Goal: Task Accomplishment & Management: Use online tool/utility

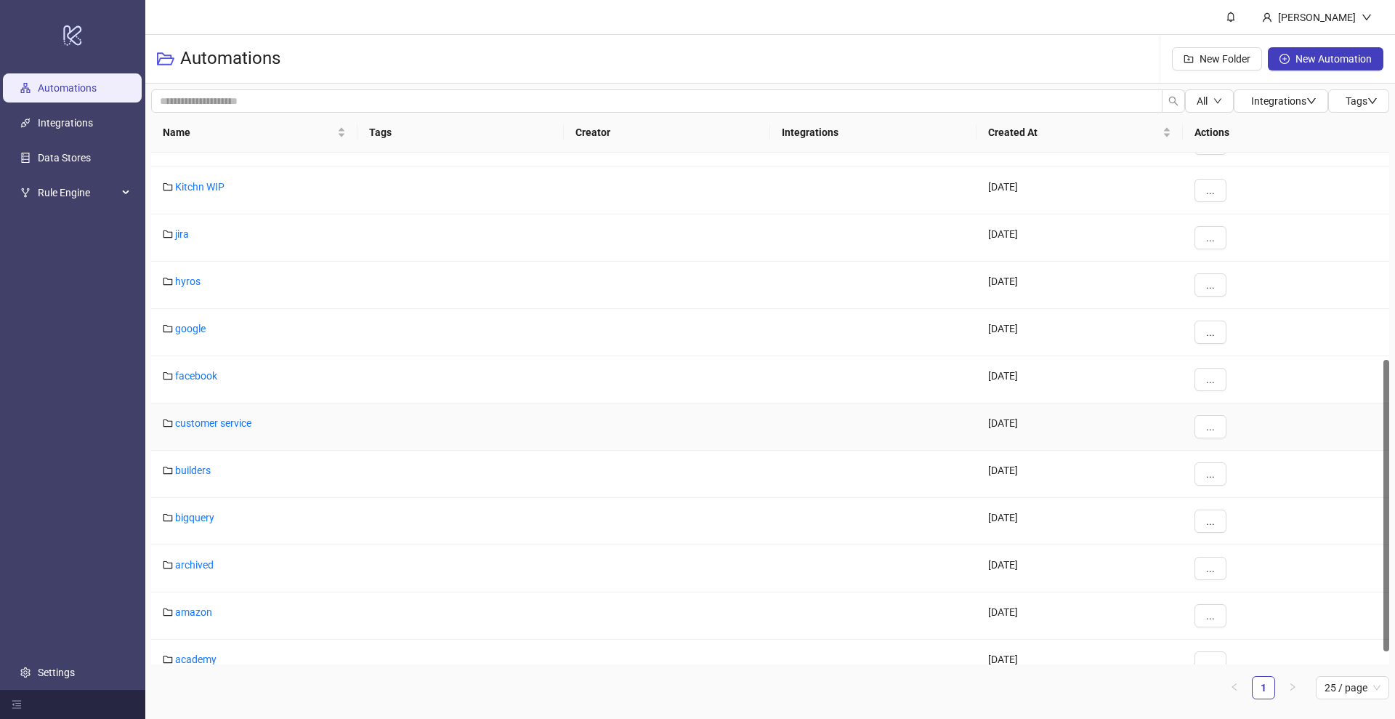
scroll to position [386, 0]
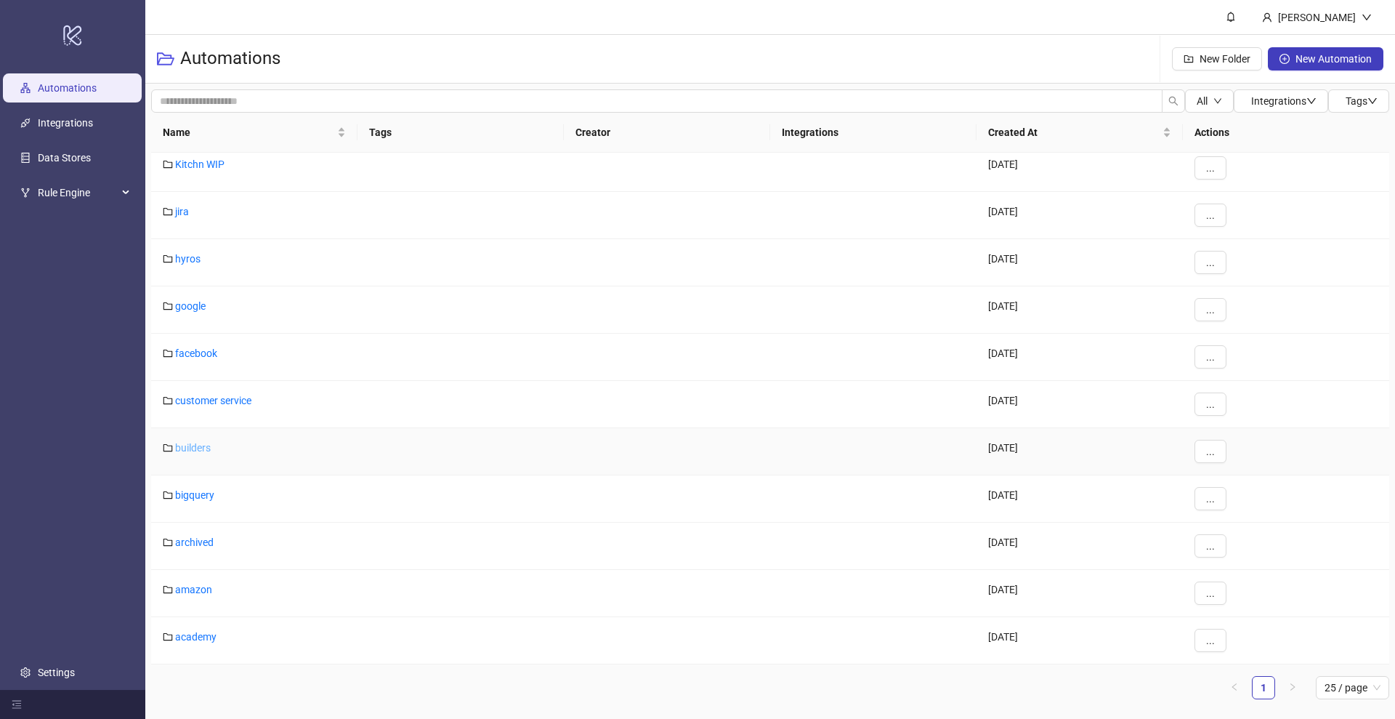
click at [193, 448] on link "builders" at bounding box center [193, 448] width 36 height 12
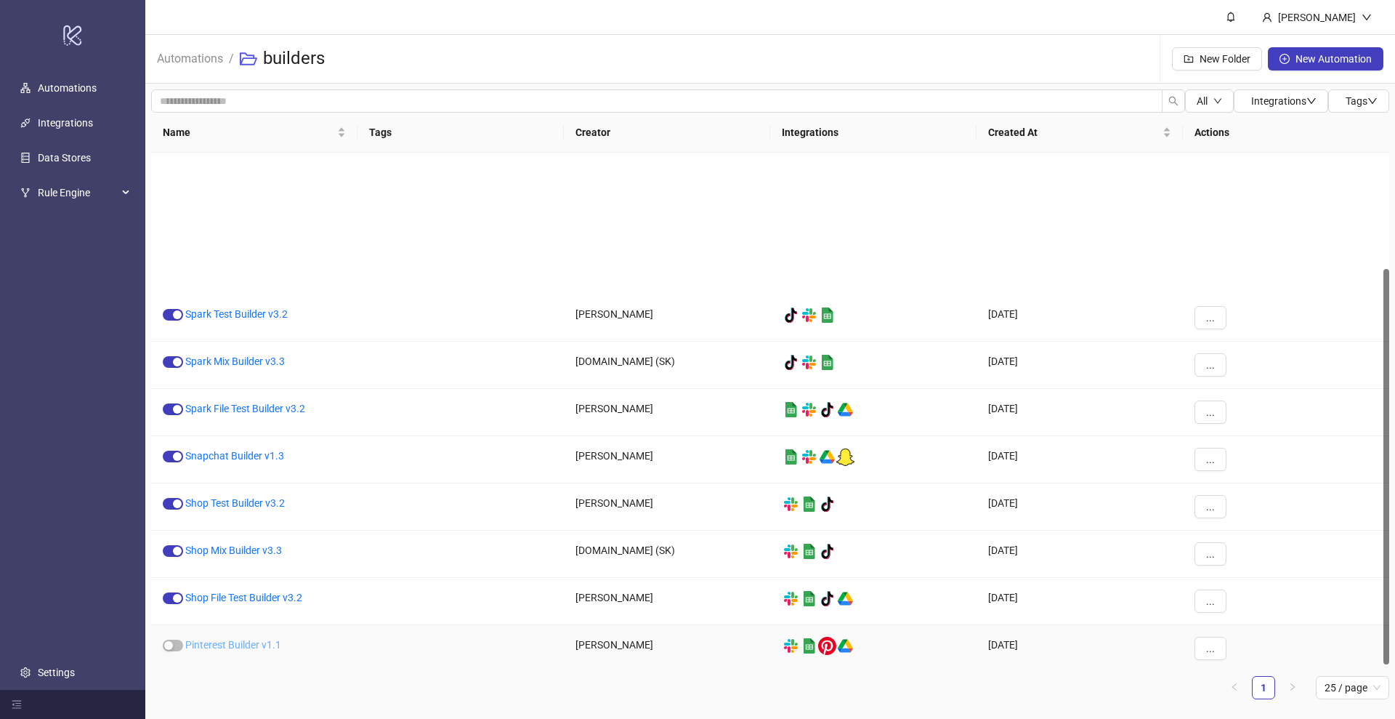
scroll to position [150, 0]
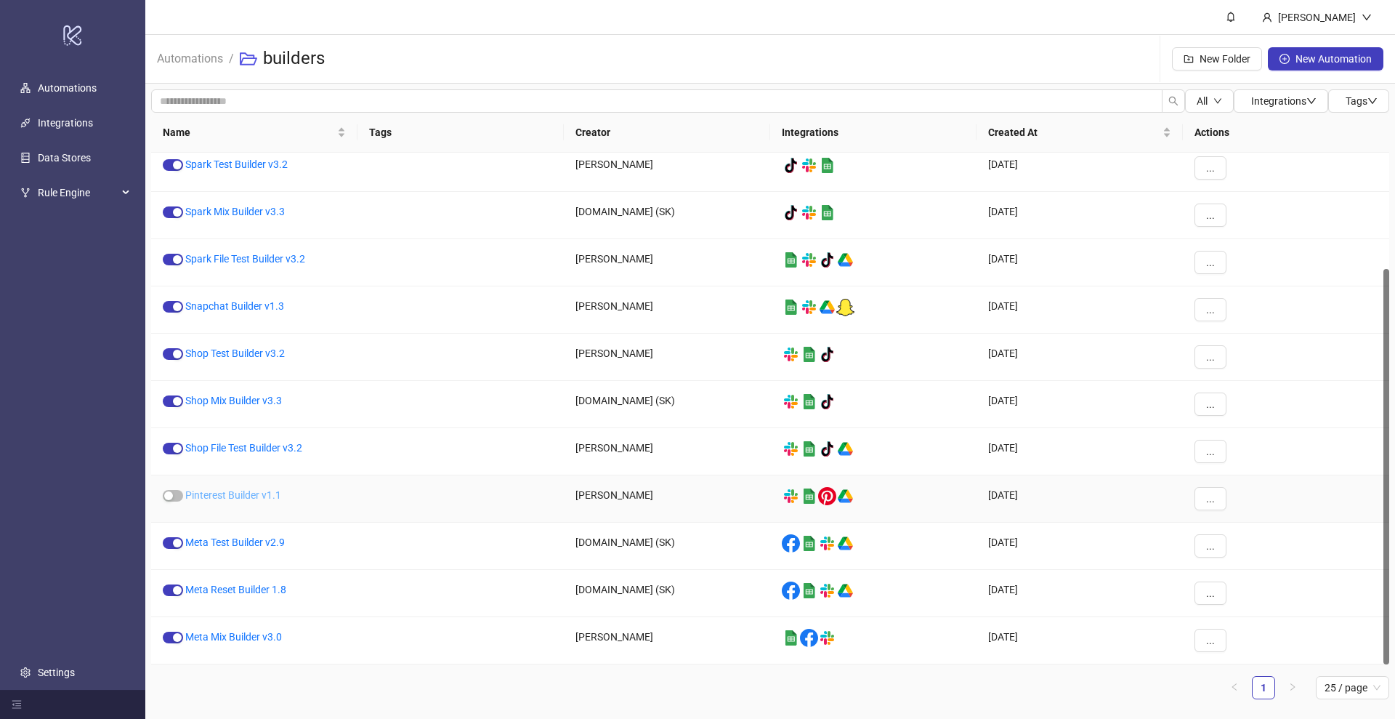
click at [249, 496] on link "Pinterest Builder v1.1" at bounding box center [233, 495] width 96 height 12
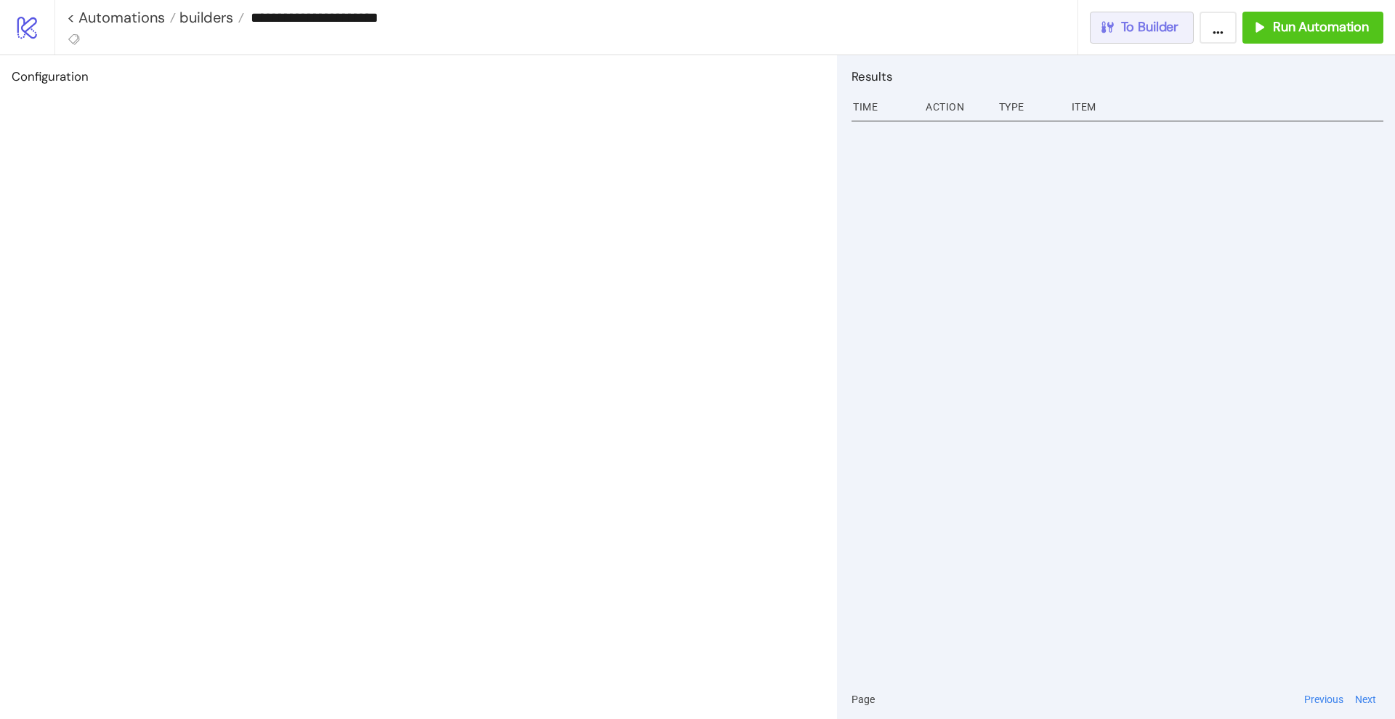
drag, startPoint x: 1164, startPoint y: 24, endPoint x: 1165, endPoint y: 49, distance: 25.4
click at [1164, 25] on span "To Builder" at bounding box center [1150, 27] width 58 height 17
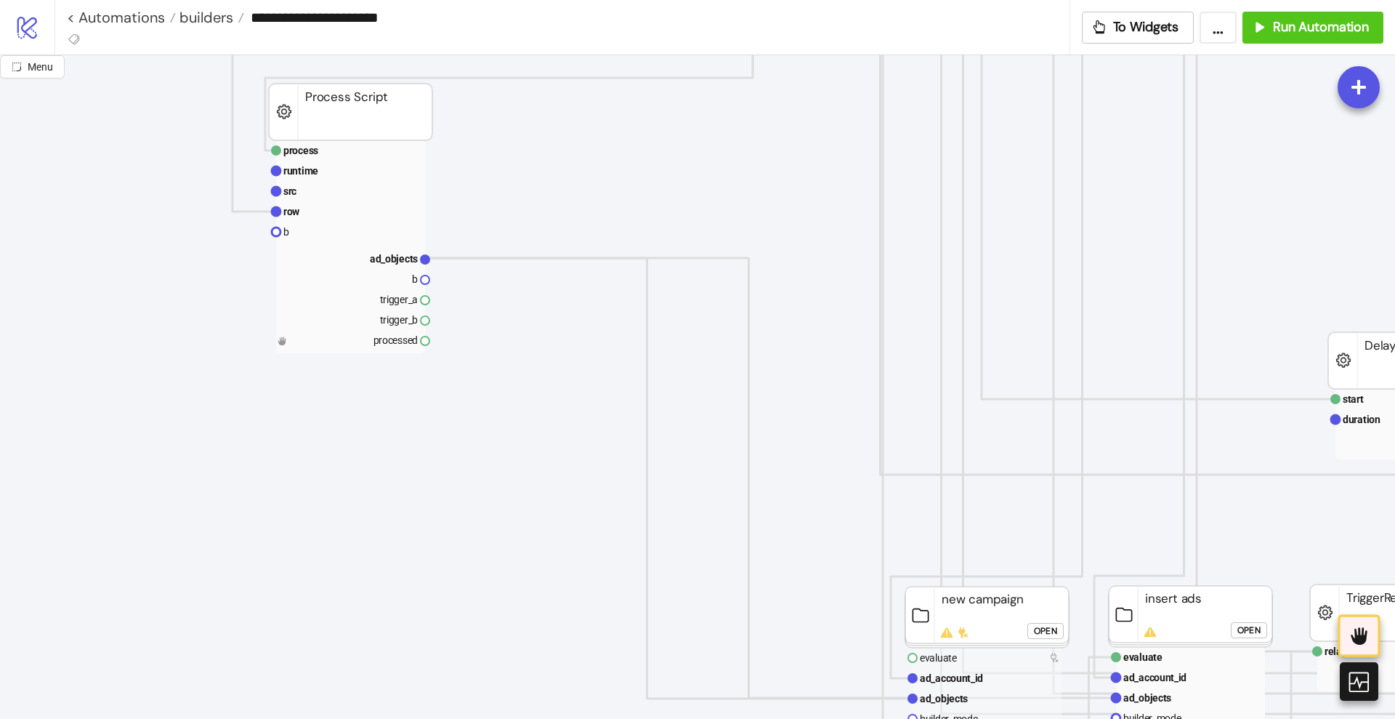
scroll to position [818, 0]
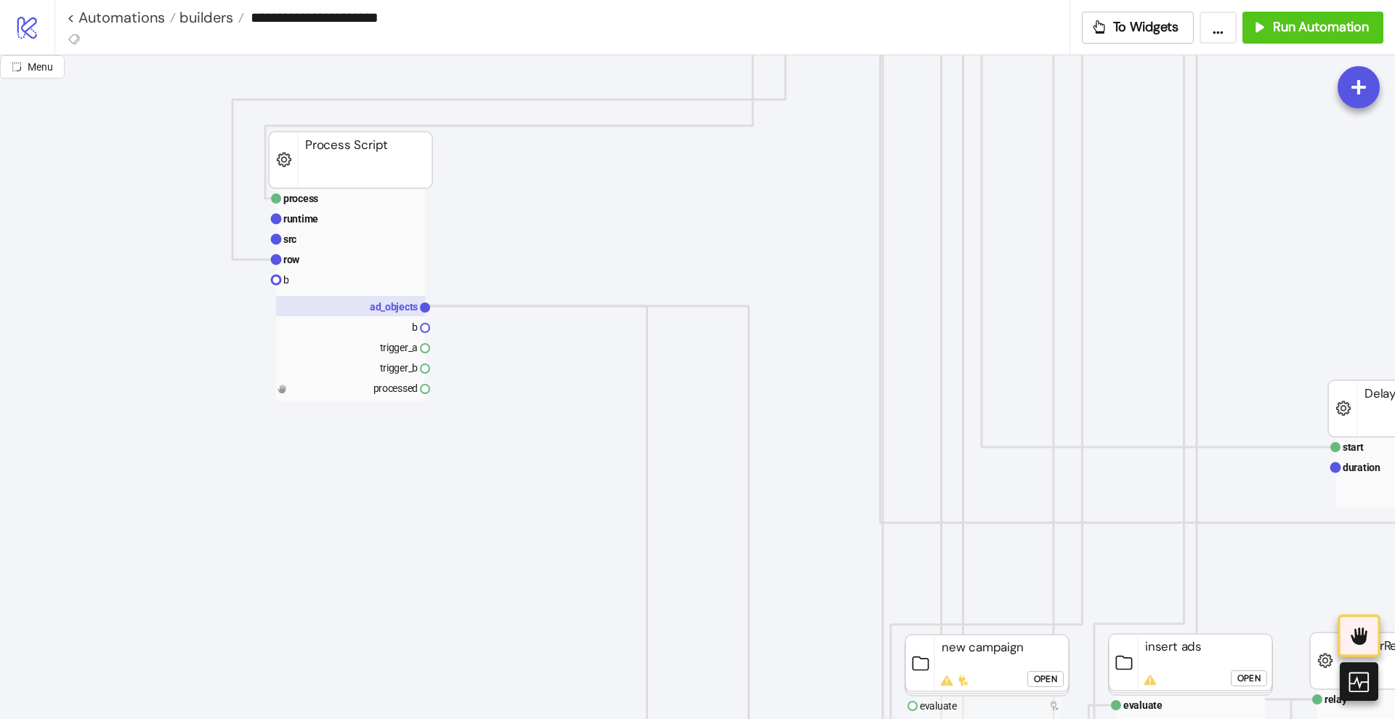
click at [370, 306] on rect at bounding box center [350, 306] width 149 height 20
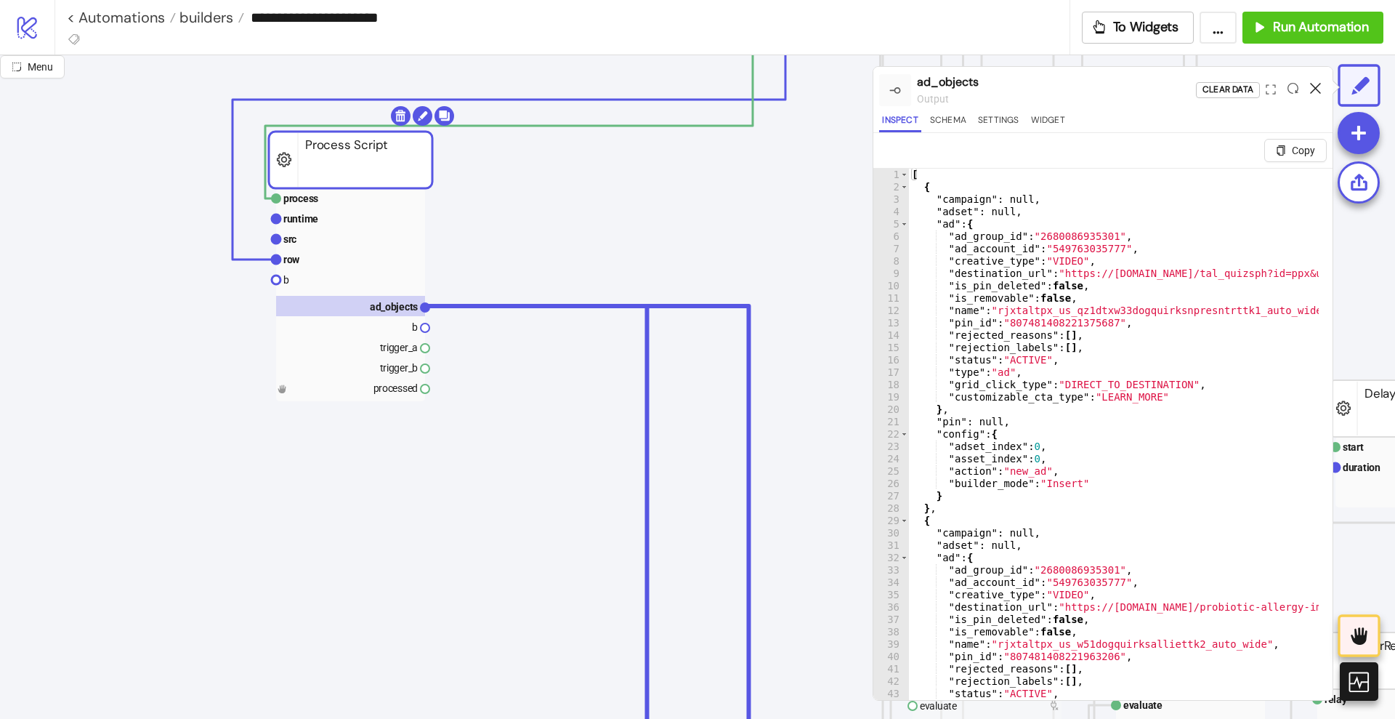
click at [1313, 86] on icon at bounding box center [1315, 88] width 11 height 11
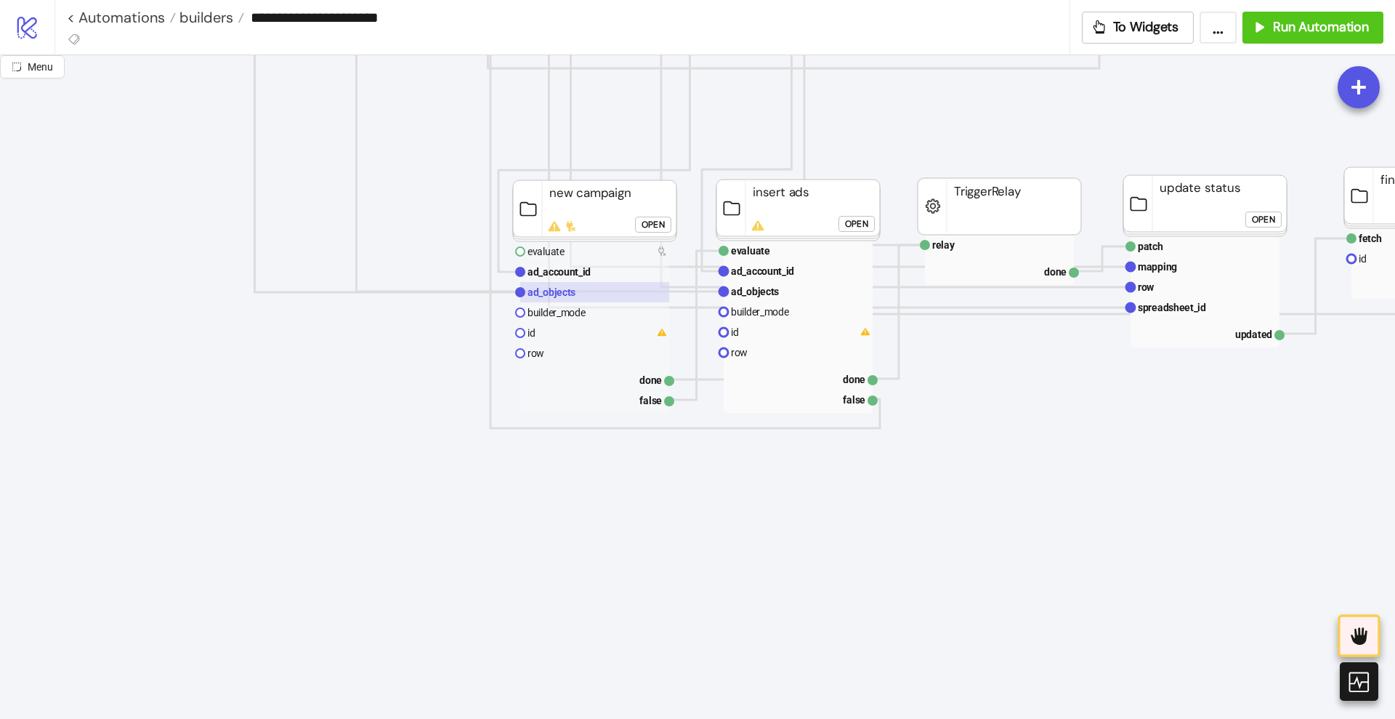
scroll to position [1272, 363]
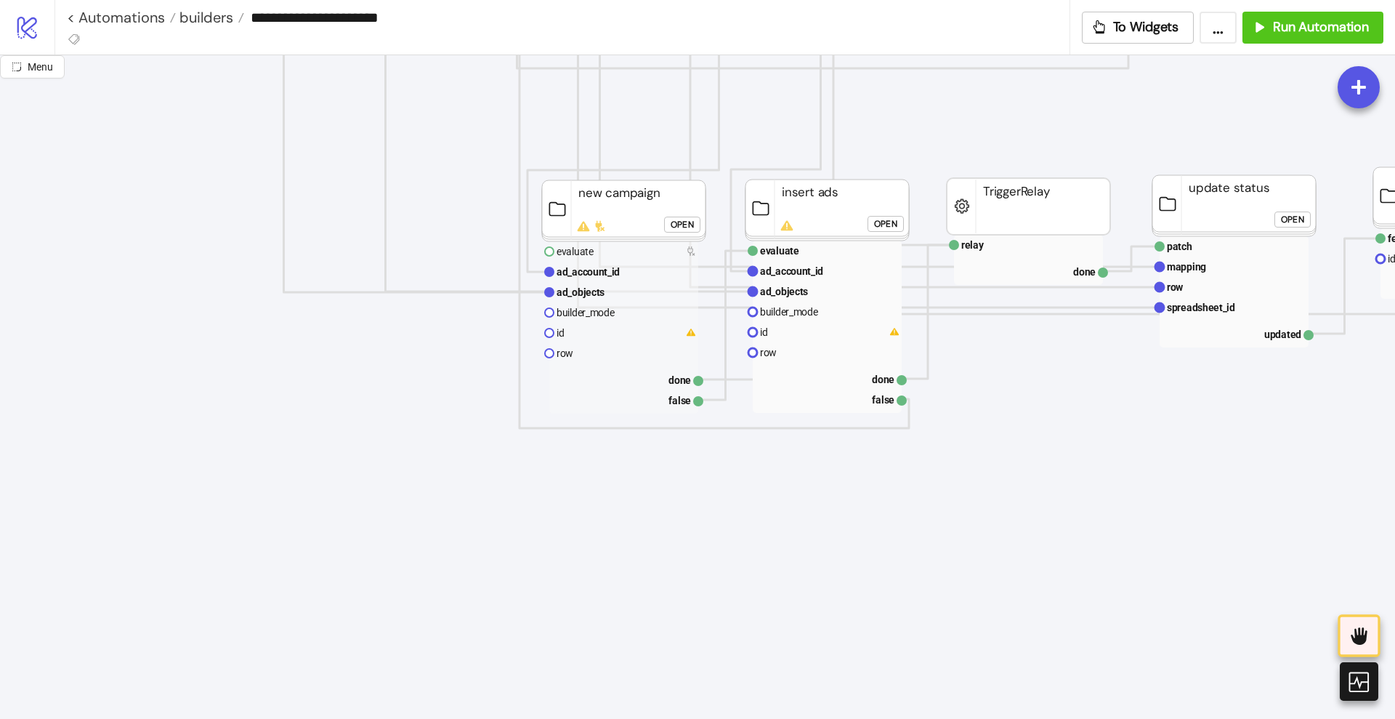
click at [677, 227] on div "Open" at bounding box center [682, 225] width 23 height 17
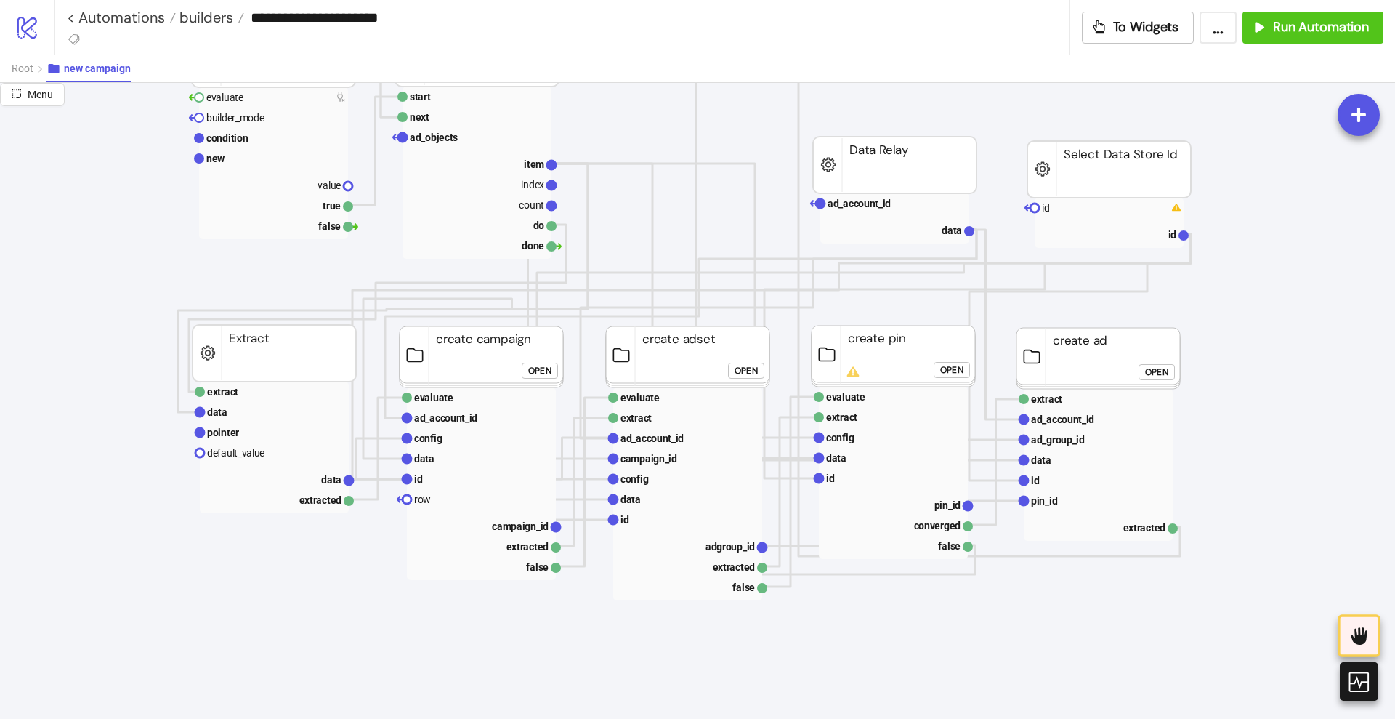
scroll to position [182, 182]
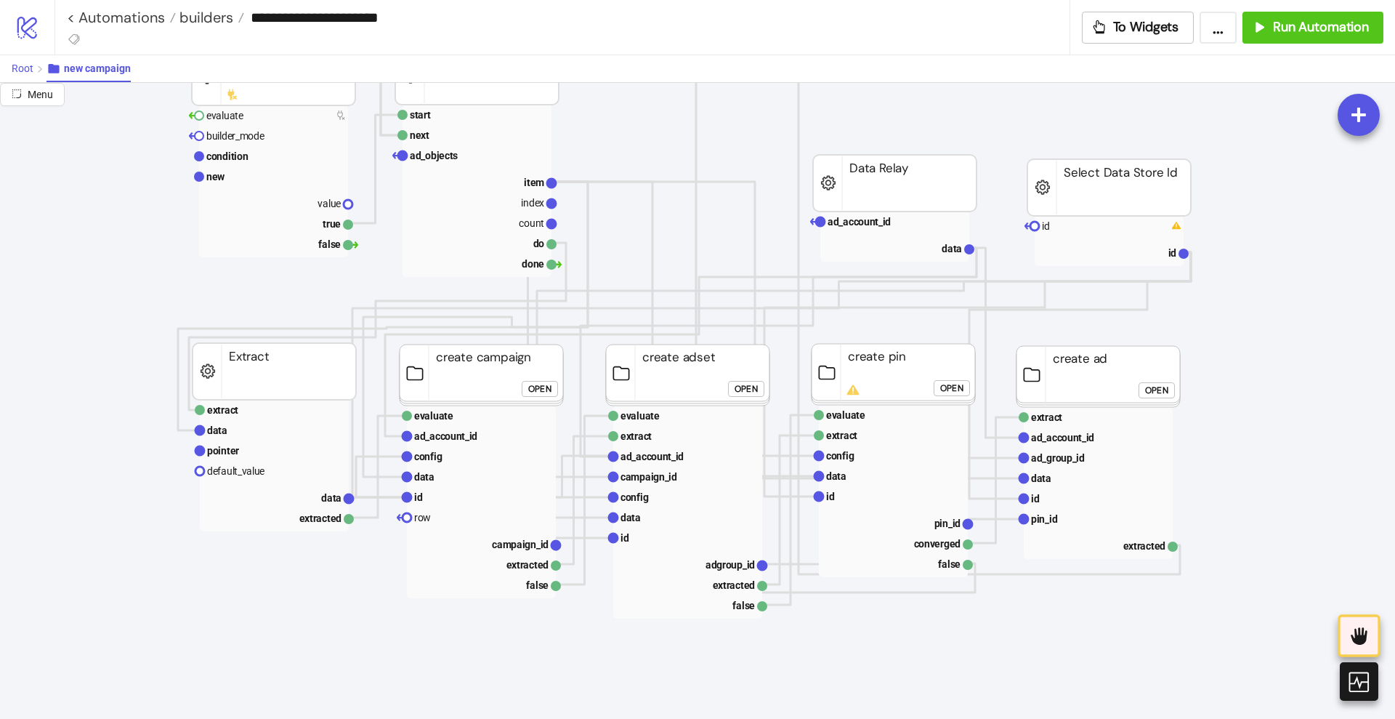
click at [28, 67] on span "Root" at bounding box center [23, 68] width 22 height 12
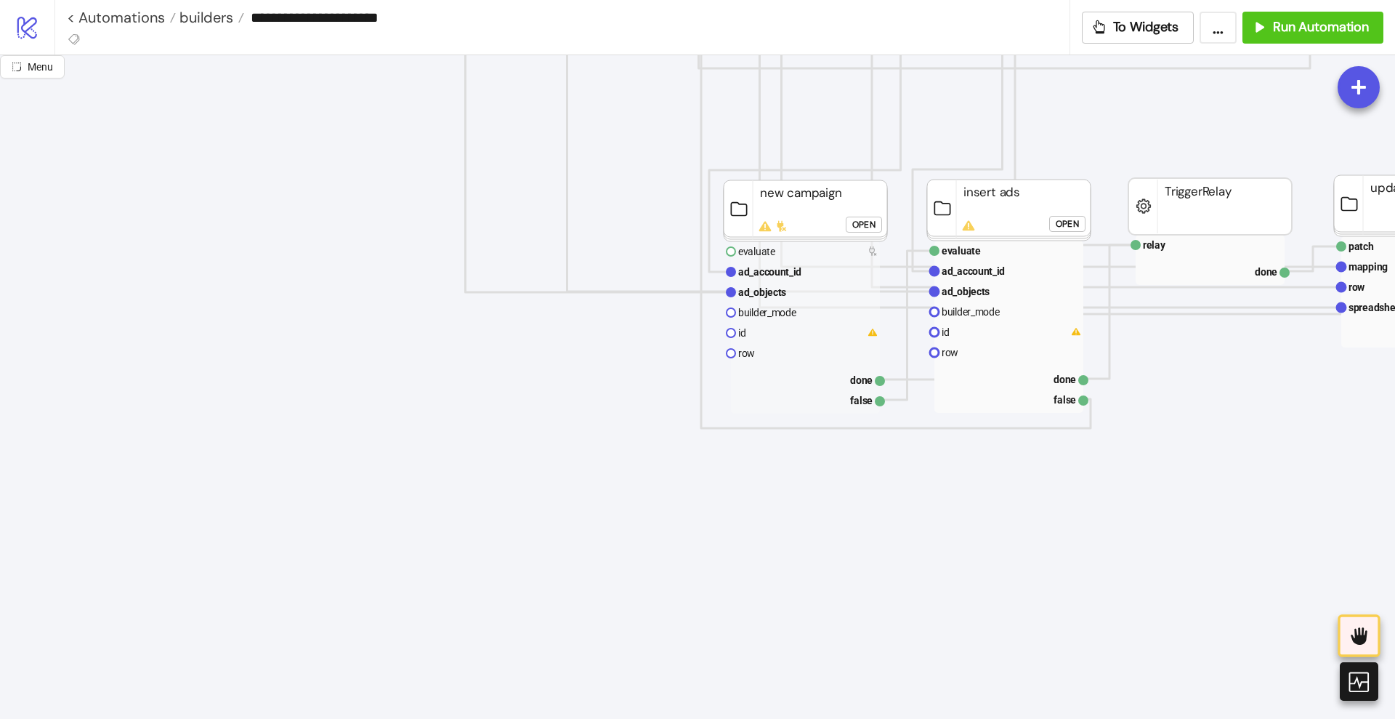
scroll to position [1090, 182]
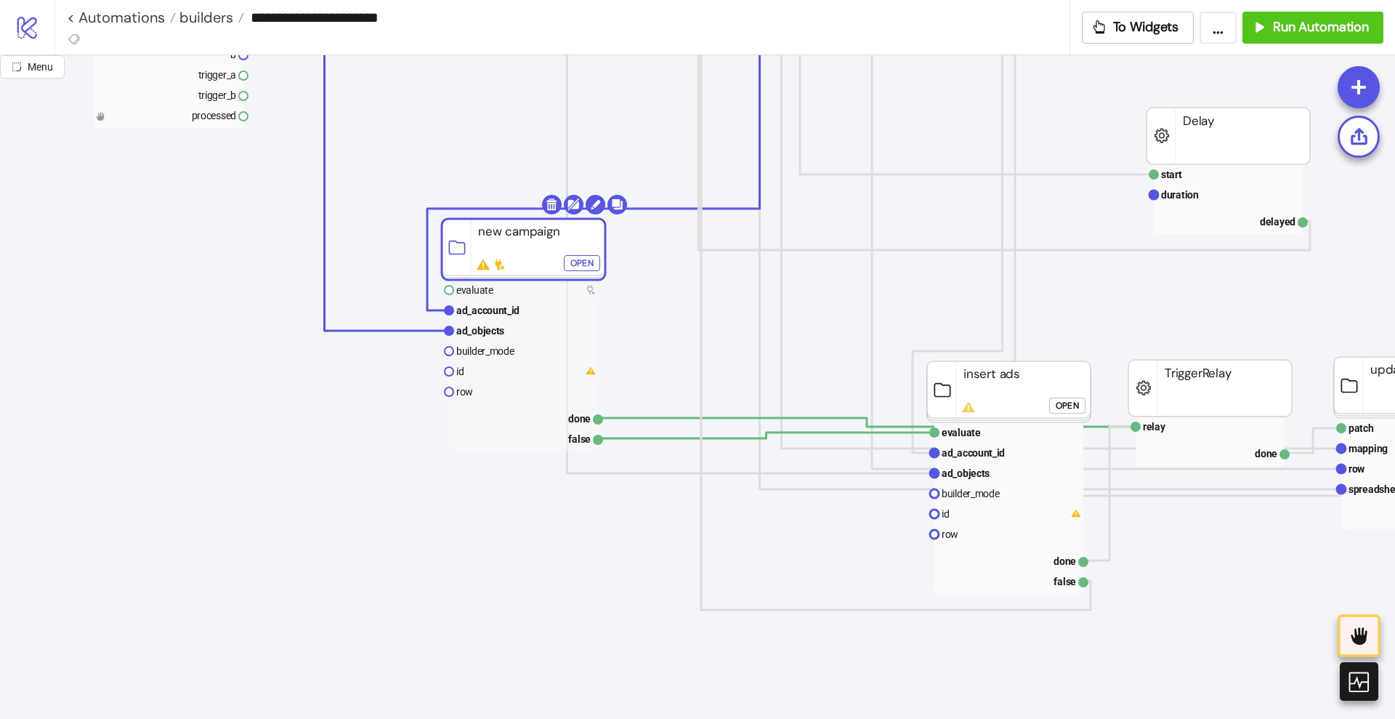
drag, startPoint x: 745, startPoint y: 386, endPoint x: 521, endPoint y: 268, distance: 252.9
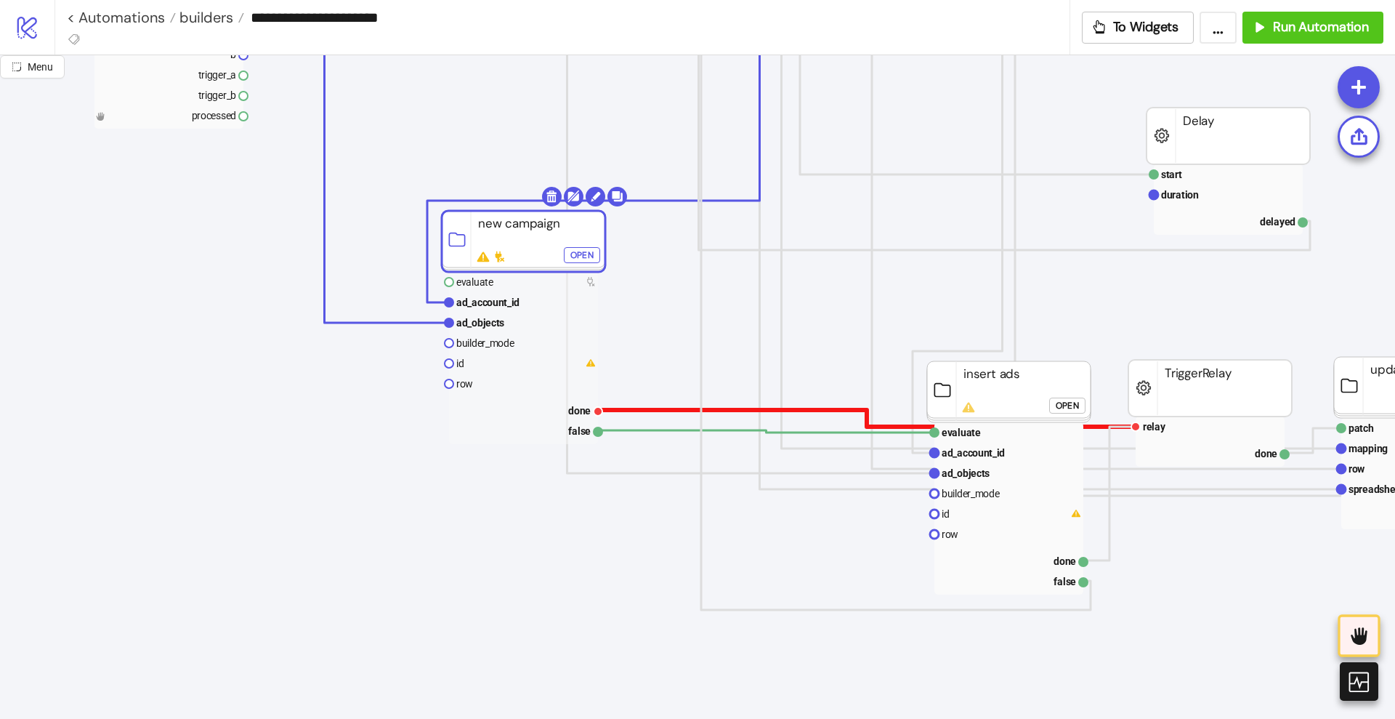
click at [645, 410] on polyline at bounding box center [867, 418] width 538 height 17
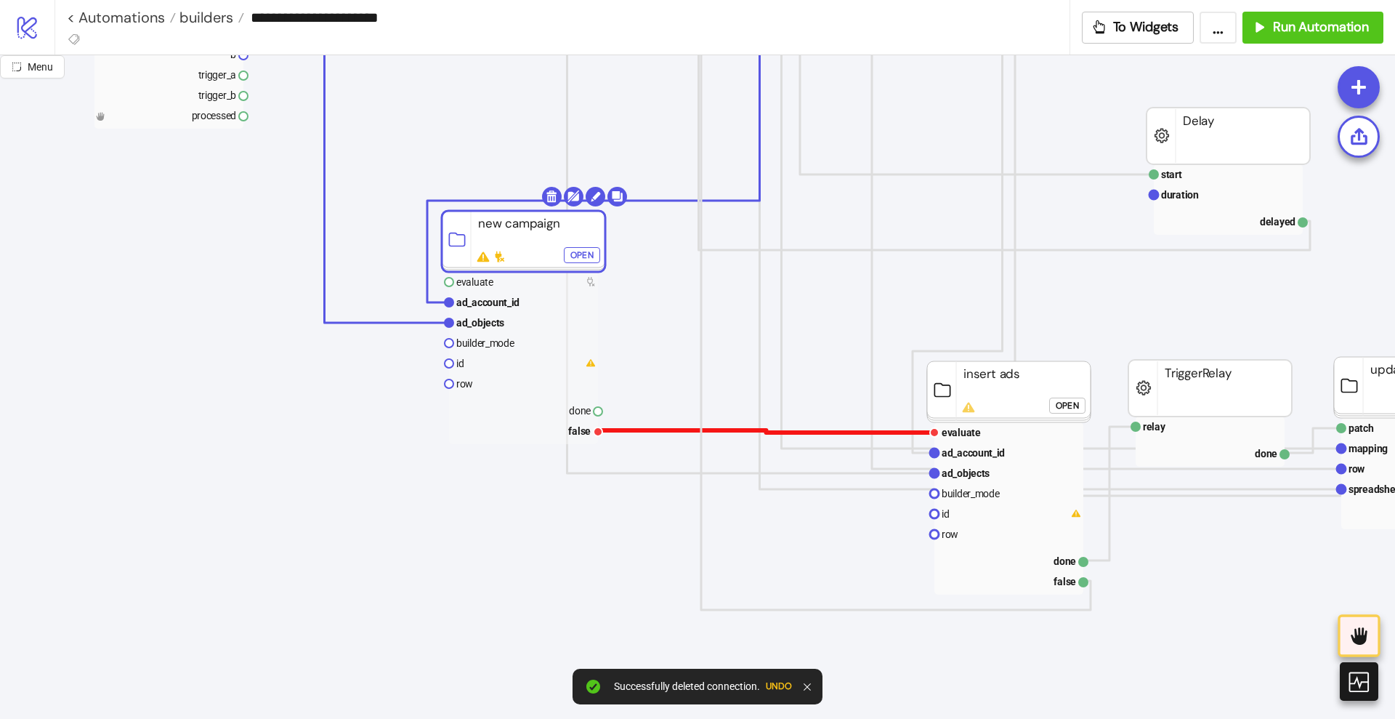
click at [642, 430] on polyline at bounding box center [766, 431] width 336 height 2
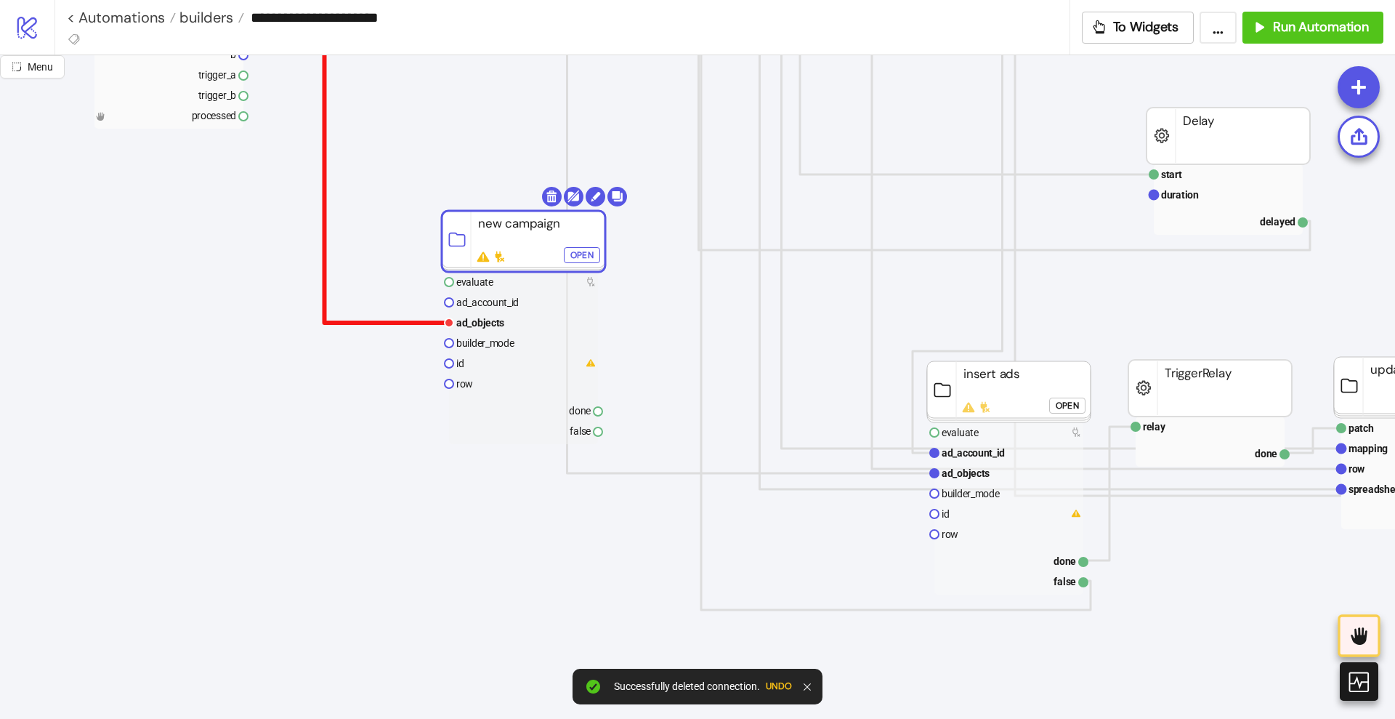
click at [406, 323] on polyline at bounding box center [346, 177] width 206 height 289
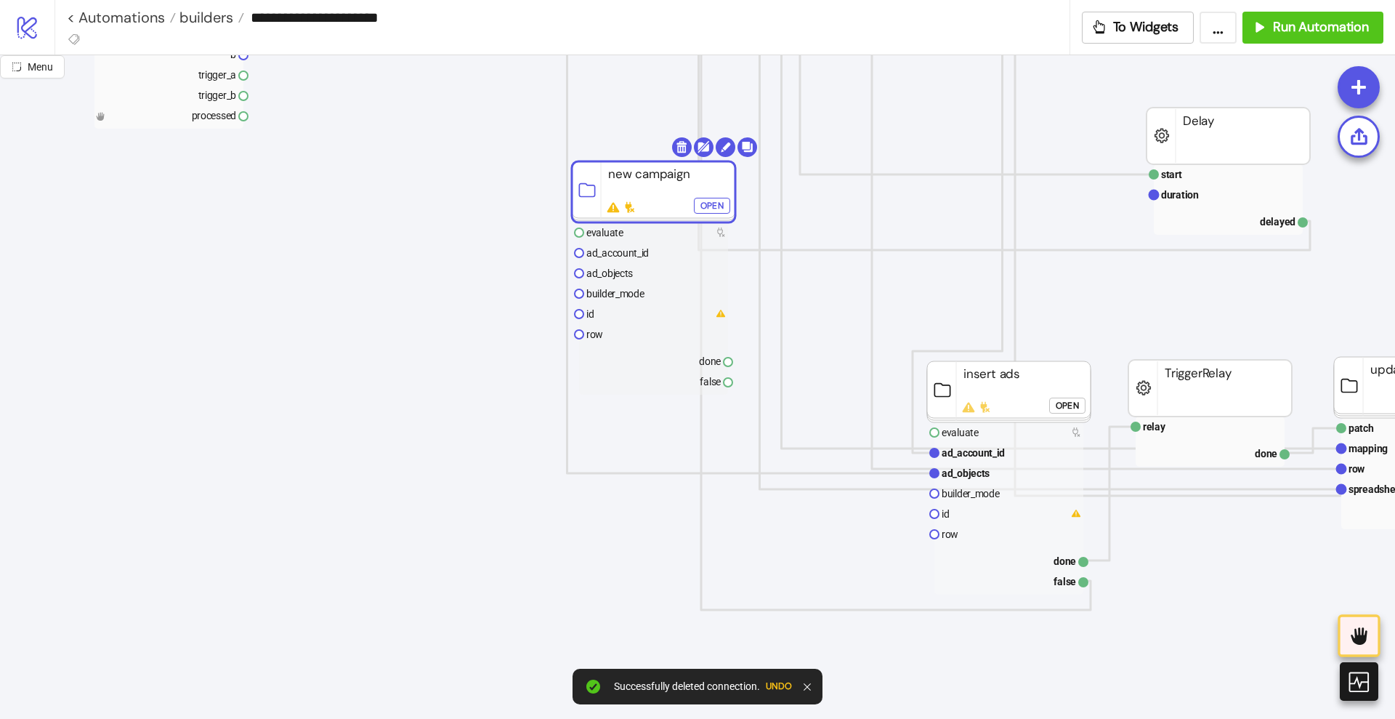
drag, startPoint x: 500, startPoint y: 261, endPoint x: 626, endPoint y: 211, distance: 135.8
click at [627, 211] on rect at bounding box center [654, 191] width 164 height 61
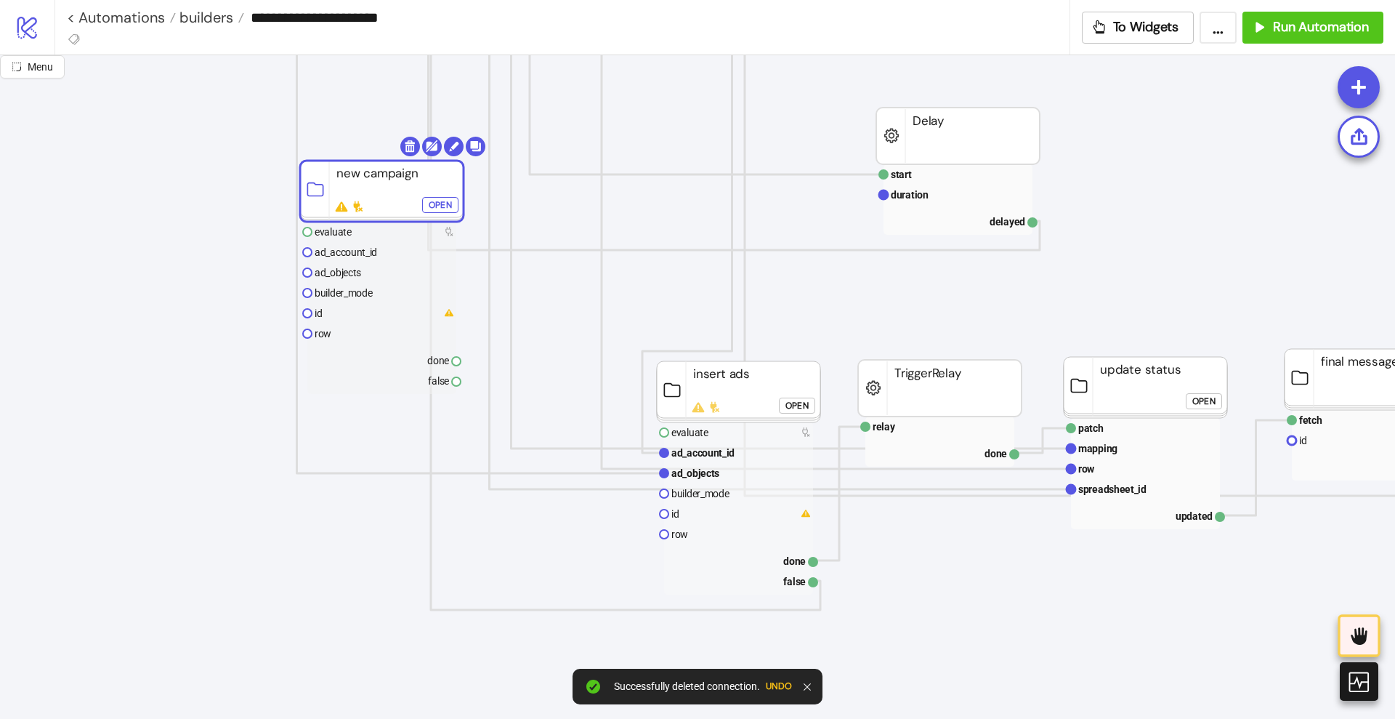
scroll to position [1090, 454]
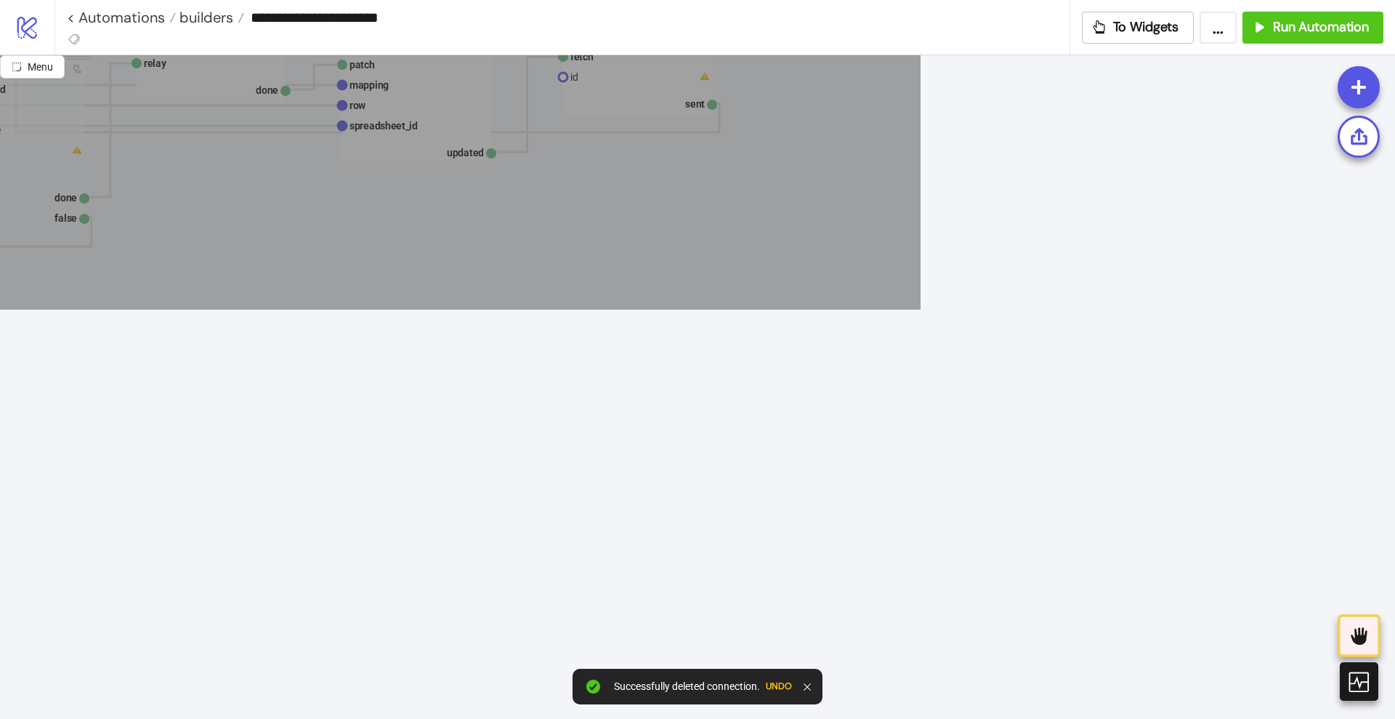
drag, startPoint x: 610, startPoint y: 95, endPoint x: 921, endPoint y: 310, distance: 377.8
click at [921, 310] on icon "Start relay done TriggerRelay start duration delayed Delay Stop process runtime…" at bounding box center [272, 55] width 2907 height 2907
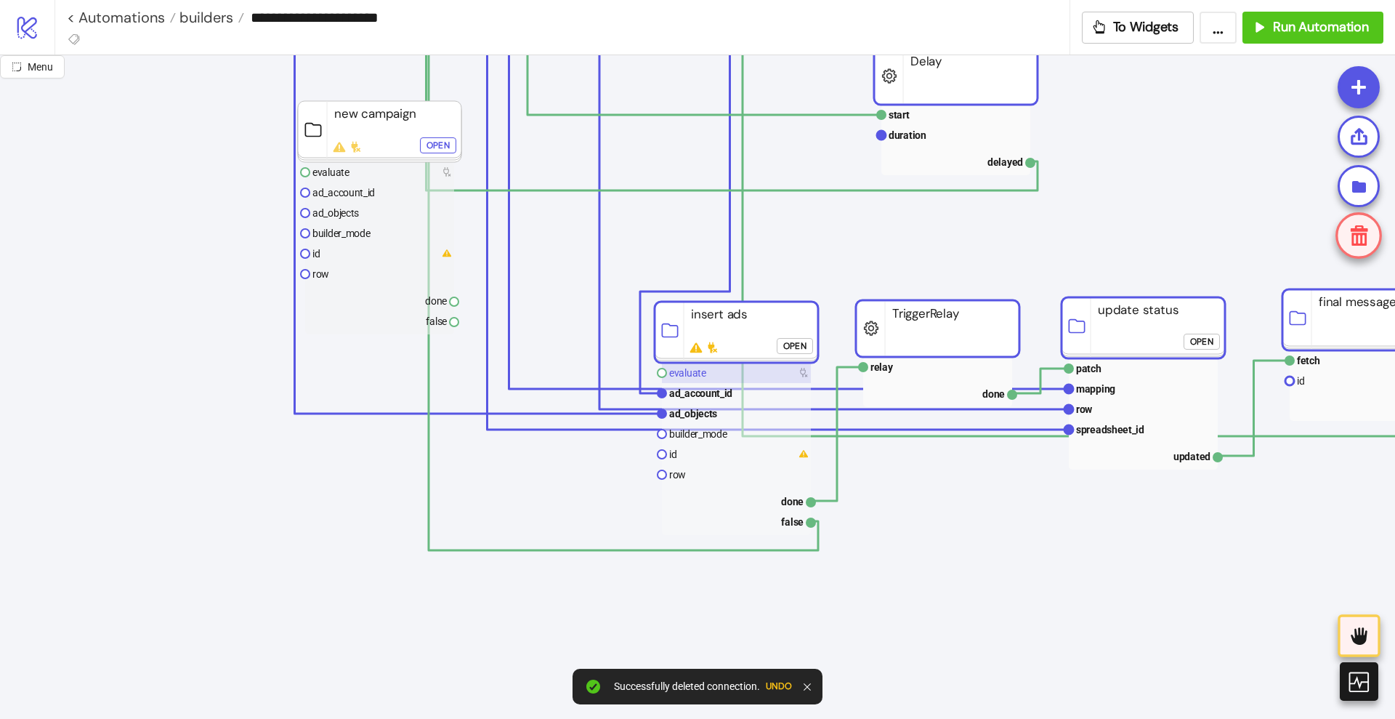
scroll to position [1181, 454]
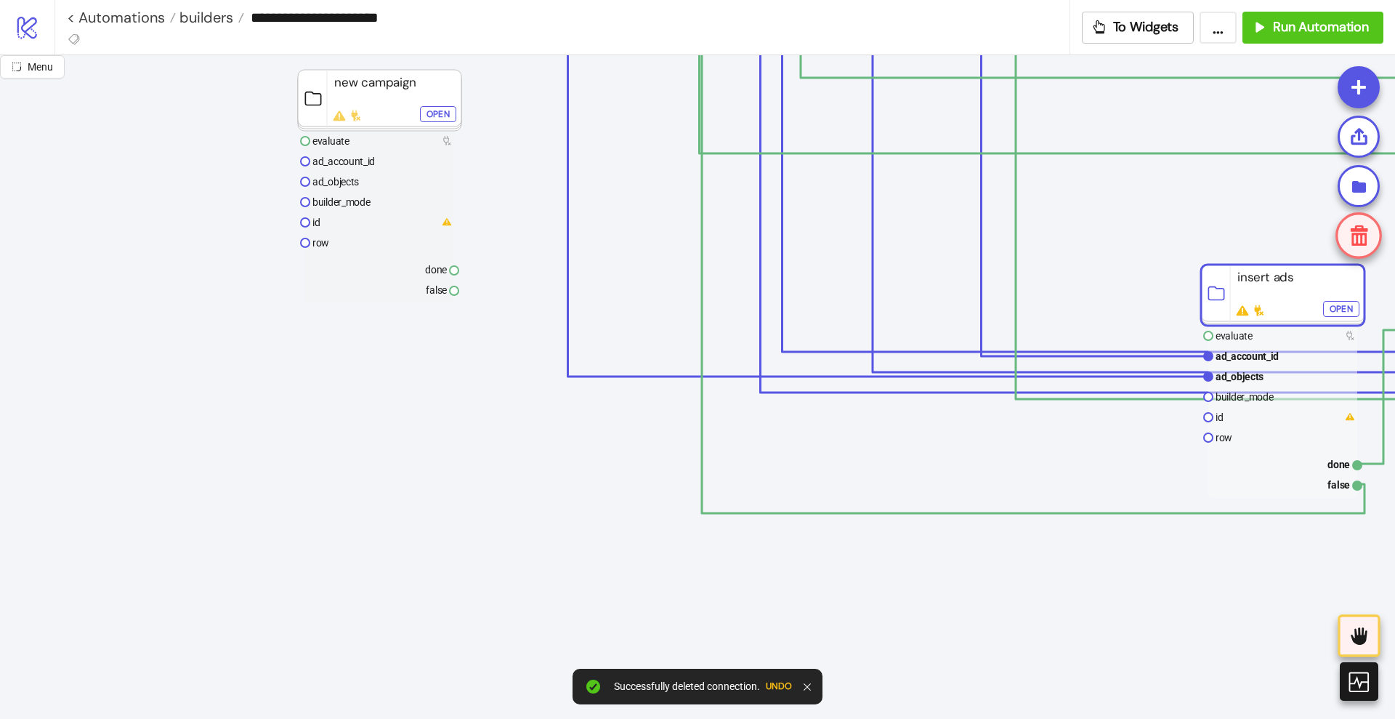
drag, startPoint x: 719, startPoint y: 304, endPoint x: 1259, endPoint y: 298, distance: 540.7
click at [410, 123] on rect at bounding box center [380, 100] width 164 height 61
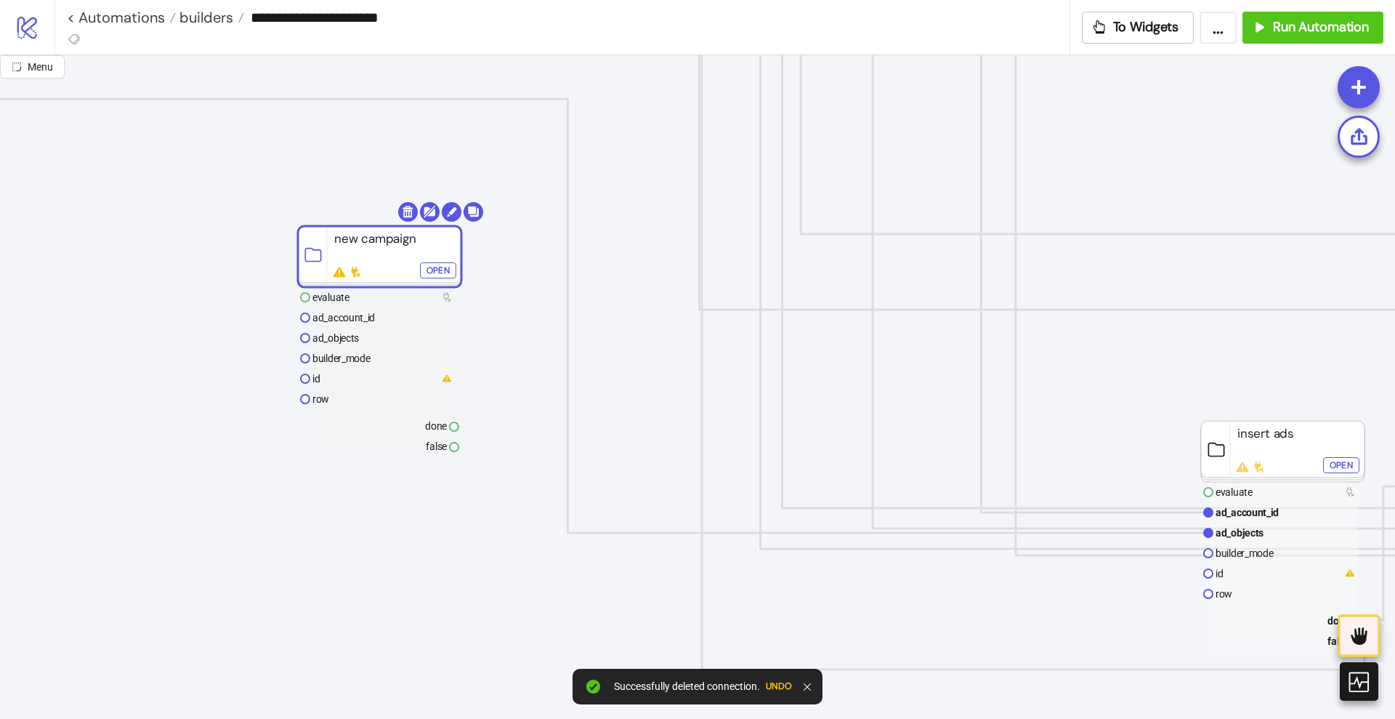
scroll to position [999, 454]
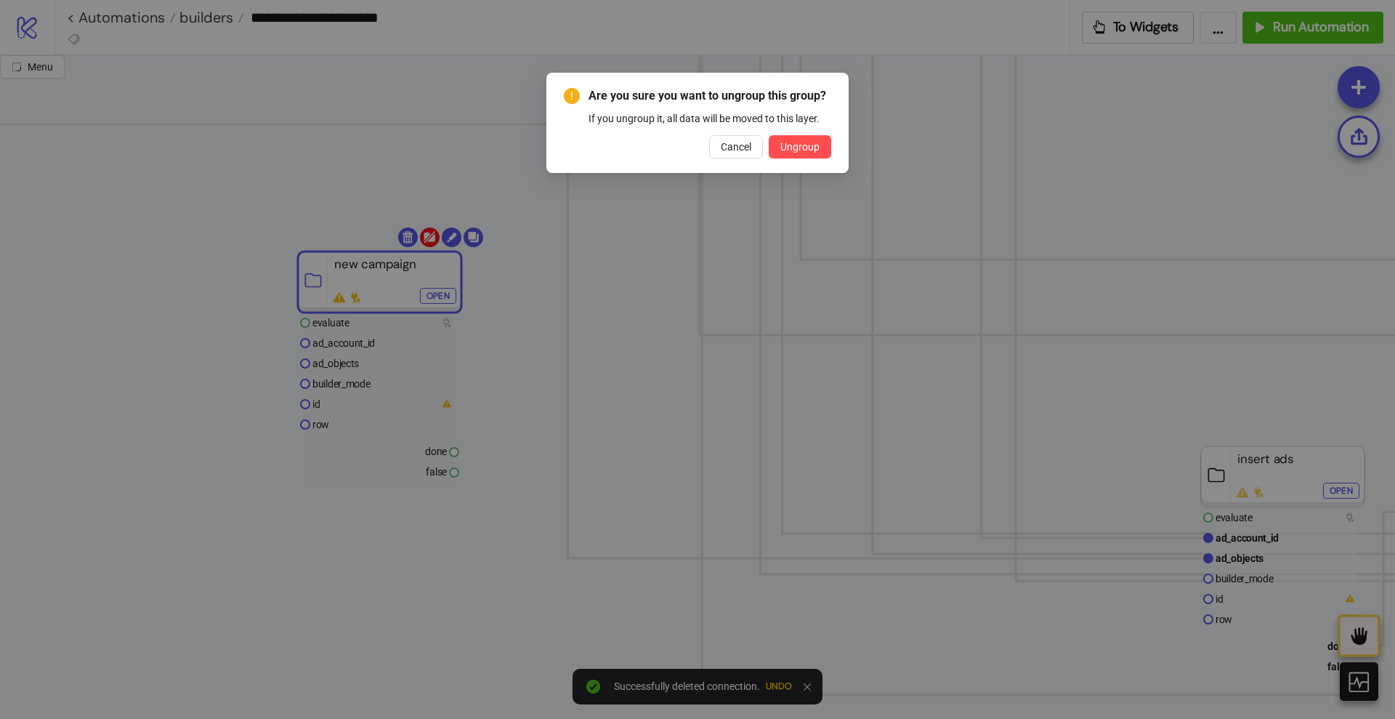
click at [429, 233] on body "**********" at bounding box center [697, 359] width 1395 height 719
click at [791, 150] on span "Ungroup" at bounding box center [800, 147] width 39 height 12
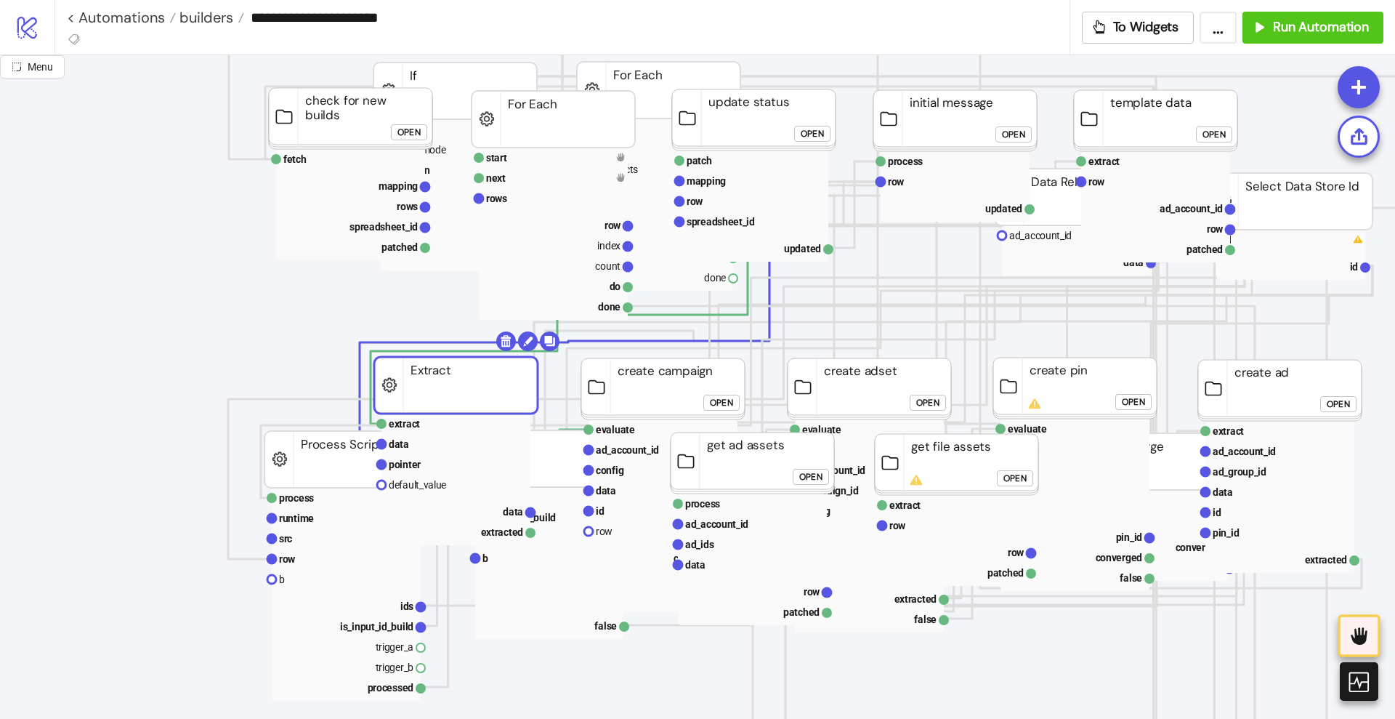
scroll to position [91, 0]
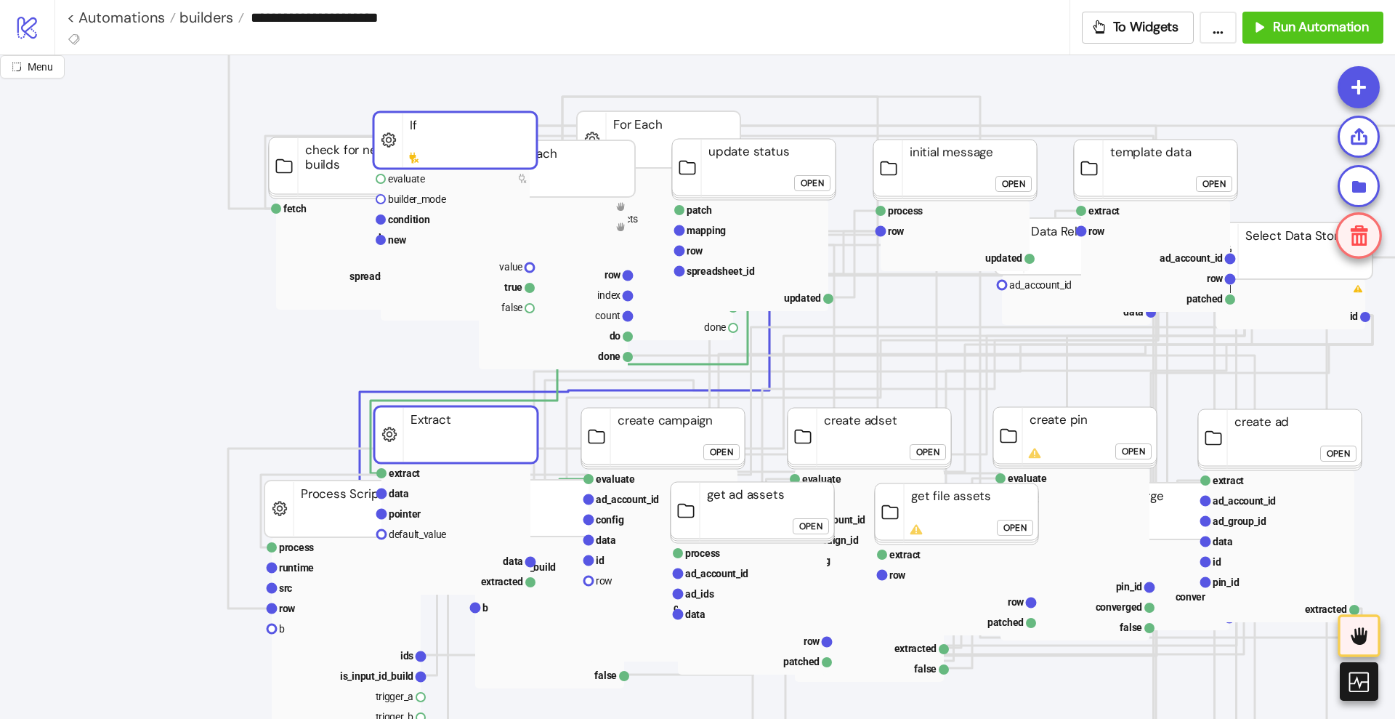
click at [634, 123] on rect at bounding box center [659, 139] width 164 height 57
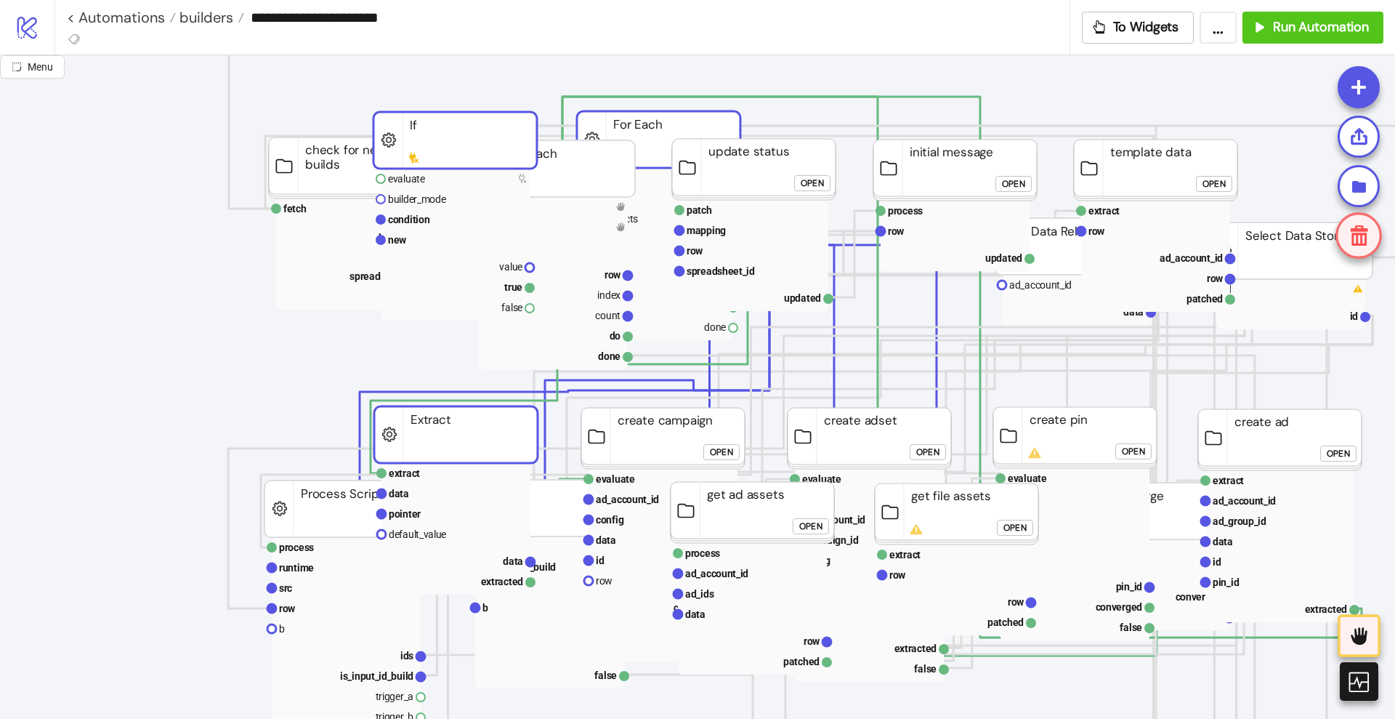
click at [641, 417] on rect at bounding box center [663, 438] width 164 height 61
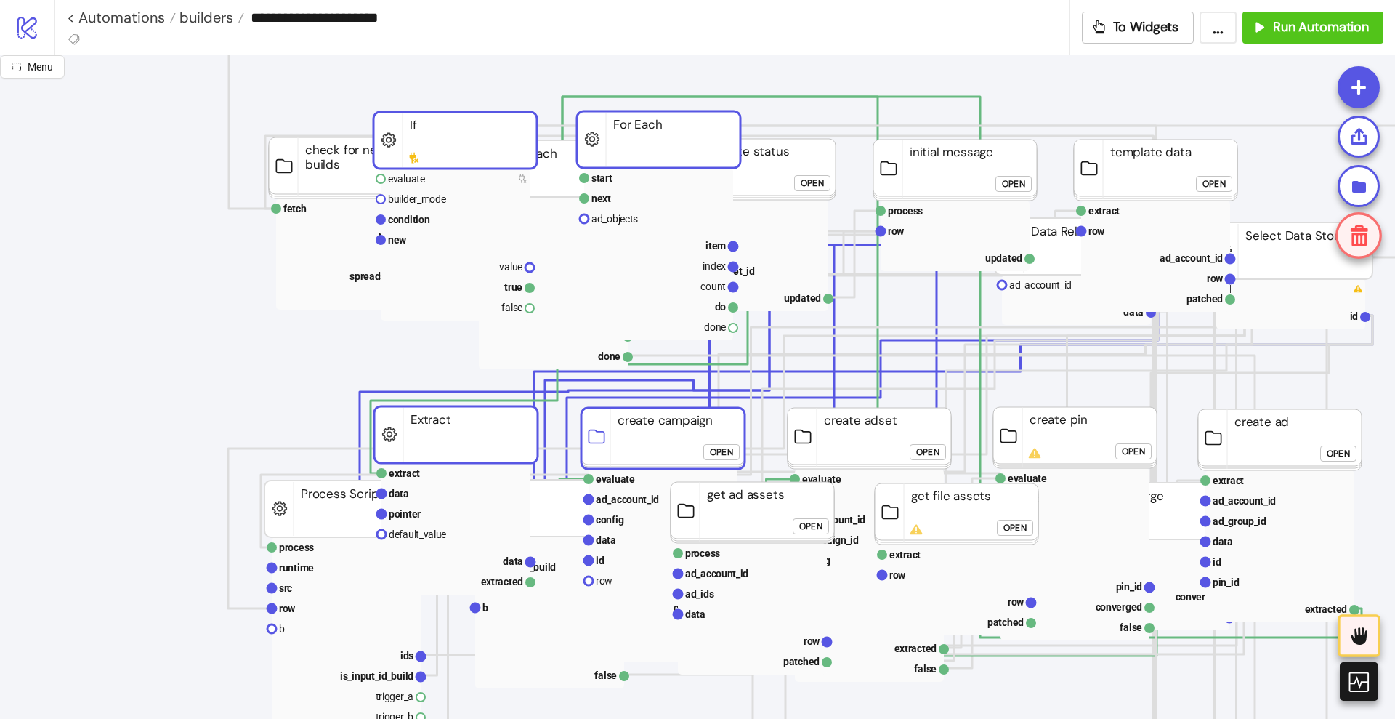
click at [835, 431] on rect at bounding box center [870, 438] width 164 height 61
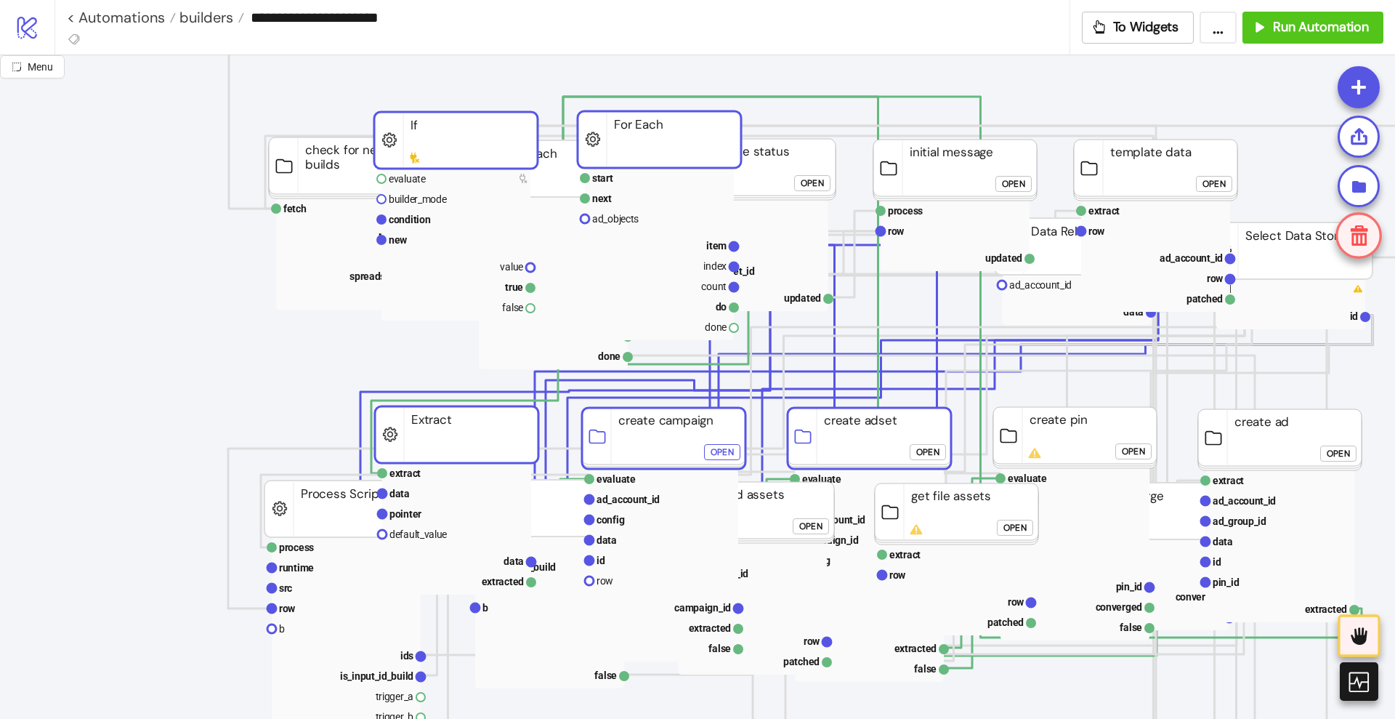
click at [1045, 443] on rect at bounding box center [1075, 437] width 164 height 61
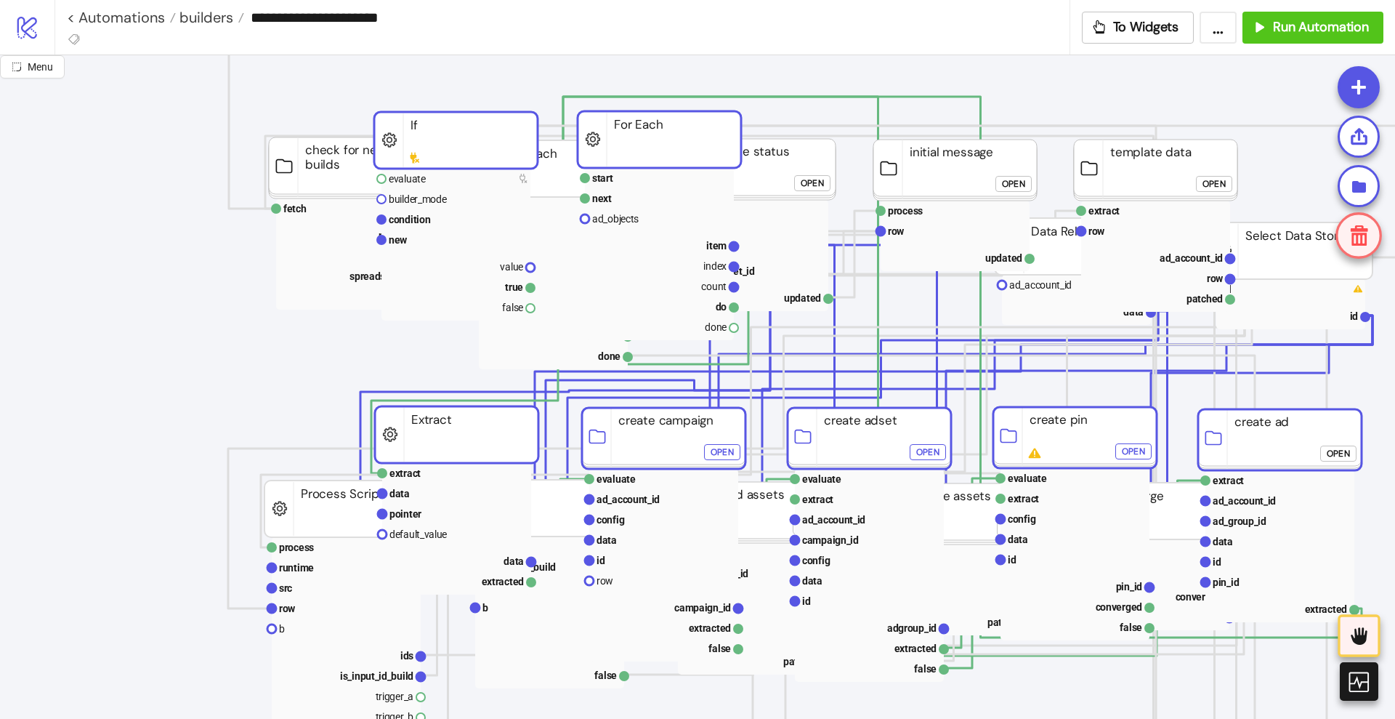
click at [1302, 443] on rect at bounding box center [1280, 439] width 164 height 61
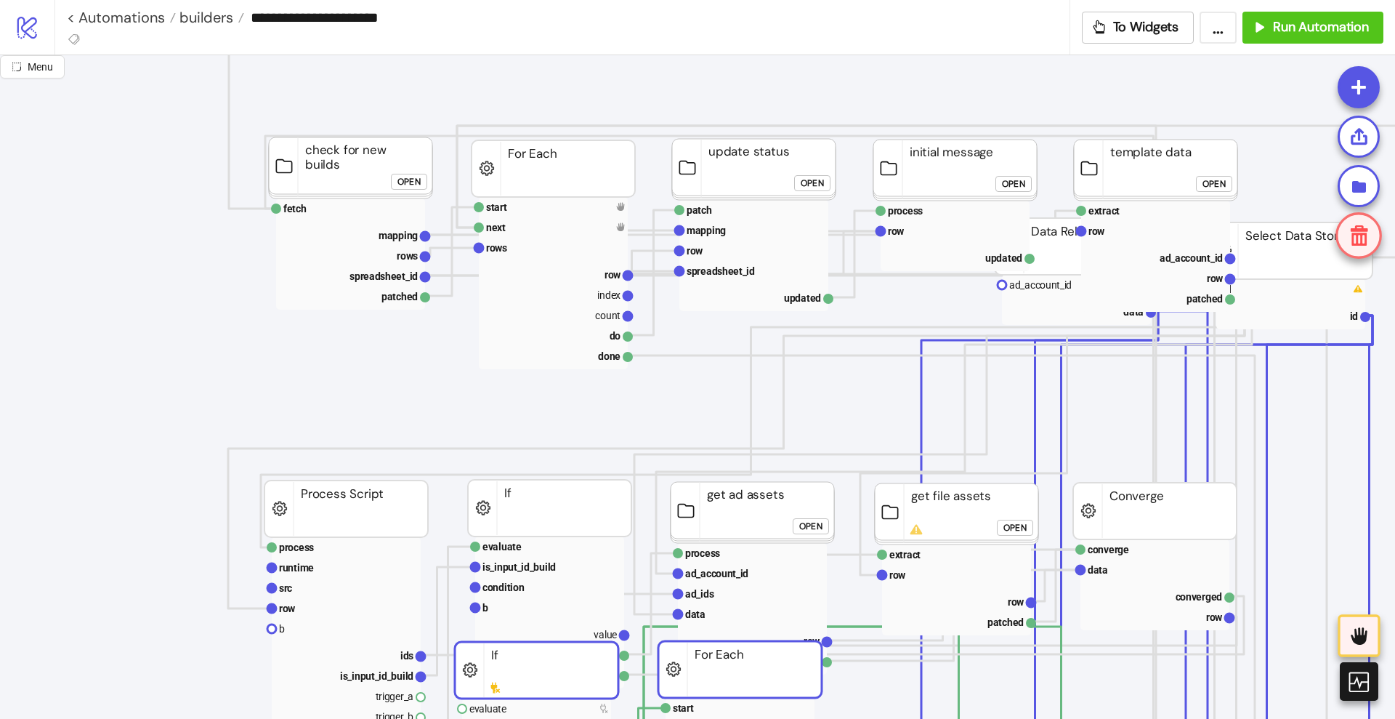
drag, startPoint x: 504, startPoint y: 136, endPoint x: 585, endPoint y: 666, distance: 535.9
click at [585, 666] on rect at bounding box center [537, 670] width 164 height 57
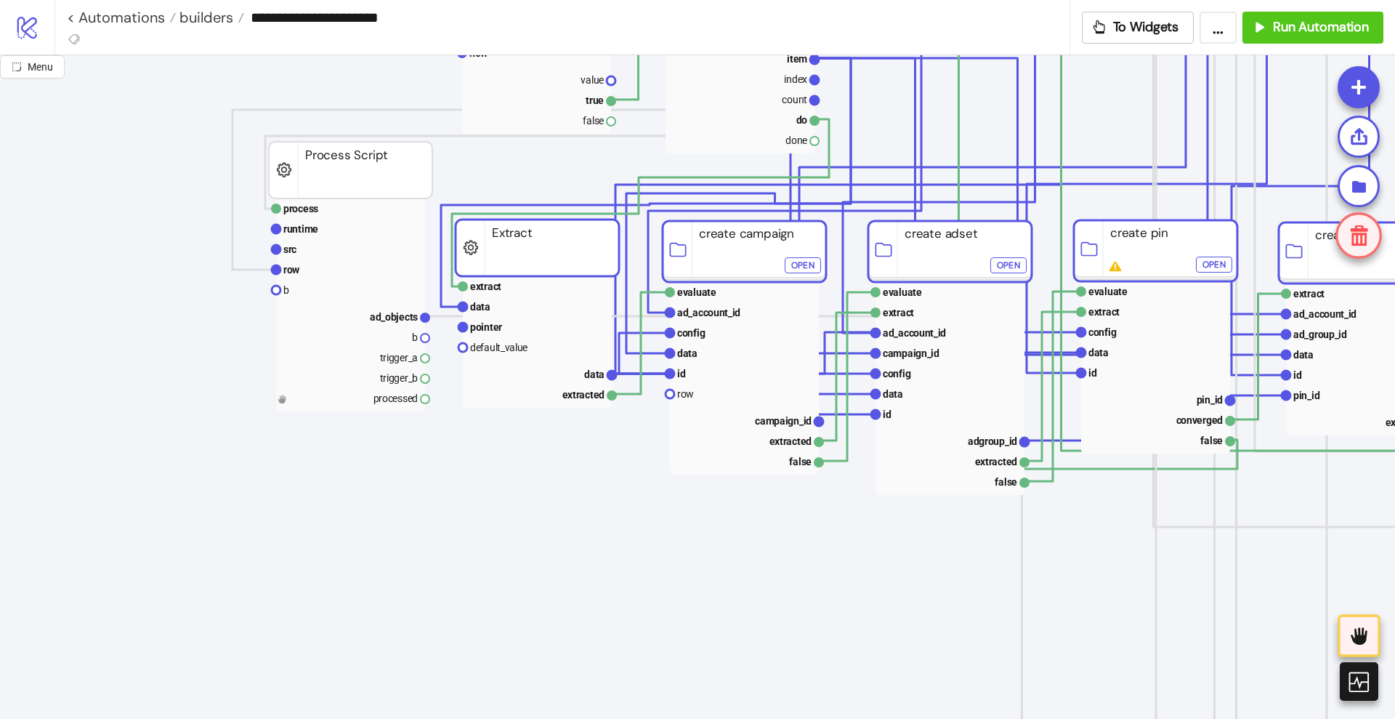
scroll to position [818, 0]
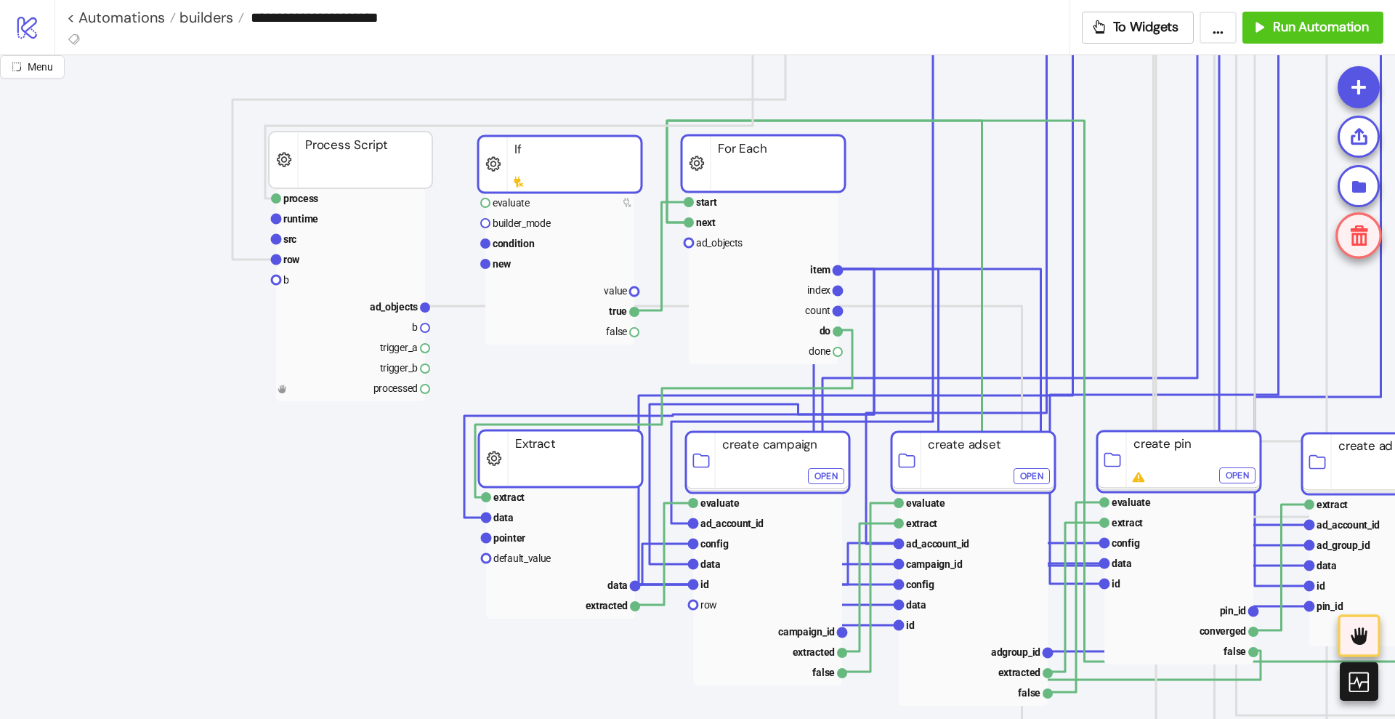
drag, startPoint x: 551, startPoint y: 245, endPoint x: 574, endPoint y: 466, distance: 222.1
click at [574, 466] on rect at bounding box center [561, 458] width 164 height 57
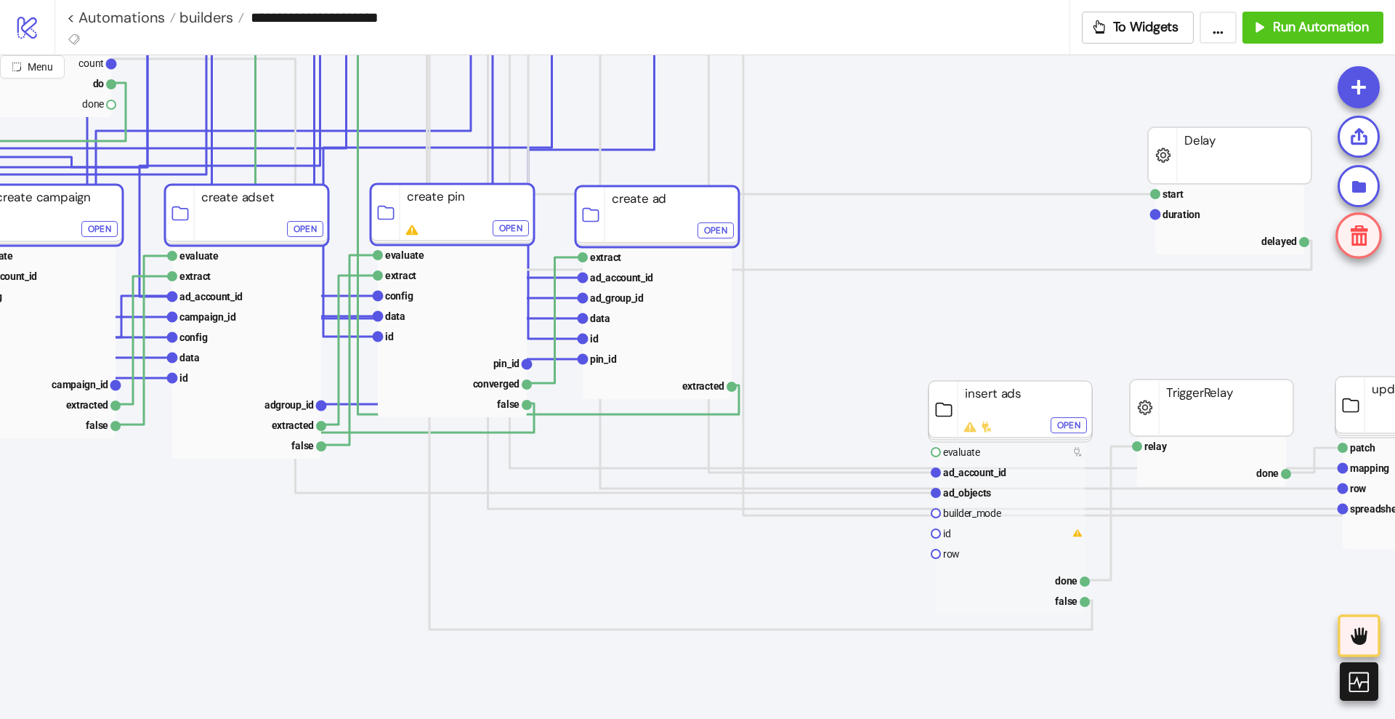
scroll to position [1090, 727]
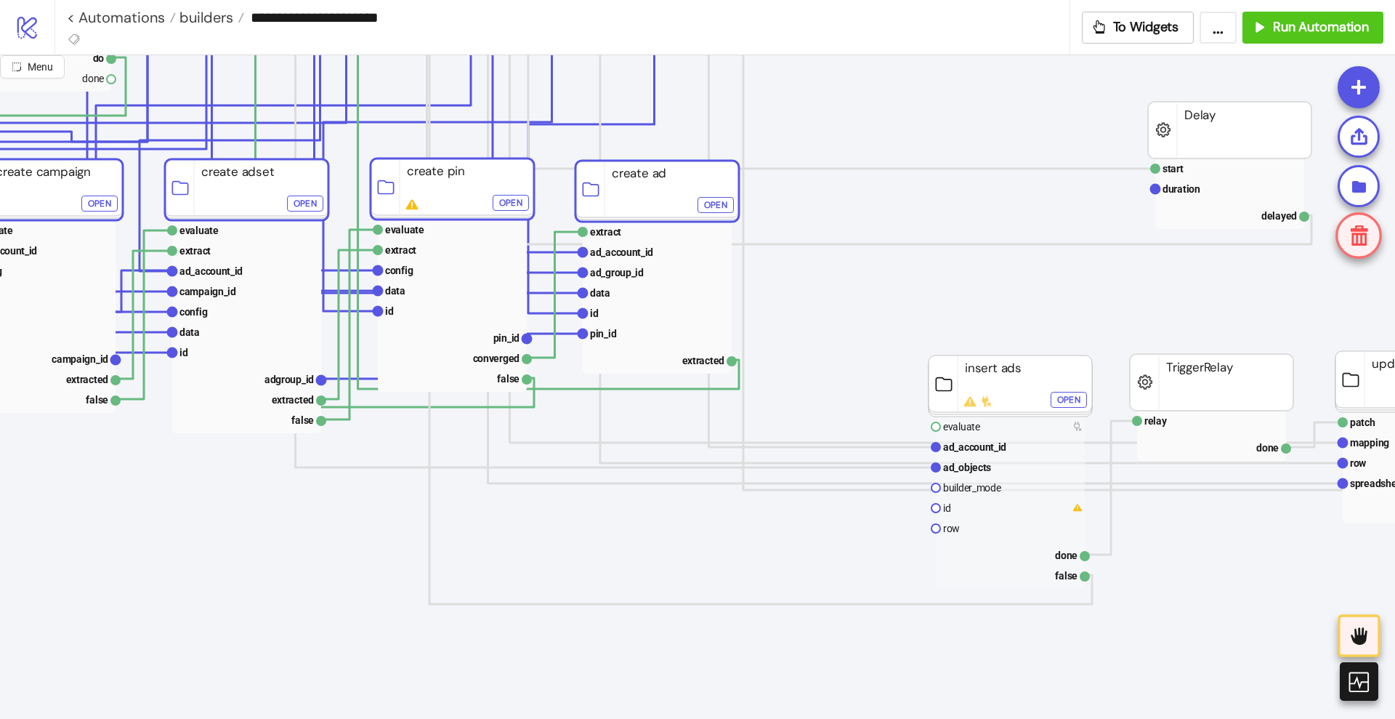
click at [352, 587] on icon "Start ad_account_id data Data Relay id id Select Data Store Id Stop process run…" at bounding box center [726, 418] width 2907 height 2907
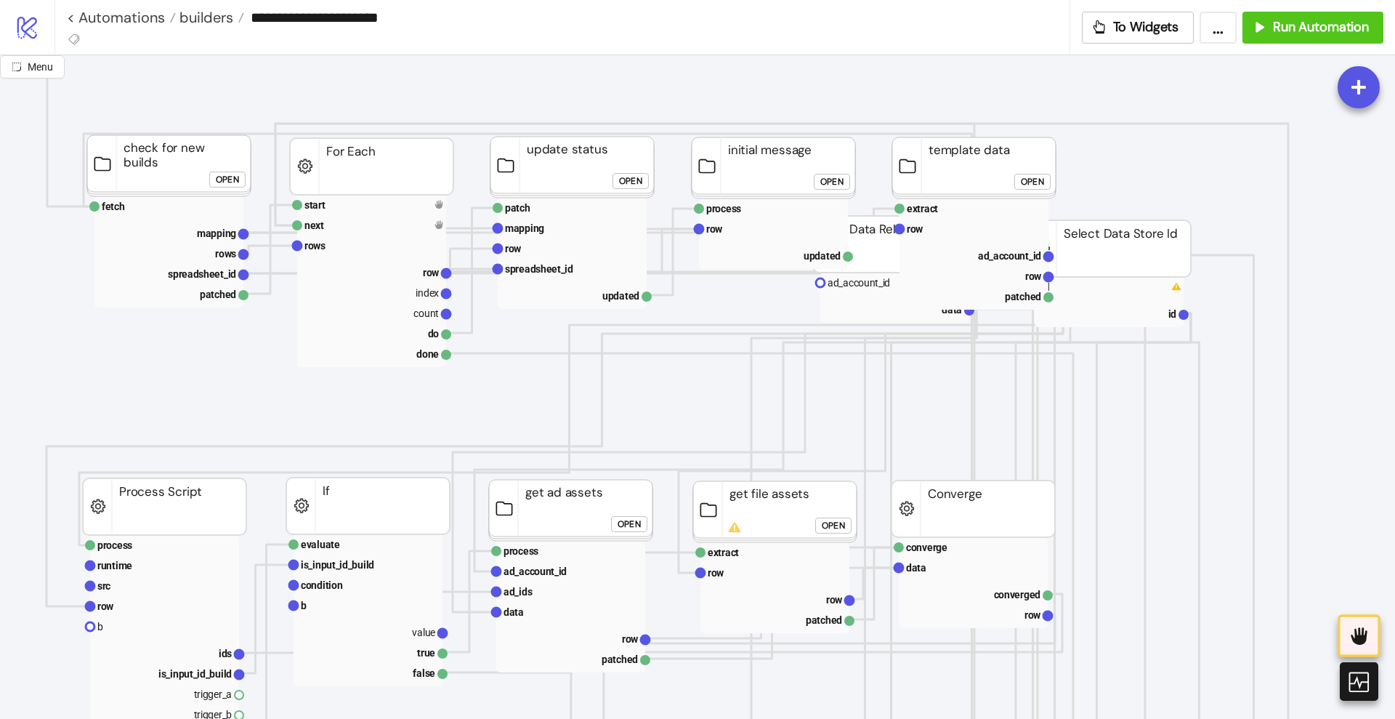
scroll to position [91, 182]
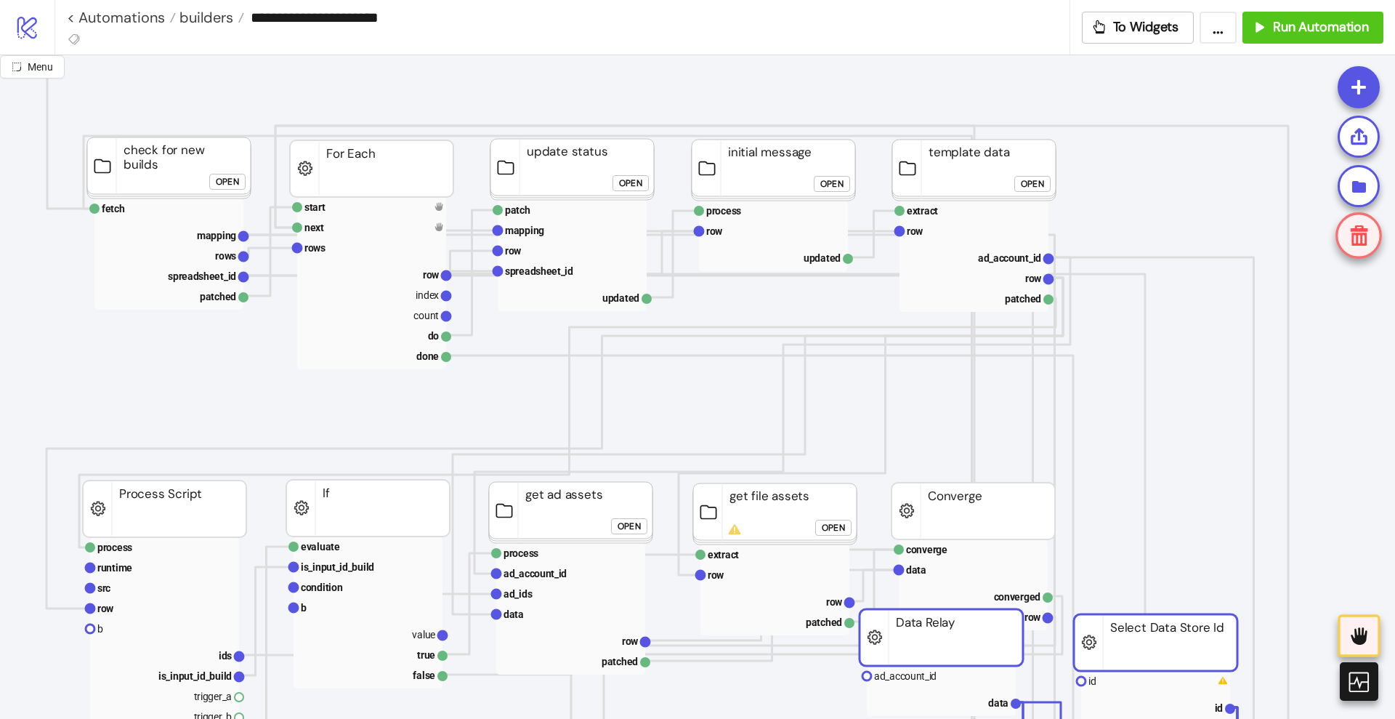
drag, startPoint x: 893, startPoint y: 354, endPoint x: 913, endPoint y: 645, distance: 291.4
click at [913, 645] on rect at bounding box center [942, 637] width 164 height 57
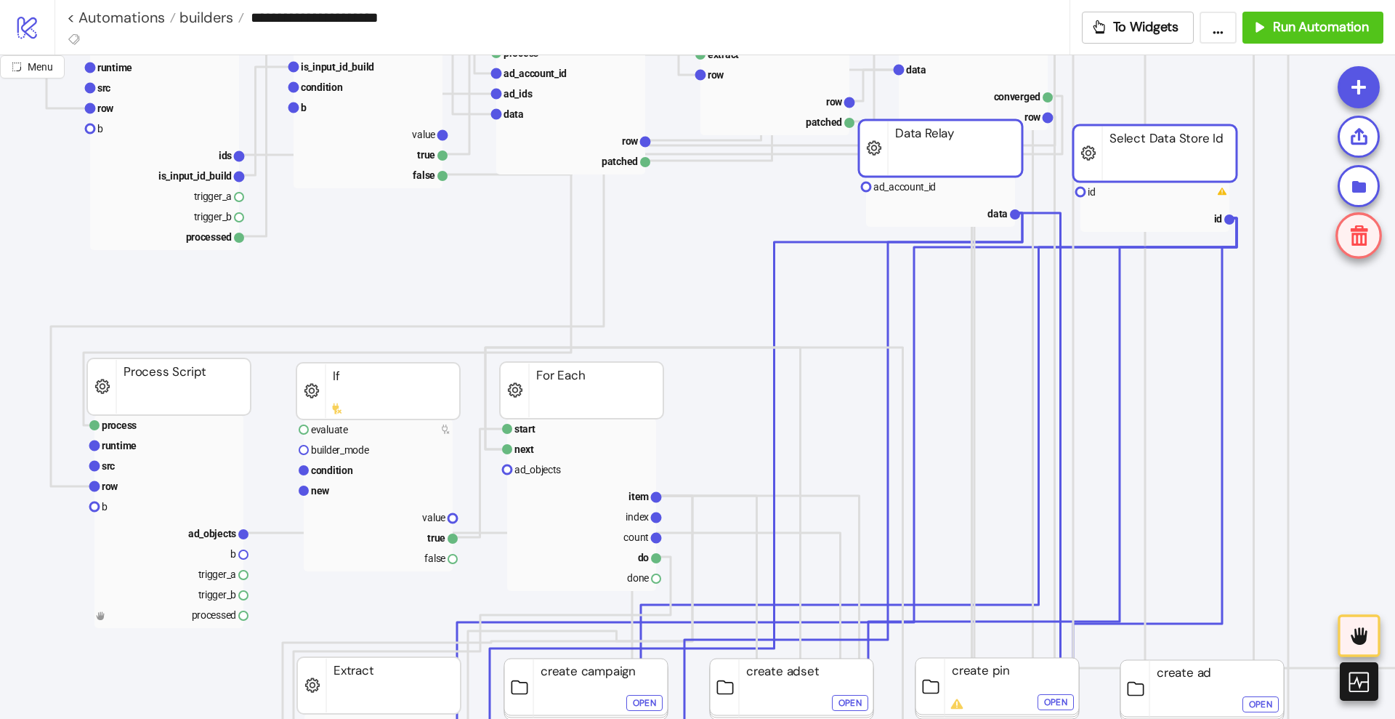
scroll to position [454, 182]
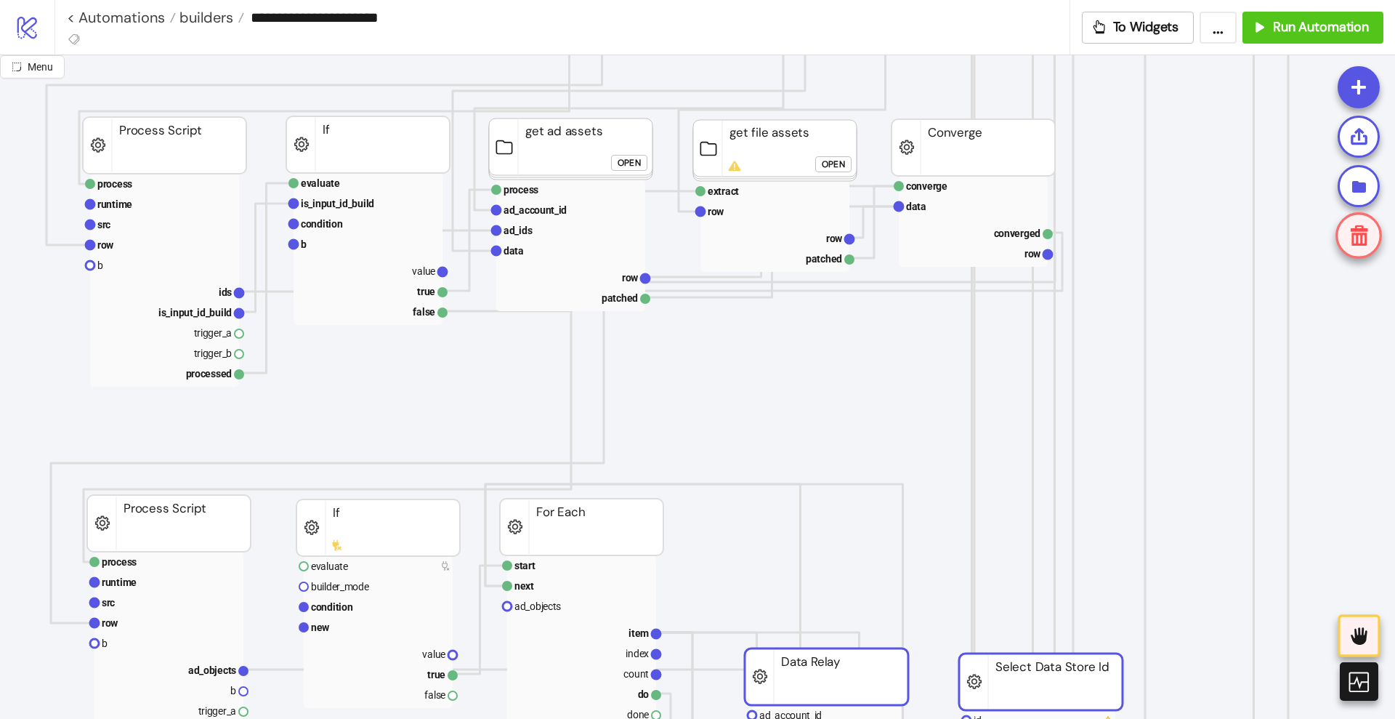
drag, startPoint x: 921, startPoint y: 323, endPoint x: 820, endPoint y: 668, distance: 359.7
click at [820, 668] on rect at bounding box center [827, 676] width 164 height 57
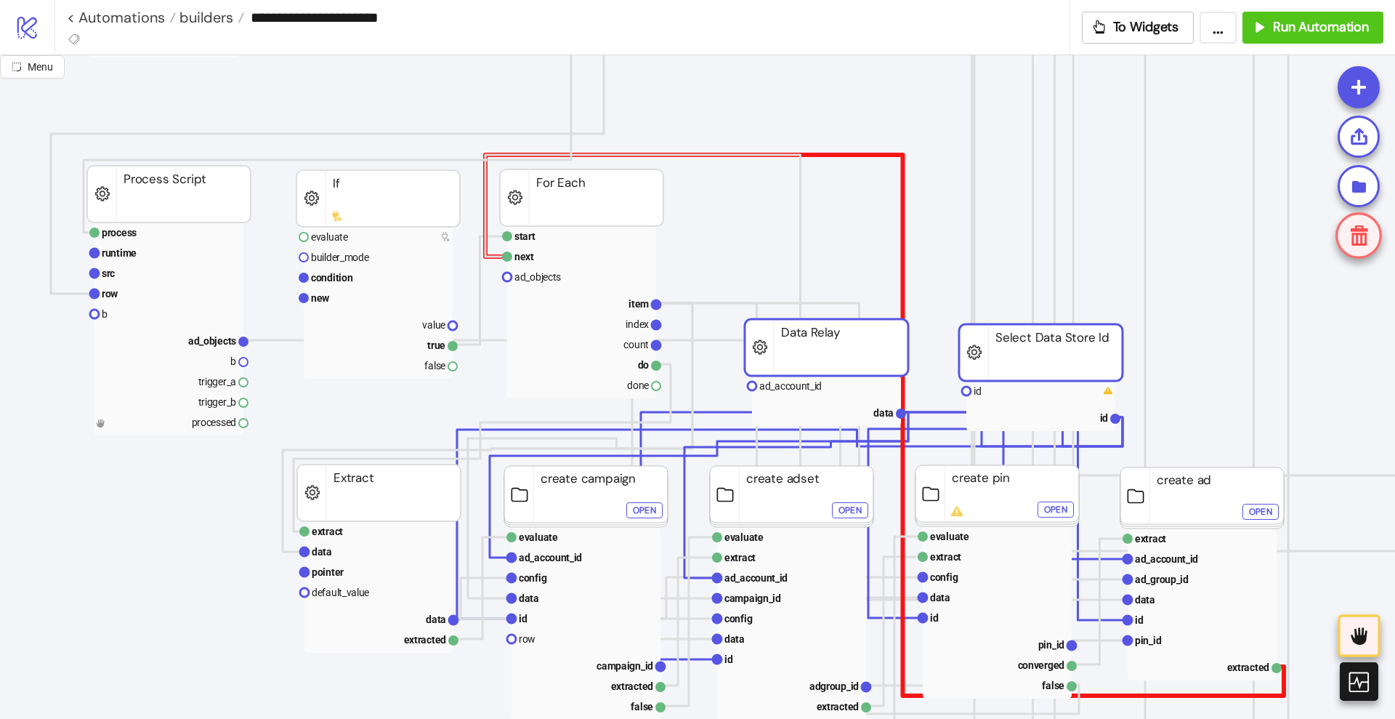
scroll to position [908, 182]
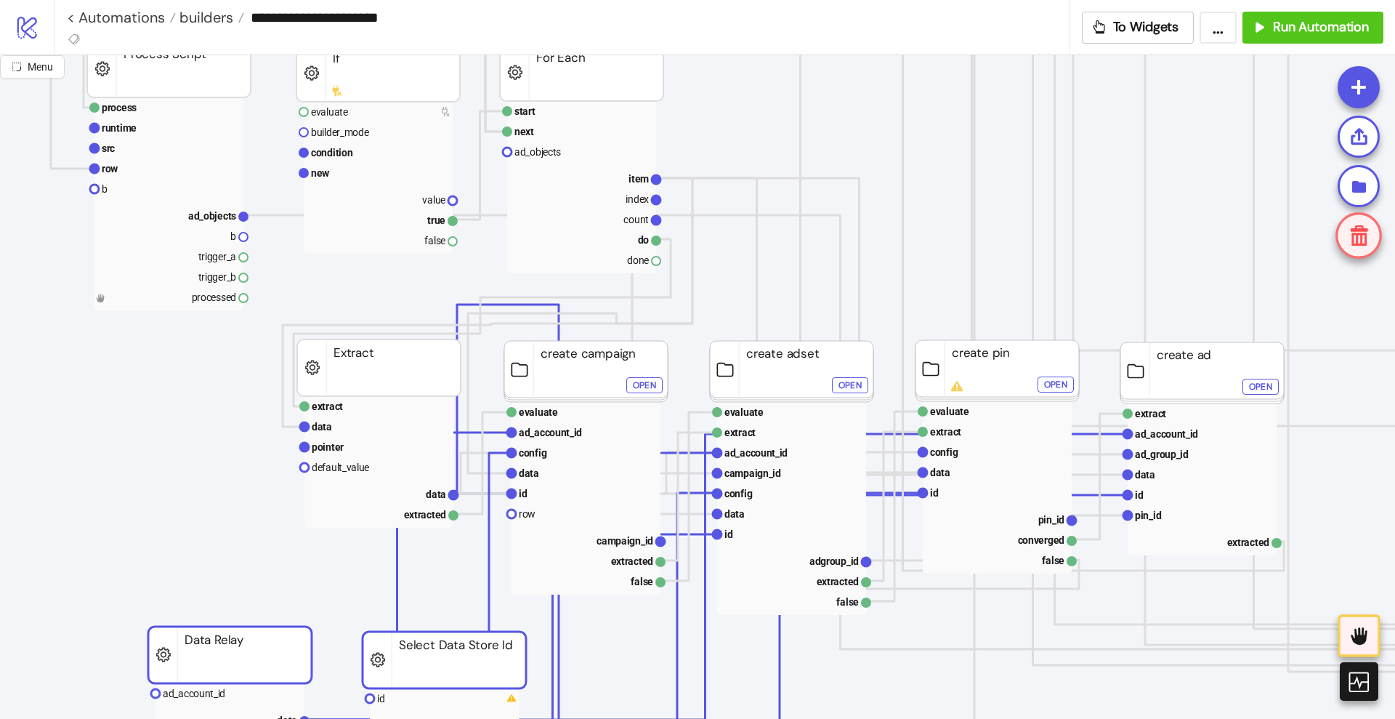
drag, startPoint x: 824, startPoint y: 229, endPoint x: 254, endPoint y: 652, distance: 709.6
click at [225, 662] on rect at bounding box center [230, 654] width 164 height 57
click at [221, 549] on icon "Start Stop process runtime src row b ad_objects b trigger_a trigger_b processed…" at bounding box center [1271, 600] width 2907 height 2907
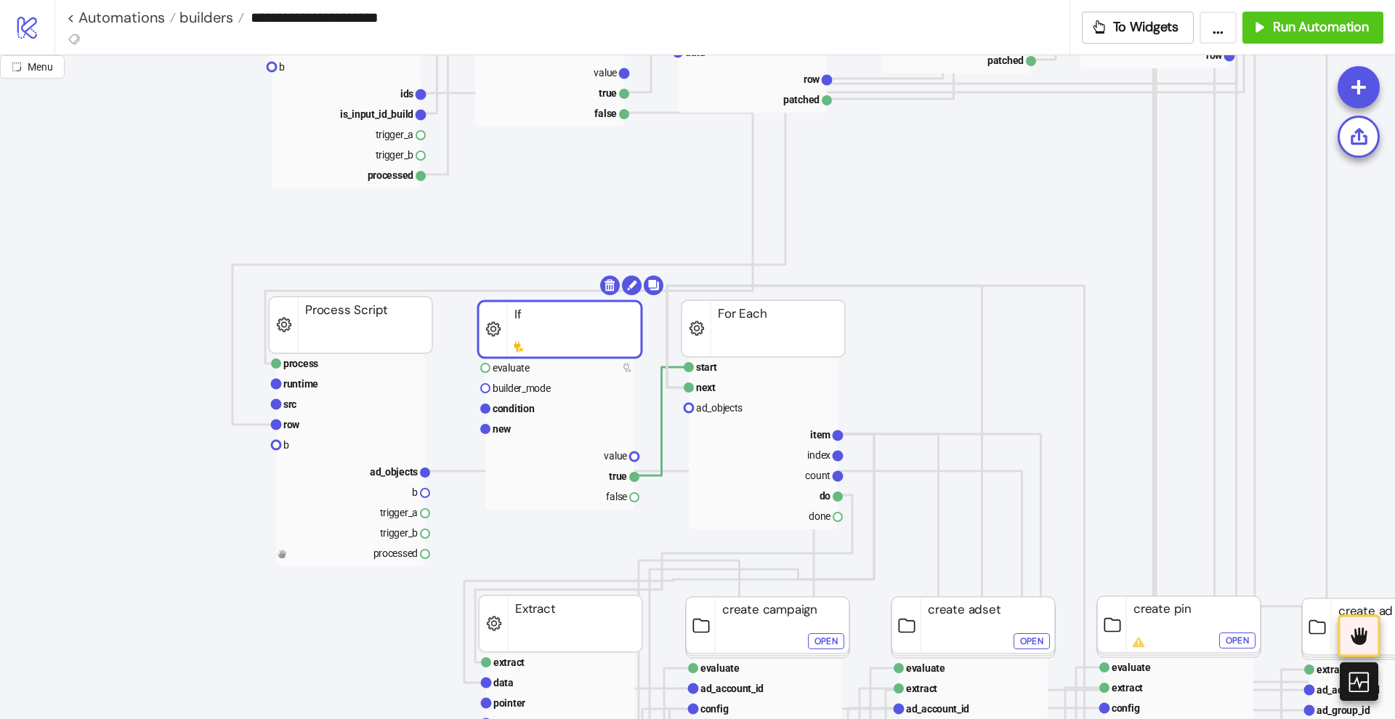
scroll to position [636, 0]
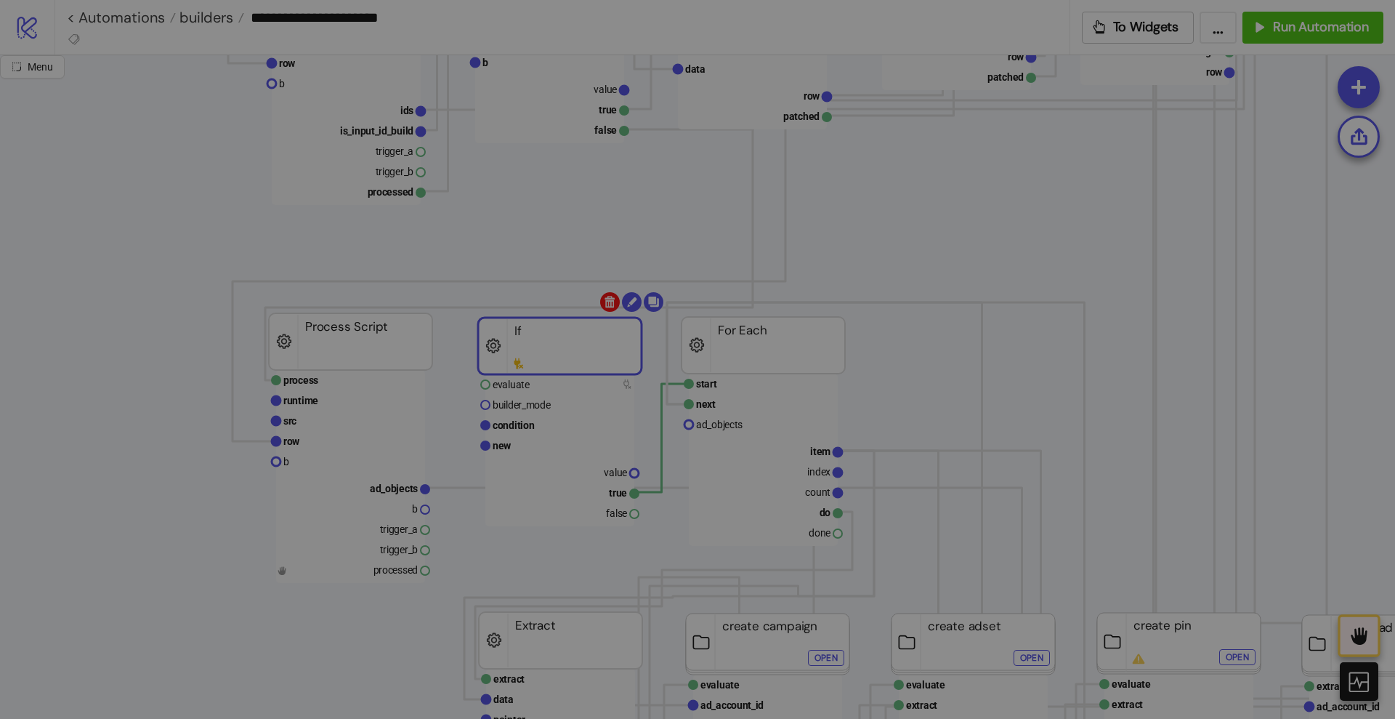
click at [607, 304] on body "**********" at bounding box center [697, 359] width 1395 height 719
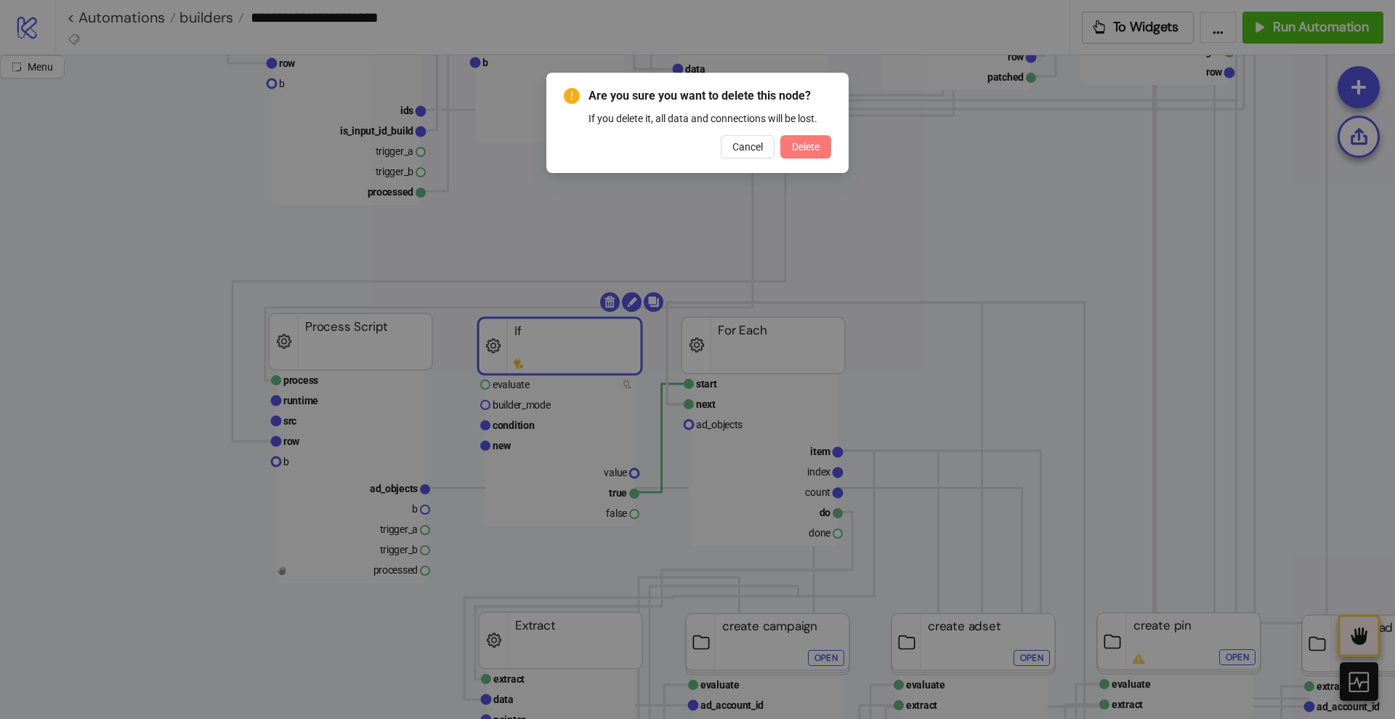
click at [794, 146] on span "Delete" at bounding box center [806, 147] width 28 height 12
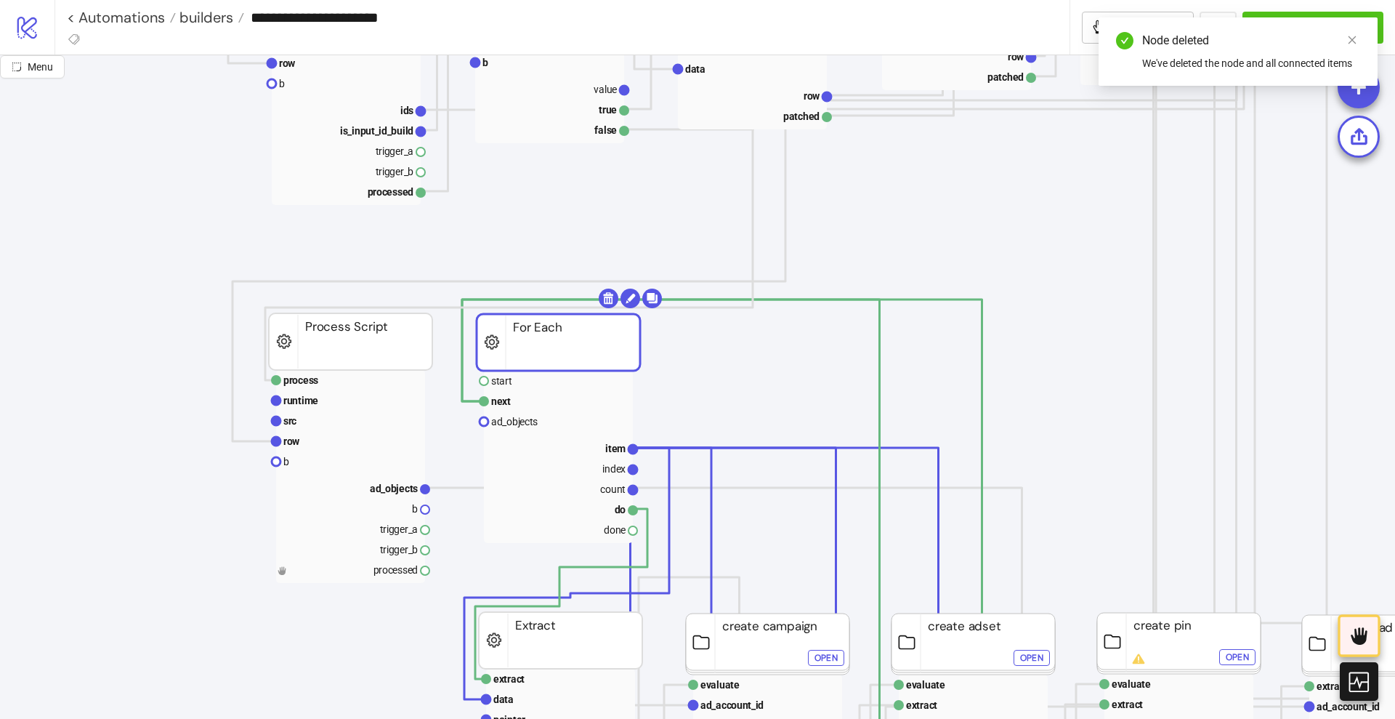
drag, startPoint x: 729, startPoint y: 344, endPoint x: 524, endPoint y: 342, distance: 204.9
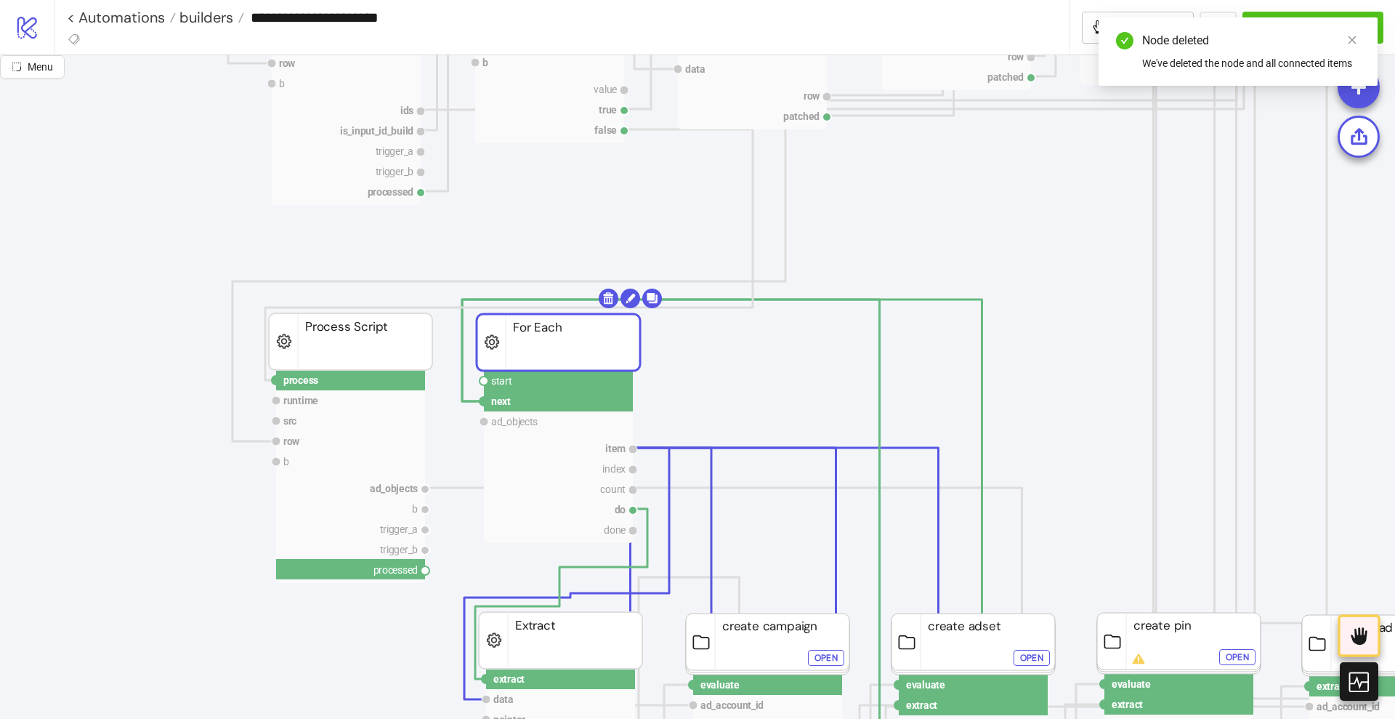
drag, startPoint x: 424, startPoint y: 568, endPoint x: 448, endPoint y: 571, distance: 24.2
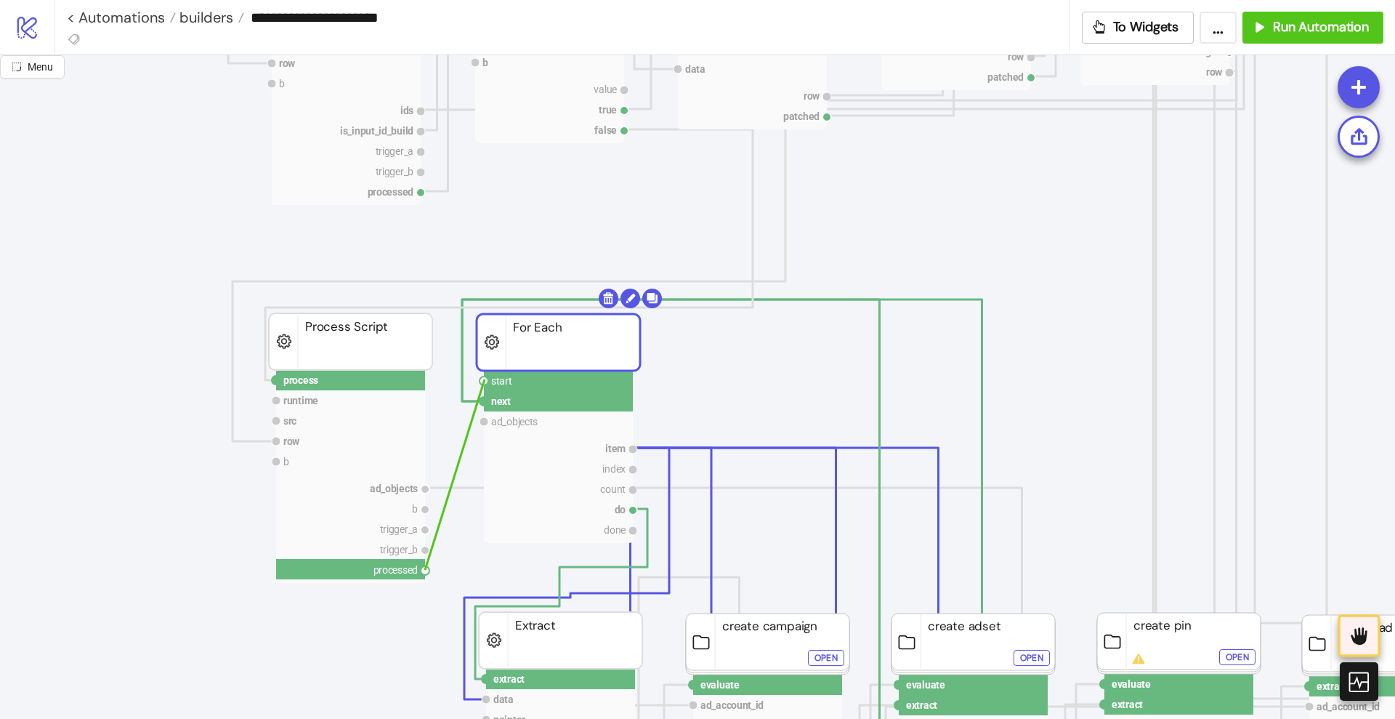
click at [485, 379] on circle at bounding box center [484, 380] width 9 height 9
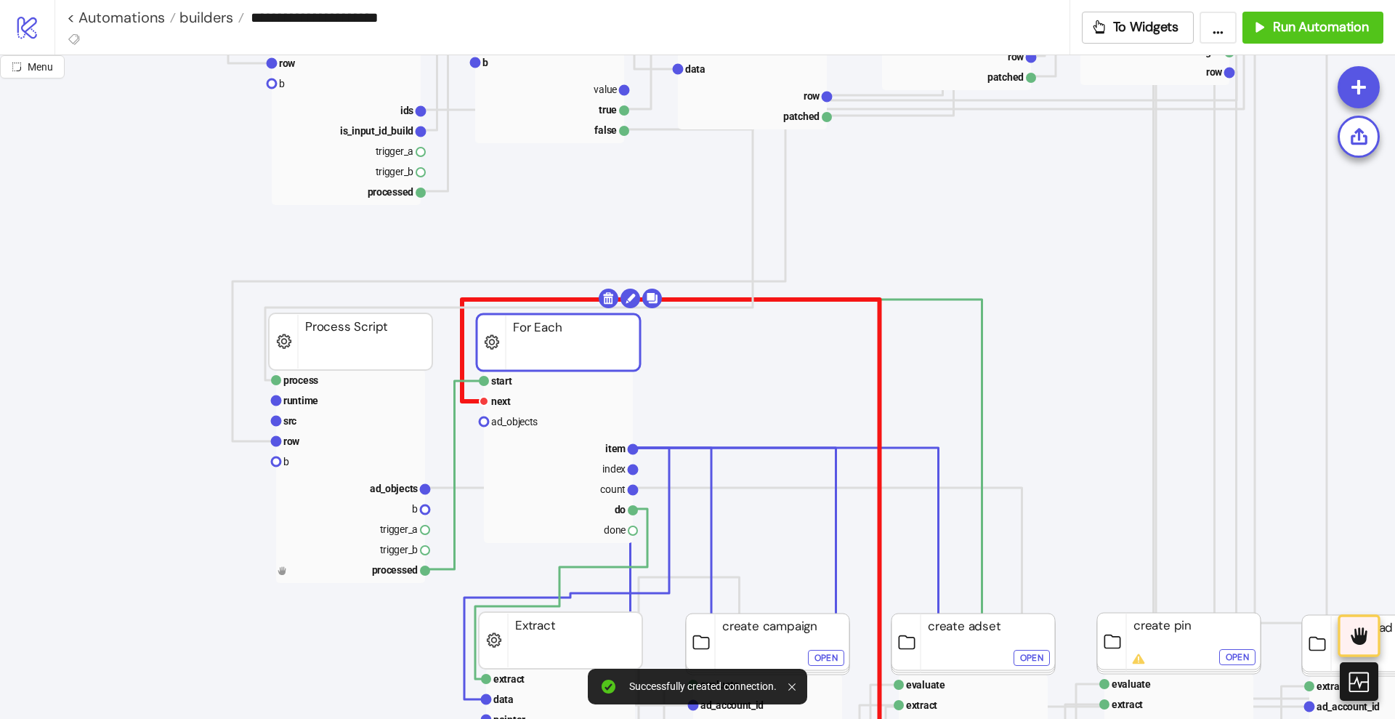
click at [462, 358] on polyline at bounding box center [861, 580] width 799 height 562
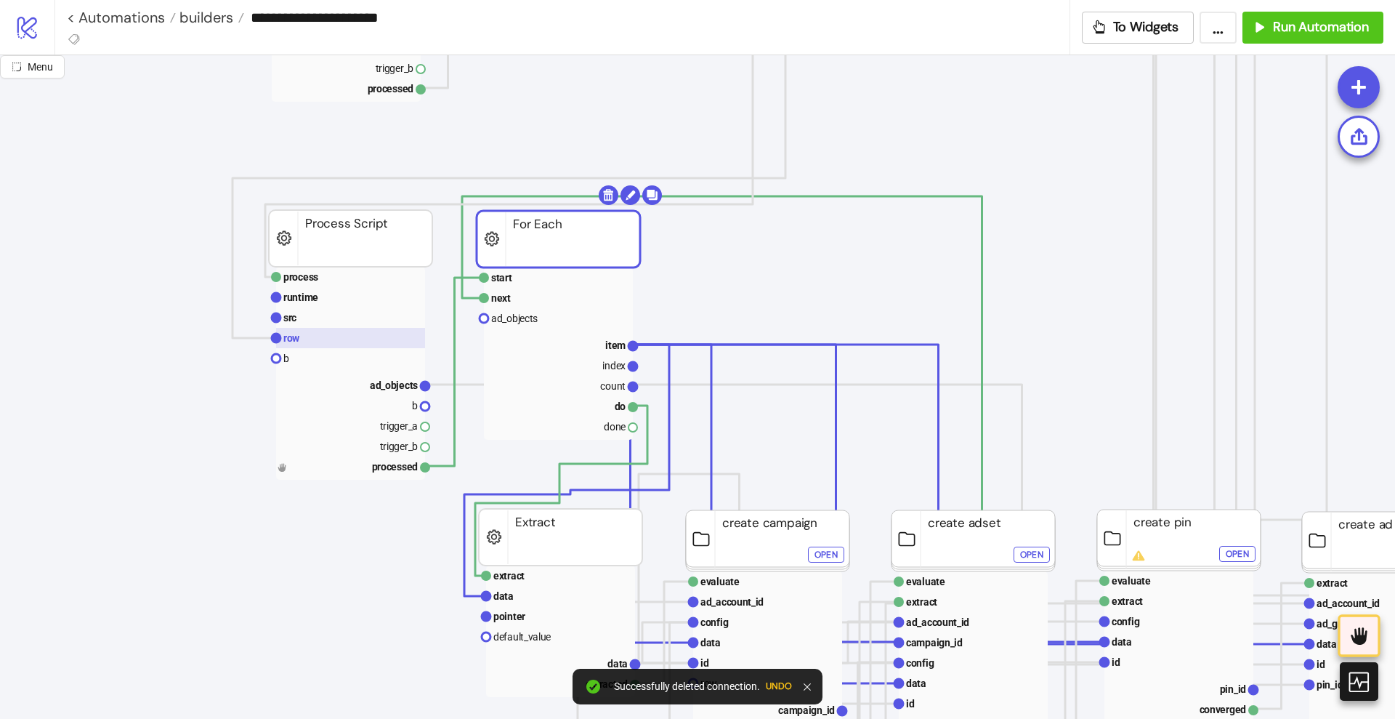
scroll to position [727, 0]
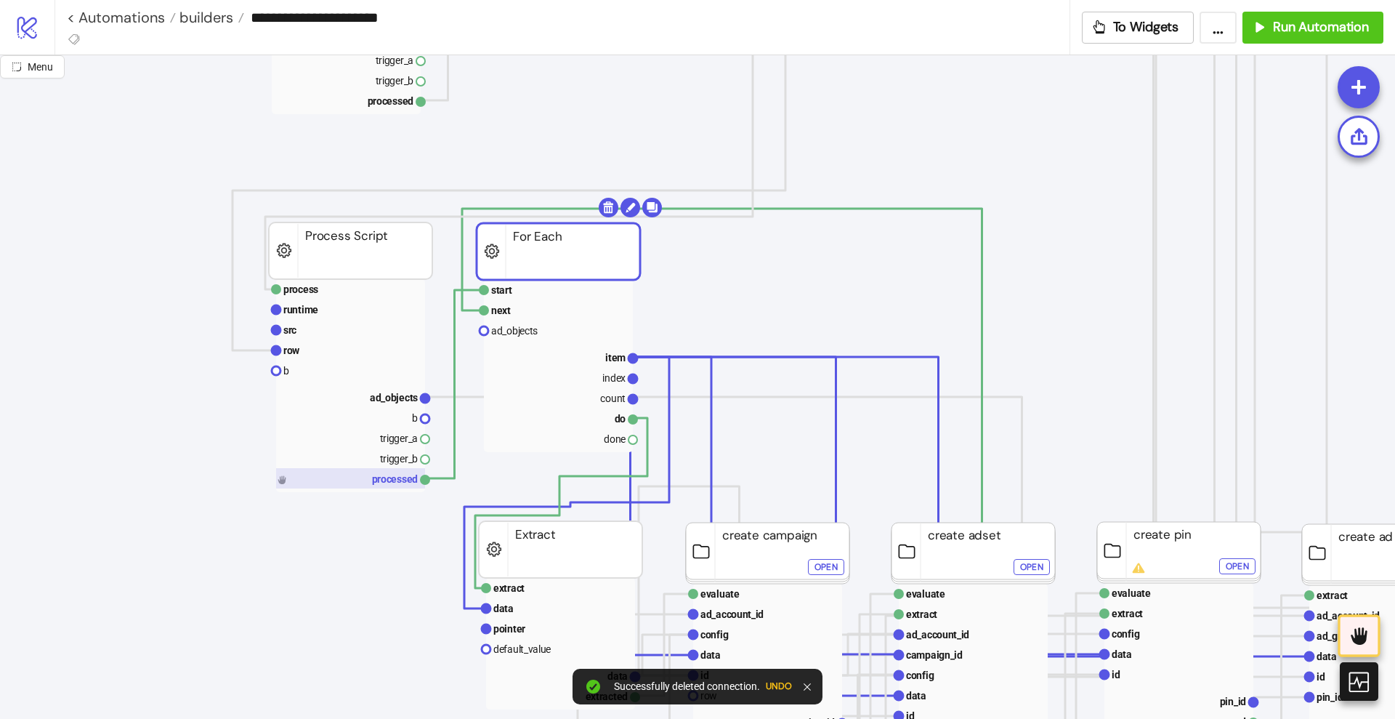
click at [352, 475] on rect at bounding box center [350, 478] width 149 height 20
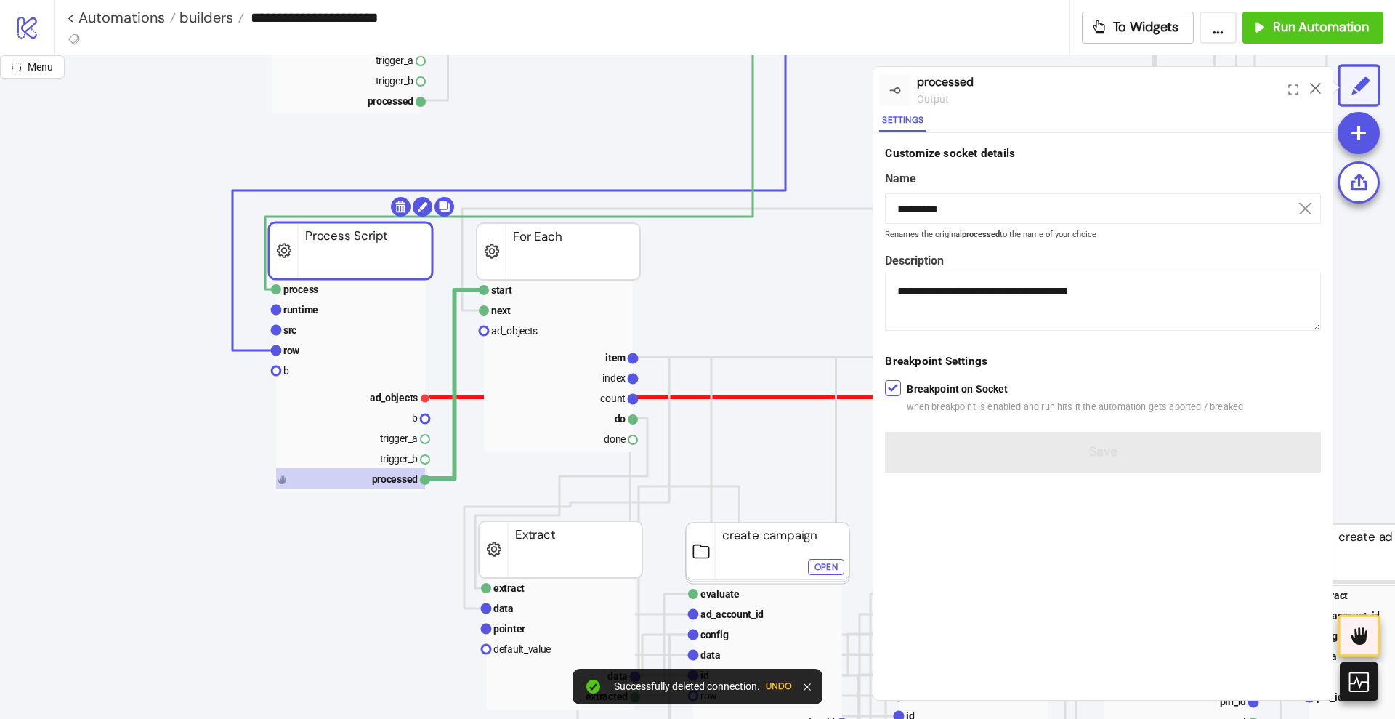
click at [437, 397] on polyline at bounding box center [1044, 614] width 1238 height 434
drag, startPoint x: 429, startPoint y: 396, endPoint x: 461, endPoint y: 395, distance: 31.3
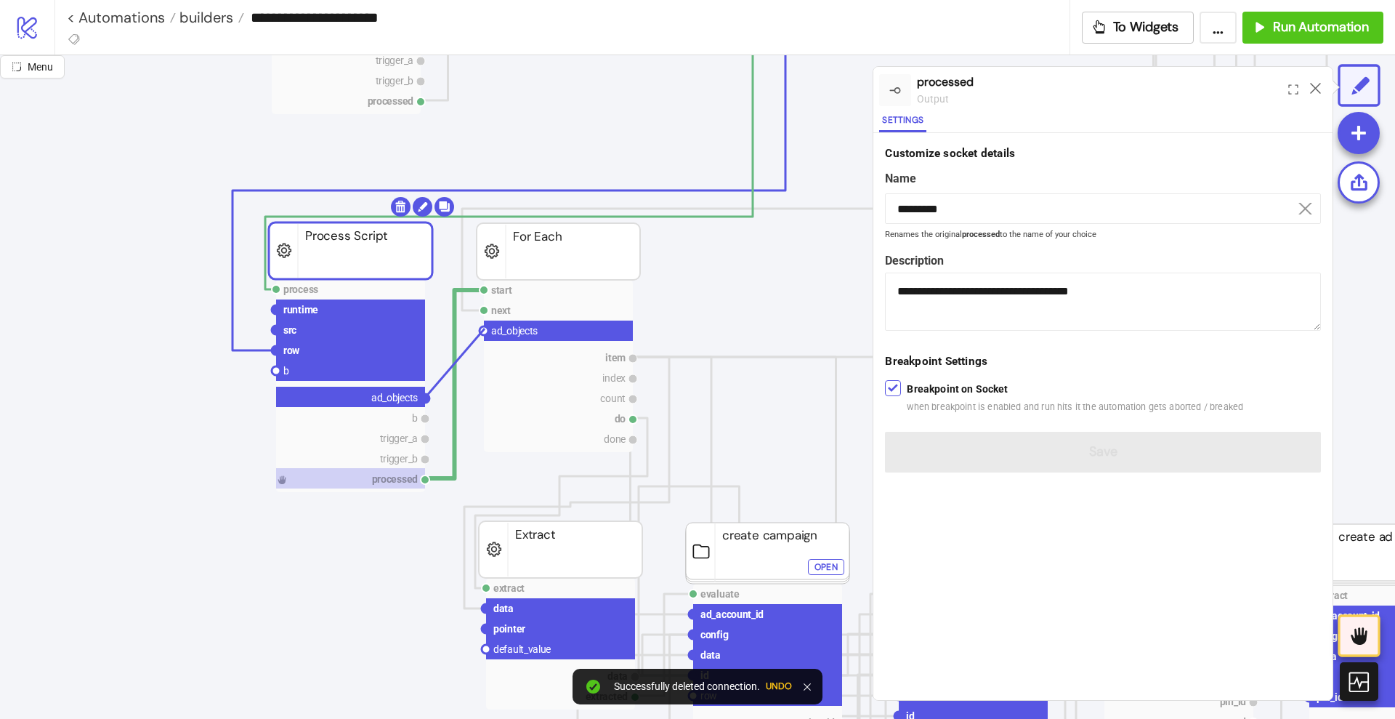
click at [485, 328] on circle at bounding box center [484, 330] width 9 height 9
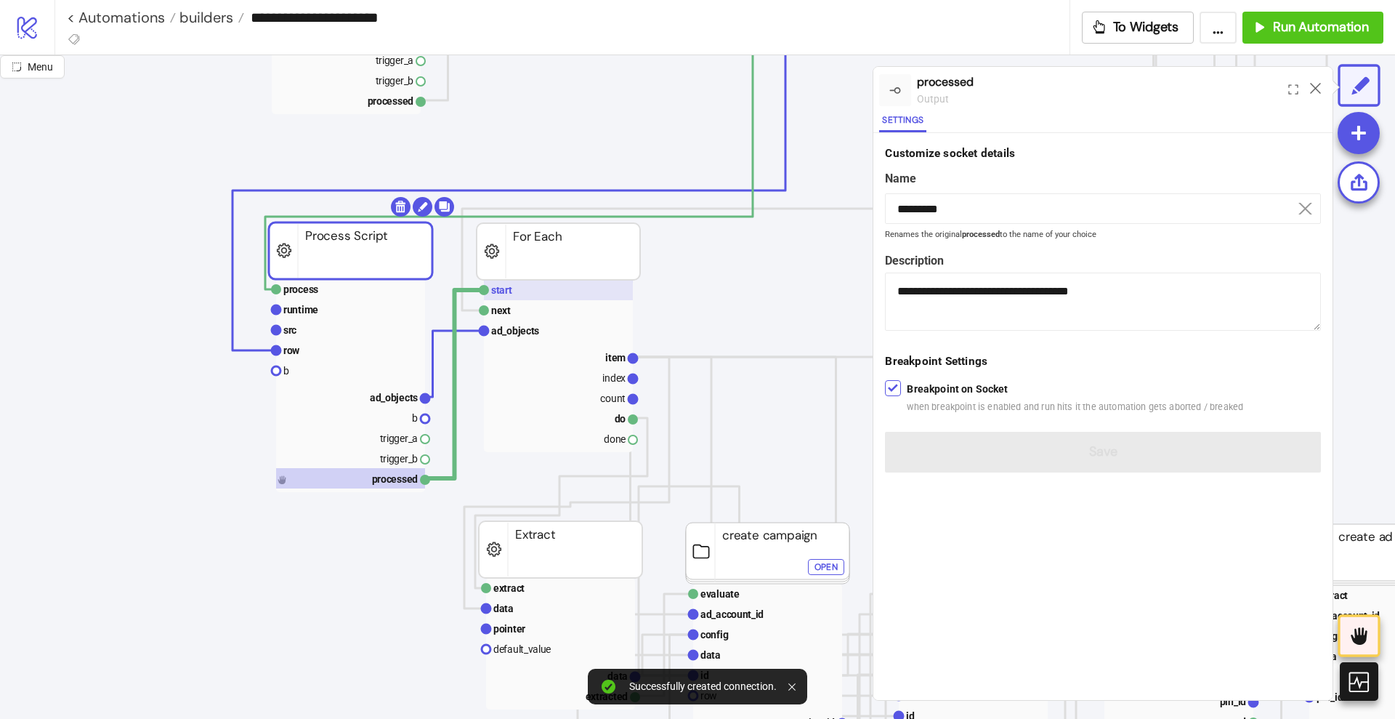
click at [515, 291] on rect at bounding box center [558, 290] width 149 height 20
type input "*****"
type textarea "**********"
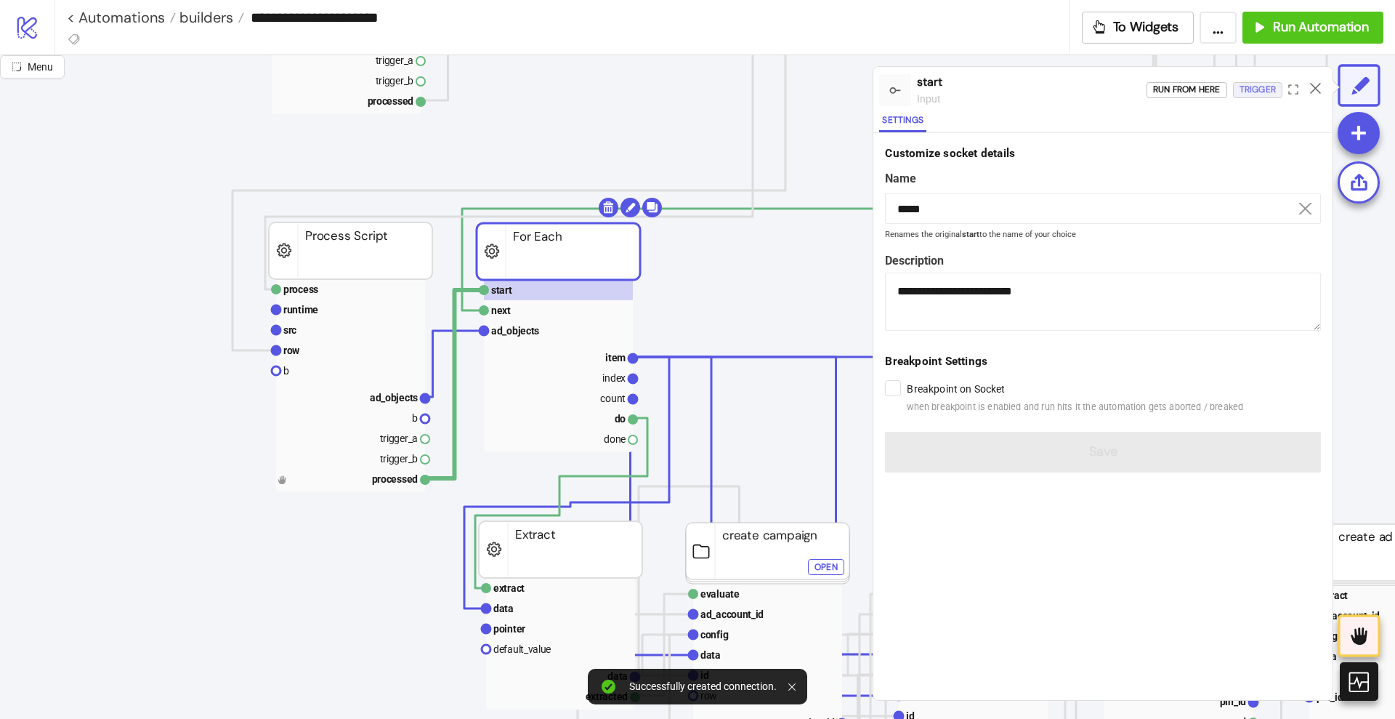
click at [1251, 91] on div "Trigger" at bounding box center [1258, 89] width 36 height 17
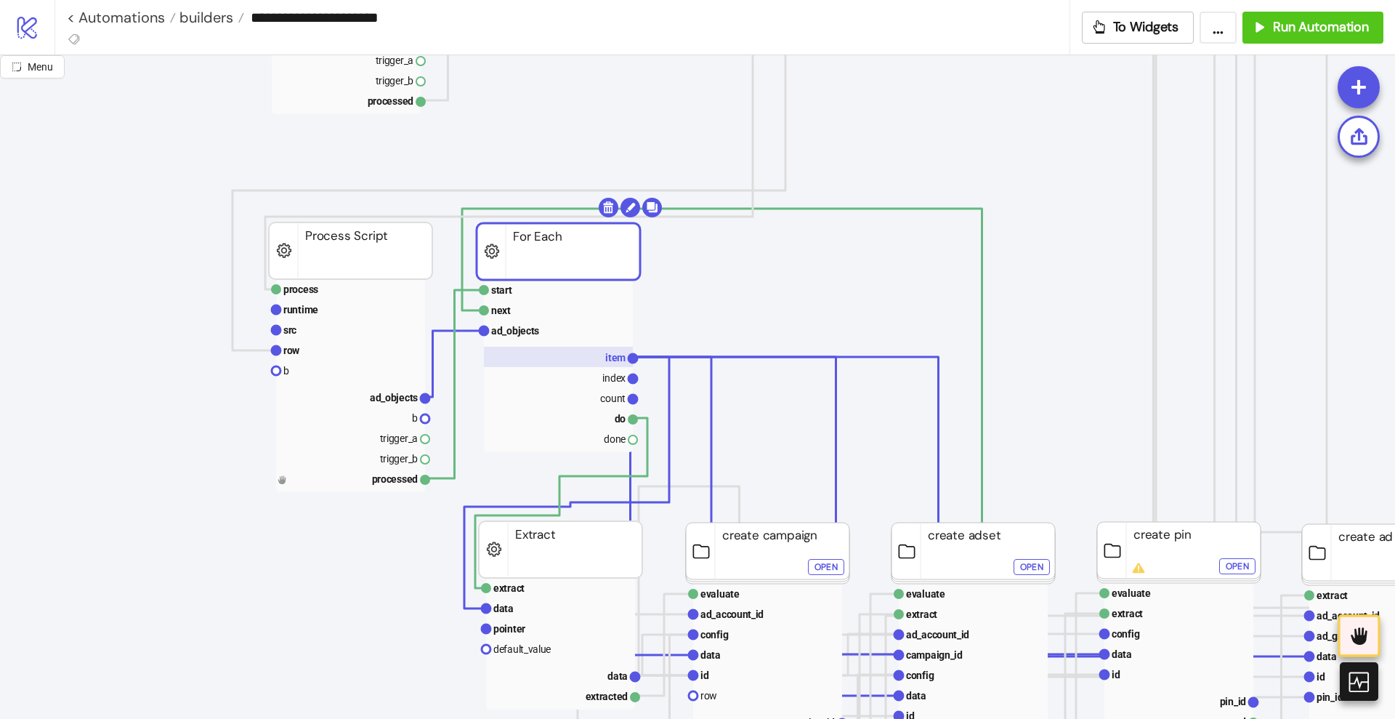
click at [610, 357] on text "item" at bounding box center [615, 358] width 20 height 12
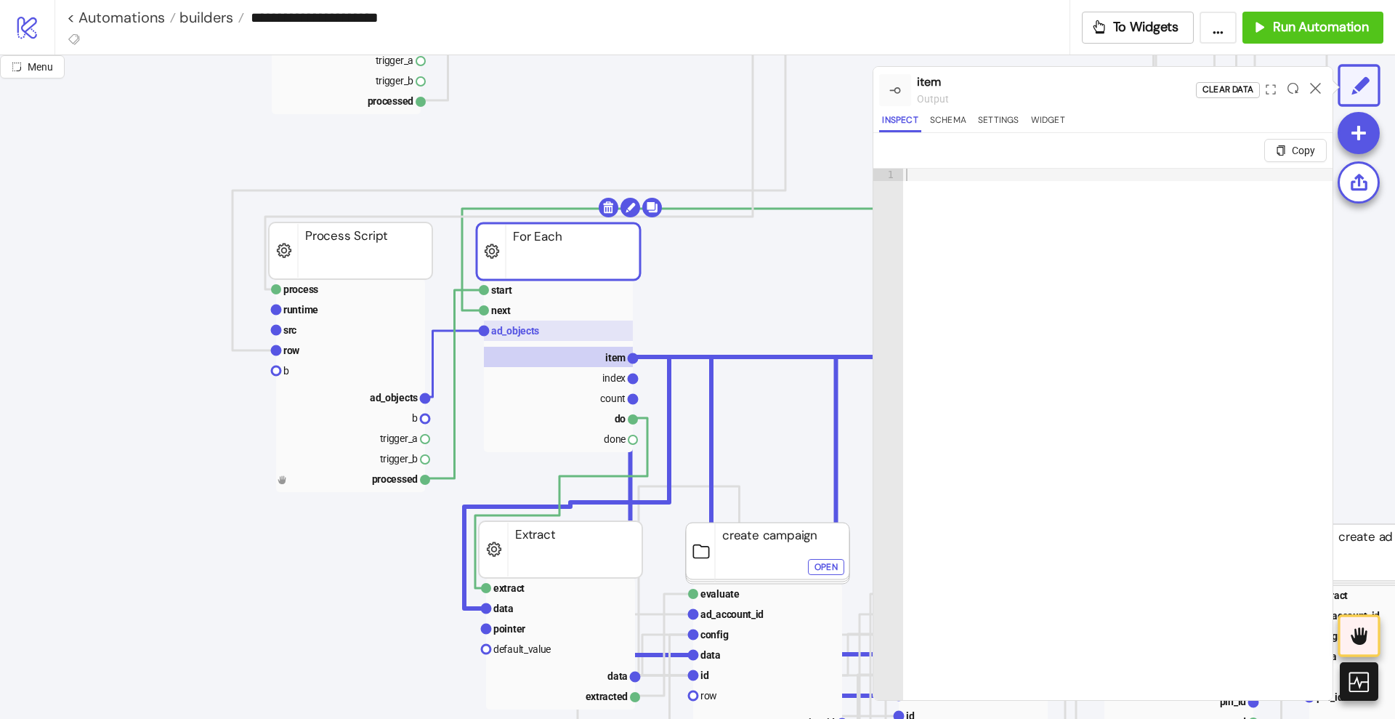
click at [525, 328] on text "ad_objects" at bounding box center [515, 331] width 48 height 12
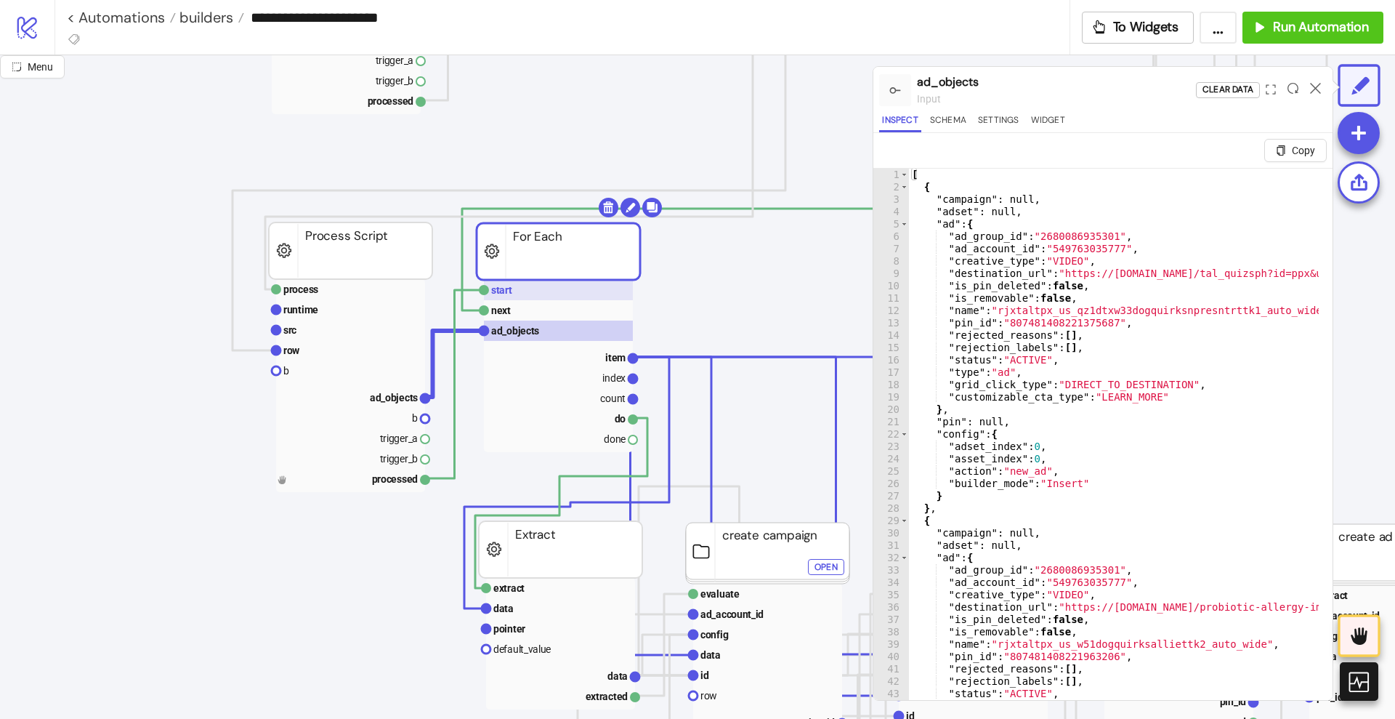
click at [519, 284] on rect at bounding box center [558, 290] width 149 height 20
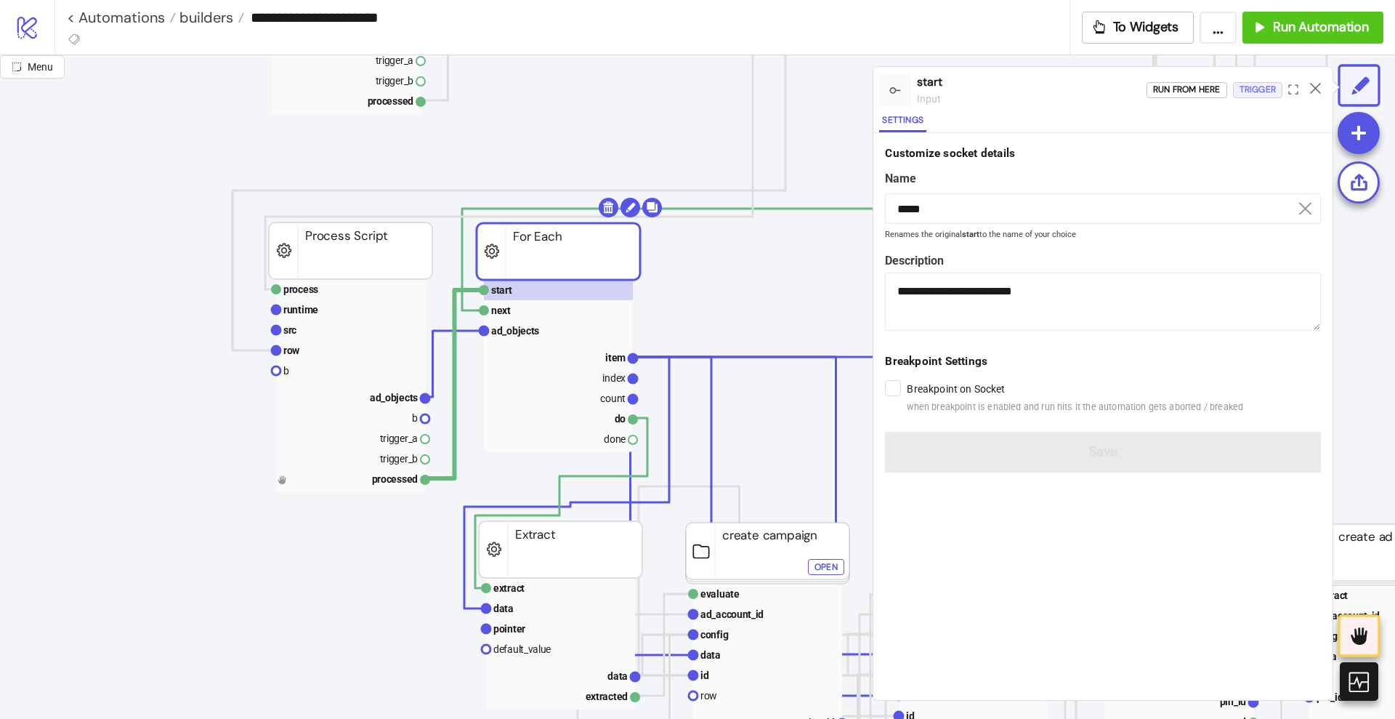
click at [1250, 95] on div "Trigger" at bounding box center [1258, 89] width 36 height 17
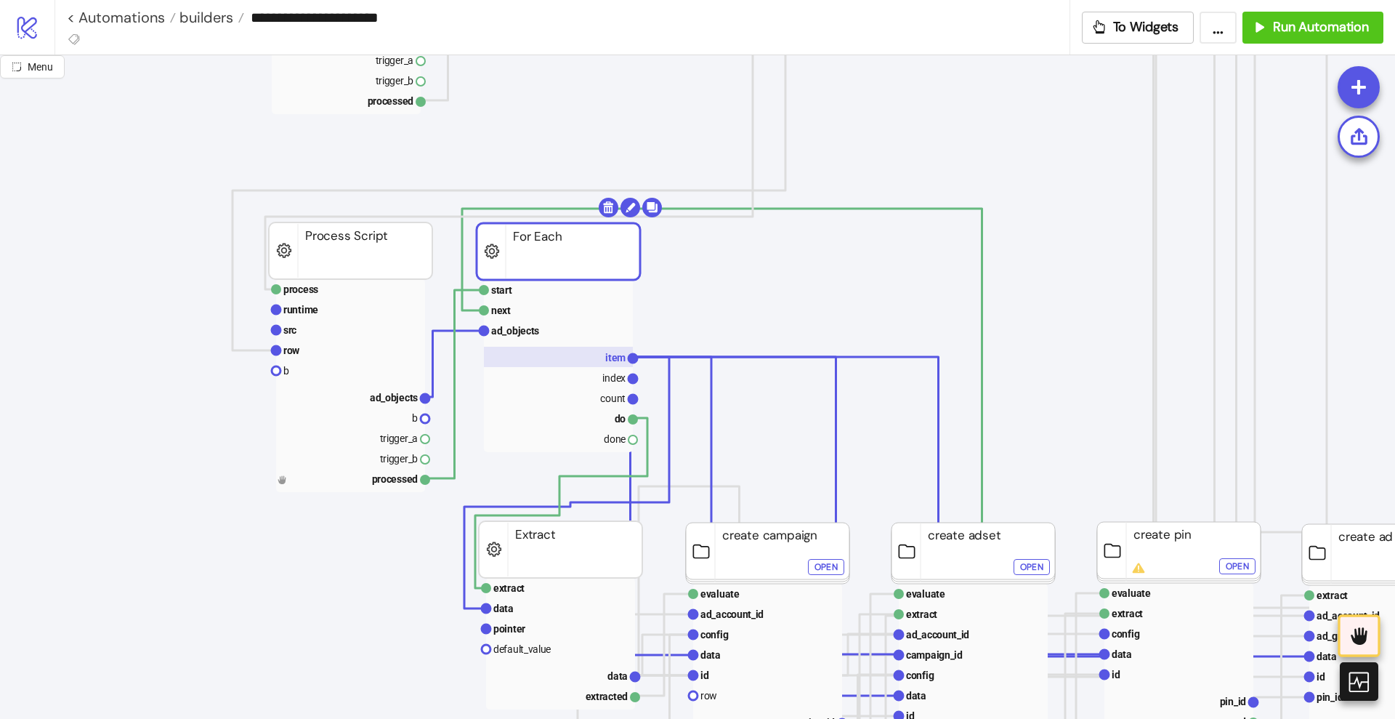
click at [616, 358] on text "item" at bounding box center [615, 358] width 20 height 12
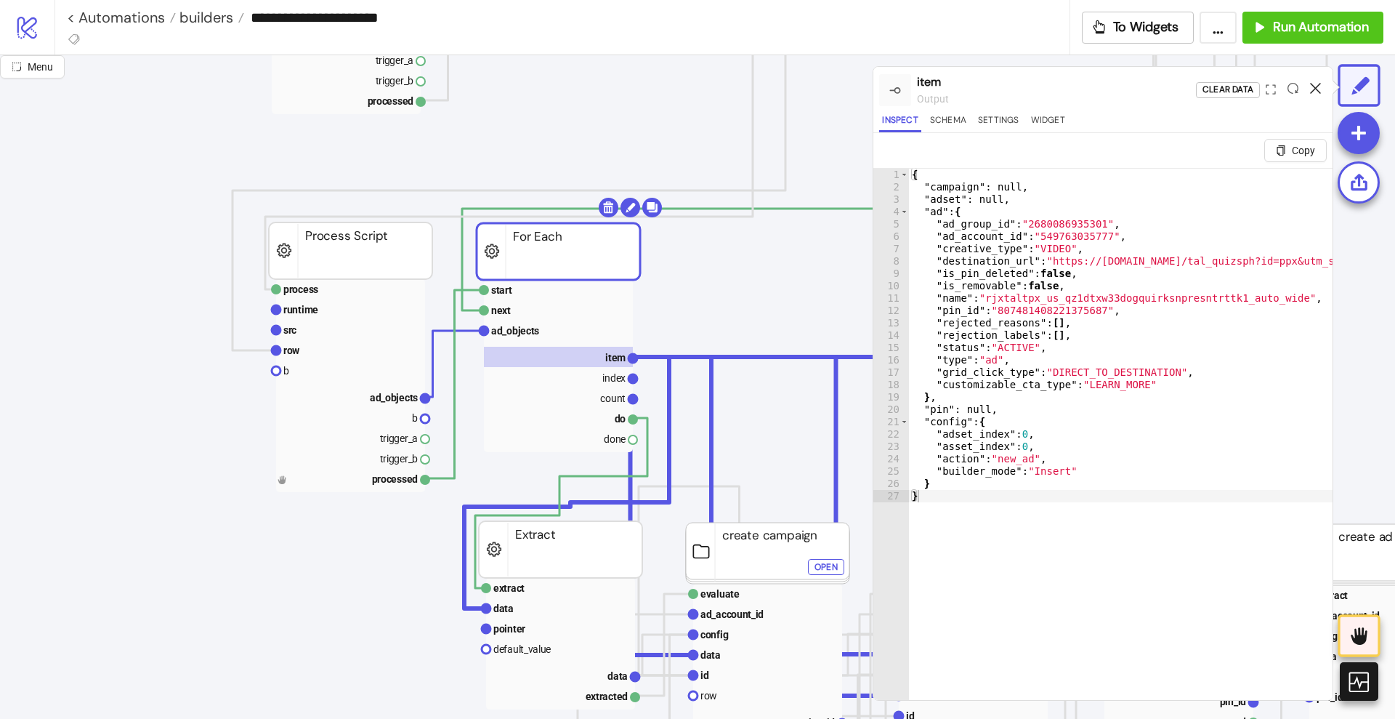
click at [1320, 89] on icon at bounding box center [1315, 88] width 11 height 11
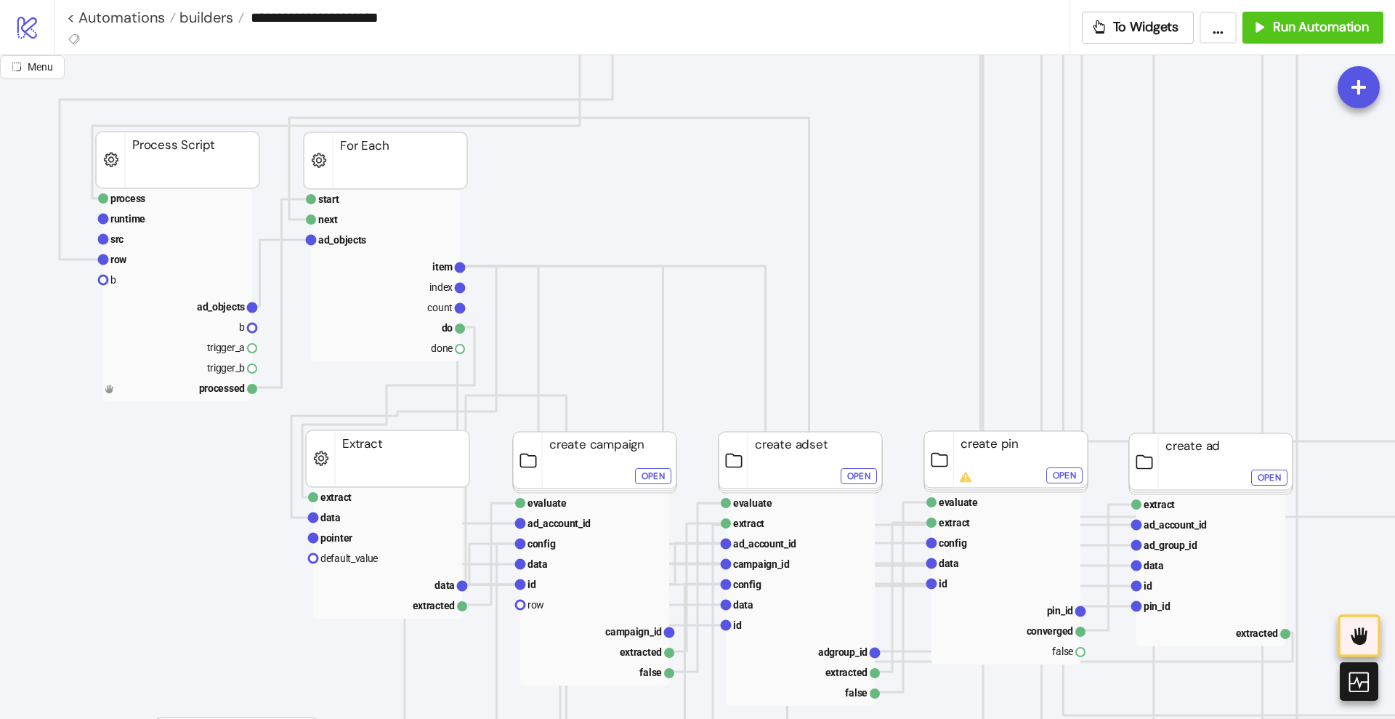
scroll to position [818, 182]
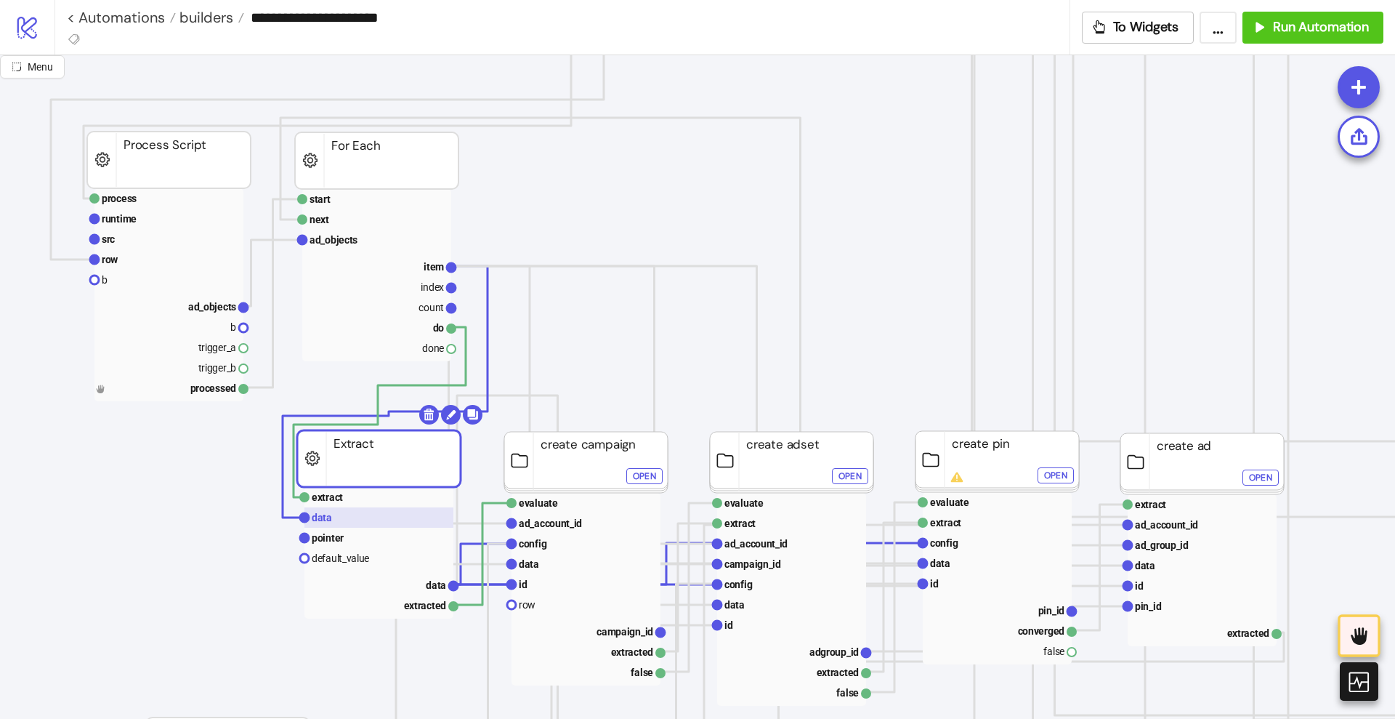
click at [334, 518] on rect at bounding box center [378, 517] width 149 height 20
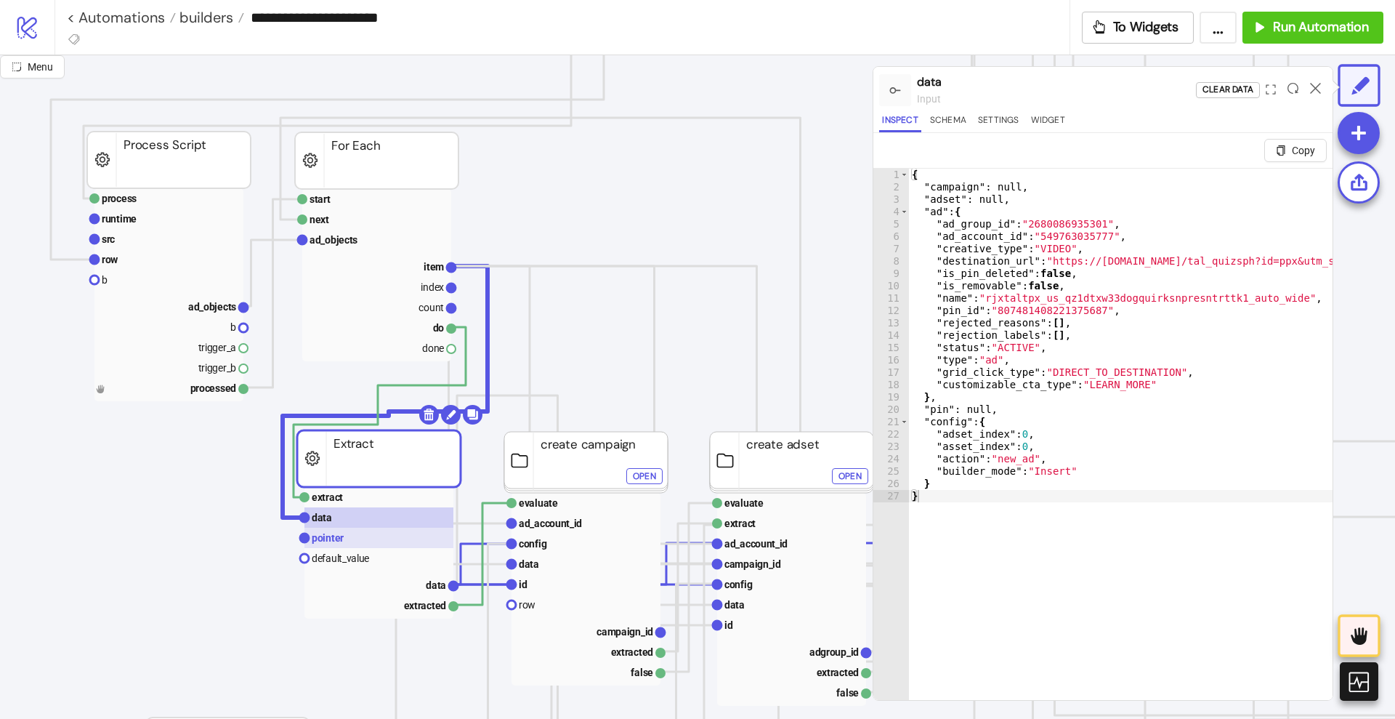
click at [338, 535] on text "pointer" at bounding box center [328, 538] width 32 height 12
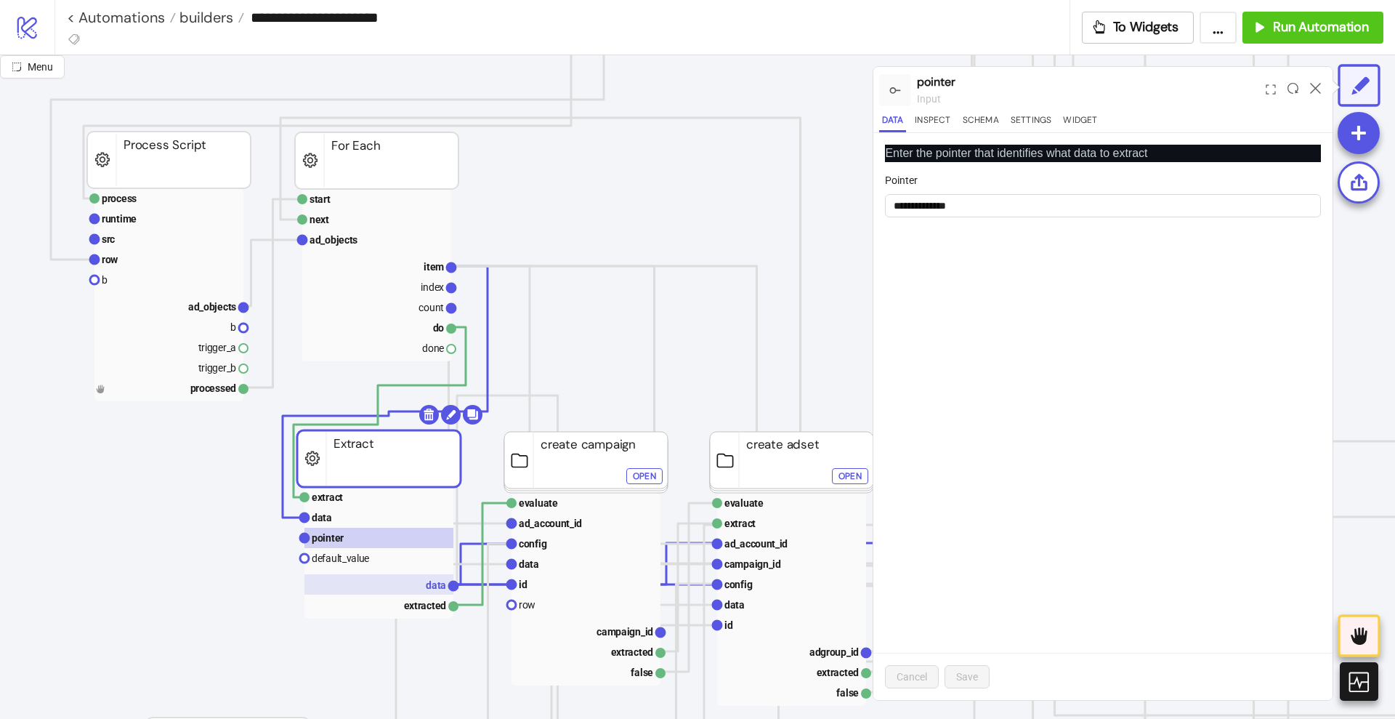
click at [392, 584] on rect at bounding box center [378, 584] width 149 height 20
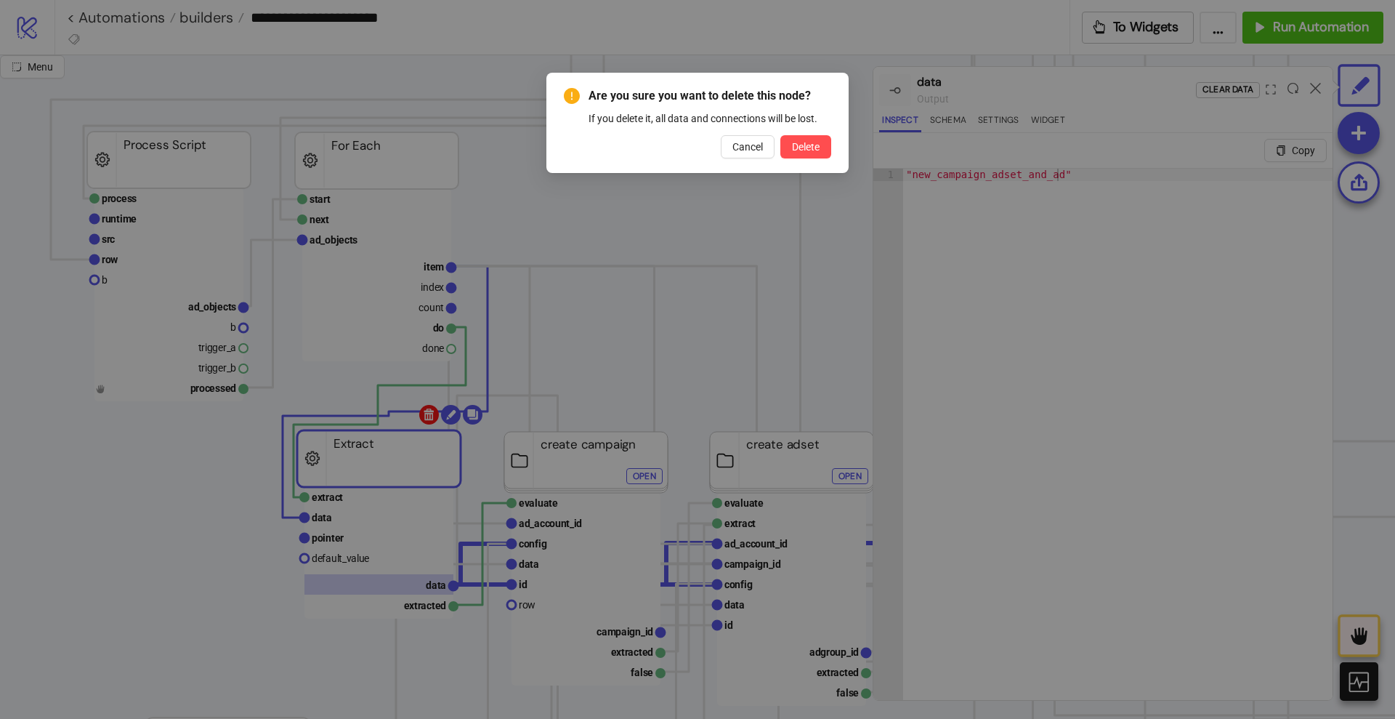
click at [429, 416] on body "**********" at bounding box center [697, 359] width 1395 height 719
click at [800, 148] on span "Delete" at bounding box center [806, 147] width 28 height 12
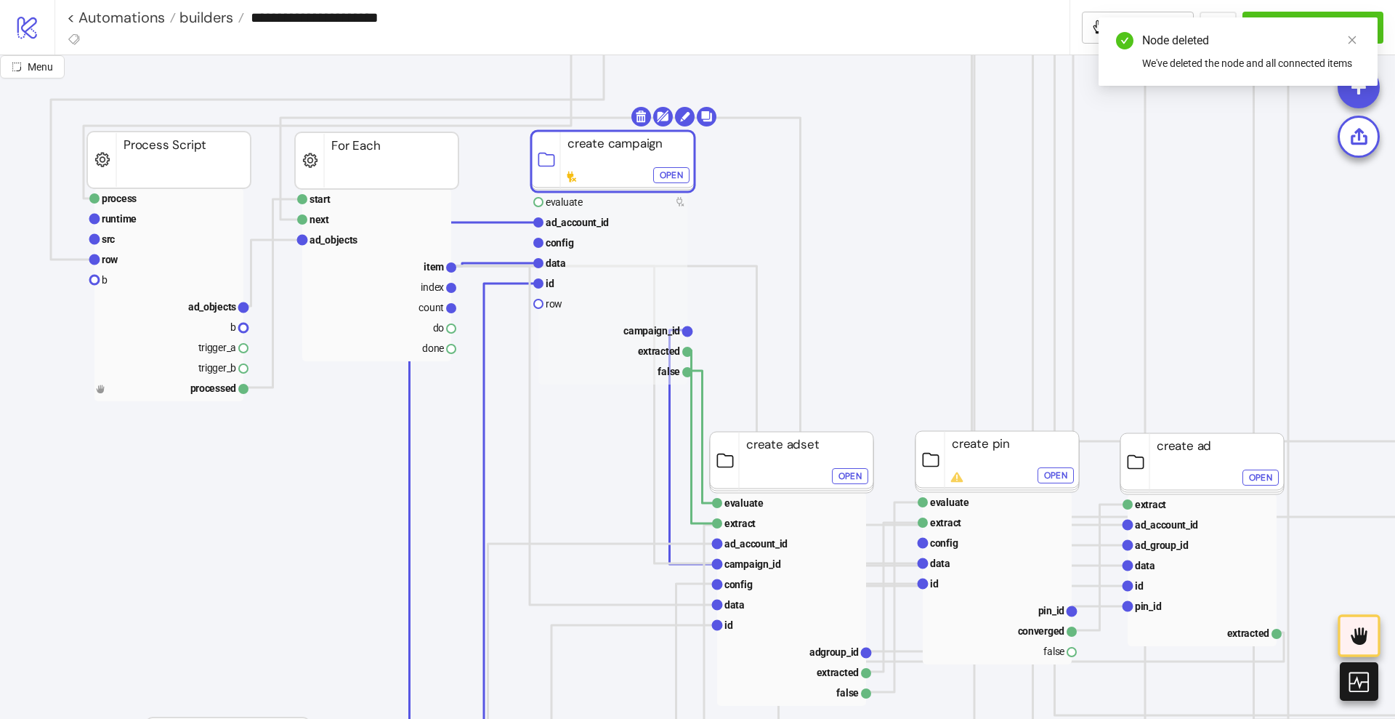
drag, startPoint x: 615, startPoint y: 452, endPoint x: 637, endPoint y: 130, distance: 322.7
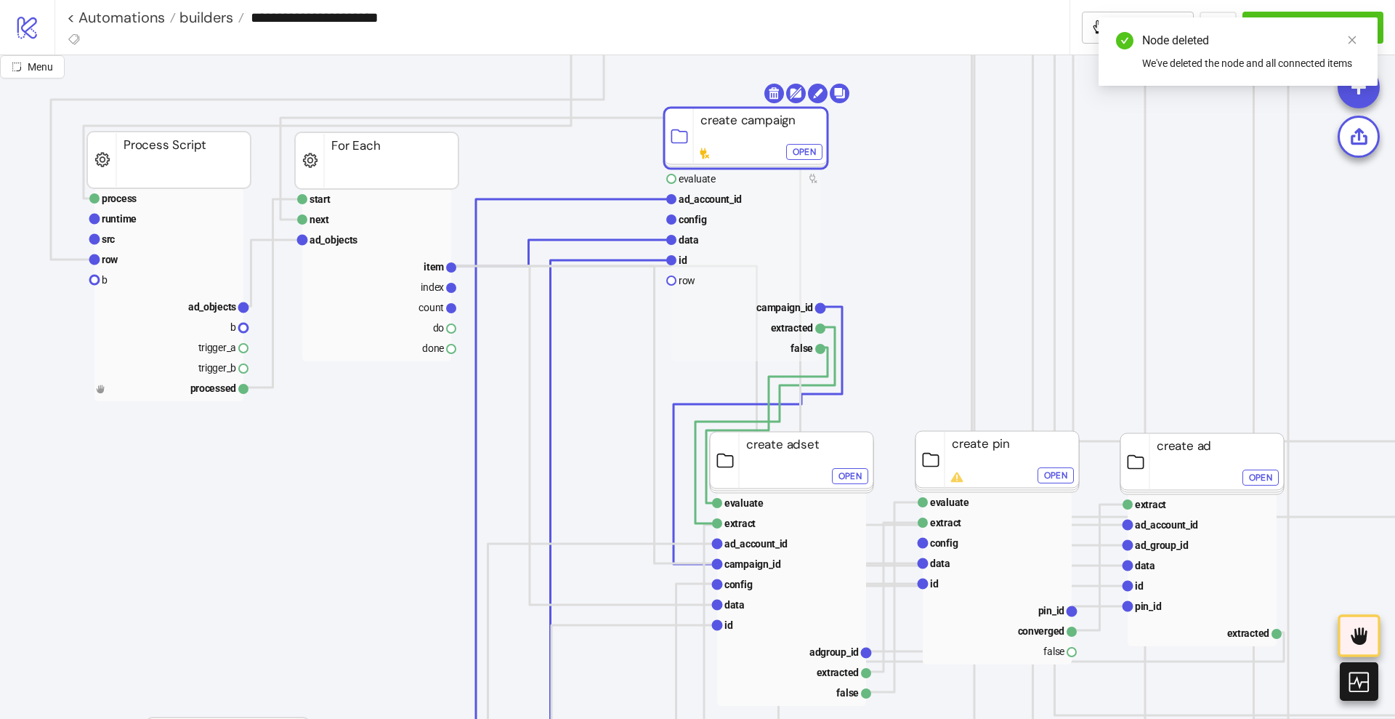
drag, startPoint x: 568, startPoint y: 158, endPoint x: 706, endPoint y: 156, distance: 137.4
click at [706, 156] on rect at bounding box center [746, 138] width 164 height 61
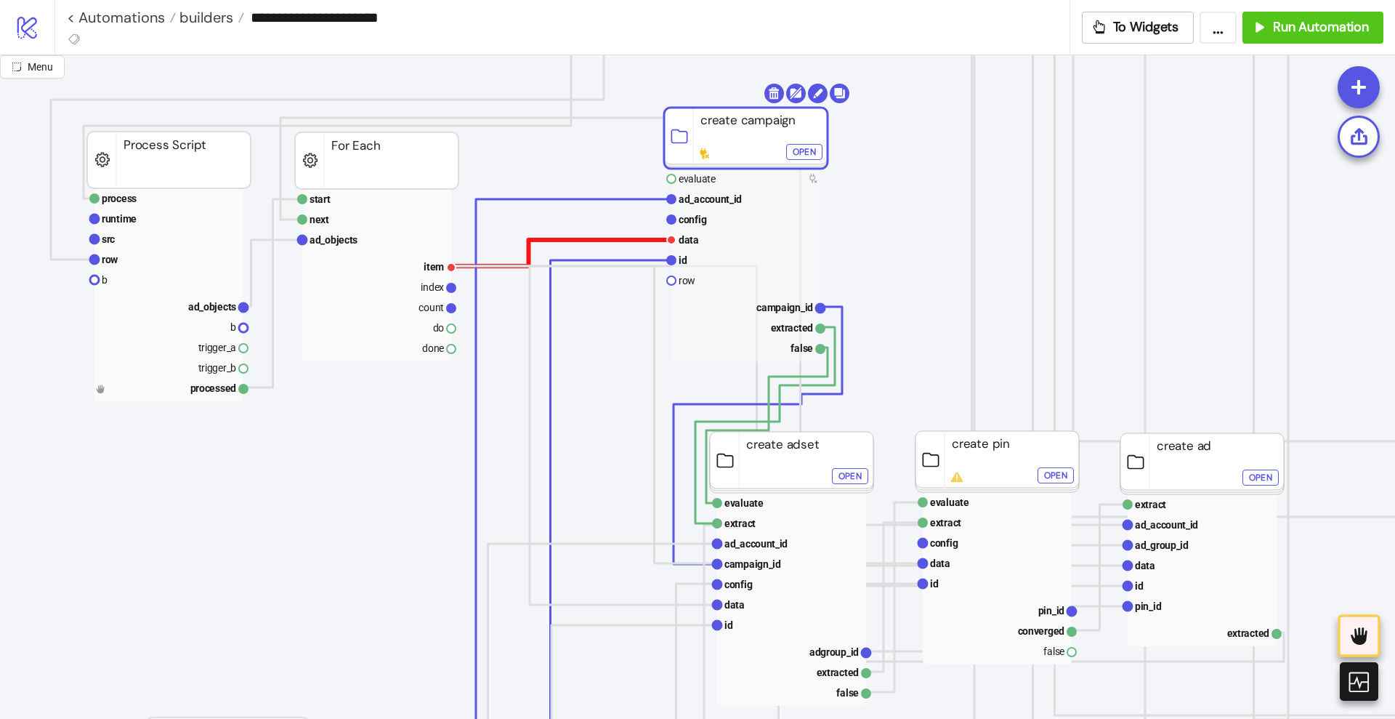
click at [618, 241] on polyline at bounding box center [561, 253] width 220 height 26
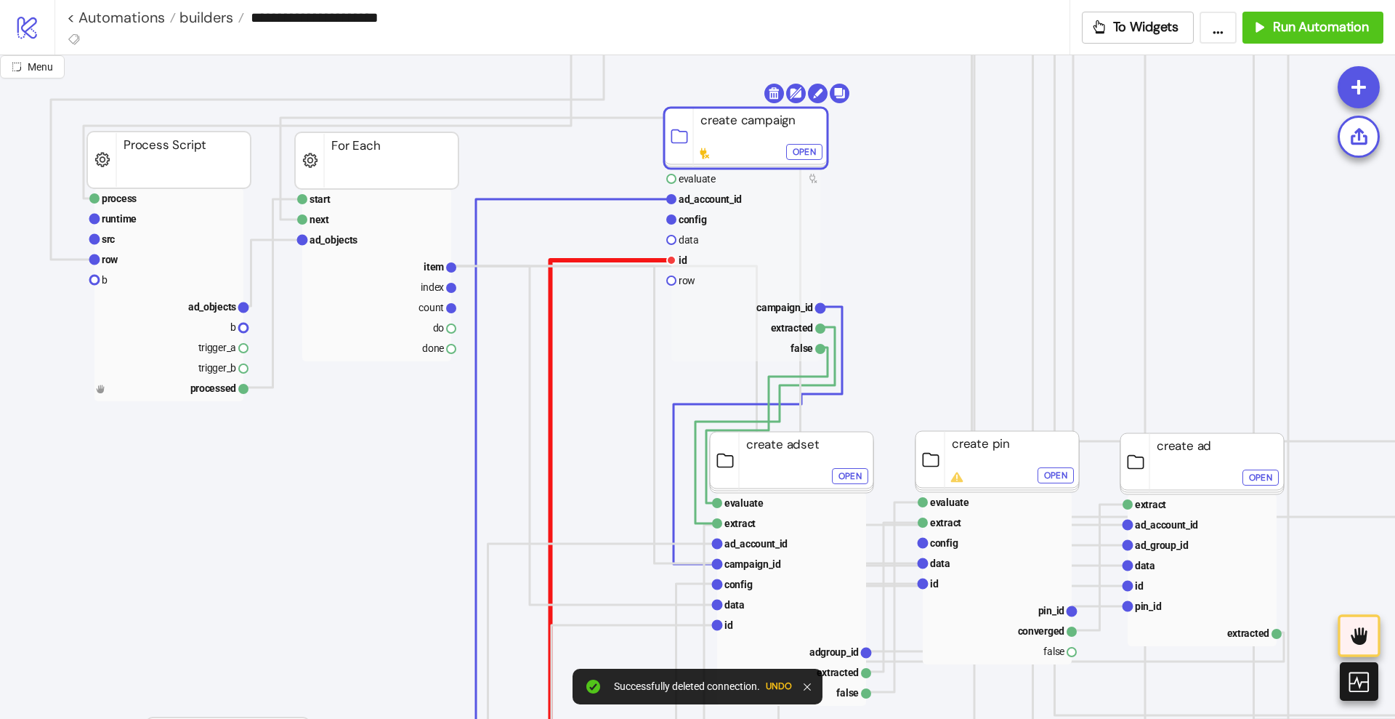
click at [616, 260] on polyline at bounding box center [594, 538] width 155 height 556
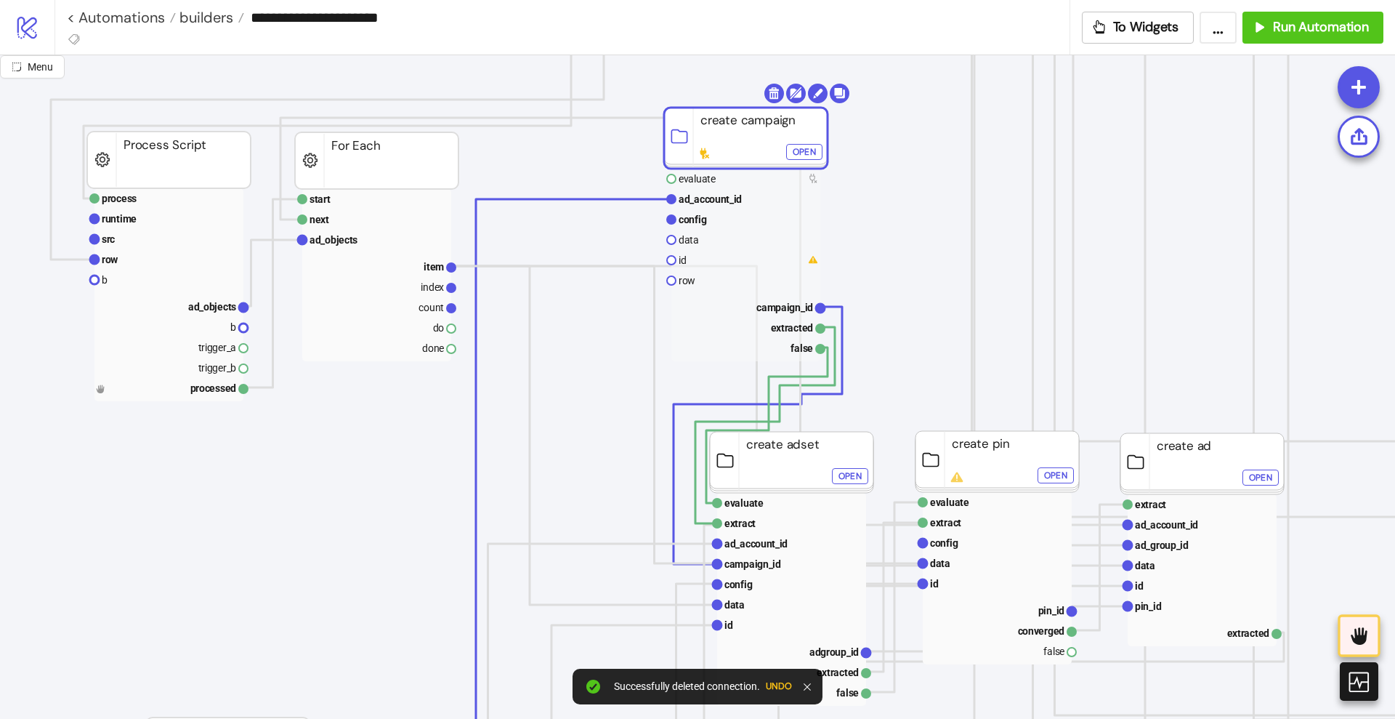
click at [602, 200] on icon "Start Stop process runtime src row b ad_objects b trigger_a trigger_b processed…" at bounding box center [1271, 691] width 2907 height 2907
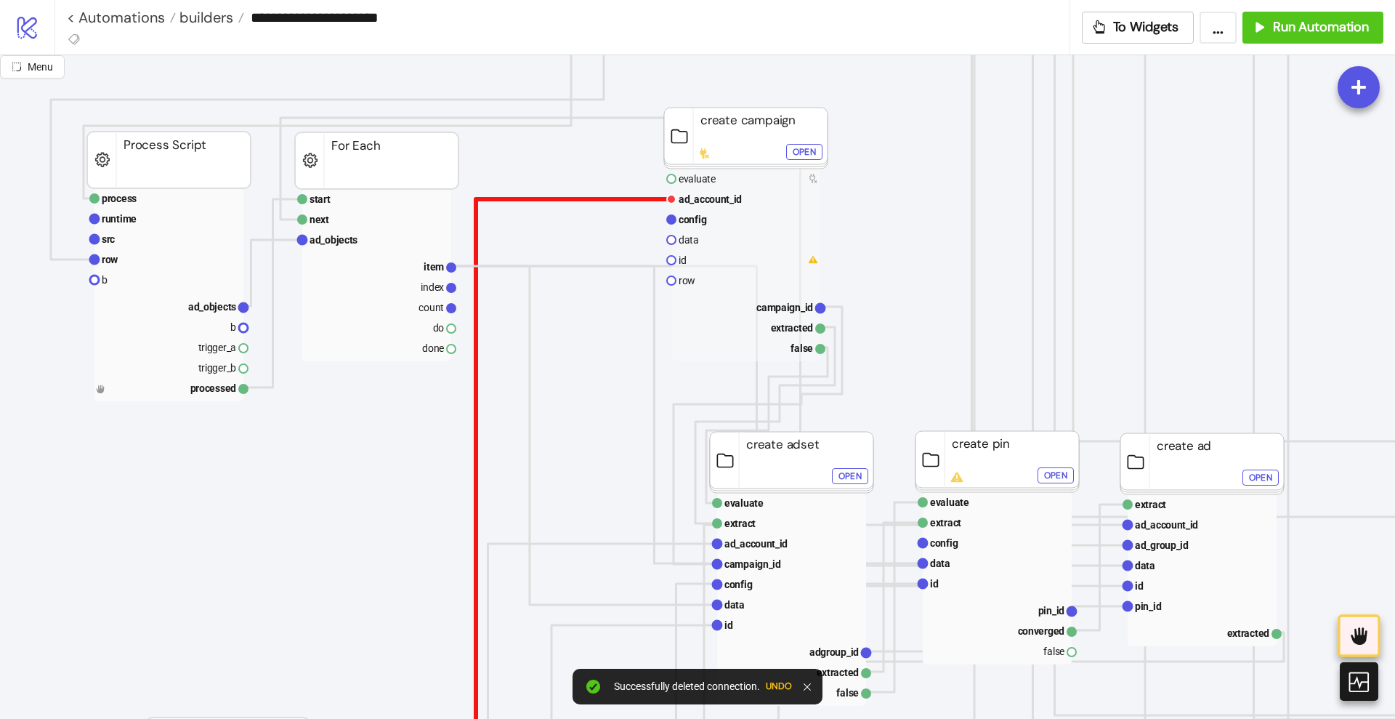
click at [613, 199] on polyline at bounding box center [486, 505] width 369 height 612
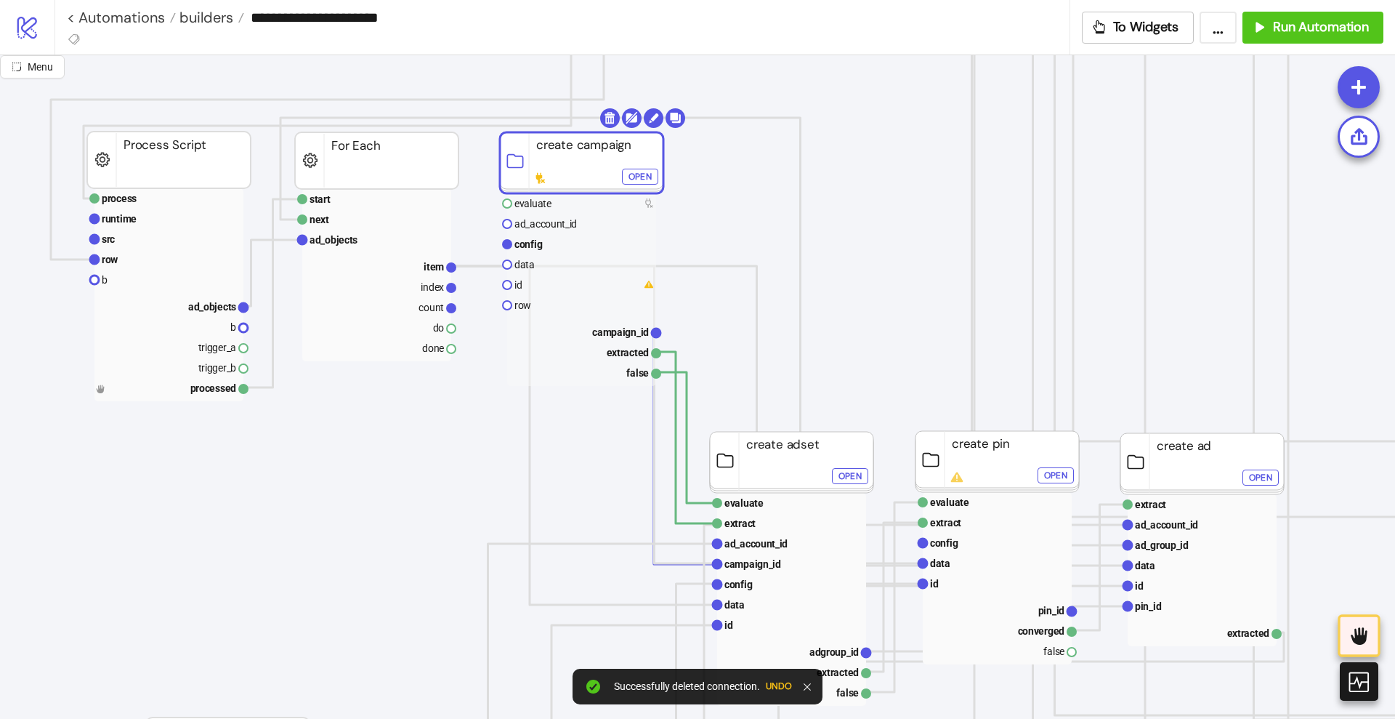
drag, startPoint x: 725, startPoint y: 137, endPoint x: 560, endPoint y: 162, distance: 166.1
click at [560, 162] on rect at bounding box center [582, 162] width 164 height 61
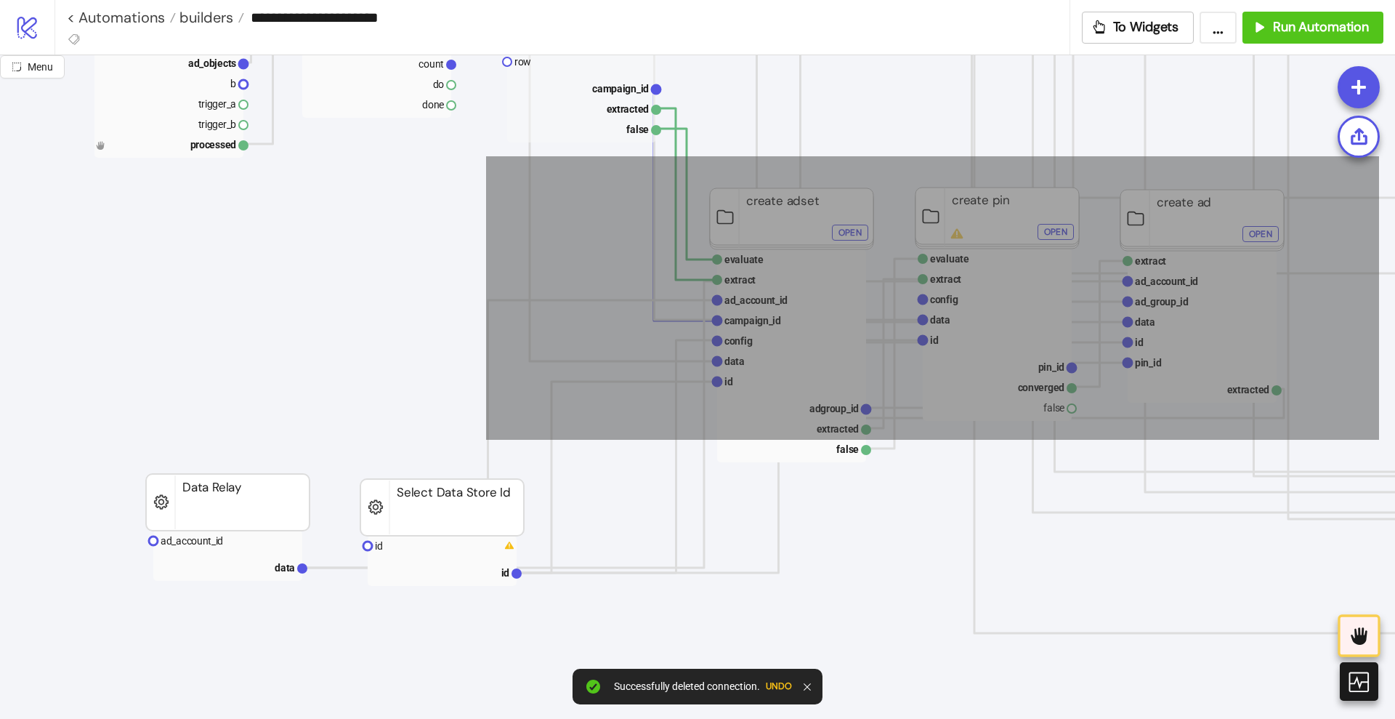
scroll to position [1363, 182]
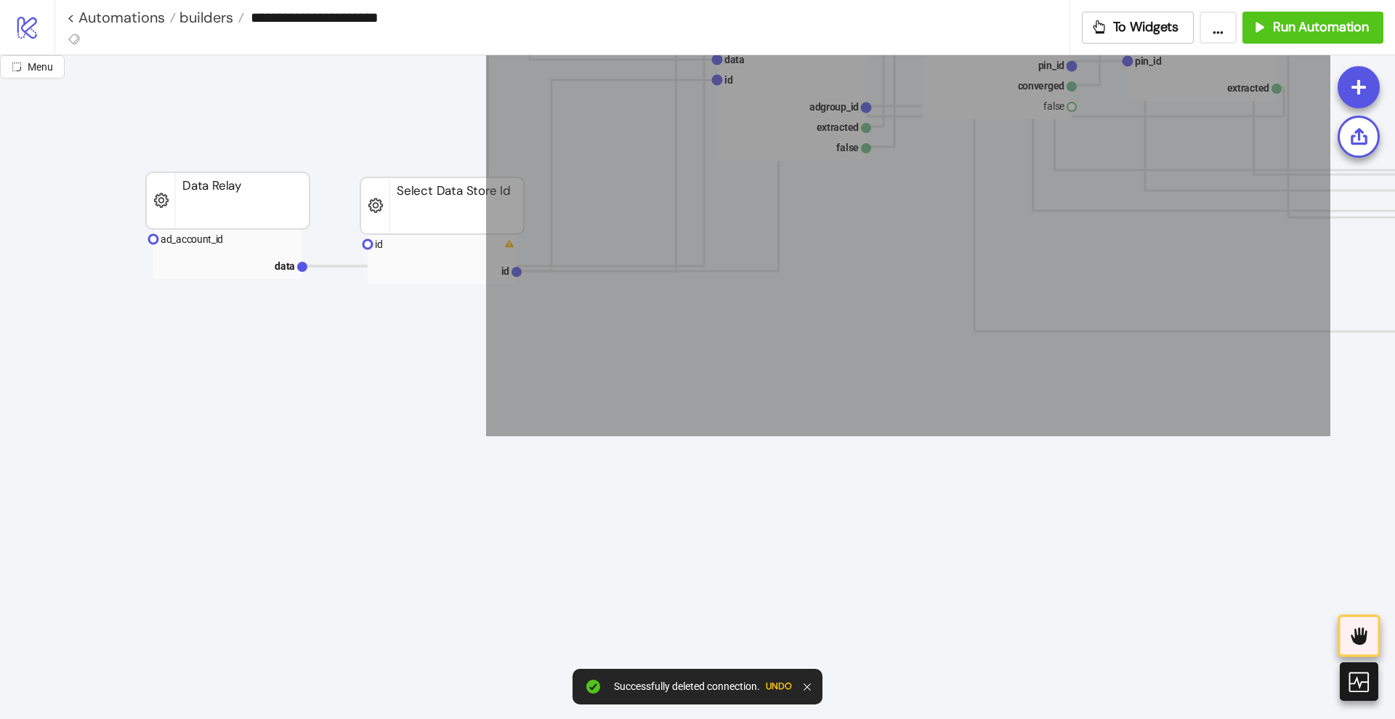
drag, startPoint x: 486, startPoint y: 309, endPoint x: 1331, endPoint y: 436, distance: 854.0
click at [1331, 436] on icon "Start Stop process runtime src row b ad_objects b trigger_a trigger_b processed…" at bounding box center [1271, 146] width 2907 height 2907
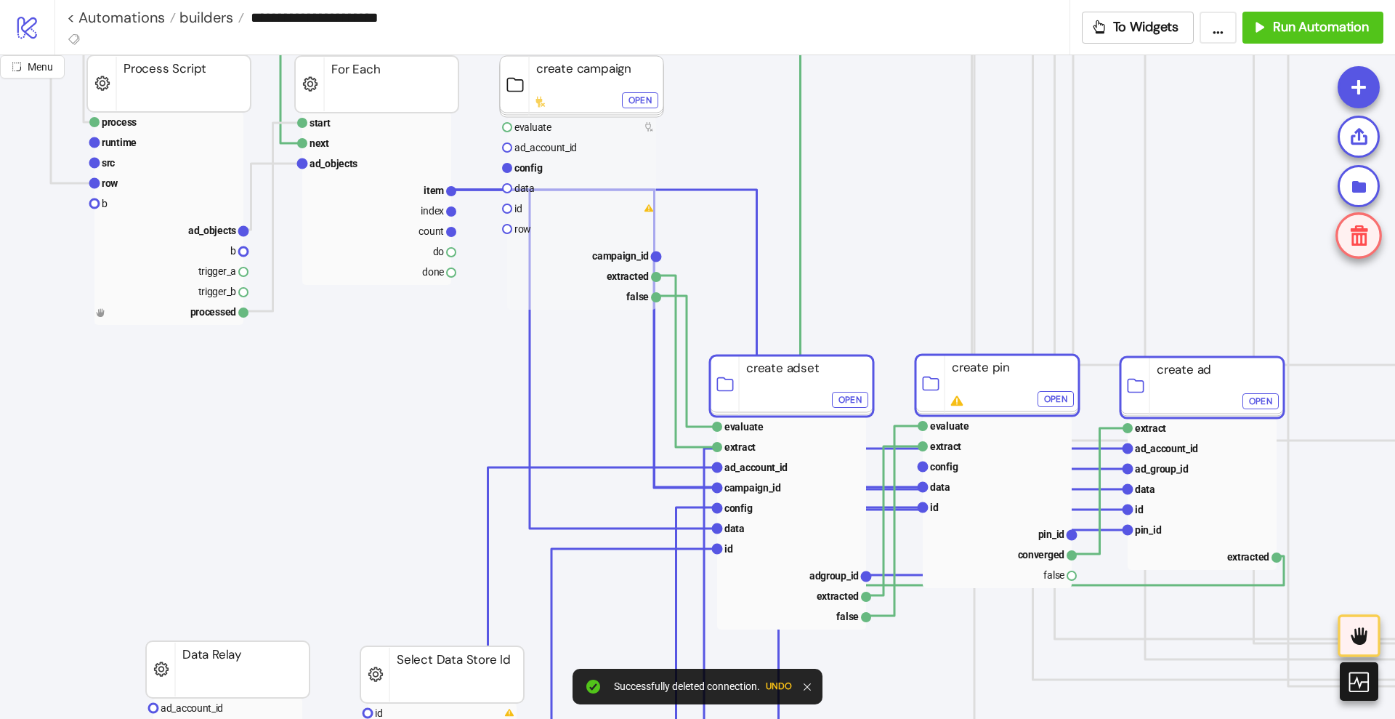
scroll to position [1181, 182]
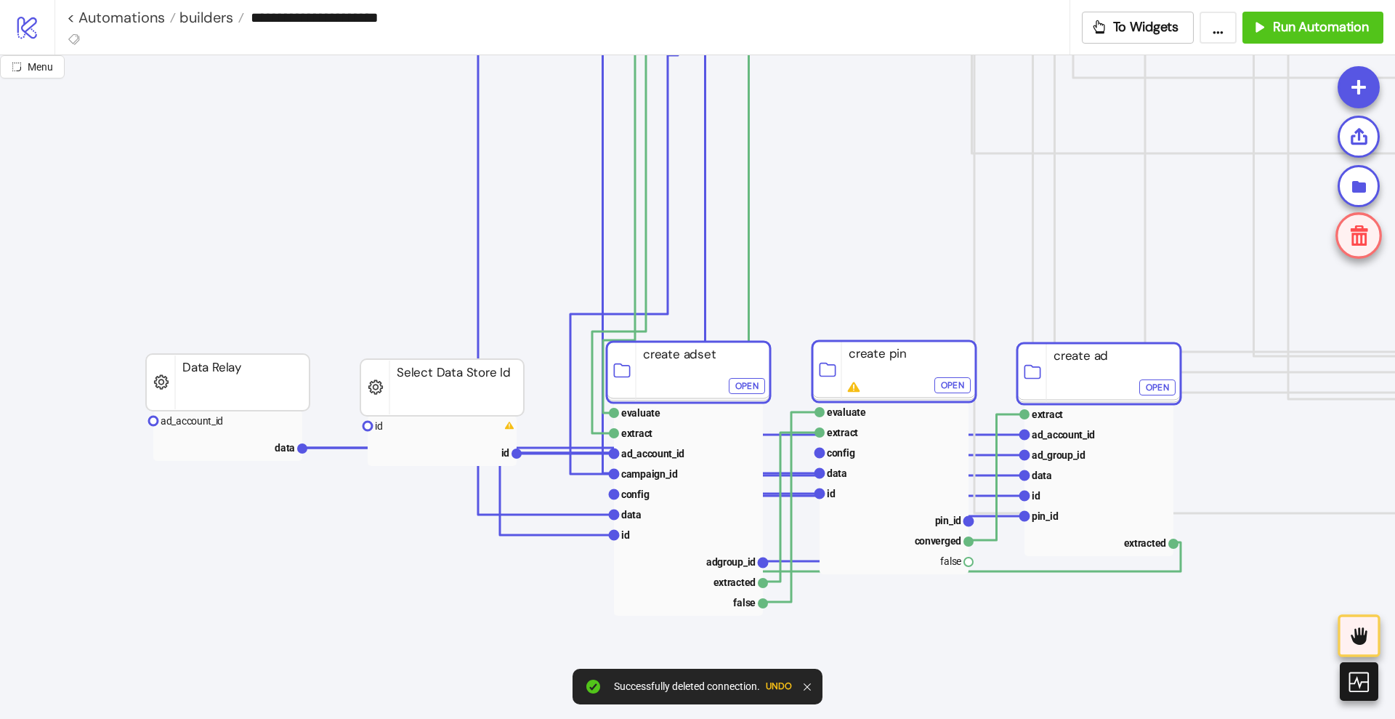
drag, startPoint x: 793, startPoint y: 119, endPoint x: 644, endPoint y: 377, distance: 297.9
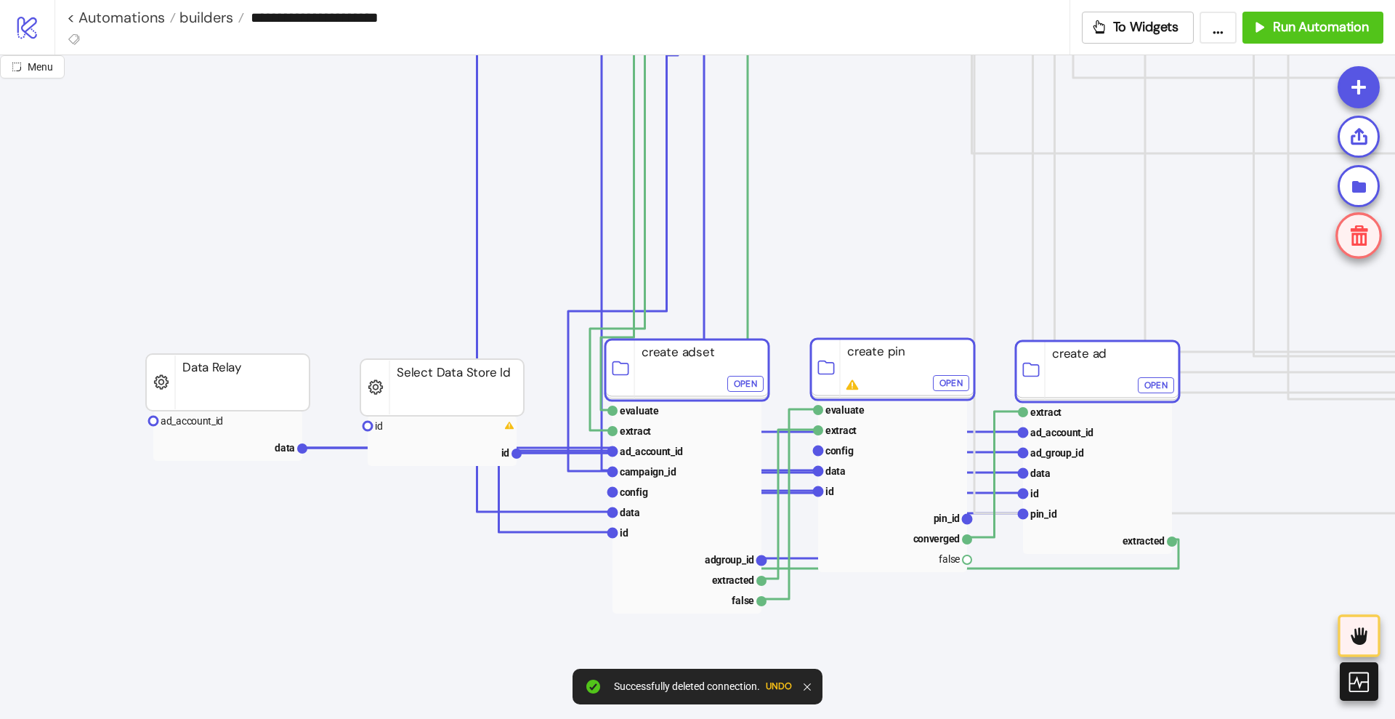
click at [142, 315] on icon "Start Stop process runtime src row b ad_objects b trigger_a trigger_b processed…" at bounding box center [1271, 327] width 2907 height 2907
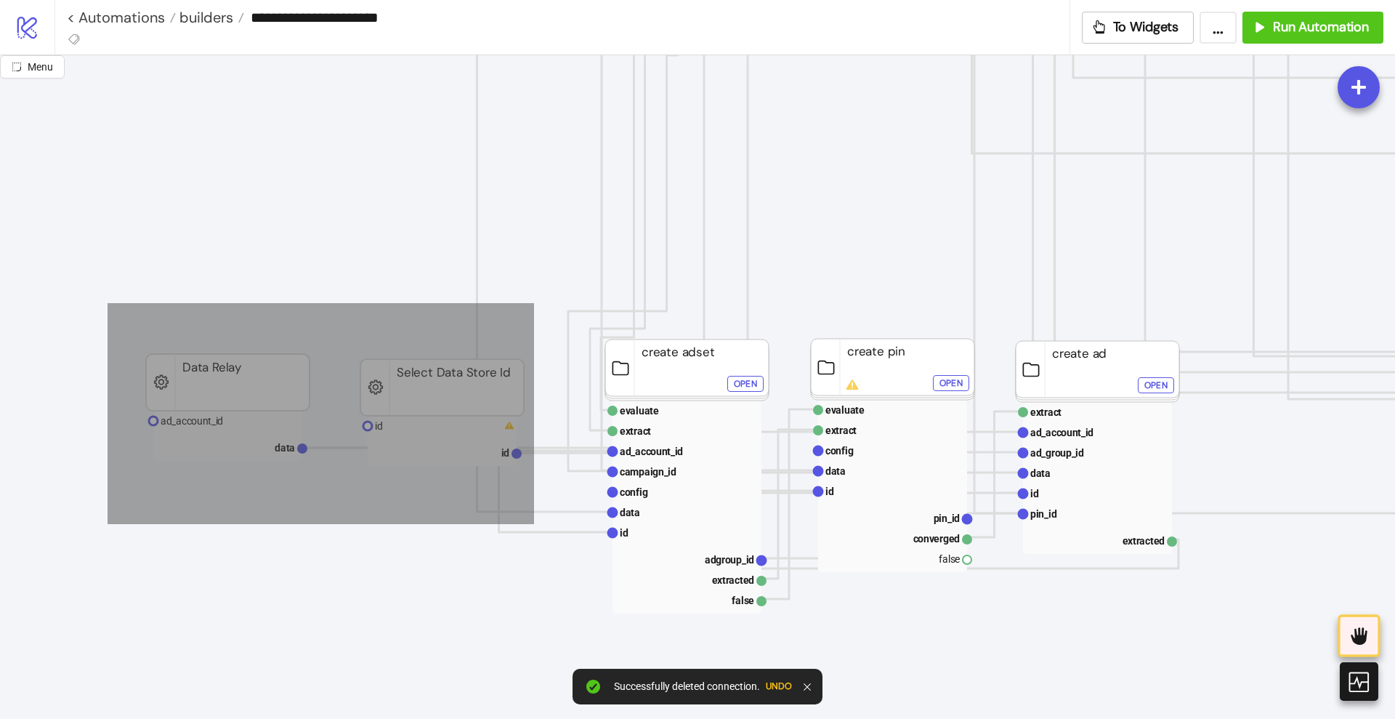
drag, startPoint x: 117, startPoint y: 307, endPoint x: 534, endPoint y: 524, distance: 470.0
click at [534, 524] on icon "Start Stop process runtime src row b ad_objects b trigger_a trigger_b processed…" at bounding box center [1271, 327] width 2907 height 2907
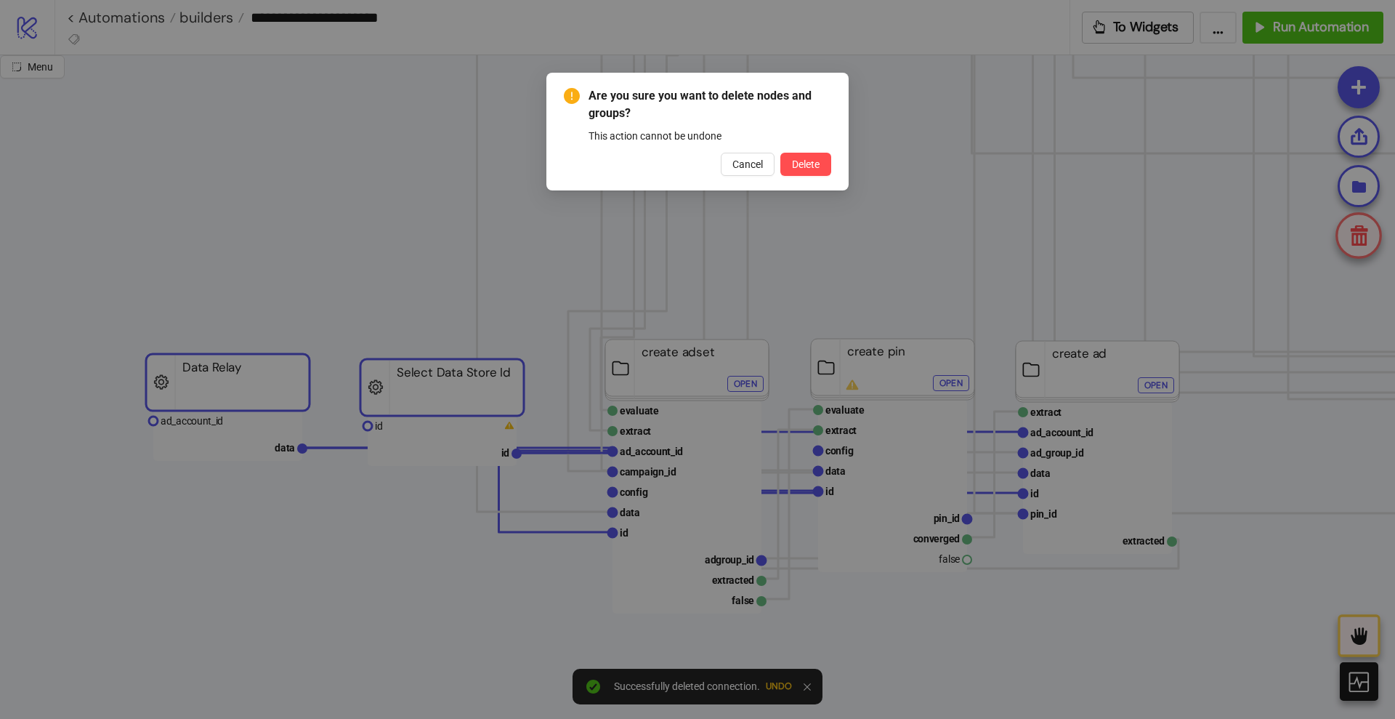
click at [781, 153] on button "Delete" at bounding box center [806, 164] width 51 height 23
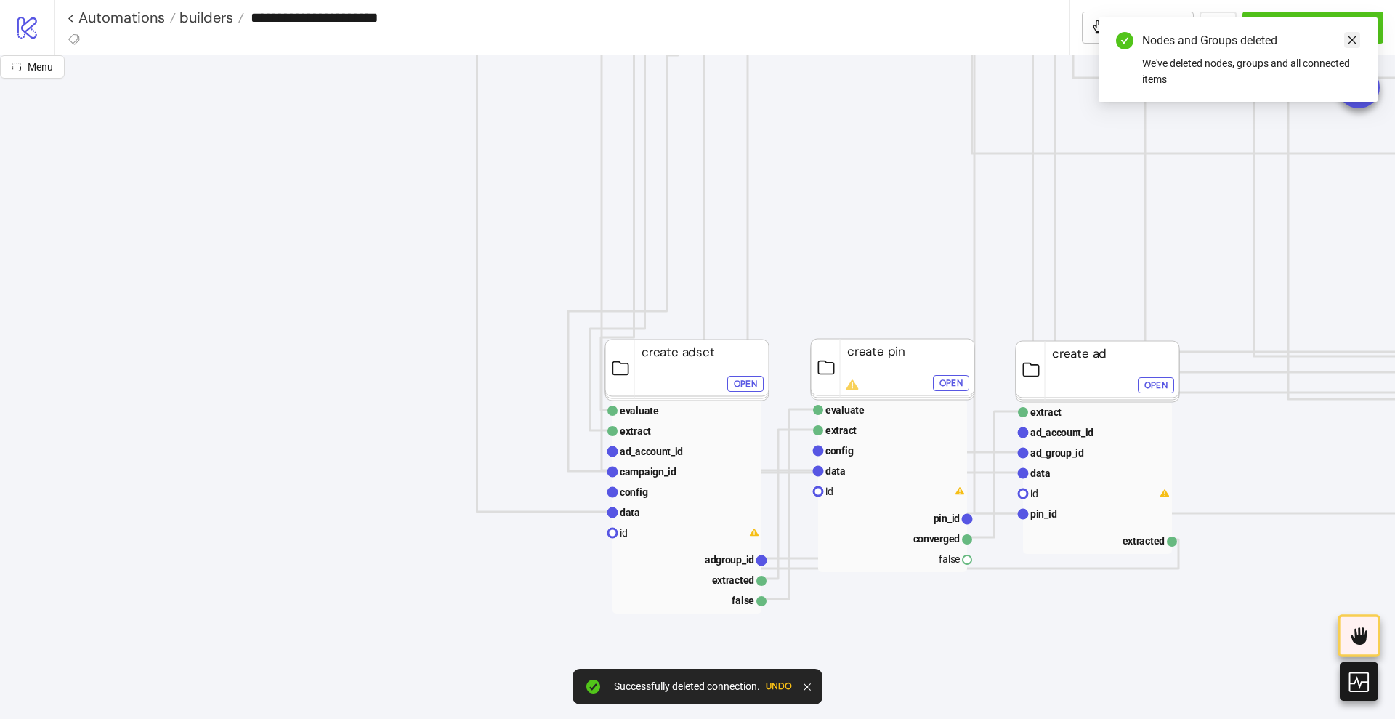
click at [1352, 39] on icon "close" at bounding box center [1353, 40] width 8 height 8
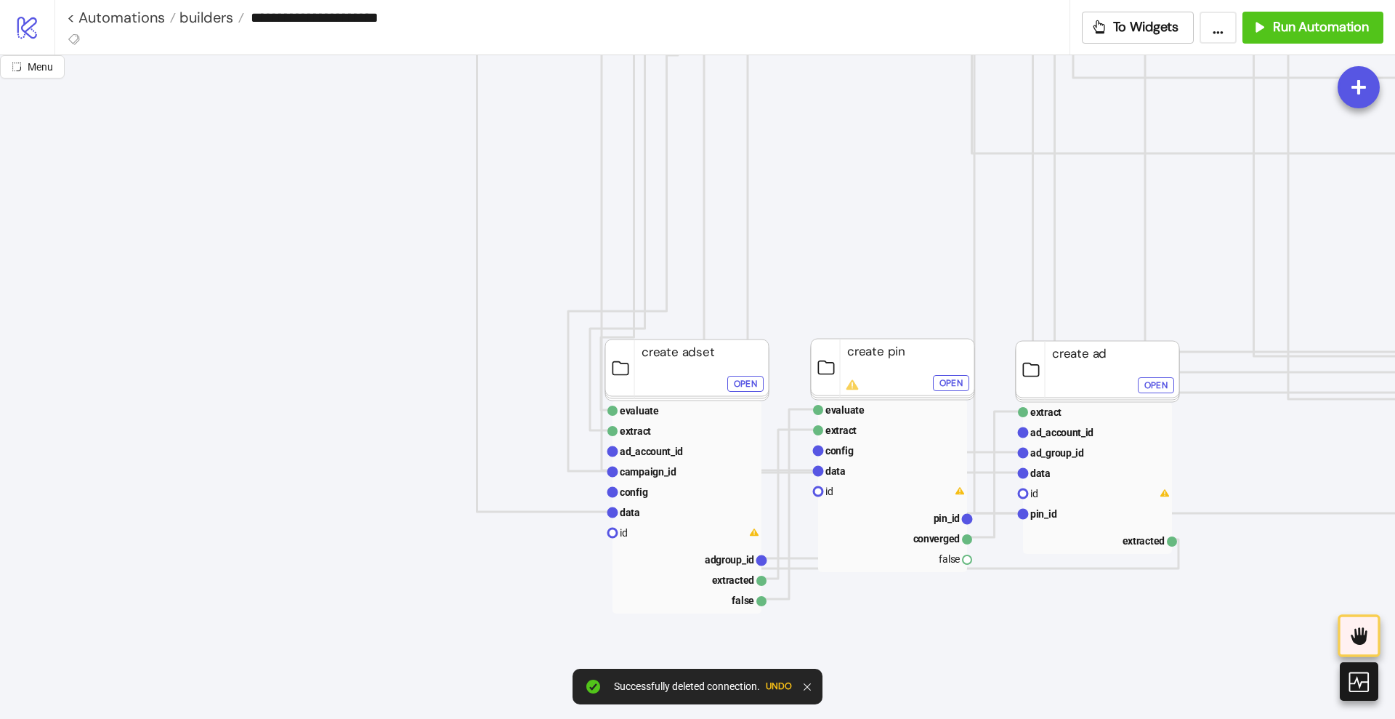
scroll to position [727, 182]
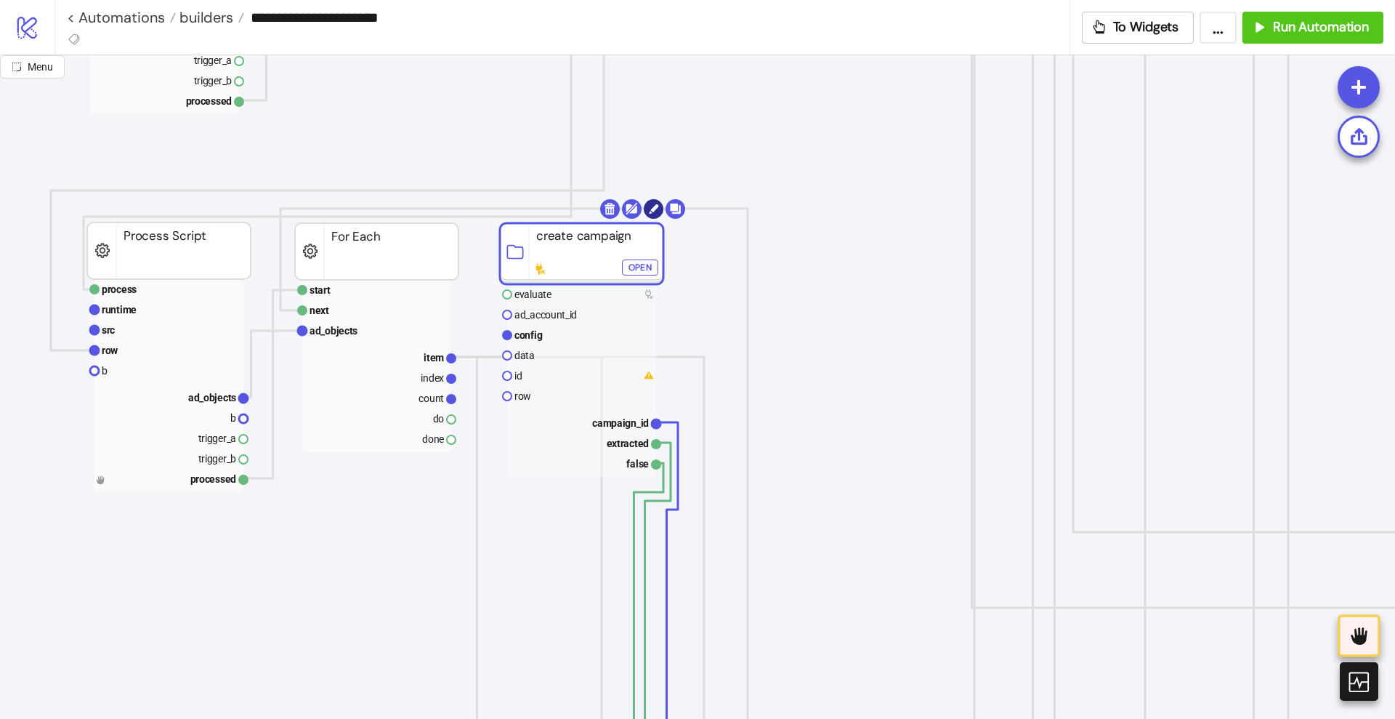
click at [650, 209] on circle at bounding box center [654, 209] width 20 height 20
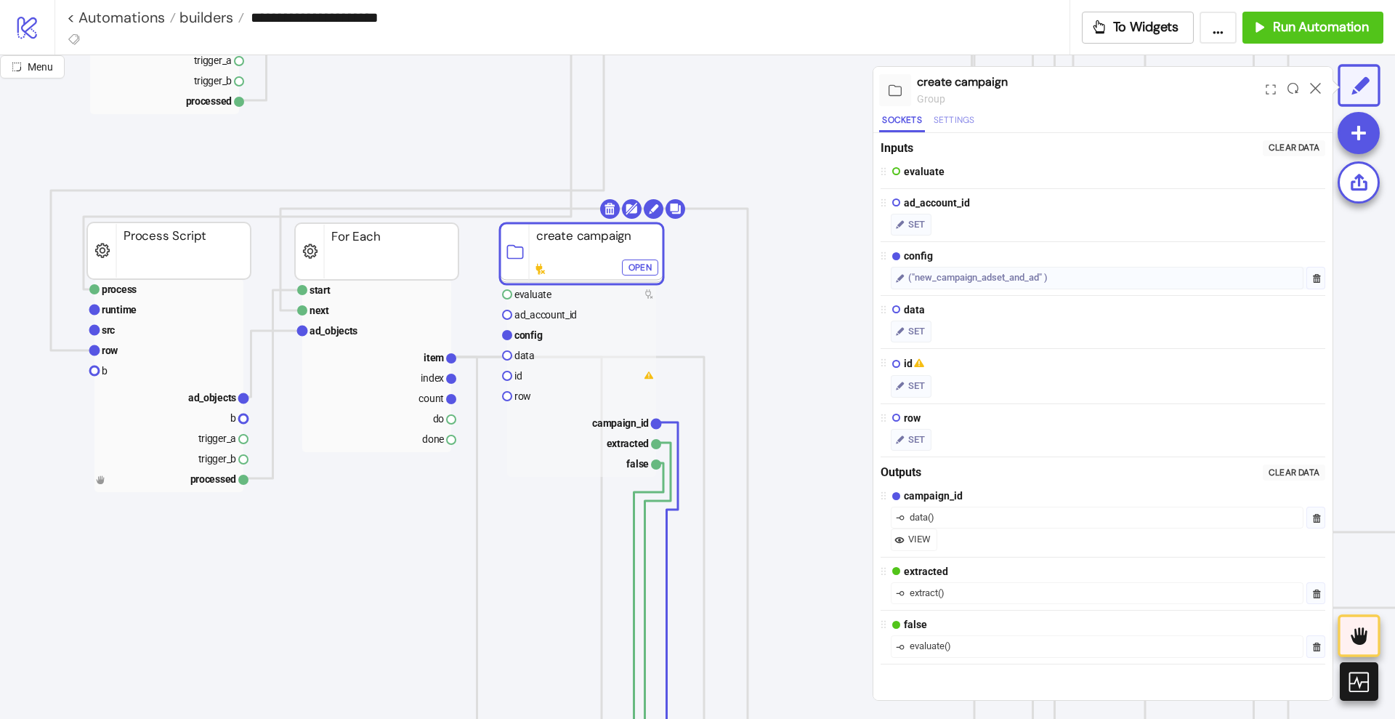
click at [964, 118] on button "Settings" at bounding box center [954, 123] width 47 height 20
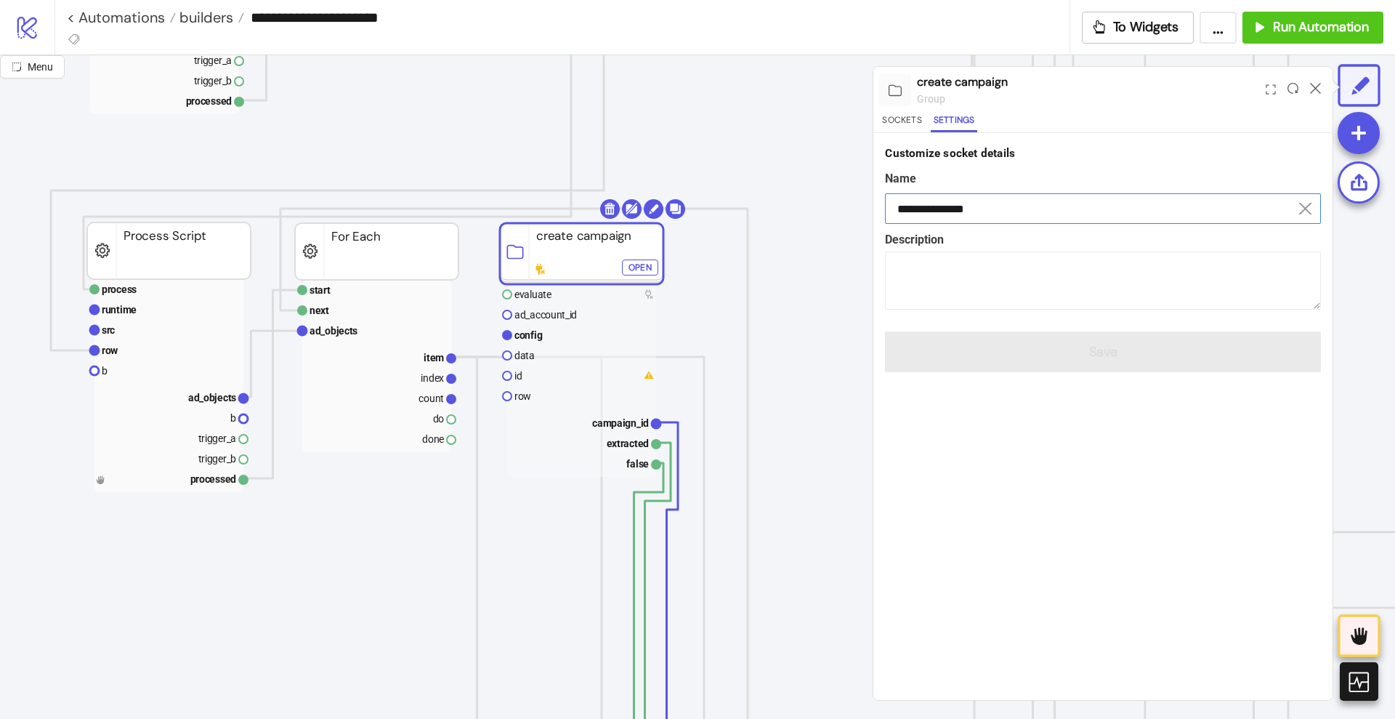
click at [946, 202] on input "**********" at bounding box center [1103, 208] width 436 height 31
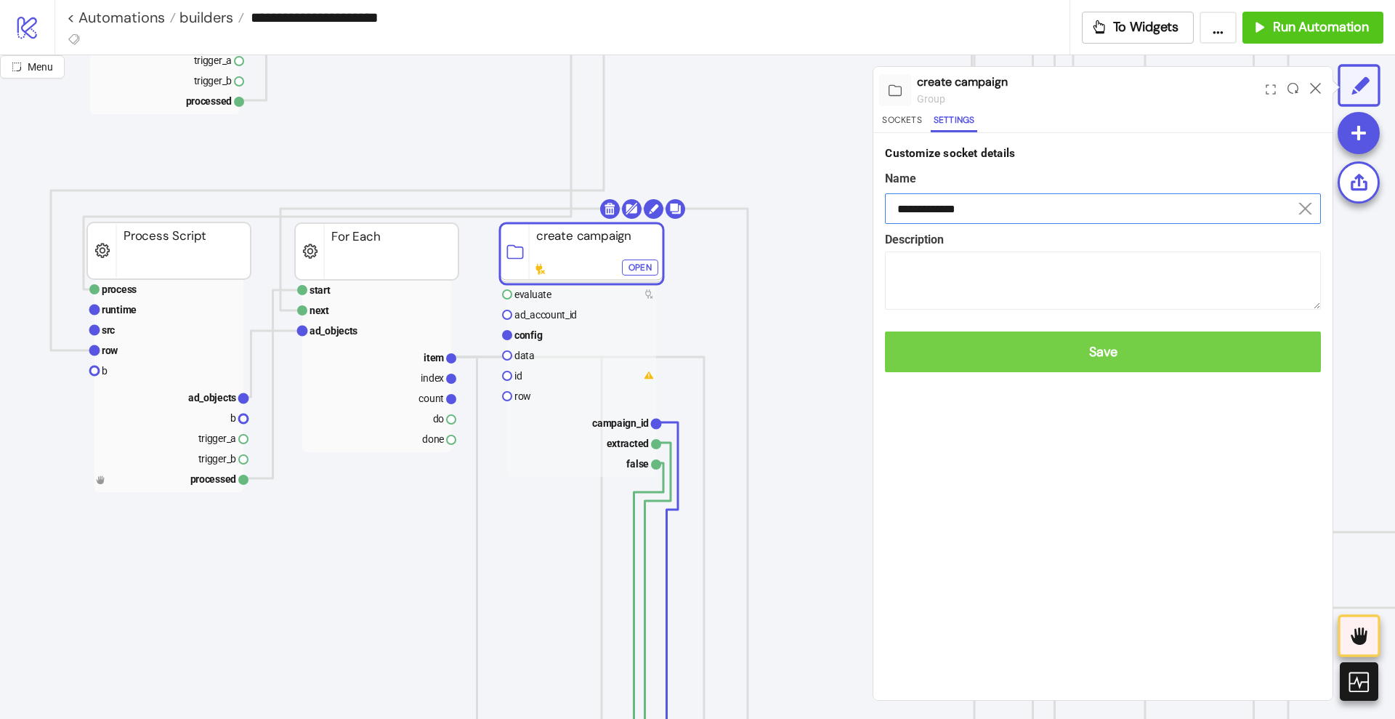
type input "**********"
click at [1110, 360] on span "Save" at bounding box center [1103, 352] width 413 height 17
click at [1104, 350] on span "Save" at bounding box center [1103, 352] width 413 height 17
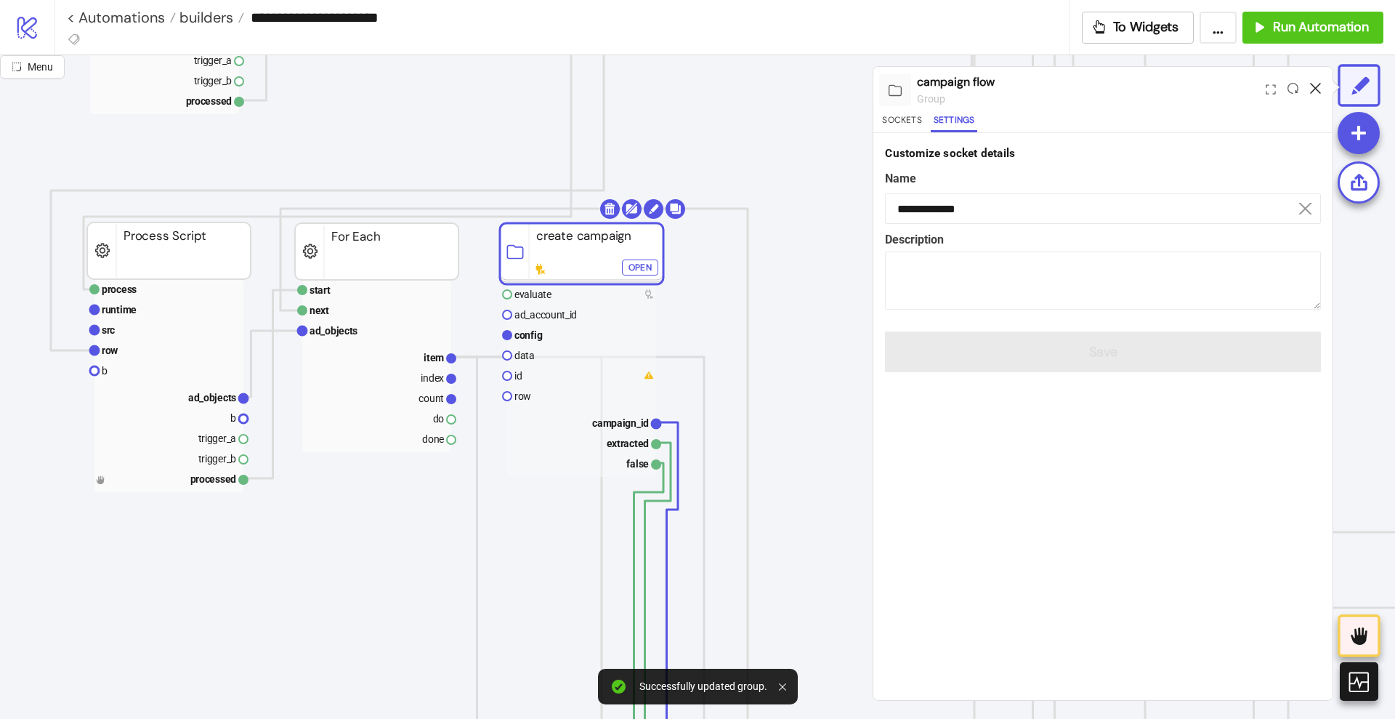
click at [1313, 84] on icon at bounding box center [1315, 88] width 11 height 11
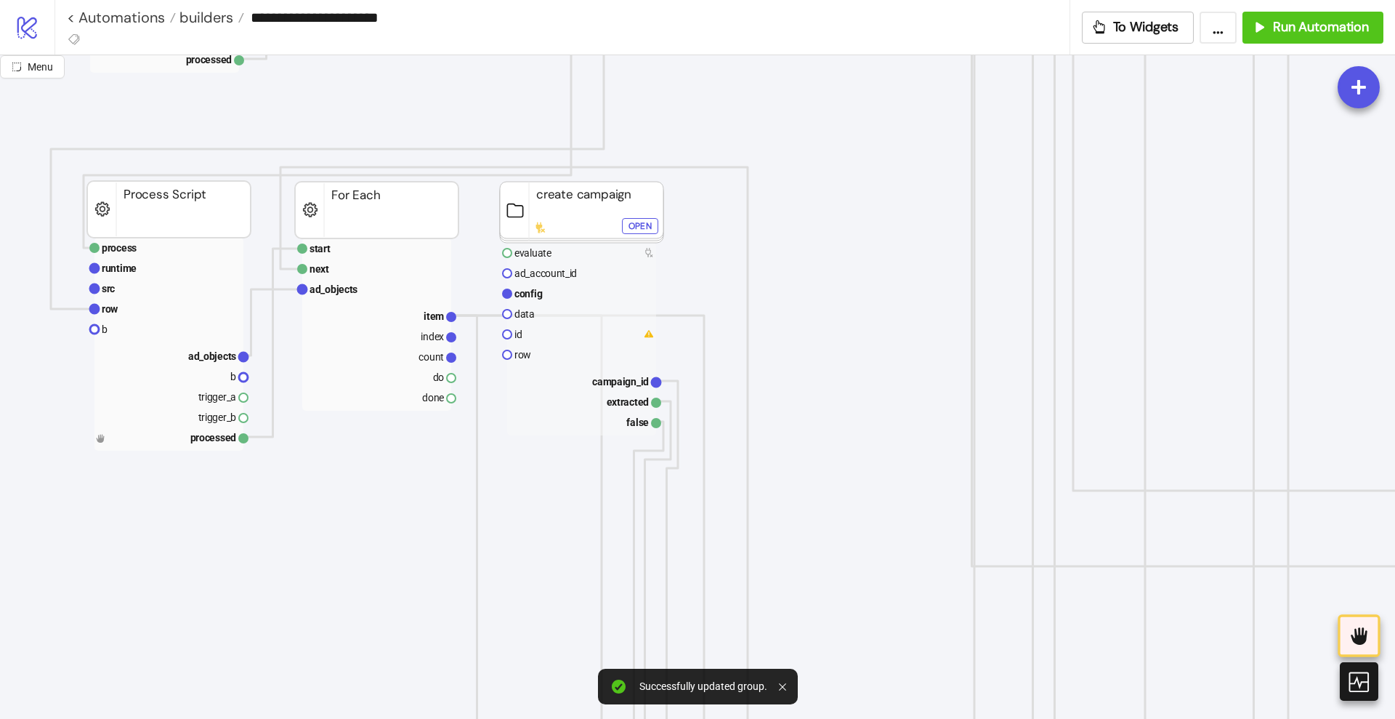
scroll to position [818, 182]
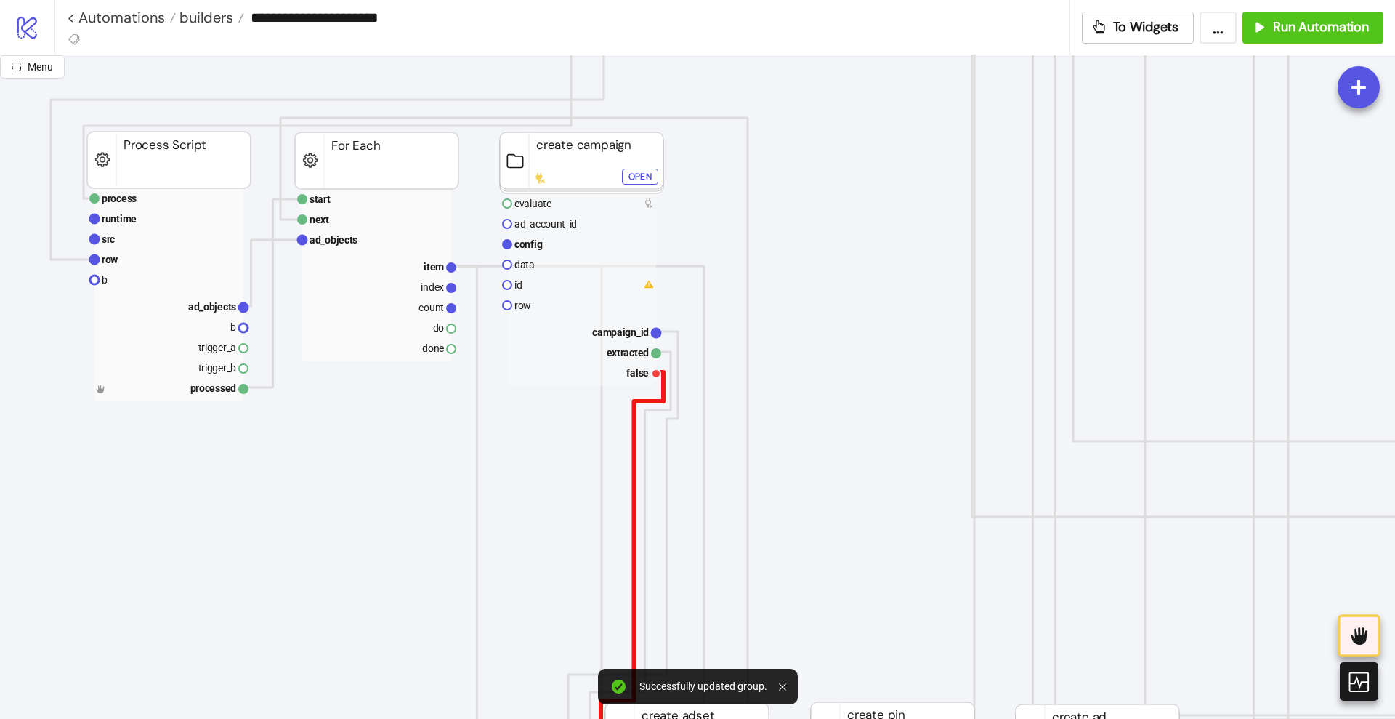
click at [633, 406] on polyline at bounding box center [632, 572] width 62 height 401
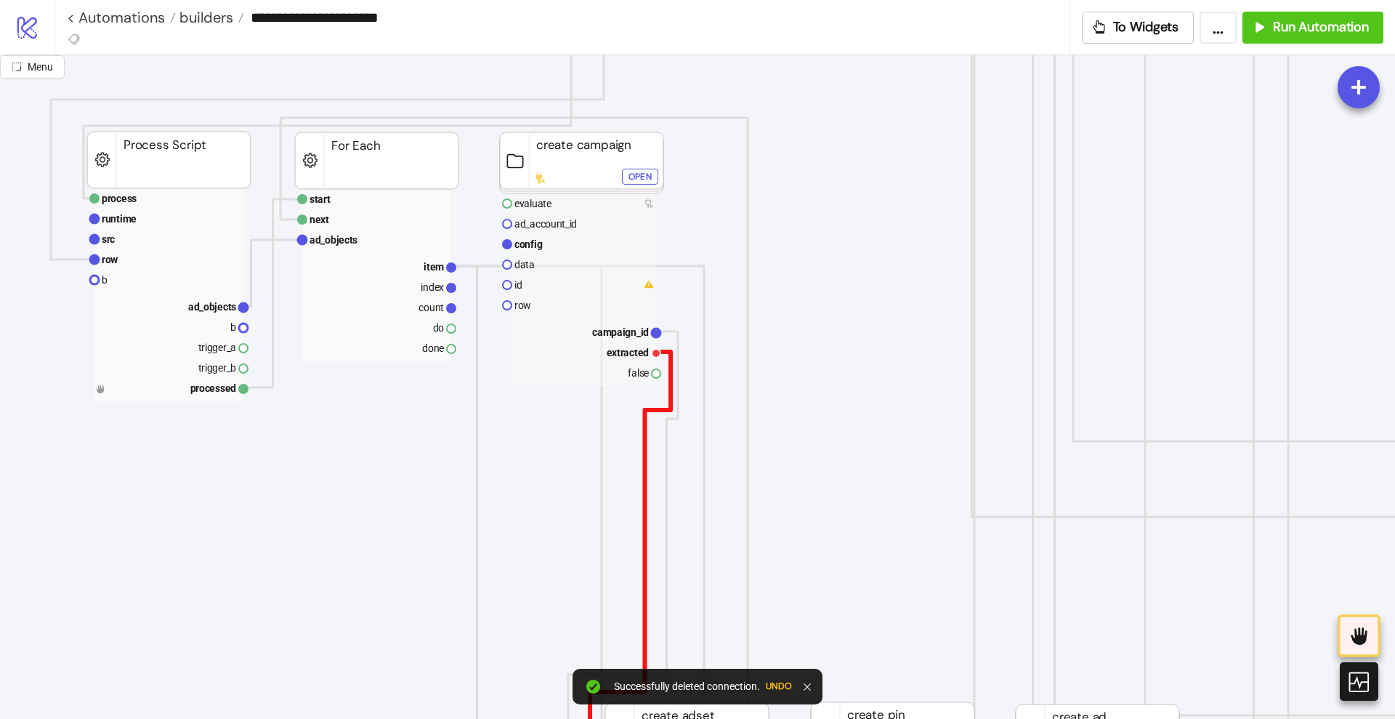
click at [644, 418] on polyline at bounding box center [630, 573] width 81 height 442
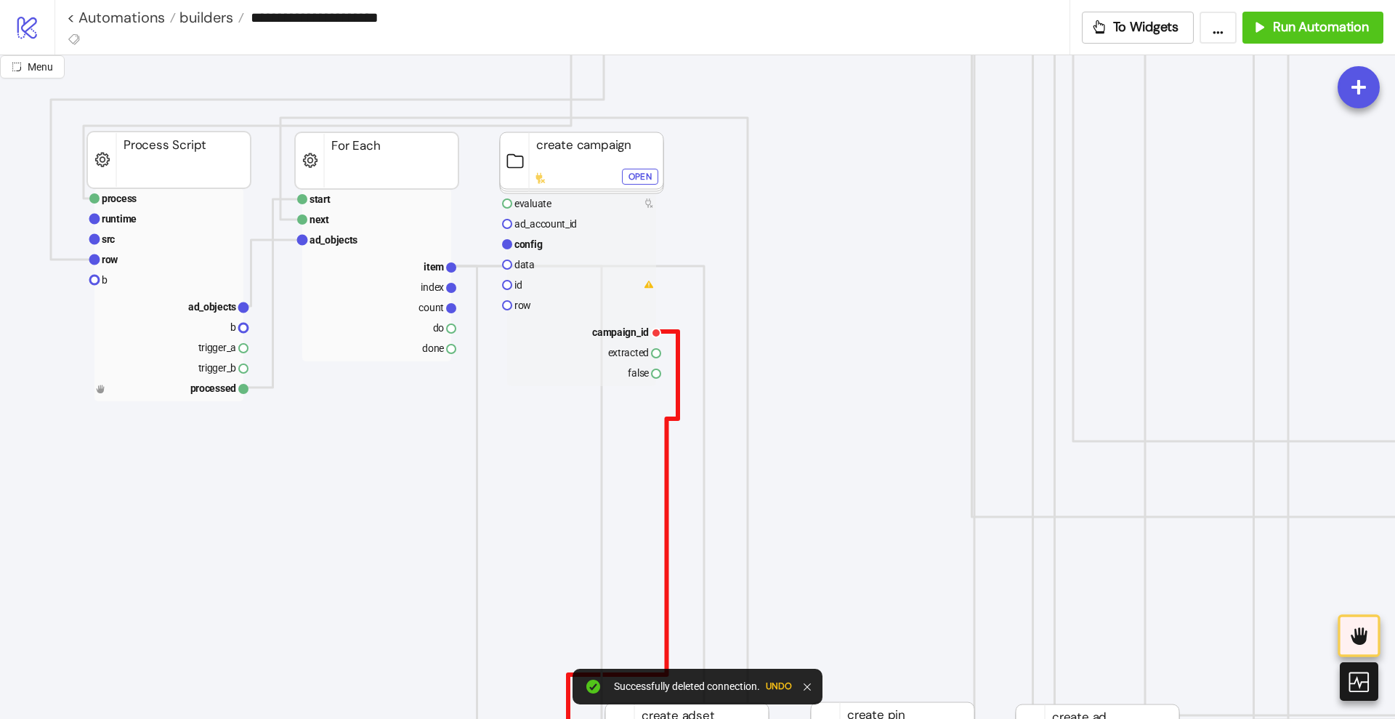
click at [667, 429] on polyline at bounding box center [623, 582] width 110 height 503
click div "Open"
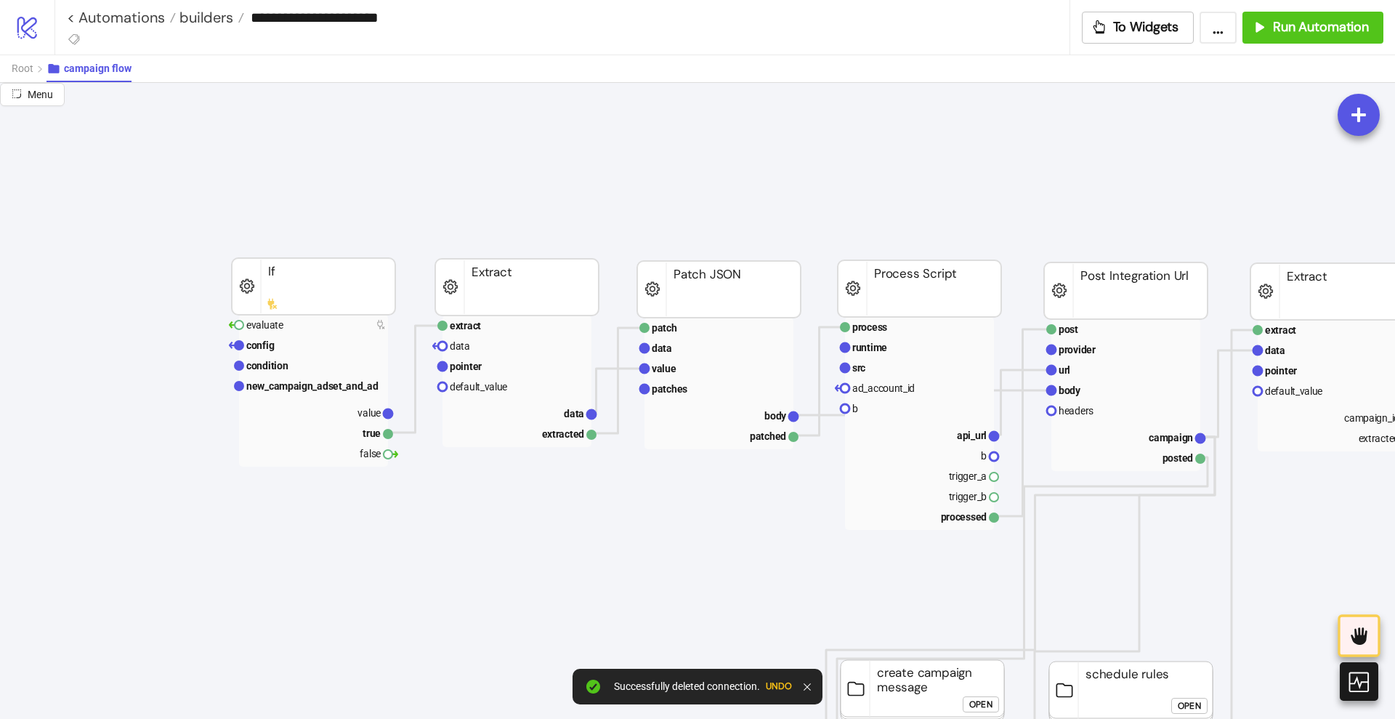
scroll to position [0, 0]
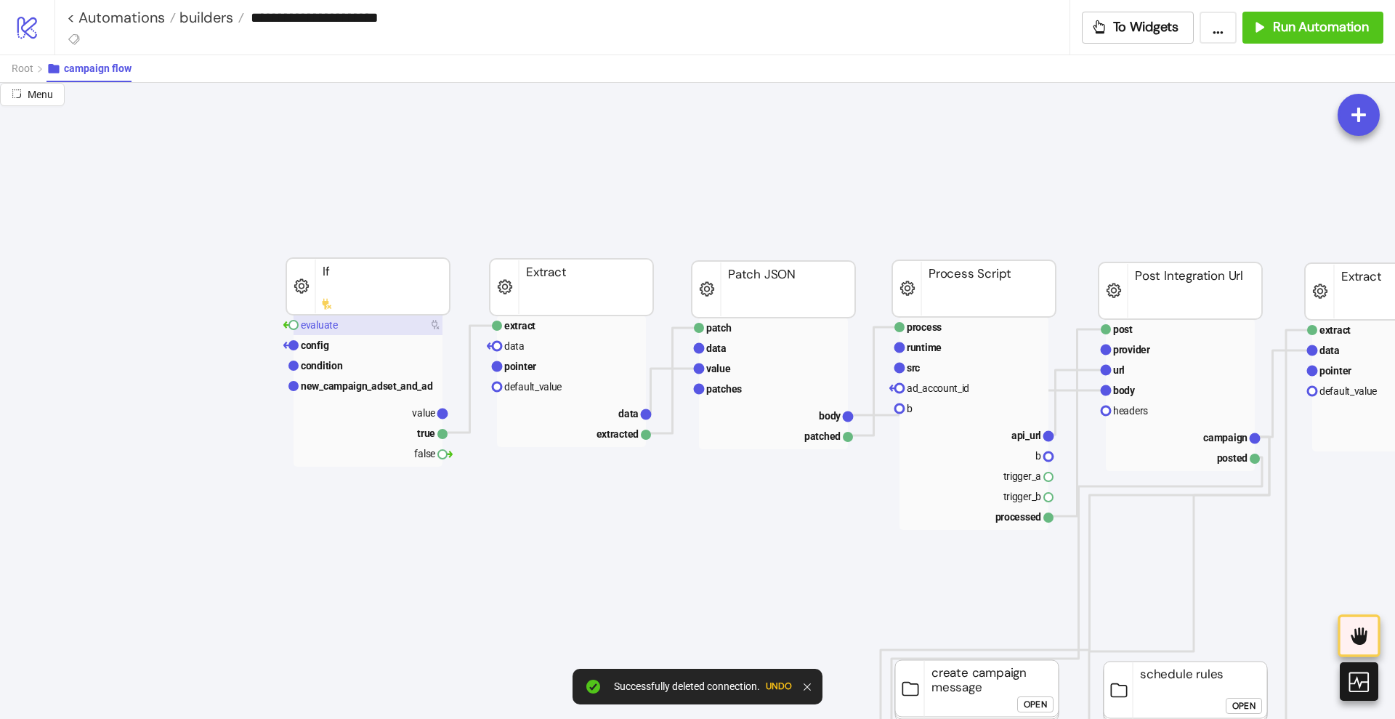
click at [376, 316] on rect at bounding box center [368, 325] width 149 height 20
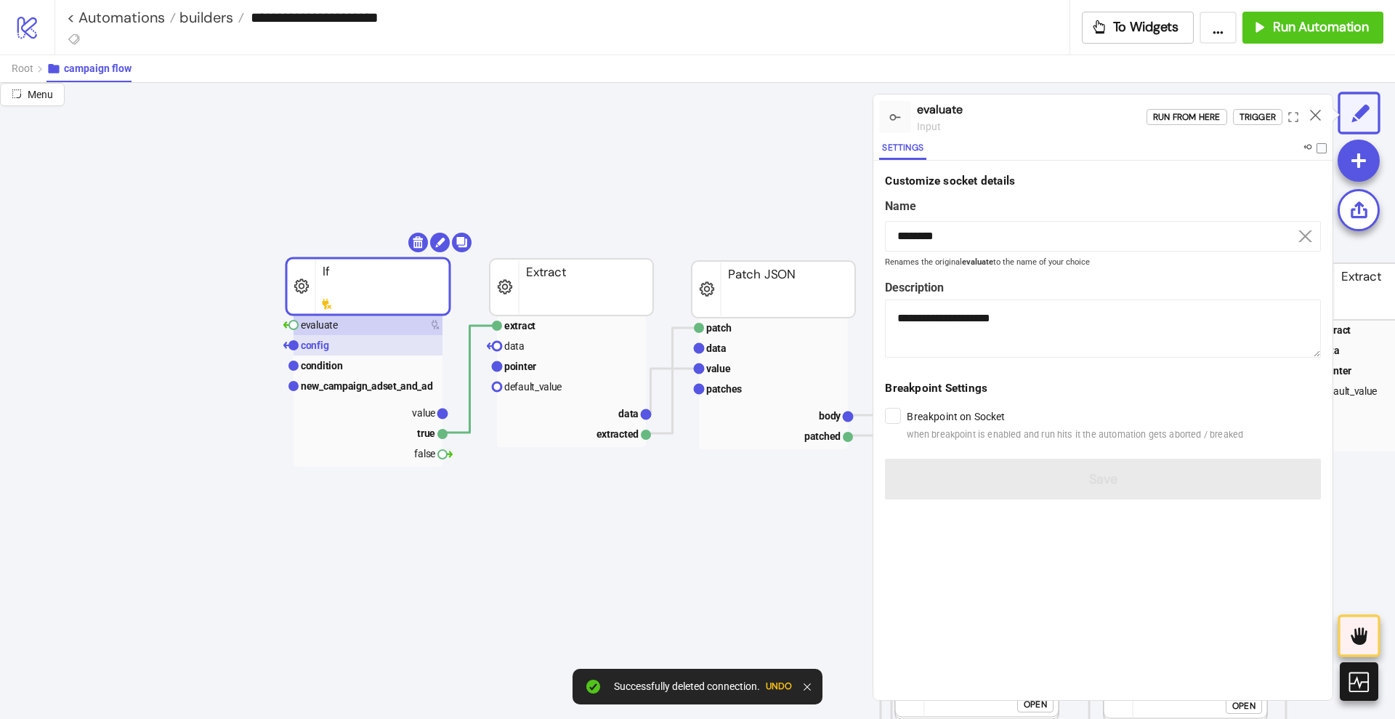
click at [359, 342] on rect at bounding box center [368, 345] width 149 height 20
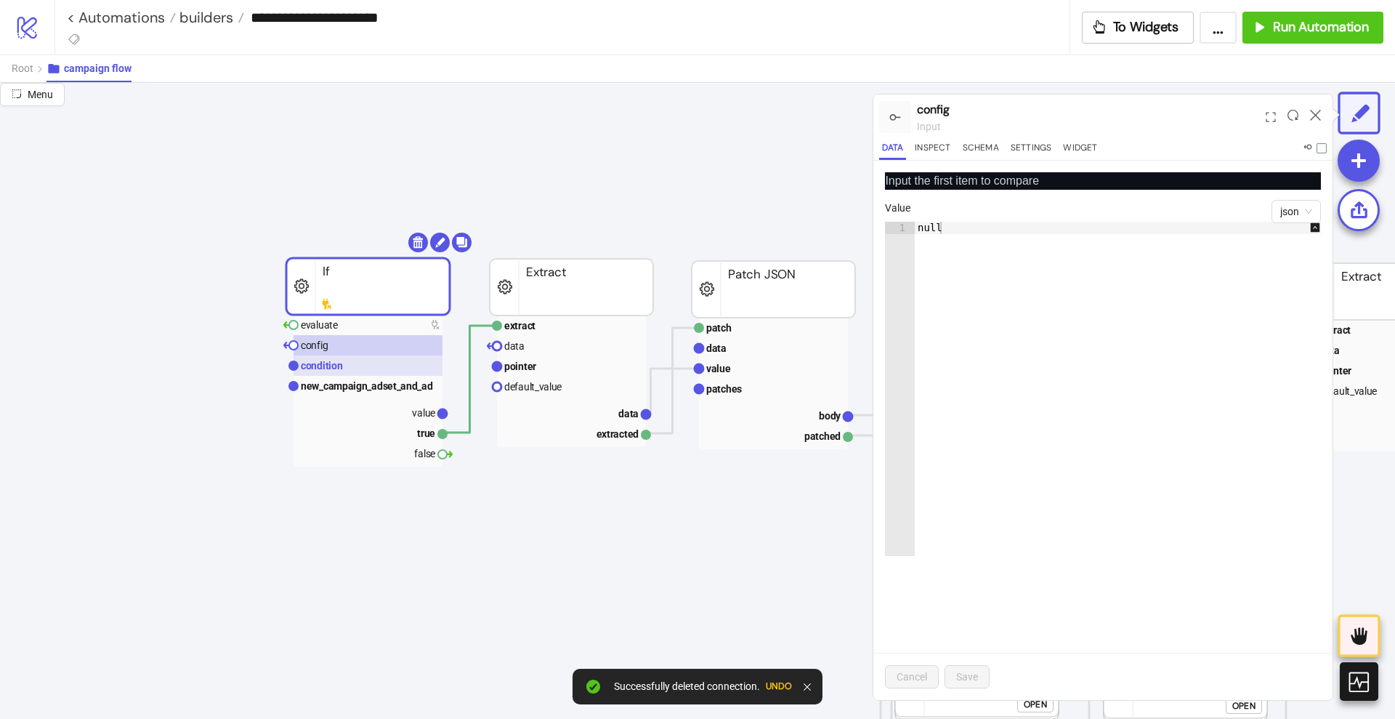
click at [365, 360] on rect at bounding box center [368, 365] width 149 height 20
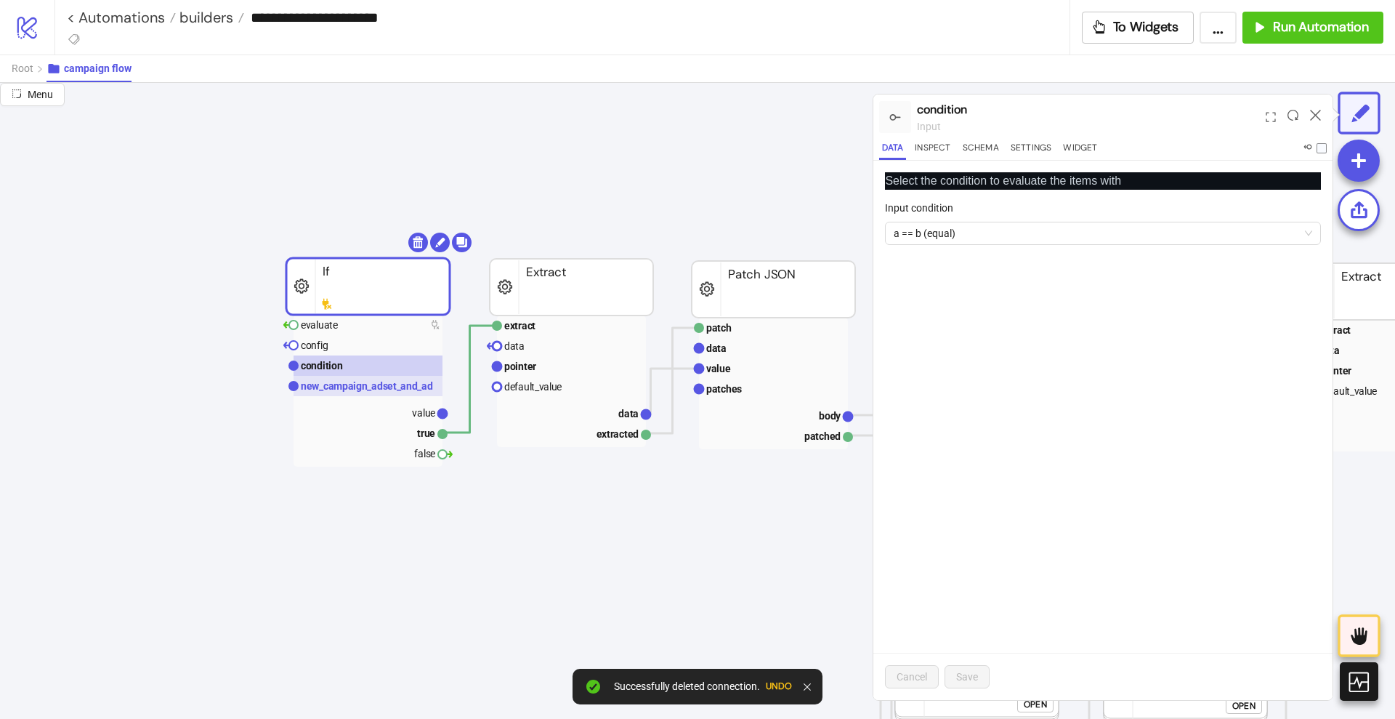
click at [366, 376] on rect at bounding box center [368, 386] width 149 height 20
click at [1320, 110] on icon at bounding box center [1315, 115] width 11 height 11
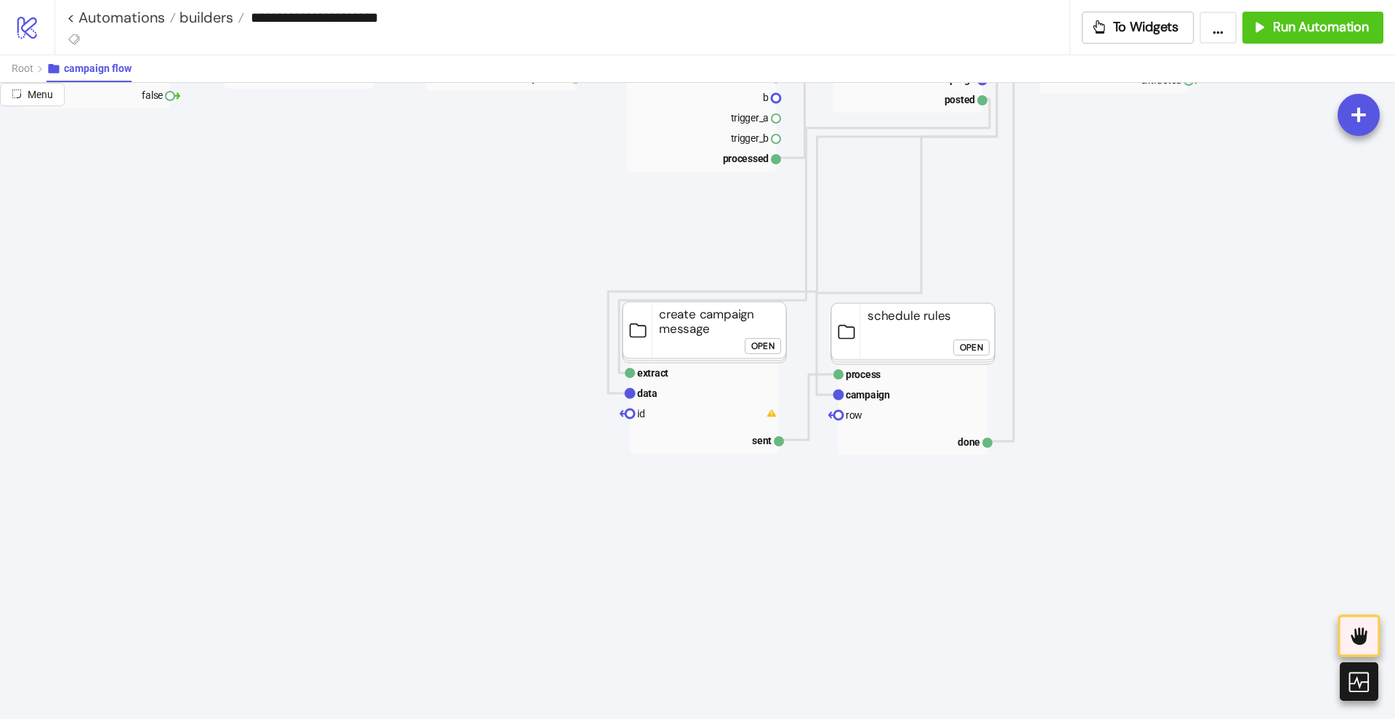
scroll to position [363, 273]
click at [809, 415] on polyline at bounding box center [809, 401] width 60 height 65
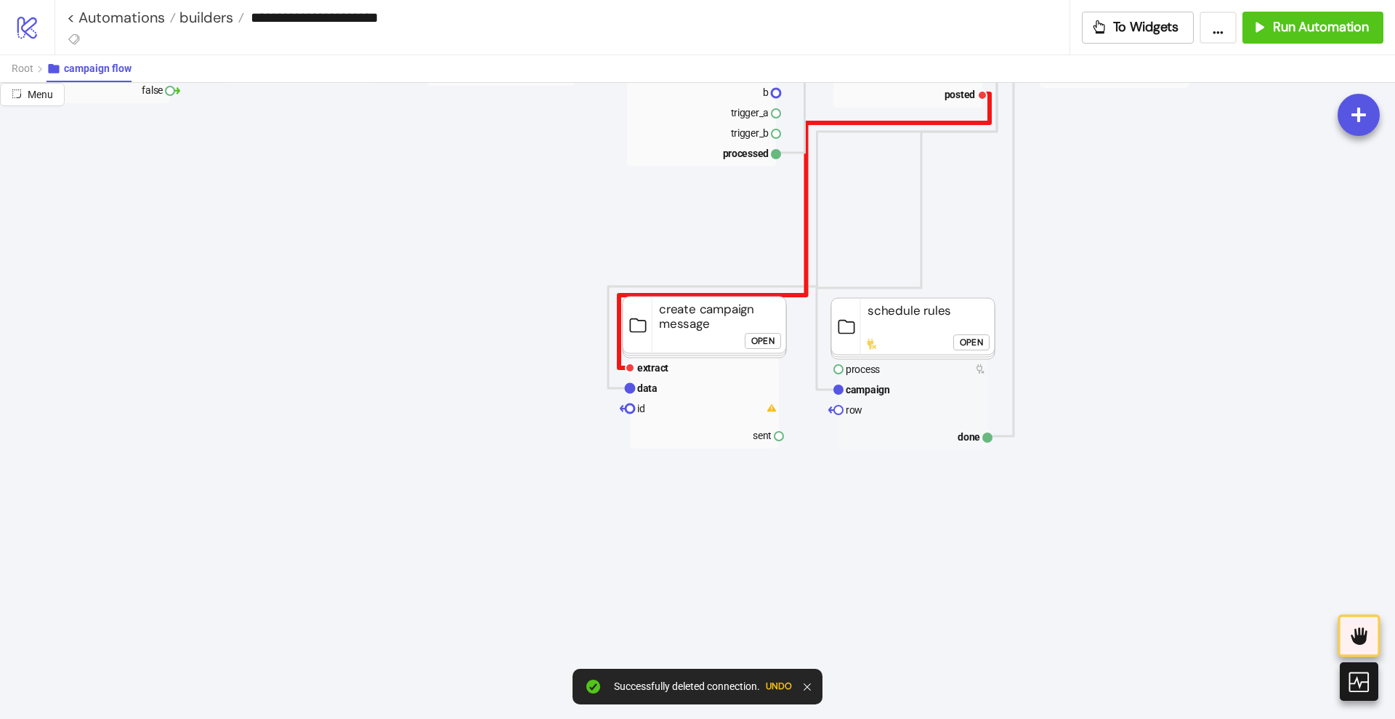
click at [796, 293] on polyline at bounding box center [804, 231] width 371 height 274
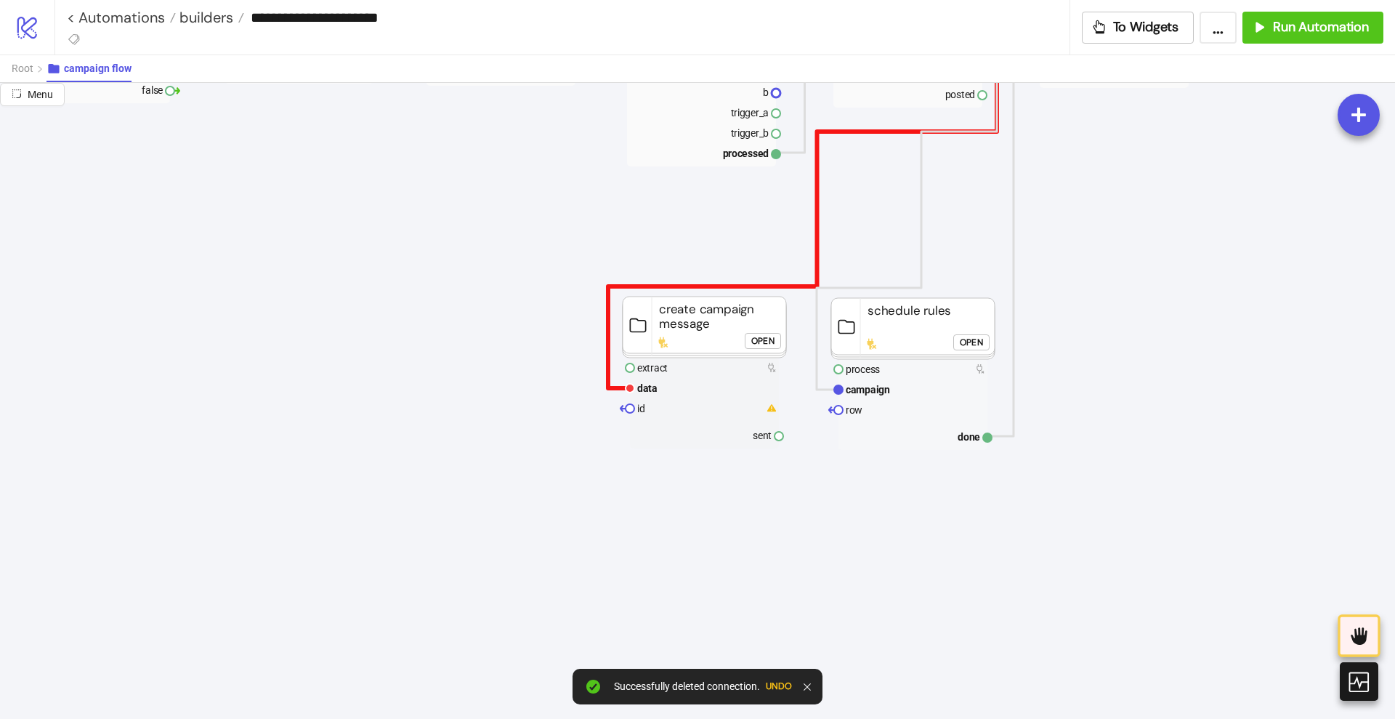
click at [799, 287] on polyline at bounding box center [802, 230] width 389 height 315
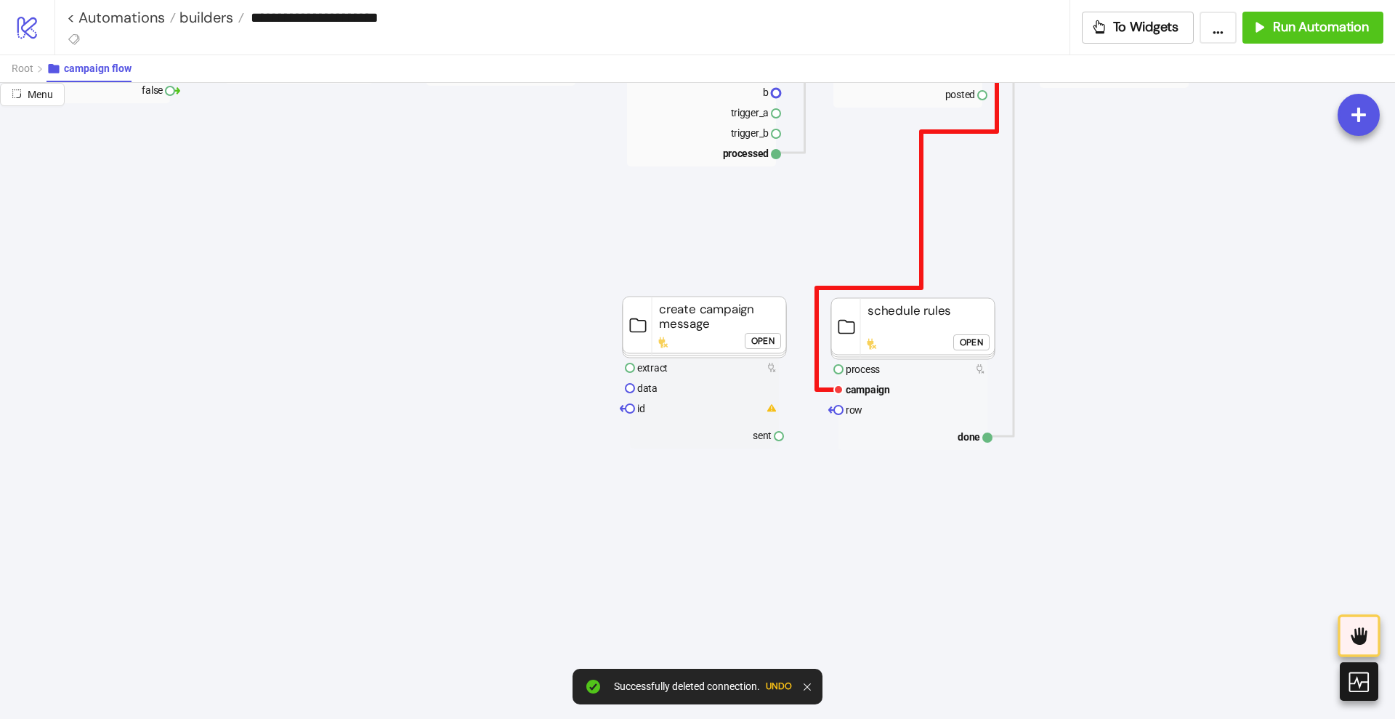
click at [818, 304] on polyline at bounding box center [907, 231] width 180 height 316
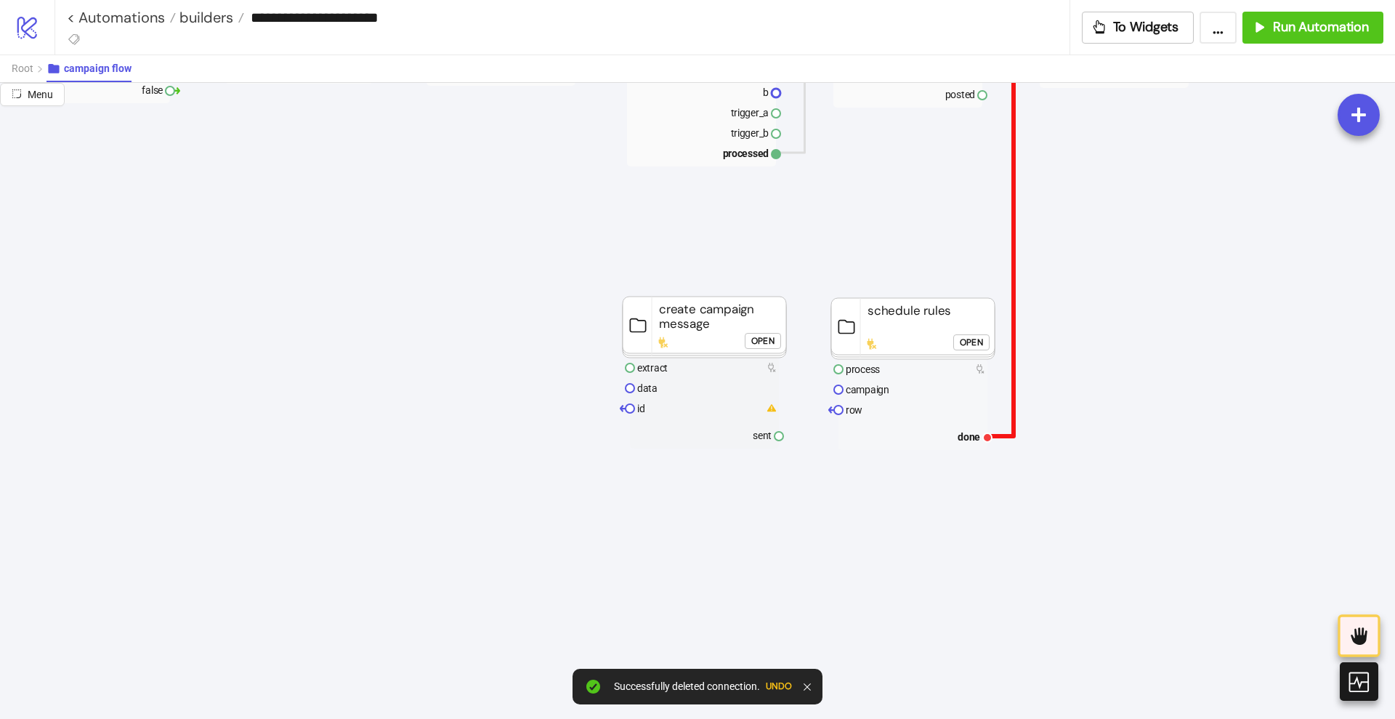
click at [1013, 409] on polyline at bounding box center [1014, 201] width 52 height 469
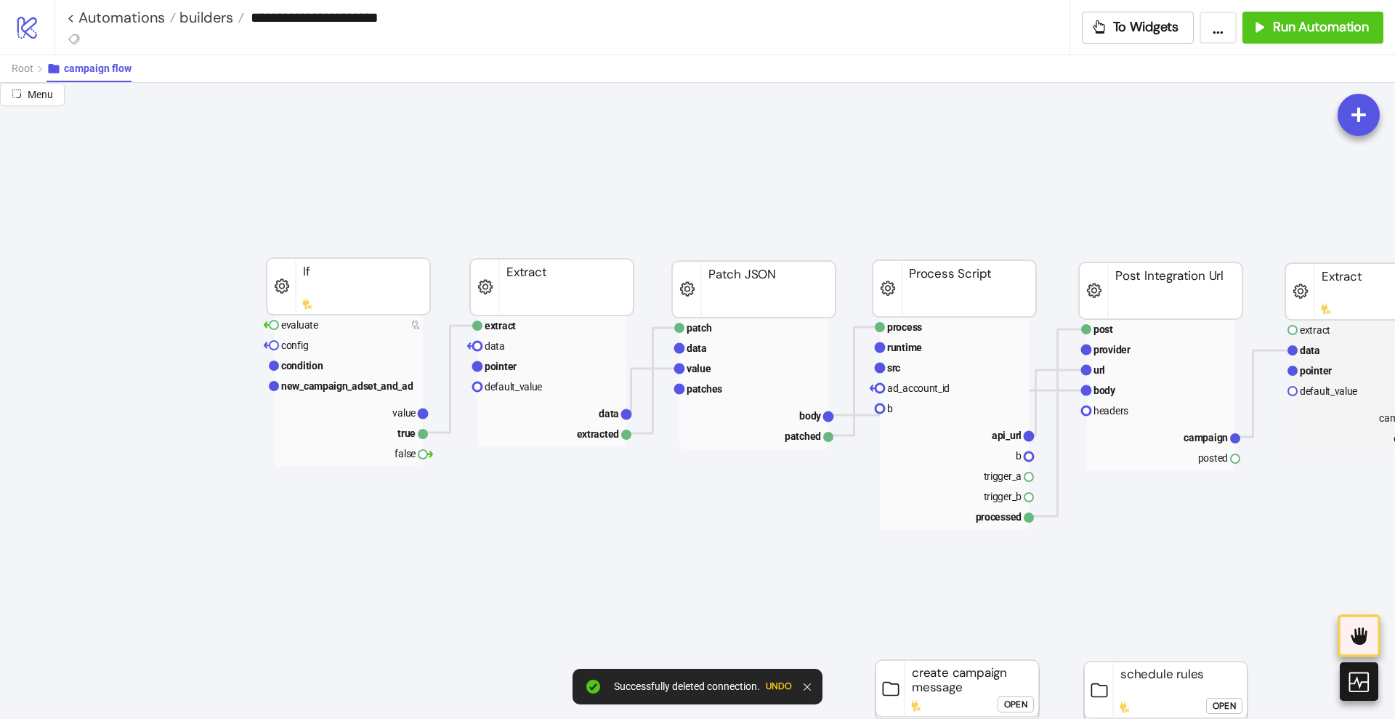
scroll to position [0, 0]
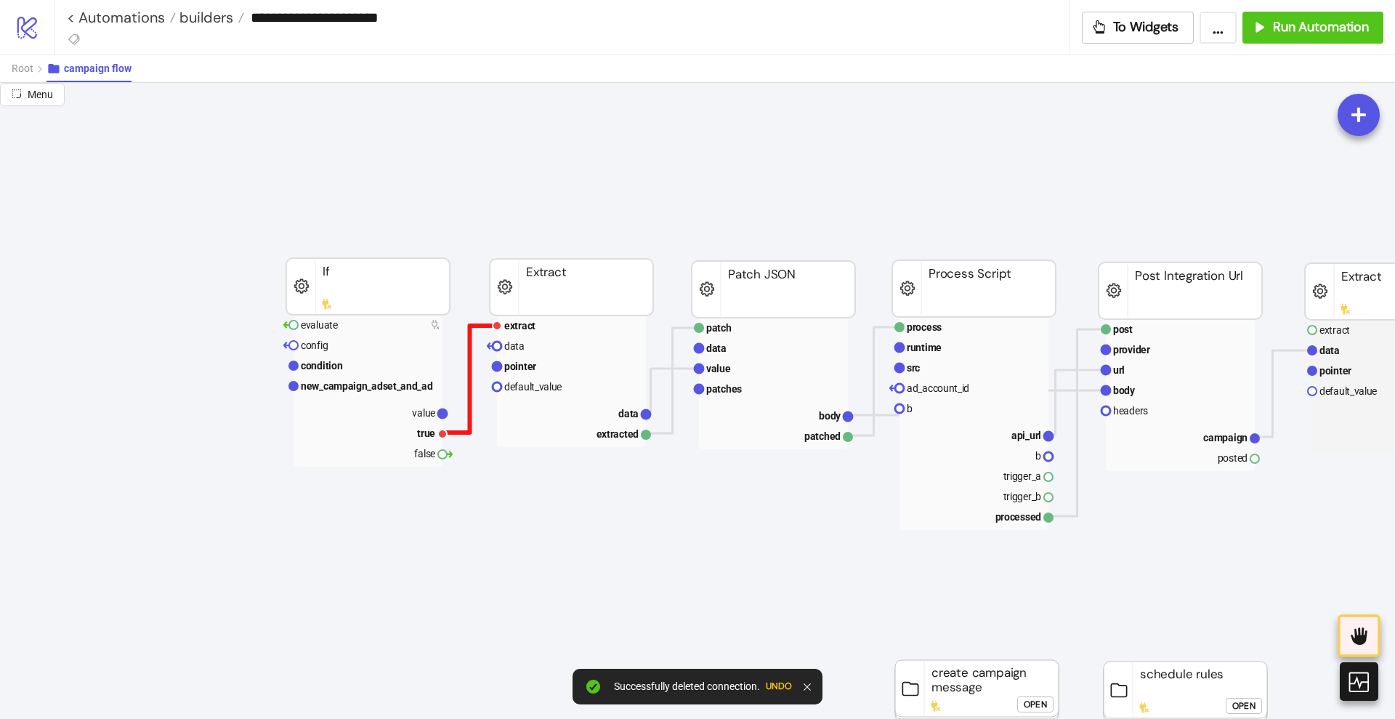
click at [469, 342] on polyline at bounding box center [470, 379] width 55 height 107
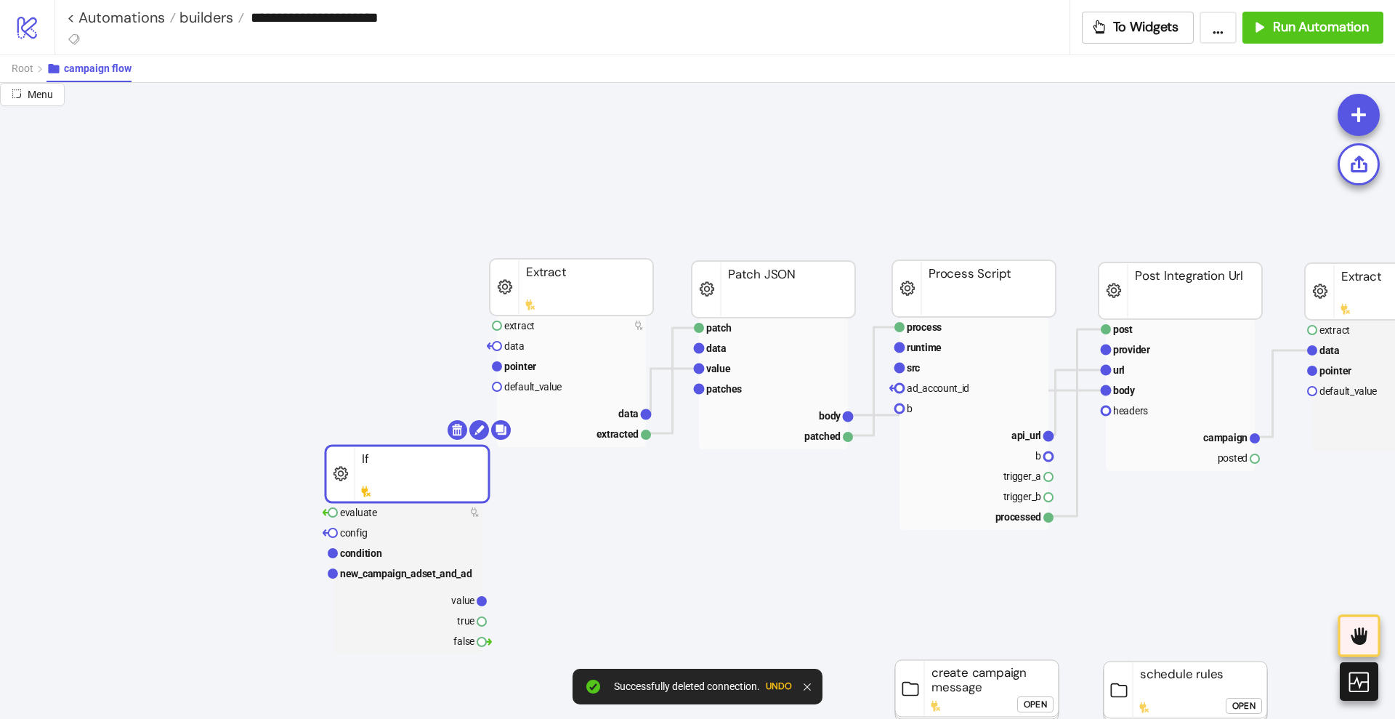
drag, startPoint x: 395, startPoint y: 291, endPoint x: 427, endPoint y: 472, distance: 183.8
click at [519, 371] on text "pointer" at bounding box center [520, 366] width 32 height 12
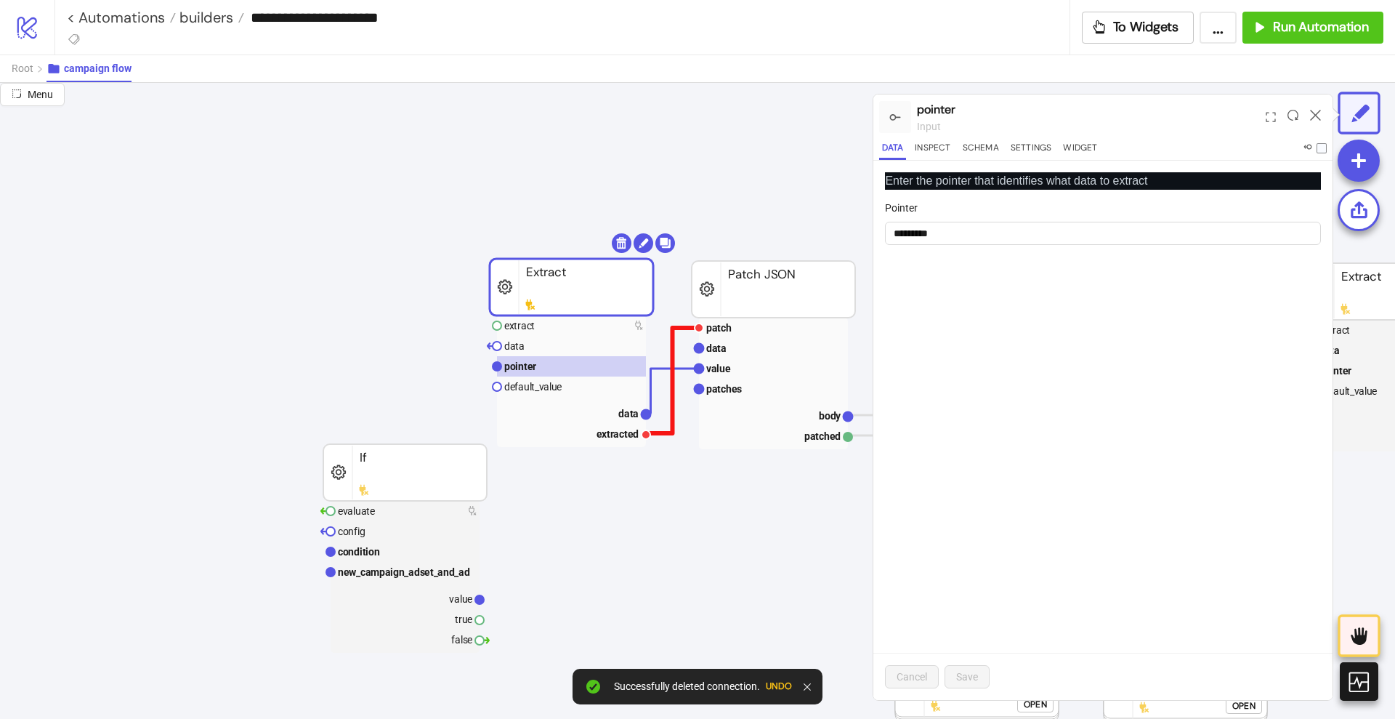
click at [673, 390] on polyline at bounding box center [672, 380] width 53 height 105
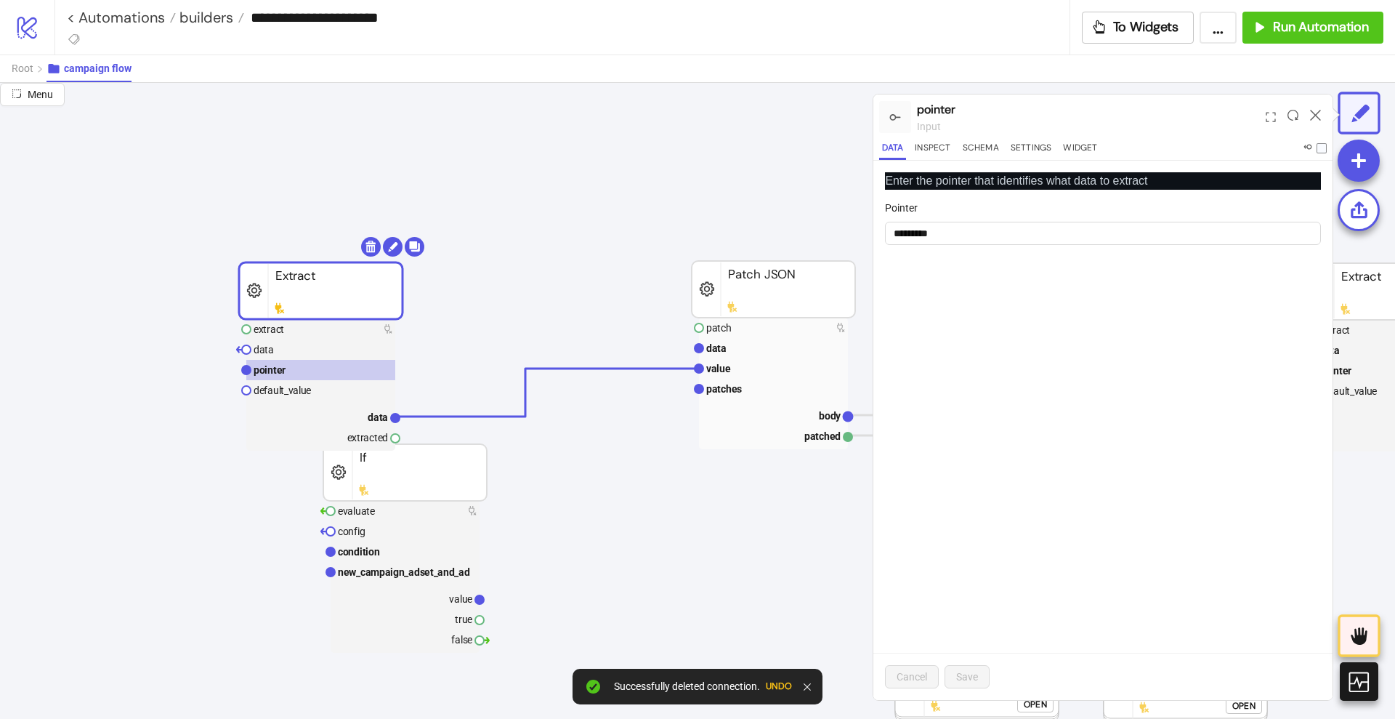
drag, startPoint x: 608, startPoint y: 281, endPoint x: 362, endPoint y: 284, distance: 246.4
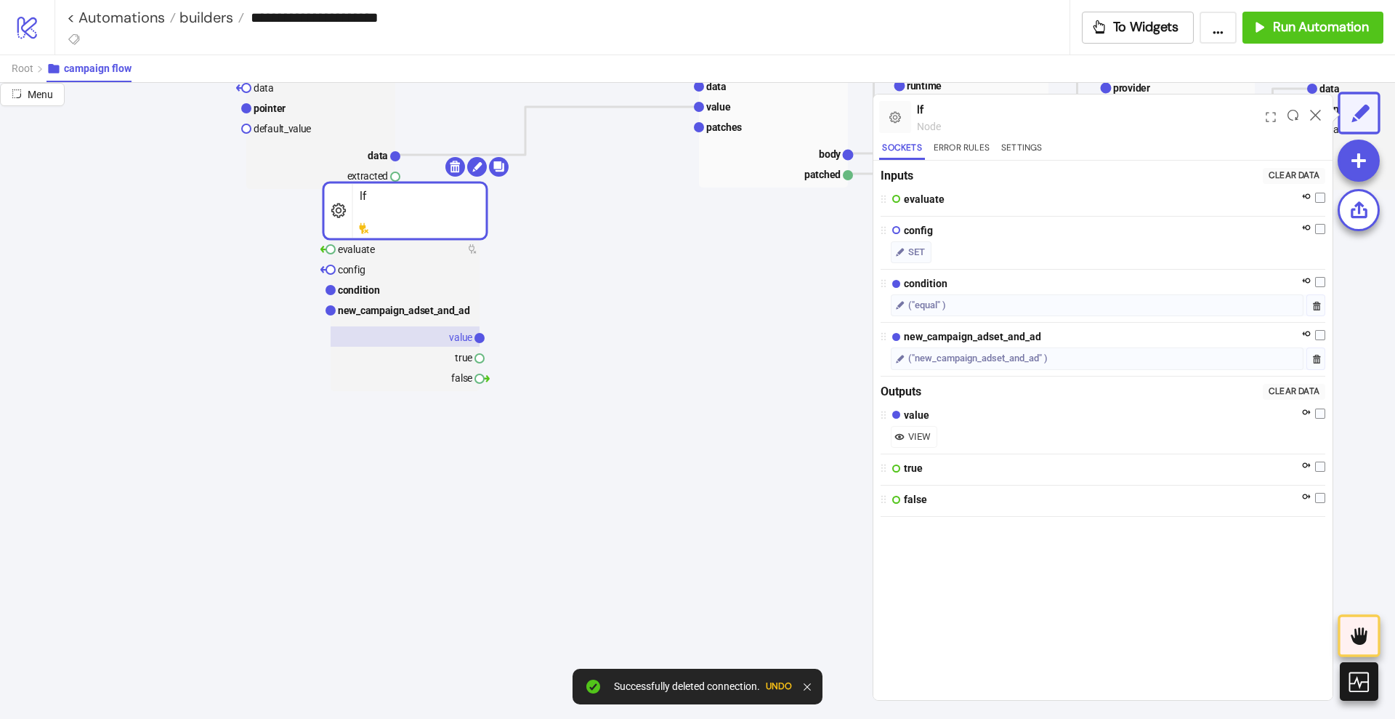
scroll to position [273, 0]
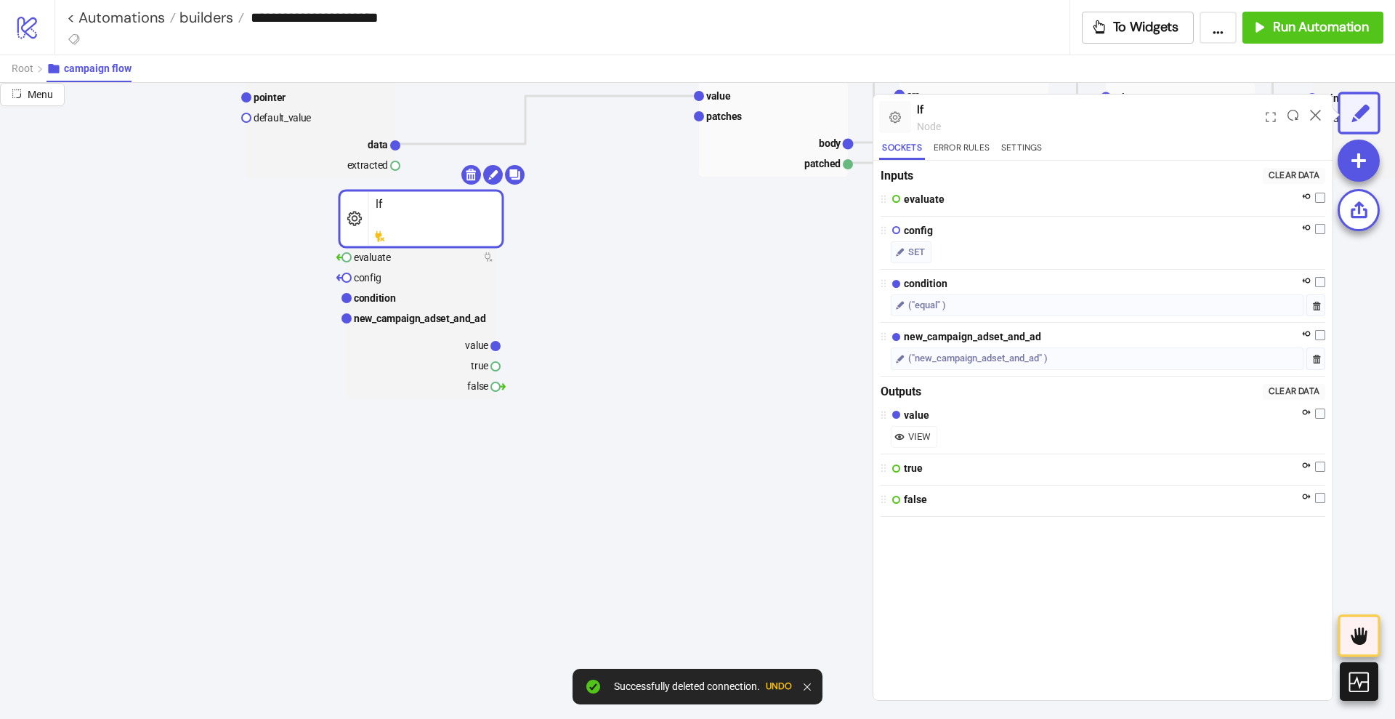
drag, startPoint x: 448, startPoint y: 235, endPoint x: 530, endPoint y: 327, distance: 123.1
click at [503, 247] on rect at bounding box center [421, 218] width 164 height 57
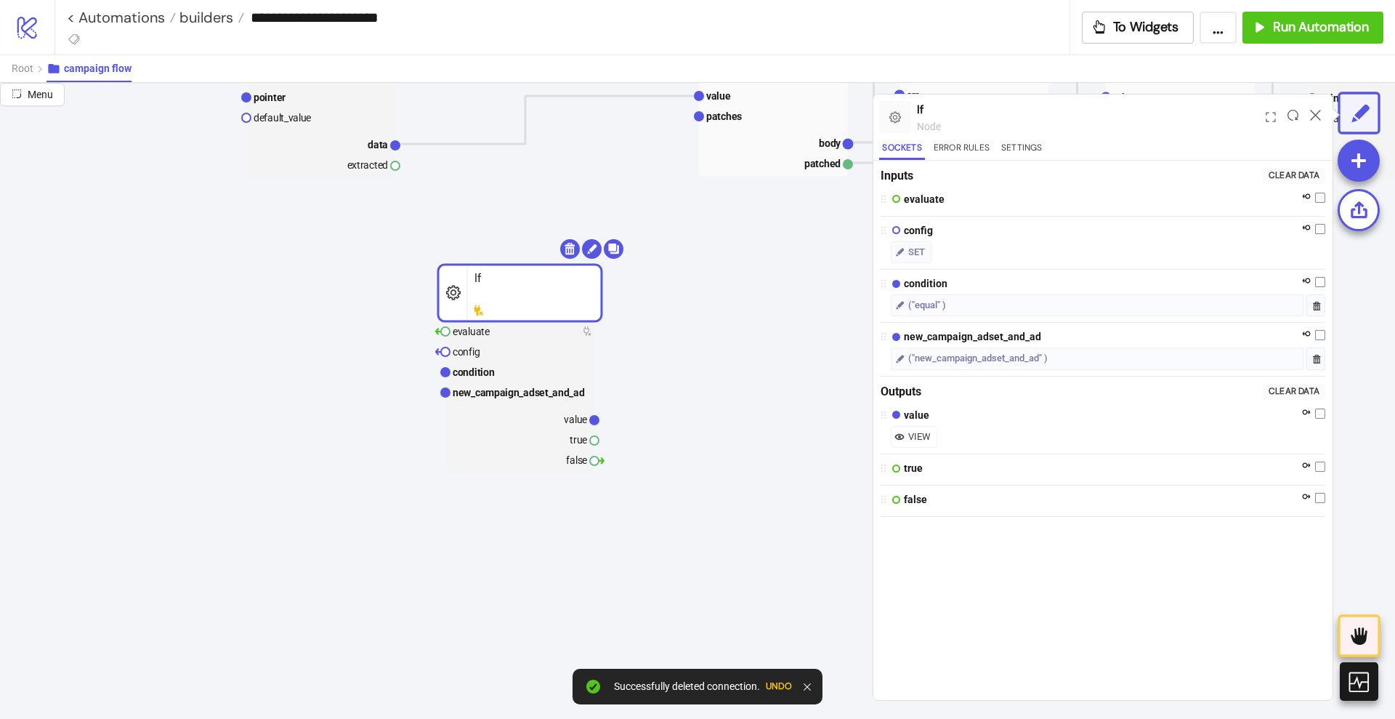
drag, startPoint x: 511, startPoint y: 301, endPoint x: 568, endPoint y: 188, distance: 126.1
click at [570, 265] on rect at bounding box center [520, 293] width 164 height 57
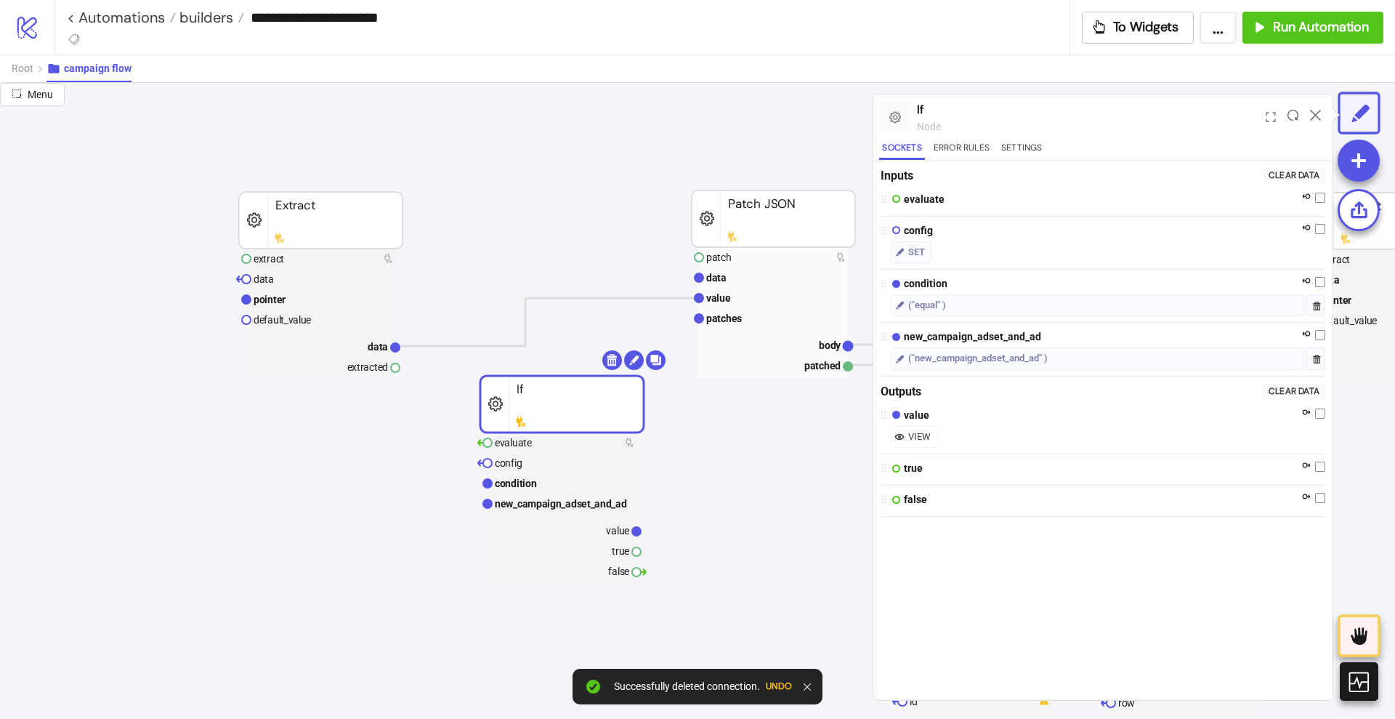
scroll to position [0, 0]
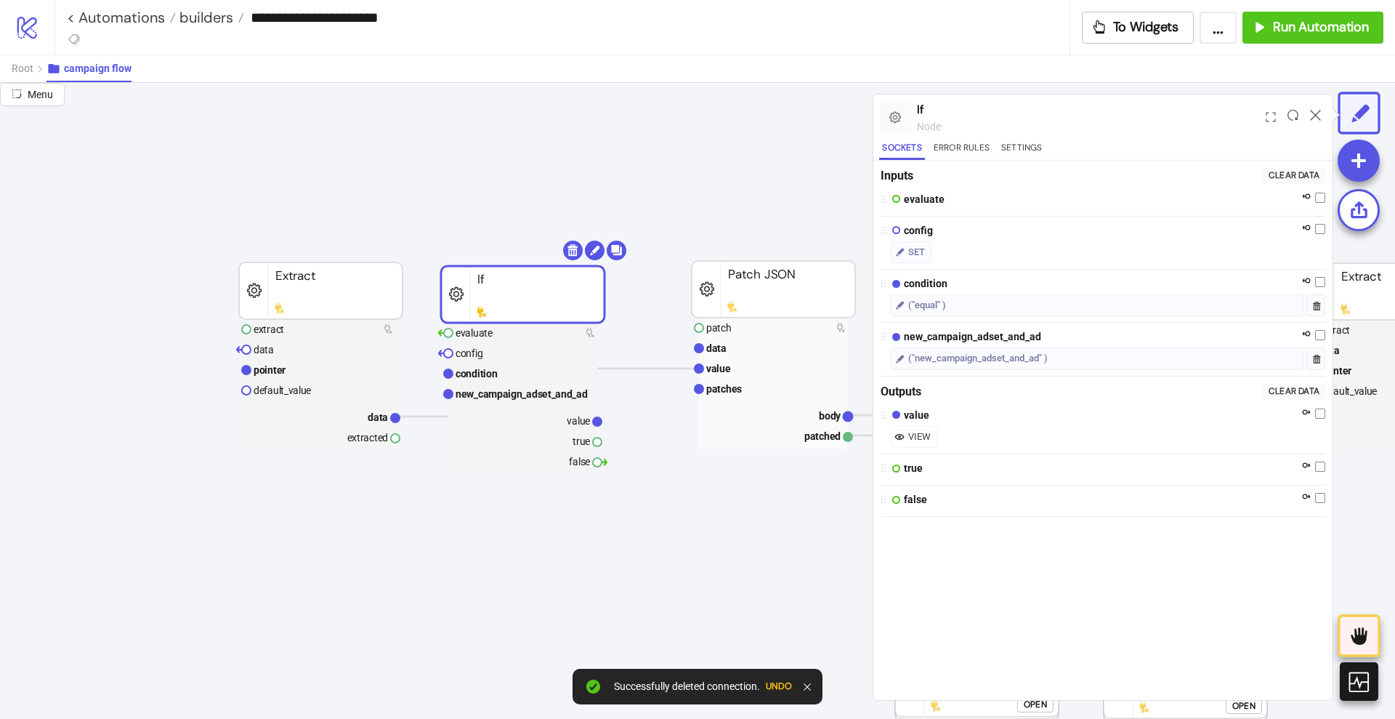
drag, startPoint x: 540, startPoint y: 460, endPoint x: 501, endPoint y: 279, distance: 185.2
click at [501, 279] on rect at bounding box center [523, 294] width 164 height 57
click at [298, 377] on rect at bounding box center [320, 370] width 149 height 20
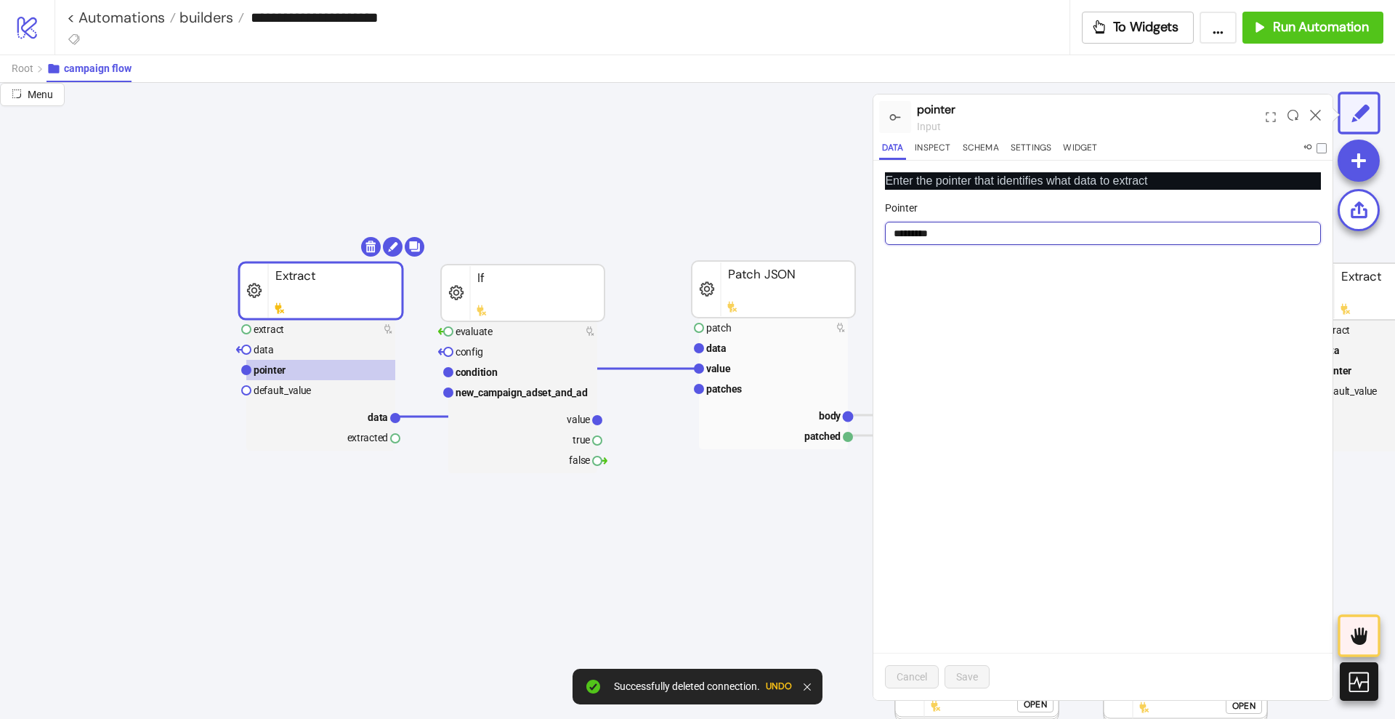
click at [929, 227] on input "*********" at bounding box center [1103, 233] width 436 height 23
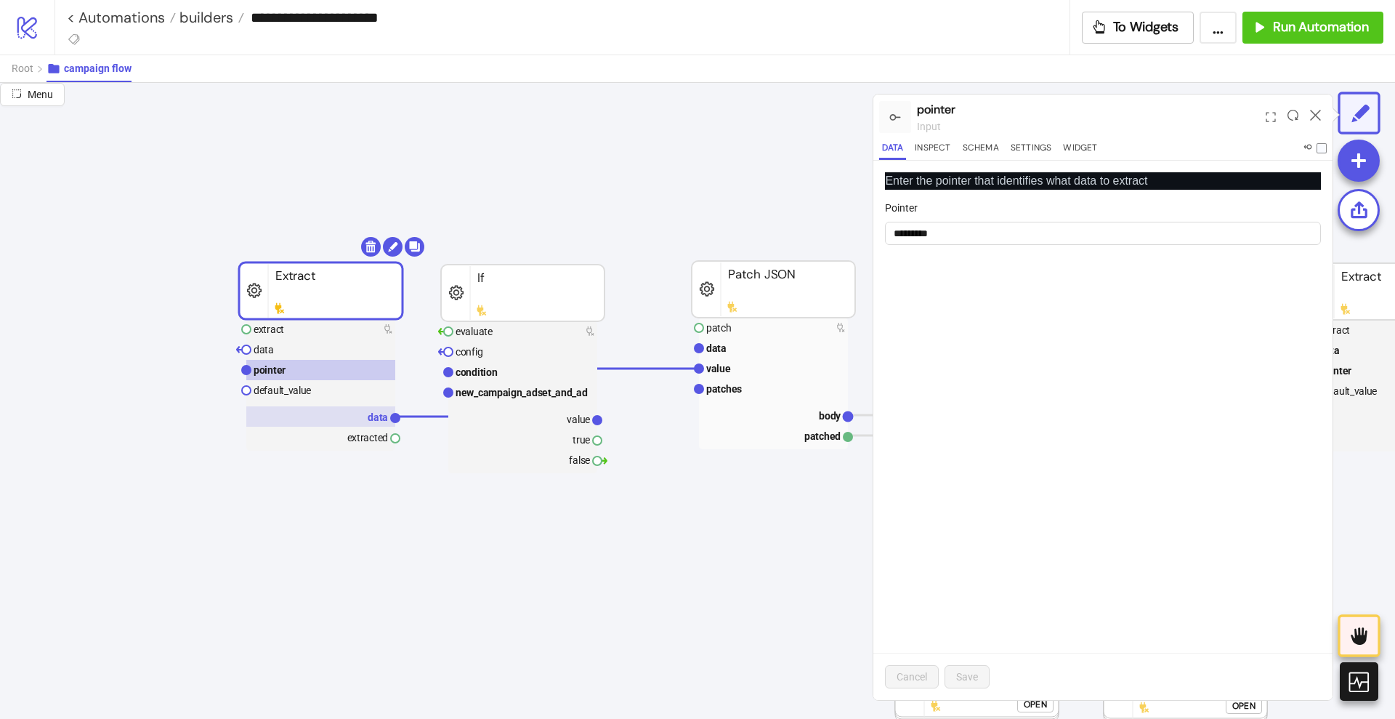
click at [375, 408] on rect at bounding box center [320, 416] width 149 height 20
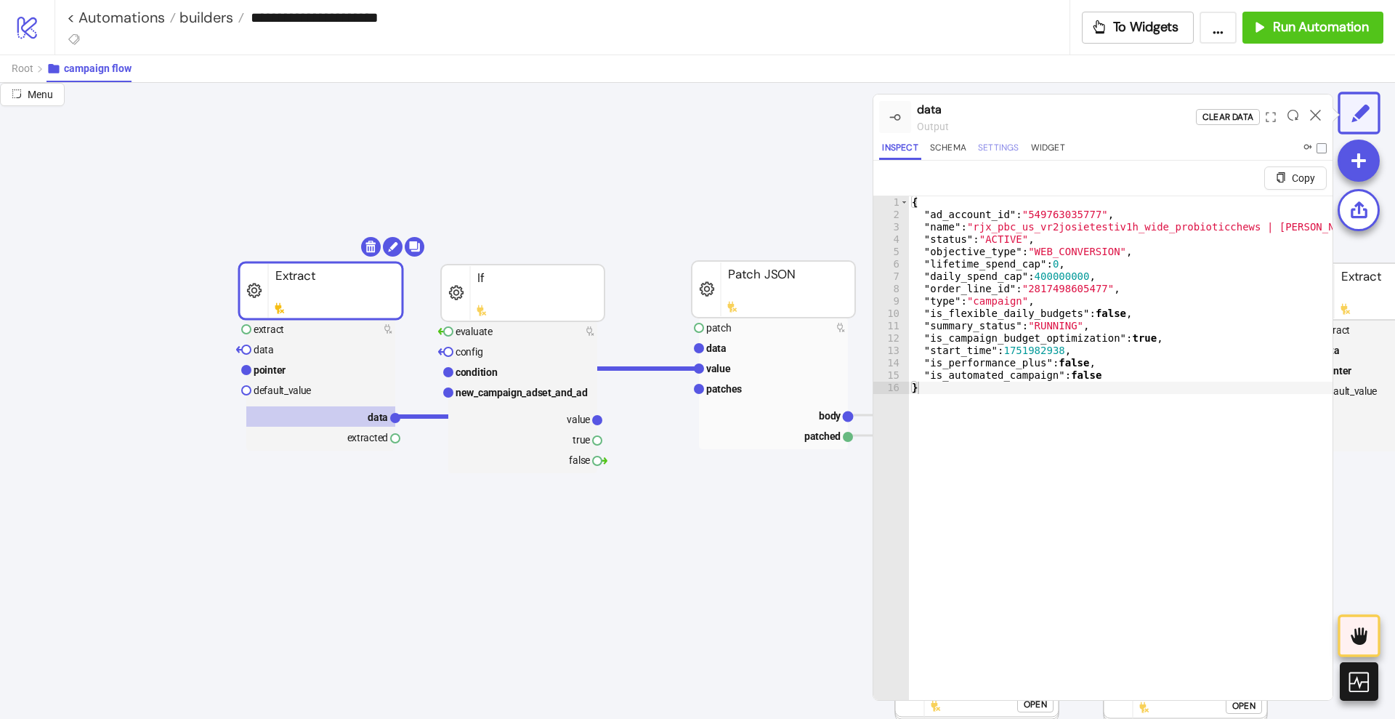
click at [998, 152] on button "Settings" at bounding box center [998, 150] width 47 height 20
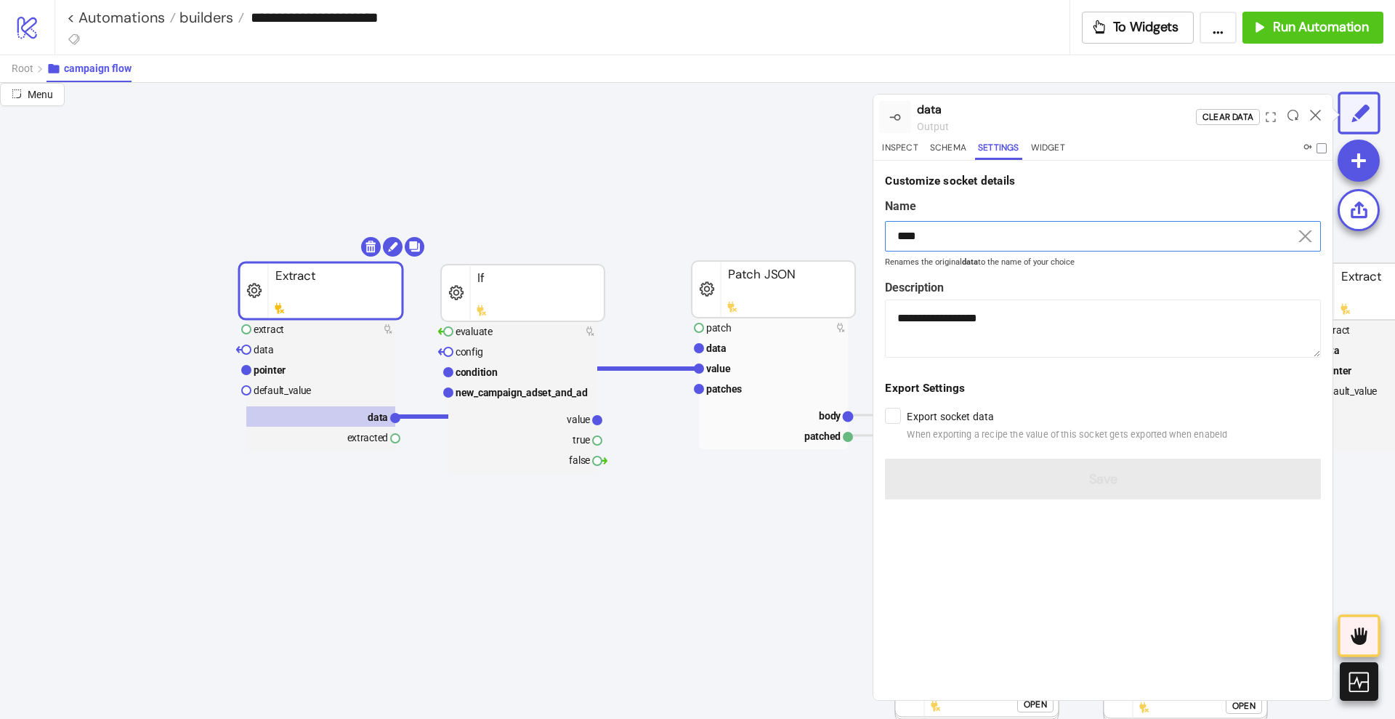
click at [992, 227] on input "****" at bounding box center [1103, 236] width 436 height 31
paste input "****"
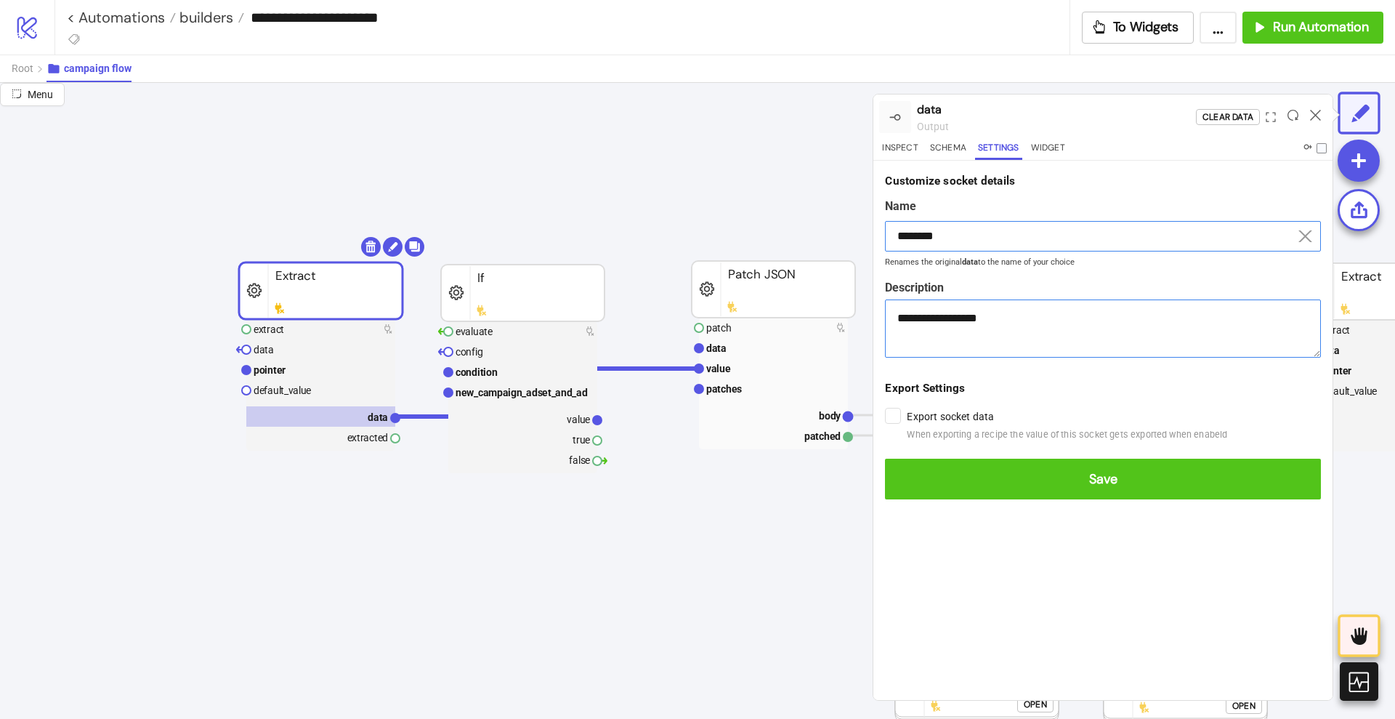
type input "********"
click at [885, 459] on button "Save" at bounding box center [1103, 479] width 436 height 41
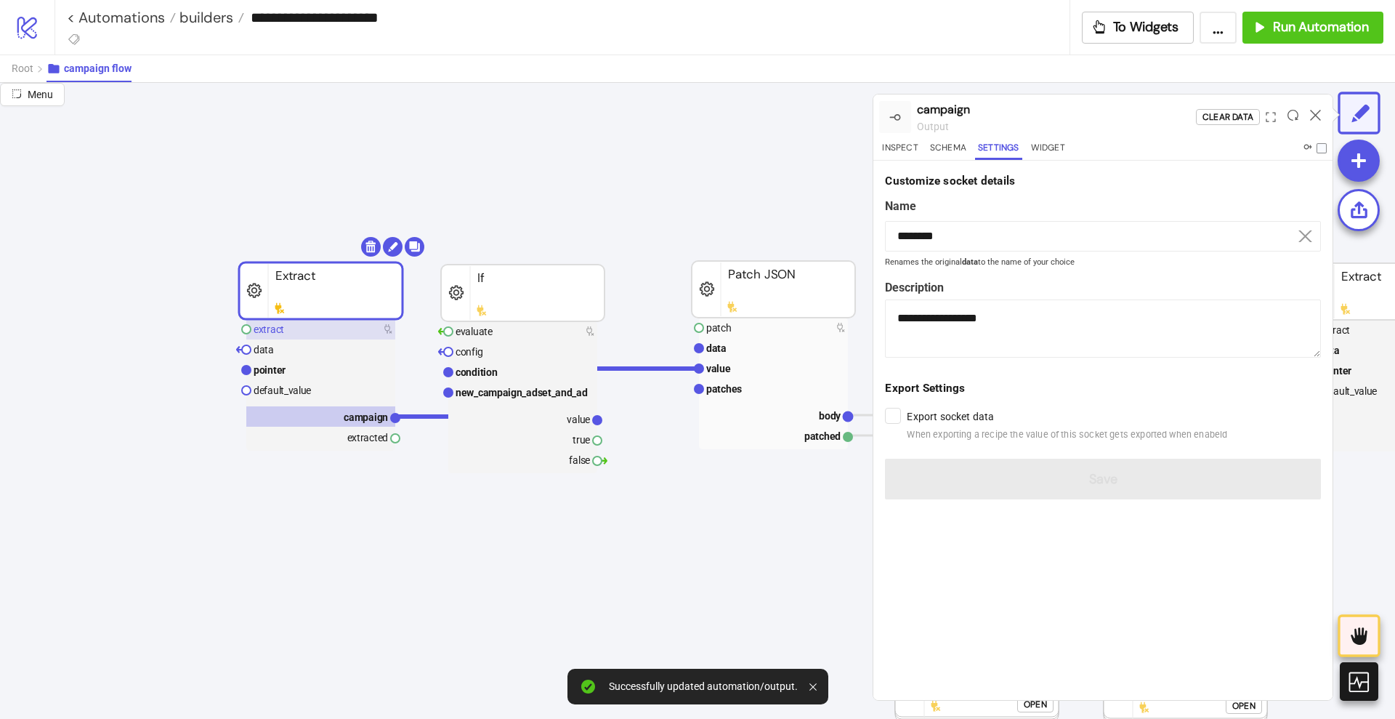
click at [293, 336] on rect at bounding box center [320, 329] width 149 height 20
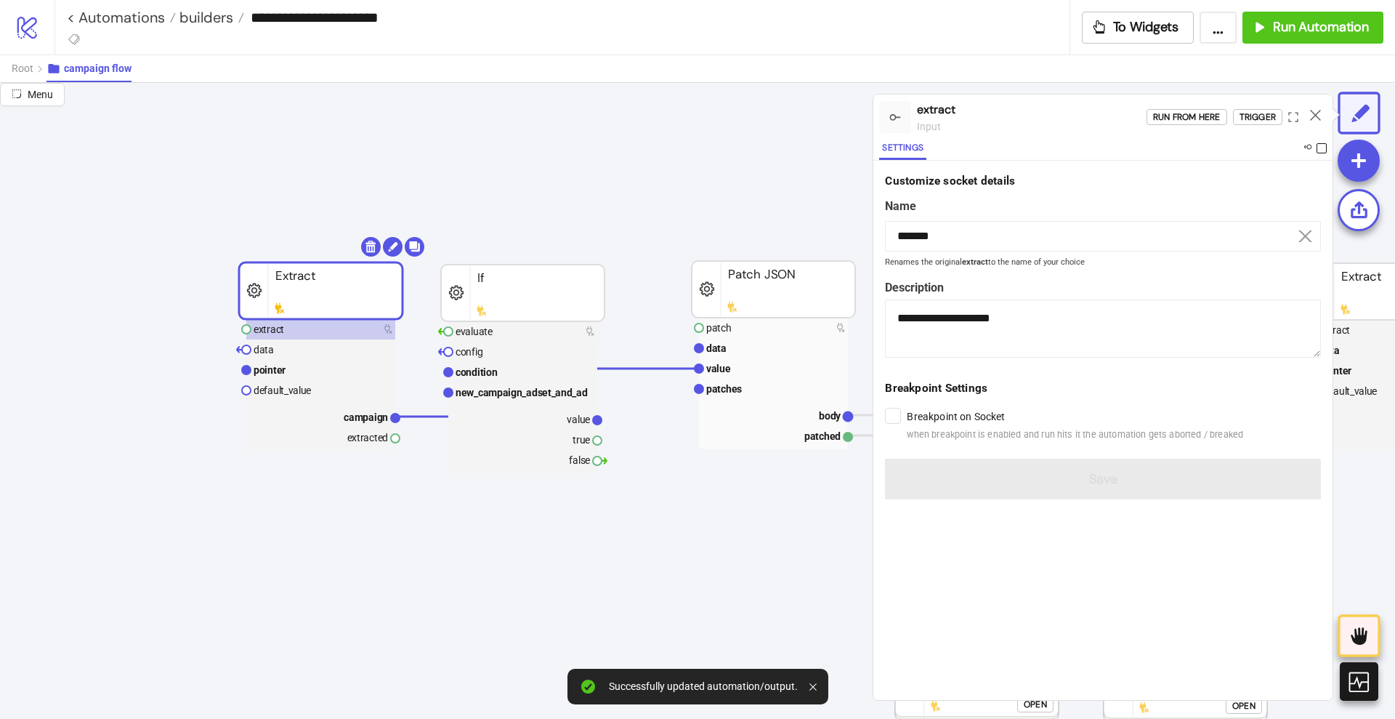
click at [1322, 143] on span at bounding box center [1322, 148] width 10 height 10
click at [1315, 118] on icon at bounding box center [1315, 115] width 11 height 11
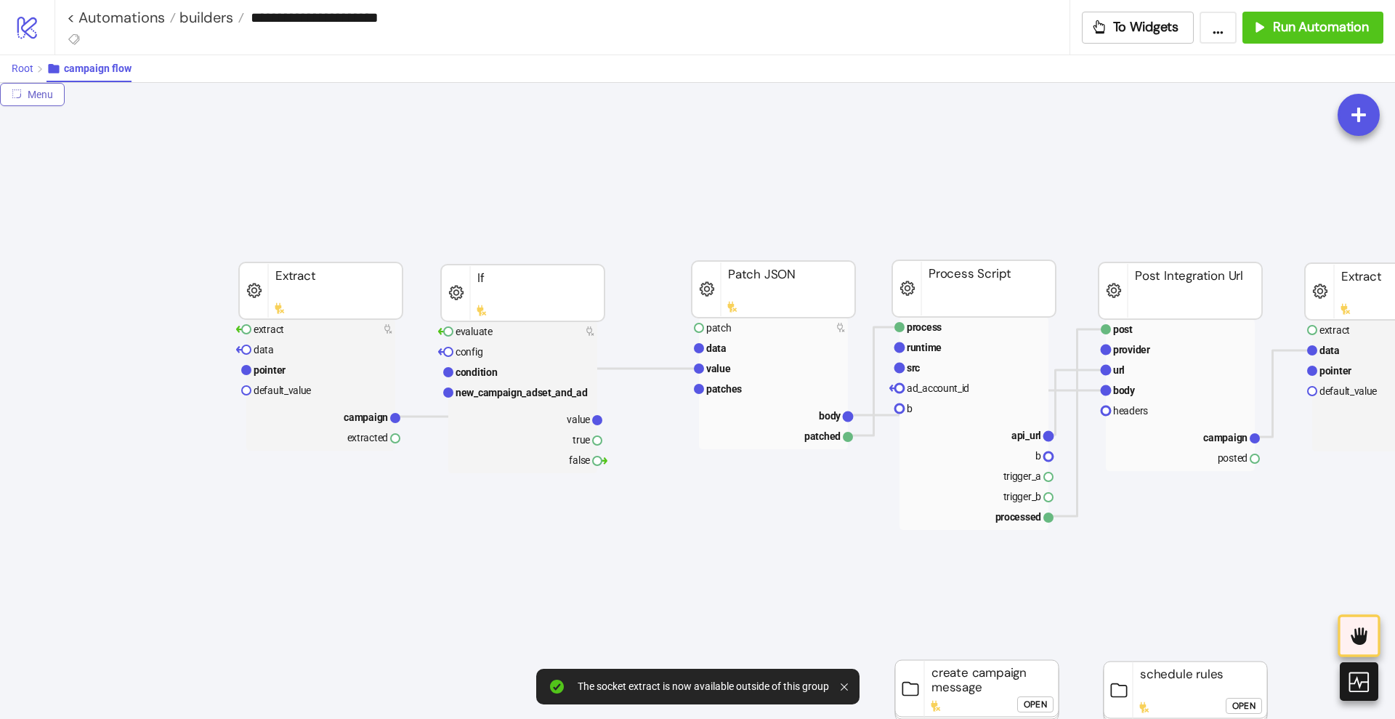
drag, startPoint x: 19, startPoint y: 66, endPoint x: 31, endPoint y: 74, distance: 14.1
click at [19, 66] on span "Root" at bounding box center [23, 68] width 22 height 12
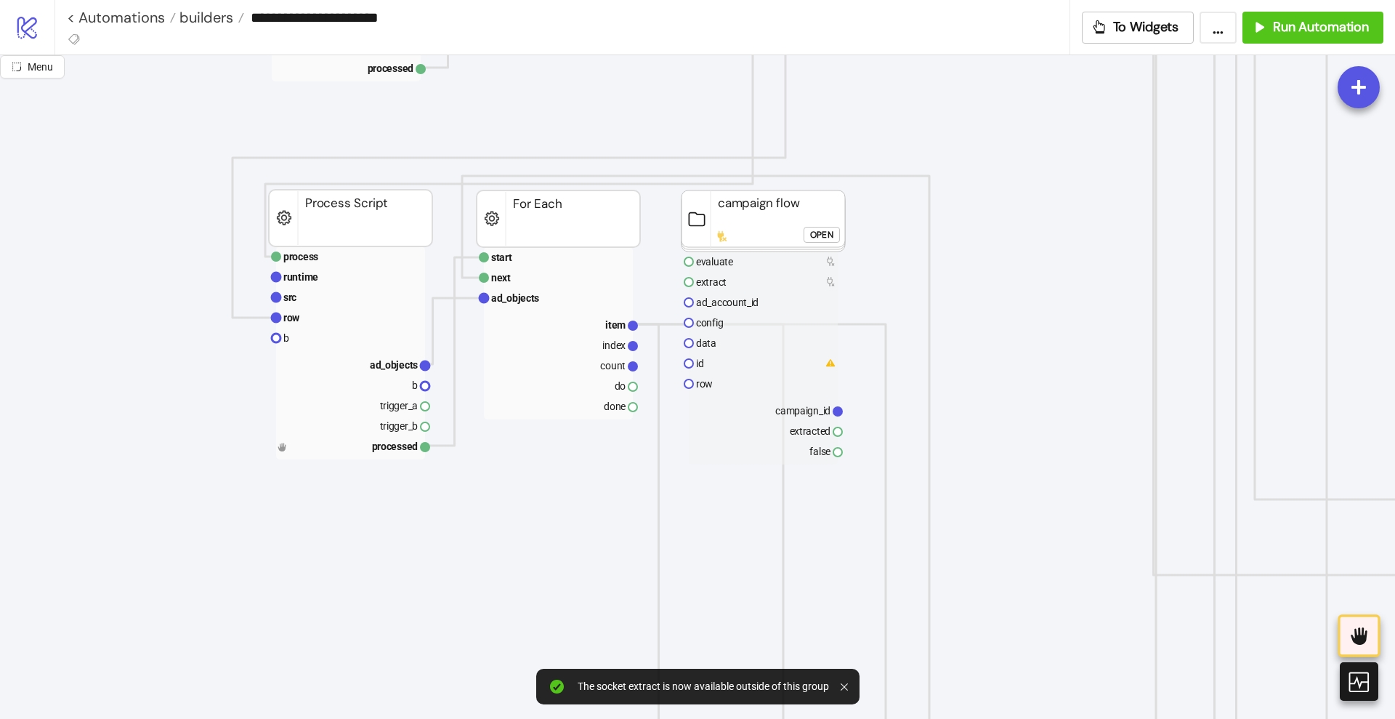
scroll to position [727, 0]
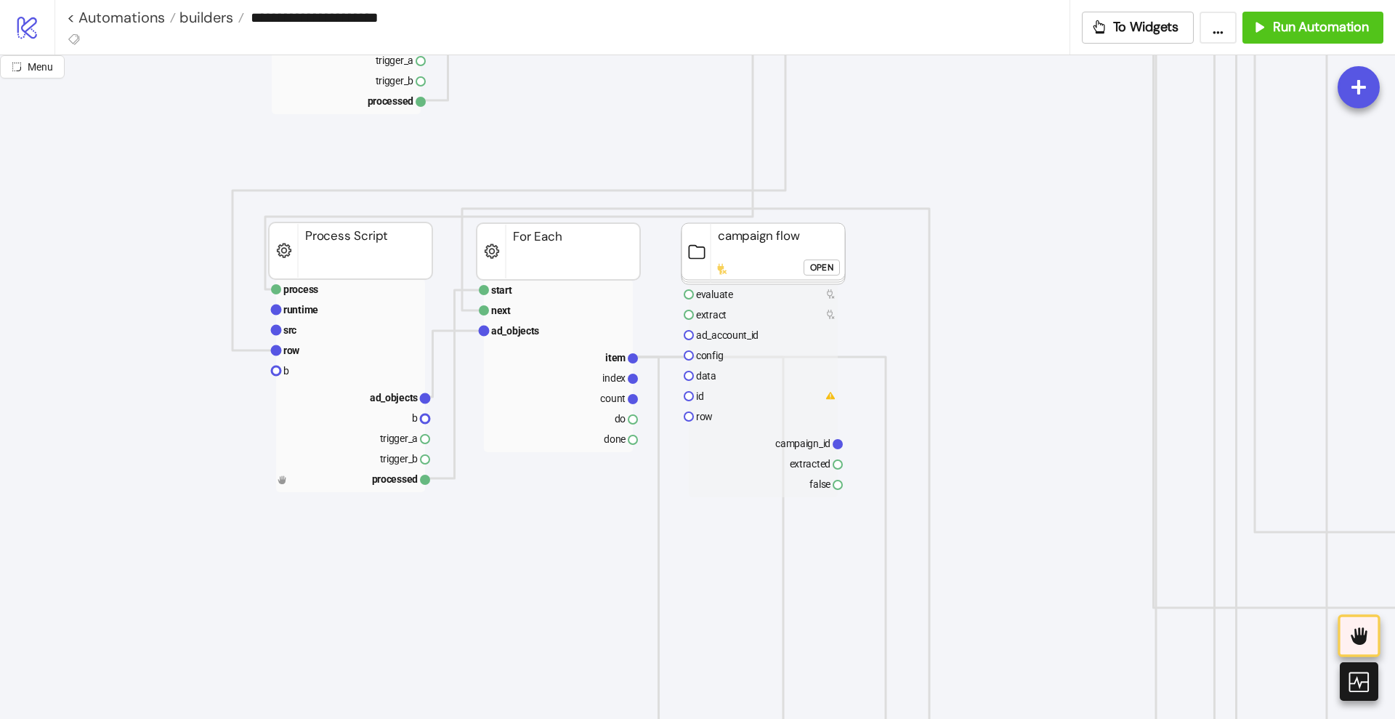
drag, startPoint x: 632, startPoint y: 421, endPoint x: 659, endPoint y: 438, distance: 32.1
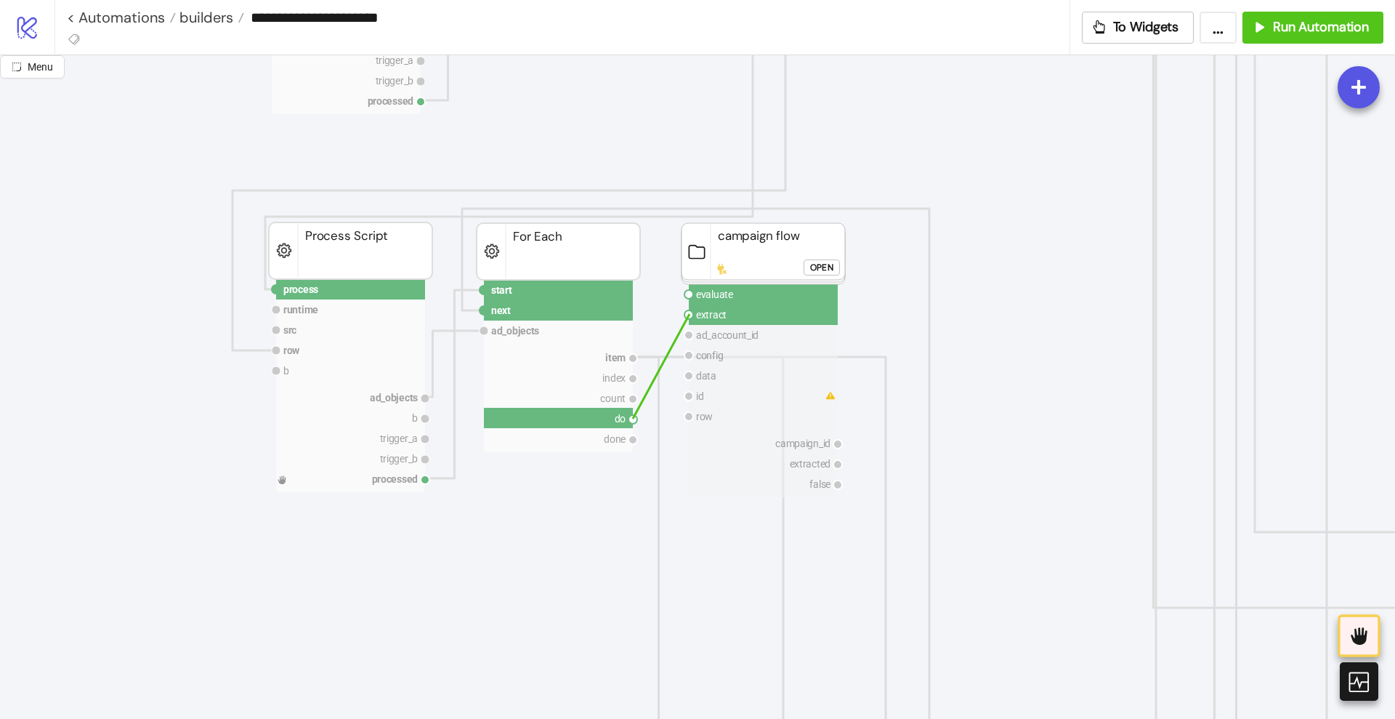
click at [690, 314] on circle at bounding box center [689, 314] width 9 height 9
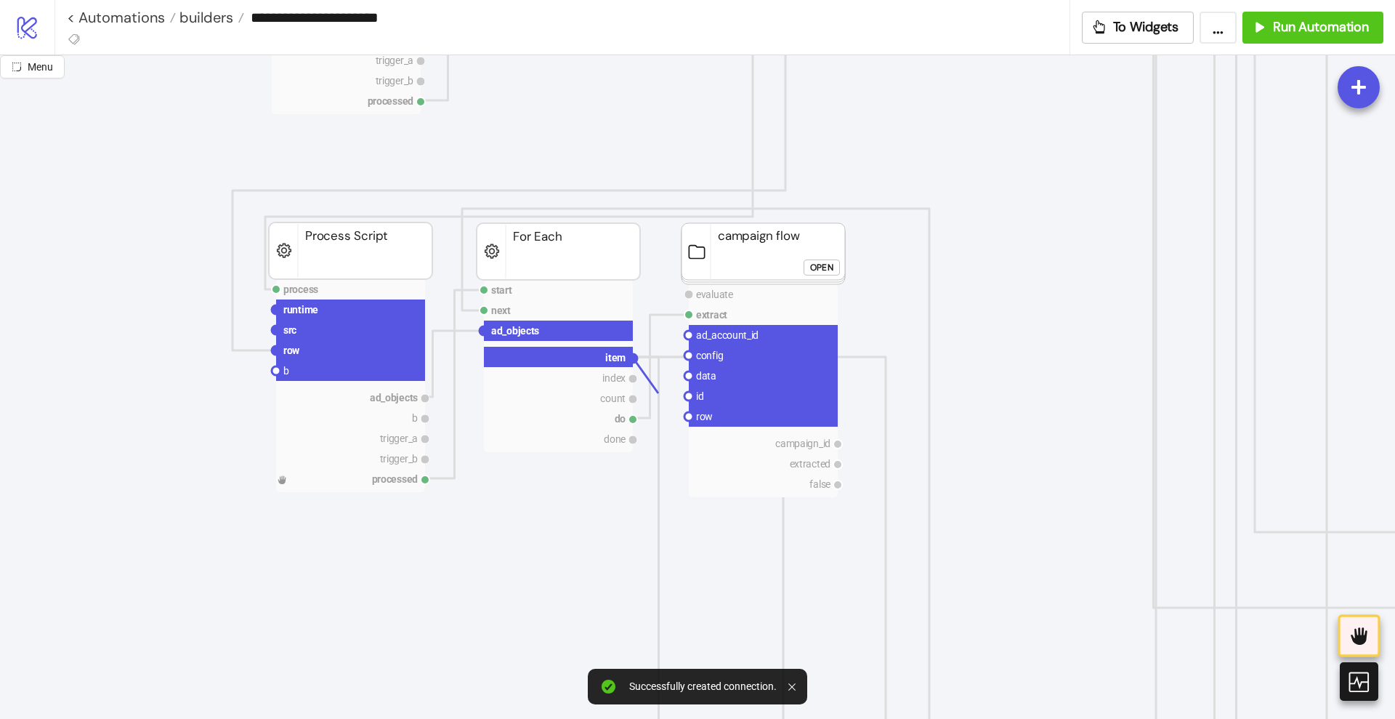
drag, startPoint x: 635, startPoint y: 358, endPoint x: 669, endPoint y: 400, distance: 54.4
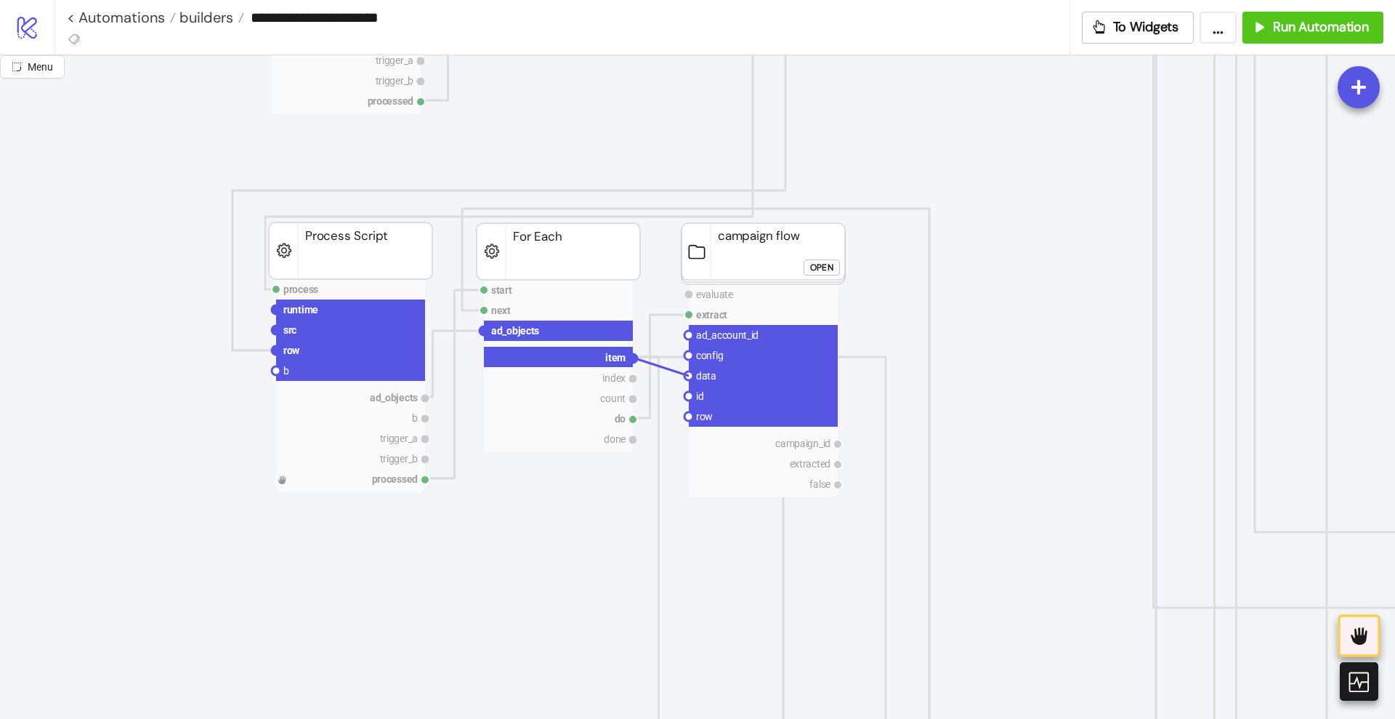
click at [689, 376] on circle at bounding box center [689, 375] width 9 height 9
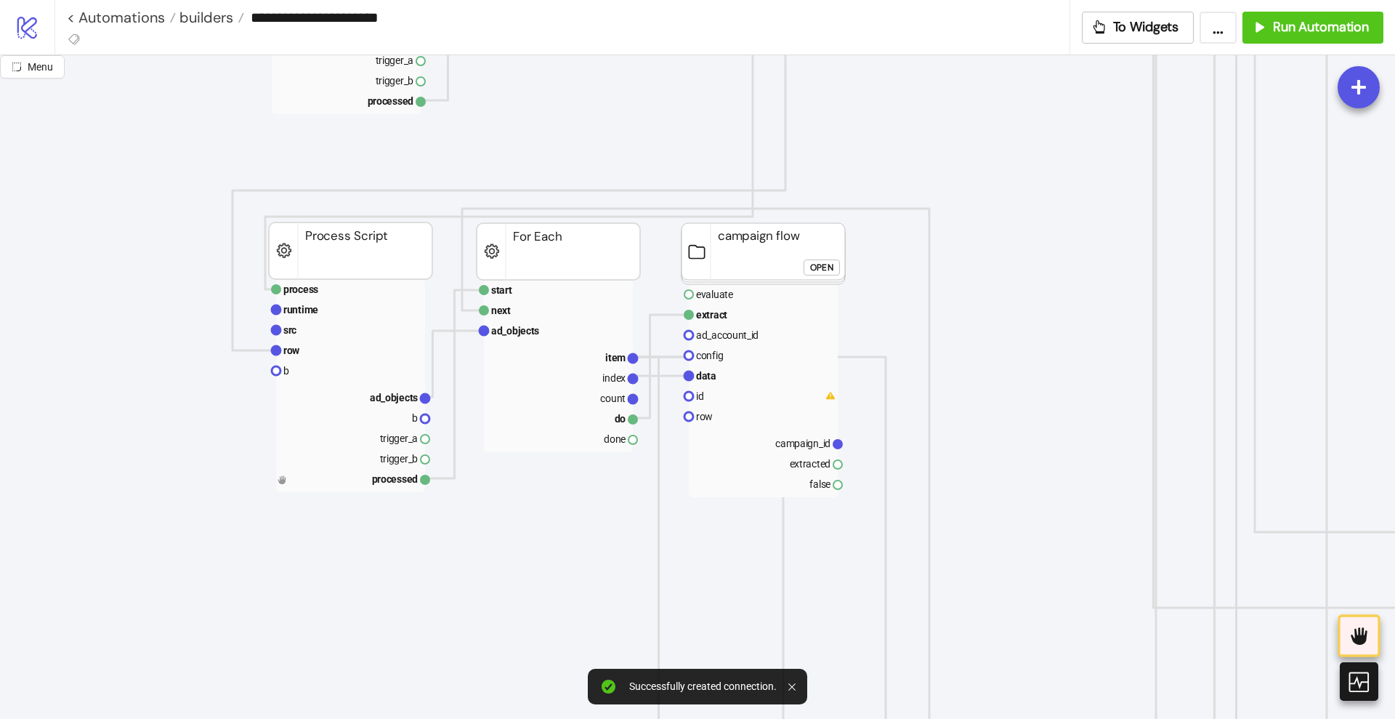
click at [817, 272] on div "Open" at bounding box center [821, 267] width 23 height 17
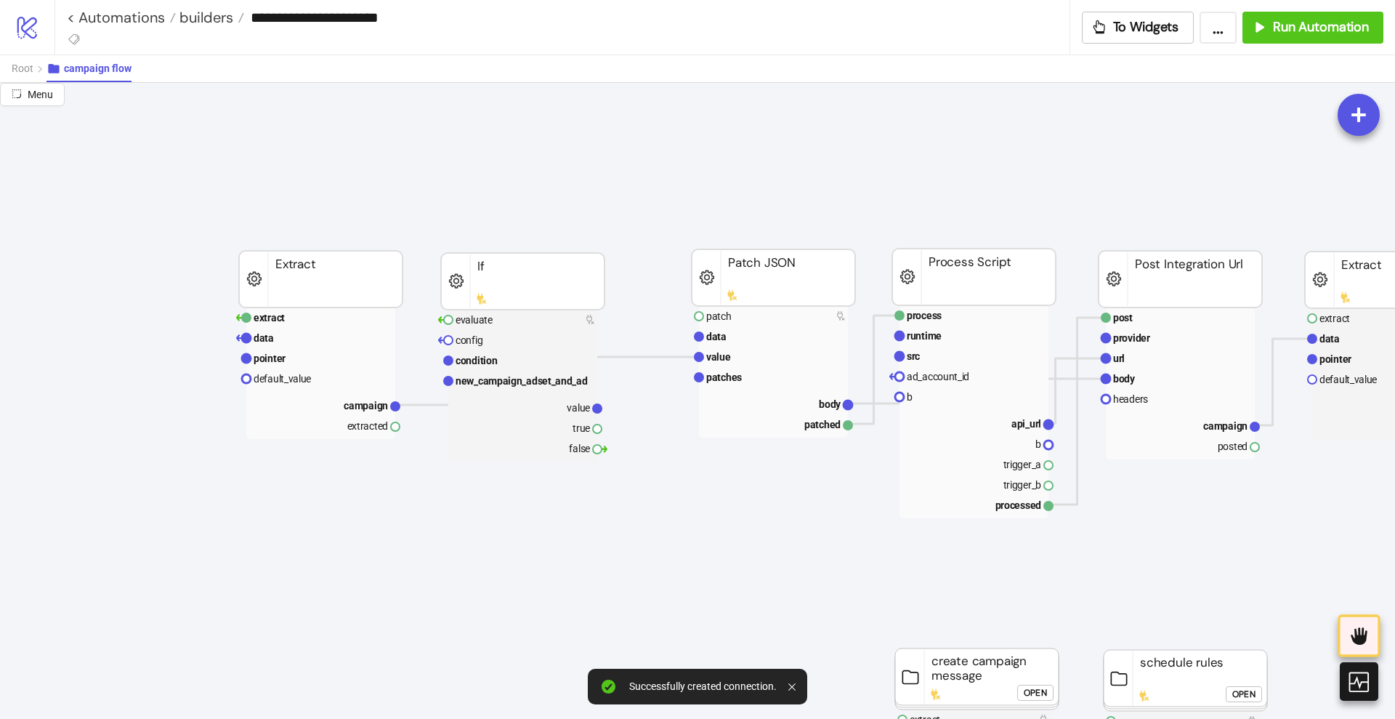
scroll to position [0, 0]
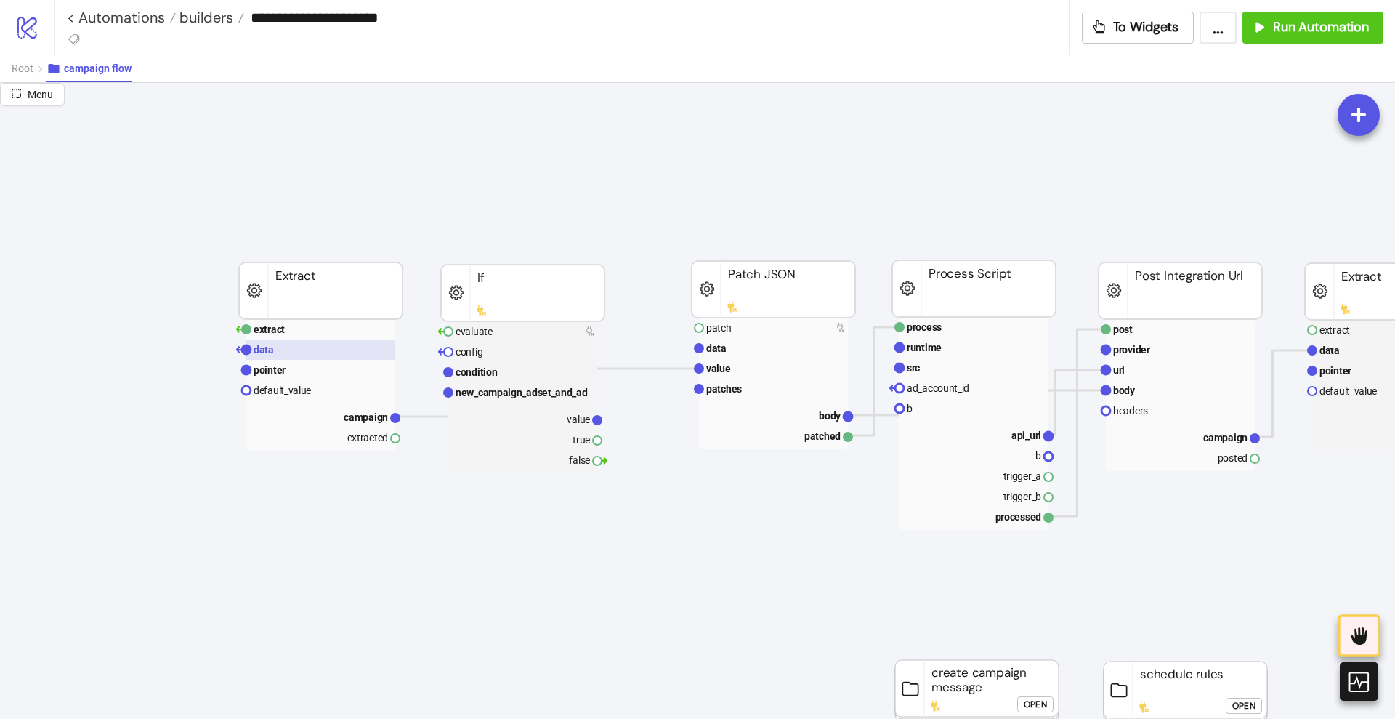
click at [281, 357] on rect at bounding box center [320, 349] width 149 height 20
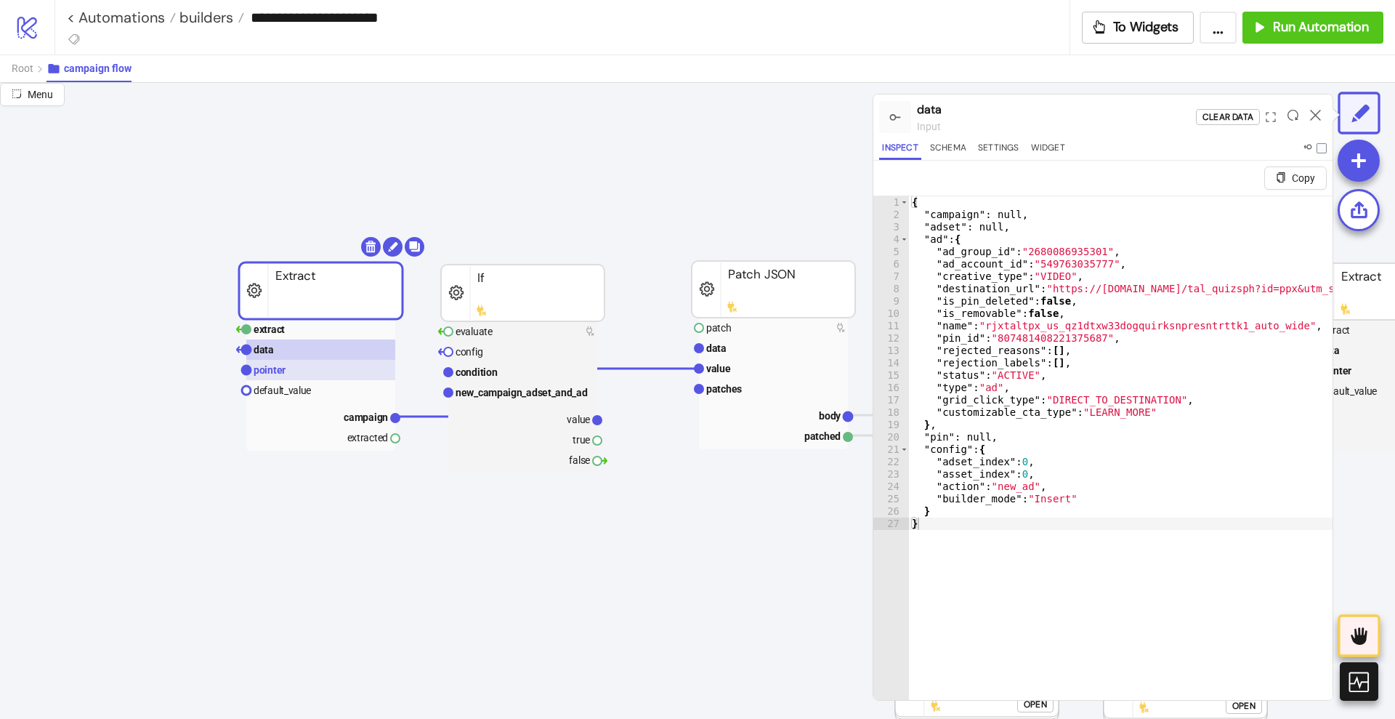
click at [290, 369] on rect at bounding box center [320, 370] width 149 height 20
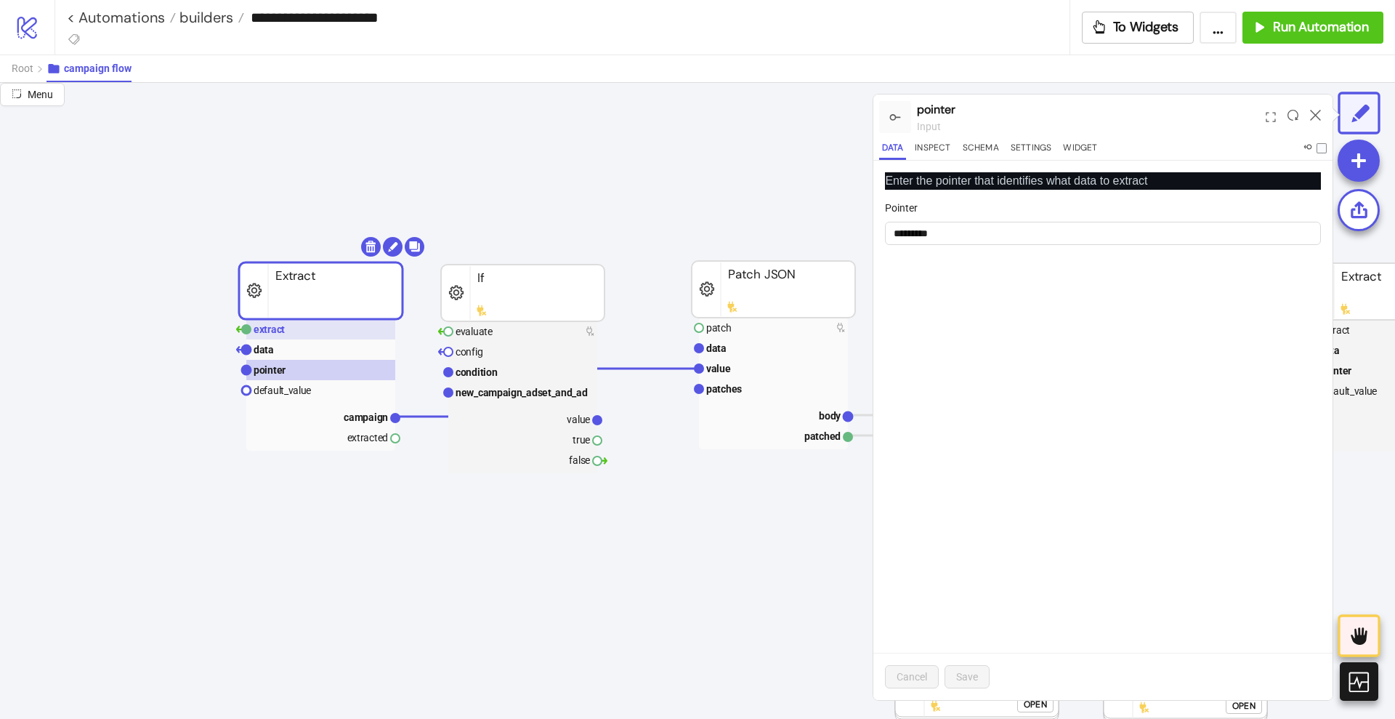
click at [298, 336] on rect at bounding box center [320, 329] width 149 height 20
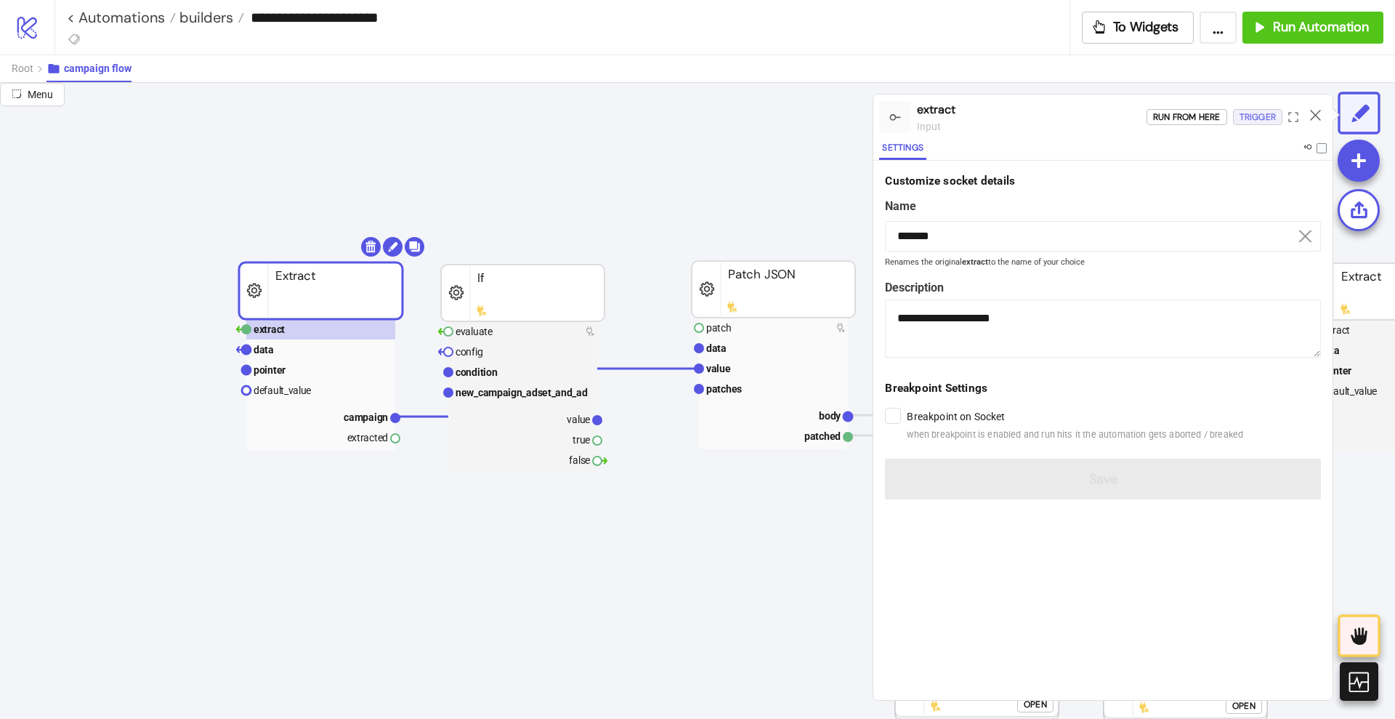
click at [1250, 119] on div "Trigger" at bounding box center [1258, 117] width 36 height 17
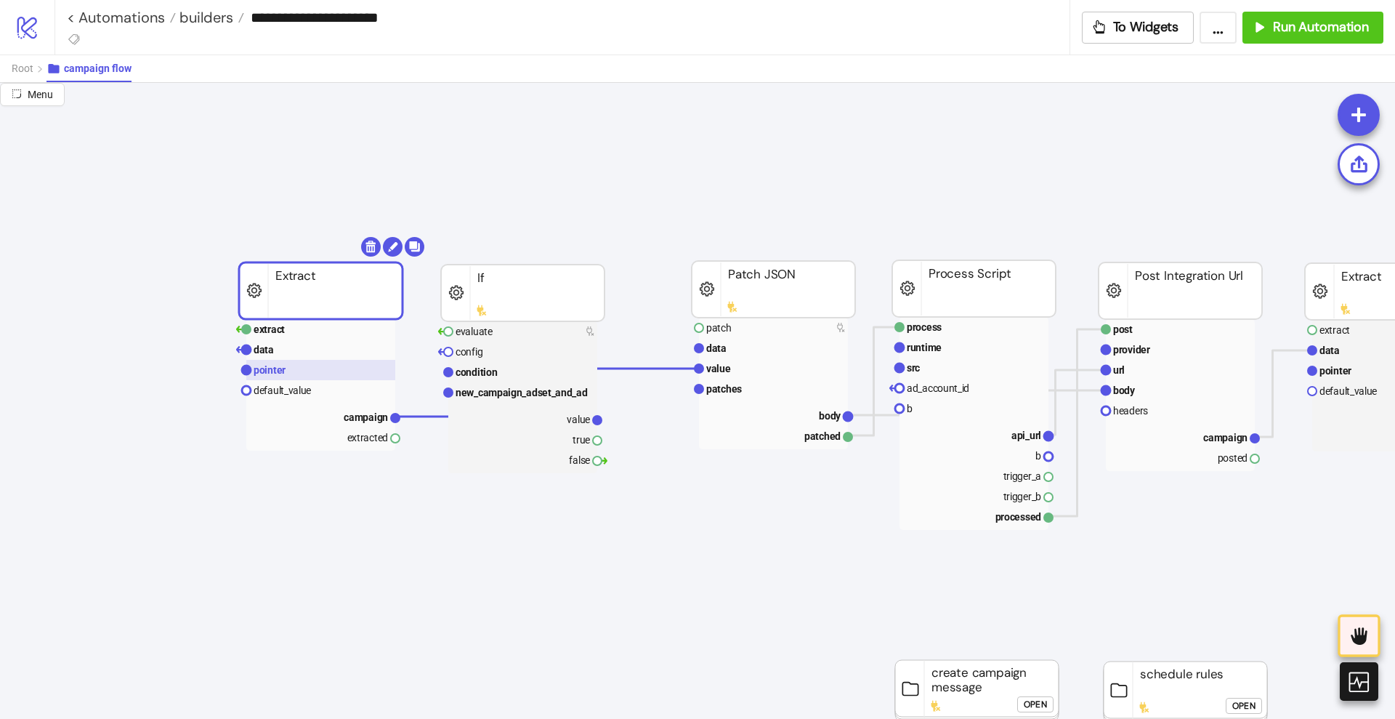
click at [281, 376] on rect at bounding box center [320, 370] width 149 height 20
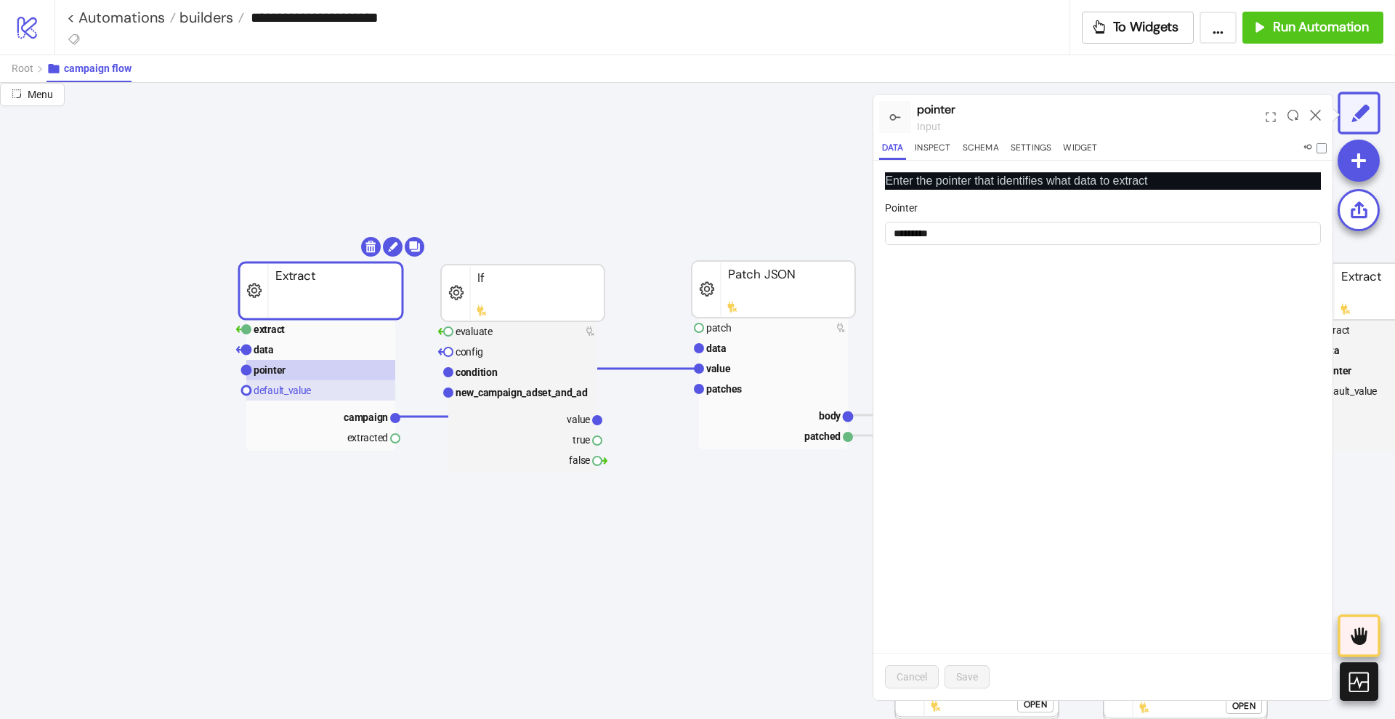
click at [283, 395] on text "default_value" at bounding box center [282, 390] width 57 height 12
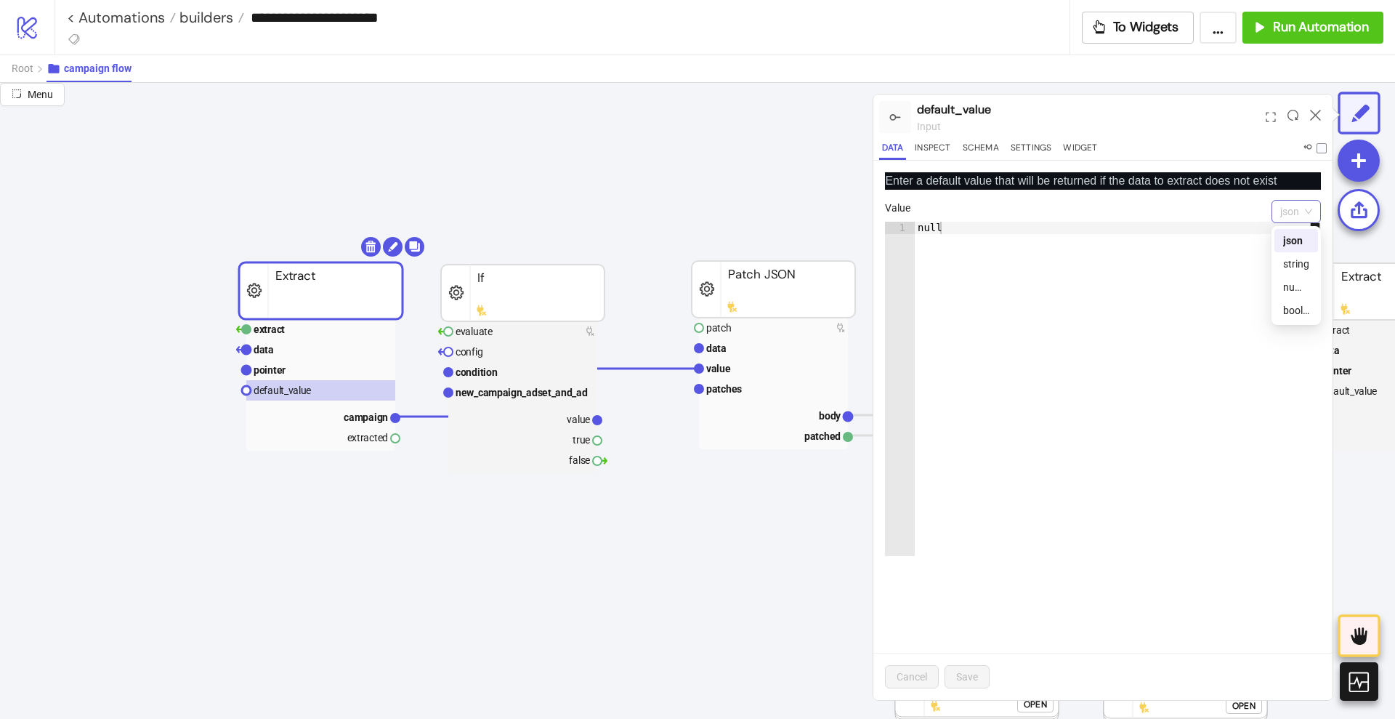
click at [1307, 203] on span "json" at bounding box center [1296, 212] width 32 height 22
click at [1299, 306] on div "boolean" at bounding box center [1296, 310] width 26 height 16
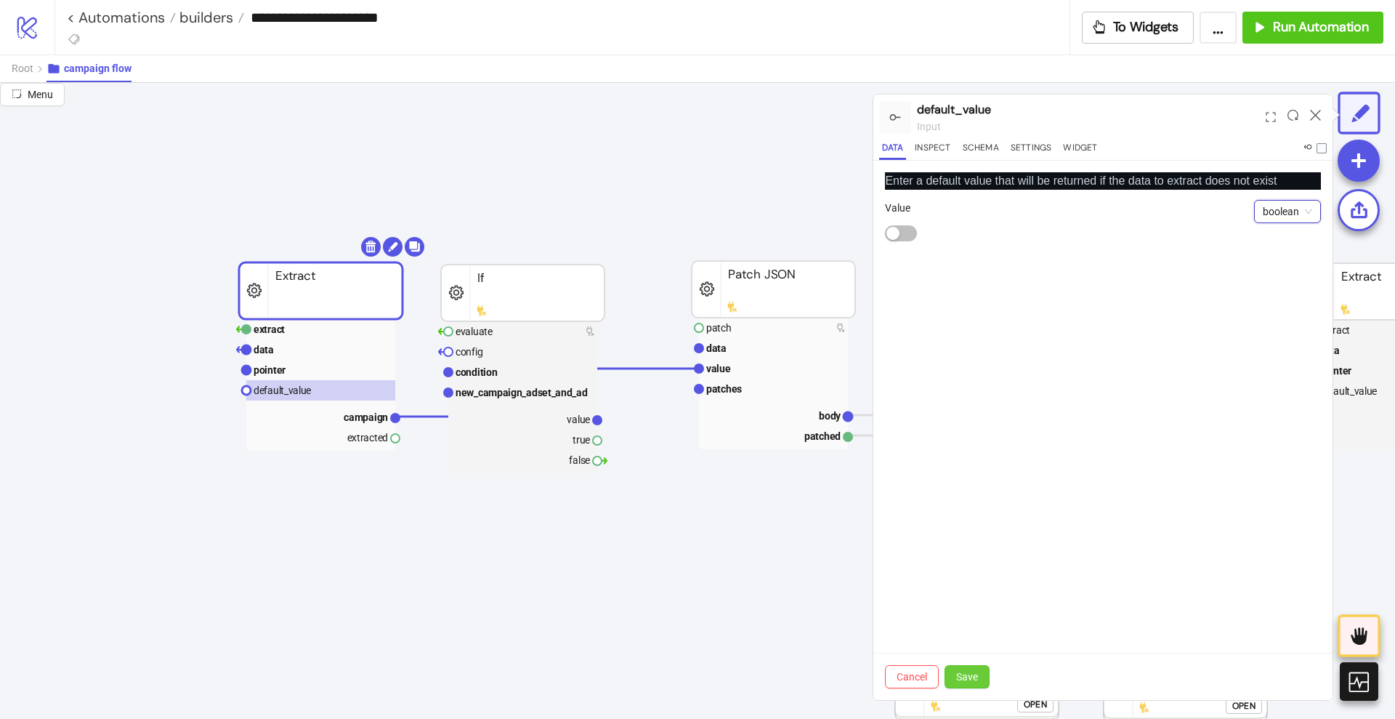
click at [970, 671] on span "Save" at bounding box center [967, 677] width 22 height 12
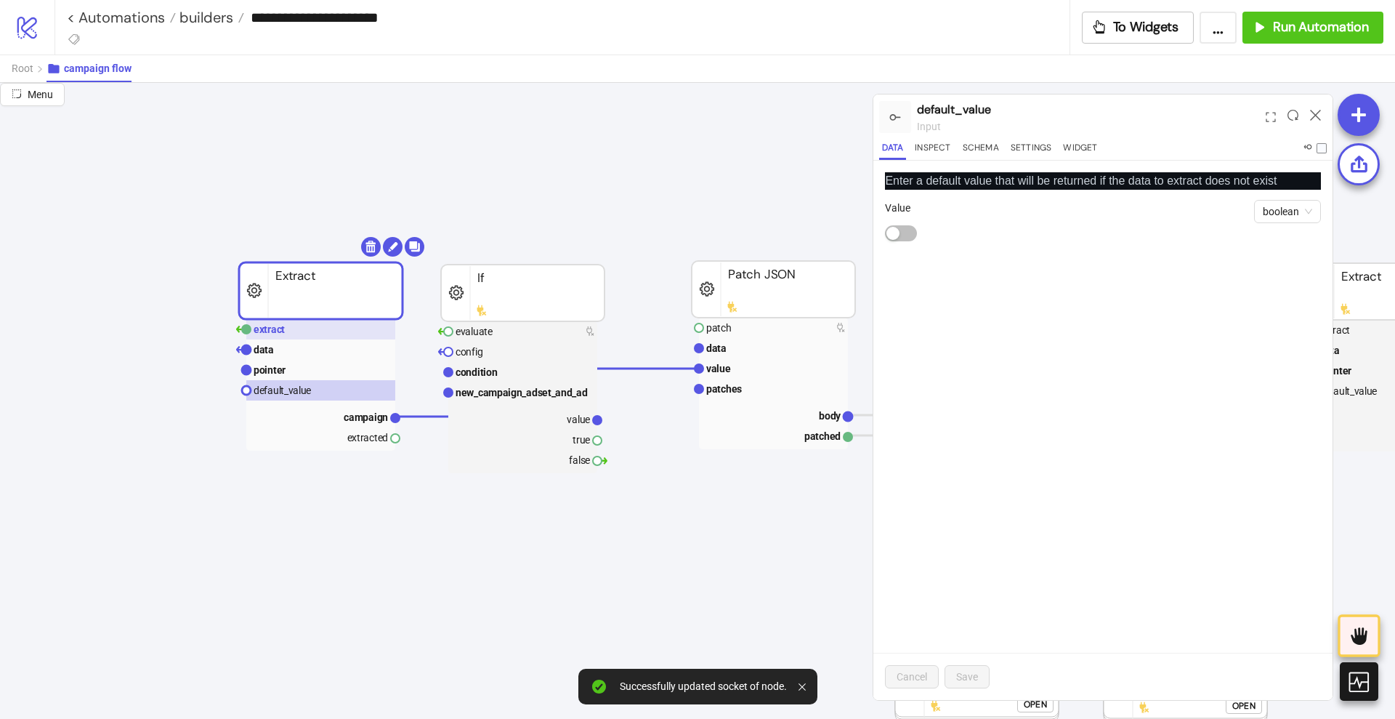
click at [323, 329] on rect at bounding box center [320, 329] width 149 height 20
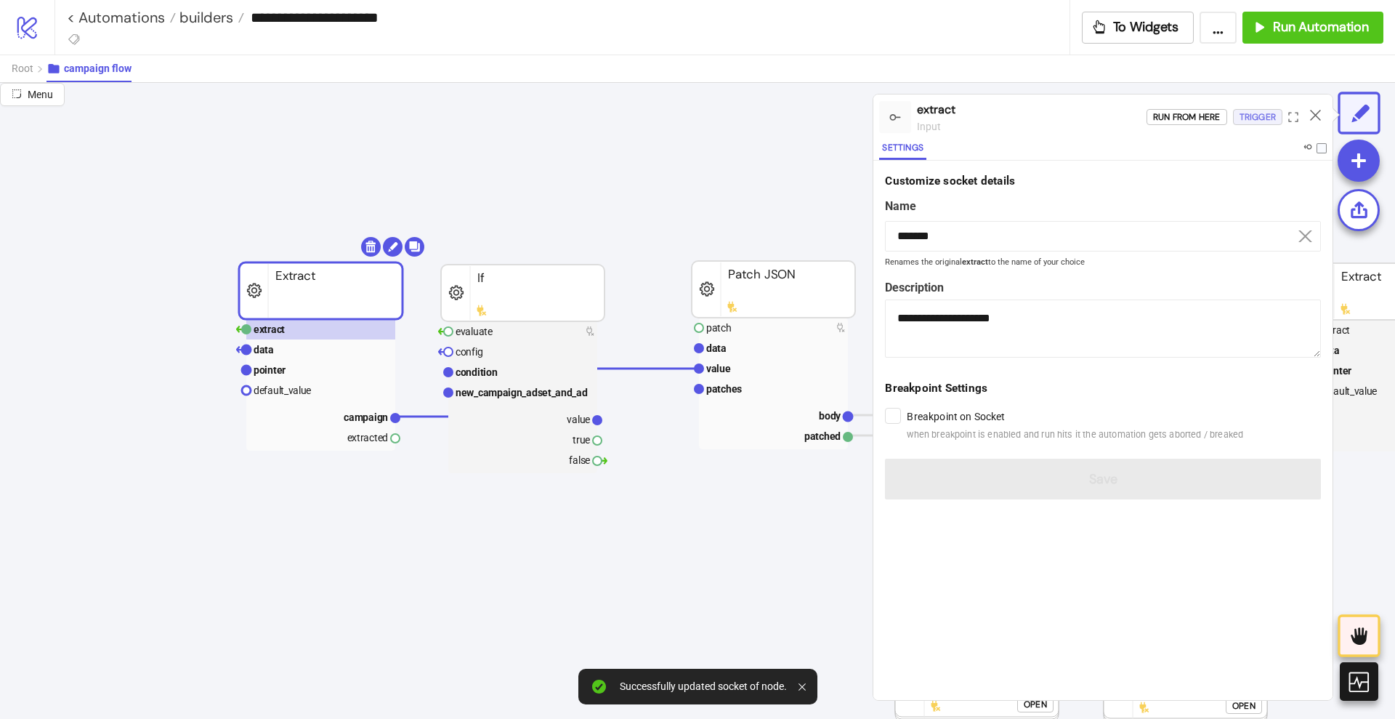
click at [1265, 116] on div "Trigger" at bounding box center [1258, 117] width 36 height 17
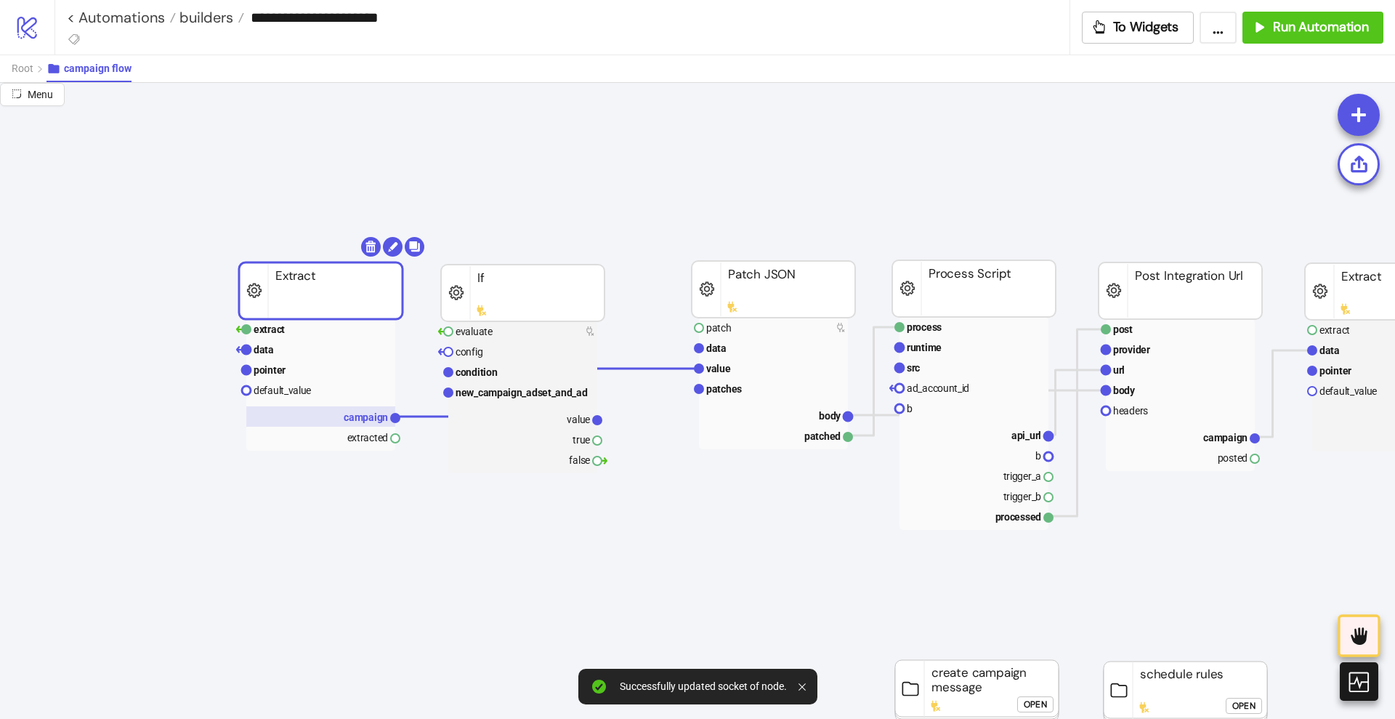
click at [358, 409] on rect at bounding box center [320, 416] width 149 height 20
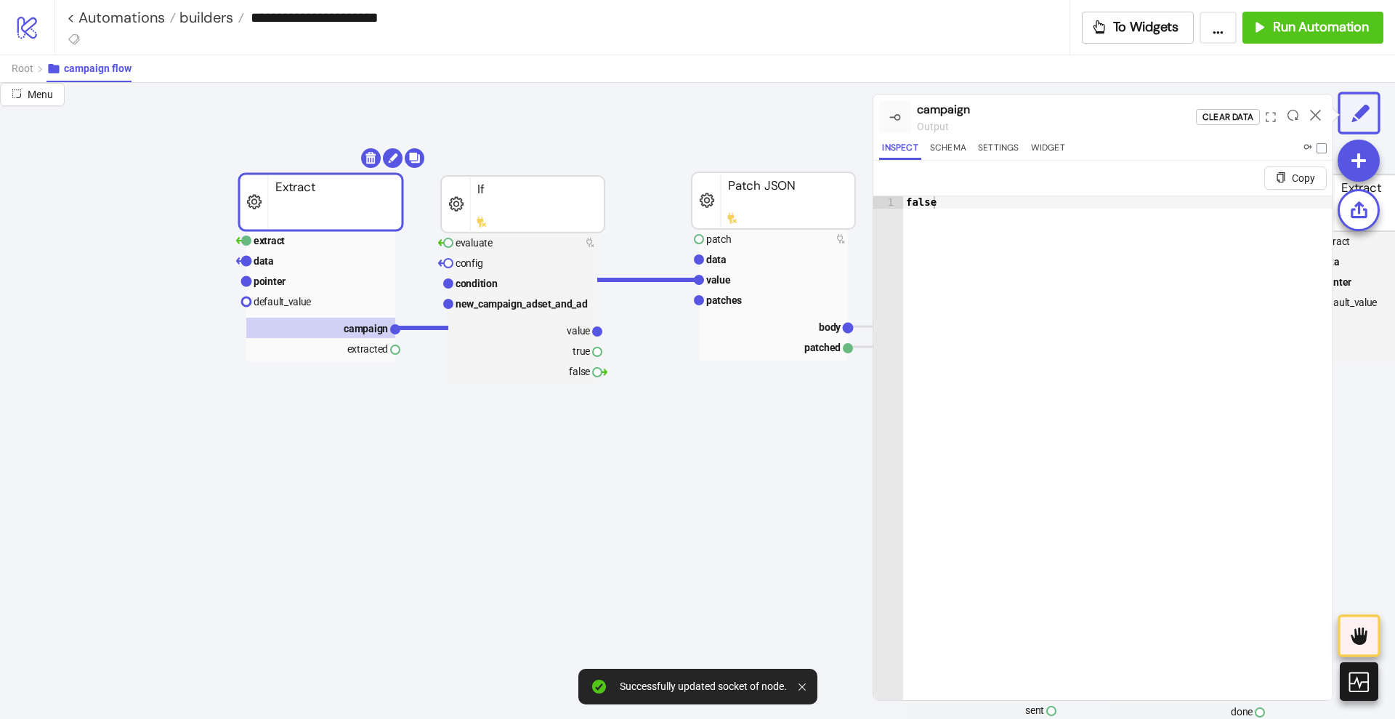
scroll to position [91, 0]
drag, startPoint x: 395, startPoint y: 350, endPoint x: 421, endPoint y: 373, distance: 34.0
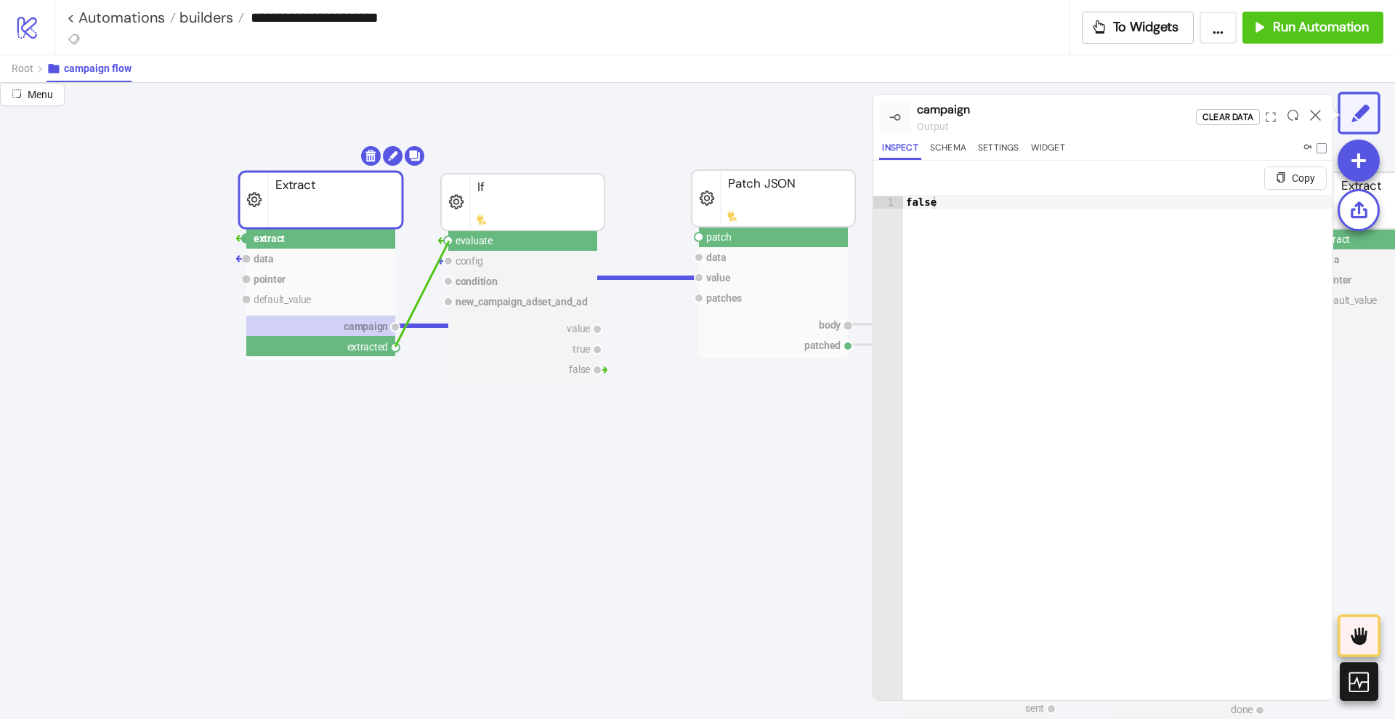
click at [449, 241] on circle at bounding box center [448, 240] width 9 height 9
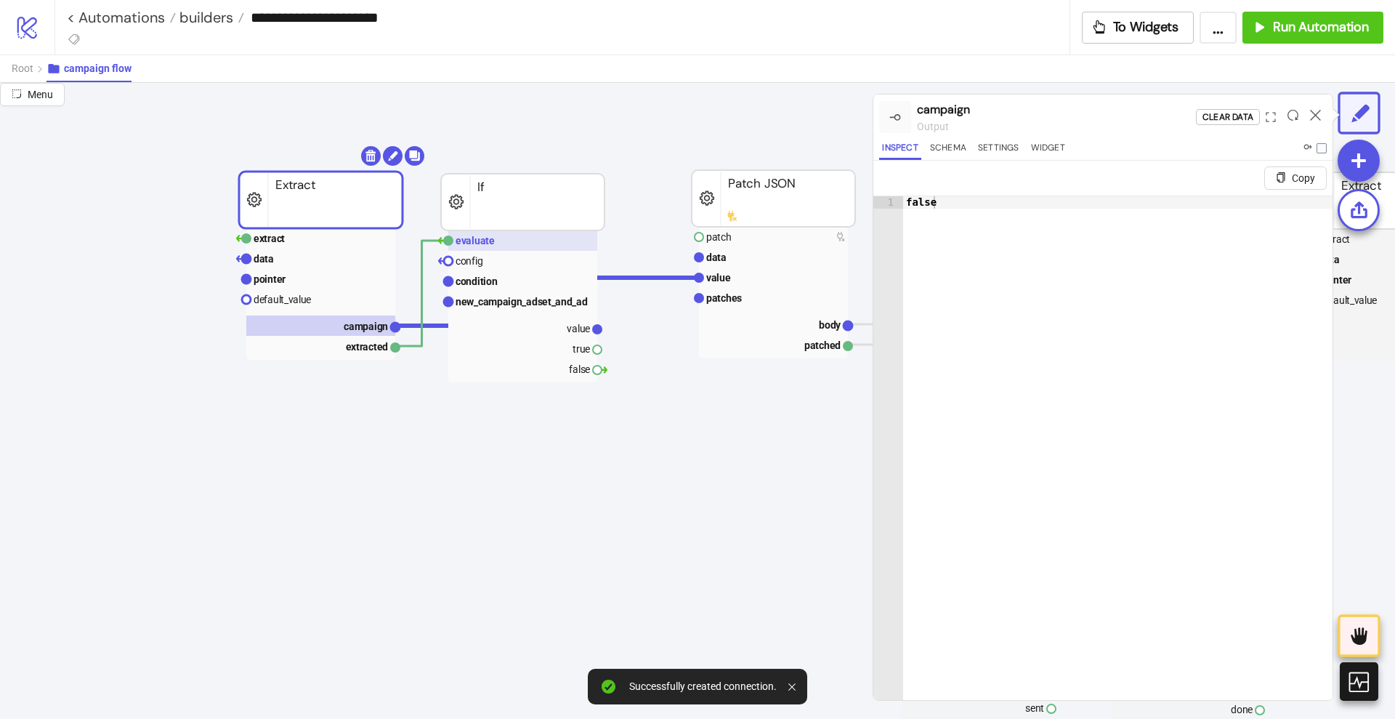
click at [468, 242] on text "evaluate" at bounding box center [475, 241] width 39 height 12
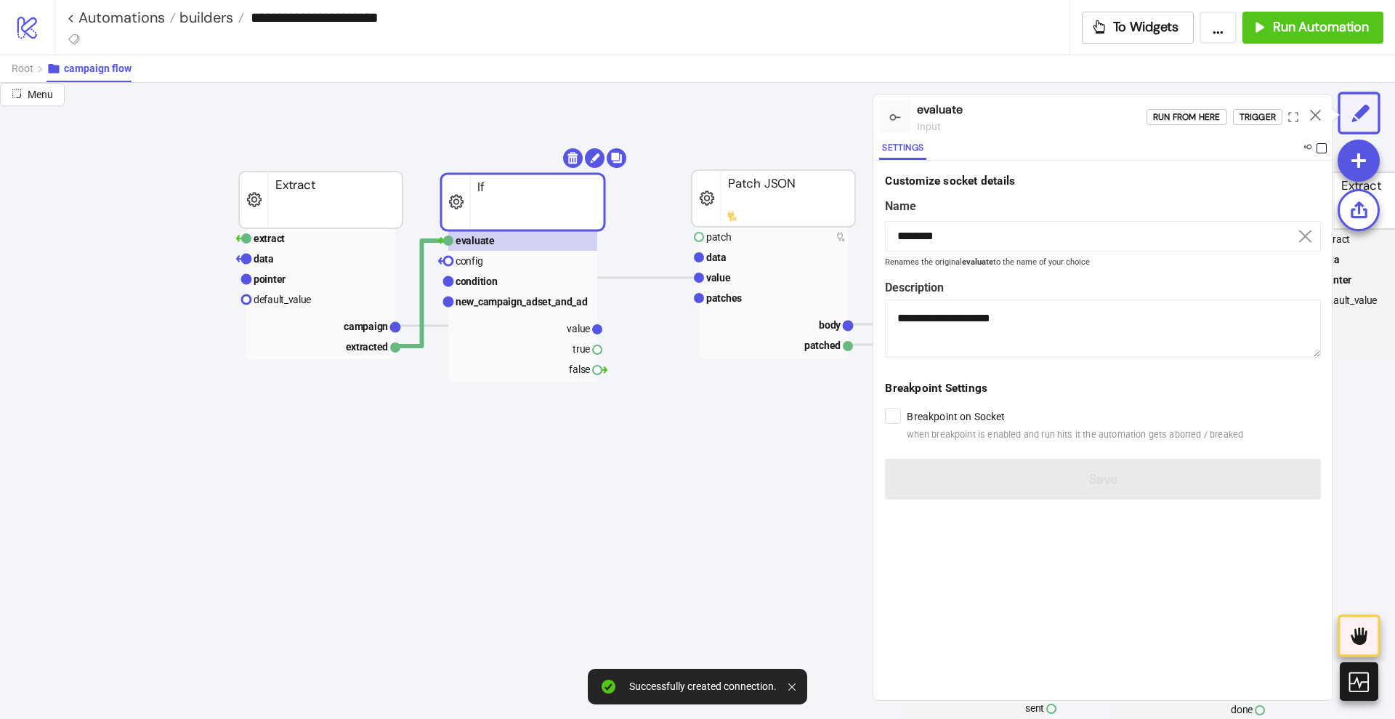
click at [1320, 148] on span at bounding box center [1322, 148] width 10 height 10
click at [1313, 116] on icon at bounding box center [1315, 115] width 11 height 11
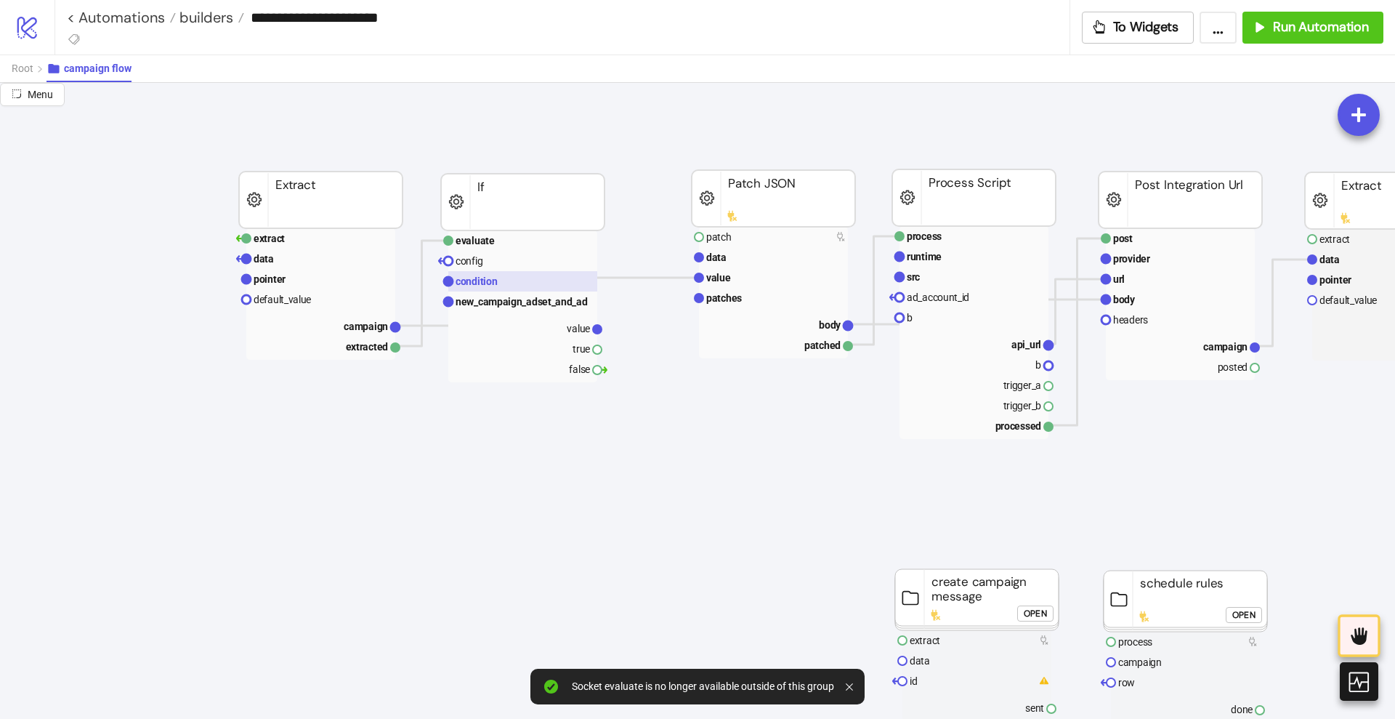
click at [493, 281] on text "condition" at bounding box center [477, 281] width 42 height 12
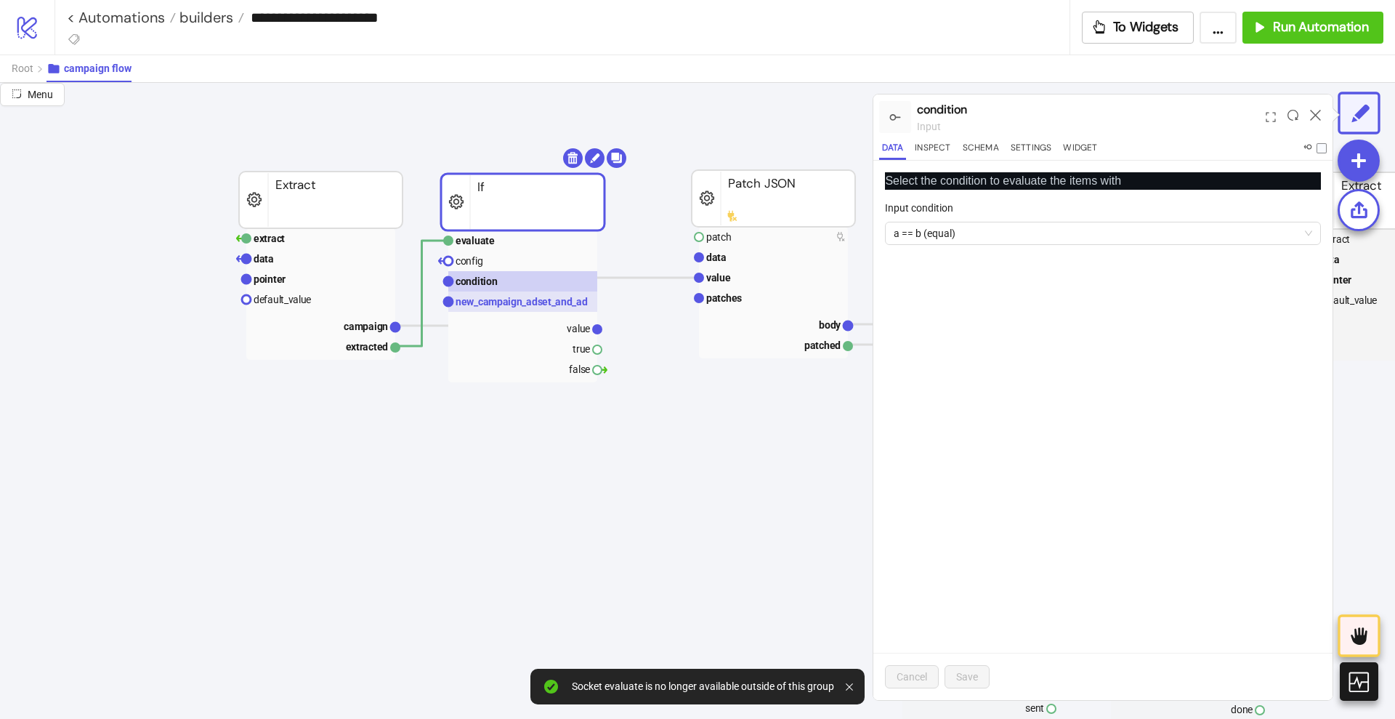
click at [532, 305] on text "new_campaign_adset_and_ad" at bounding box center [522, 302] width 132 height 12
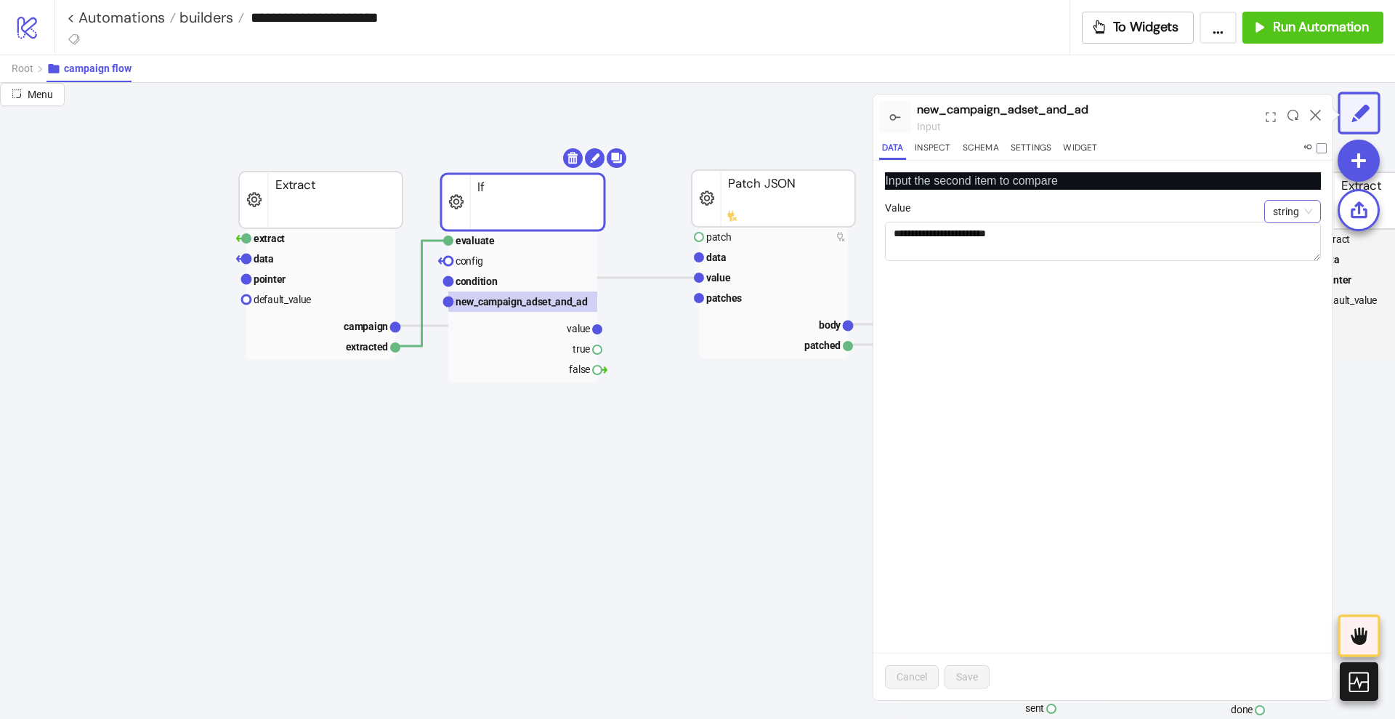
click at [1291, 217] on span "string" at bounding box center [1292, 212] width 39 height 22
click at [1291, 310] on div "boolean" at bounding box center [1292, 310] width 33 height 16
click at [913, 239] on div "button" at bounding box center [909, 233] width 13 height 13
drag, startPoint x: 956, startPoint y: 669, endPoint x: 895, endPoint y: 594, distance: 96.6
click at [956, 668] on button "Save" at bounding box center [967, 676] width 45 height 23
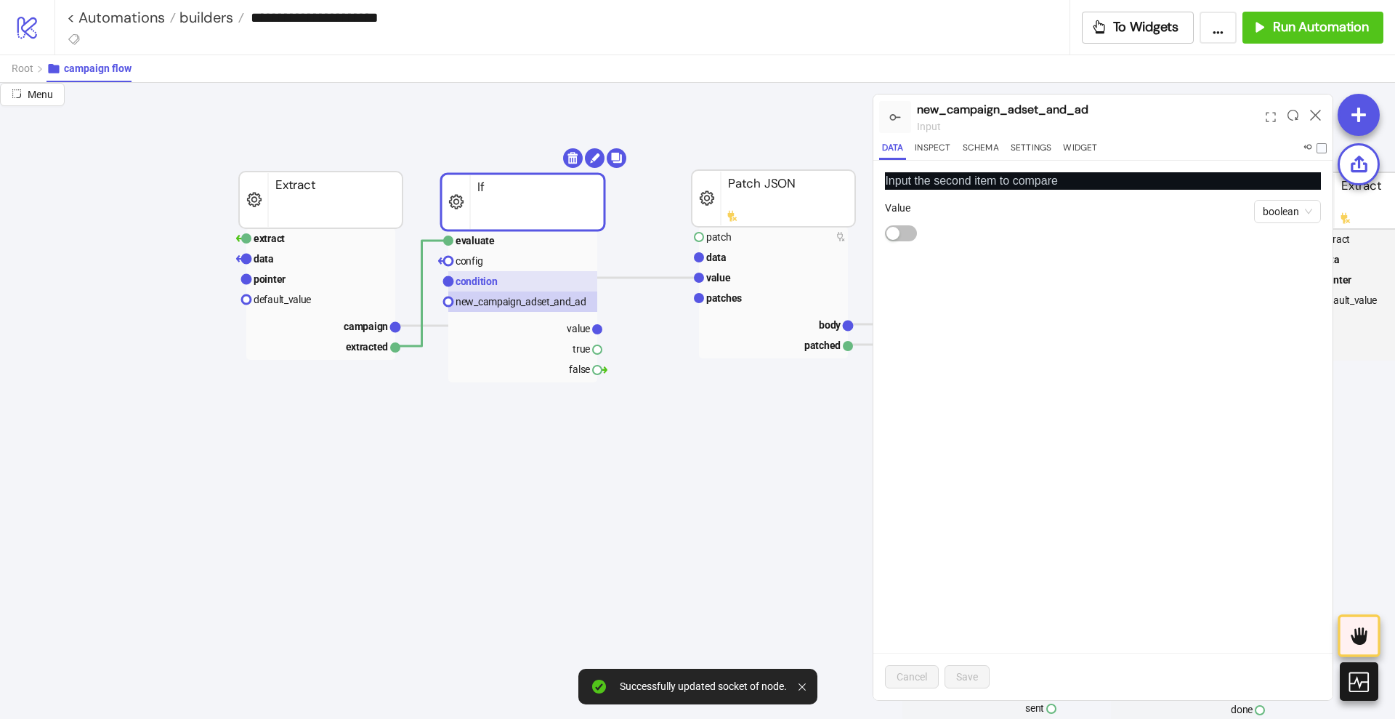
click at [488, 276] on text "condition" at bounding box center [477, 281] width 42 height 12
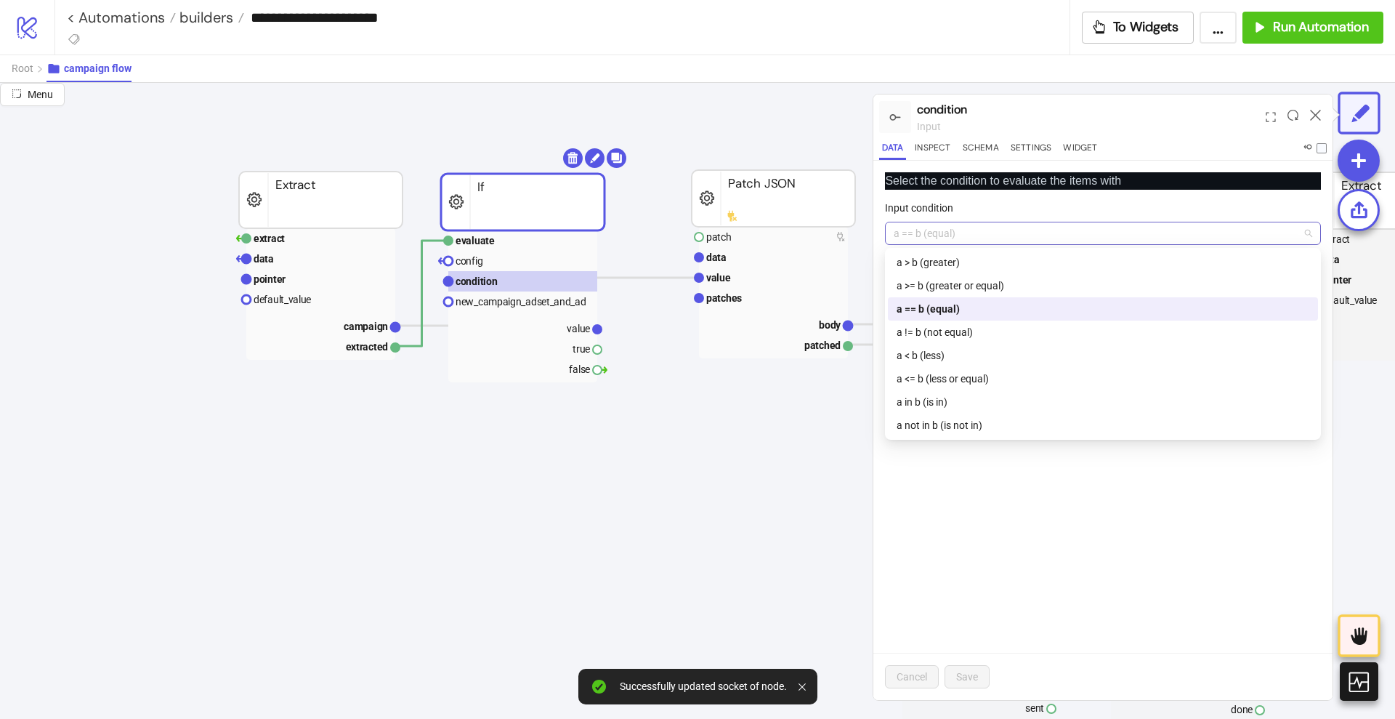
click at [935, 230] on span "a == b (equal)" at bounding box center [1103, 233] width 419 height 22
click at [937, 328] on div "a != b (not equal)" at bounding box center [1103, 332] width 413 height 16
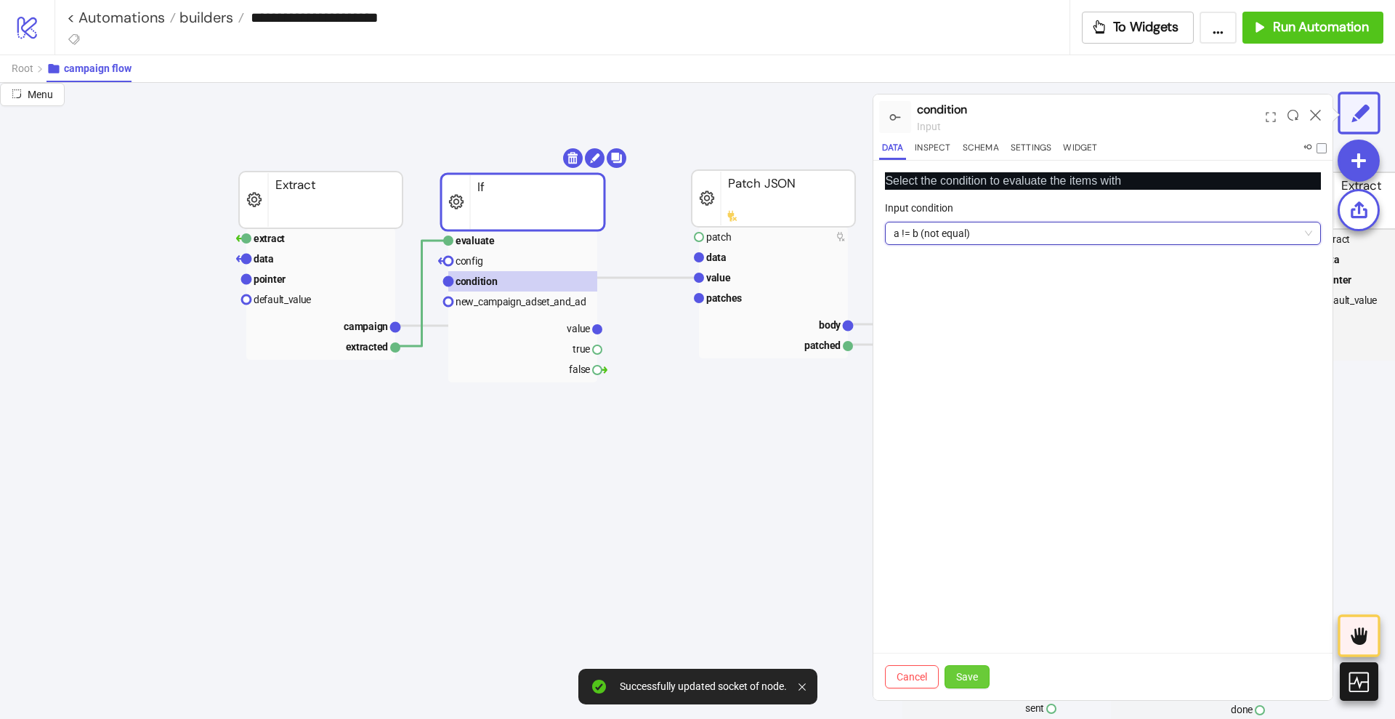
click at [966, 676] on span "Save" at bounding box center [967, 677] width 22 height 12
click at [520, 299] on text "new_campaign_adset_and_ad" at bounding box center [521, 302] width 131 height 12
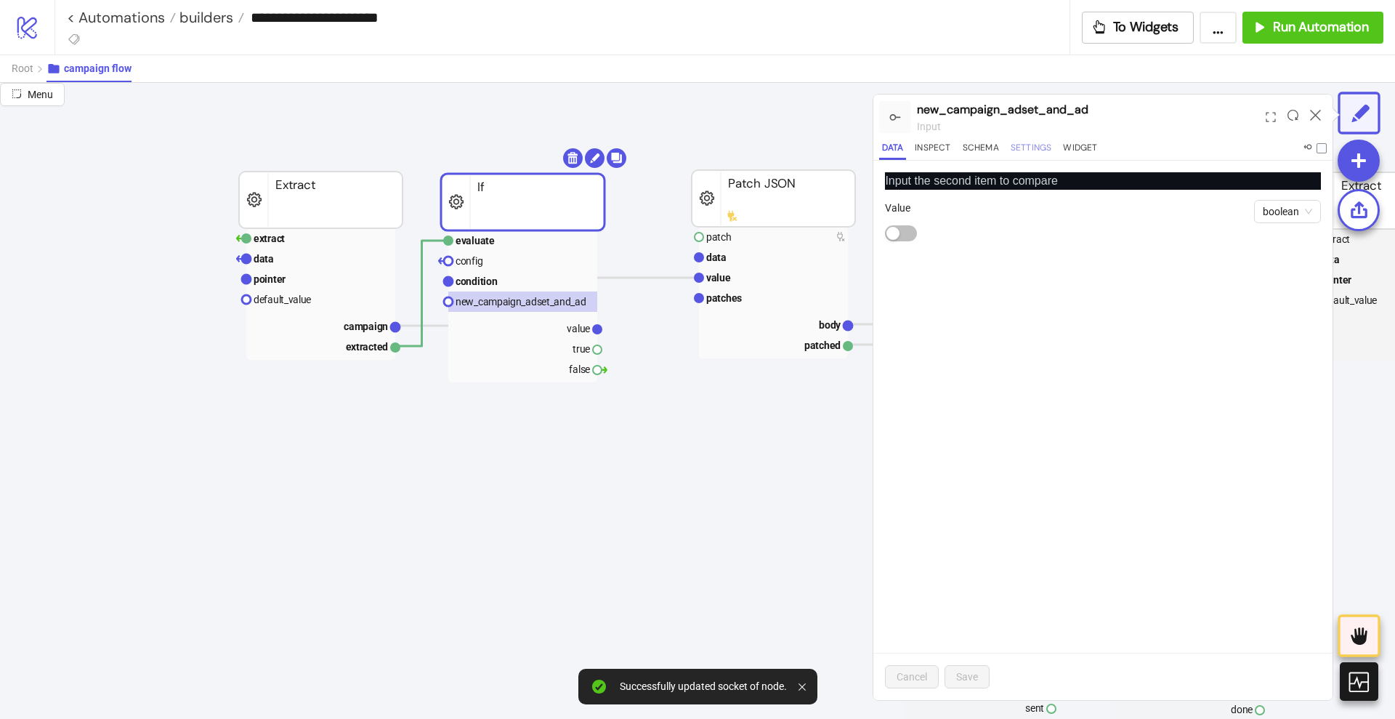
click at [1023, 148] on button "Settings" at bounding box center [1031, 150] width 47 height 20
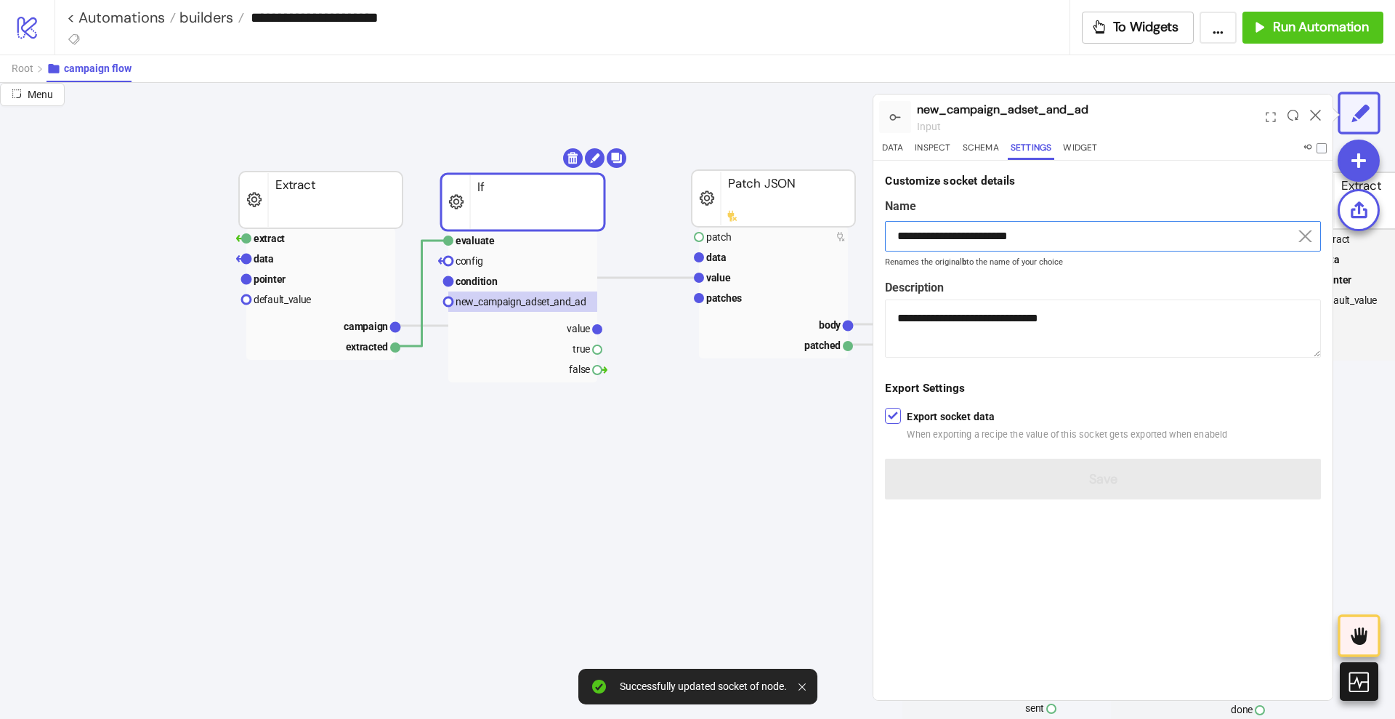
click at [943, 226] on input "**********" at bounding box center [1103, 236] width 436 height 31
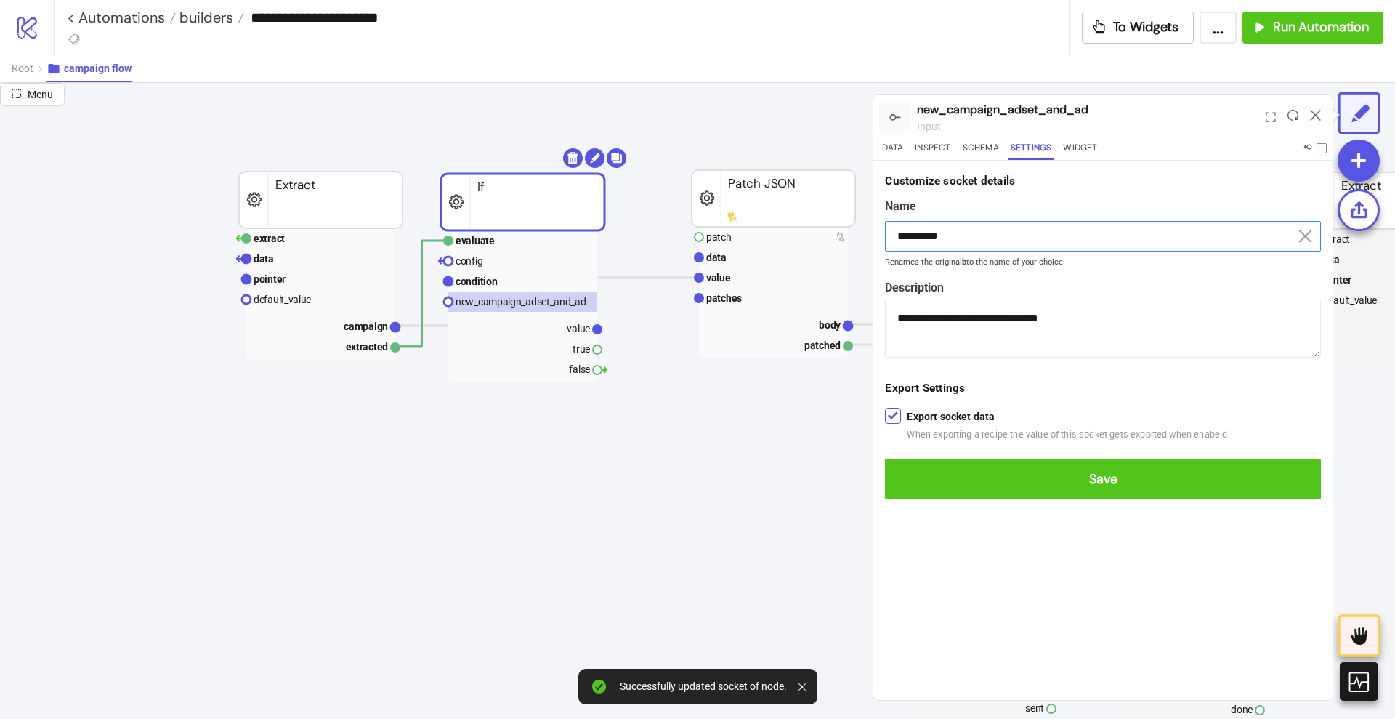
type input "*********"
click at [885, 459] on button "Save" at bounding box center [1103, 479] width 436 height 41
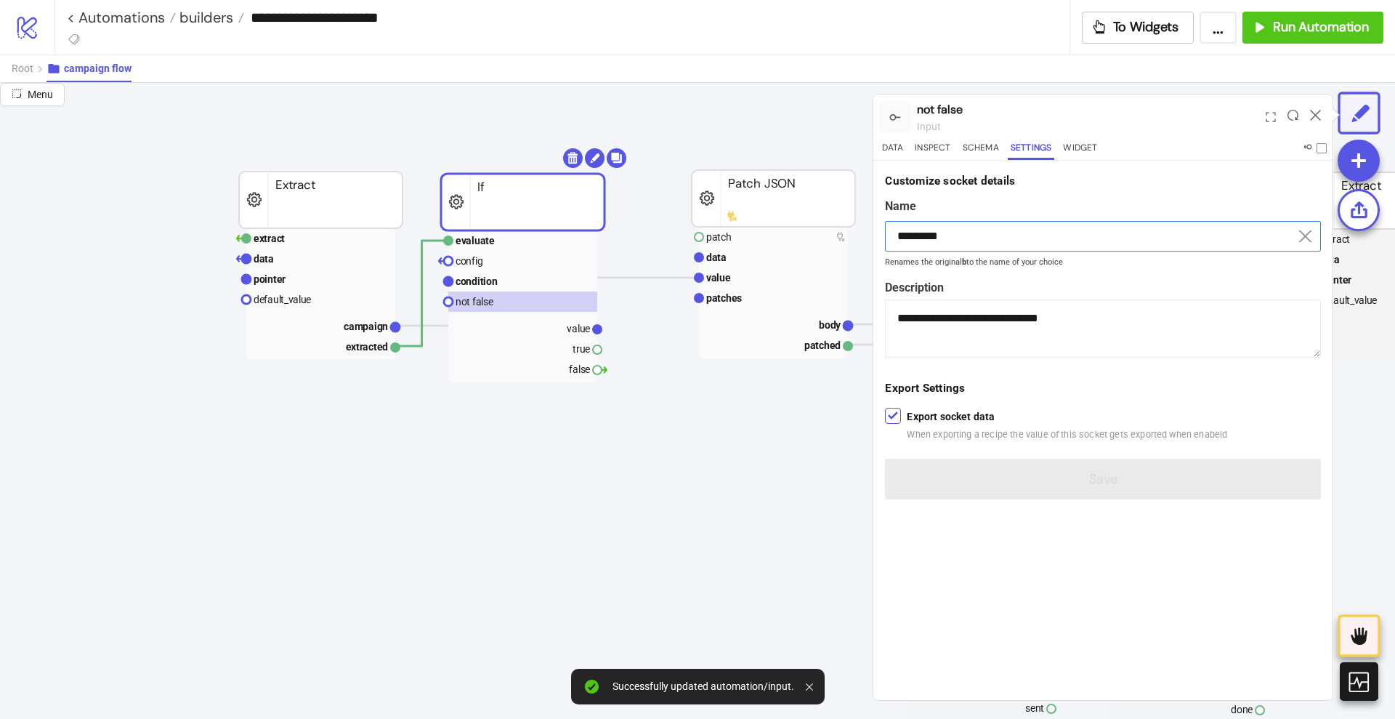
drag, startPoint x: 395, startPoint y: 327, endPoint x: 418, endPoint y: 344, distance: 28.1
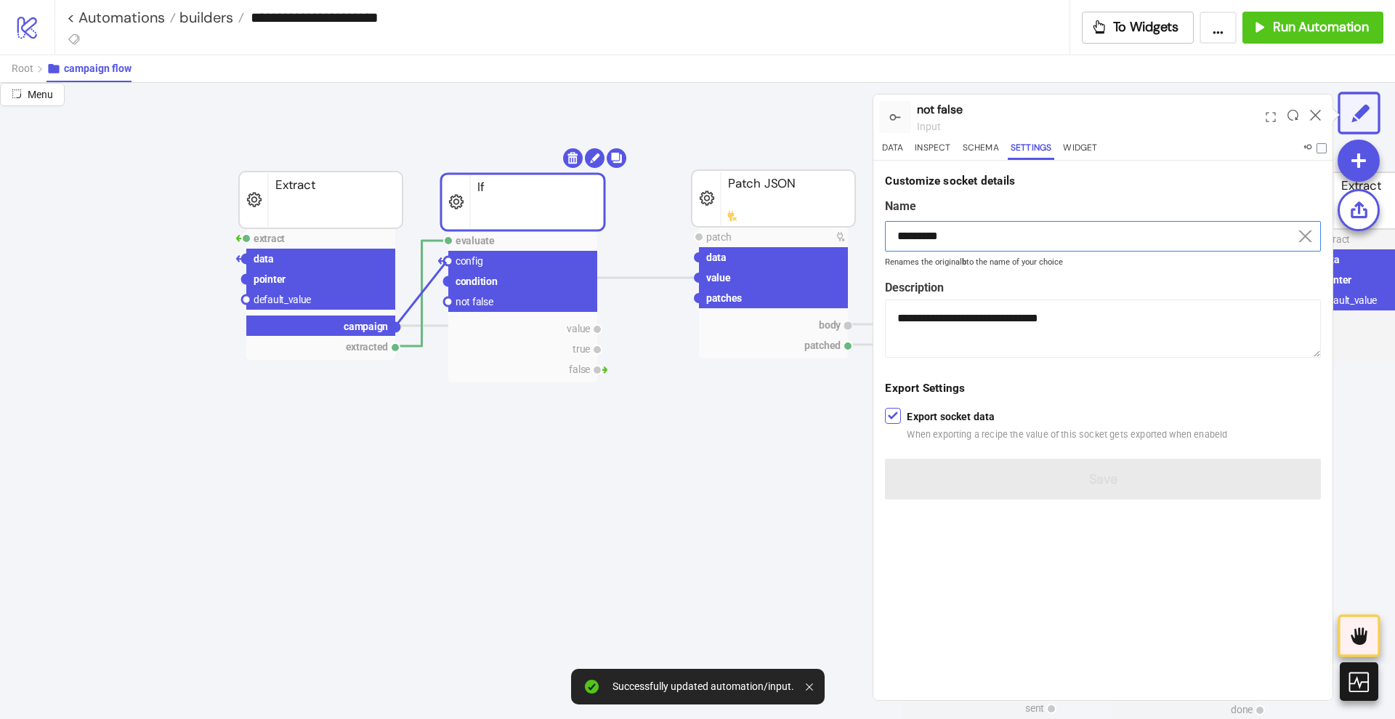
click at [447, 262] on circle at bounding box center [448, 261] width 9 height 9
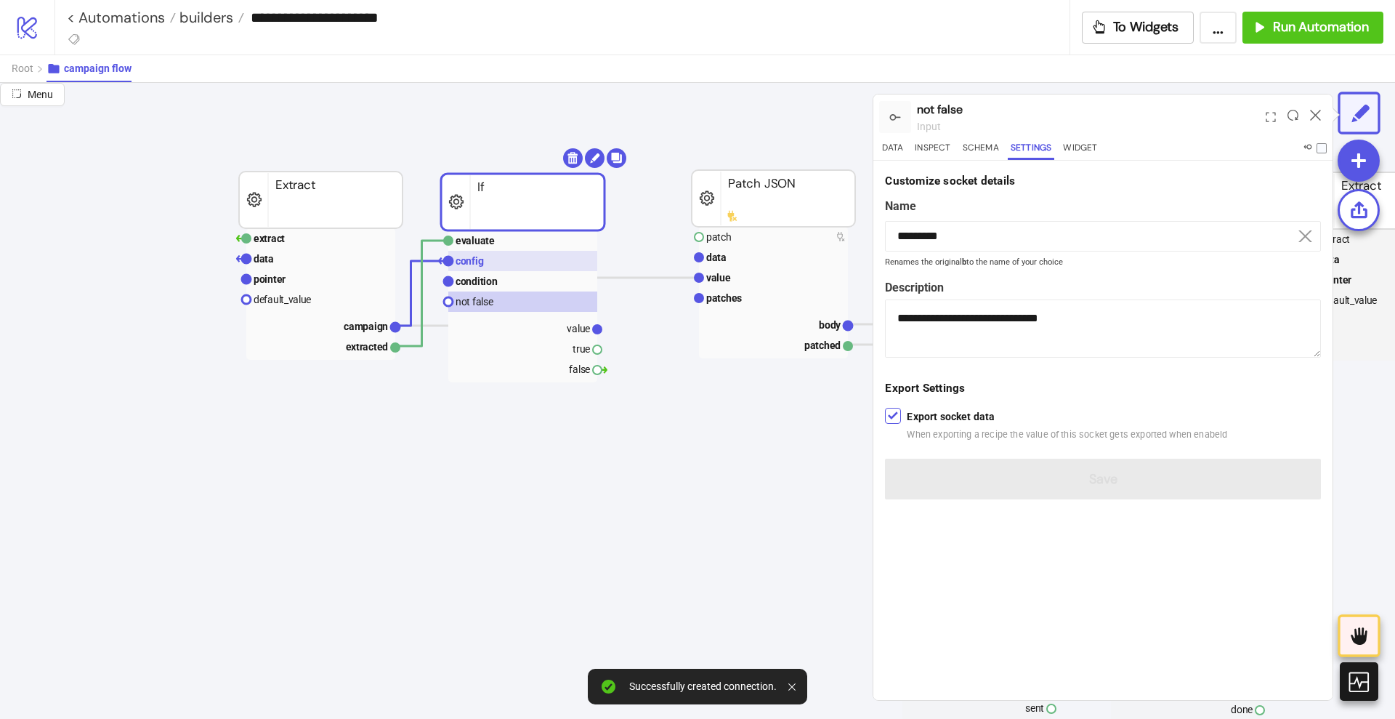
click at [474, 261] on text "config" at bounding box center [470, 261] width 28 height 12
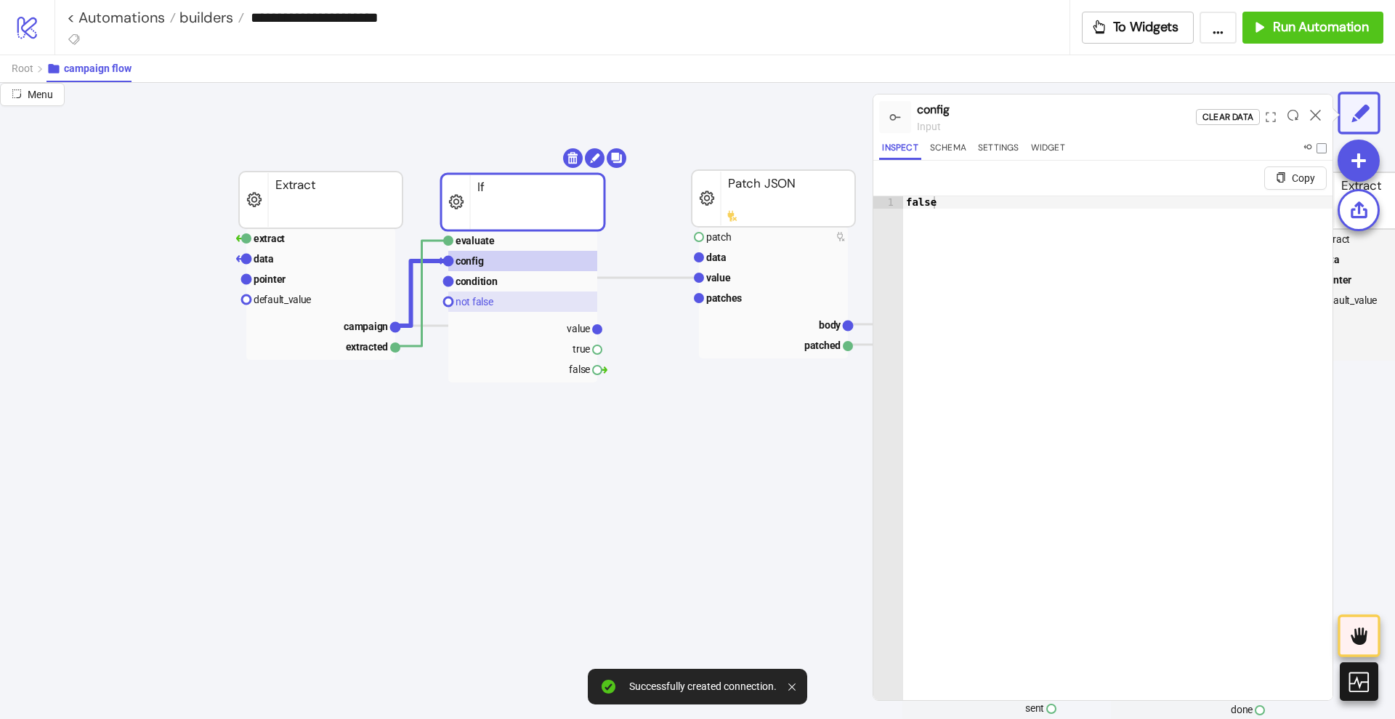
click at [501, 297] on rect at bounding box center [522, 301] width 149 height 20
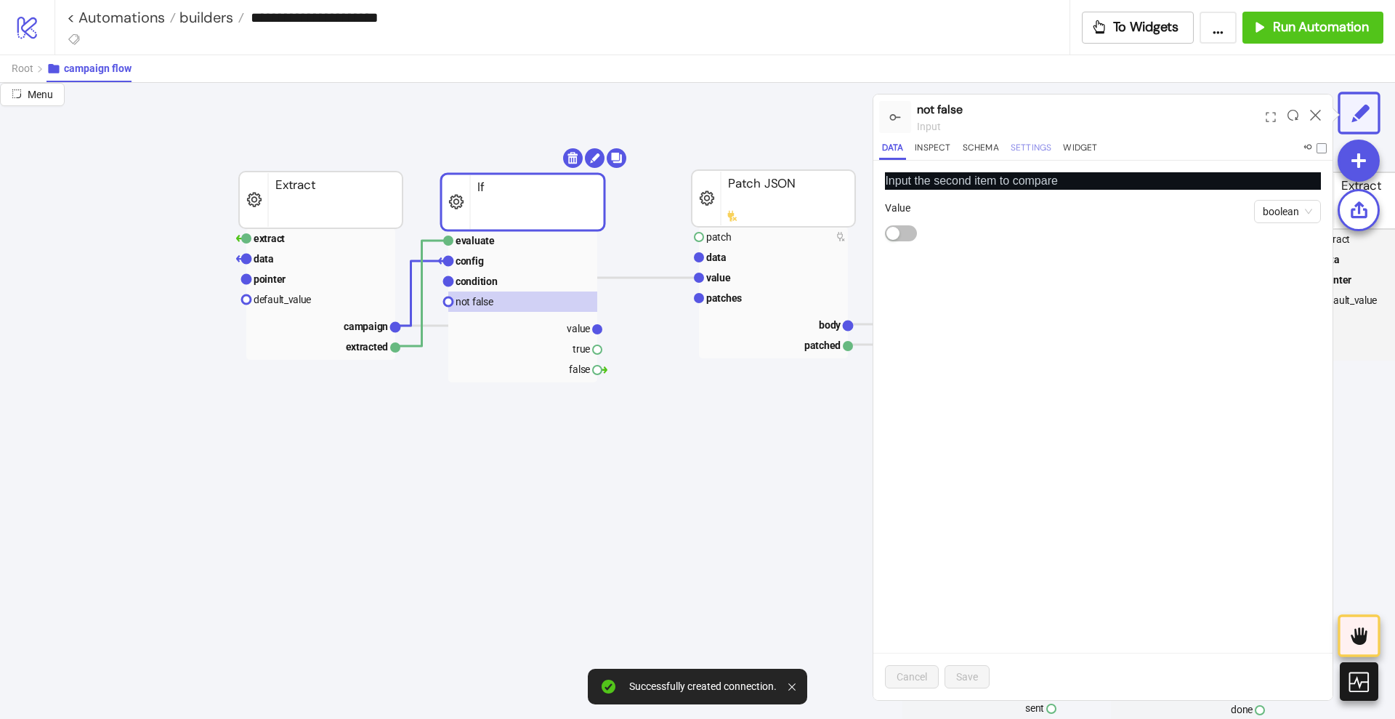
click at [1015, 150] on button "Settings" at bounding box center [1031, 150] width 47 height 20
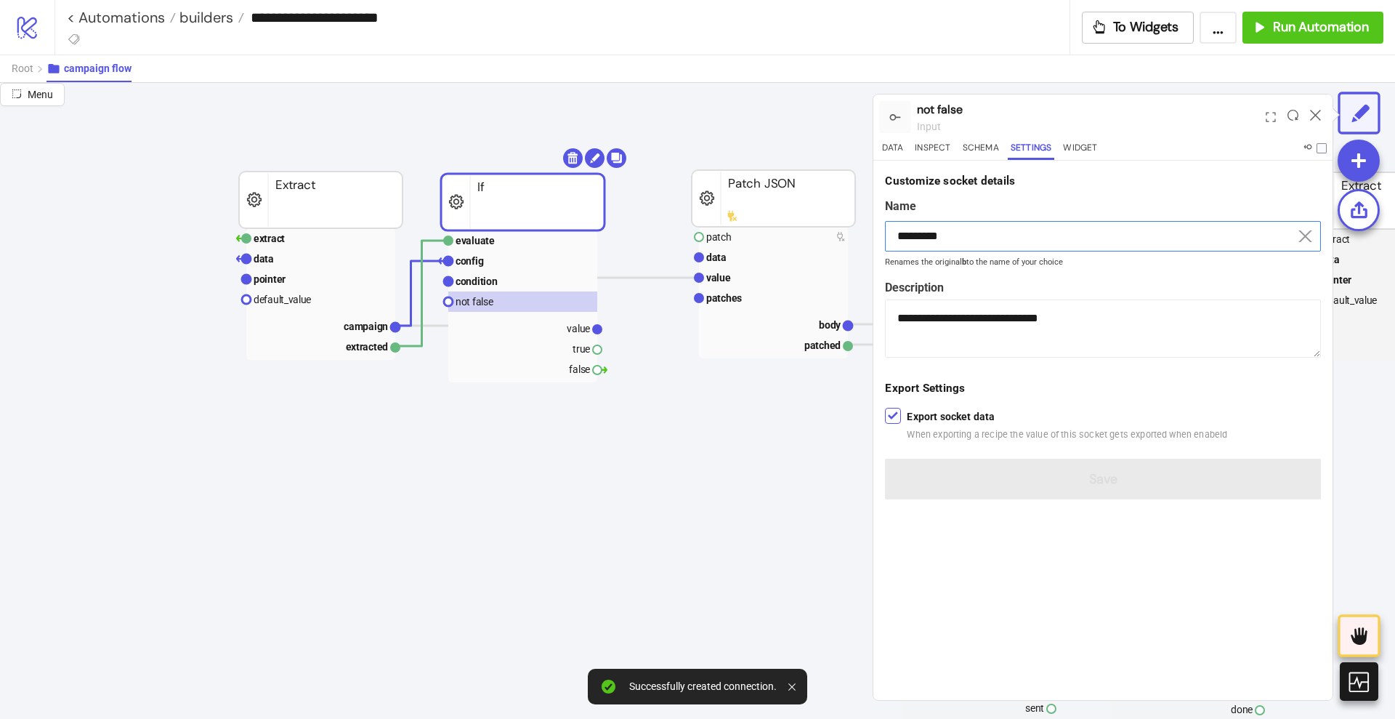
click at [938, 235] on input "*********" at bounding box center [1103, 236] width 436 height 31
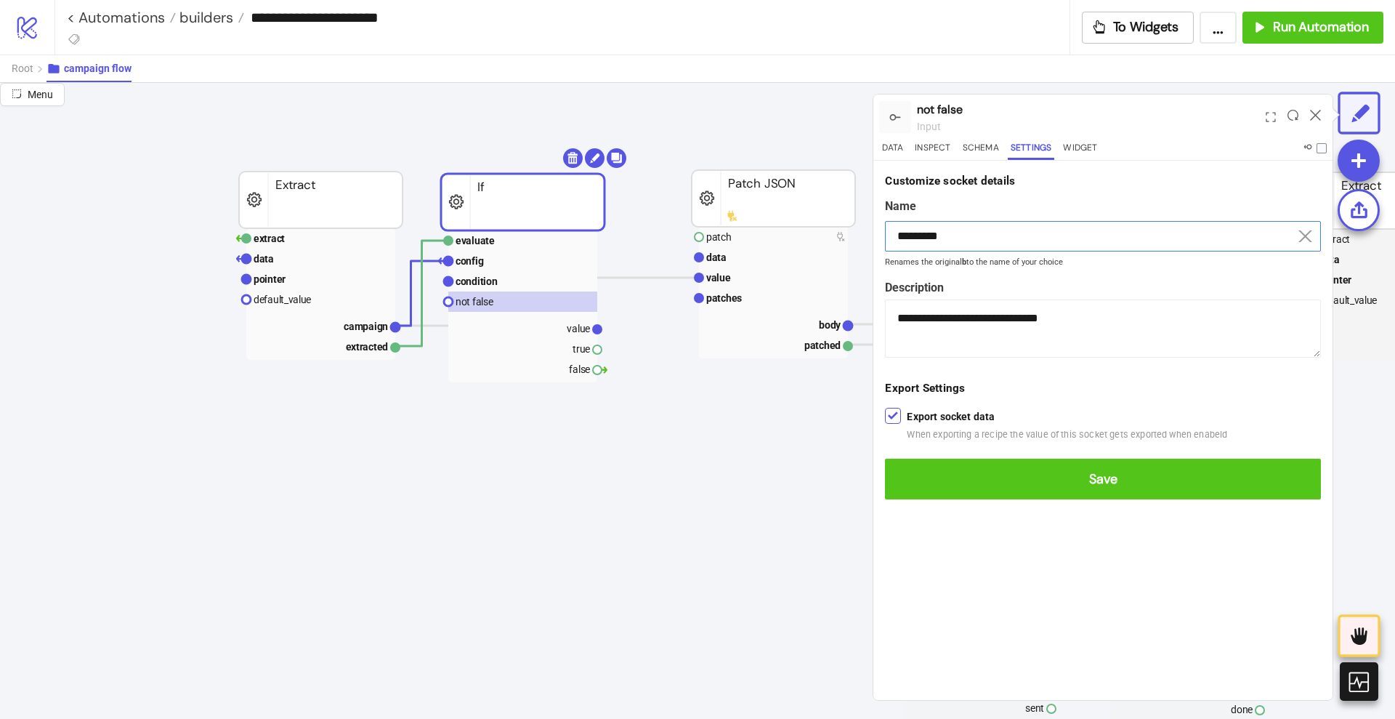
click at [885, 459] on button "Save" at bounding box center [1103, 479] width 436 height 41
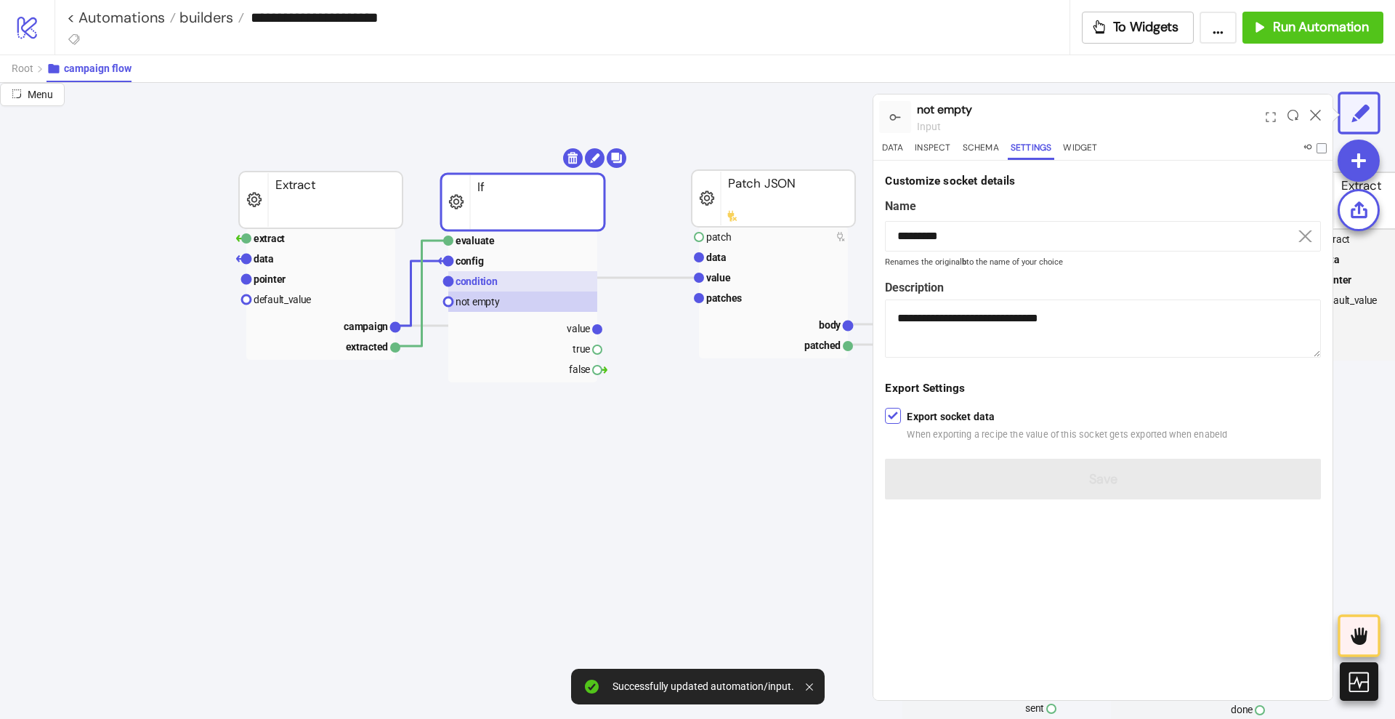
click at [482, 278] on text "condition" at bounding box center [477, 281] width 42 height 12
type input "*********"
type textarea "**********"
click at [504, 259] on rect at bounding box center [522, 261] width 149 height 20
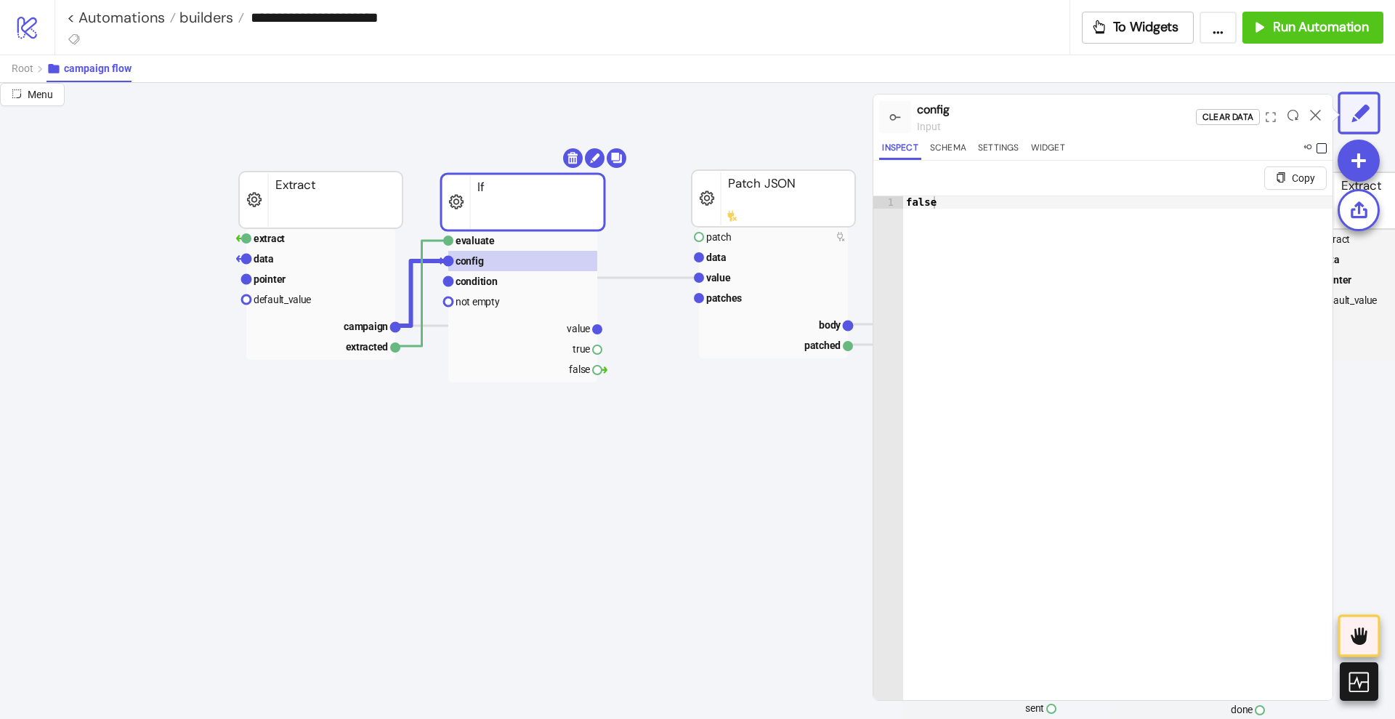
click at [1319, 148] on span at bounding box center [1322, 148] width 10 height 10
click at [1001, 146] on button "Settings" at bounding box center [998, 150] width 47 height 20
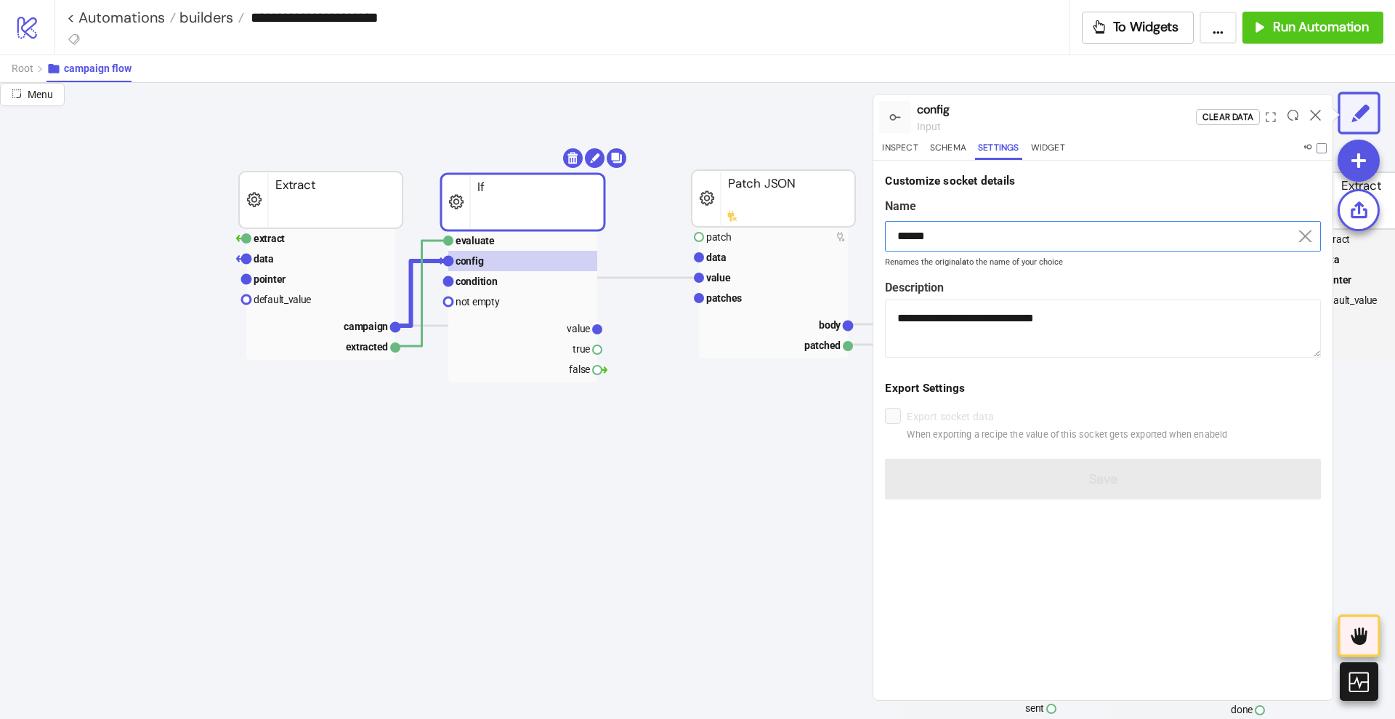
click at [951, 229] on input "******" at bounding box center [1103, 236] width 436 height 31
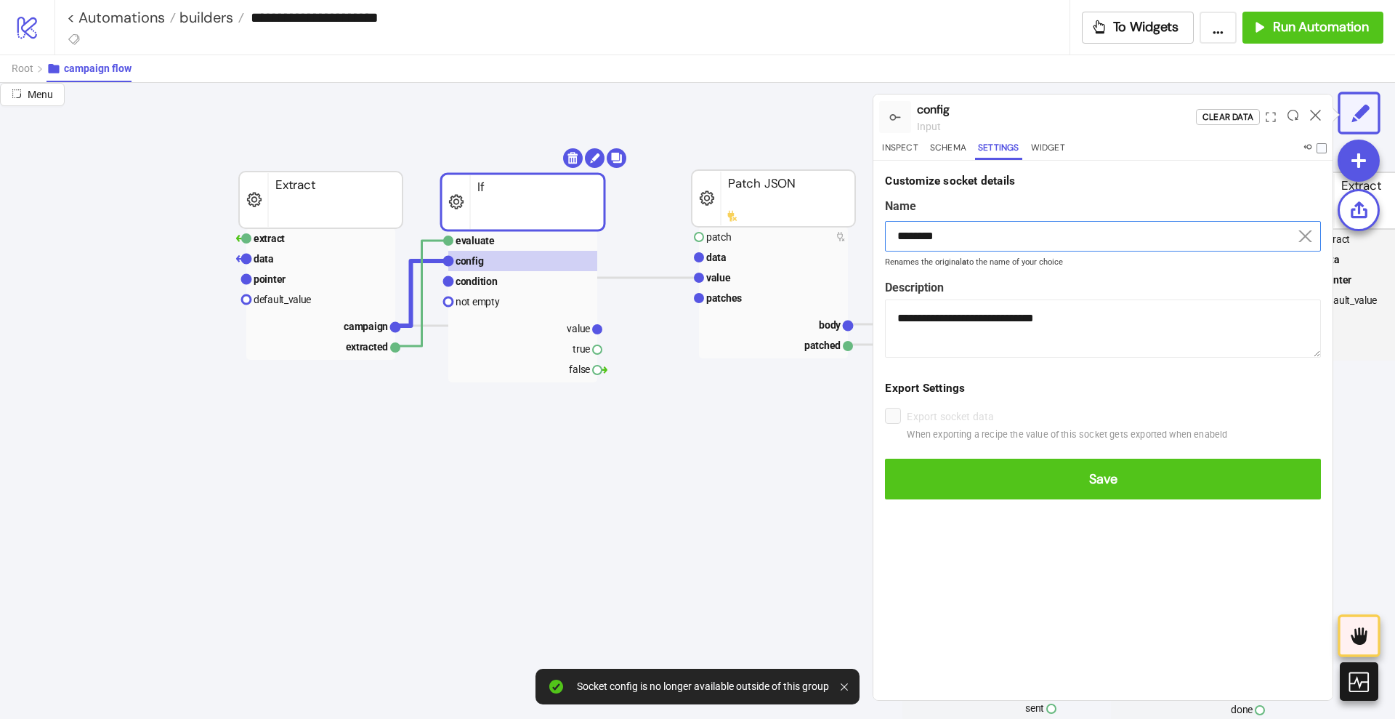
type input "********"
click at [885, 459] on button "Save" at bounding box center [1103, 479] width 436 height 41
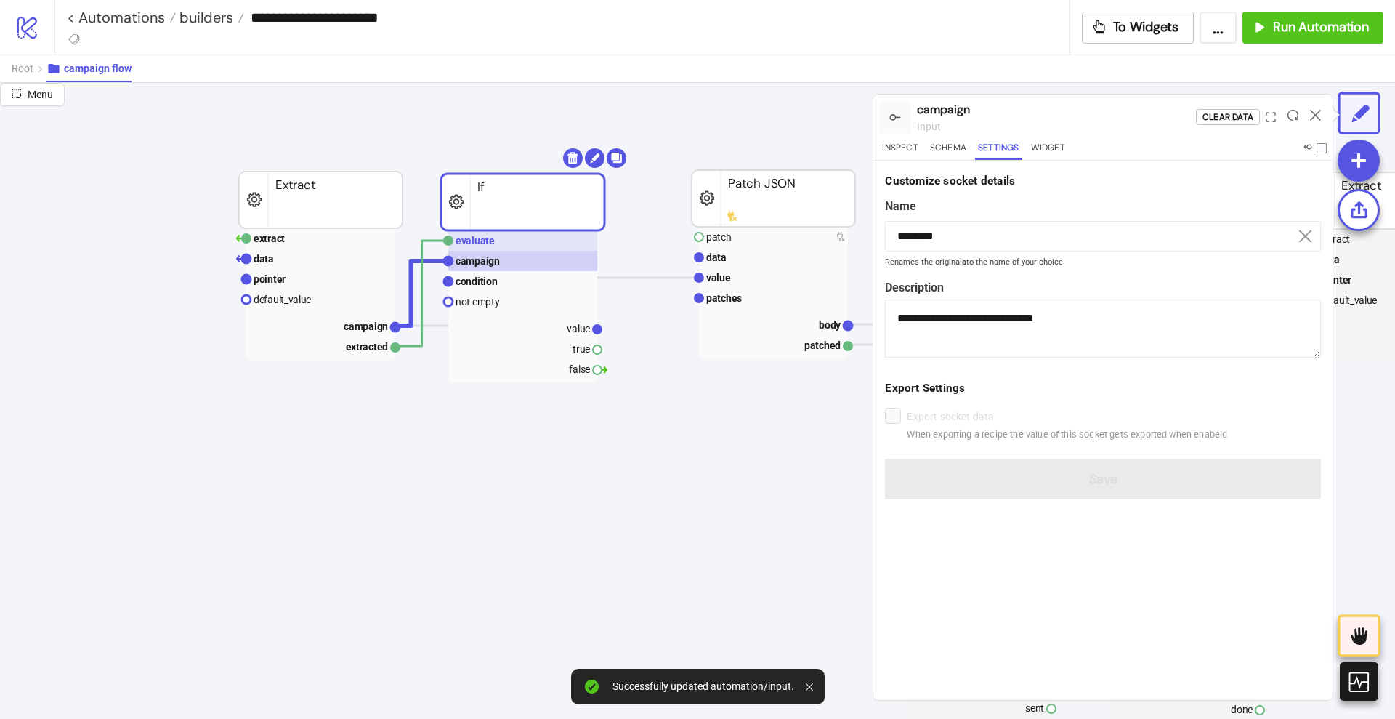
click at [476, 243] on text "evaluate" at bounding box center [475, 241] width 39 height 12
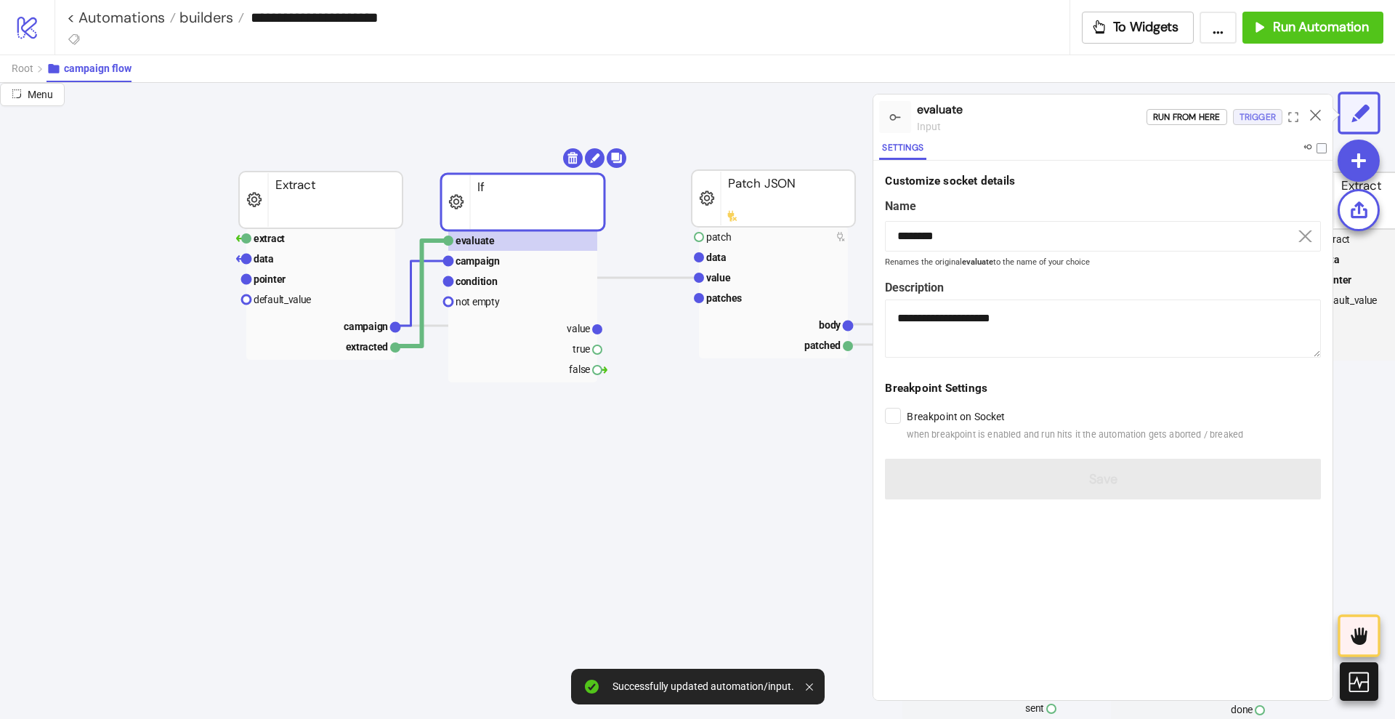
click at [1257, 119] on div "Trigger" at bounding box center [1258, 117] width 36 height 17
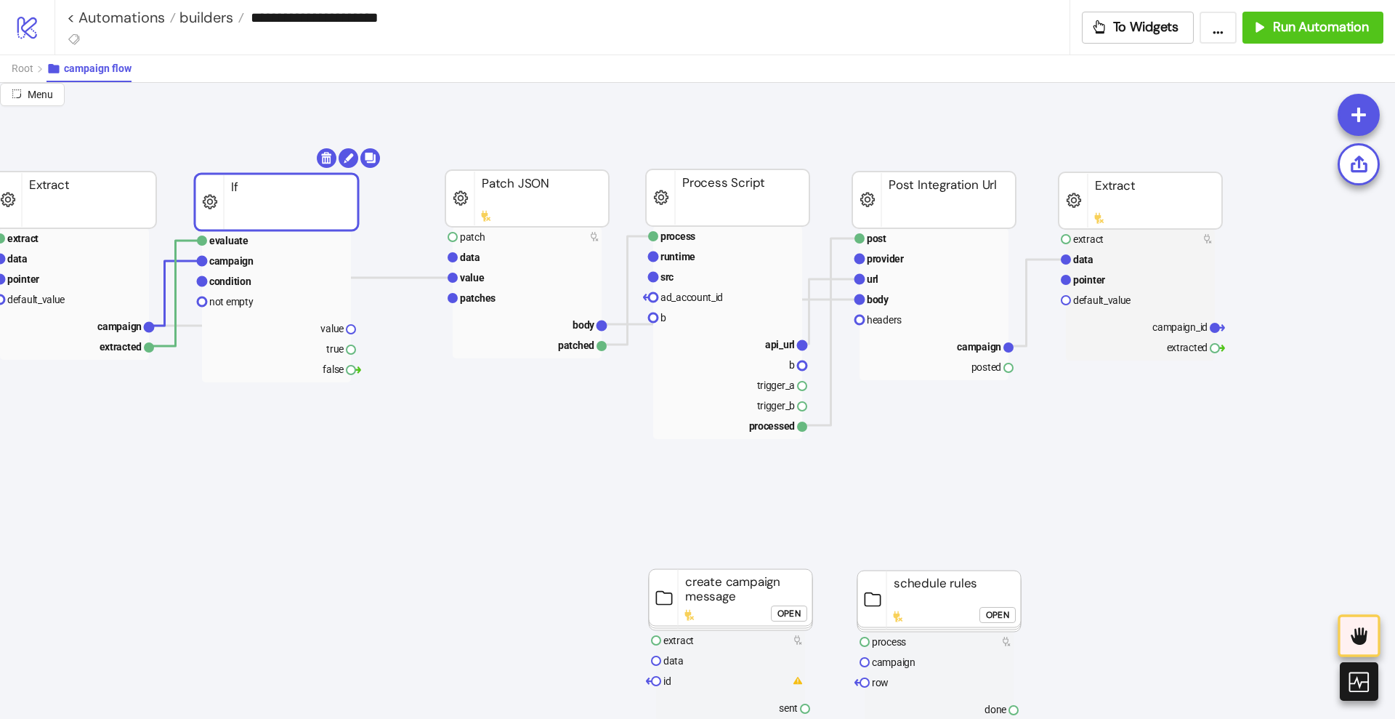
scroll to position [91, 91]
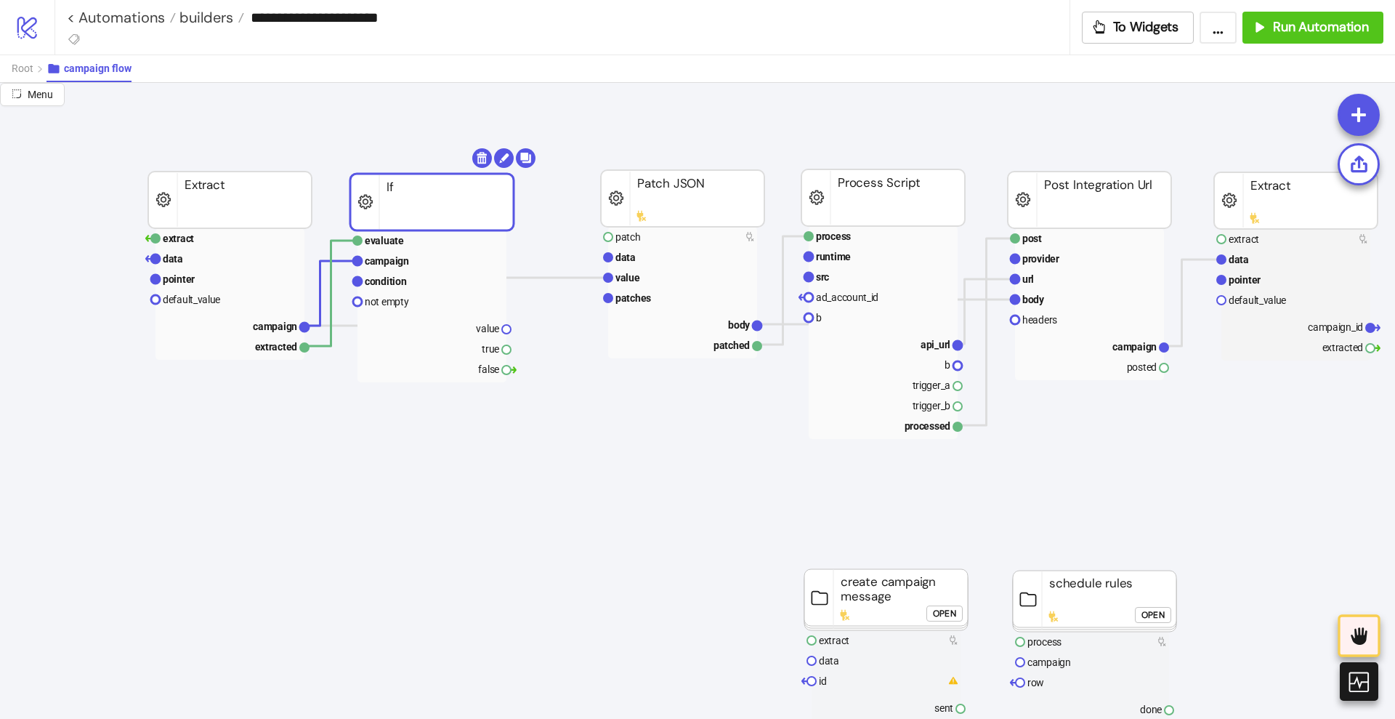
drag, startPoint x: 507, startPoint y: 350, endPoint x: 538, endPoint y: 380, distance: 43.7
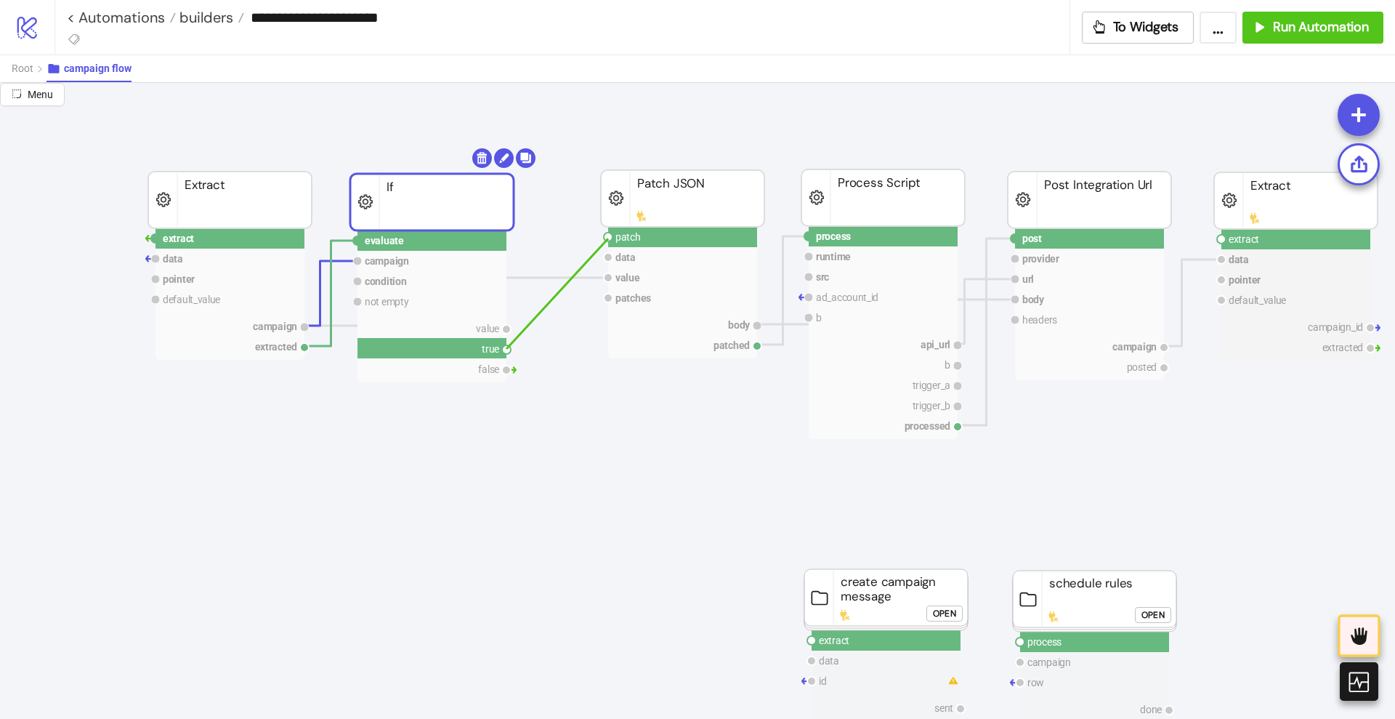
click at [608, 238] on circle at bounding box center [608, 237] width 9 height 9
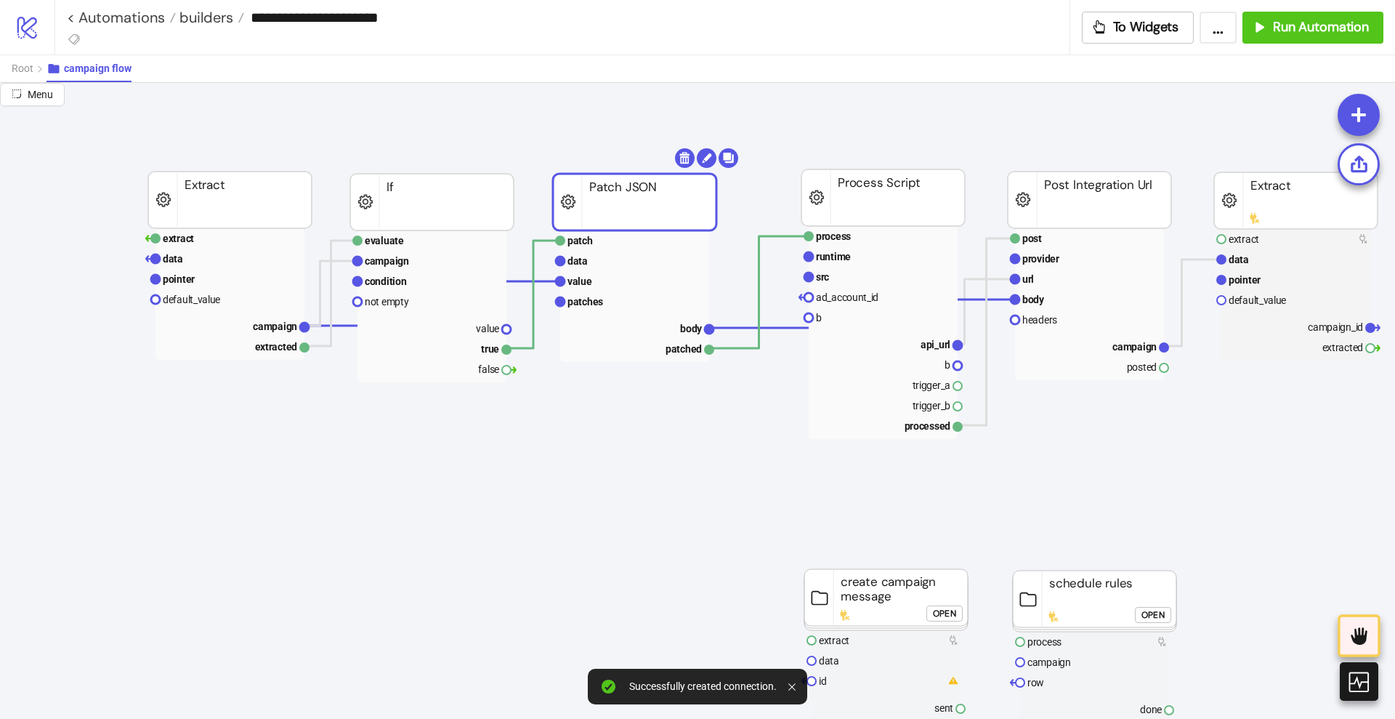
drag, startPoint x: 617, startPoint y: 209, endPoint x: 584, endPoint y: 214, distance: 33.7
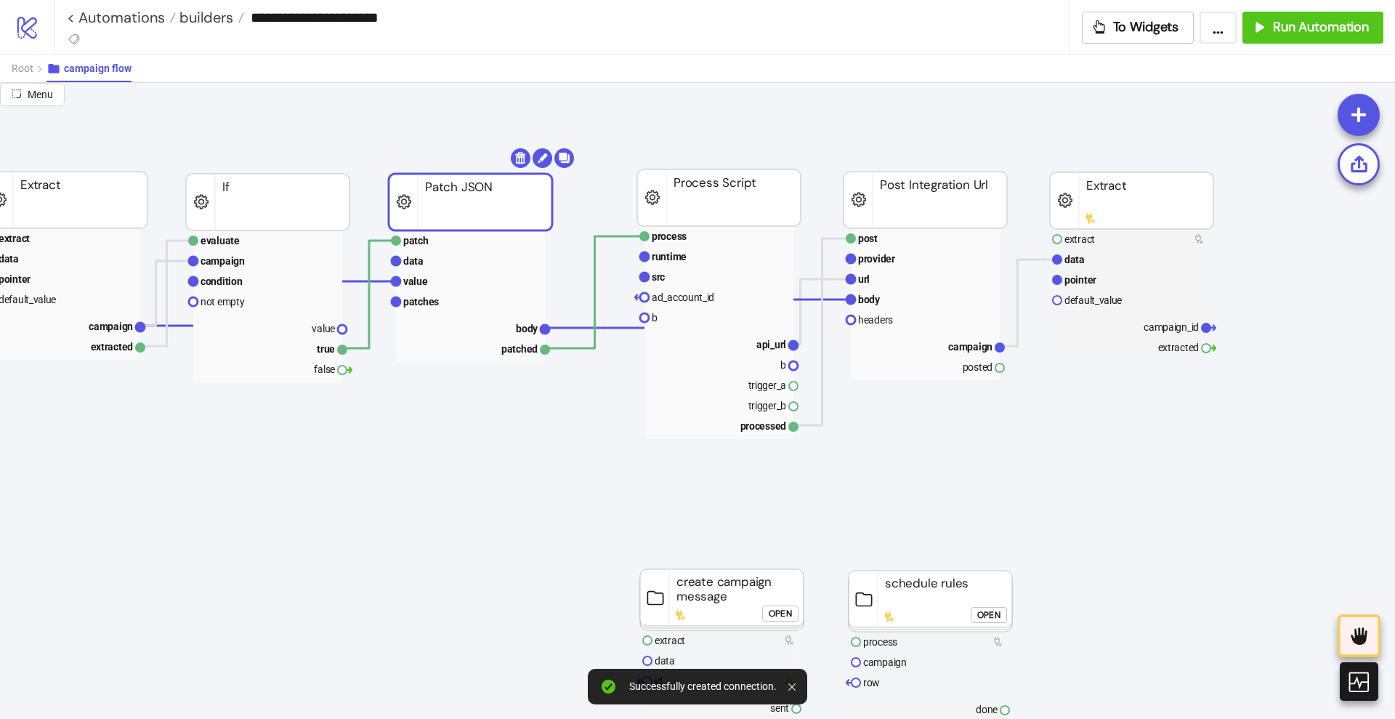
scroll to position [91, 454]
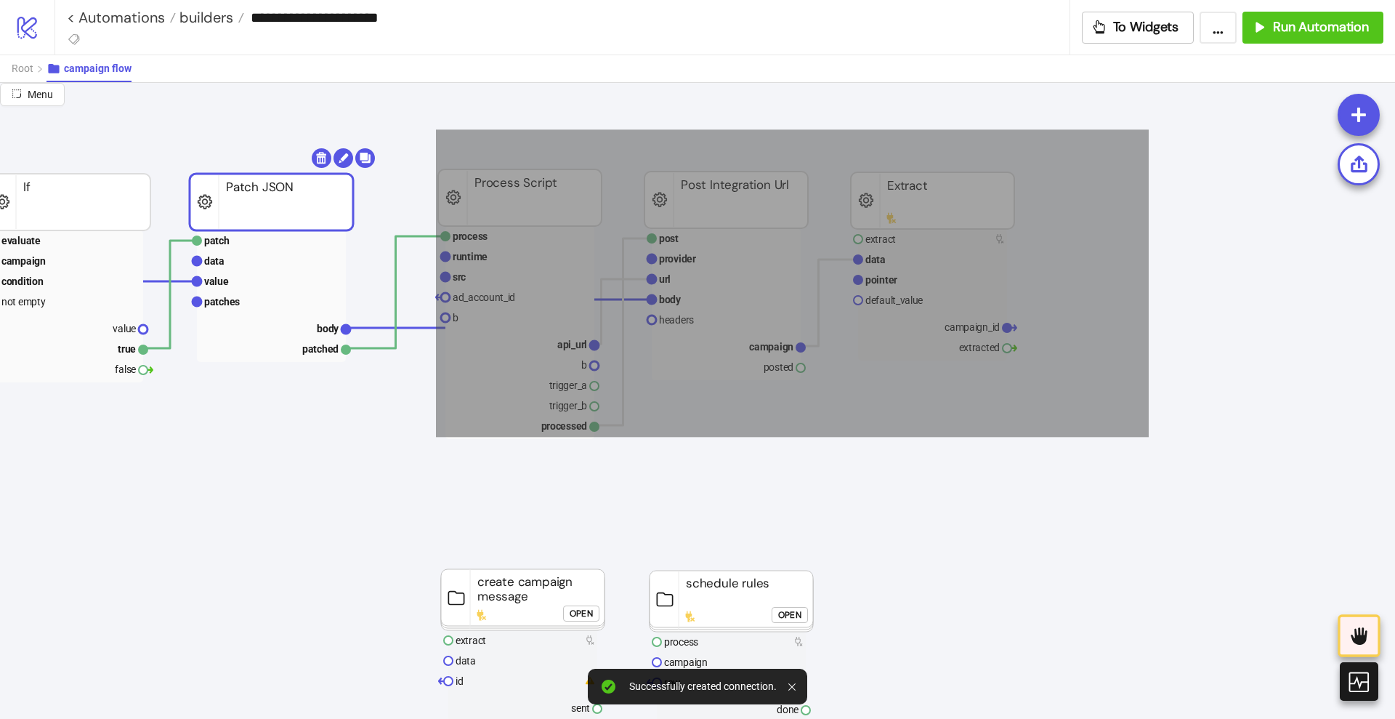
drag, startPoint x: 437, startPoint y: 129, endPoint x: 1150, endPoint y: 422, distance: 771.4
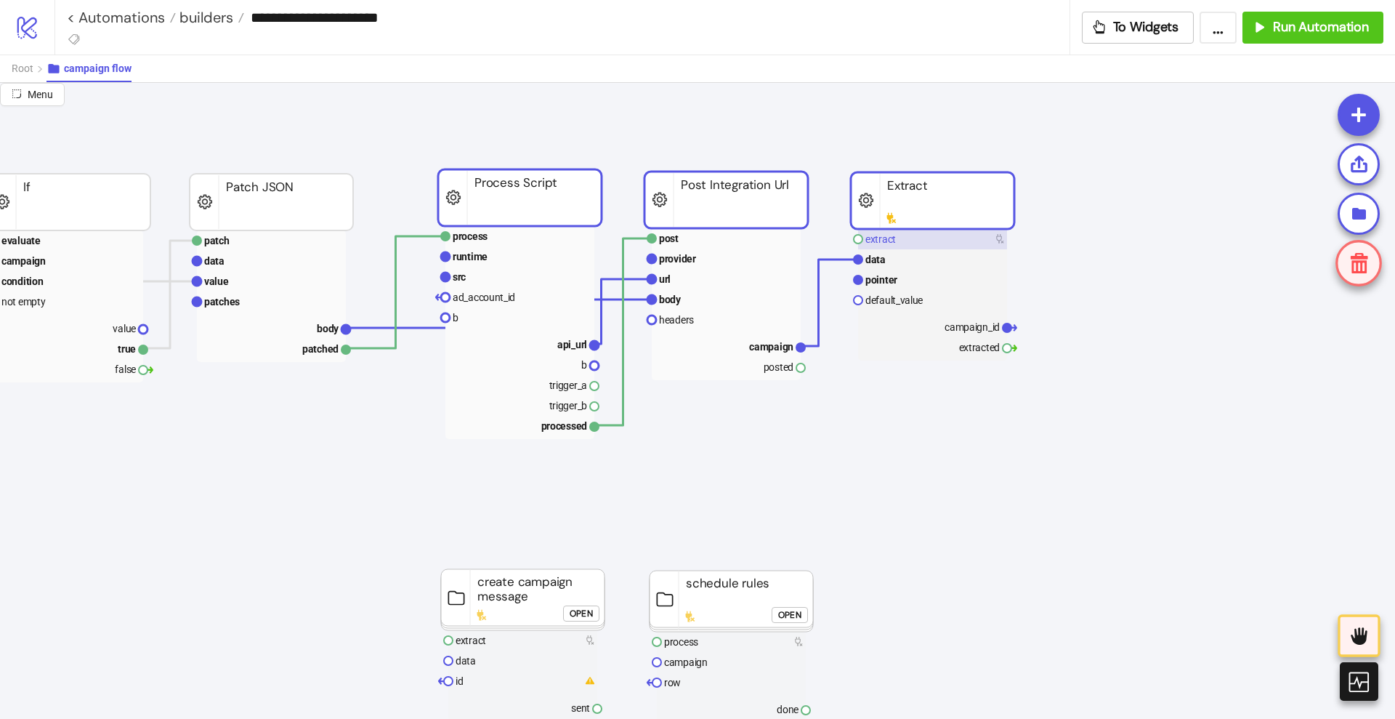
drag, startPoint x: 952, startPoint y: 233, endPoint x: 943, endPoint y: 233, distance: 8.7
click at [943, 233] on rect at bounding box center [932, 239] width 149 height 20
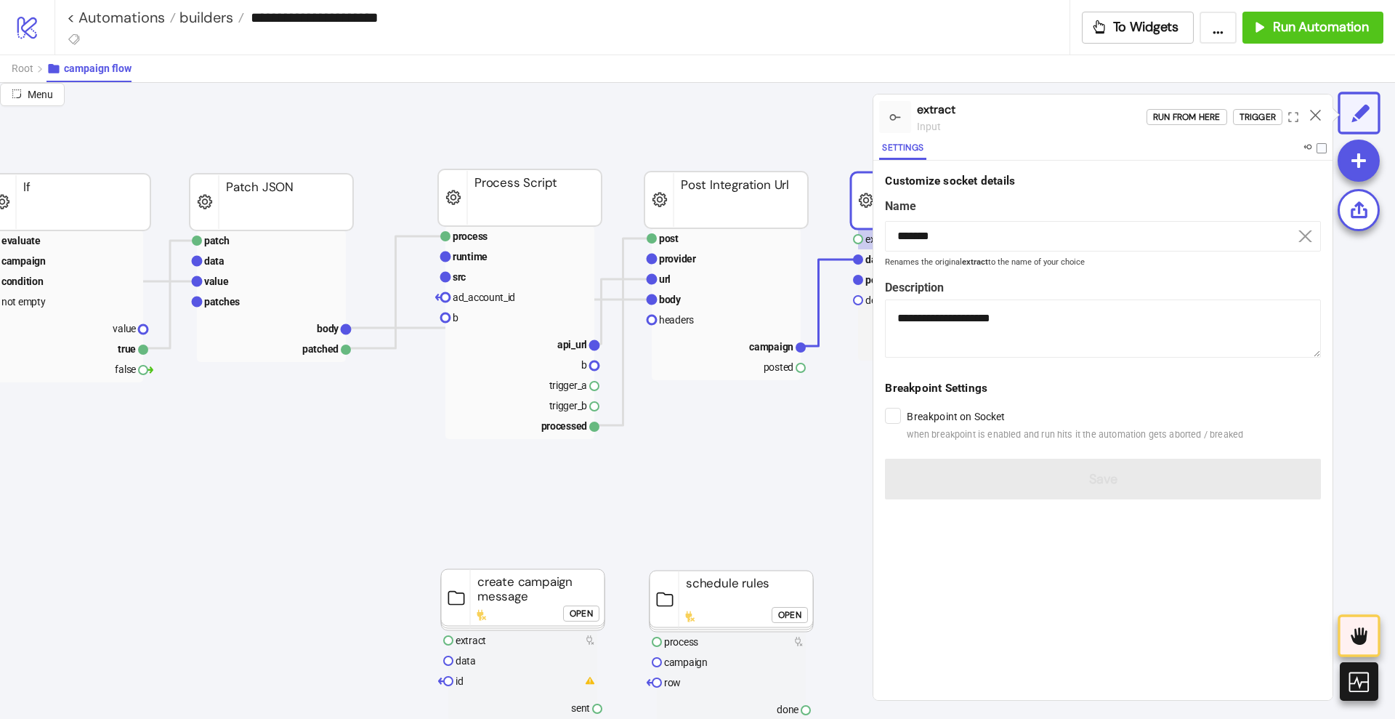
click at [1316, 113] on icon at bounding box center [1315, 115] width 11 height 11
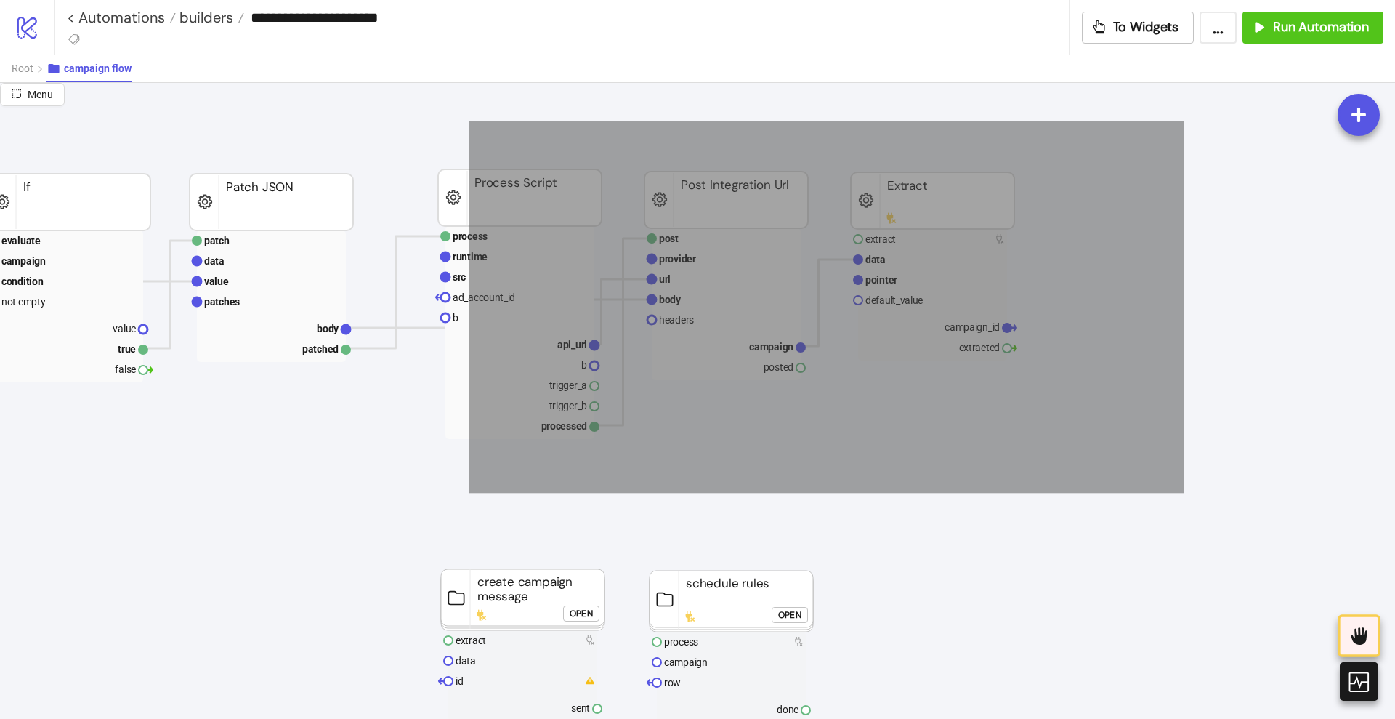
drag, startPoint x: 1128, startPoint y: 153, endPoint x: 409, endPoint y: 501, distance: 798.9
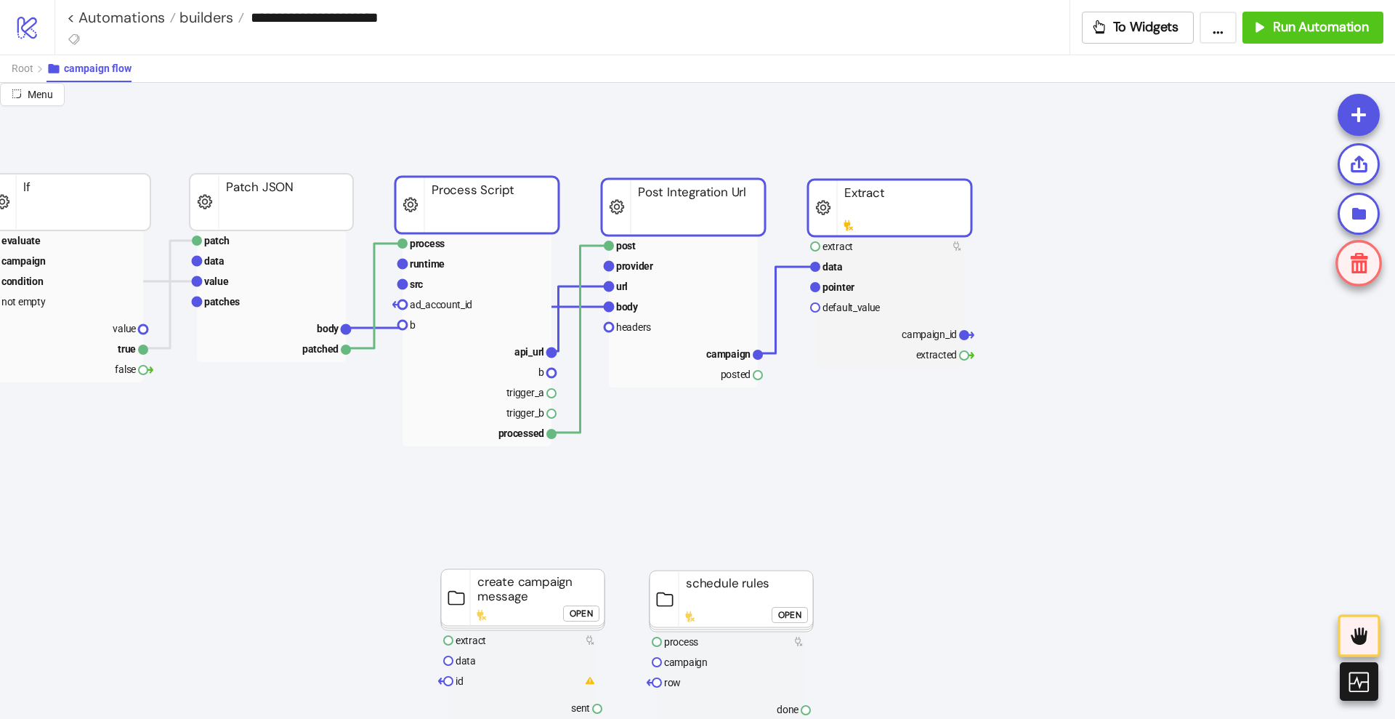
drag, startPoint x: 512, startPoint y: 201, endPoint x: 470, endPoint y: 207, distance: 42.7
drag, startPoint x: 759, startPoint y: 373, endPoint x: 785, endPoint y: 399, distance: 37.0
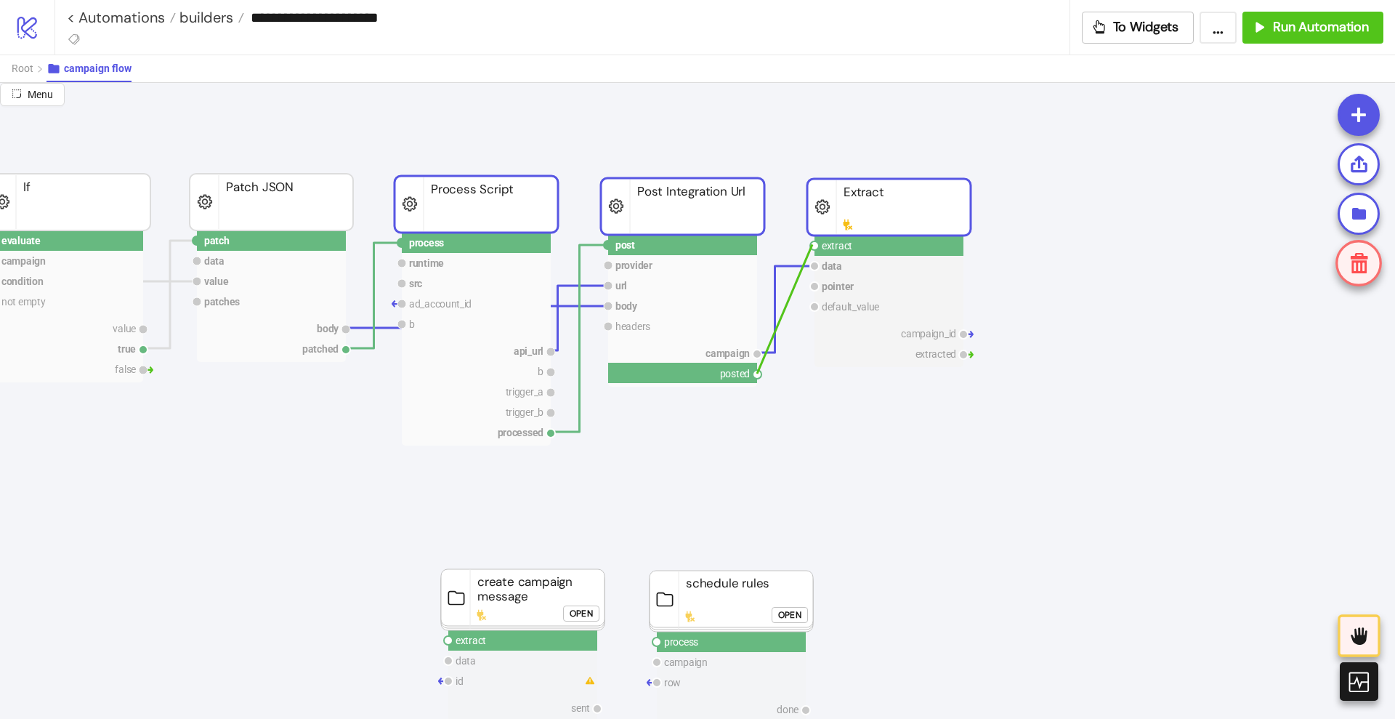
click at [812, 244] on circle at bounding box center [814, 245] width 9 height 9
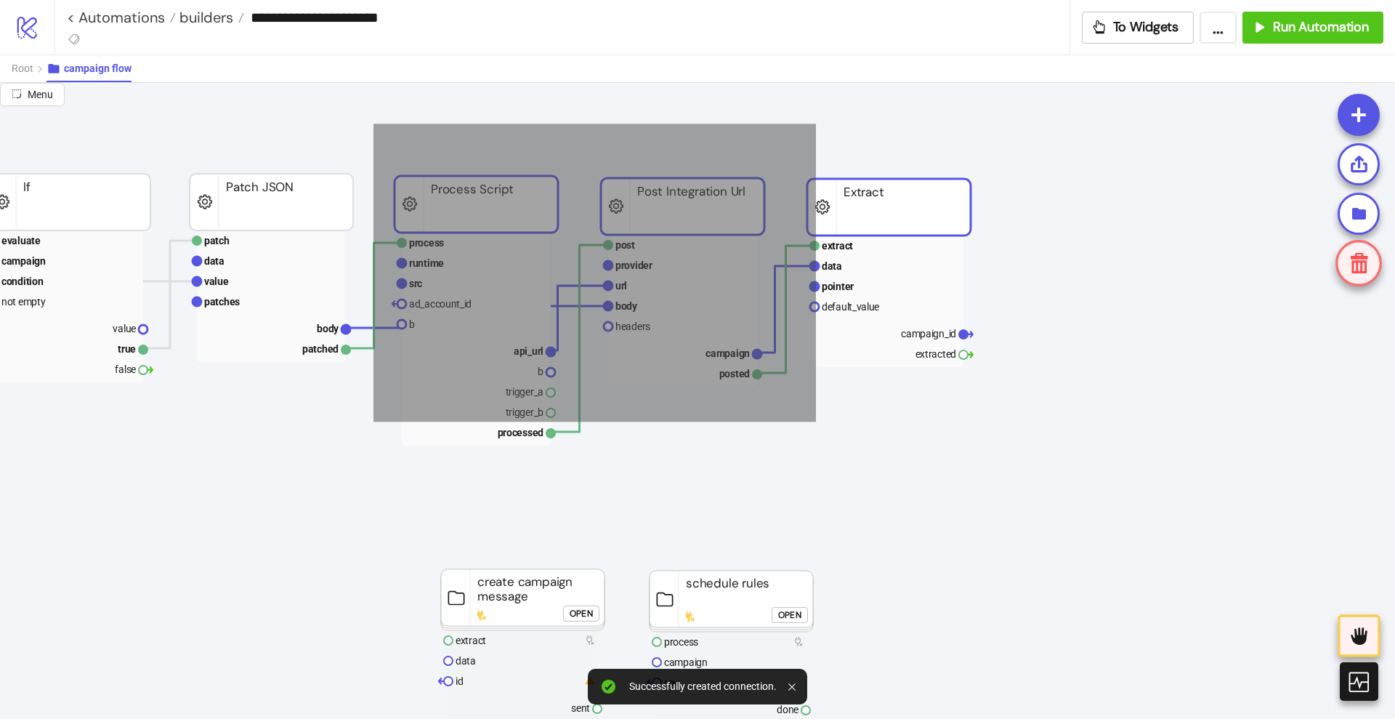
drag, startPoint x: 380, startPoint y: 140, endPoint x: 1111, endPoint y: 530, distance: 828.4
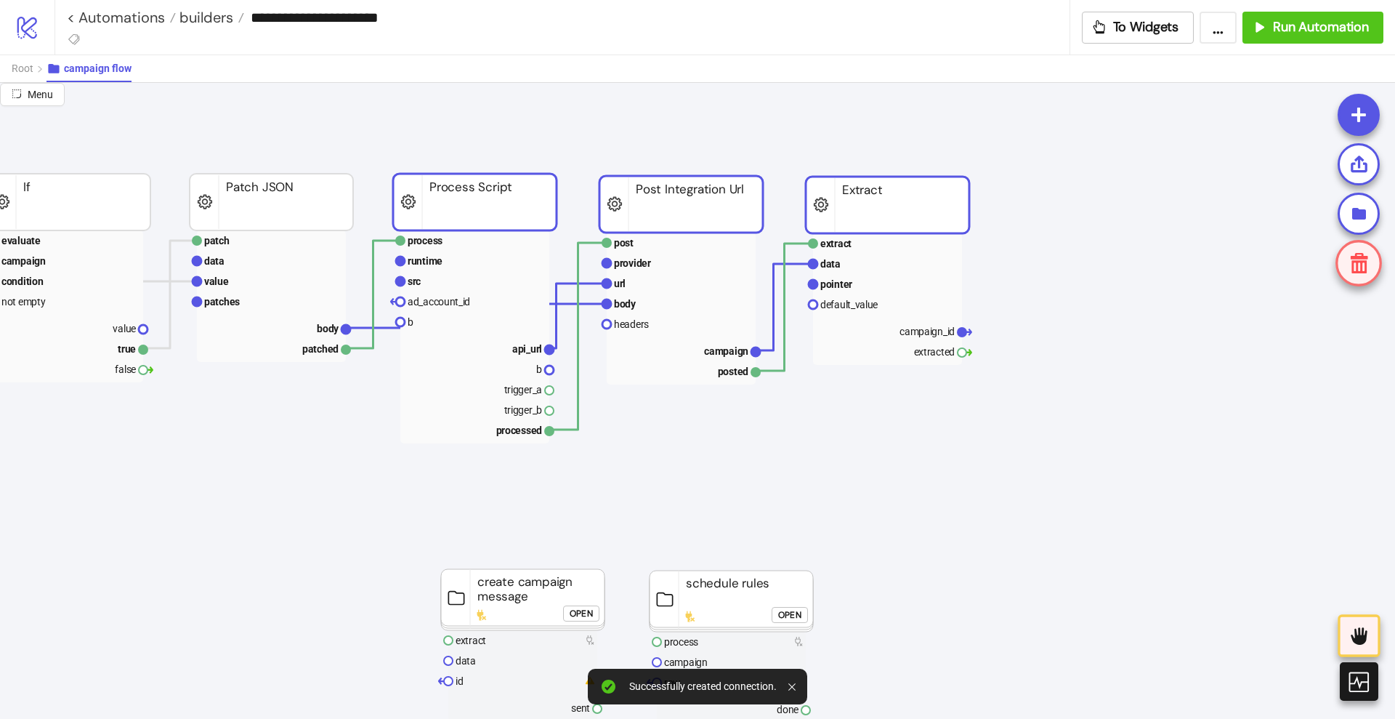
click at [899, 220] on rect at bounding box center [888, 205] width 164 height 57
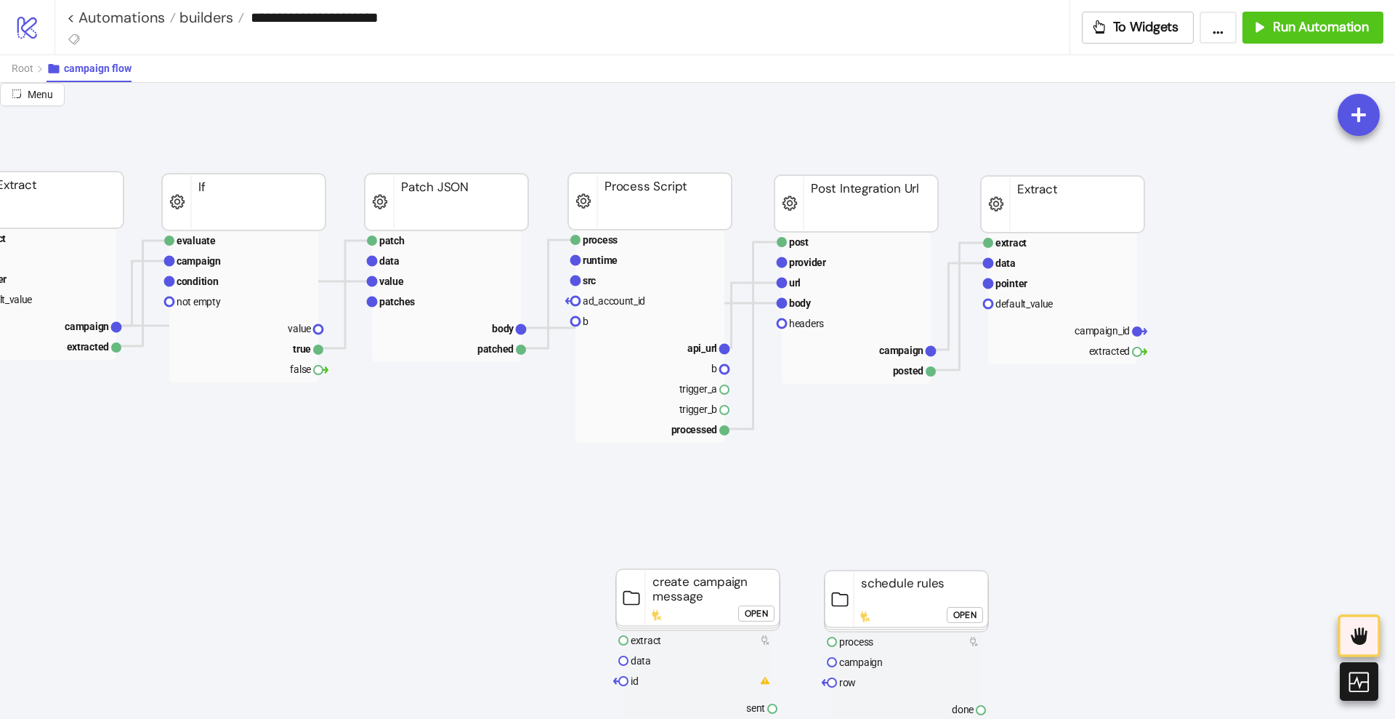
scroll to position [91, 273]
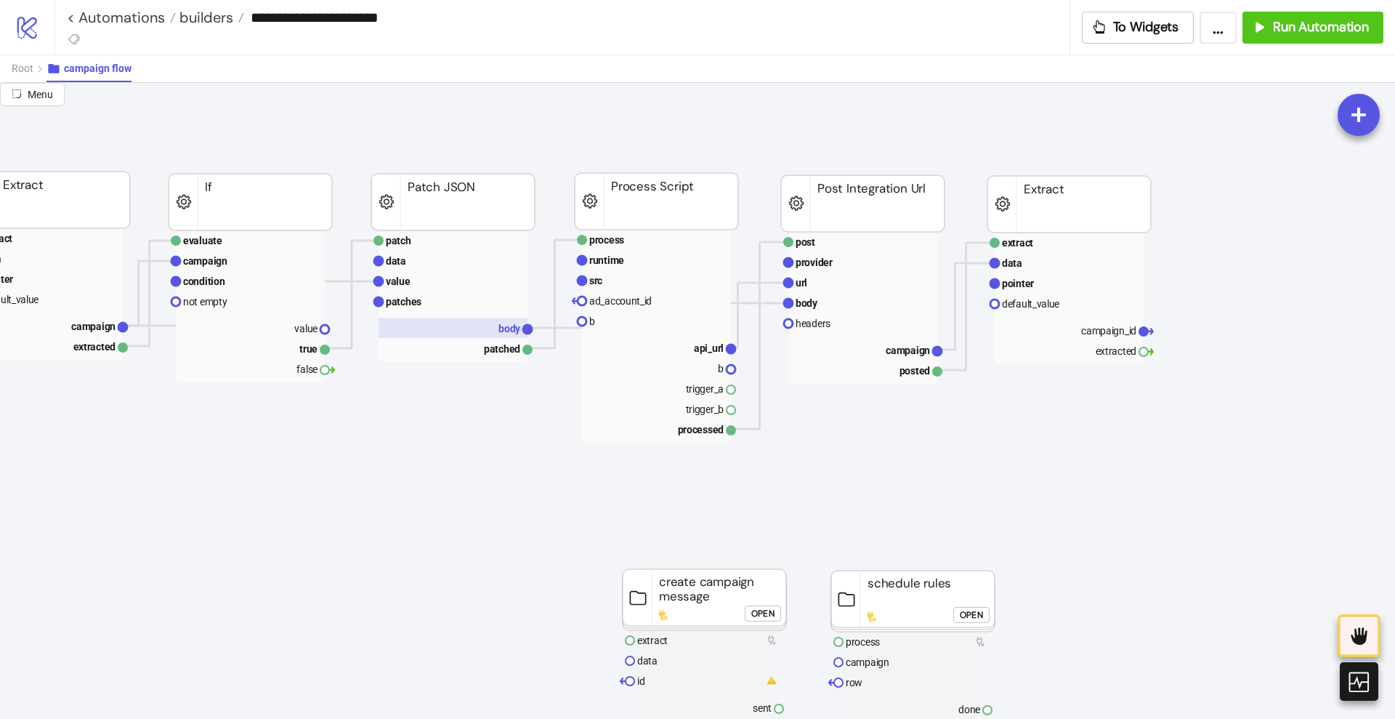
click at [471, 329] on rect at bounding box center [453, 328] width 149 height 20
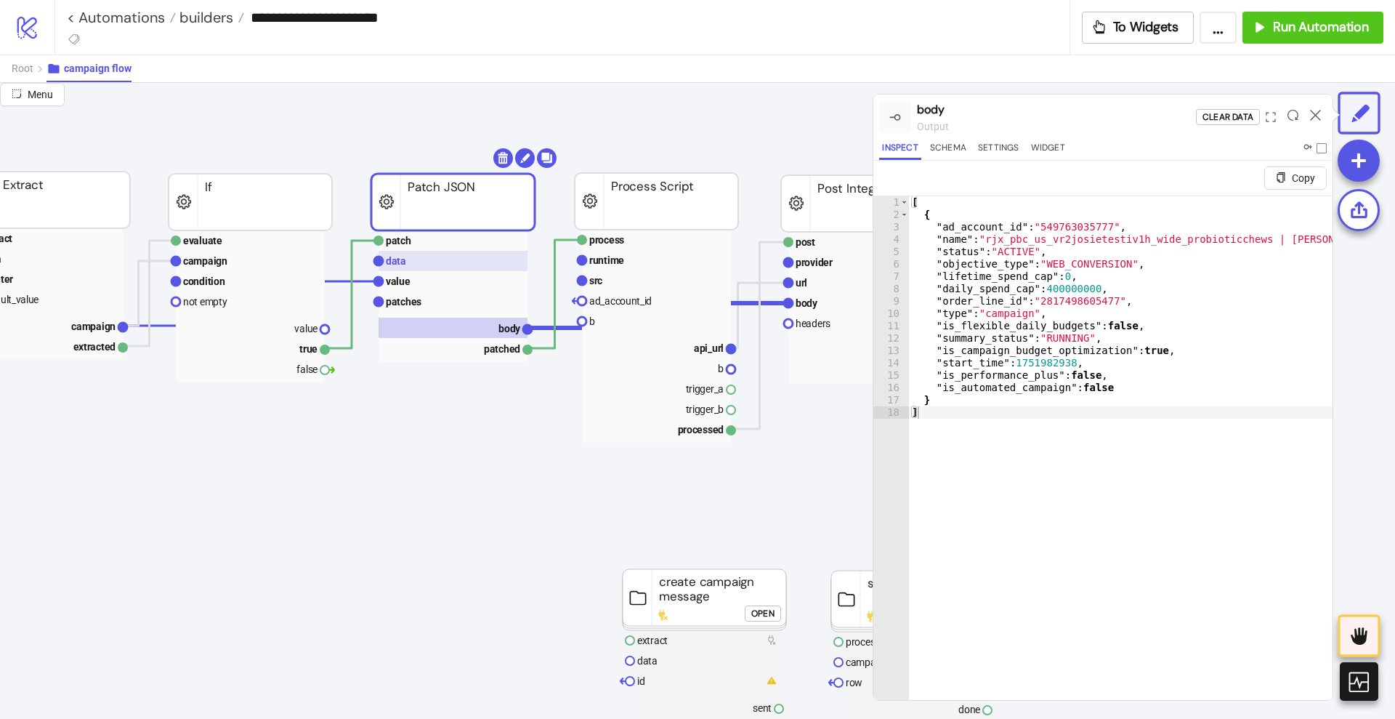
click at [405, 259] on text "data" at bounding box center [396, 261] width 20 height 12
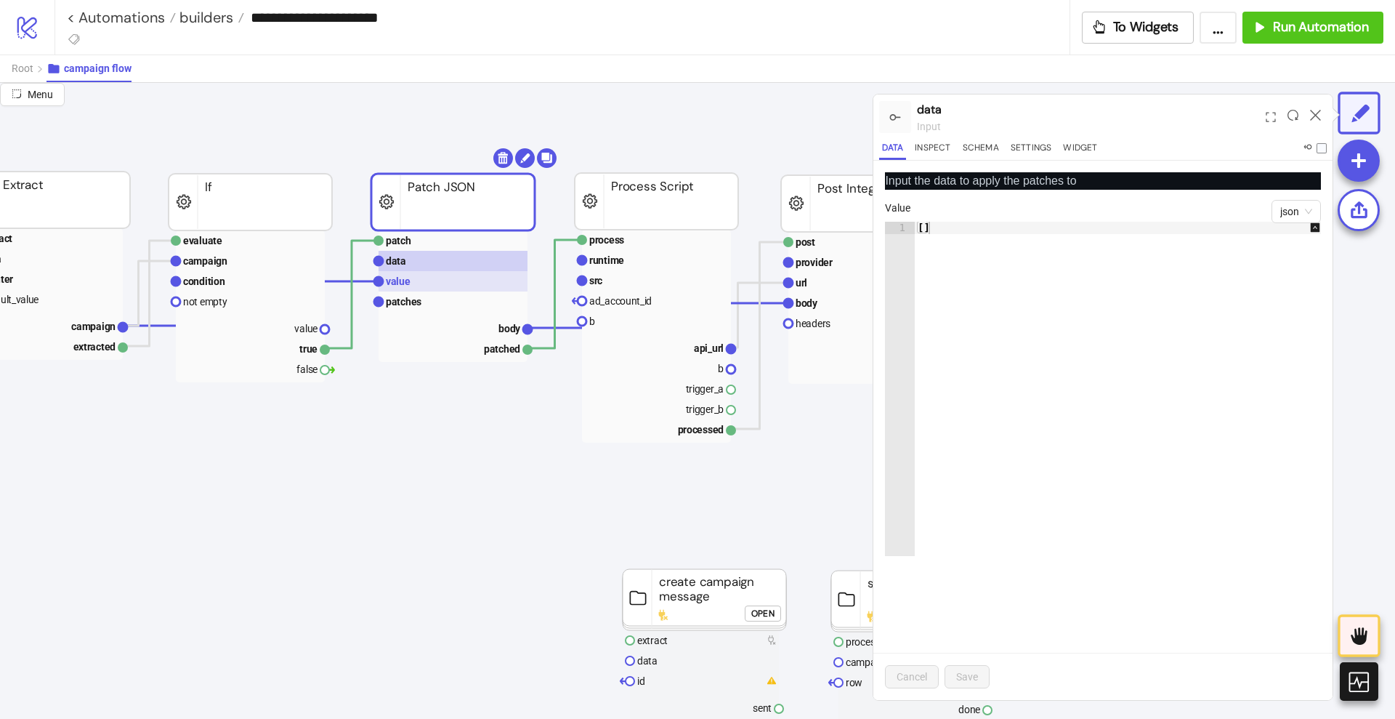
click at [408, 278] on text "value" at bounding box center [398, 281] width 25 height 12
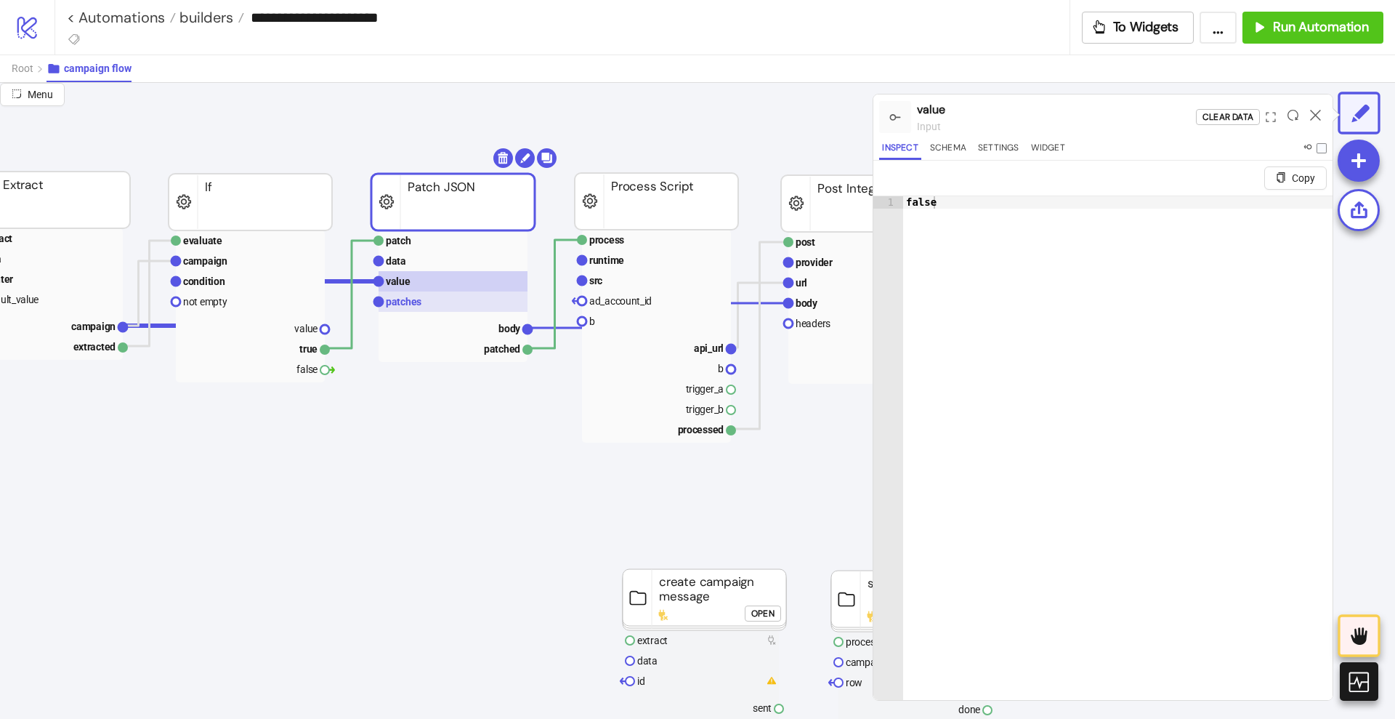
click at [404, 302] on text "patches" at bounding box center [404, 302] width 36 height 12
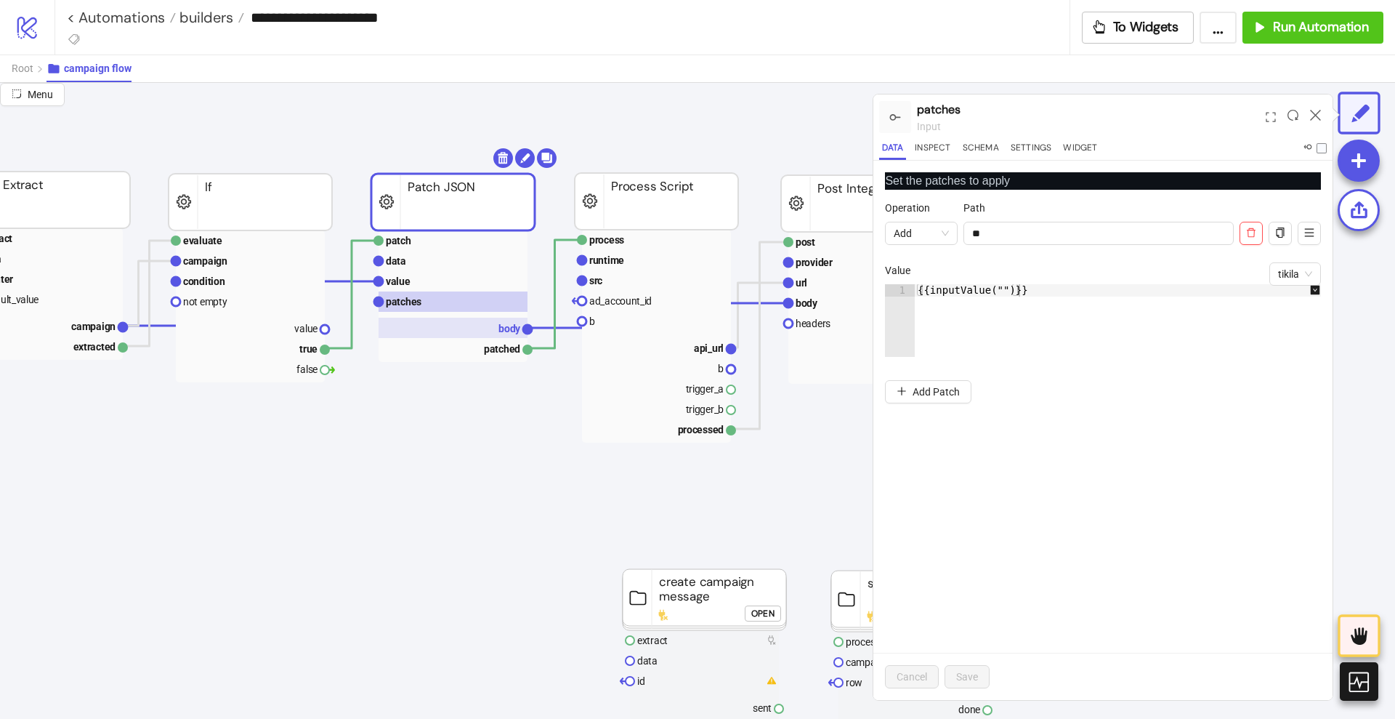
click at [453, 325] on rect at bounding box center [453, 328] width 149 height 20
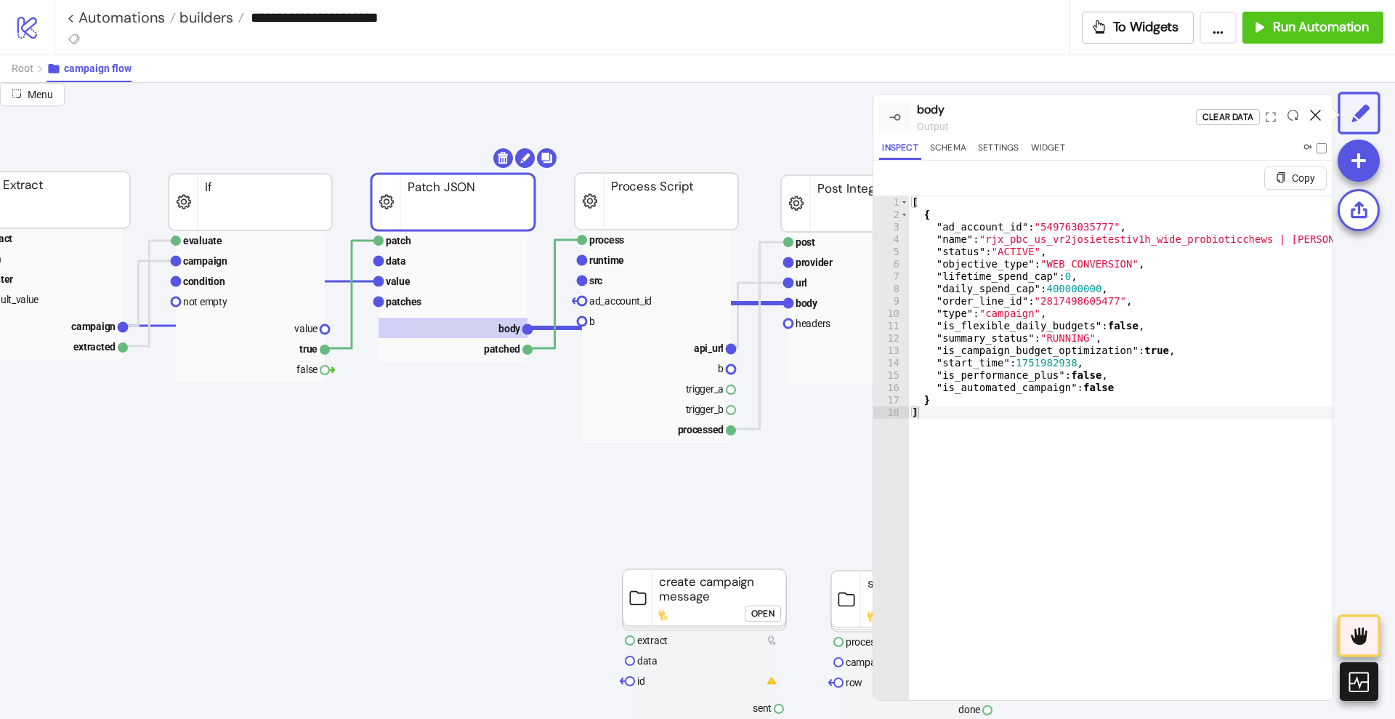
click at [1318, 112] on icon at bounding box center [1315, 115] width 11 height 11
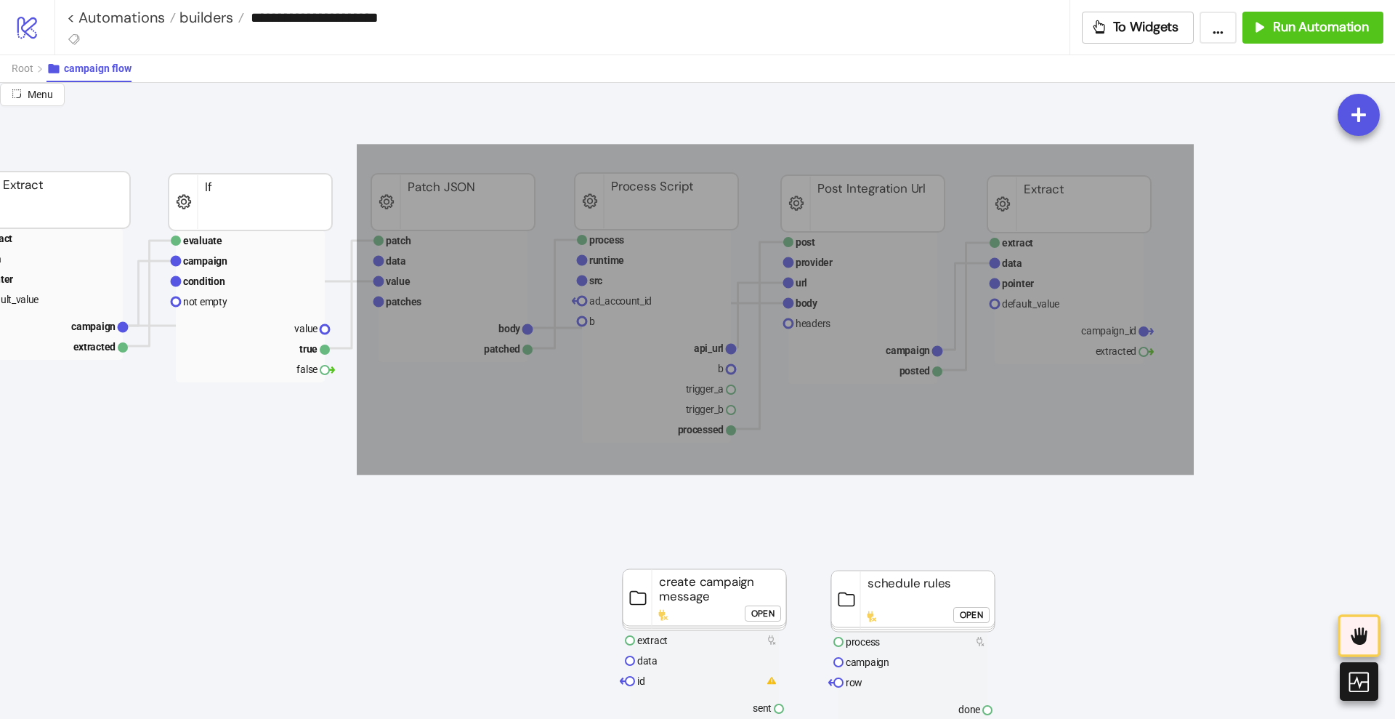
drag, startPoint x: 357, startPoint y: 145, endPoint x: 1194, endPoint y: 475, distance: 899.9
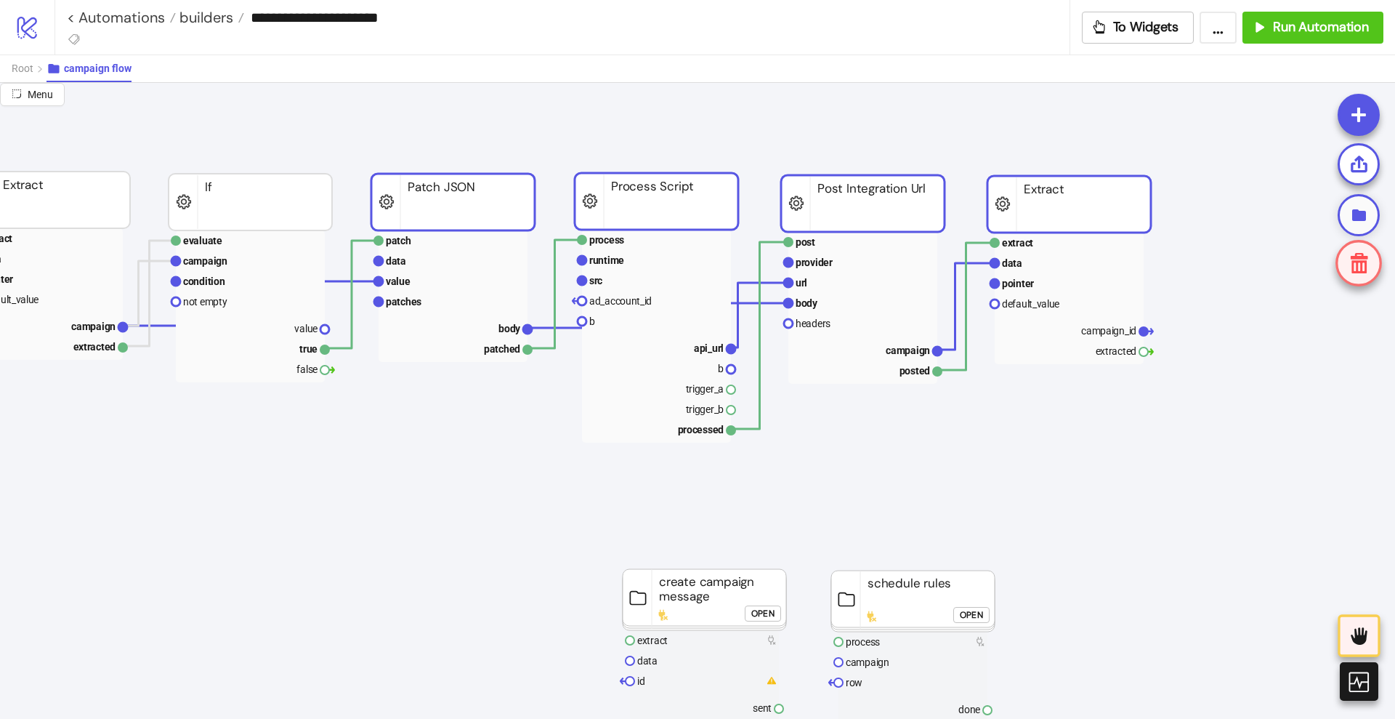
click at [1352, 214] on icon at bounding box center [1359, 215] width 18 height 18
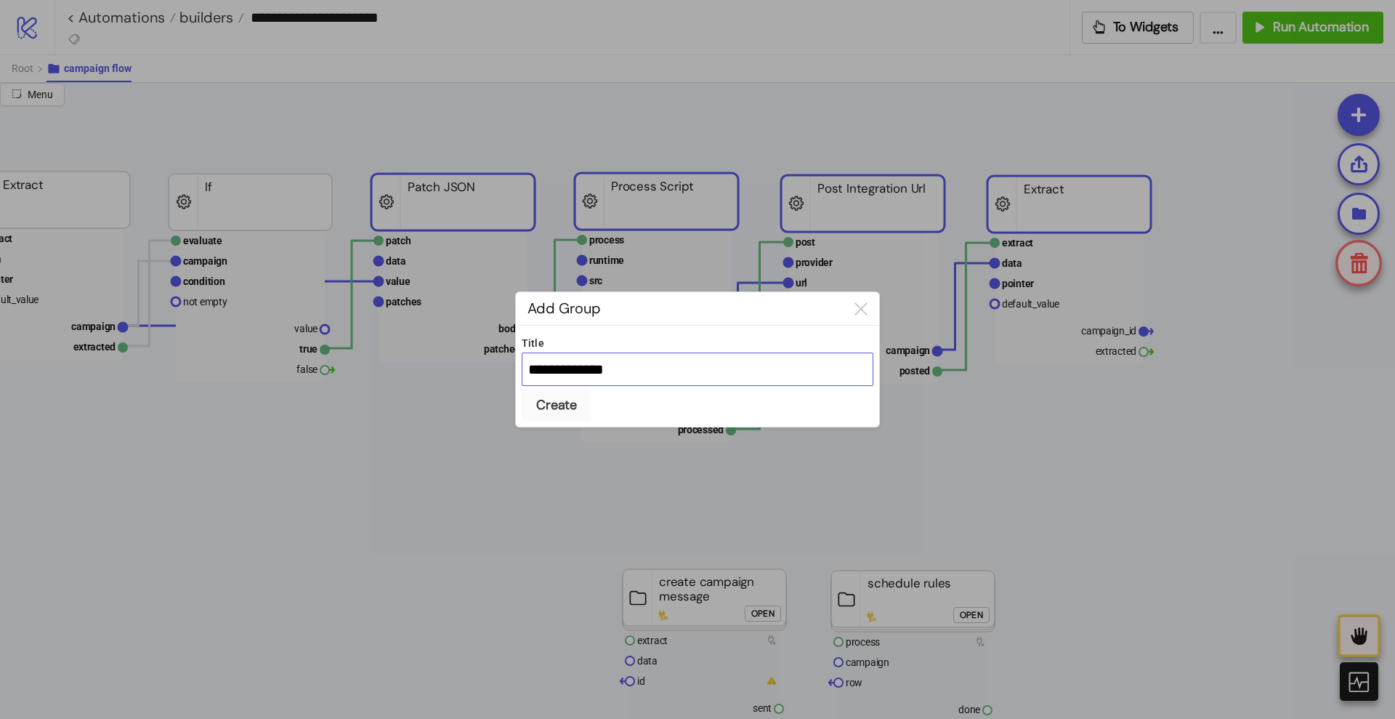
click at [616, 363] on input "**********" at bounding box center [698, 368] width 352 height 33
type input "**********"
click at [522, 389] on button "Create" at bounding box center [557, 405] width 70 height 32
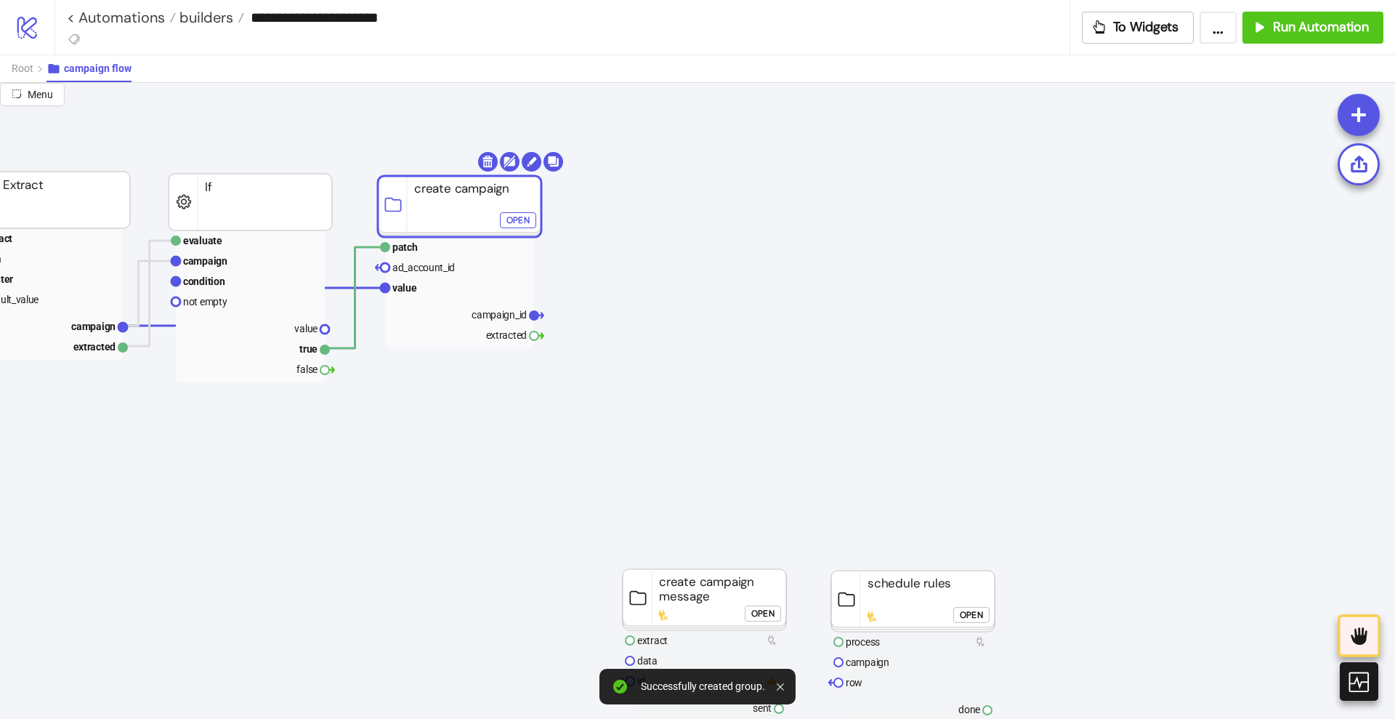
drag, startPoint x: 719, startPoint y: 200, endPoint x: 418, endPoint y: 206, distance: 300.9
click at [418, 206] on rect at bounding box center [460, 206] width 164 height 61
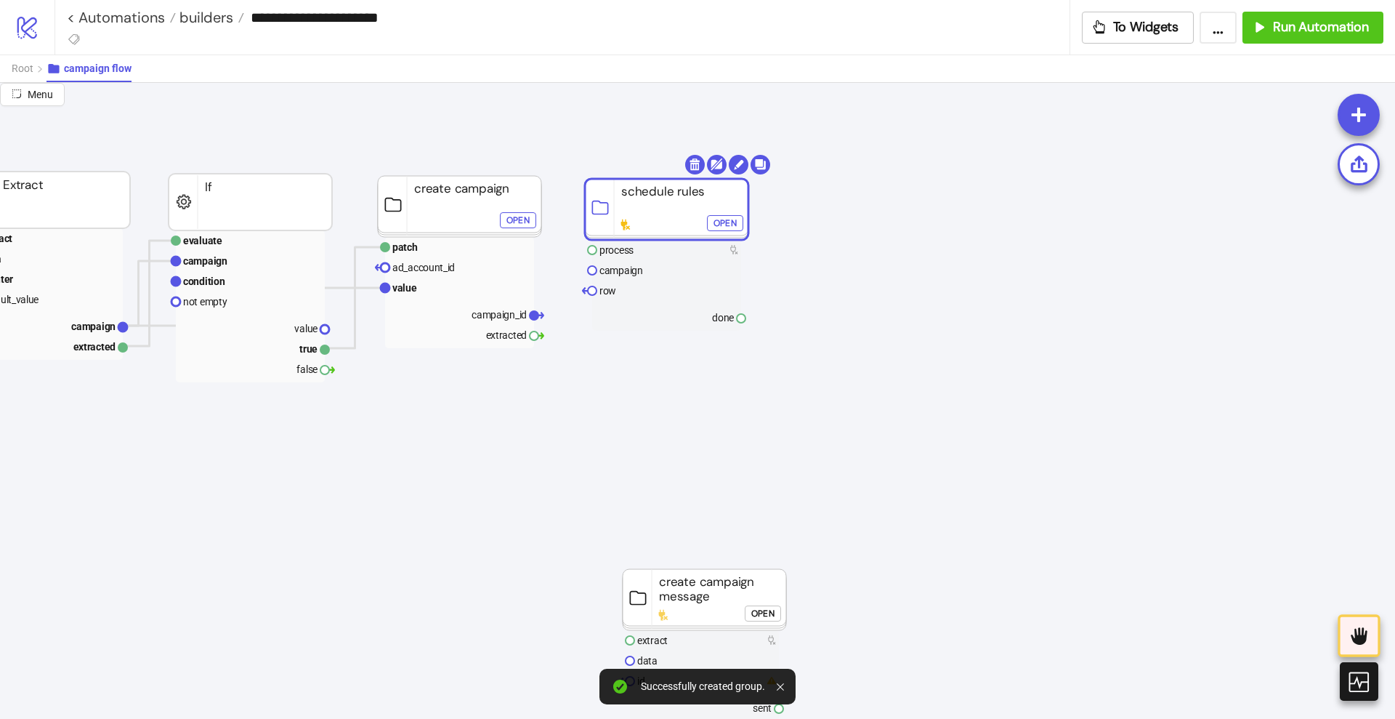
drag, startPoint x: 877, startPoint y: 600, endPoint x: 631, endPoint y: 208, distance: 462.7
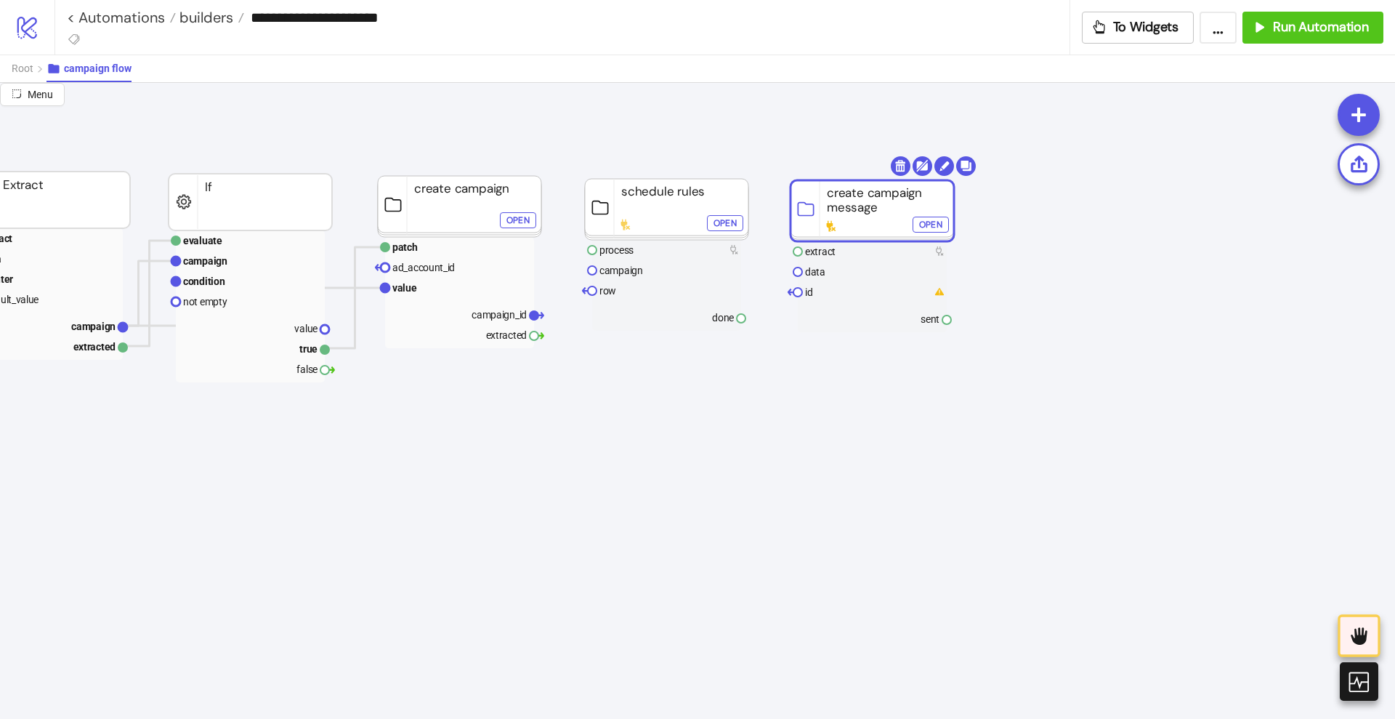
drag, startPoint x: 698, startPoint y: 605, endPoint x: 866, endPoint y: 216, distance: 423.2
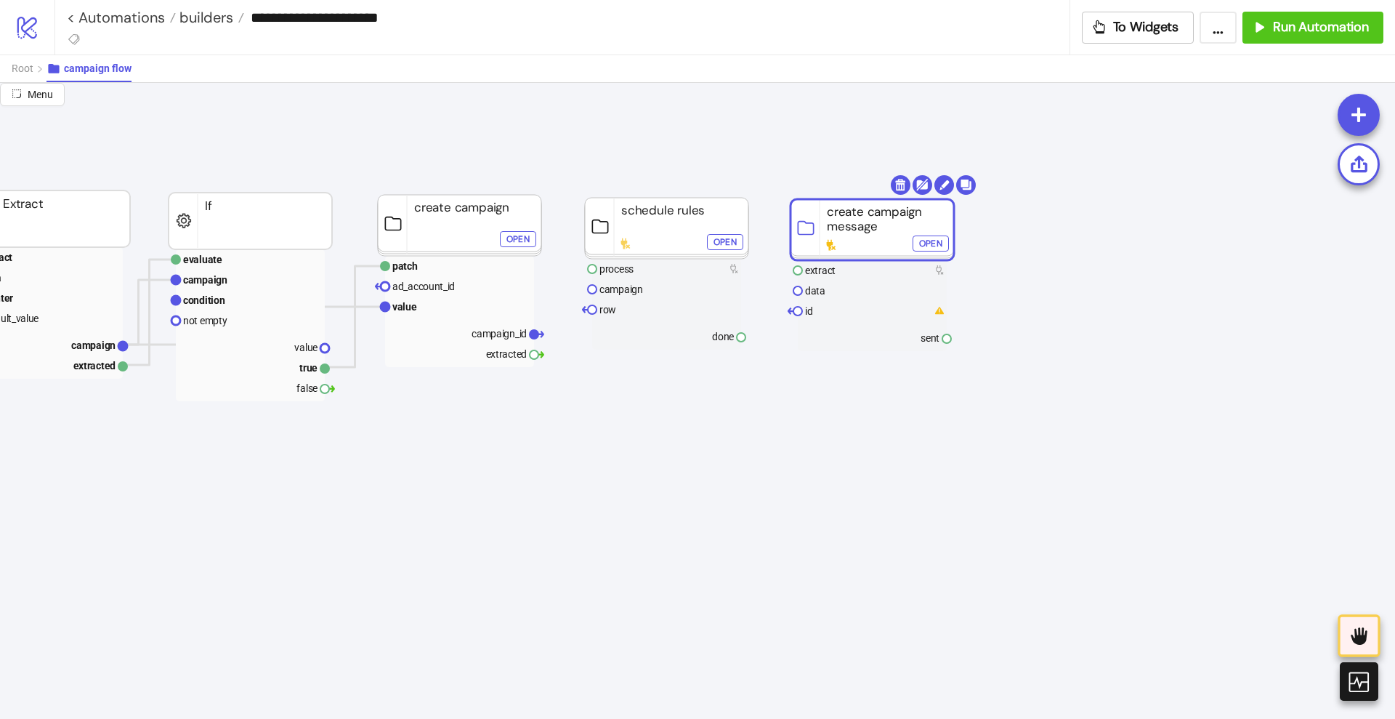
scroll to position [0, 273]
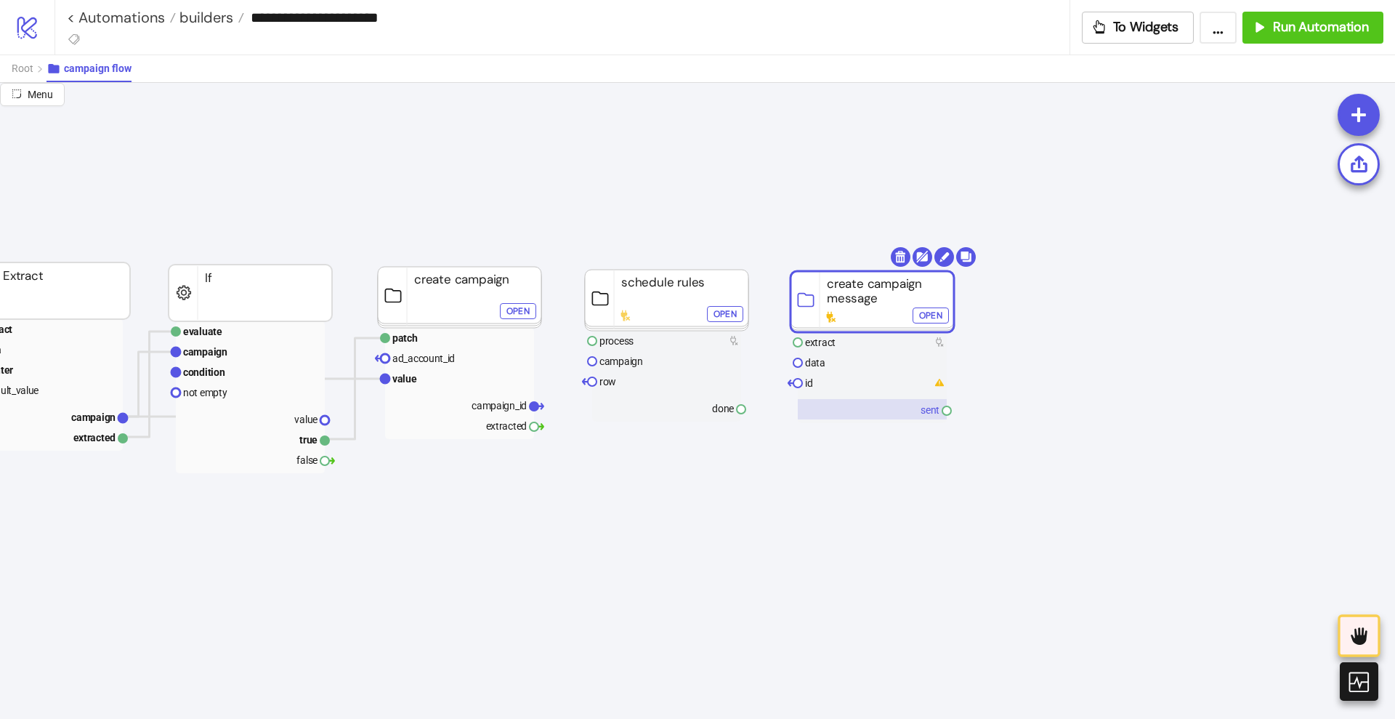
click at [914, 405] on rect at bounding box center [872, 409] width 149 height 20
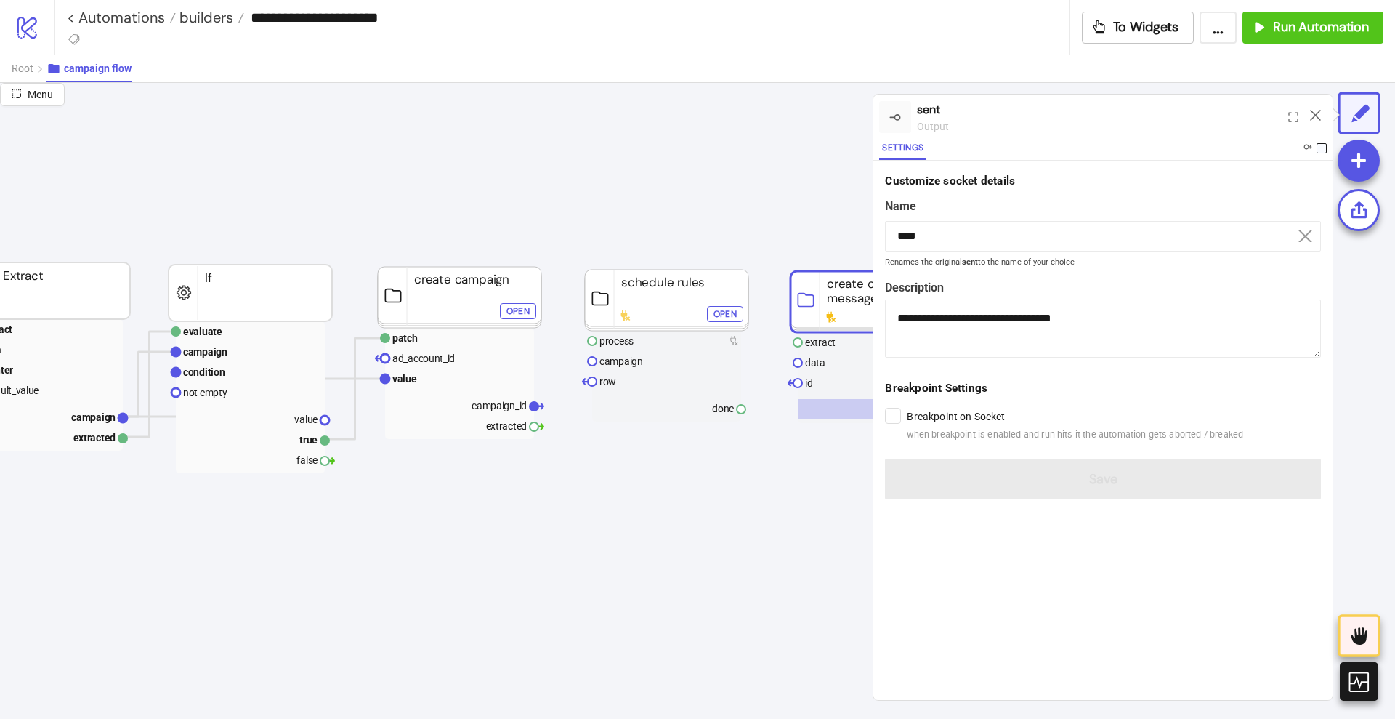
click at [1319, 144] on span at bounding box center [1322, 148] width 10 height 10
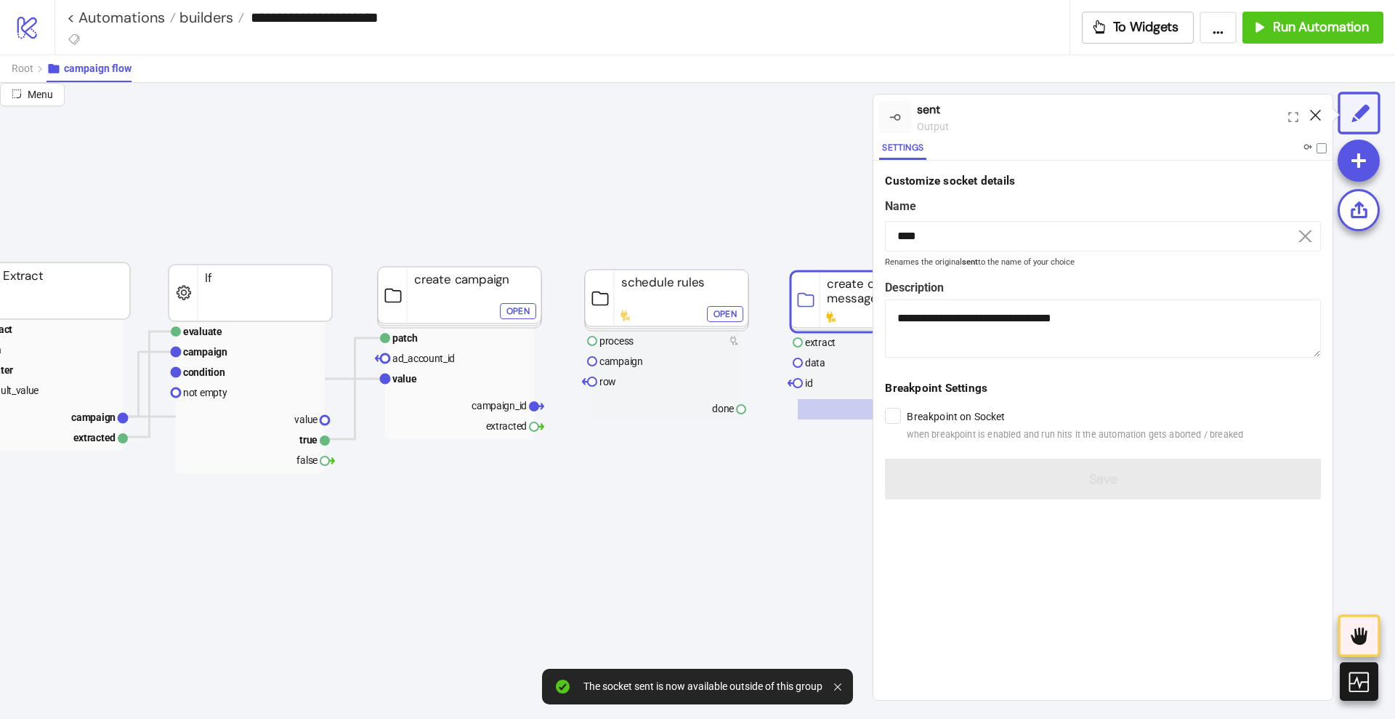
click at [1313, 116] on icon at bounding box center [1315, 115] width 11 height 11
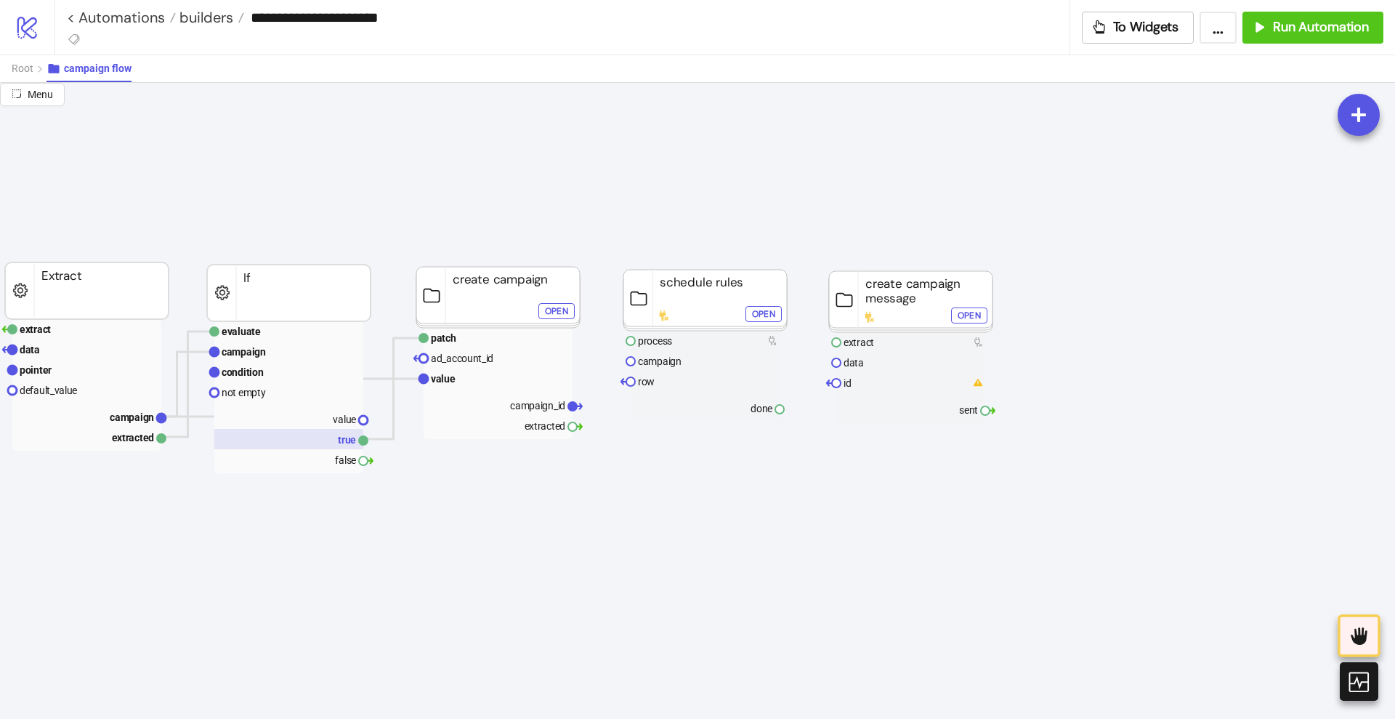
scroll to position [0, 91]
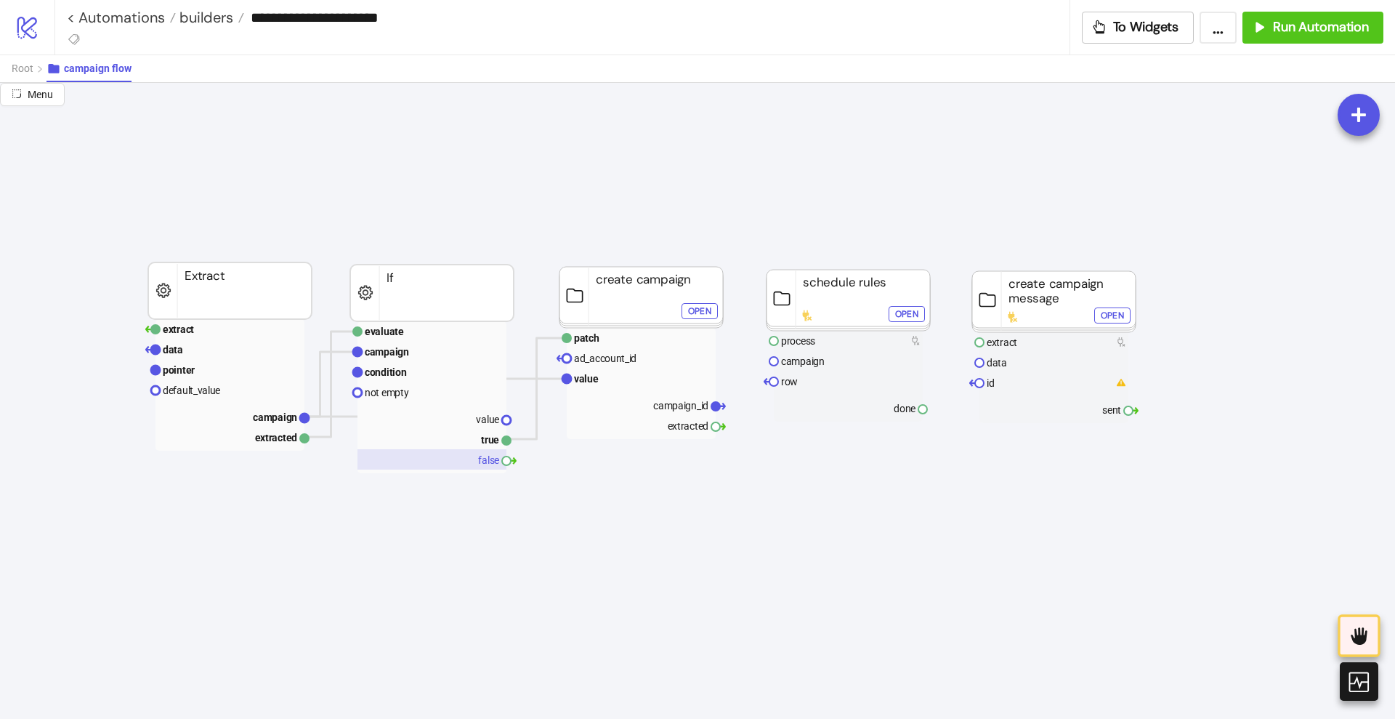
drag, startPoint x: 306, startPoint y: 416, endPoint x: 414, endPoint y: 466, distance: 119.0
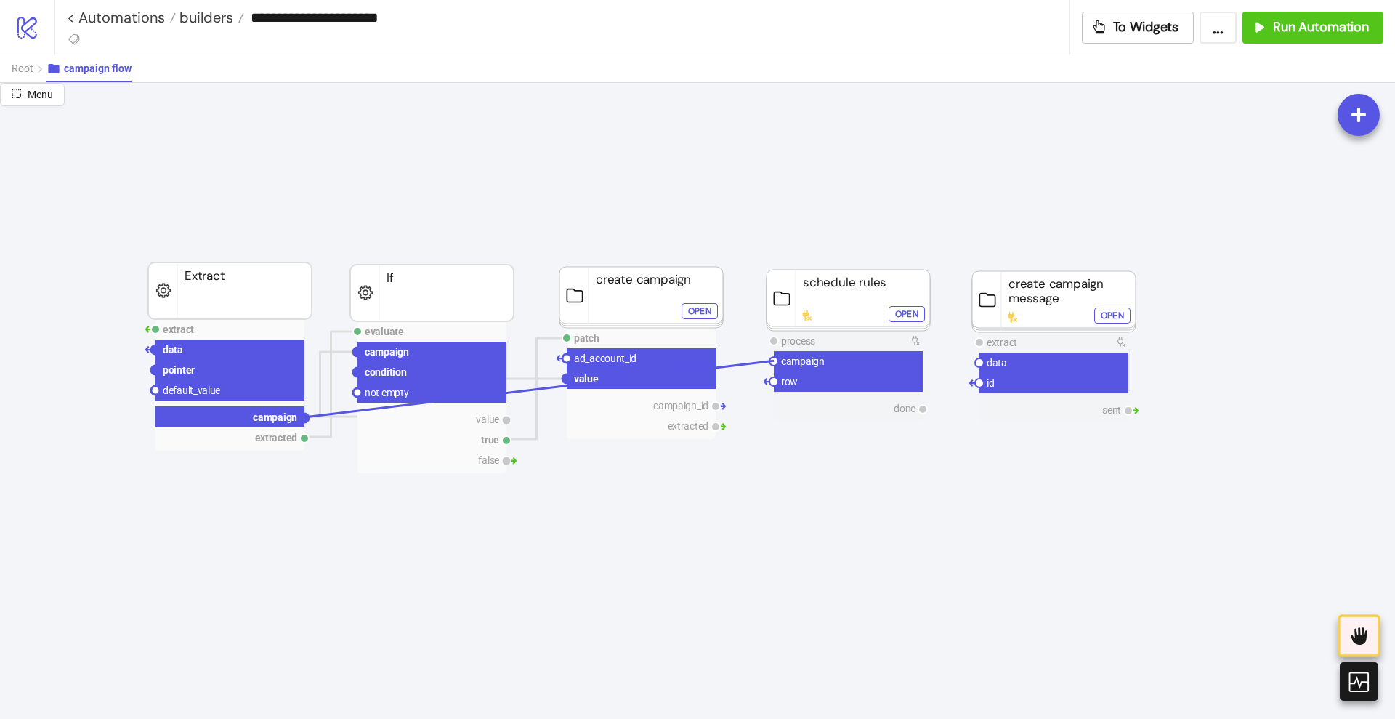
click at [775, 360] on circle at bounding box center [774, 361] width 9 height 9
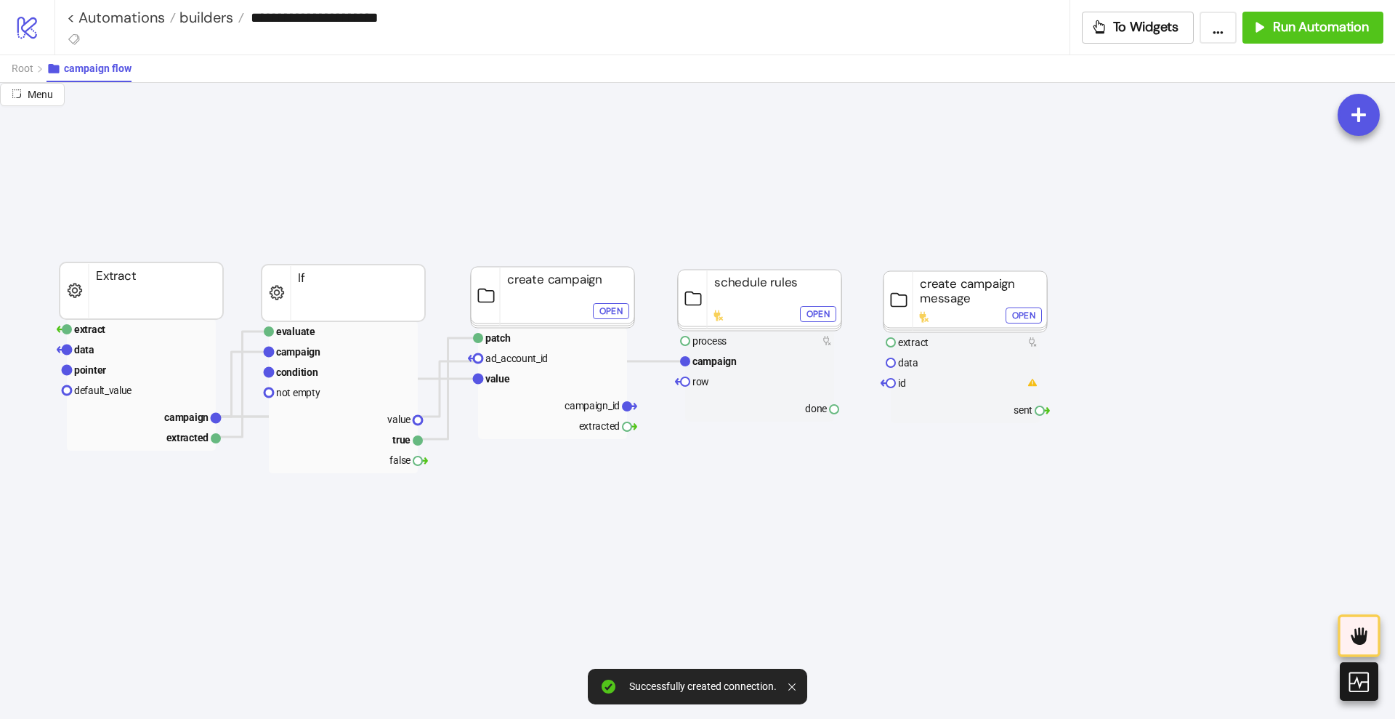
scroll to position [0, 182]
click at [923, 366] on rect at bounding box center [963, 362] width 149 height 20
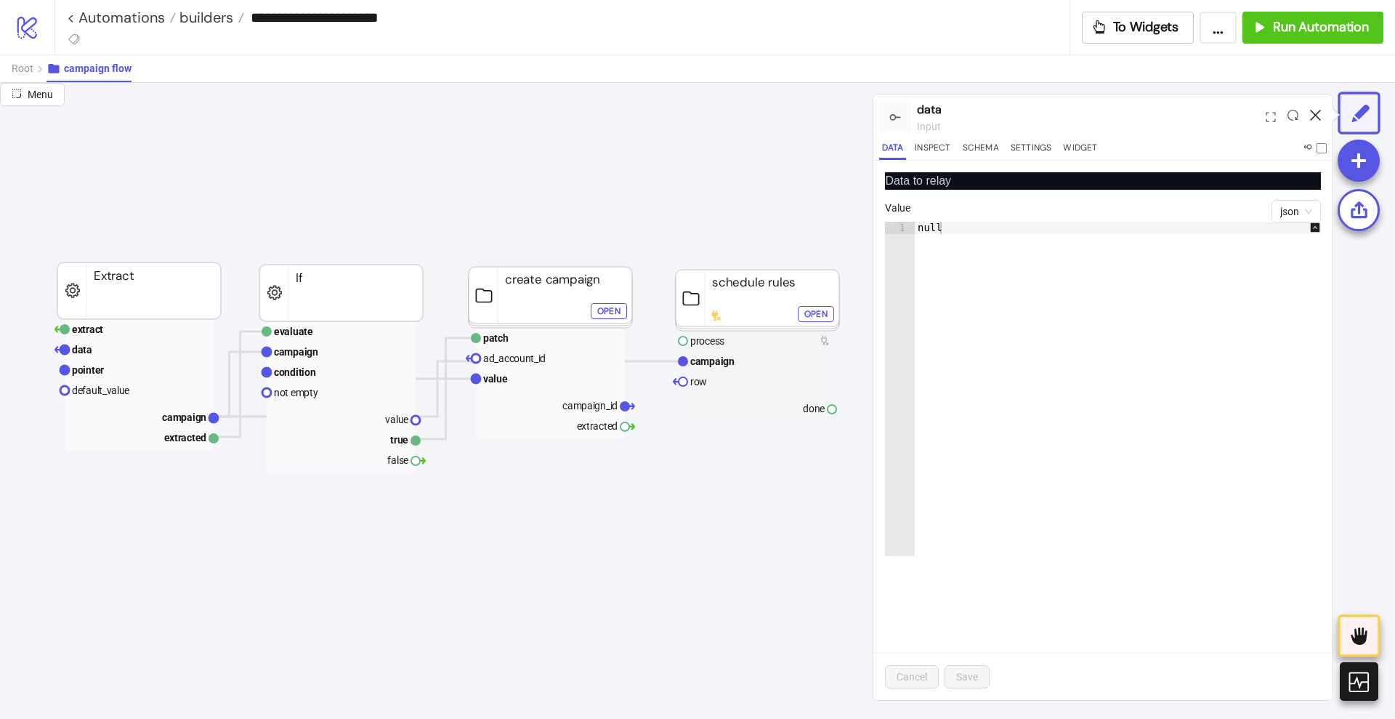
click at [1320, 110] on icon at bounding box center [1315, 115] width 11 height 11
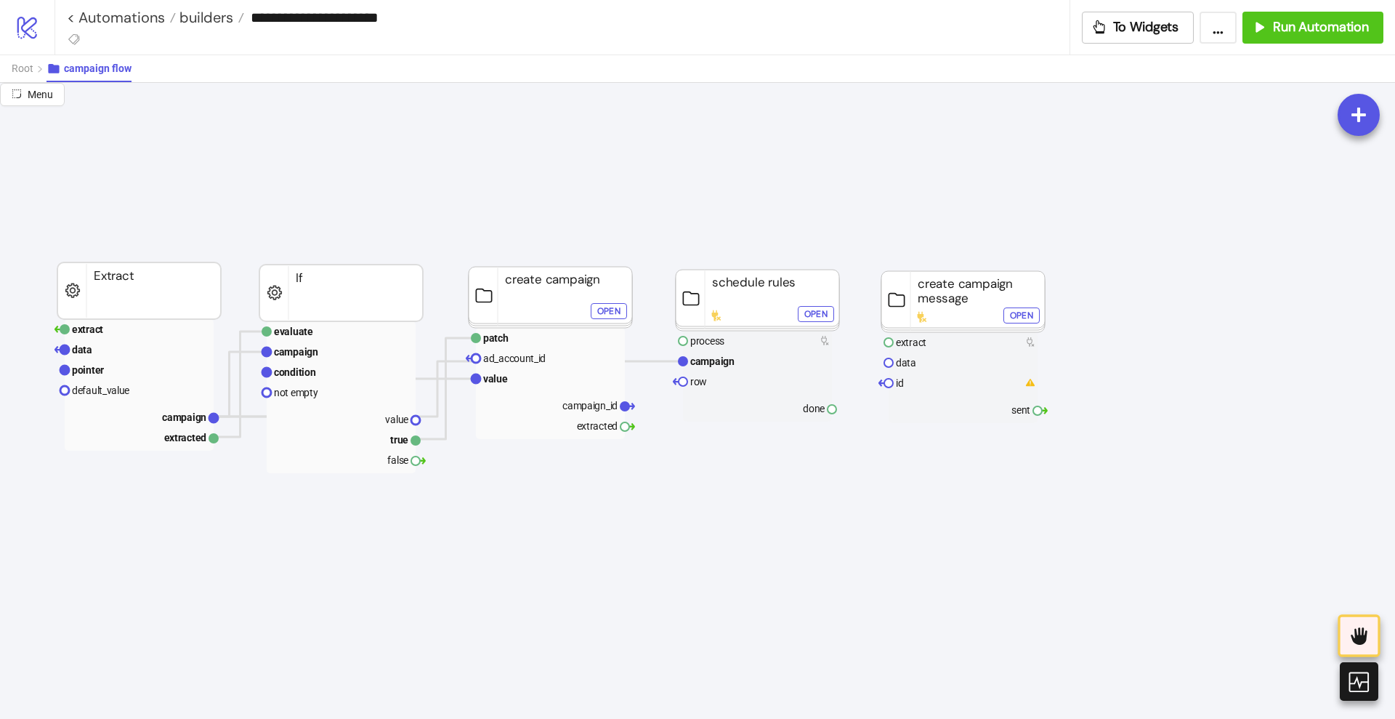
click div "Open"
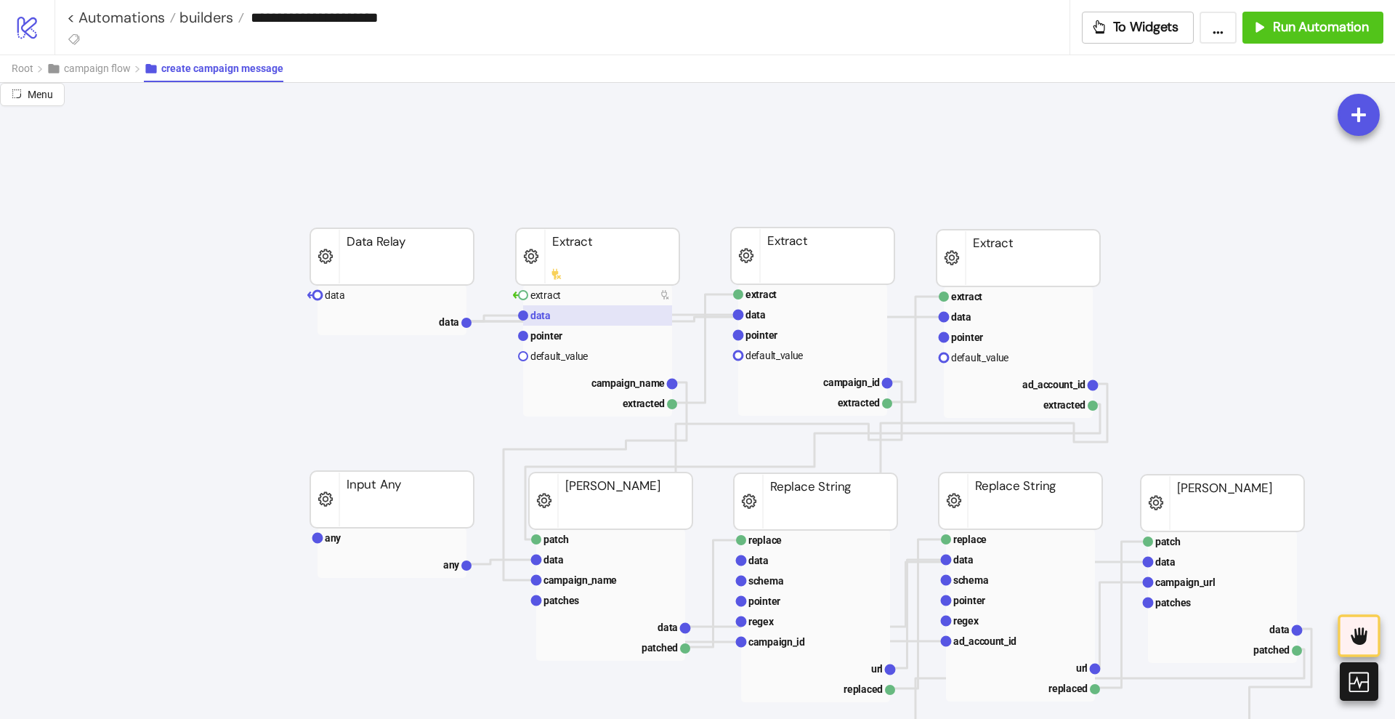
click at [545, 318] on text "data" at bounding box center [541, 316] width 20 height 12
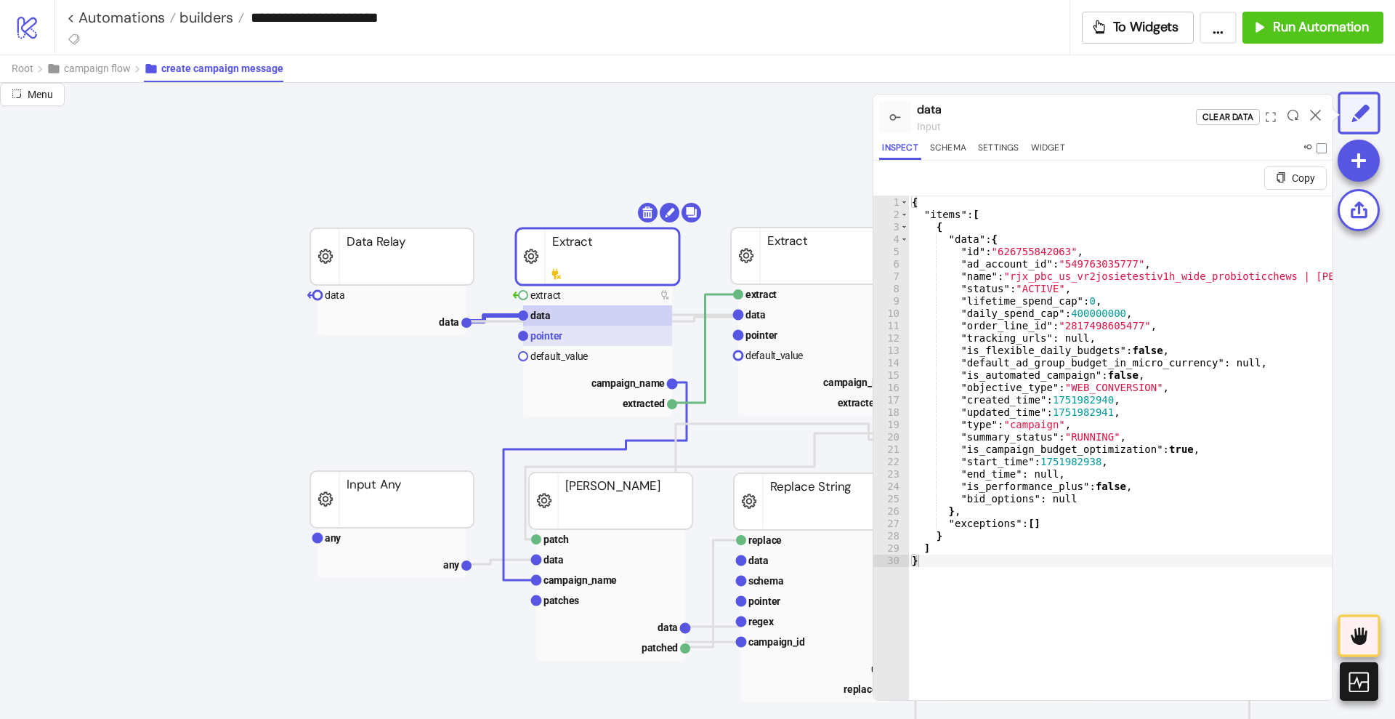
click at [546, 336] on text "pointer" at bounding box center [547, 336] width 32 height 12
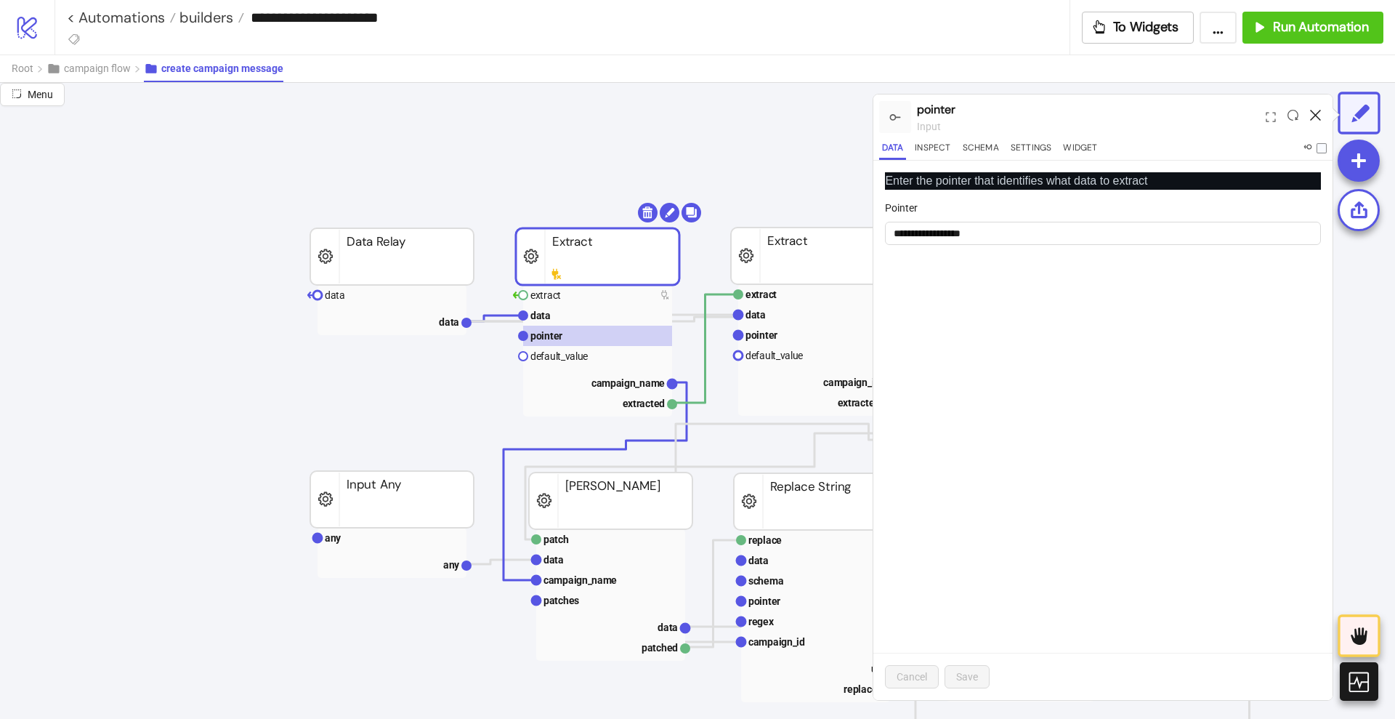
click at [1313, 112] on icon at bounding box center [1315, 115] width 11 height 11
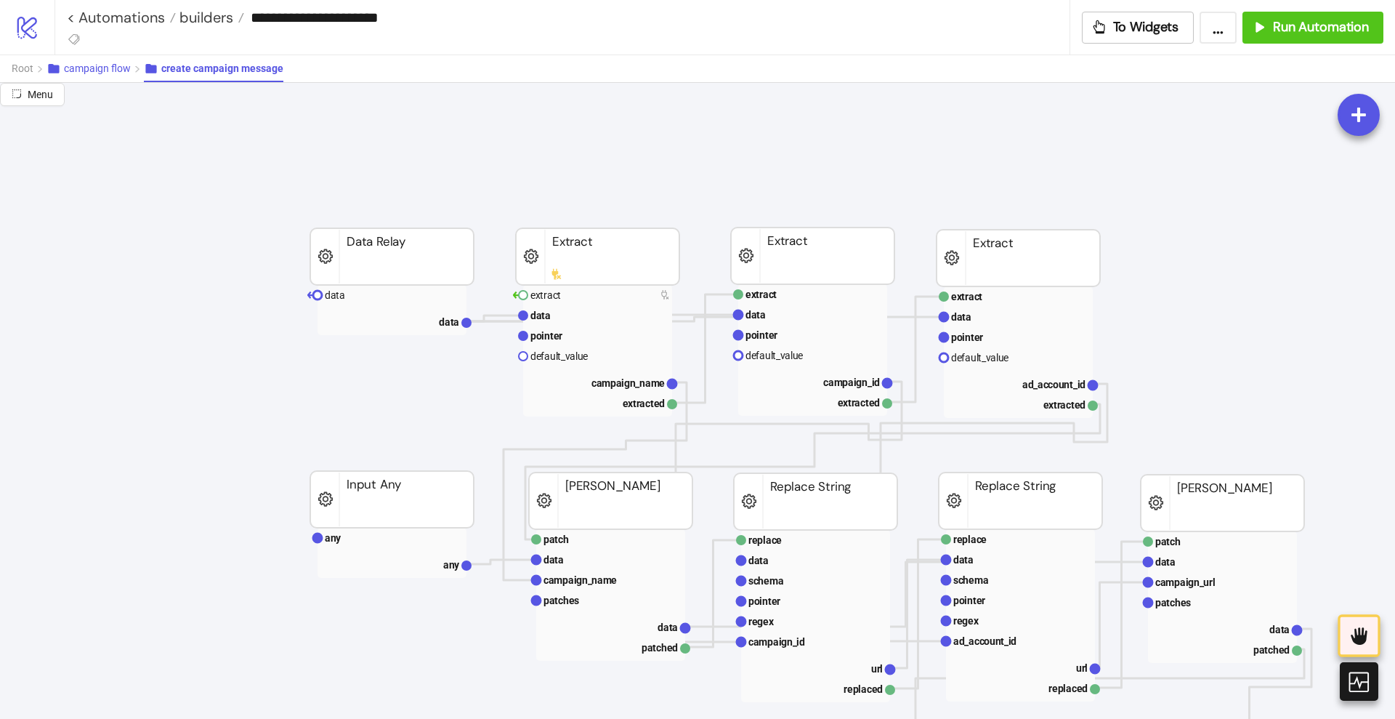
click at [105, 69] on span "campaign flow" at bounding box center [97, 68] width 67 height 12
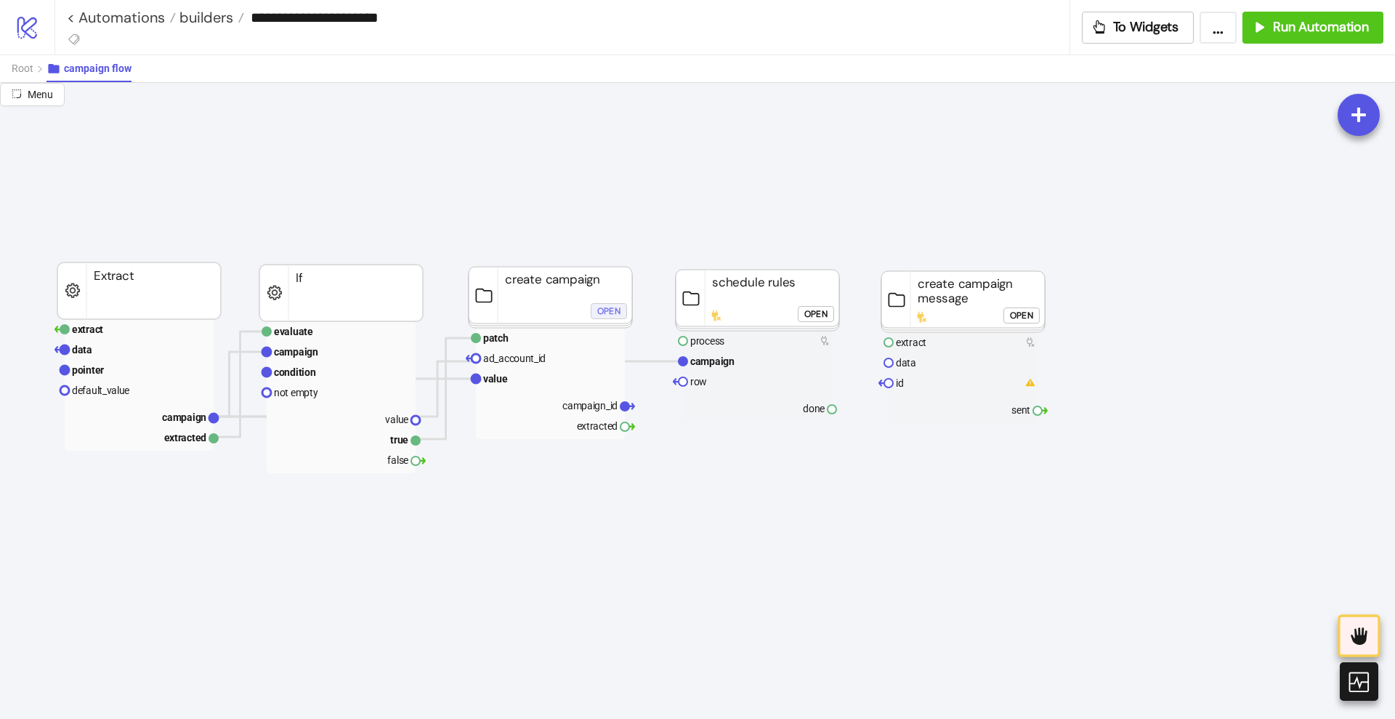
click at [608, 314] on div "Open" at bounding box center [608, 310] width 23 height 17
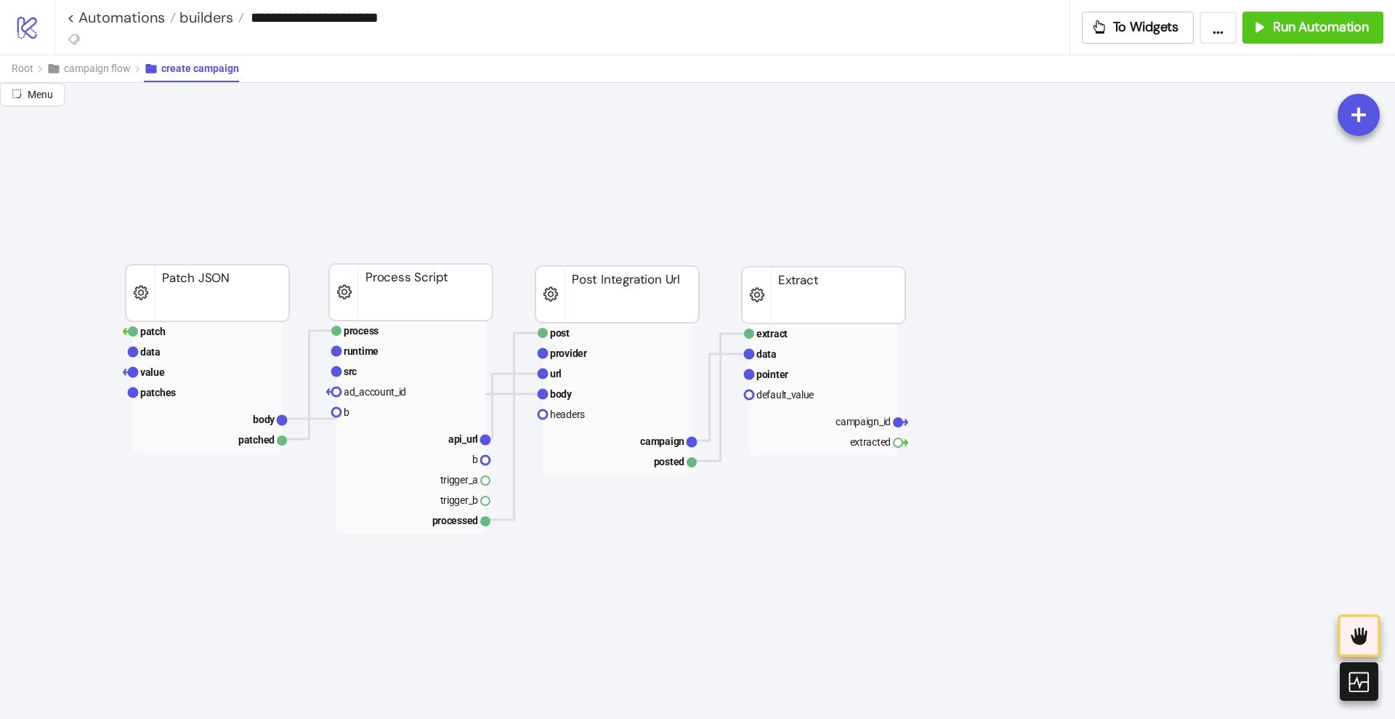
scroll to position [0, 545]
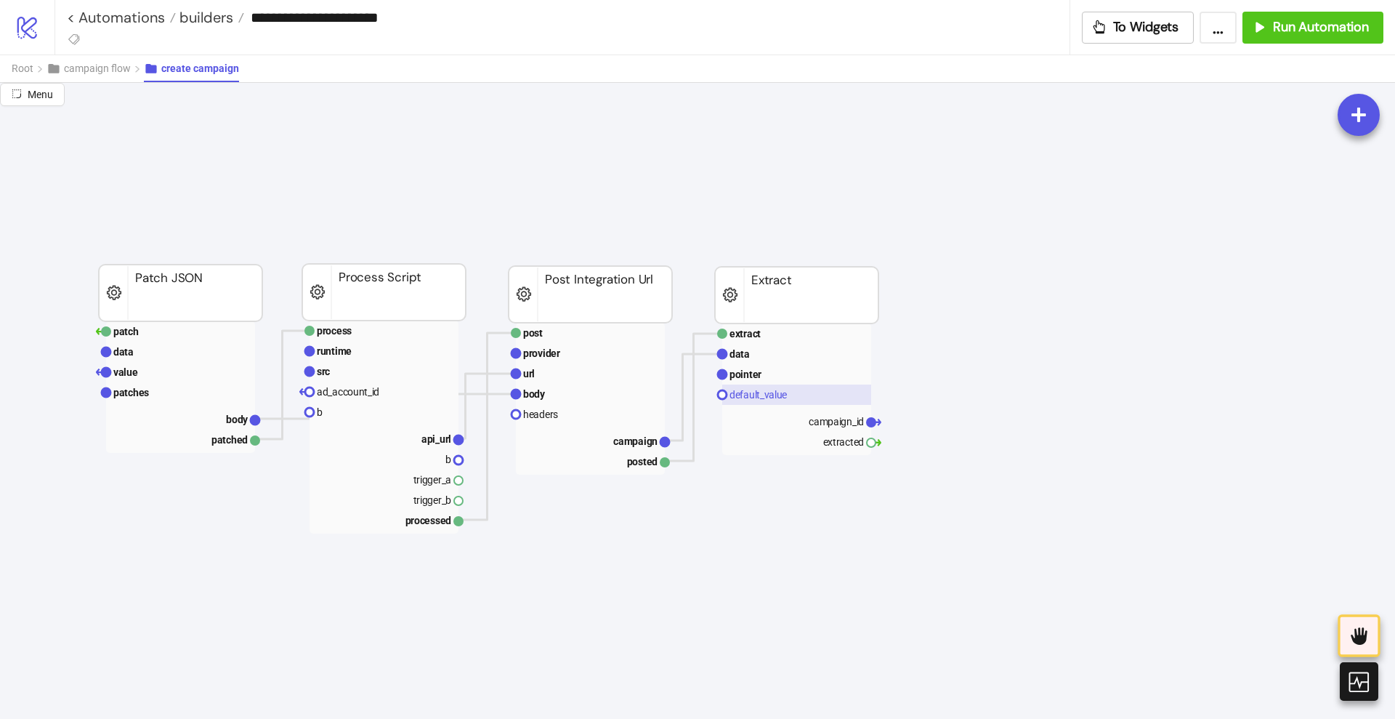
click at [757, 390] on text "default_value" at bounding box center [758, 395] width 57 height 12
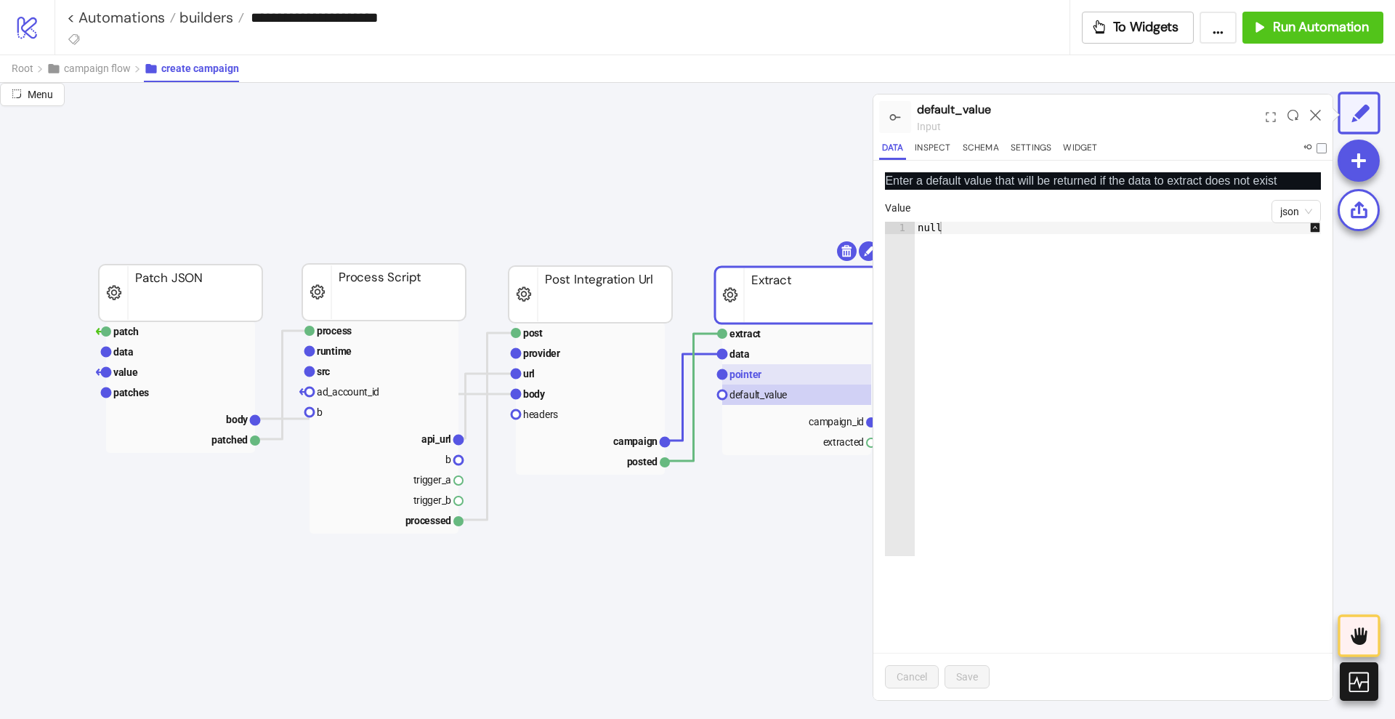
click at [749, 376] on text "pointer" at bounding box center [746, 374] width 32 height 12
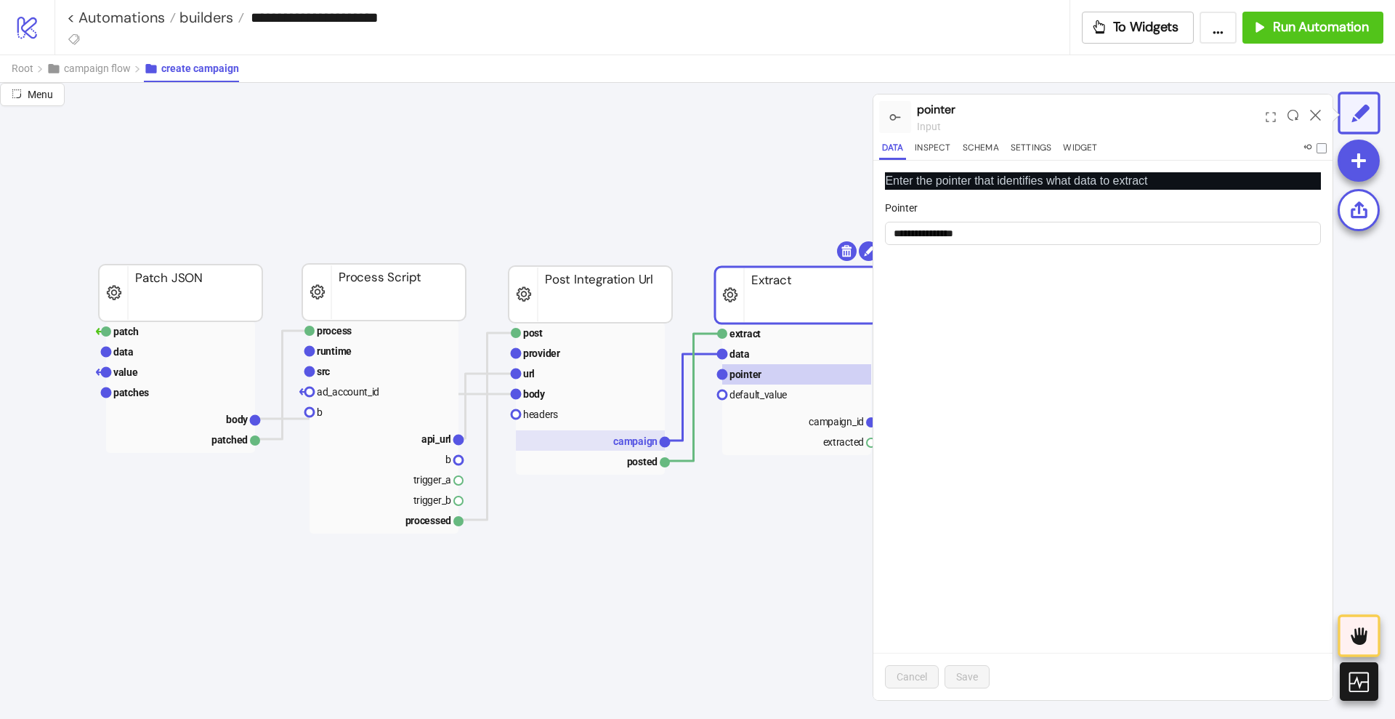
click at [638, 431] on rect at bounding box center [590, 440] width 149 height 20
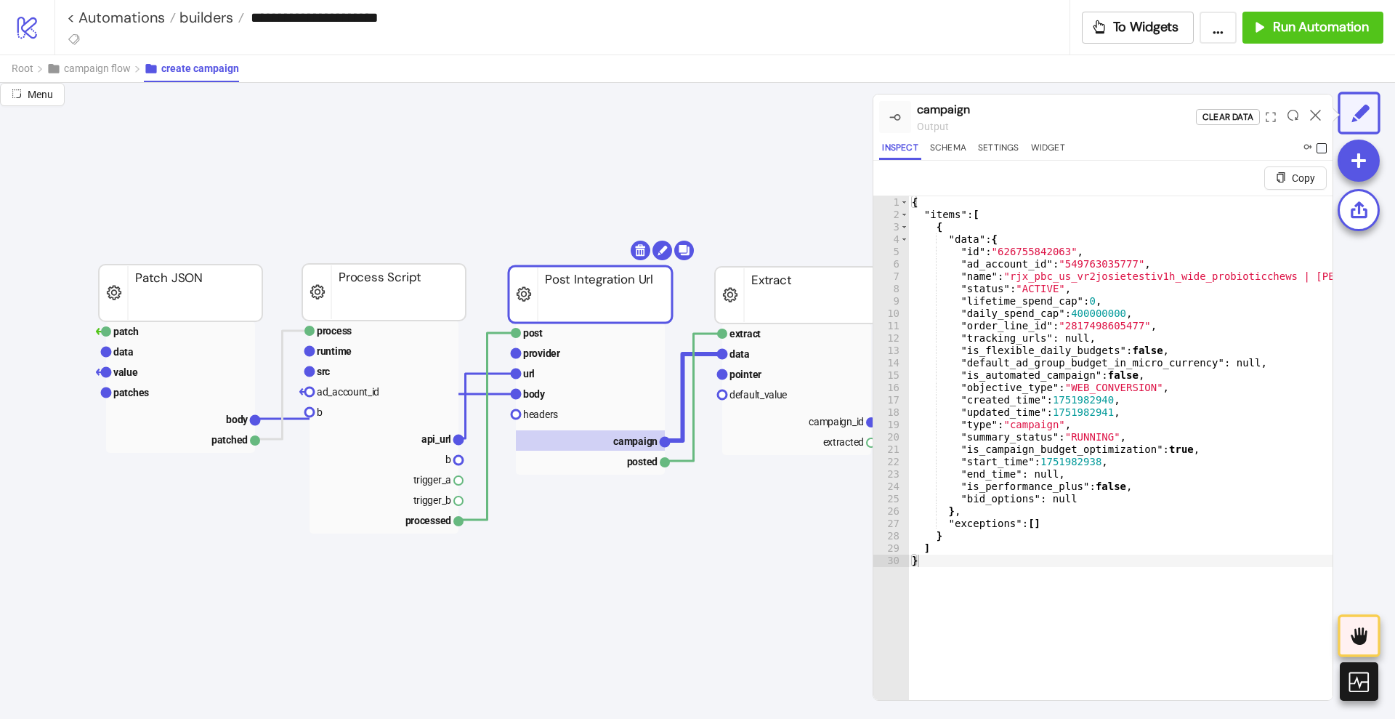
click at [1318, 147] on span at bounding box center [1322, 148] width 10 height 10
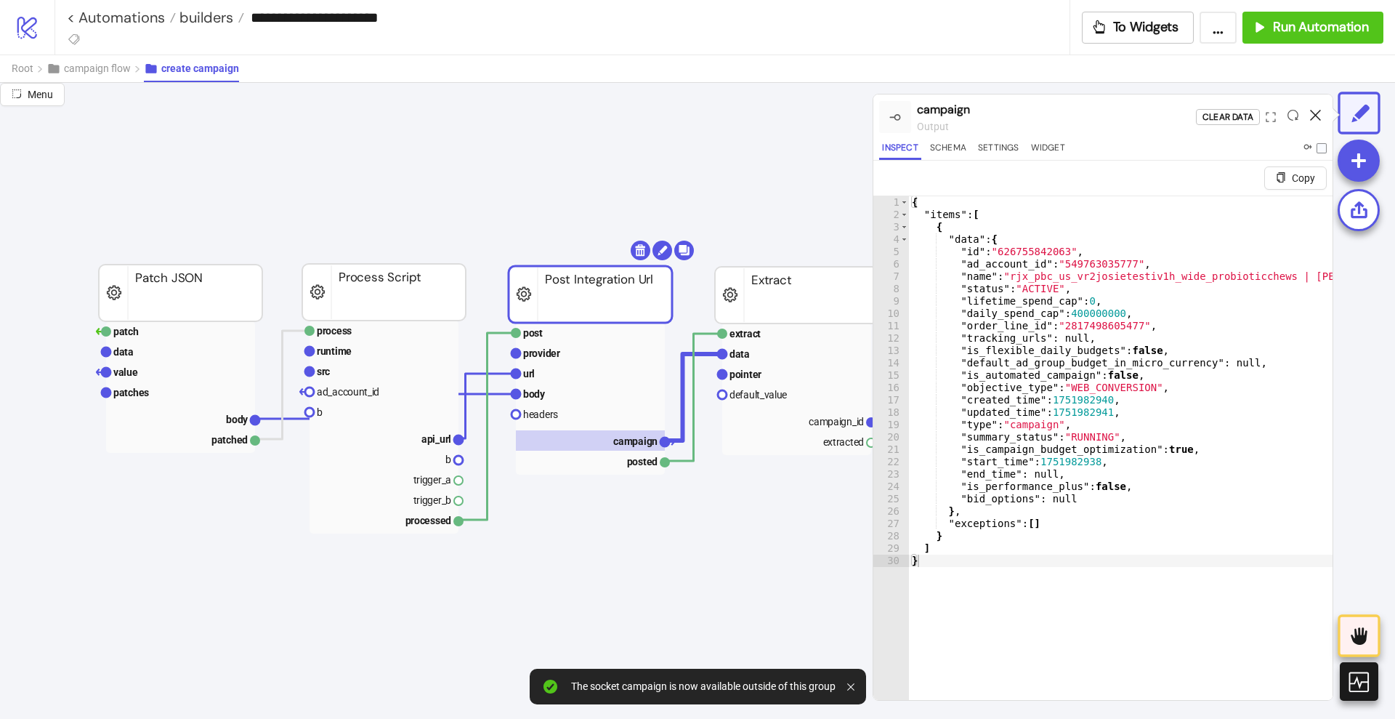
click at [1315, 116] on icon at bounding box center [1315, 115] width 11 height 11
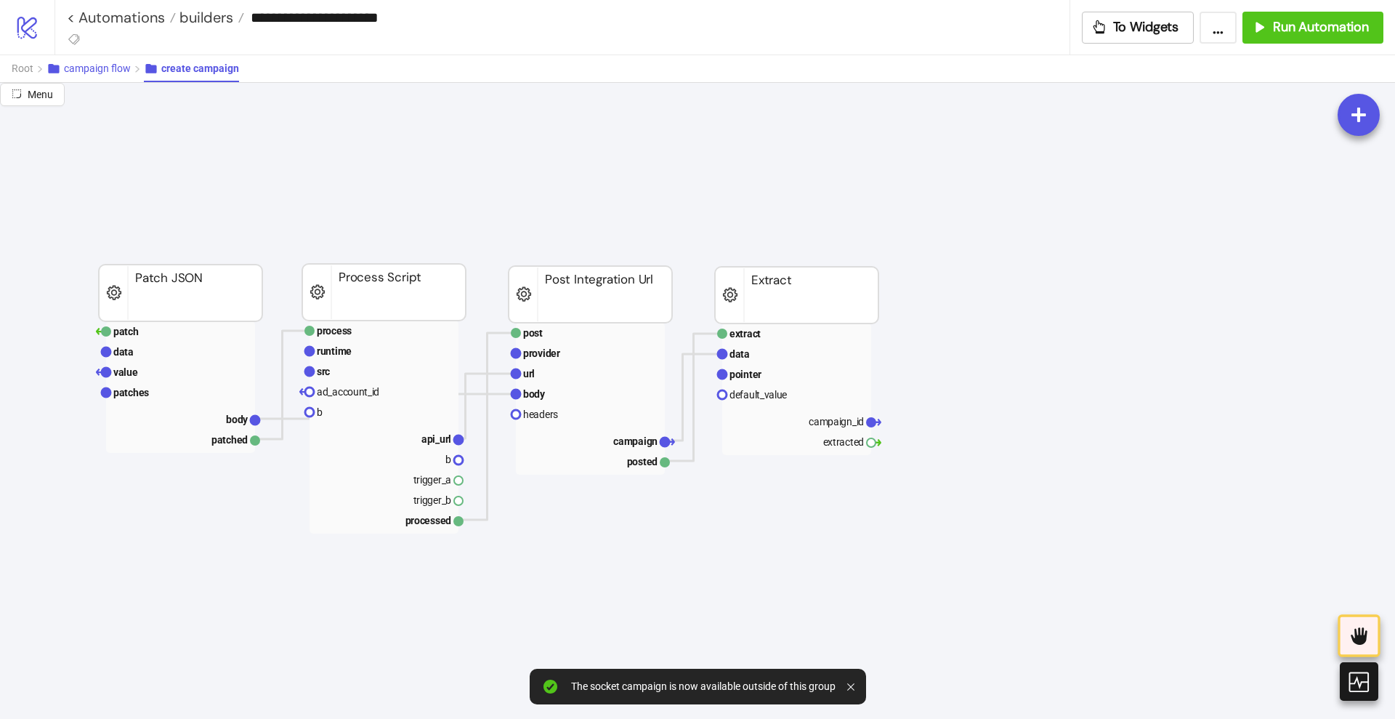
click at [70, 74] on button "campaign flow" at bounding box center [95, 68] width 97 height 27
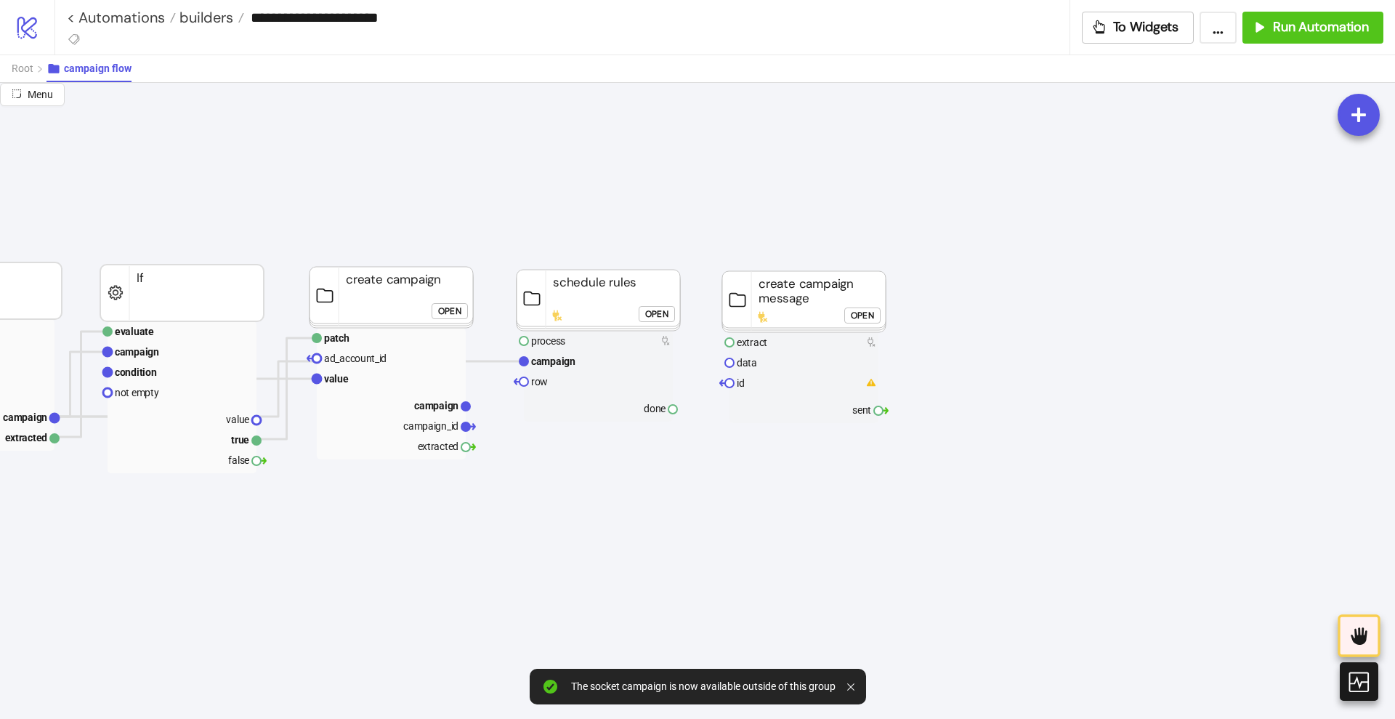
scroll to position [0, 273]
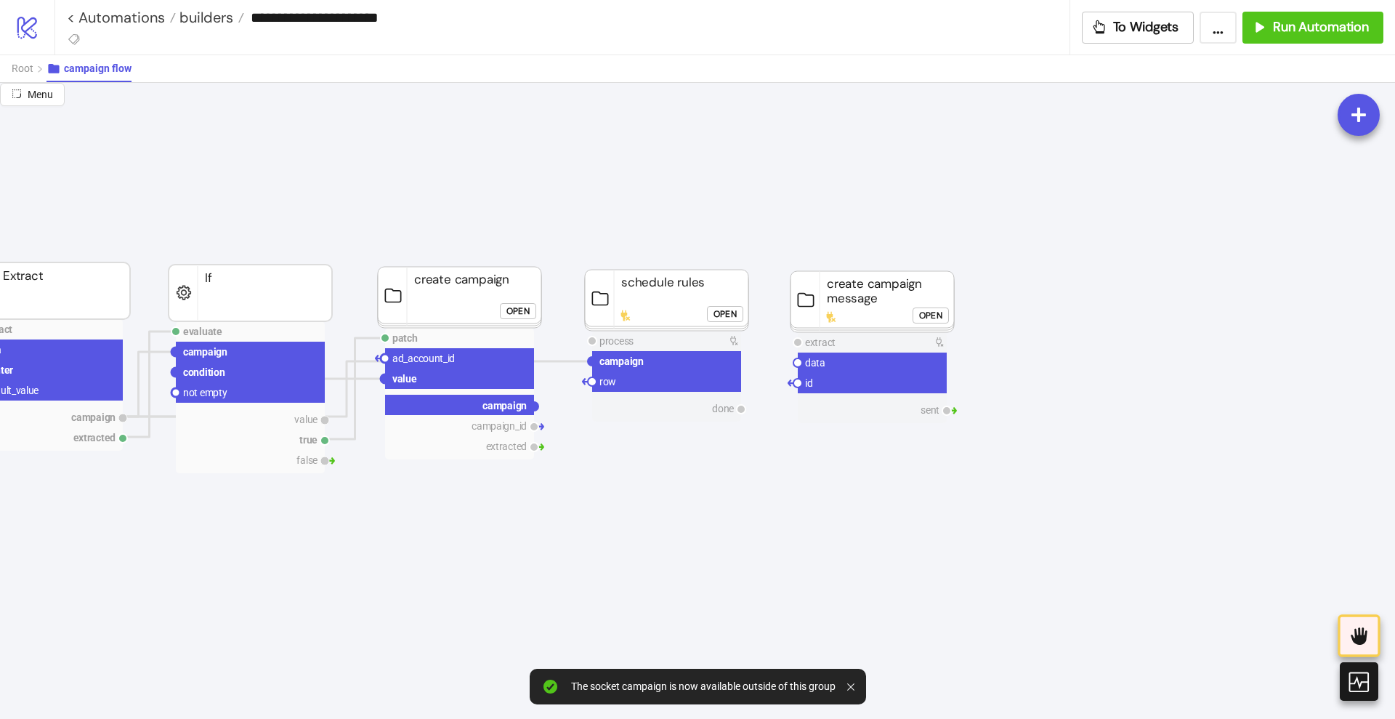
drag, startPoint x: 534, startPoint y: 407, endPoint x: 590, endPoint y: 448, distance: 69.6
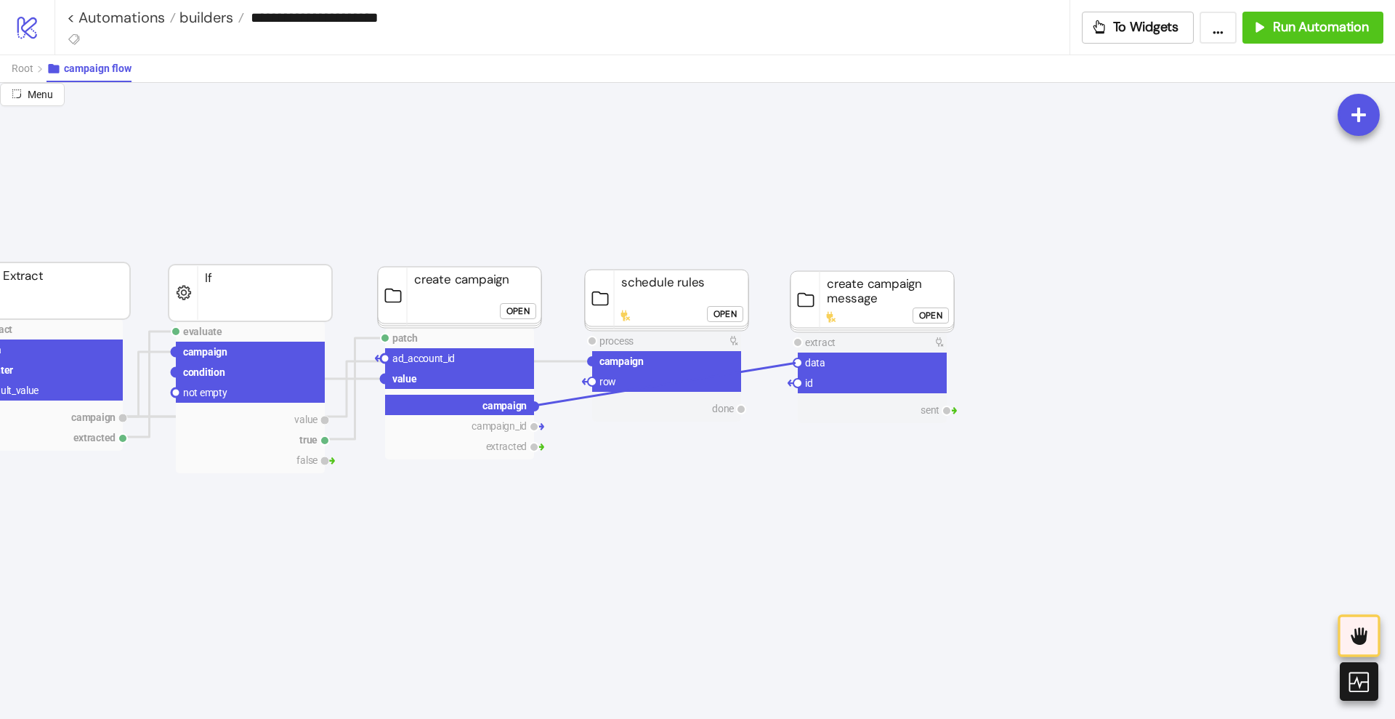
click at [796, 362] on circle at bounding box center [798, 362] width 9 height 9
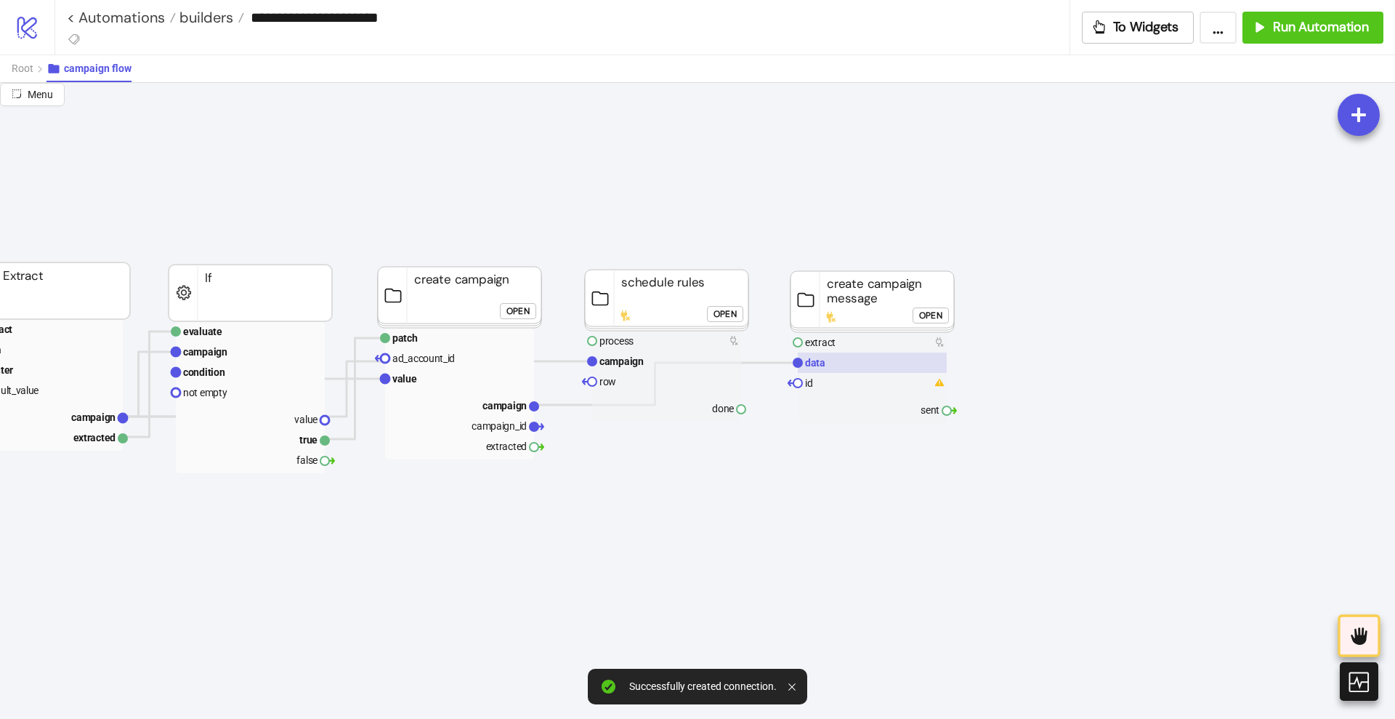
click at [827, 365] on rect at bounding box center [872, 362] width 149 height 20
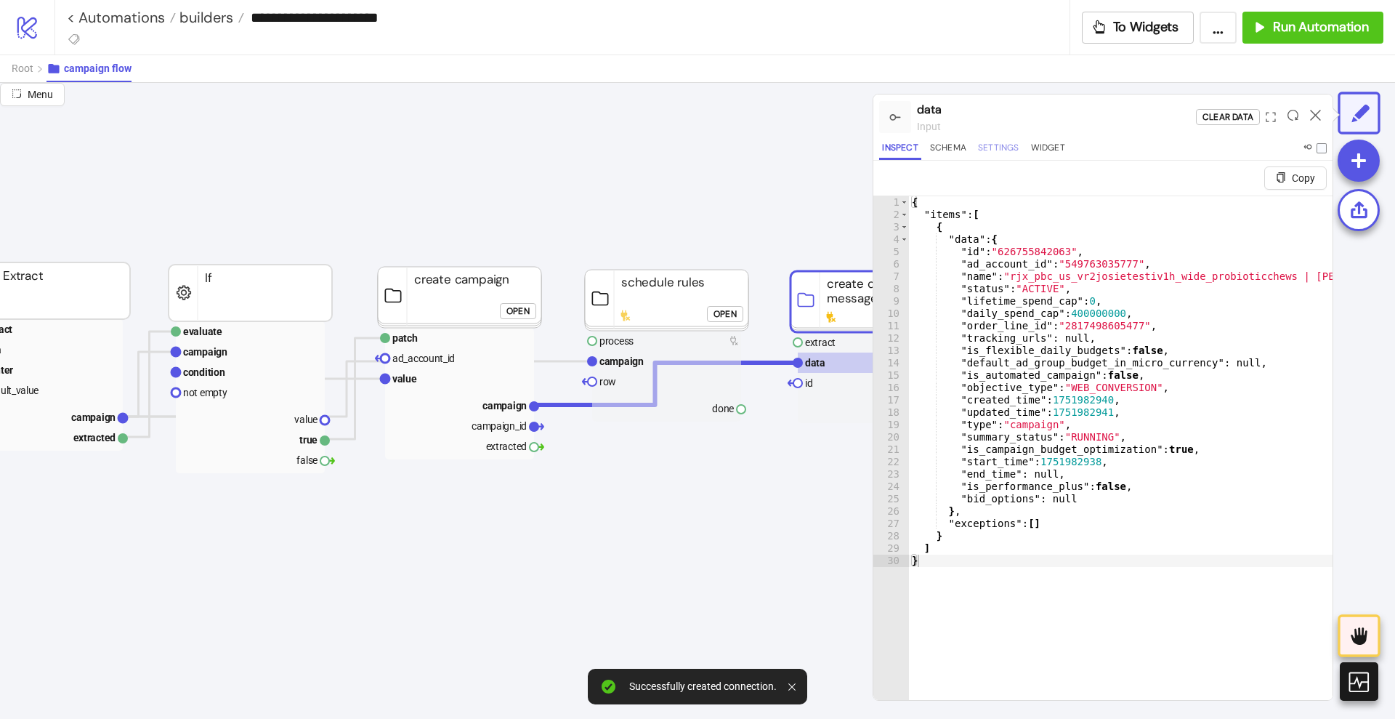
click at [1004, 149] on button "Settings" at bounding box center [998, 150] width 47 height 20
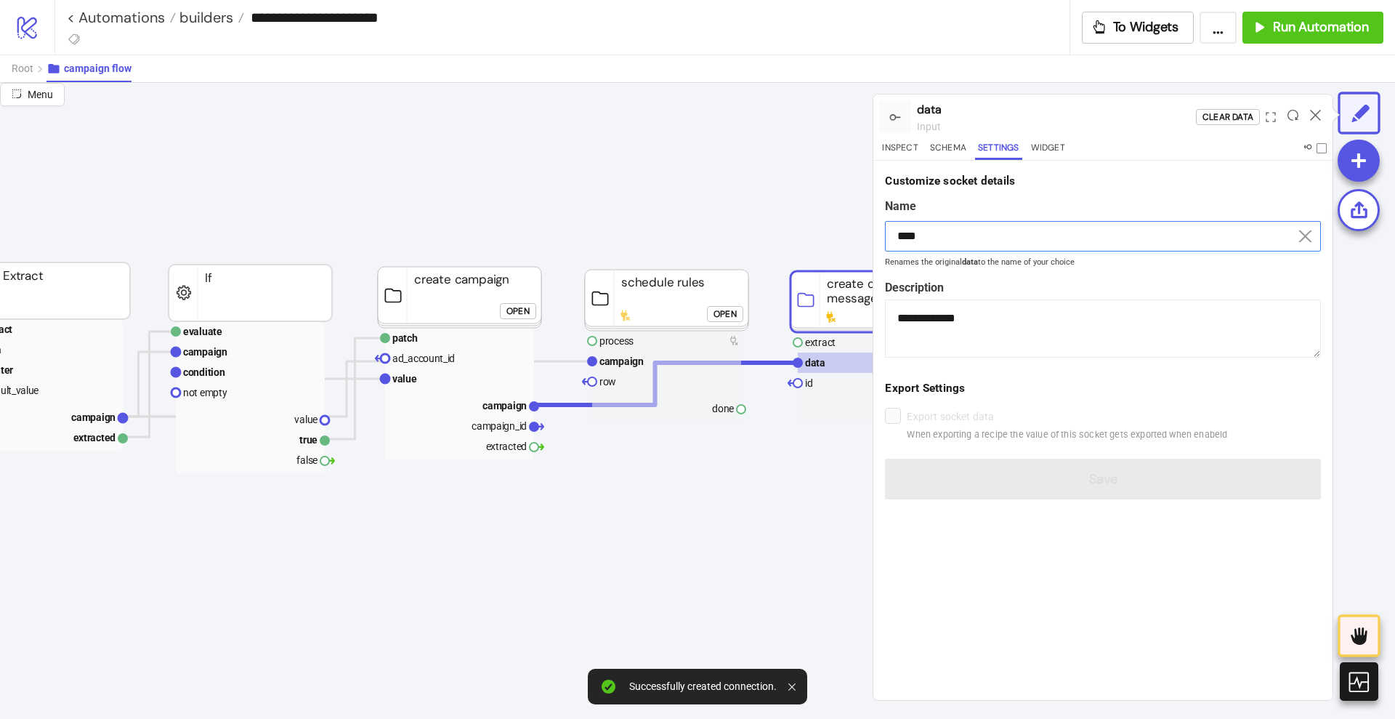
click at [951, 225] on input "****" at bounding box center [1103, 236] width 436 height 31
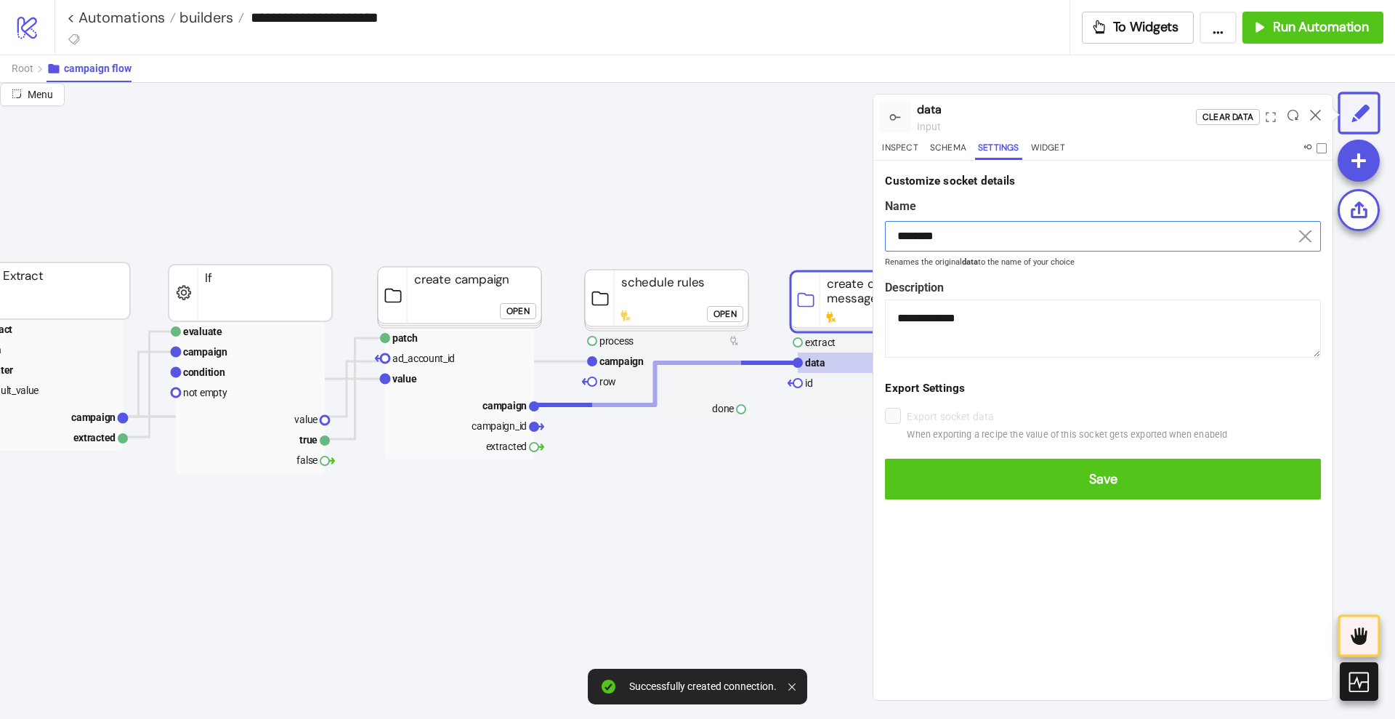
click at [885, 459] on button "Save" at bounding box center [1103, 479] width 436 height 41
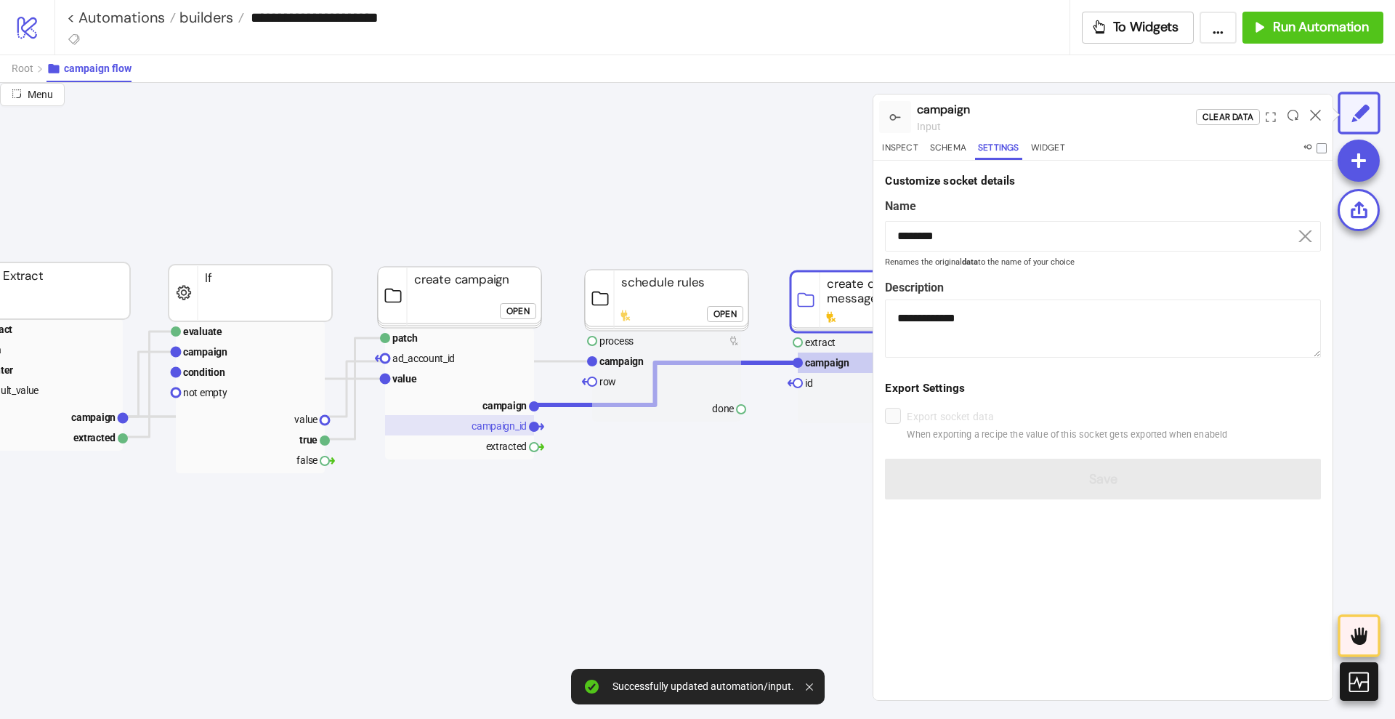
click at [487, 429] on text "campaign_id" at bounding box center [499, 426] width 55 height 12
type input "**********"
type textarea "**********"
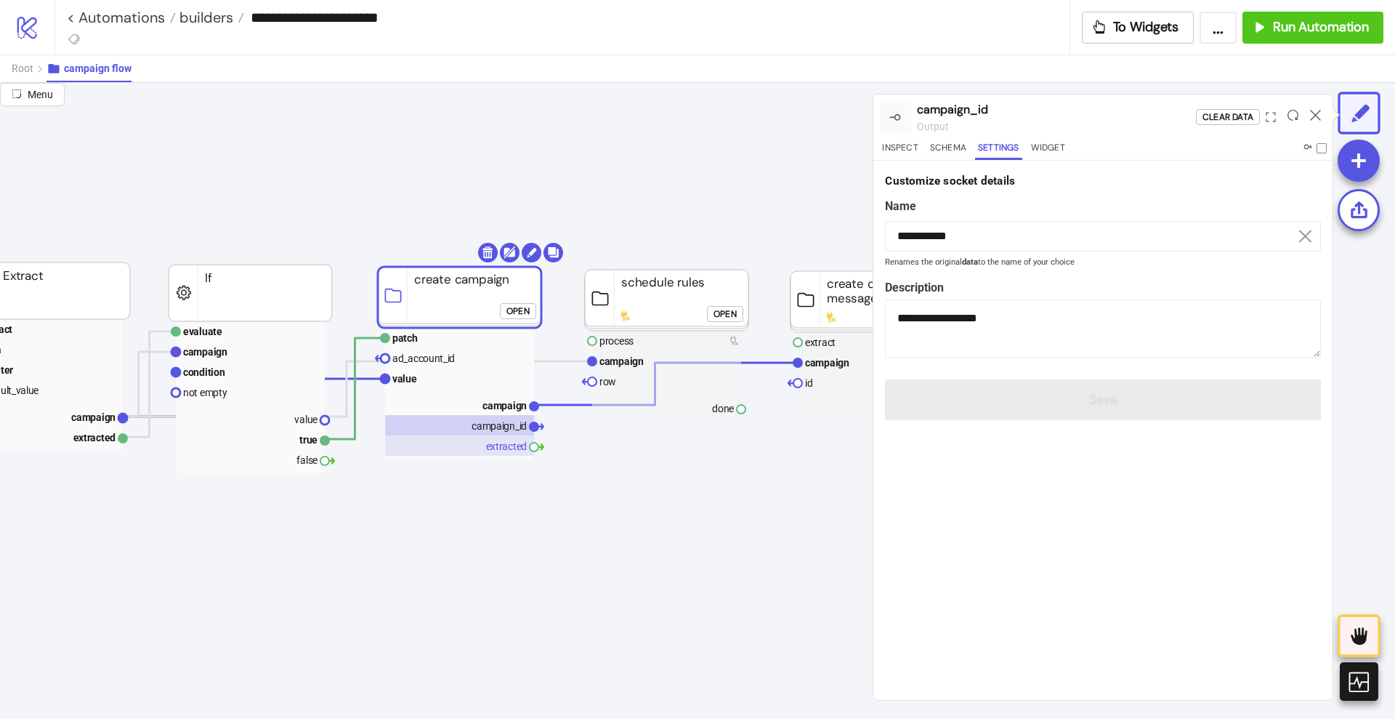
click at [518, 450] on rect at bounding box center [459, 445] width 149 height 20
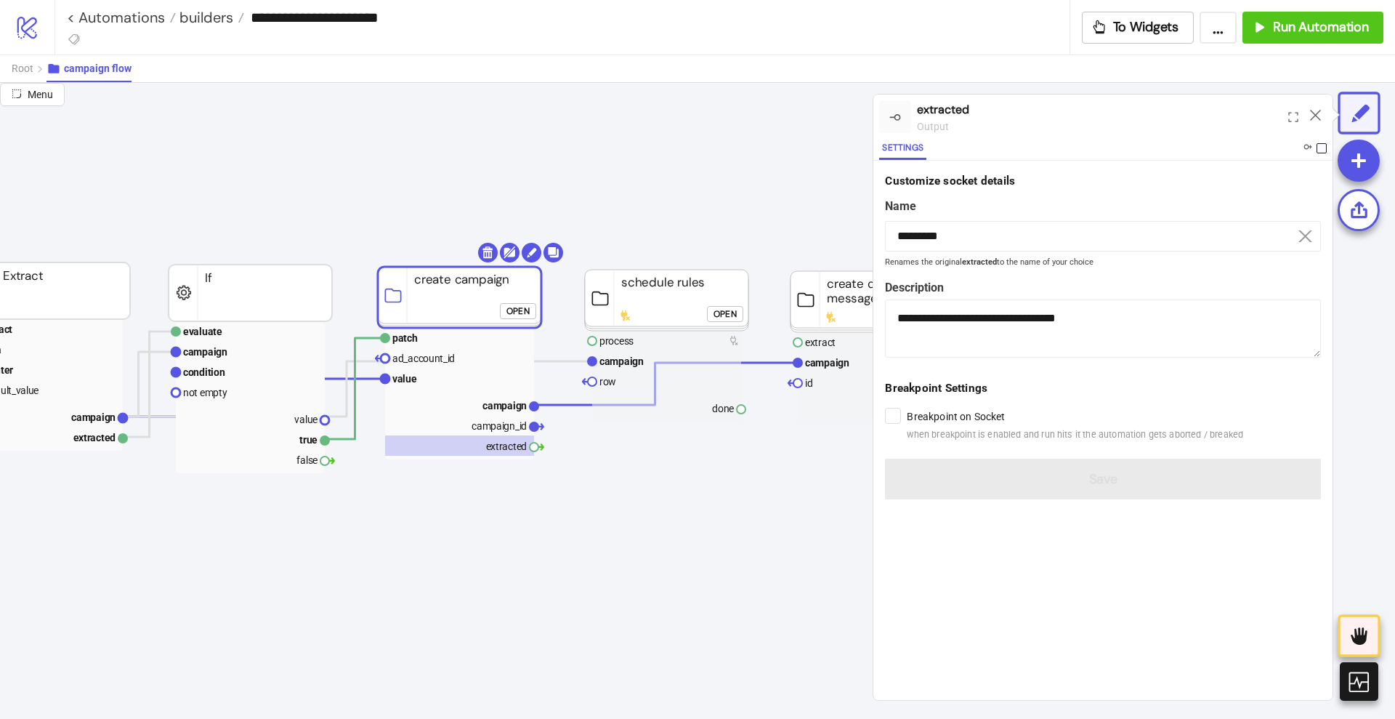
click at [1319, 145] on span at bounding box center [1322, 148] width 10 height 10
click at [1318, 115] on icon at bounding box center [1315, 115] width 11 height 11
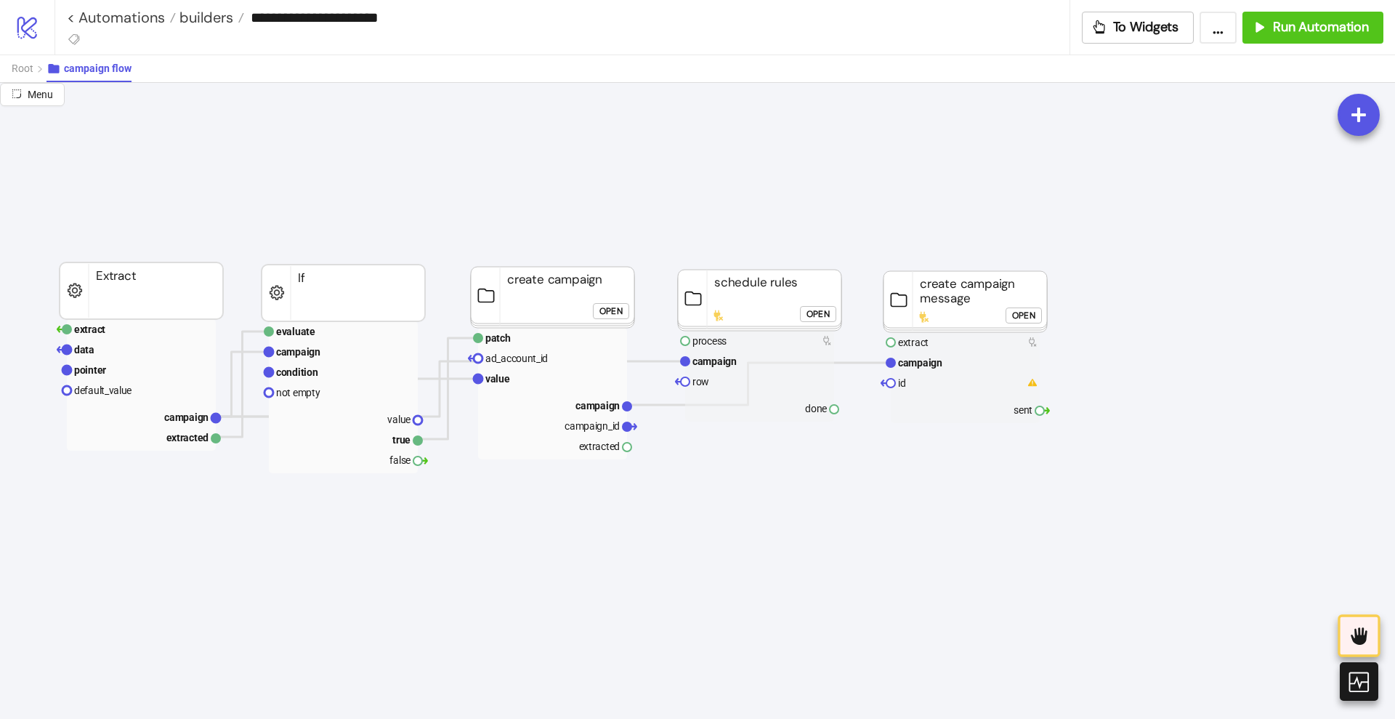
scroll to position [0, 182]
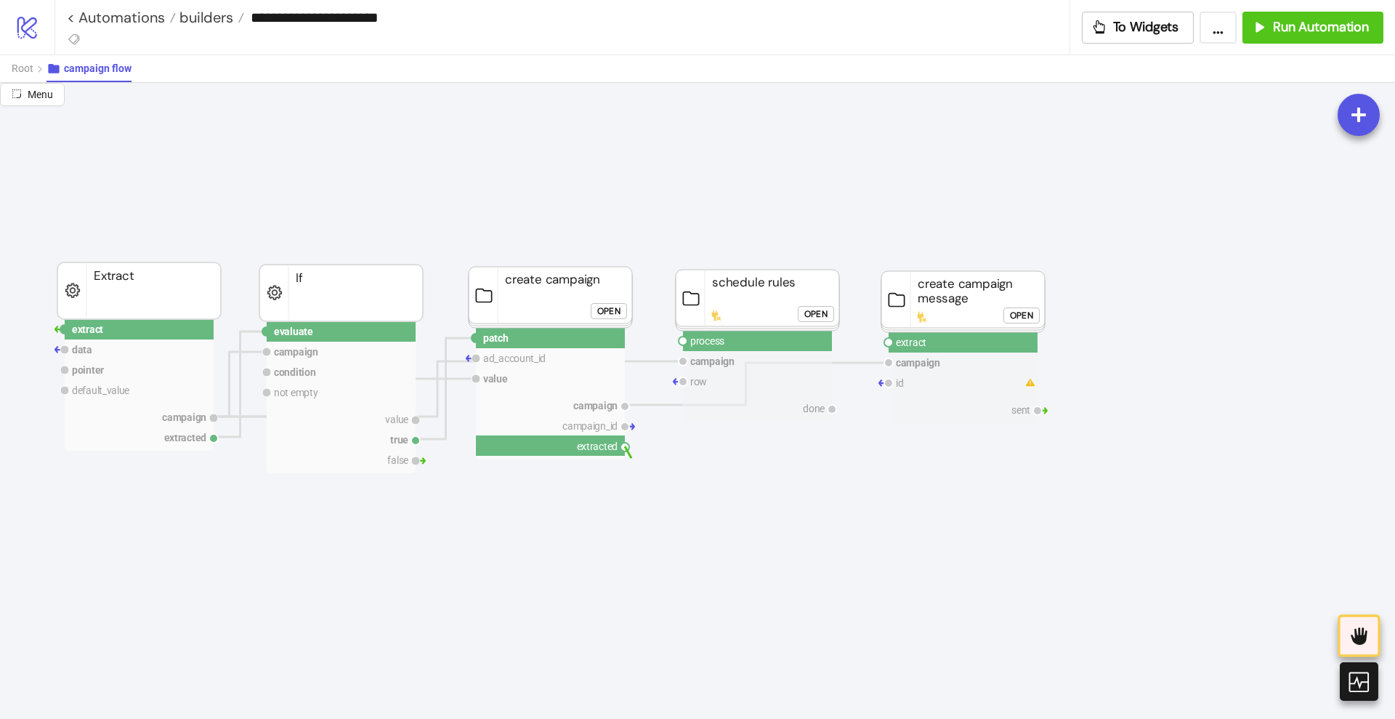
drag, startPoint x: 624, startPoint y: 450, endPoint x: 682, endPoint y: 461, distance: 59.9
click at [683, 337] on circle at bounding box center [683, 340] width 9 height 9
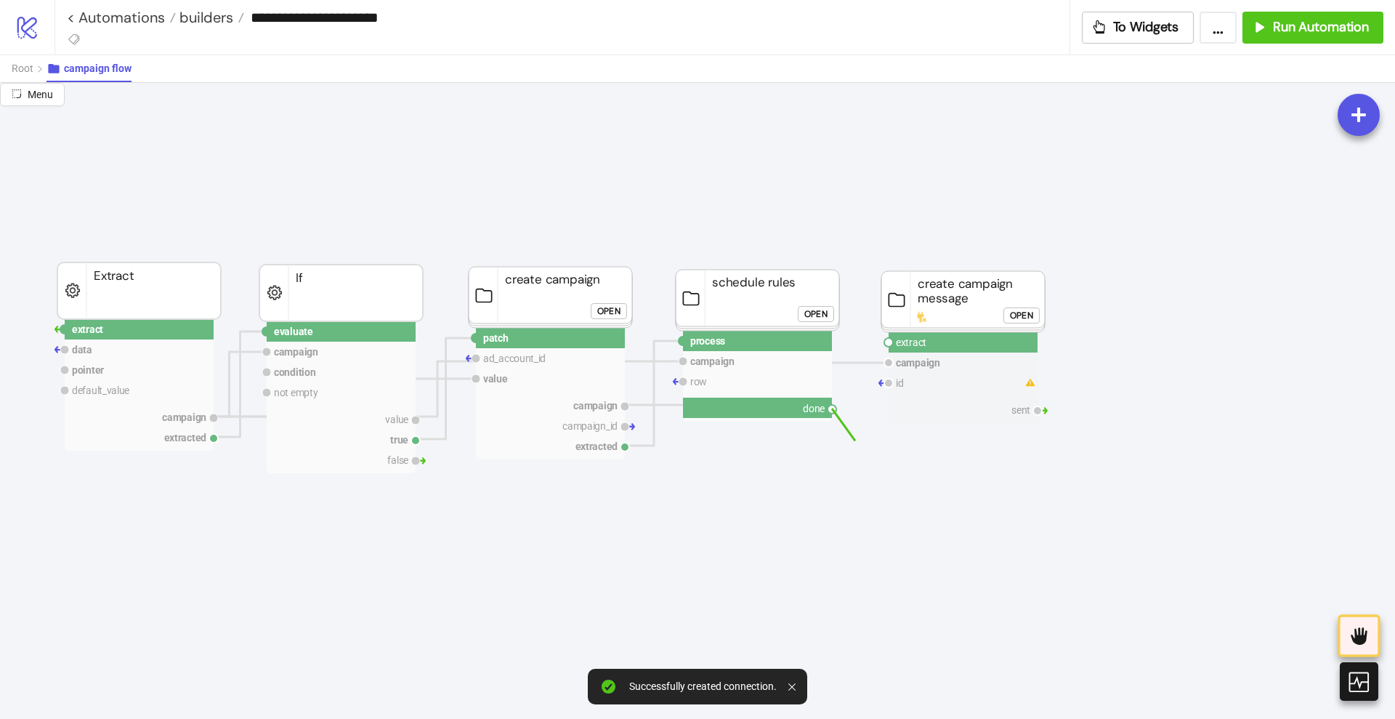
drag, startPoint x: 834, startPoint y: 409, endPoint x: 855, endPoint y: 440, distance: 37.7
click at [887, 344] on circle at bounding box center [888, 342] width 9 height 9
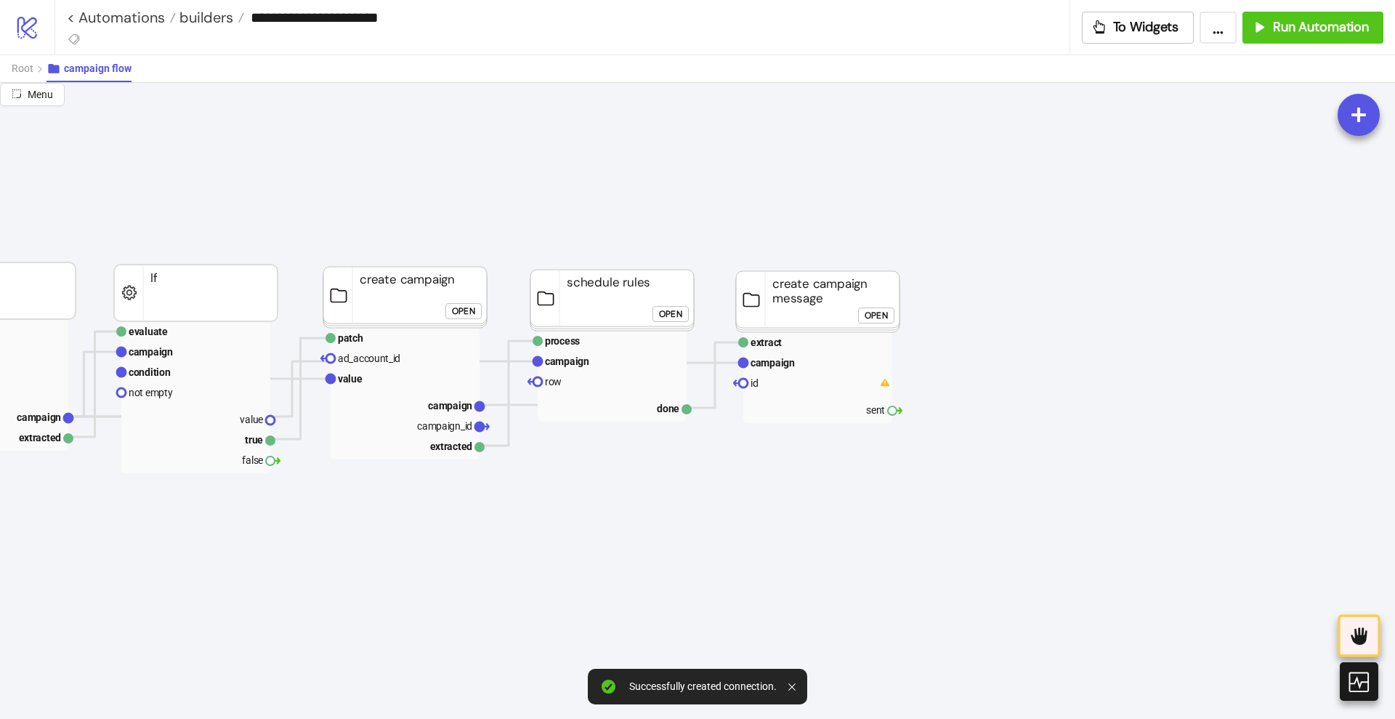
scroll to position [0, 363]
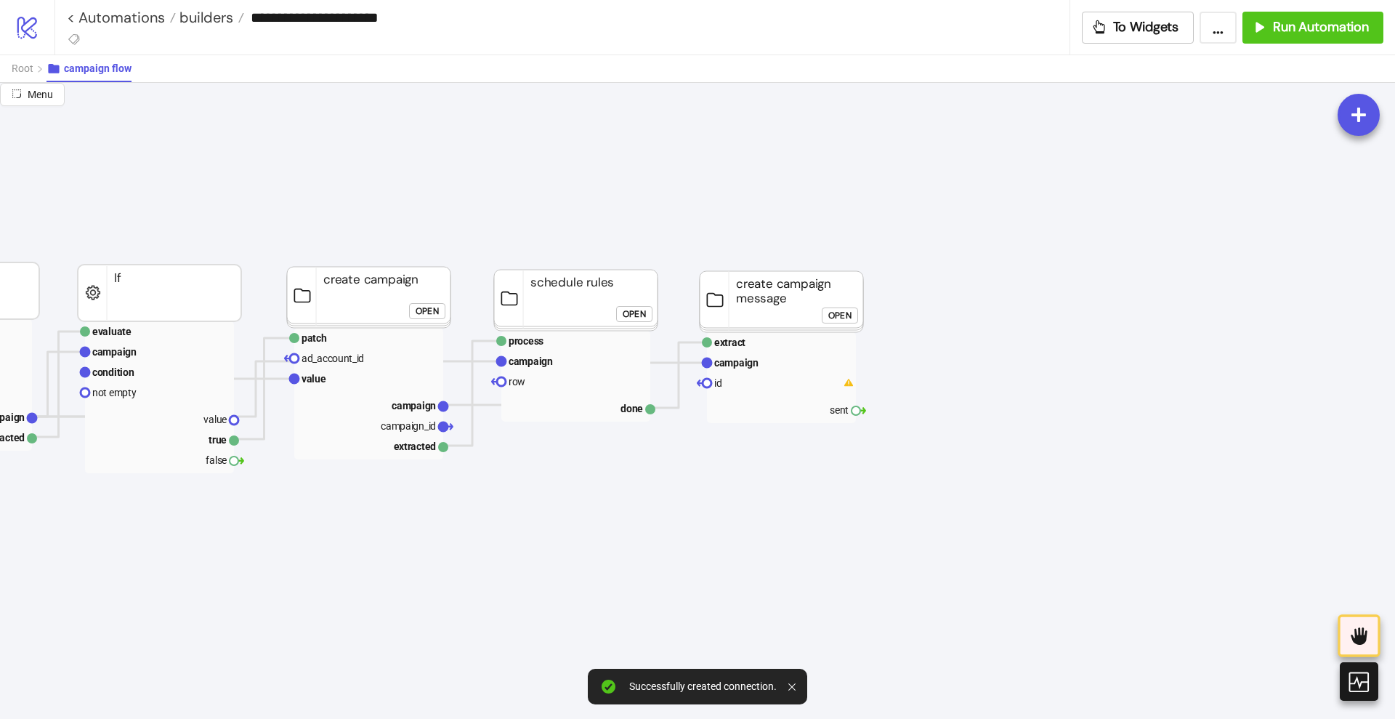
click at [834, 316] on div "Open" at bounding box center [839, 315] width 23 height 17
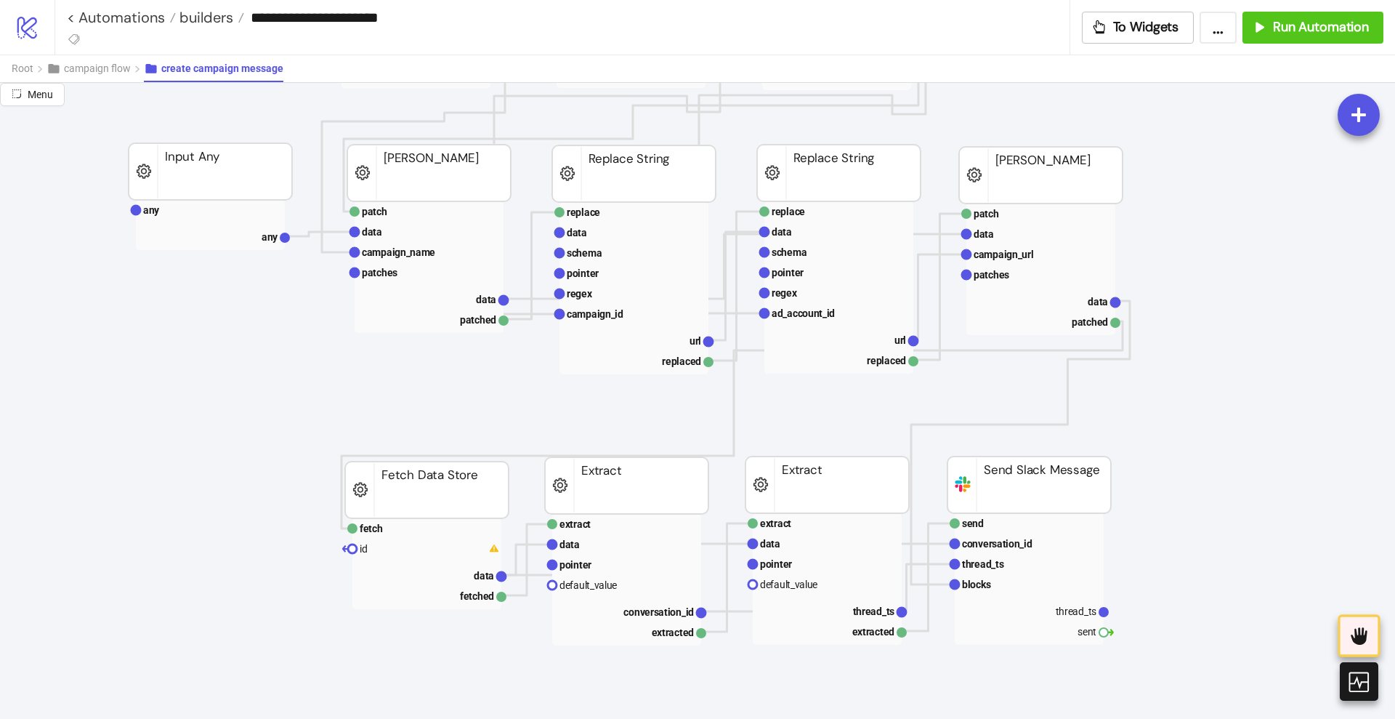
scroll to position [363, 363]
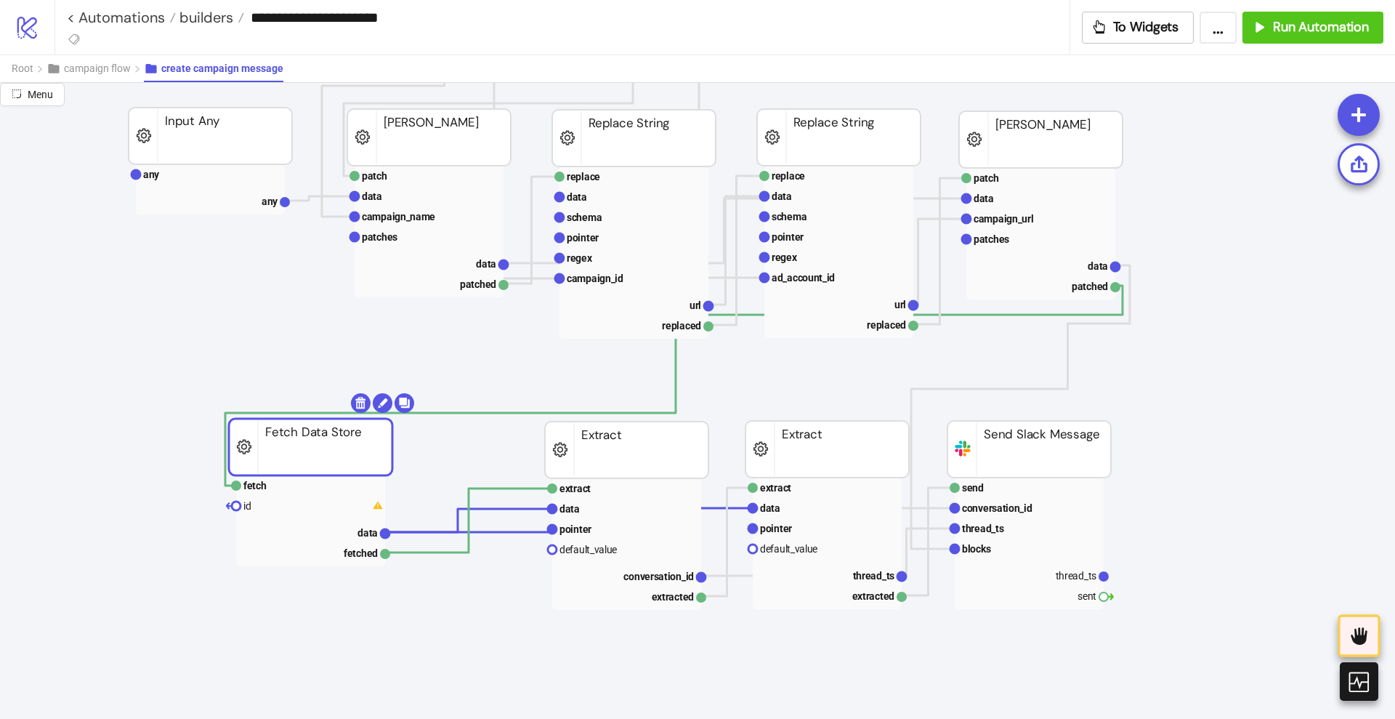
drag, startPoint x: 429, startPoint y: 461, endPoint x: 312, endPoint y: 454, distance: 116.5
click at [357, 405] on body "**********" at bounding box center [697, 359] width 1395 height 719
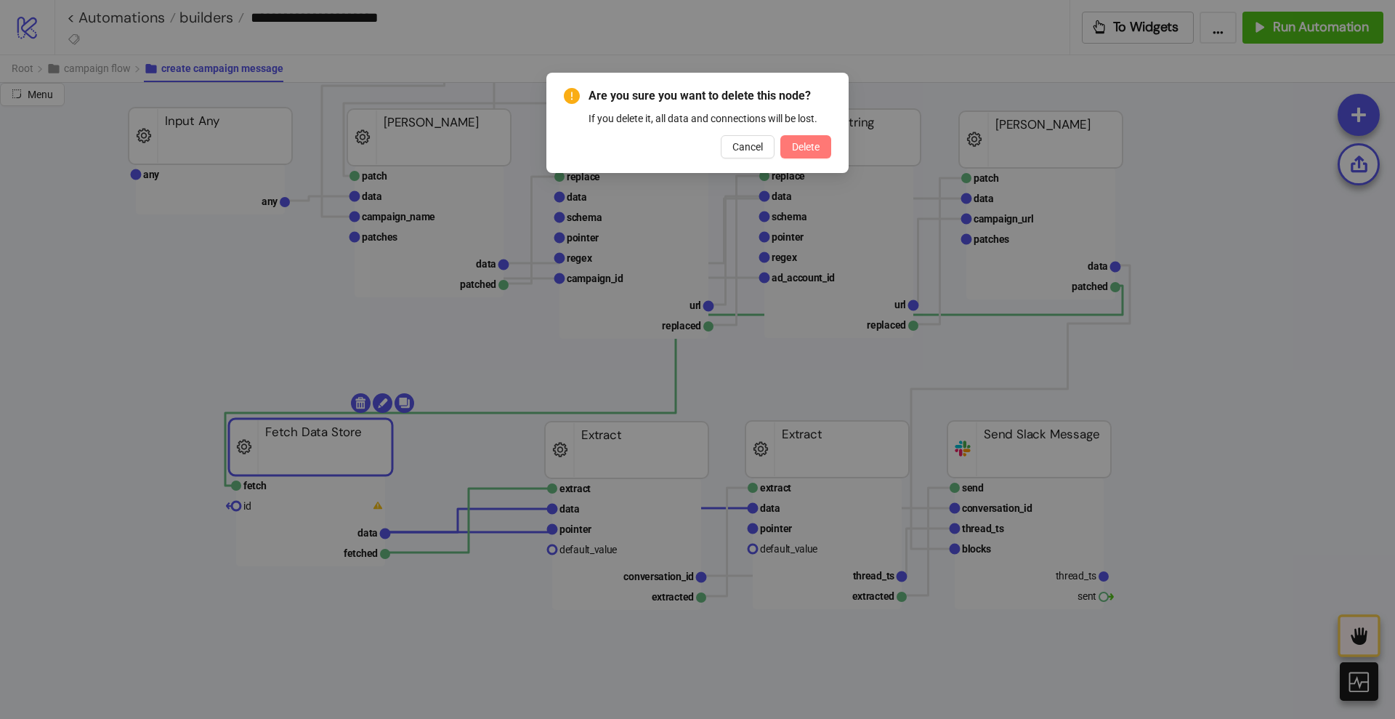
click at [794, 147] on span "Delete" at bounding box center [806, 147] width 28 height 12
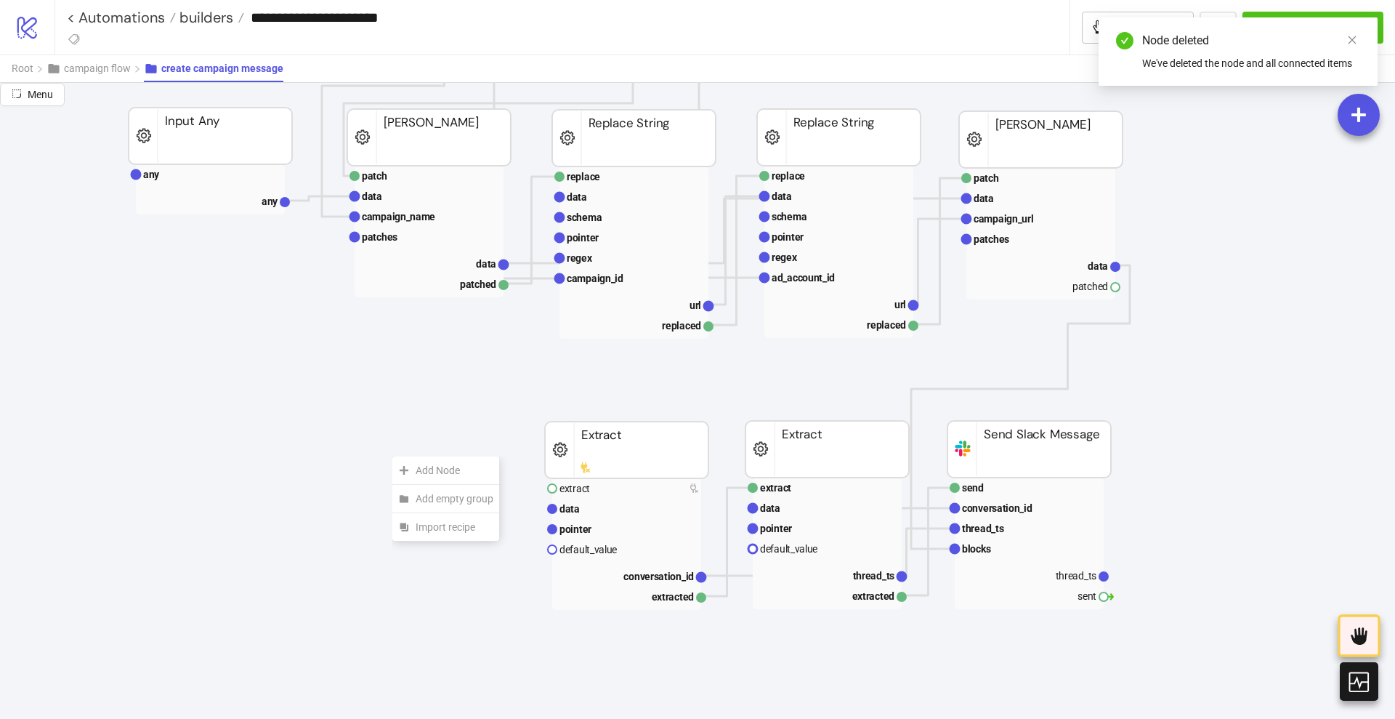
click at [403, 464] on icon at bounding box center [404, 470] width 12 height 12
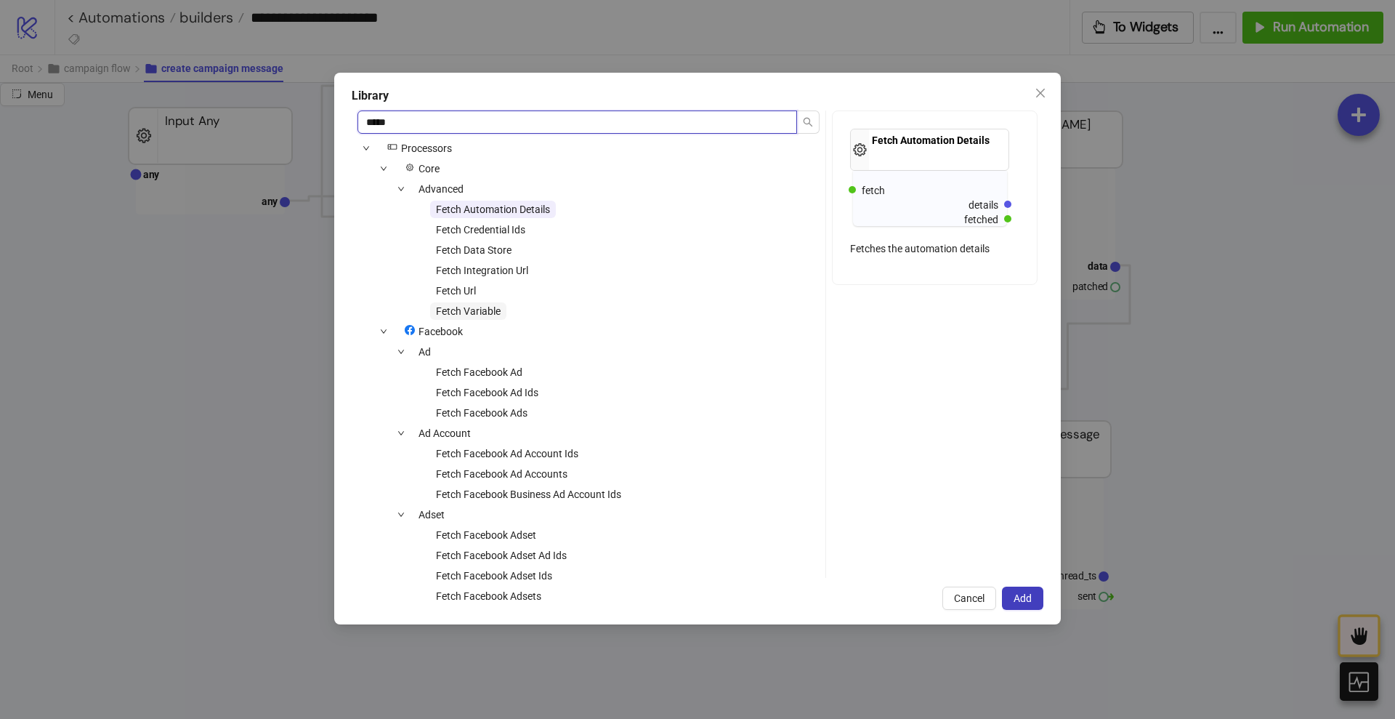
type input "*****"
click at [477, 307] on span "Fetch Variable" at bounding box center [468, 311] width 65 height 12
click at [1012, 586] on button "Add" at bounding box center [1022, 597] width 41 height 23
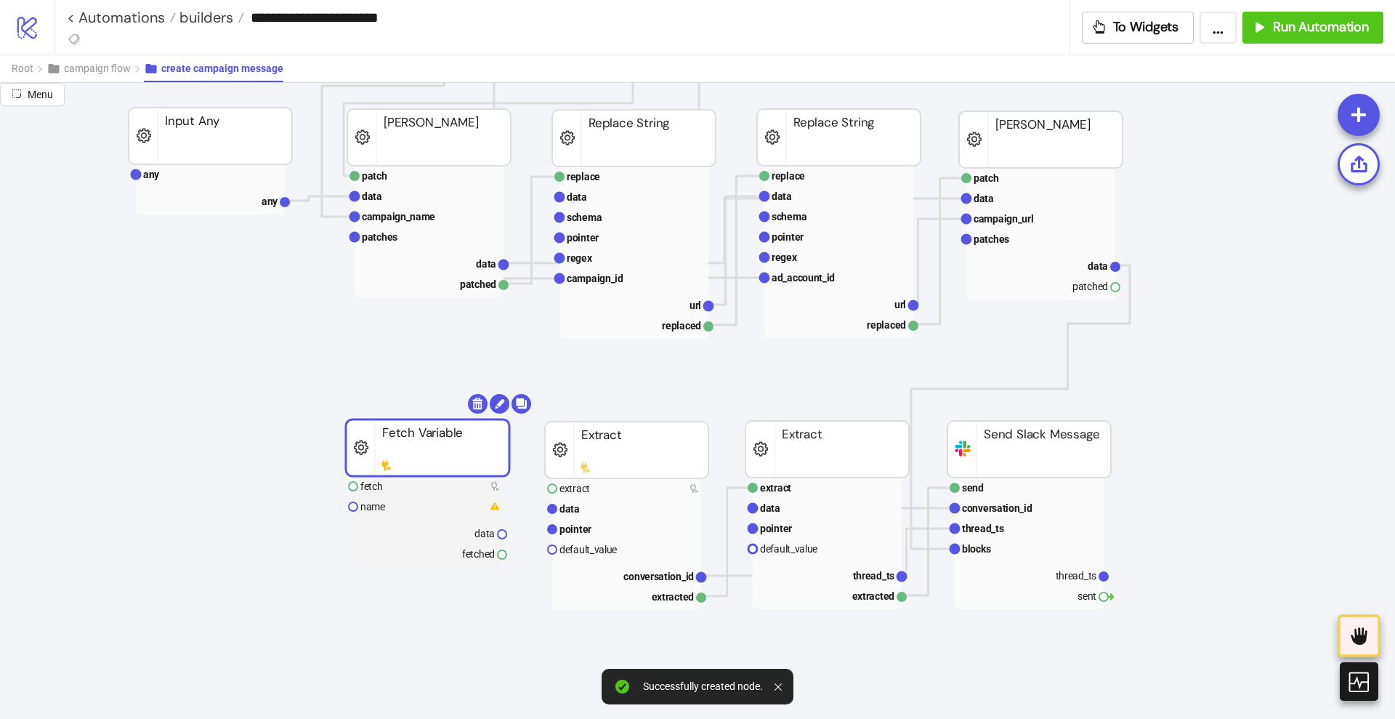
drag, startPoint x: 481, startPoint y: 474, endPoint x: 436, endPoint y: 437, distance: 57.9
click at [436, 437] on rect at bounding box center [428, 447] width 164 height 57
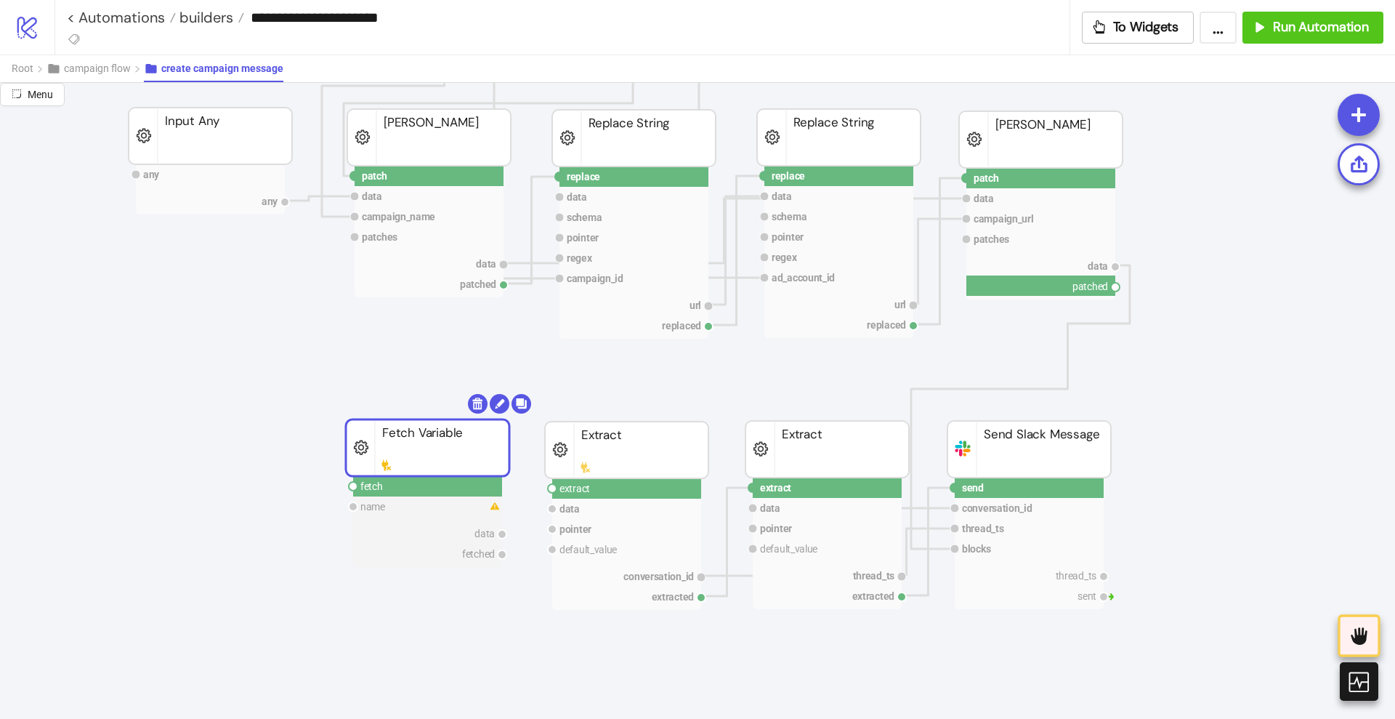
drag, startPoint x: 1118, startPoint y: 286, endPoint x: 993, endPoint y: 348, distance: 139.4
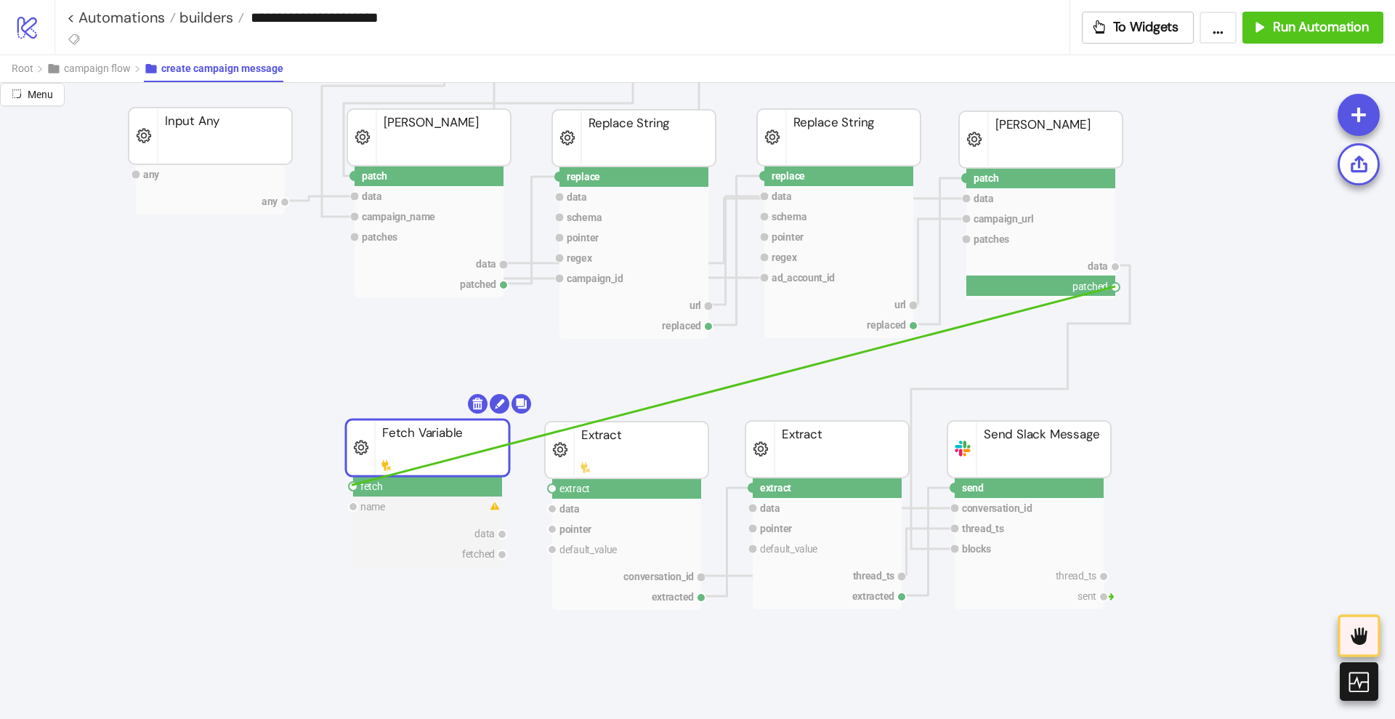
click at [352, 485] on circle at bounding box center [353, 486] width 9 height 9
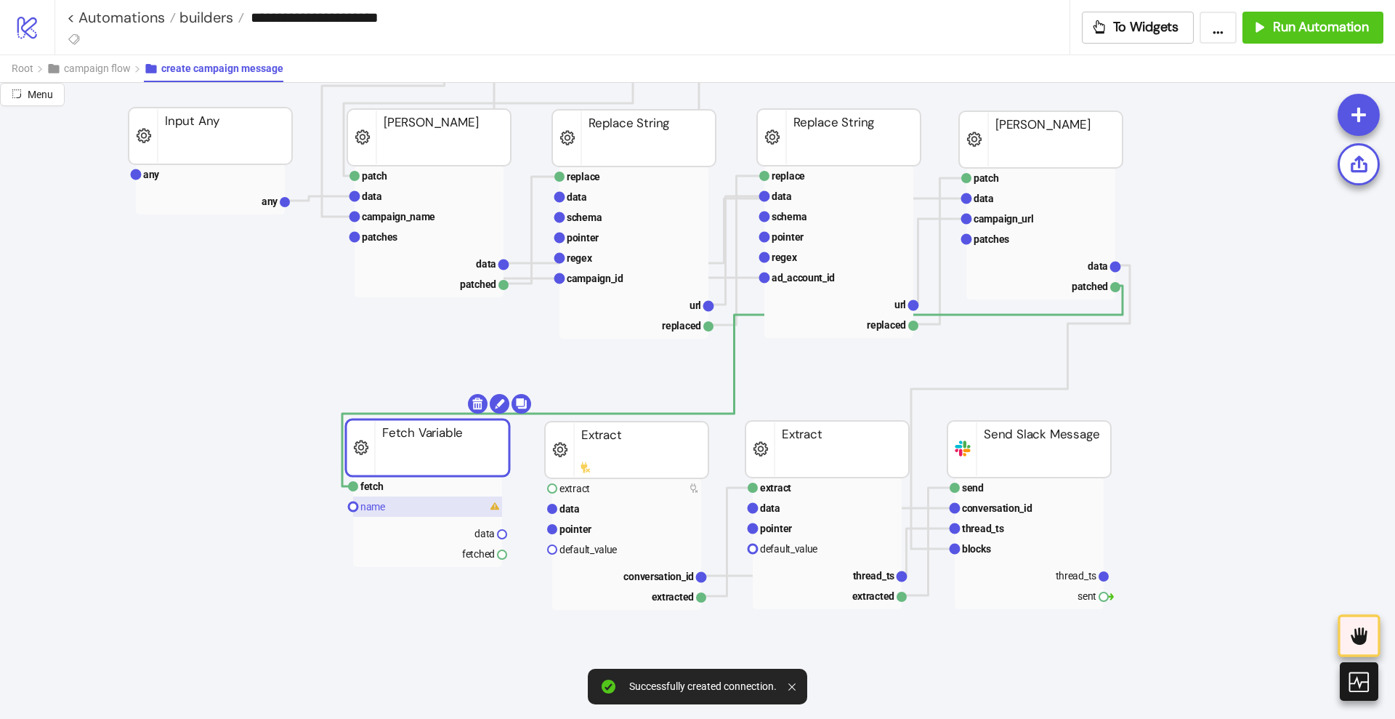
click at [379, 512] on text "name" at bounding box center [372, 507] width 25 height 12
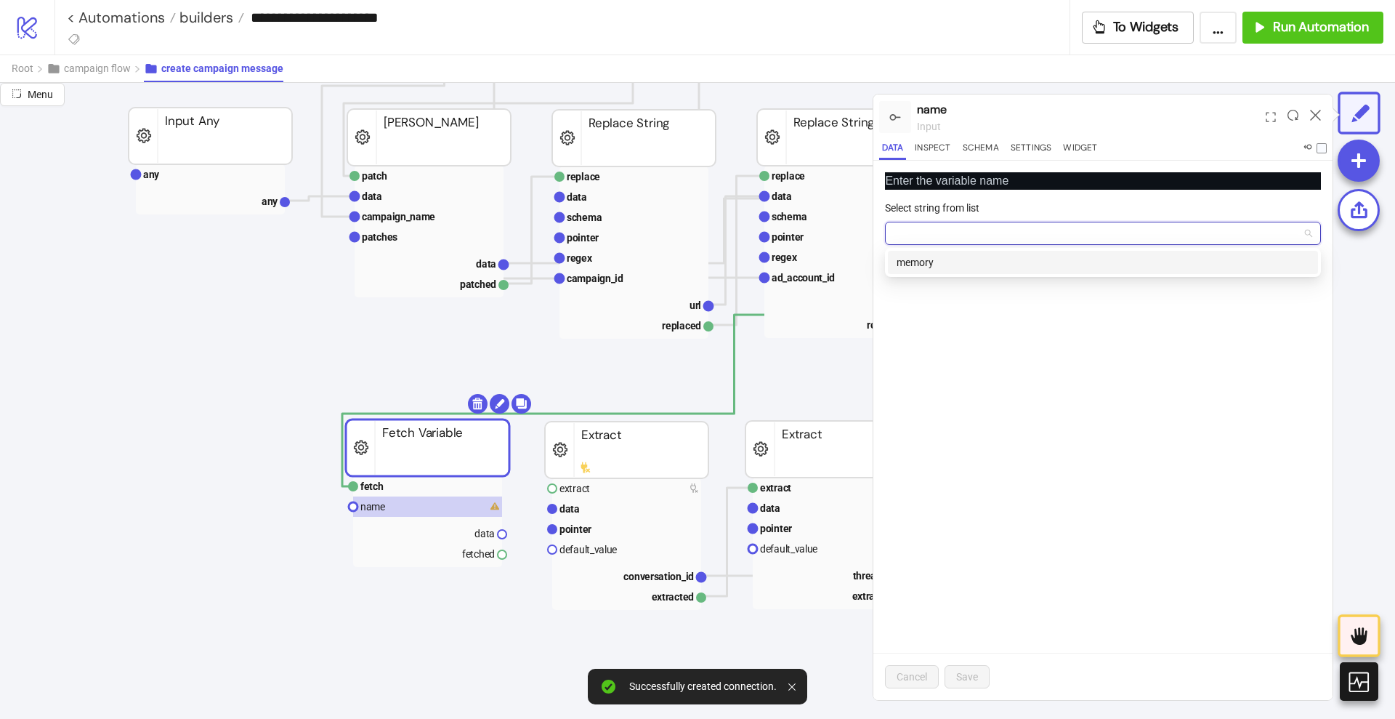
click at [996, 225] on input "Select string from list" at bounding box center [1097, 233] width 406 height 22
click at [971, 255] on div "memory" at bounding box center [1103, 262] width 413 height 16
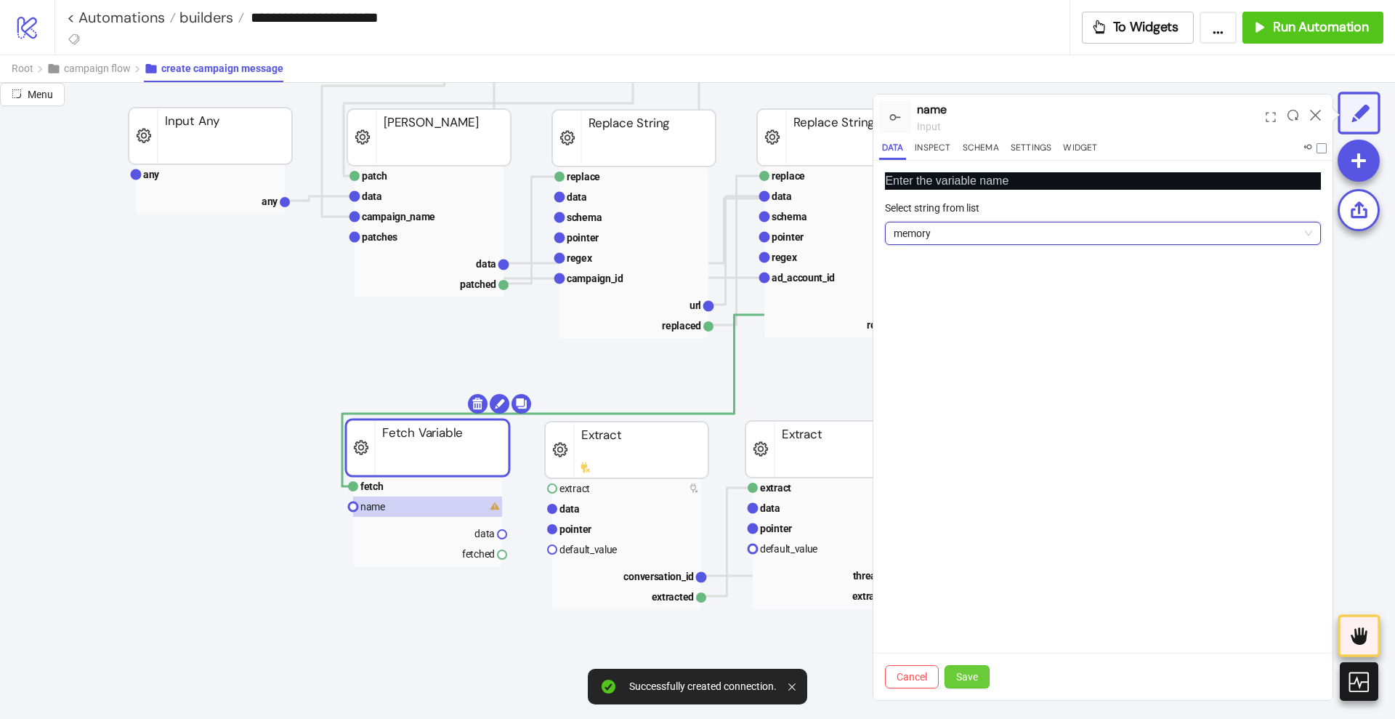
click at [970, 668] on button "Save" at bounding box center [967, 676] width 45 height 23
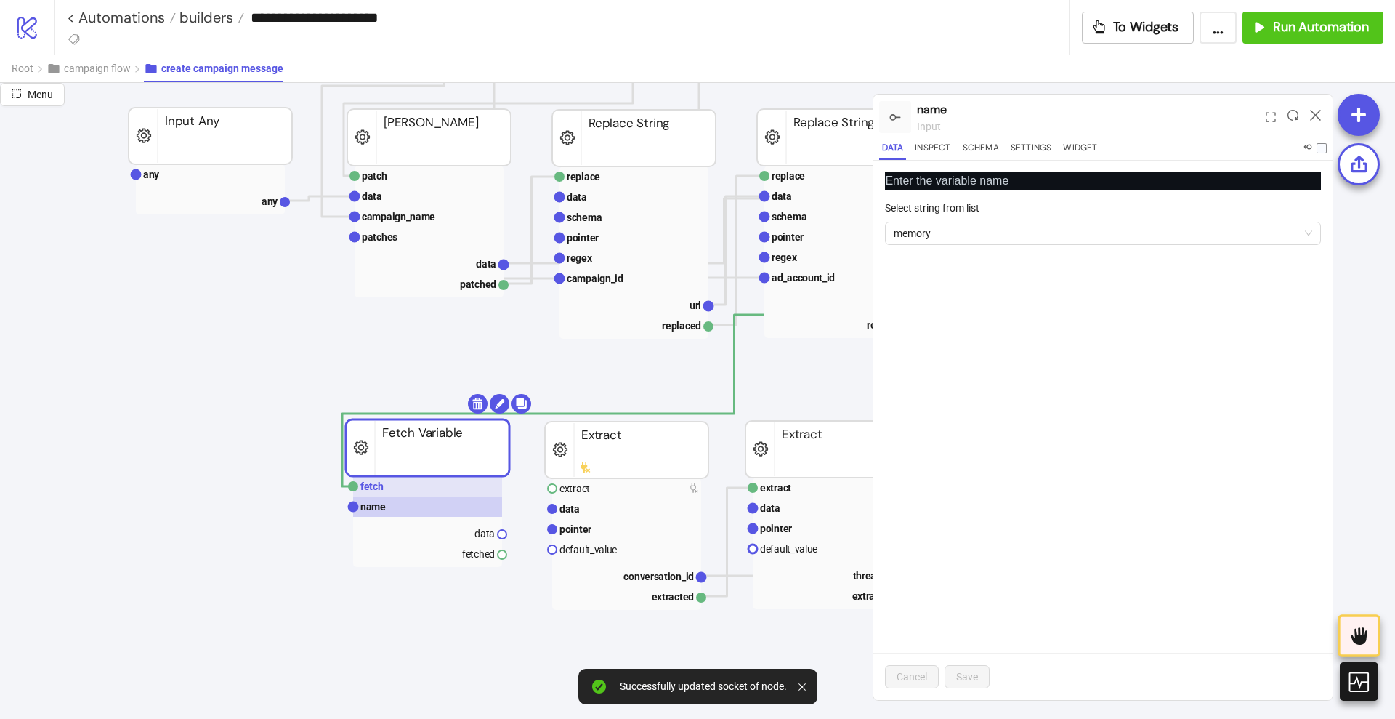
click at [426, 491] on rect at bounding box center [427, 486] width 149 height 20
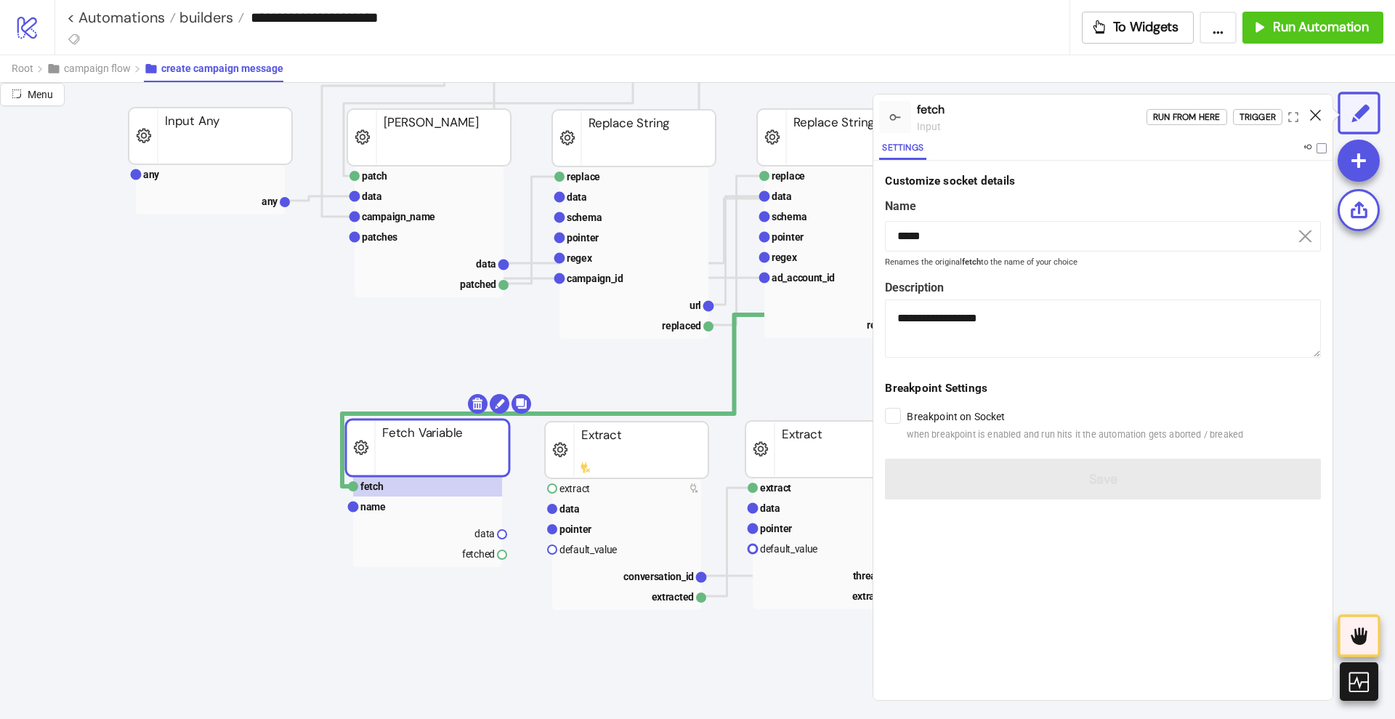
click at [1318, 113] on icon at bounding box center [1315, 115] width 11 height 11
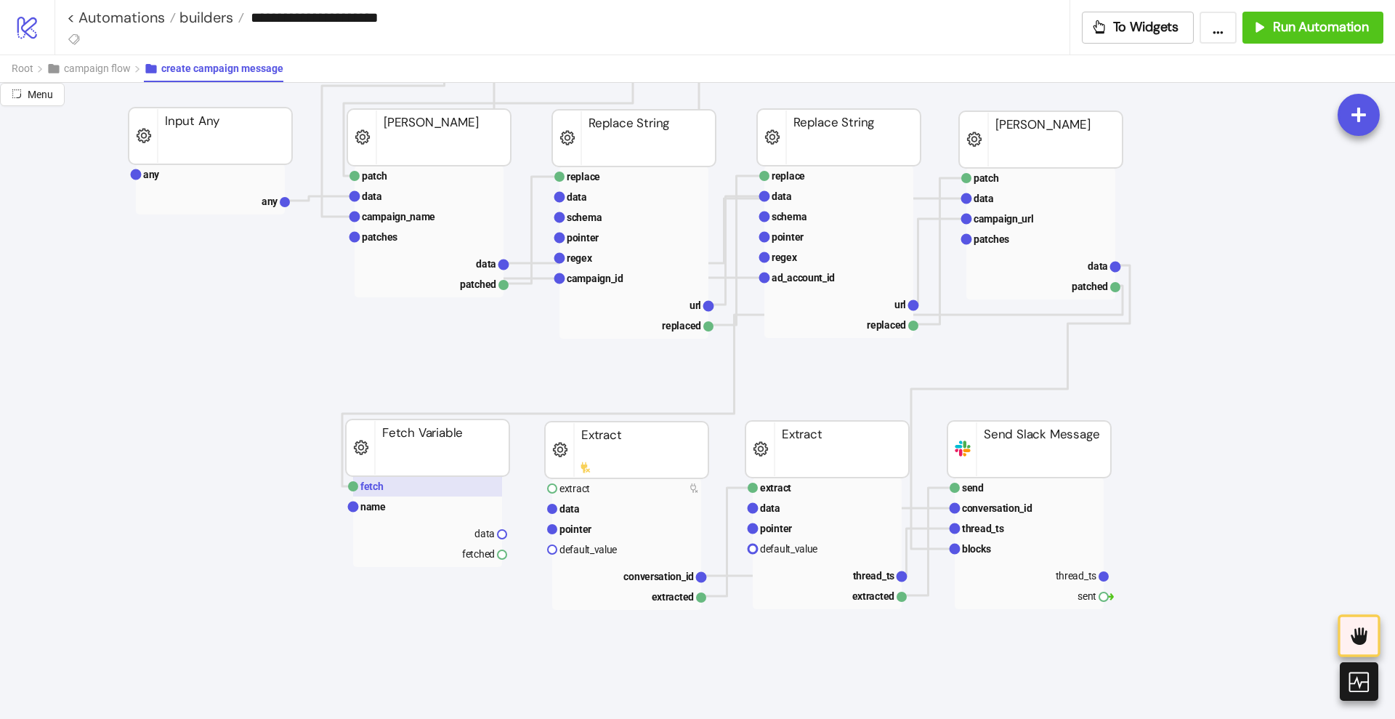
click at [392, 488] on rect at bounding box center [427, 486] width 149 height 20
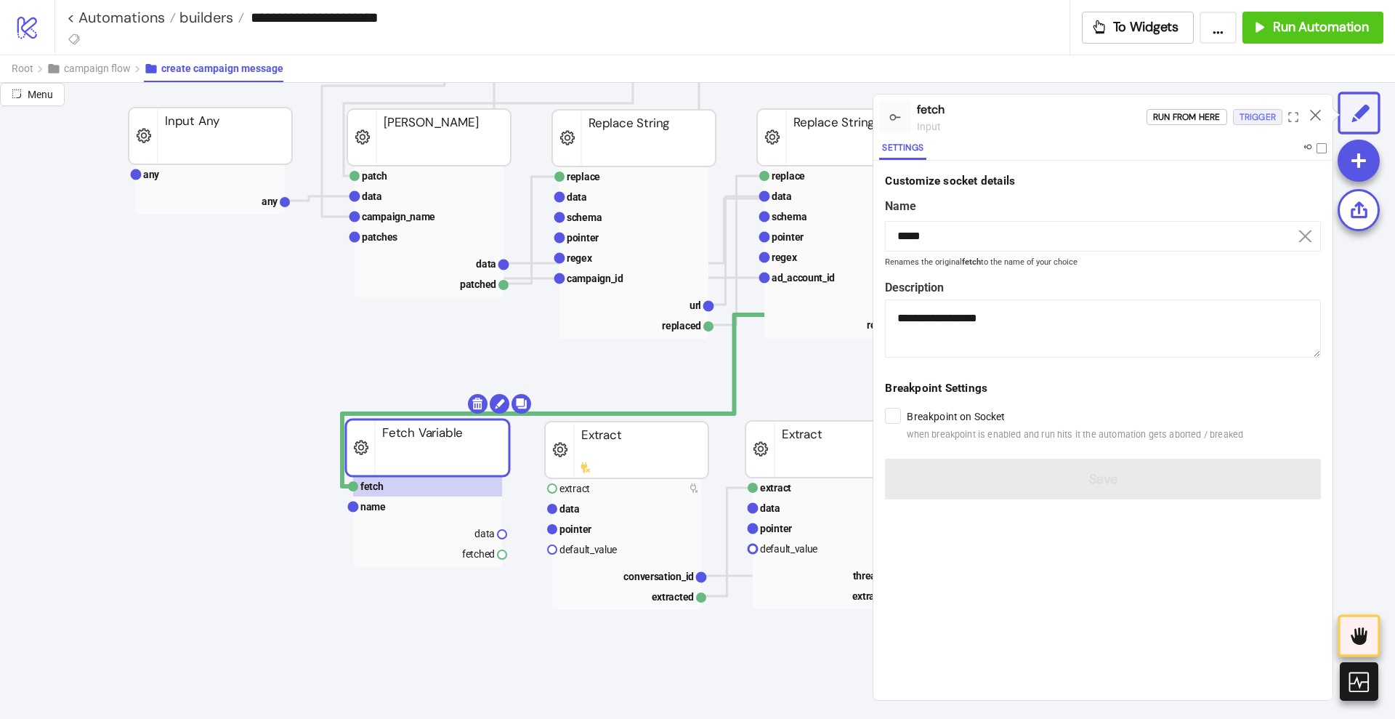
click at [1255, 123] on div "Trigger" at bounding box center [1258, 117] width 36 height 17
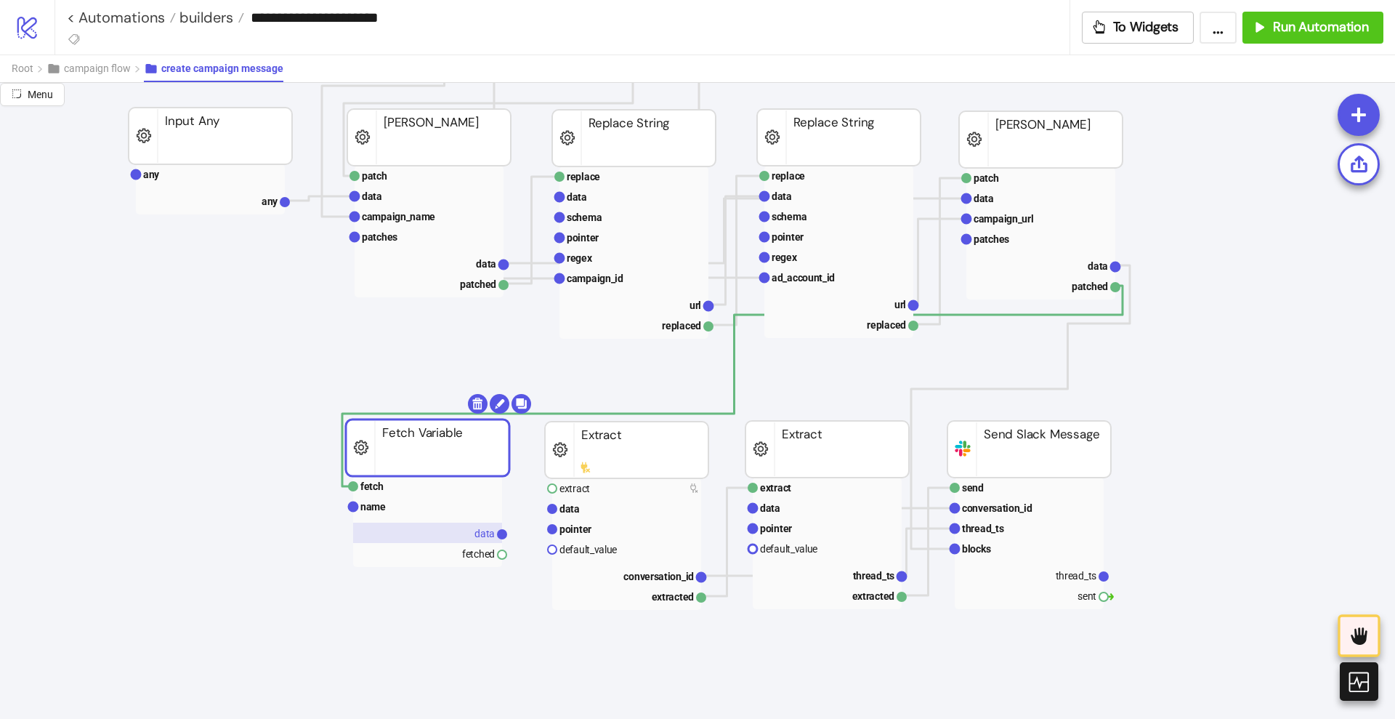
click at [480, 528] on text "data" at bounding box center [485, 534] width 20 height 12
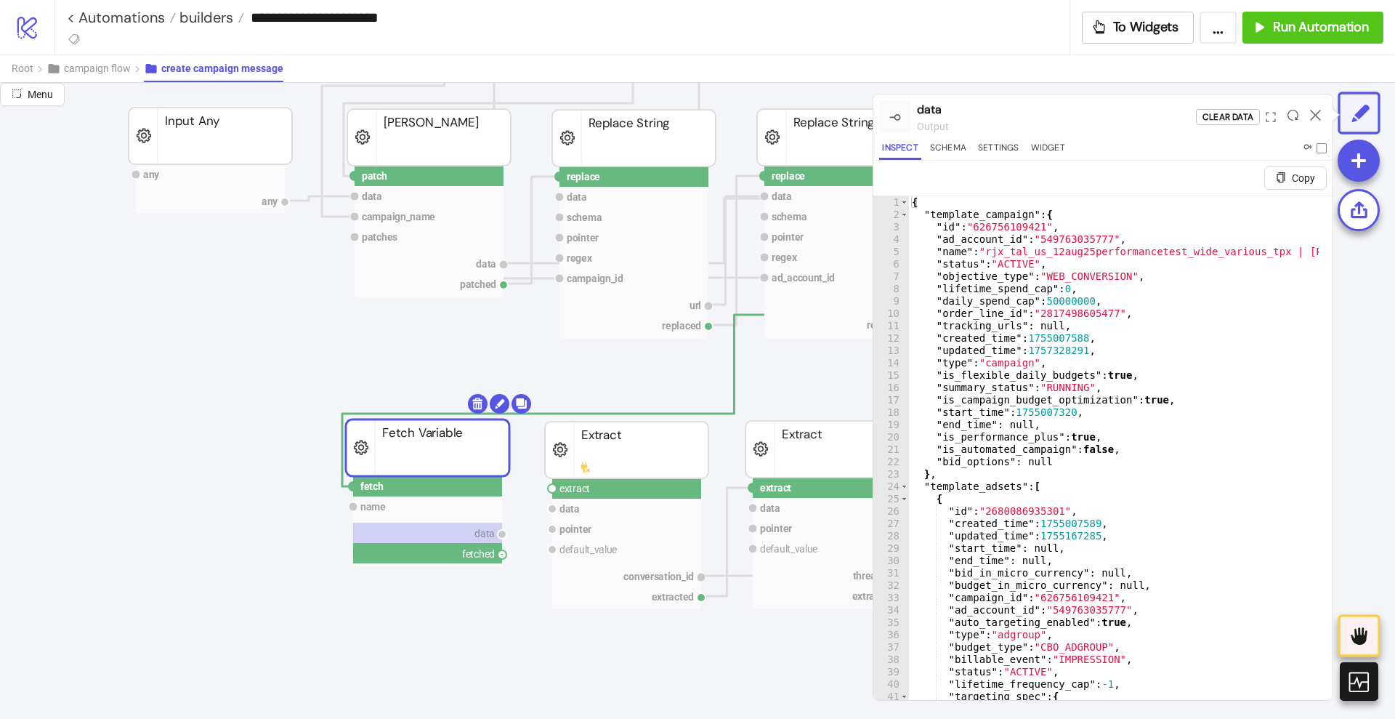
drag, startPoint x: 501, startPoint y: 554, endPoint x: 533, endPoint y: 546, distance: 33.8
click at [550, 488] on circle at bounding box center [552, 488] width 9 height 9
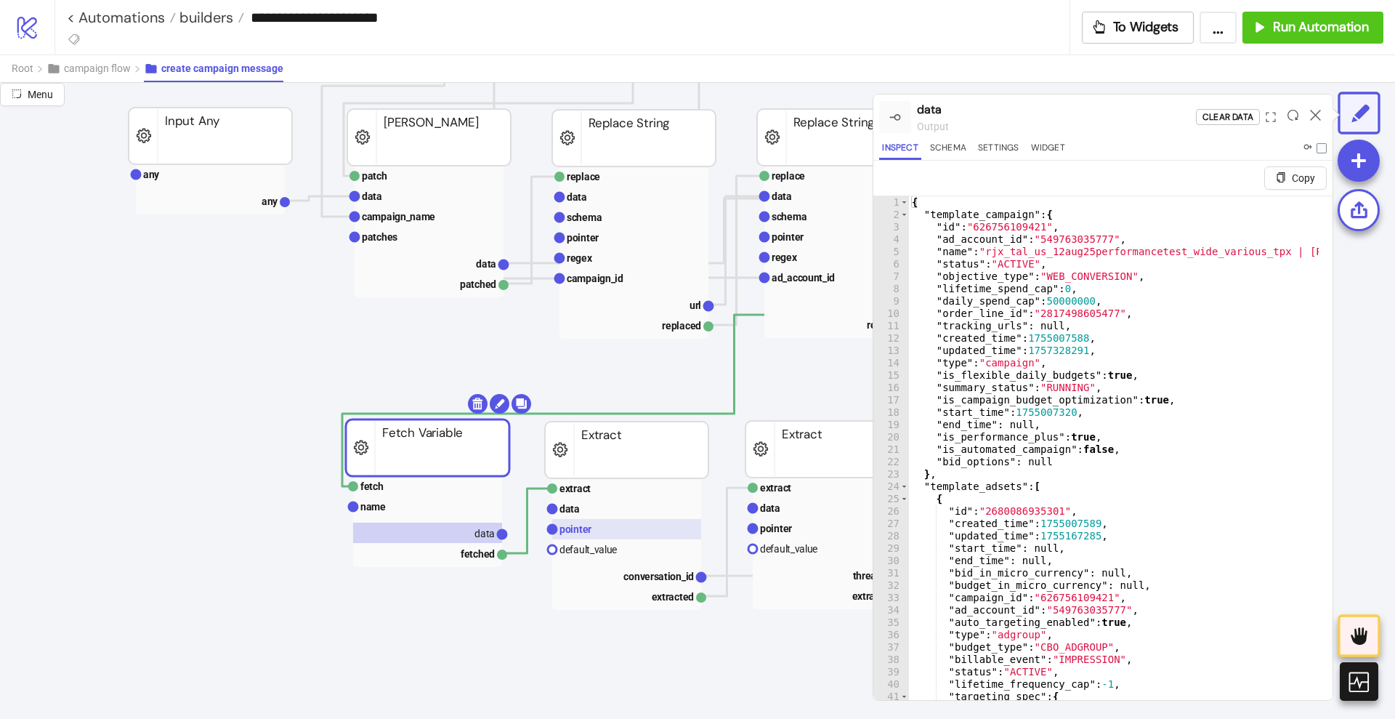
click at [604, 520] on rect at bounding box center [626, 529] width 149 height 20
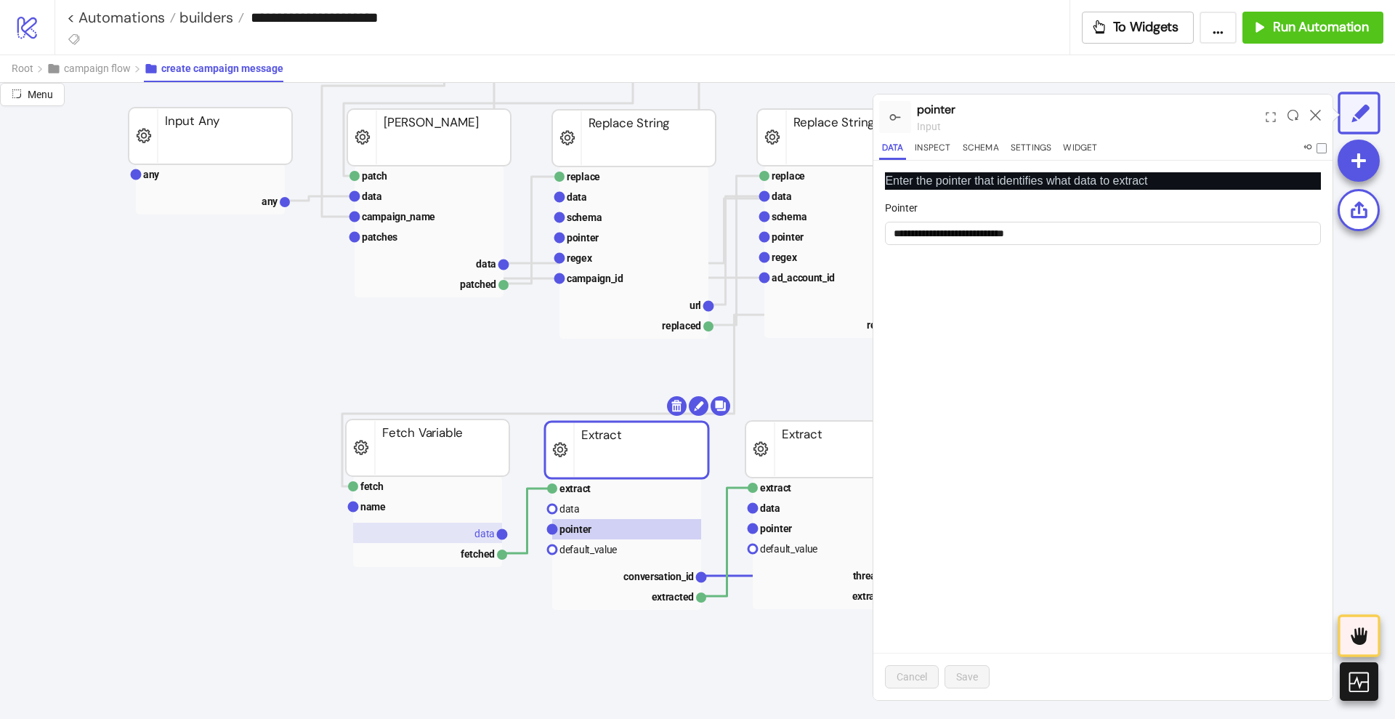
click at [477, 531] on text "data" at bounding box center [485, 534] width 20 height 12
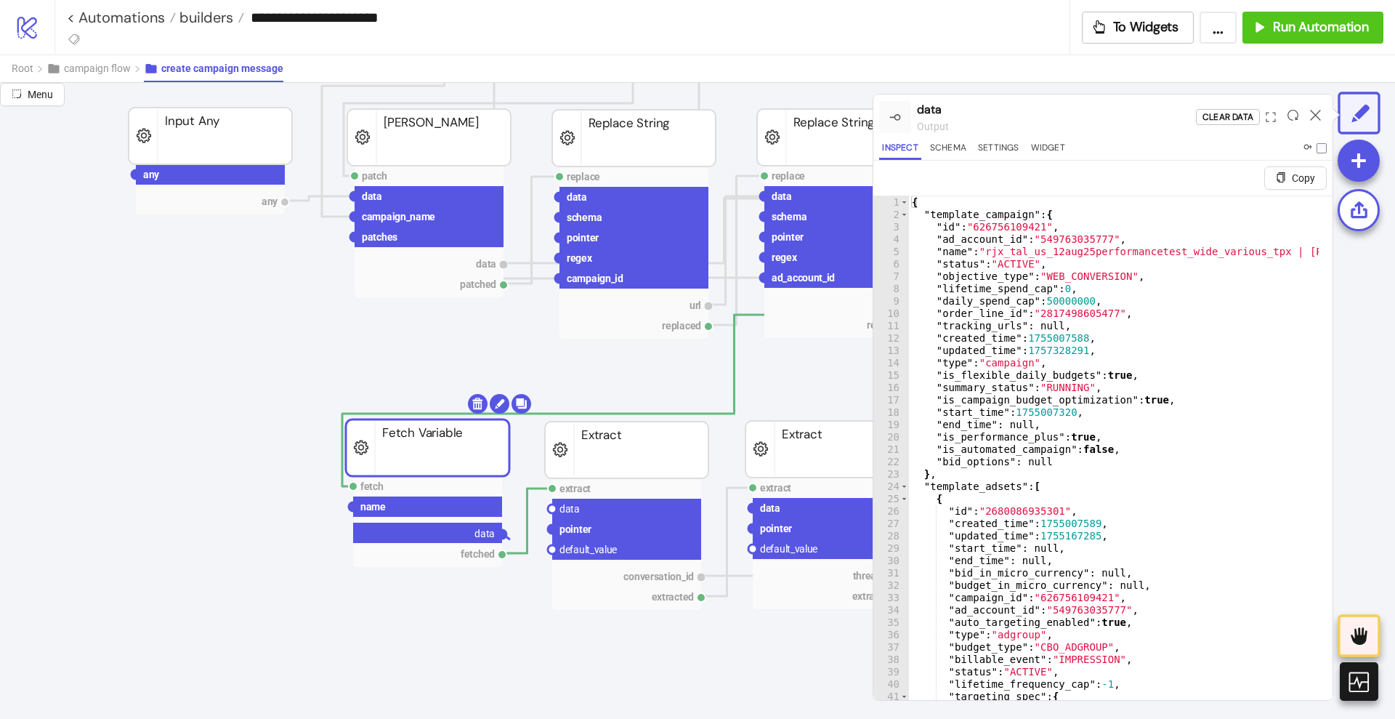
drag, startPoint x: 501, startPoint y: 534, endPoint x: 527, endPoint y: 554, distance: 32.1
click at [552, 512] on circle at bounding box center [552, 508] width 9 height 9
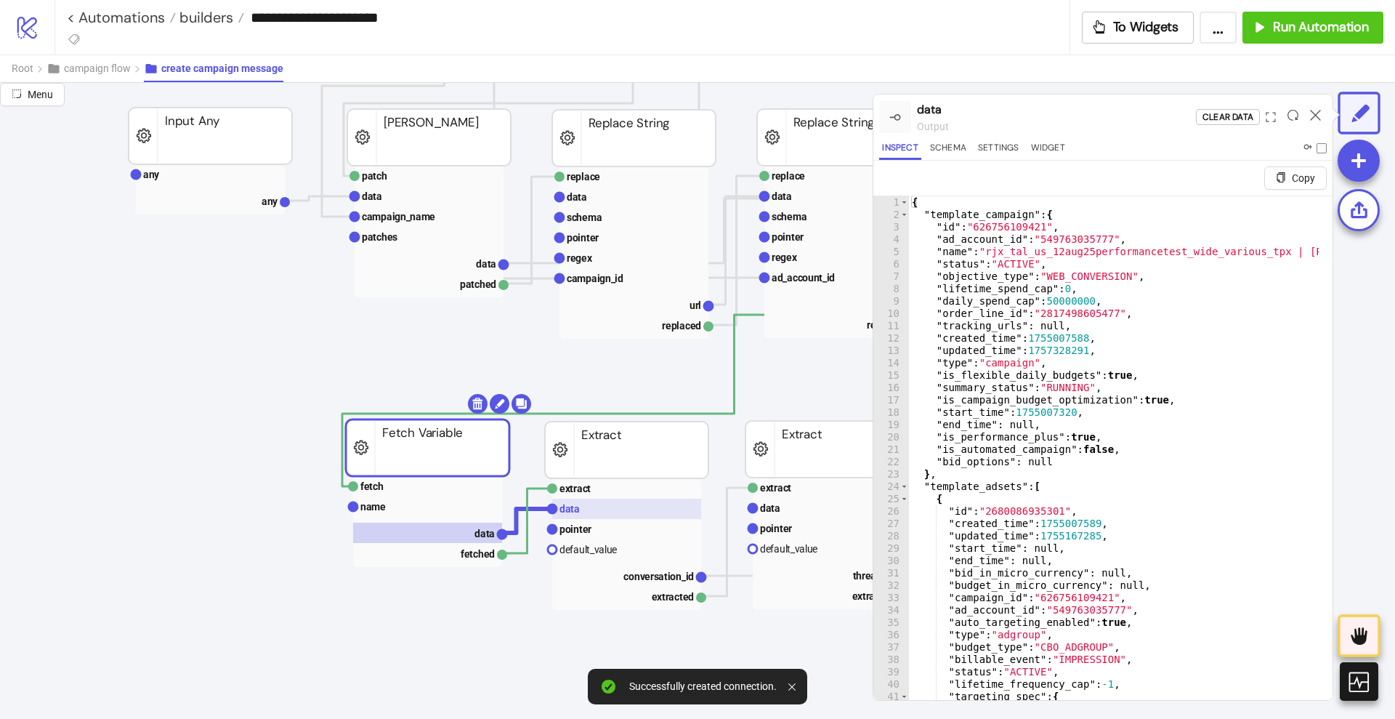
click at [570, 499] on rect at bounding box center [626, 509] width 149 height 20
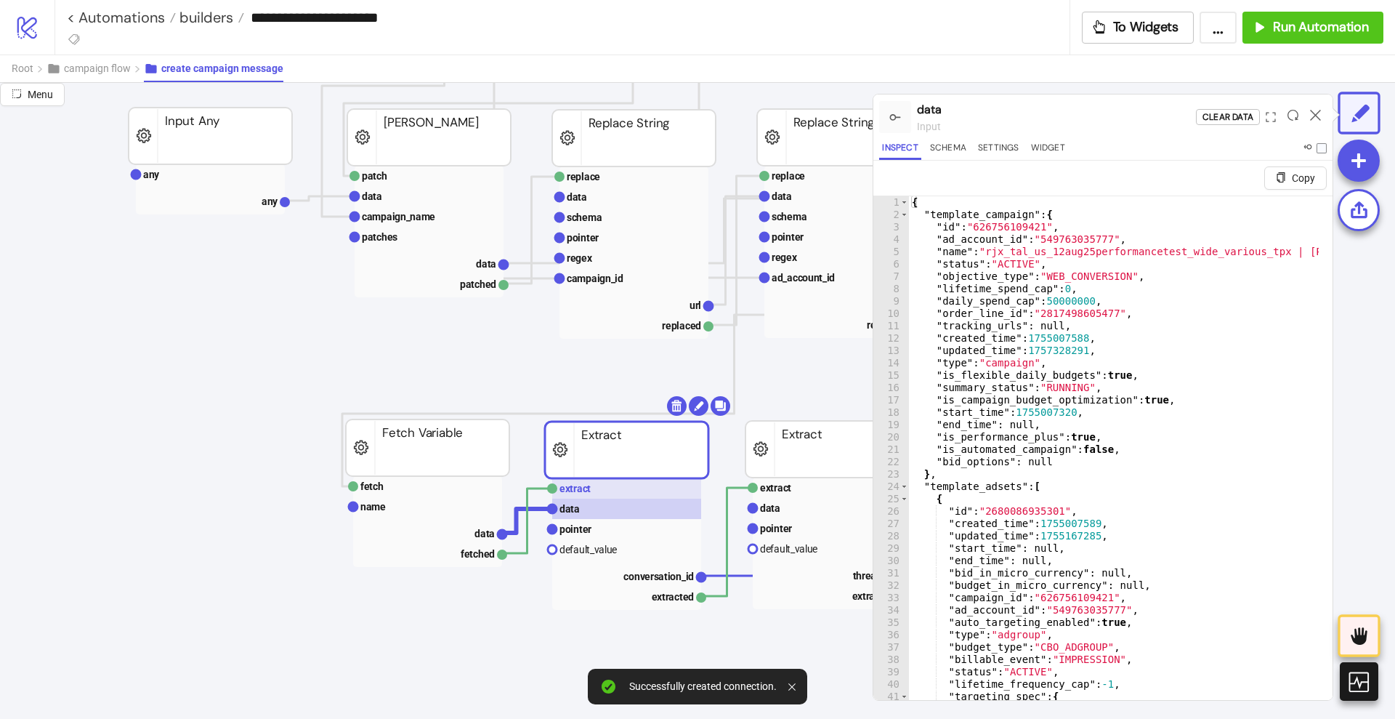
click at [576, 492] on text "extract" at bounding box center [575, 489] width 31 height 12
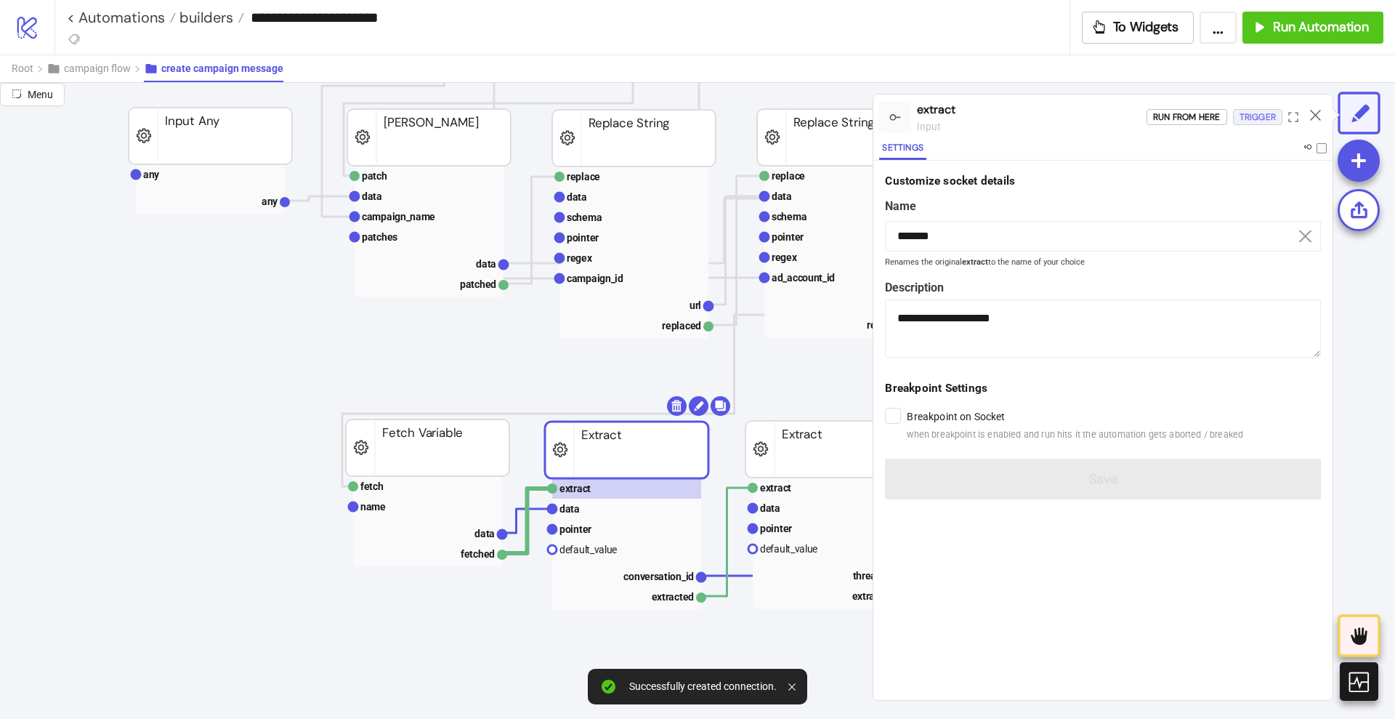
click at [1247, 113] on div "Trigger" at bounding box center [1258, 117] width 36 height 17
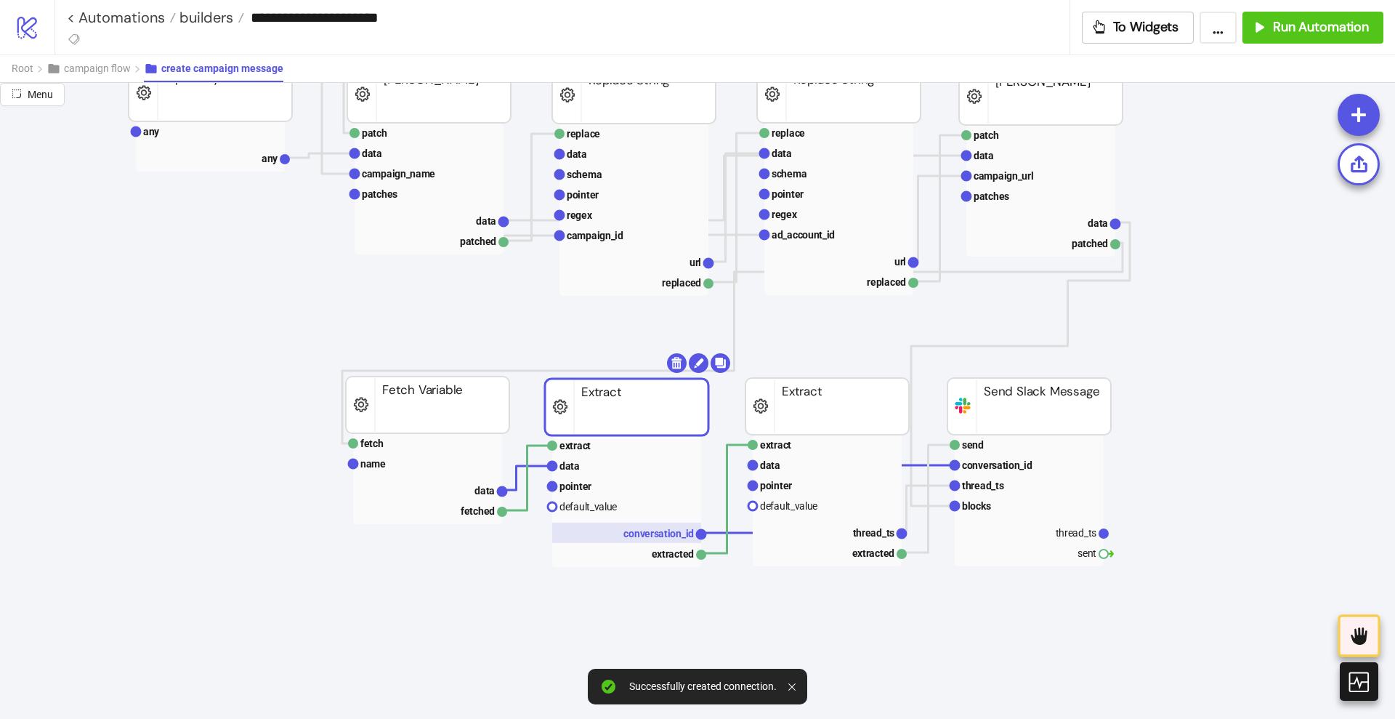
scroll to position [545, 363]
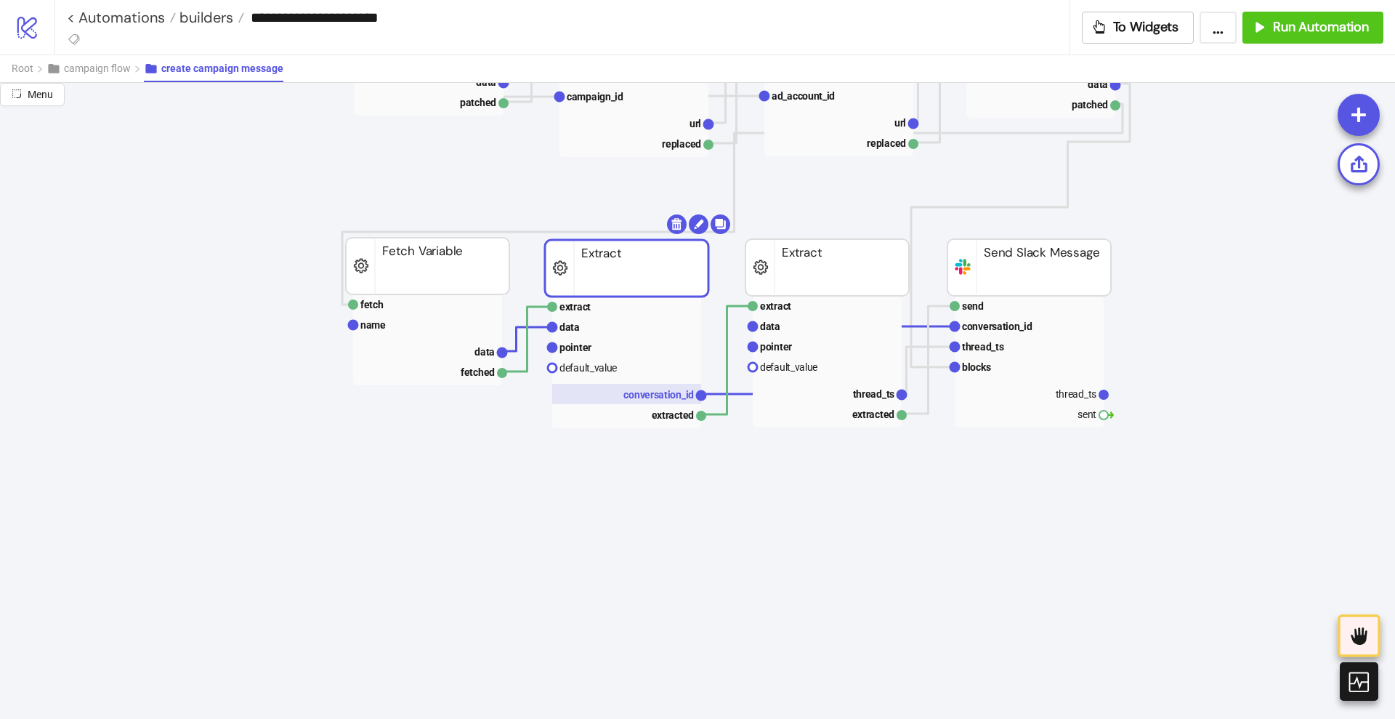
click at [667, 400] on text "conversation_id" at bounding box center [659, 395] width 70 height 12
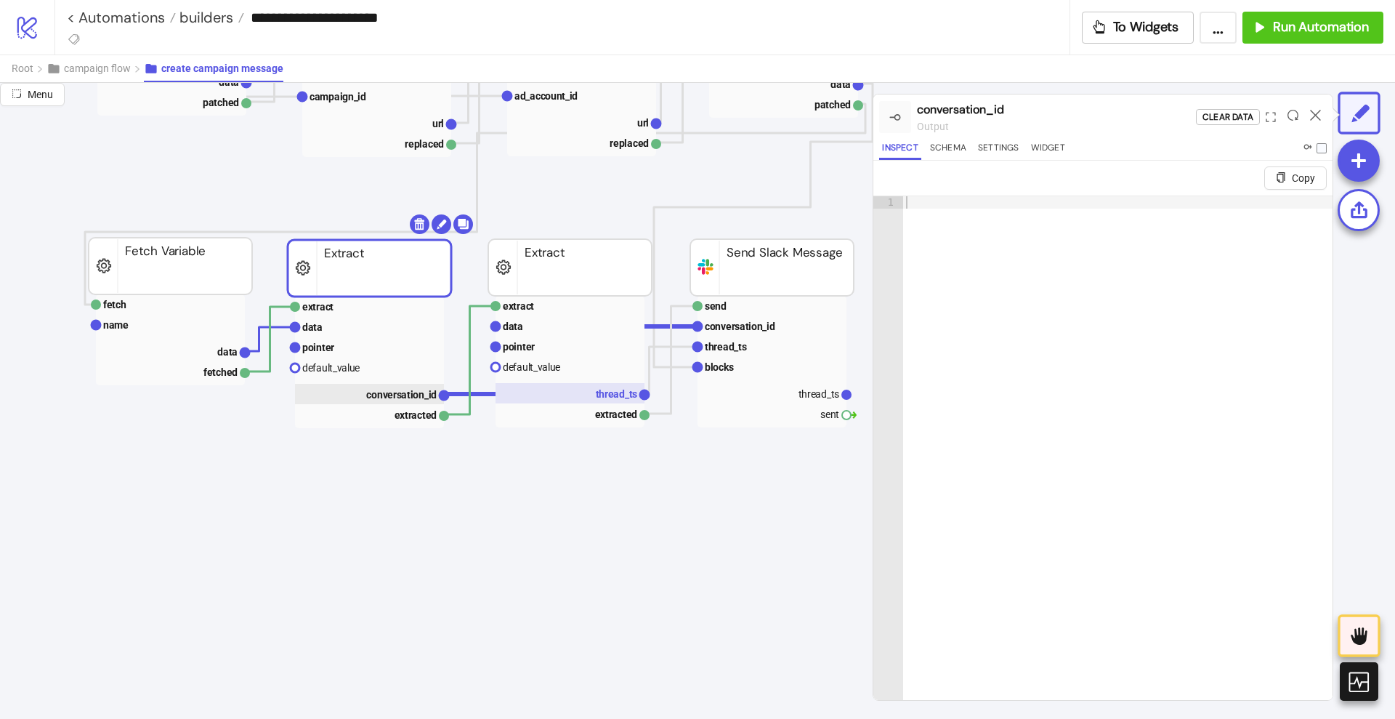
scroll to position [545, 636]
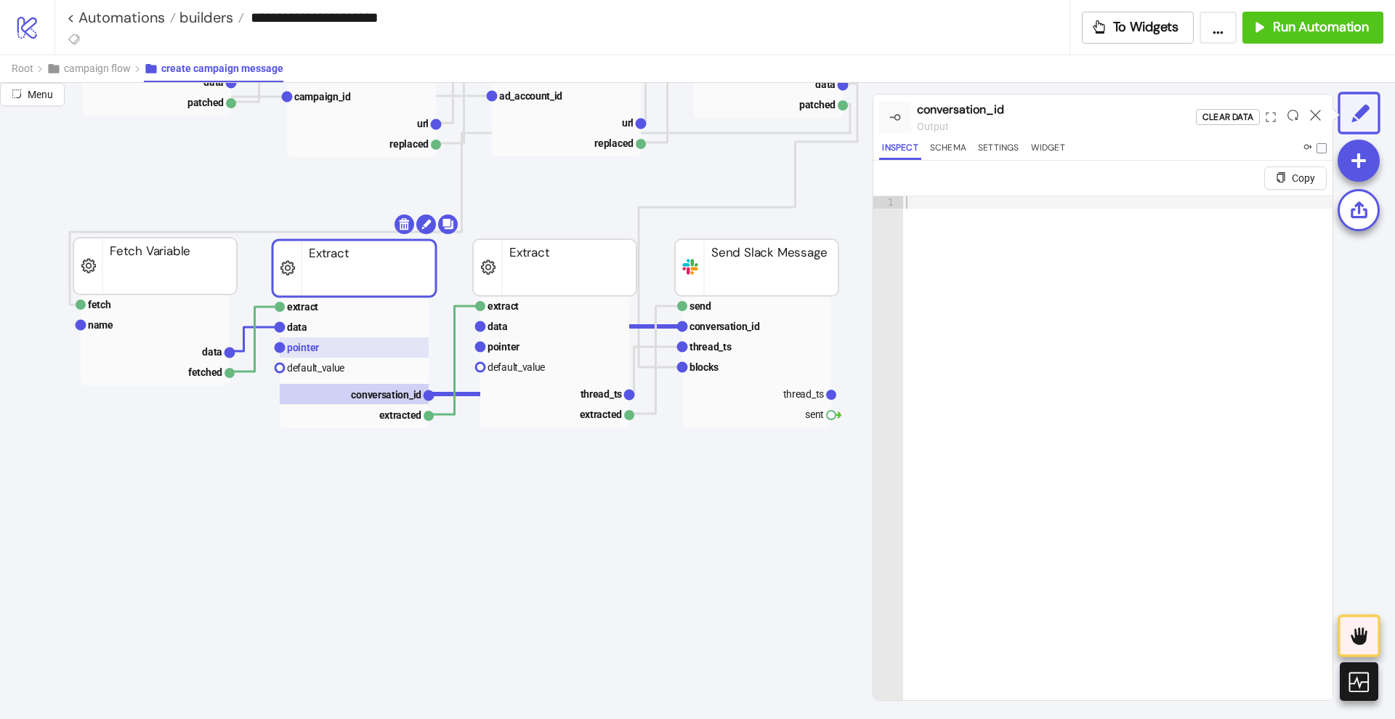
click at [349, 345] on rect at bounding box center [354, 347] width 149 height 20
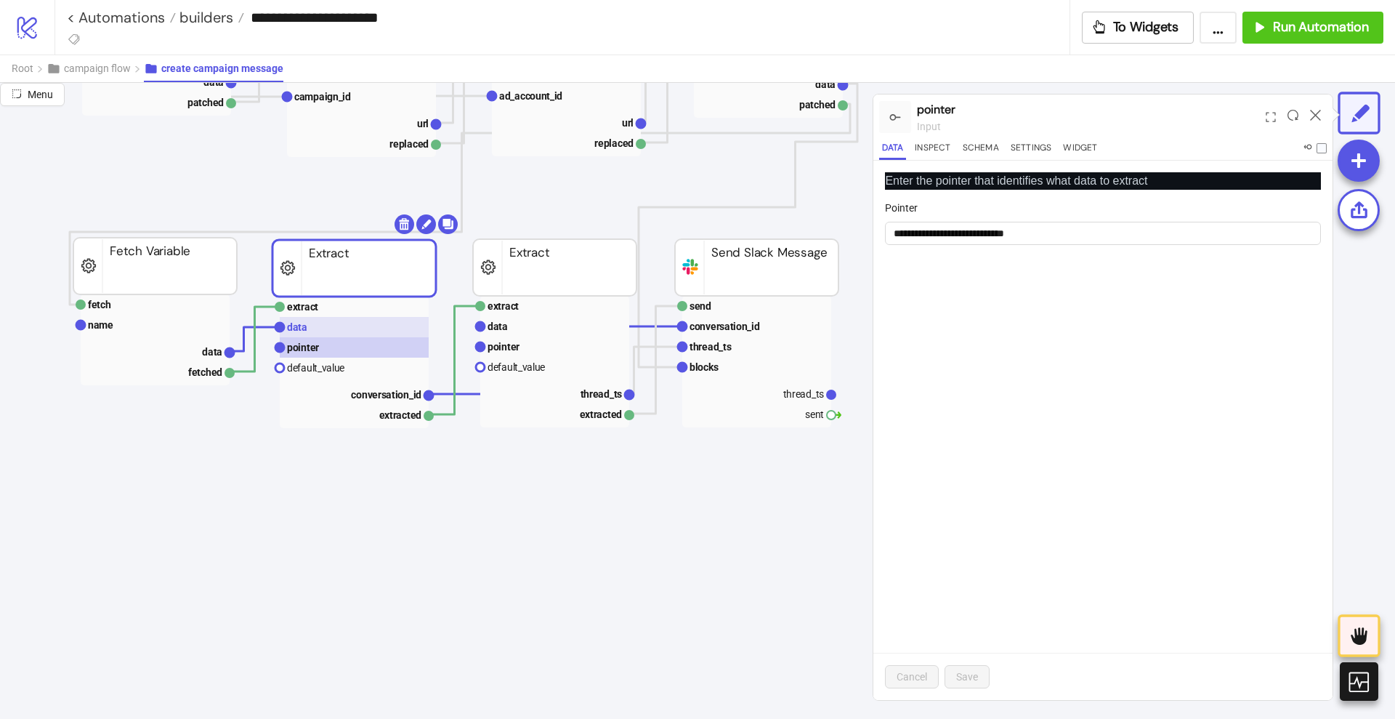
click at [334, 329] on rect at bounding box center [354, 327] width 149 height 20
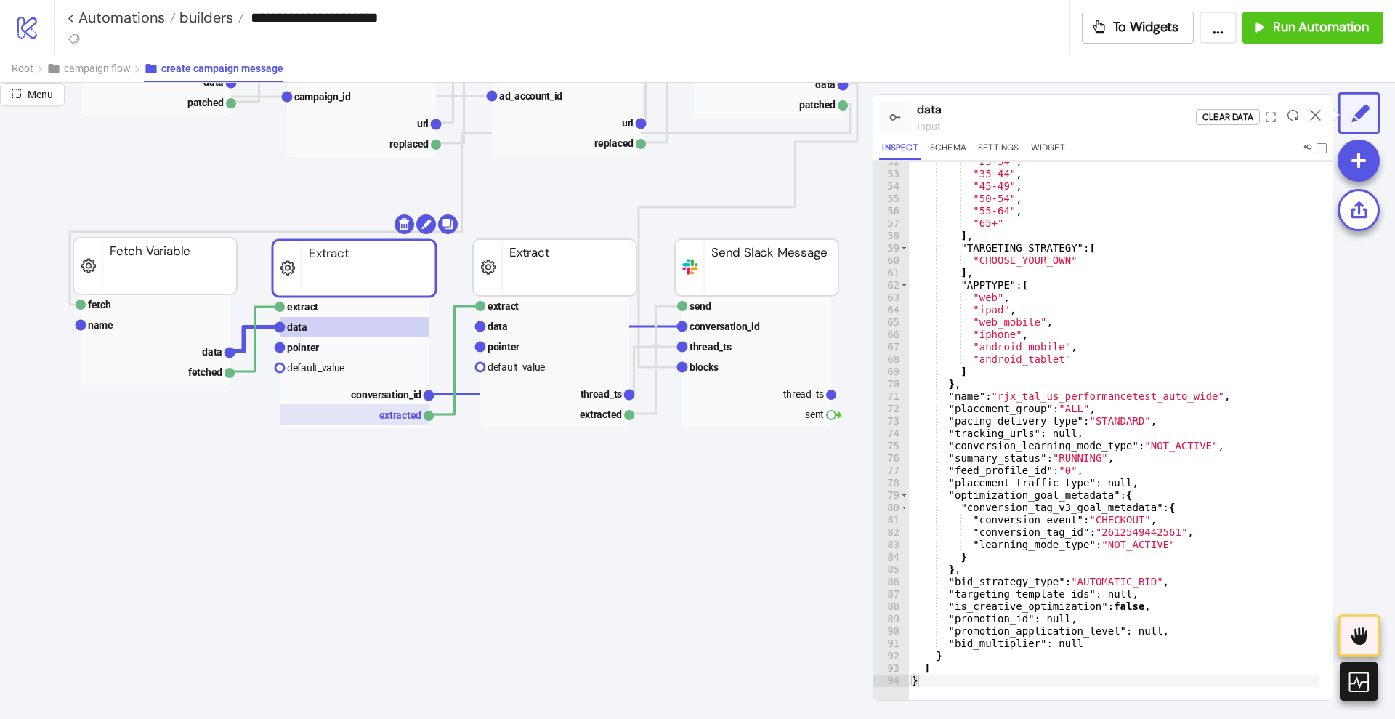
scroll to position [35, 0]
click at [150, 330] on rect at bounding box center [155, 325] width 149 height 20
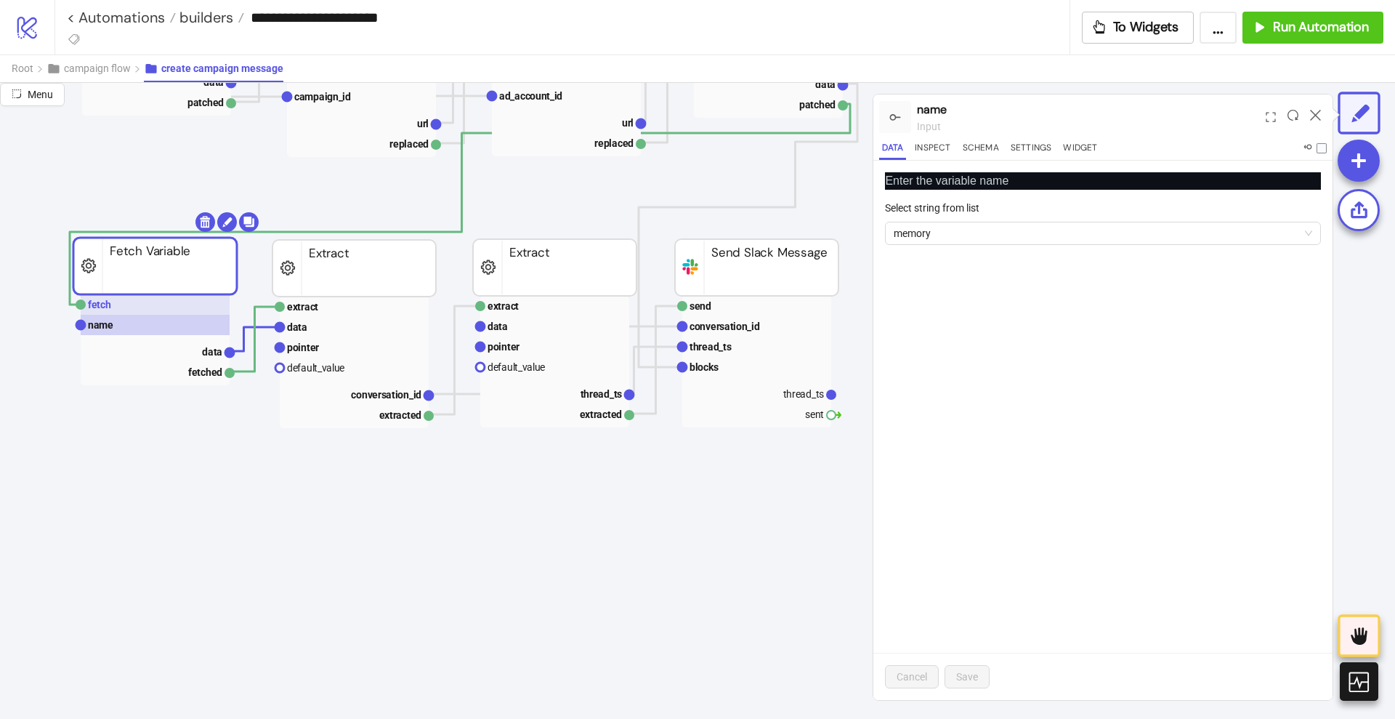
click at [173, 310] on rect at bounding box center [155, 304] width 149 height 20
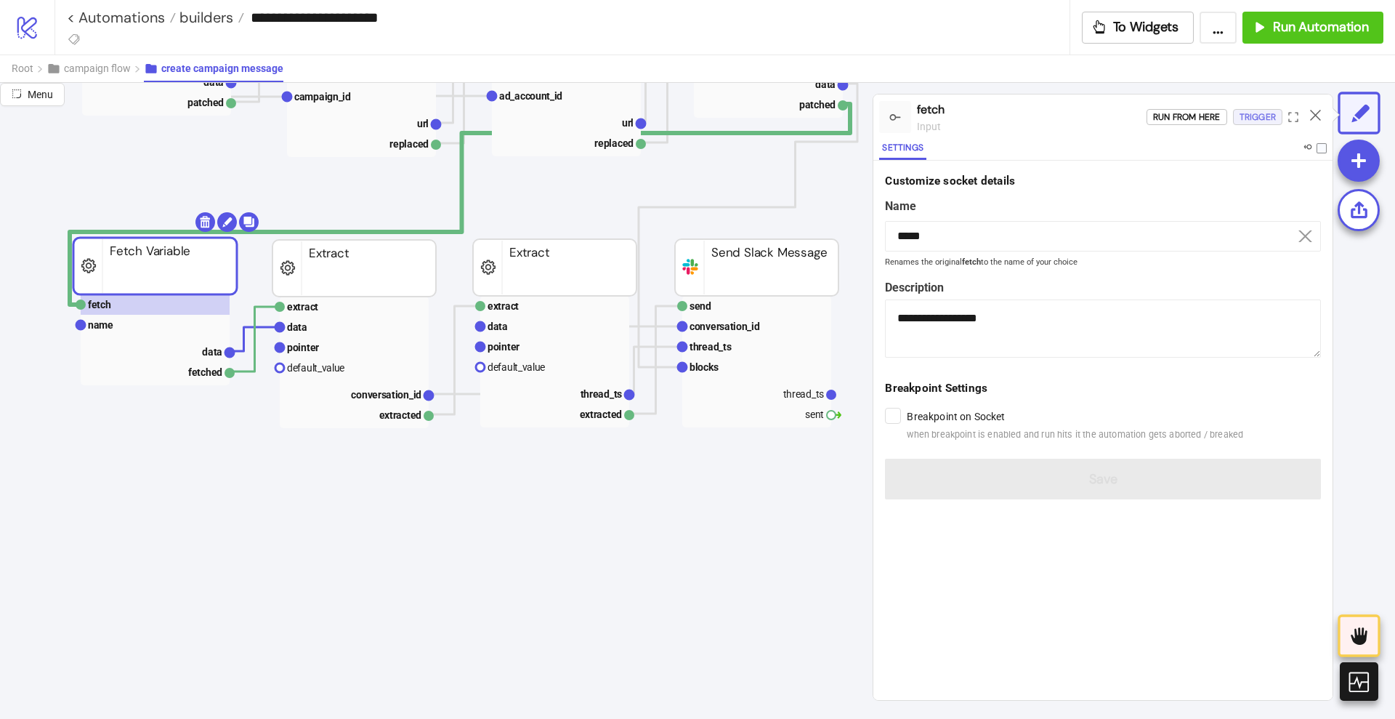
click at [1251, 123] on div "Trigger" at bounding box center [1258, 117] width 36 height 17
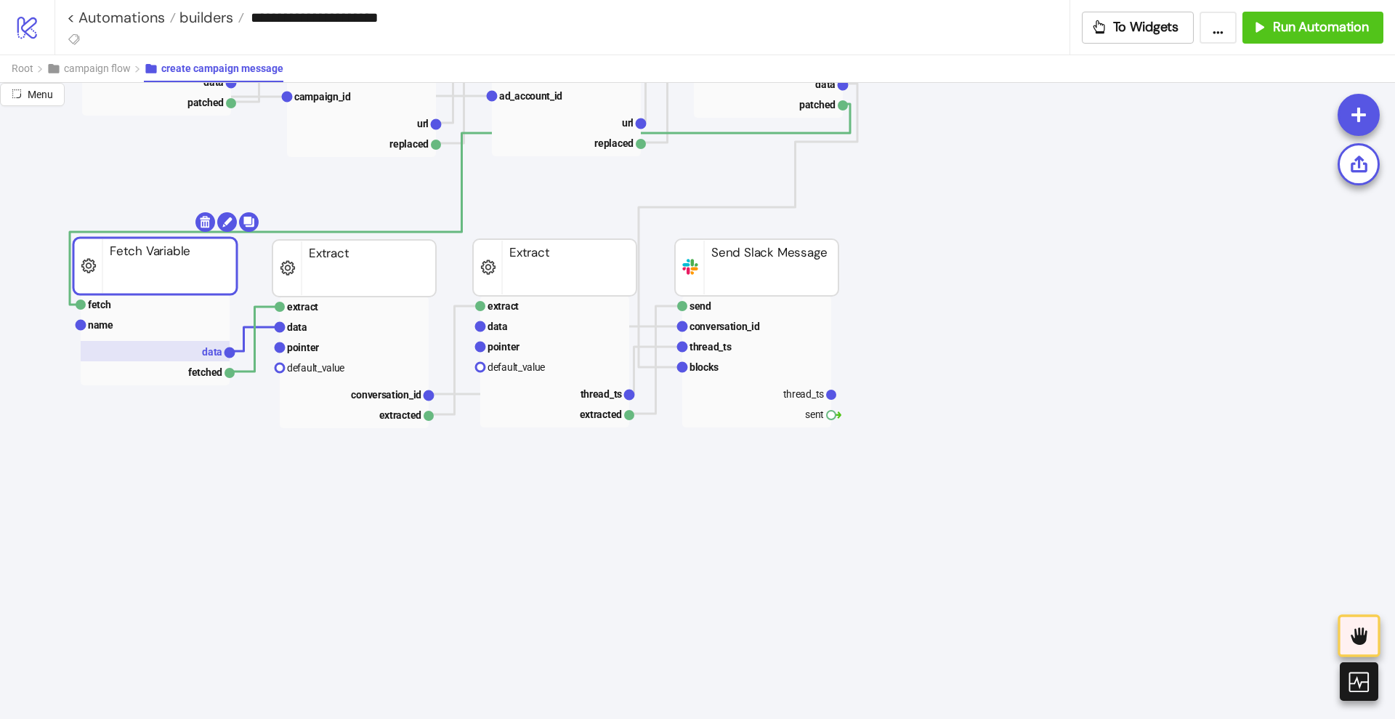
click at [195, 353] on rect at bounding box center [155, 351] width 149 height 20
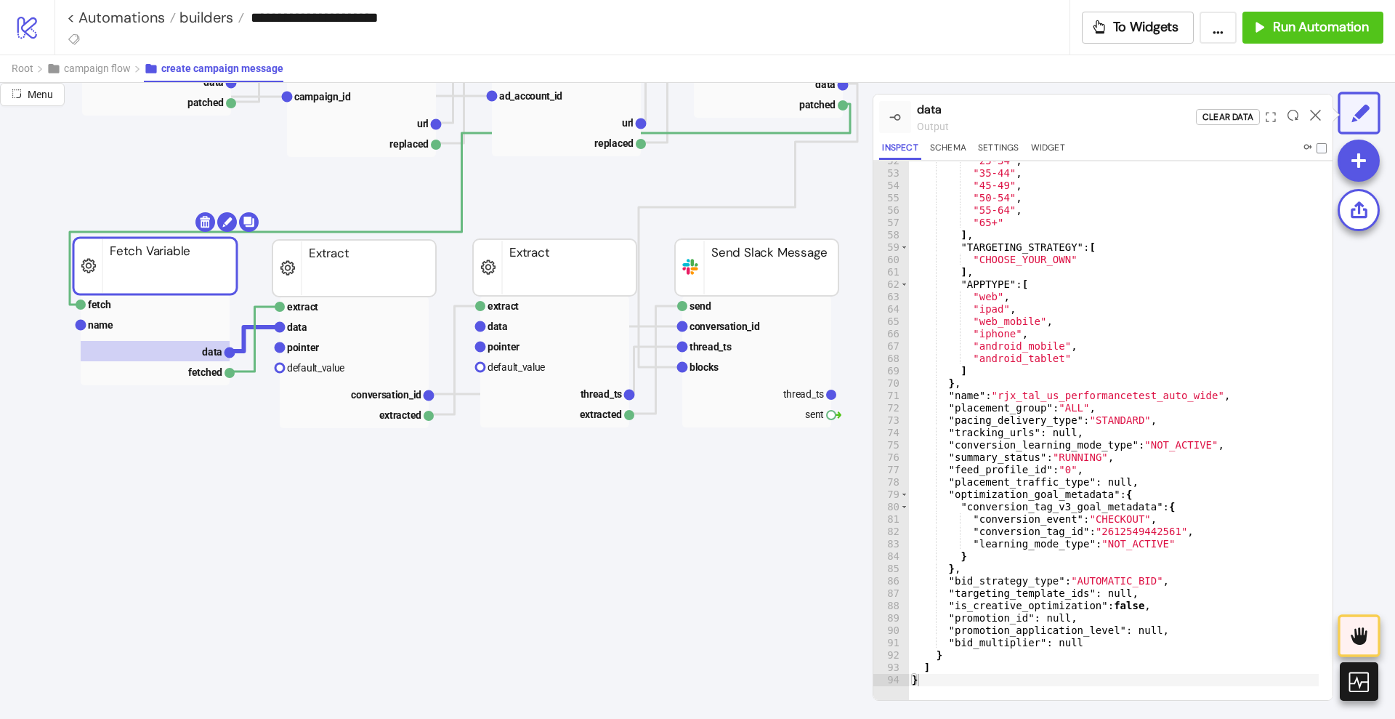
click at [1314, 113] on icon at bounding box center [1315, 115] width 11 height 11
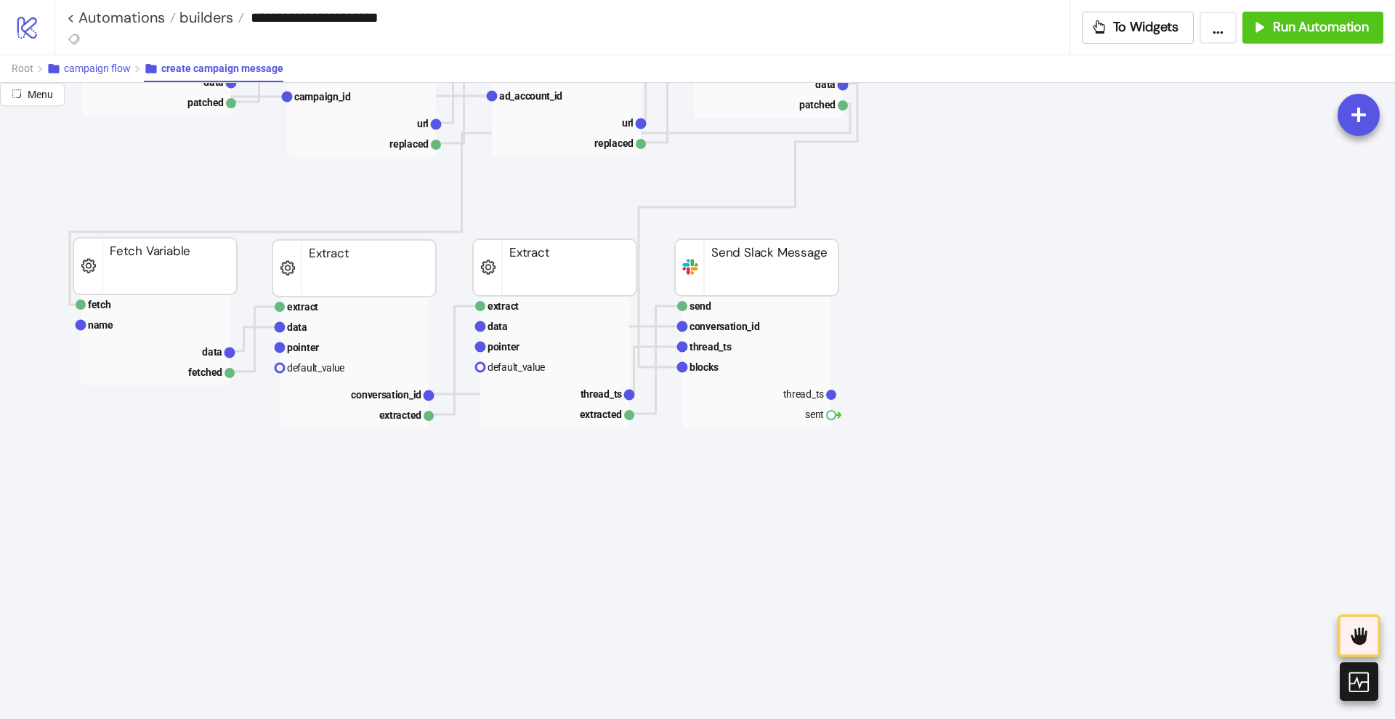
click at [106, 69] on span "campaign flow" at bounding box center [97, 68] width 67 height 12
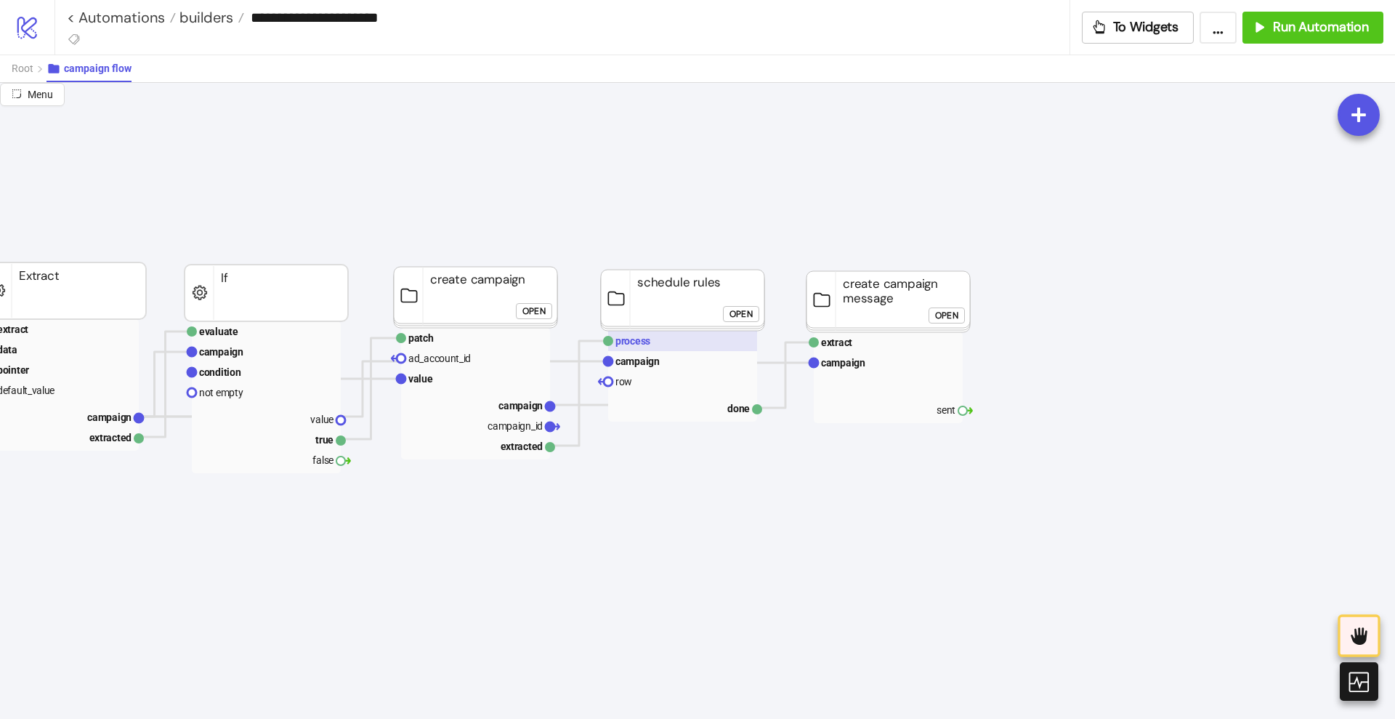
scroll to position [0, 0]
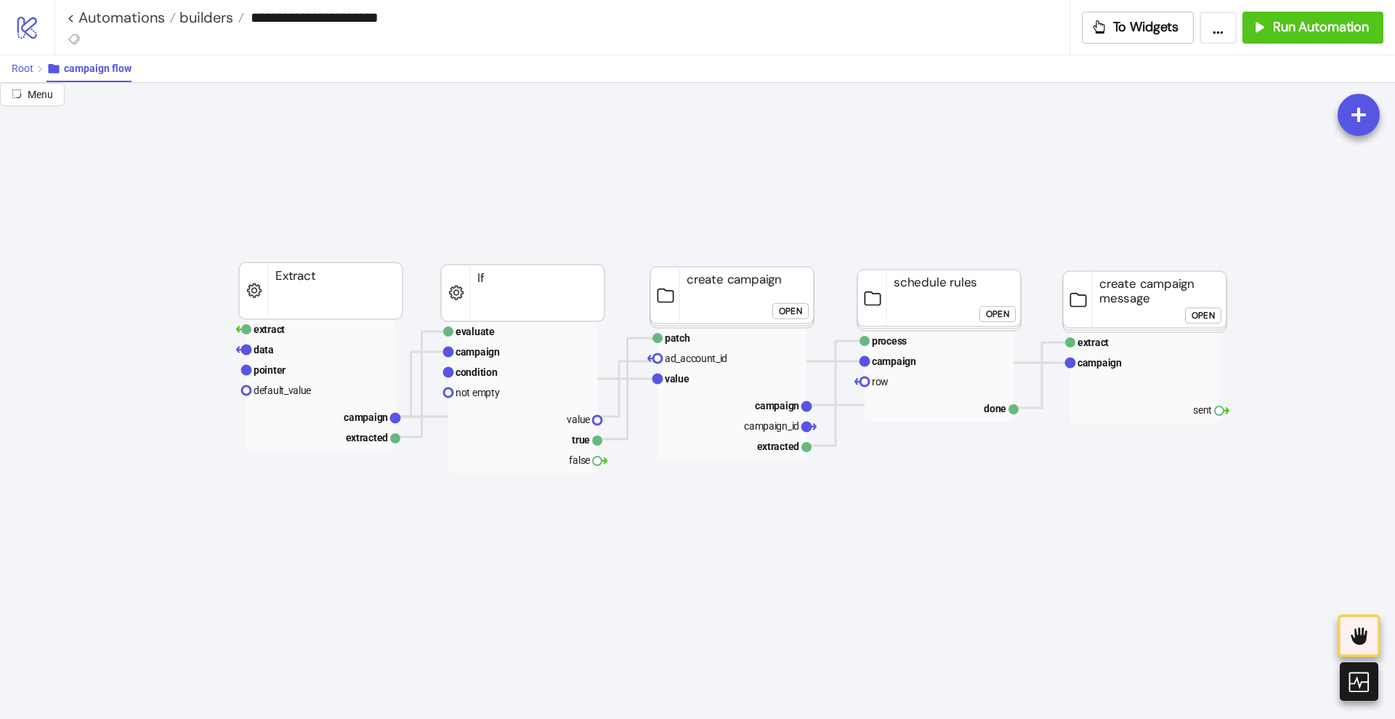
click at [22, 67] on span "Root" at bounding box center [23, 68] width 22 height 12
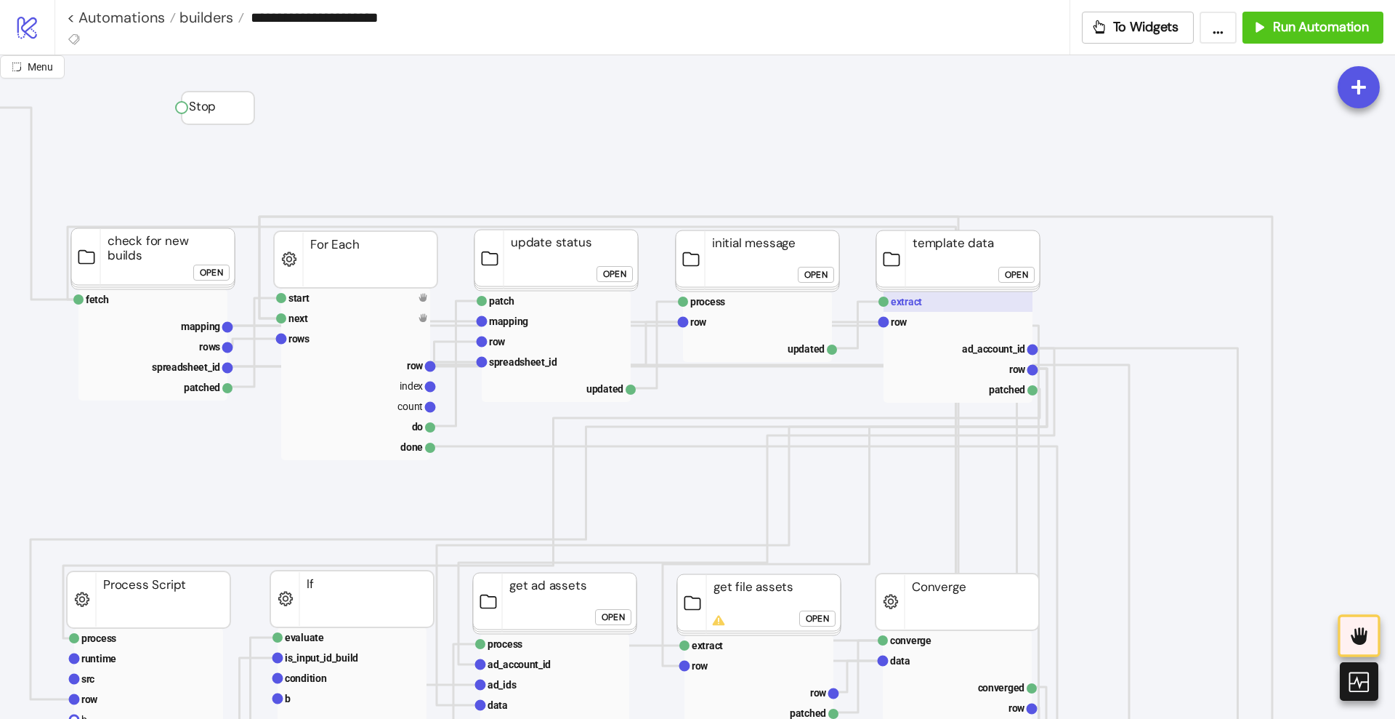
scroll to position [0, 273]
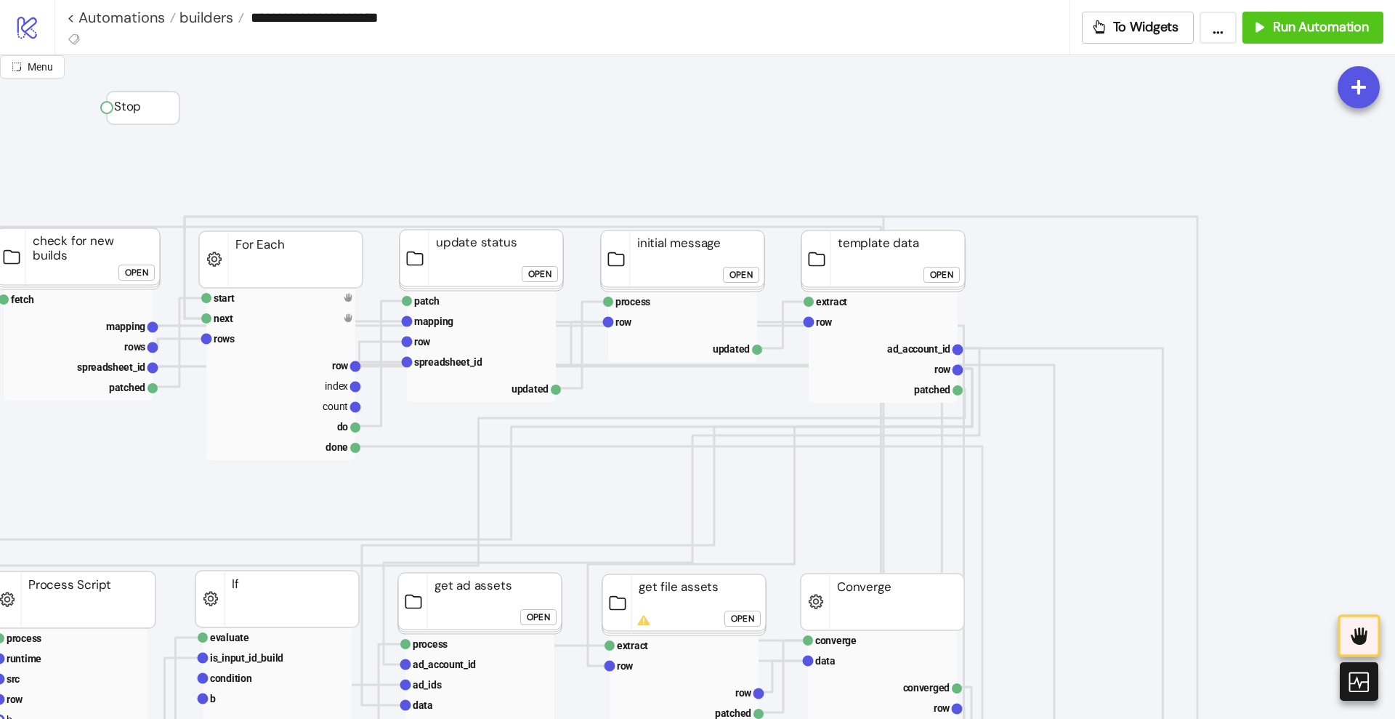
click at [749, 275] on div "Open" at bounding box center [741, 275] width 23 height 17
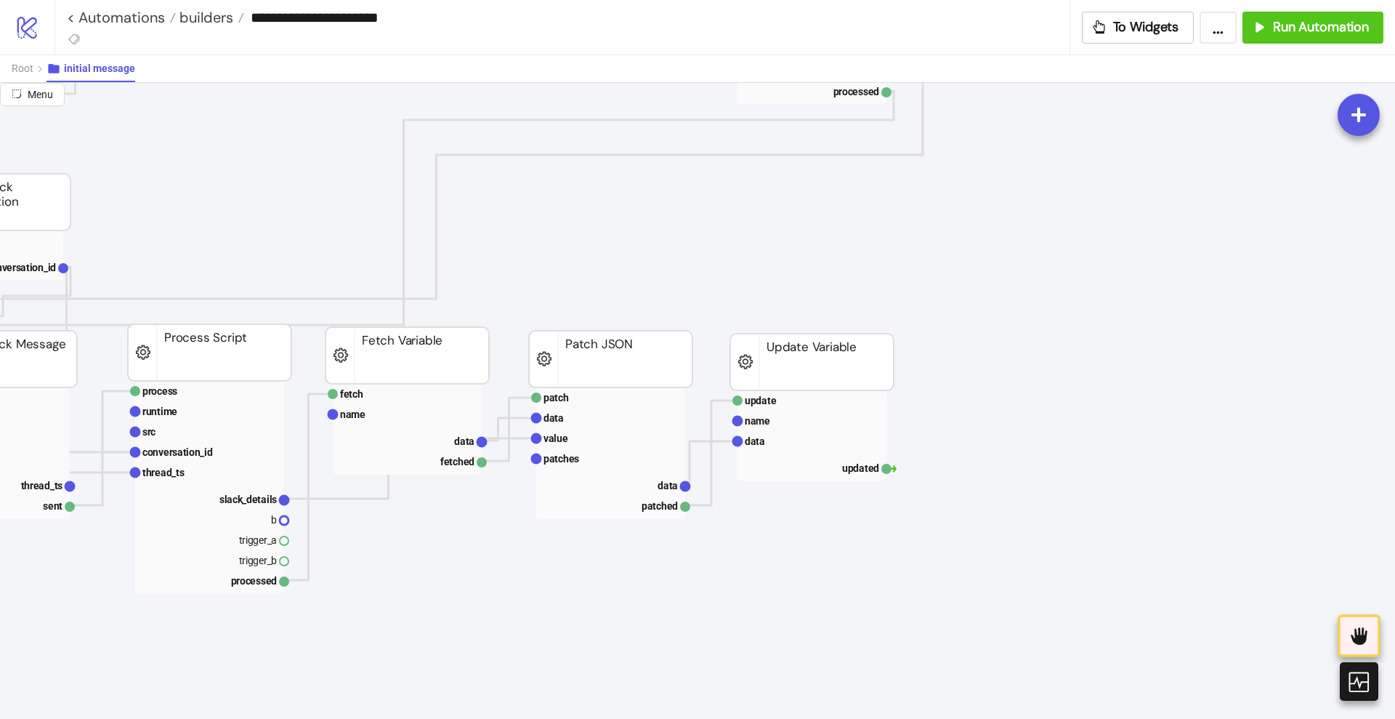
scroll to position [545, 545]
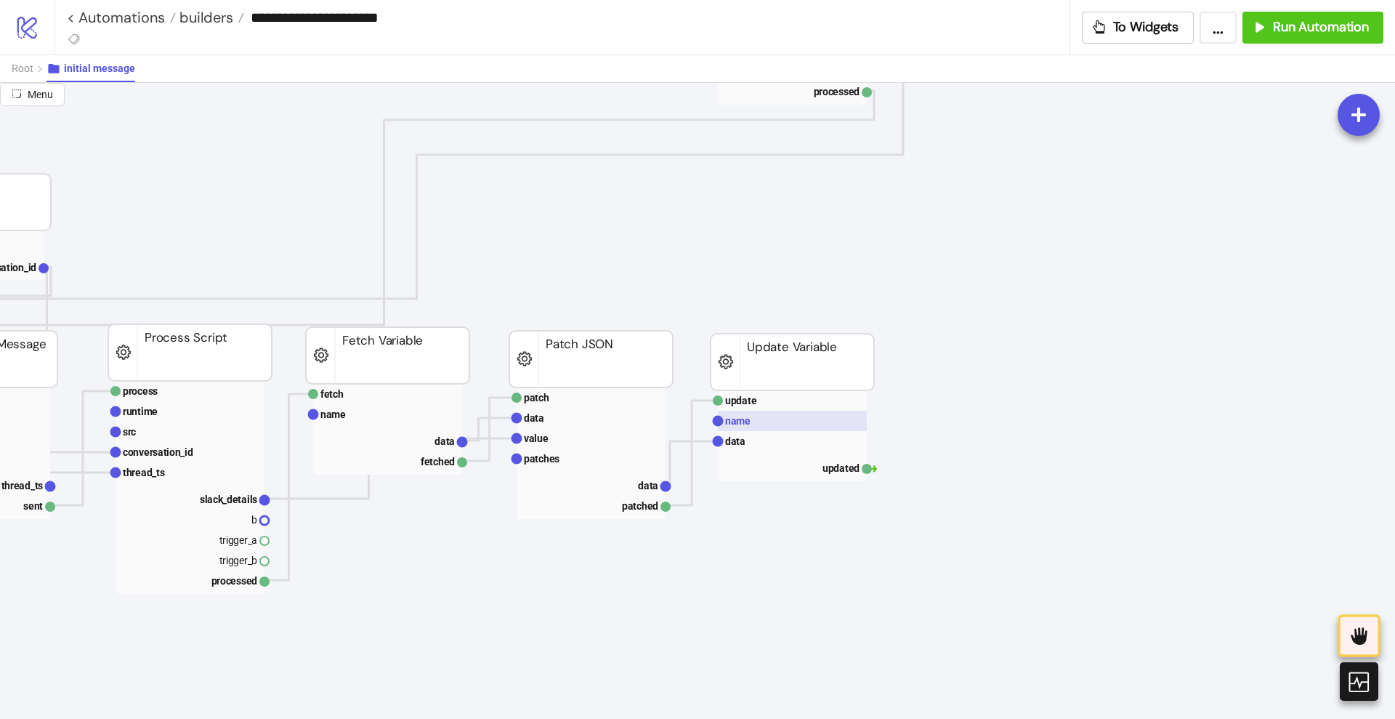
click at [733, 423] on text "name" at bounding box center [737, 421] width 25 height 12
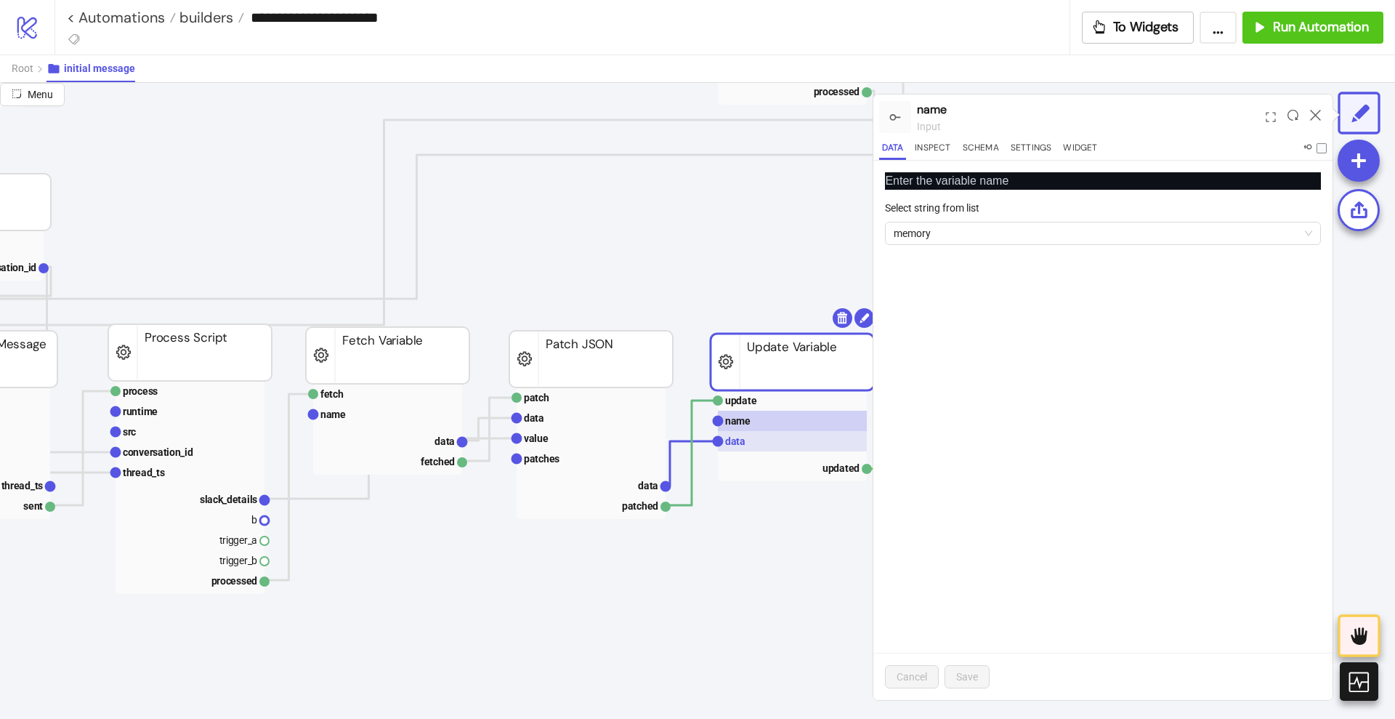
click at [741, 442] on text "data" at bounding box center [735, 441] width 20 height 12
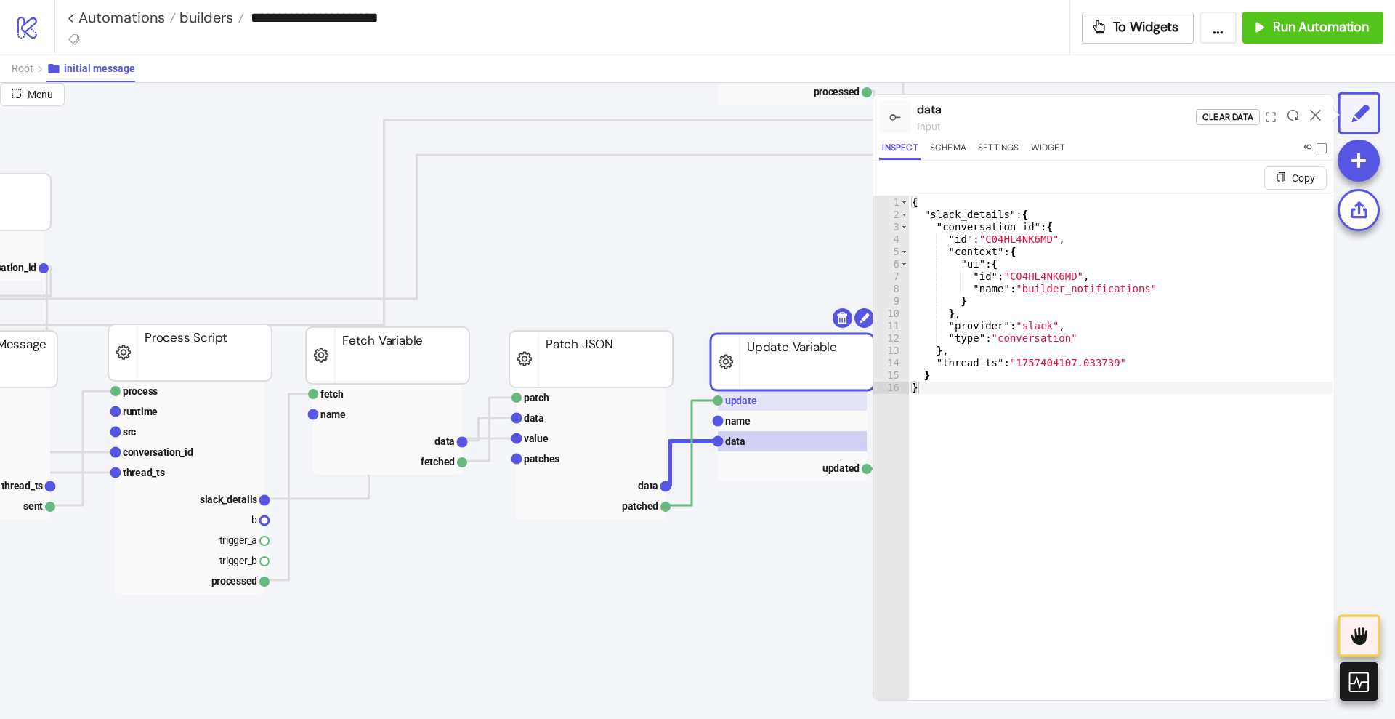
click at [750, 407] on rect at bounding box center [792, 400] width 149 height 20
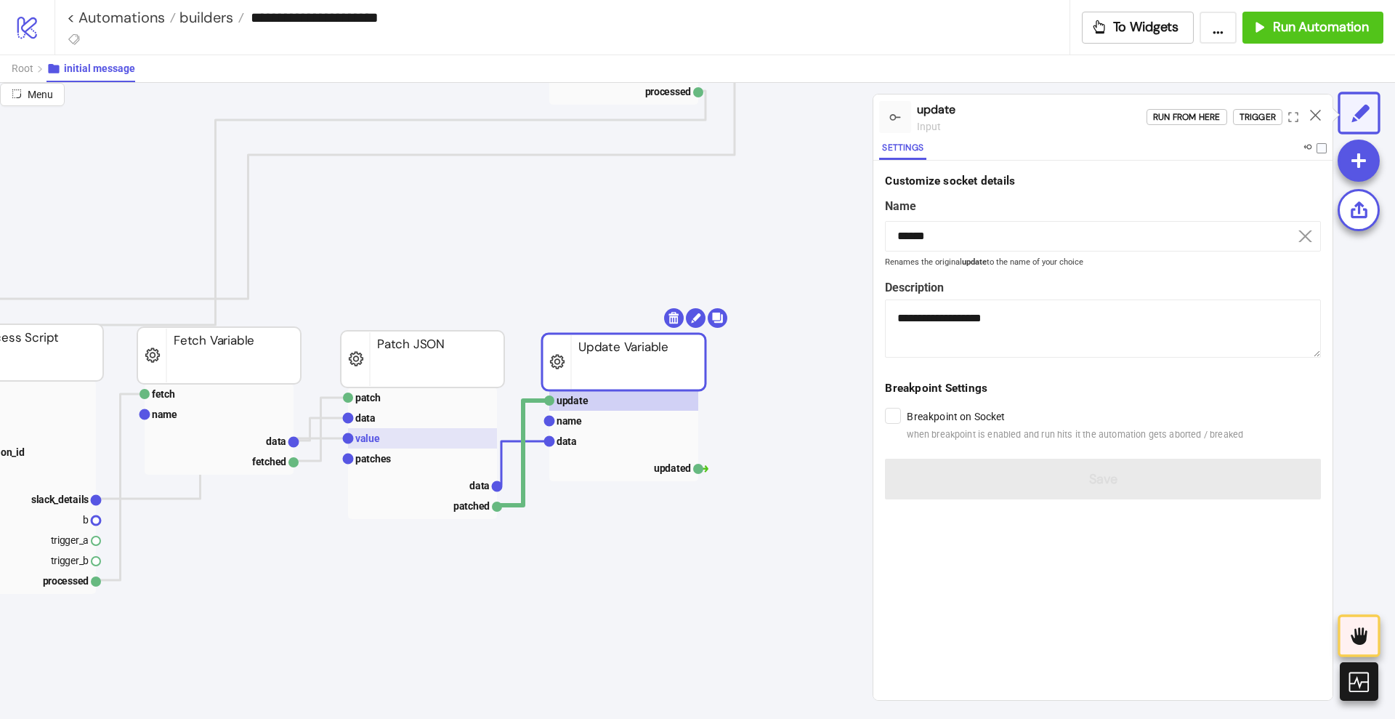
scroll to position [545, 818]
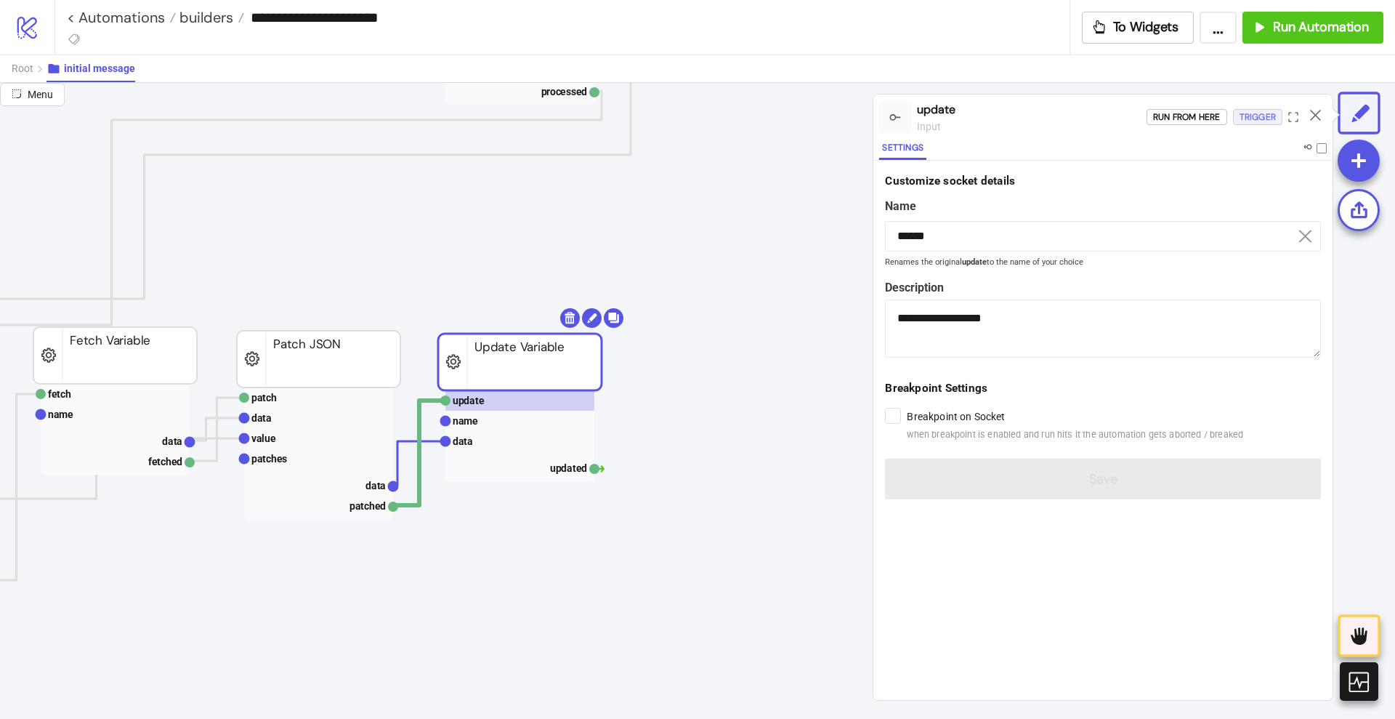
click at [1262, 121] on div "Trigger" at bounding box center [1258, 117] width 36 height 17
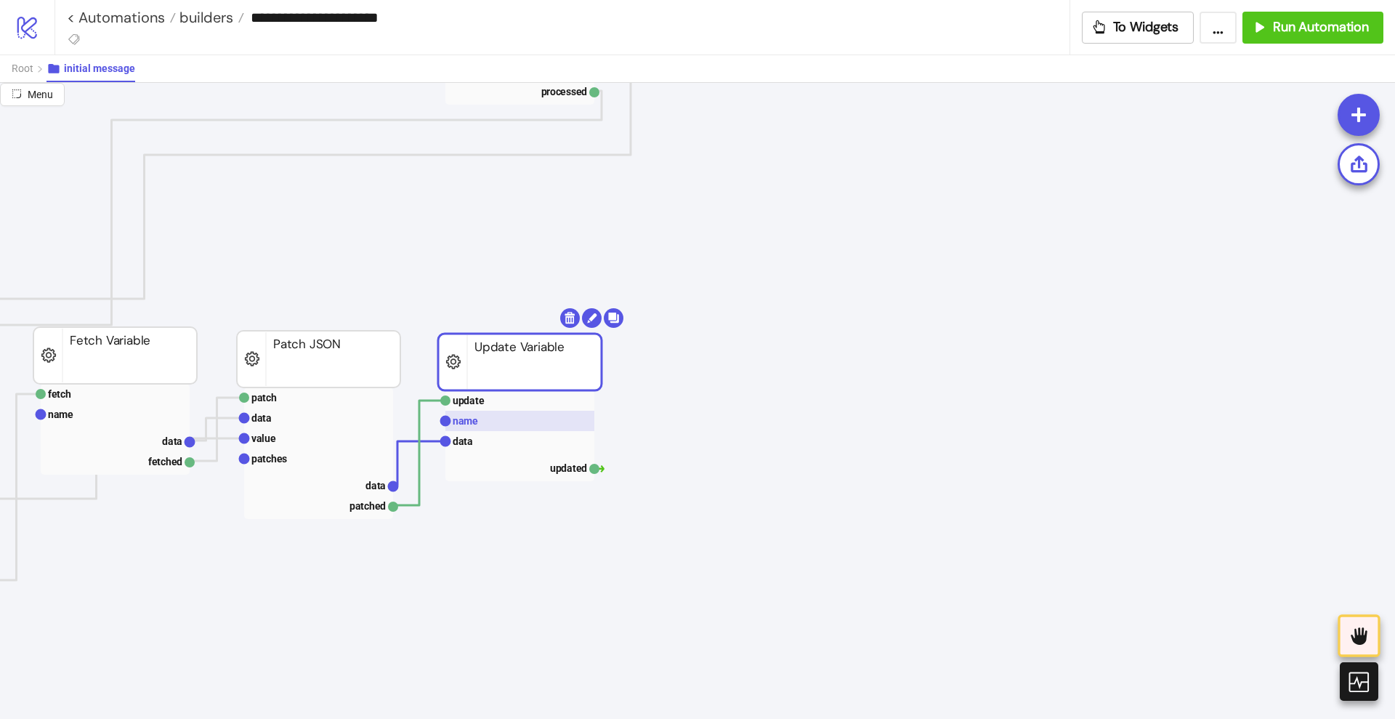
click at [490, 419] on rect at bounding box center [519, 421] width 149 height 20
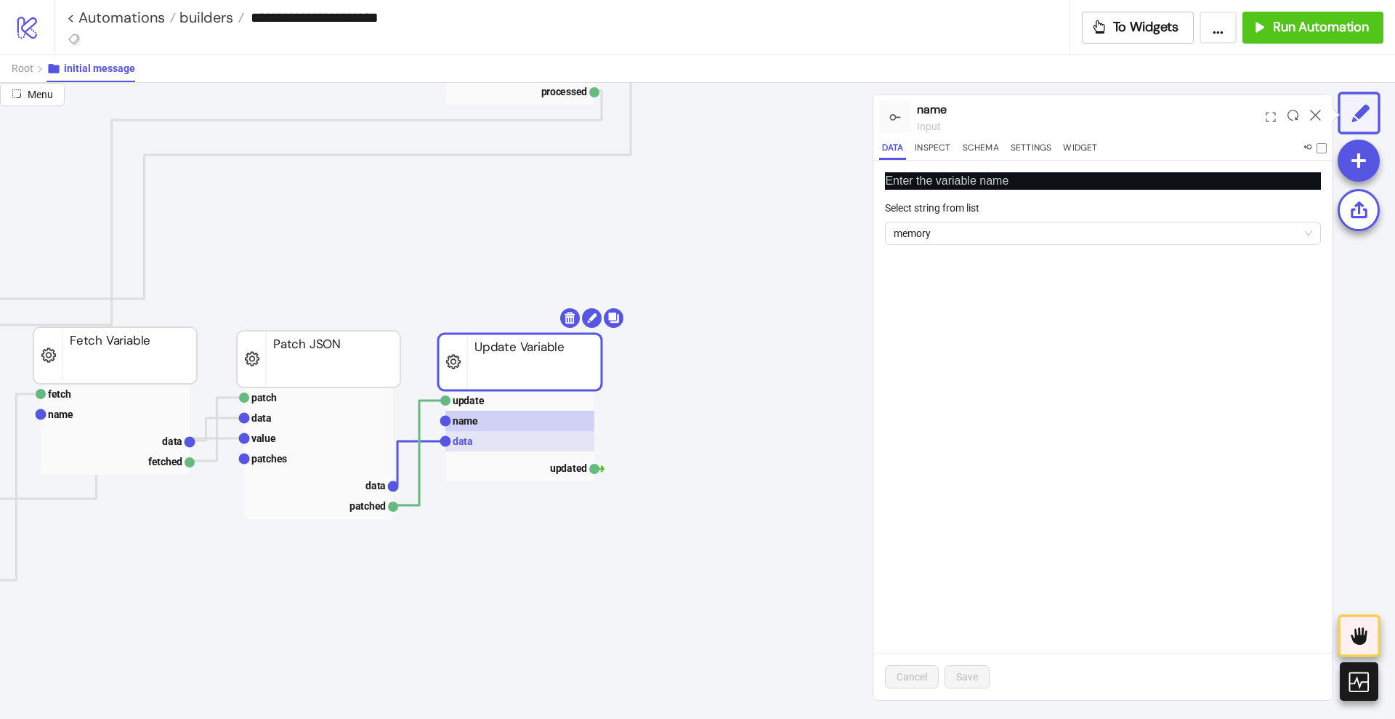
click at [480, 439] on rect at bounding box center [519, 441] width 149 height 20
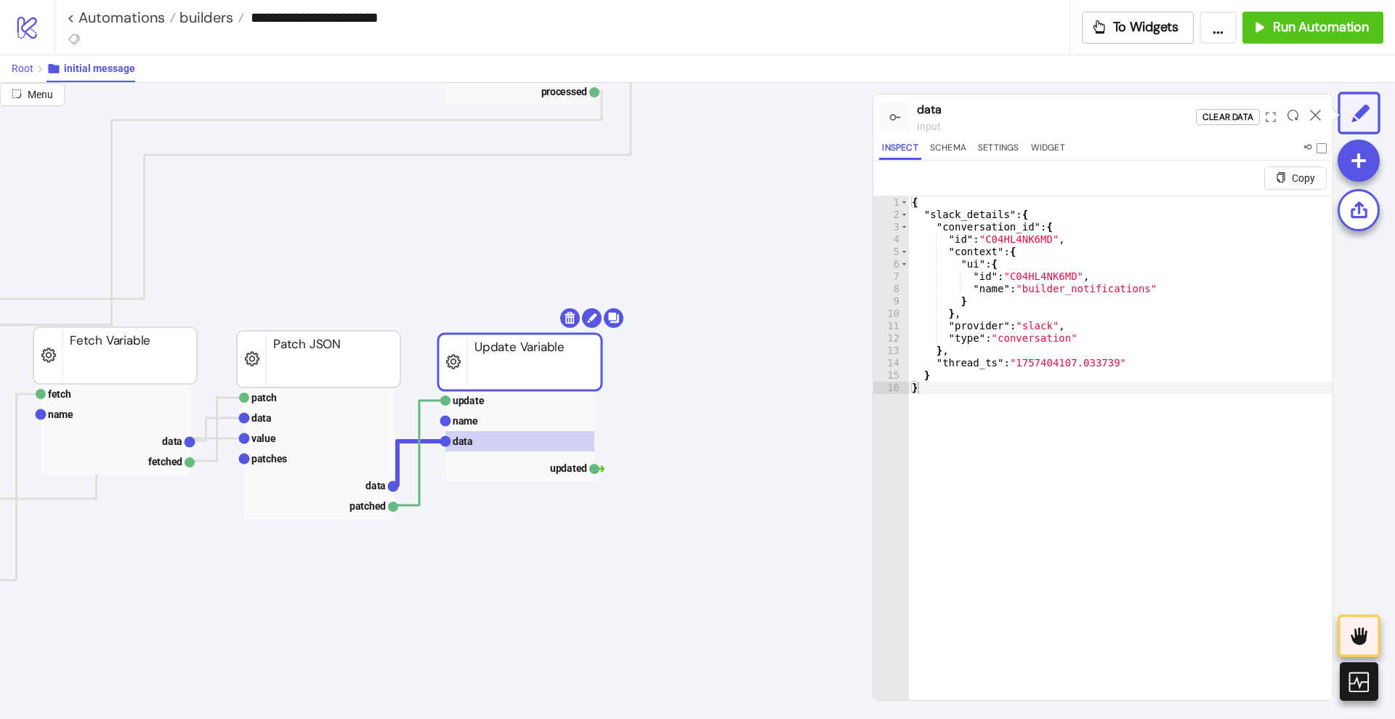
click at [28, 73] on span "Root" at bounding box center [23, 68] width 22 height 12
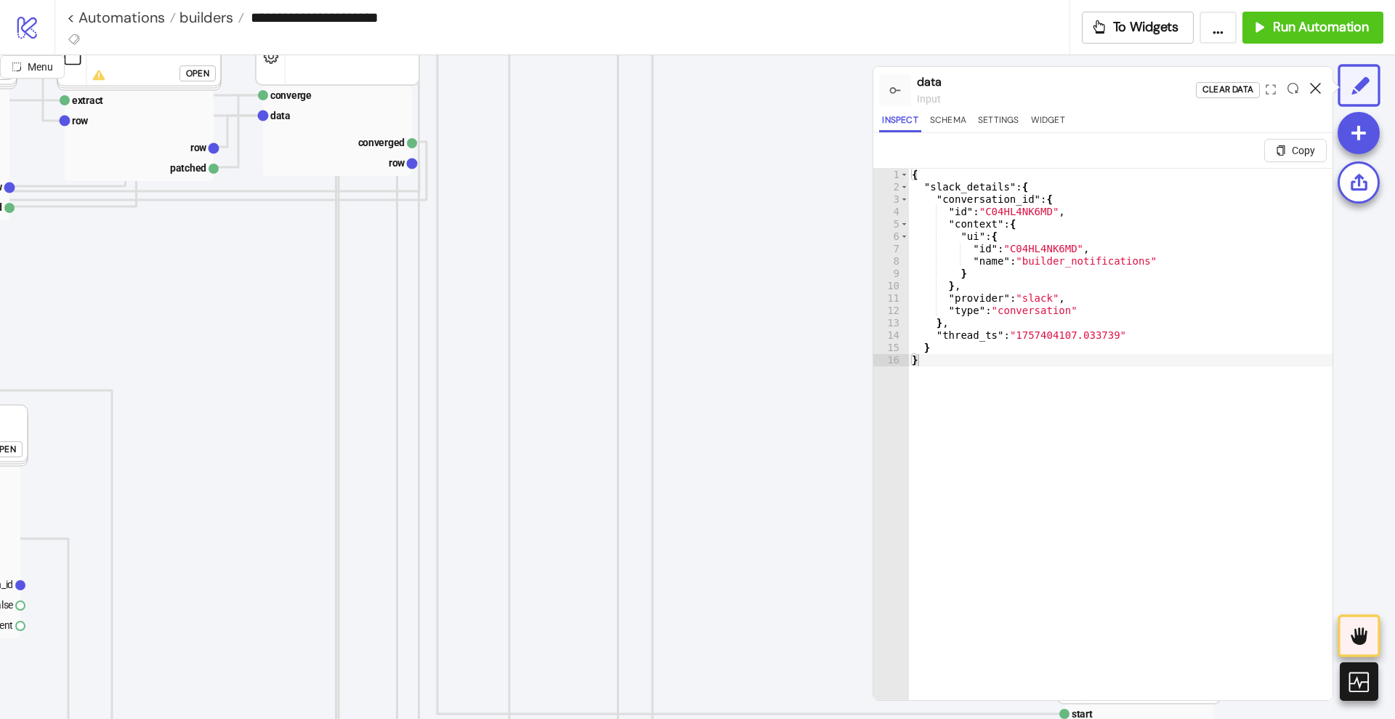
click at [1318, 87] on icon at bounding box center [1315, 88] width 11 height 11
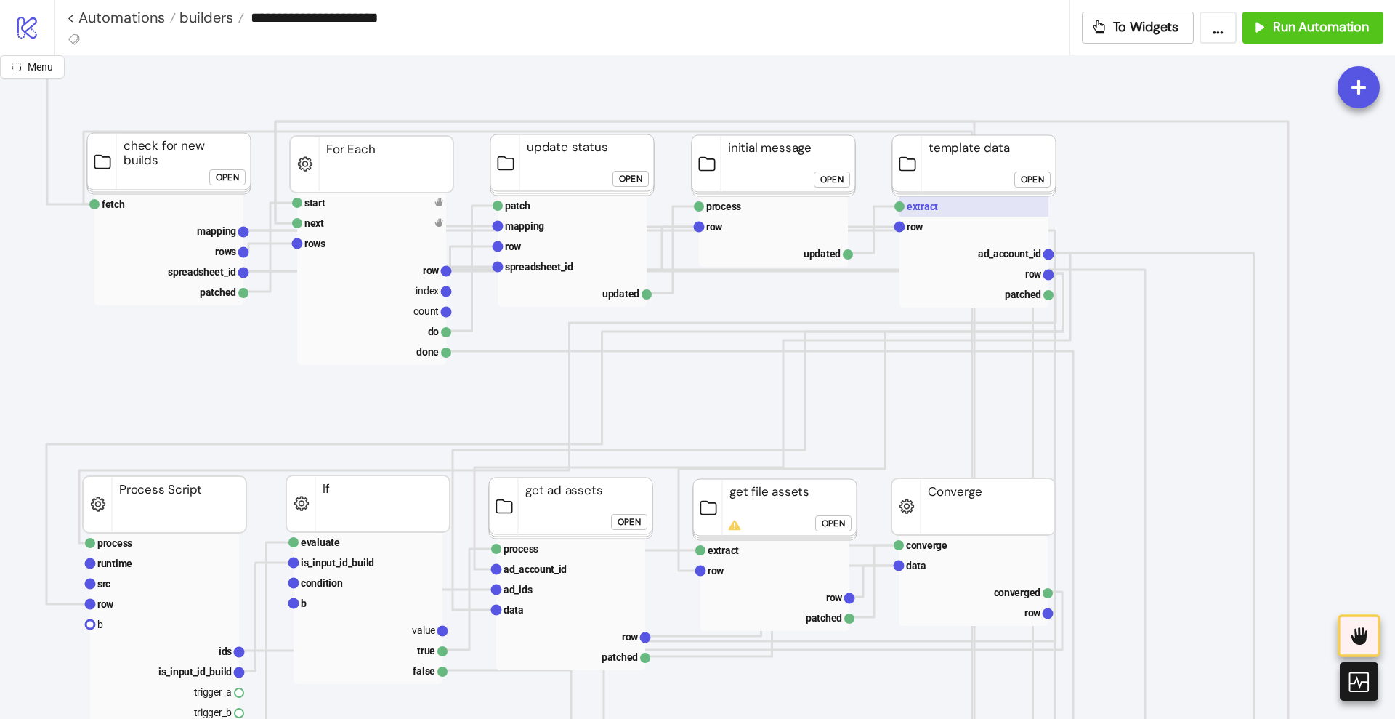
scroll to position [91, 182]
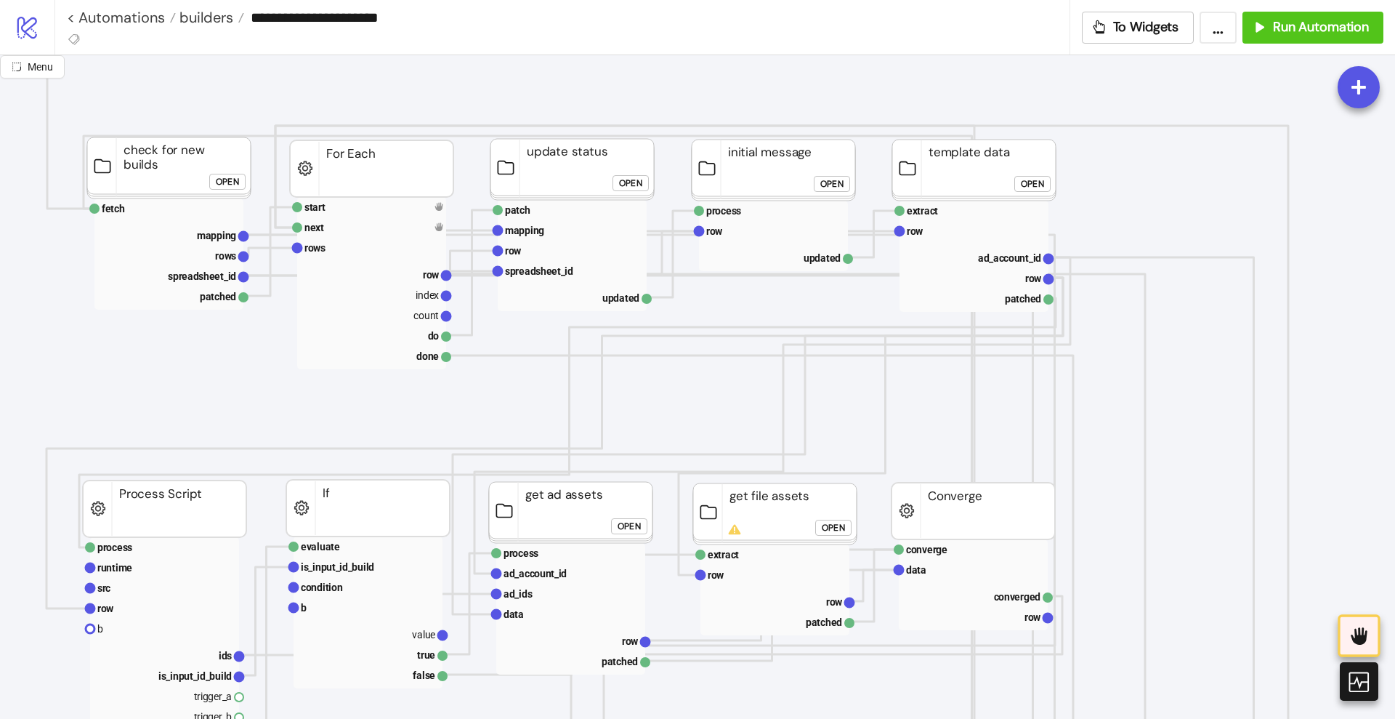
click at [1023, 185] on div "Open" at bounding box center [1032, 184] width 23 height 17
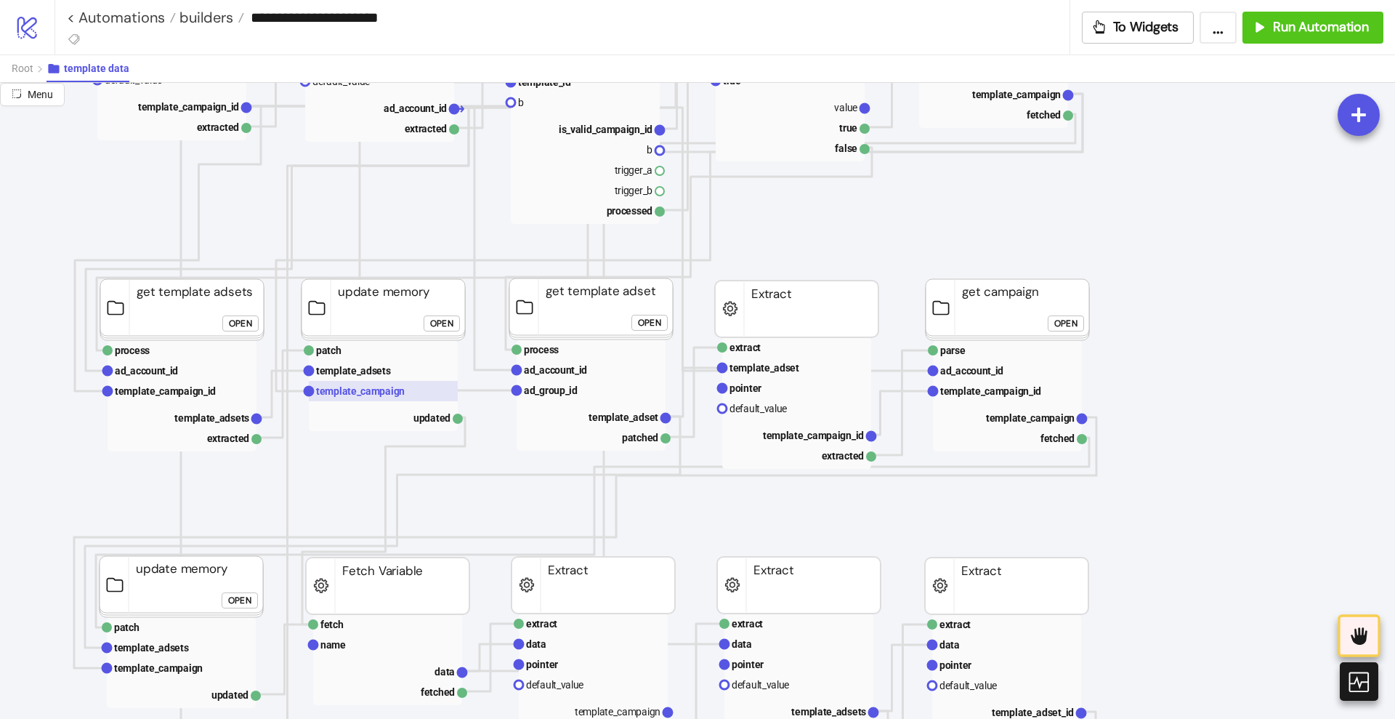
scroll to position [454, 182]
click at [442, 328] on div "Open" at bounding box center [441, 320] width 23 height 17
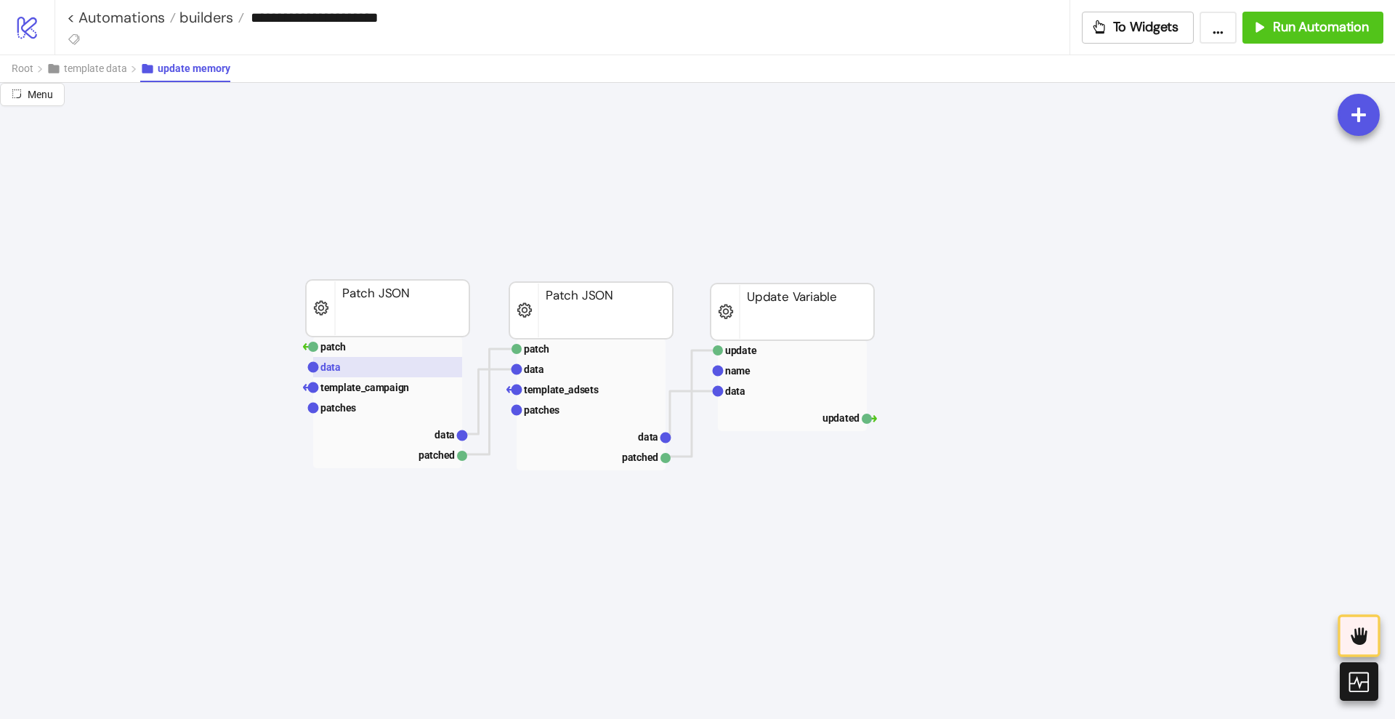
click at [360, 375] on rect at bounding box center [387, 367] width 149 height 20
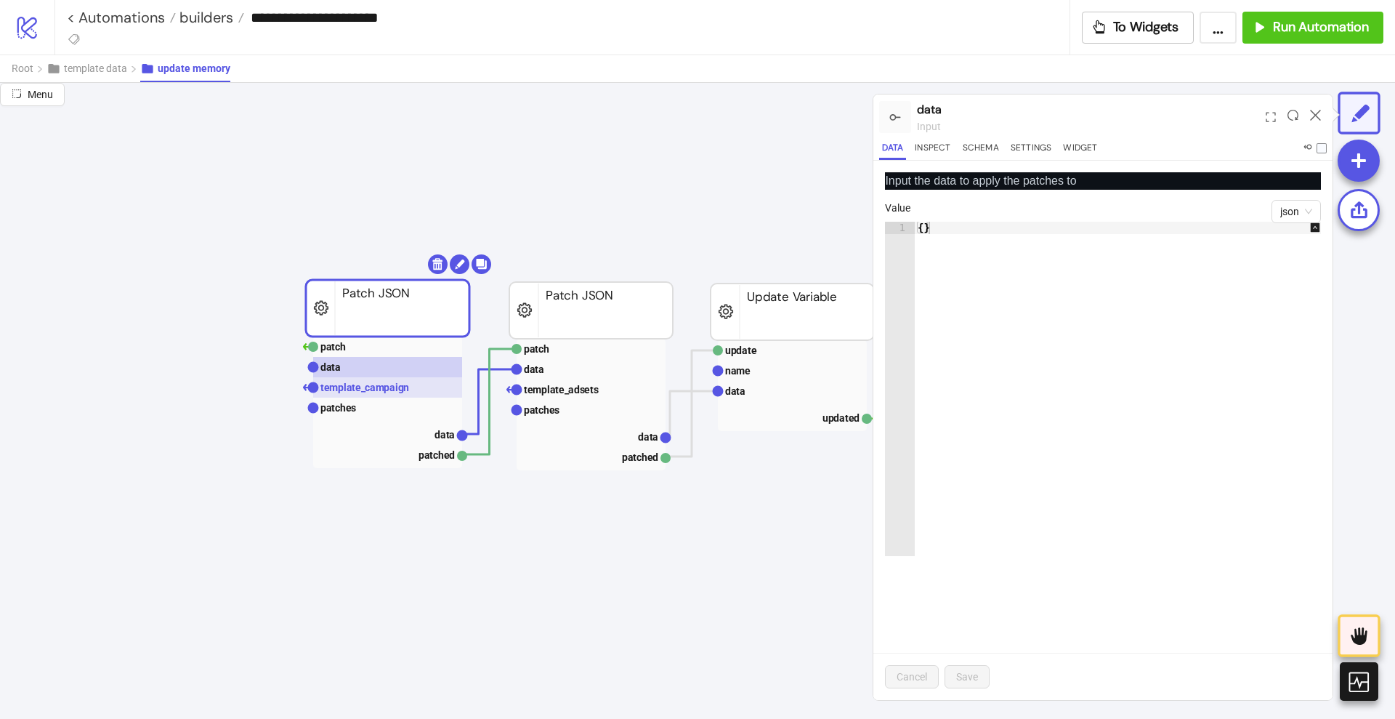
click at [366, 388] on text "template_campaign" at bounding box center [364, 388] width 89 height 12
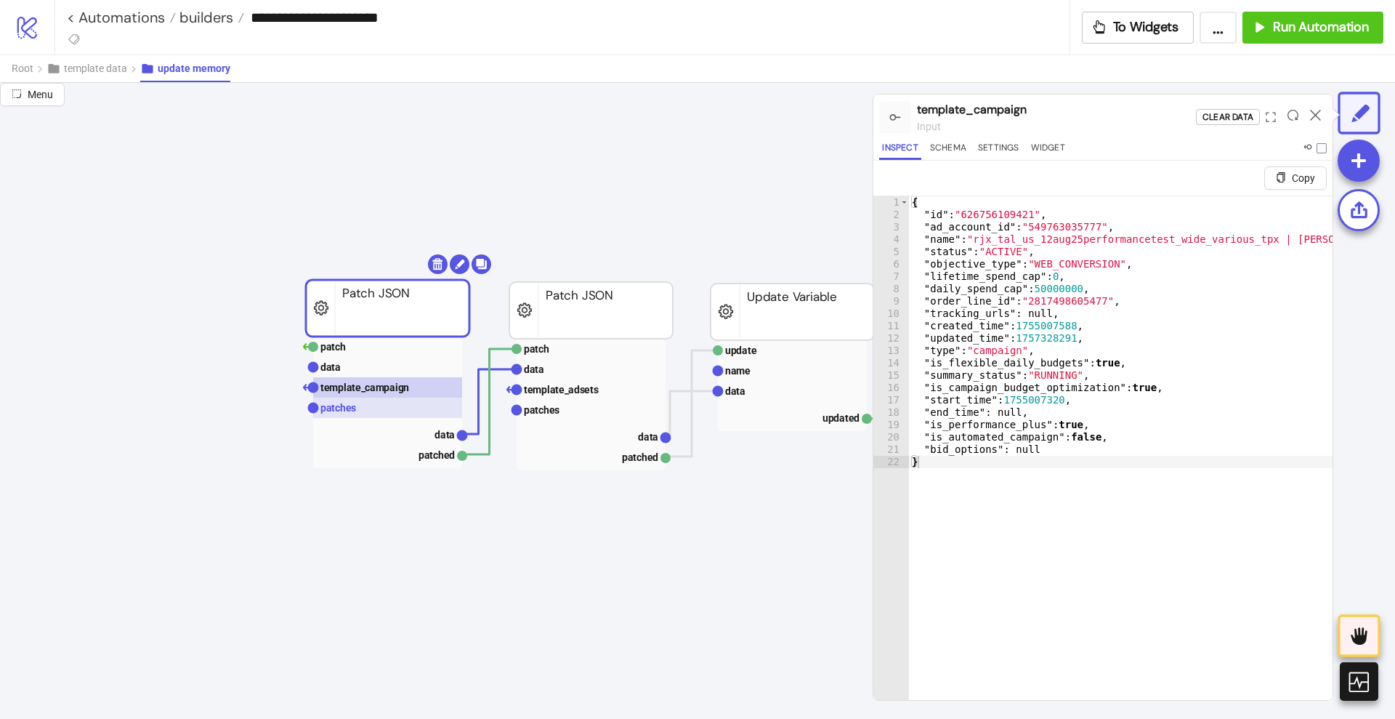
click at [352, 410] on text "patches" at bounding box center [338, 408] width 36 height 12
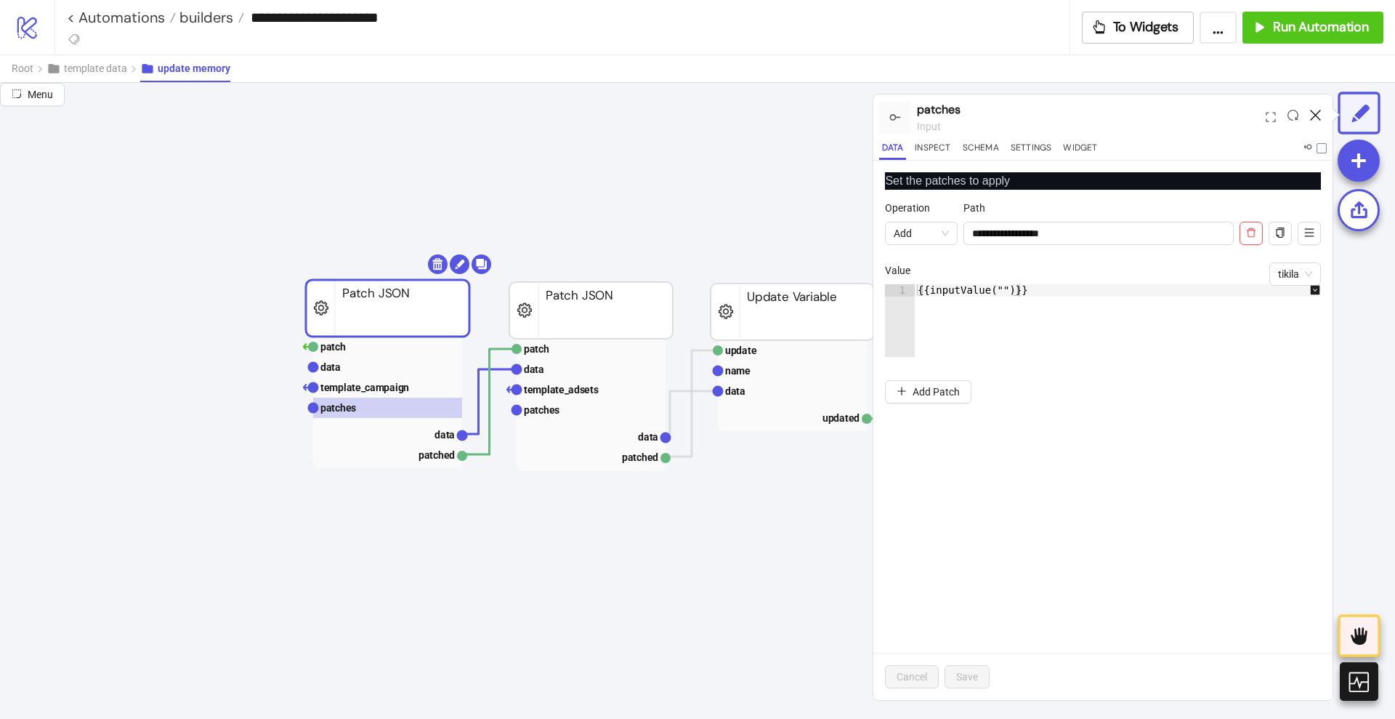
click at [1318, 111] on icon at bounding box center [1315, 115] width 11 height 11
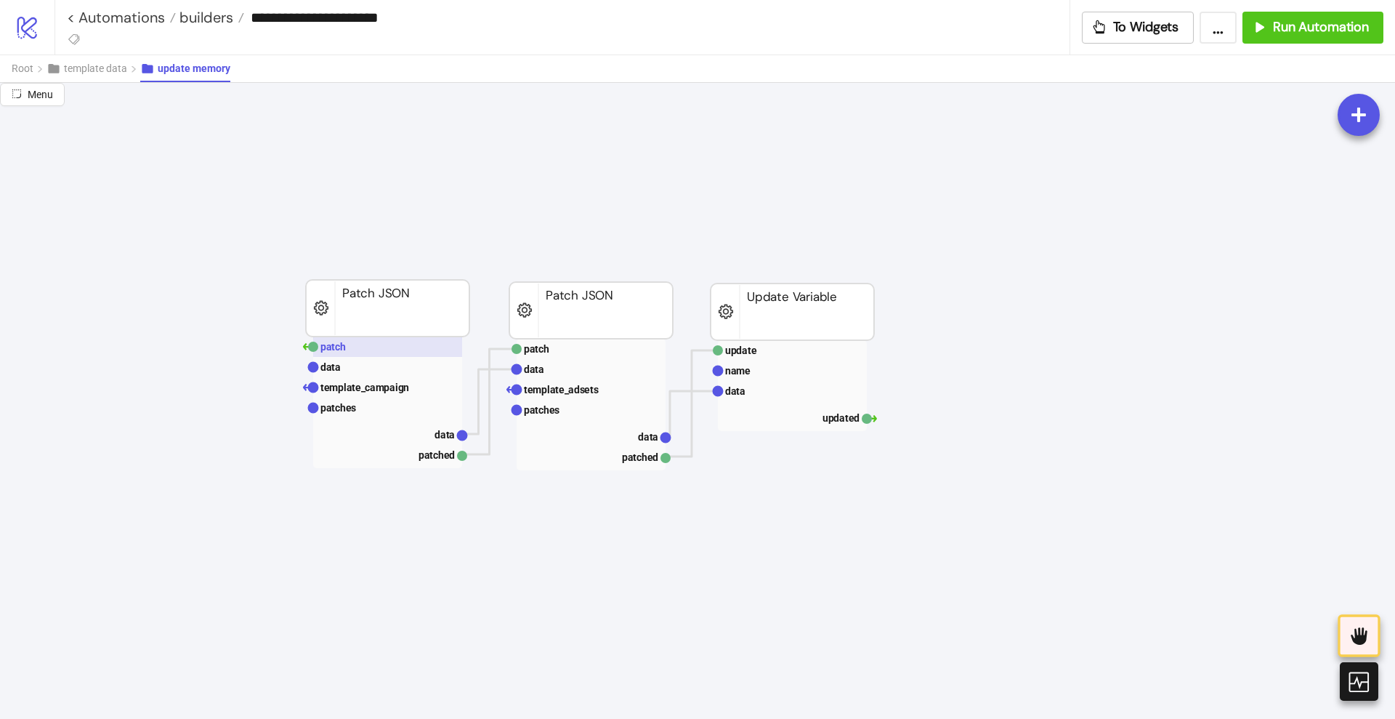
click at [390, 340] on rect at bounding box center [387, 346] width 149 height 20
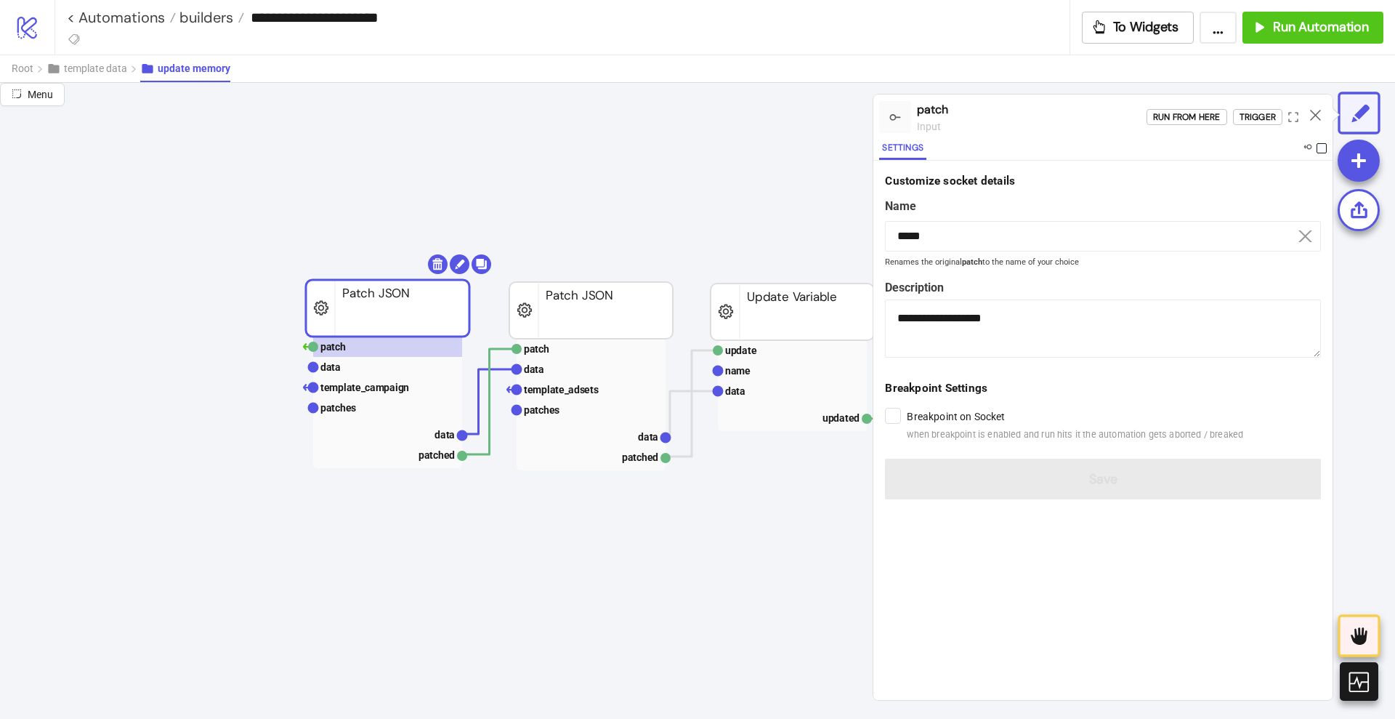
click at [1320, 145] on span at bounding box center [1322, 148] width 10 height 10
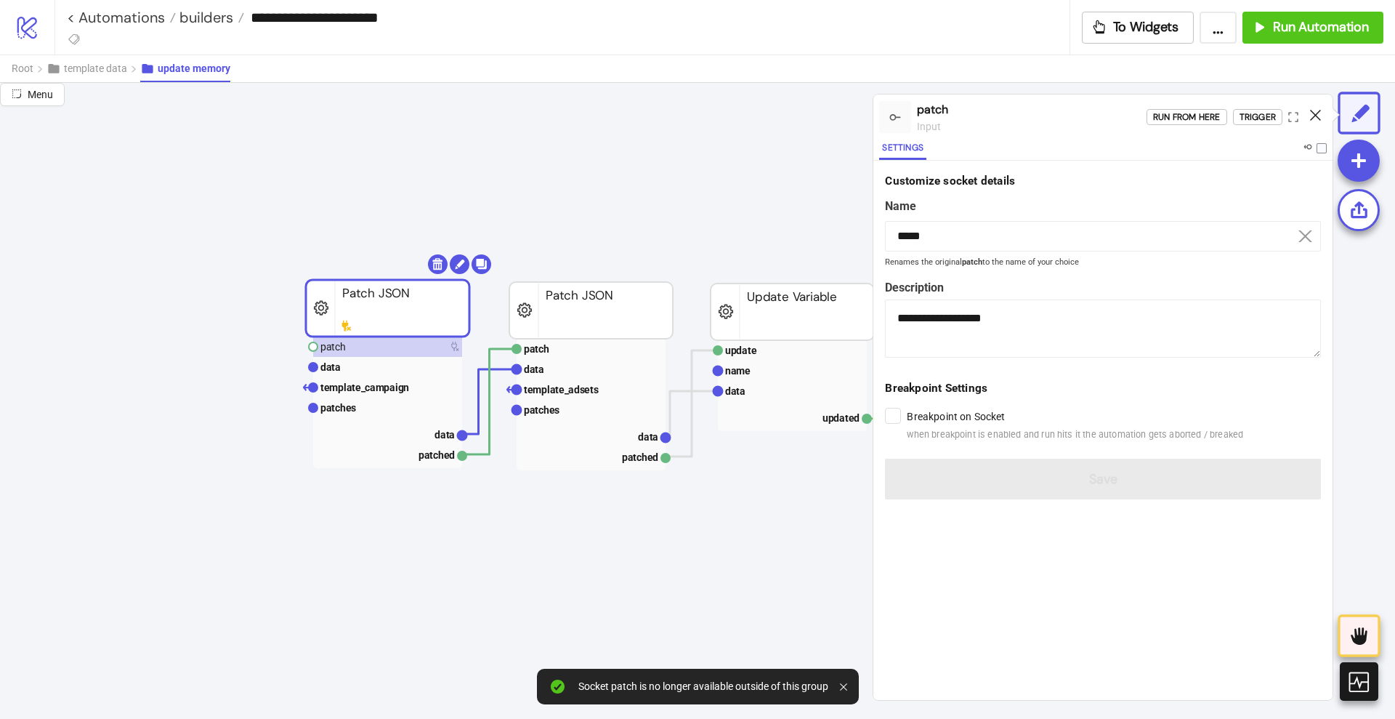
click at [1319, 111] on icon at bounding box center [1315, 115] width 11 height 11
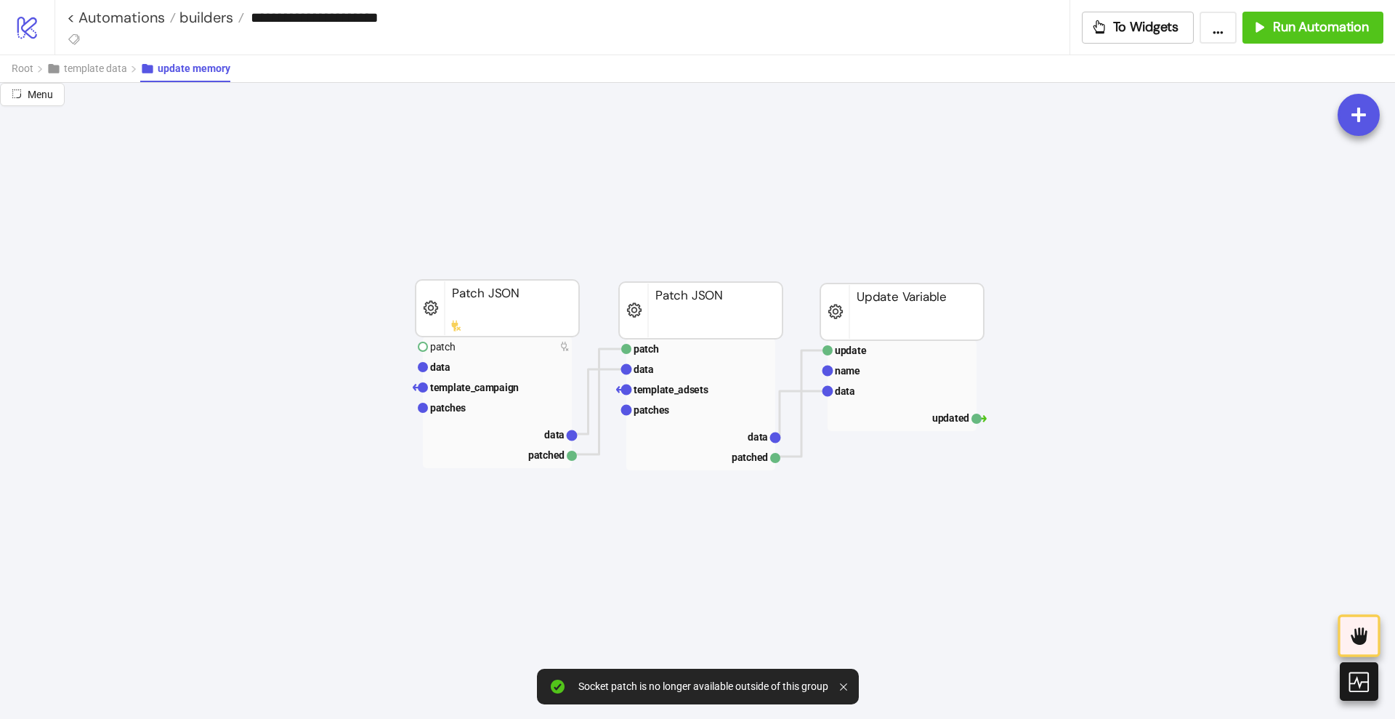
scroll to position [454, 0]
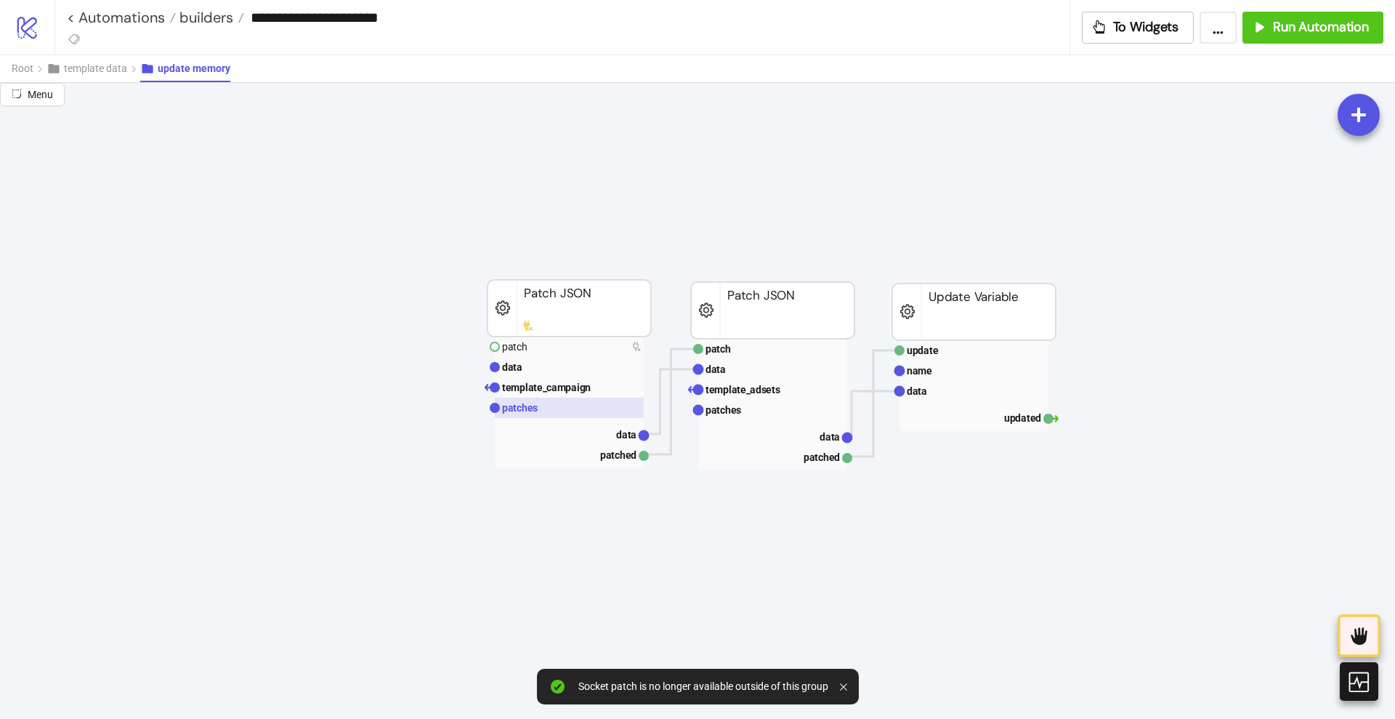
click at [512, 411] on text "patches" at bounding box center [520, 408] width 36 height 12
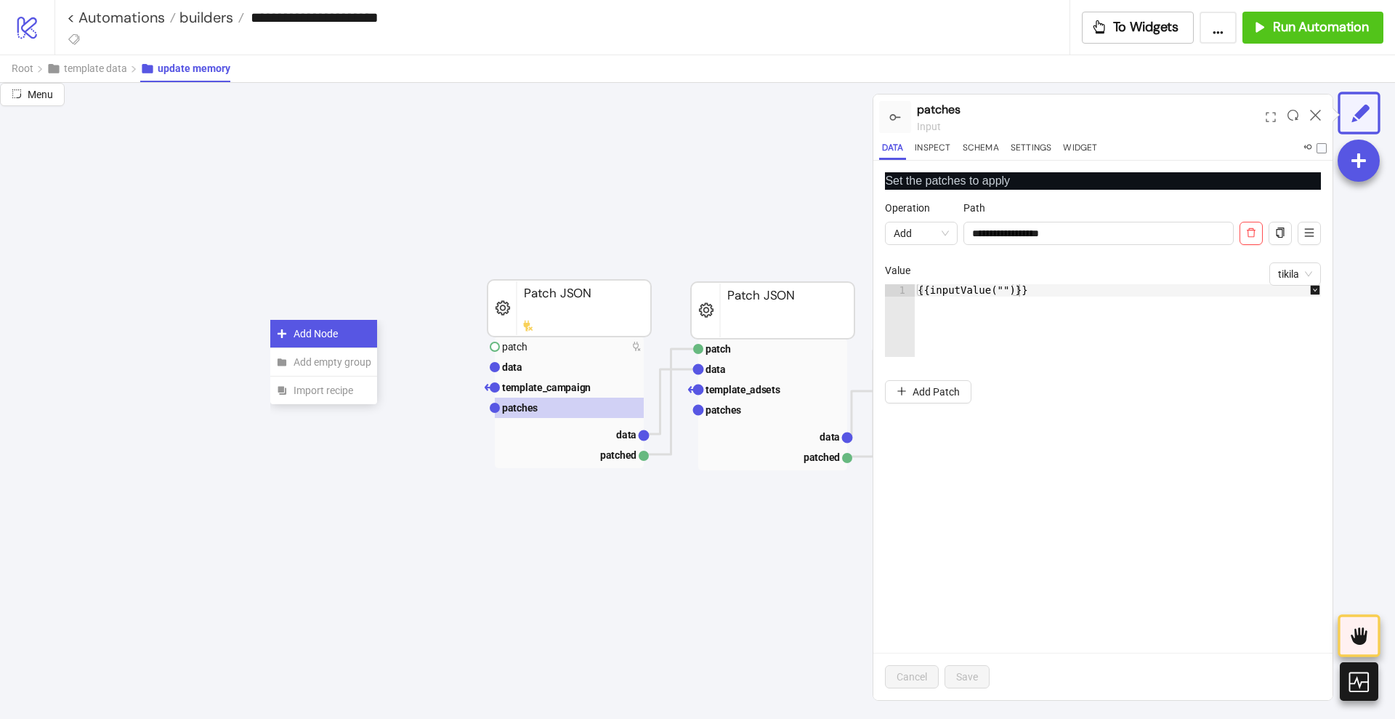
click at [298, 329] on span "Add Node" at bounding box center [333, 334] width 78 height 16
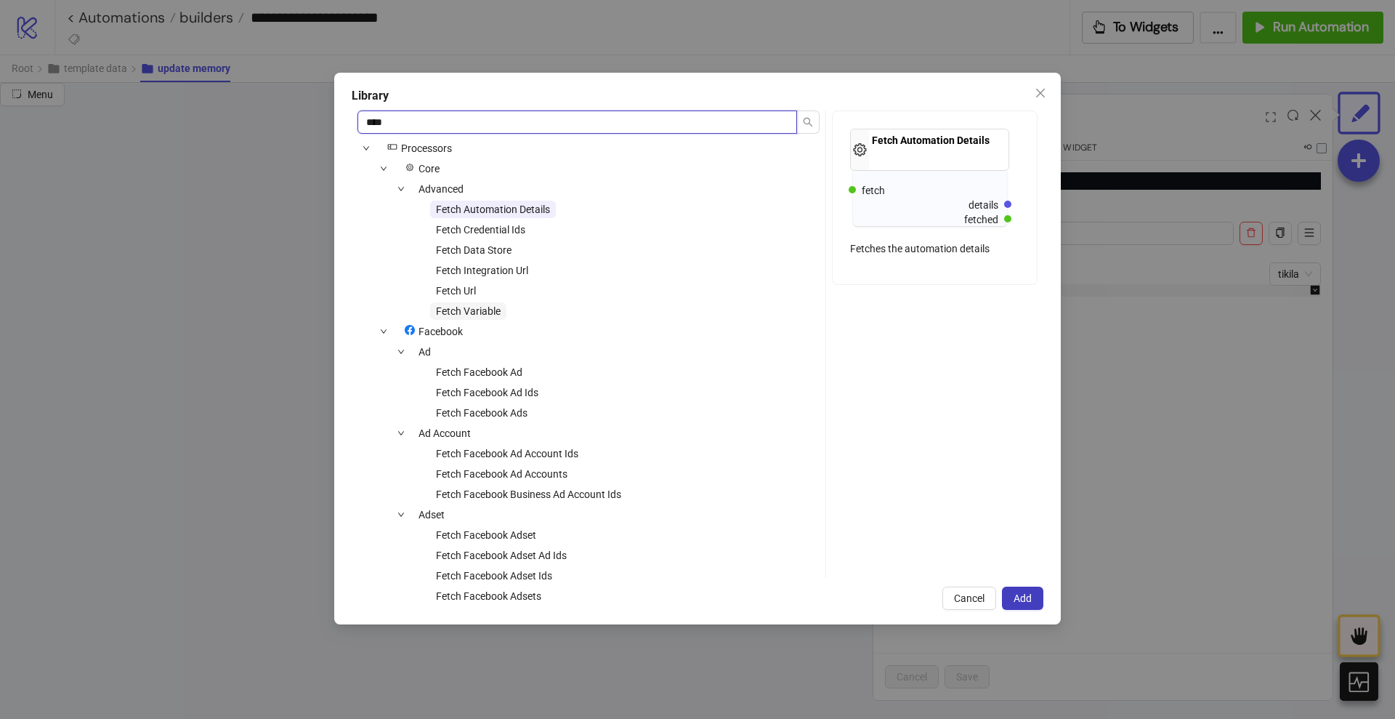
type input "****"
click at [463, 307] on span "Fetch Variable" at bounding box center [468, 311] width 65 height 12
click at [1016, 594] on span "Add" at bounding box center [1023, 598] width 18 height 12
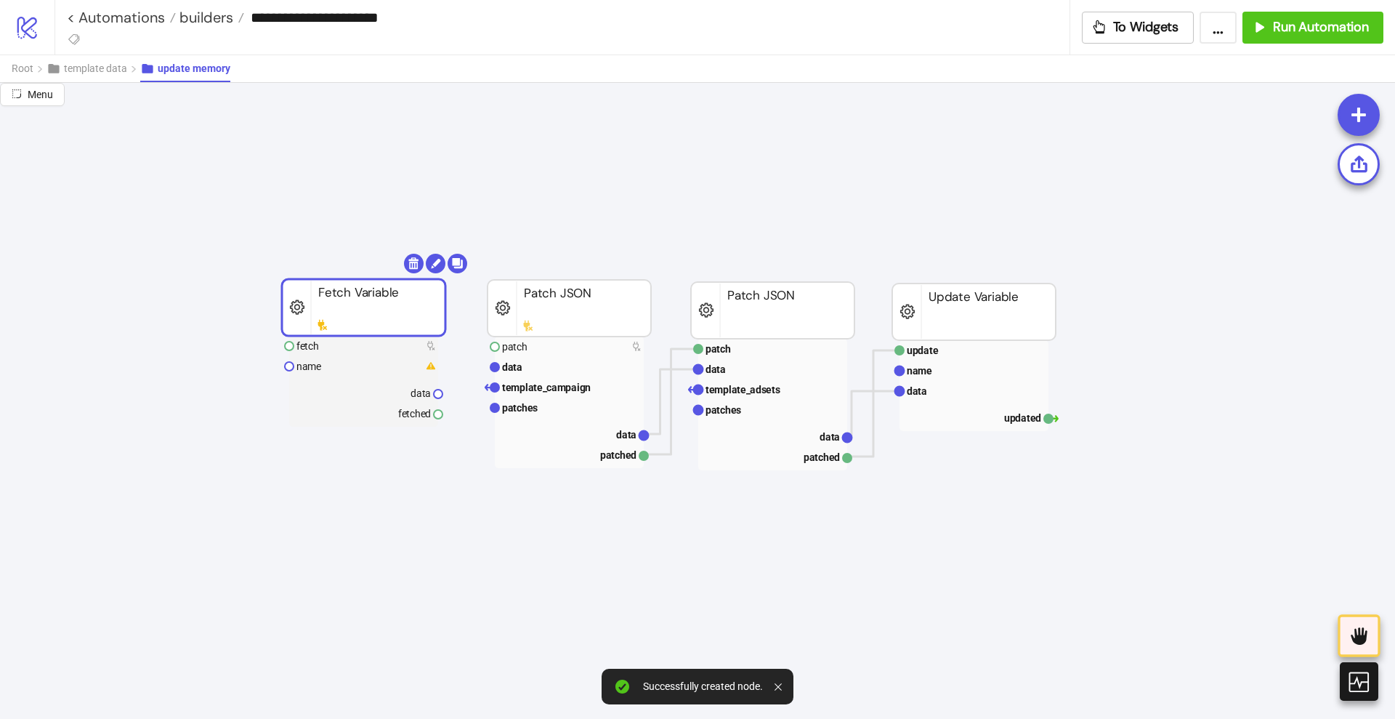
drag, startPoint x: 405, startPoint y: 334, endPoint x: 414, endPoint y: 304, distance: 31.0
click at [414, 304] on rect at bounding box center [364, 307] width 164 height 57
drag, startPoint x: 338, startPoint y: 360, endPoint x: 513, endPoint y: 349, distance: 175.5
click at [339, 360] on rect at bounding box center [363, 366] width 149 height 20
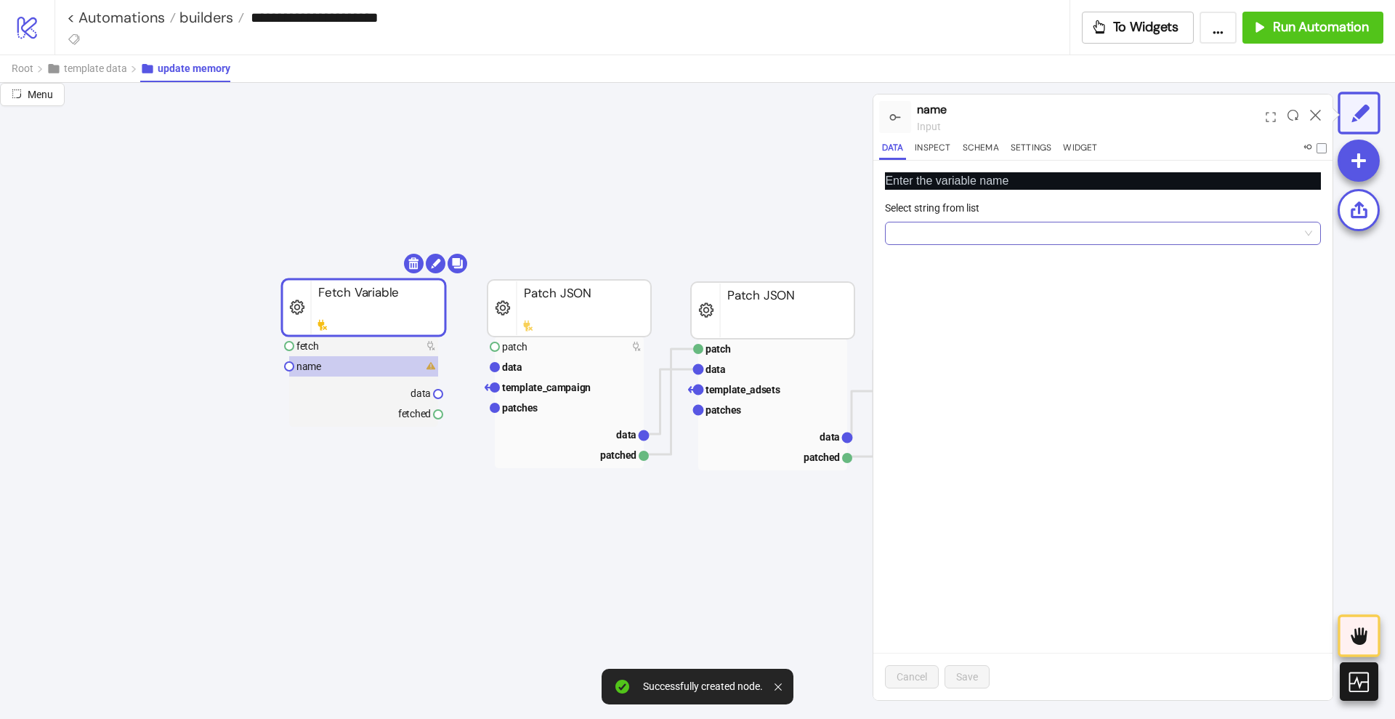
click at [1032, 240] on input "Select string from list" at bounding box center [1097, 233] width 406 height 22
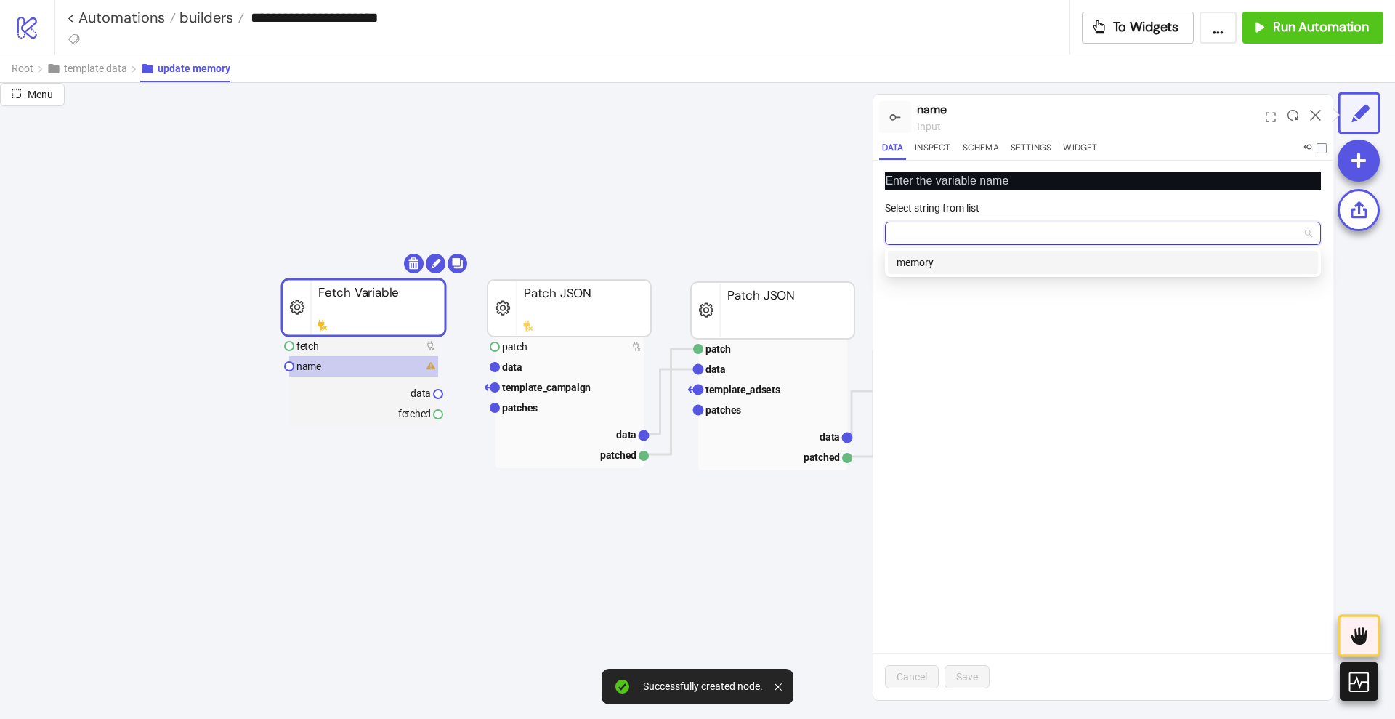
click at [945, 267] on div "memory" at bounding box center [1103, 262] width 413 height 16
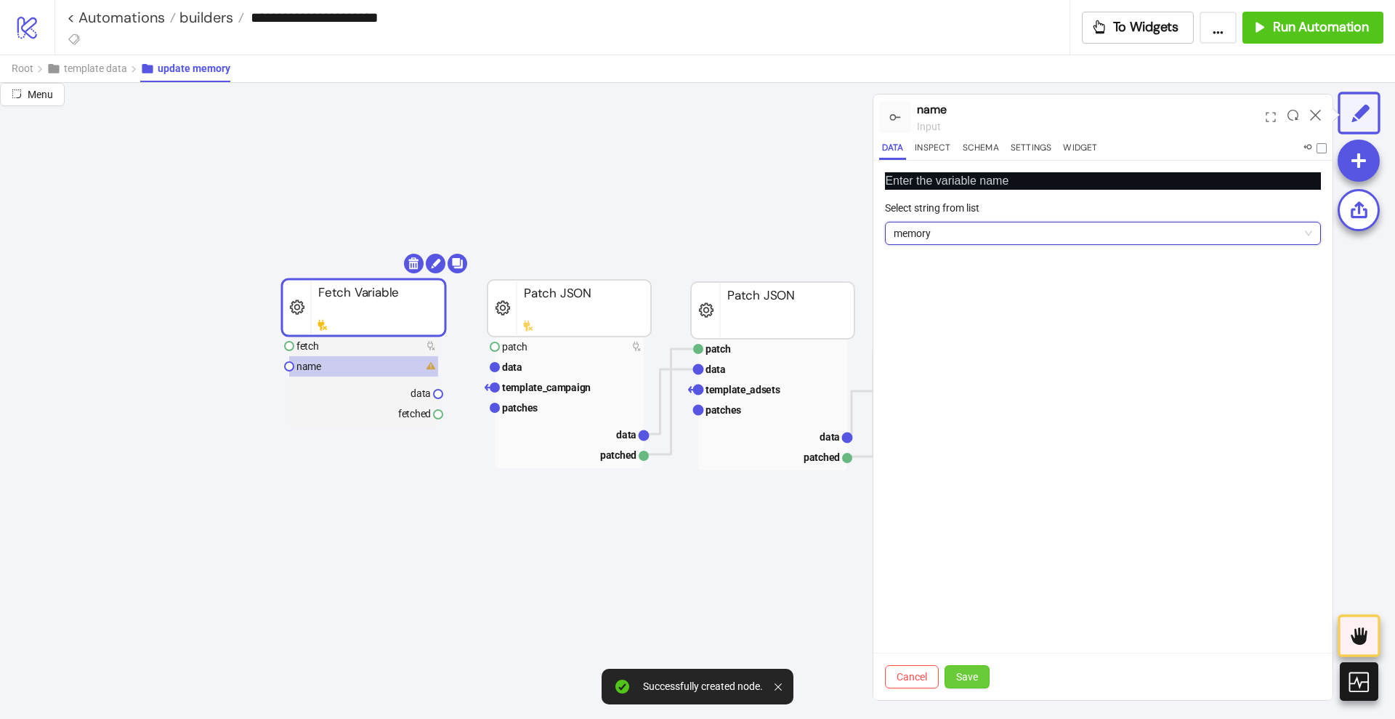
click at [980, 666] on button "Save" at bounding box center [967, 676] width 45 height 23
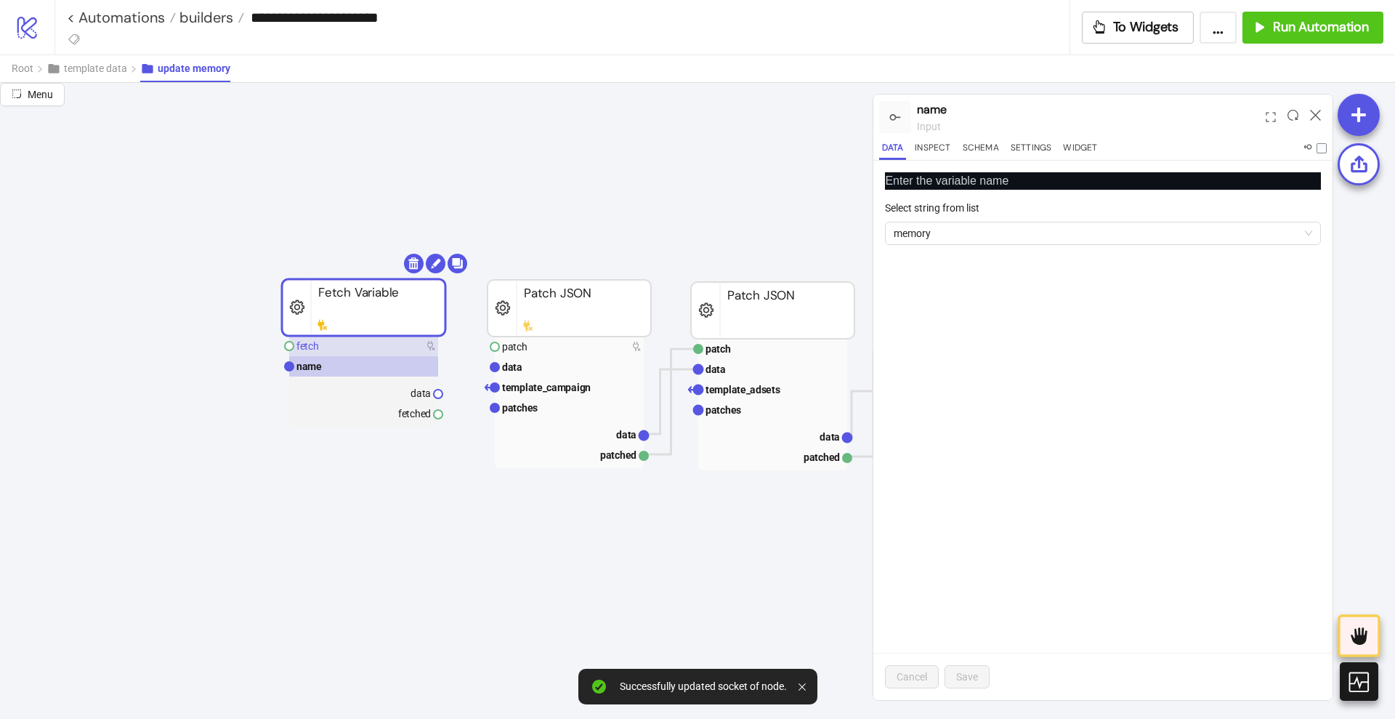
click at [336, 350] on rect at bounding box center [363, 346] width 149 height 20
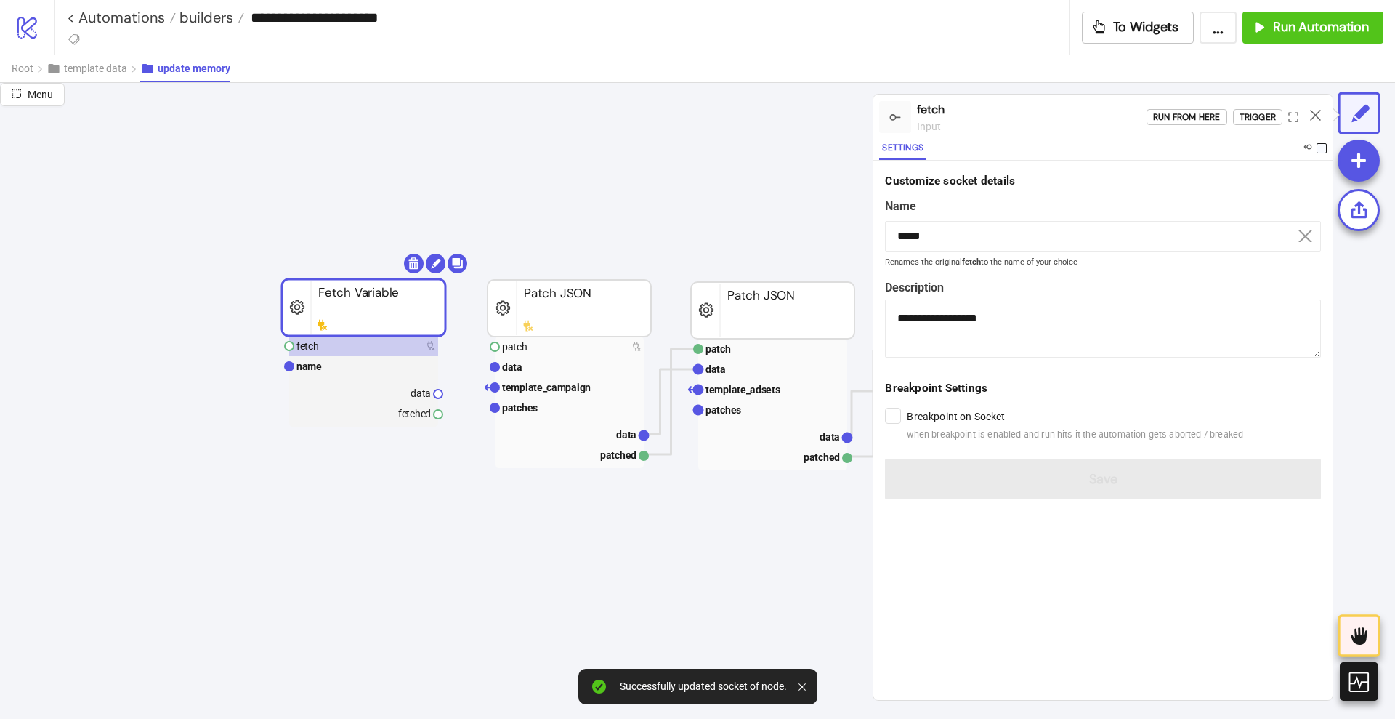
click at [1319, 146] on span at bounding box center [1322, 148] width 10 height 10
click at [1312, 116] on icon at bounding box center [1315, 115] width 11 height 11
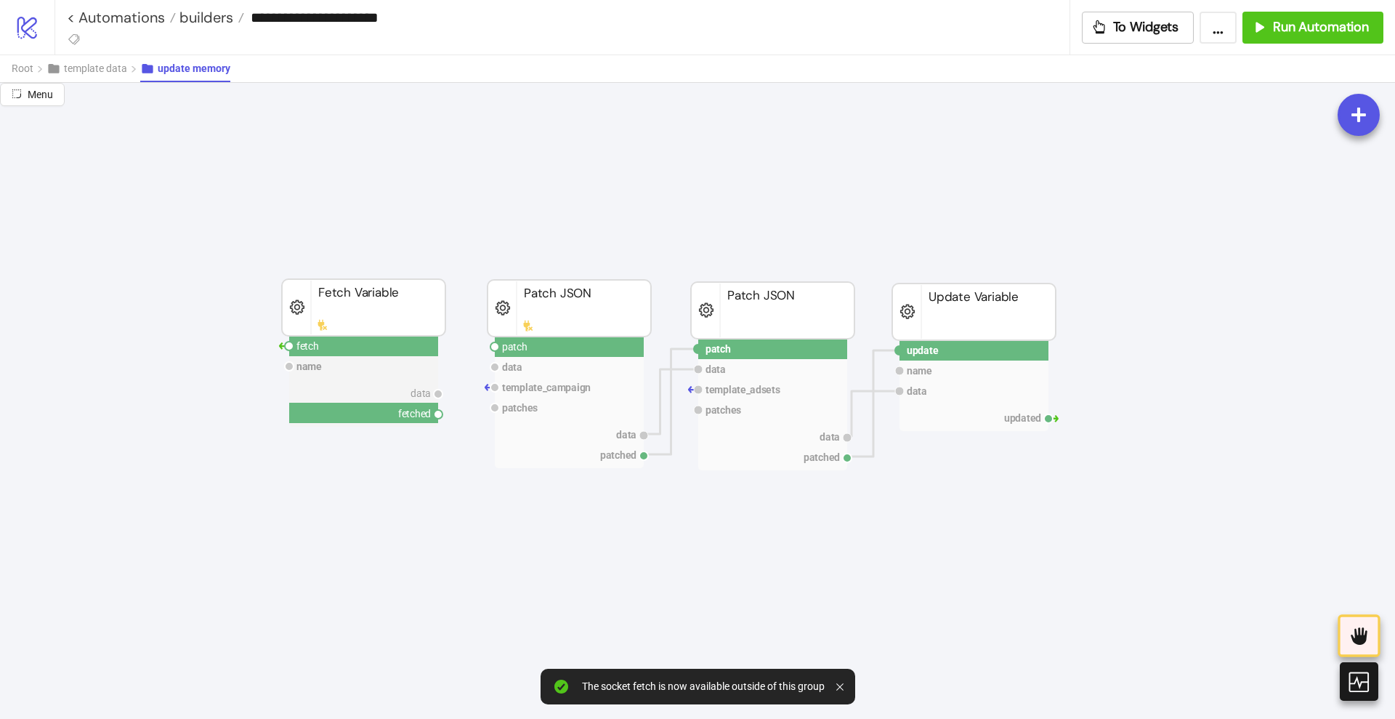
drag, startPoint x: 440, startPoint y: 412, endPoint x: 453, endPoint y: 432, distance: 23.6
click at [495, 347] on circle at bounding box center [495, 346] width 9 height 9
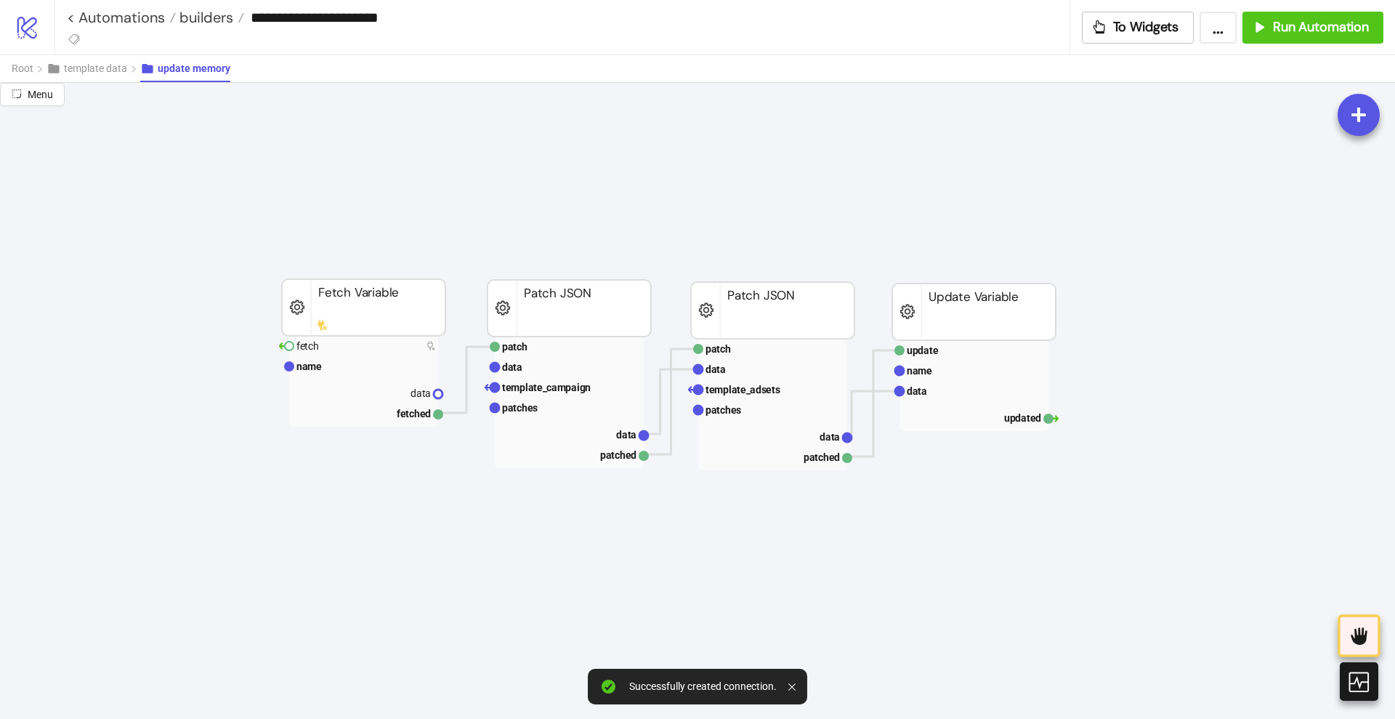
drag, startPoint x: 437, startPoint y: 392, endPoint x: 453, endPoint y: 402, distance: 18.6
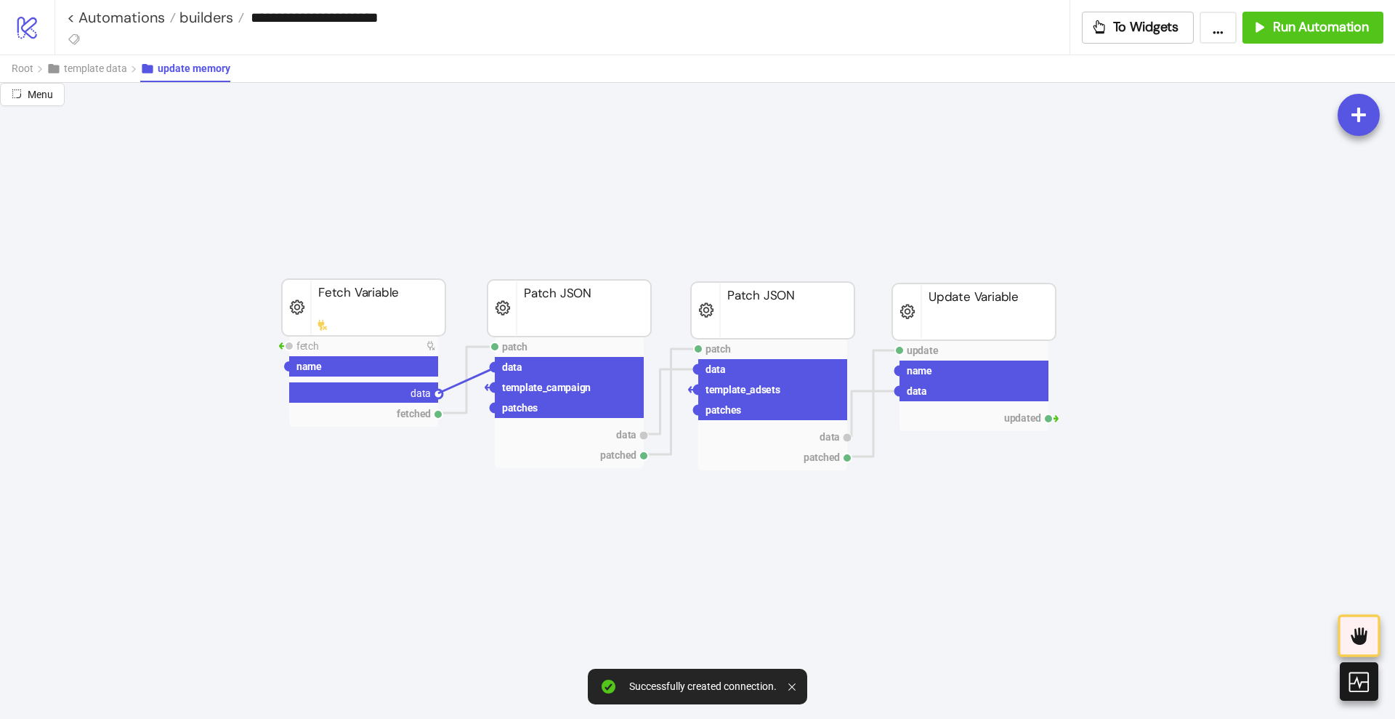
click at [495, 368] on circle at bounding box center [495, 367] width 9 height 9
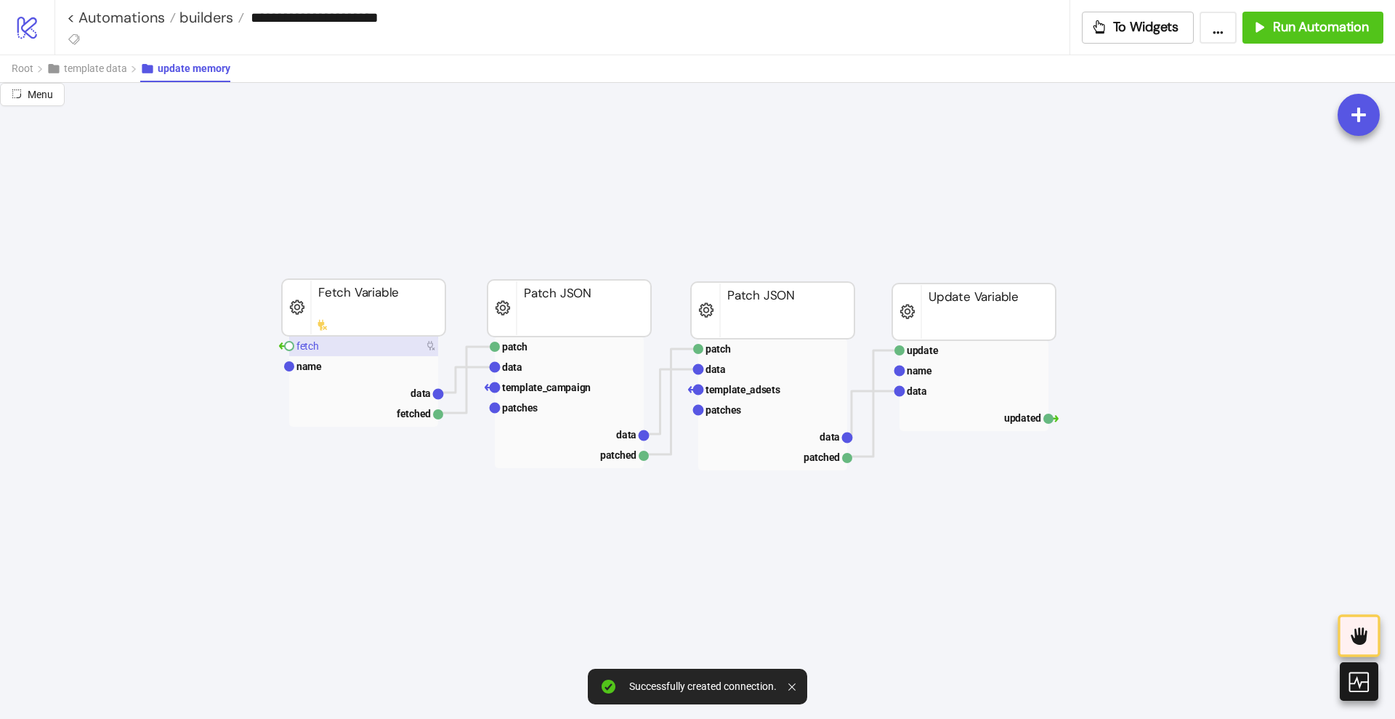
click at [382, 353] on rect at bounding box center [363, 346] width 149 height 20
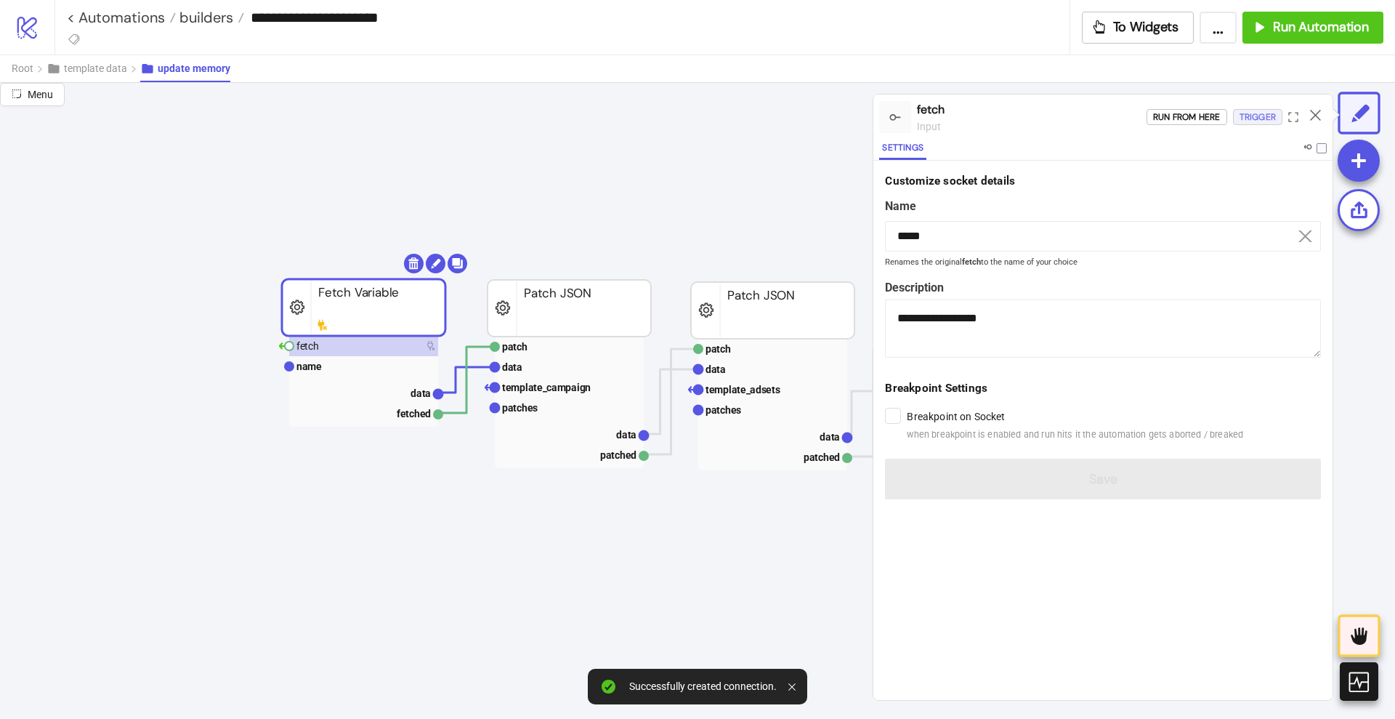
click at [1266, 123] on div "Trigger" at bounding box center [1258, 117] width 36 height 17
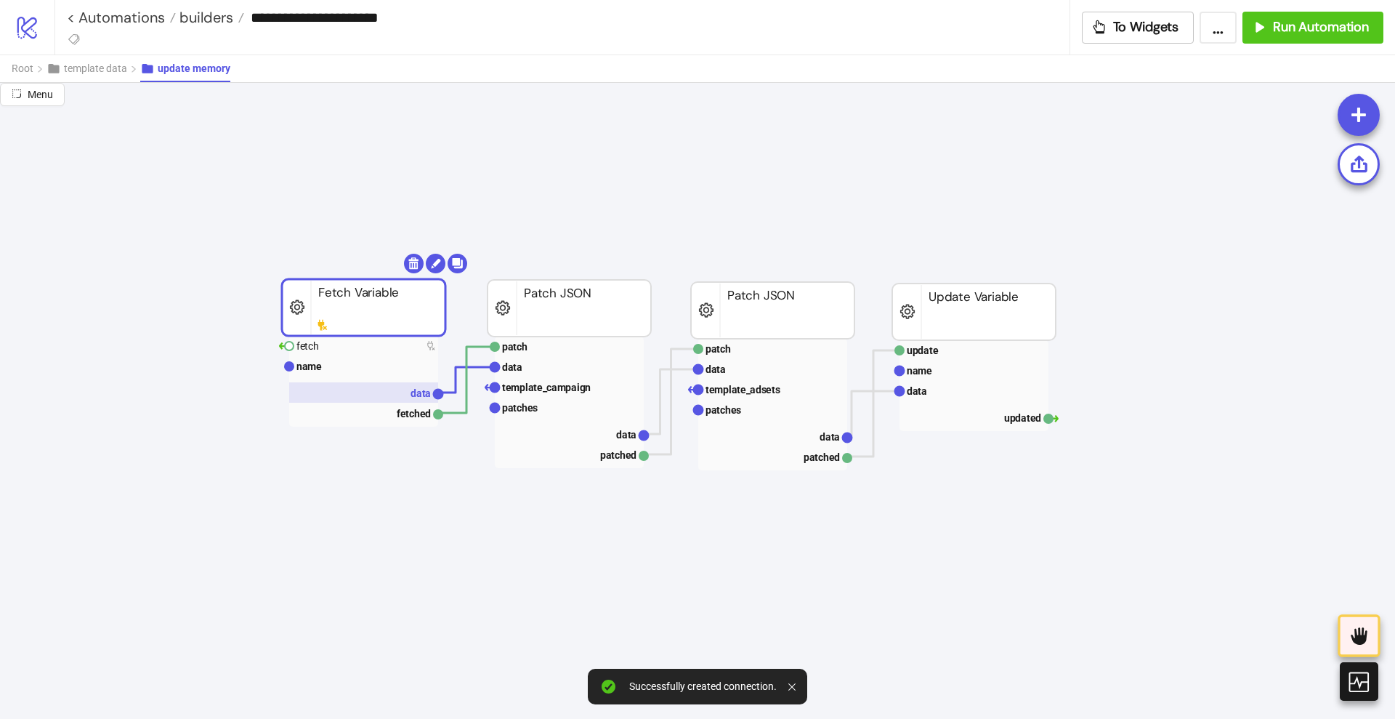
click at [395, 392] on rect at bounding box center [363, 392] width 149 height 20
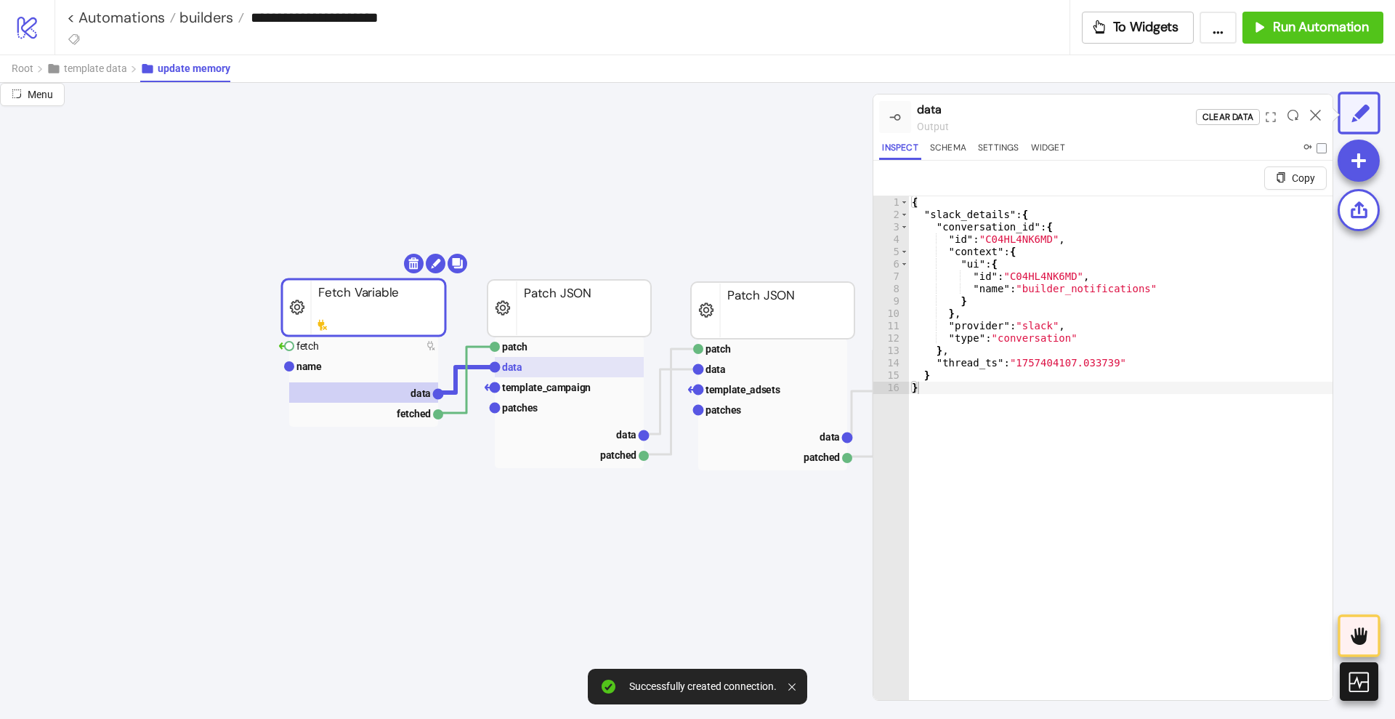
click at [523, 371] on rect at bounding box center [569, 367] width 149 height 20
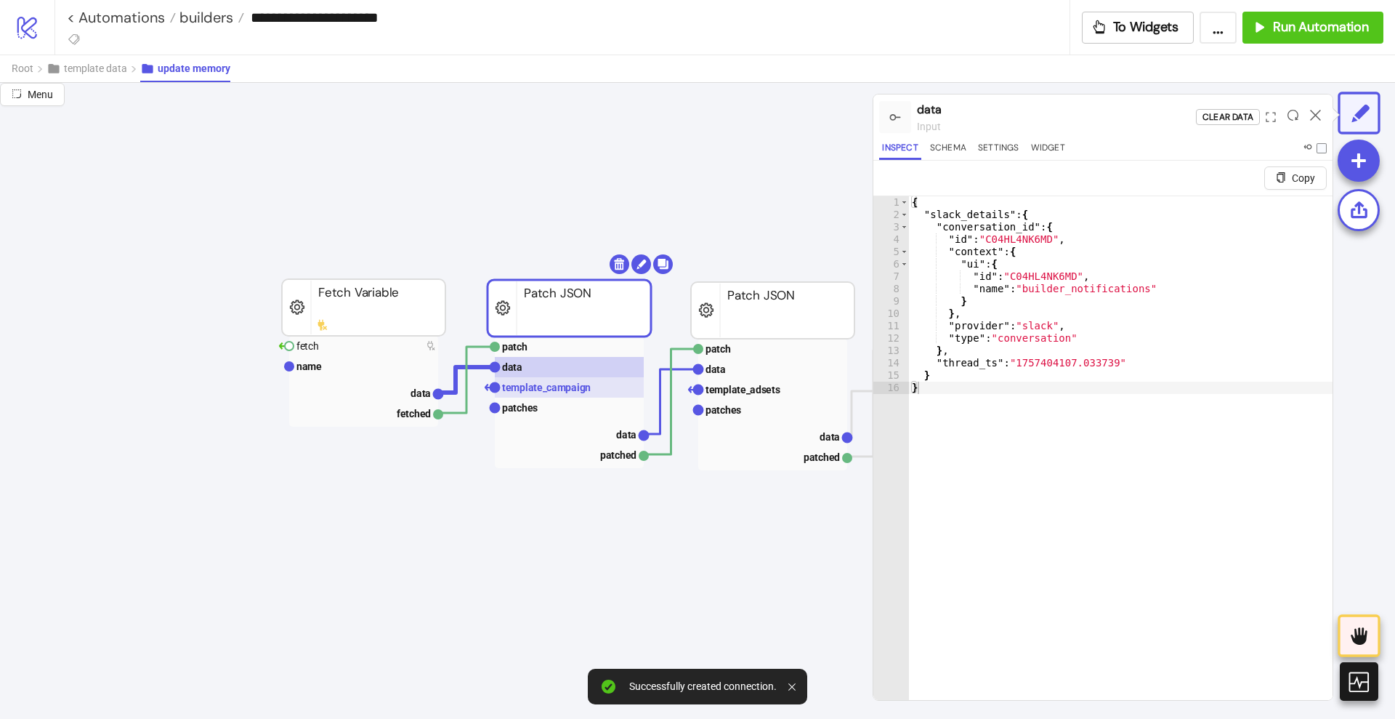
click at [529, 387] on text "template_campaign" at bounding box center [546, 388] width 89 height 12
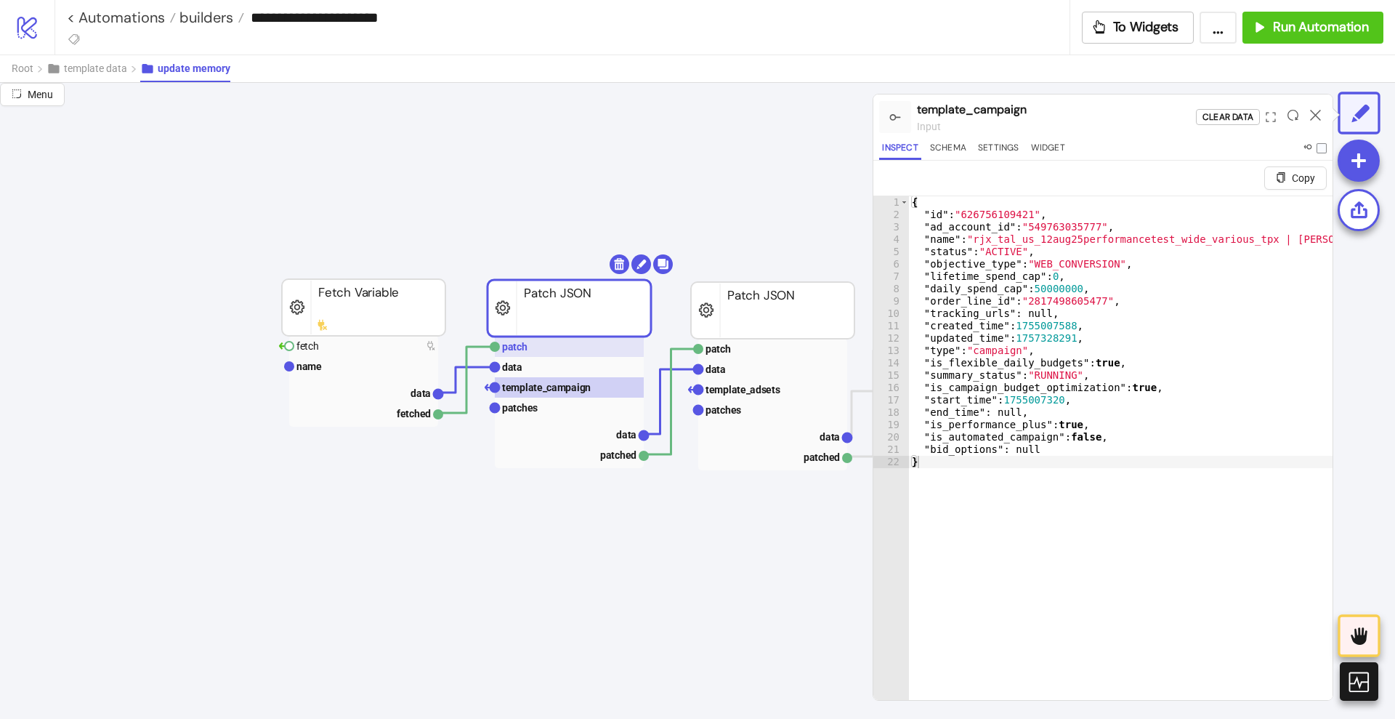
click at [517, 354] on rect at bounding box center [569, 346] width 149 height 20
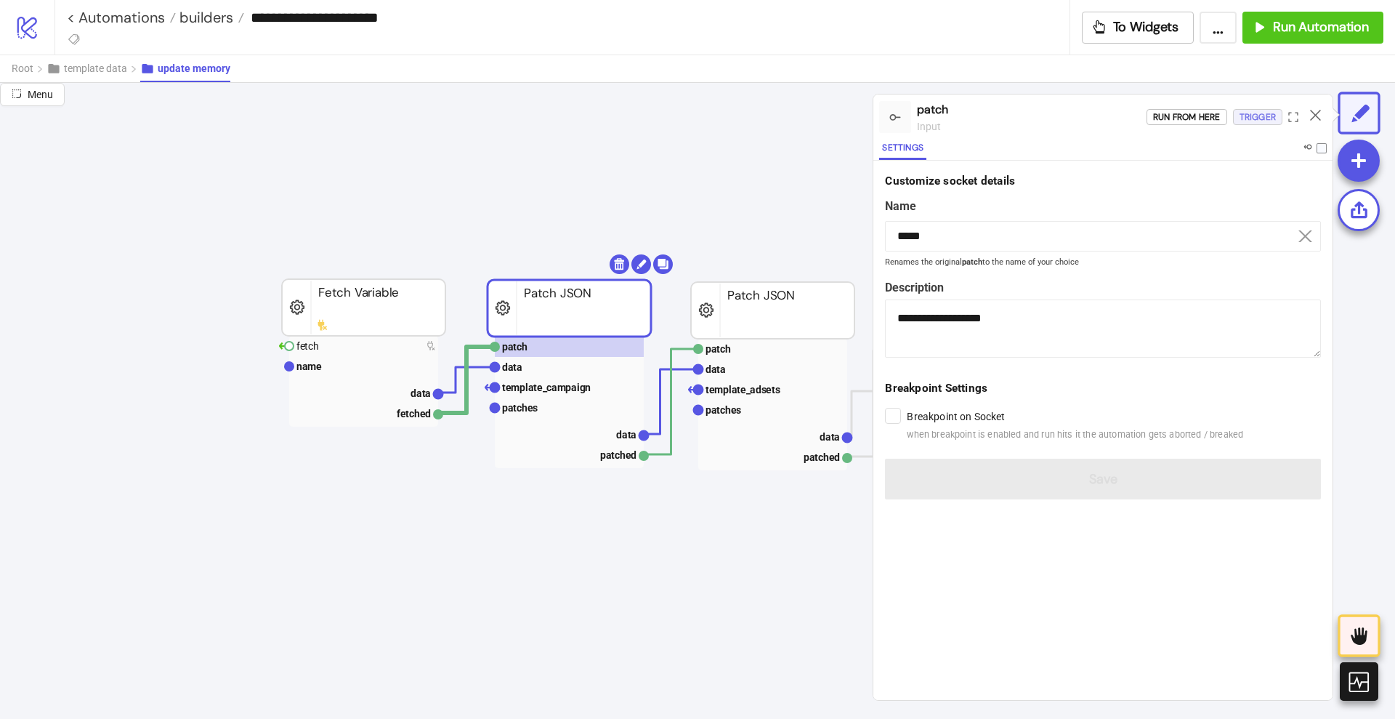
click at [1251, 120] on div "Trigger" at bounding box center [1258, 117] width 36 height 17
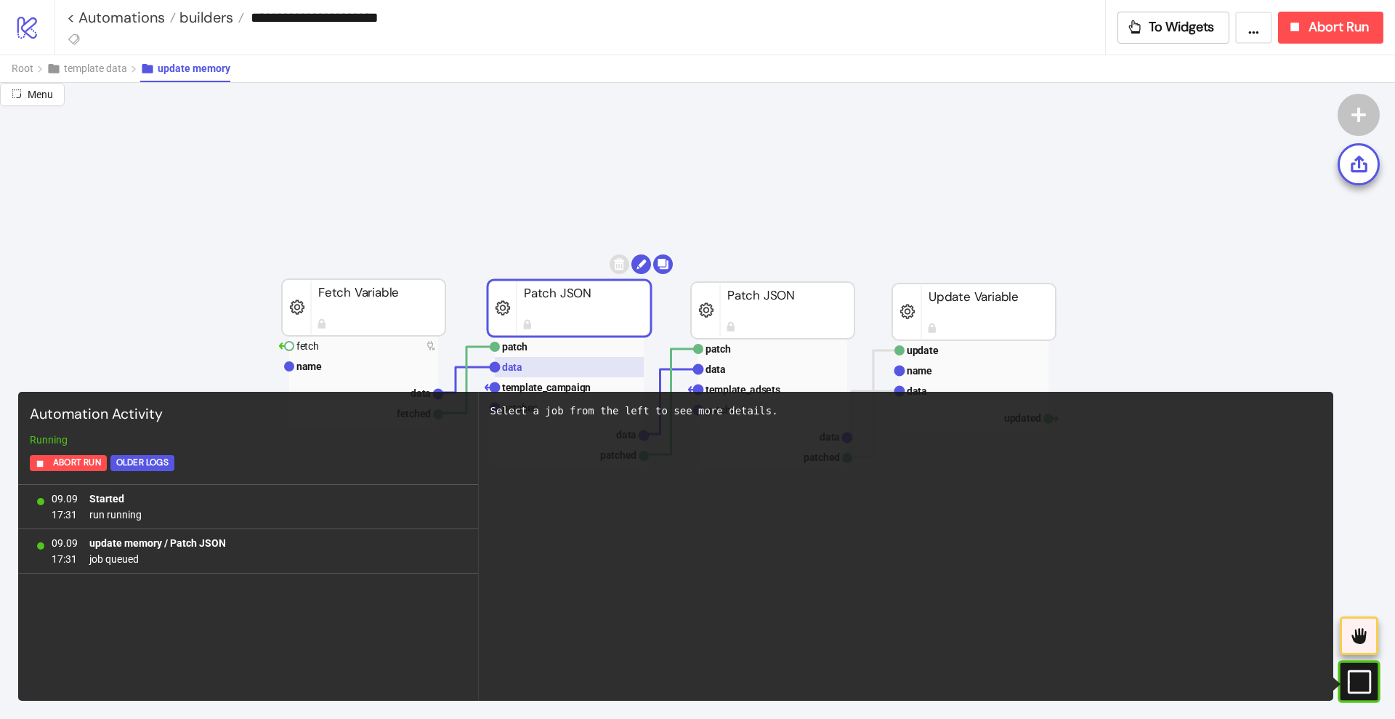
scroll to position [545, 0]
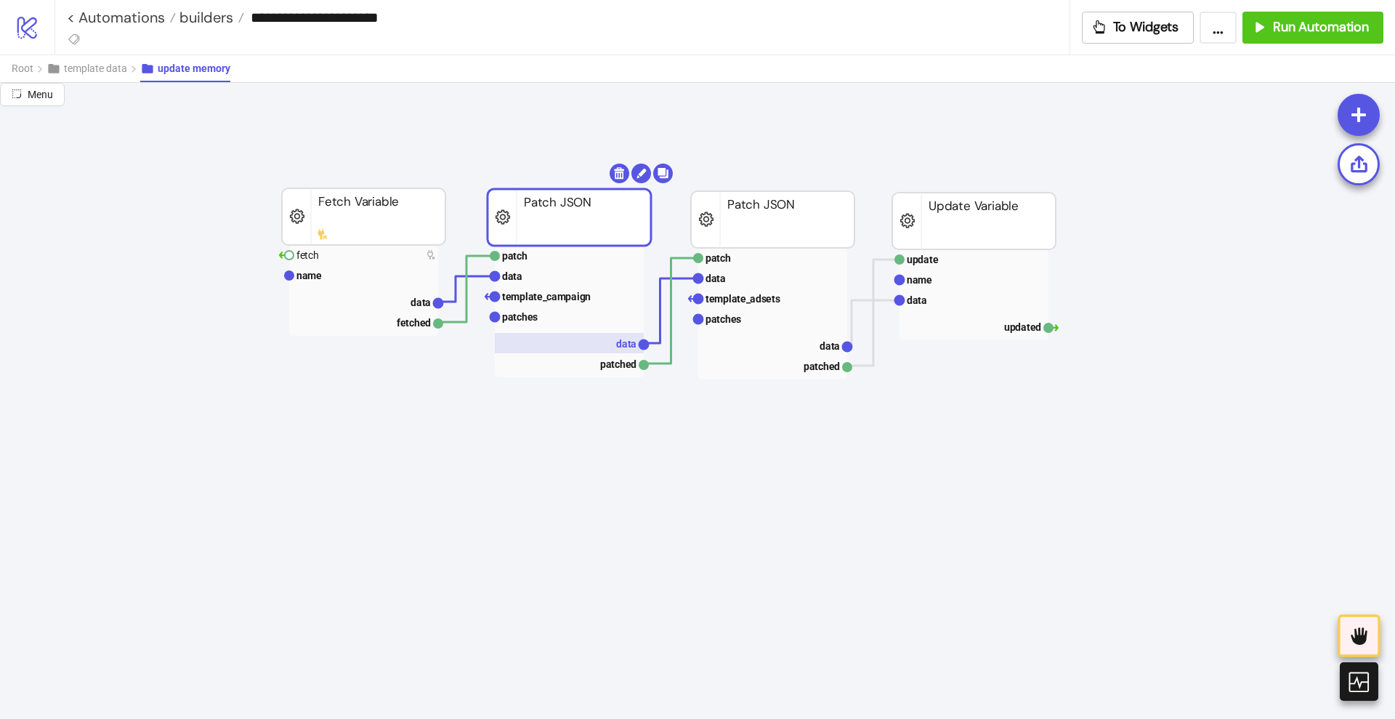
click at [610, 342] on rect at bounding box center [569, 343] width 149 height 20
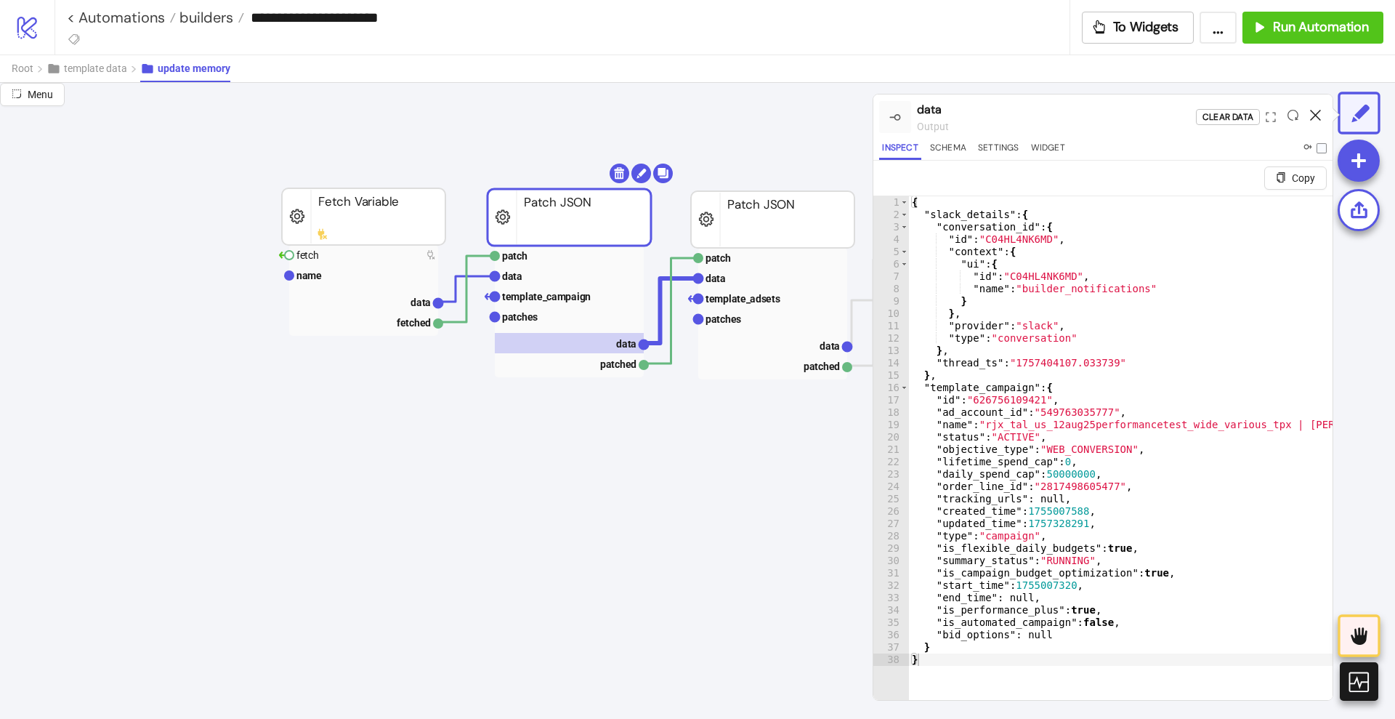
click at [1311, 116] on icon at bounding box center [1315, 115] width 11 height 11
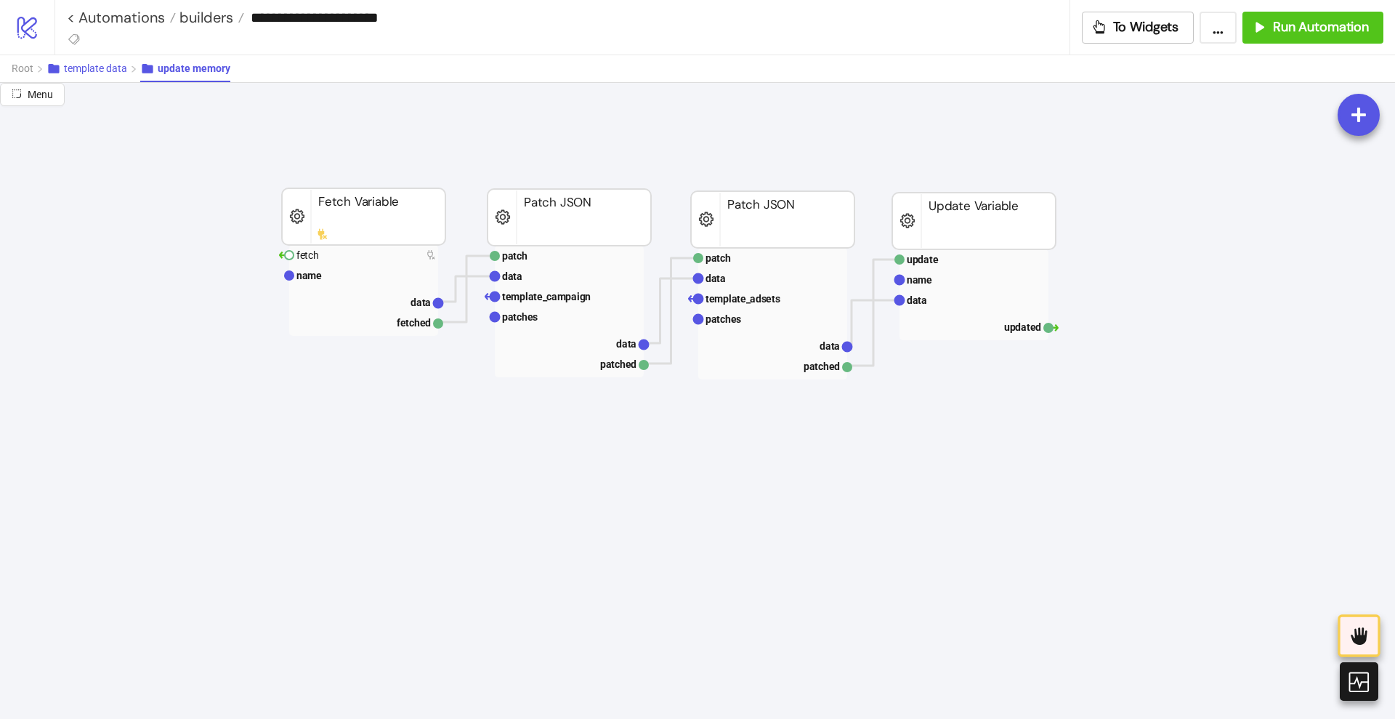
click at [88, 65] on span "template data" at bounding box center [95, 68] width 63 height 12
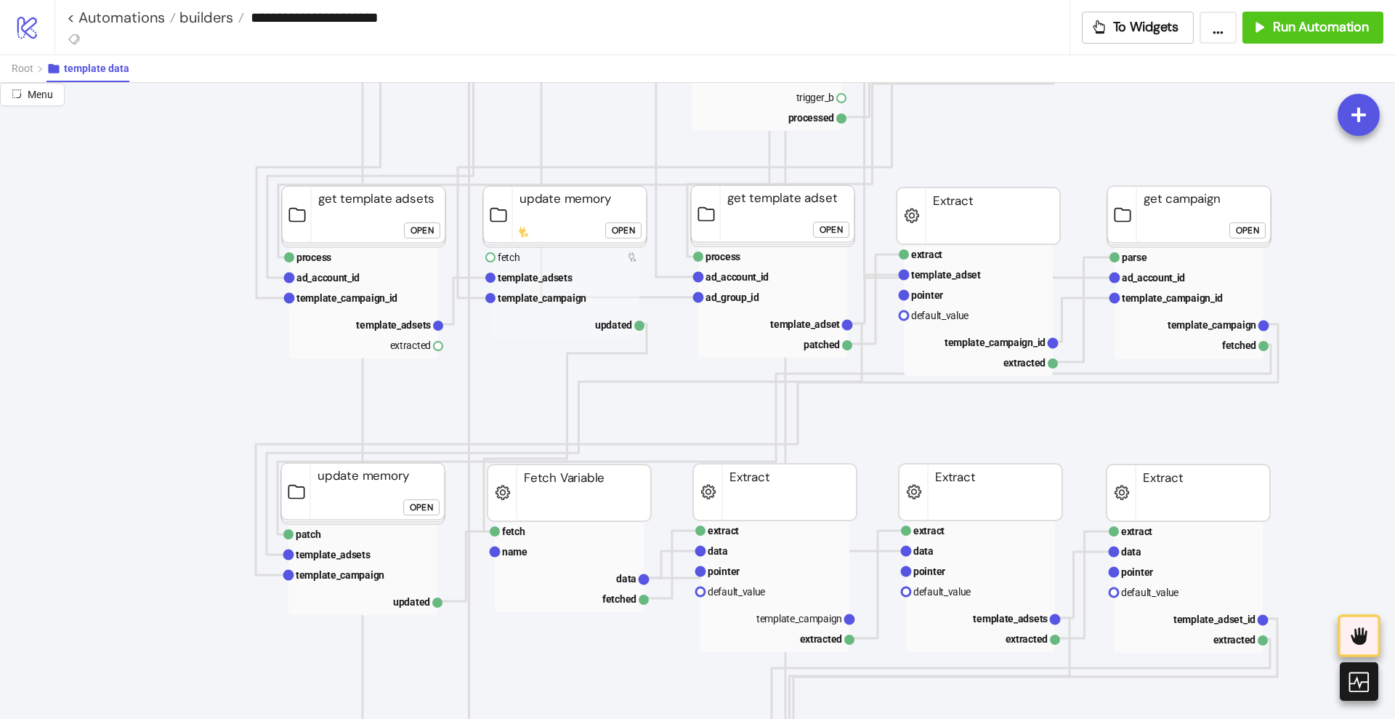
drag, startPoint x: 440, startPoint y: 347, endPoint x: 472, endPoint y: 363, distance: 36.4
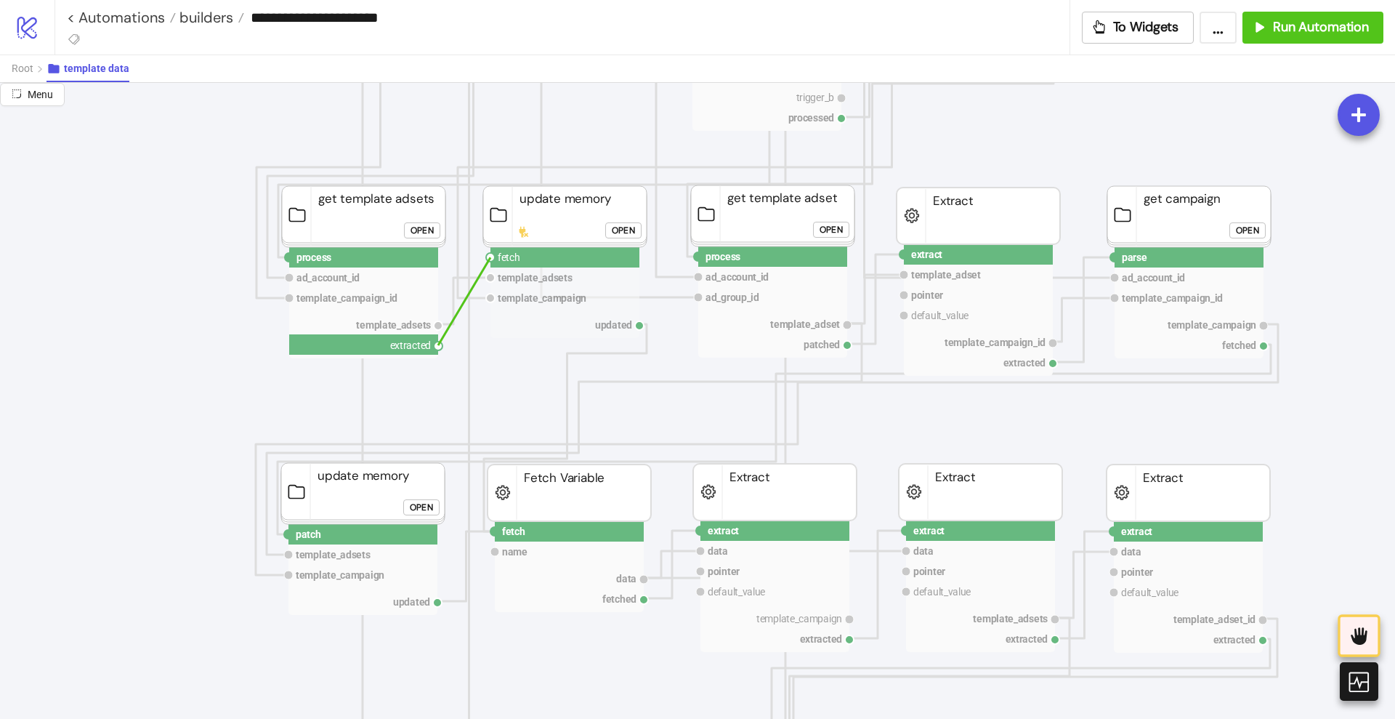
click at [491, 257] on circle at bounding box center [490, 257] width 9 height 9
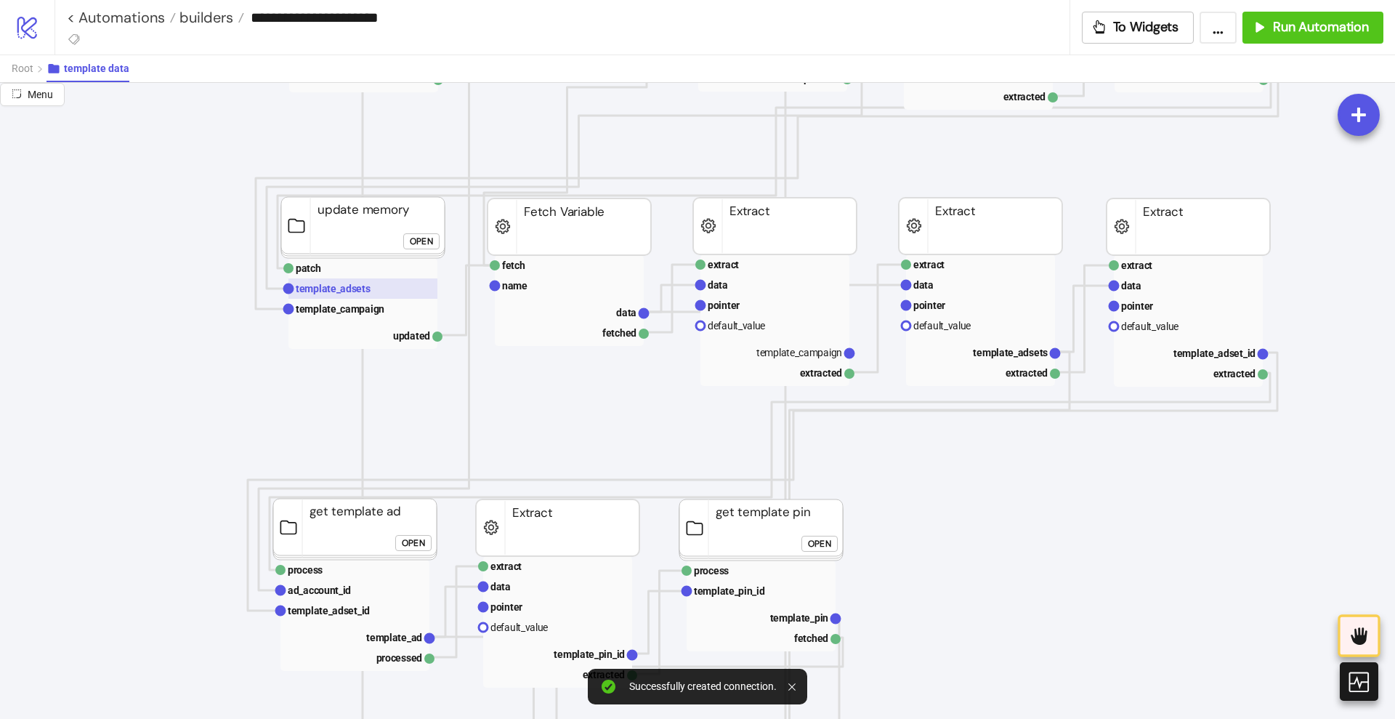
scroll to position [818, 0]
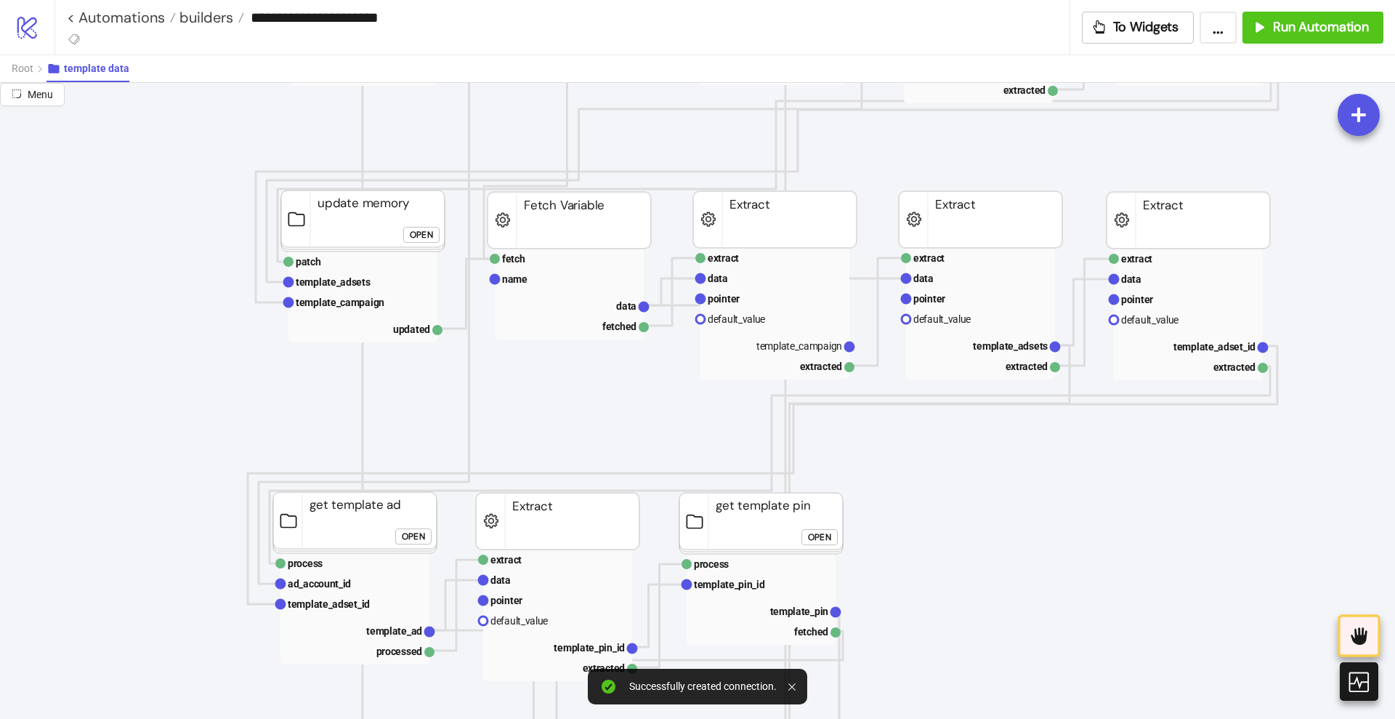
click at [411, 240] on div "Open" at bounding box center [421, 234] width 23 height 17
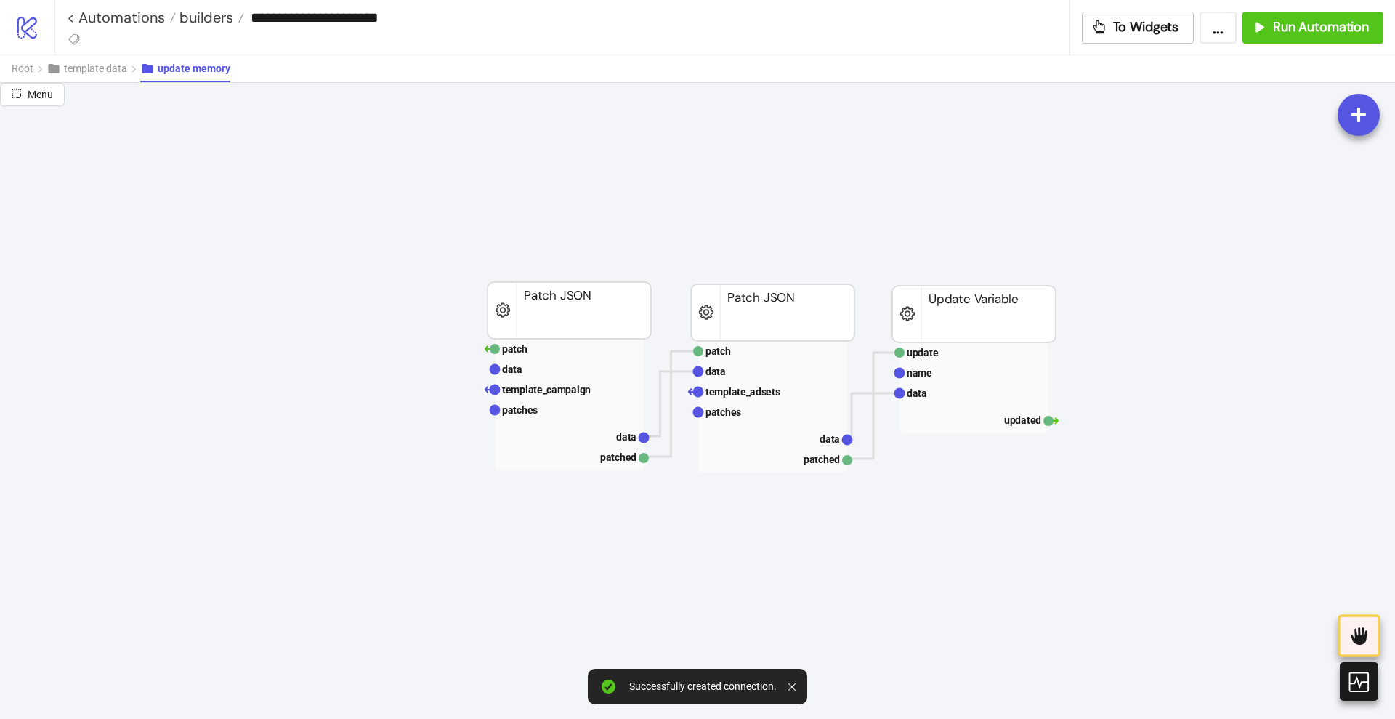
scroll to position [454, 0]
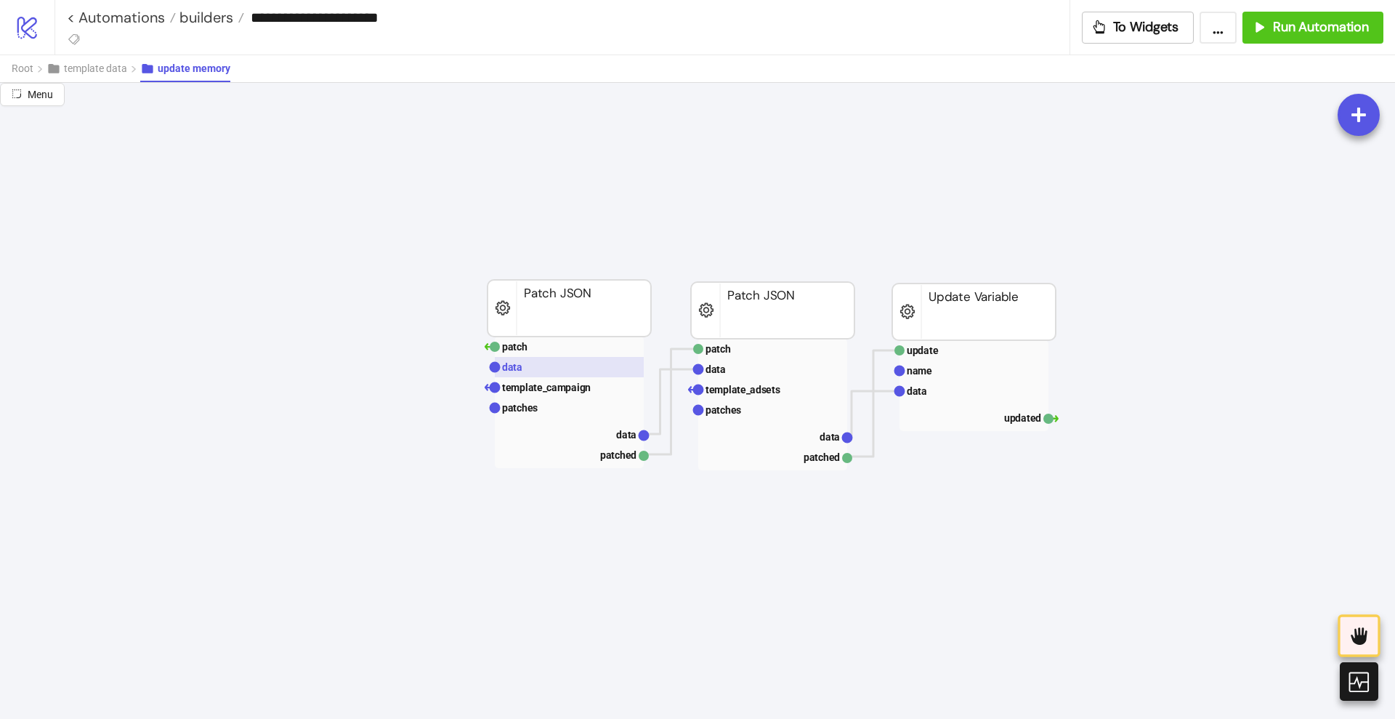
click at [512, 361] on text "data" at bounding box center [512, 367] width 20 height 12
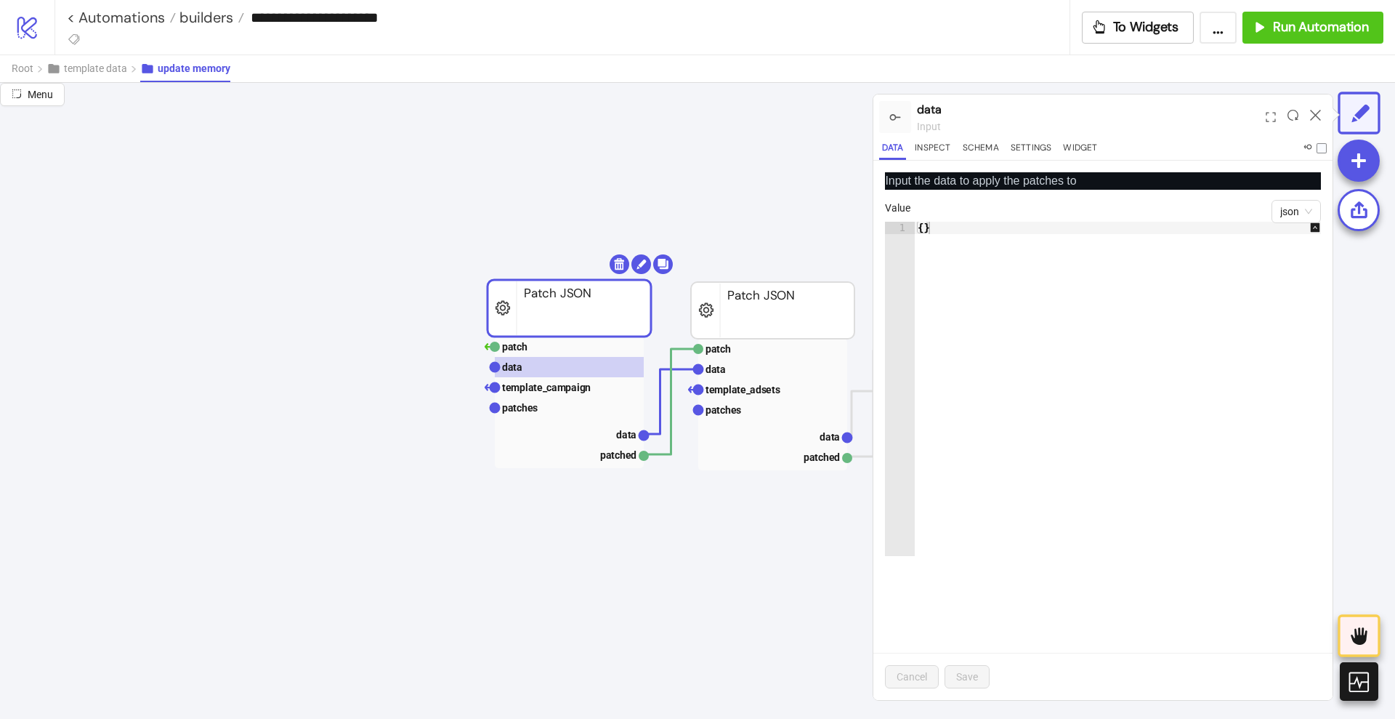
click at [1313, 113] on icon at bounding box center [1315, 115] width 11 height 11
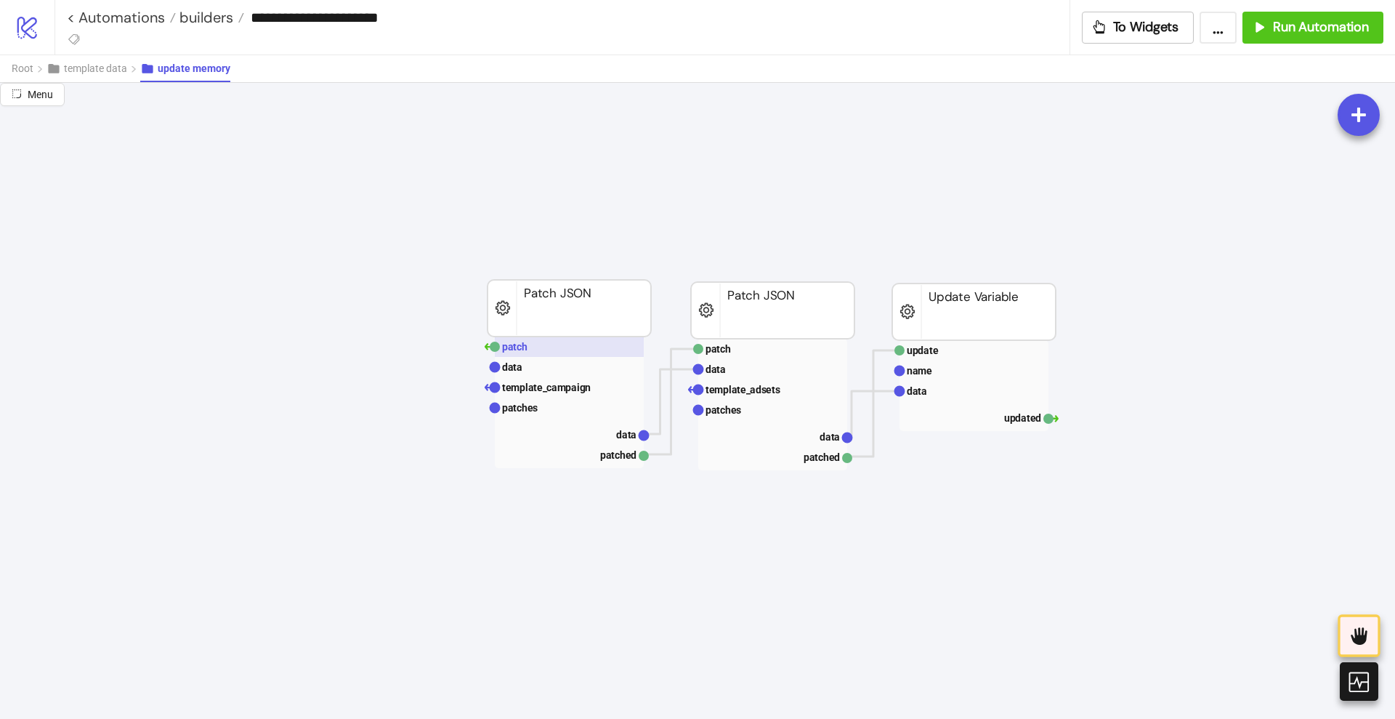
click at [565, 342] on rect at bounding box center [569, 346] width 149 height 20
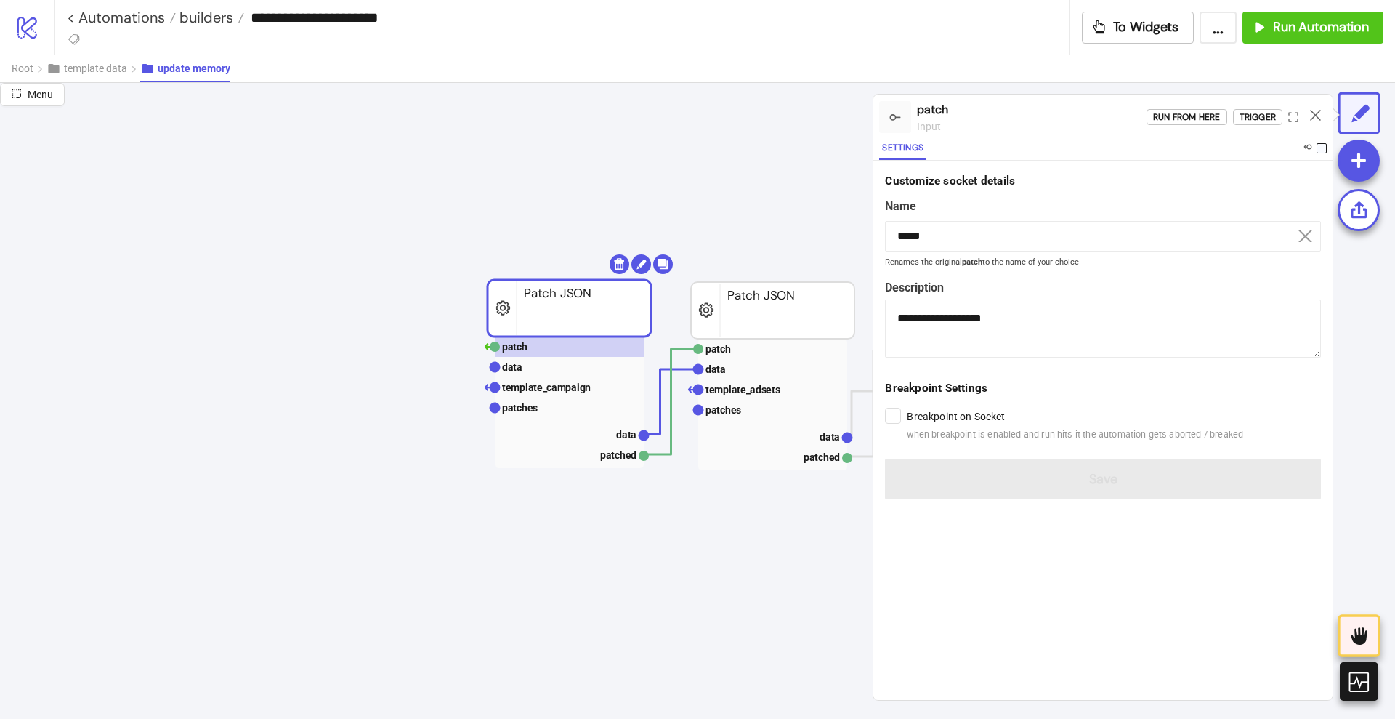
click at [1318, 150] on span at bounding box center [1322, 148] width 10 height 10
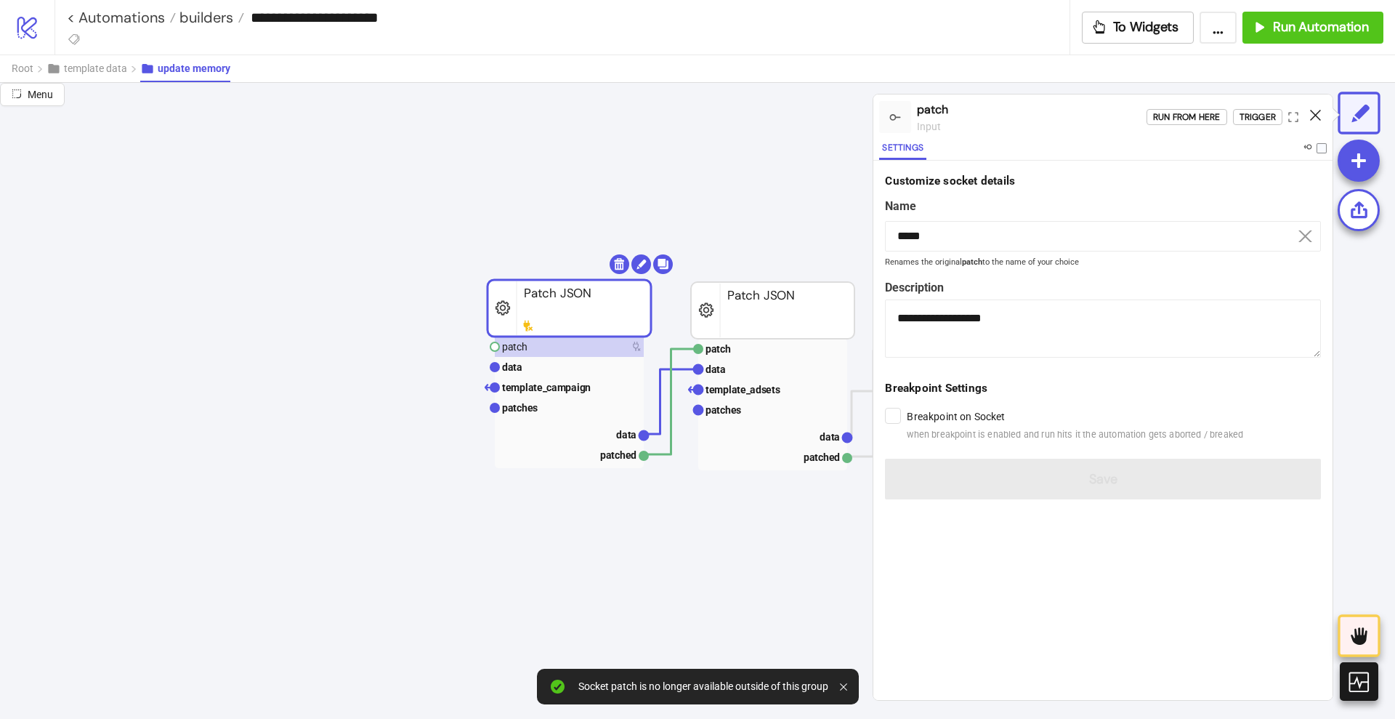
click at [1315, 118] on icon at bounding box center [1315, 115] width 11 height 11
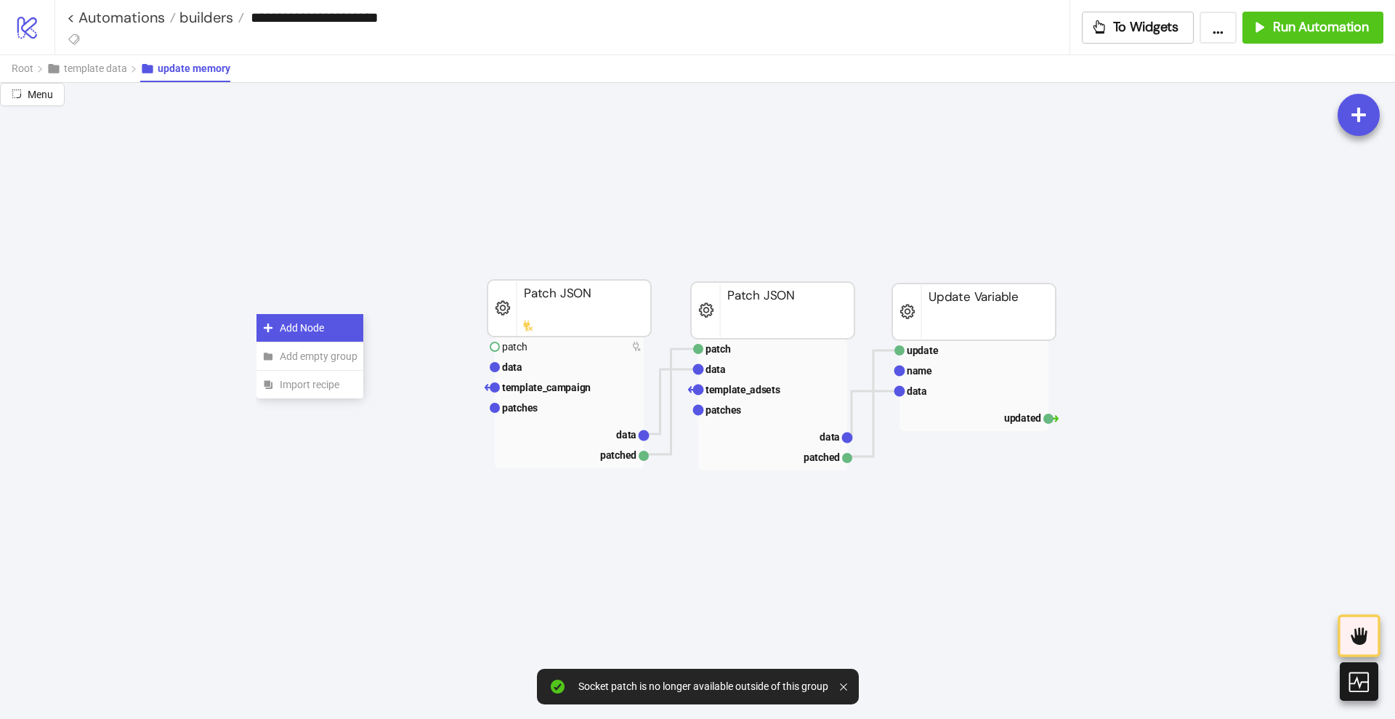
click at [280, 335] on span "Add Node" at bounding box center [319, 328] width 78 height 16
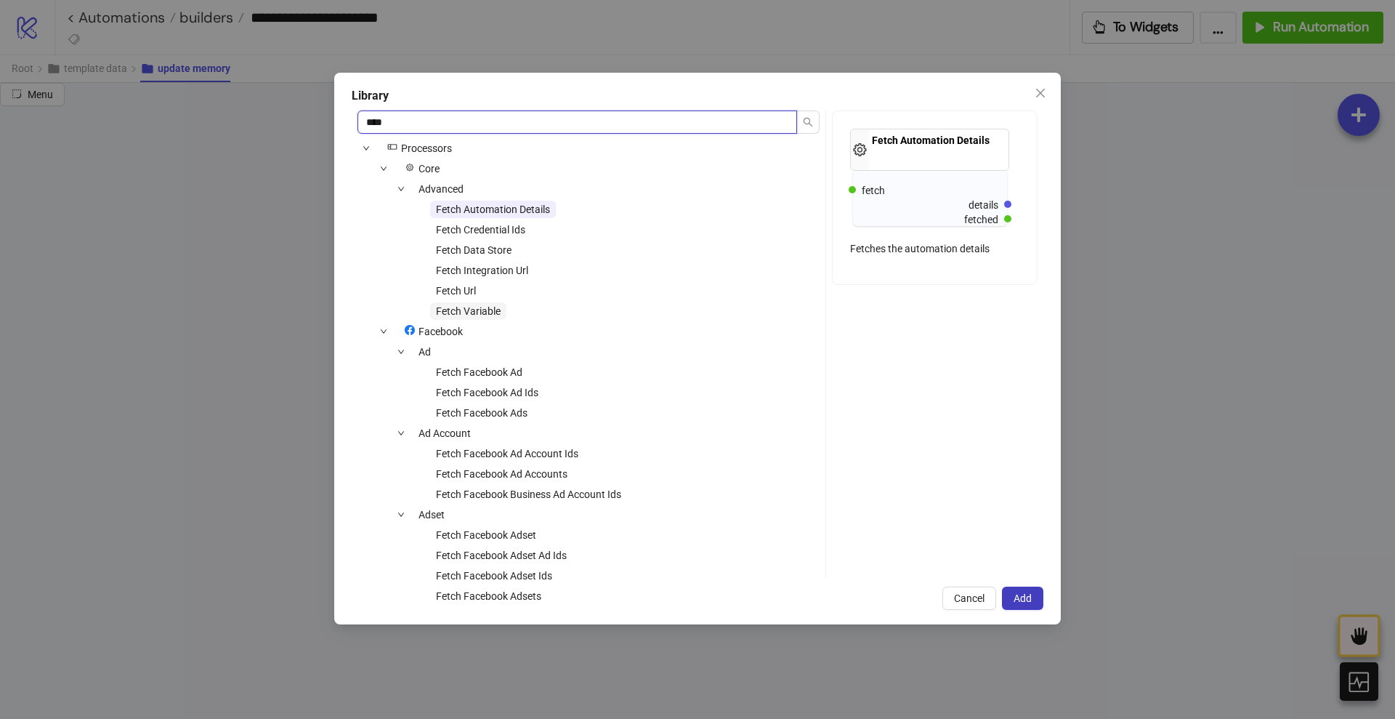
type input "****"
click at [472, 311] on span "Fetch Variable" at bounding box center [468, 311] width 65 height 12
click at [1019, 592] on span "Add" at bounding box center [1023, 598] width 18 height 12
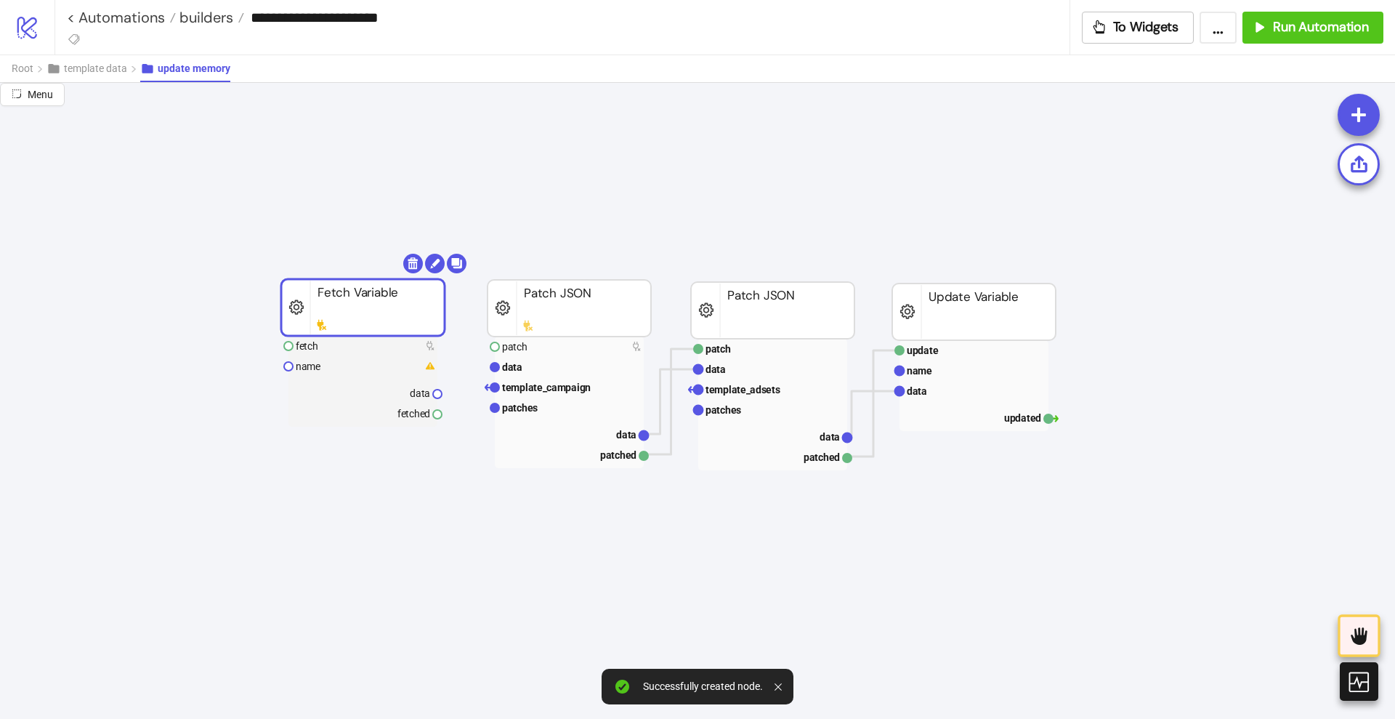
drag, startPoint x: 376, startPoint y: 352, endPoint x: 400, endPoint y: 318, distance: 42.7
click at [400, 318] on rect at bounding box center [363, 307] width 164 height 57
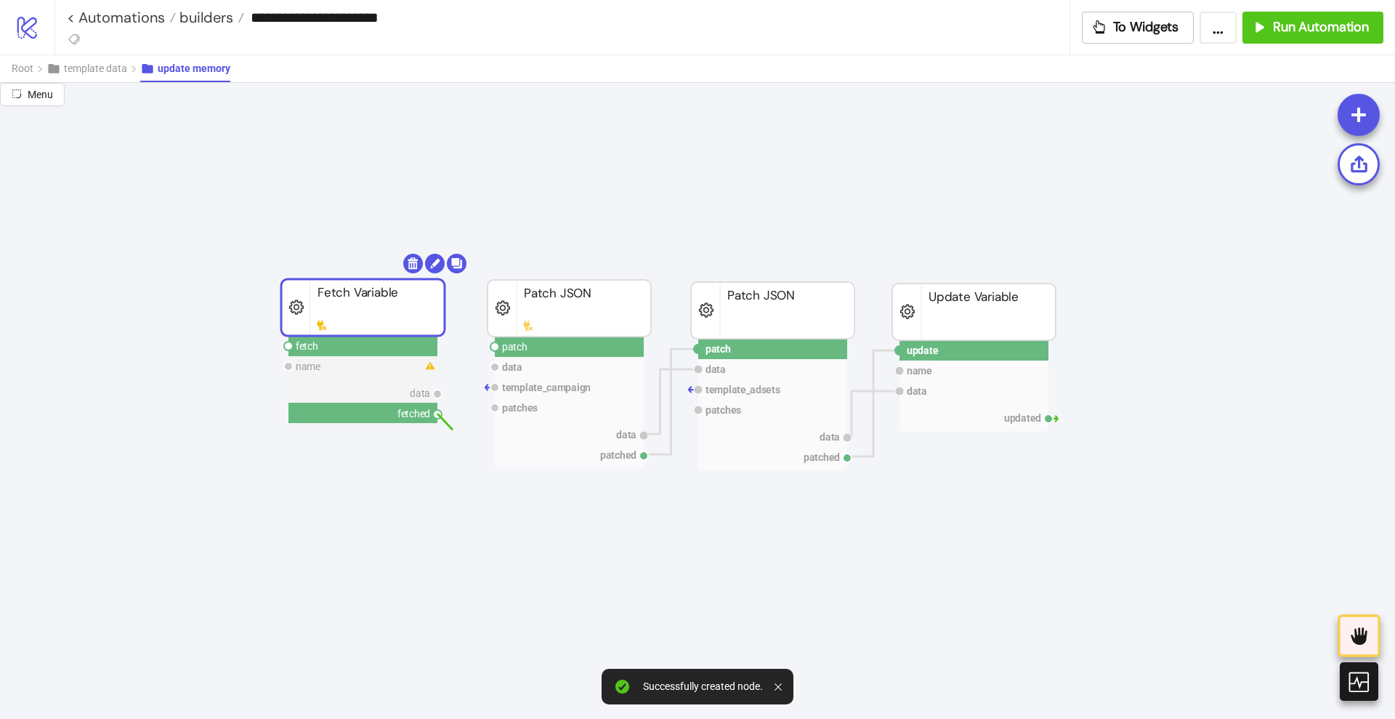
drag, startPoint x: 440, startPoint y: 412, endPoint x: 458, endPoint y: 440, distance: 32.7
click at [495, 347] on circle at bounding box center [495, 346] width 9 height 9
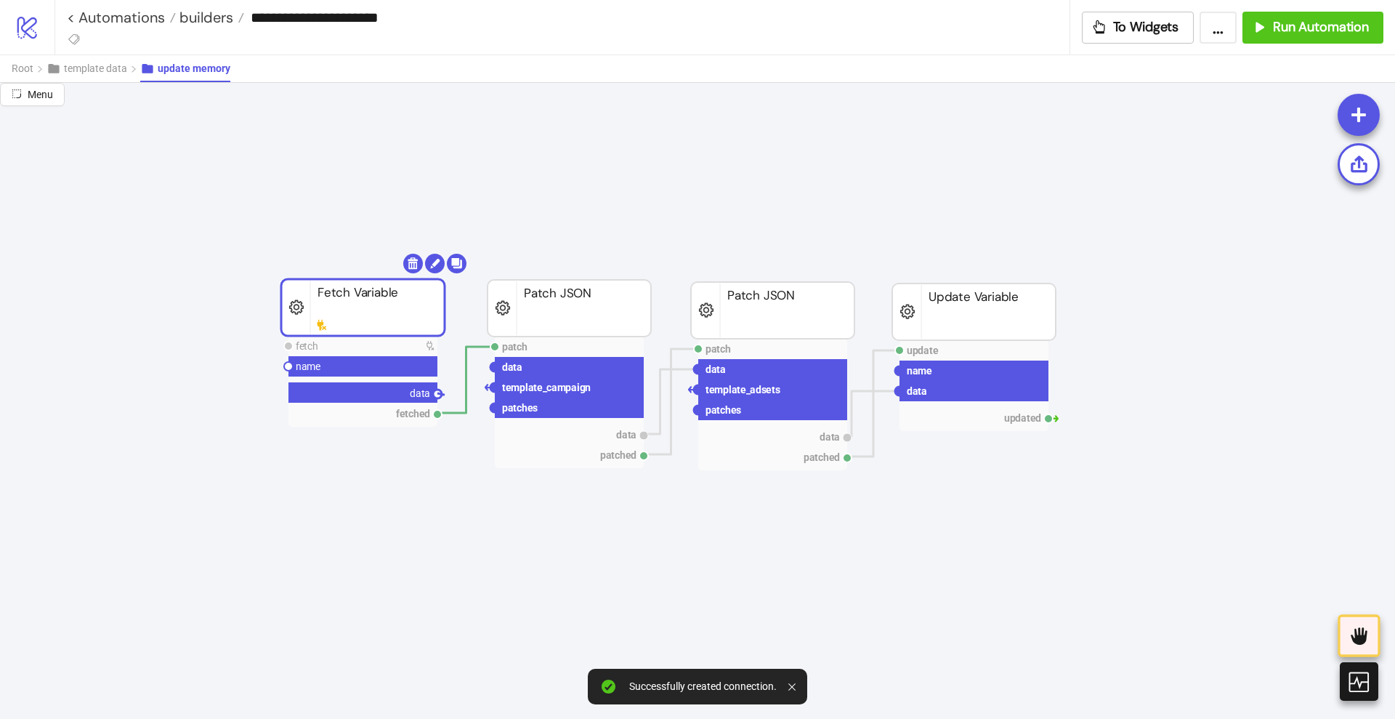
drag, startPoint x: 441, startPoint y: 390, endPoint x: 451, endPoint y: 398, distance: 12.4
click at [493, 368] on circle at bounding box center [495, 367] width 9 height 9
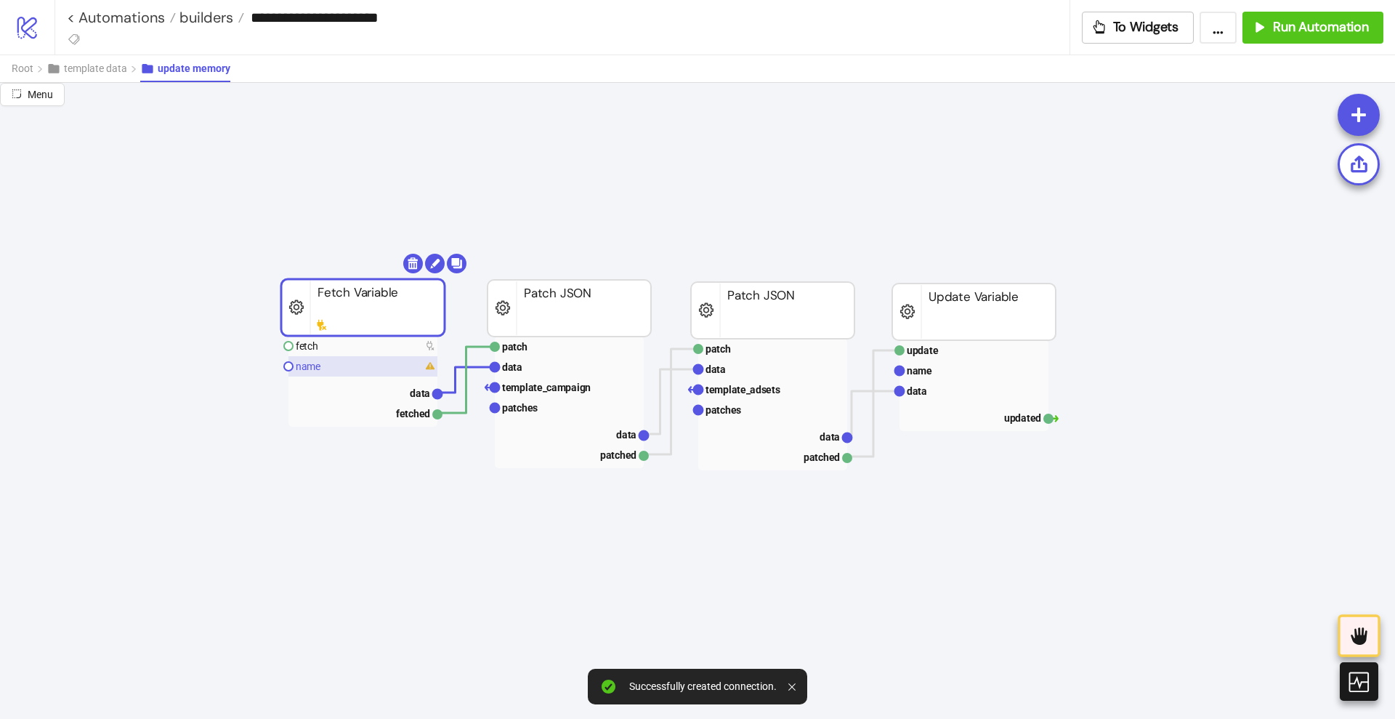
click at [386, 363] on rect at bounding box center [363, 366] width 149 height 20
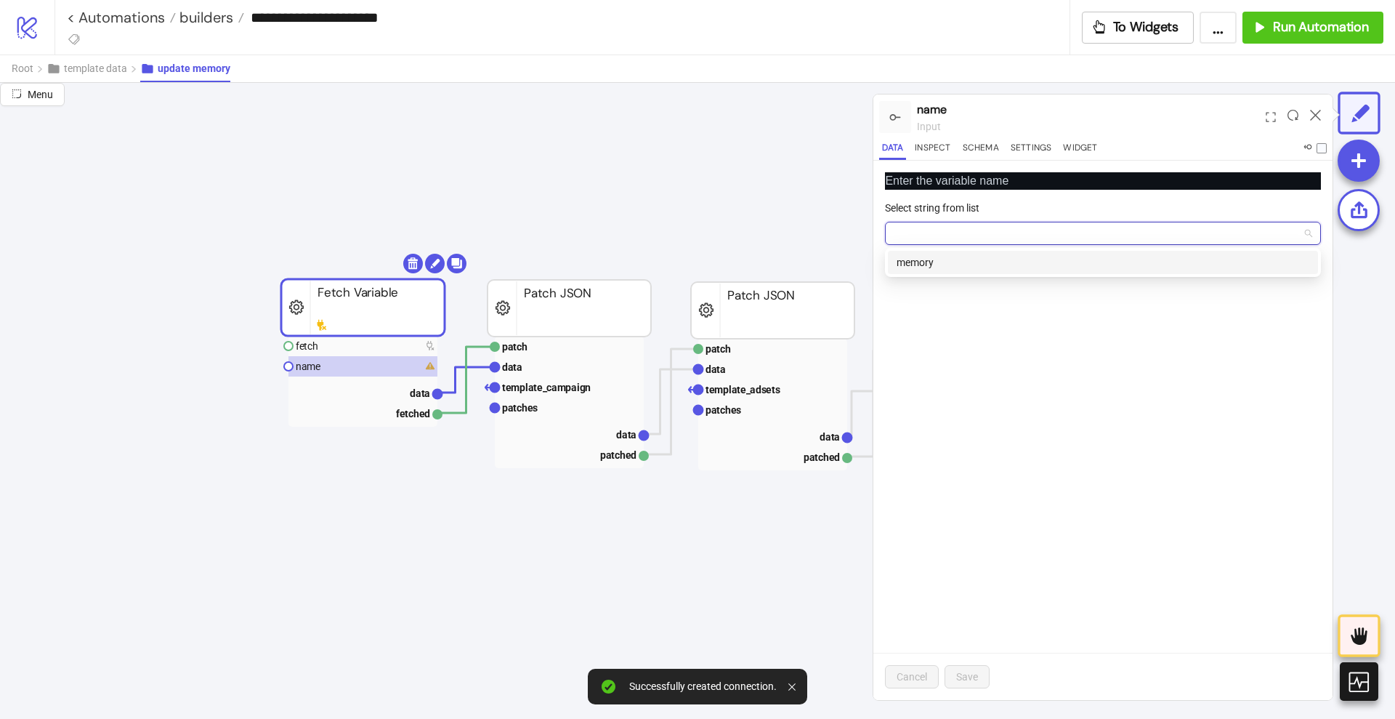
click at [984, 232] on input "Select string from list" at bounding box center [1097, 233] width 406 height 22
click at [980, 258] on div "memory" at bounding box center [1103, 262] width 413 height 16
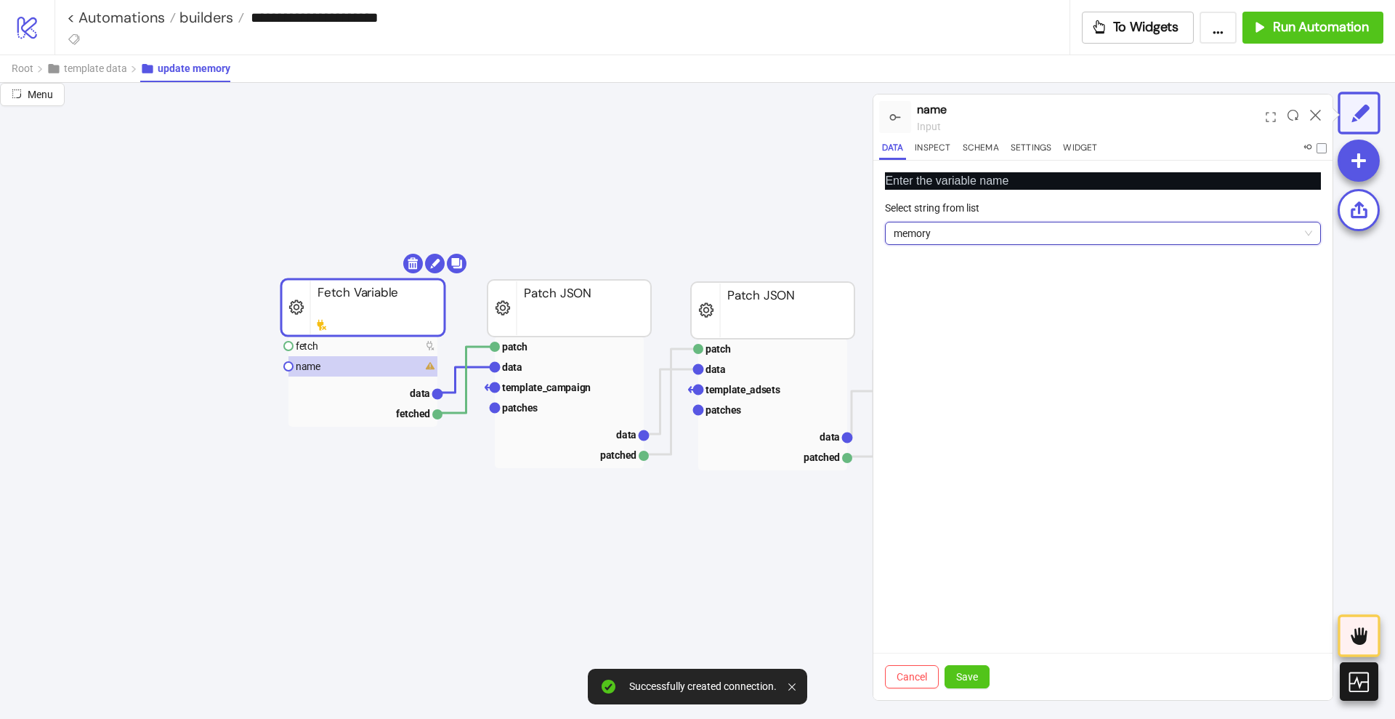
drag, startPoint x: 967, startPoint y: 669, endPoint x: 955, endPoint y: 658, distance: 15.5
click at [966, 669] on button "Save" at bounding box center [967, 676] width 45 height 23
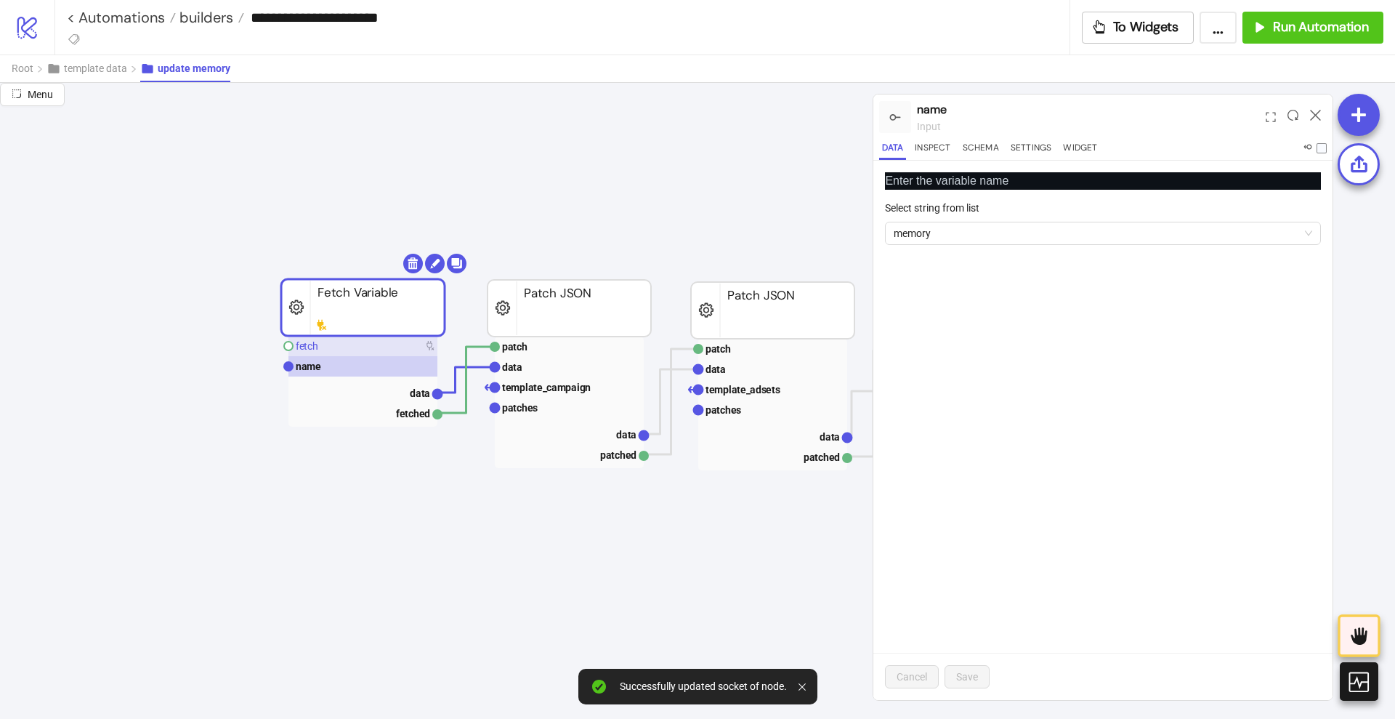
click at [380, 344] on rect at bounding box center [363, 346] width 149 height 20
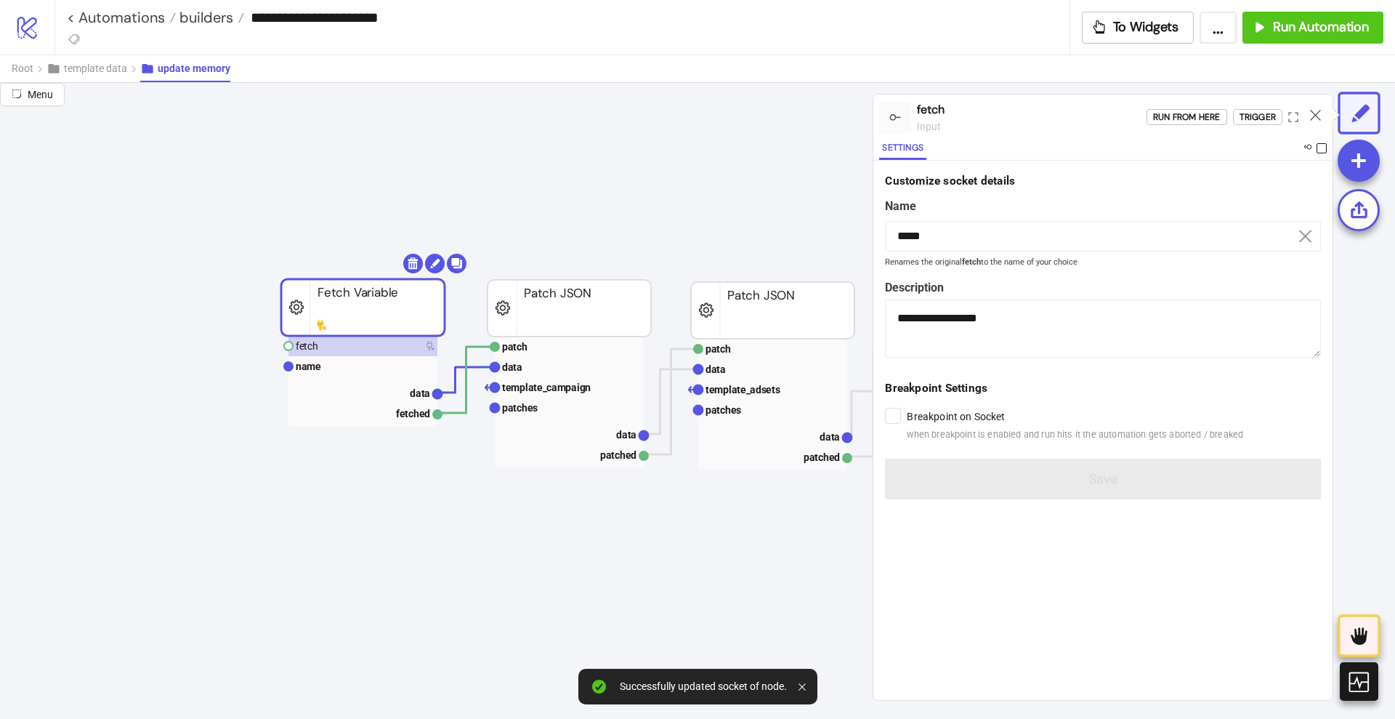
click at [1320, 143] on span at bounding box center [1322, 148] width 10 height 10
click at [1315, 116] on icon at bounding box center [1315, 115] width 11 height 11
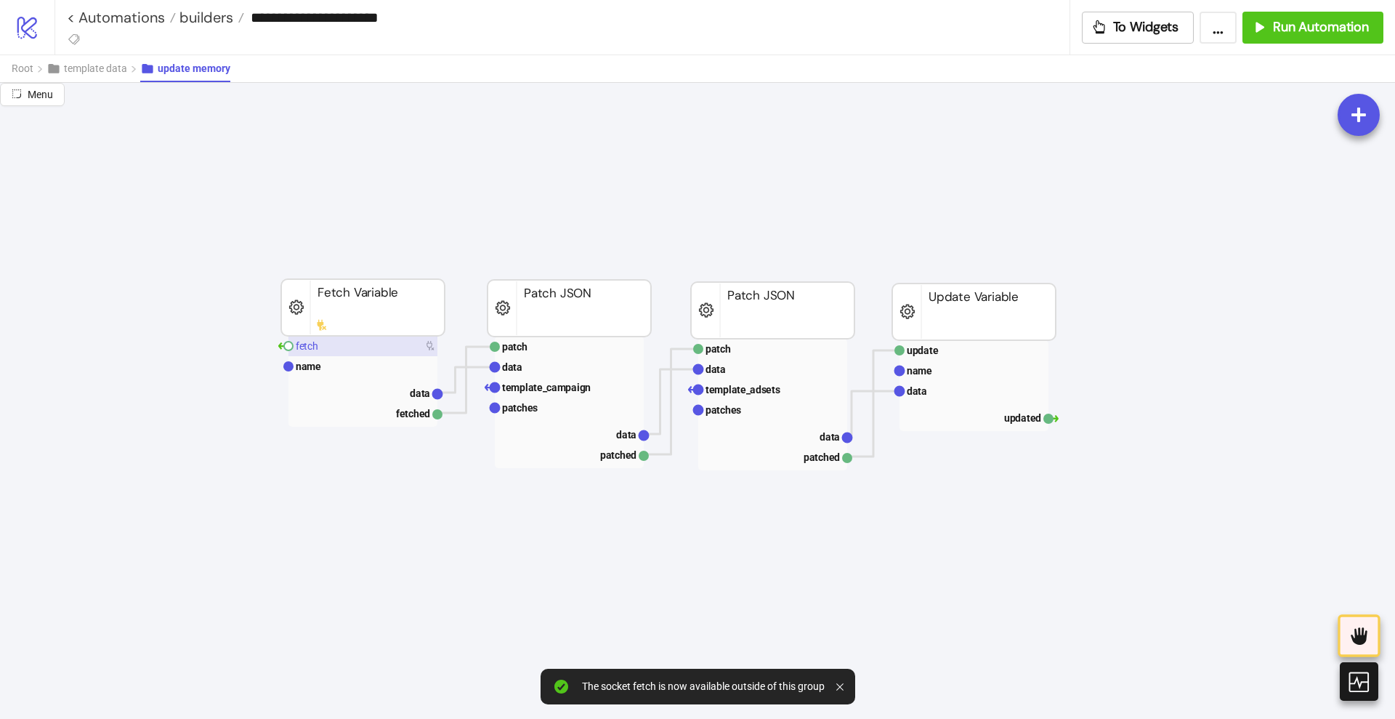
click at [358, 351] on rect at bounding box center [363, 346] width 149 height 20
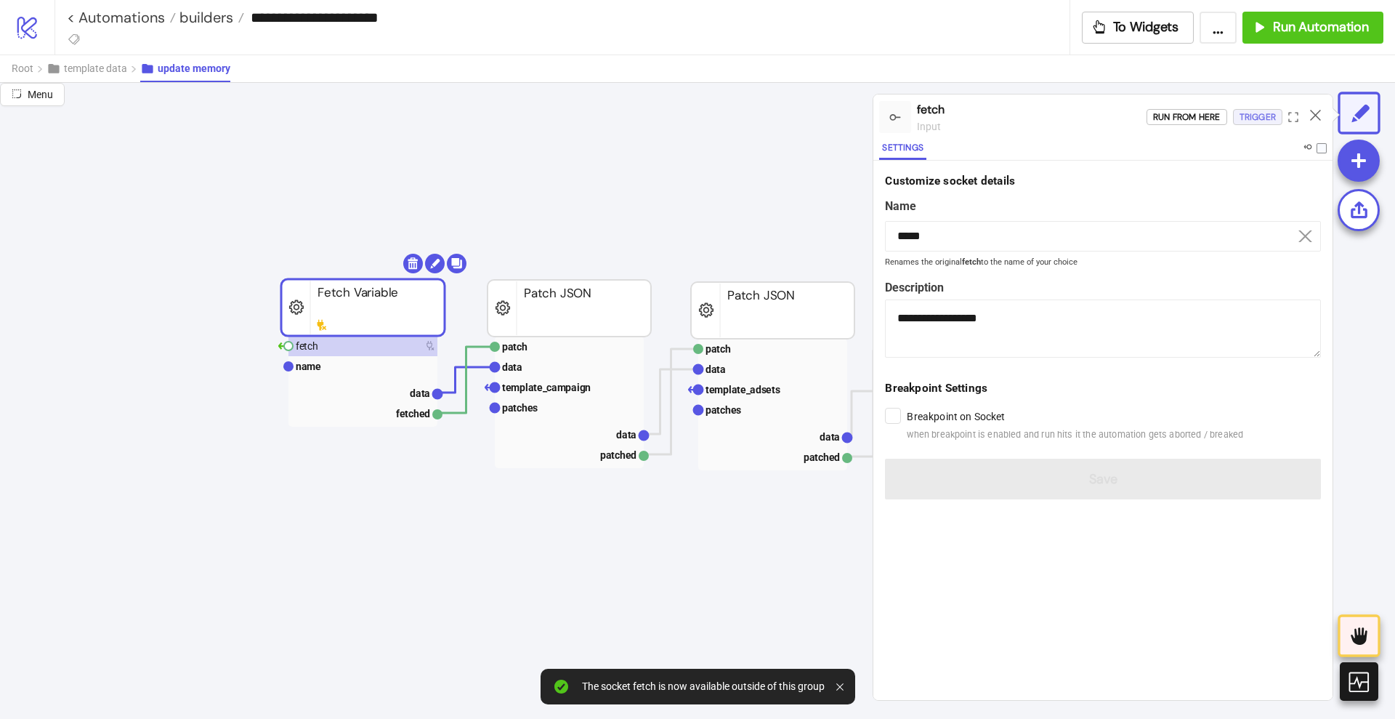
click at [1259, 118] on div "Trigger" at bounding box center [1258, 117] width 36 height 17
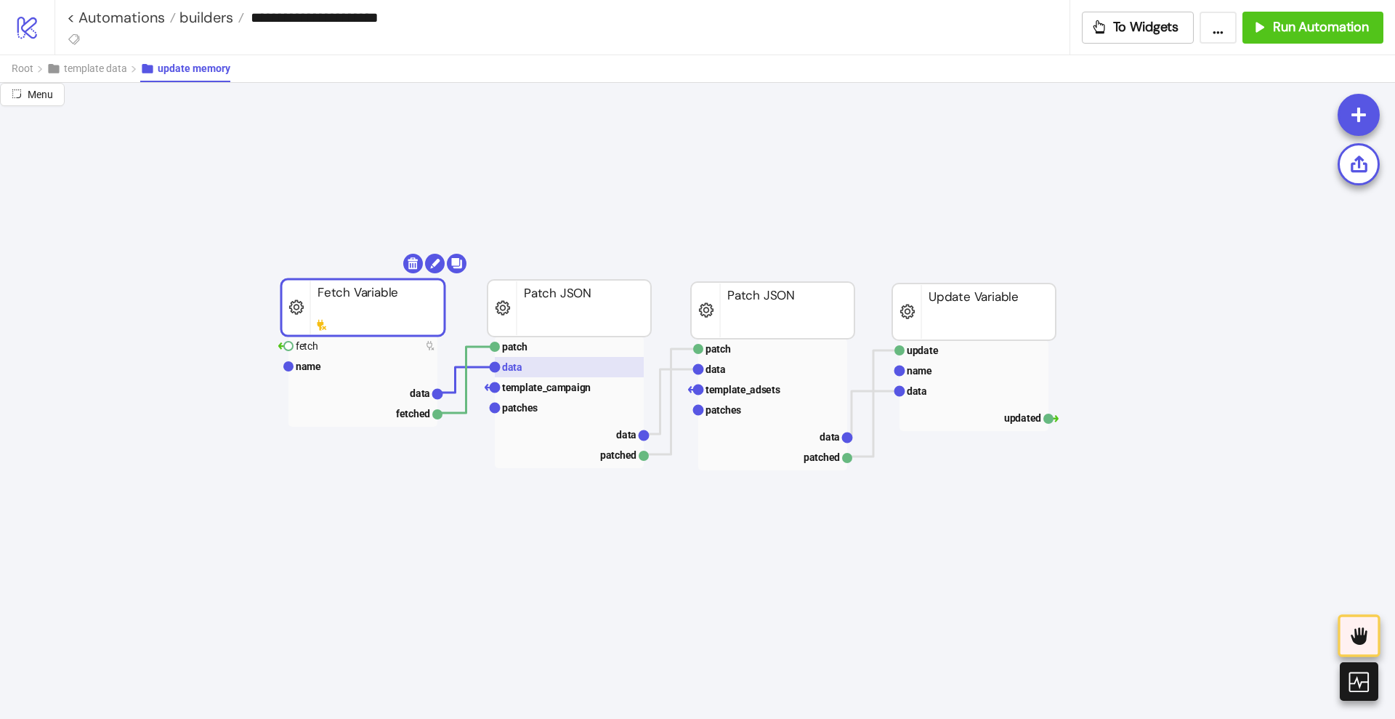
click at [541, 375] on rect at bounding box center [569, 367] width 149 height 20
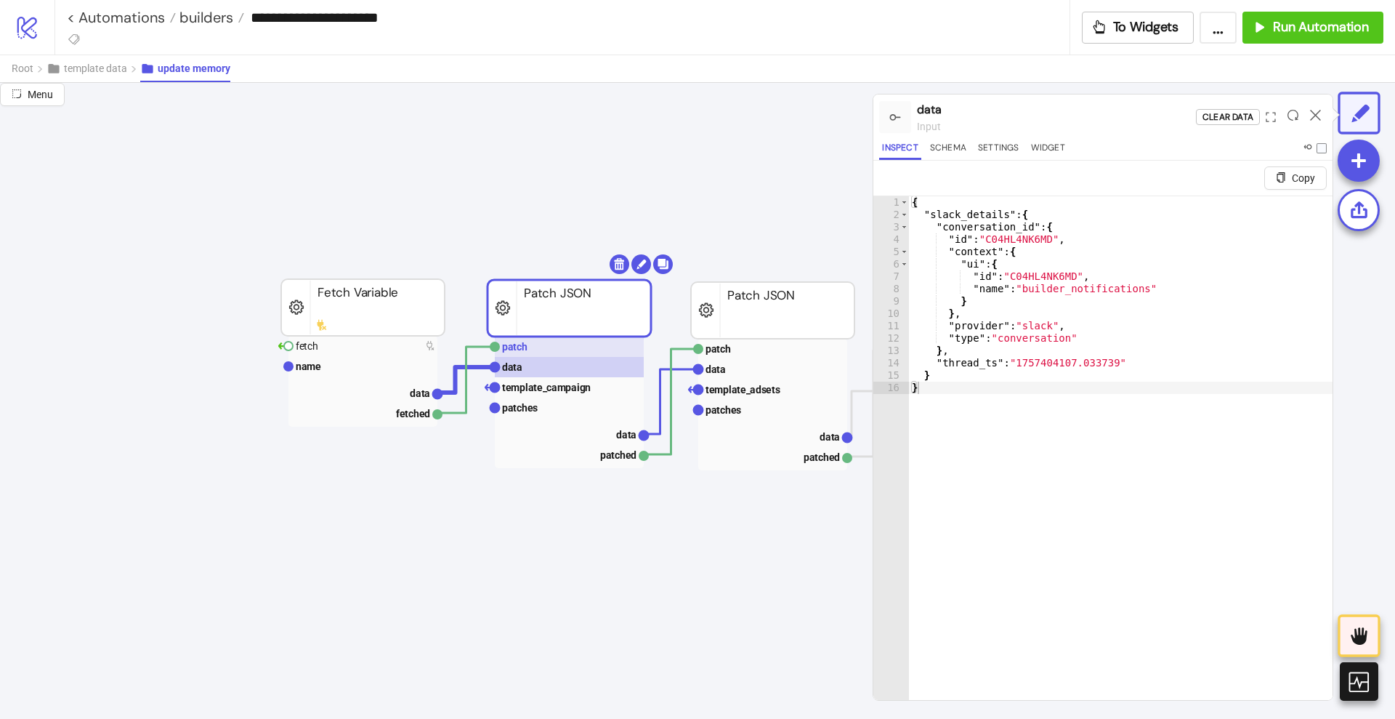
click at [549, 342] on rect at bounding box center [569, 346] width 149 height 20
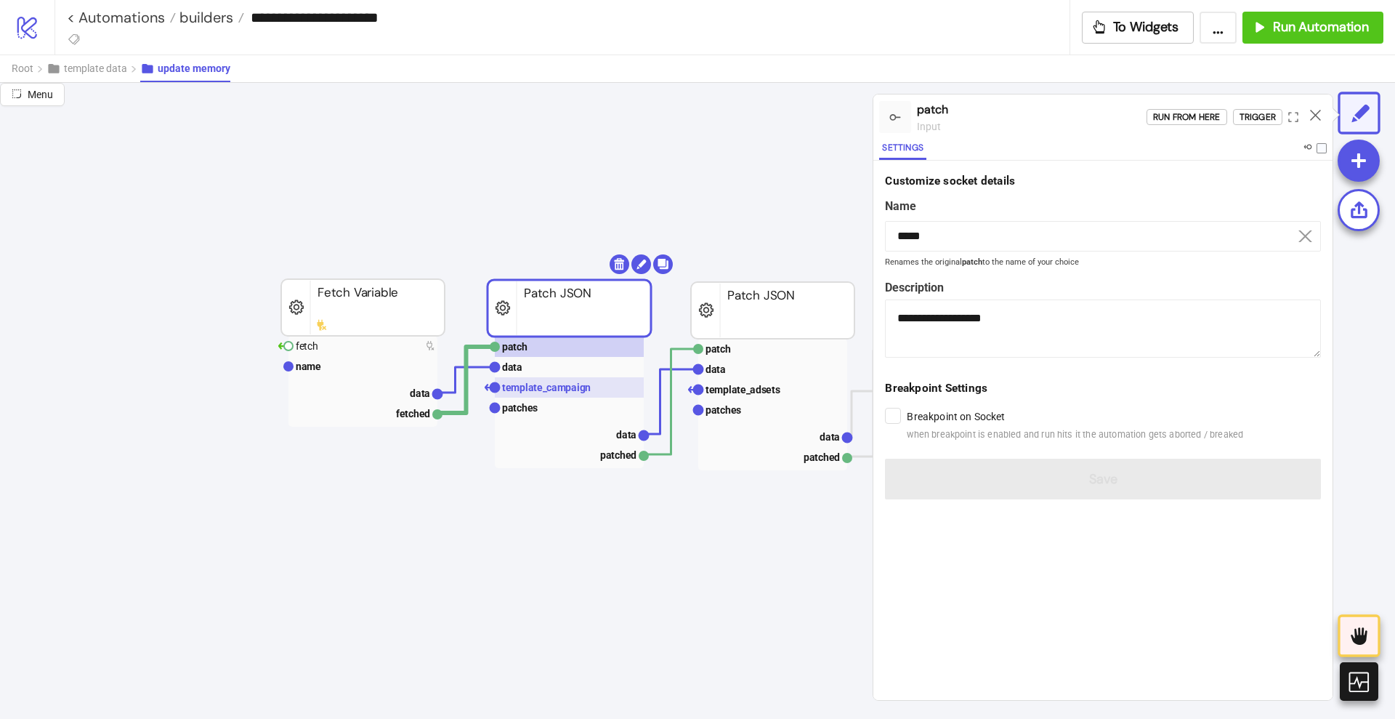
click at [553, 384] on text "template_campaign" at bounding box center [546, 388] width 89 height 12
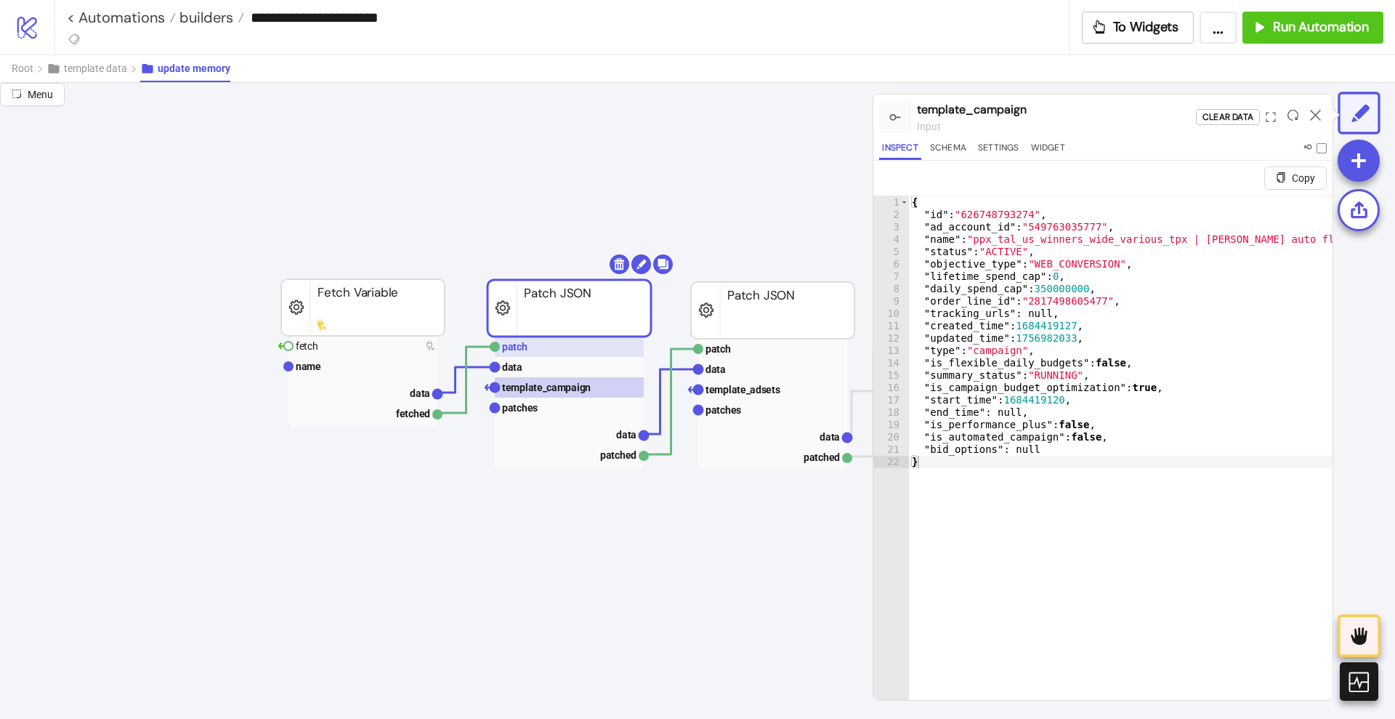
click at [544, 354] on rect at bounding box center [569, 346] width 149 height 20
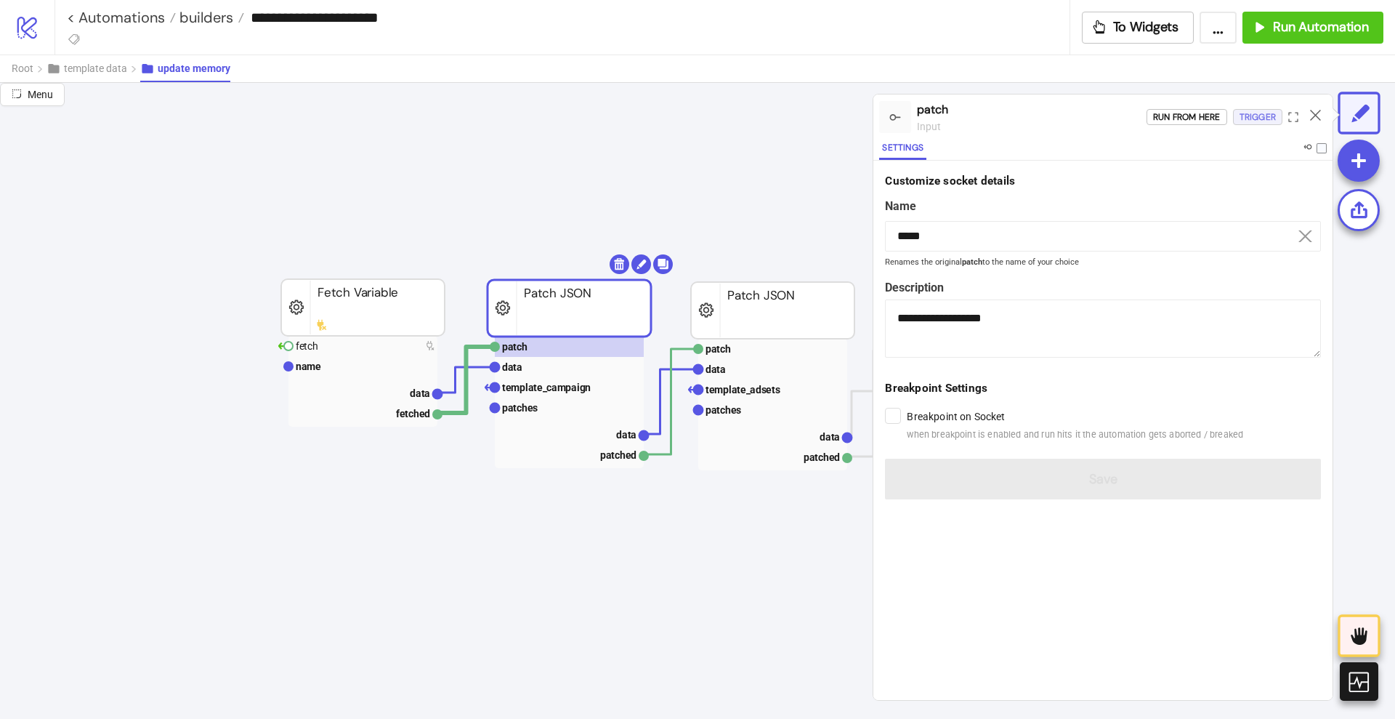
click at [1261, 120] on div "Trigger" at bounding box center [1258, 117] width 36 height 17
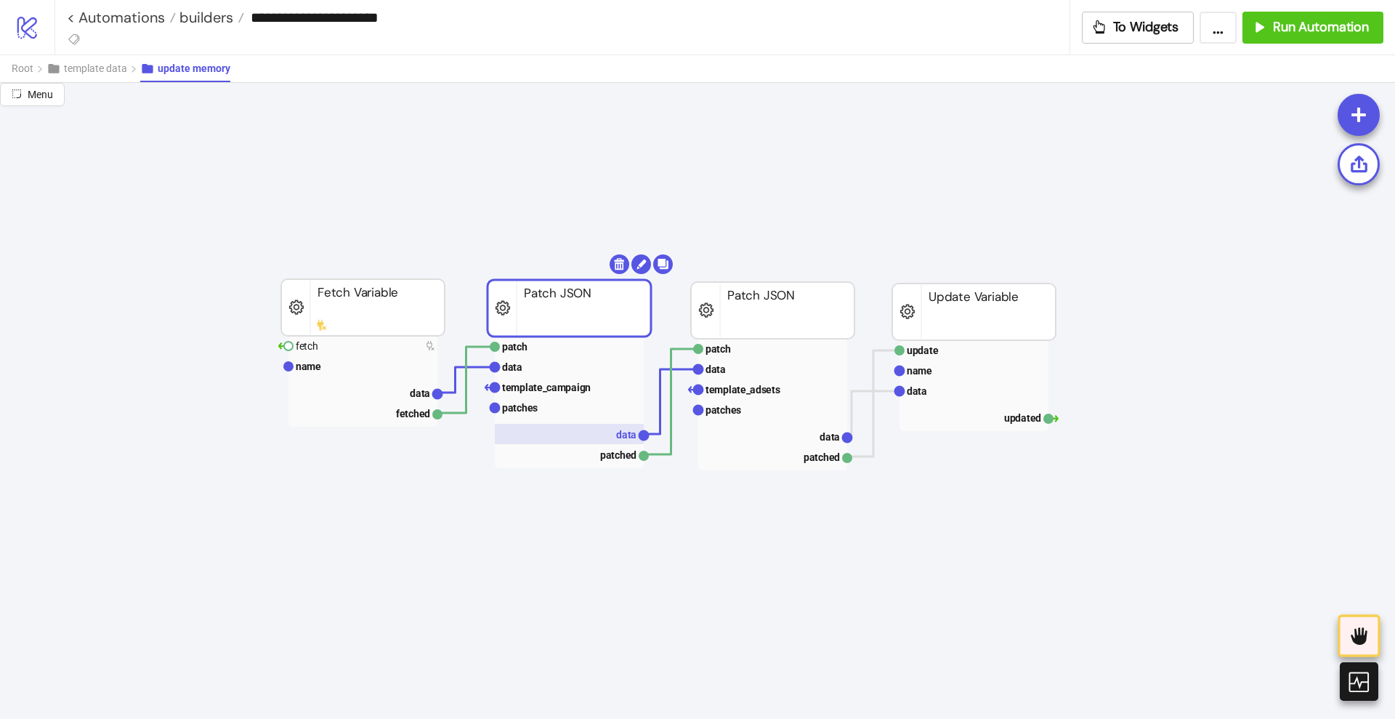
click at [615, 427] on rect at bounding box center [569, 434] width 149 height 20
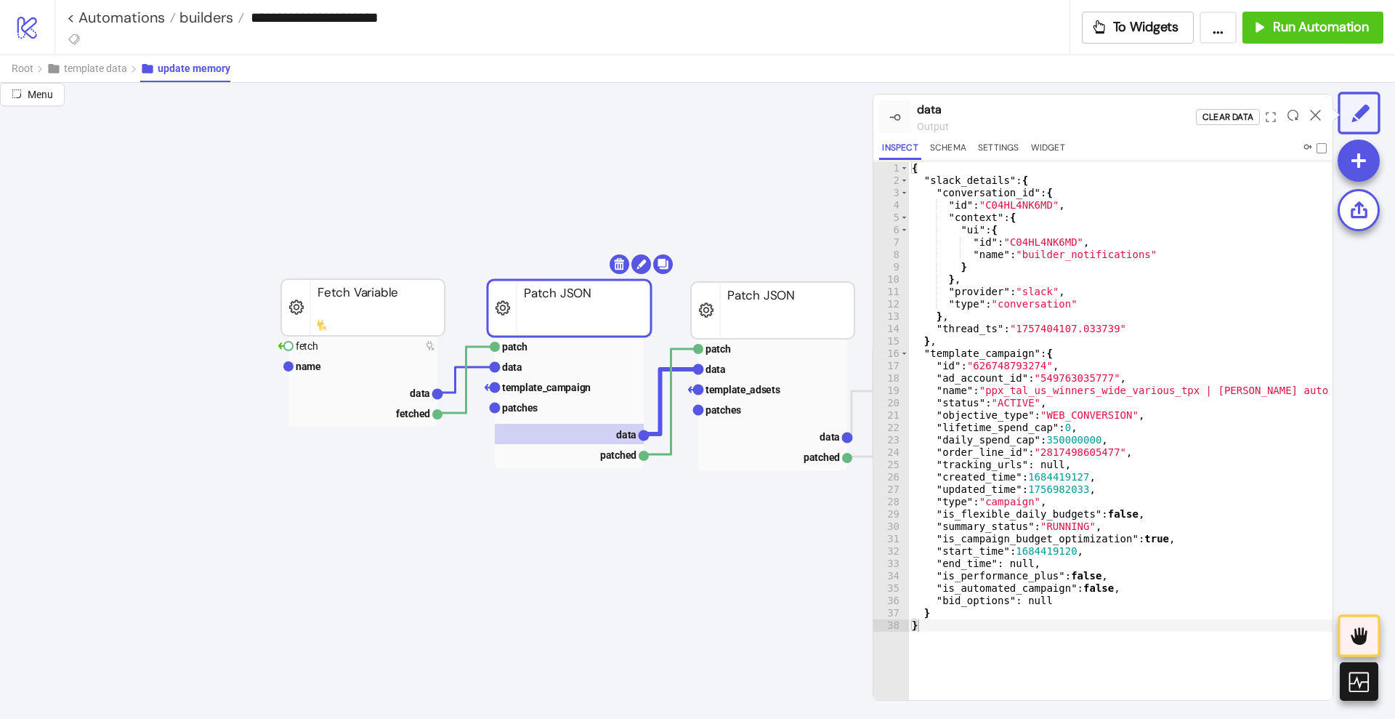
scroll to position [35, 0]
click at [1319, 110] on icon at bounding box center [1315, 115] width 11 height 11
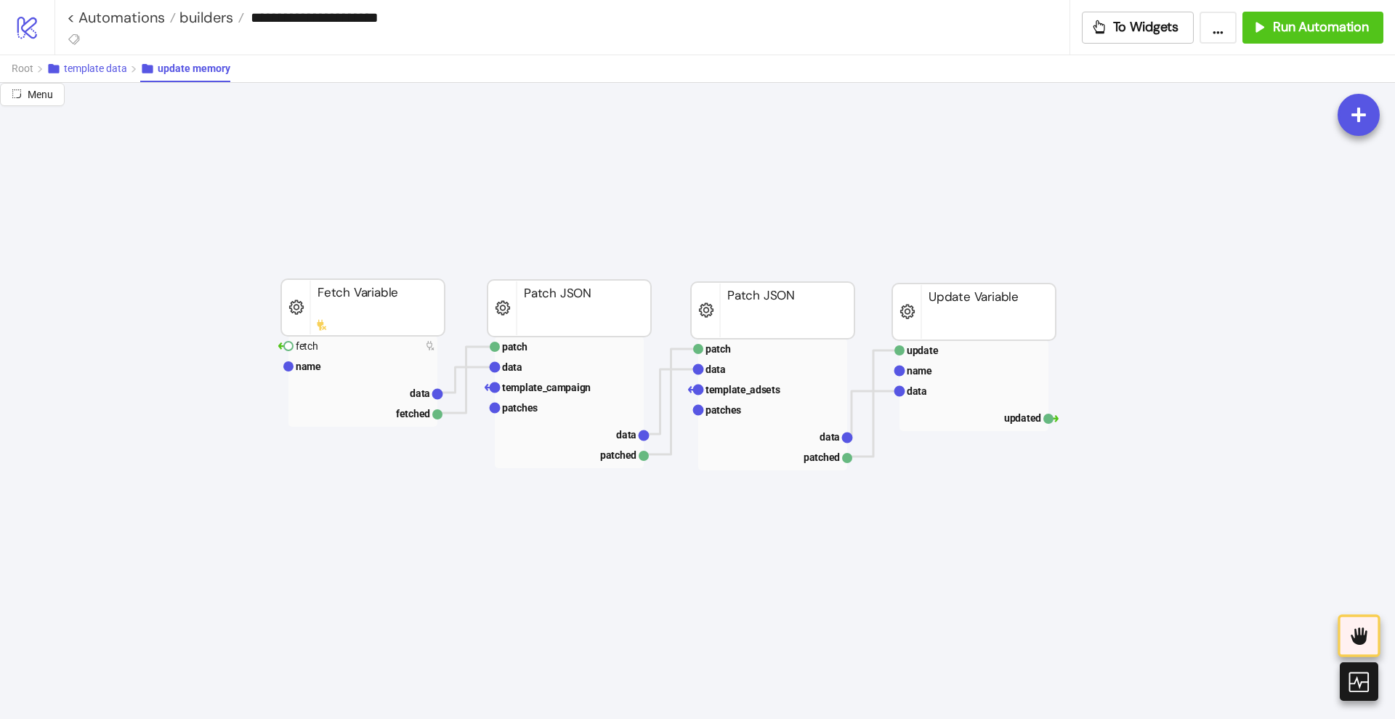
click at [113, 76] on button "template data" at bounding box center [94, 68] width 94 height 27
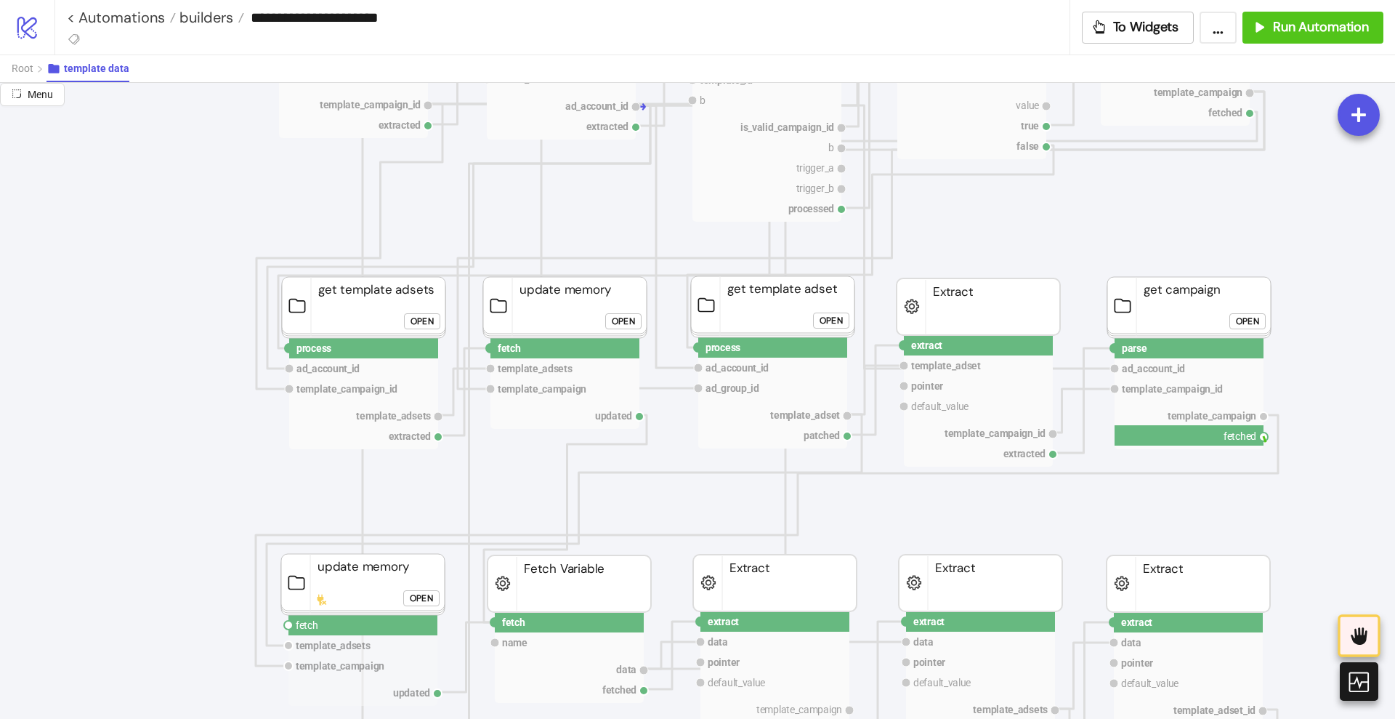
drag, startPoint x: 1265, startPoint y: 437, endPoint x: 1044, endPoint y: 504, distance: 230.8
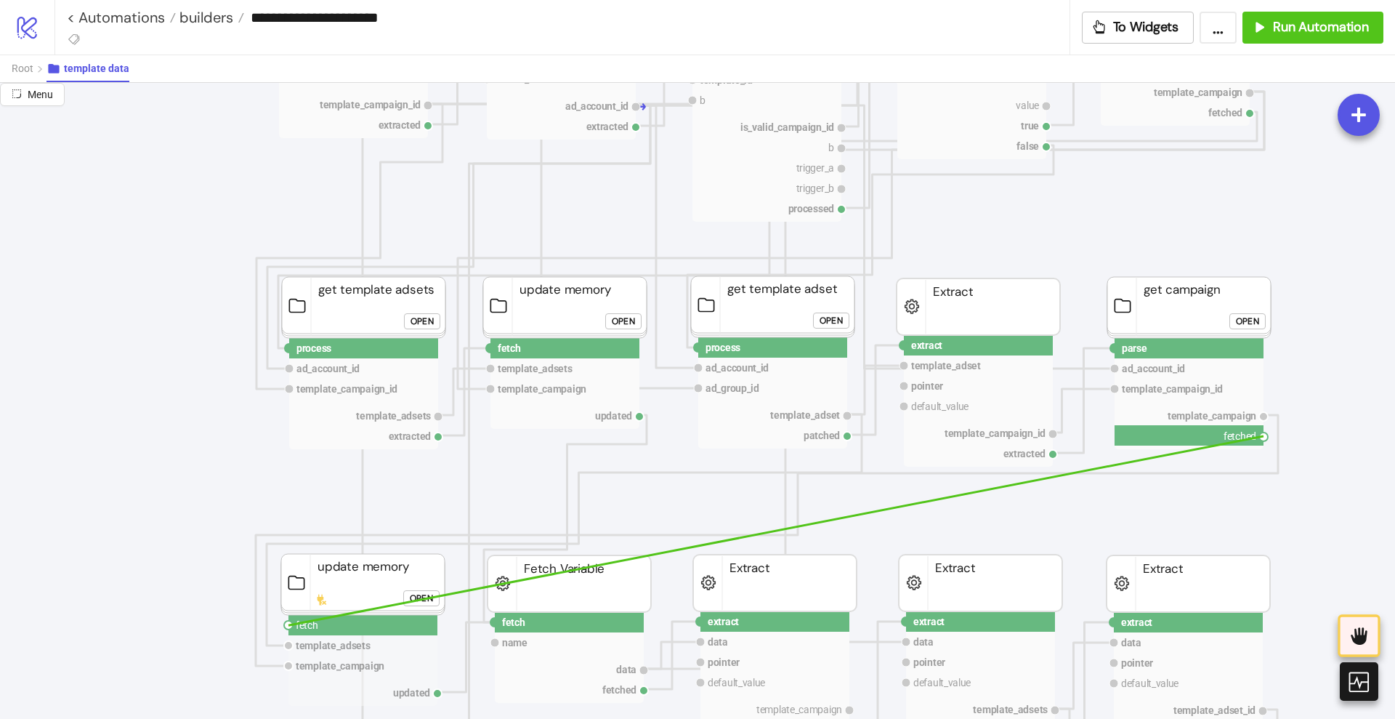
click at [289, 625] on circle at bounding box center [288, 625] width 9 height 9
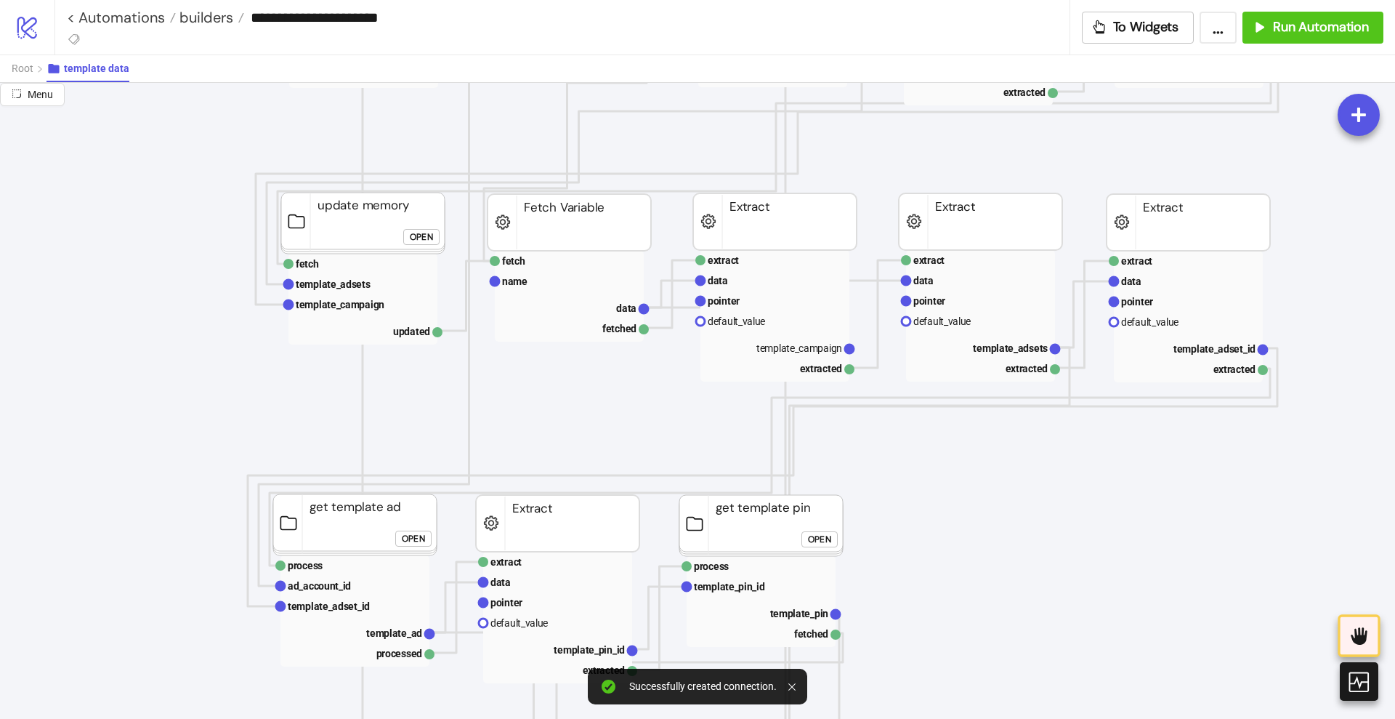
scroll to position [818, 0]
click at [36, 65] on button "Root" at bounding box center [29, 68] width 35 height 27
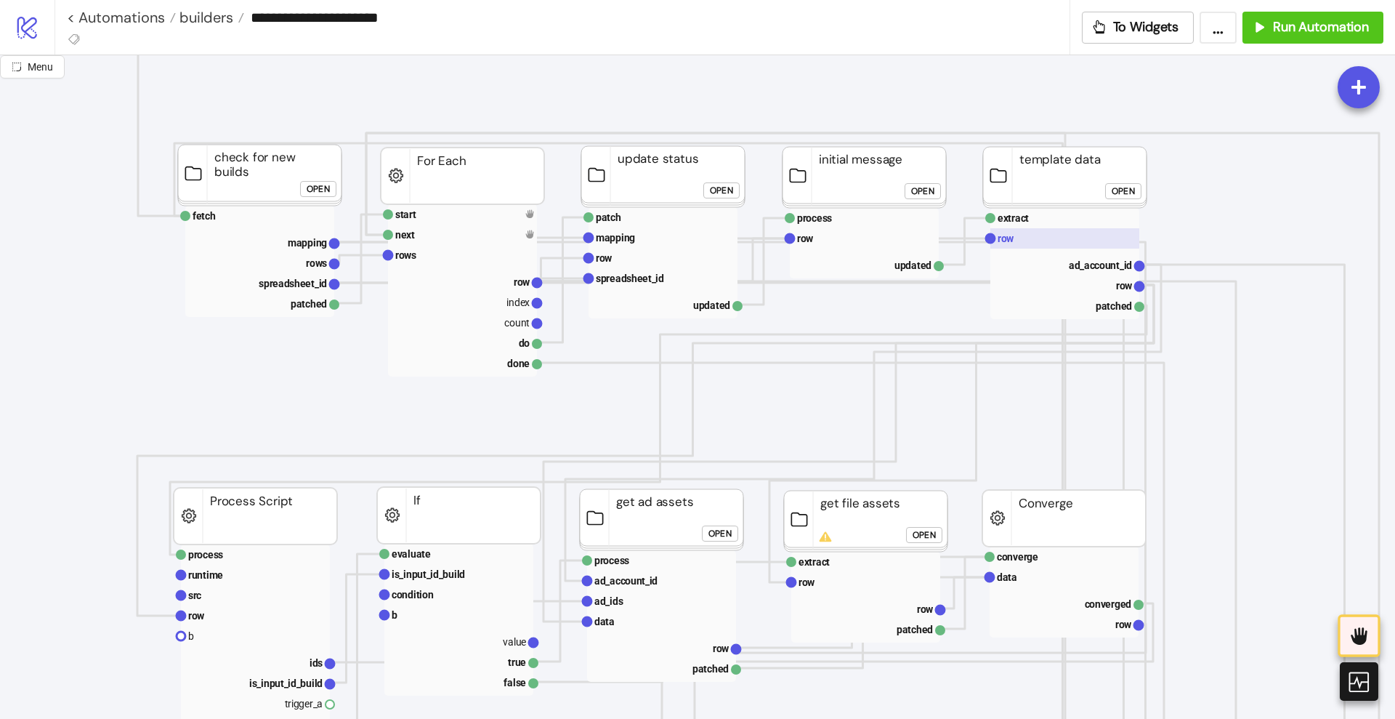
scroll to position [0, 91]
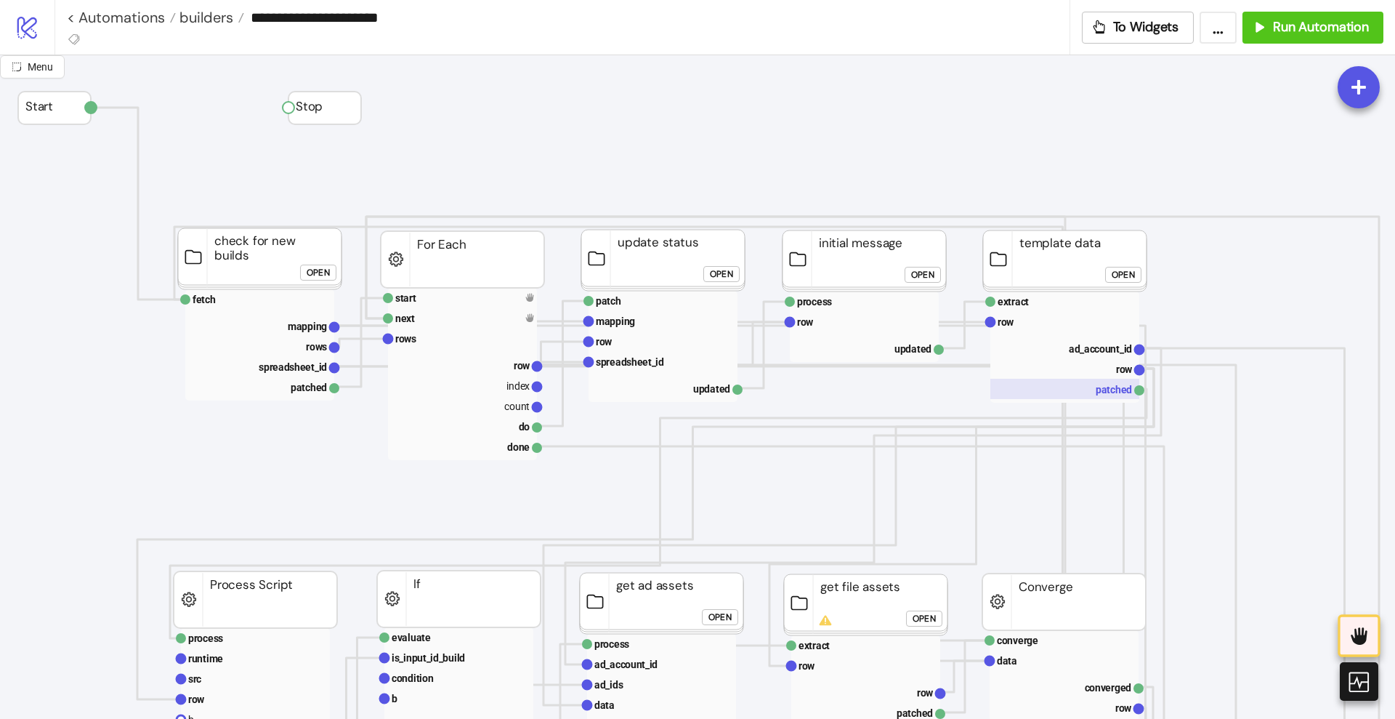
click at [1085, 384] on rect at bounding box center [1065, 389] width 149 height 20
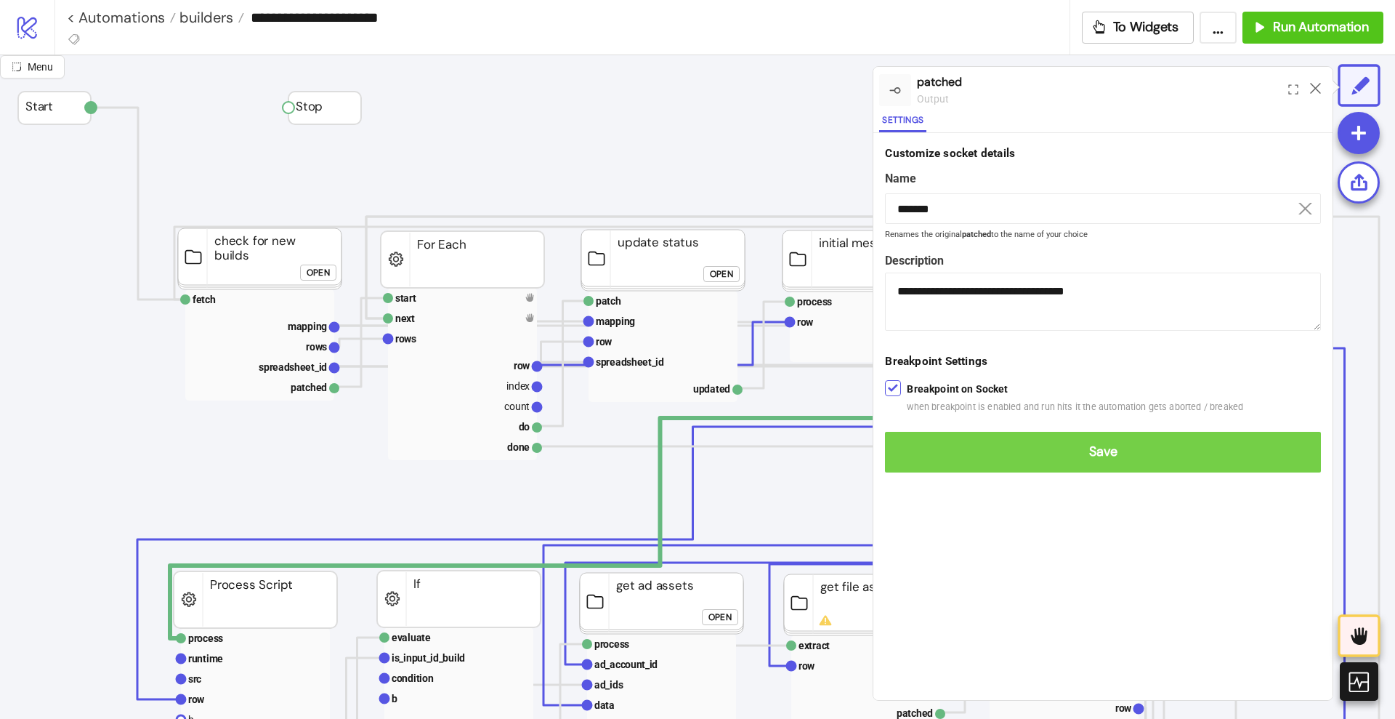
click at [909, 448] on span "Save" at bounding box center [1103, 451] width 413 height 17
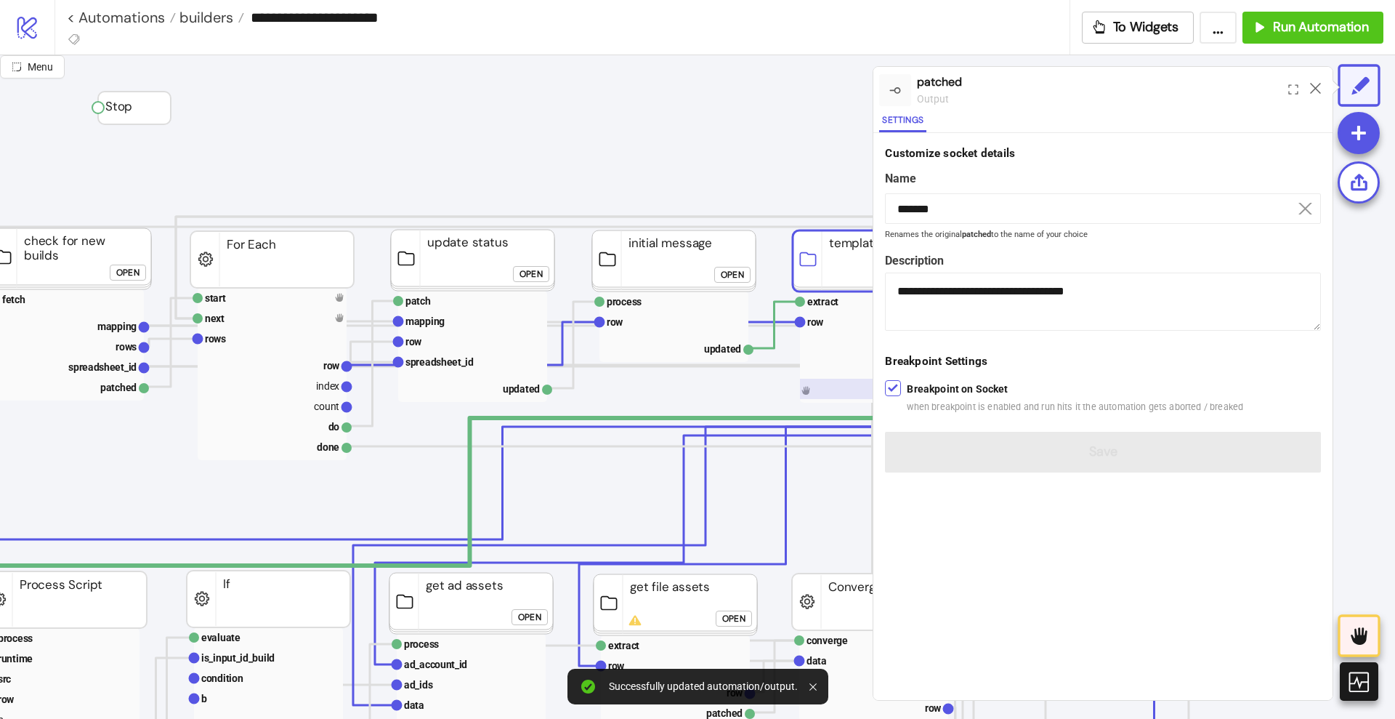
scroll to position [0, 363]
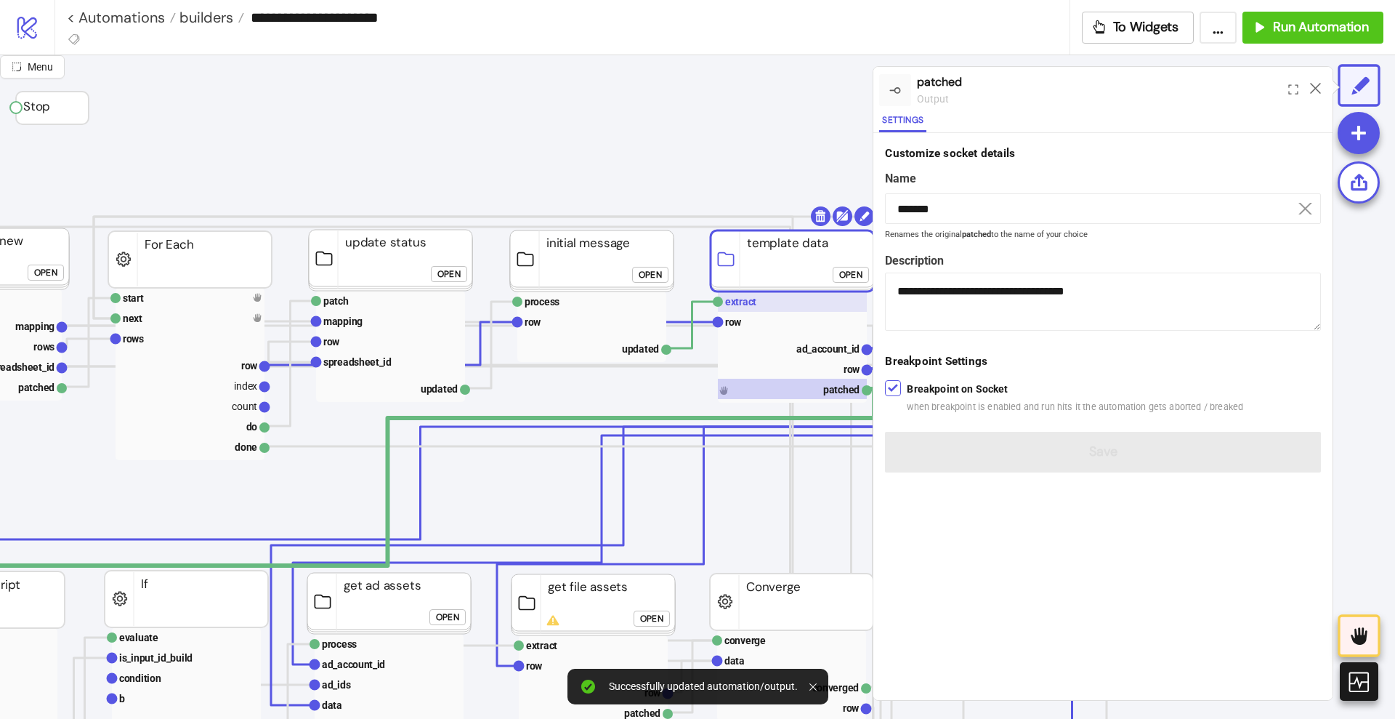
click at [757, 306] on rect at bounding box center [792, 301] width 149 height 20
type input "*******"
type textarea "**********"
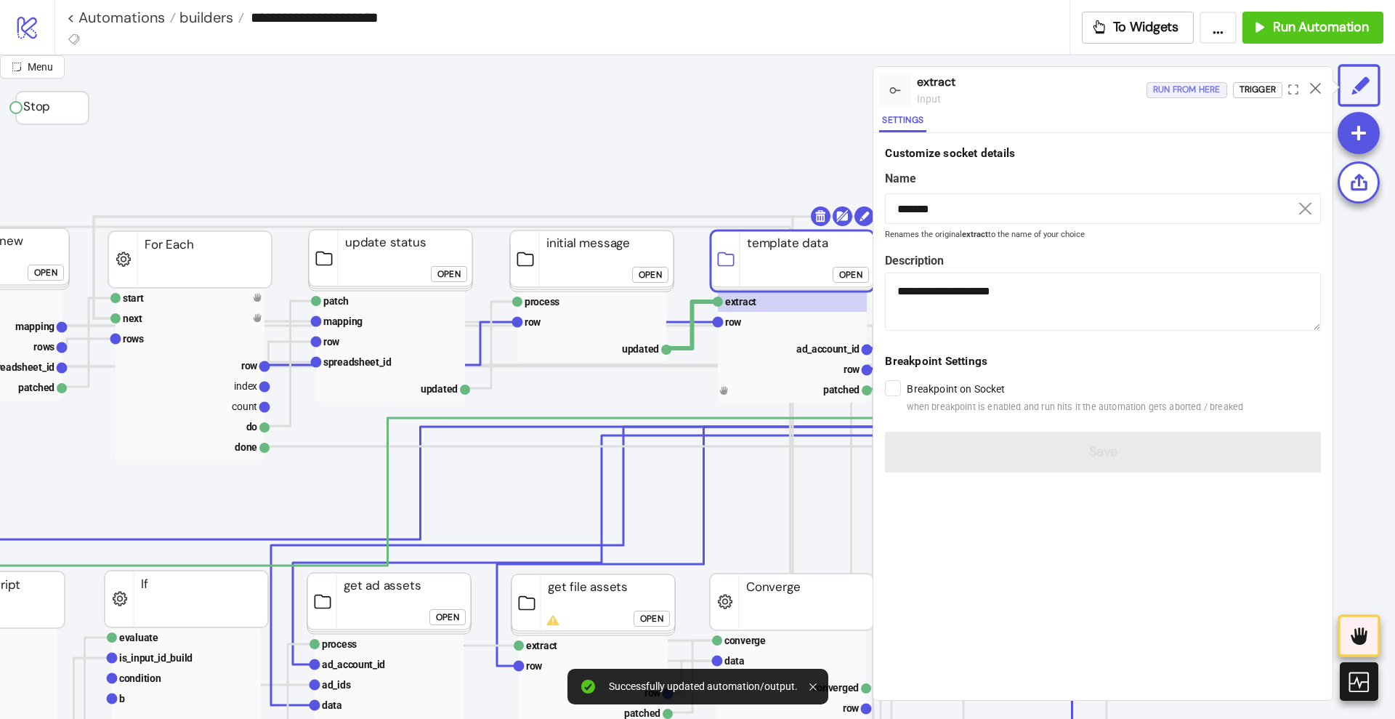
click at [1185, 92] on div "Run from here" at bounding box center [1187, 89] width 68 height 17
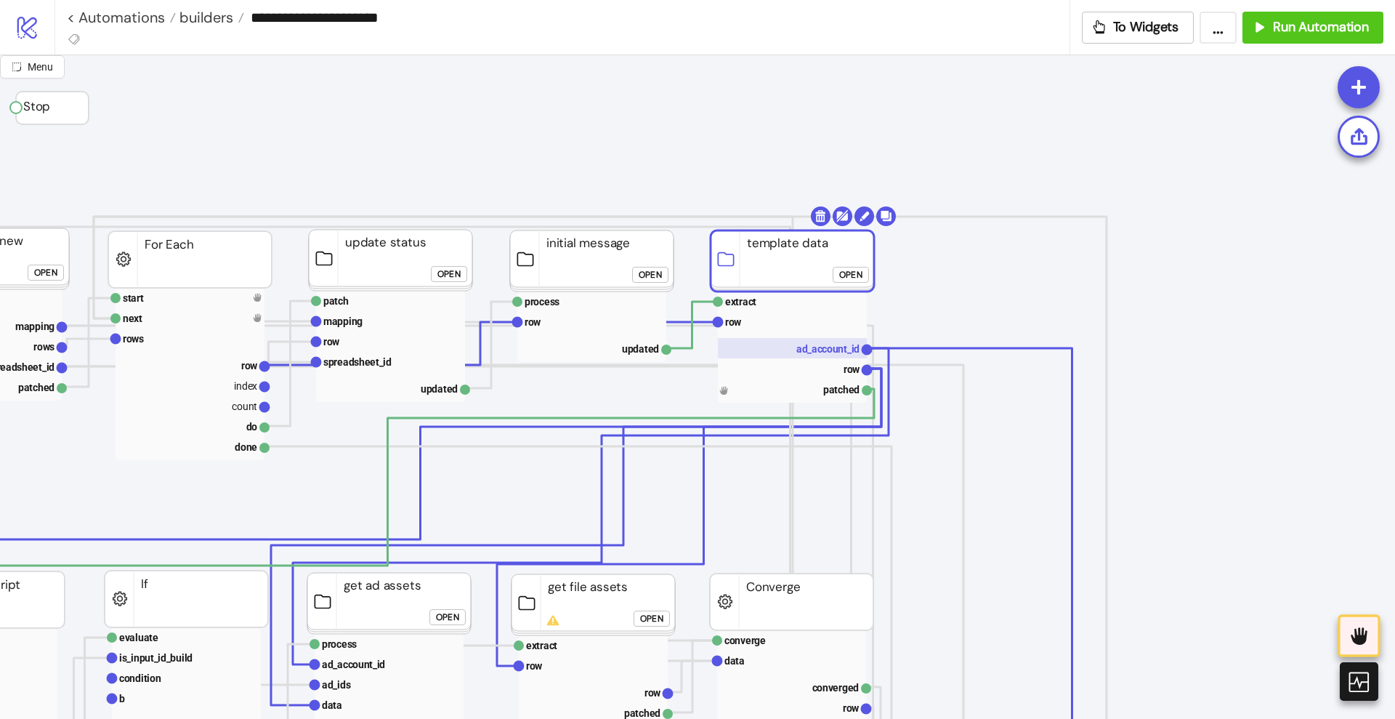
click at [830, 350] on text "ad_account_id" at bounding box center [827, 349] width 63 height 12
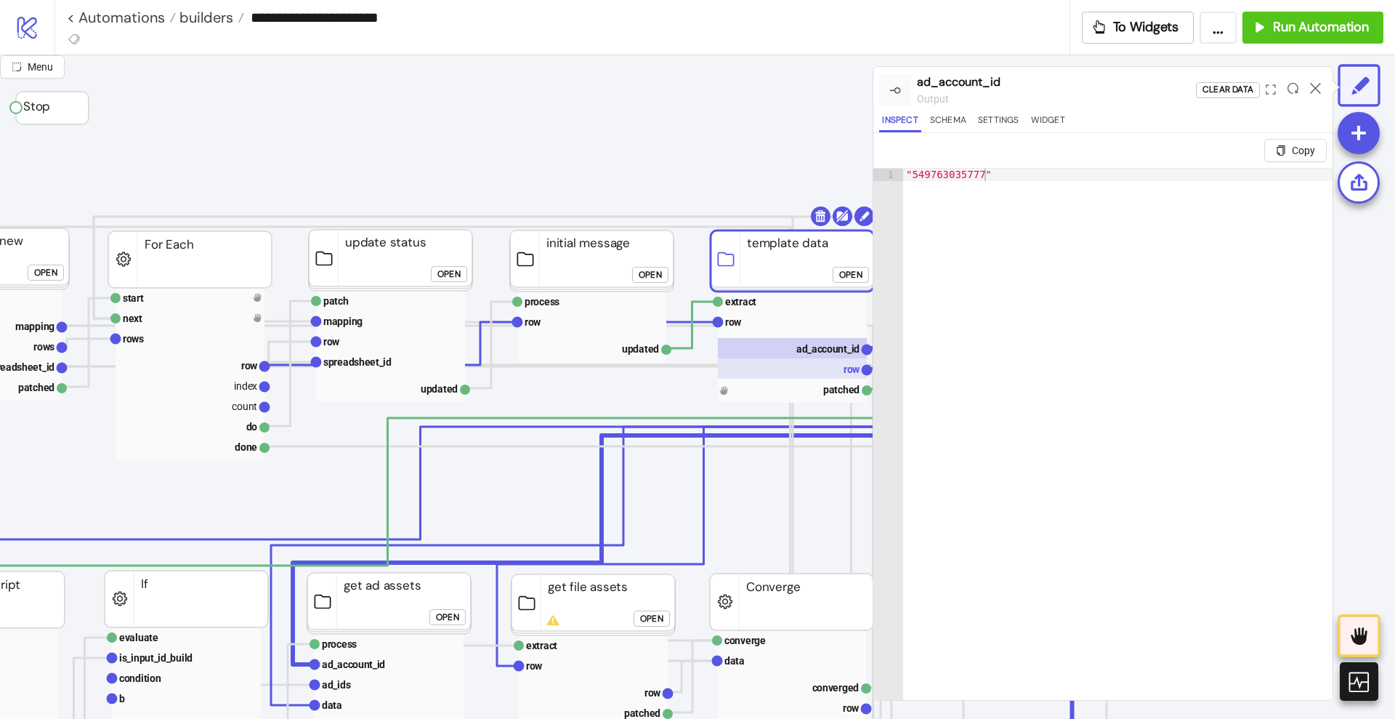
click at [818, 370] on rect at bounding box center [792, 368] width 149 height 20
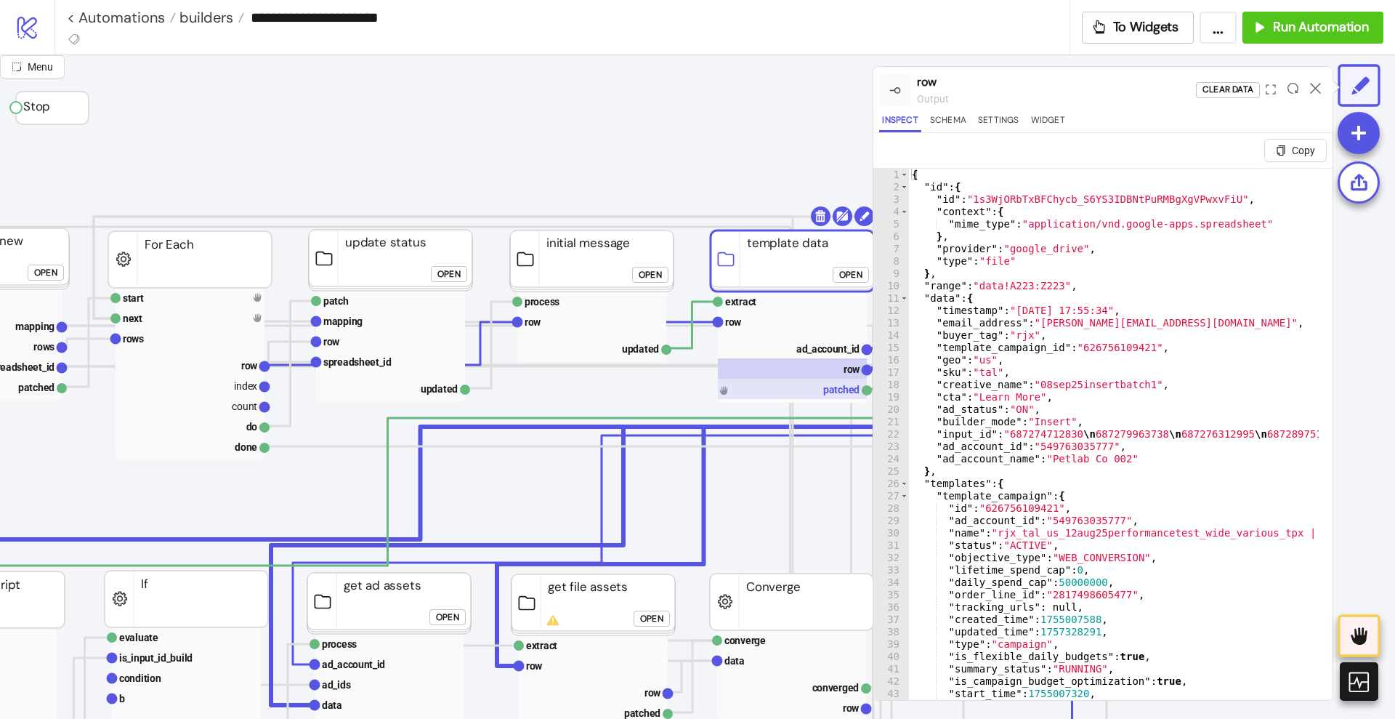
click at [808, 390] on rect at bounding box center [792, 389] width 149 height 20
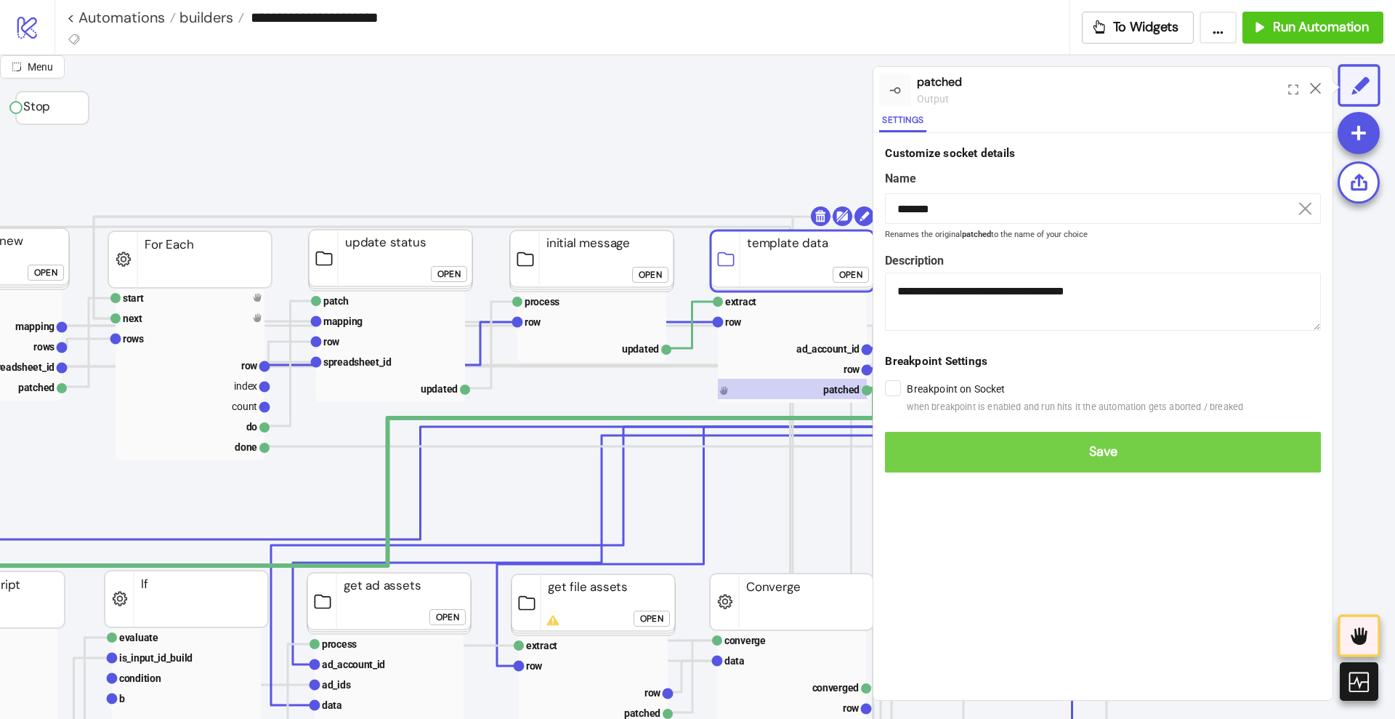
click at [904, 439] on button "Save" at bounding box center [1103, 452] width 436 height 41
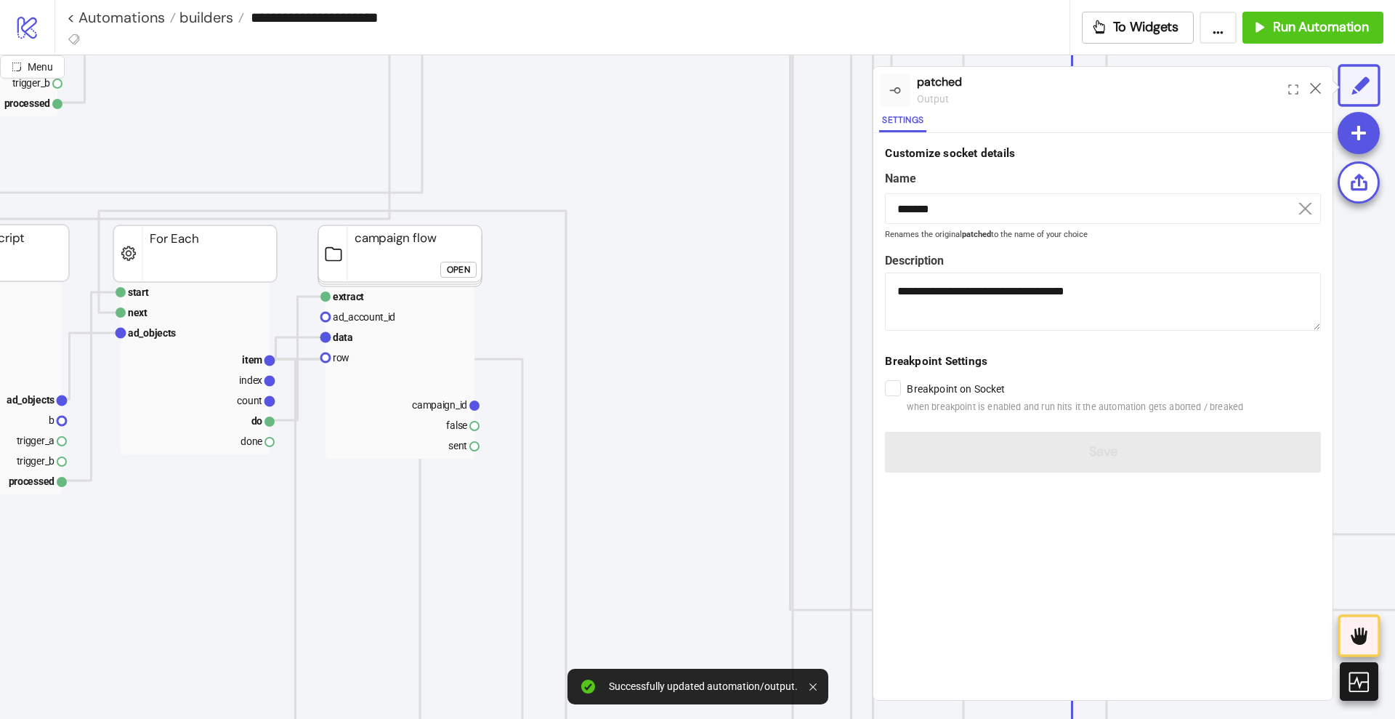
scroll to position [727, 363]
click at [453, 274] on div "Open" at bounding box center [458, 267] width 23 height 17
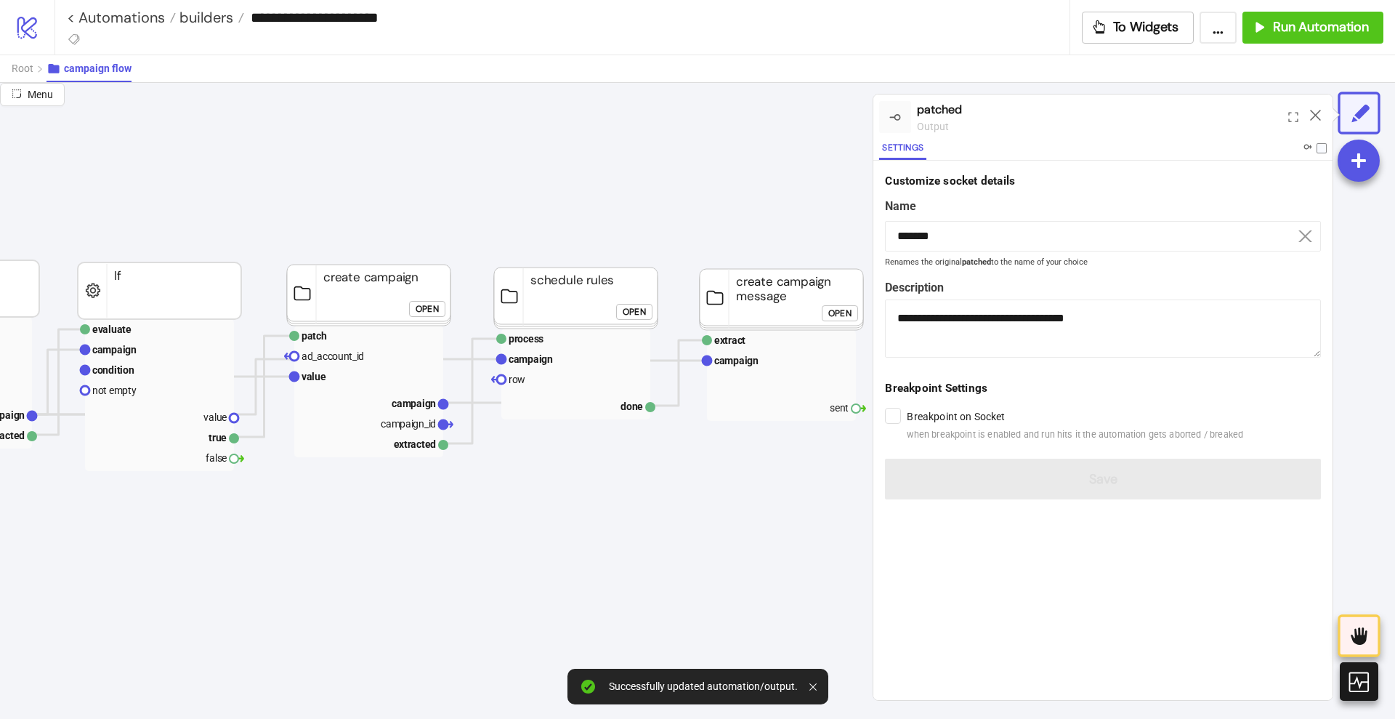
scroll to position [0, 363]
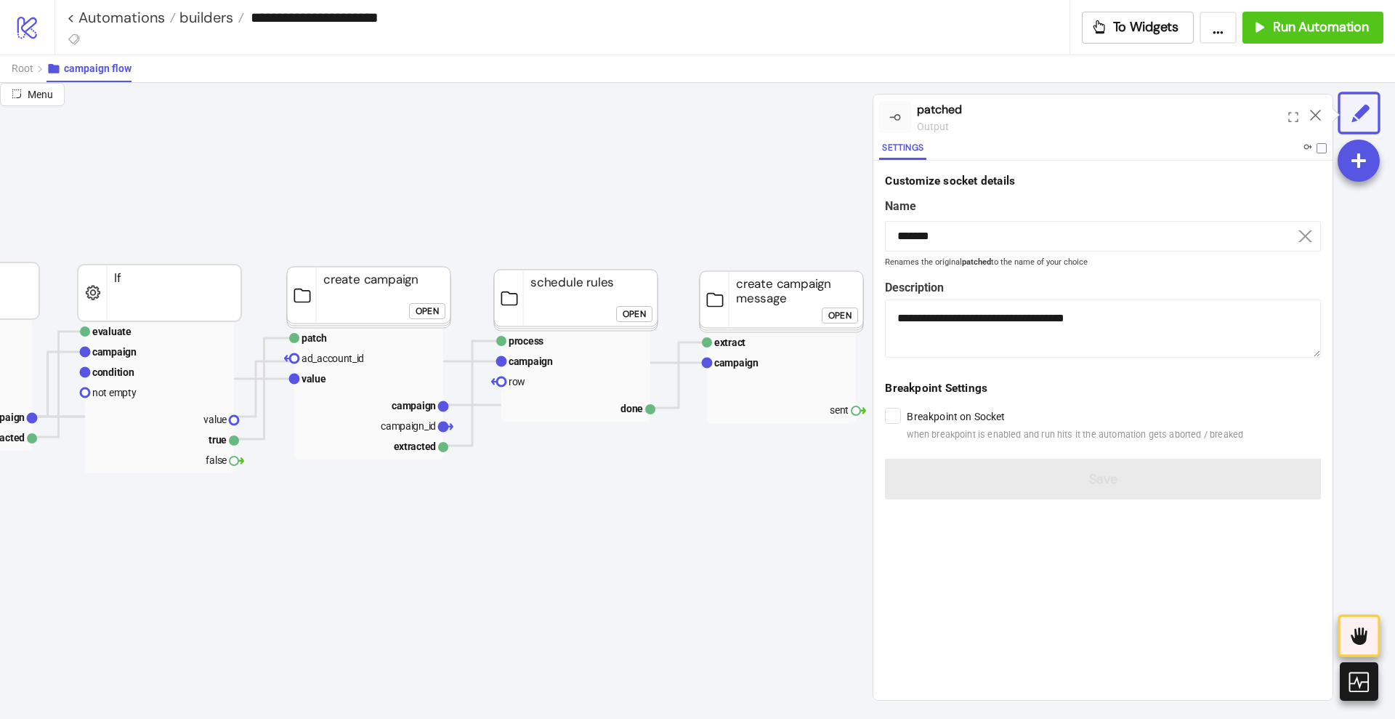
click at [828, 313] on button "Open" at bounding box center [840, 315] width 36 height 16
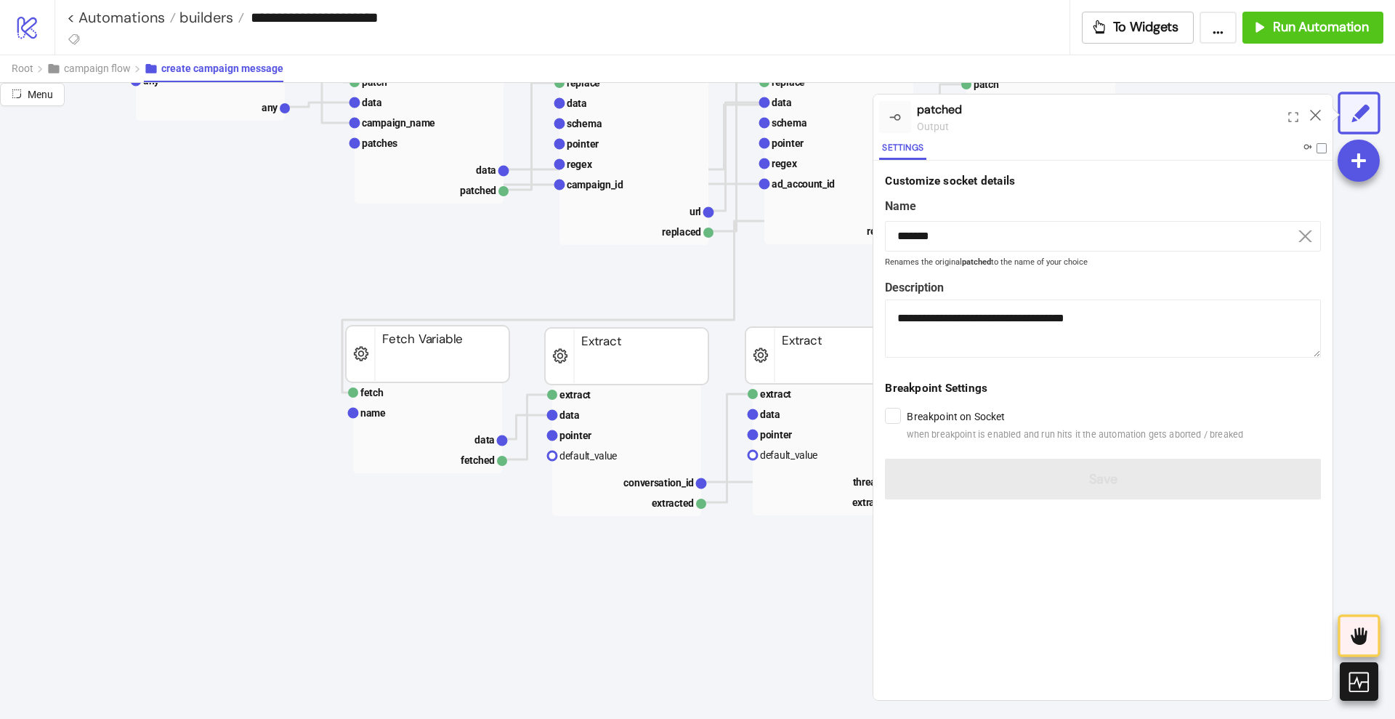
scroll to position [545, 363]
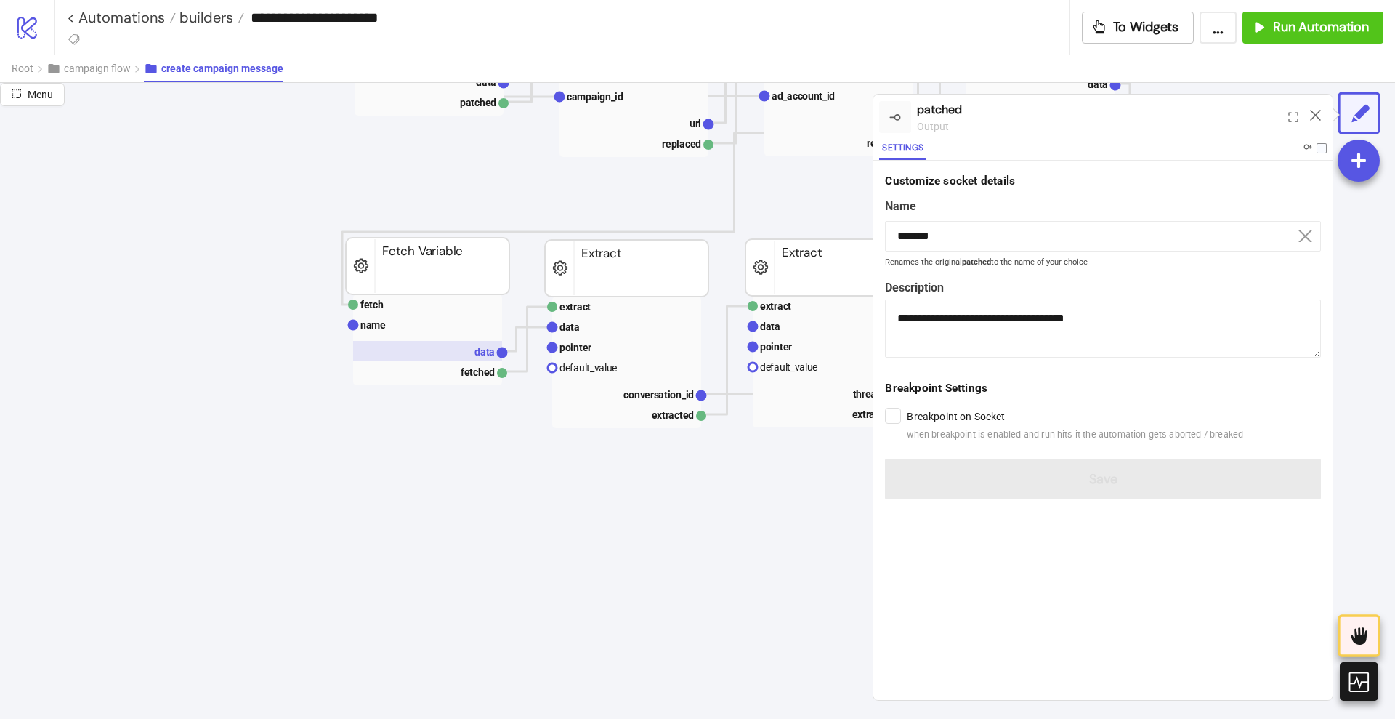
click at [459, 352] on rect at bounding box center [427, 351] width 149 height 20
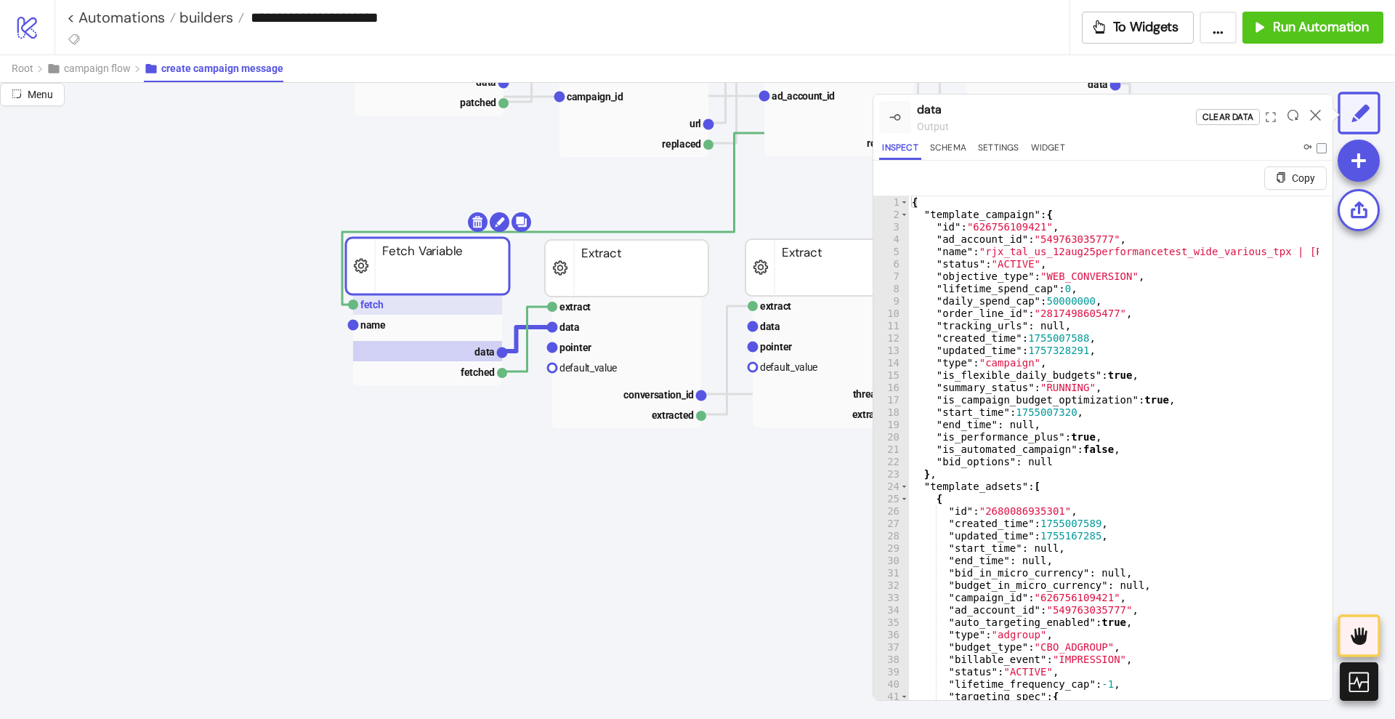
click at [424, 304] on rect at bounding box center [427, 304] width 149 height 20
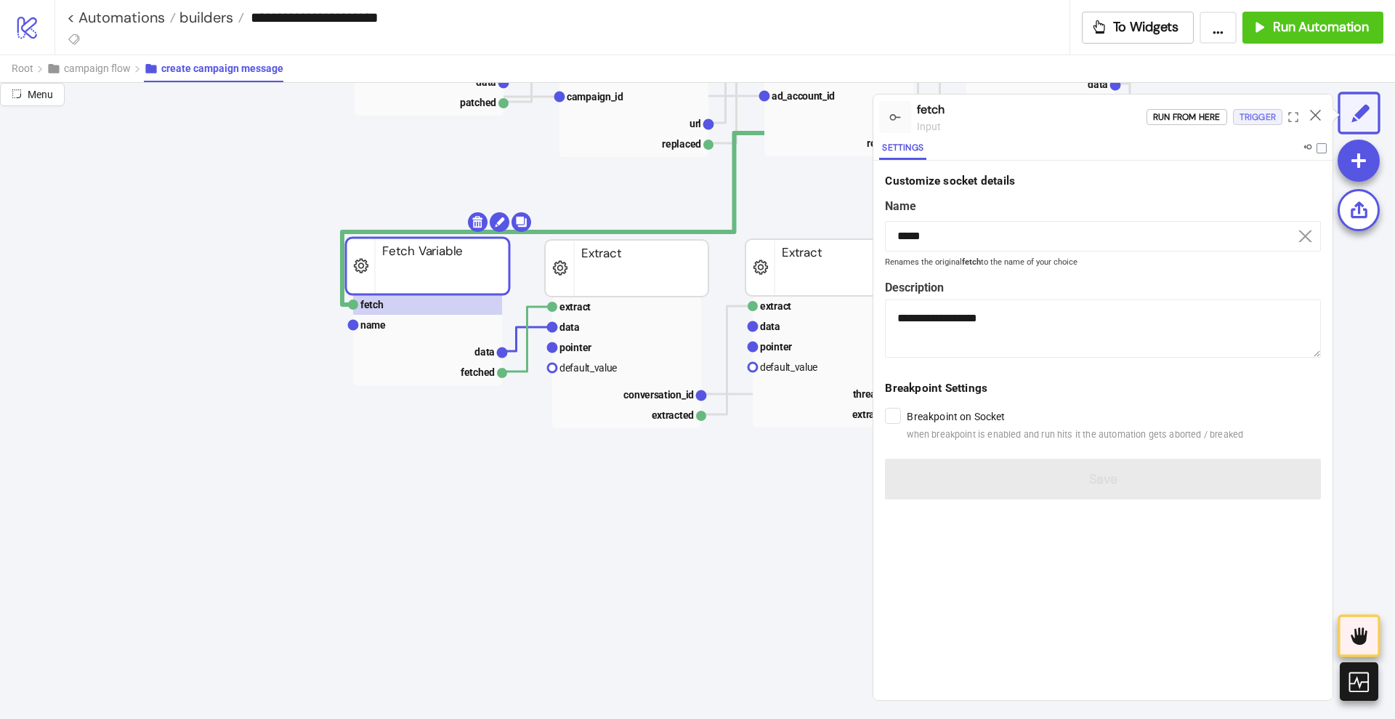
click at [1244, 118] on div "Trigger" at bounding box center [1258, 117] width 36 height 17
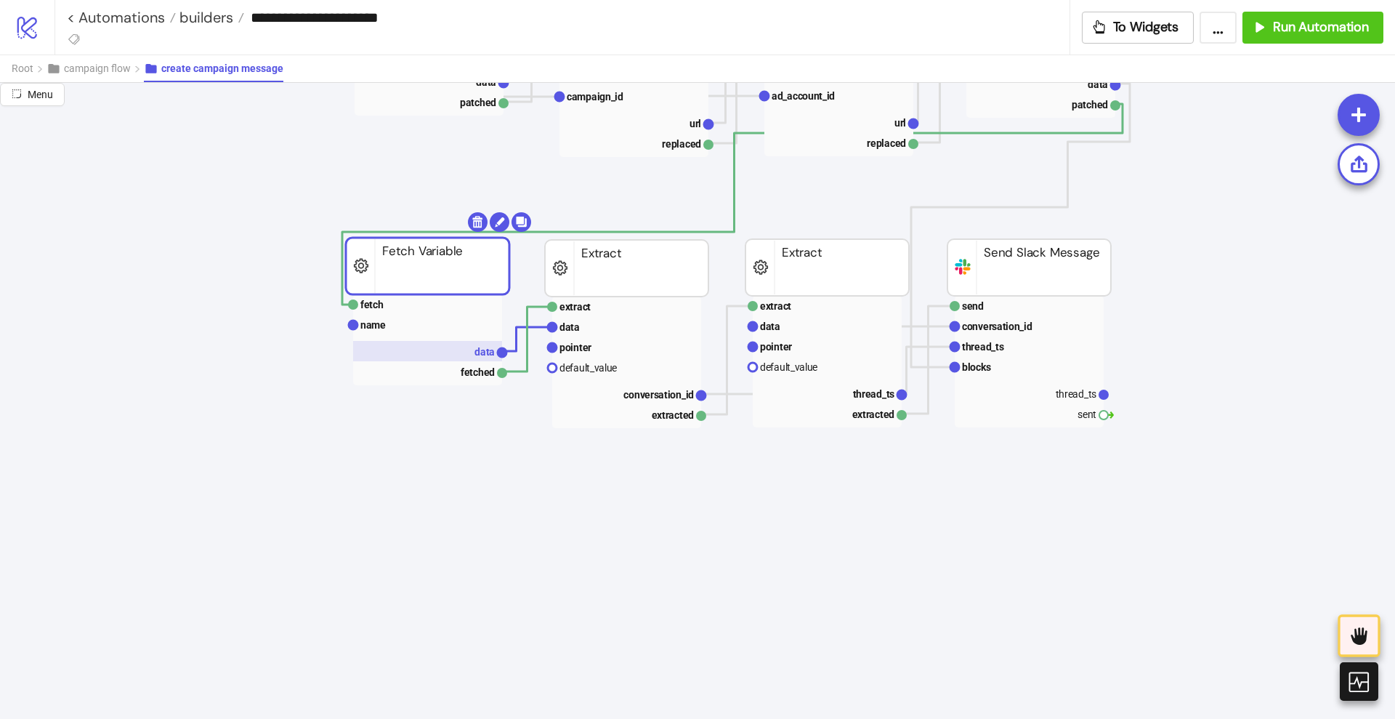
click at [475, 350] on rect at bounding box center [427, 351] width 149 height 20
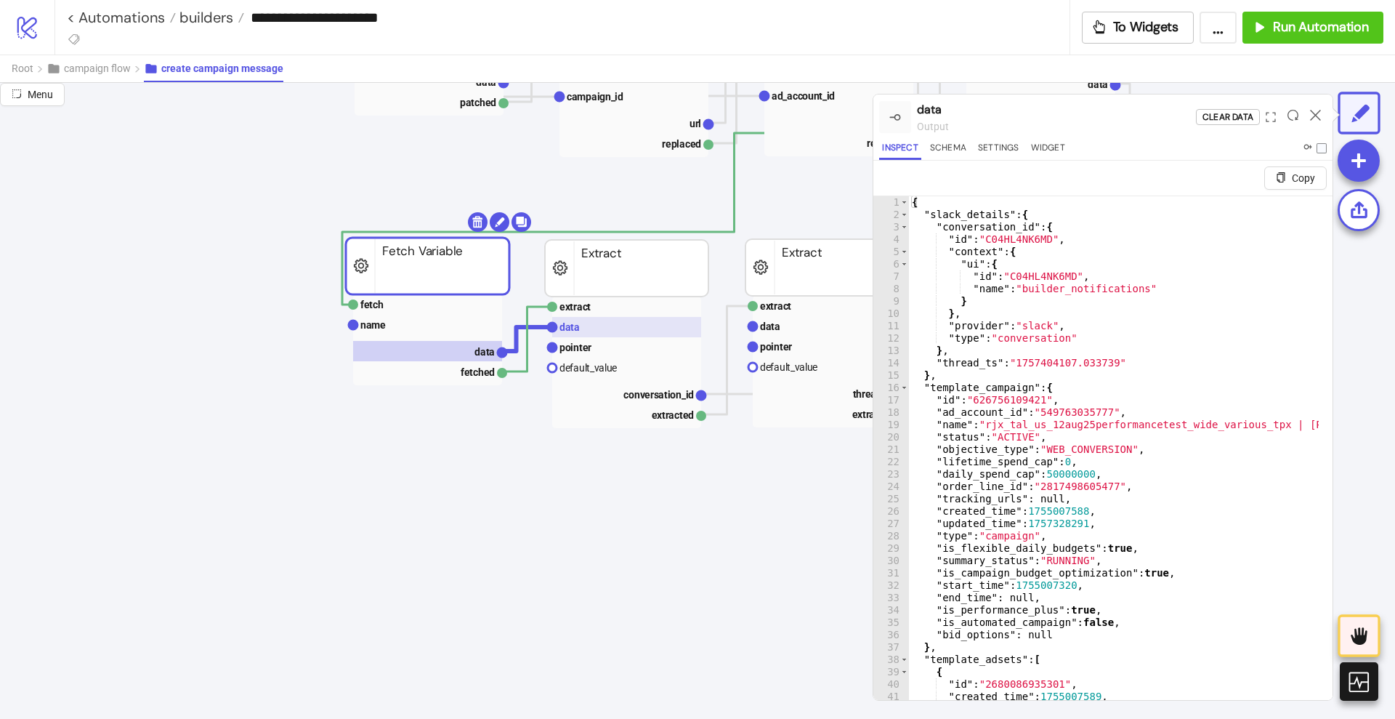
click at [591, 317] on rect at bounding box center [626, 327] width 149 height 20
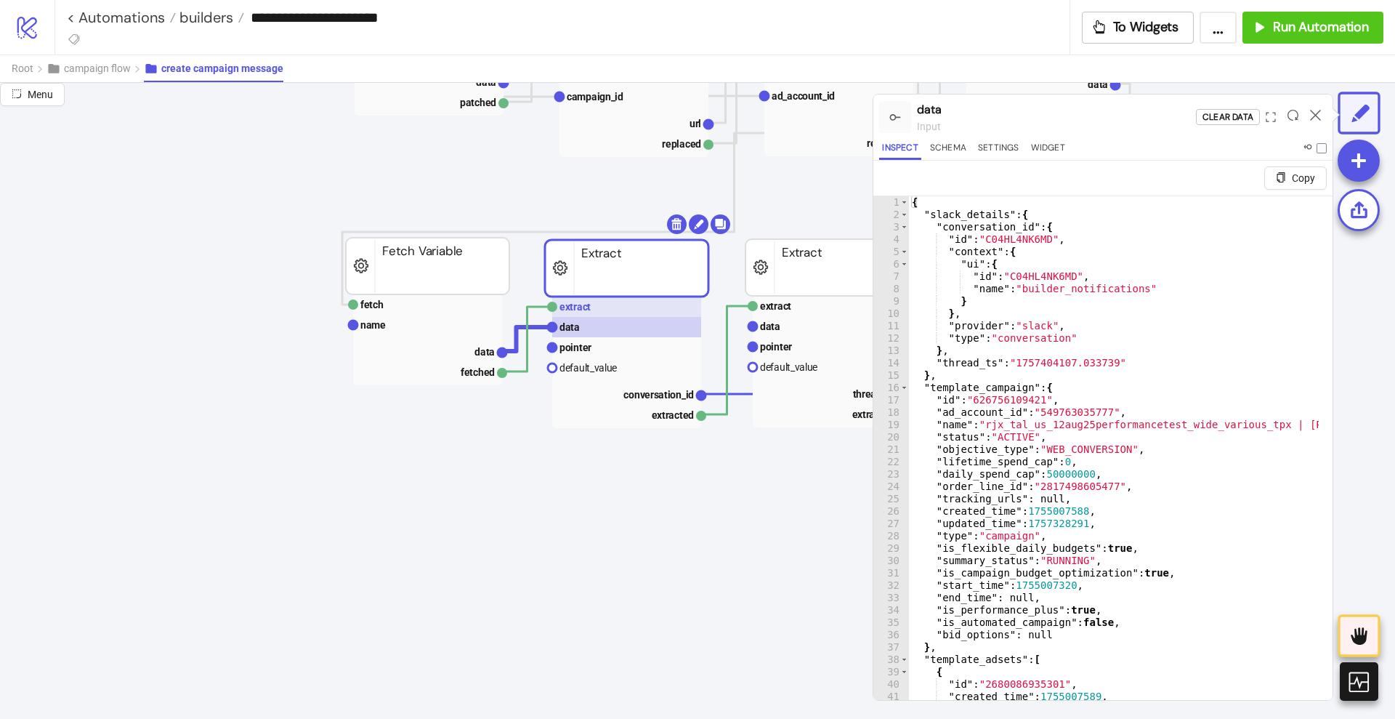
click at [587, 310] on text "extract" at bounding box center [575, 307] width 31 height 12
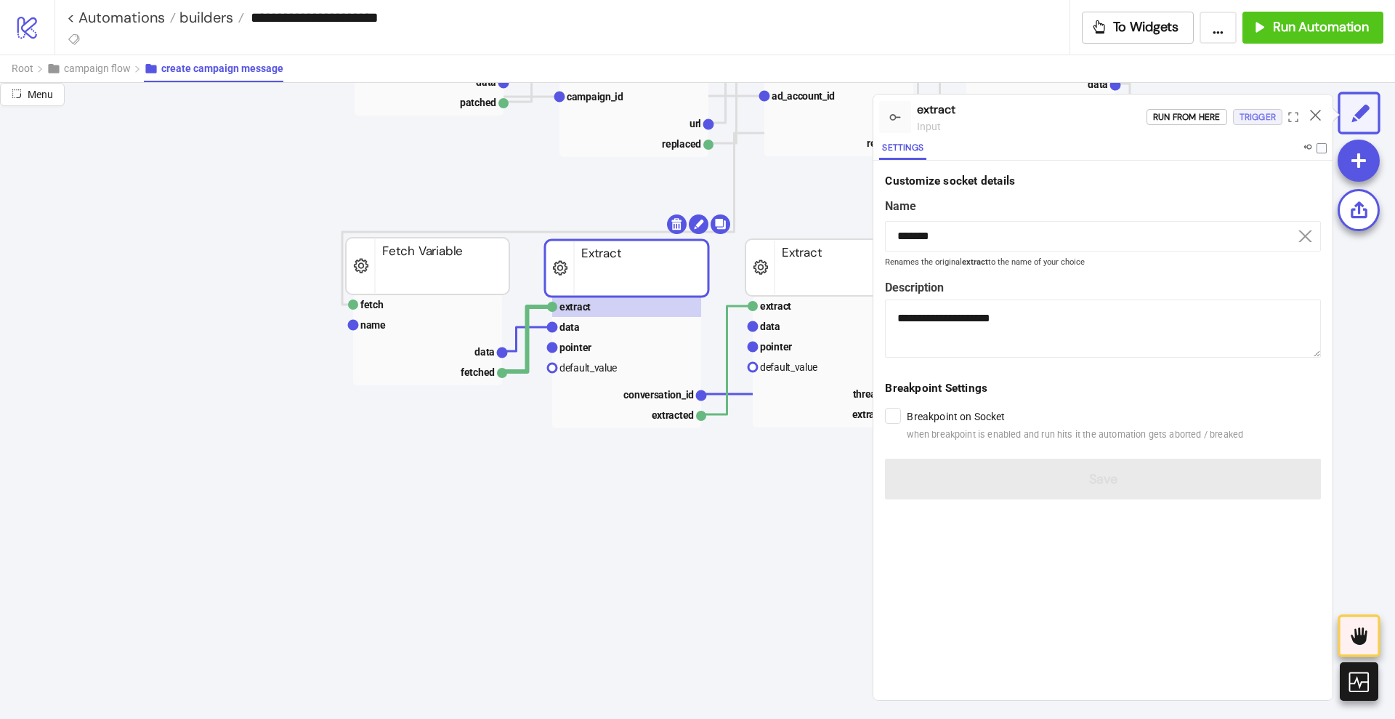
click at [1243, 120] on div "Trigger" at bounding box center [1258, 117] width 36 height 17
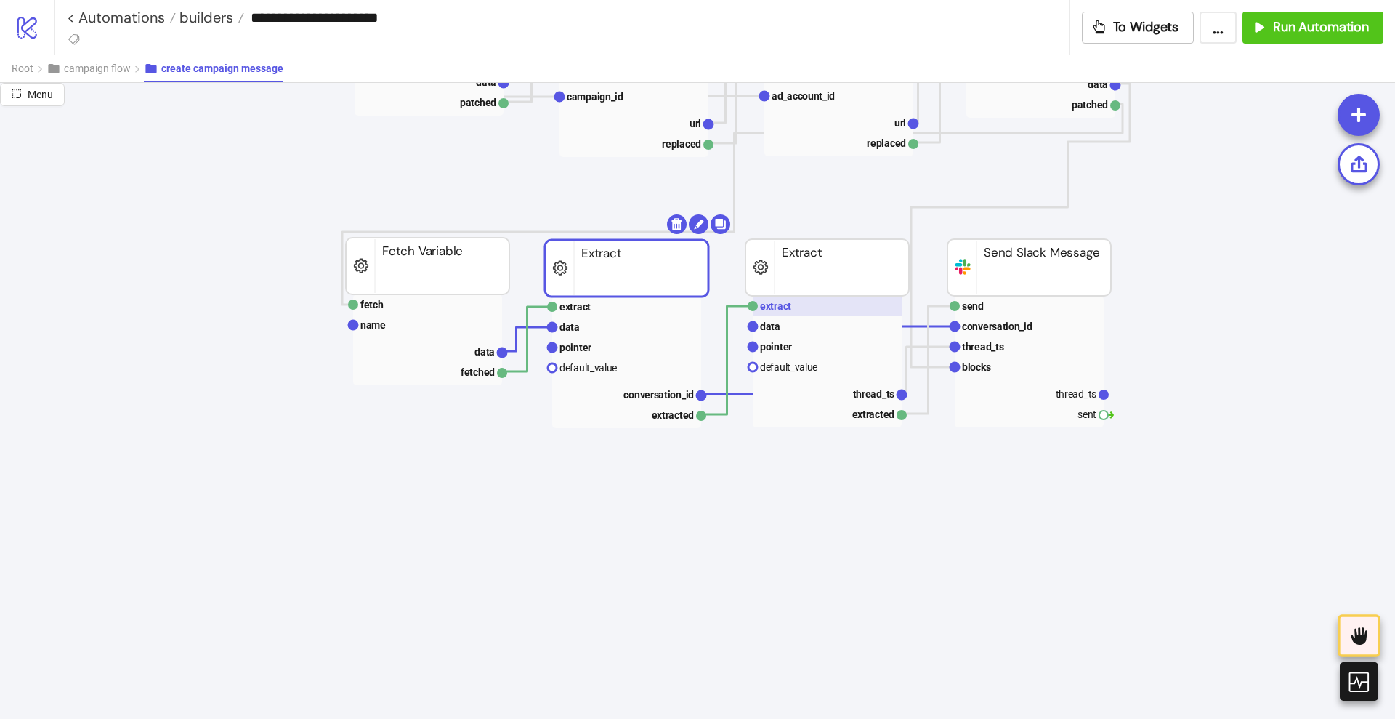
click at [845, 304] on rect at bounding box center [827, 306] width 149 height 20
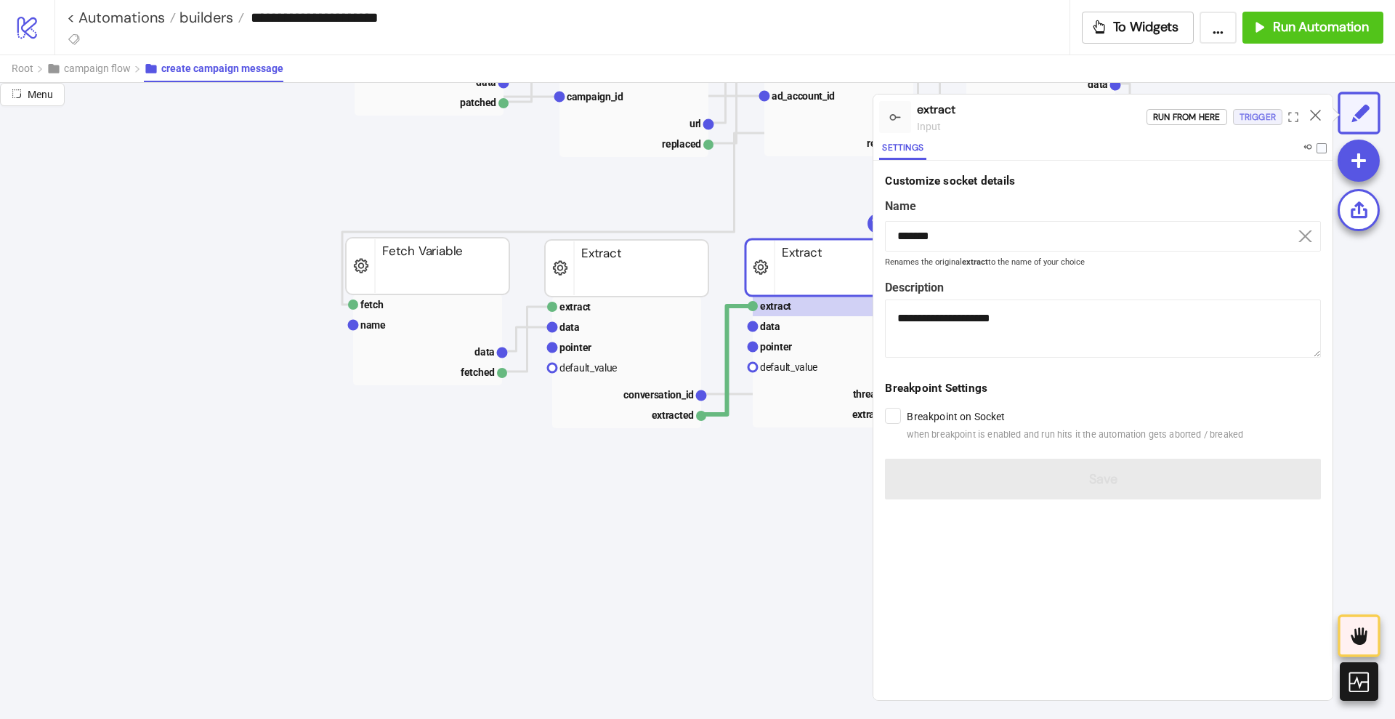
click at [1244, 118] on div "Trigger" at bounding box center [1258, 117] width 36 height 17
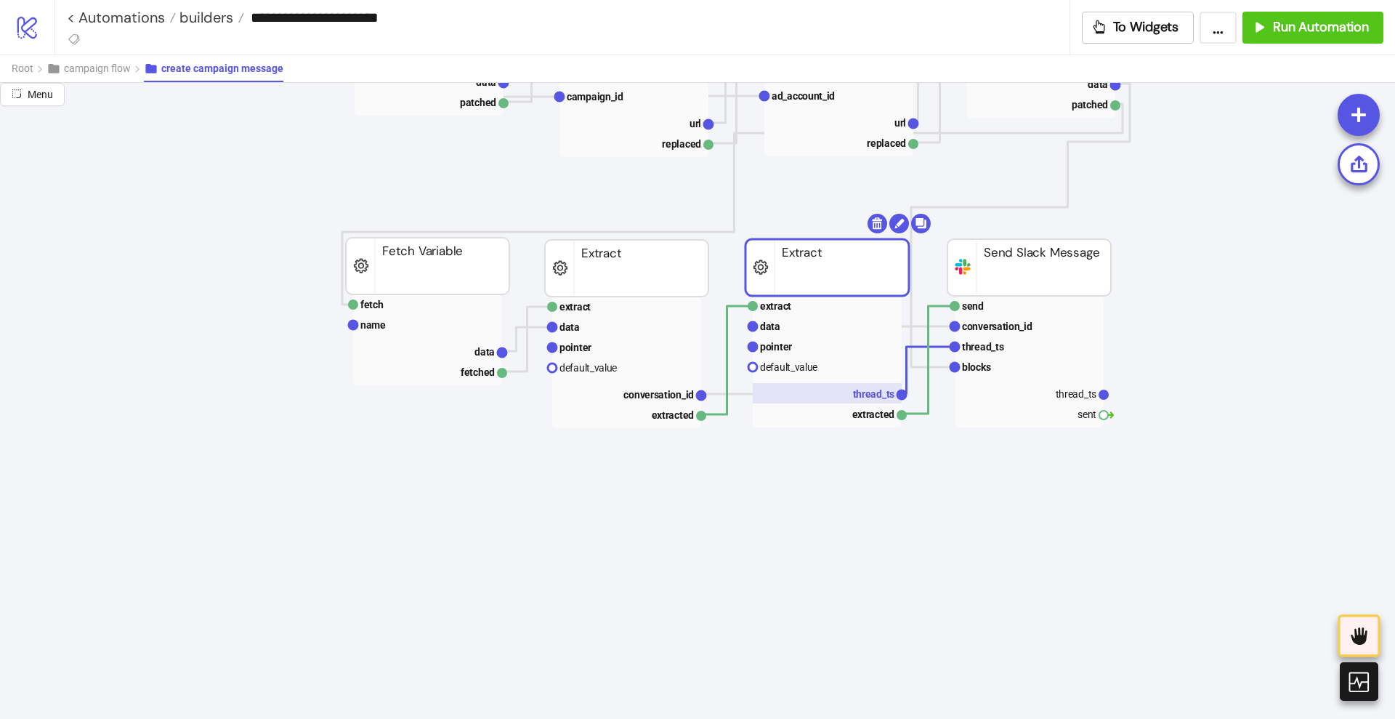
click at [836, 390] on rect at bounding box center [827, 393] width 149 height 20
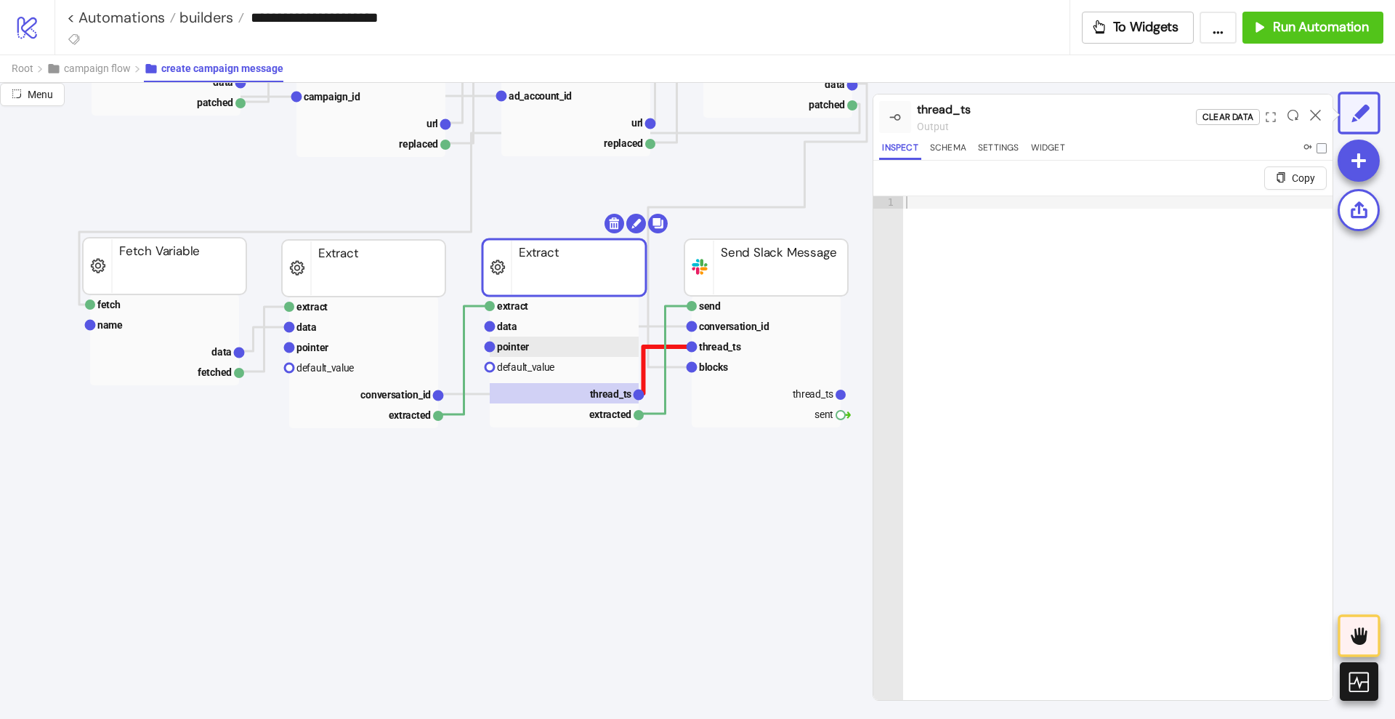
scroll to position [545, 636]
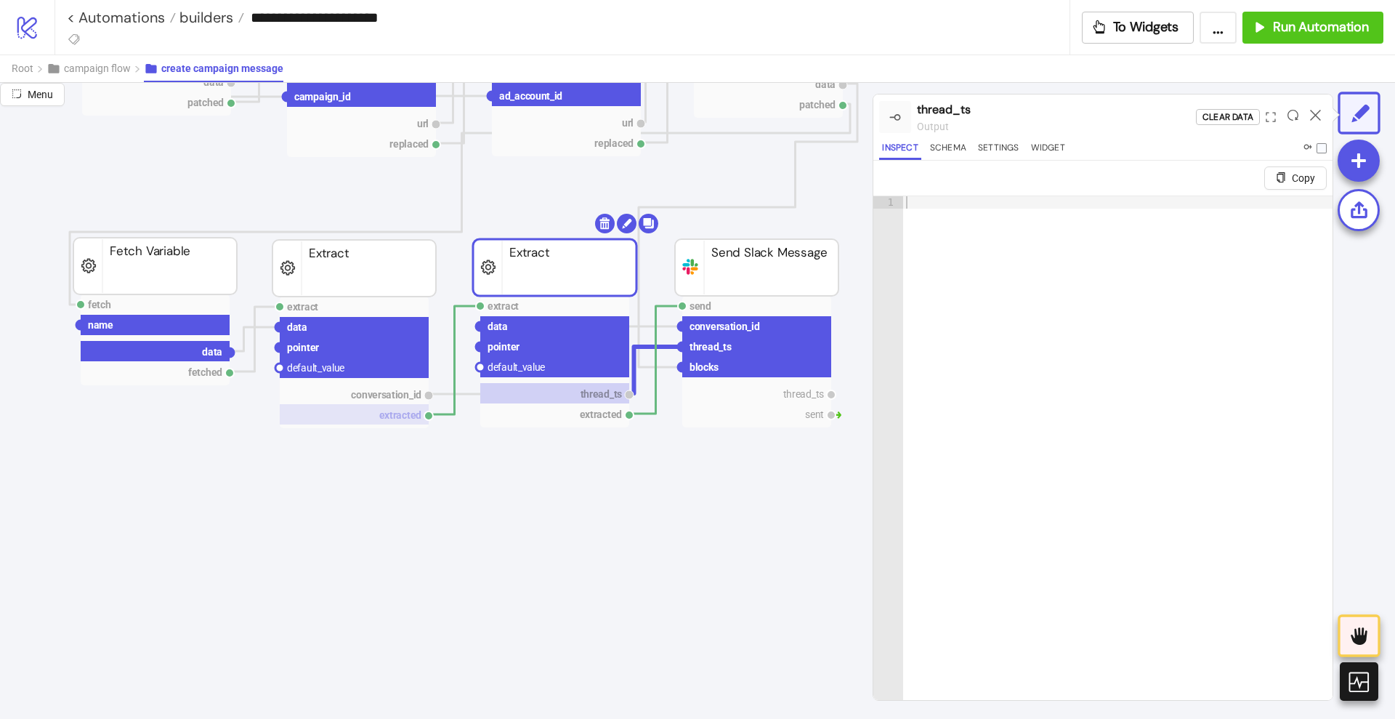
drag, startPoint x: 227, startPoint y: 352, endPoint x: 325, endPoint y: 416, distance: 116.5
click at [479, 325] on circle at bounding box center [480, 326] width 9 height 9
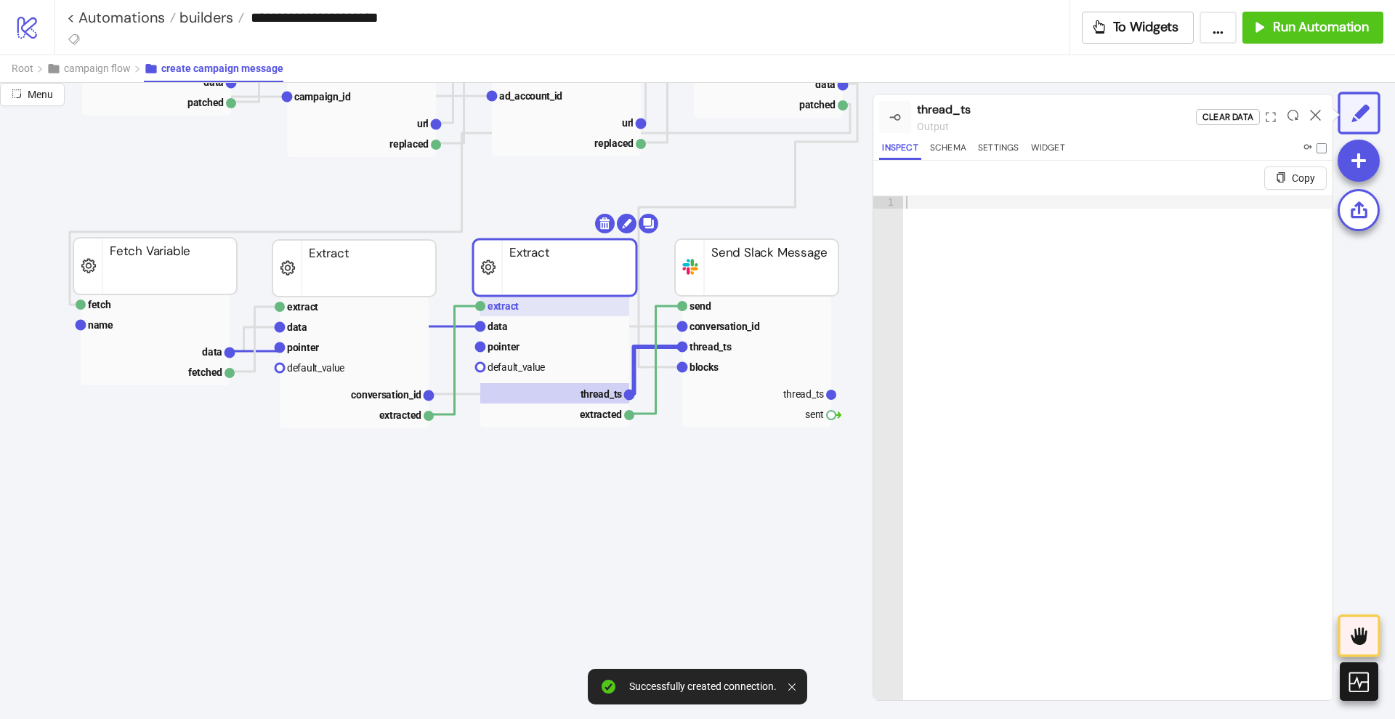
click at [516, 310] on text "extract" at bounding box center [503, 306] width 31 height 12
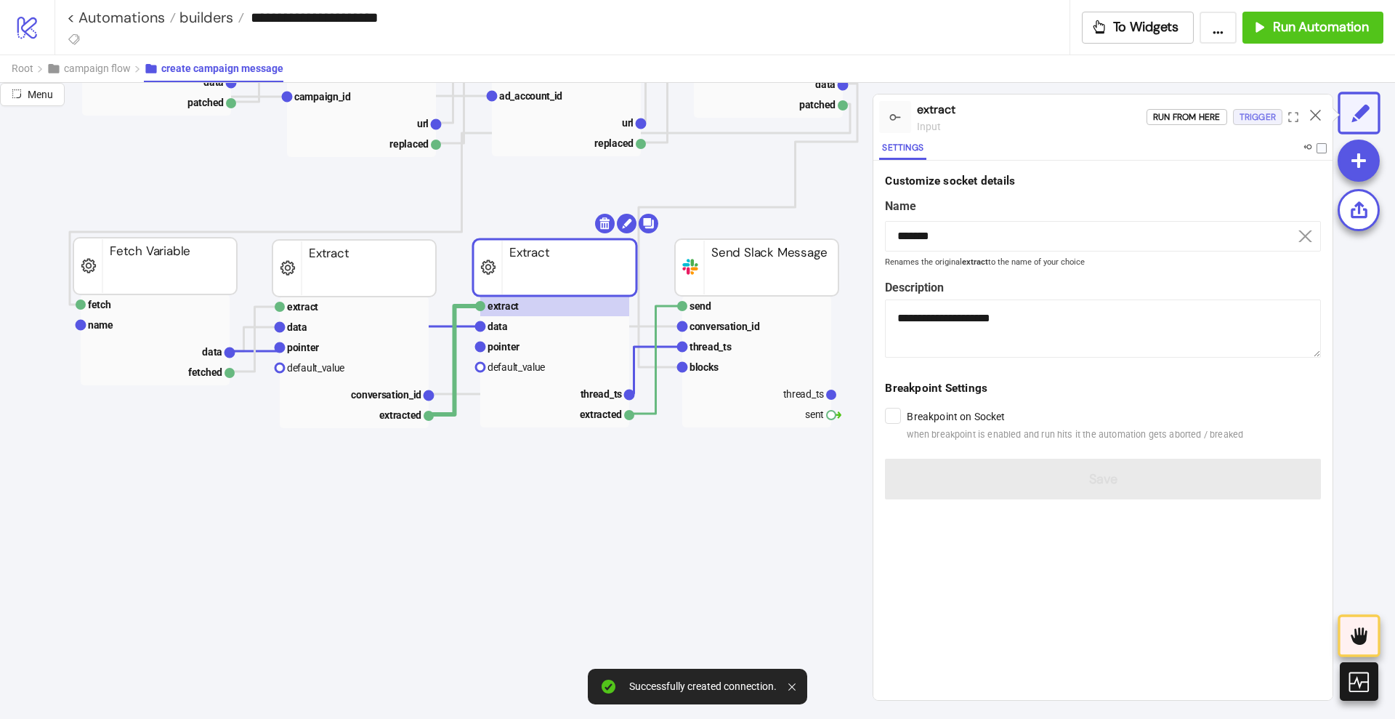
click at [1247, 119] on div "Trigger" at bounding box center [1258, 117] width 36 height 17
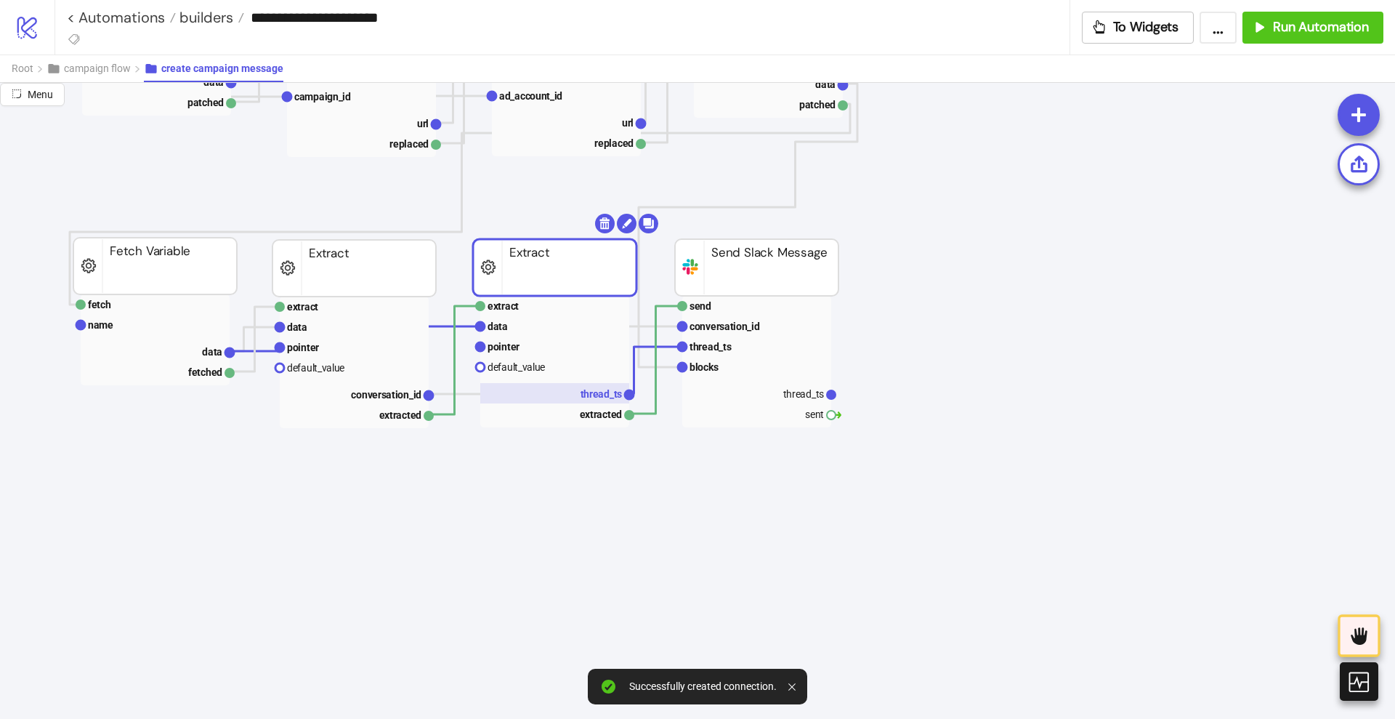
click at [570, 390] on rect at bounding box center [554, 393] width 149 height 20
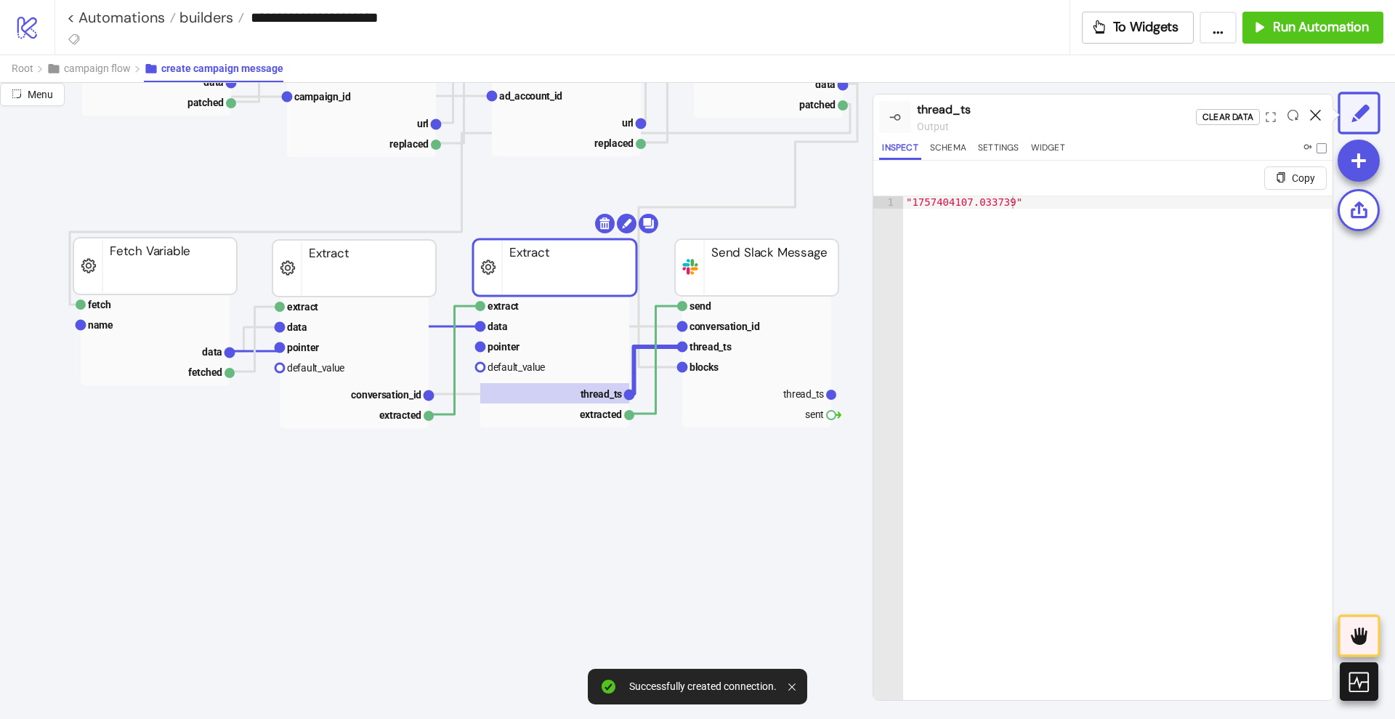
click at [1312, 113] on icon at bounding box center [1315, 115] width 11 height 11
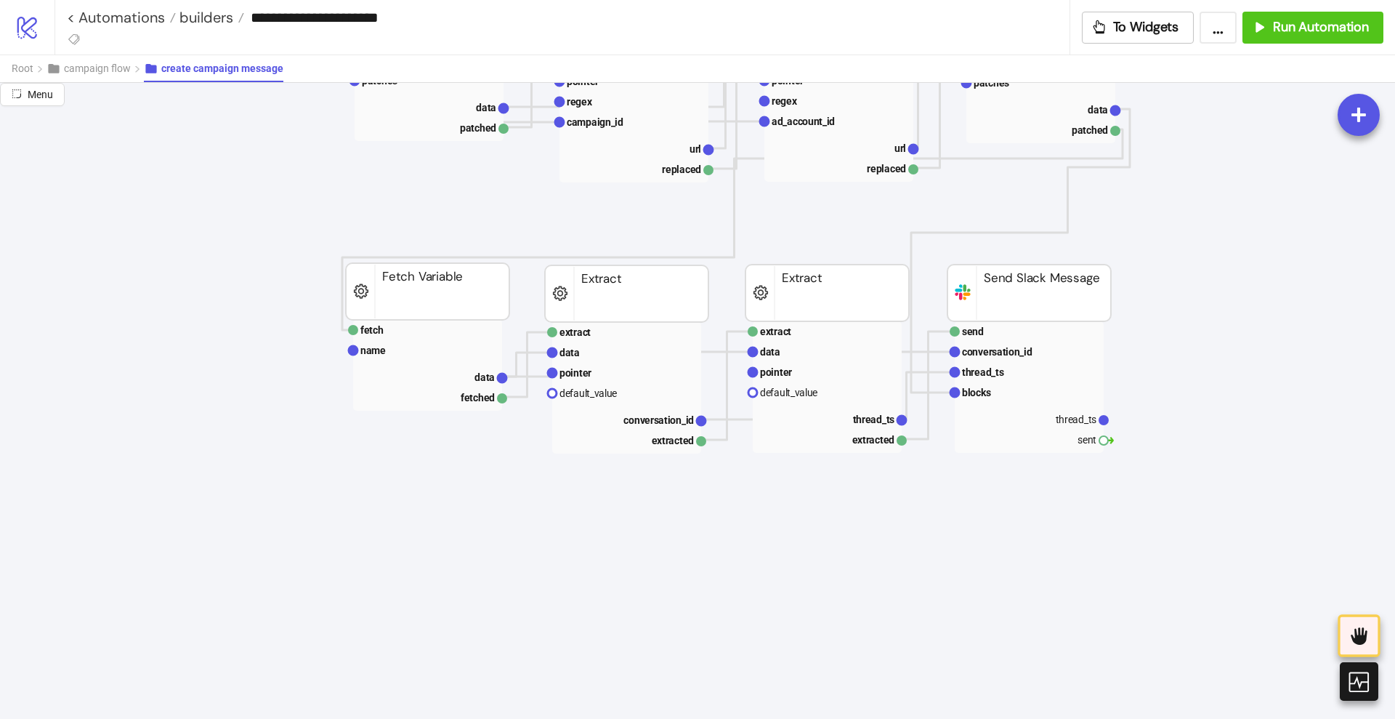
scroll to position [545, 363]
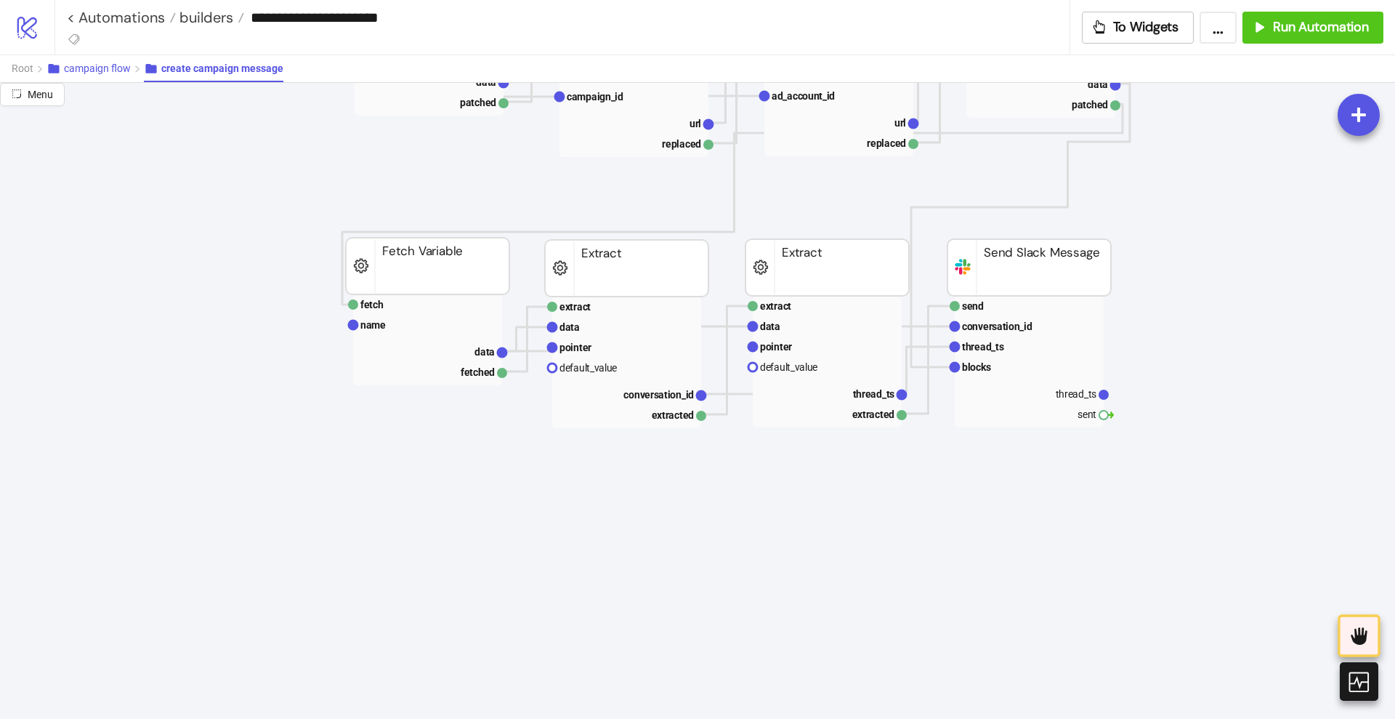
click at [95, 70] on span "campaign flow" at bounding box center [97, 68] width 67 height 12
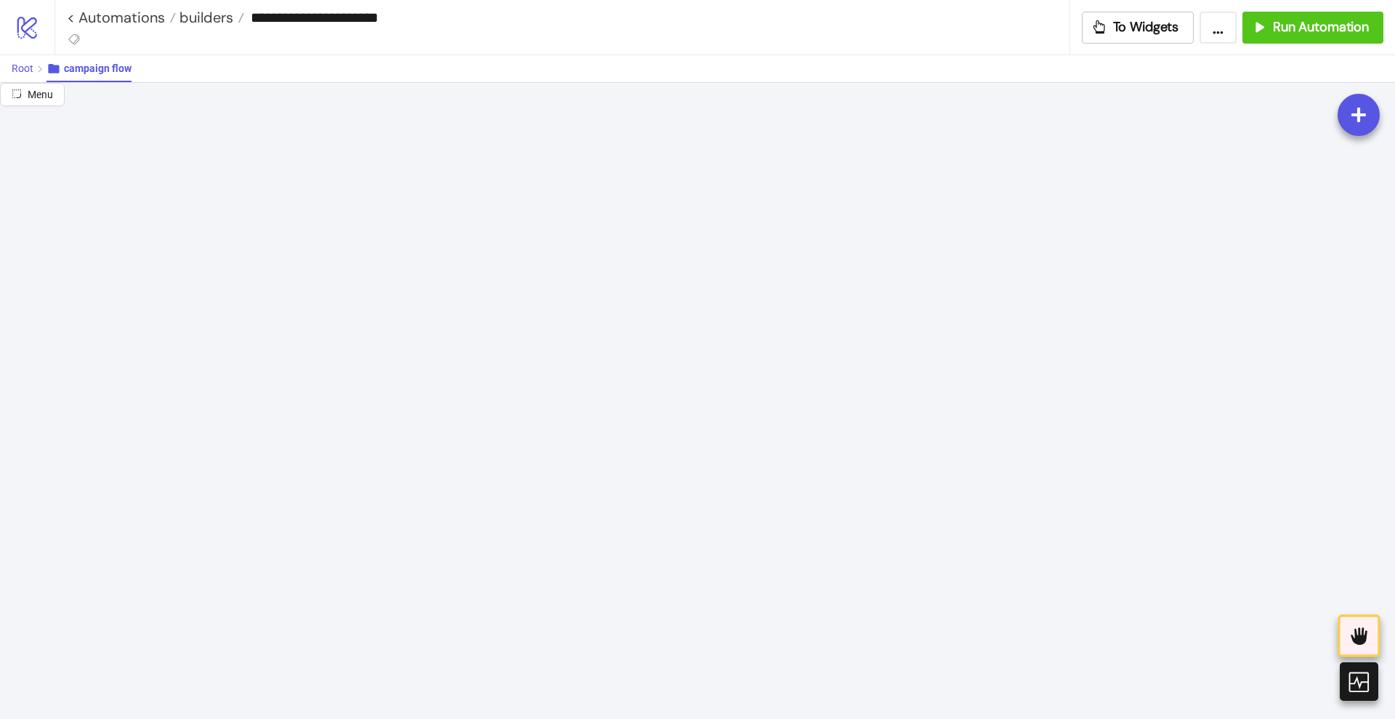
click at [22, 76] on button "Root" at bounding box center [29, 68] width 35 height 27
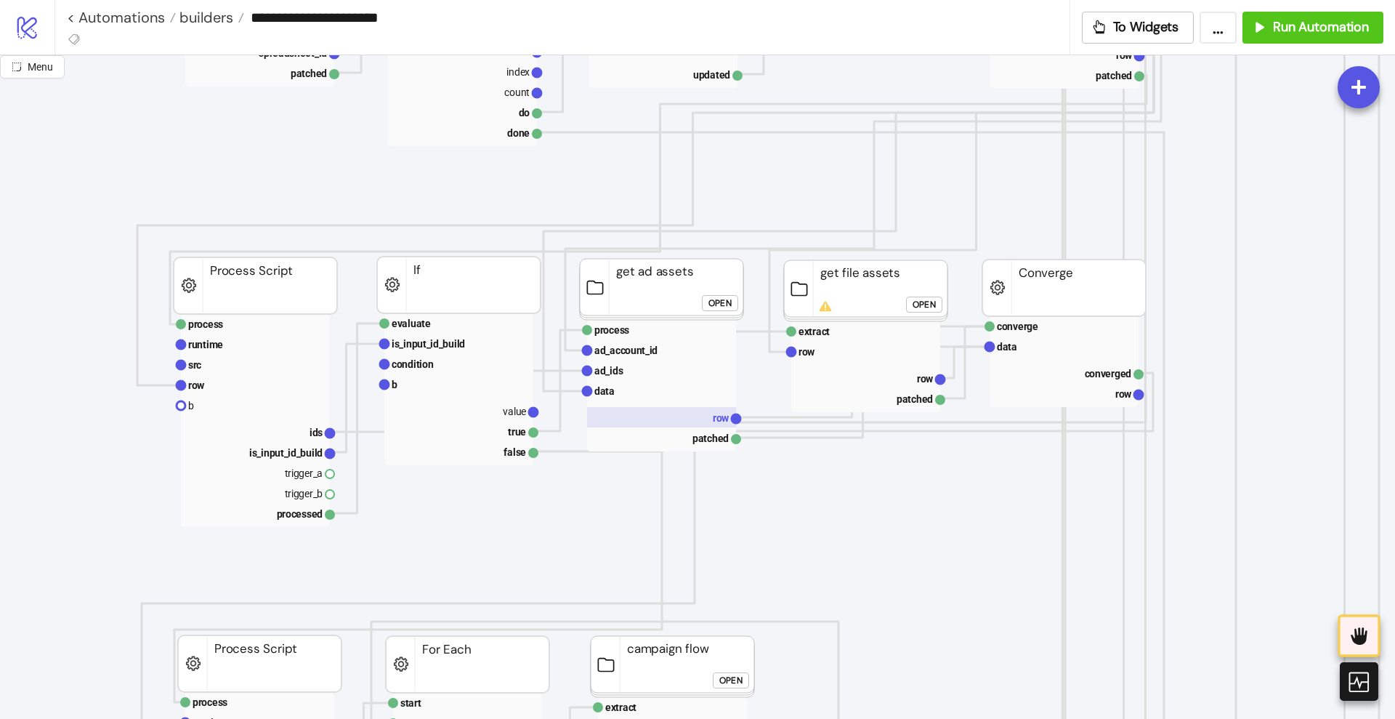
scroll to position [91, 91]
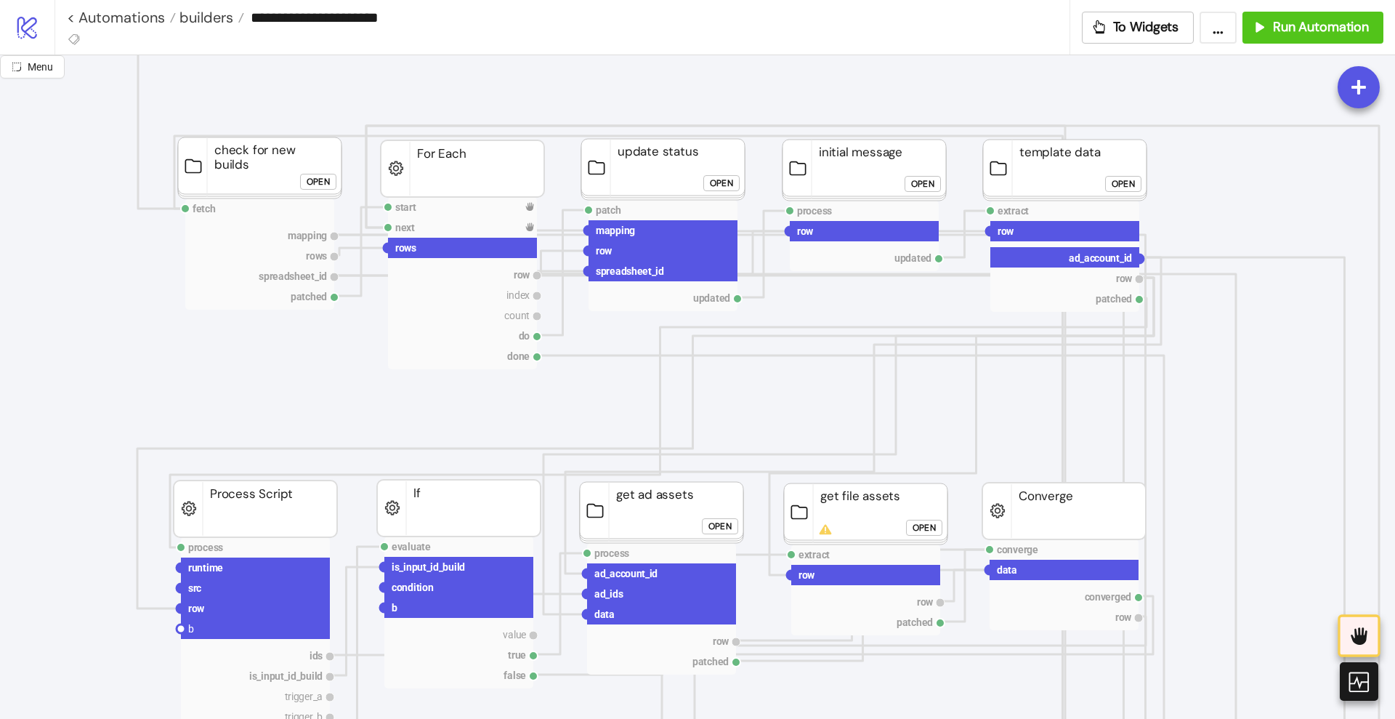
drag, startPoint x: 1140, startPoint y: 257, endPoint x: 913, endPoint y: 328, distance: 237.7
click at [1137, 276] on g "extract row ad_account_id row patched" at bounding box center [1065, 256] width 158 height 111
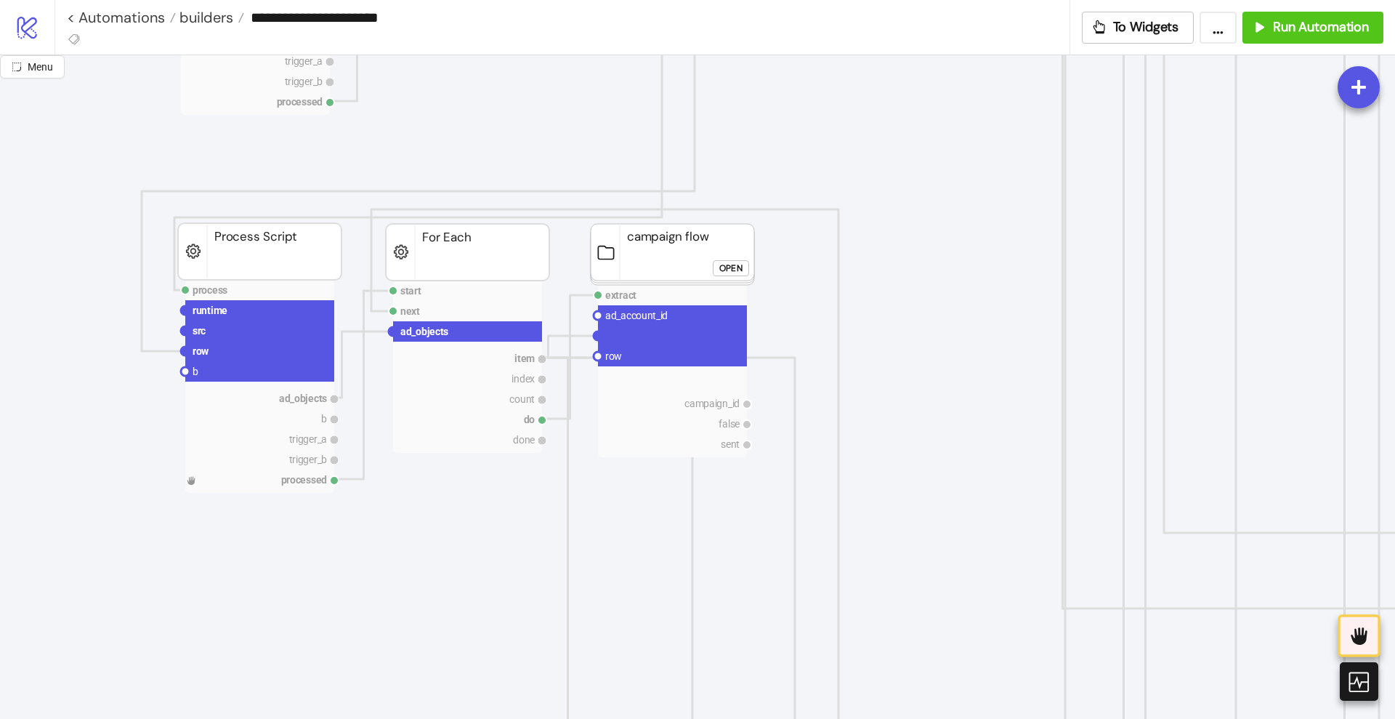
scroll to position [727, 91]
click at [599, 313] on circle at bounding box center [598, 314] width 9 height 9
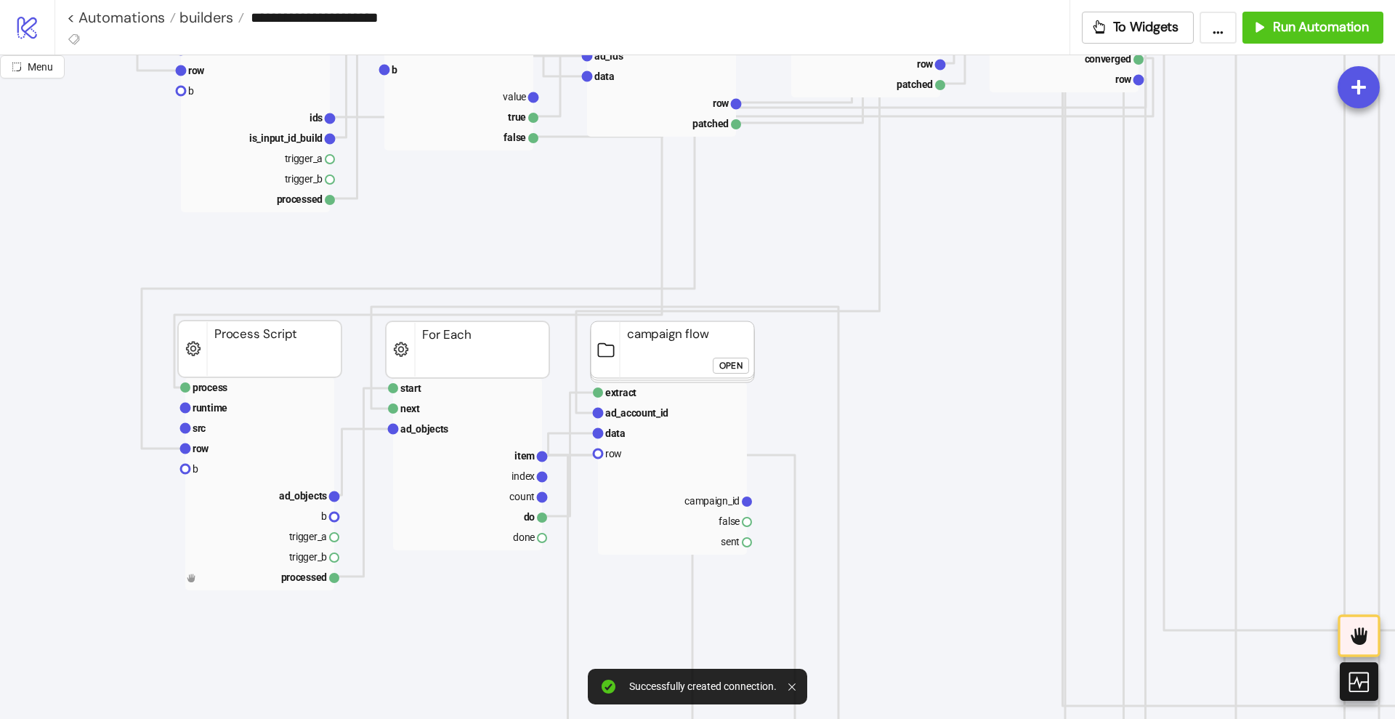
scroll to position [636, 91]
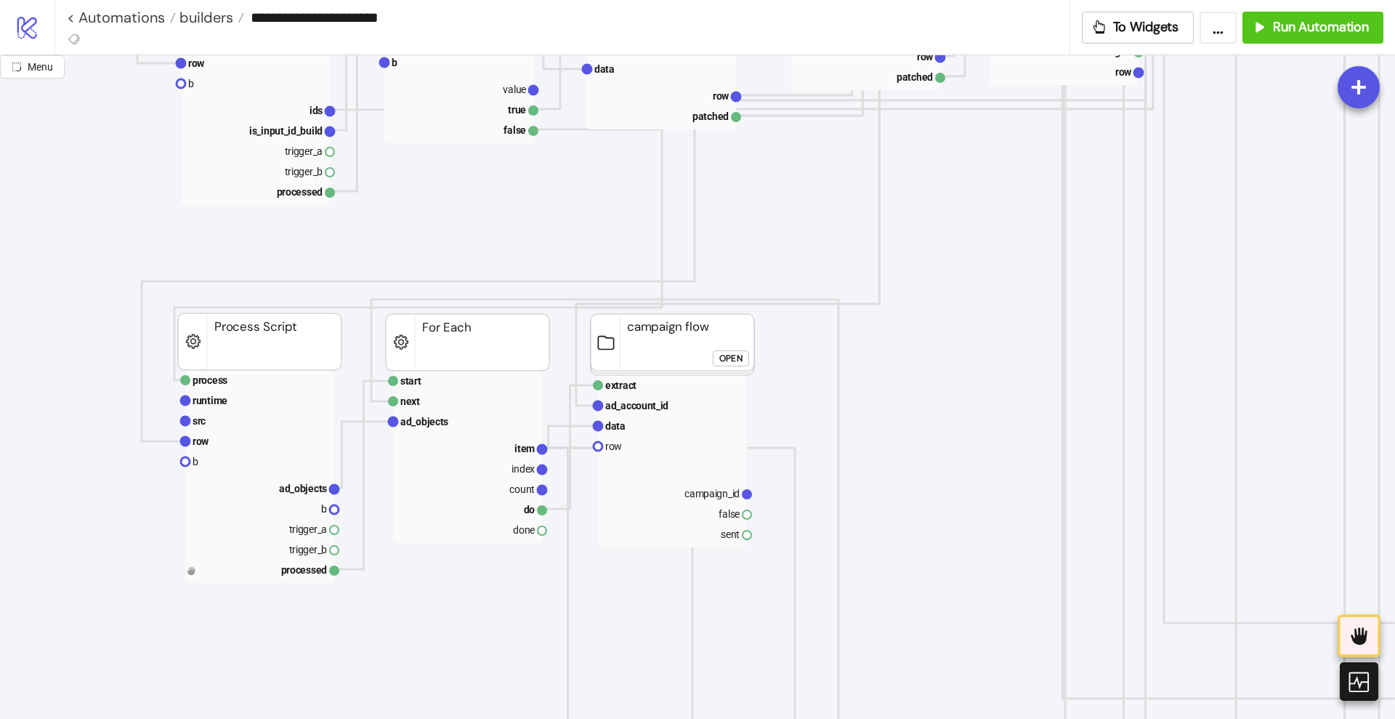
drag, startPoint x: 1140, startPoint y: 73, endPoint x: 999, endPoint y: 203, distance: 192.4
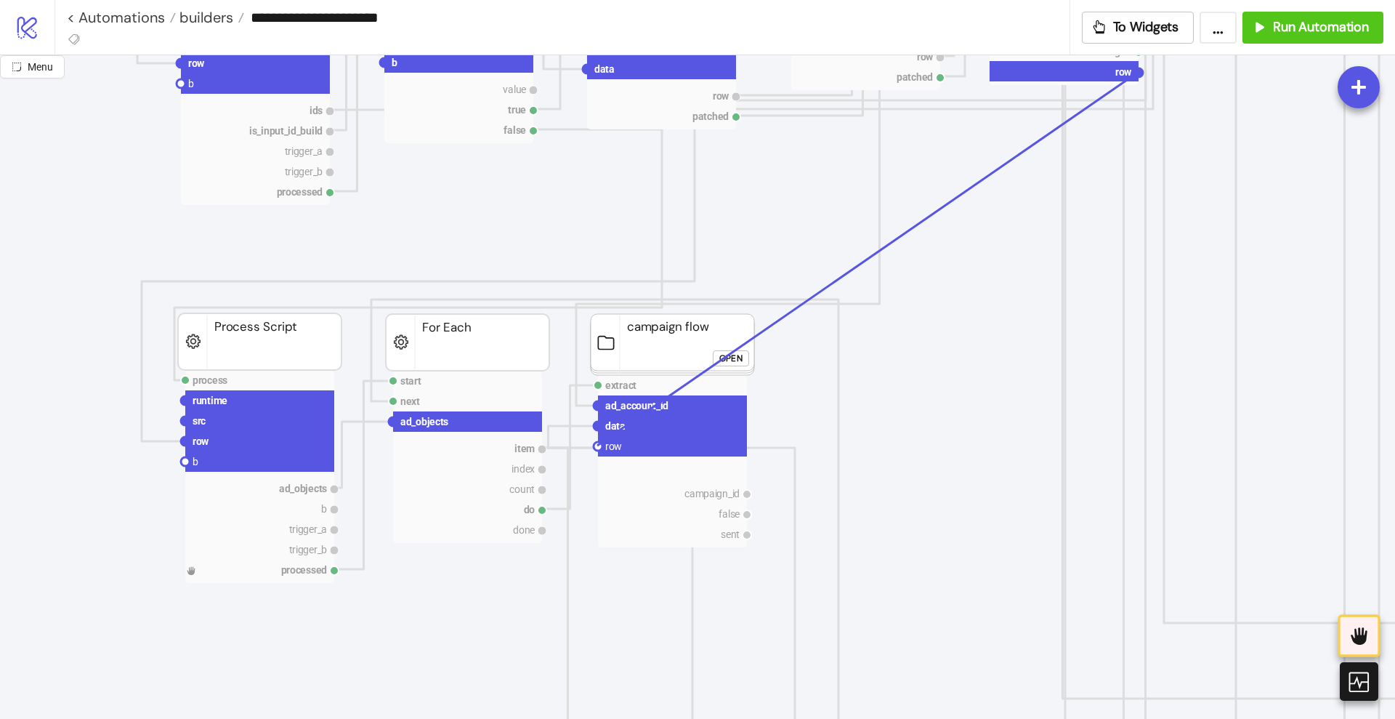
click at [597, 446] on circle at bounding box center [598, 446] width 9 height 9
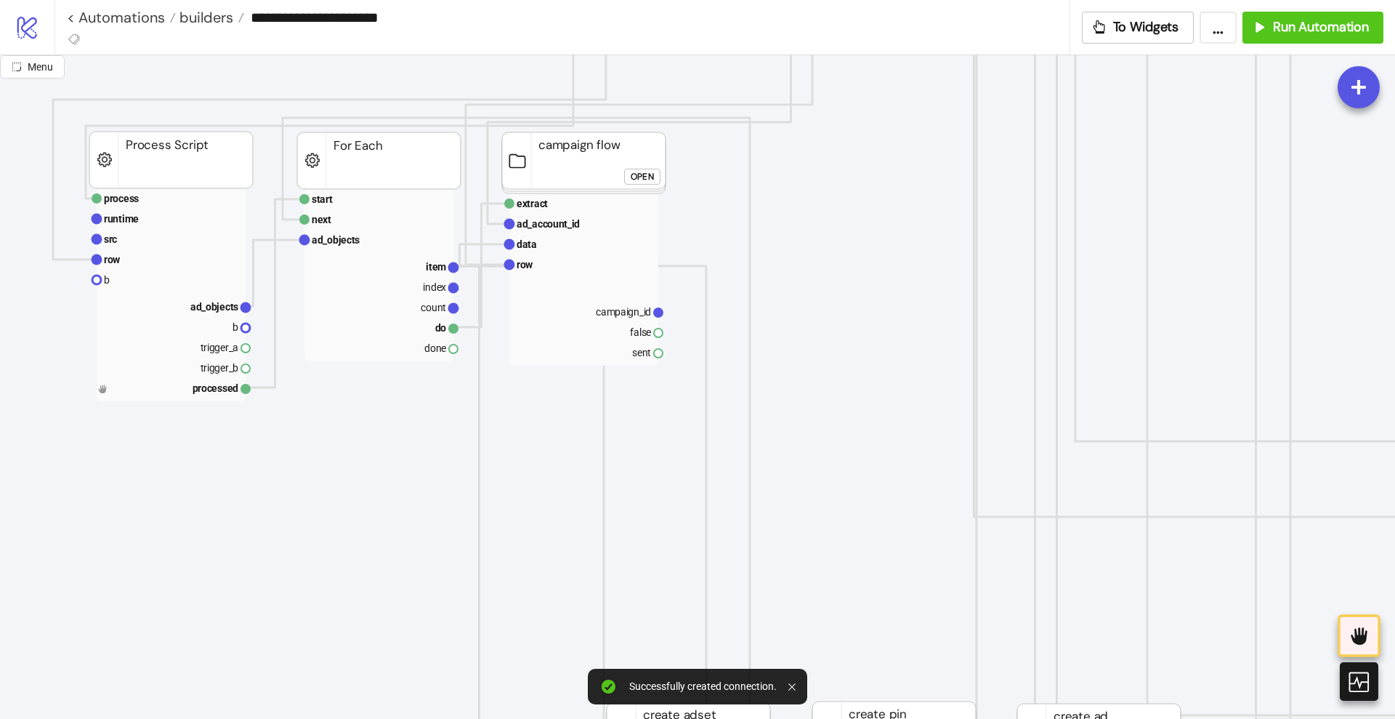
scroll to position [818, 182]
click at [639, 172] on div "Open" at bounding box center [640, 177] width 23 height 17
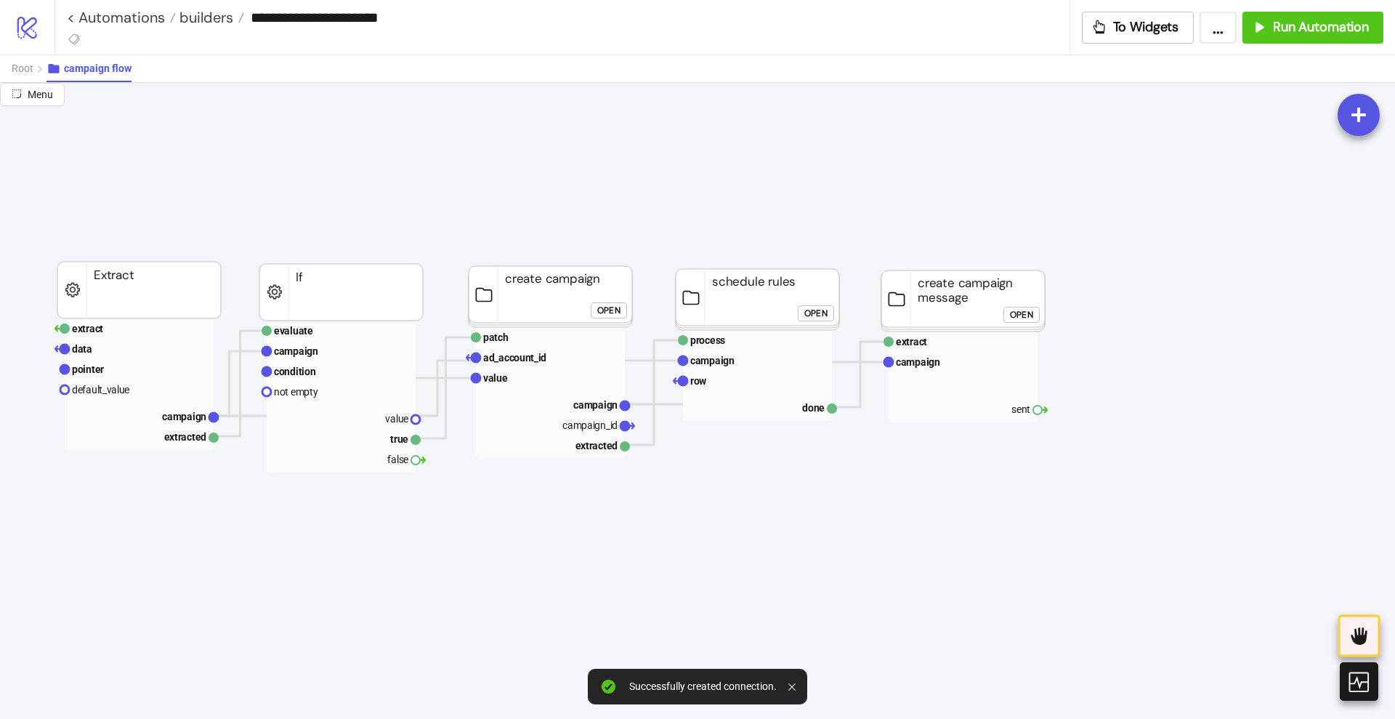
scroll to position [0, 182]
click at [396, 460] on rect at bounding box center [341, 459] width 149 height 20
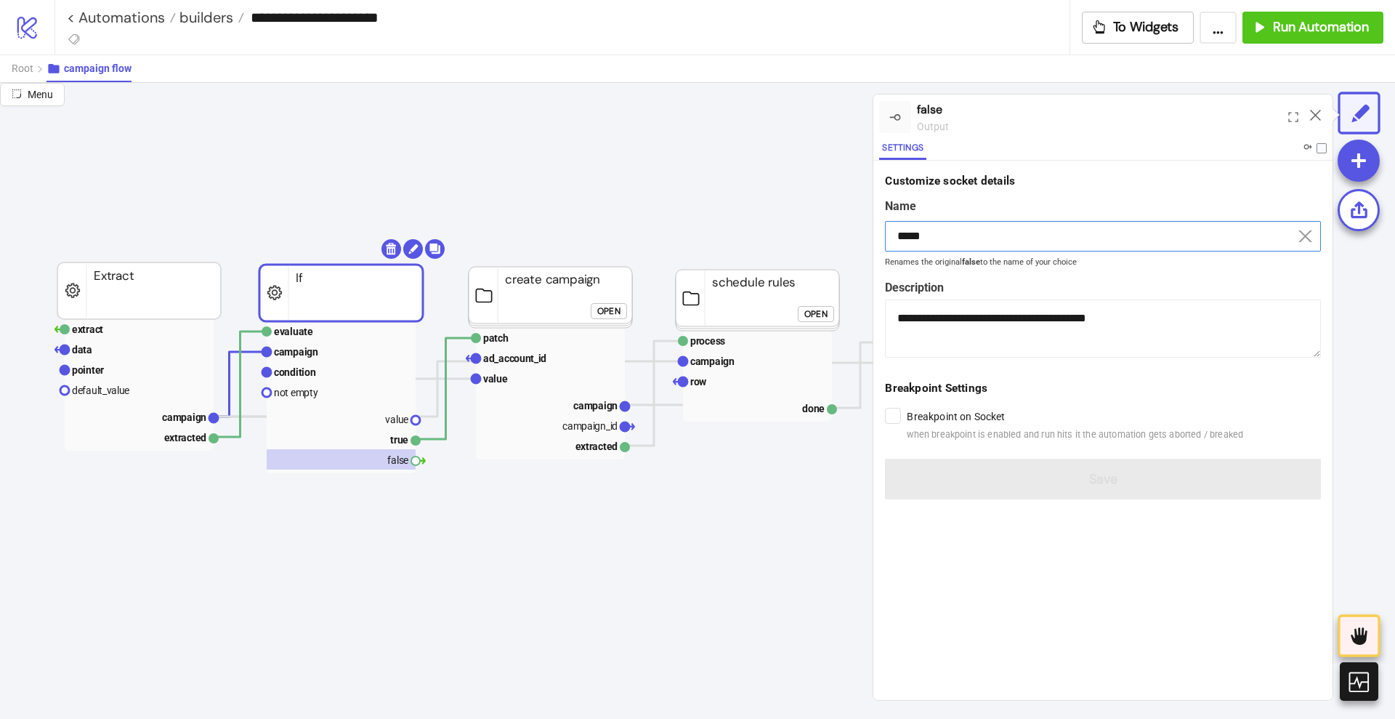
click at [988, 225] on input "*****" at bounding box center [1103, 236] width 436 height 31
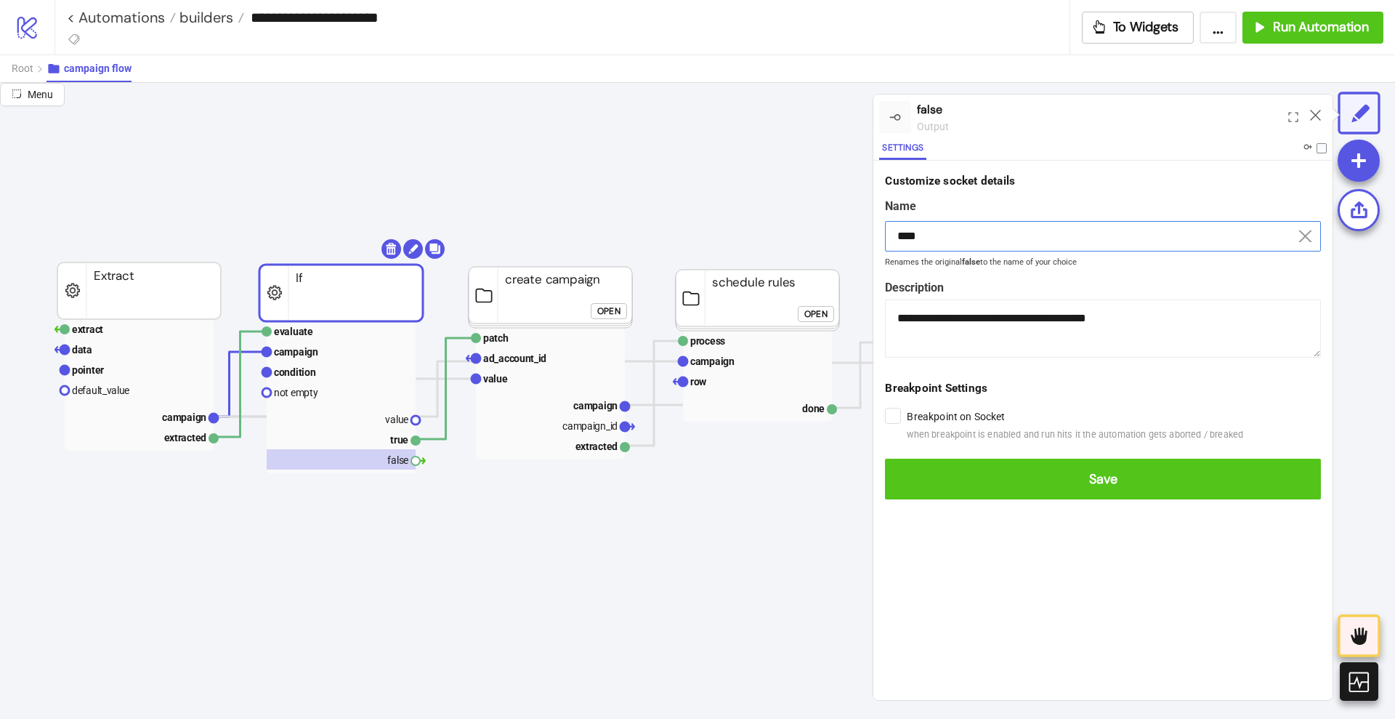
type input "****"
click at [885, 459] on button "Save" at bounding box center [1103, 479] width 436 height 41
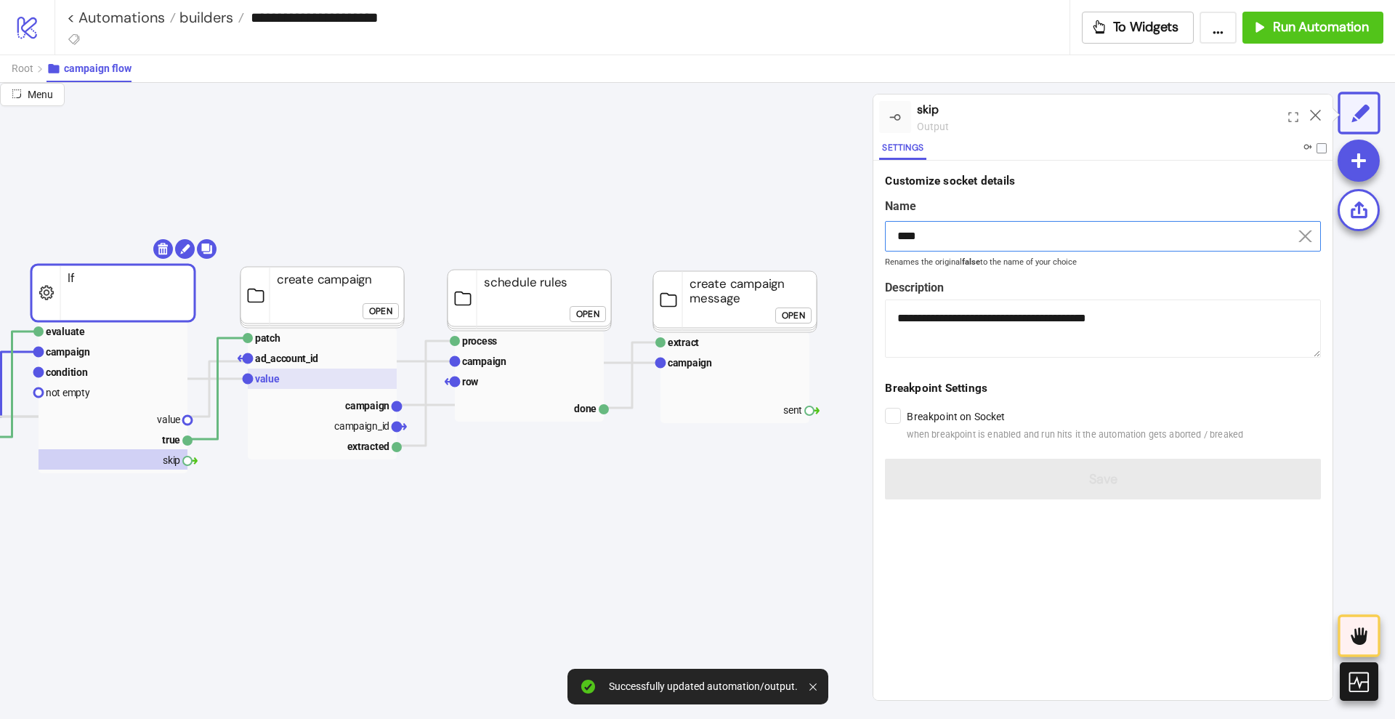
scroll to position [0, 454]
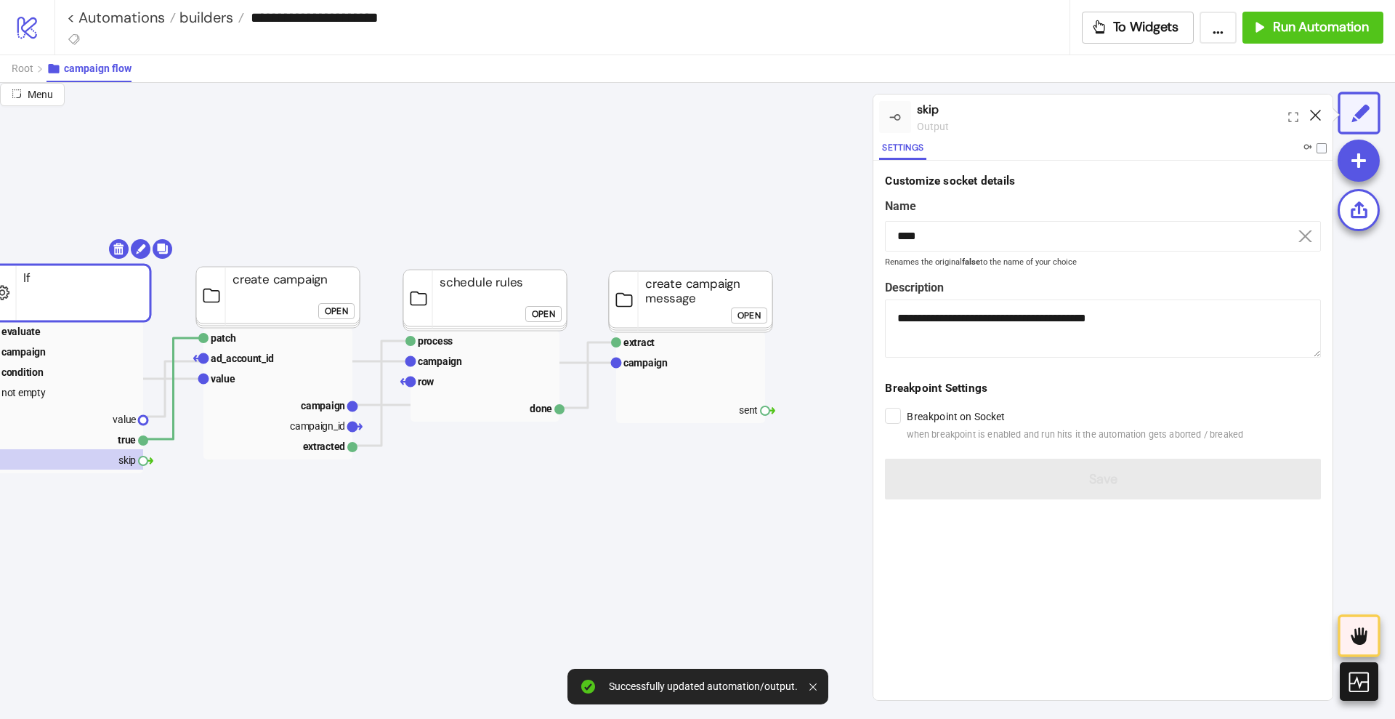
click at [1316, 110] on icon at bounding box center [1315, 115] width 11 height 11
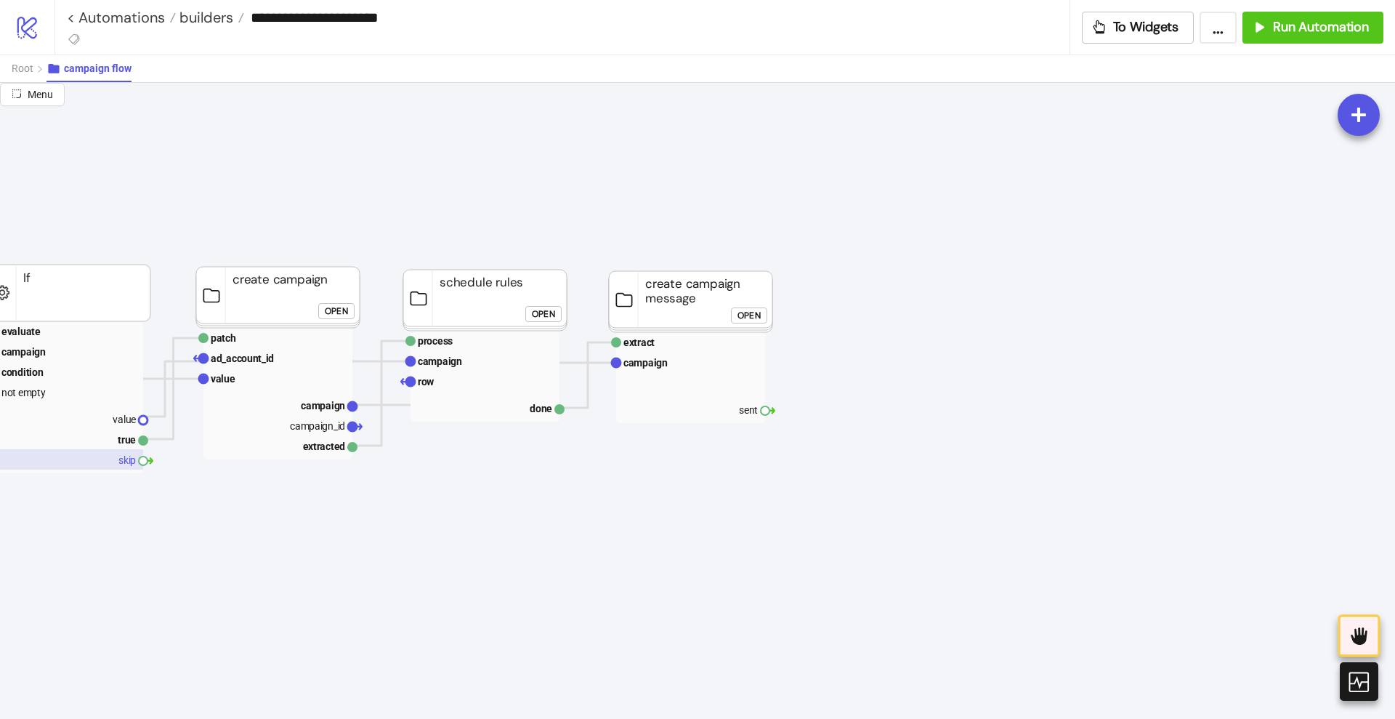
click at [121, 455] on rect at bounding box center [68, 459] width 149 height 20
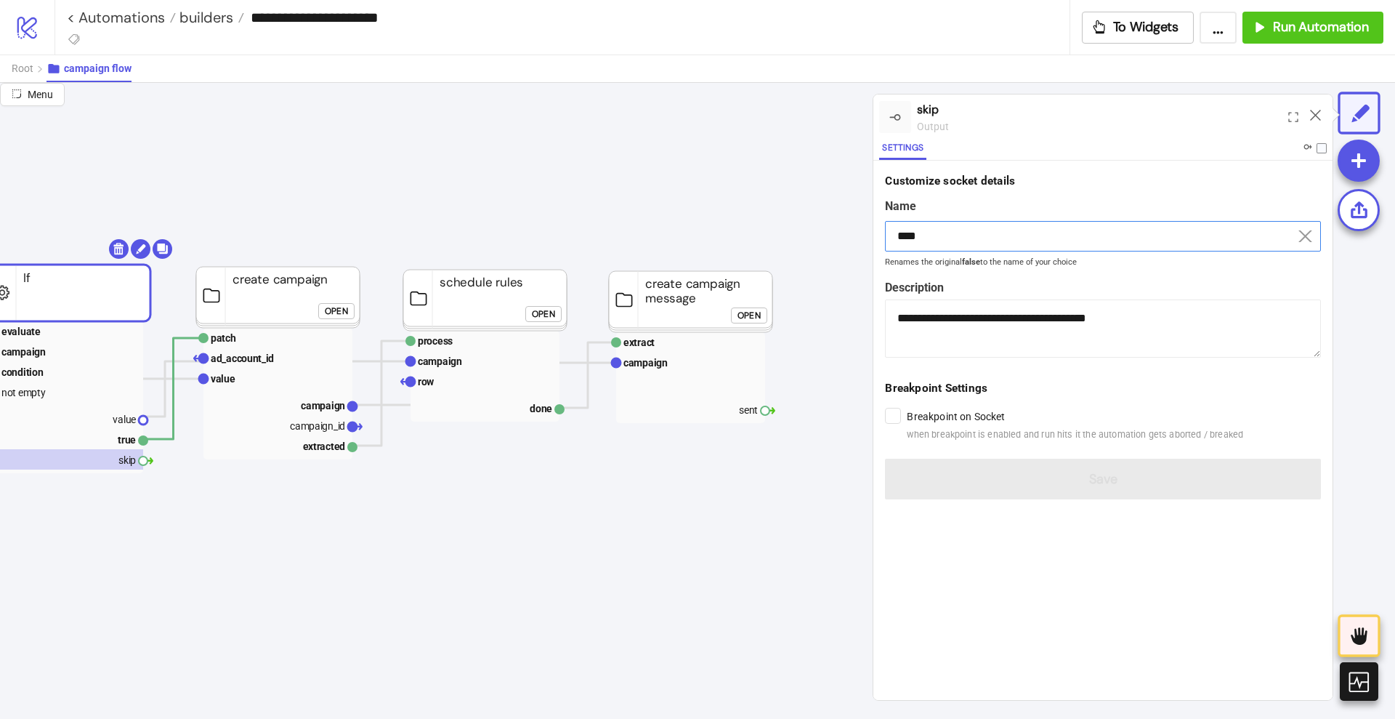
click at [962, 245] on input "****" at bounding box center [1103, 236] width 436 height 31
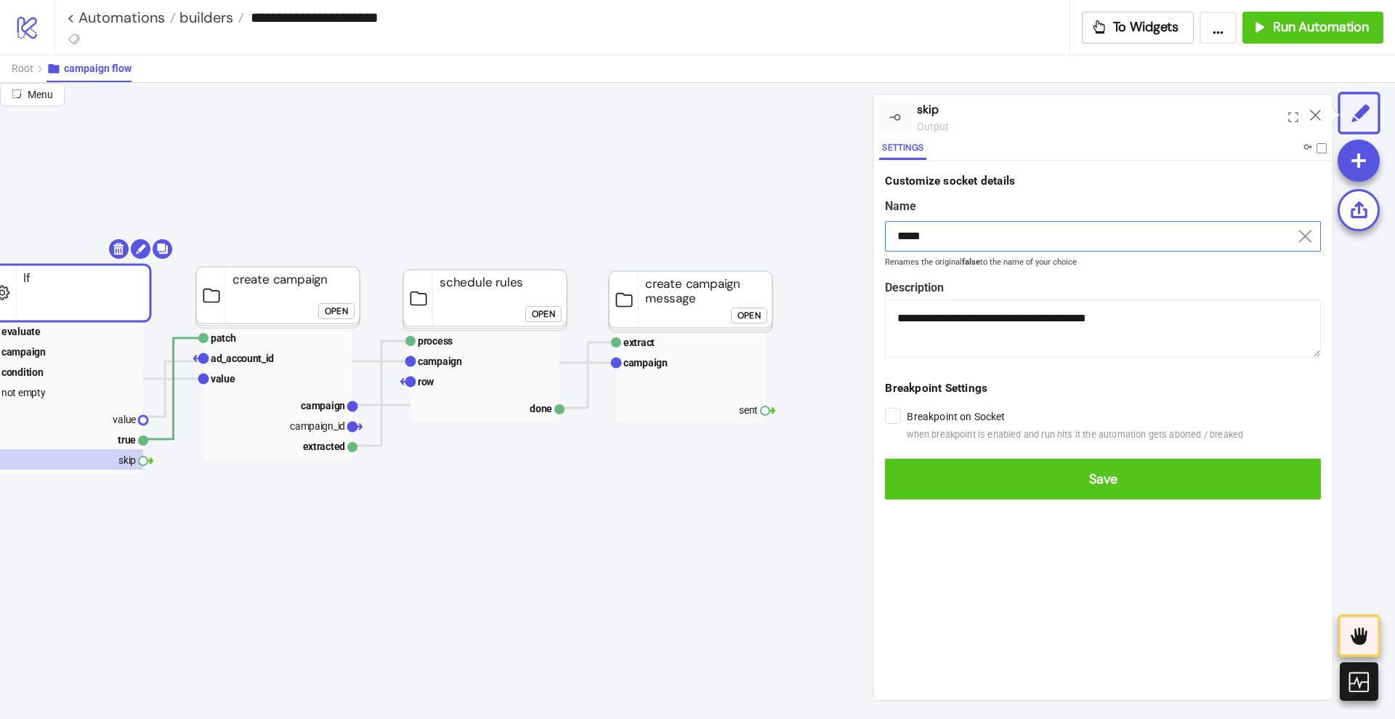
type input "*****"
click at [885, 459] on button "Save" at bounding box center [1103, 479] width 436 height 41
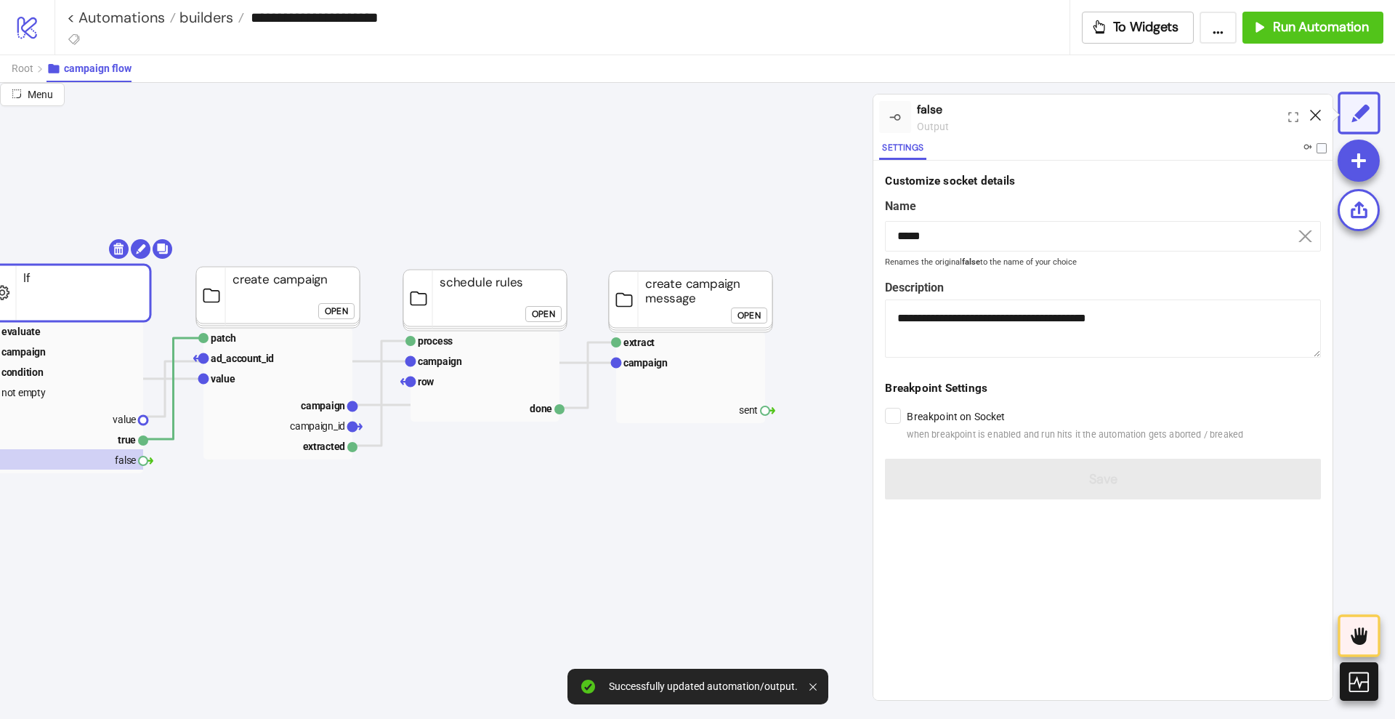
click at [1318, 115] on icon at bounding box center [1315, 115] width 11 height 11
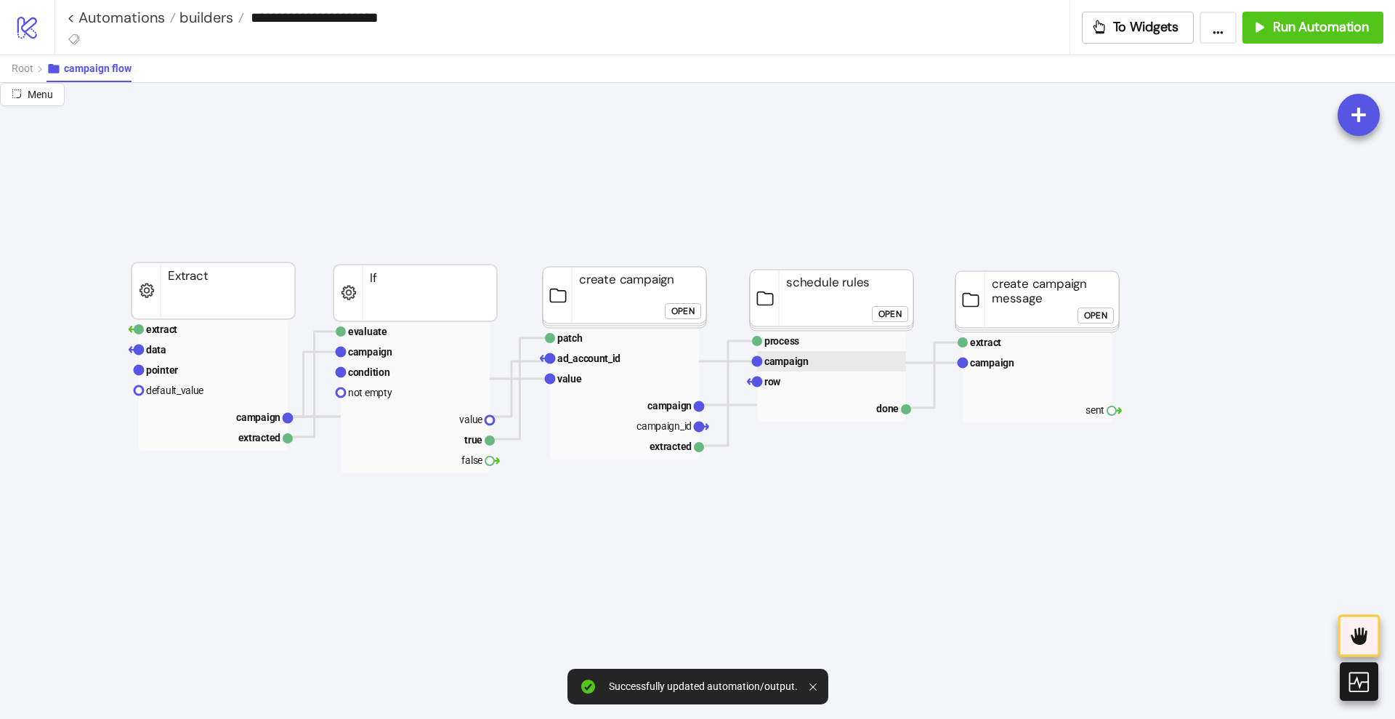
scroll to position [0, 0]
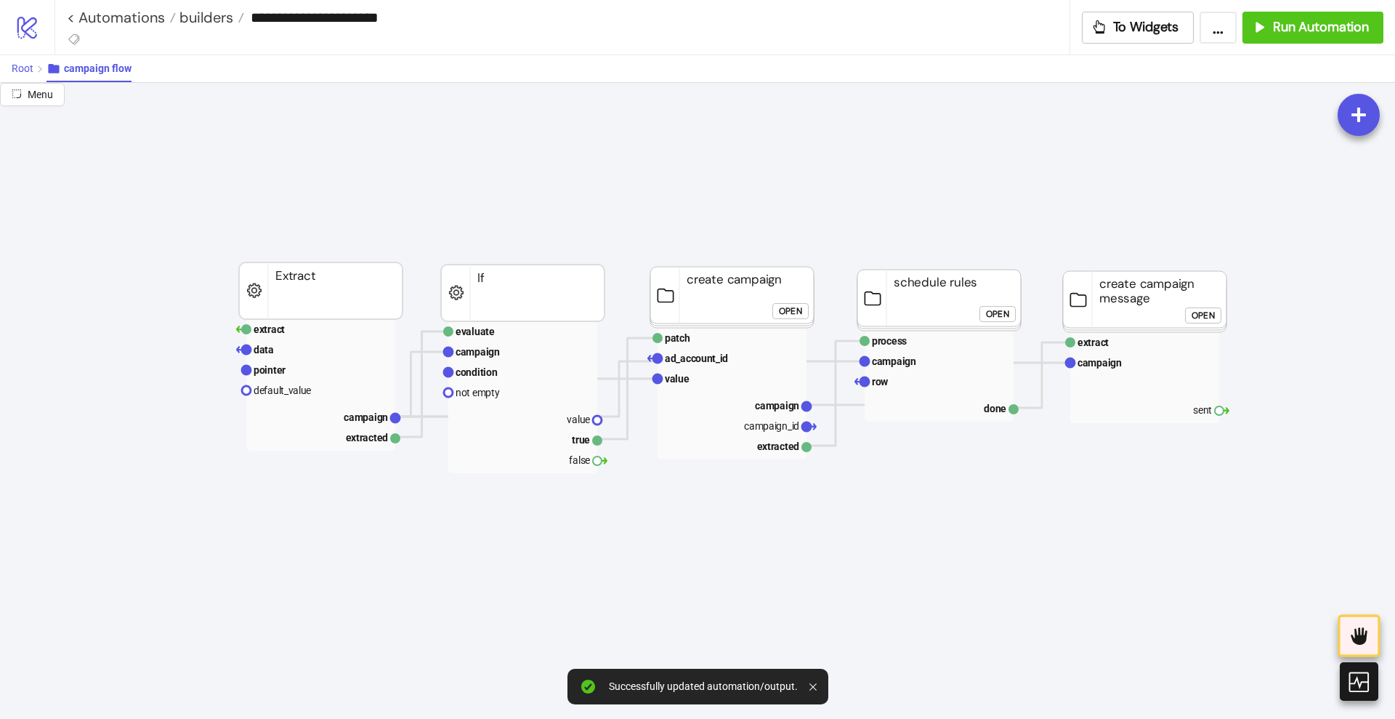
click at [18, 68] on span "Root" at bounding box center [23, 68] width 22 height 12
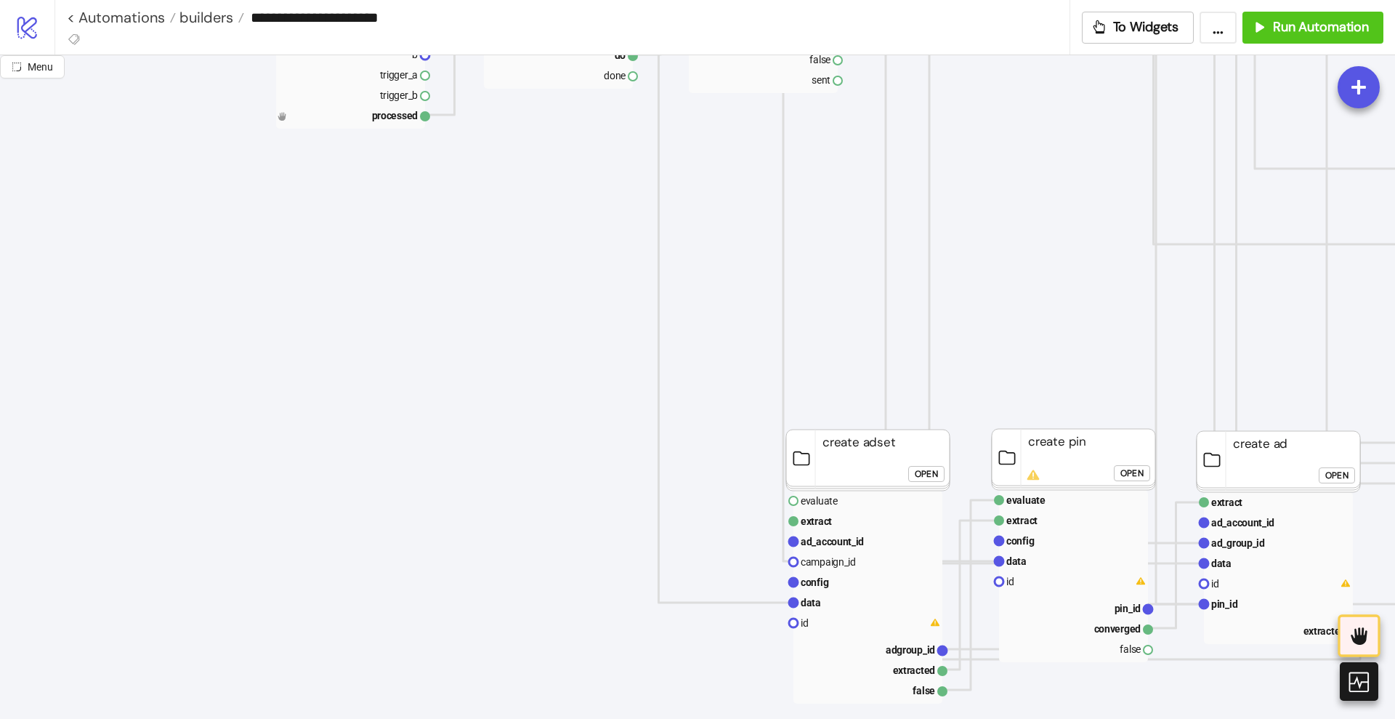
scroll to position [1090, 363]
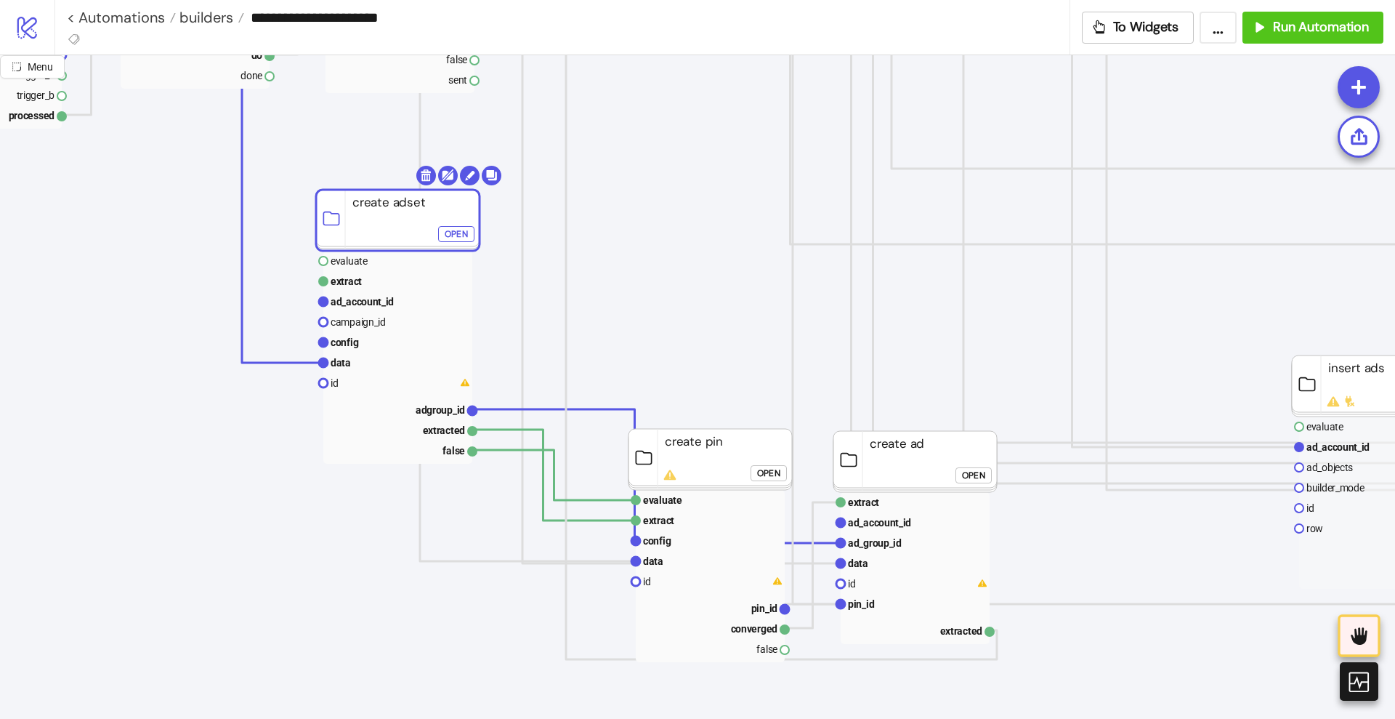
drag, startPoint x: 498, startPoint y: 435, endPoint x: 643, endPoint y: 117, distance: 349.3
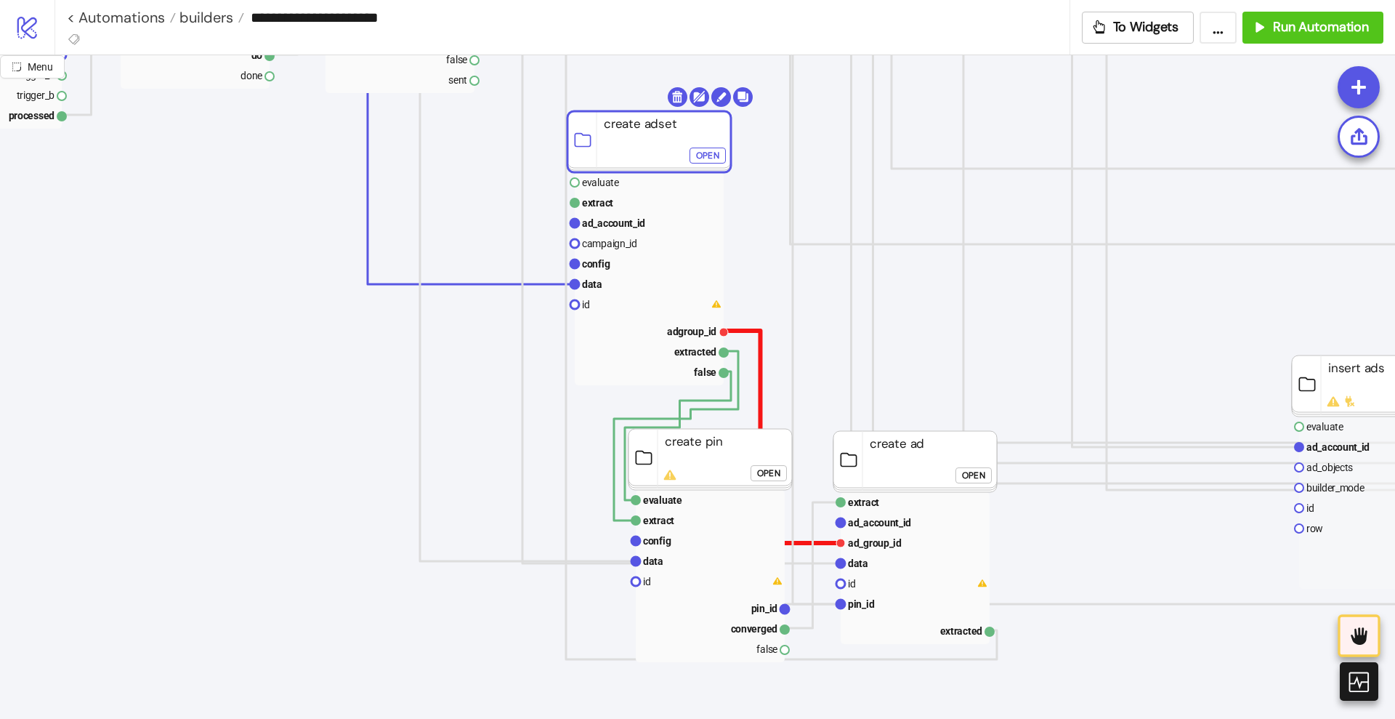
click at [760, 352] on polyline at bounding box center [782, 437] width 117 height 212
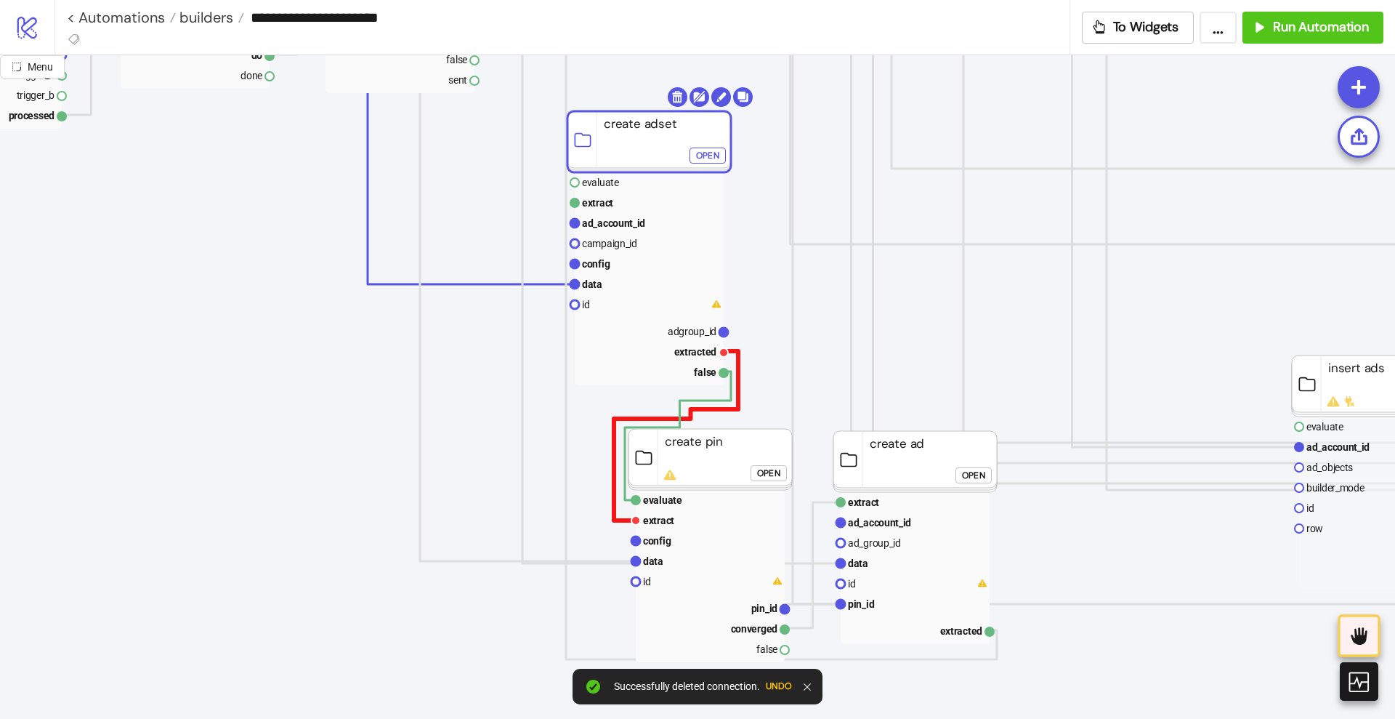
click at [738, 389] on polyline at bounding box center [676, 435] width 124 height 169
click at [731, 398] on polyline at bounding box center [678, 435] width 106 height 129
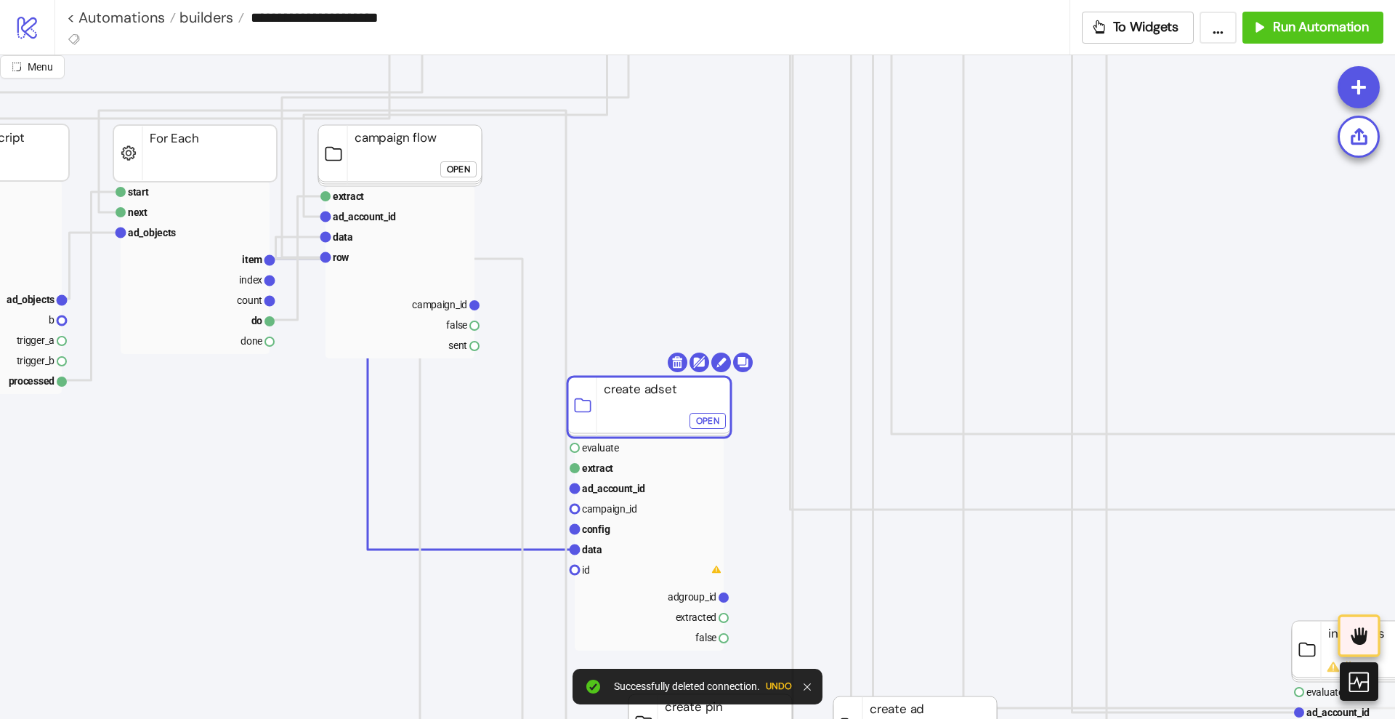
scroll to position [818, 363]
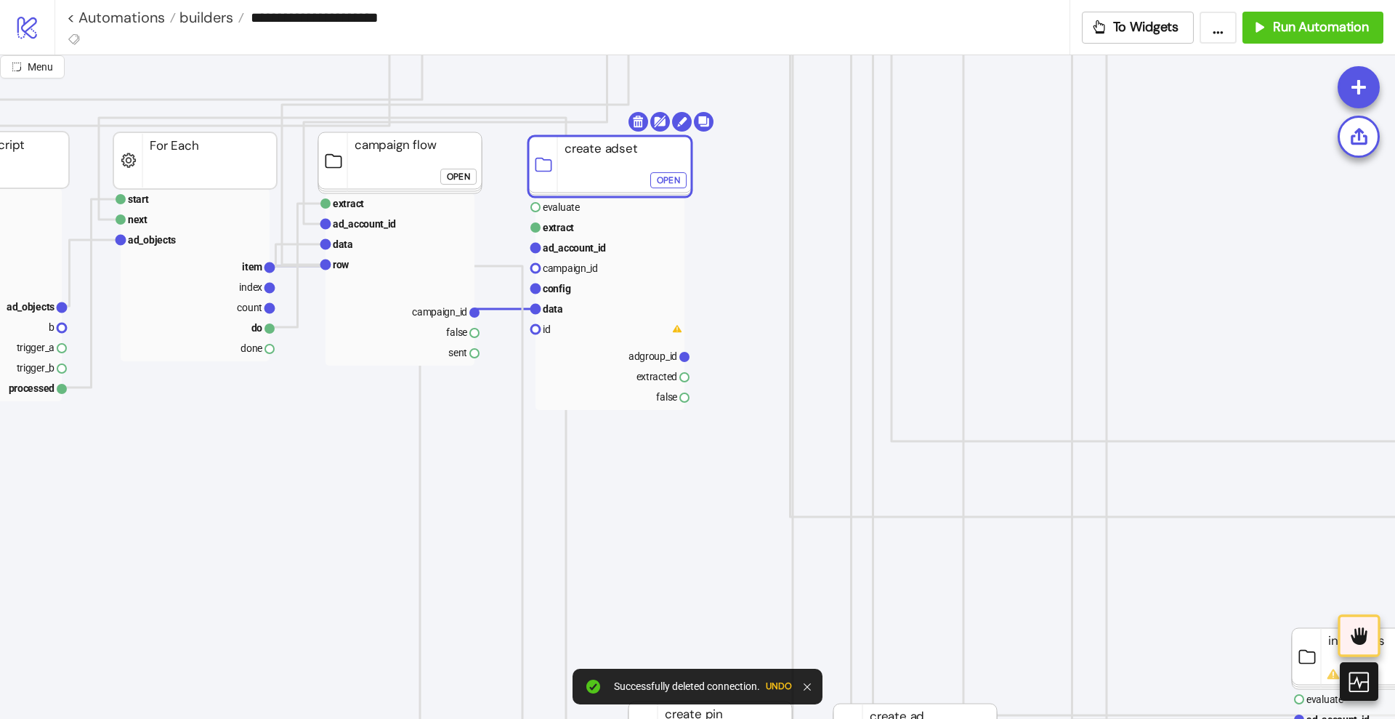
drag, startPoint x: 658, startPoint y: 406, endPoint x: 619, endPoint y: 158, distance: 250.9
click at [619, 158] on rect at bounding box center [610, 166] width 164 height 61
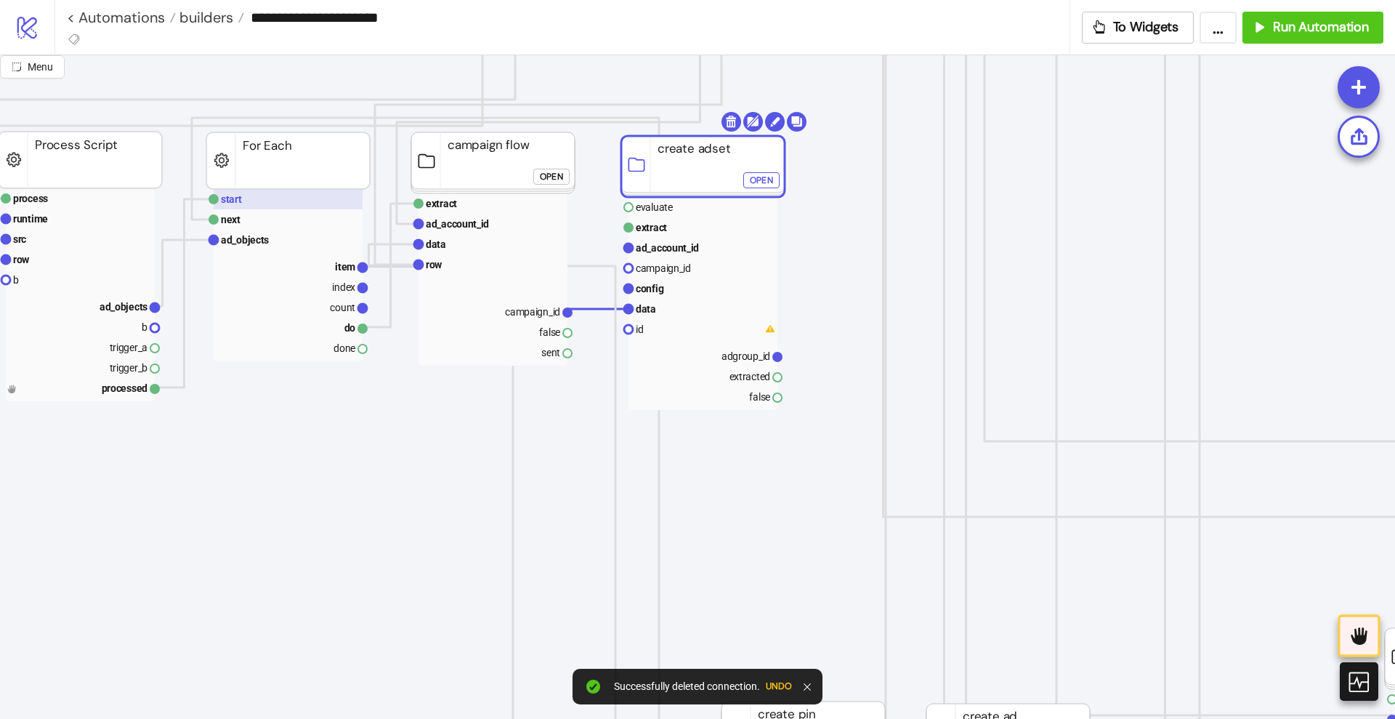
scroll to position [818, 273]
click at [543, 313] on text "campaign_id" at bounding box center [530, 312] width 55 height 12
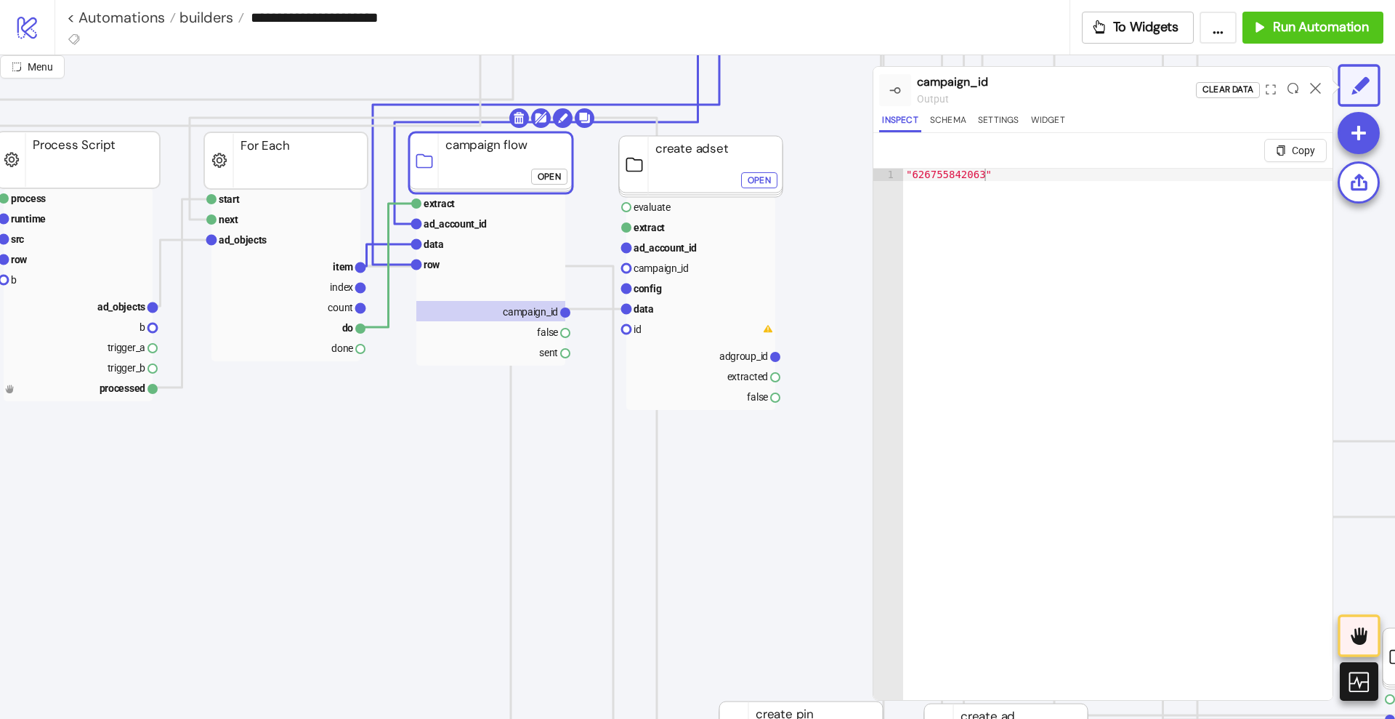
click div "Open"
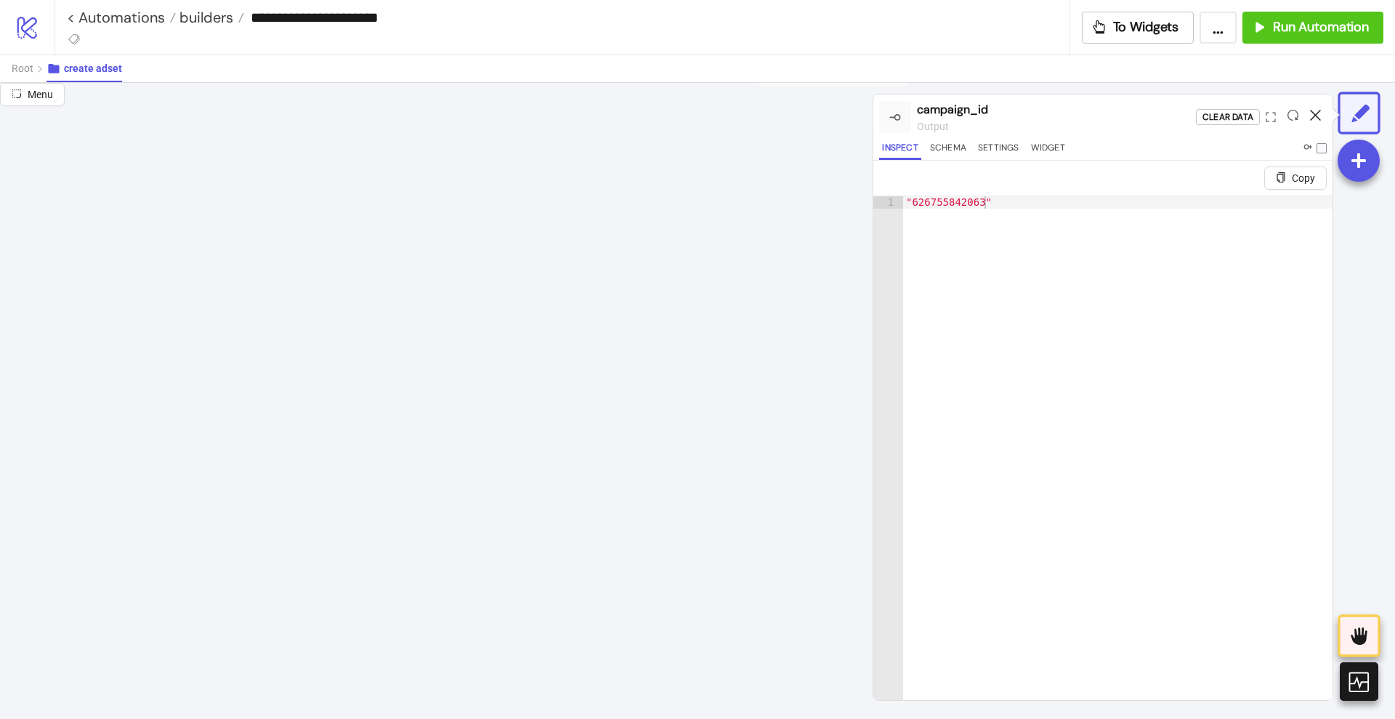
click at [1317, 112] on icon at bounding box center [1315, 115] width 11 height 11
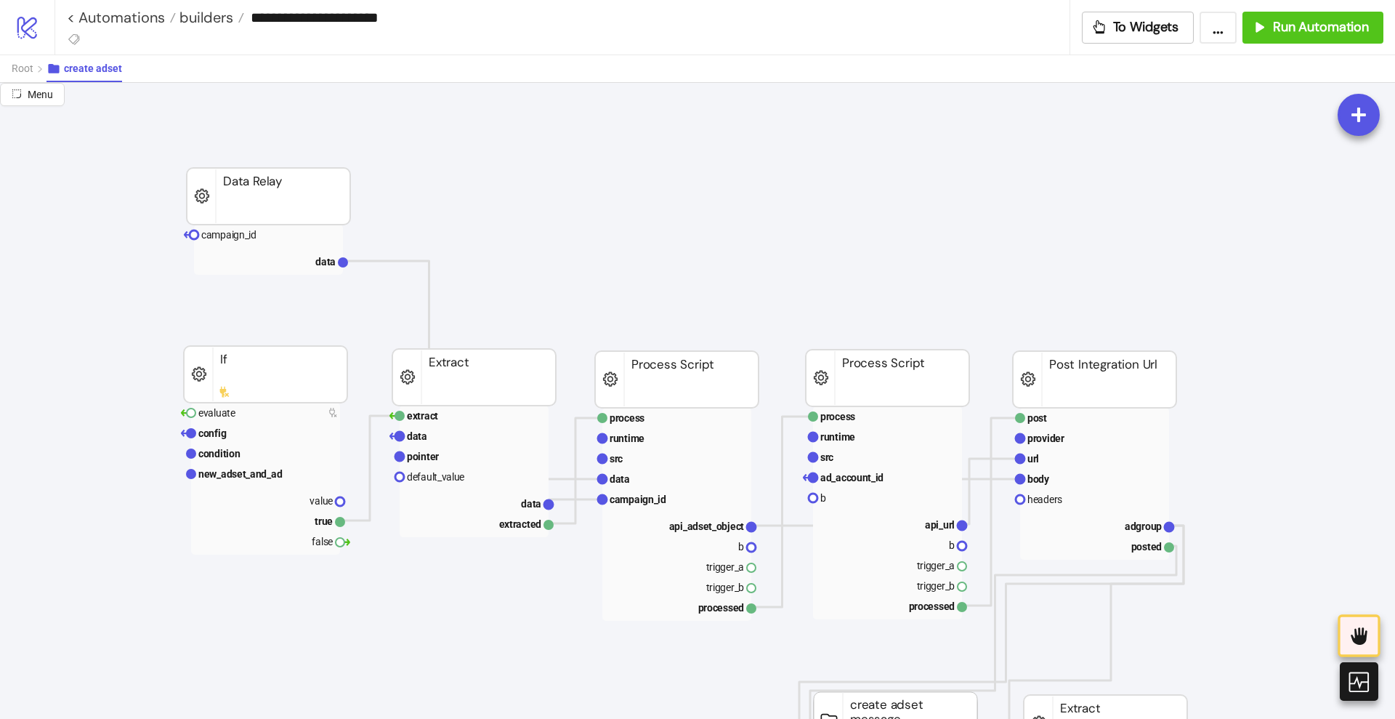
scroll to position [19, 0]
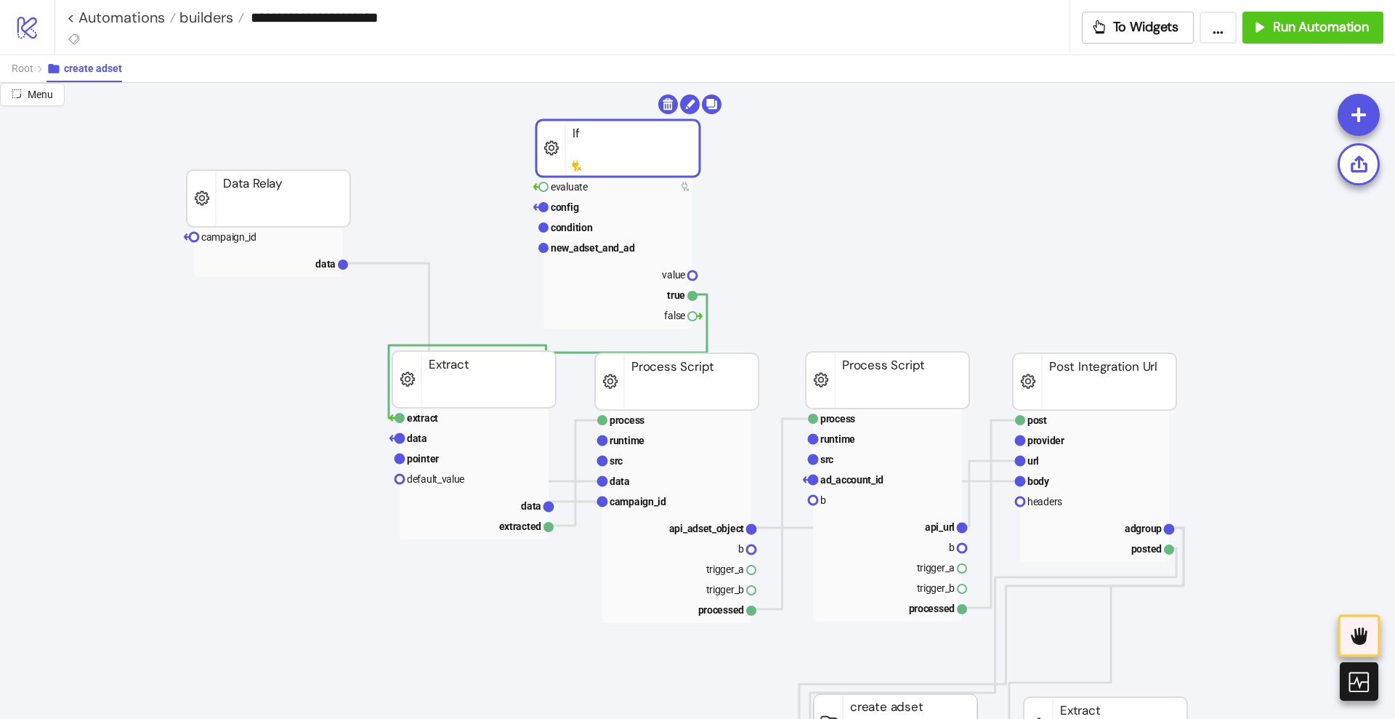
drag, startPoint x: 246, startPoint y: 389, endPoint x: 570, endPoint y: 153, distance: 400.6
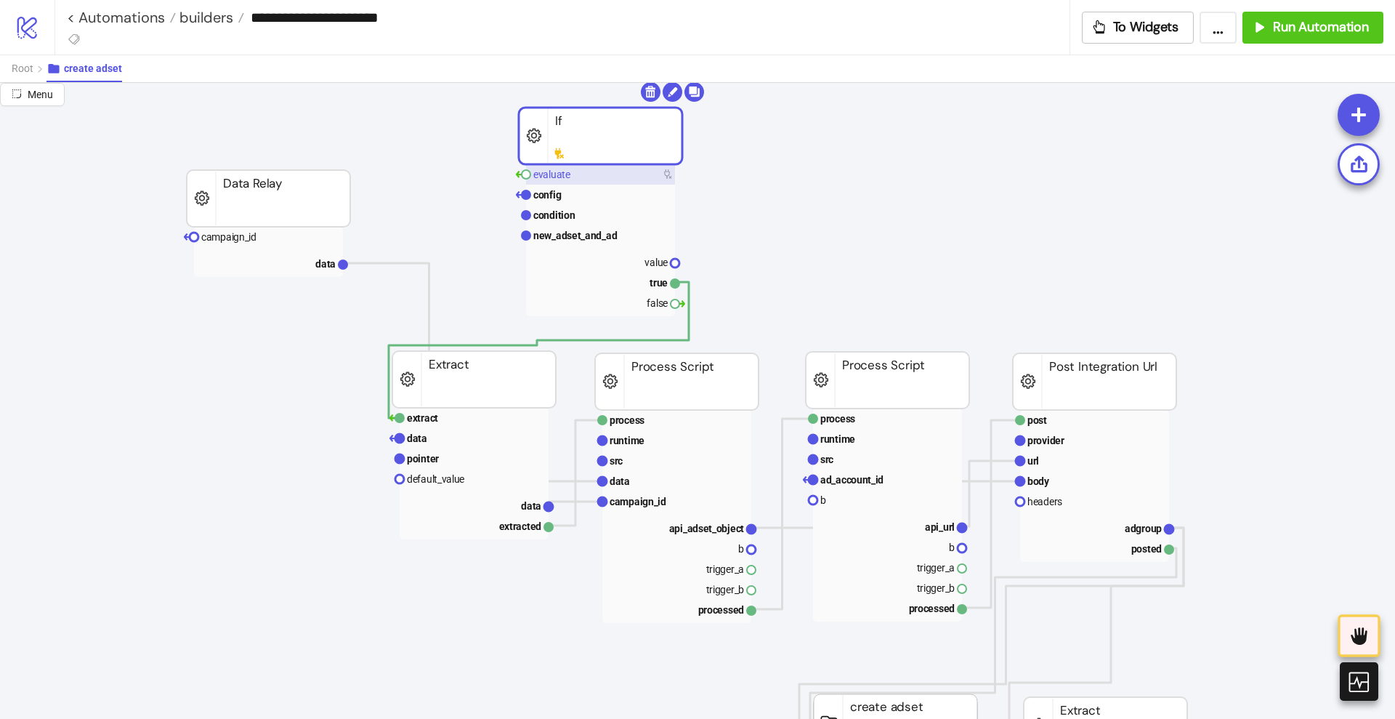
click at [563, 174] on text "evaluate" at bounding box center [551, 175] width 37 height 12
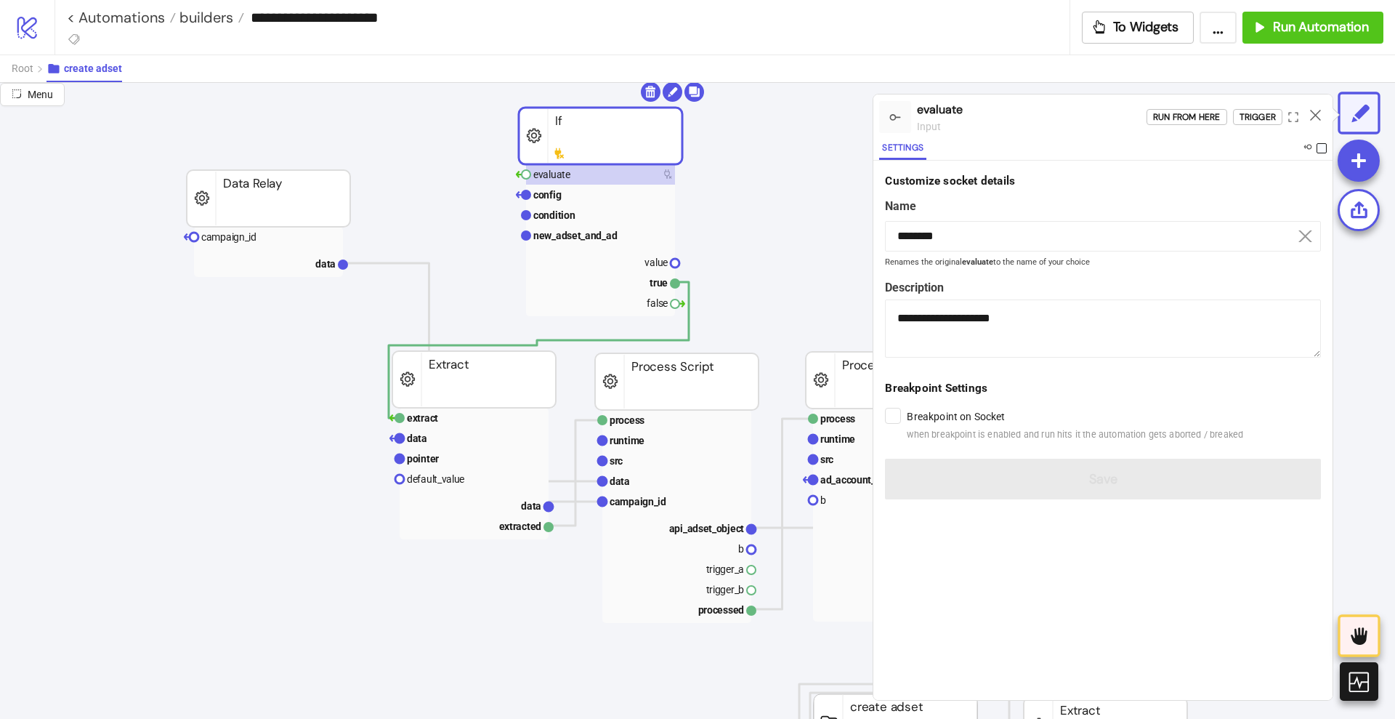
click at [1320, 145] on span at bounding box center [1322, 148] width 10 height 10
click at [610, 201] on rect at bounding box center [600, 195] width 149 height 20
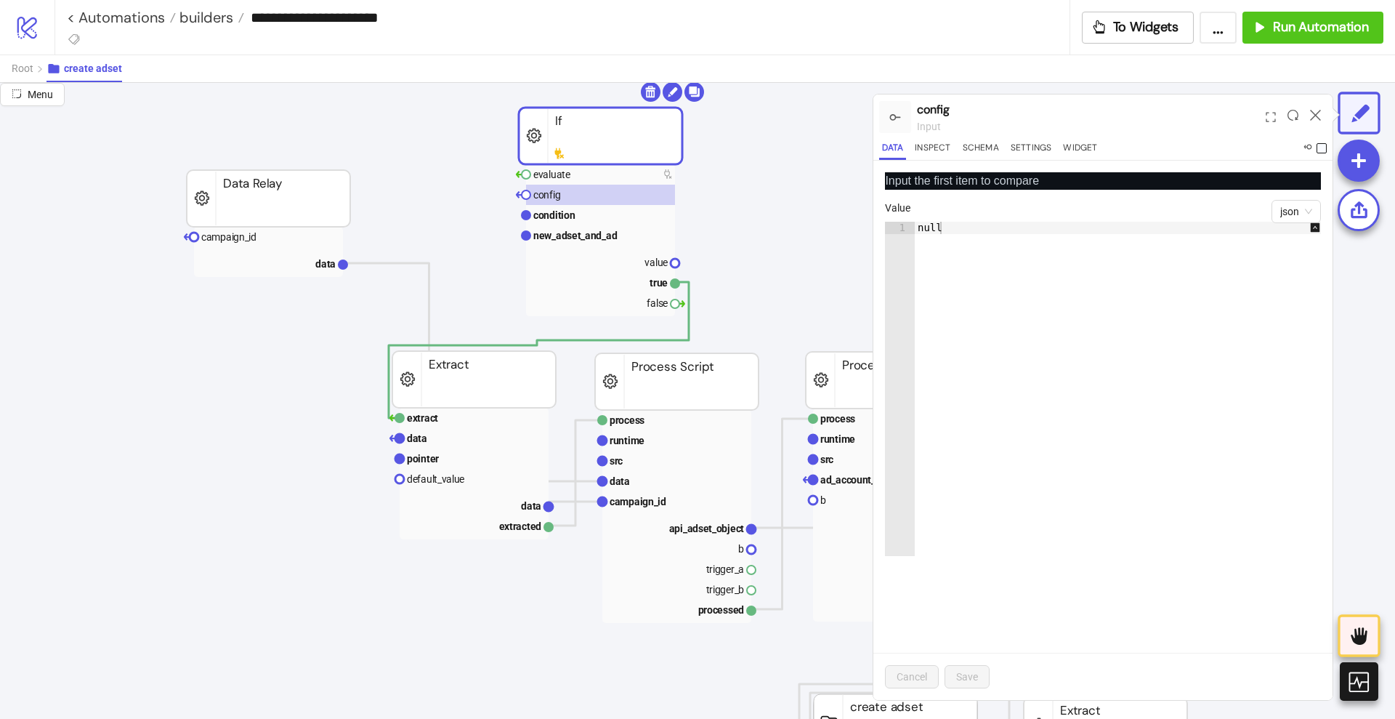
click at [1320, 145] on span at bounding box center [1322, 148] width 10 height 10
click at [1316, 115] on icon at bounding box center [1315, 115] width 11 height 11
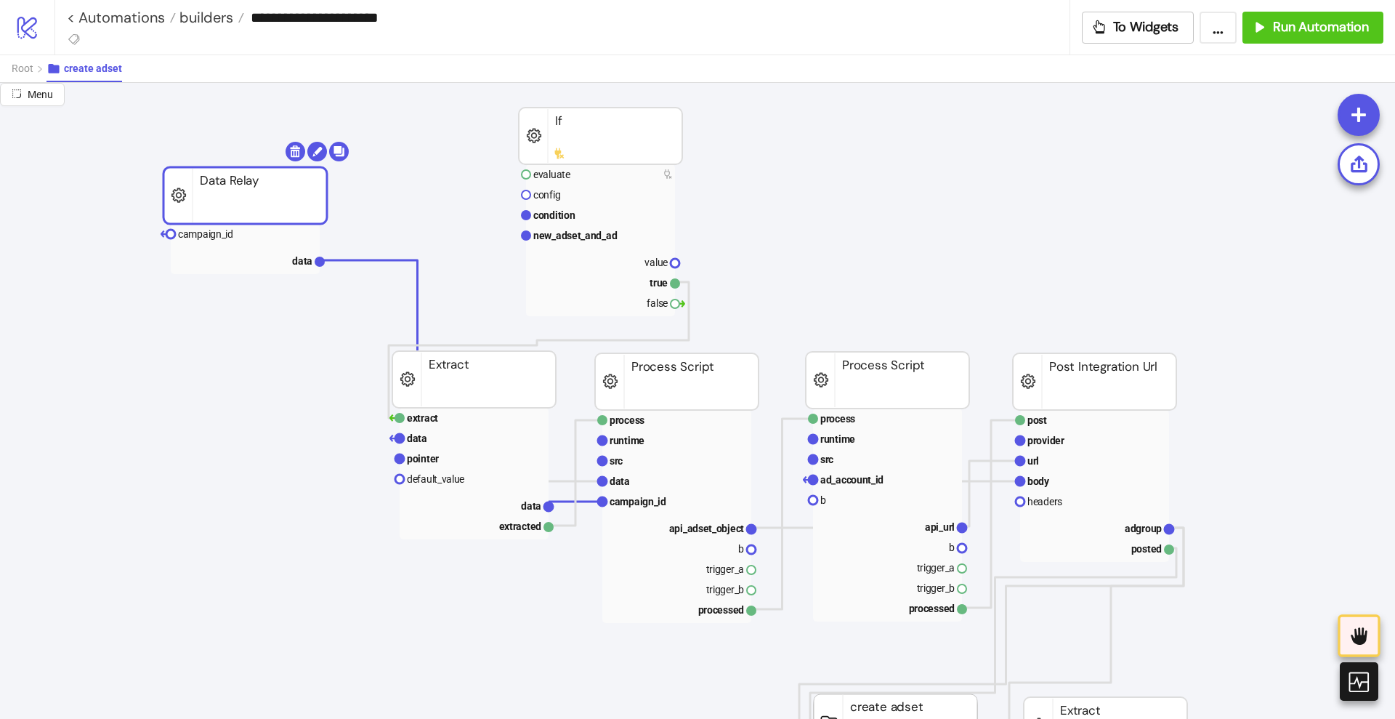
drag, startPoint x: 256, startPoint y: 206, endPoint x: 233, endPoint y: 203, distance: 23.4
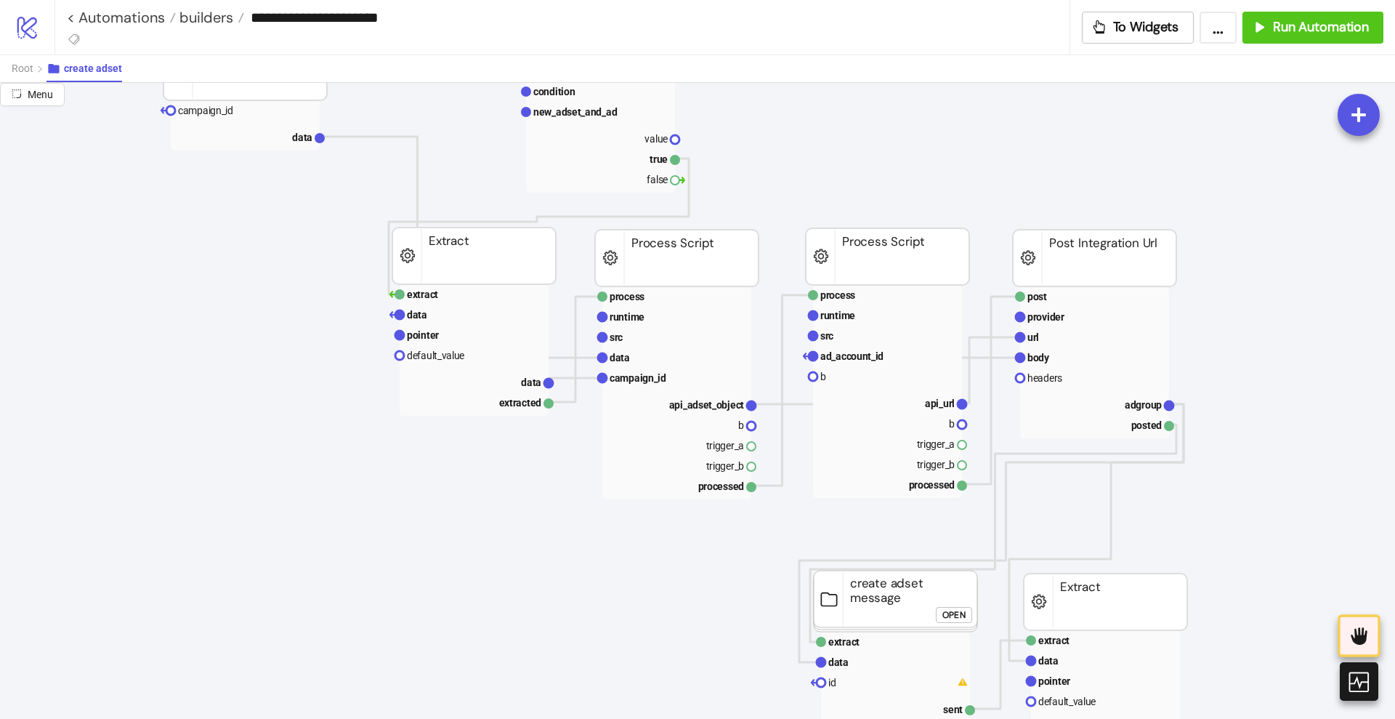
scroll to position [0, 0]
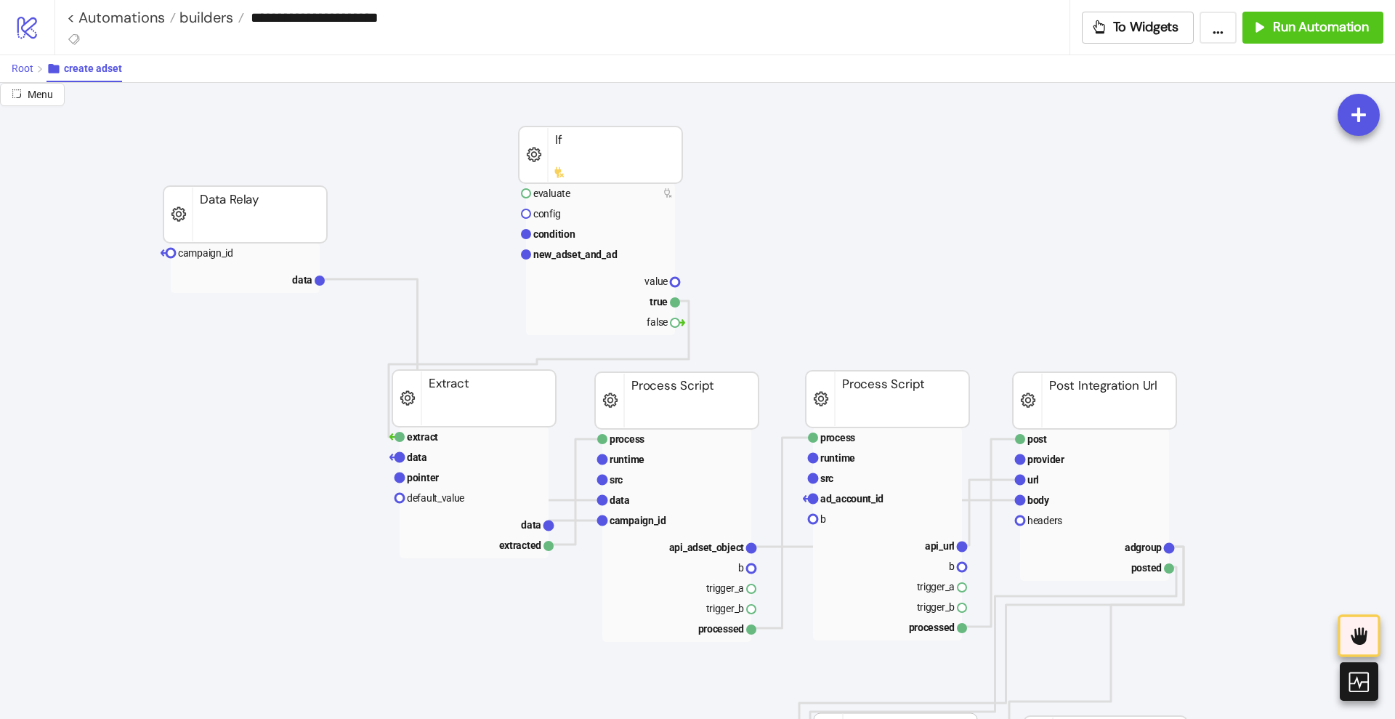
click at [21, 71] on span "Root" at bounding box center [23, 68] width 22 height 12
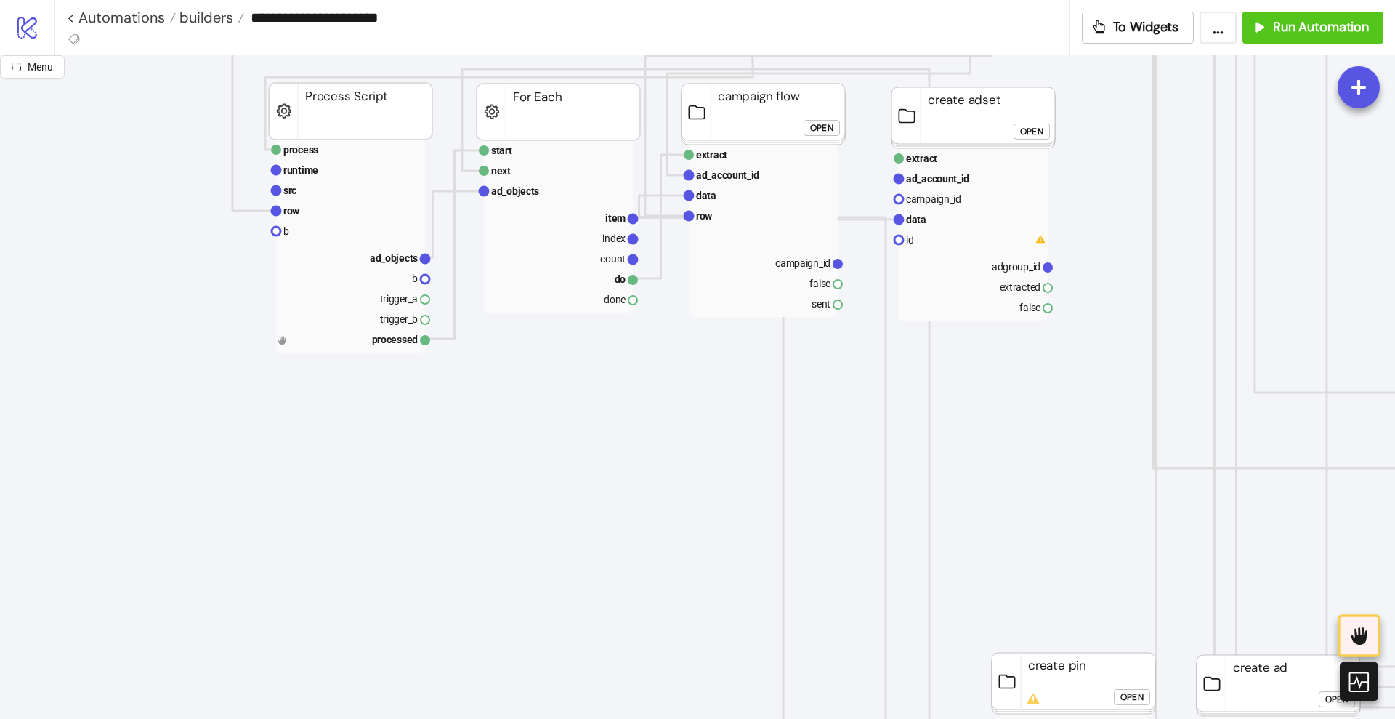
scroll to position [727, 0]
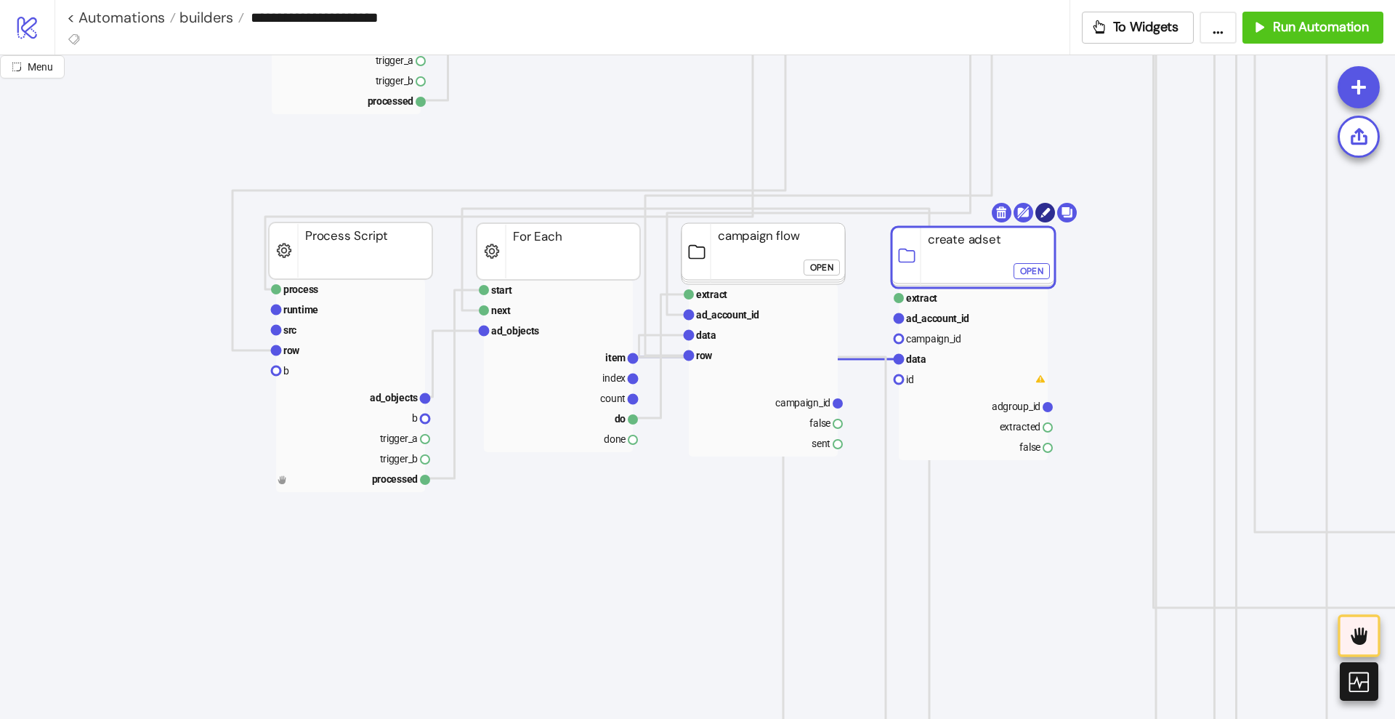
click at [1044, 211] on div "Menu start next ad_objects item index count do done For Each Start relay done T…" at bounding box center [697, 386] width 1395 height 663
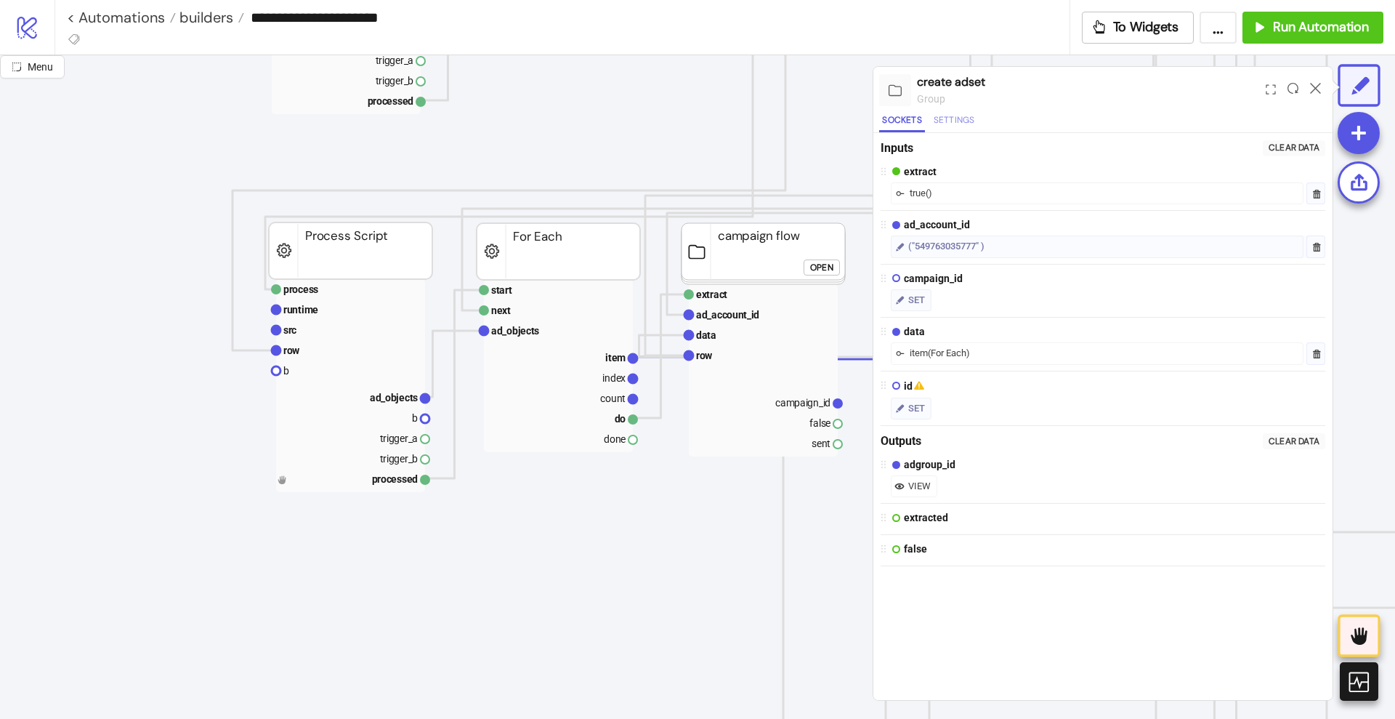
click at [945, 124] on button "Settings" at bounding box center [954, 123] width 47 height 20
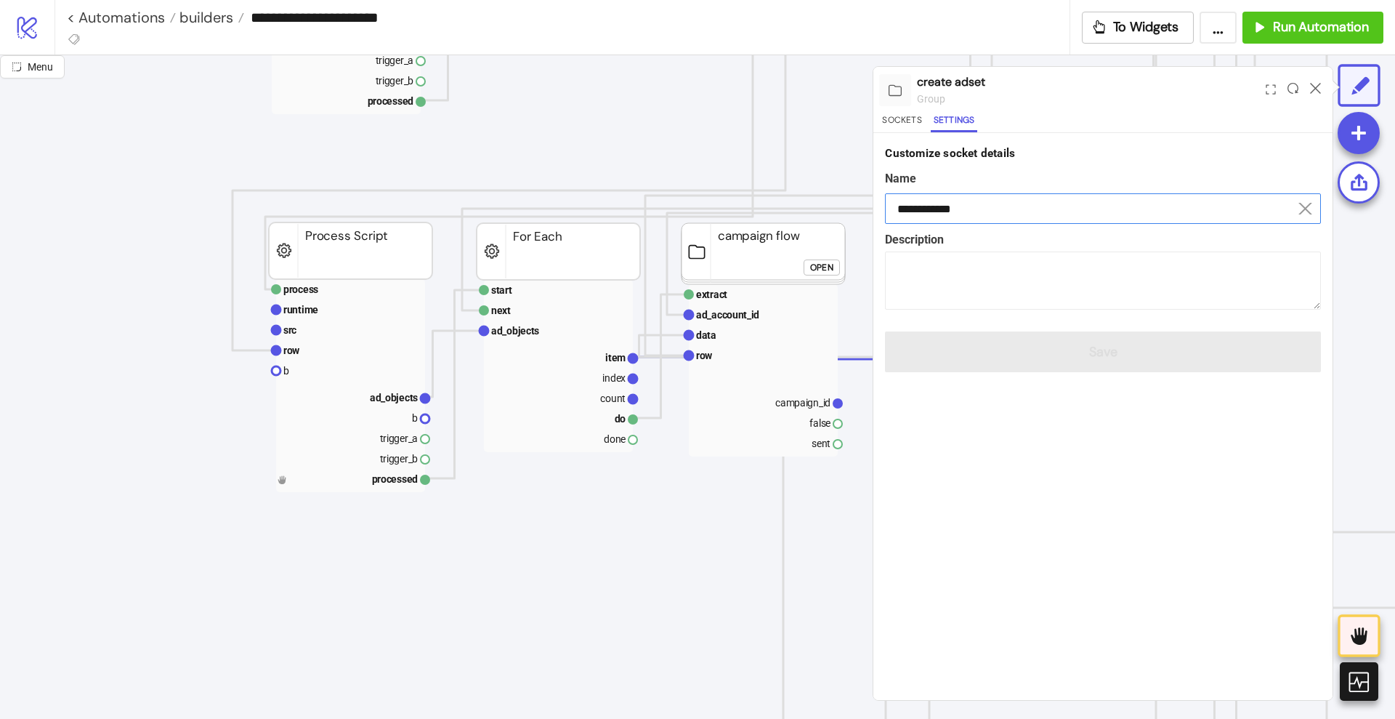
click at [908, 216] on input "**********" at bounding box center [1103, 208] width 436 height 31
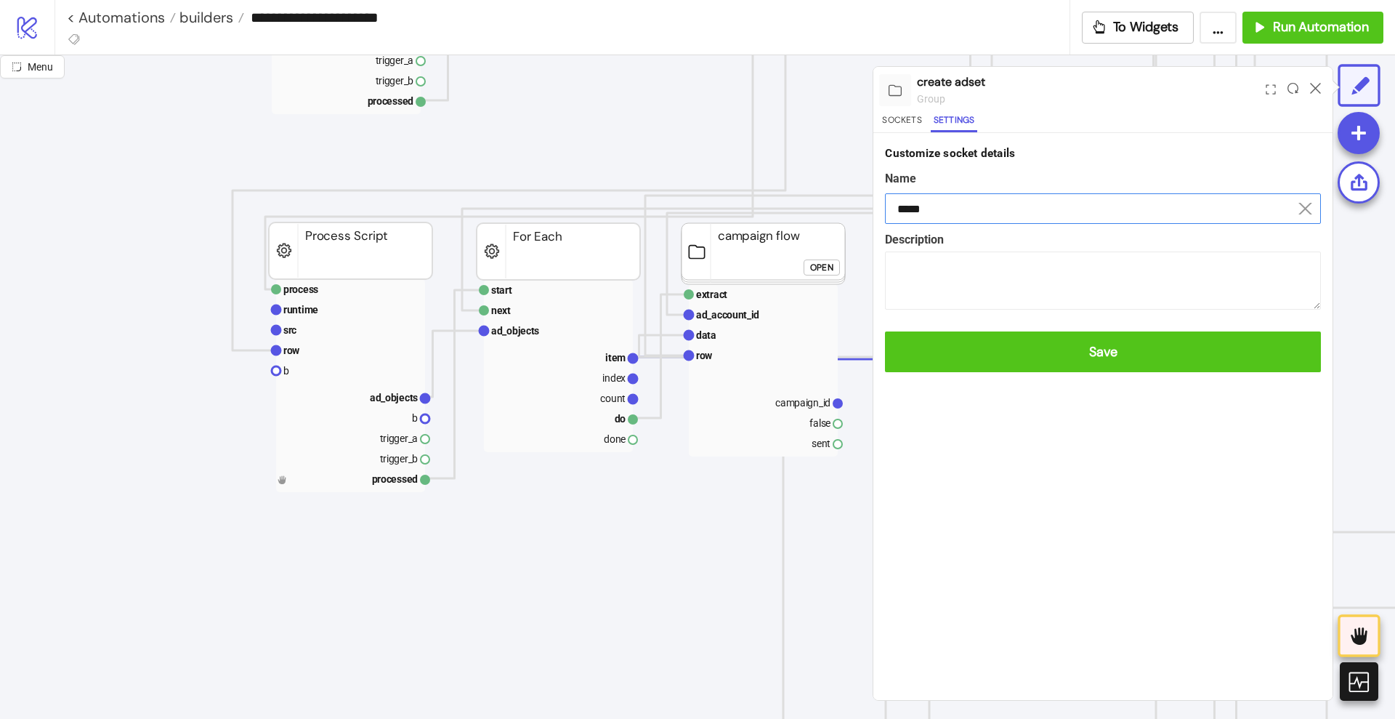
click at [969, 206] on input "*****" at bounding box center [1103, 208] width 436 height 31
type input "**********"
click at [885, 331] on button "Save" at bounding box center [1103, 351] width 436 height 41
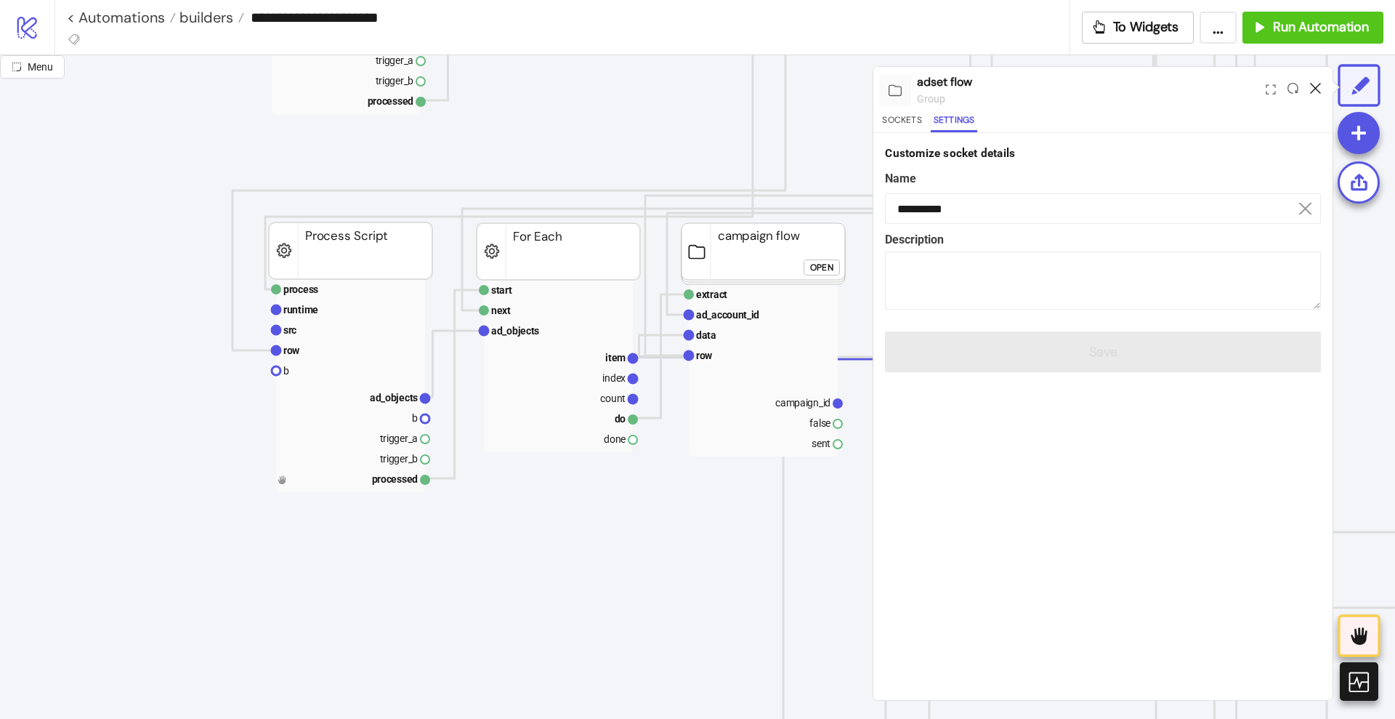
click at [1314, 84] on icon at bounding box center [1315, 88] width 11 height 11
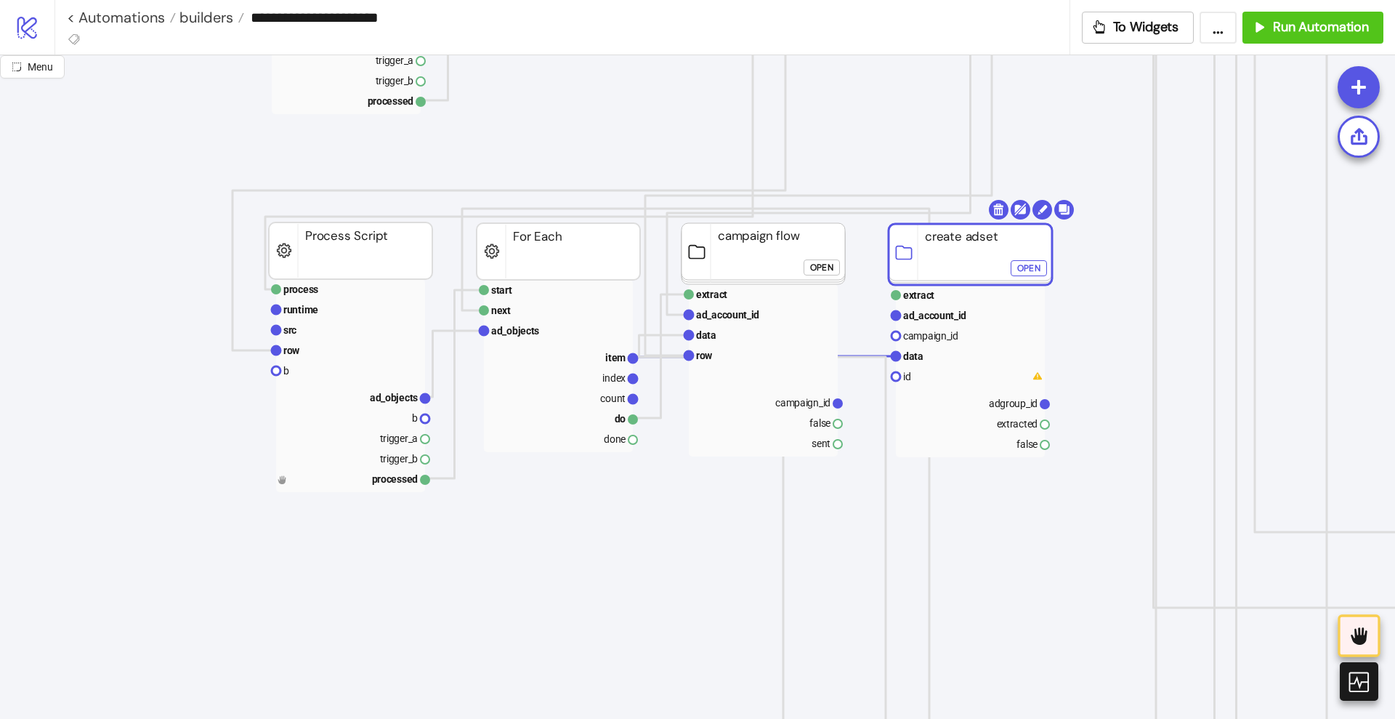
click at [944, 262] on rect at bounding box center [971, 254] width 164 height 61
click at [1019, 273] on div "Open" at bounding box center [1028, 268] width 23 height 17
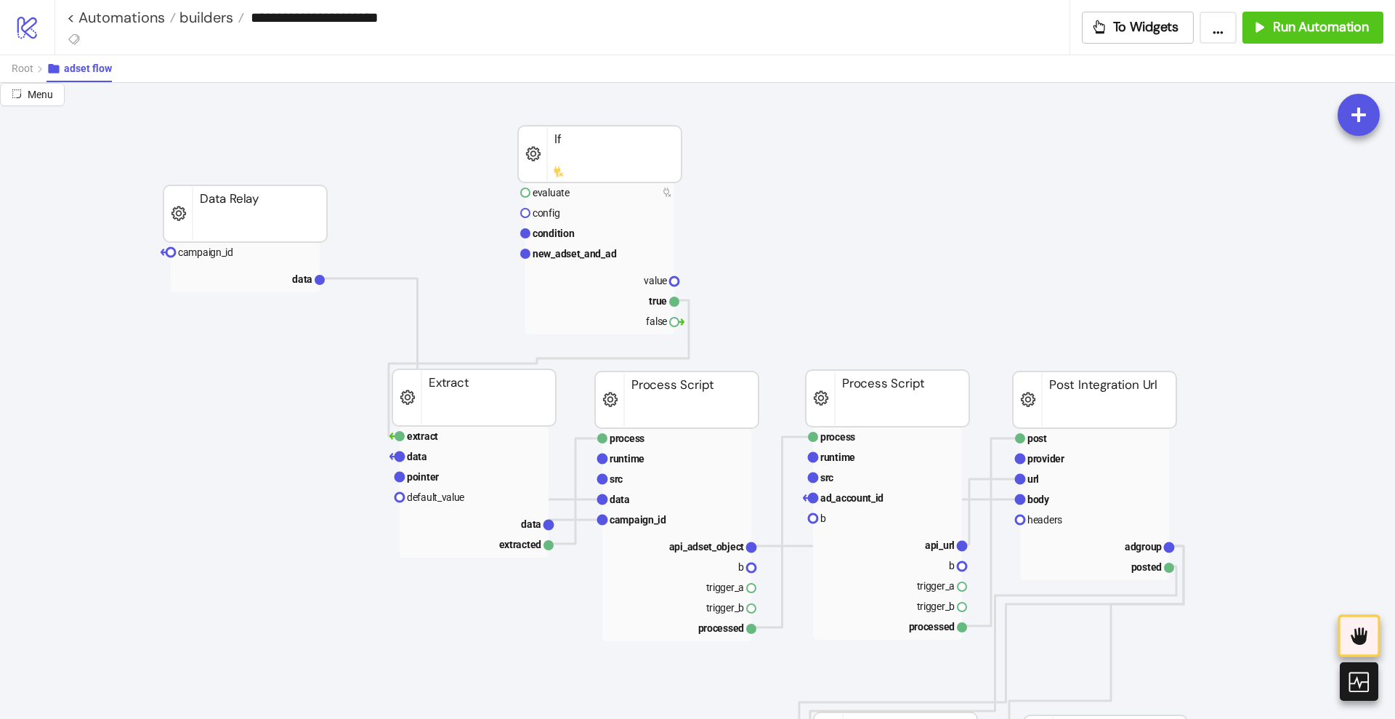
scroll to position [0, 0]
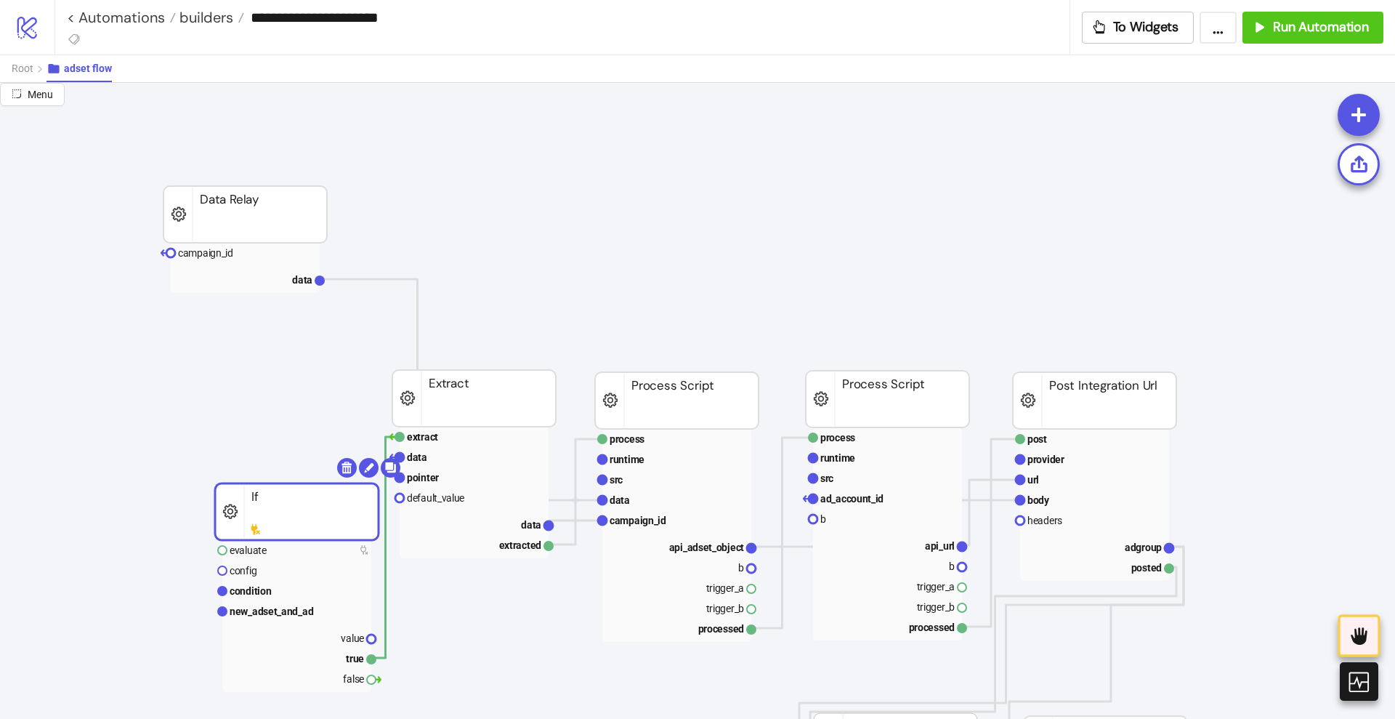
drag, startPoint x: 589, startPoint y: 163, endPoint x: 286, endPoint y: 517, distance: 466.5
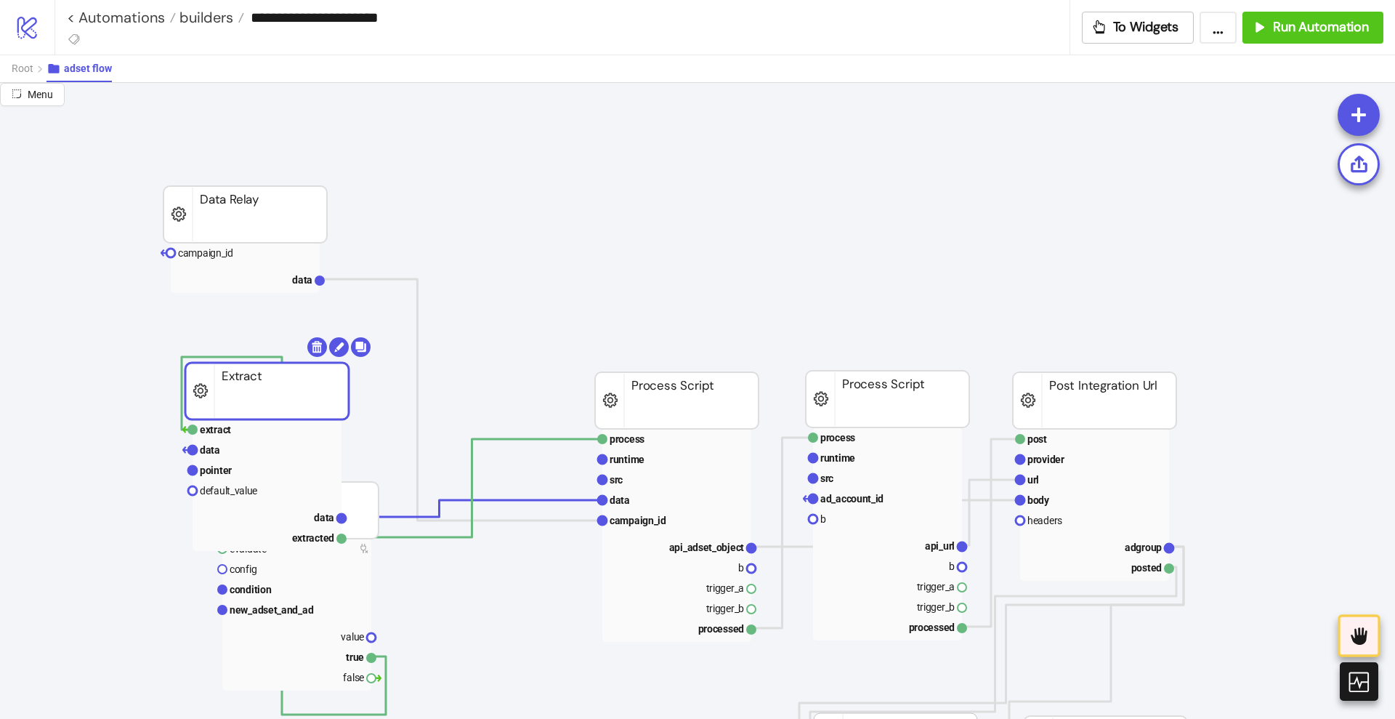
drag, startPoint x: 416, startPoint y: 410, endPoint x: 209, endPoint y: 403, distance: 207.2
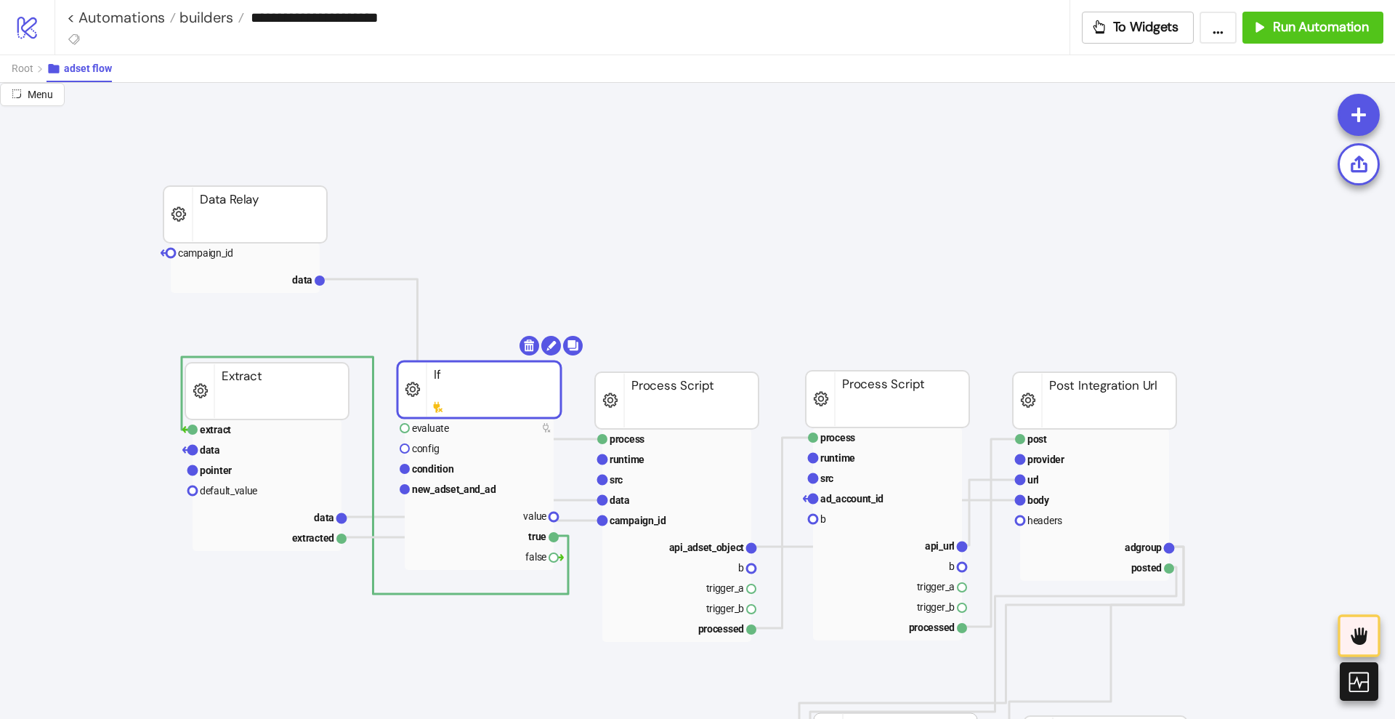
drag, startPoint x: 317, startPoint y: 516, endPoint x: 488, endPoint y: 396, distance: 208.7
click at [494, 395] on rect at bounding box center [480, 389] width 164 height 57
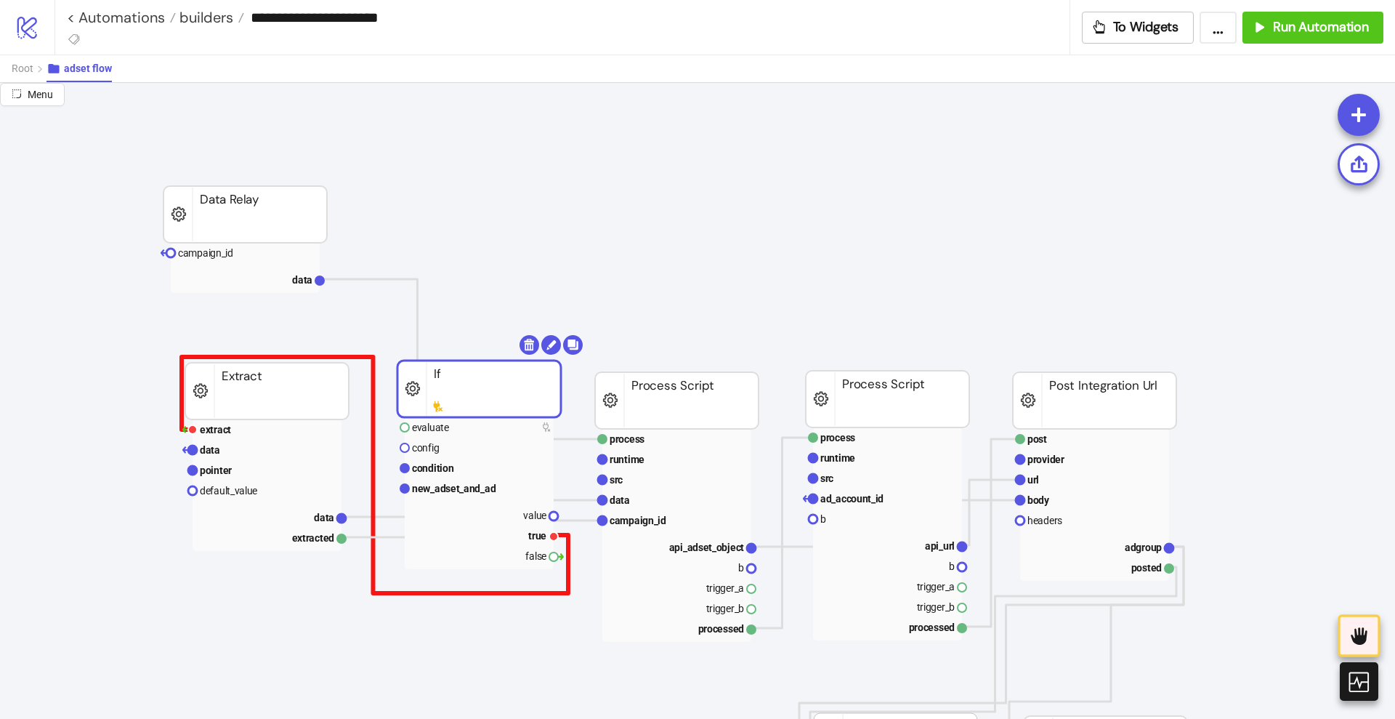
click at [373, 419] on polyline at bounding box center [375, 475] width 387 height 236
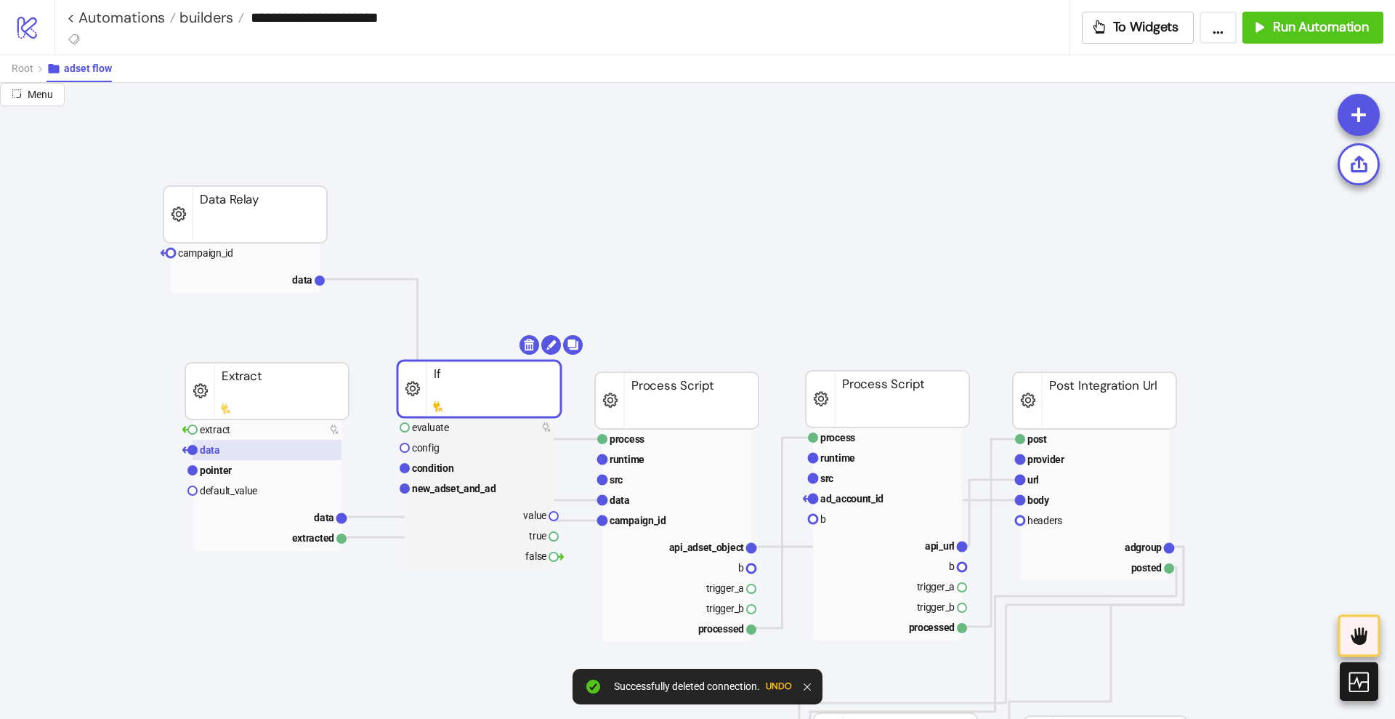
click at [247, 456] on rect at bounding box center [267, 450] width 149 height 20
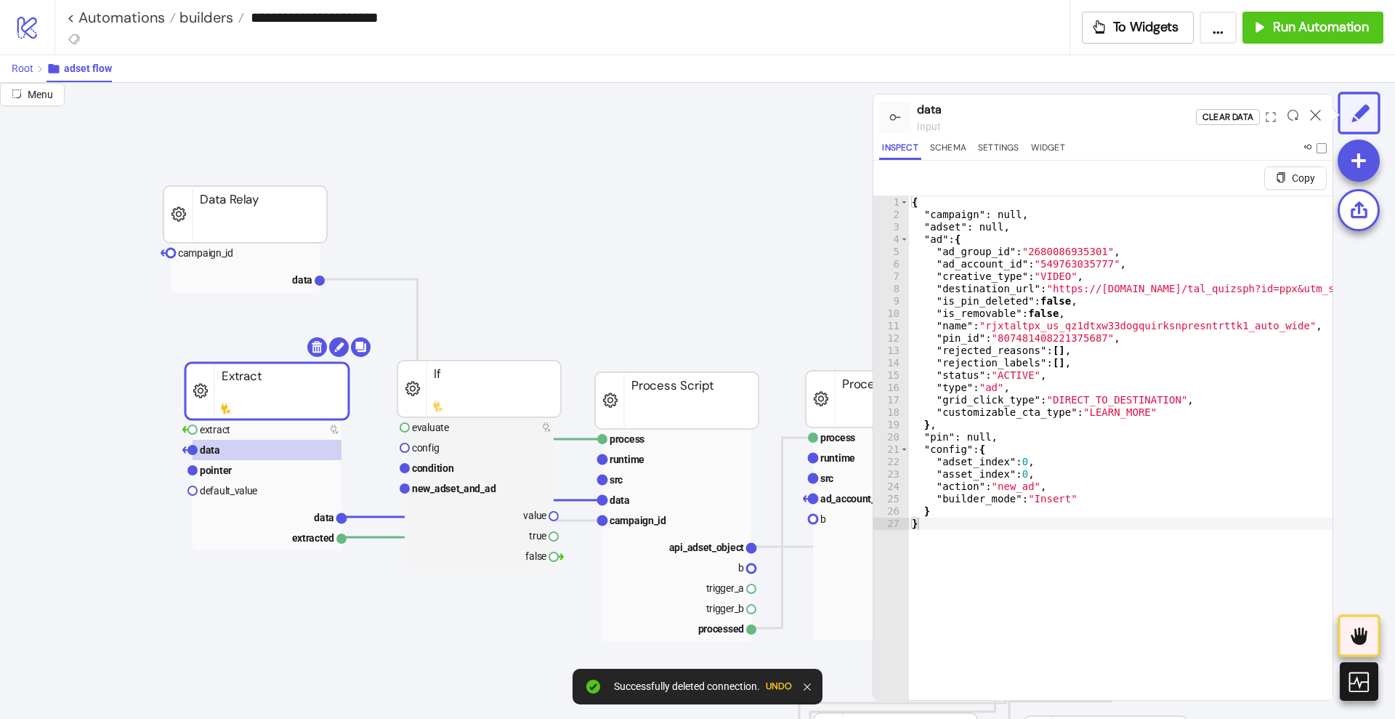
click at [22, 71] on span "Root" at bounding box center [23, 68] width 22 height 12
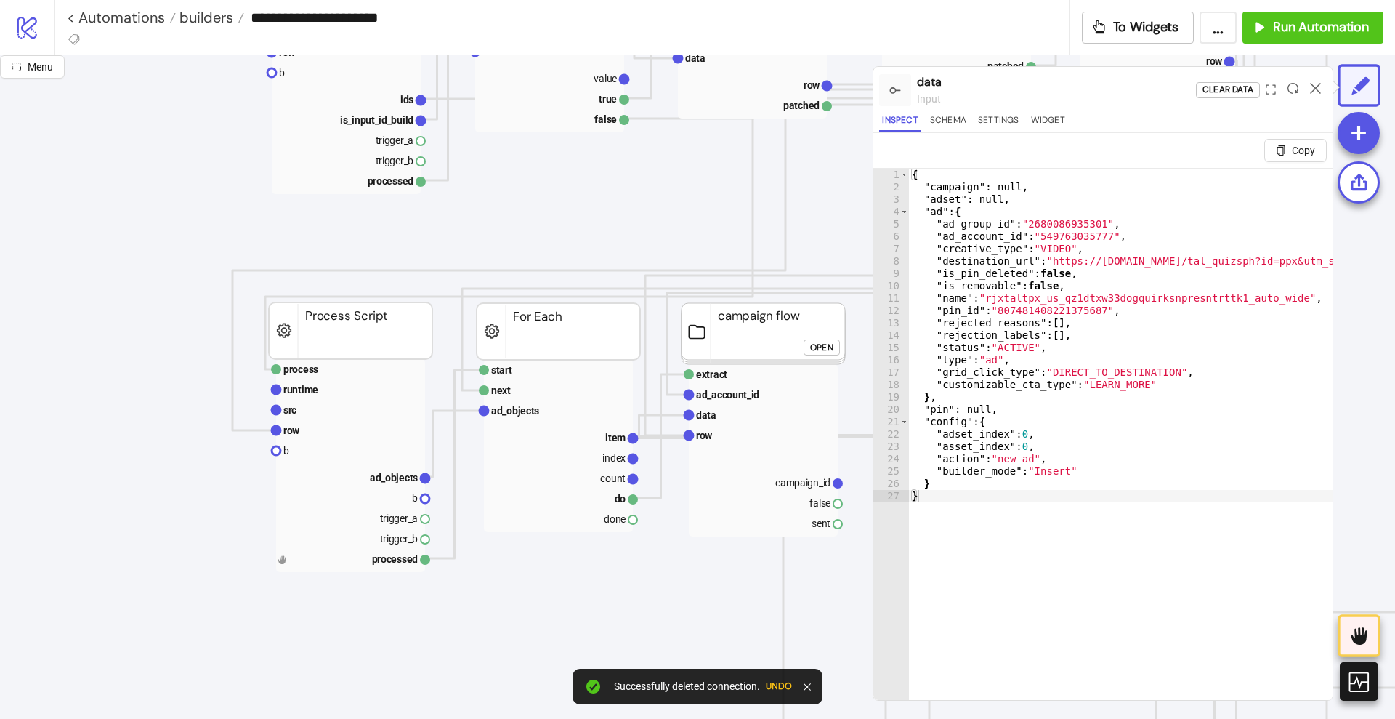
scroll to position [818, 0]
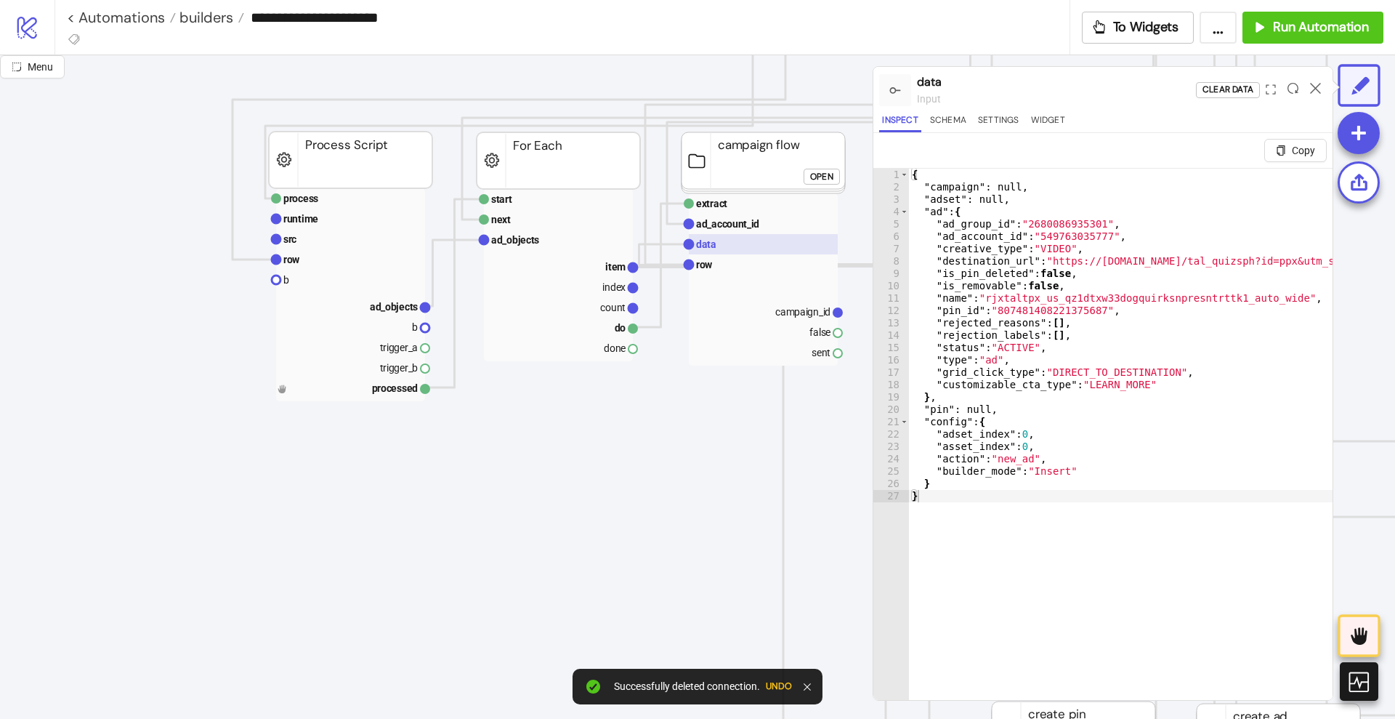
click at [739, 253] on rect at bounding box center [763, 244] width 149 height 20
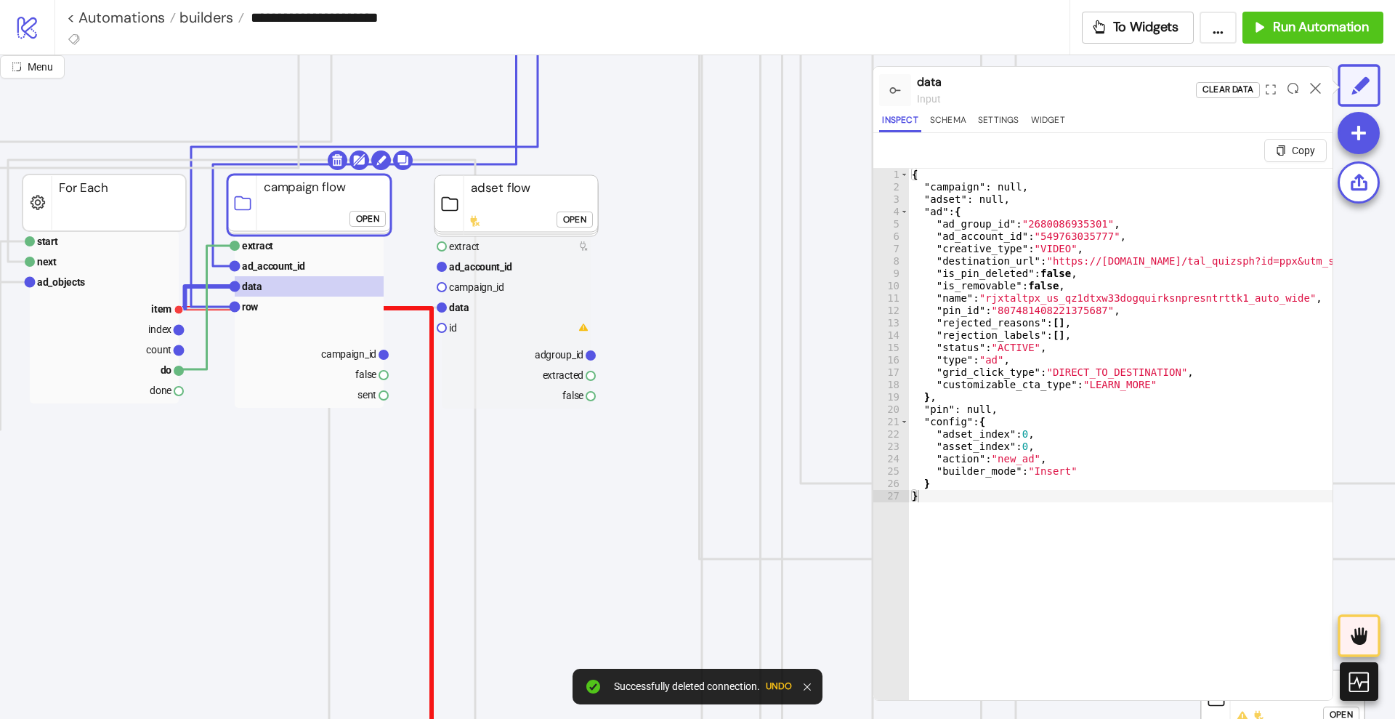
scroll to position [636, 454]
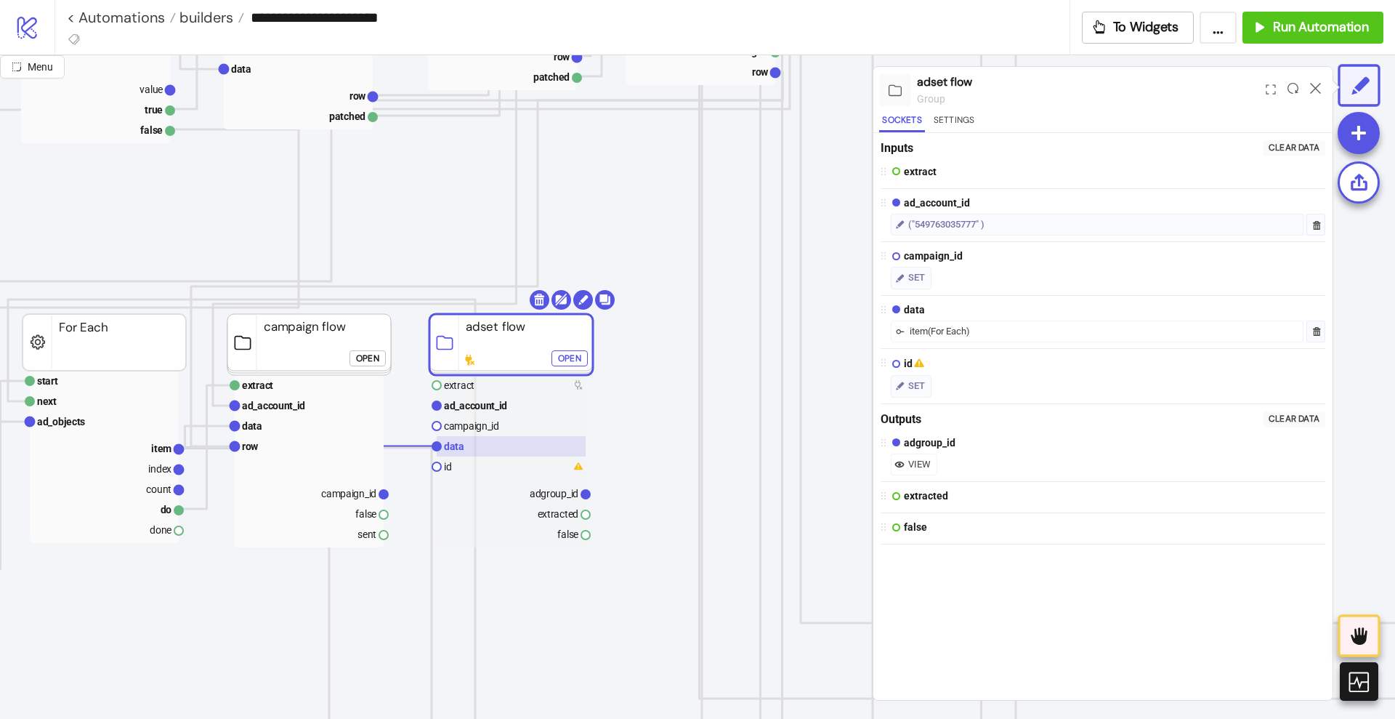
click at [458, 443] on text "data" at bounding box center [454, 446] width 20 height 12
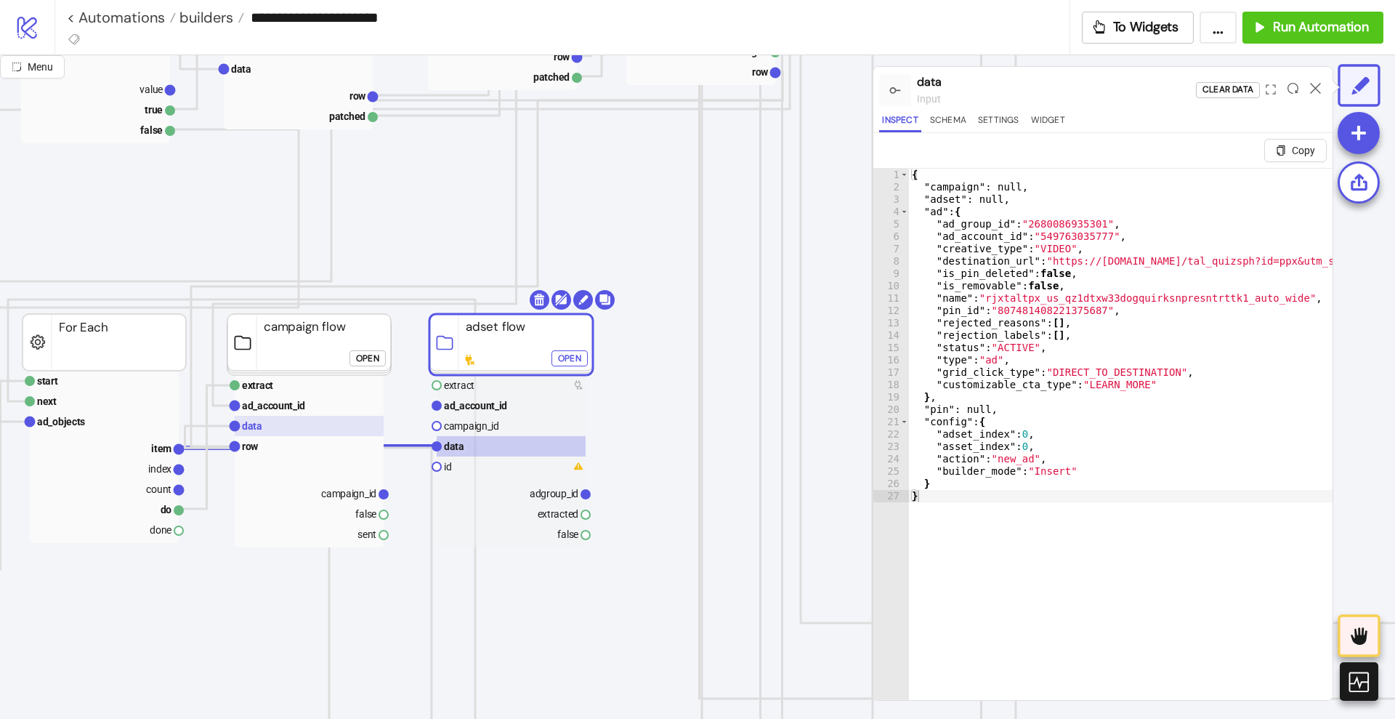
click at [285, 435] on rect at bounding box center [309, 426] width 149 height 20
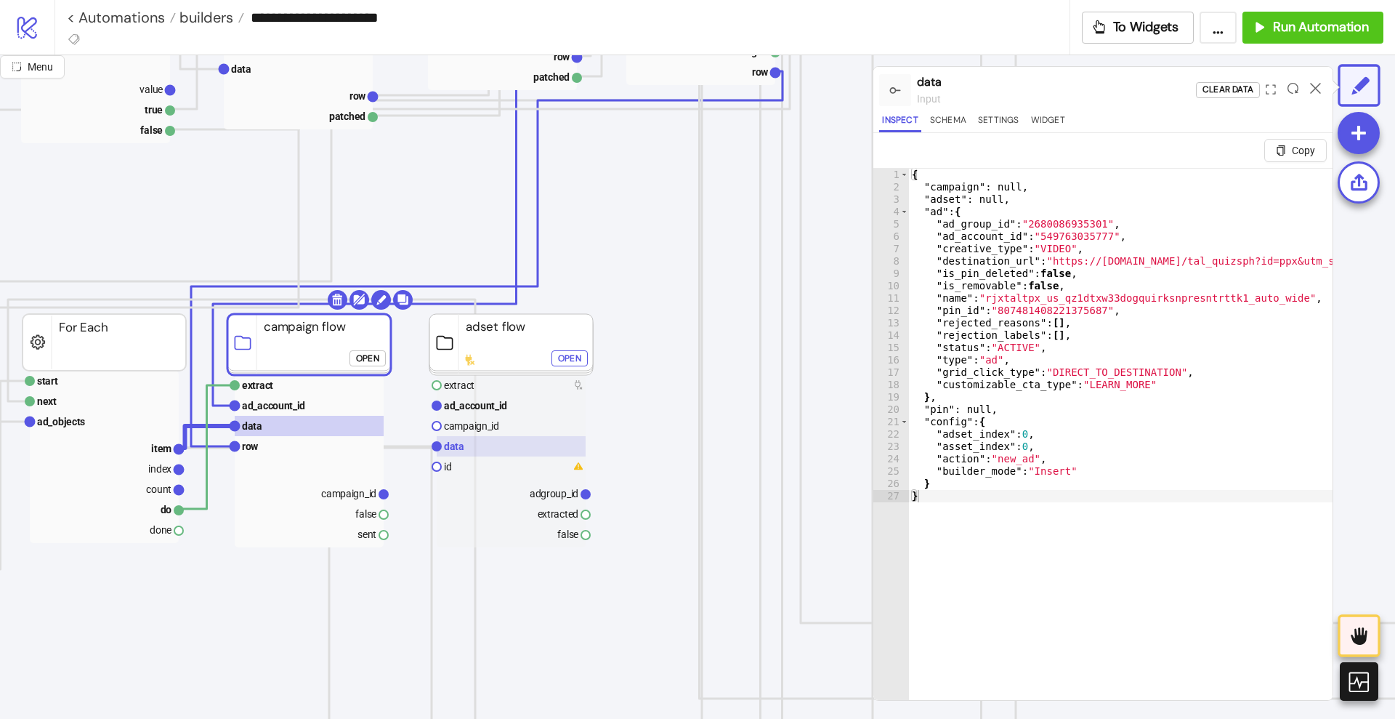
click at [477, 444] on rect at bounding box center [511, 446] width 149 height 20
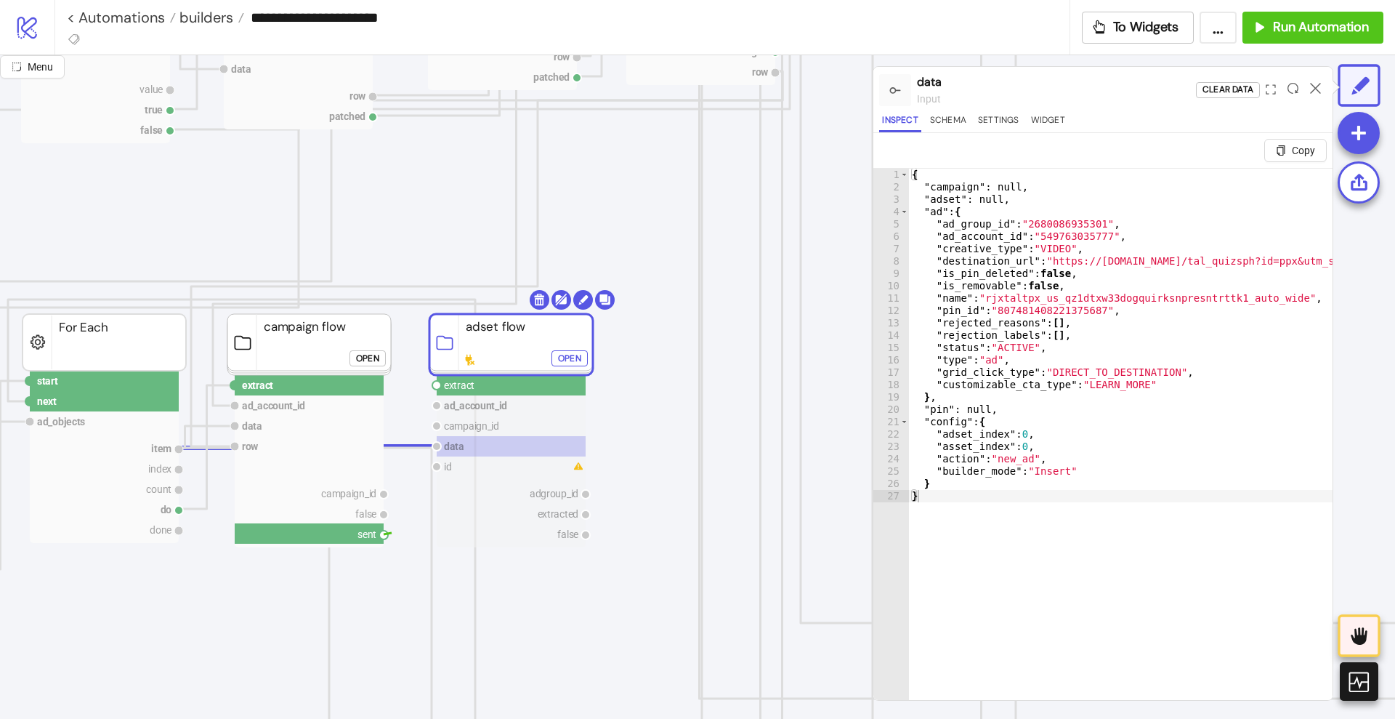
drag, startPoint x: 387, startPoint y: 535, endPoint x: 403, endPoint y: 533, distance: 16.8
click at [435, 385] on circle at bounding box center [436, 385] width 9 height 9
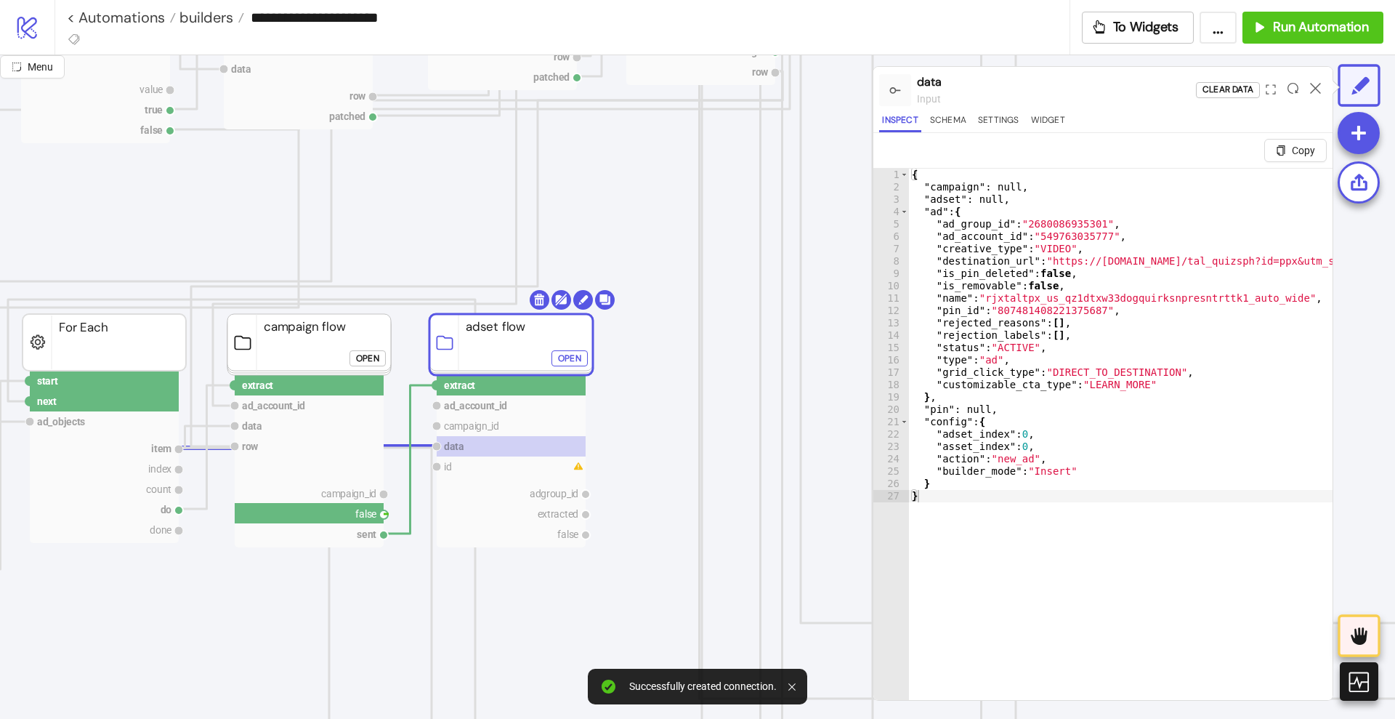
drag, startPoint x: 389, startPoint y: 514, endPoint x: 401, endPoint y: 520, distance: 13.7
click at [436, 384] on circle at bounding box center [436, 385] width 9 height 9
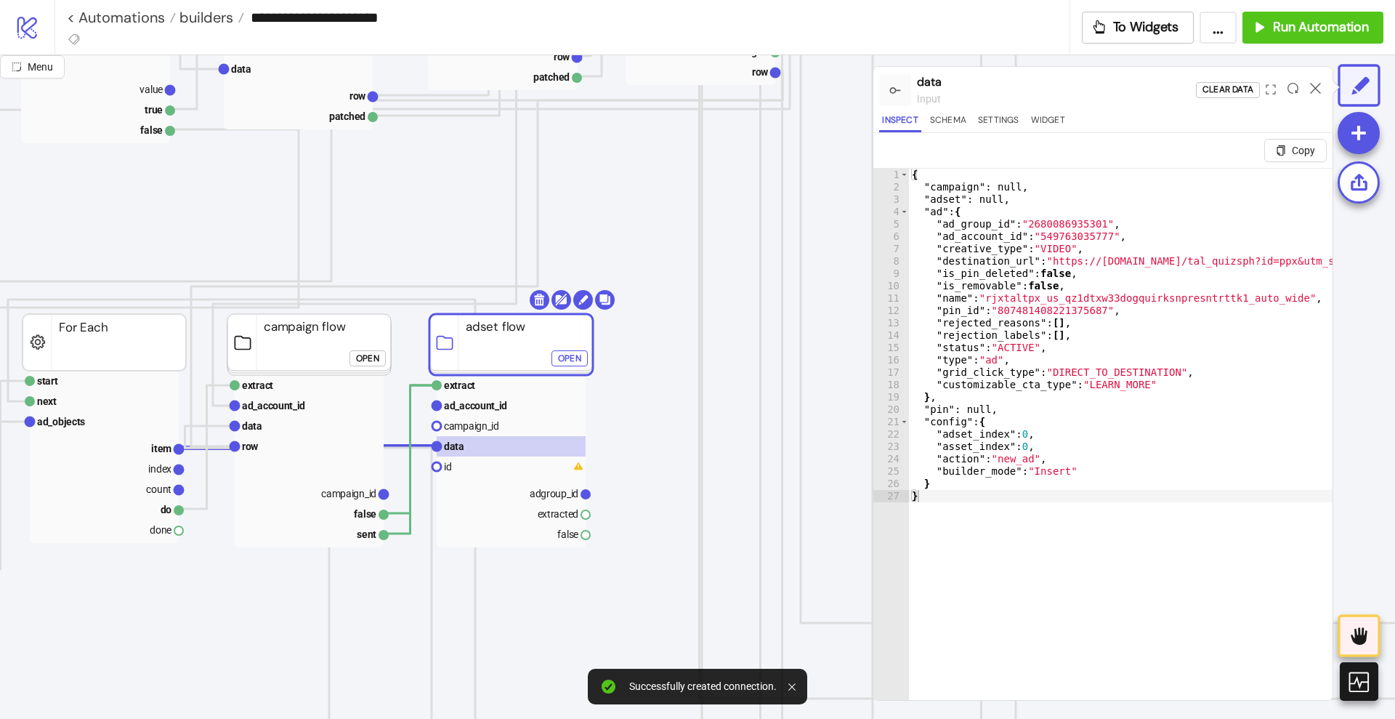
click at [556, 353] on button "Open" at bounding box center [570, 358] width 36 height 16
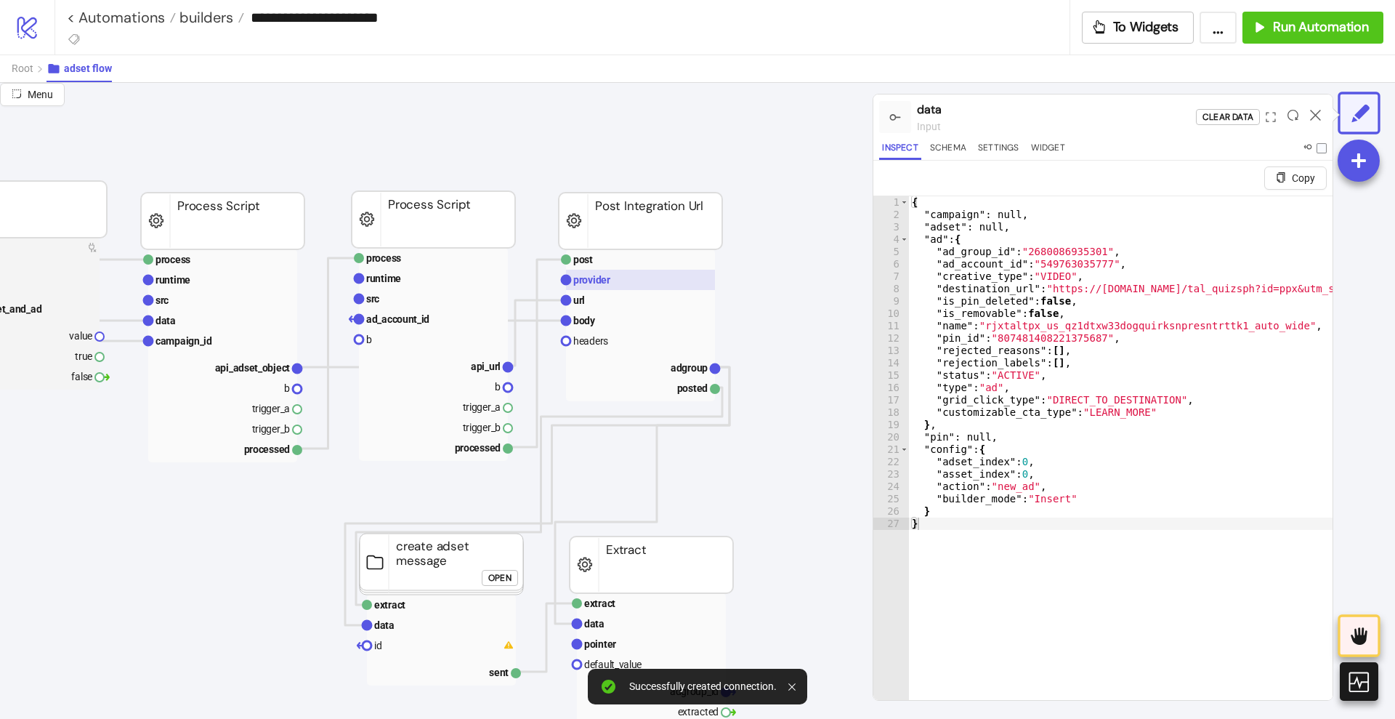
scroll to position [182, 454]
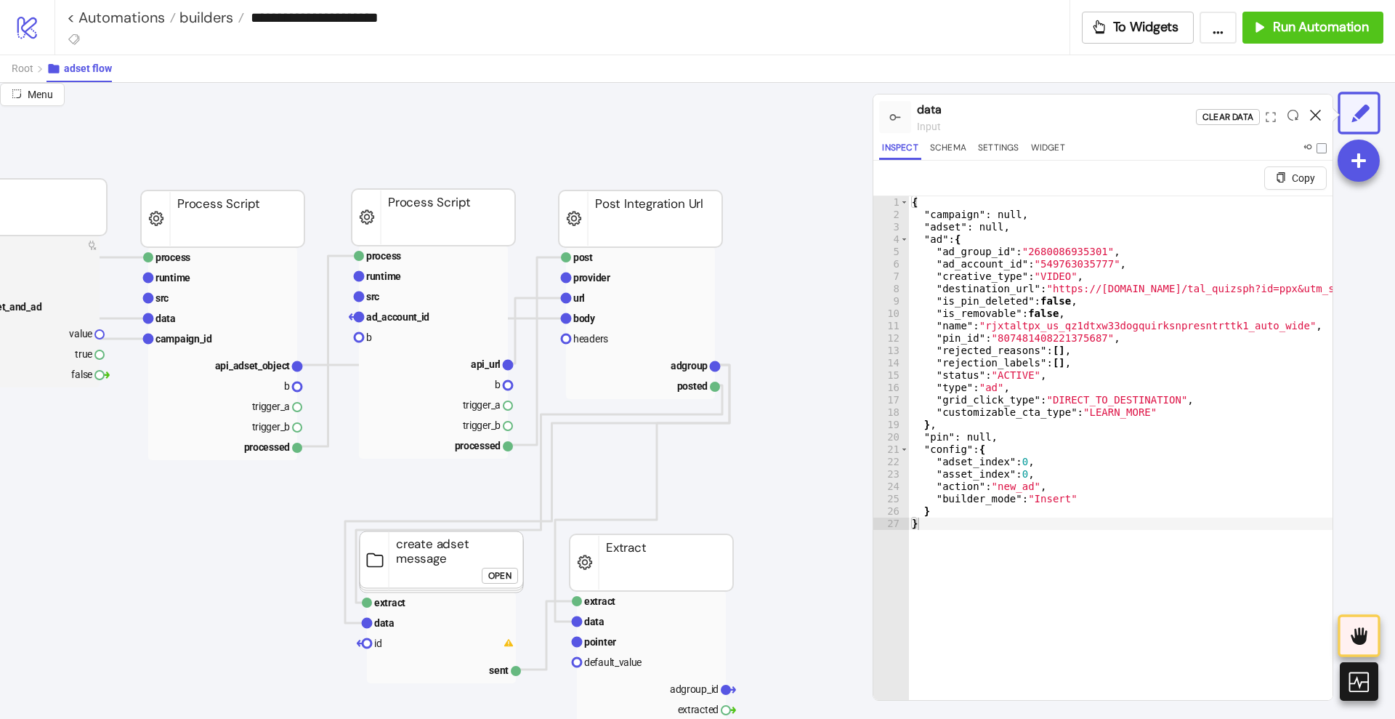
click at [1315, 110] on icon at bounding box center [1315, 115] width 11 height 11
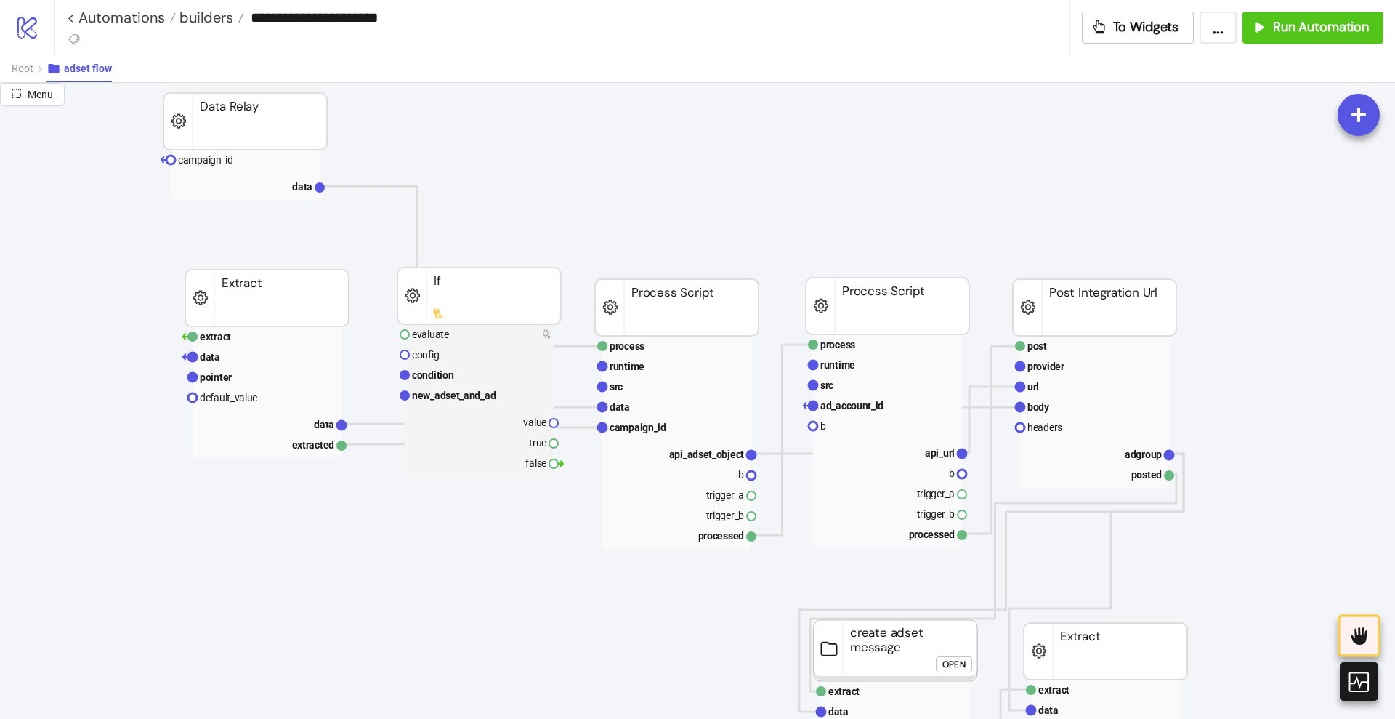
scroll to position [91, 0]
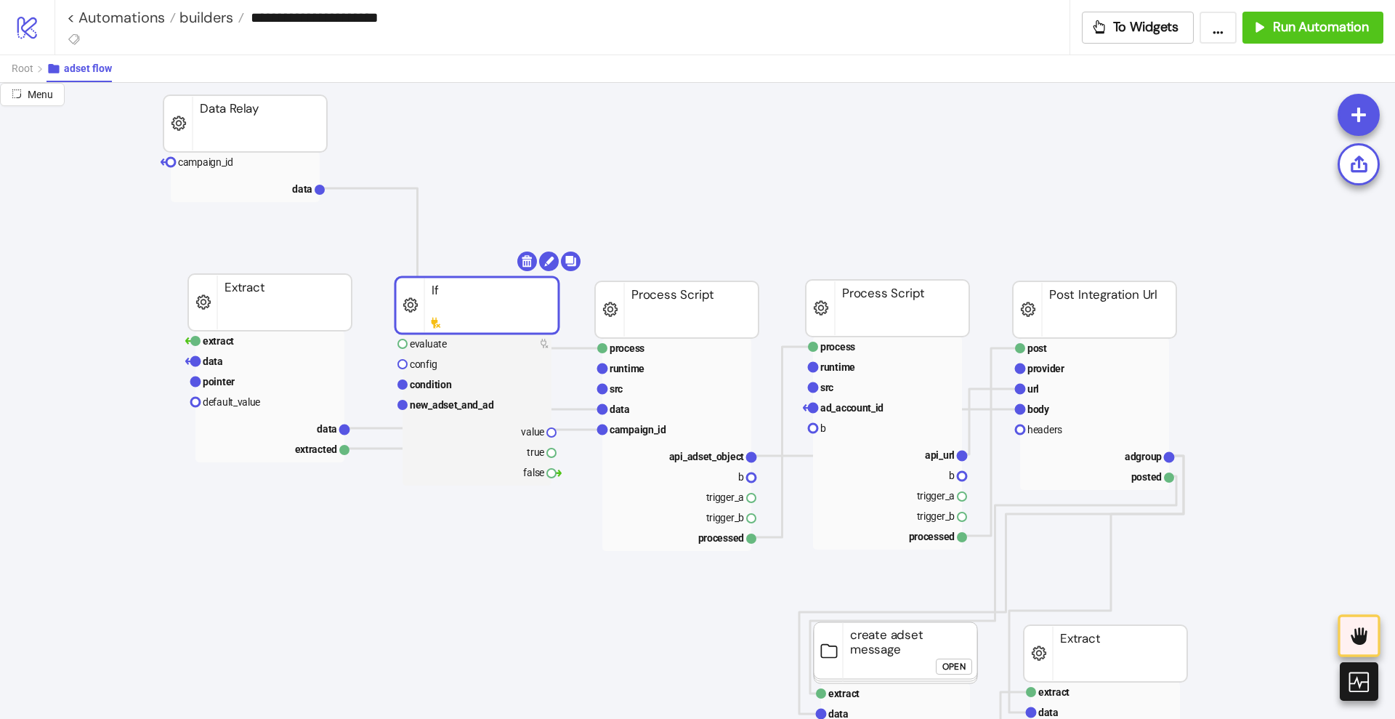
drag, startPoint x: 425, startPoint y: 293, endPoint x: 422, endPoint y: 300, distance: 7.8
click at [276, 358] on rect at bounding box center [269, 361] width 149 height 20
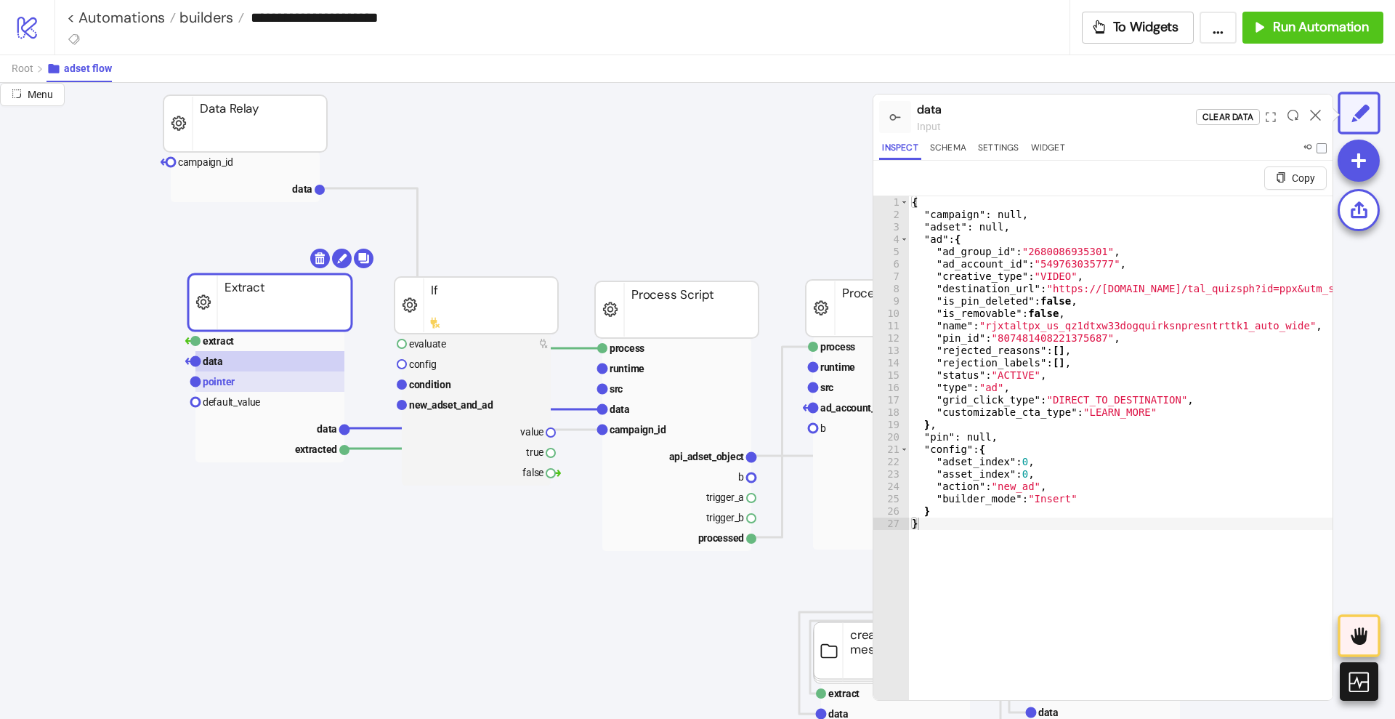
click at [277, 379] on rect at bounding box center [269, 381] width 149 height 20
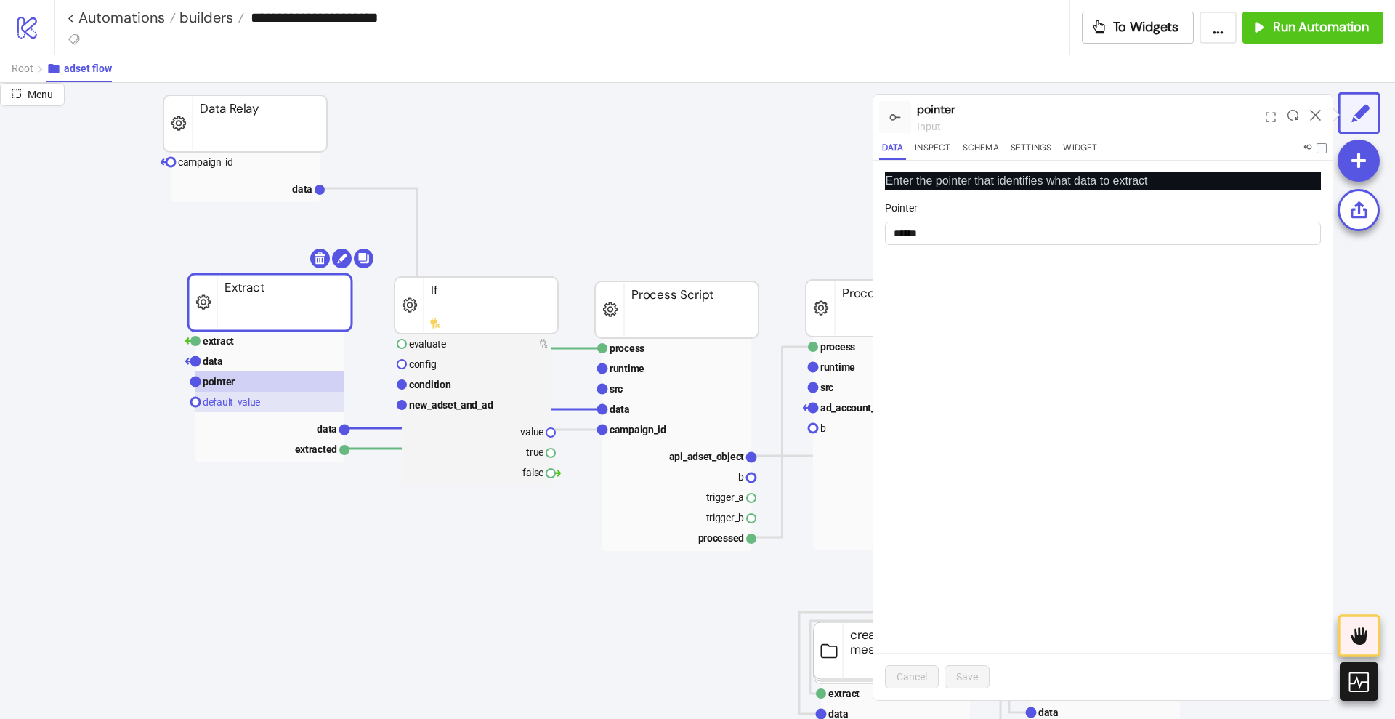
click at [283, 401] on rect at bounding box center [269, 402] width 149 height 20
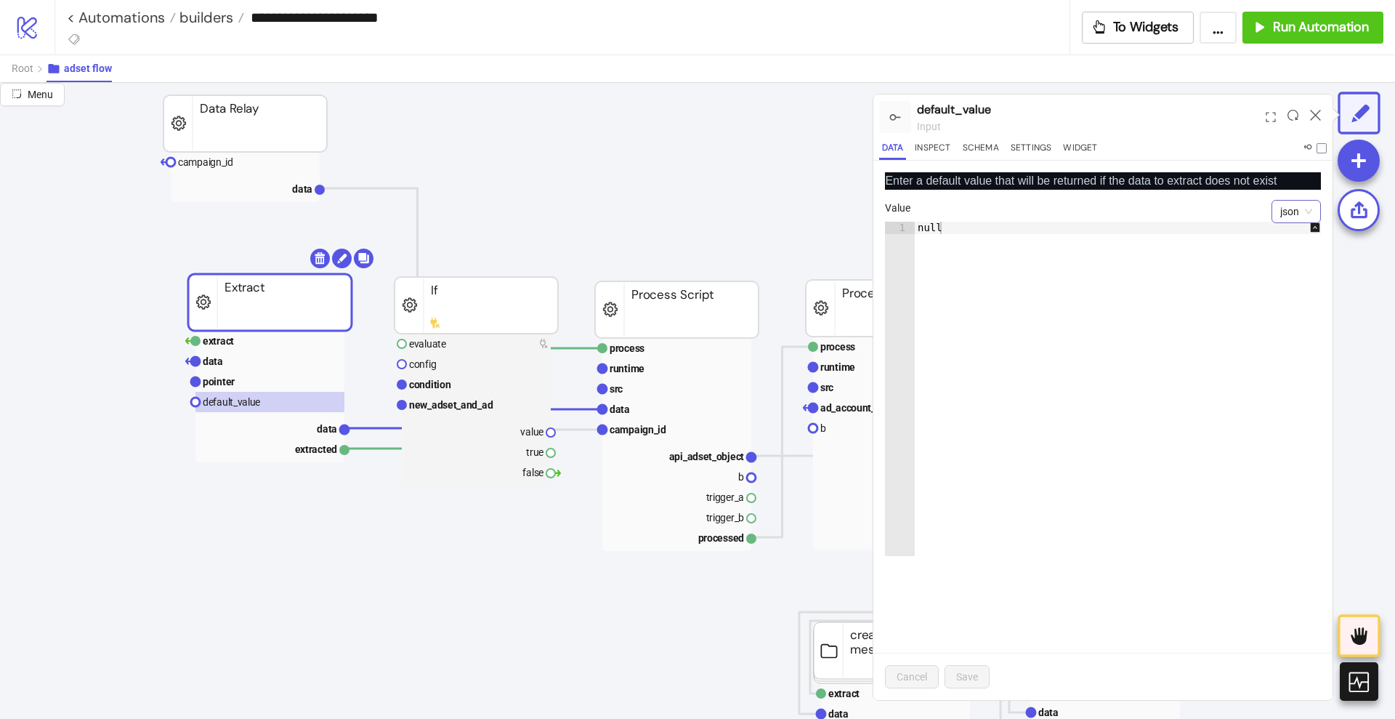
click at [1299, 214] on span "json" at bounding box center [1296, 212] width 32 height 22
click at [1286, 316] on div "boolean" at bounding box center [1296, 310] width 26 height 16
click at [975, 673] on span "Save" at bounding box center [967, 677] width 22 height 12
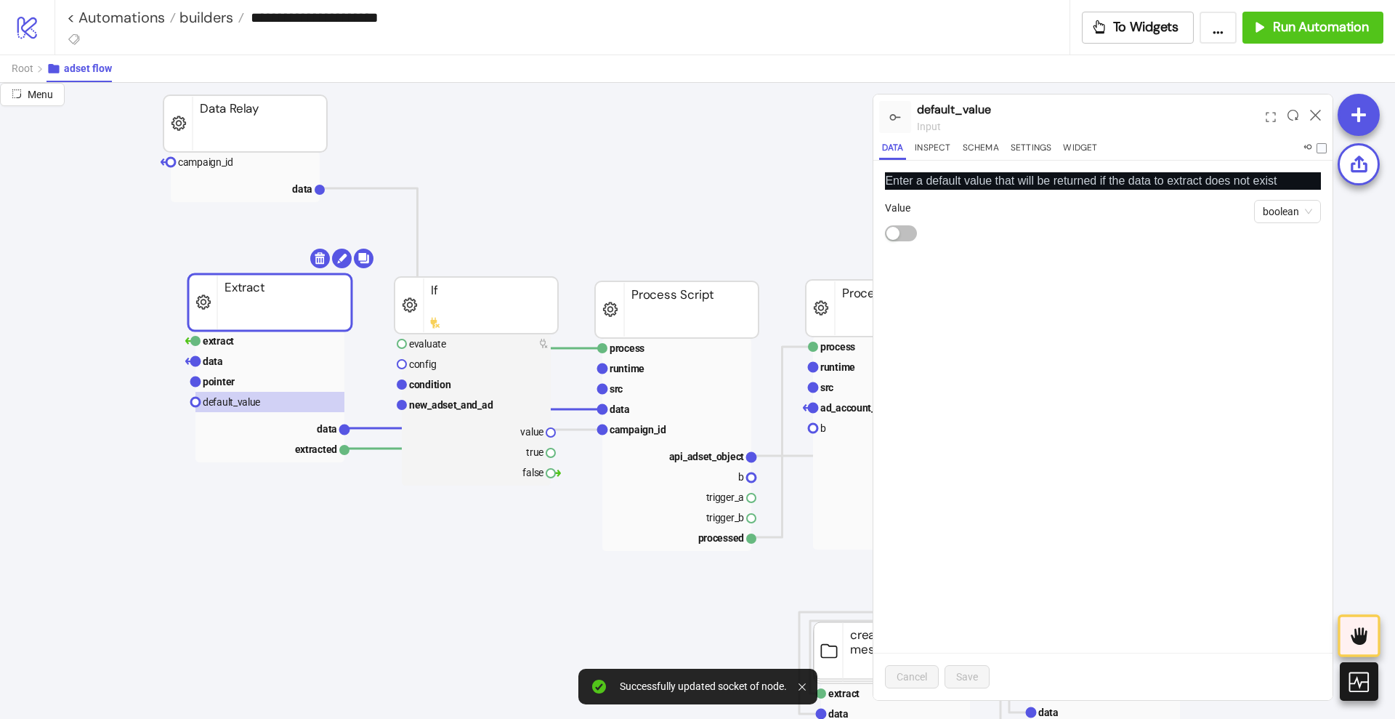
click at [1311, 108] on div at bounding box center [1315, 116] width 23 height 39
click at [1315, 116] on icon at bounding box center [1315, 115] width 11 height 11
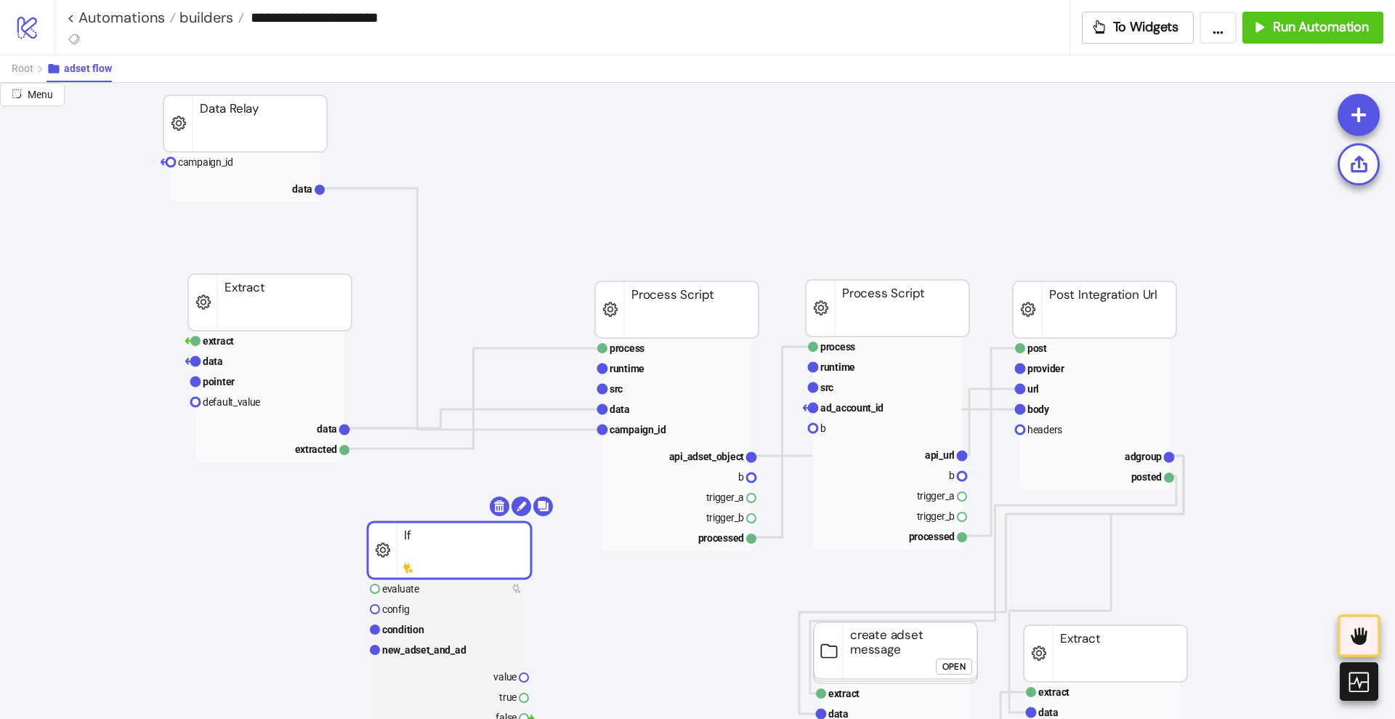
drag, startPoint x: 480, startPoint y: 311, endPoint x: 460, endPoint y: 546, distance: 235.6
click at [461, 565] on rect at bounding box center [450, 550] width 164 height 57
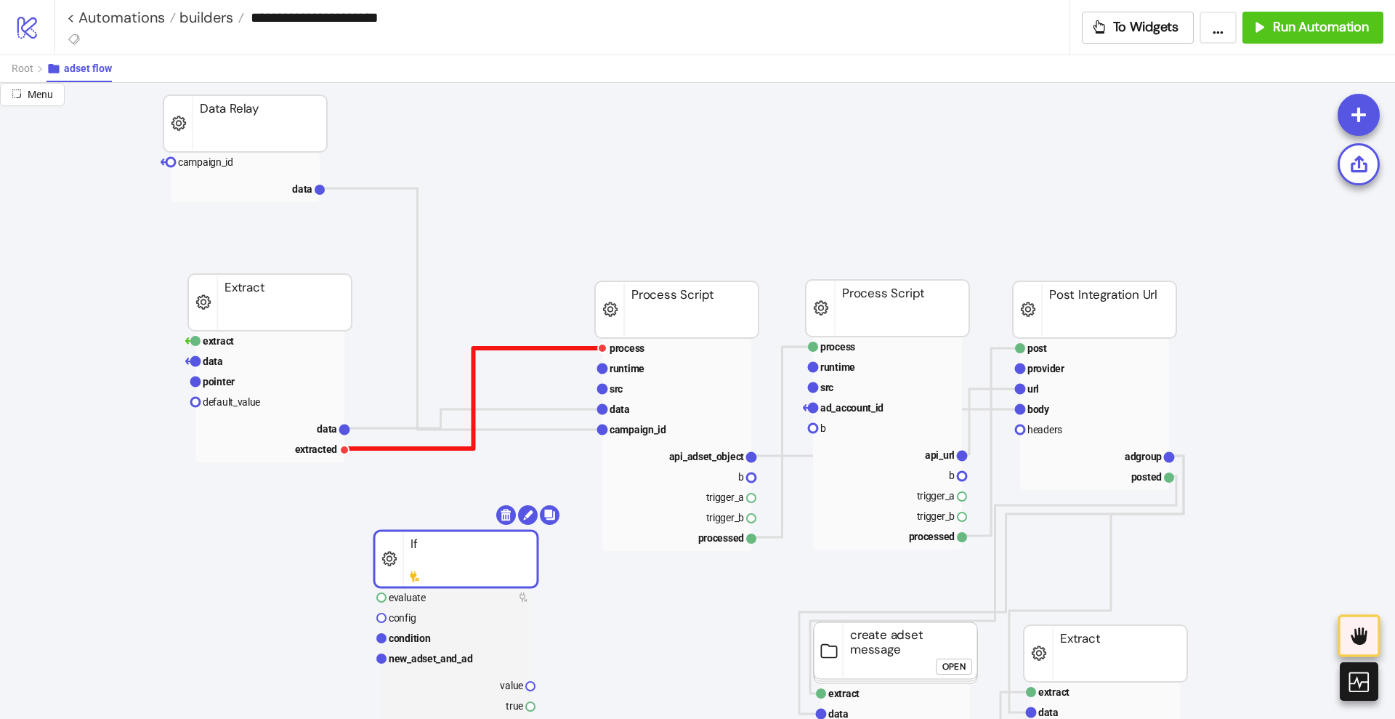
click at [385, 447] on polyline at bounding box center [473, 398] width 258 height 100
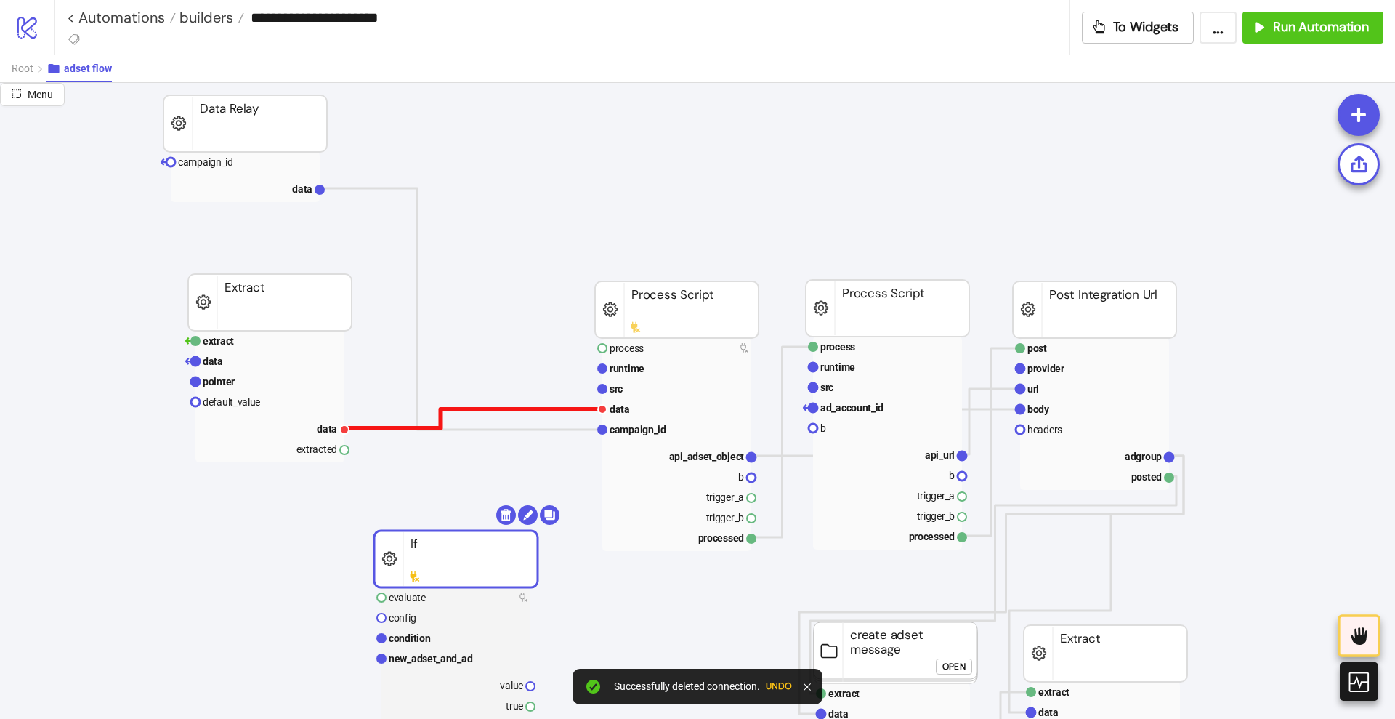
click at [366, 427] on polyline at bounding box center [473, 418] width 258 height 19
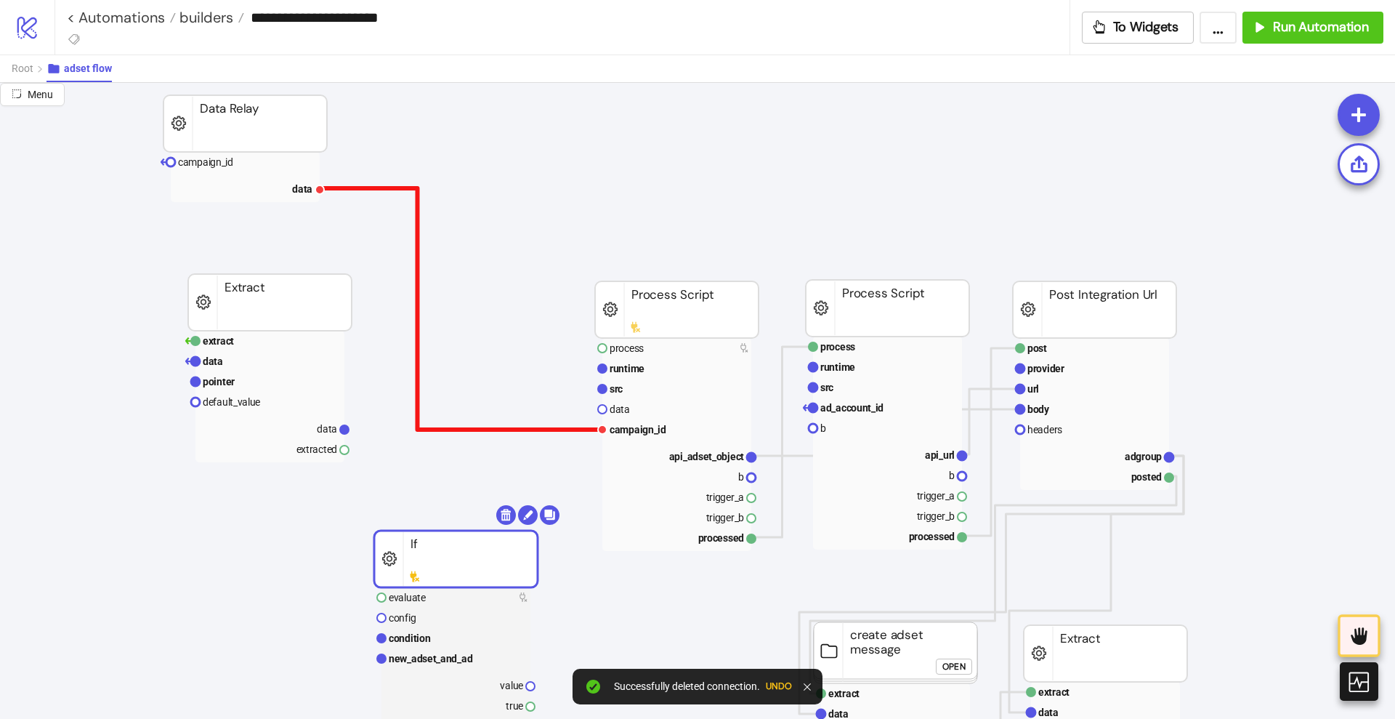
click at [464, 427] on polyline at bounding box center [461, 308] width 283 height 241
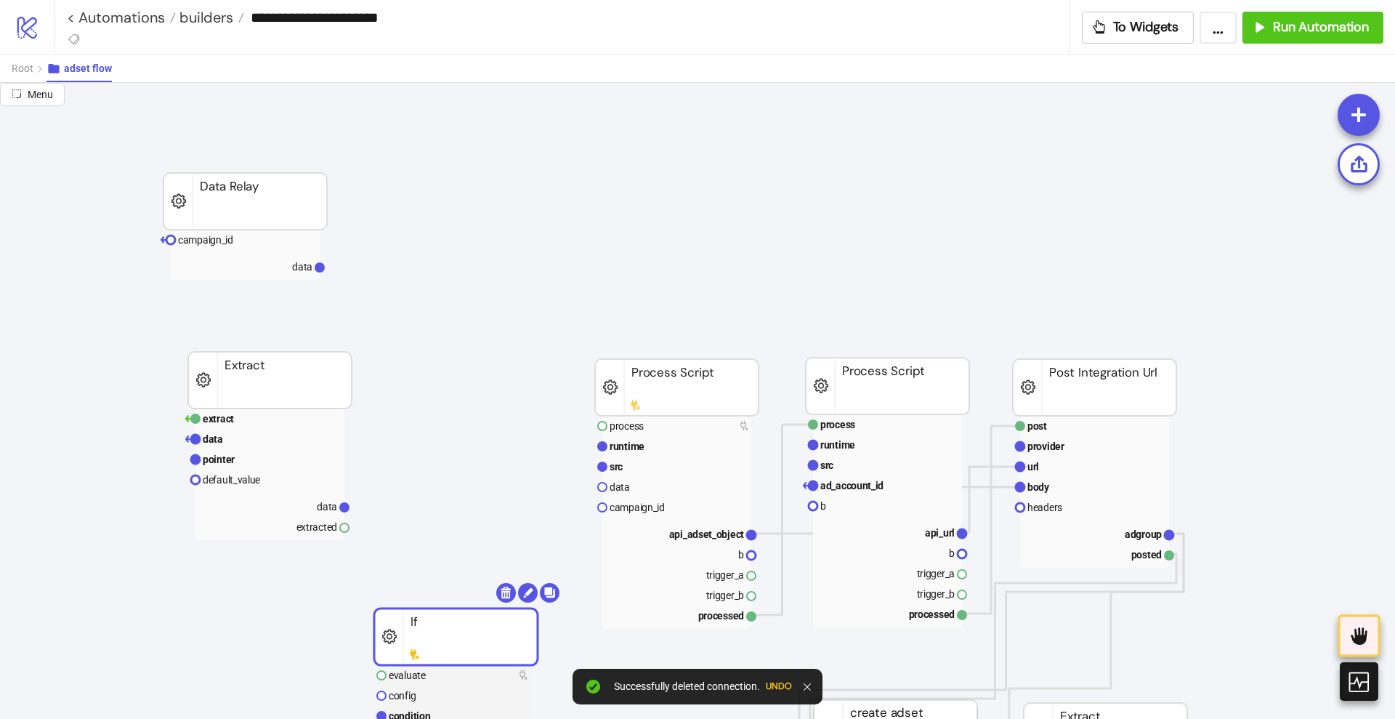
scroll to position [0, 0]
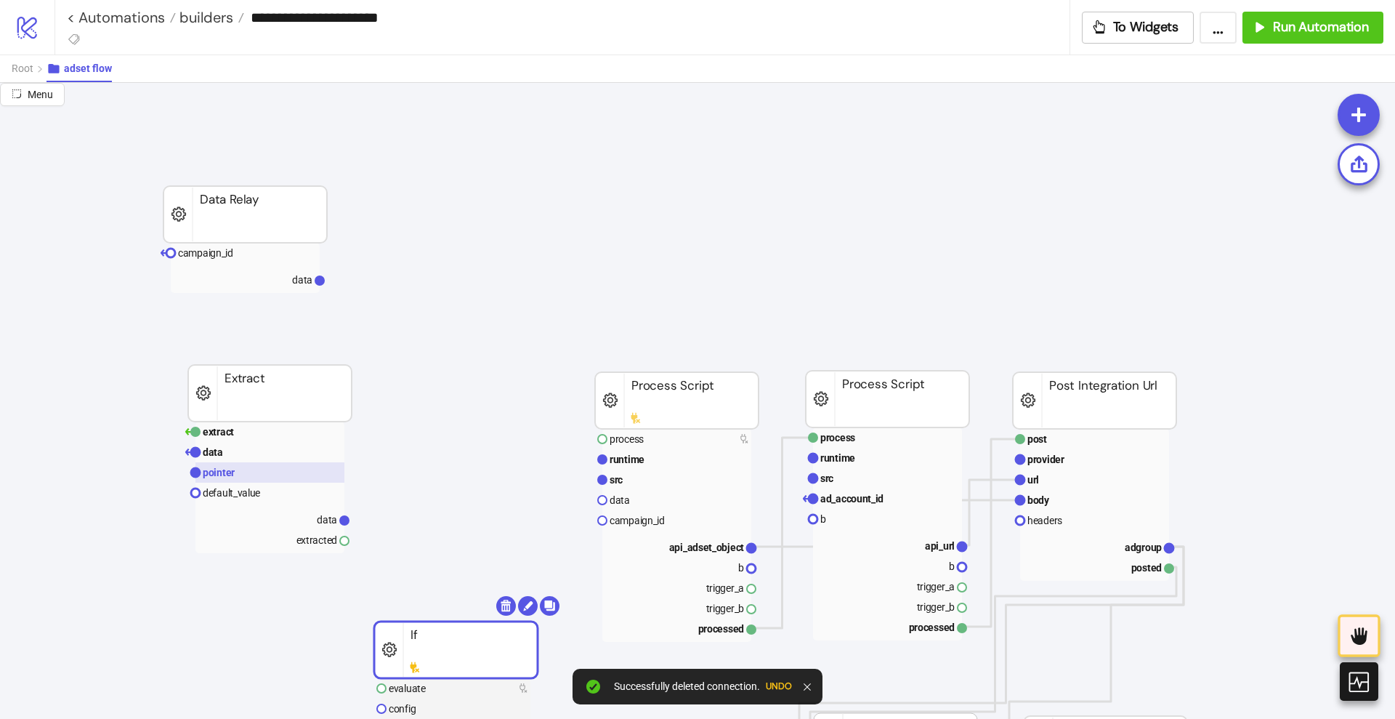
click at [299, 475] on rect at bounding box center [269, 472] width 149 height 20
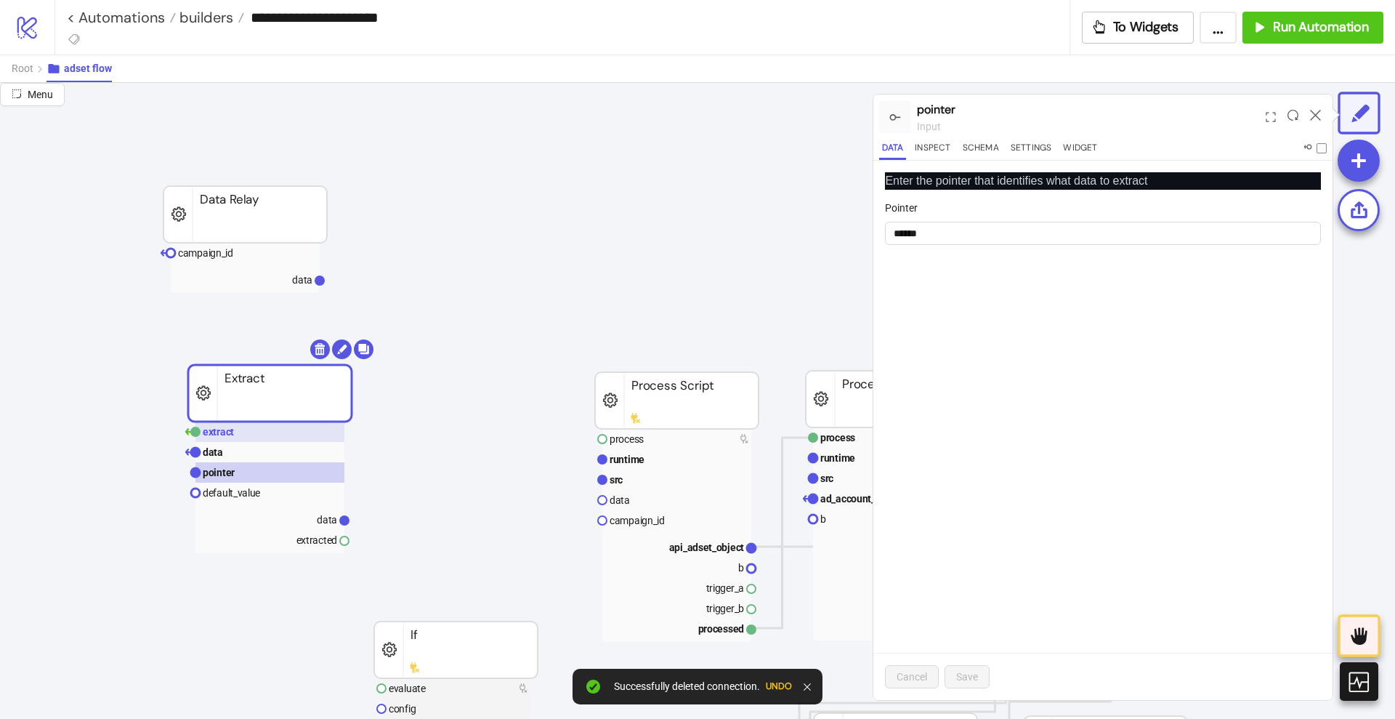
click at [299, 430] on rect at bounding box center [269, 432] width 149 height 20
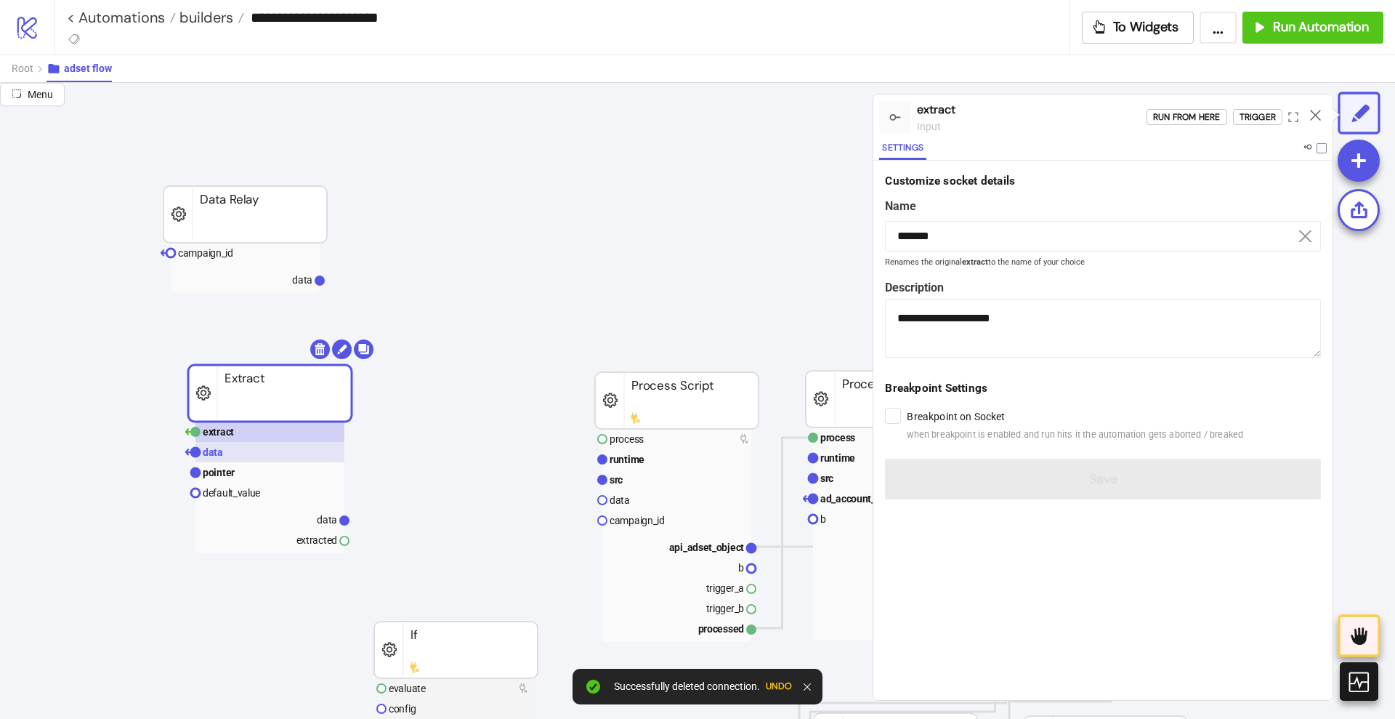
click at [227, 453] on rect at bounding box center [269, 452] width 149 height 20
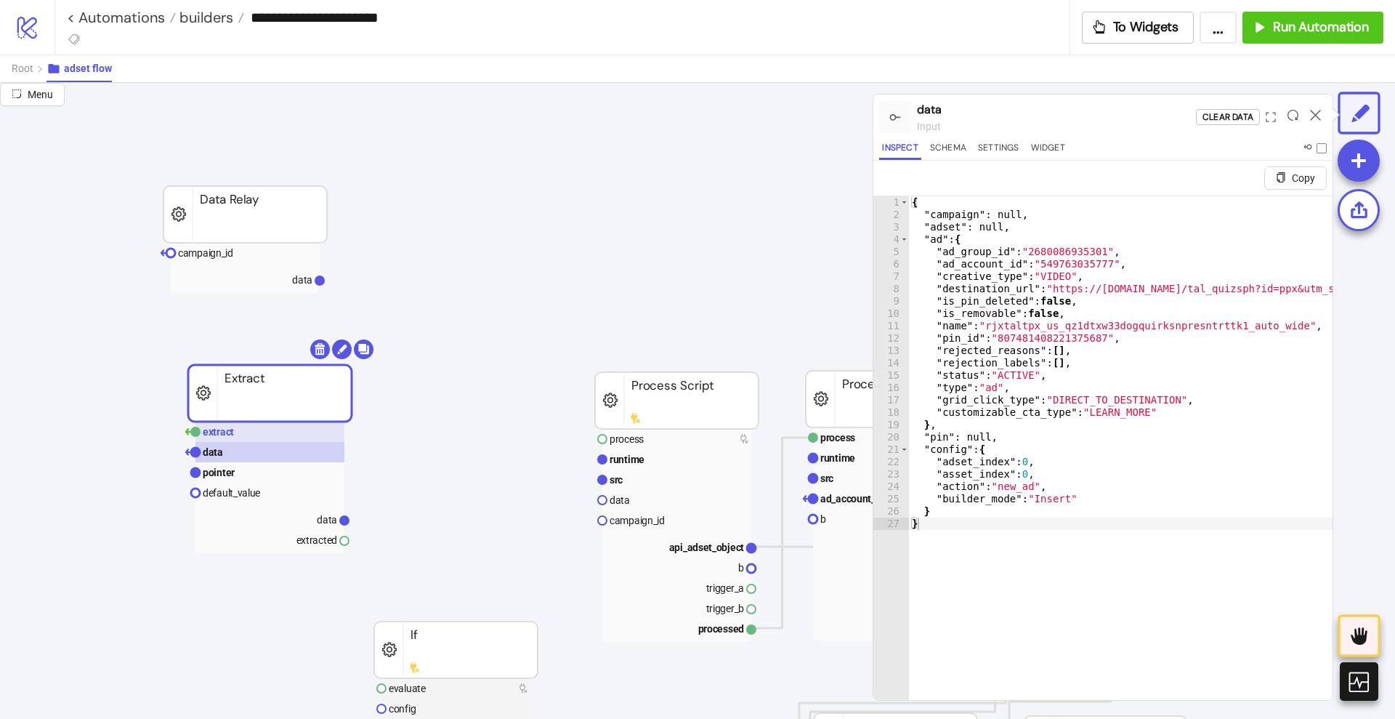
click at [306, 426] on rect at bounding box center [269, 432] width 149 height 20
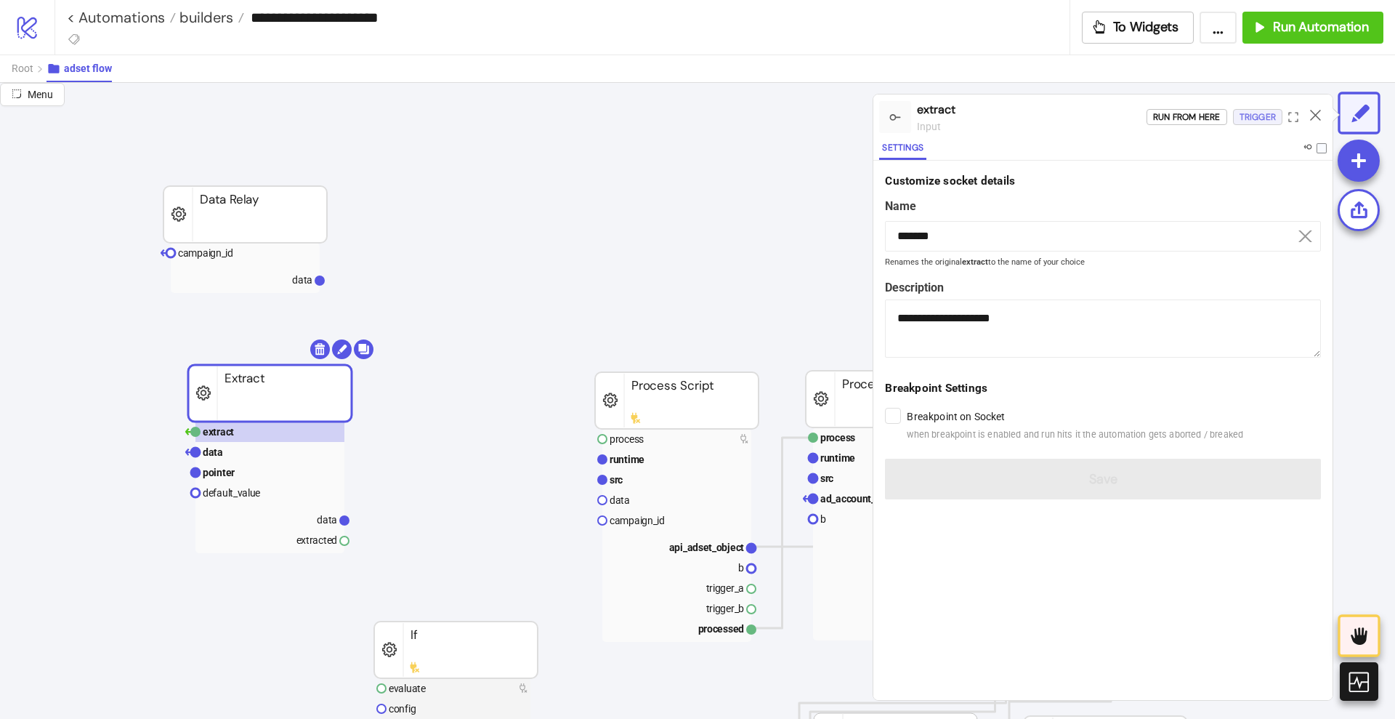
click at [1254, 119] on div "Trigger" at bounding box center [1258, 117] width 36 height 17
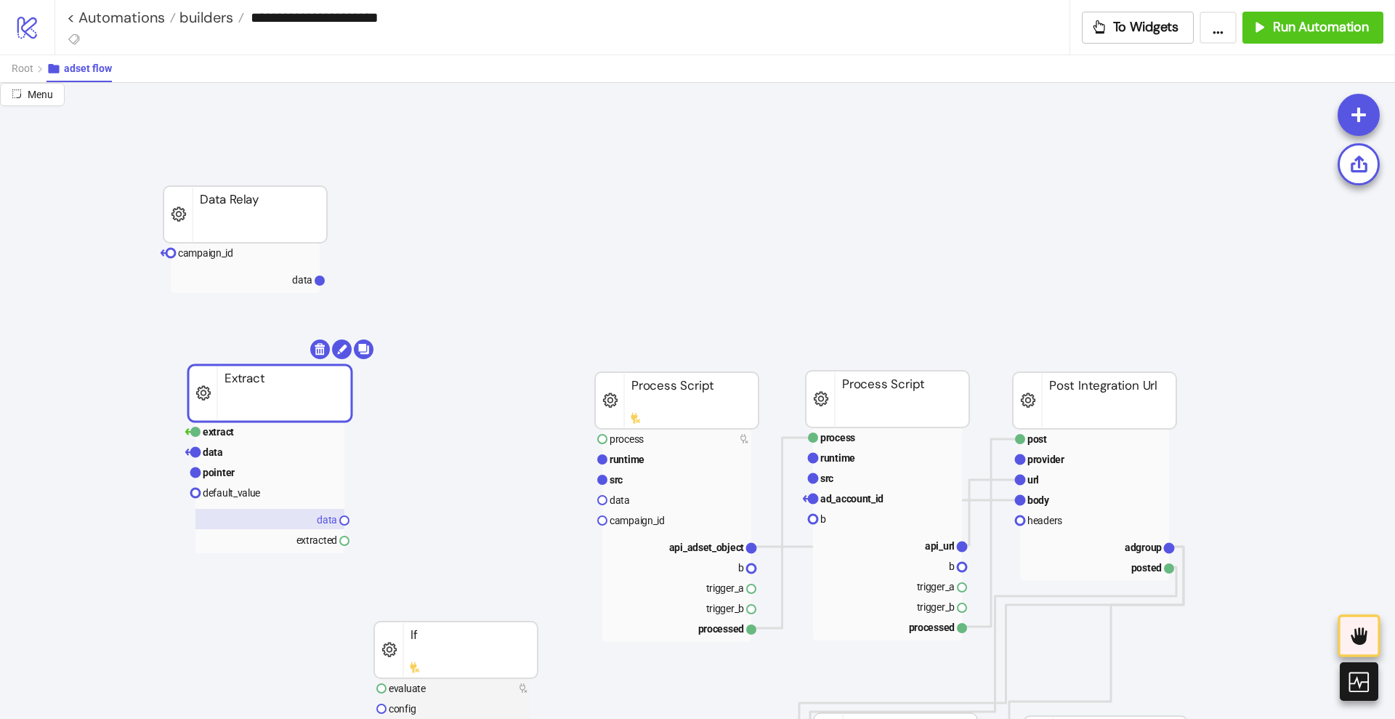
click at [326, 523] on text "data" at bounding box center [327, 520] width 20 height 12
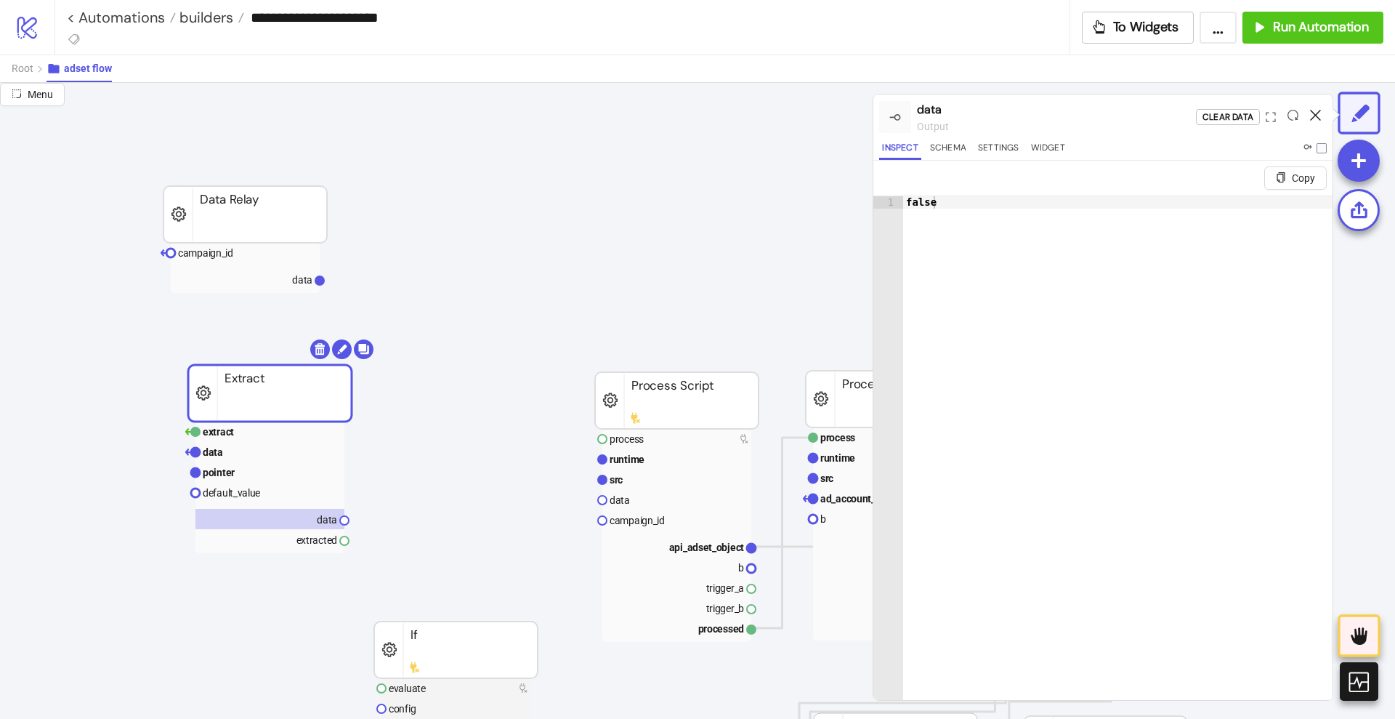
click at [1311, 116] on icon at bounding box center [1315, 115] width 11 height 11
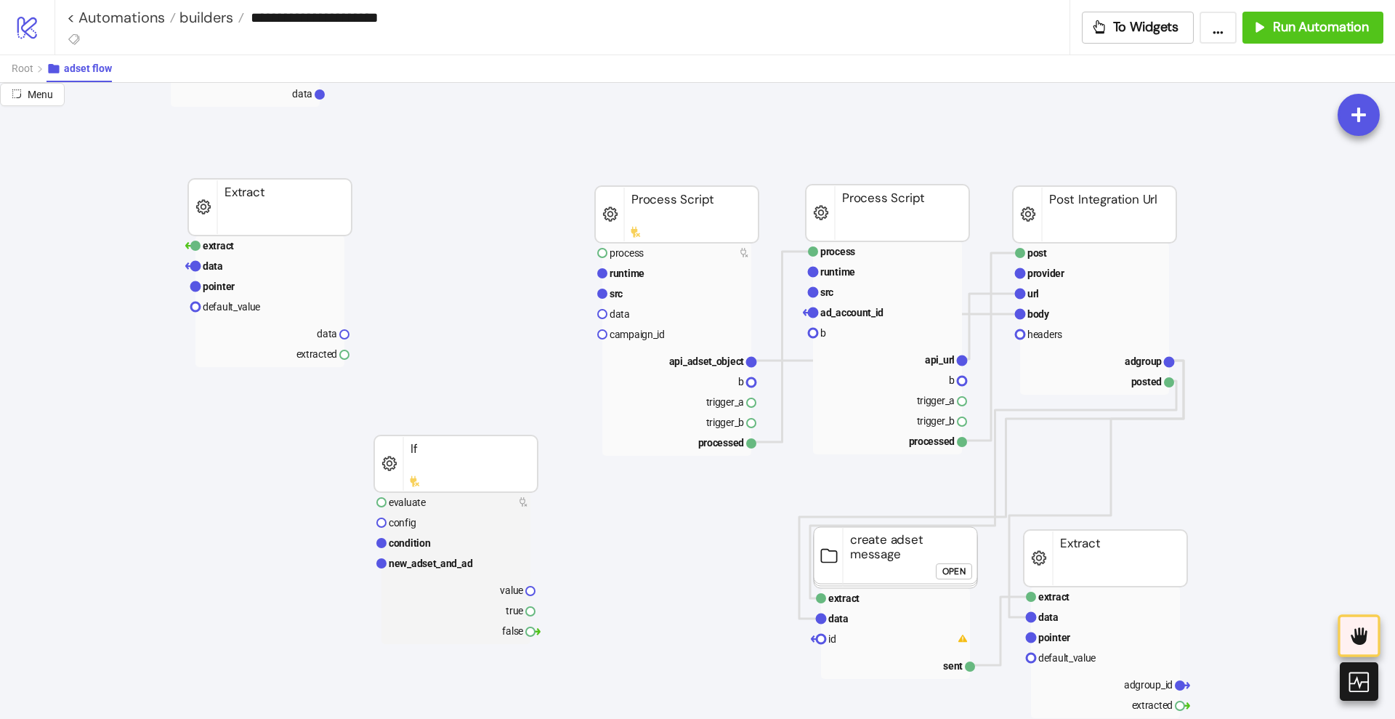
scroll to position [182, 0]
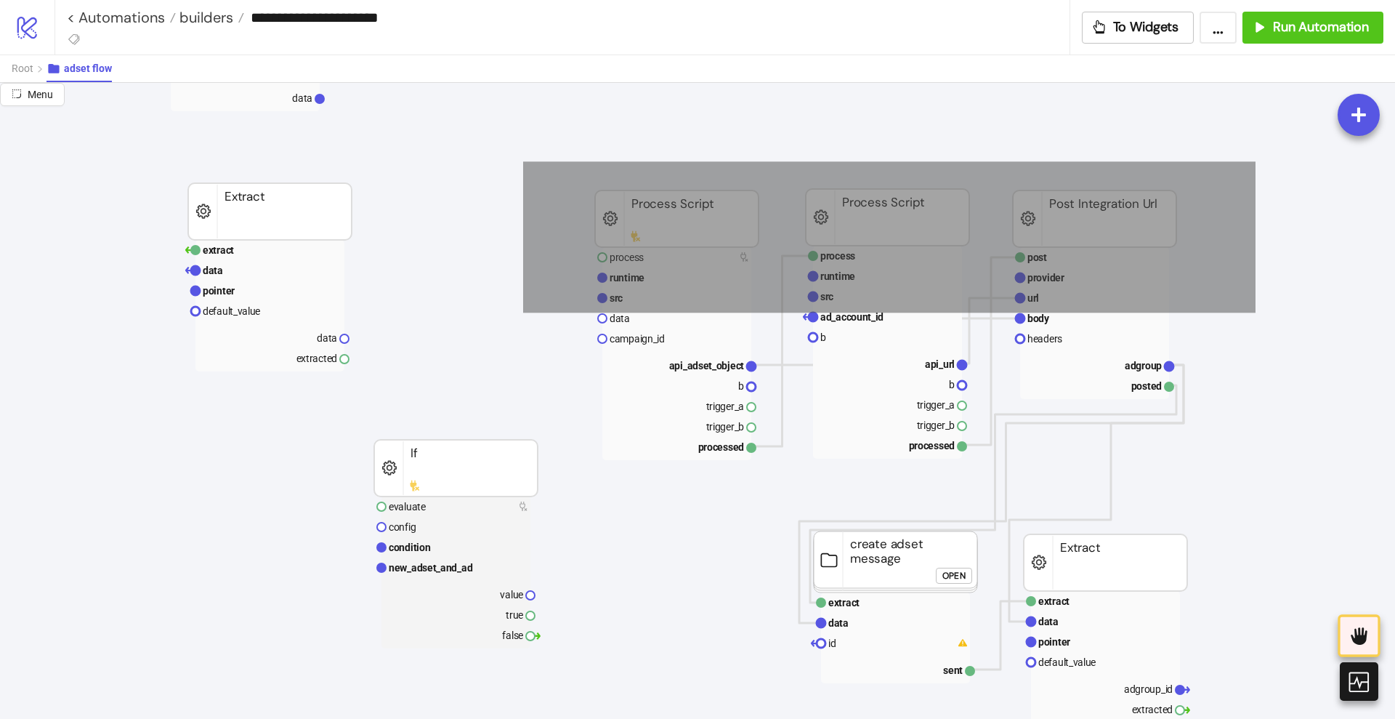
drag, startPoint x: 544, startPoint y: 165, endPoint x: 1256, endPoint y: 312, distance: 727.3
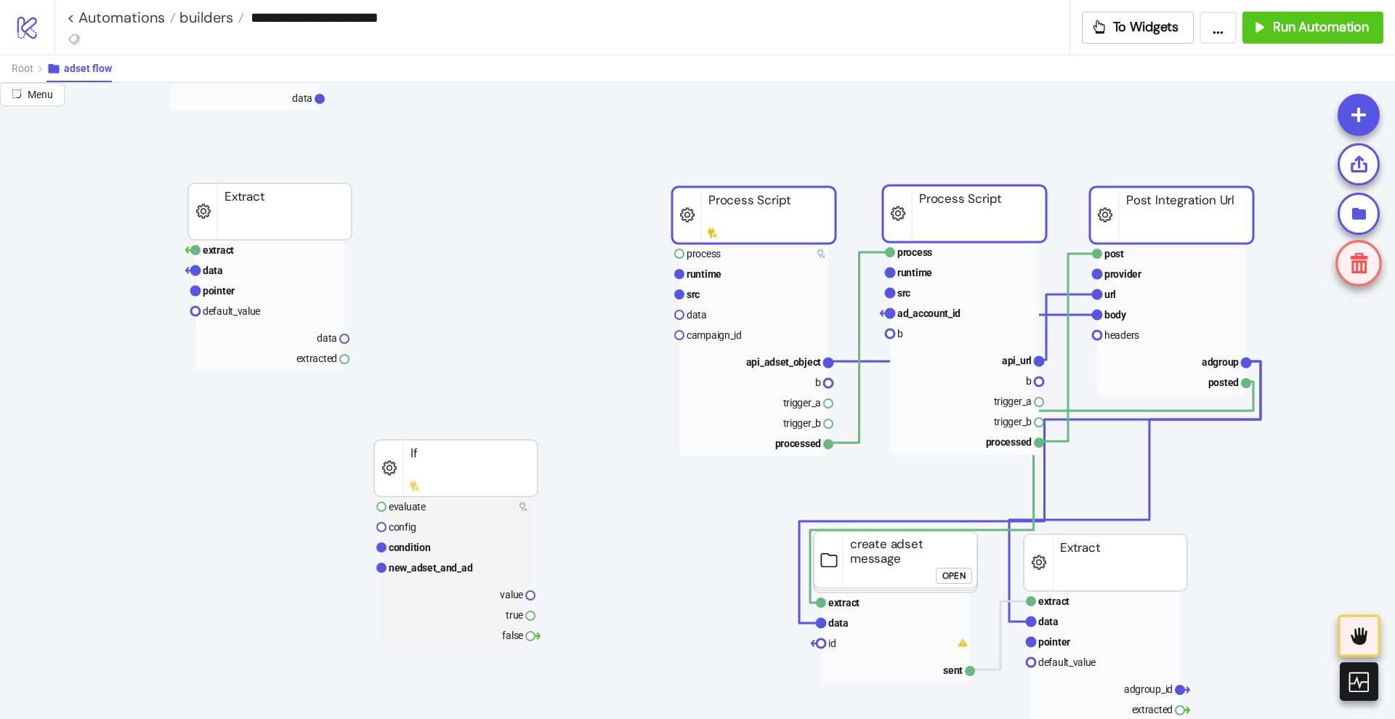
drag, startPoint x: 1028, startPoint y: 229, endPoint x: 1105, endPoint y: 225, distance: 77.1
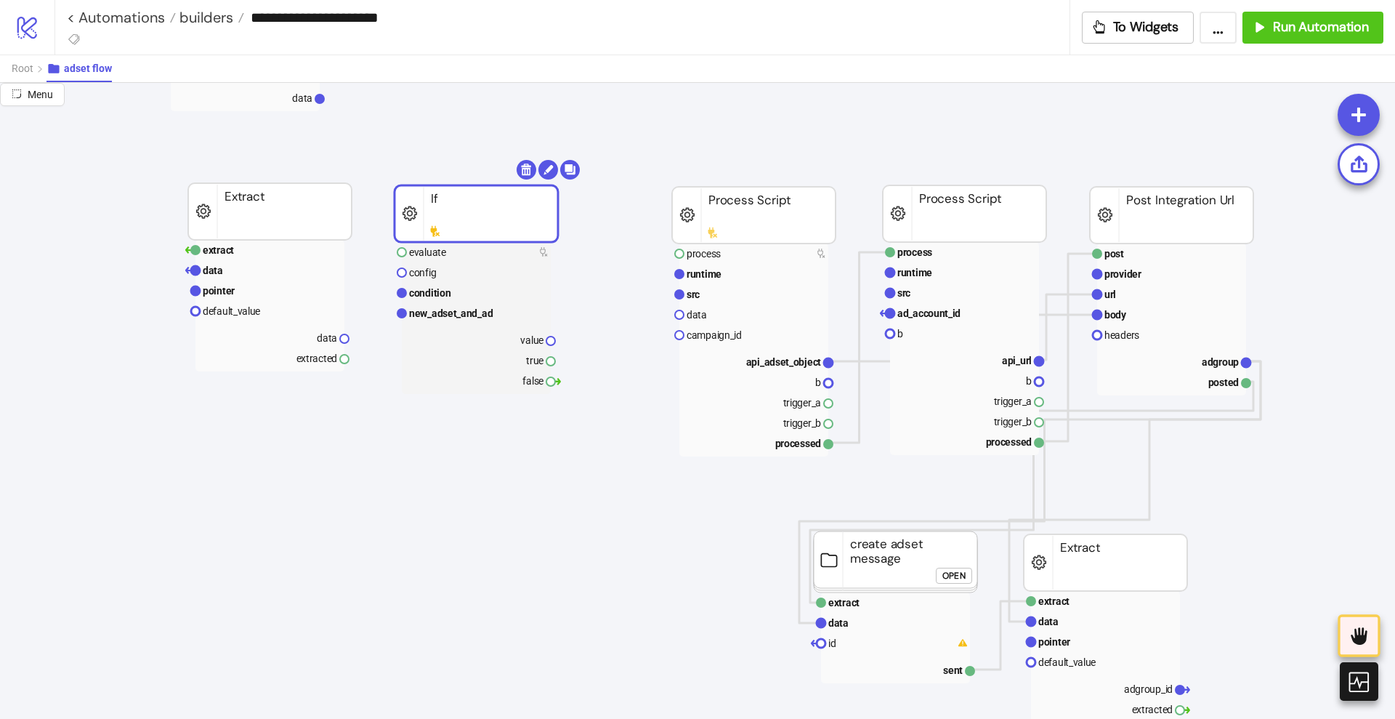
drag, startPoint x: 474, startPoint y: 457, endPoint x: 494, endPoint y: 203, distance: 255.2
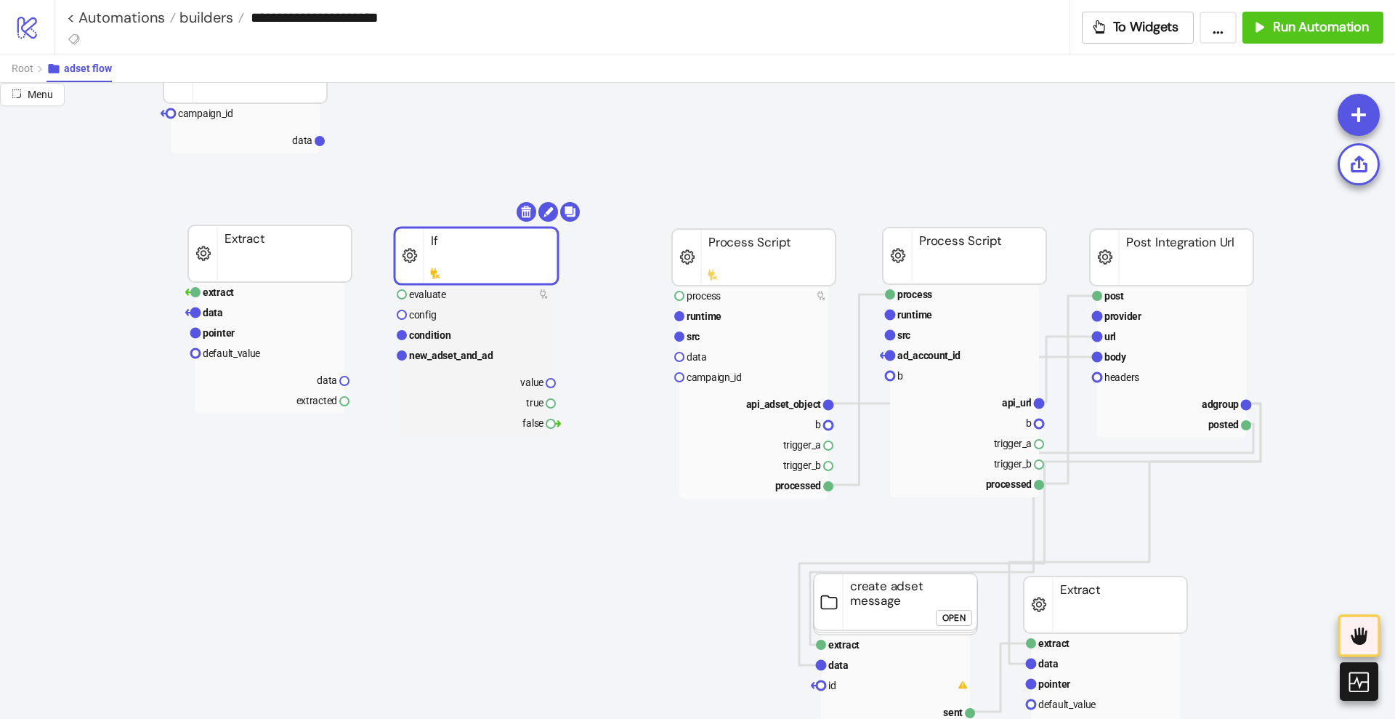
scroll to position [0, 0]
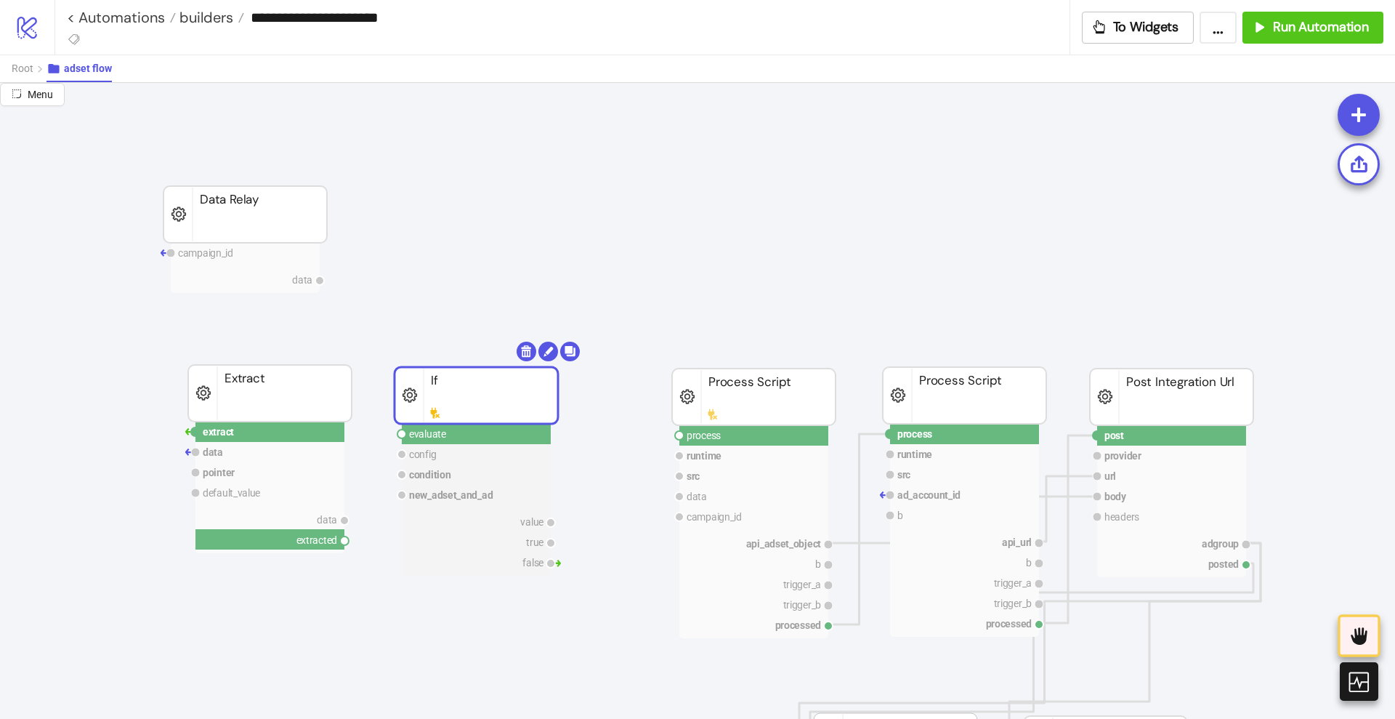
drag, startPoint x: 346, startPoint y: 539, endPoint x: 381, endPoint y: 543, distance: 35.1
click at [400, 434] on circle at bounding box center [402, 433] width 9 height 9
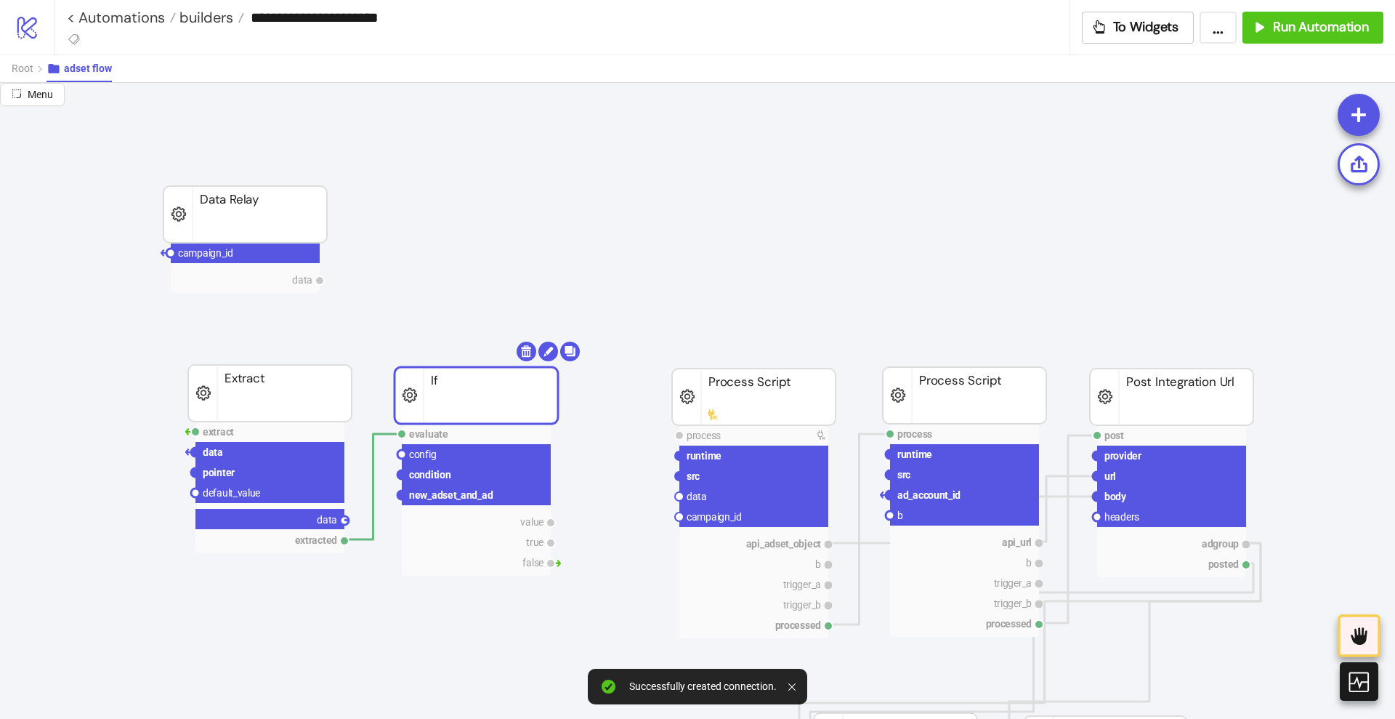
drag, startPoint x: 347, startPoint y: 519, endPoint x: 384, endPoint y: 532, distance: 39.3
click at [401, 455] on circle at bounding box center [402, 454] width 9 height 9
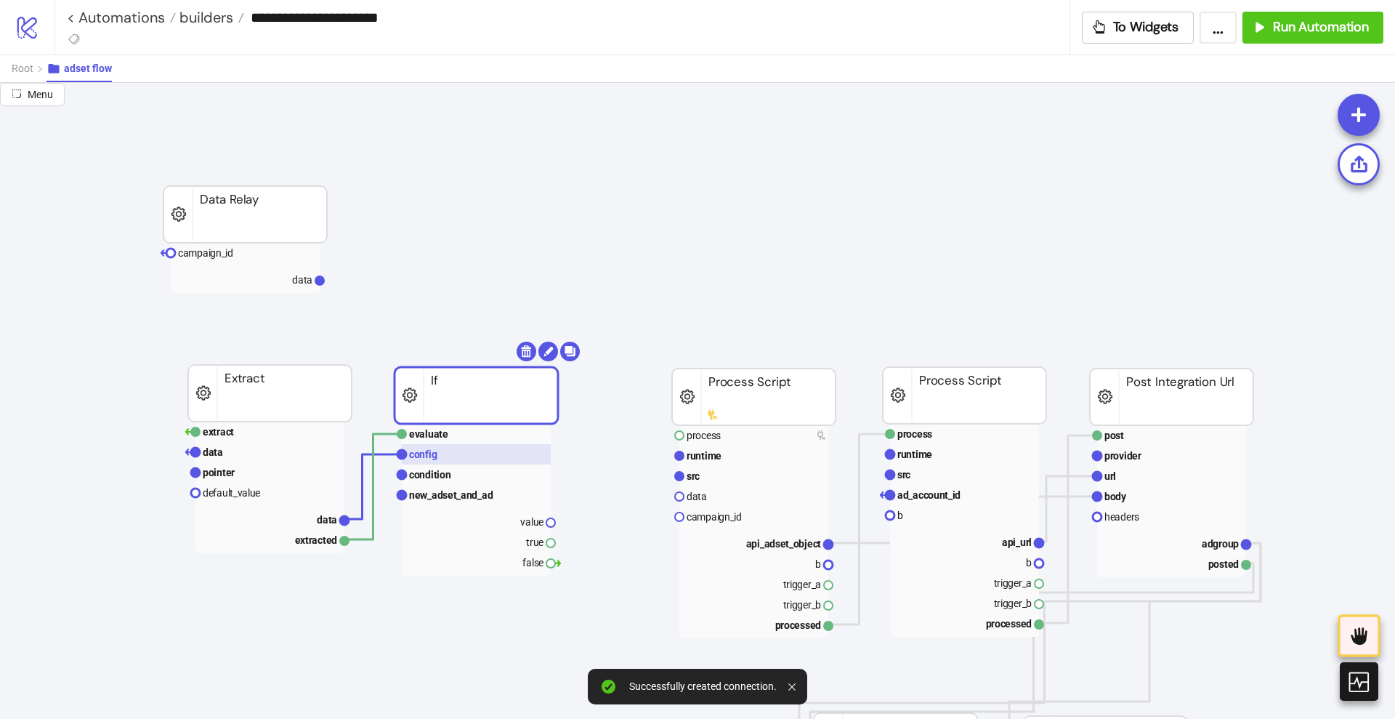
click at [438, 456] on rect at bounding box center [476, 454] width 149 height 20
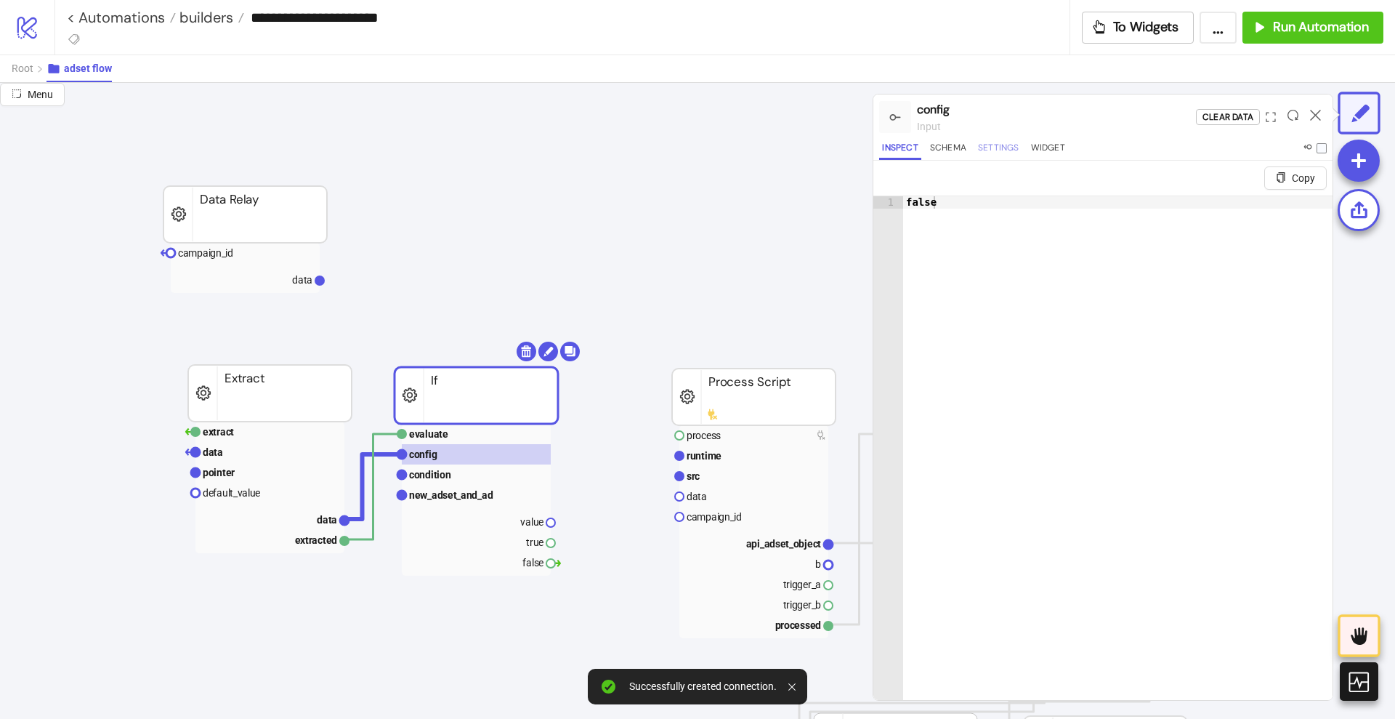
click at [997, 151] on button "Settings" at bounding box center [998, 150] width 47 height 20
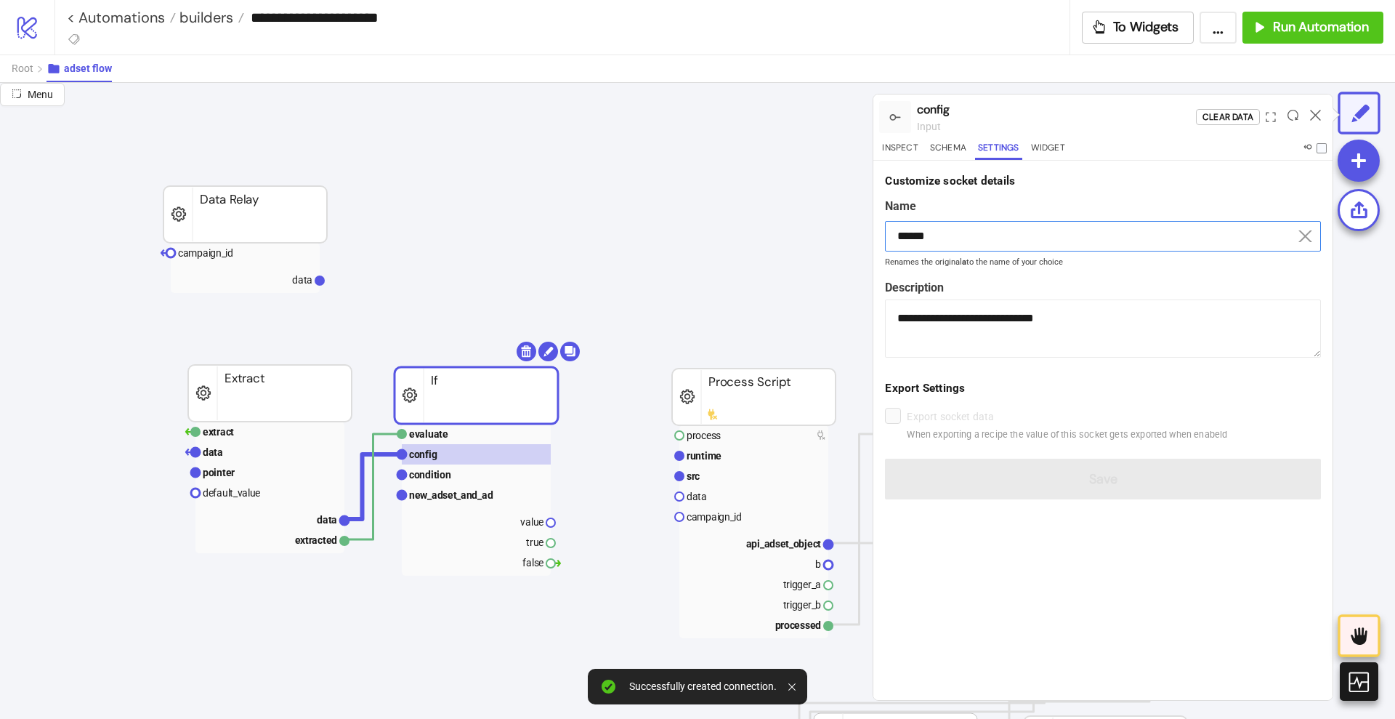
click at [940, 233] on input "******" at bounding box center [1103, 236] width 436 height 31
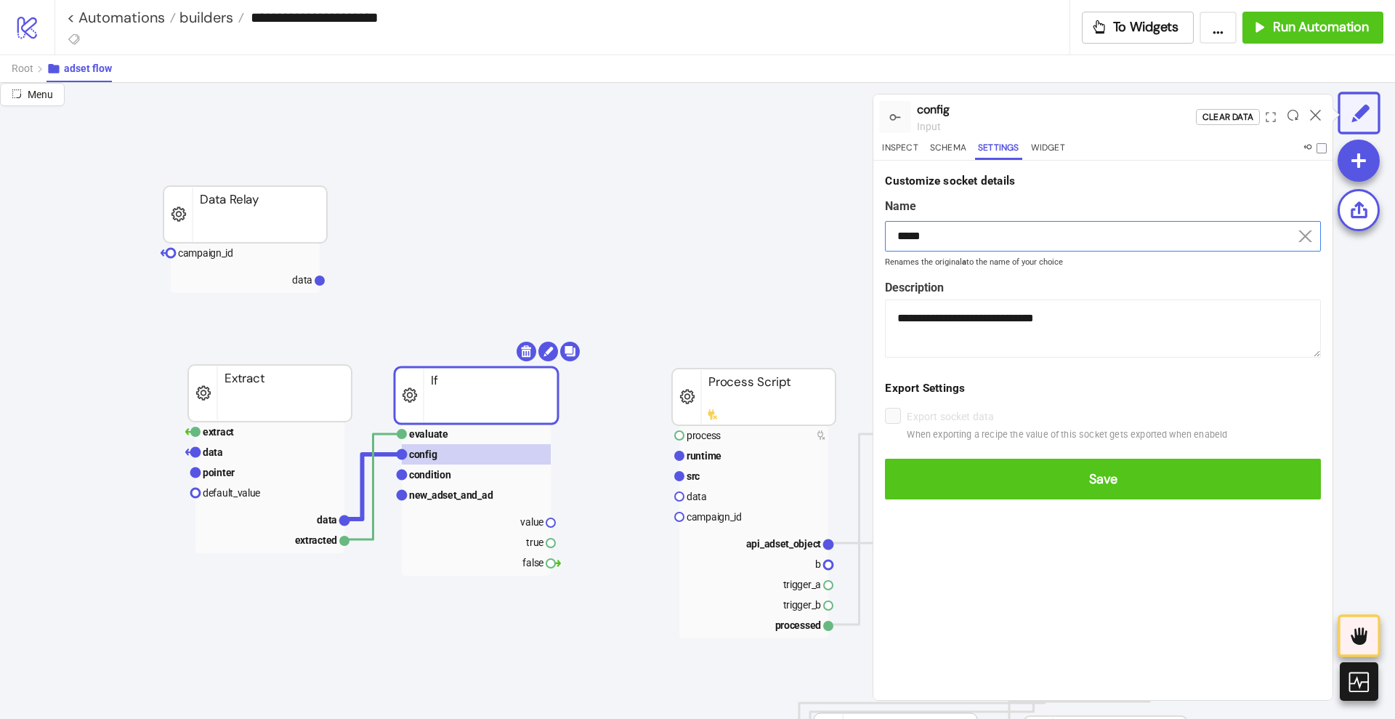
type input "*****"
click at [885, 459] on button "Save" at bounding box center [1103, 479] width 436 height 41
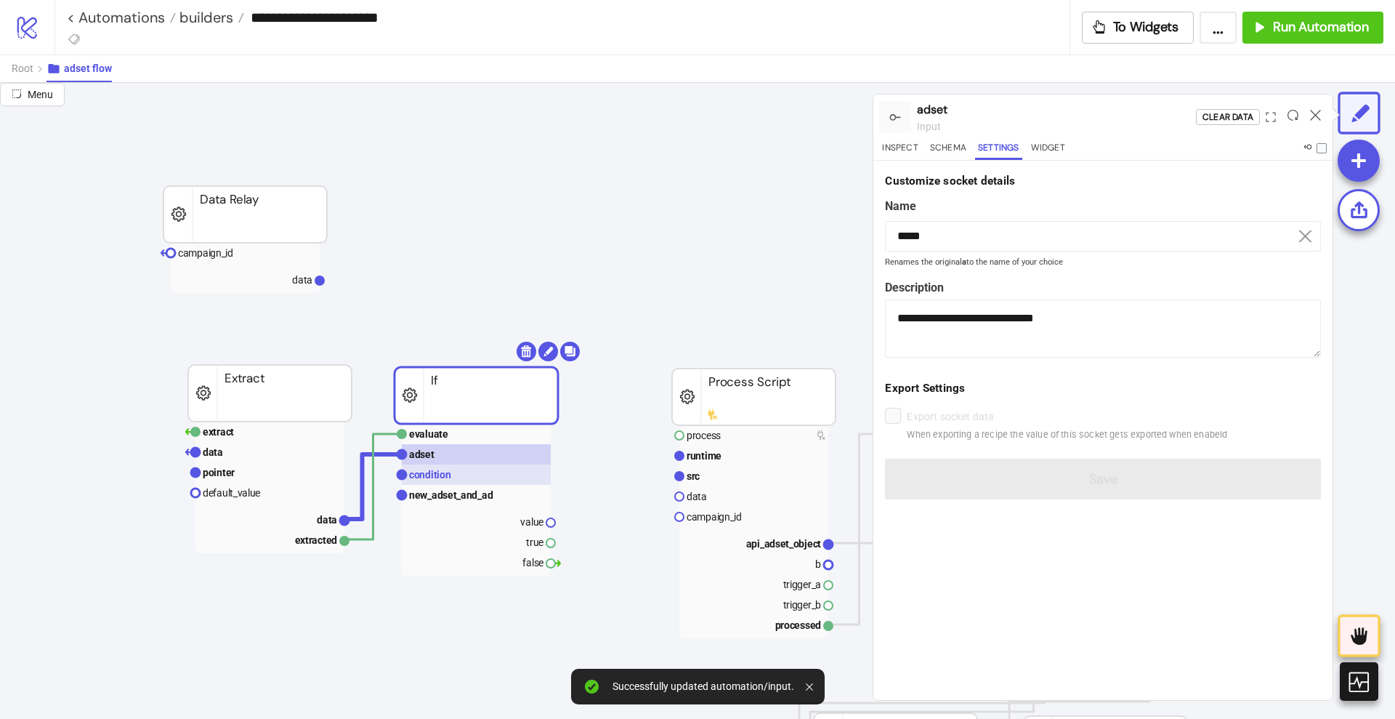
click at [438, 483] on rect at bounding box center [476, 474] width 149 height 20
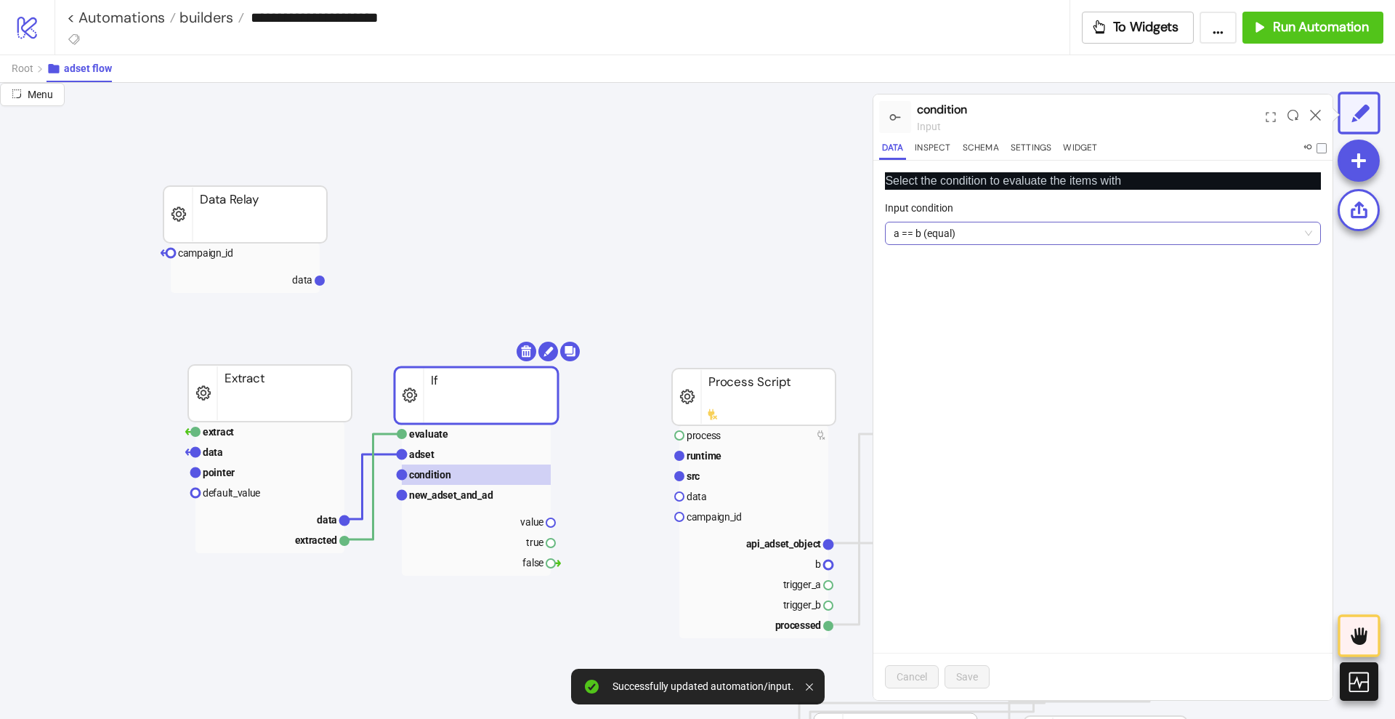
click at [932, 240] on span "a == b (equal)" at bounding box center [1103, 233] width 419 height 22
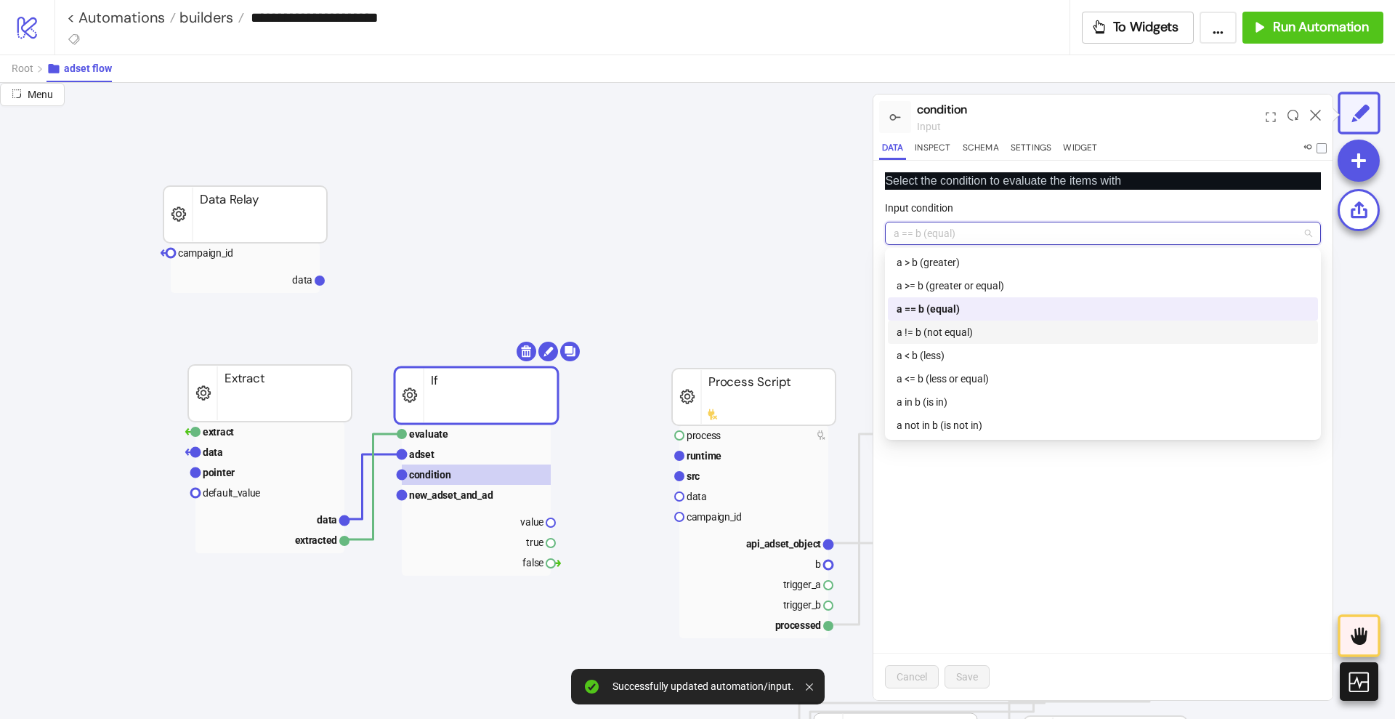
click at [935, 334] on div "a != b (not equal)" at bounding box center [1103, 332] width 413 height 16
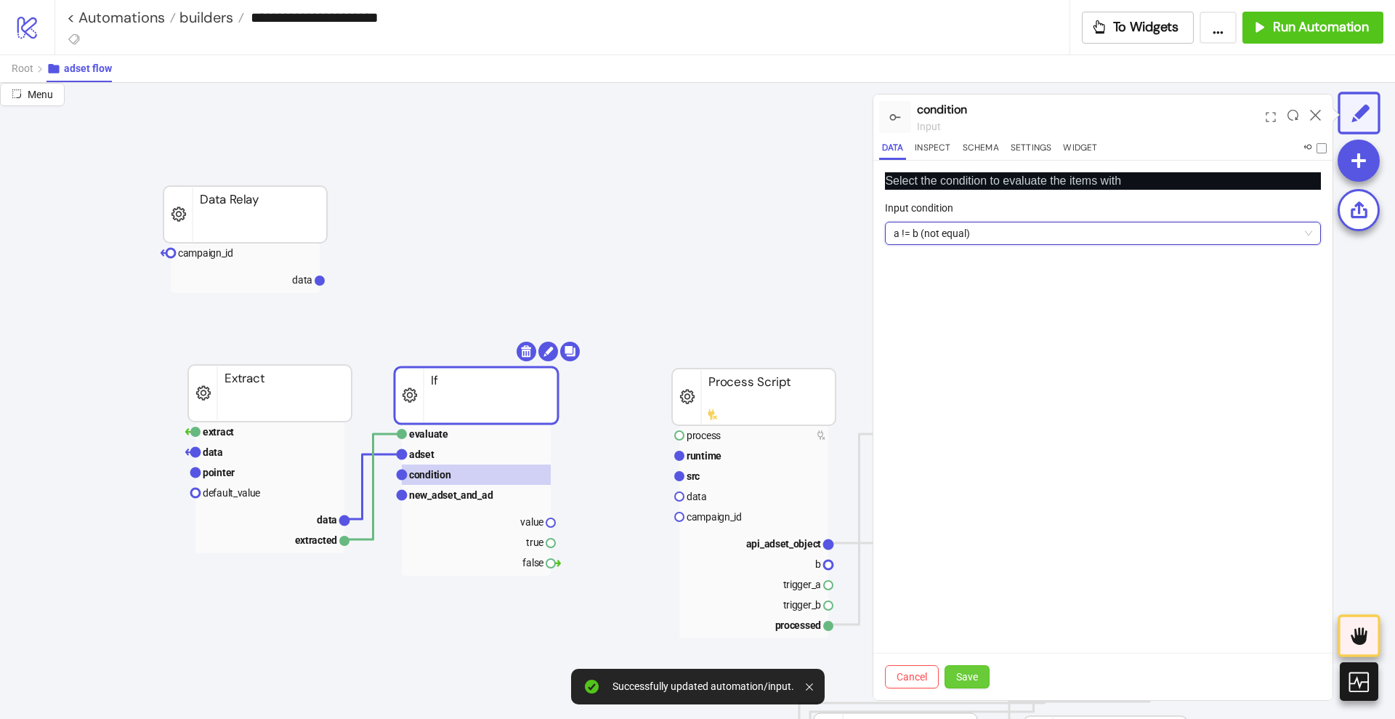
click at [965, 667] on button "Save" at bounding box center [967, 676] width 45 height 23
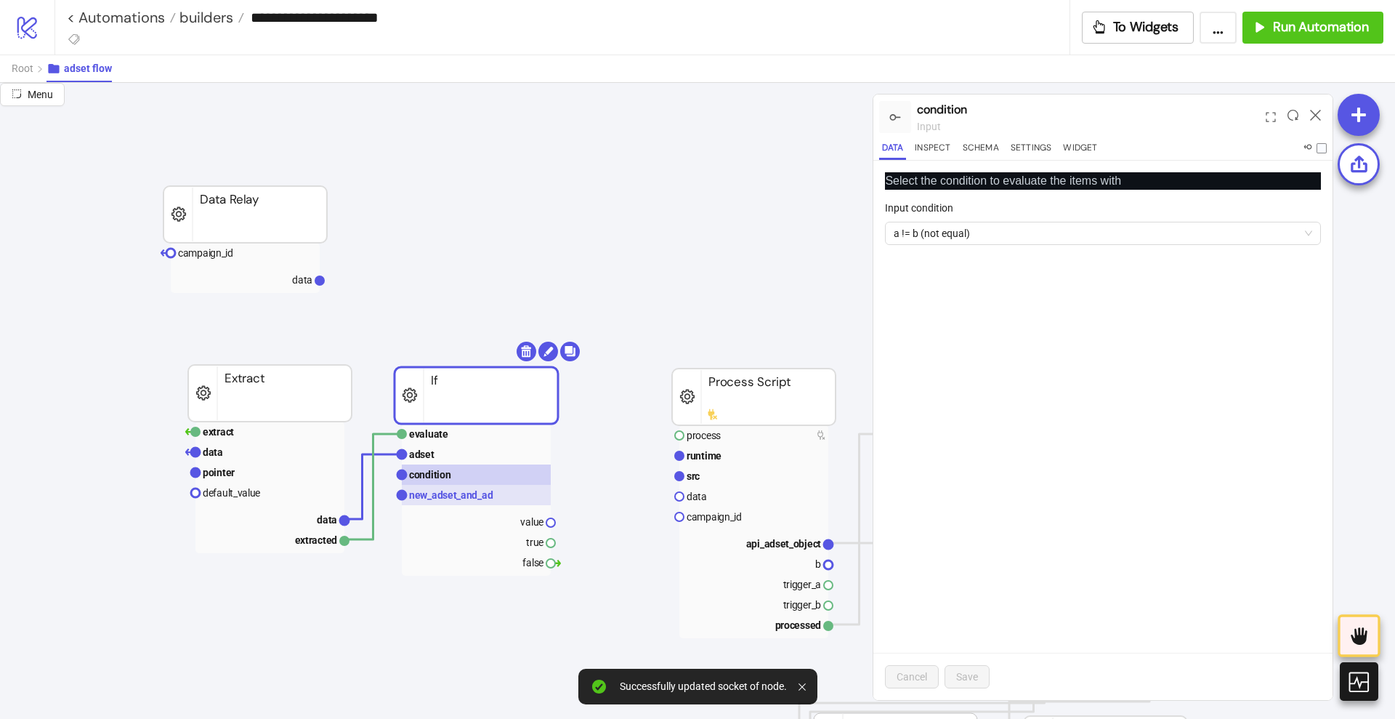
click at [439, 495] on text "new_adset_and_ad" at bounding box center [451, 495] width 84 height 12
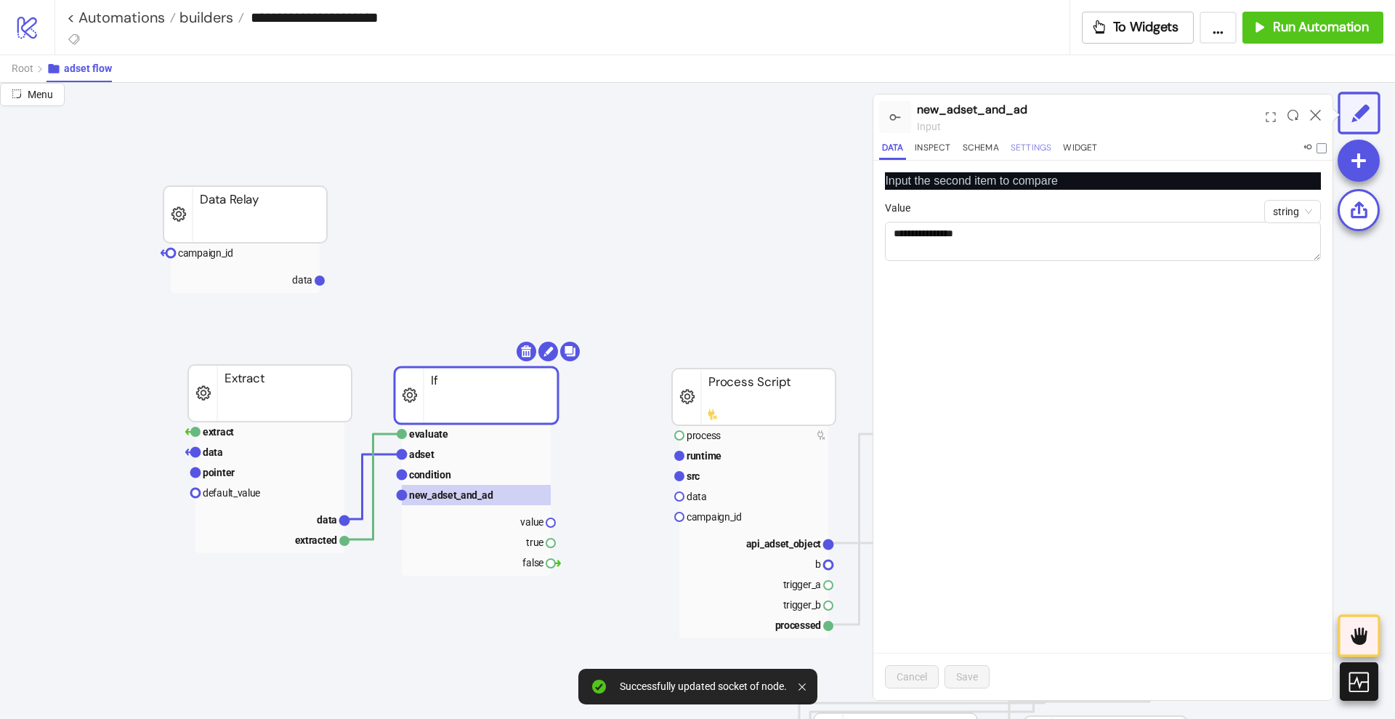
click at [1047, 145] on button "Settings" at bounding box center [1031, 150] width 47 height 20
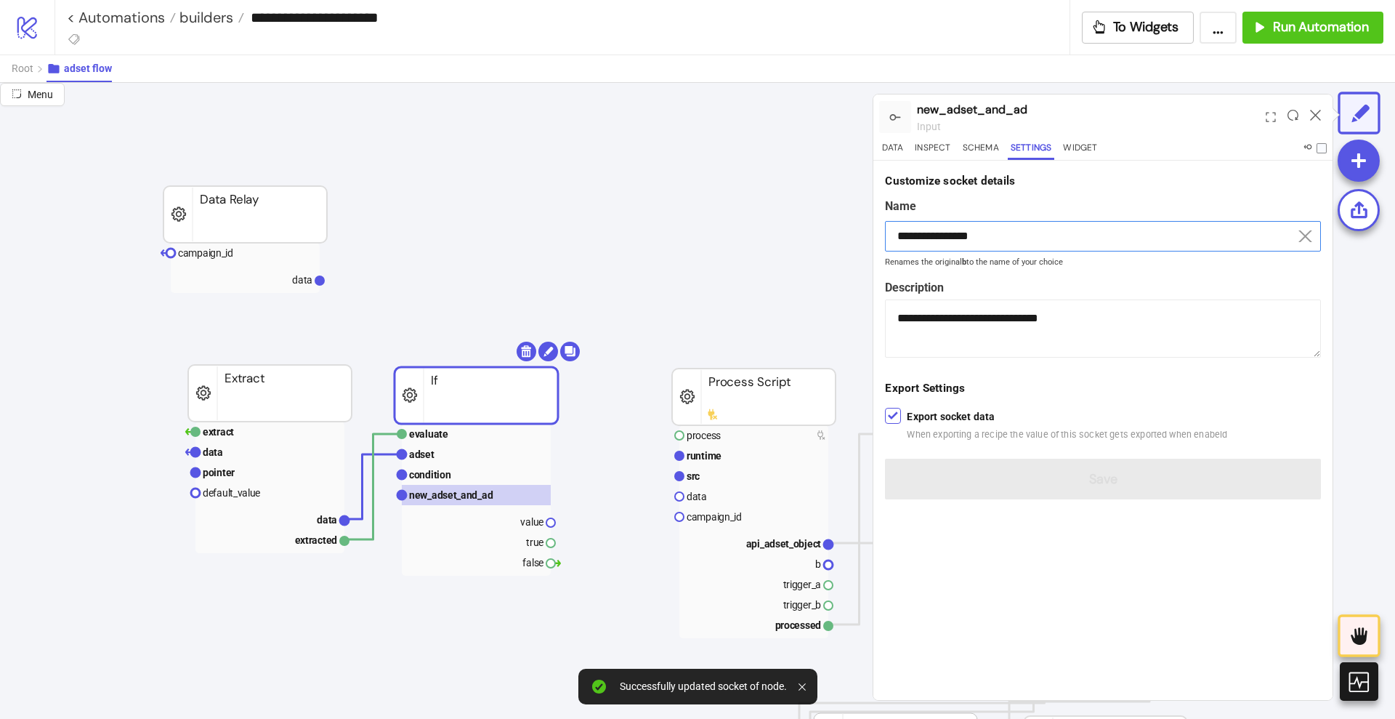
click at [969, 227] on input "**********" at bounding box center [1103, 236] width 436 height 31
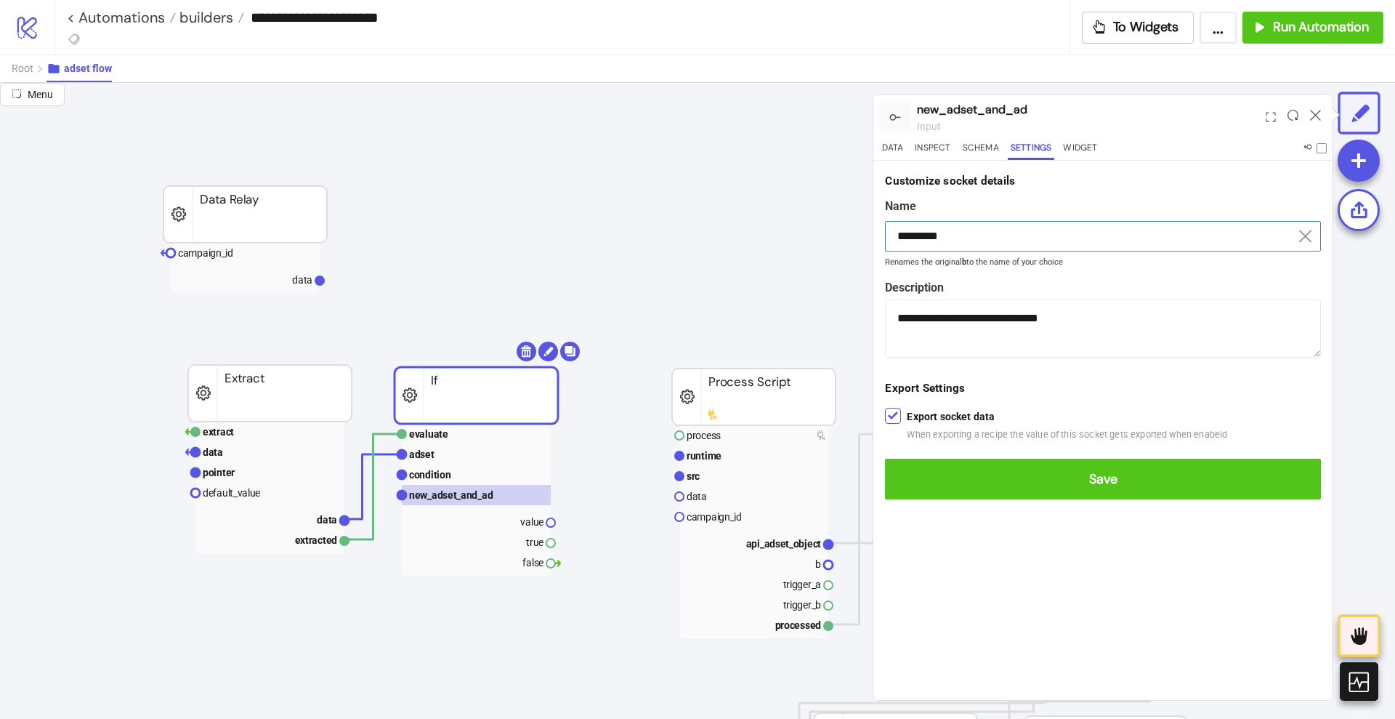
click at [885, 459] on button "Save" at bounding box center [1103, 479] width 436 height 41
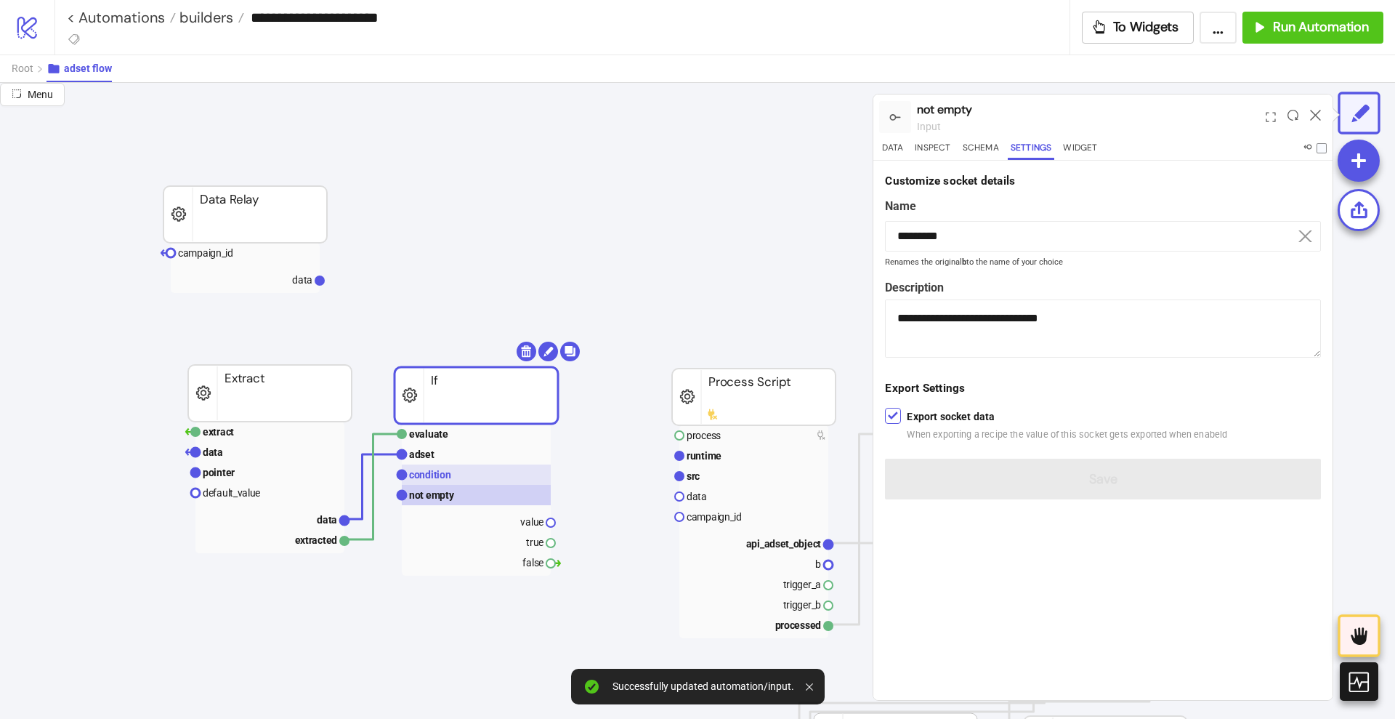
click at [459, 472] on rect at bounding box center [476, 474] width 149 height 20
type input "*********"
type textarea "**********"
click at [431, 495] on text "not empty" at bounding box center [432, 495] width 46 height 12
type input "*********"
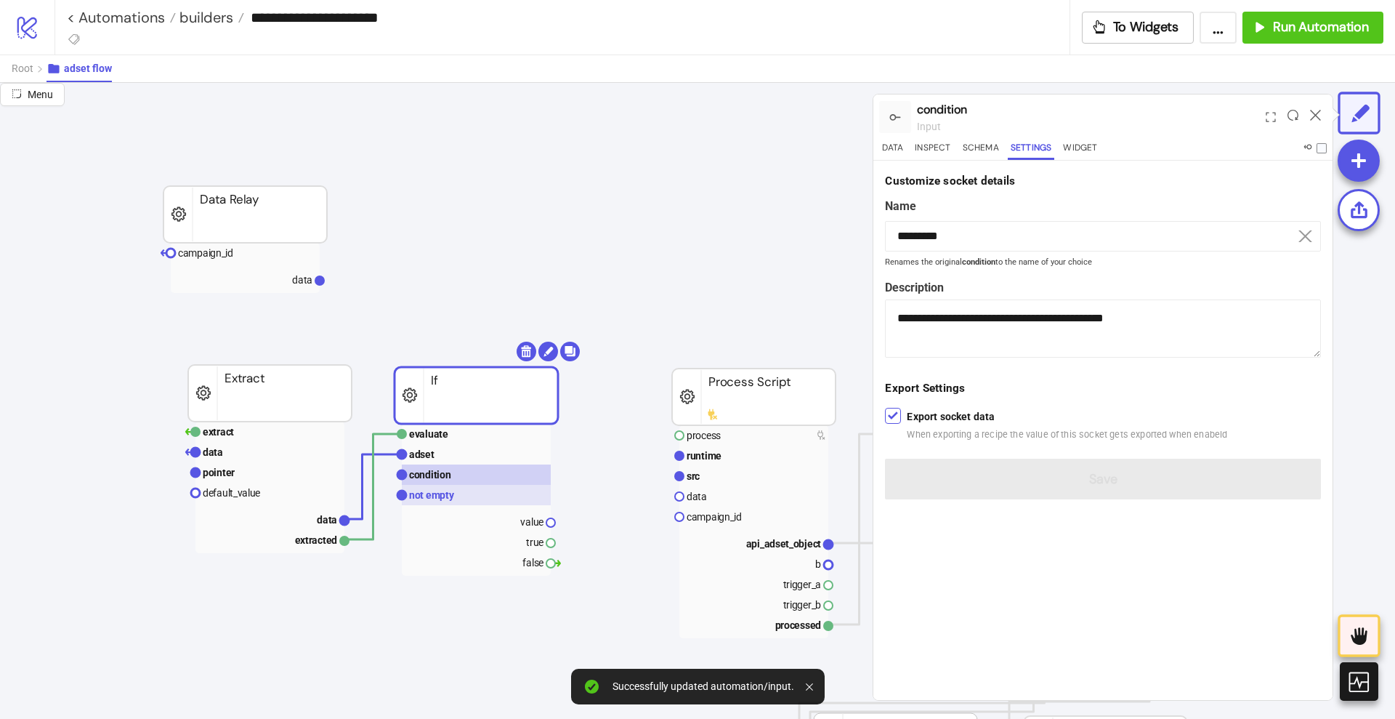
type textarea "**********"
click at [896, 150] on button "Data" at bounding box center [892, 150] width 27 height 20
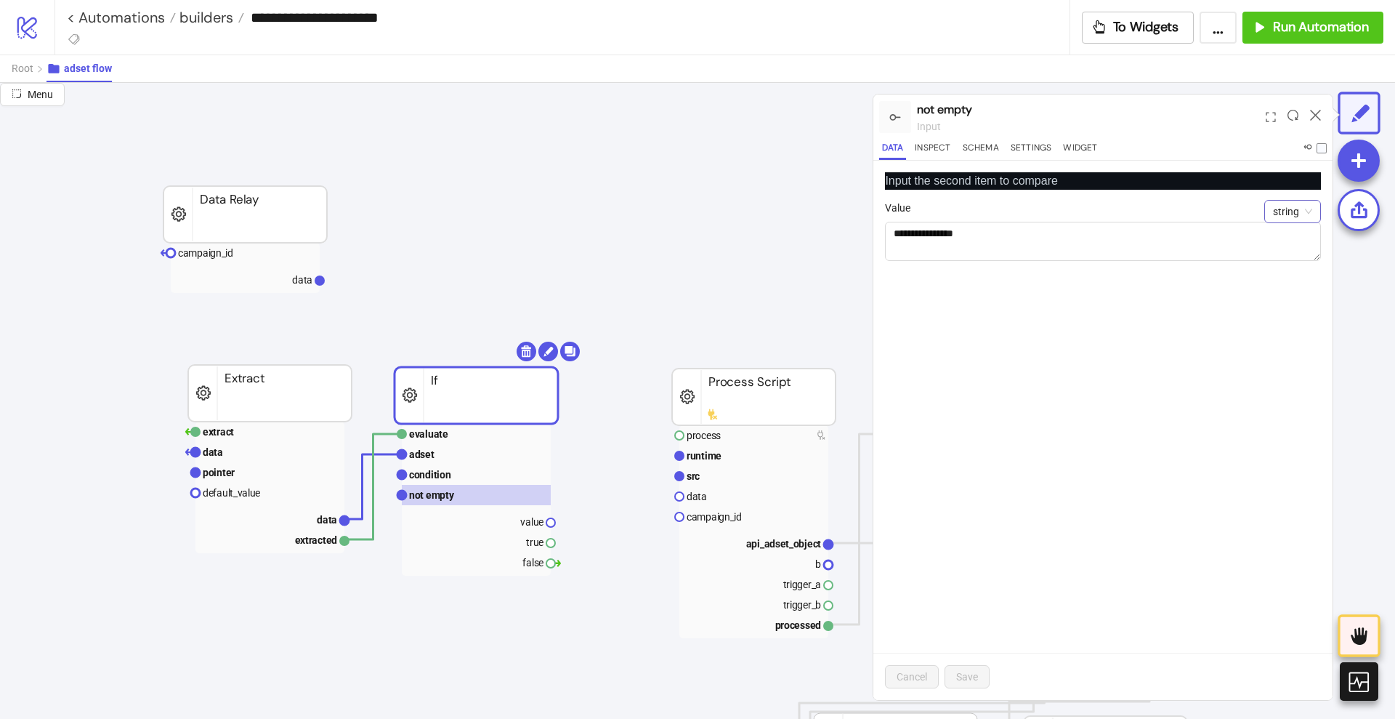
click at [1288, 206] on span "string" at bounding box center [1292, 212] width 39 height 22
click at [1294, 307] on div "boolean" at bounding box center [1292, 310] width 33 height 16
click at [899, 236] on span "button" at bounding box center [901, 233] width 32 height 16
click at [969, 671] on span "Save" at bounding box center [967, 677] width 22 height 12
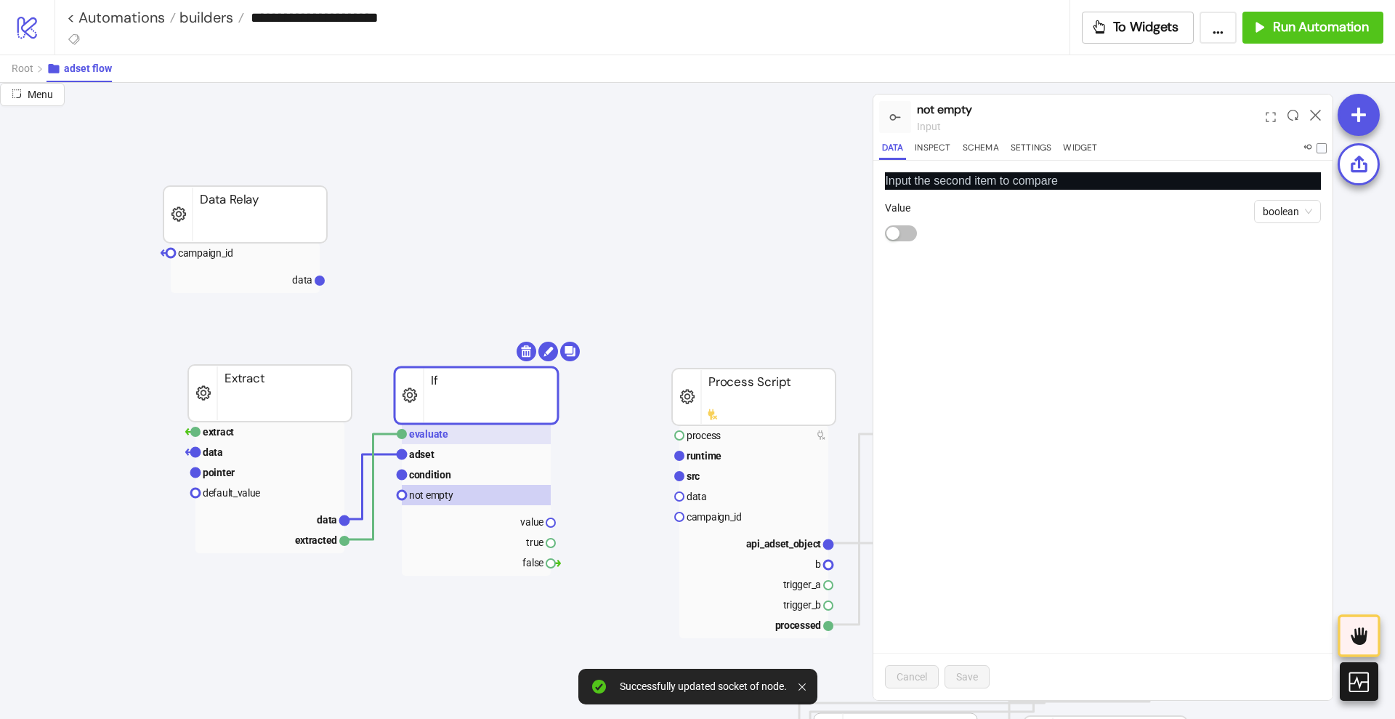
click at [436, 442] on rect at bounding box center [476, 434] width 149 height 20
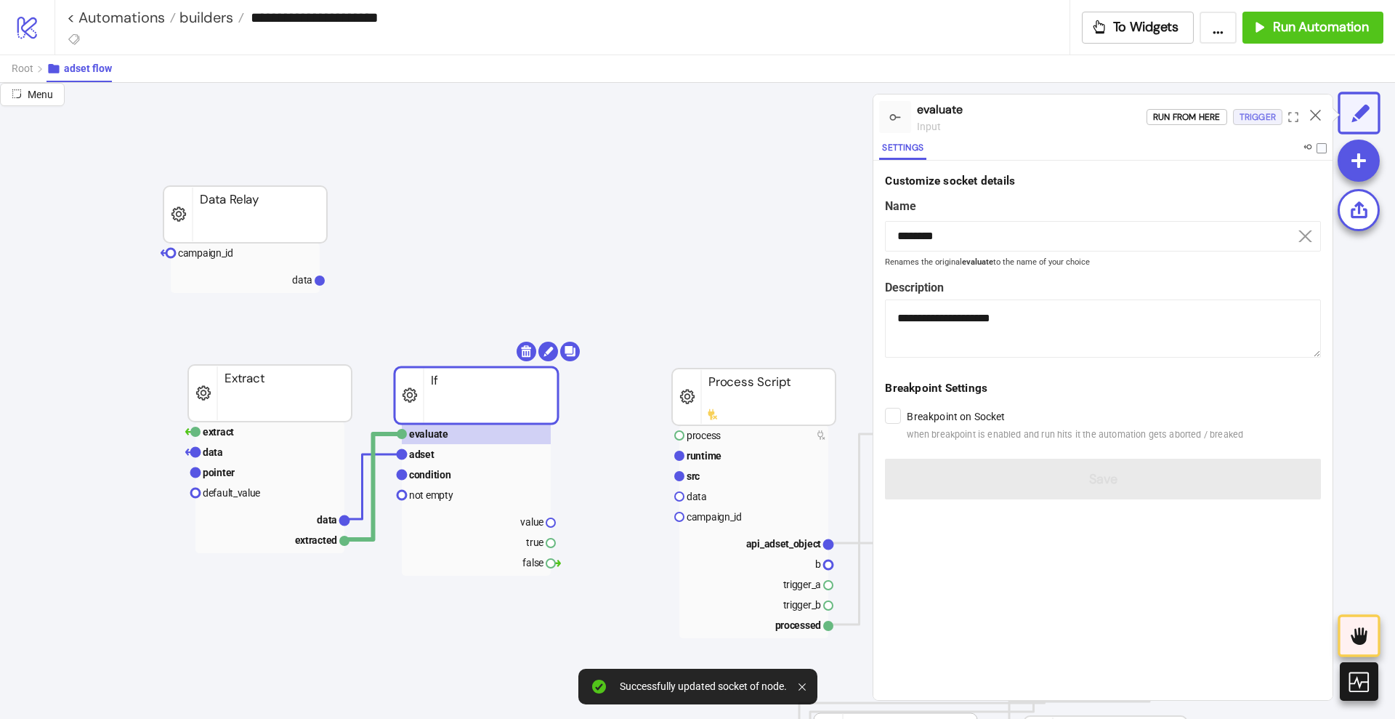
click at [1247, 116] on div "Trigger" at bounding box center [1258, 117] width 36 height 17
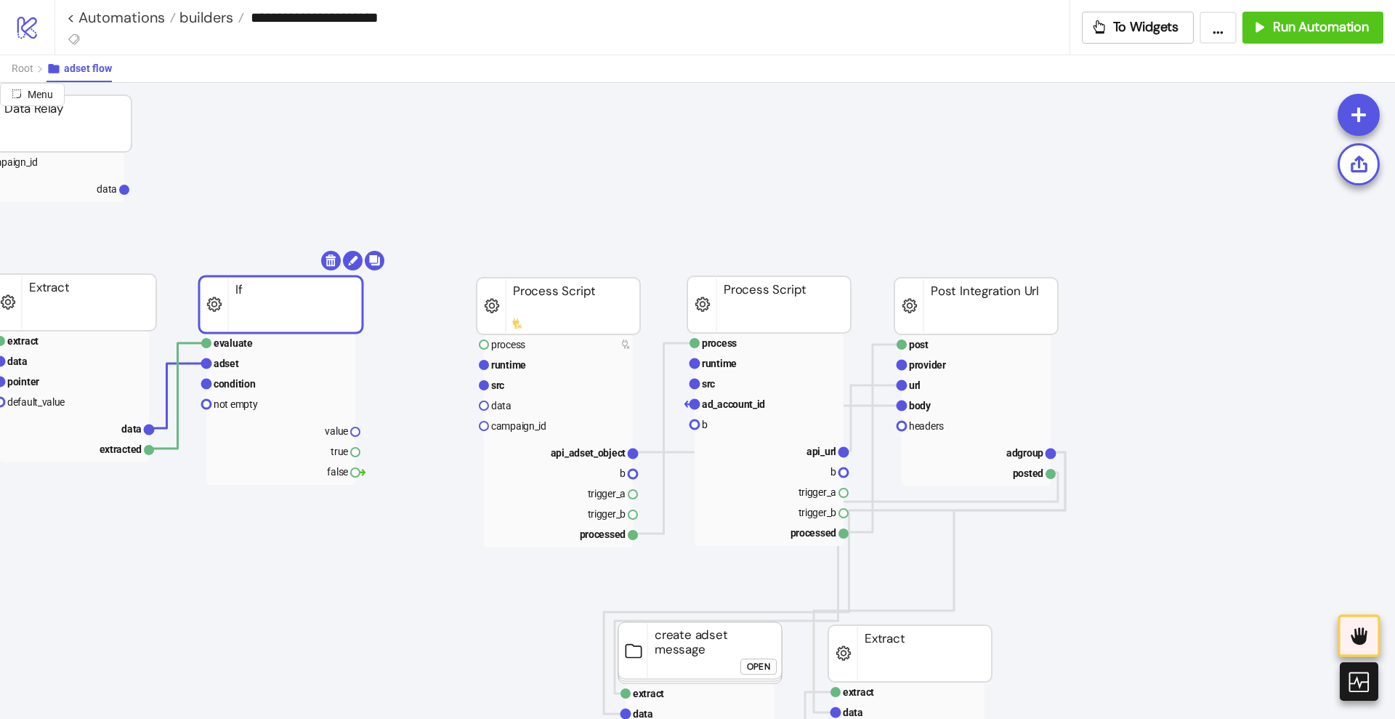
scroll to position [91, 273]
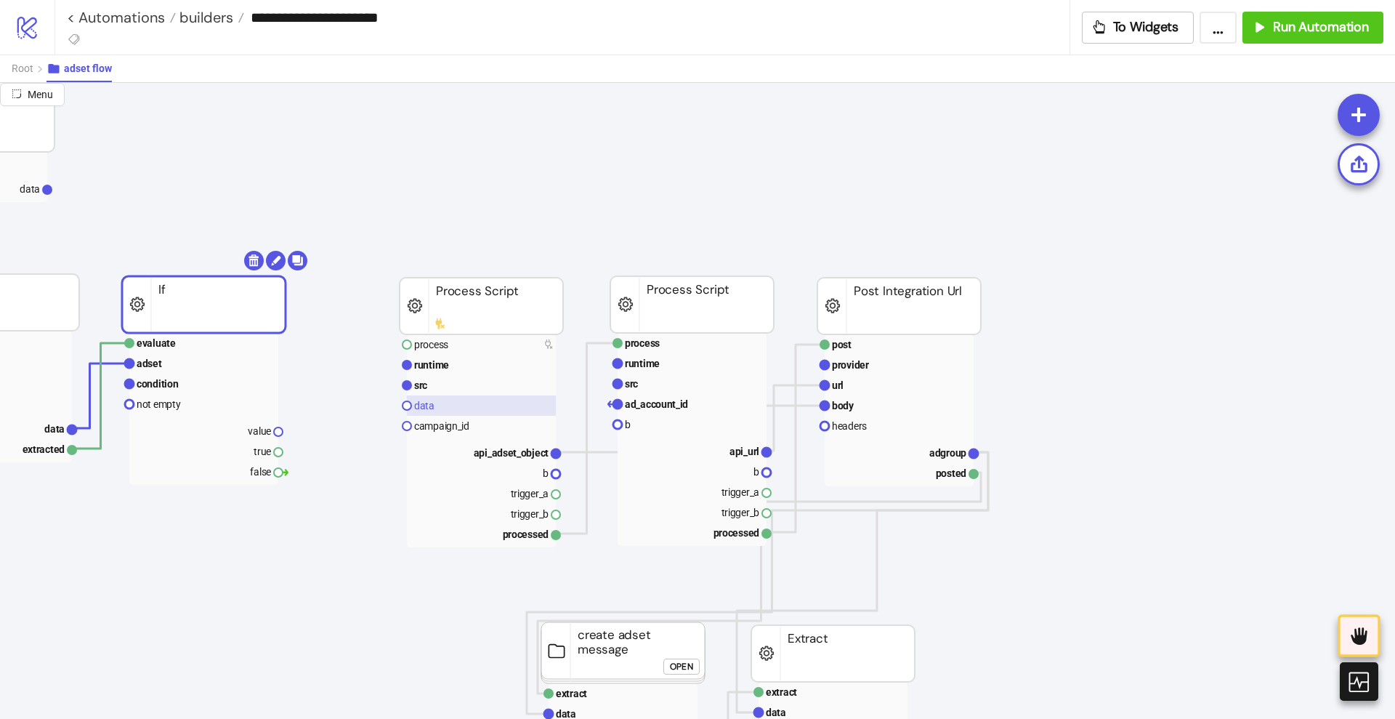
click at [434, 412] on rect at bounding box center [481, 405] width 149 height 20
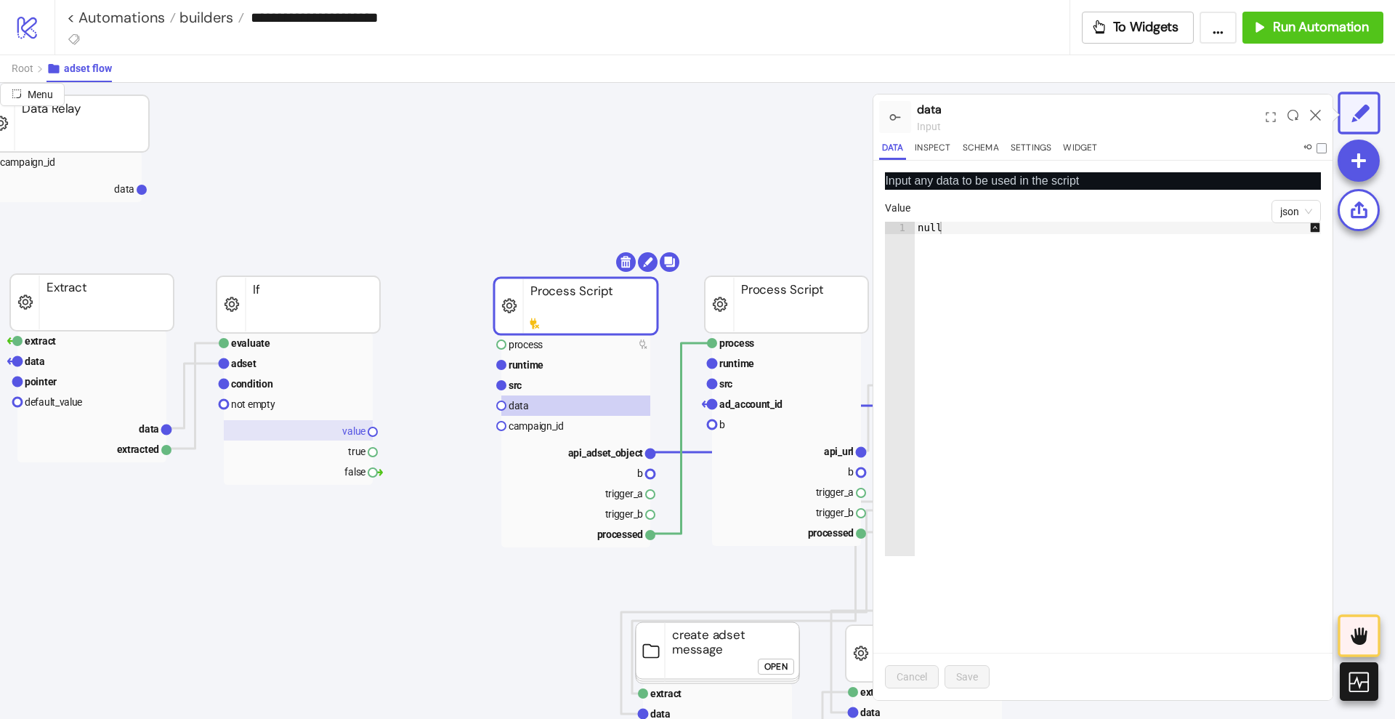
scroll to position [91, 182]
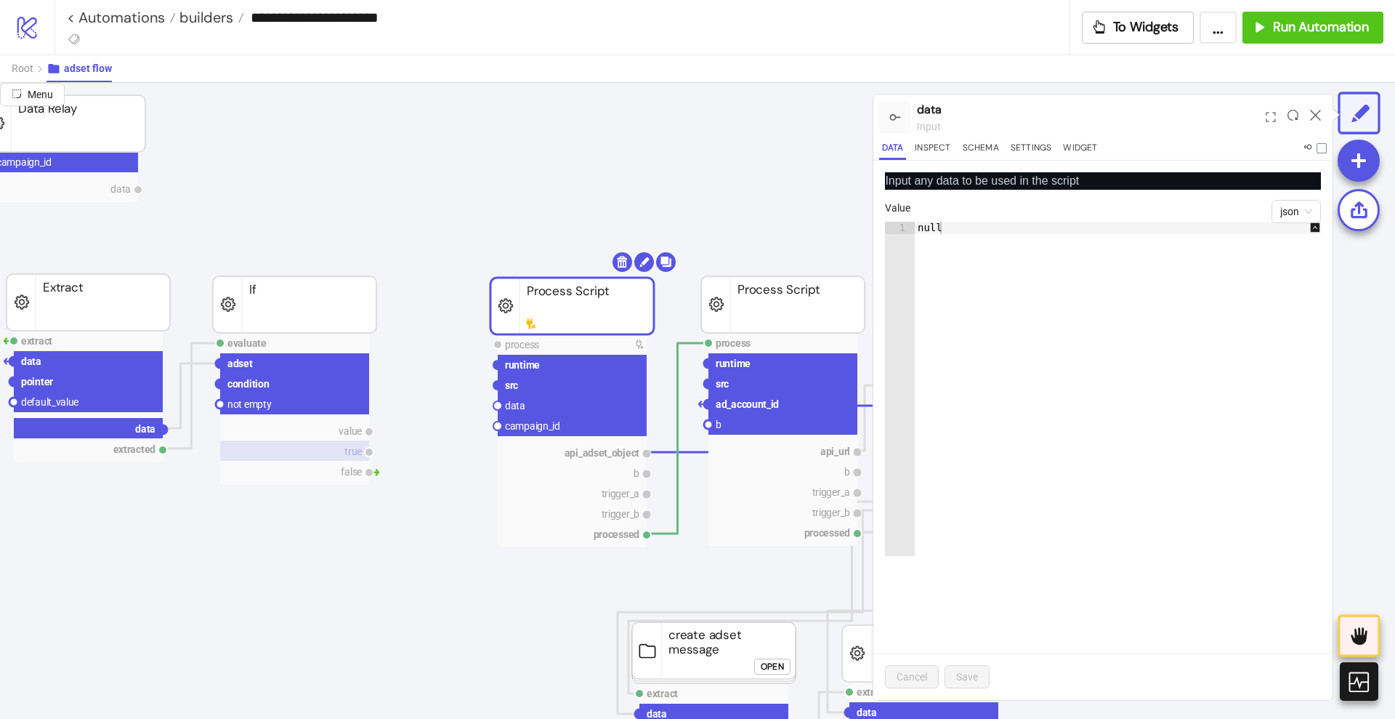
drag, startPoint x: 164, startPoint y: 429, endPoint x: 273, endPoint y: 450, distance: 110.3
click at [499, 408] on circle at bounding box center [497, 405] width 9 height 9
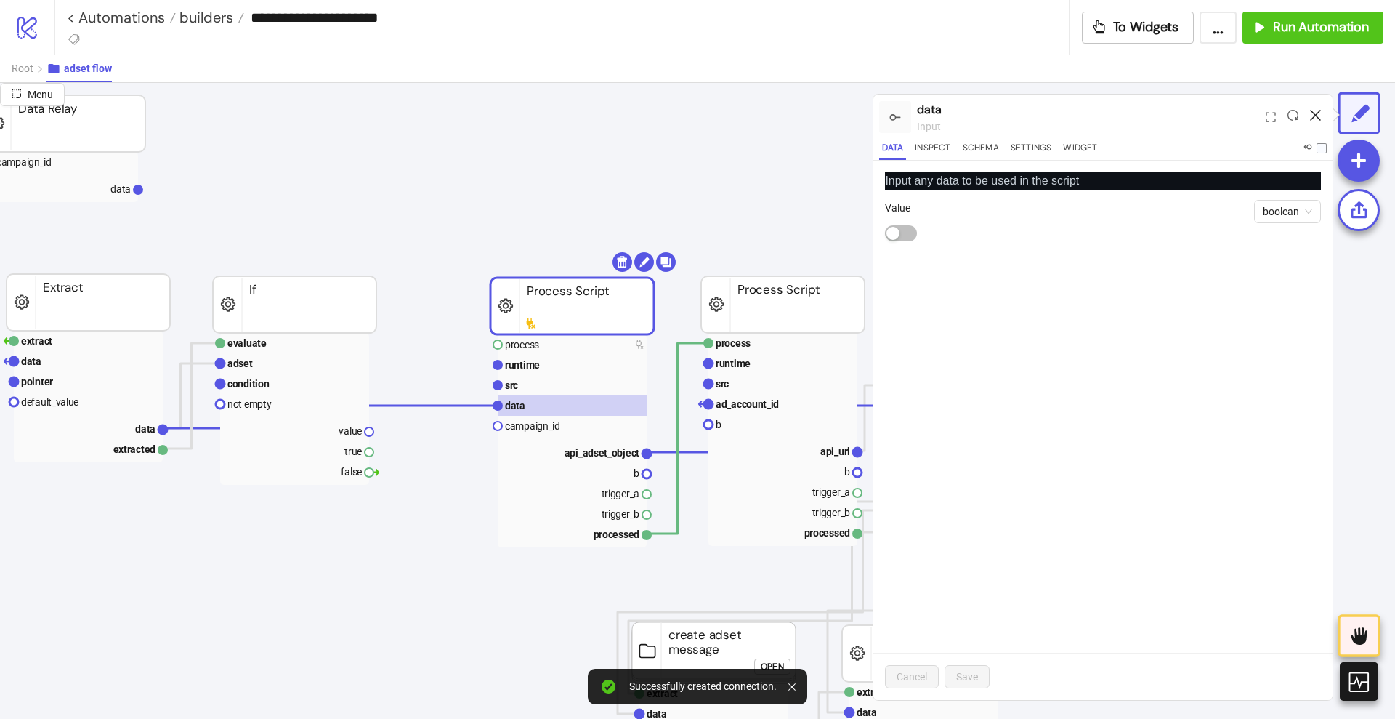
click at [1316, 114] on icon at bounding box center [1315, 115] width 11 height 11
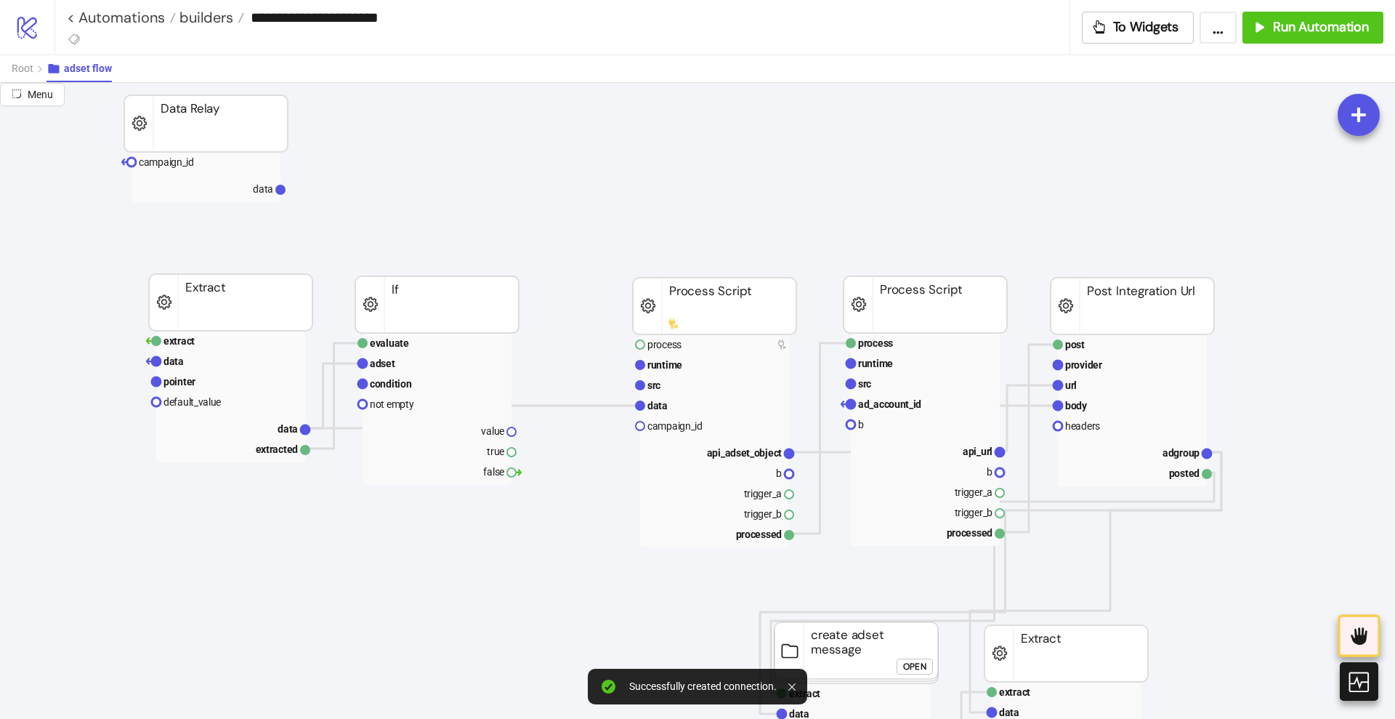
scroll to position [91, 0]
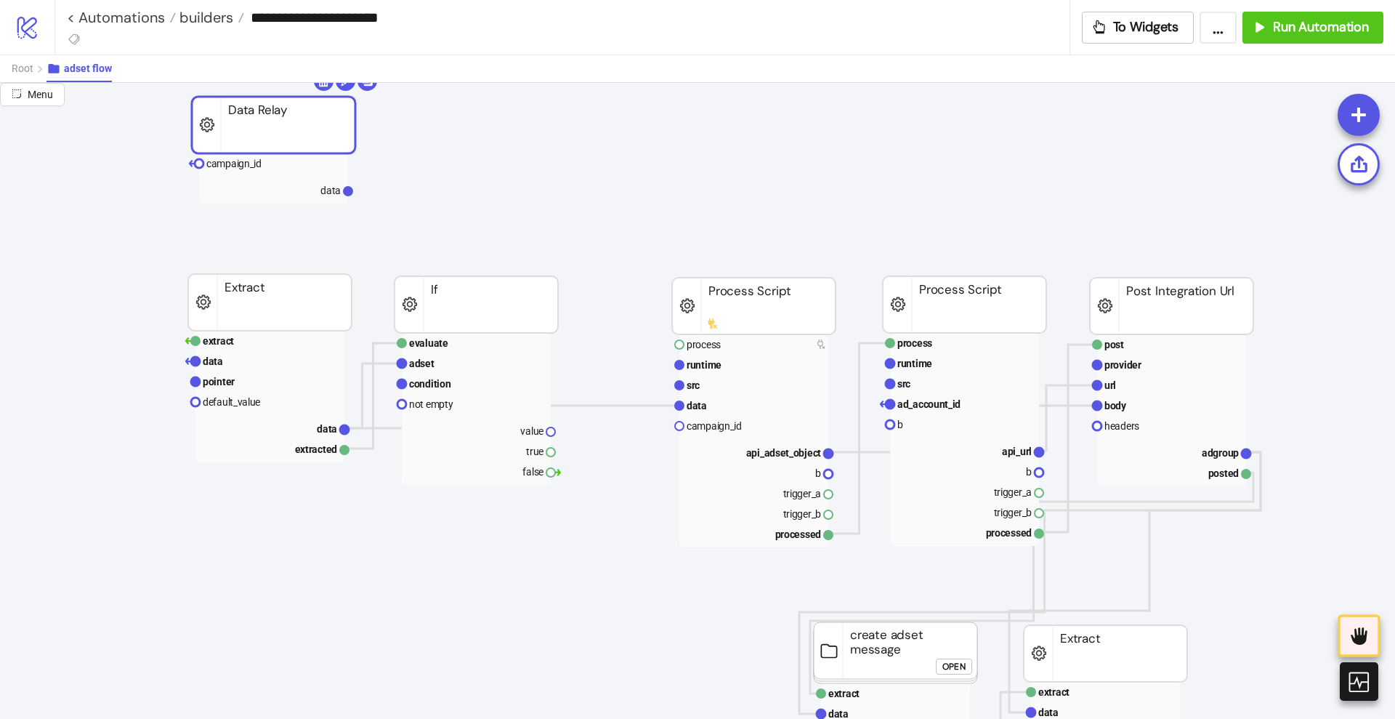
drag, startPoint x: 284, startPoint y: 135, endPoint x: 312, endPoint y: 137, distance: 28.4
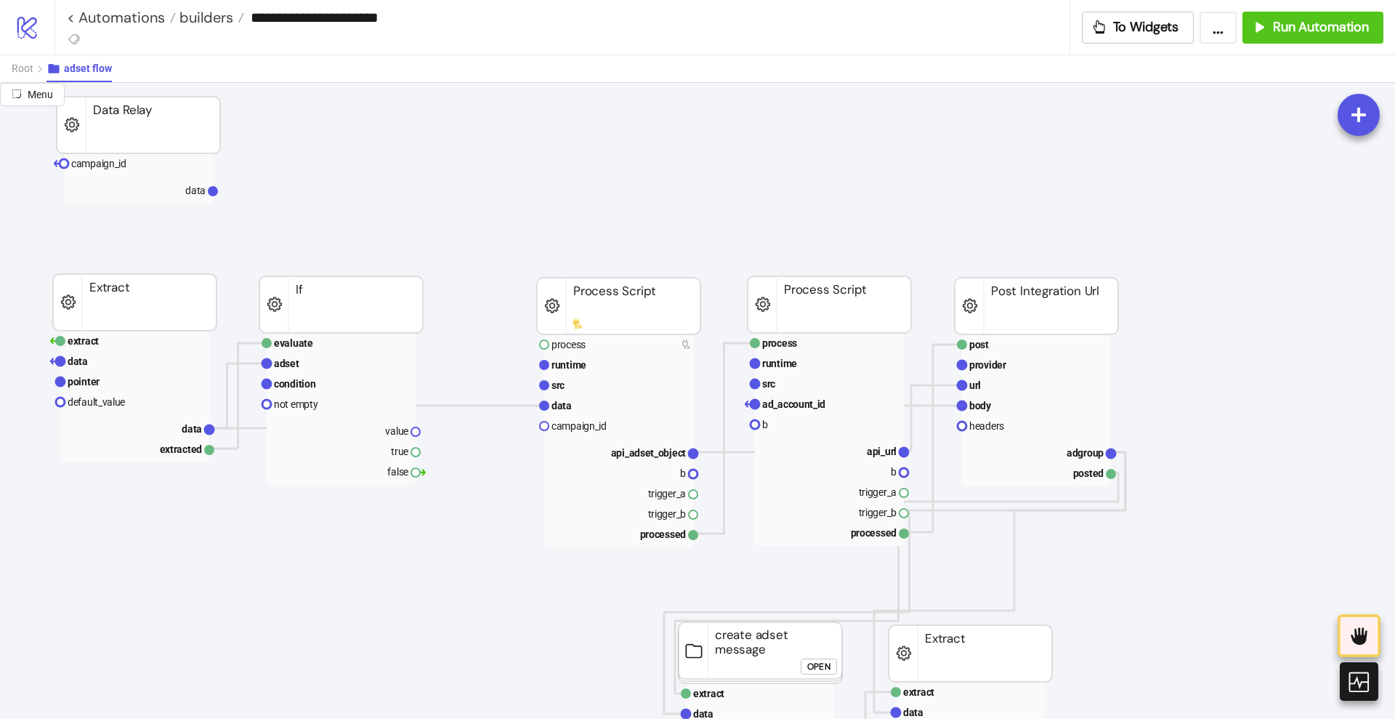
scroll to position [91, 91]
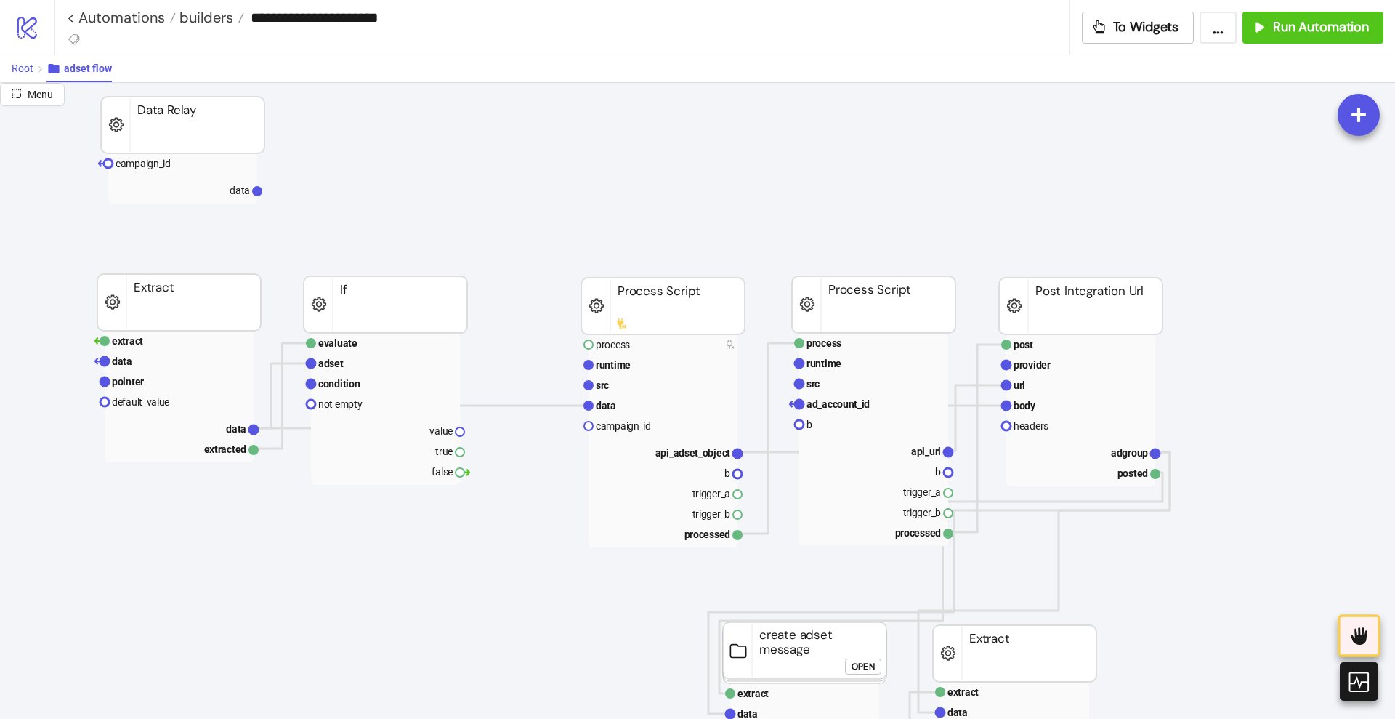
click at [23, 73] on span "Root" at bounding box center [23, 68] width 22 height 12
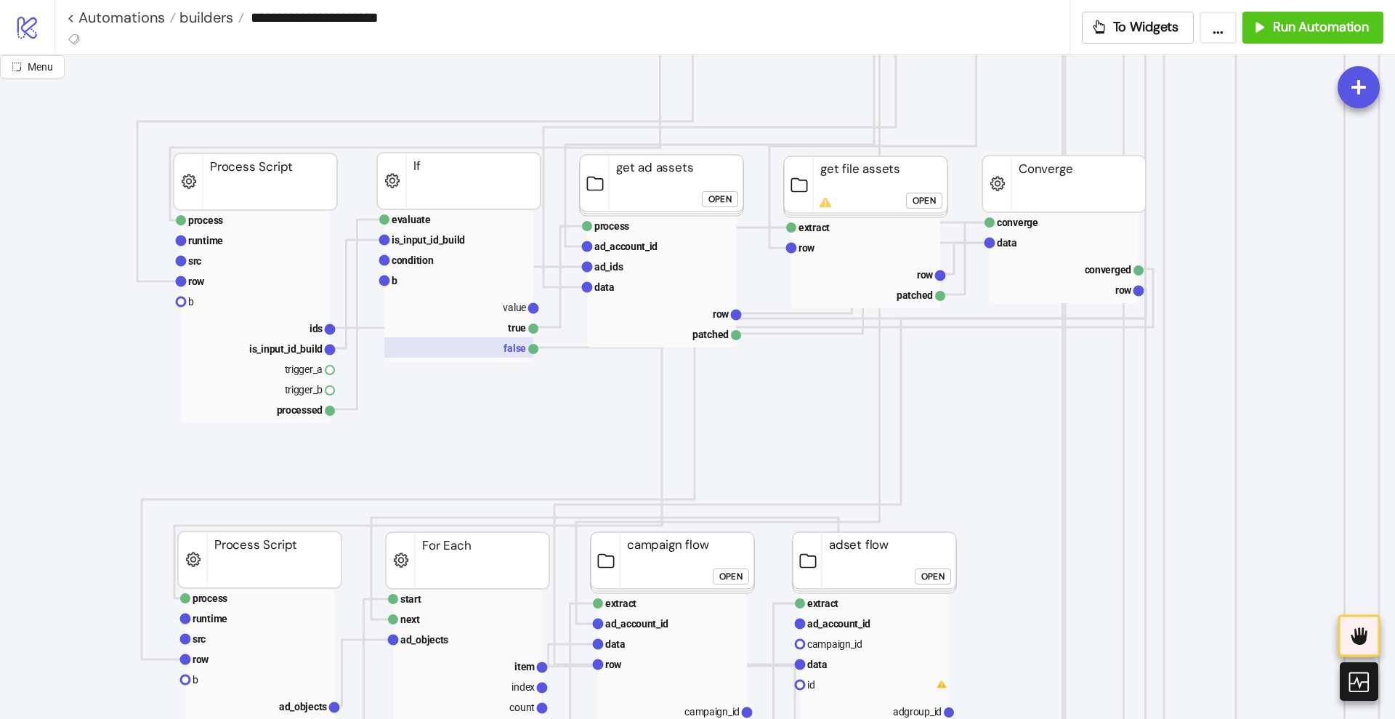
scroll to position [273, 91]
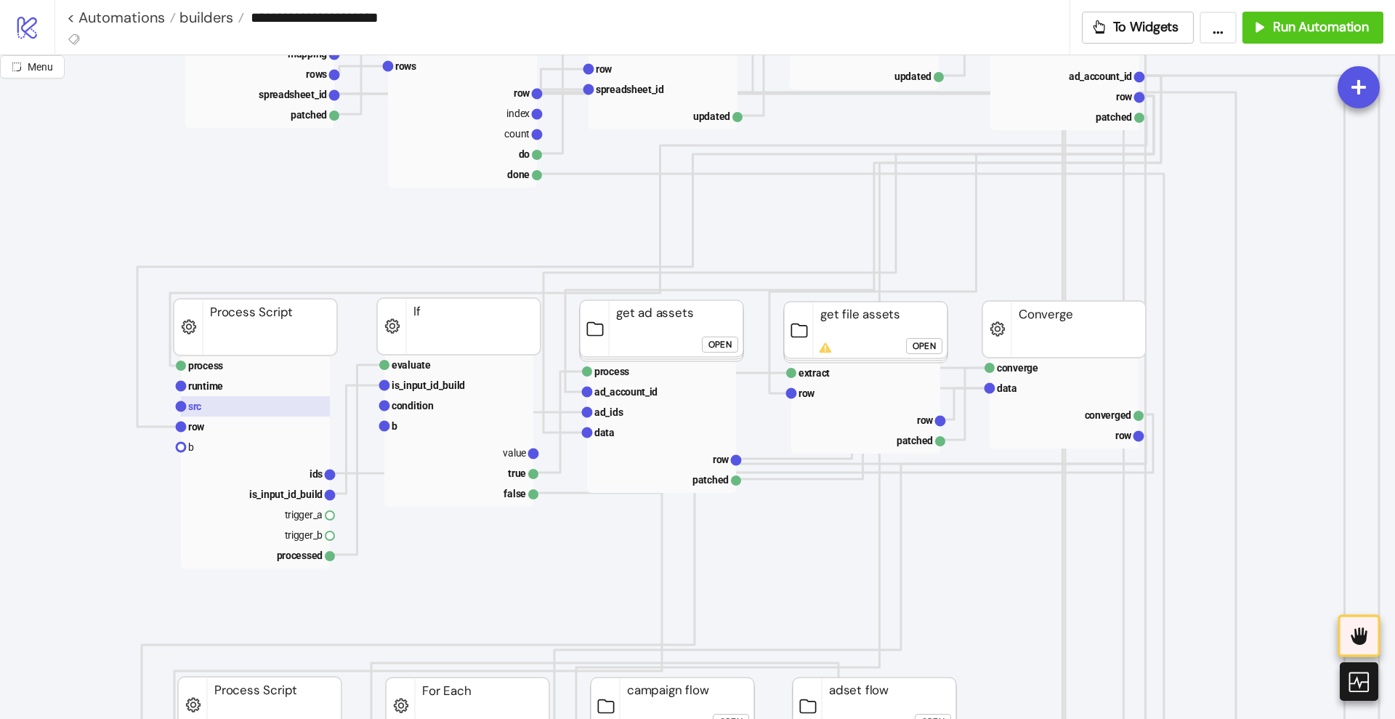
click at [242, 400] on rect at bounding box center [255, 406] width 149 height 20
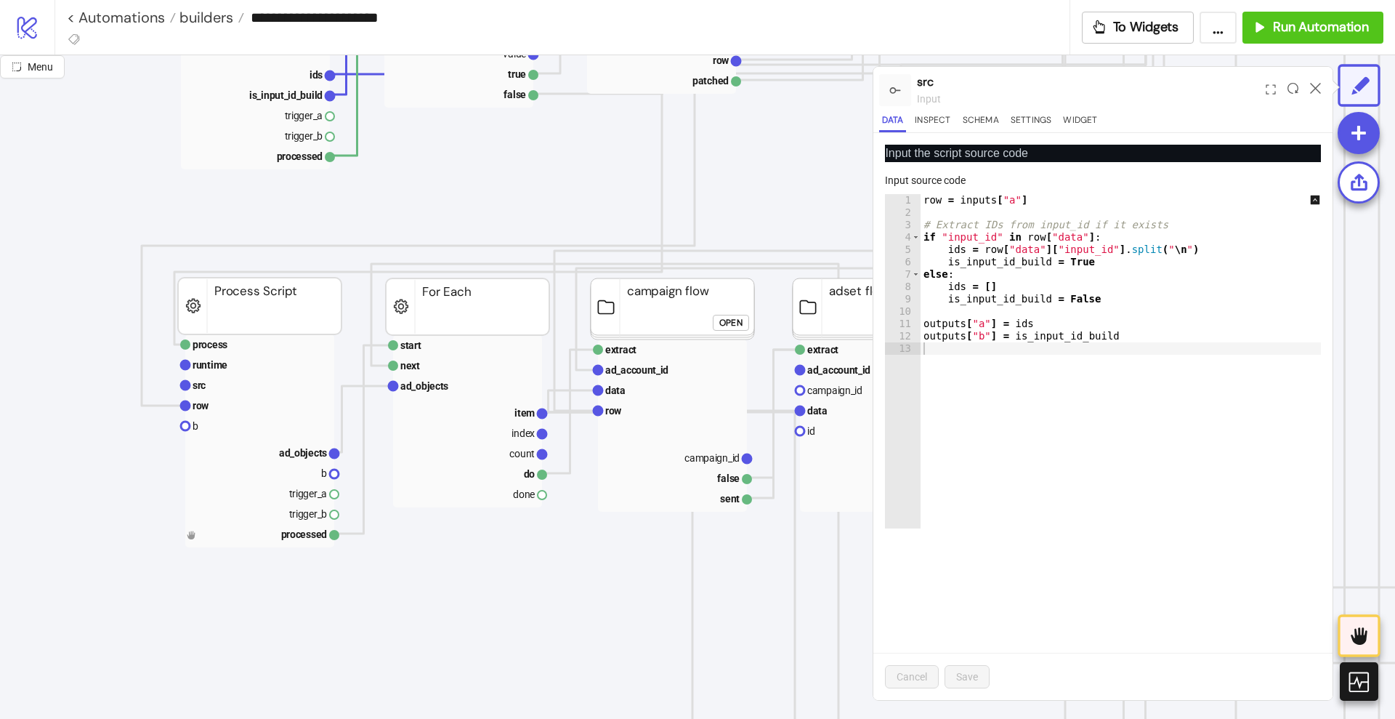
scroll to position [727, 91]
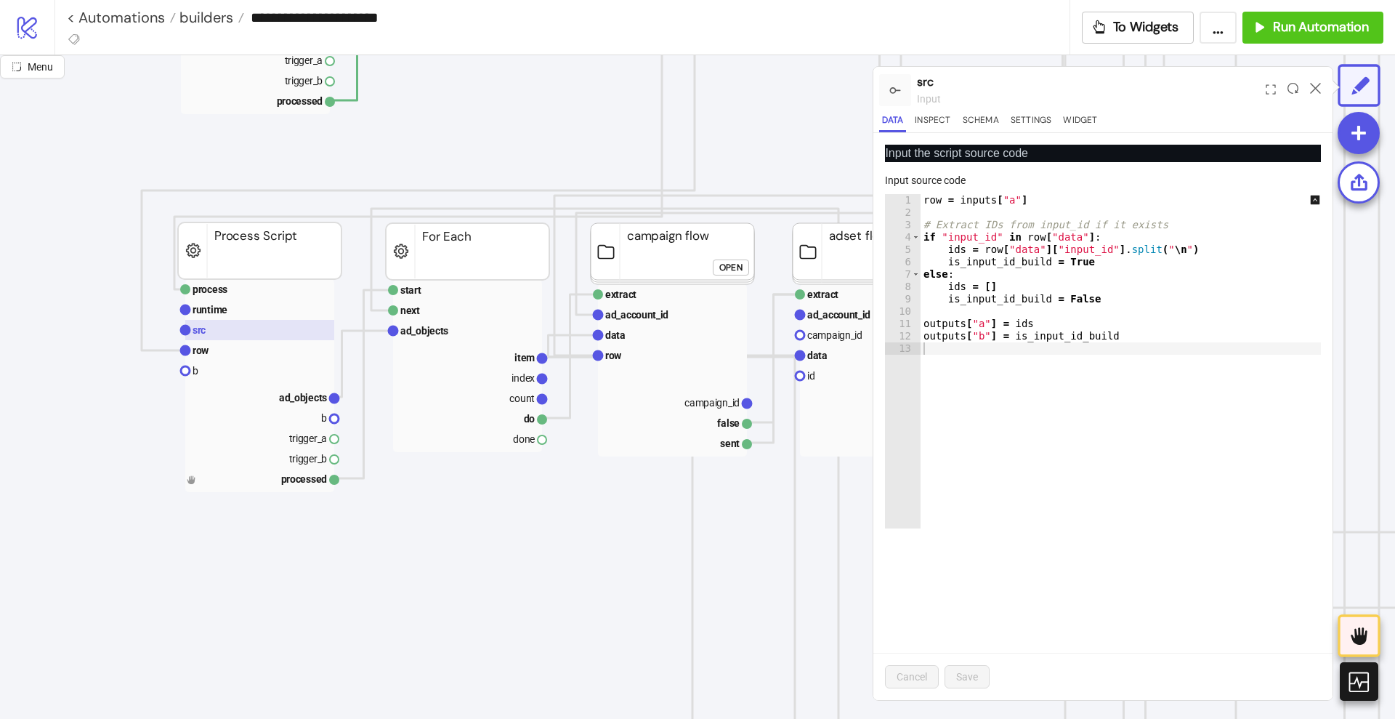
click at [250, 323] on rect at bounding box center [259, 330] width 149 height 20
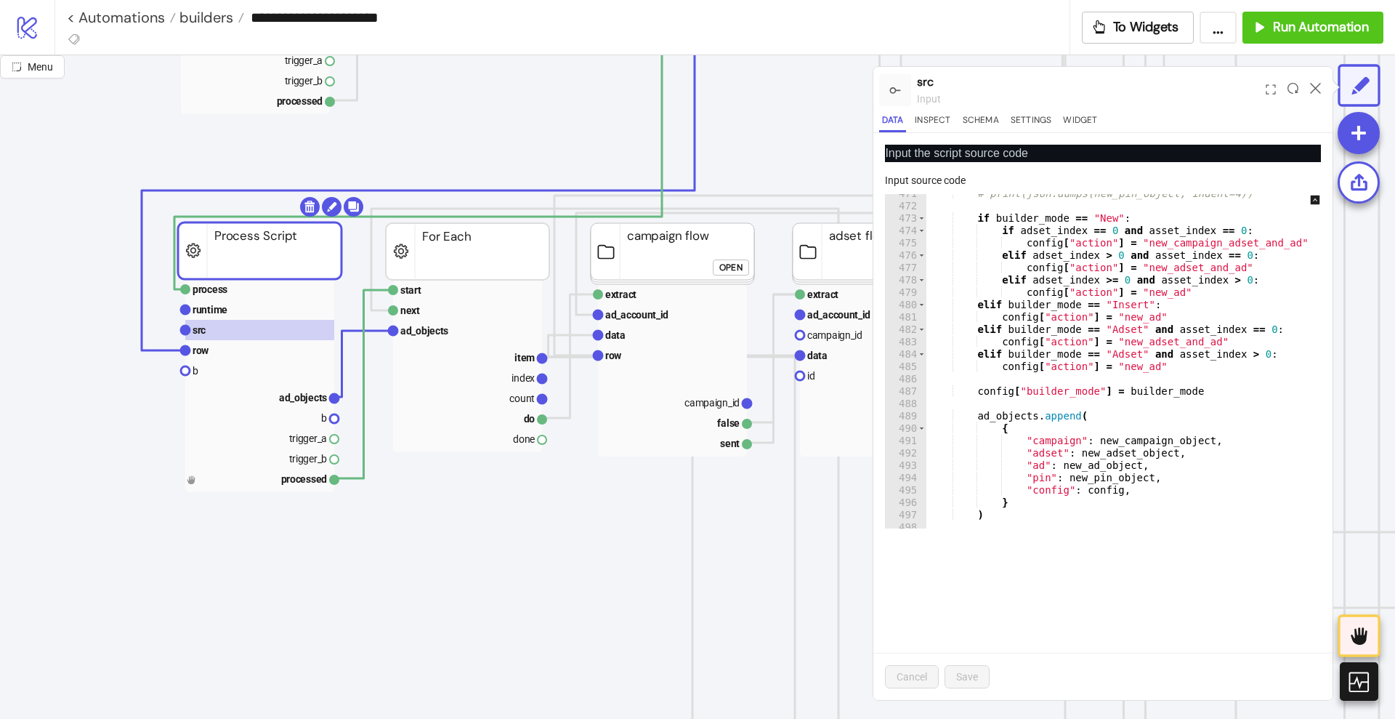
scroll to position [5869, 0]
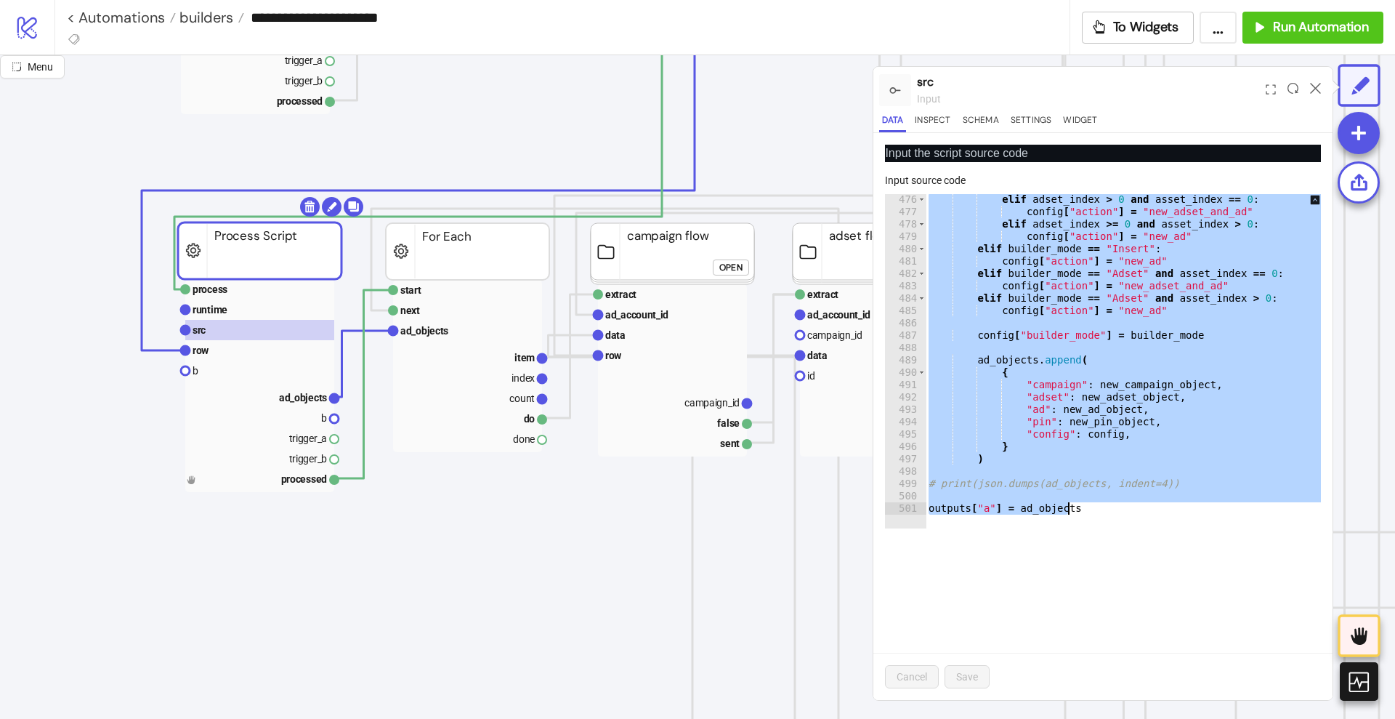
paste textarea "Cursor at row 501"
type textarea "**********"
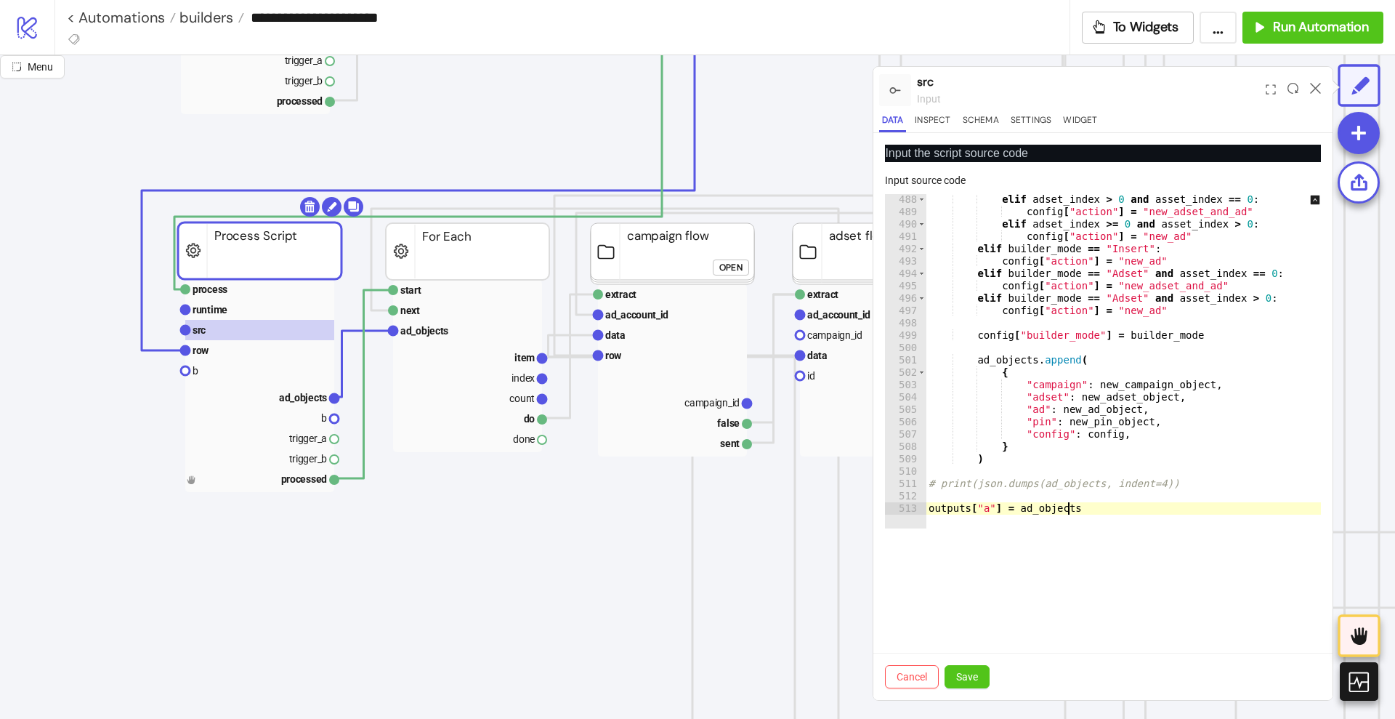
scroll to position [6017, 0]
click at [975, 671] on span "Save" at bounding box center [967, 677] width 22 height 12
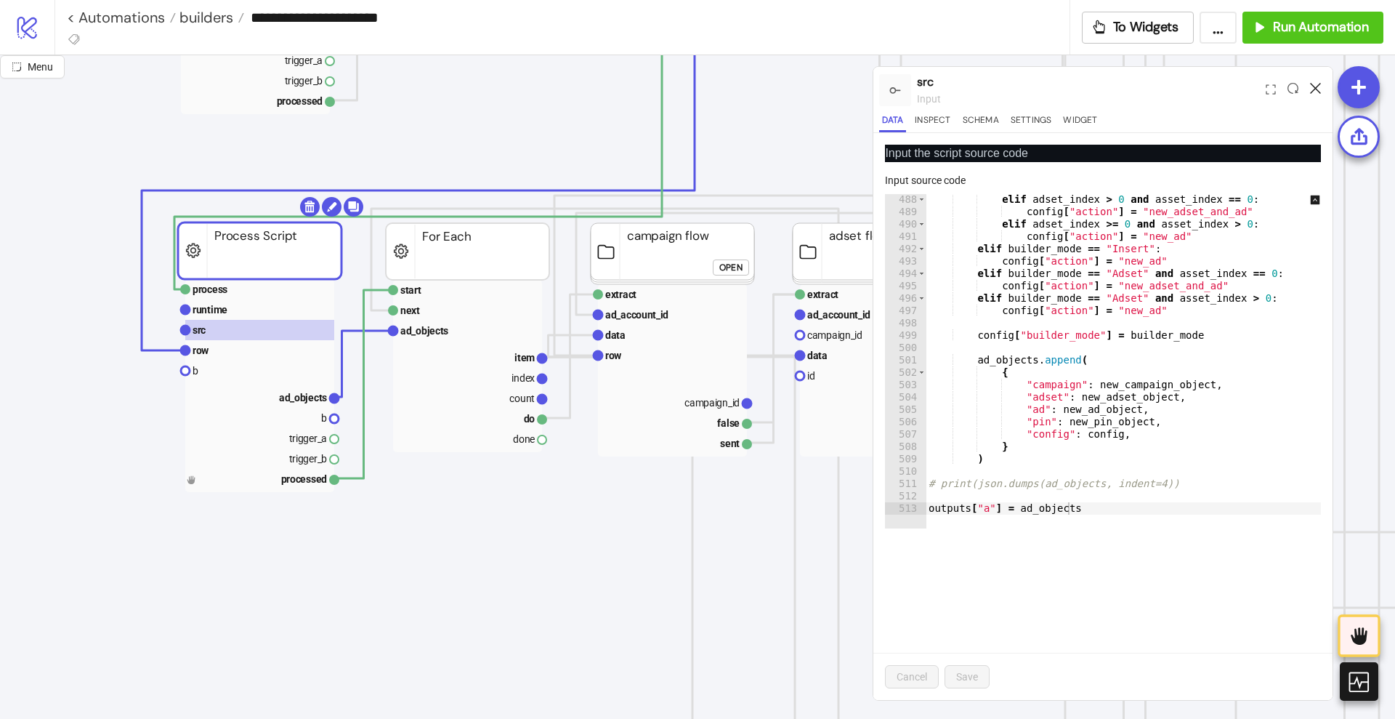
click at [1312, 90] on icon at bounding box center [1315, 88] width 11 height 11
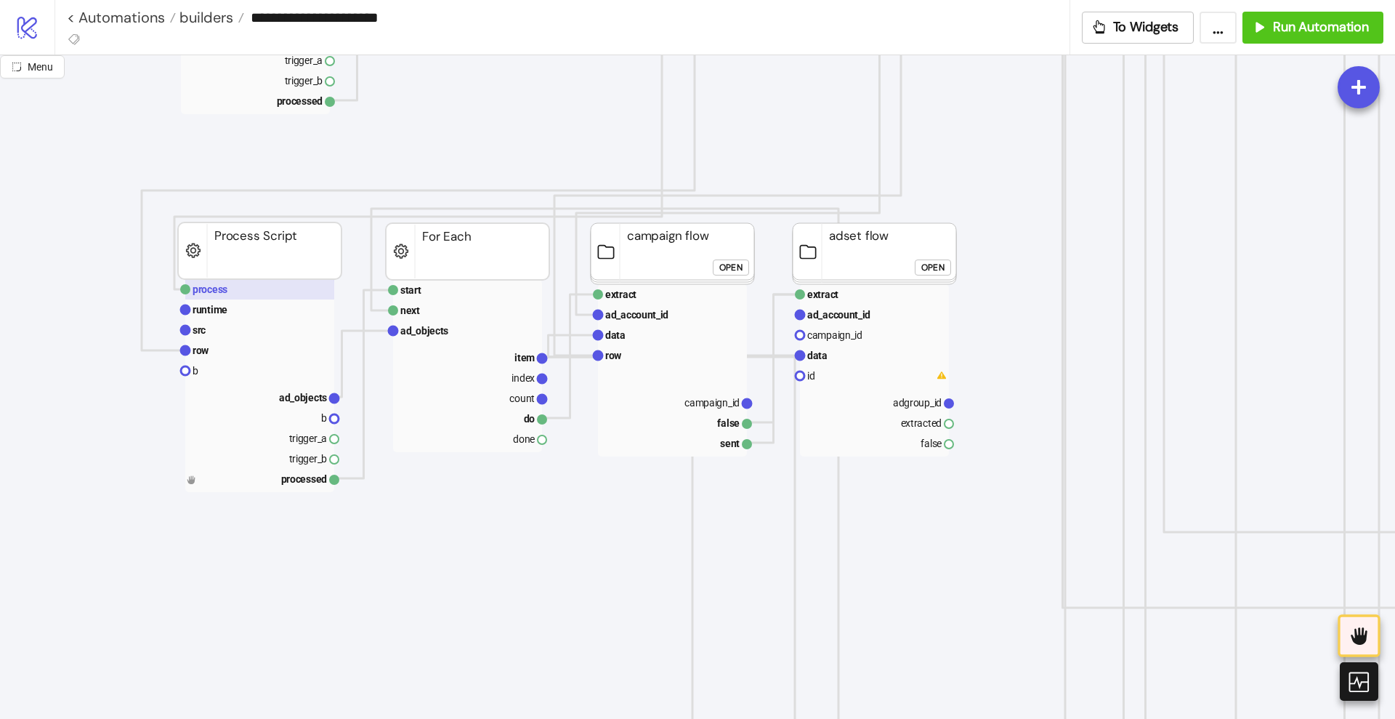
click at [211, 292] on text "process" at bounding box center [210, 289] width 35 height 12
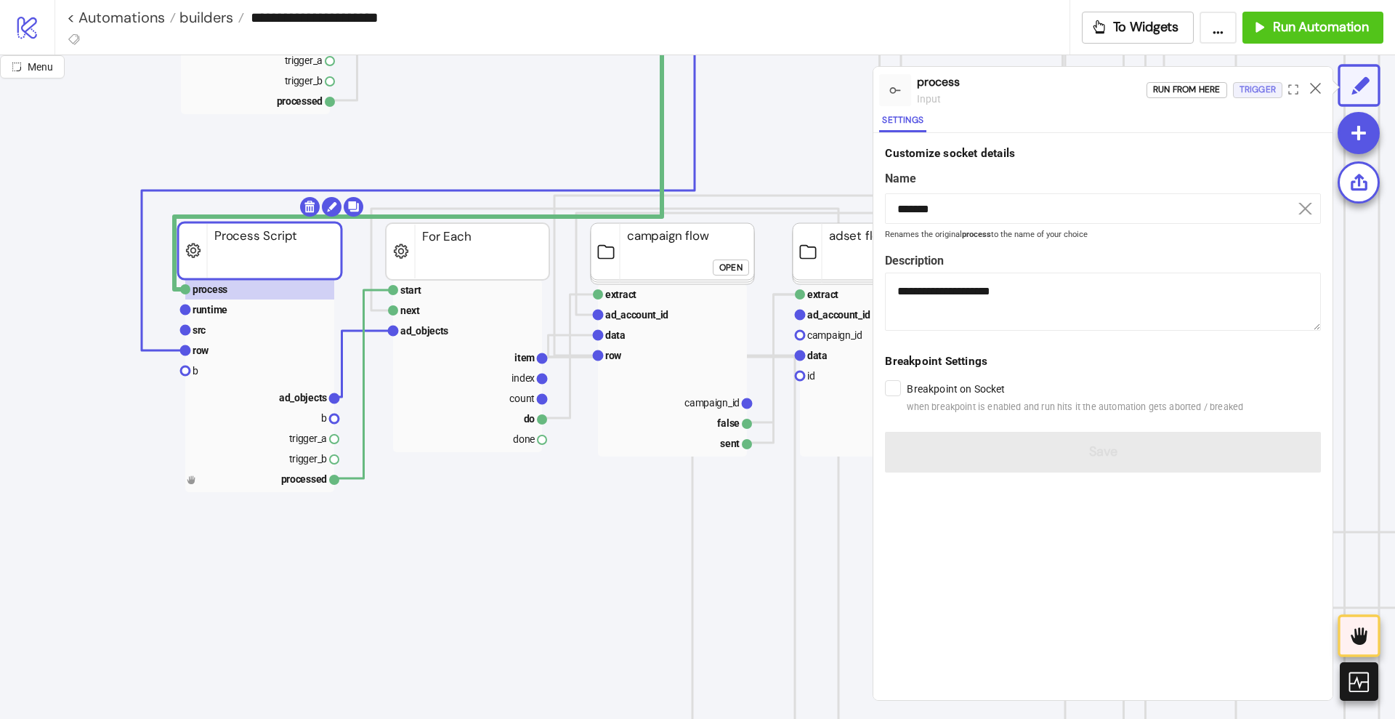
click at [1265, 90] on div "Trigger" at bounding box center [1258, 89] width 36 height 17
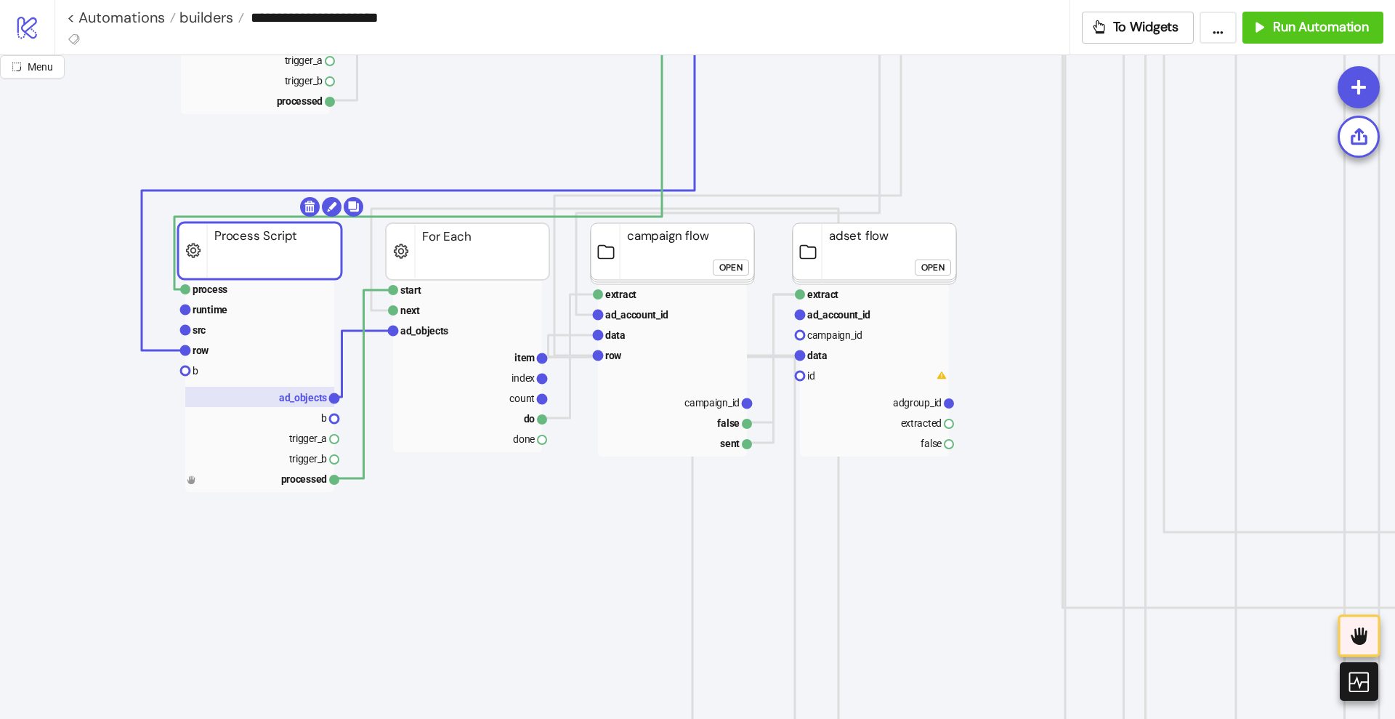
click at [294, 405] on rect at bounding box center [259, 397] width 149 height 20
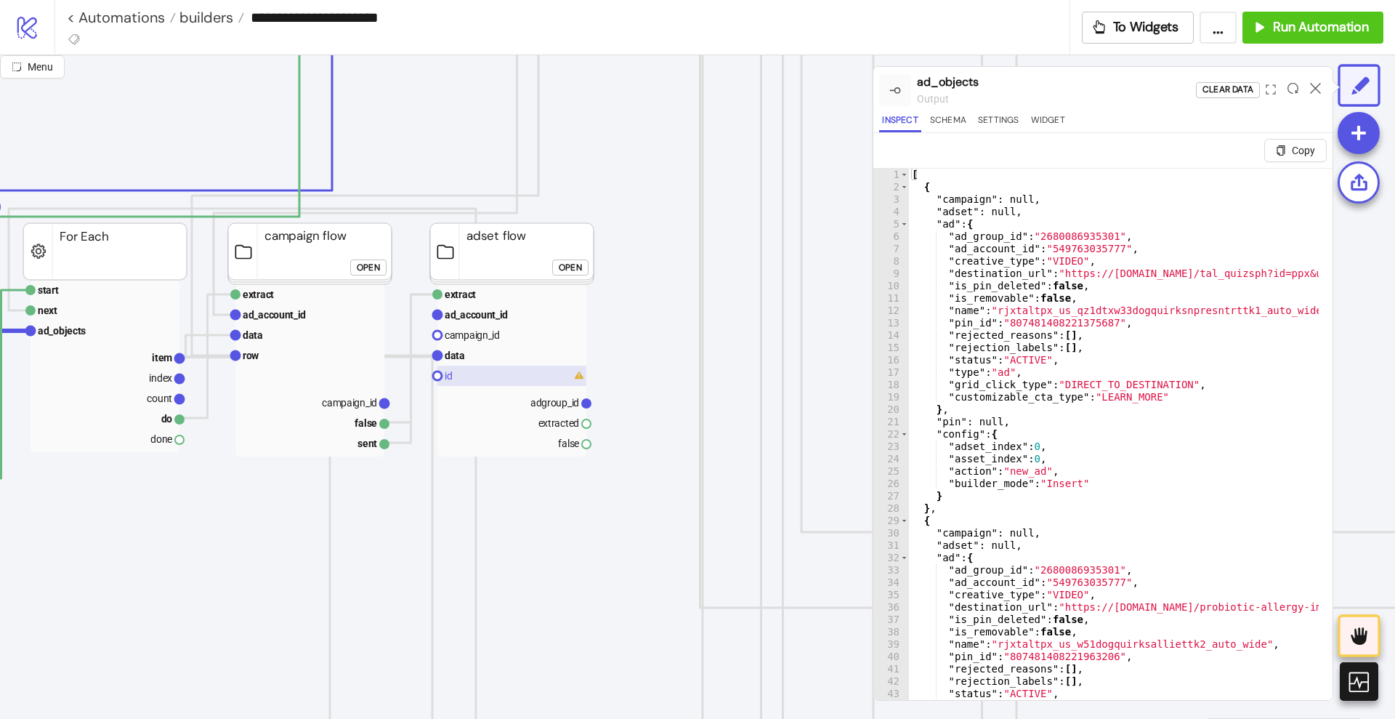
scroll to position [727, 454]
click at [565, 268] on div "Open" at bounding box center [569, 267] width 23 height 17
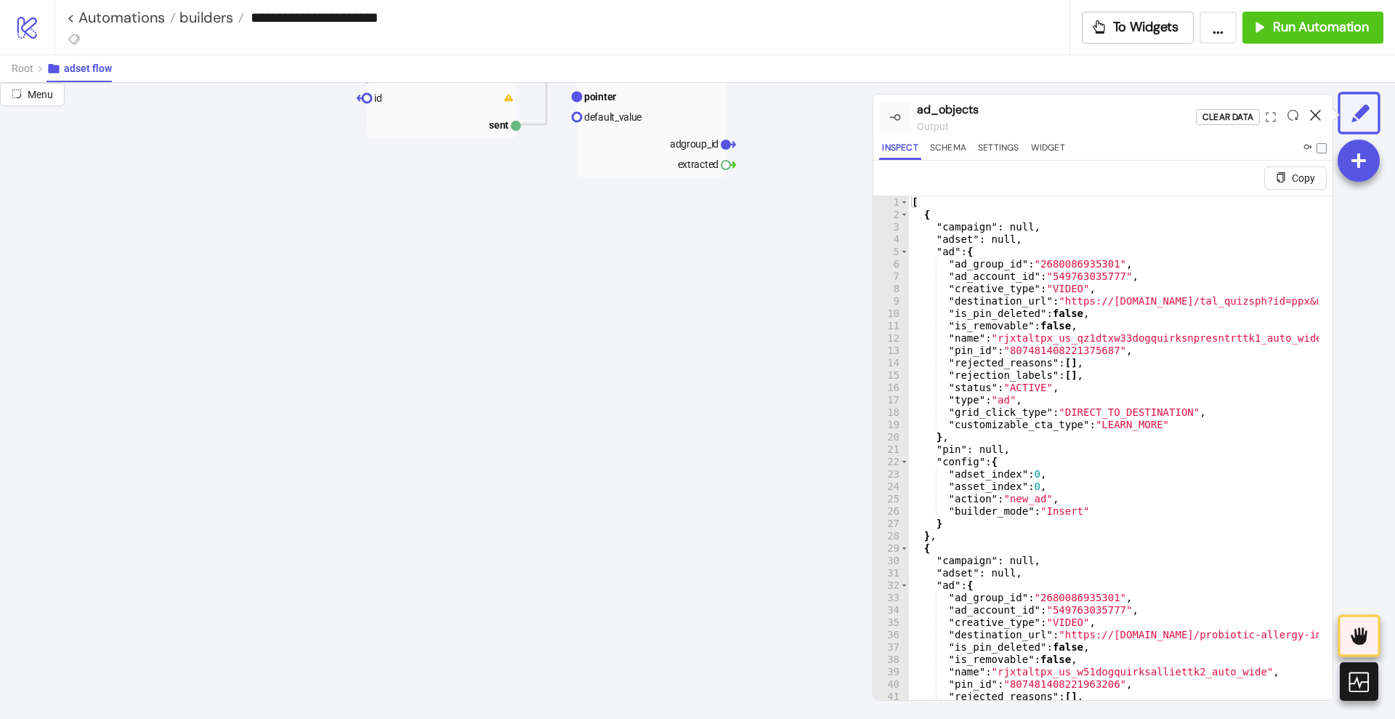
click at [1319, 110] on icon at bounding box center [1315, 115] width 11 height 11
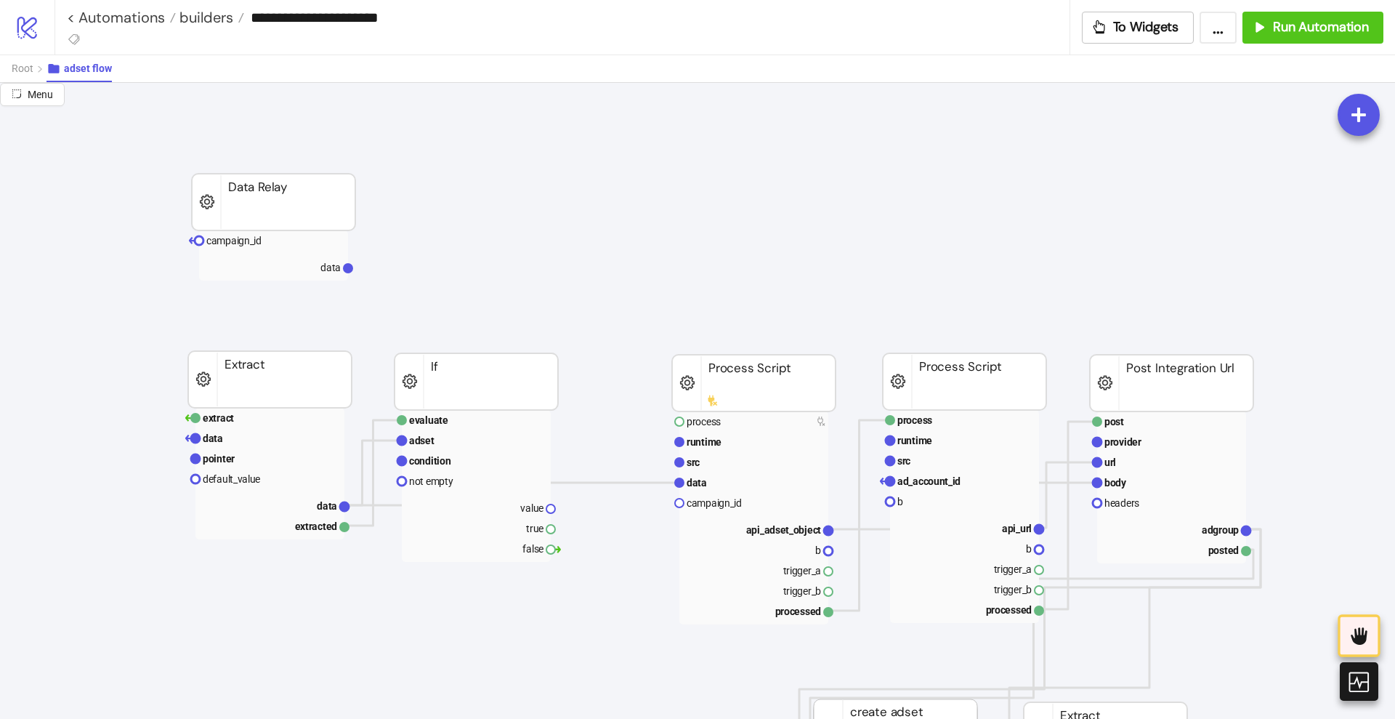
scroll to position [0, 0]
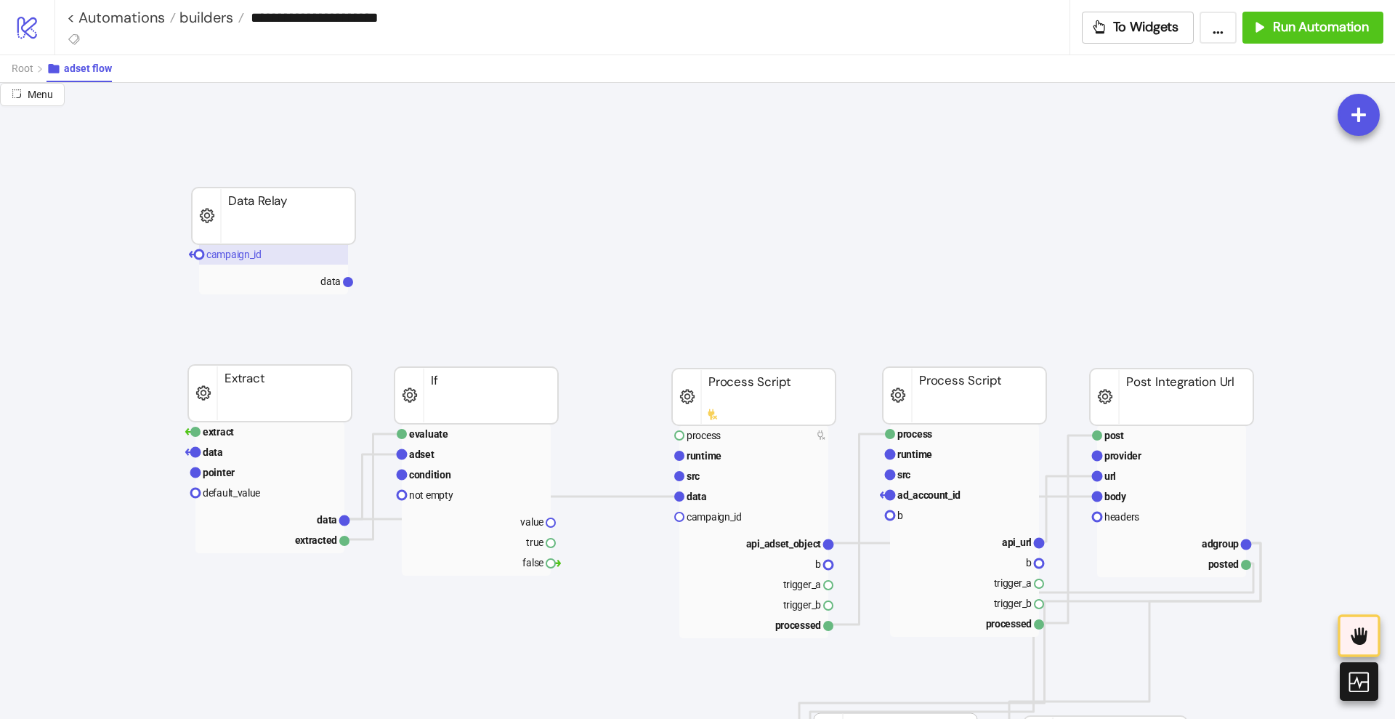
click at [274, 257] on rect at bounding box center [273, 254] width 149 height 20
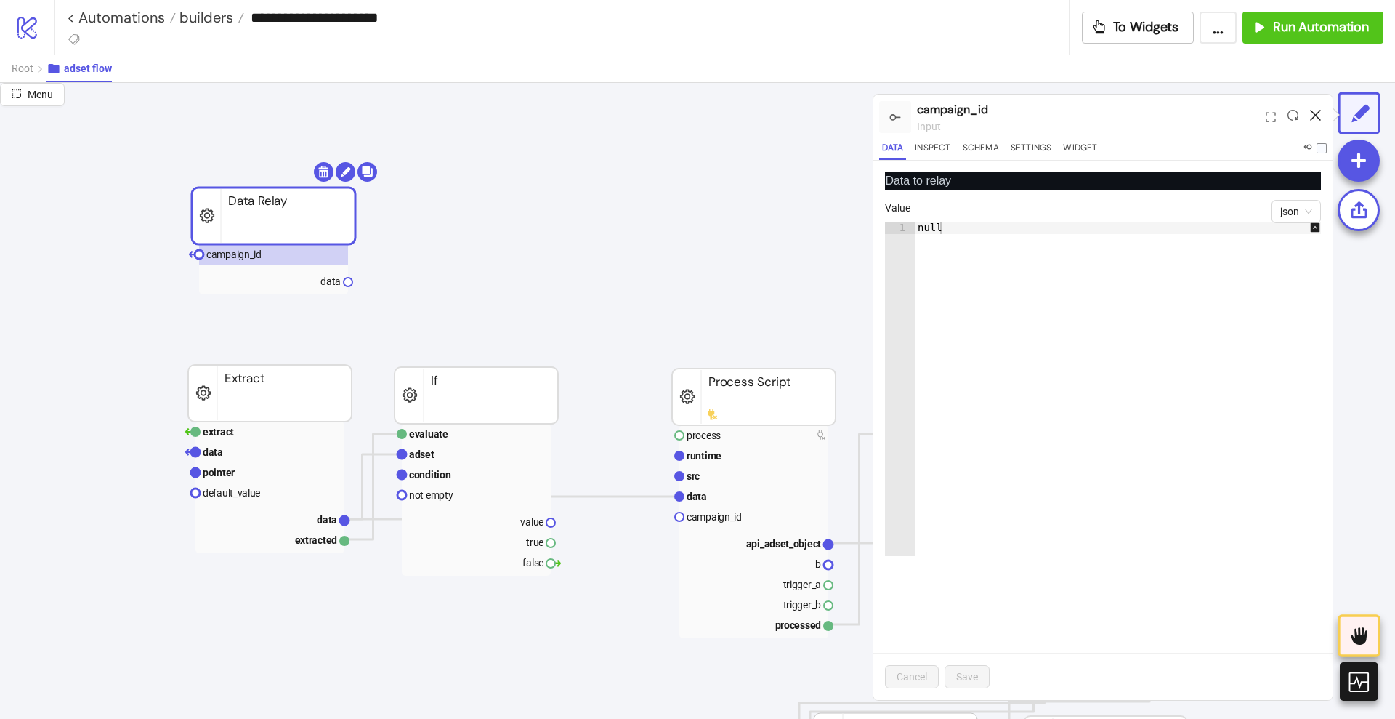
click at [1316, 113] on icon at bounding box center [1315, 115] width 11 height 11
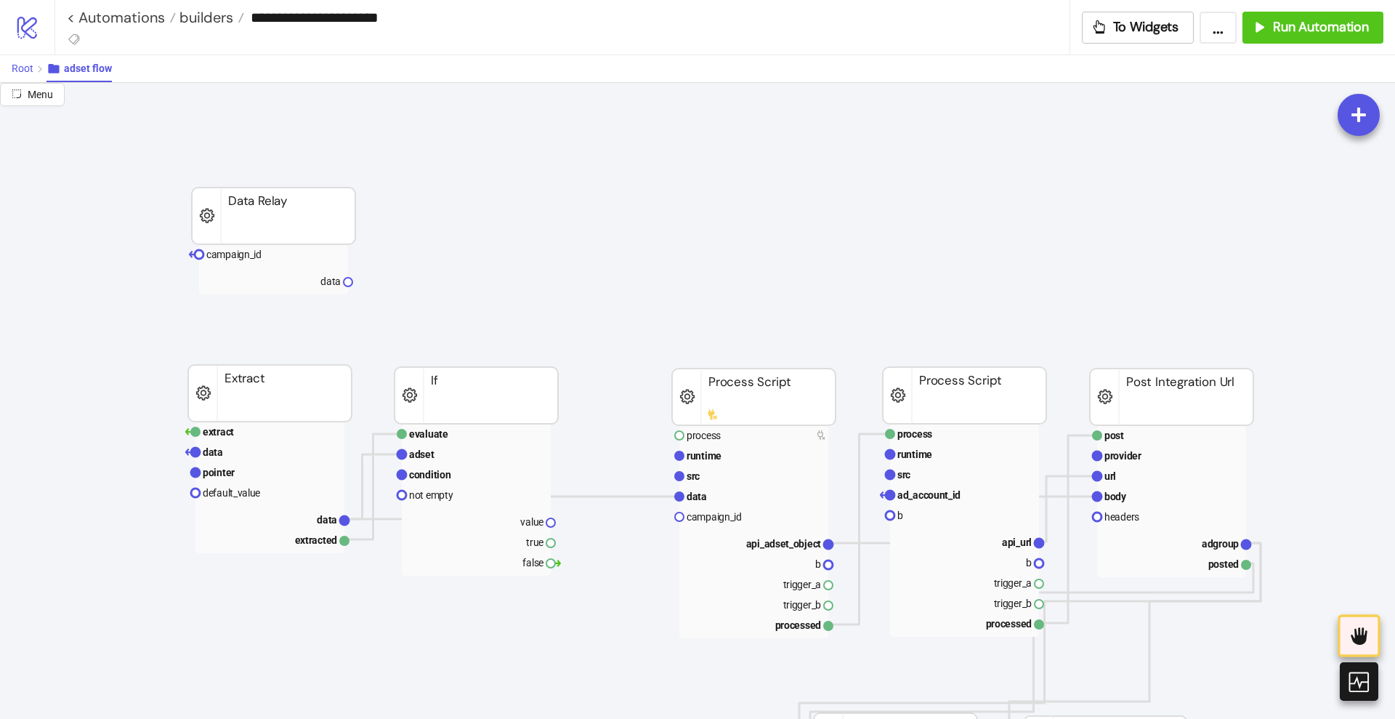
click at [26, 72] on span "Root" at bounding box center [23, 68] width 22 height 12
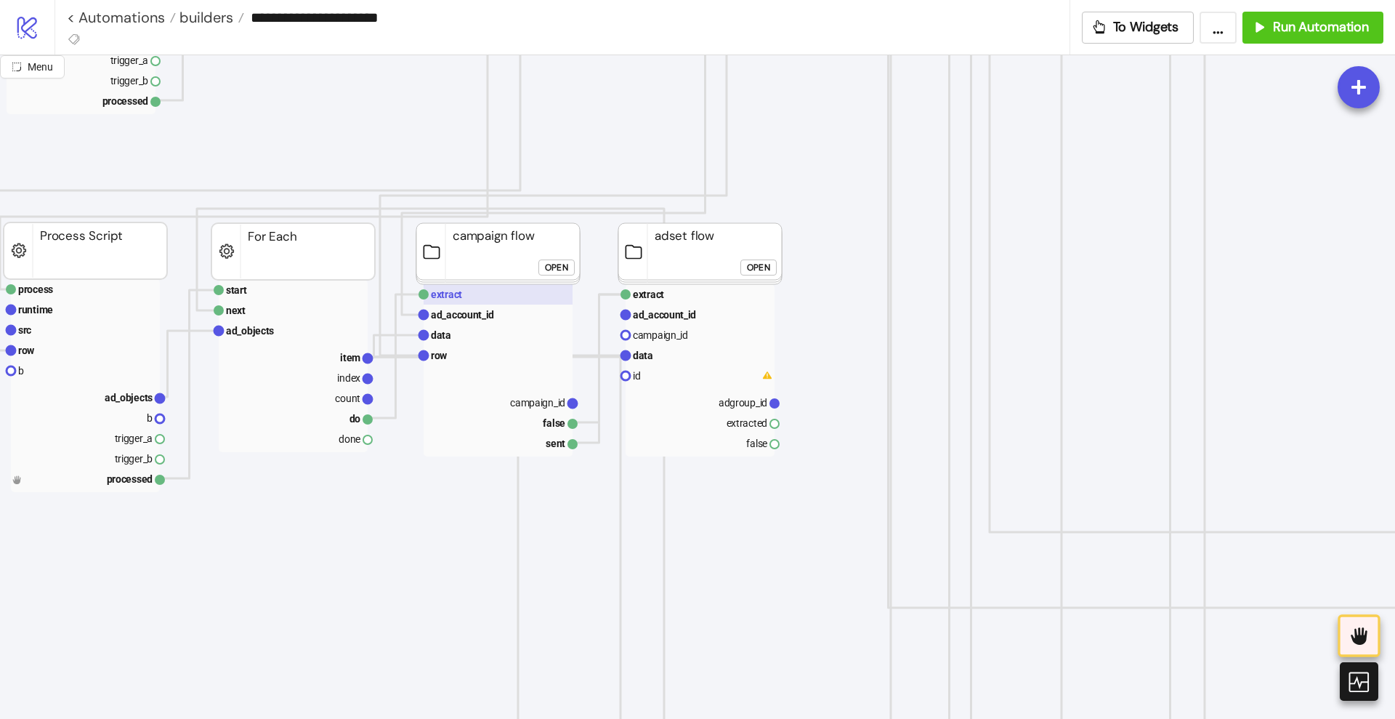
scroll to position [727, 273]
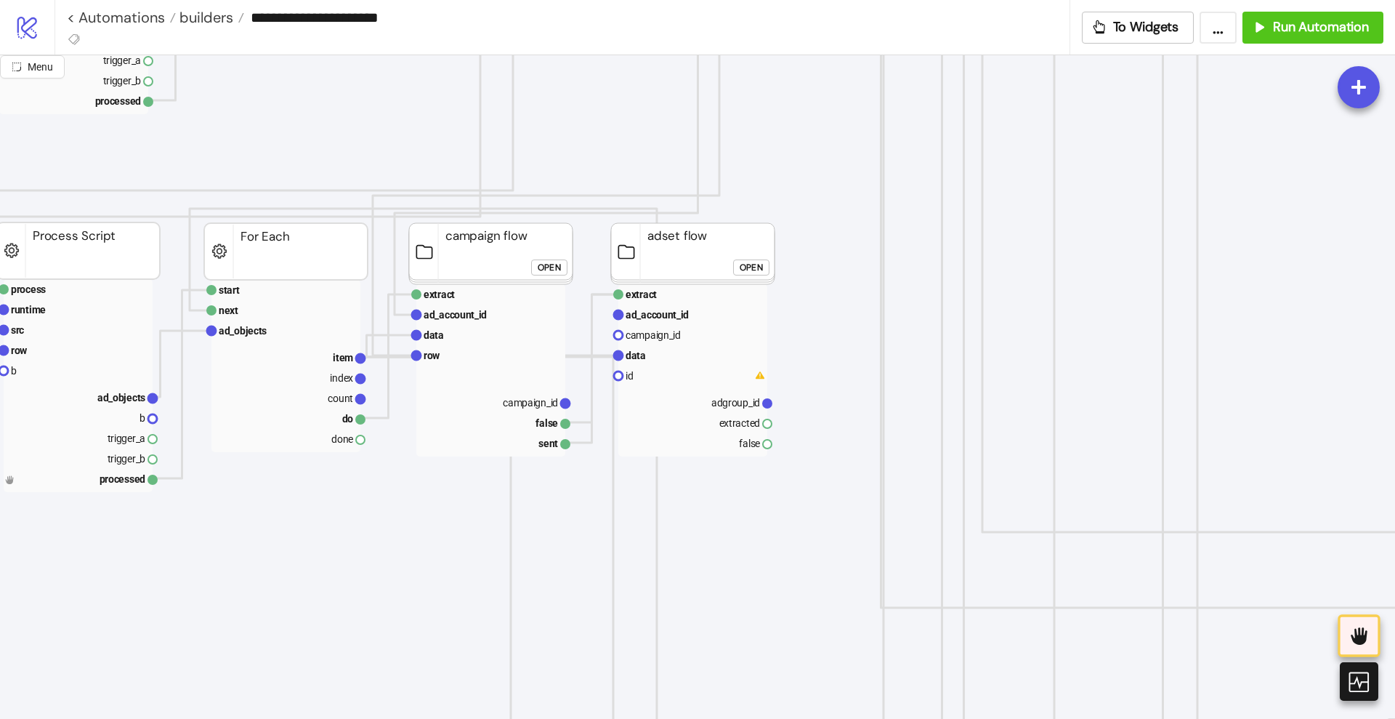
drag, startPoint x: 565, startPoint y: 403, endPoint x: 588, endPoint y: 426, distance: 32.4
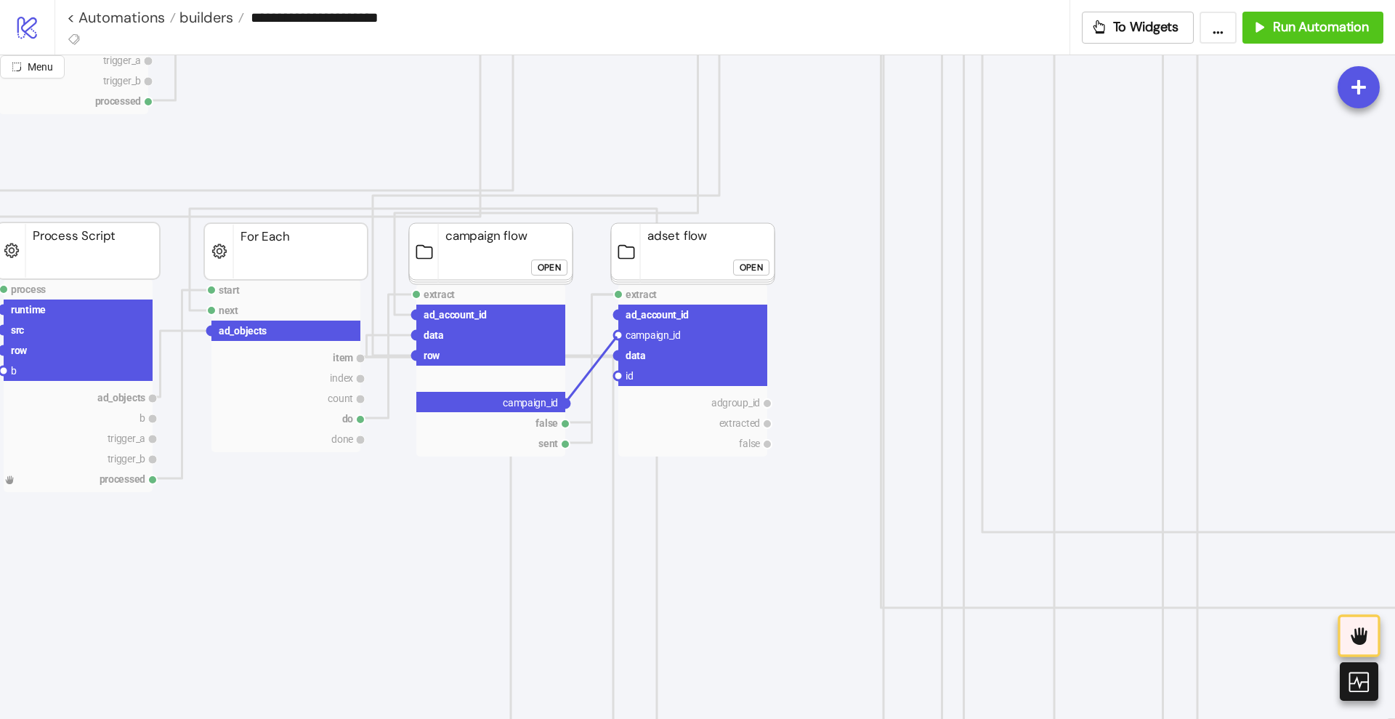
click at [617, 336] on circle at bounding box center [618, 335] width 9 height 9
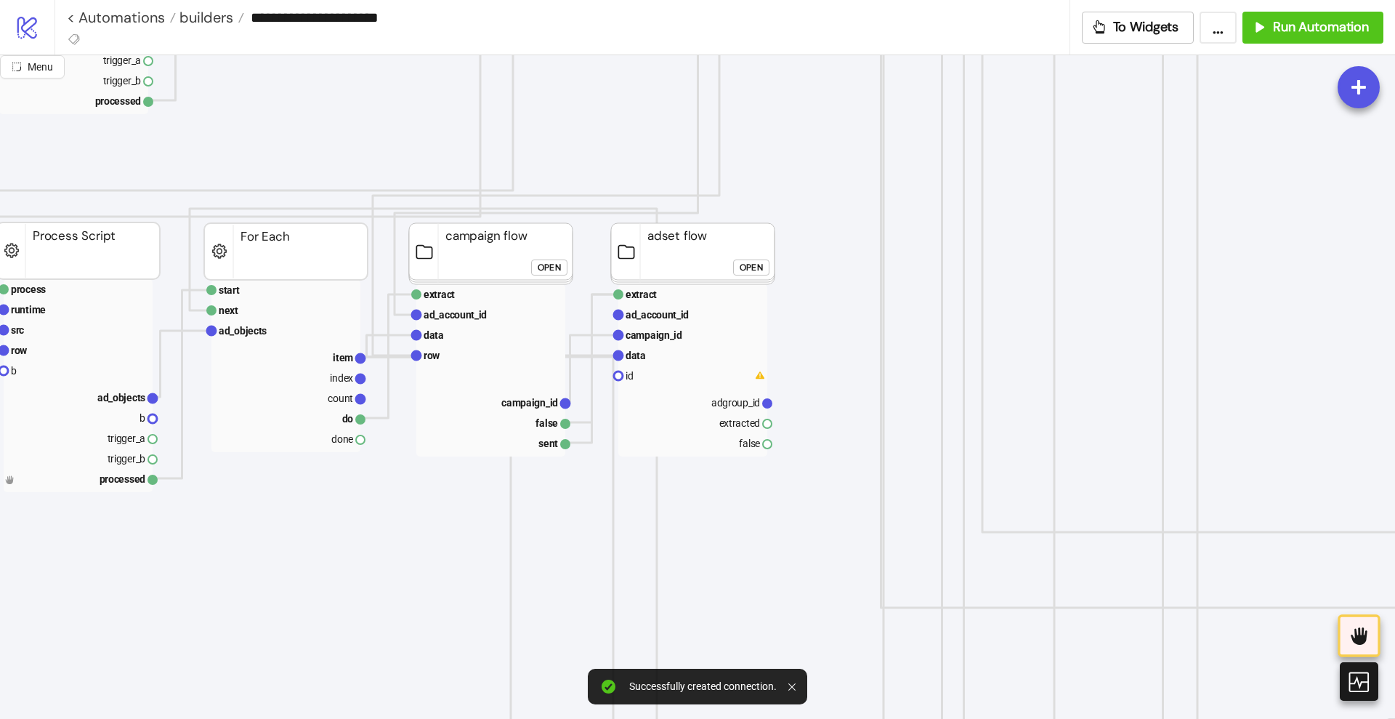
click at [743, 270] on div "Open" at bounding box center [751, 267] width 23 height 17
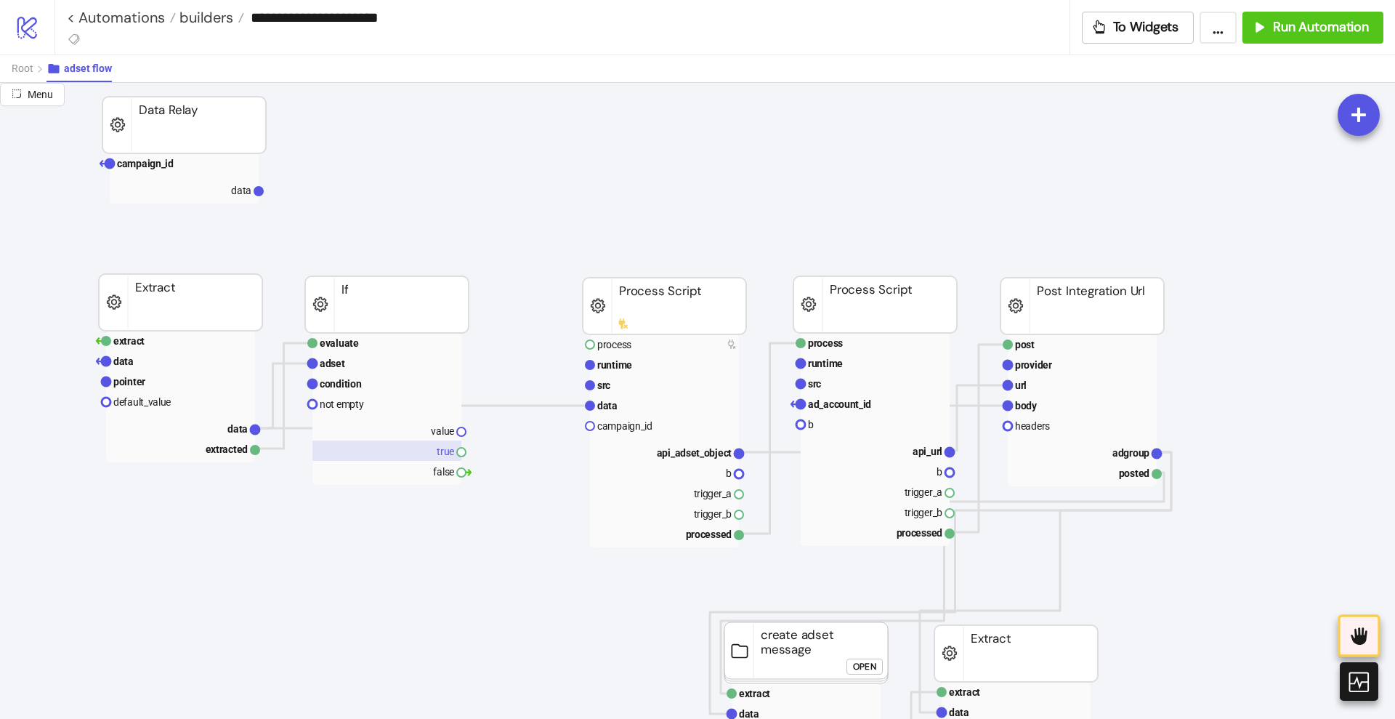
scroll to position [91, 91]
click at [167, 365] on rect at bounding box center [179, 361] width 149 height 20
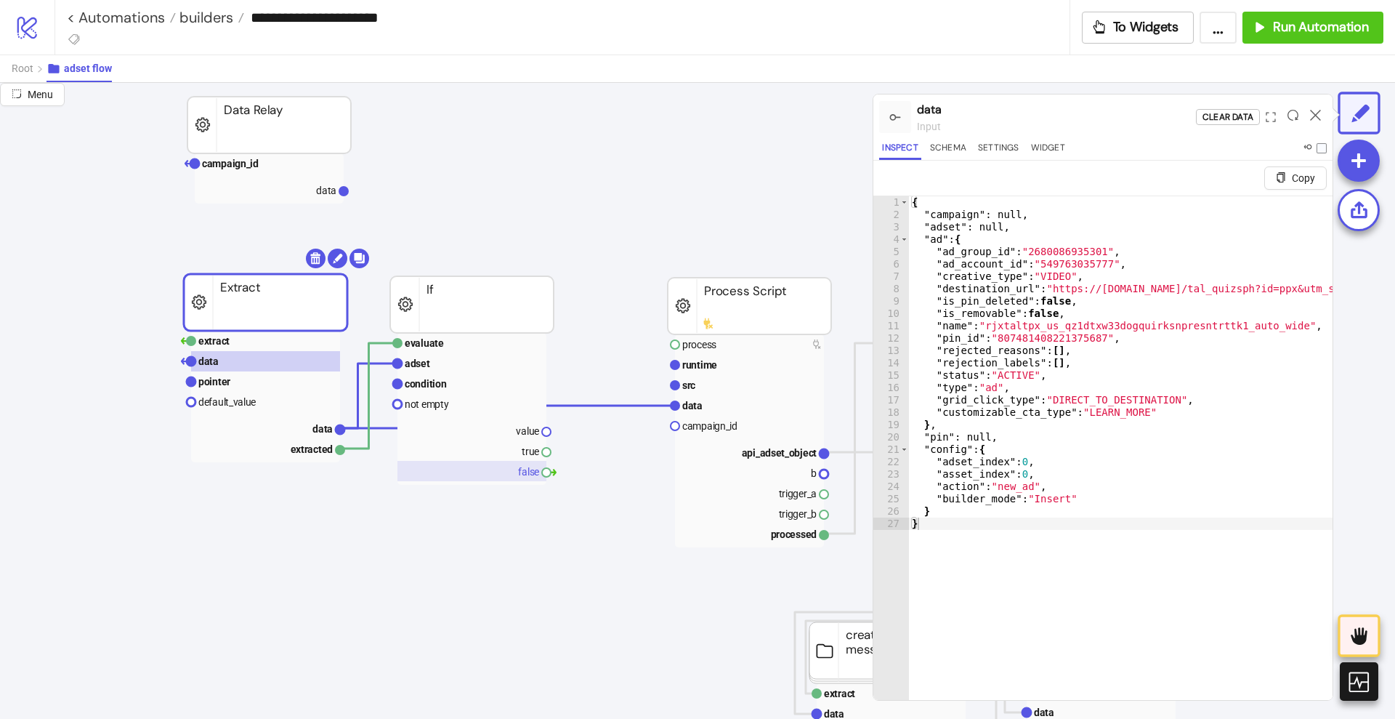
scroll to position [91, 0]
click at [1315, 113] on icon at bounding box center [1315, 115] width 11 height 11
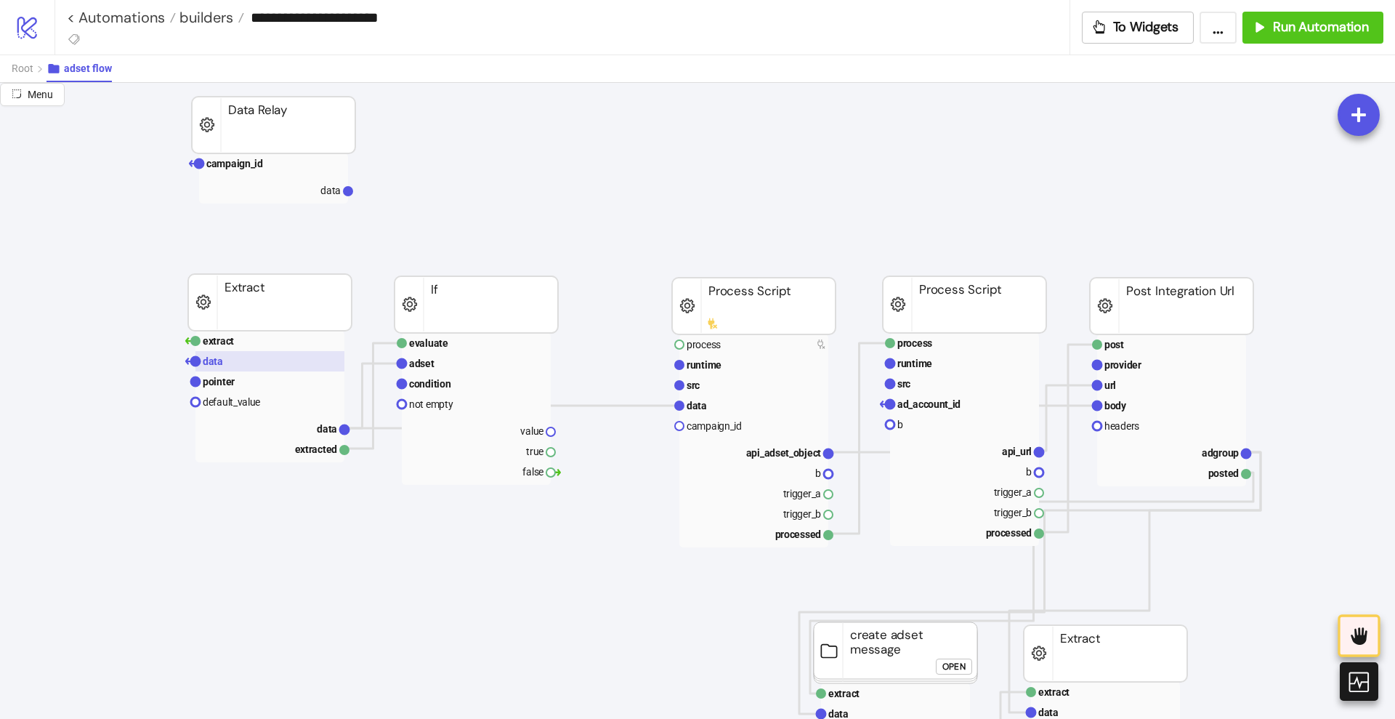
click at [227, 366] on rect at bounding box center [269, 361] width 149 height 20
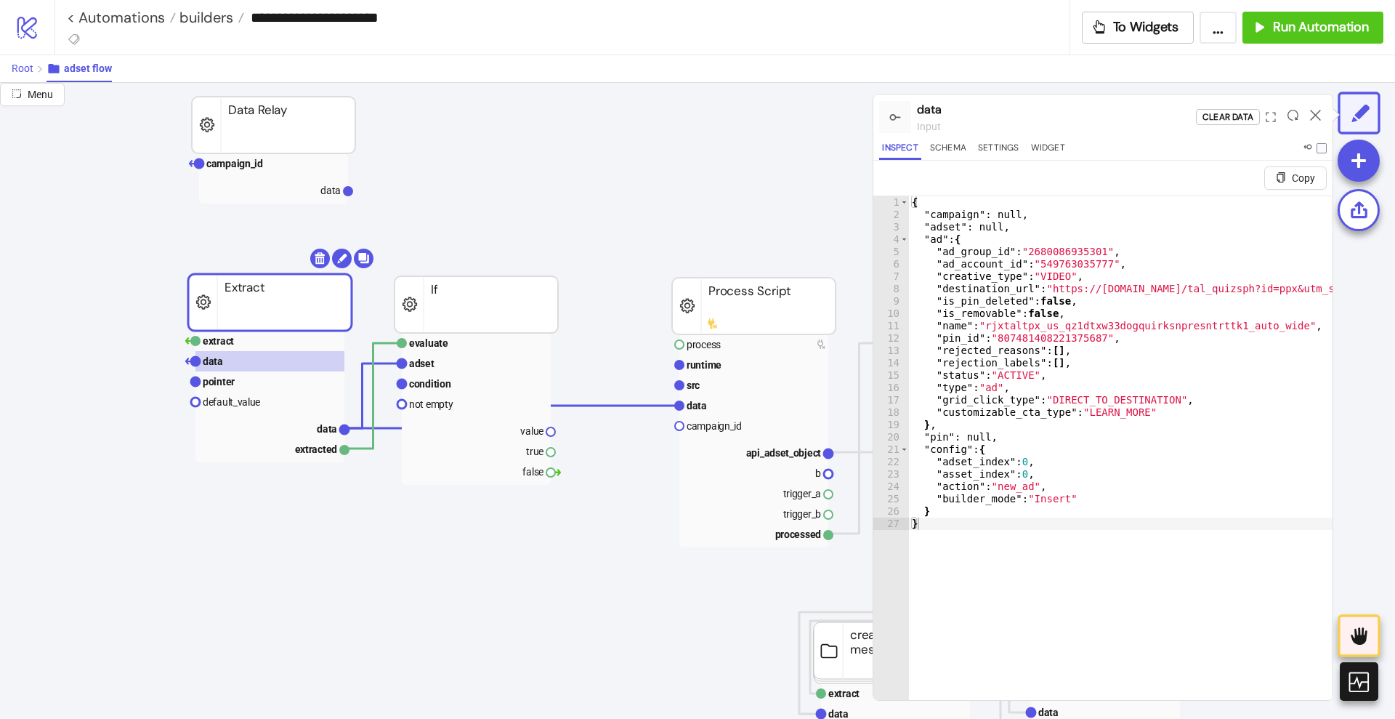
click at [18, 68] on span "Root" at bounding box center [23, 68] width 22 height 12
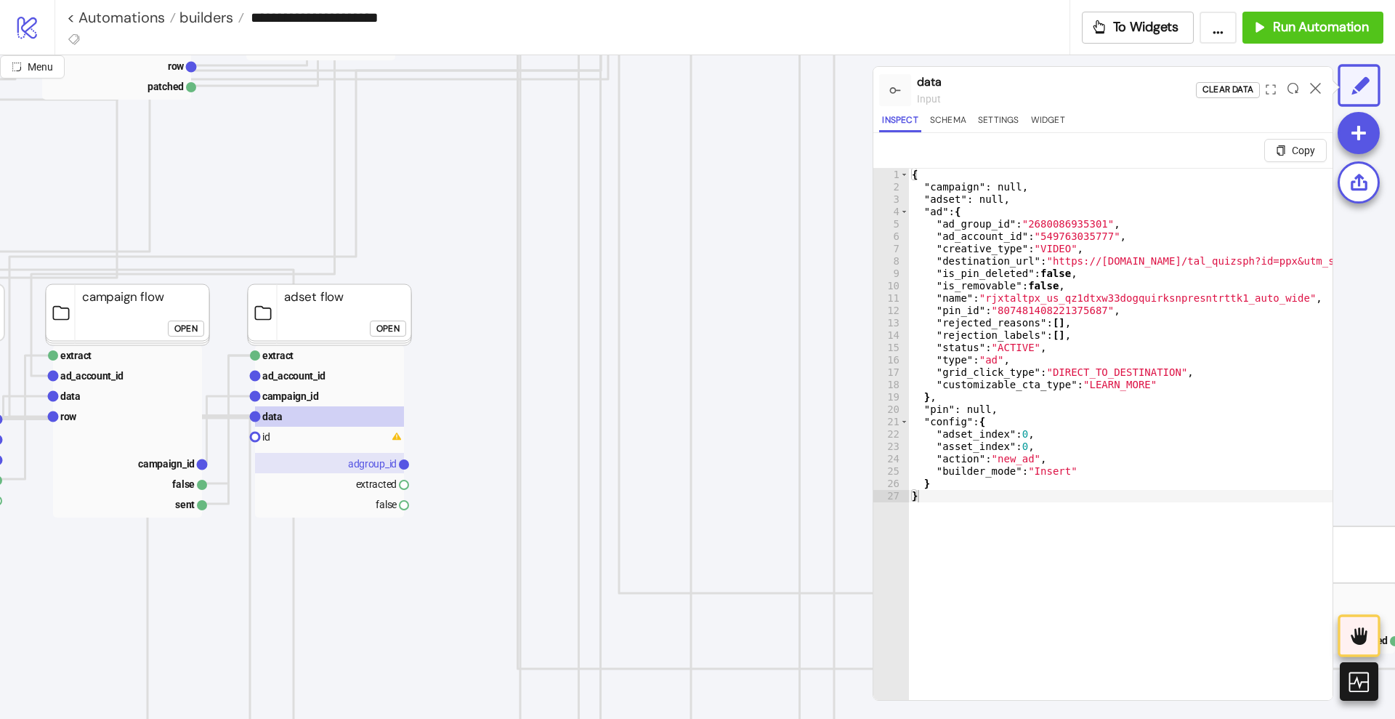
scroll to position [727, 636]
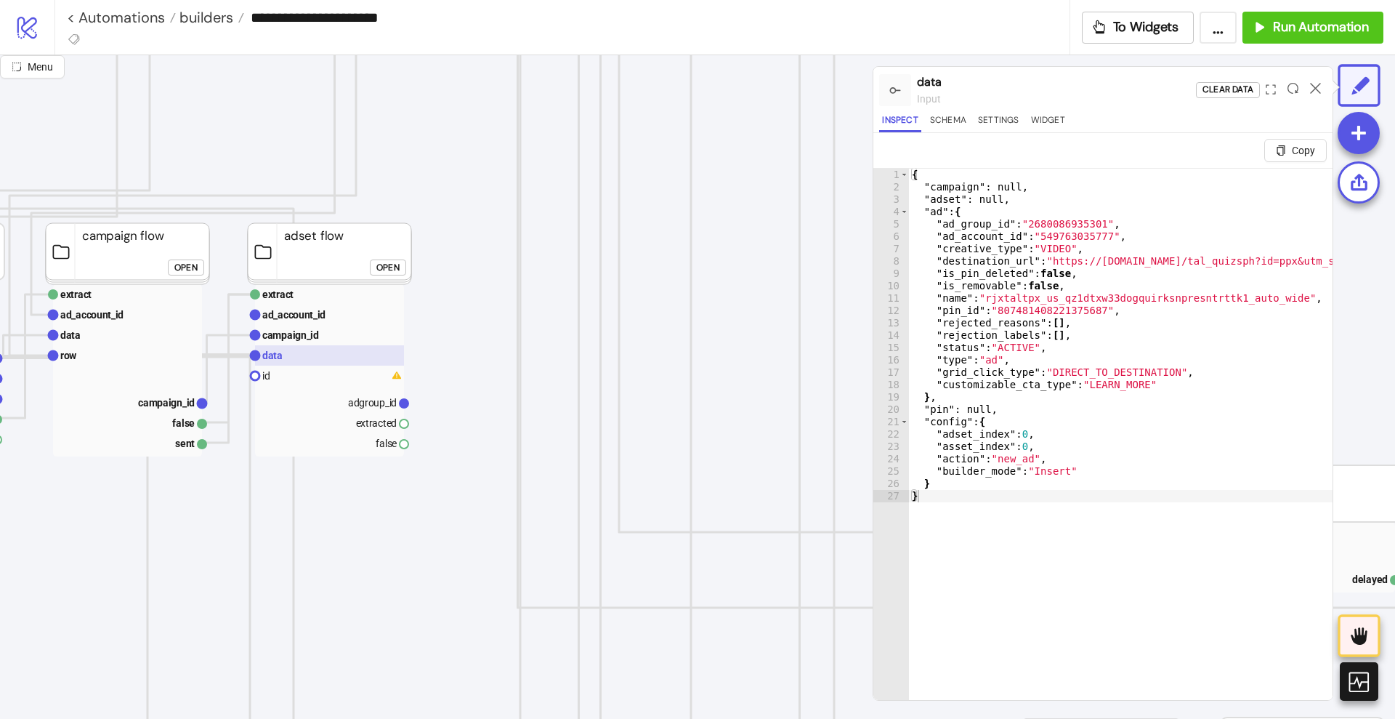
click at [282, 357] on rect at bounding box center [329, 355] width 149 height 20
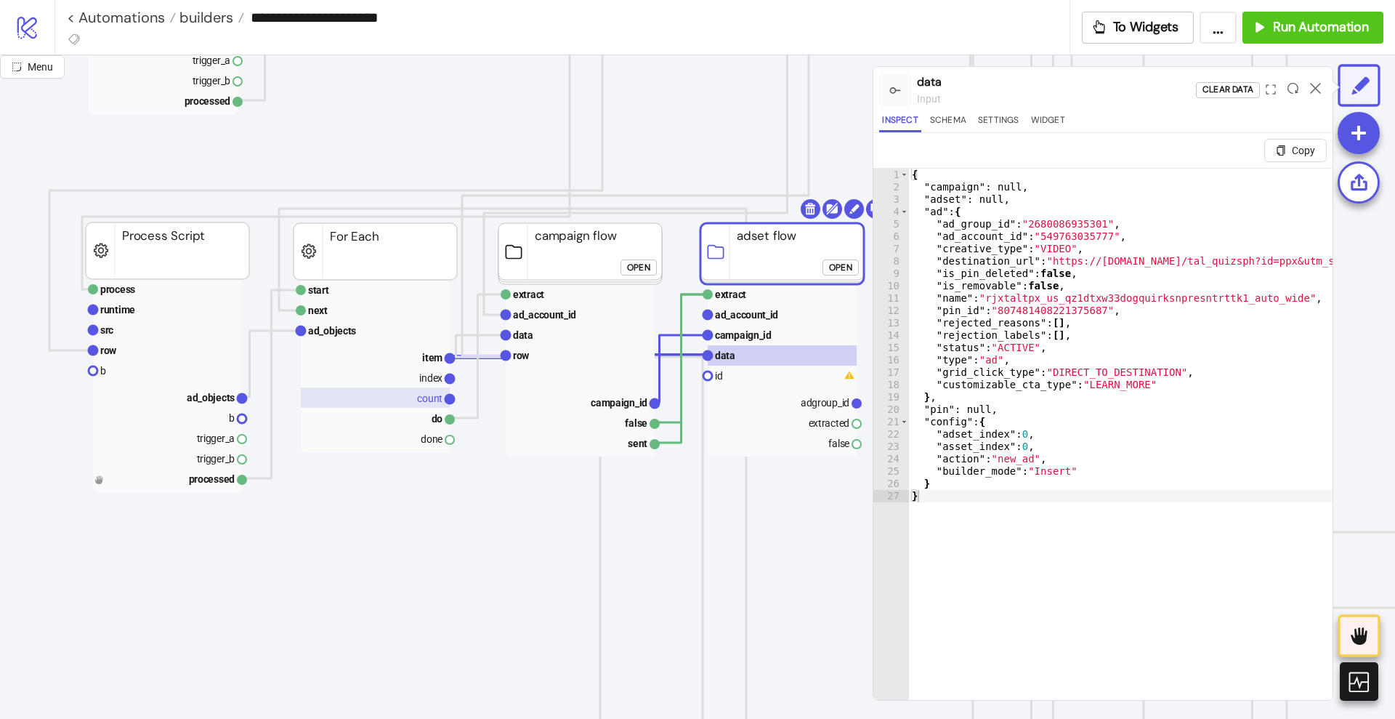
scroll to position [727, 182]
click at [735, 331] on text "campaign_id" at bounding box center [745, 335] width 57 height 12
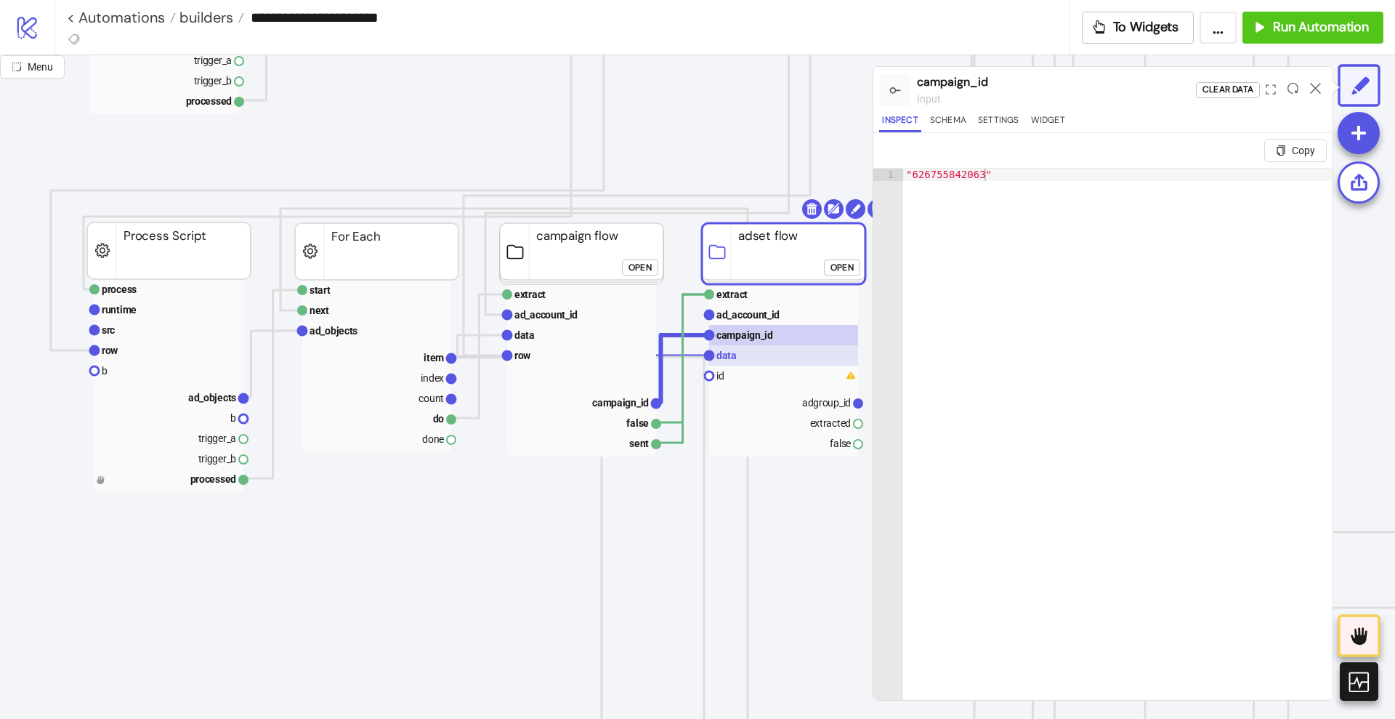
click at [741, 358] on rect at bounding box center [783, 355] width 149 height 20
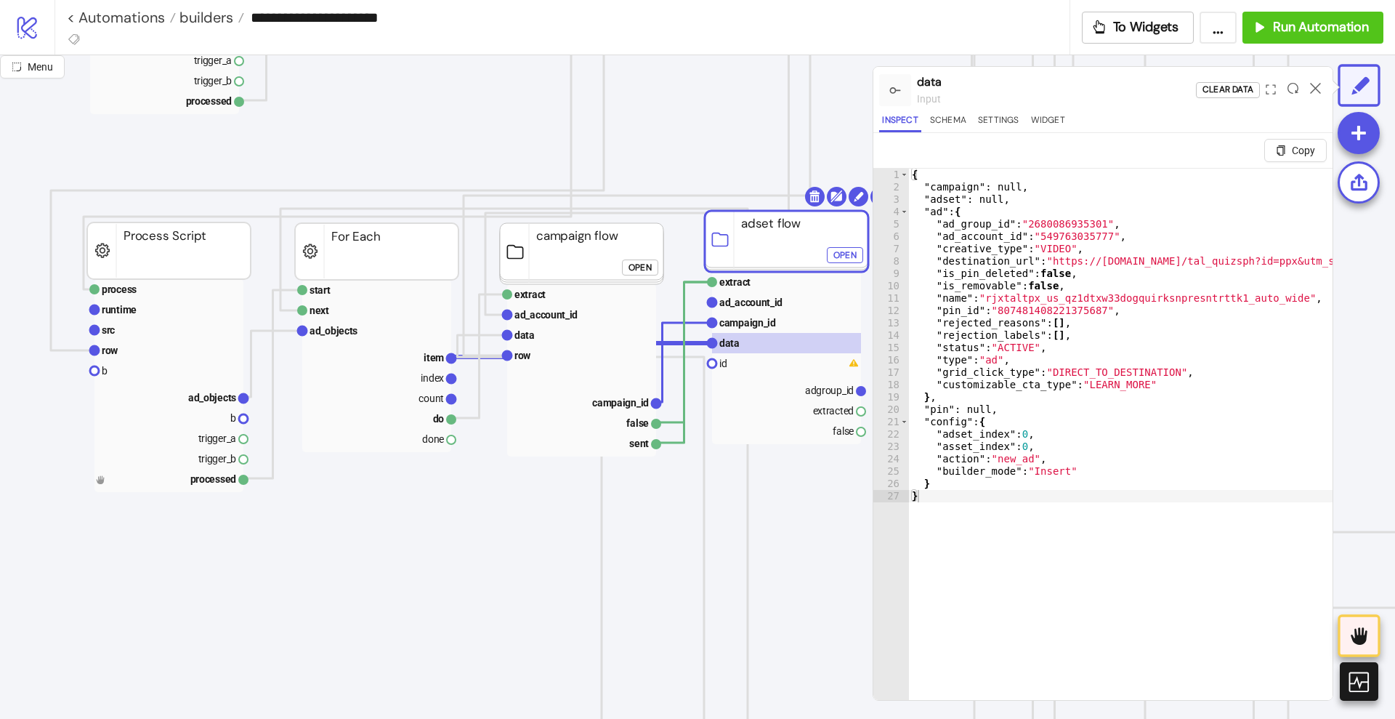
drag, startPoint x: 748, startPoint y: 260, endPoint x: 746, endPoint y: 241, distance: 19.7
click at [703, 453] on polyline at bounding box center [736, 642] width 571 height 570
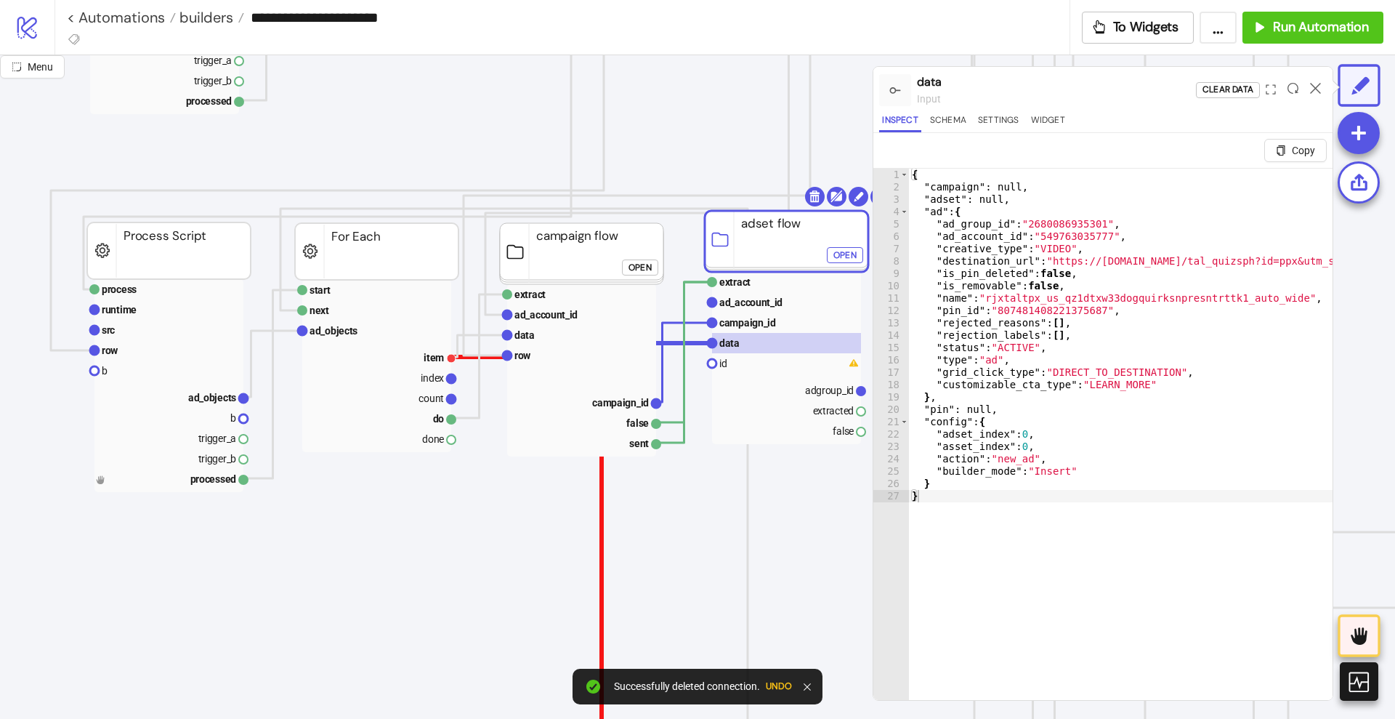
click at [602, 504] on polyline at bounding box center [634, 641] width 366 height 568
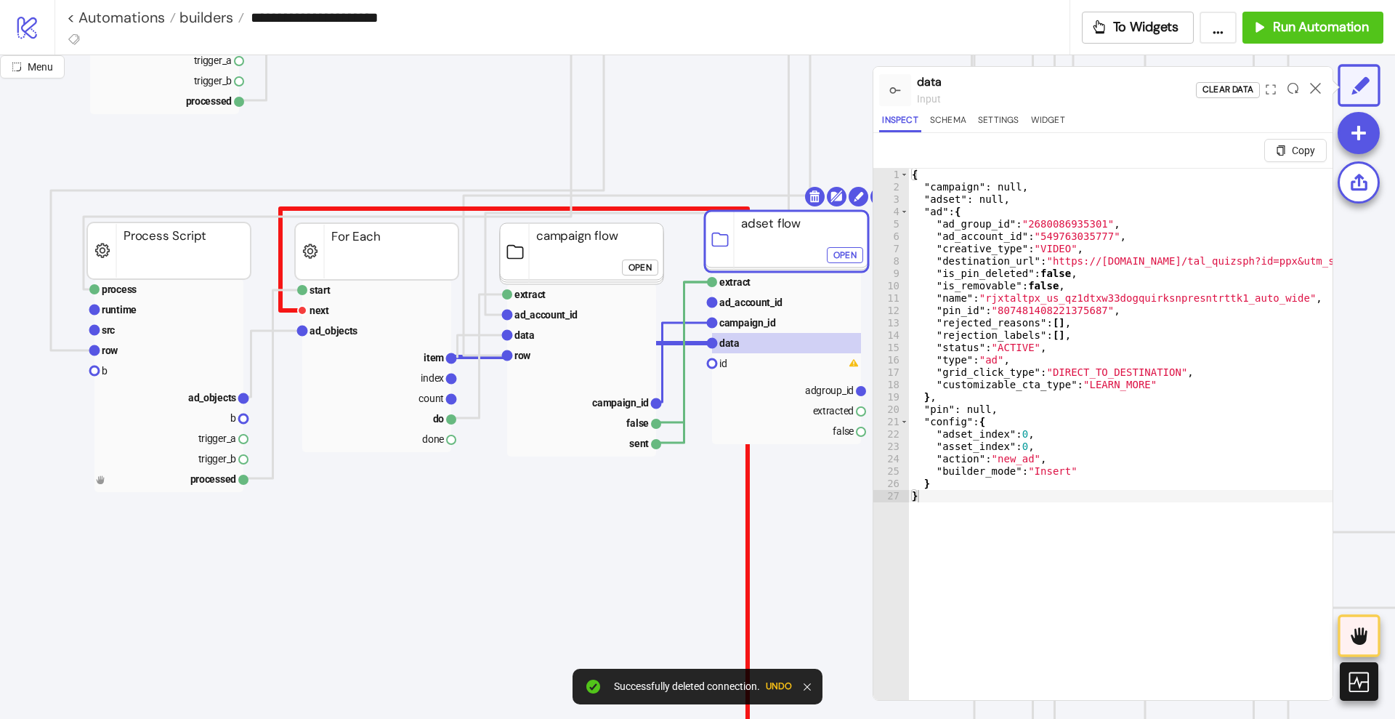
click at [746, 480] on polyline at bounding box center [730, 616] width 898 height 814
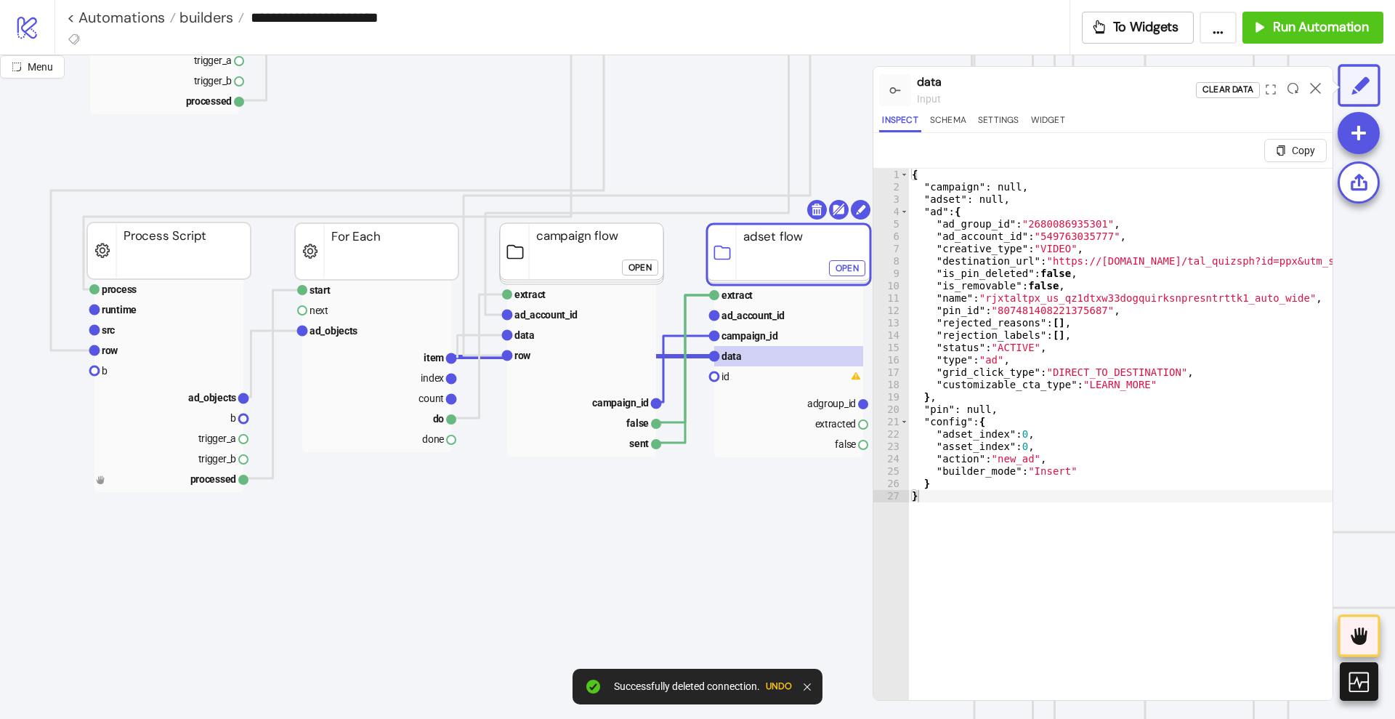
drag, startPoint x: 731, startPoint y: 243, endPoint x: 733, endPoint y: 256, distance: 13.3
click at [733, 256] on rect at bounding box center [789, 254] width 164 height 61
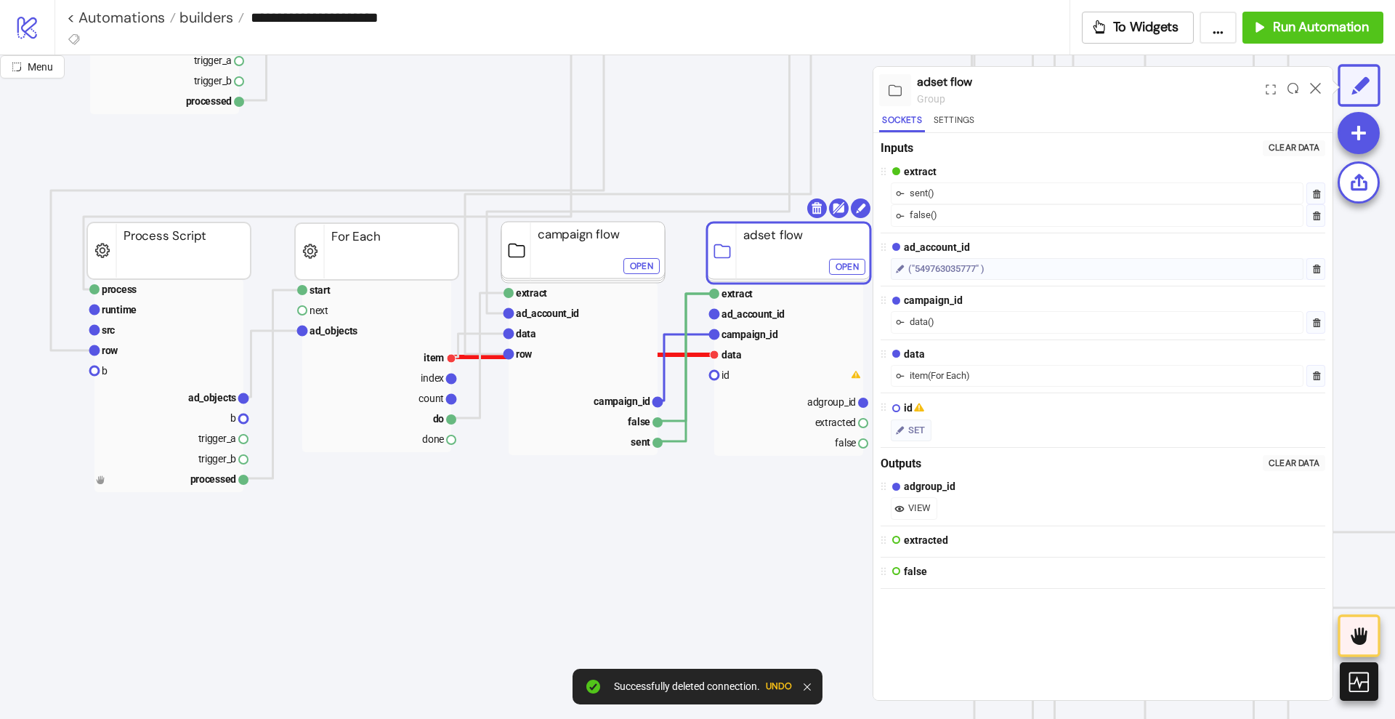
click at [695, 355] on polyline at bounding box center [582, 356] width 263 height 2
click at [747, 352] on rect at bounding box center [788, 354] width 149 height 20
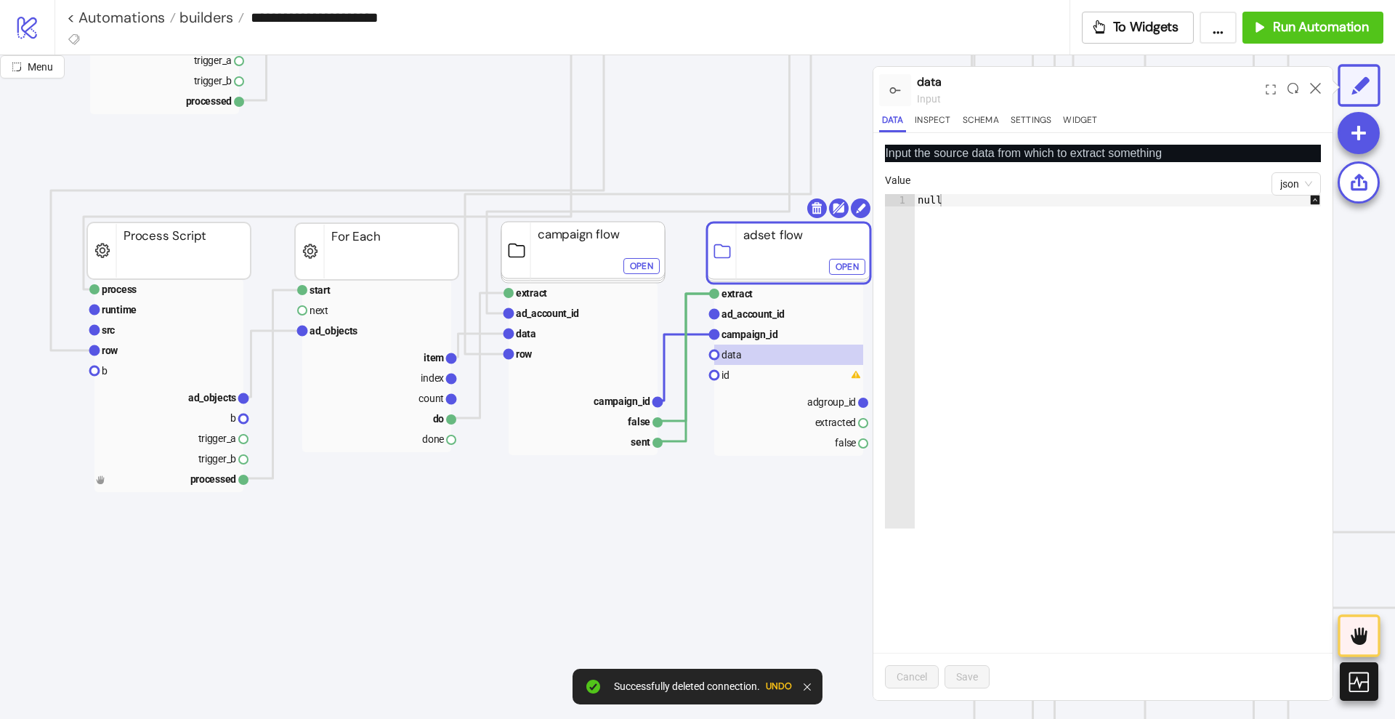
click at [989, 293] on div "null" at bounding box center [1126, 373] width 422 height 359
paste textarea "Cursor at row 1"
type textarea "*"
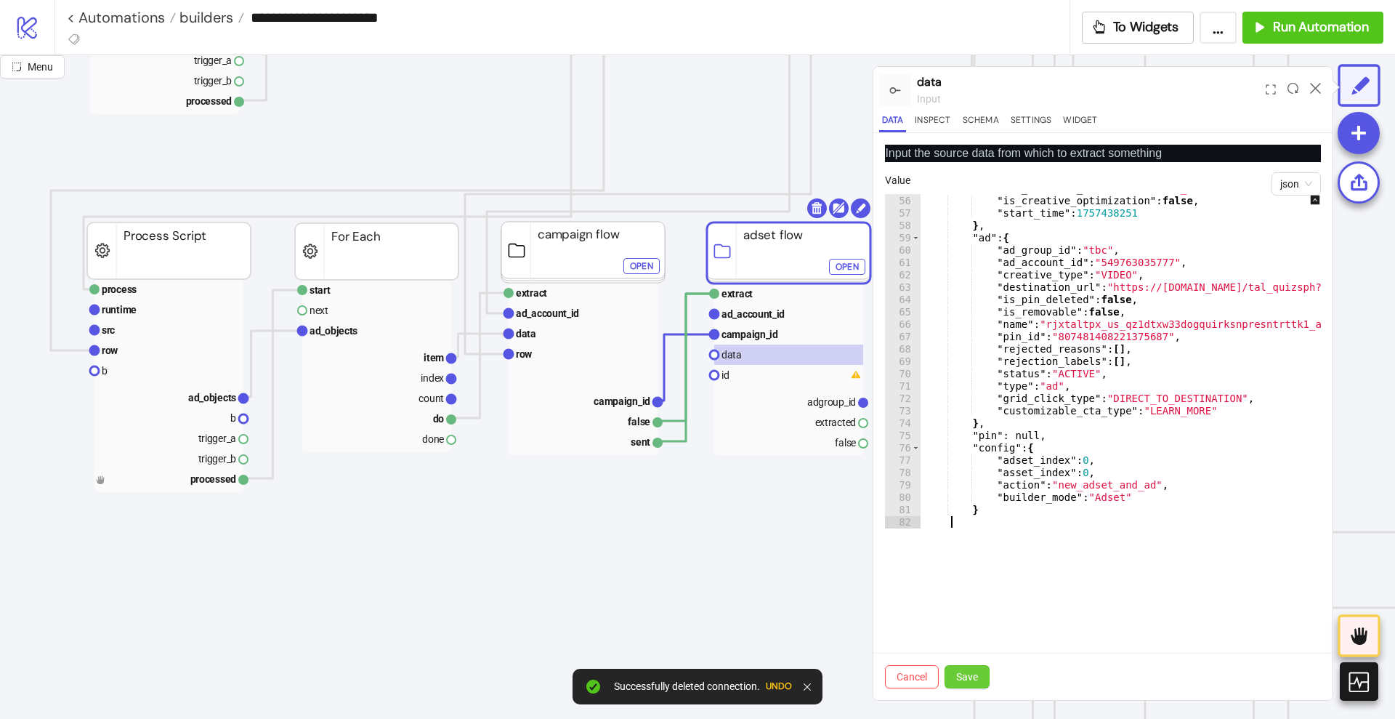
click at [969, 672] on span "Save" at bounding box center [967, 677] width 22 height 12
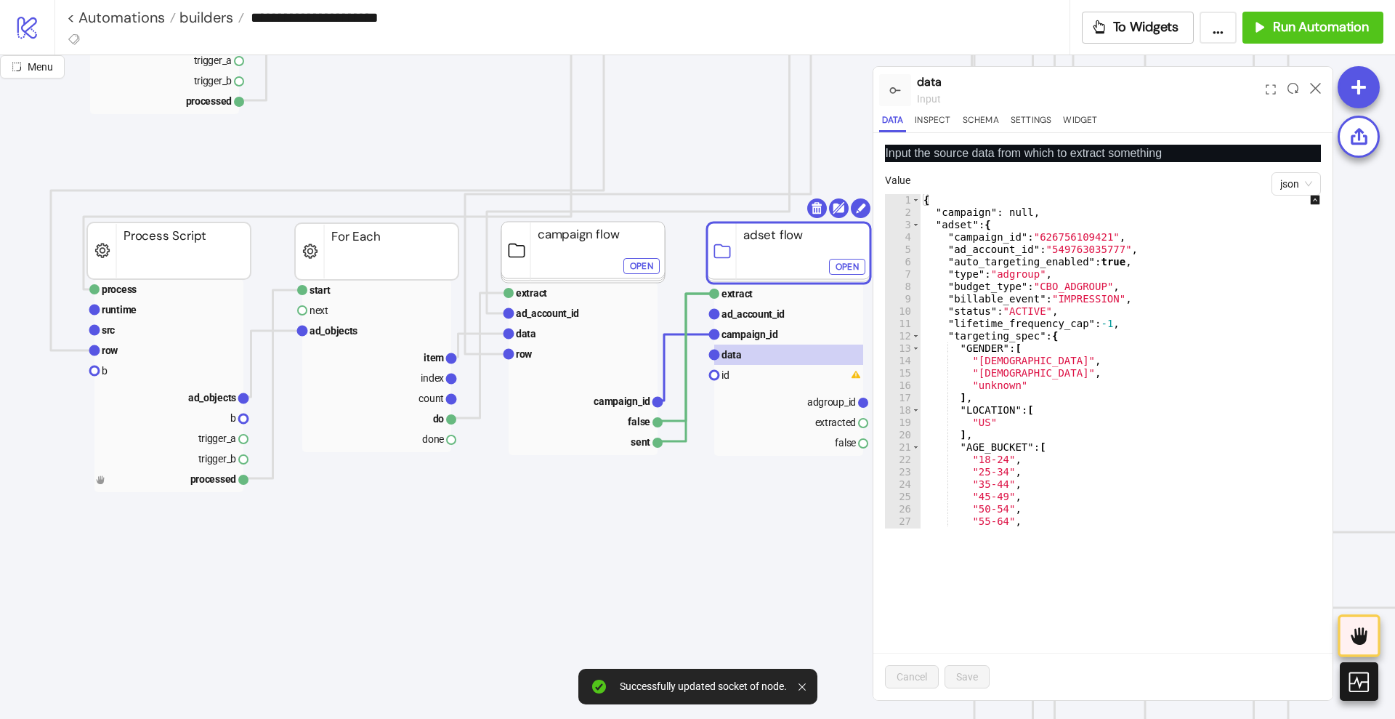
click at [850, 270] on div "Open" at bounding box center [847, 267] width 23 height 17
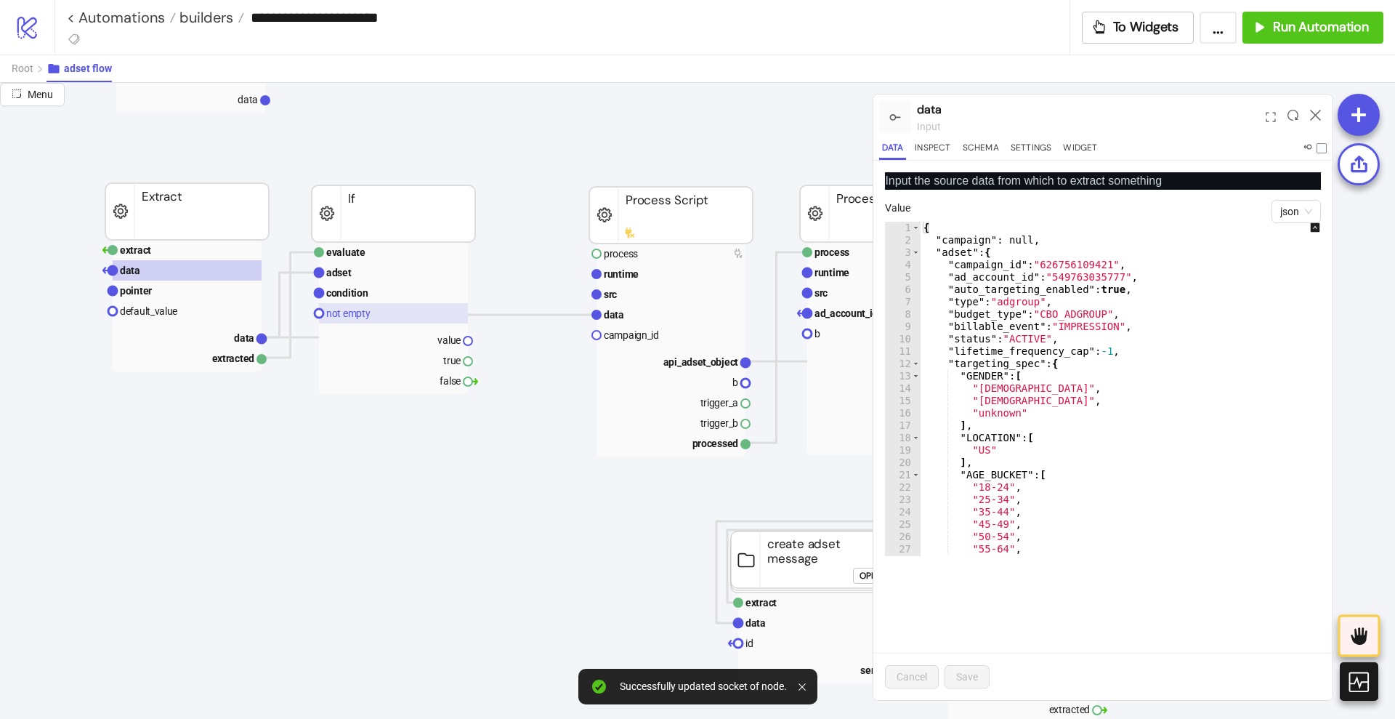
scroll to position [182, 0]
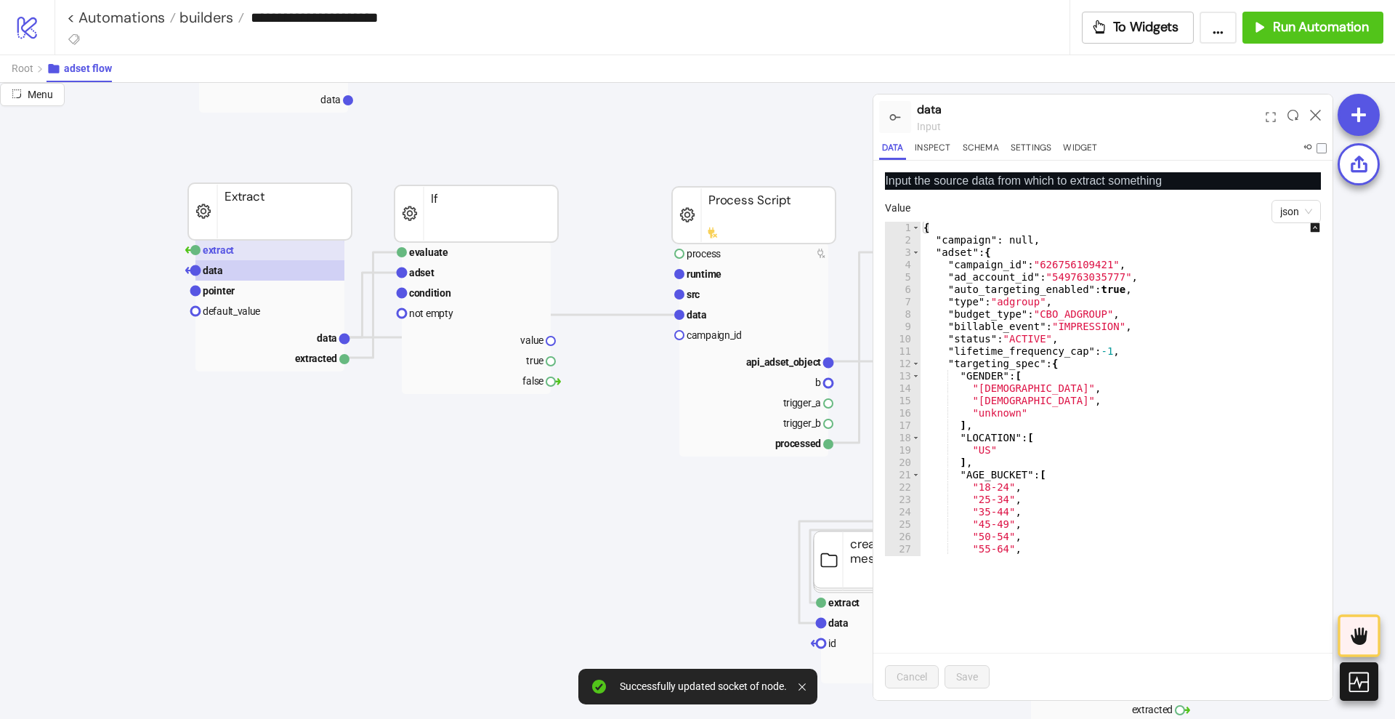
click at [304, 253] on rect at bounding box center [269, 250] width 149 height 20
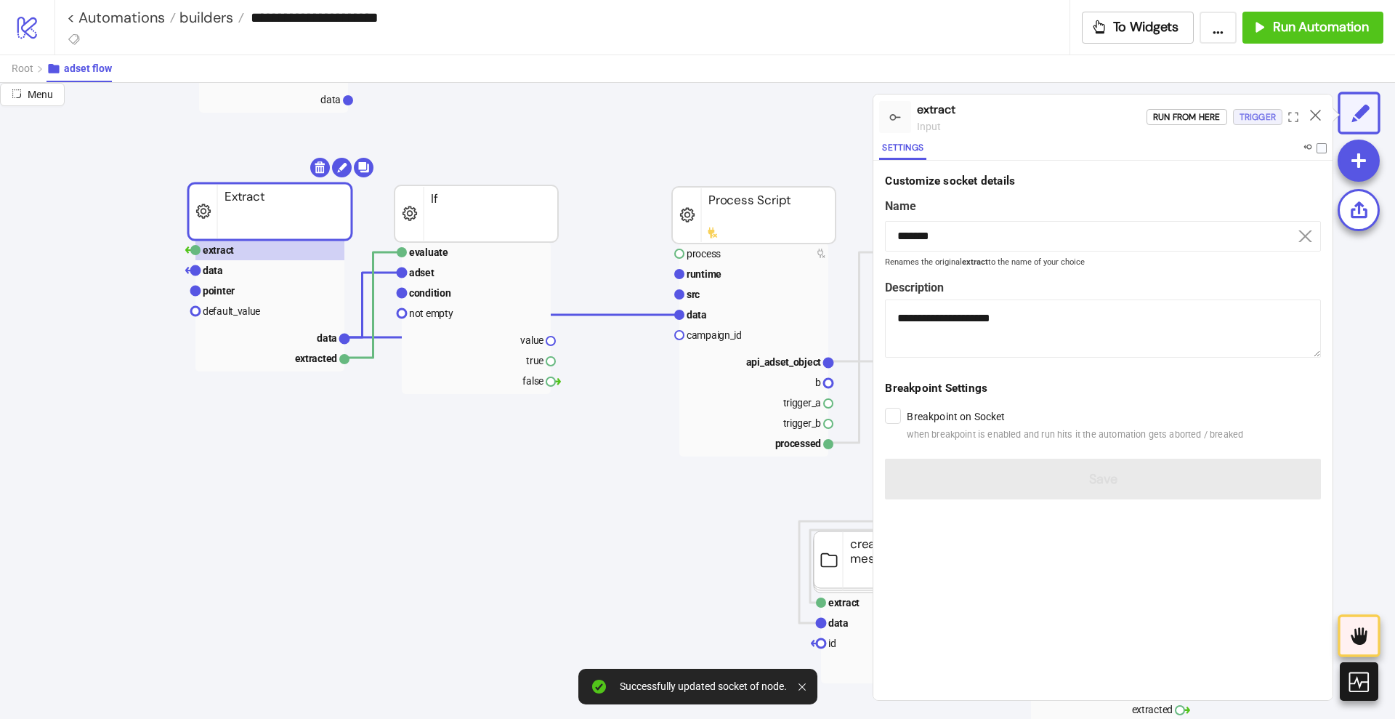
click at [1255, 117] on div "Trigger" at bounding box center [1258, 117] width 36 height 17
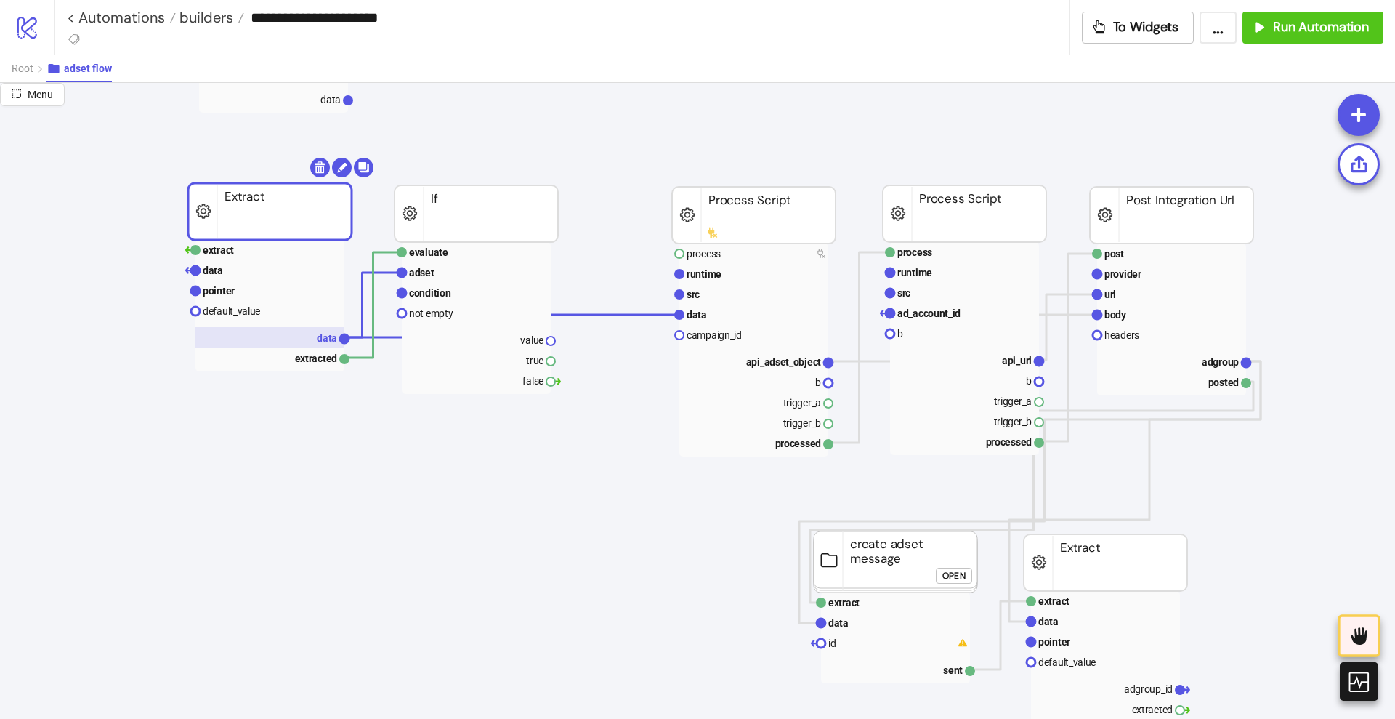
click at [306, 339] on rect at bounding box center [269, 337] width 149 height 20
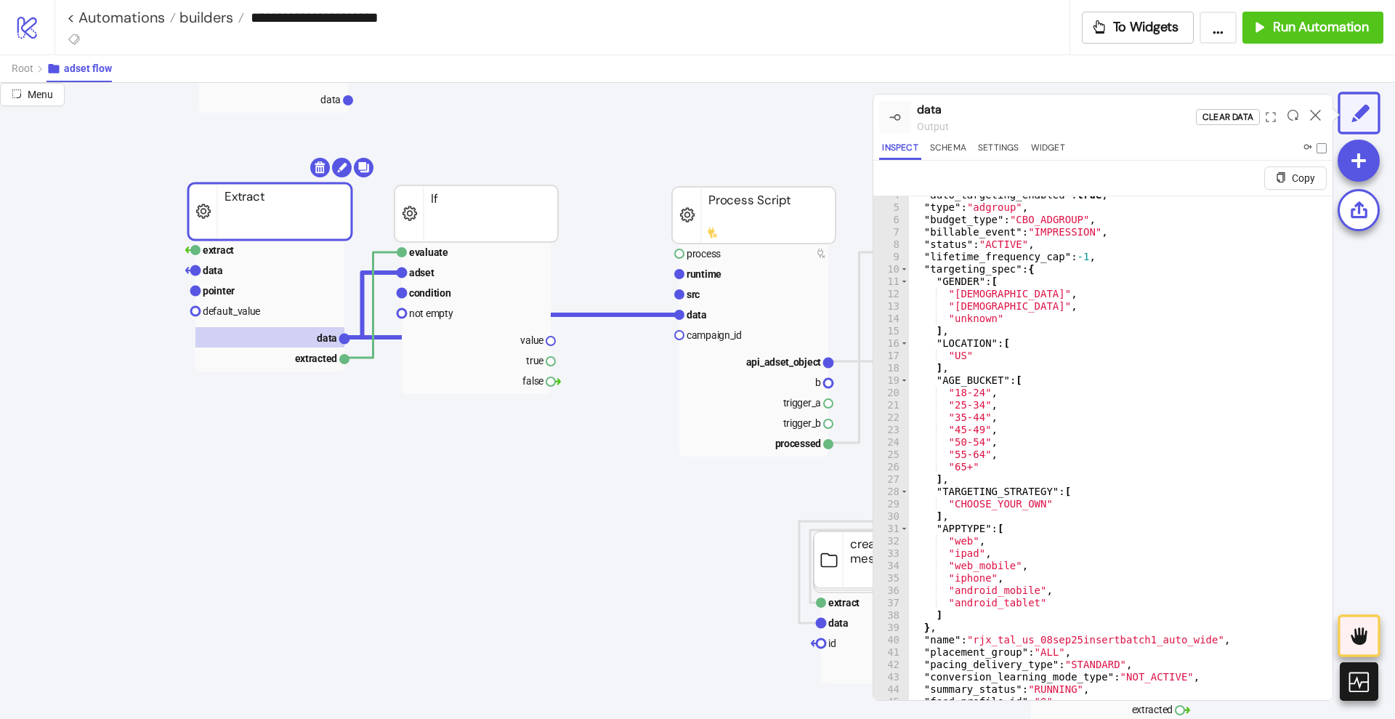
scroll to position [0, 0]
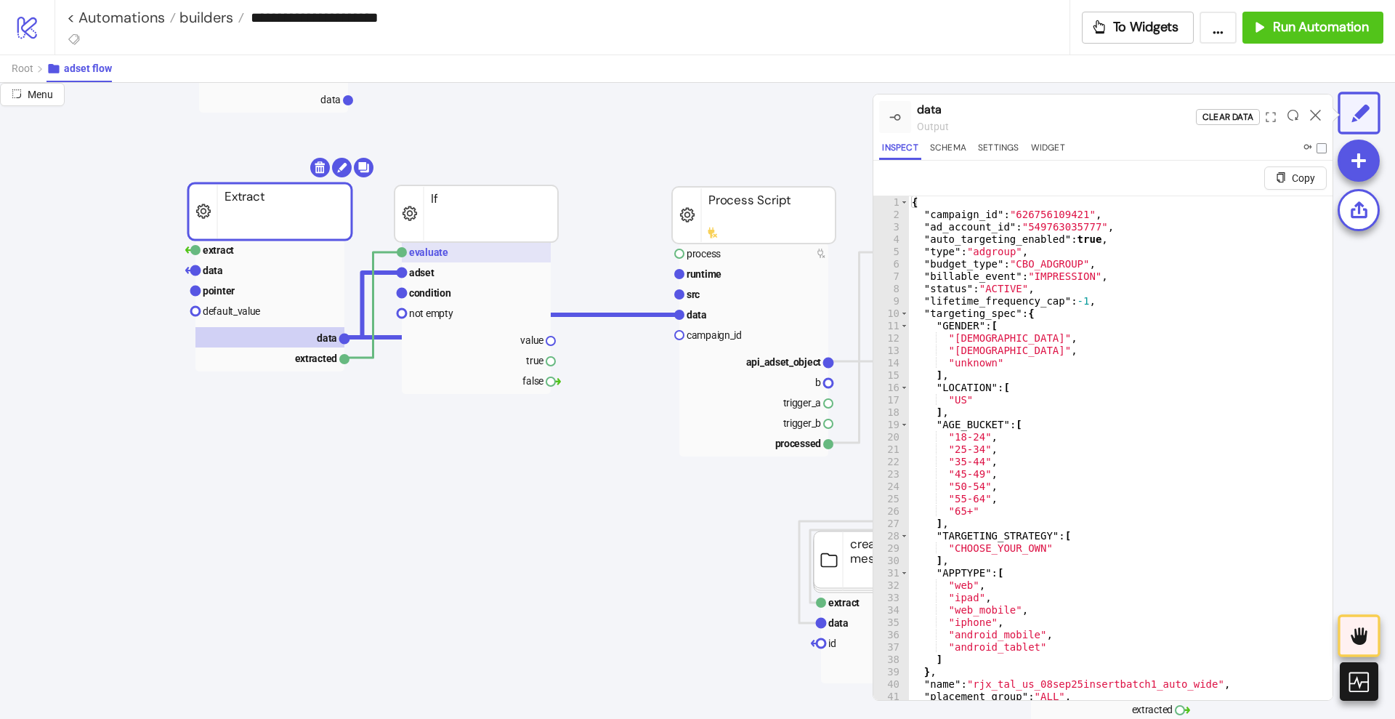
click at [435, 258] on rect at bounding box center [476, 252] width 149 height 20
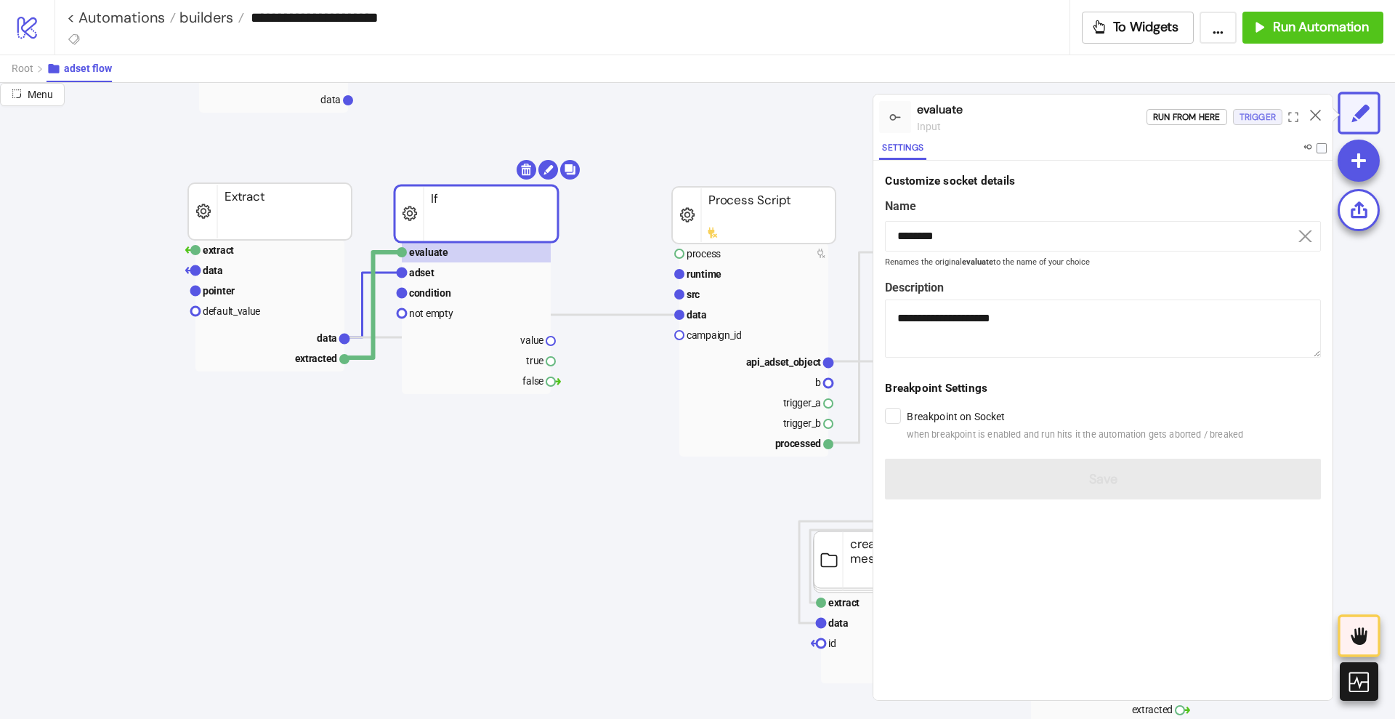
click at [1249, 120] on div "Trigger" at bounding box center [1258, 117] width 36 height 17
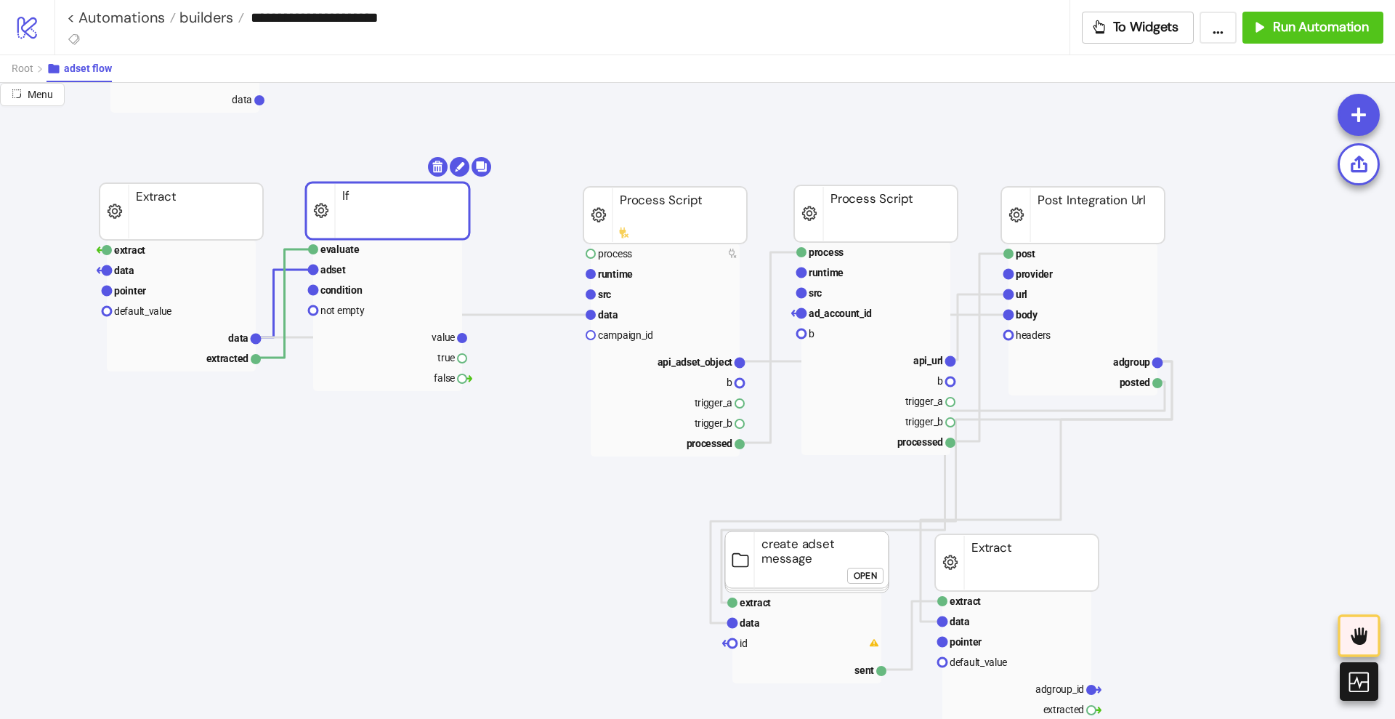
scroll to position [182, 91]
click at [423, 333] on rect at bounding box center [385, 336] width 149 height 20
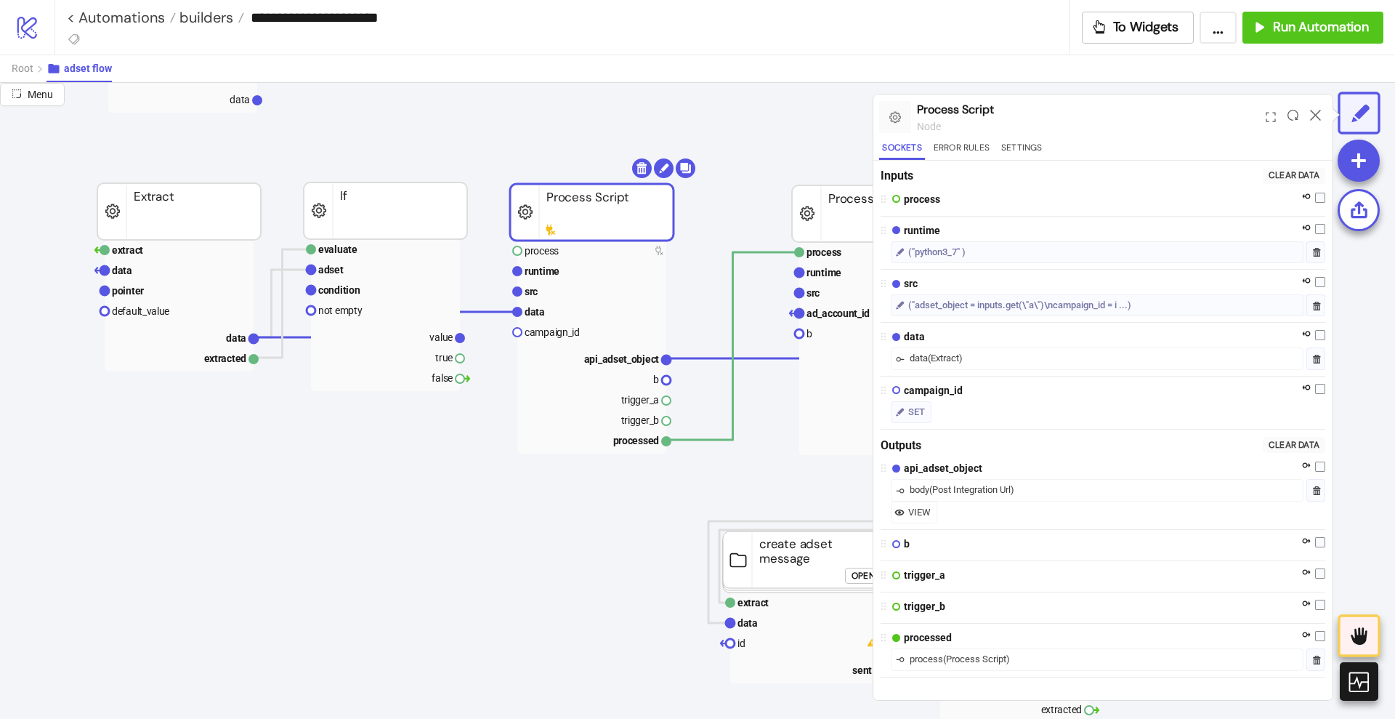
drag, startPoint x: 595, startPoint y: 230, endPoint x: 524, endPoint y: 227, distance: 71.3
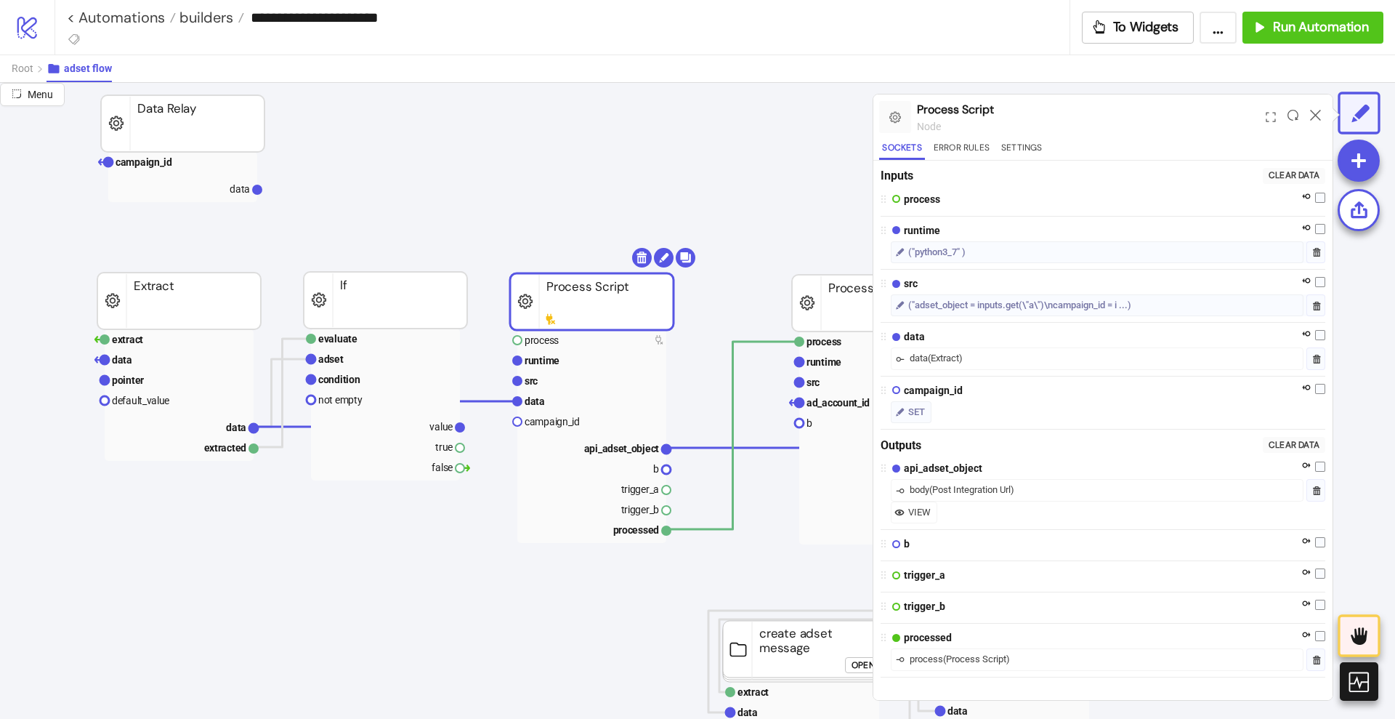
scroll to position [91, 91]
click at [558, 395] on rect at bounding box center [591, 402] width 149 height 20
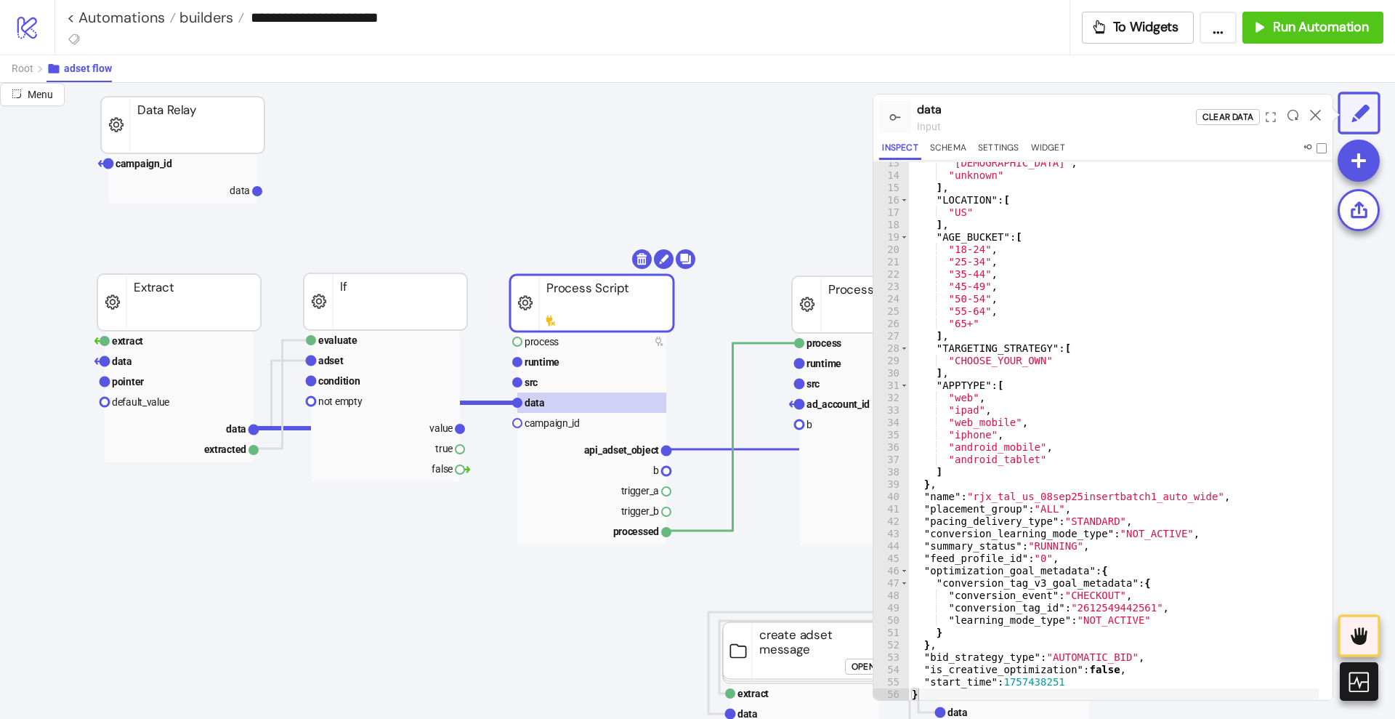
scroll to position [35, 0]
click at [205, 423] on rect at bounding box center [179, 428] width 149 height 20
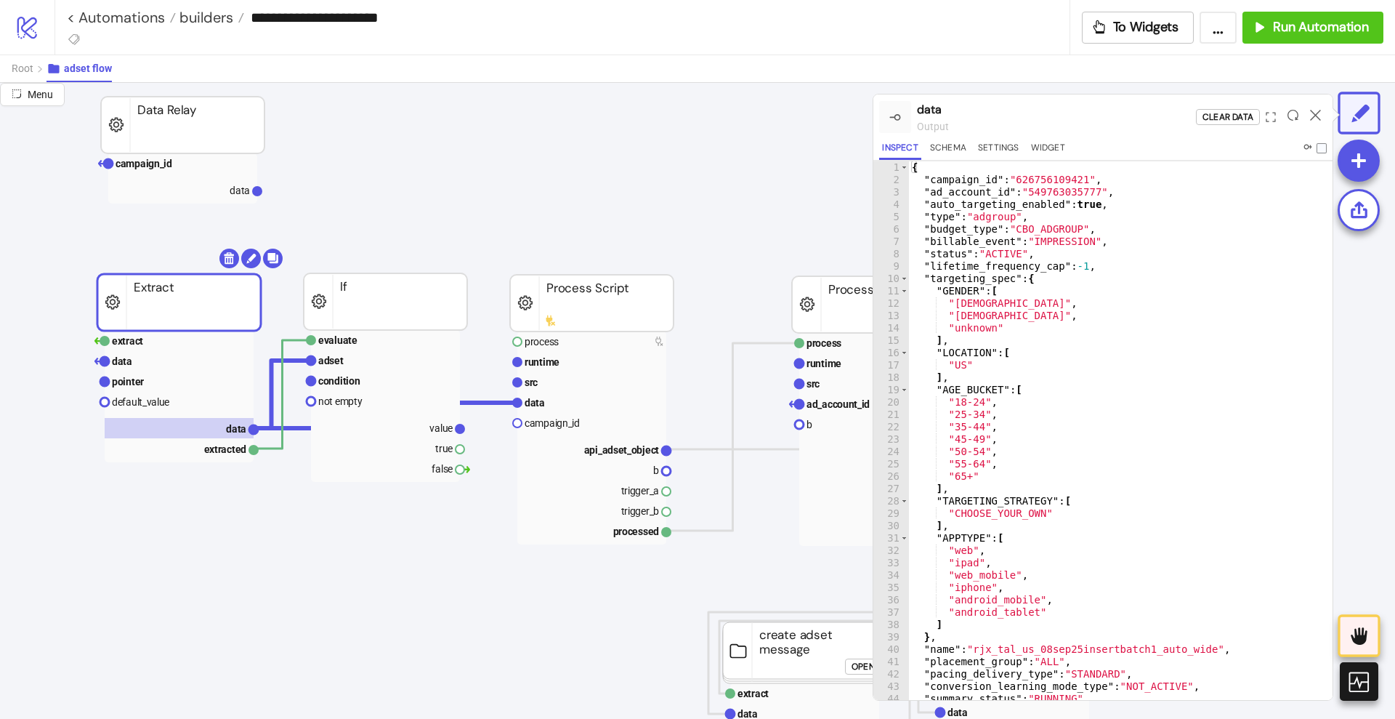
scroll to position [153, 0]
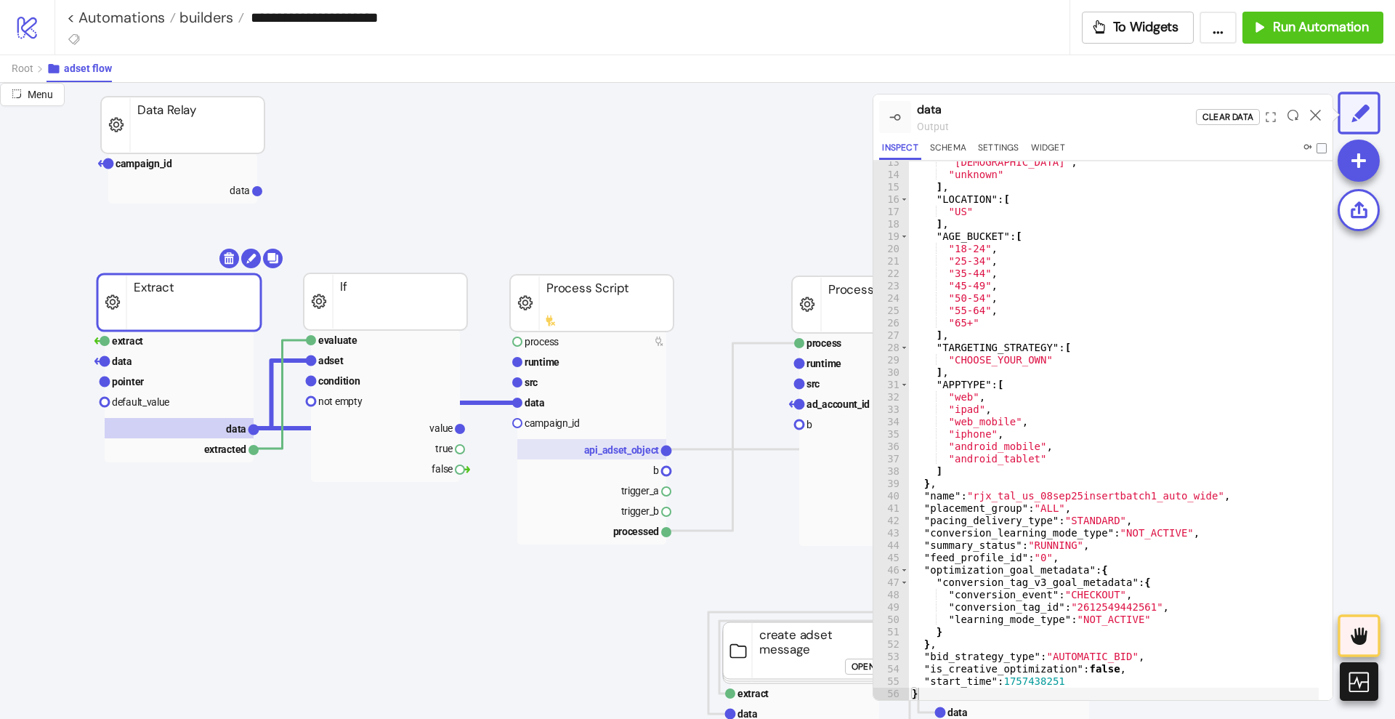
click at [601, 452] on text "api_adset_object" at bounding box center [622, 450] width 76 height 12
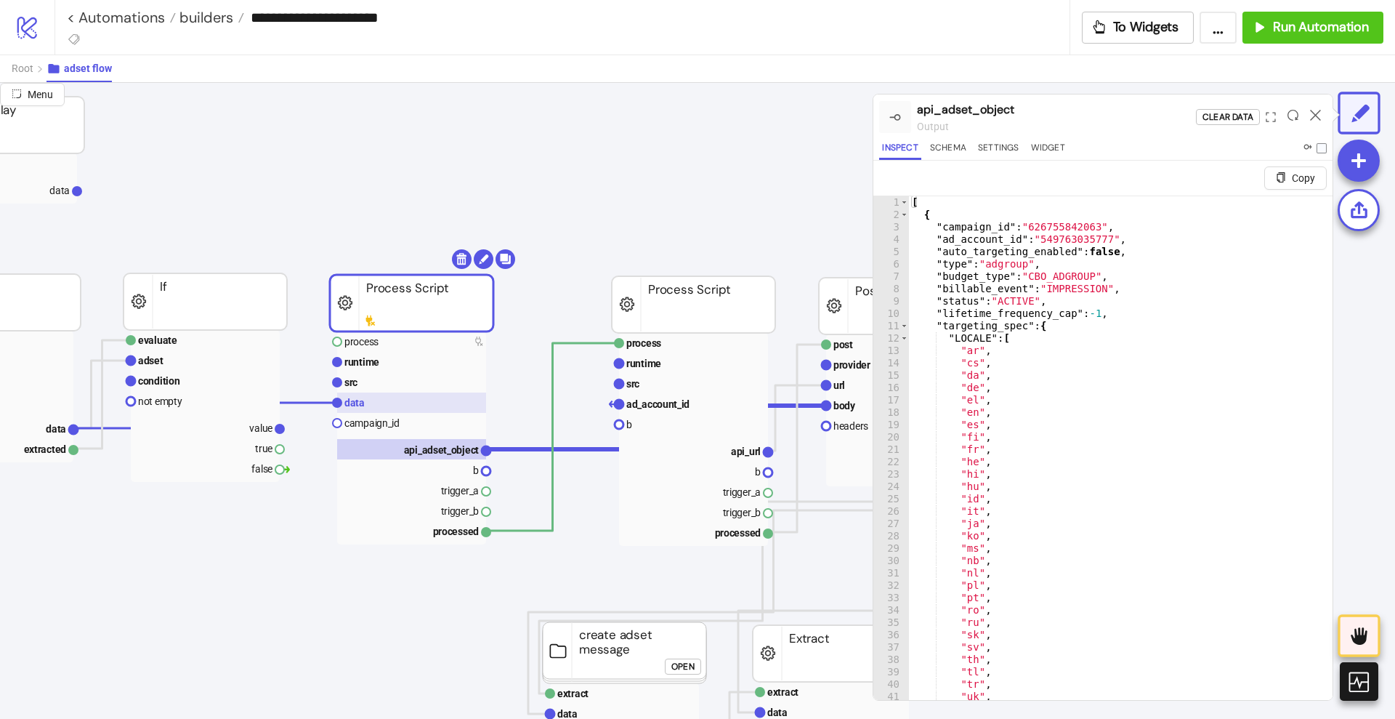
scroll to position [91, 273]
click at [1316, 116] on icon at bounding box center [1315, 115] width 11 height 11
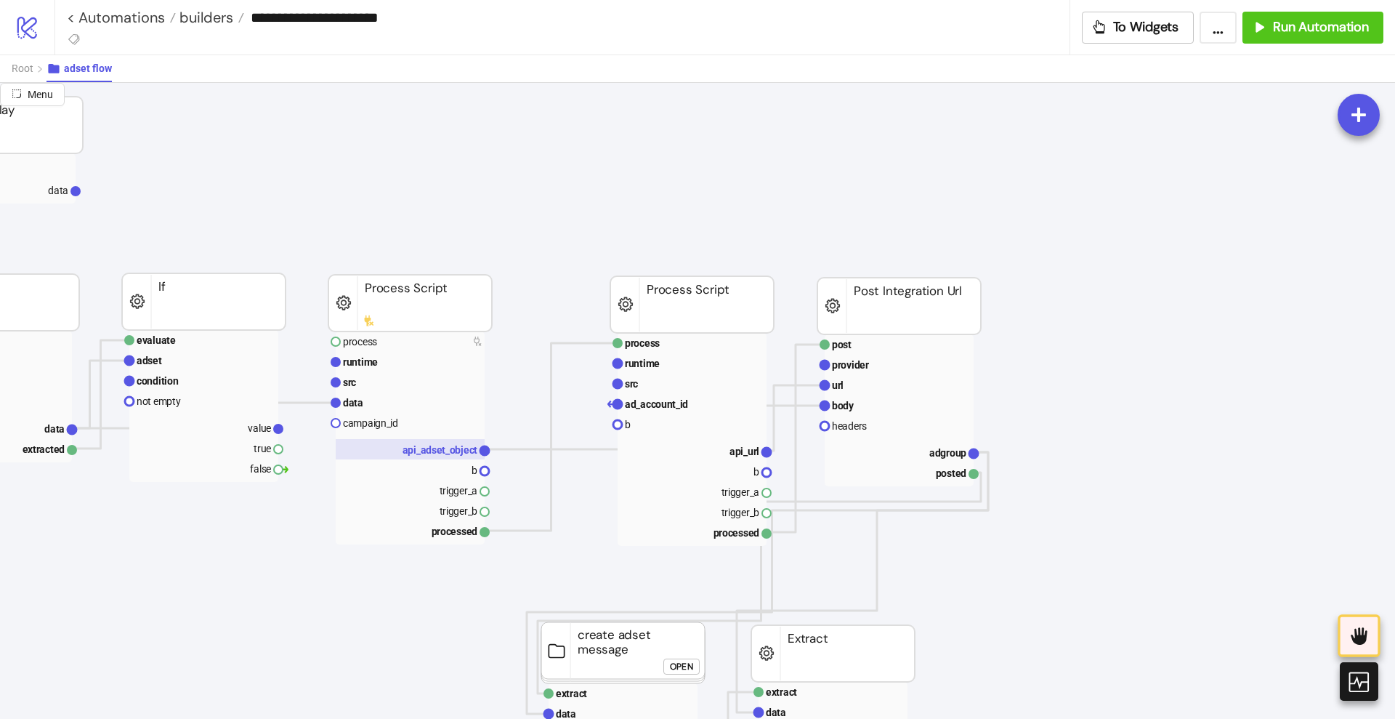
click at [444, 448] on text "api_adset_object" at bounding box center [441, 450] width 76 height 12
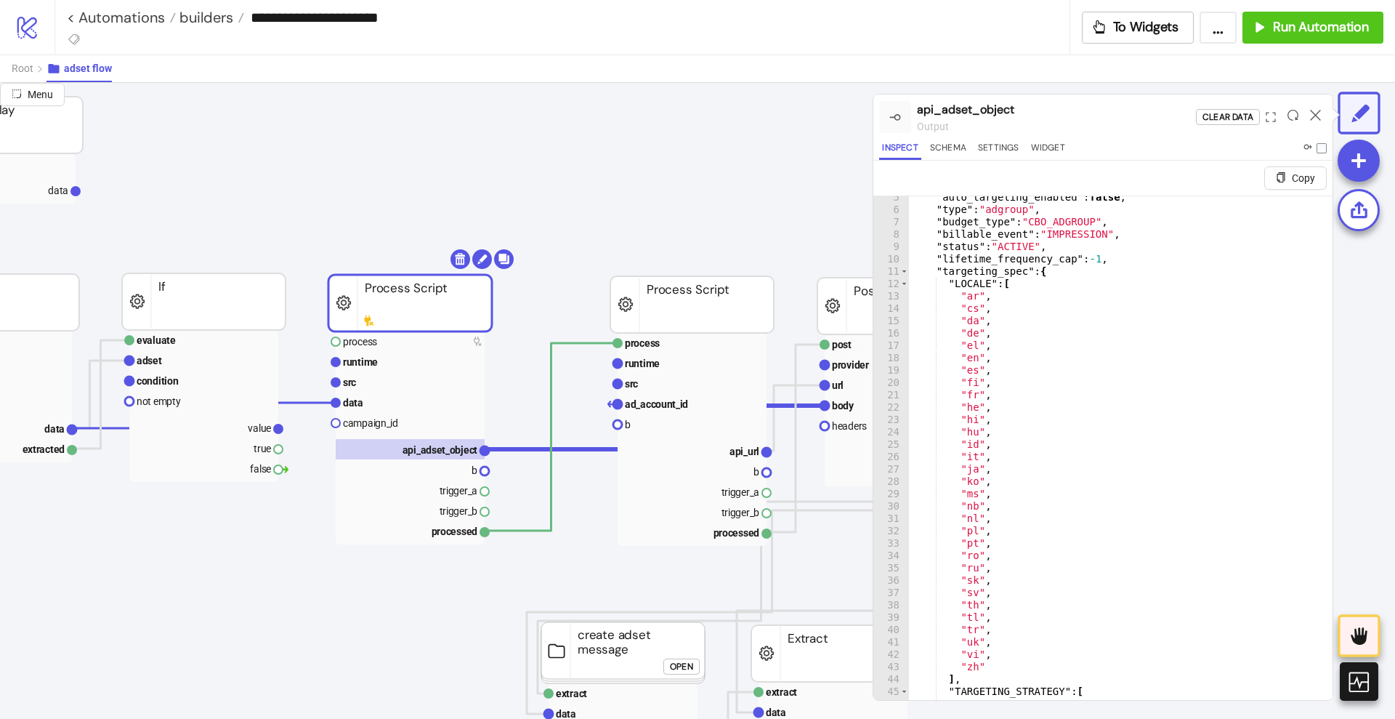
scroll to position [0, 0]
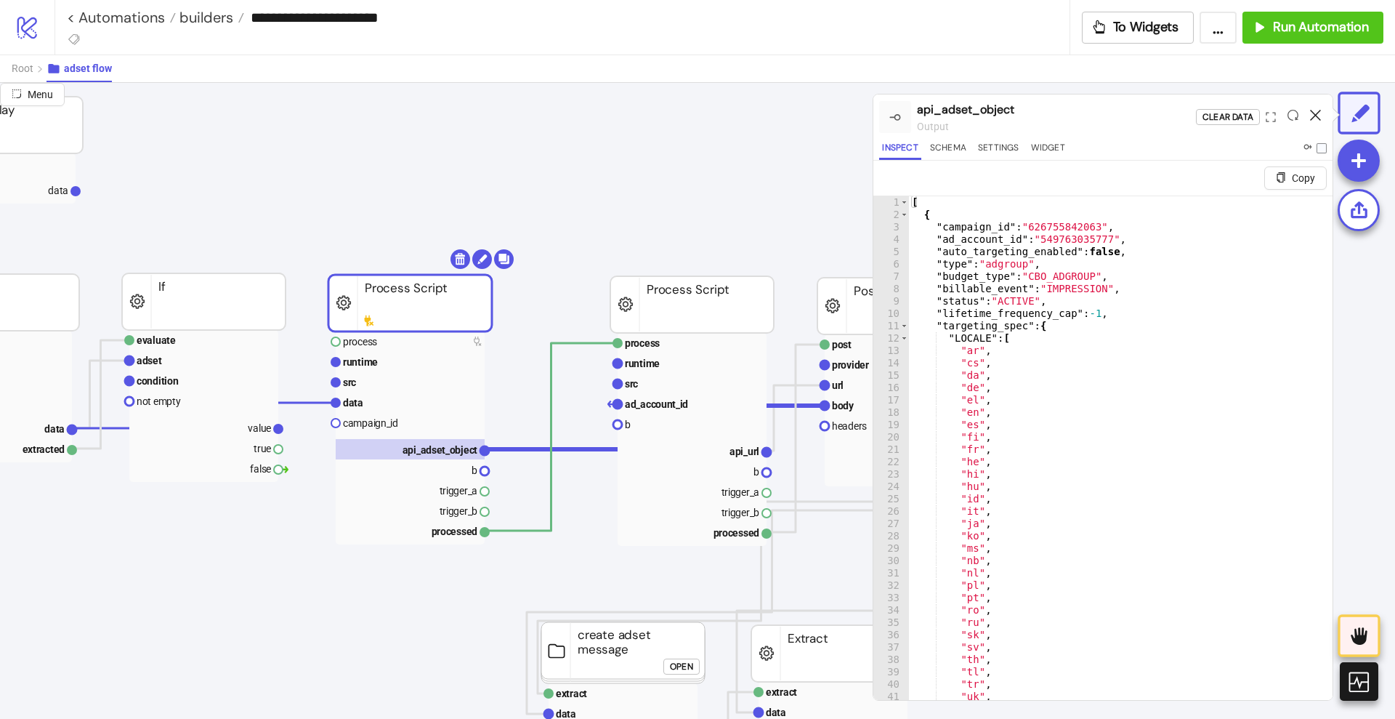
click at [1317, 112] on icon at bounding box center [1315, 115] width 11 height 11
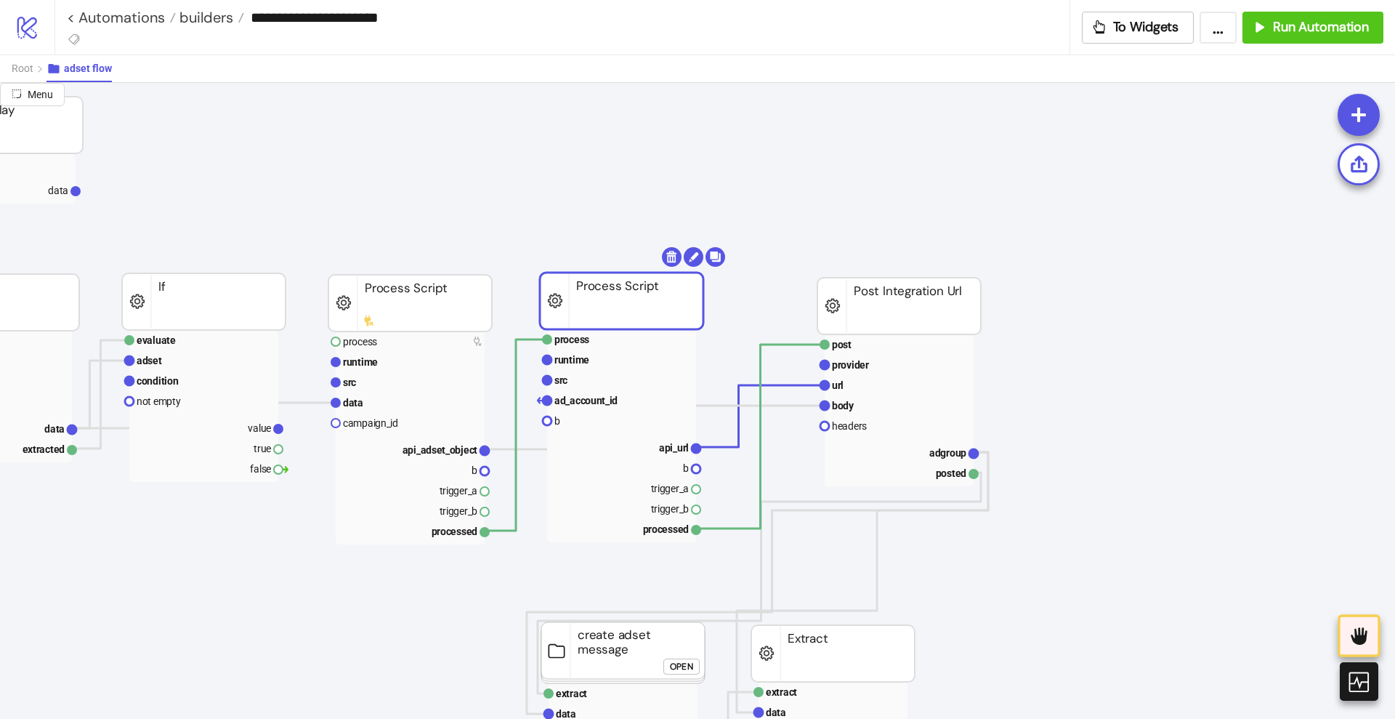
drag, startPoint x: 632, startPoint y: 321, endPoint x: 597, endPoint y: 316, distance: 36.0
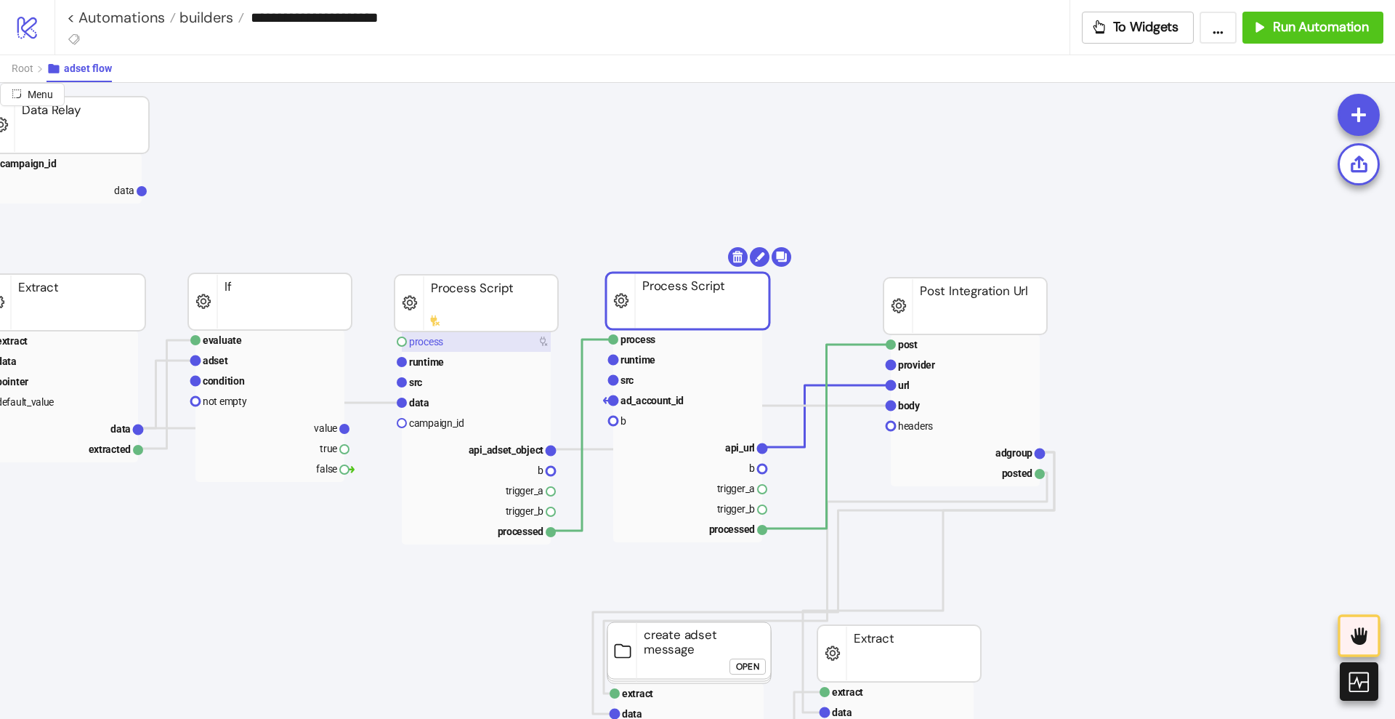
scroll to position [91, 0]
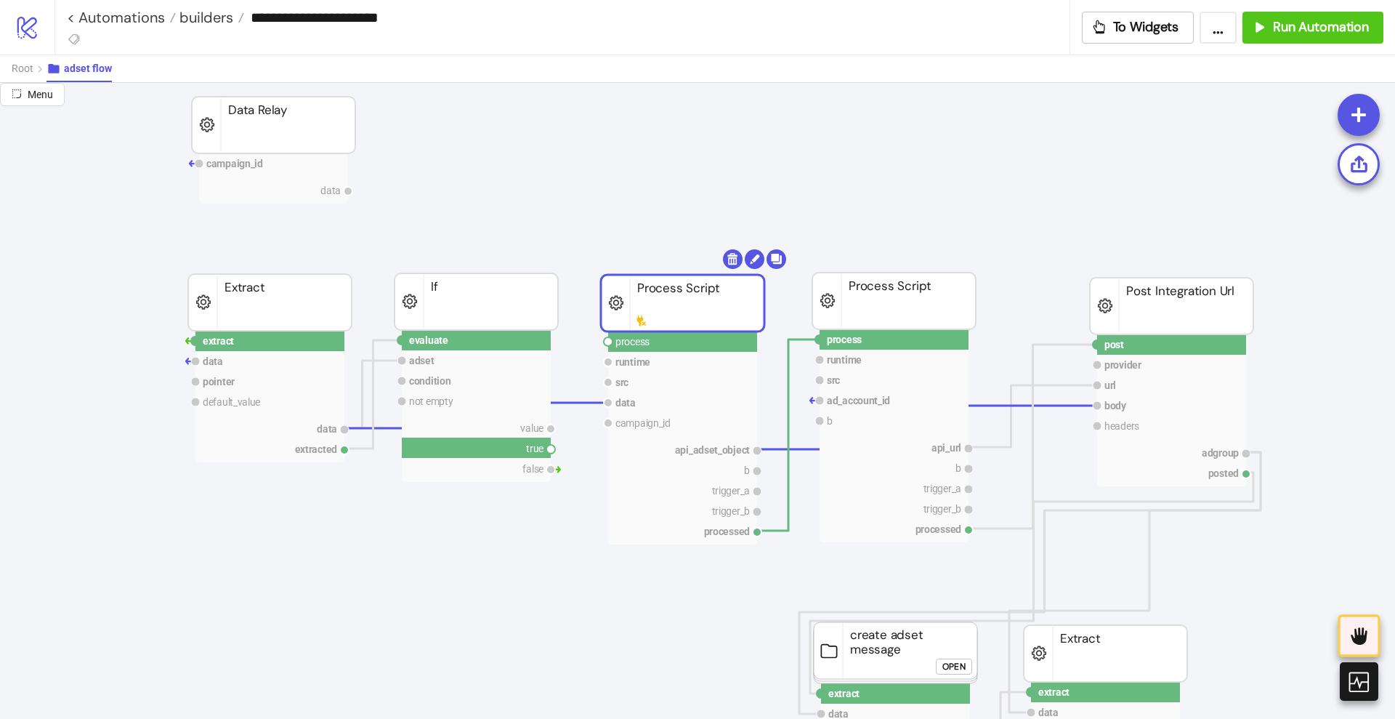
drag, startPoint x: 551, startPoint y: 447, endPoint x: 576, endPoint y: 475, distance: 37.1
click at [605, 342] on circle at bounding box center [608, 341] width 9 height 9
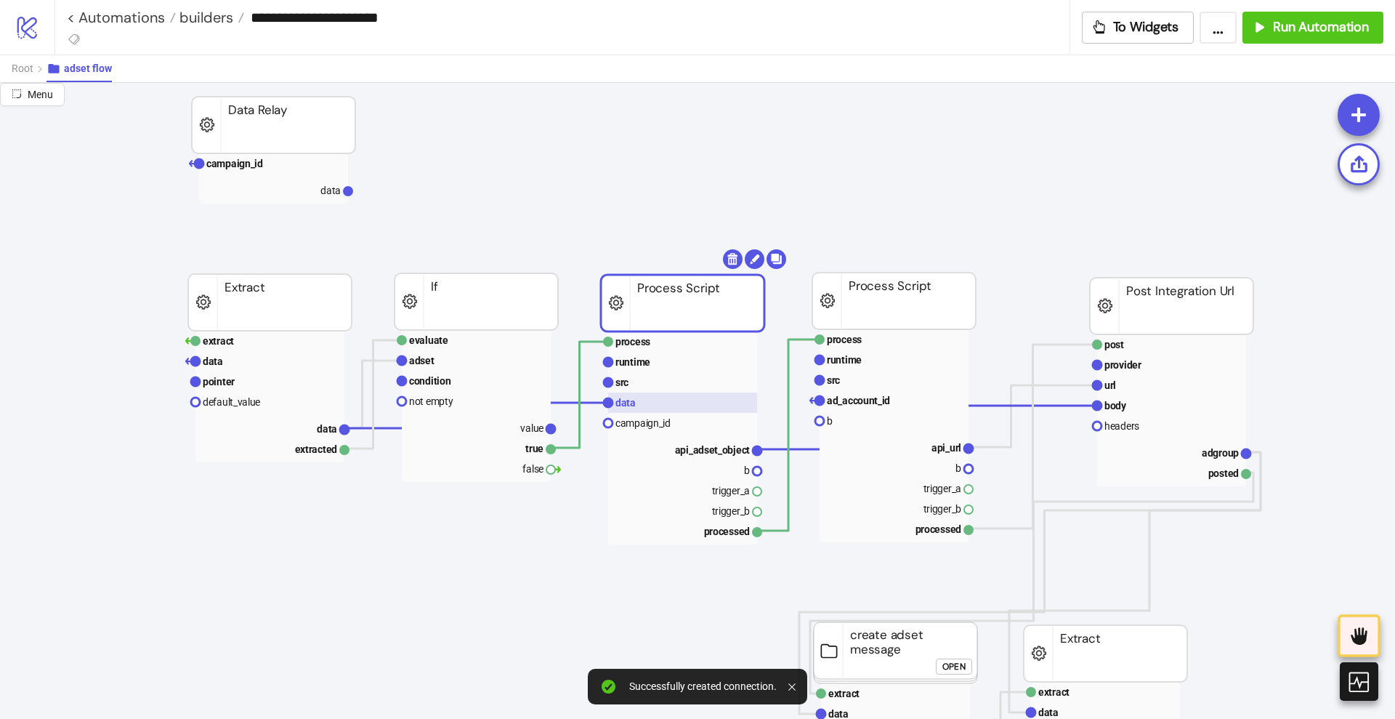
click at [642, 399] on rect at bounding box center [682, 402] width 149 height 20
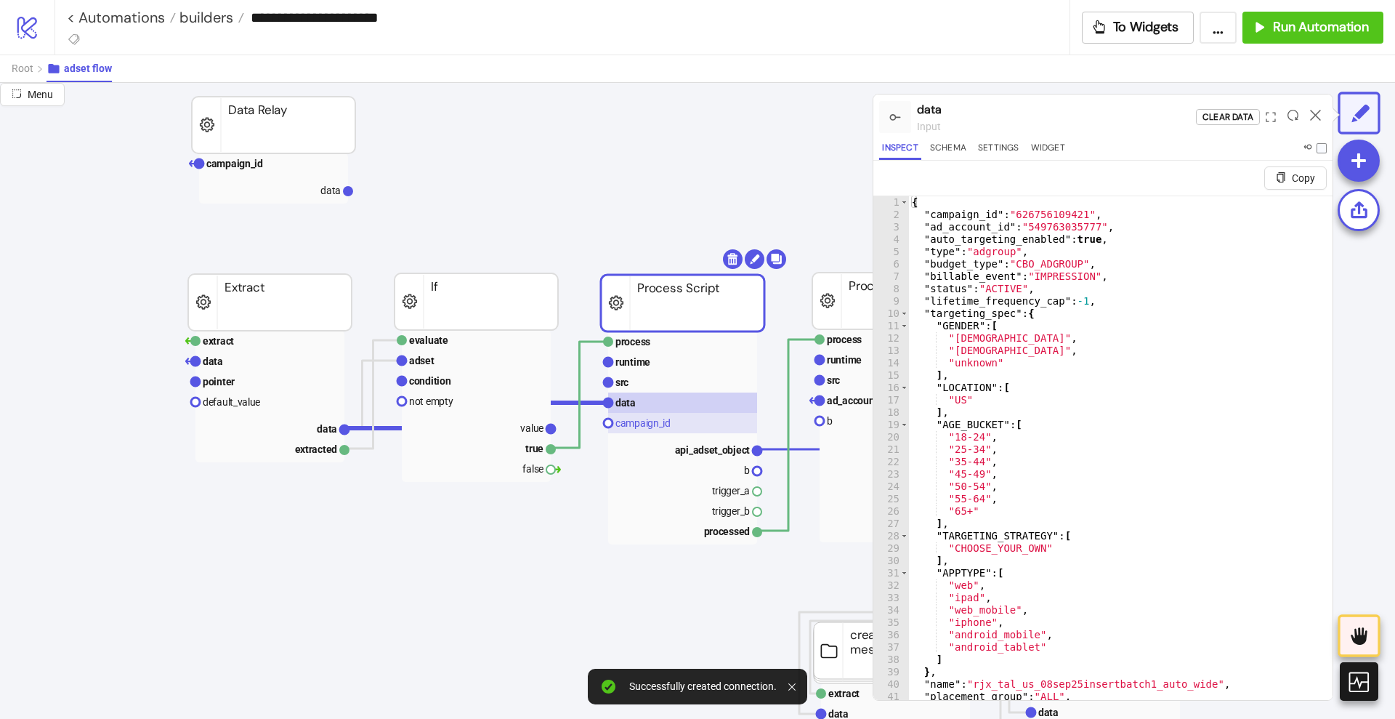
click at [646, 424] on text "campaign_id" at bounding box center [643, 423] width 55 height 12
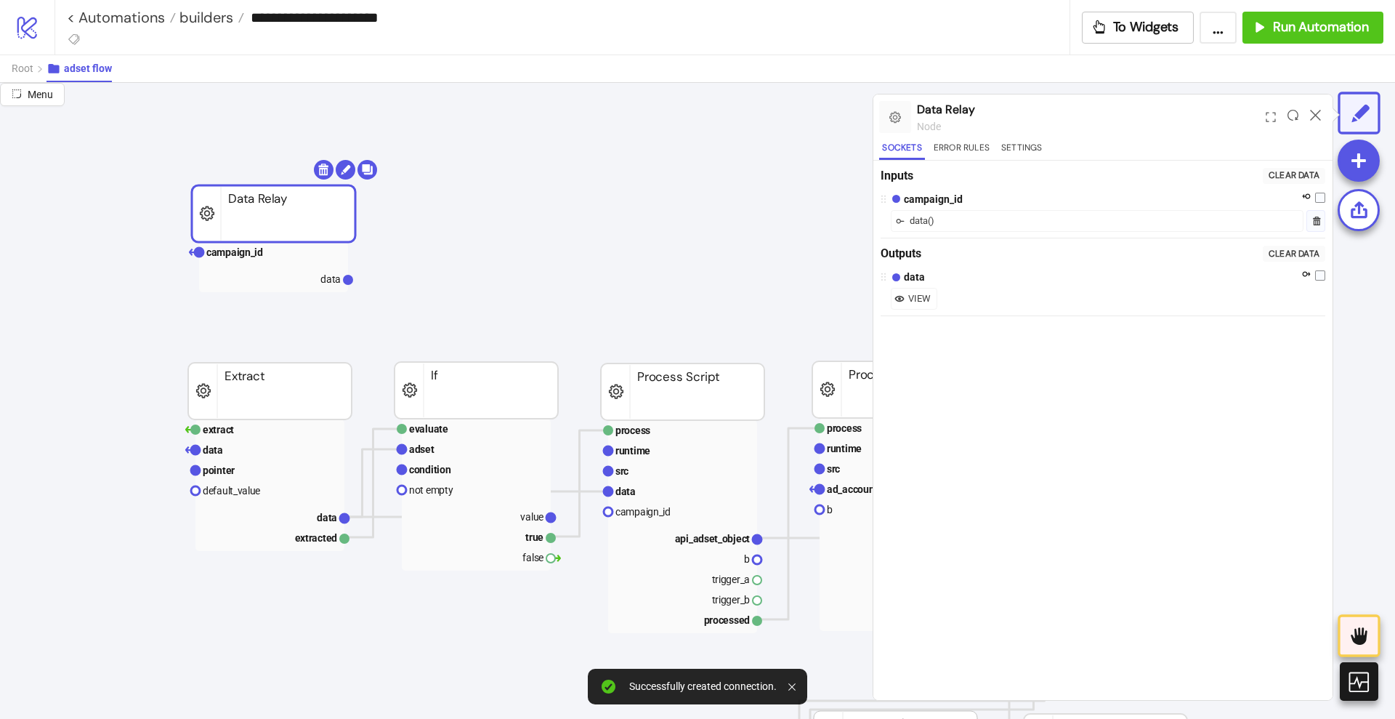
scroll to position [0, 0]
click at [322, 171] on body "**********" at bounding box center [697, 359] width 1395 height 719
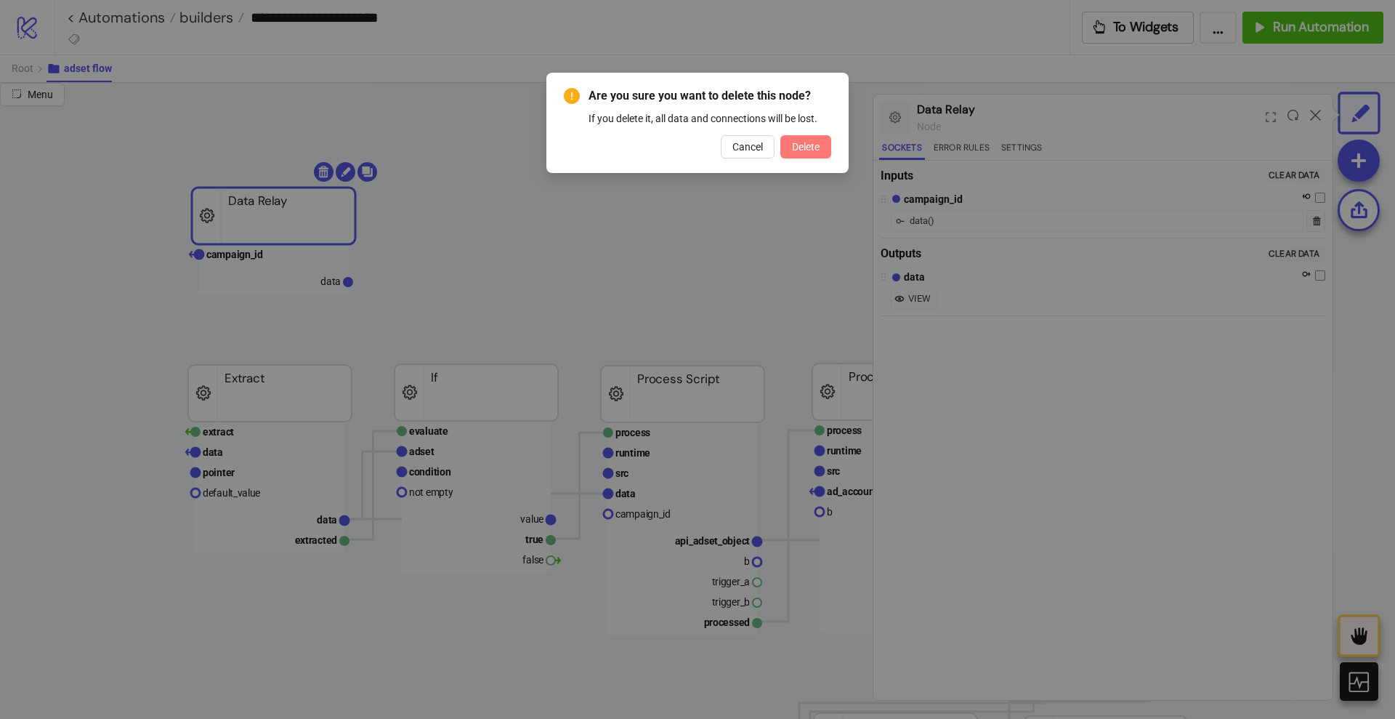
click at [818, 148] on span "Delete" at bounding box center [806, 147] width 28 height 12
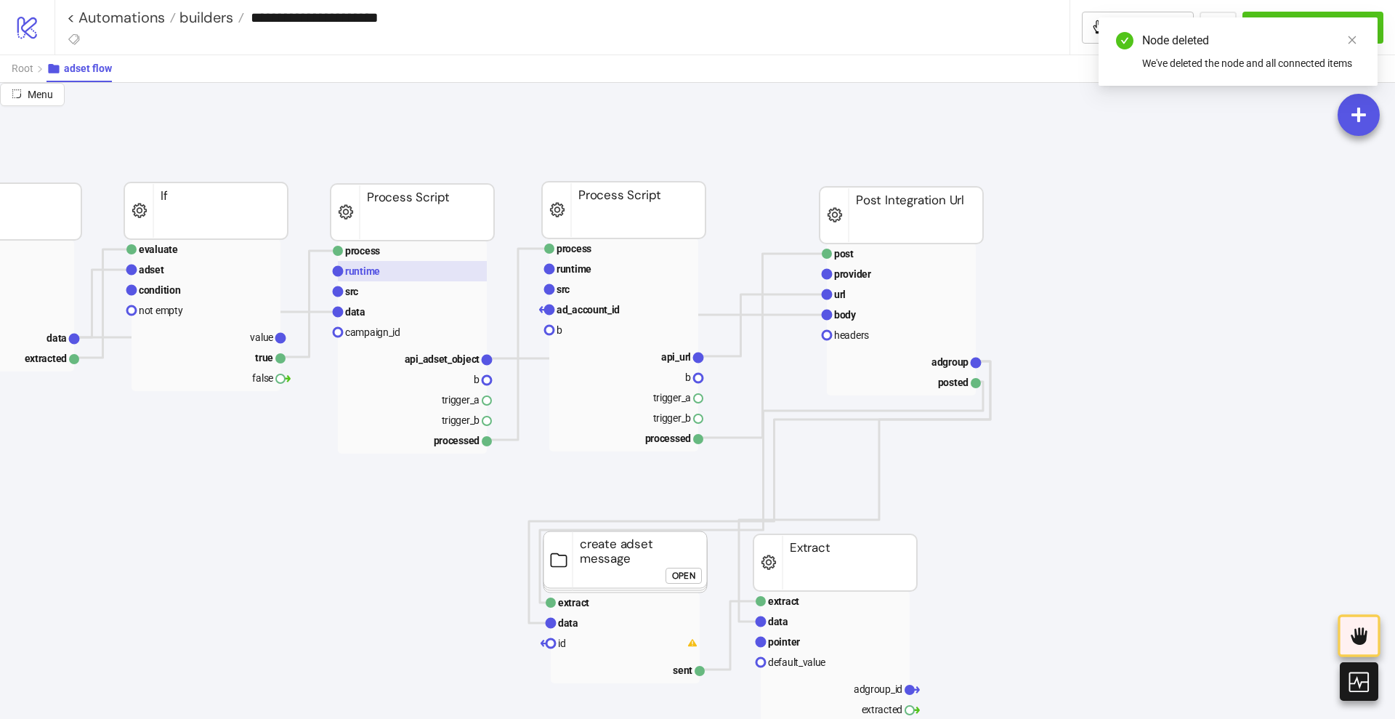
scroll to position [182, 273]
click at [411, 335] on rect at bounding box center [410, 332] width 149 height 20
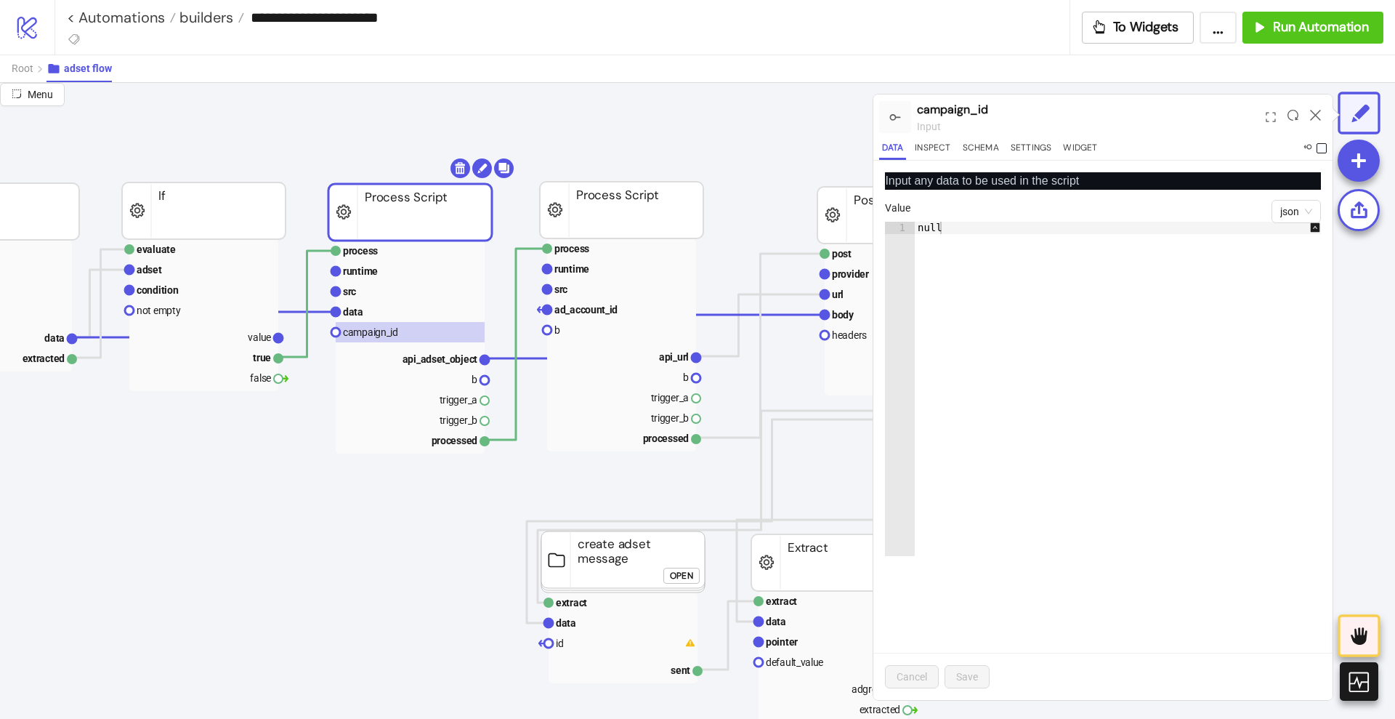
click at [1324, 147] on span at bounding box center [1322, 148] width 10 height 10
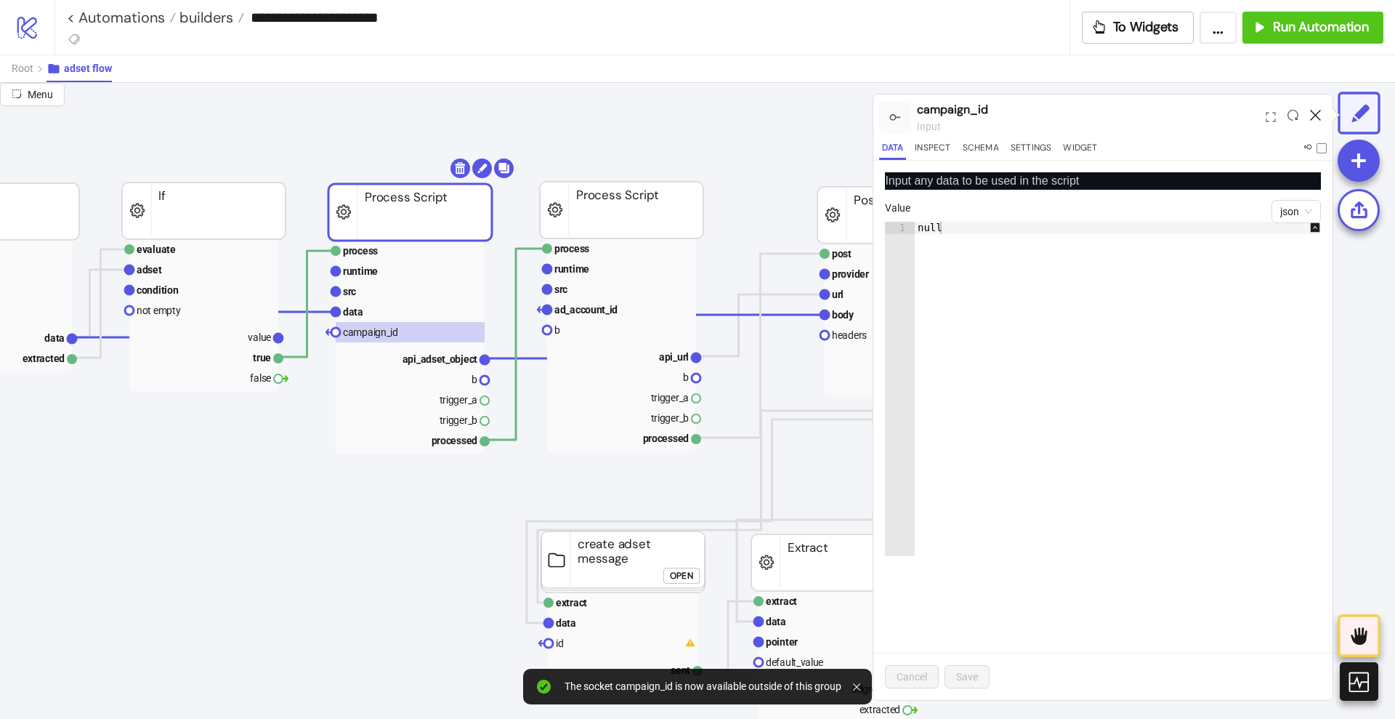
click at [1320, 113] on icon at bounding box center [1315, 115] width 11 height 11
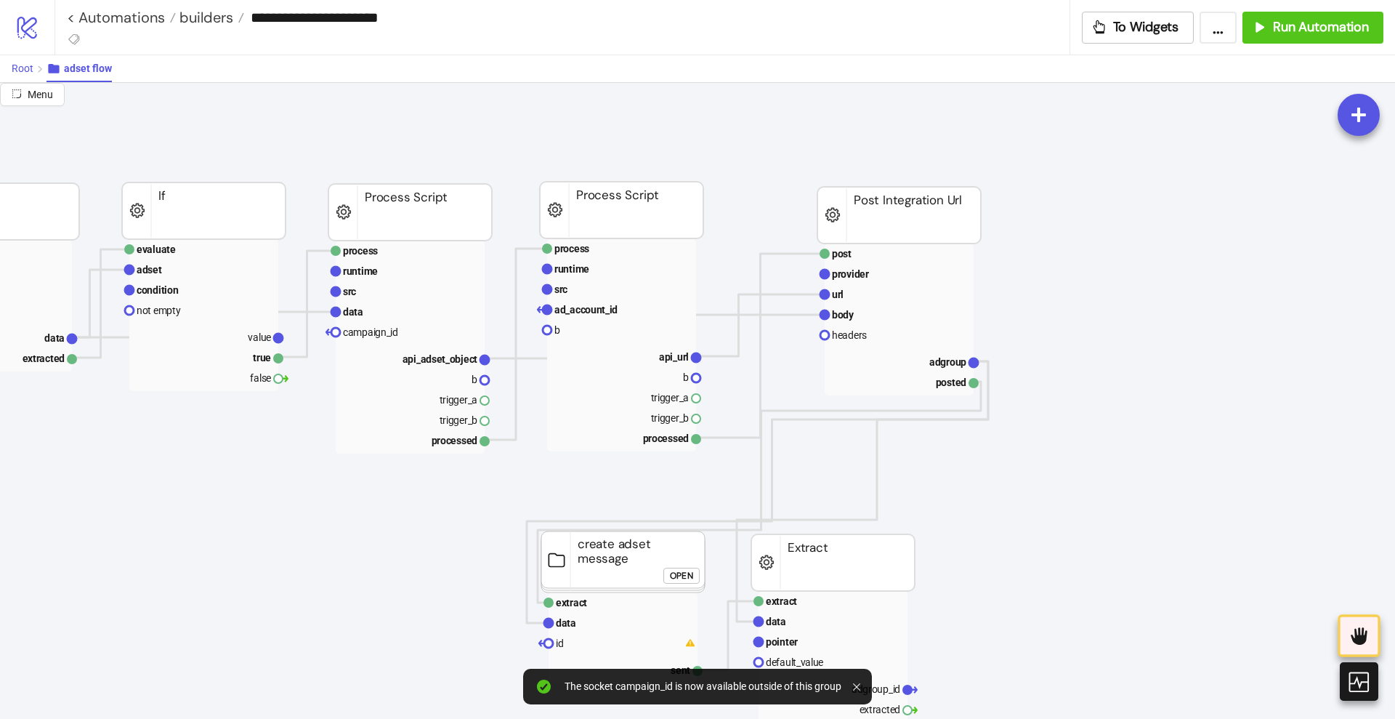
click at [23, 68] on span "Root" at bounding box center [23, 68] width 22 height 12
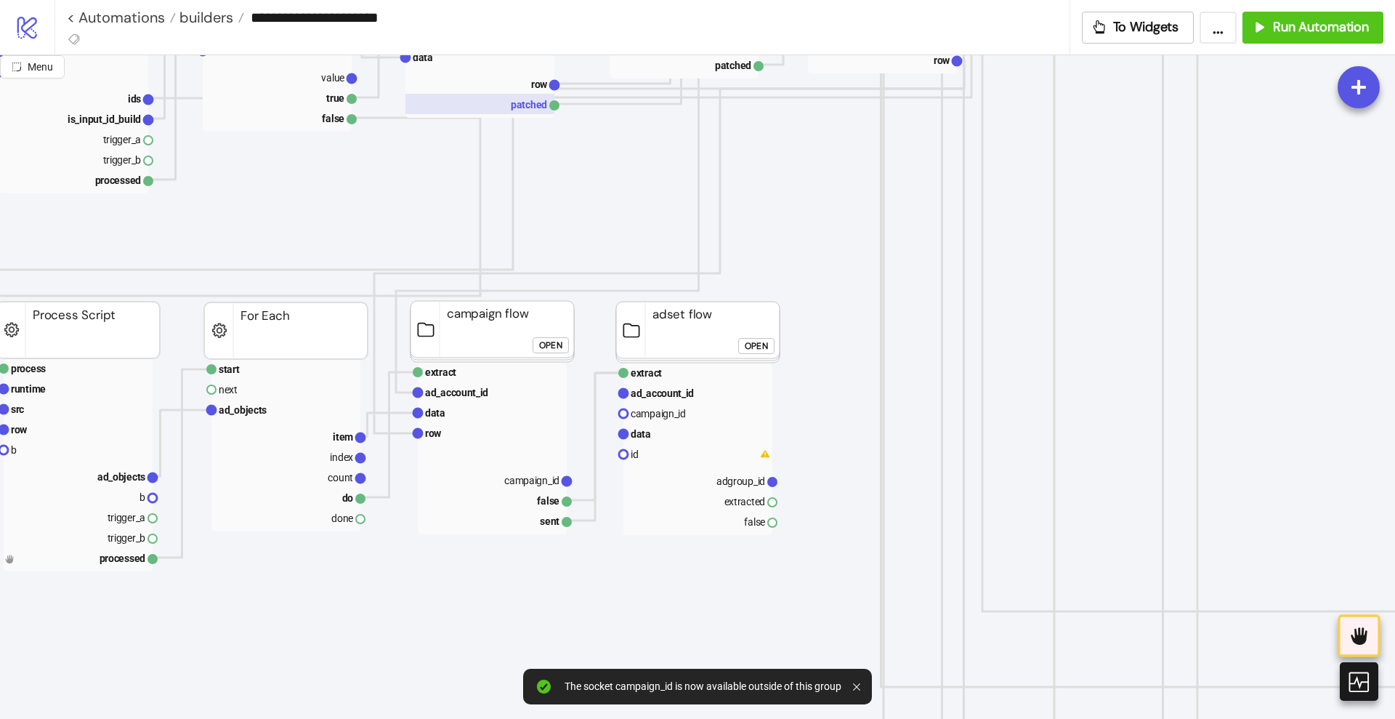
scroll to position [727, 273]
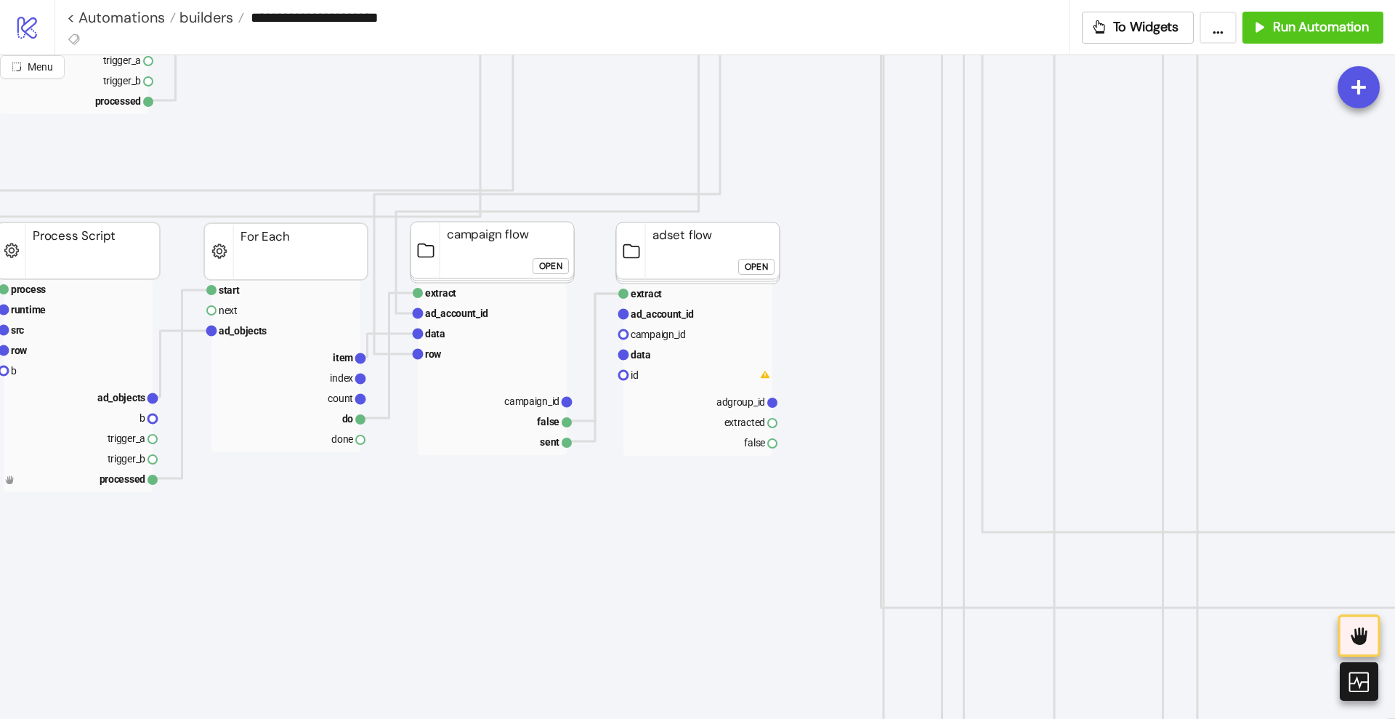
drag, startPoint x: 568, startPoint y: 400, endPoint x: 592, endPoint y: 433, distance: 41.1
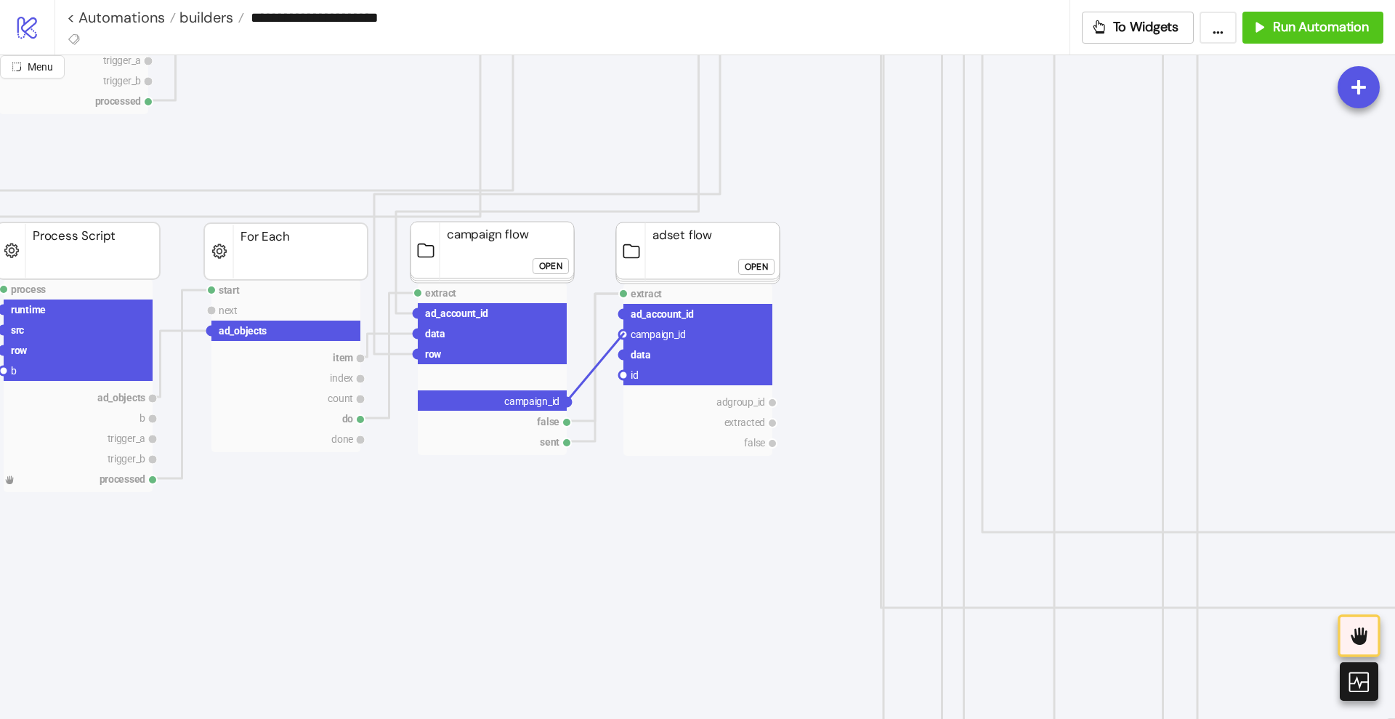
click at [624, 333] on circle at bounding box center [623, 334] width 9 height 9
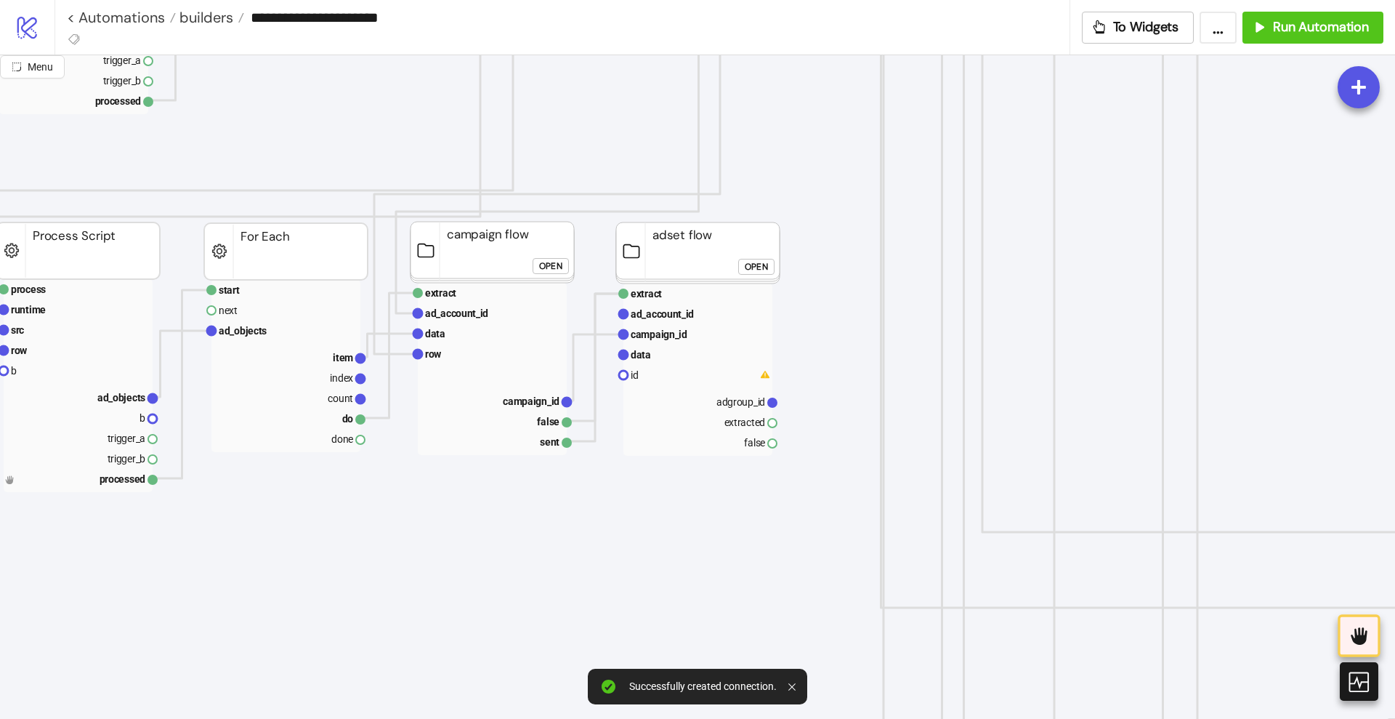
click at [747, 271] on div "Open" at bounding box center [756, 267] width 23 height 17
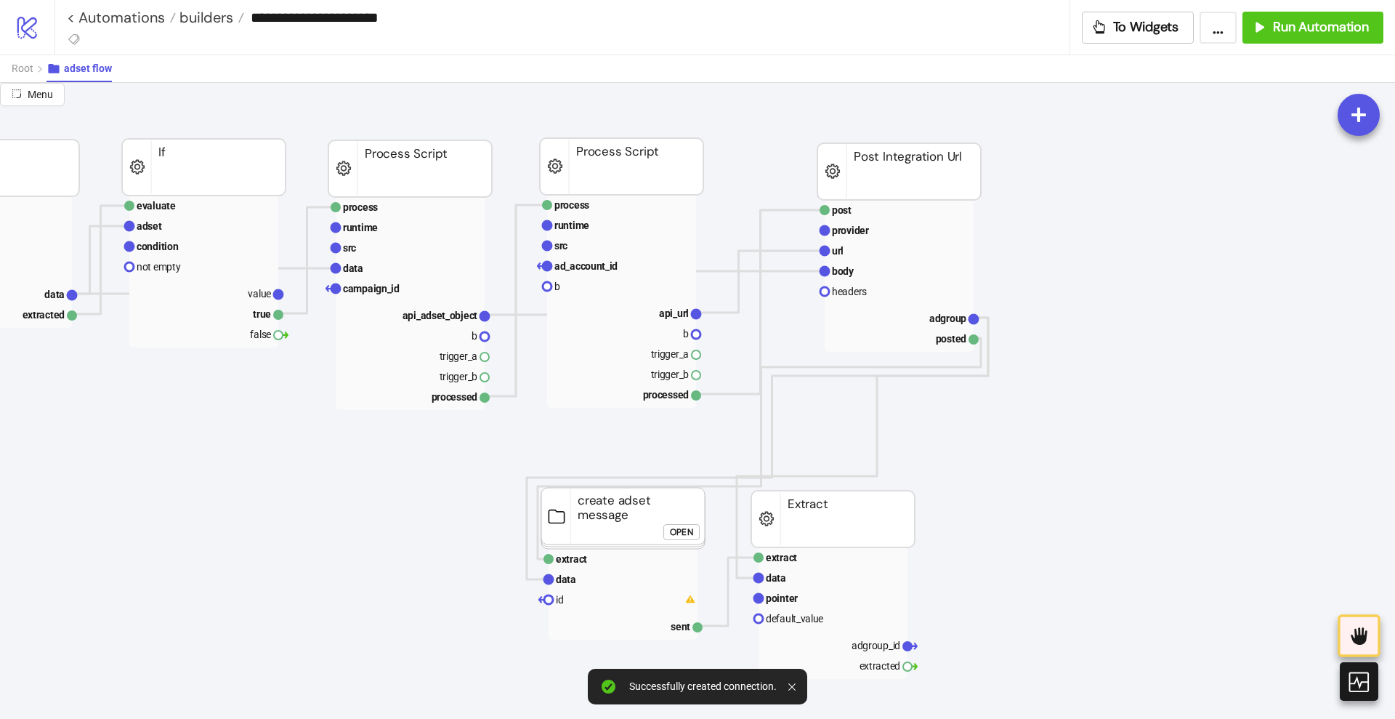
scroll to position [91, 273]
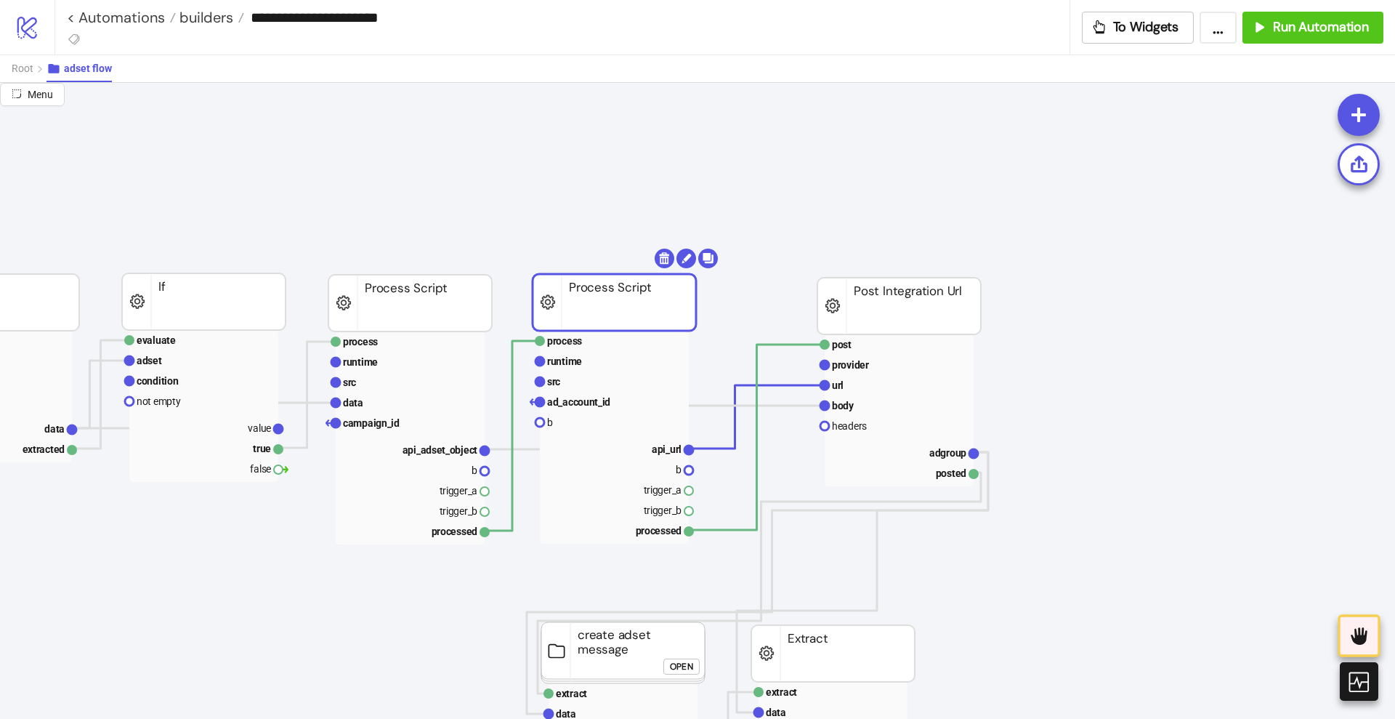
drag, startPoint x: 582, startPoint y: 316, endPoint x: 575, endPoint y: 318, distance: 7.4
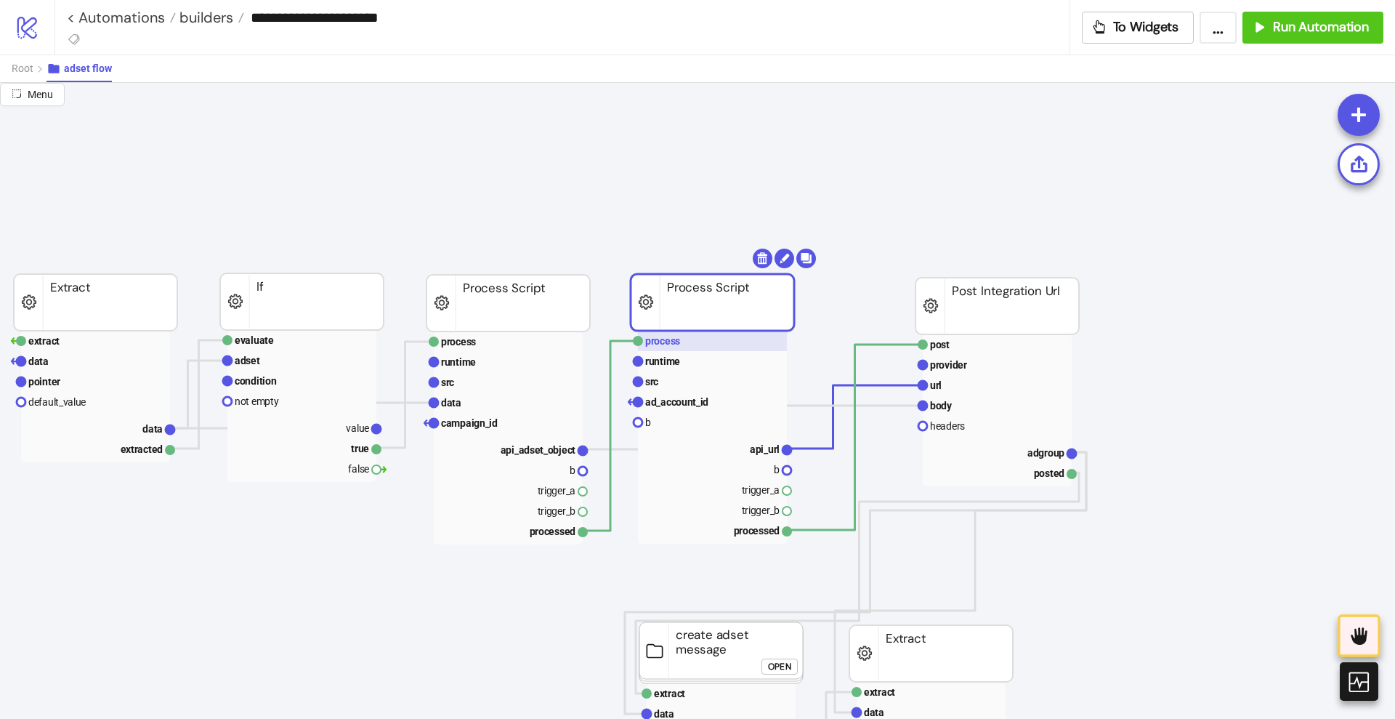
scroll to position [91, 0]
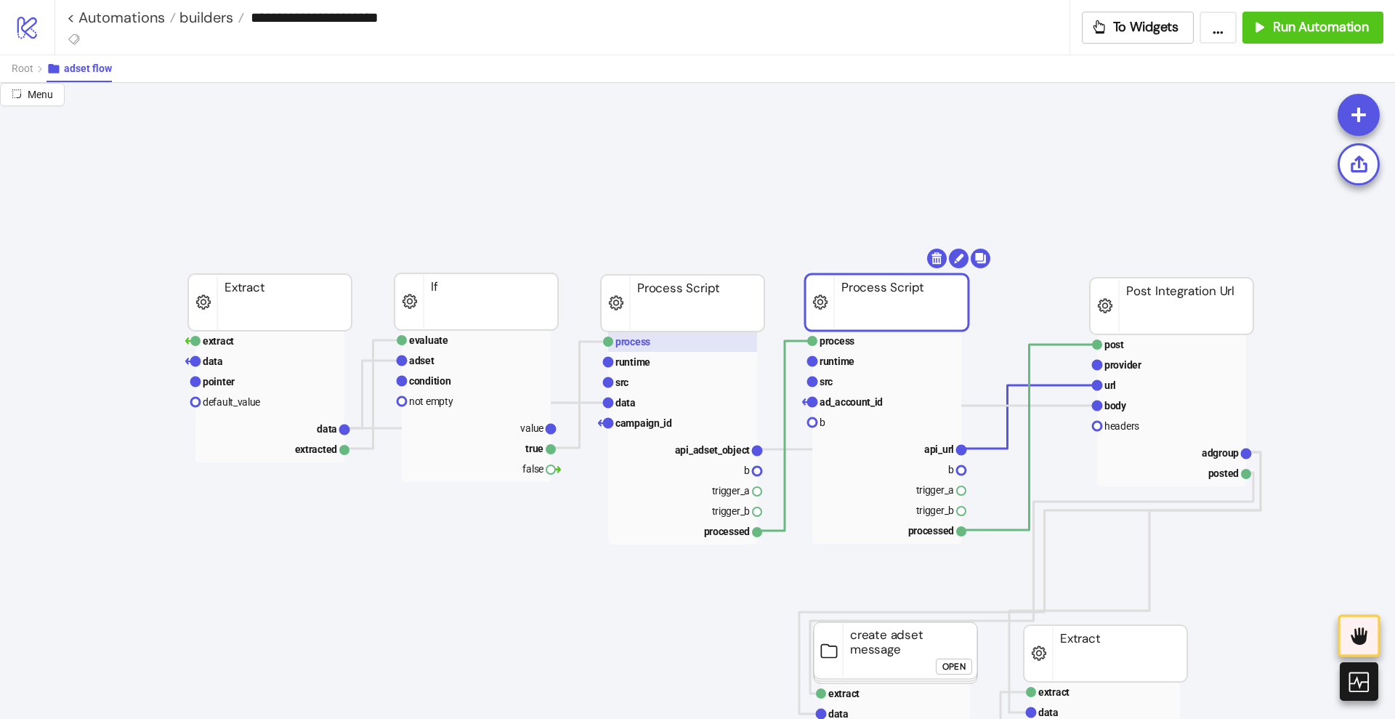
click at [651, 337] on rect at bounding box center [682, 341] width 149 height 20
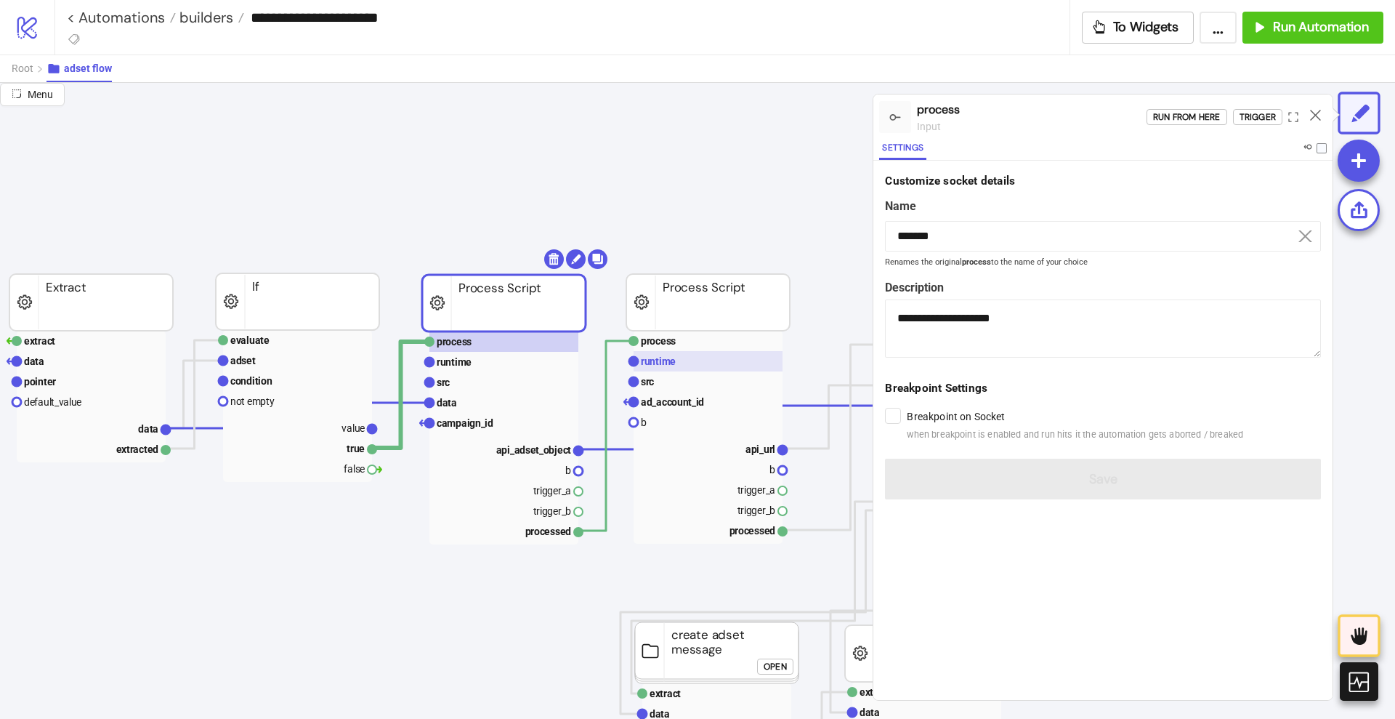
scroll to position [91, 182]
click at [470, 370] on rect at bounding box center [501, 362] width 149 height 20
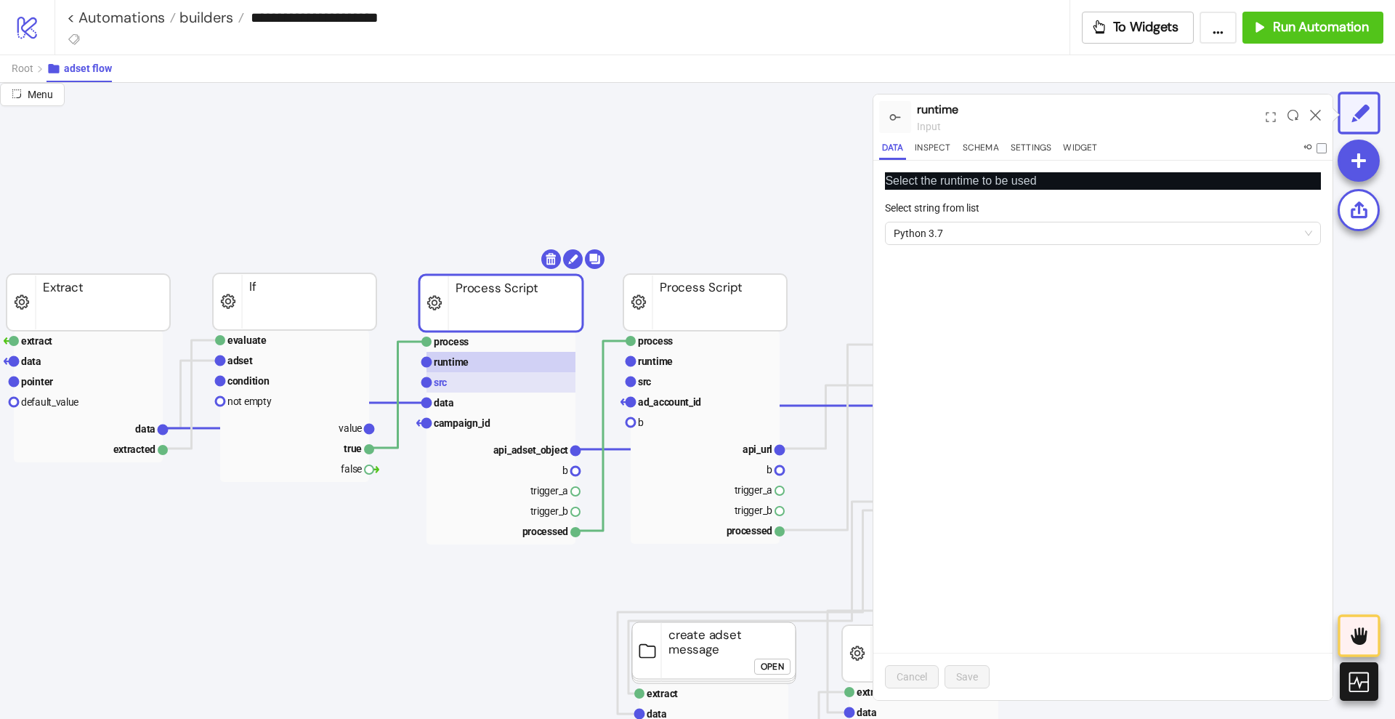
click at [470, 385] on rect at bounding box center [501, 382] width 149 height 20
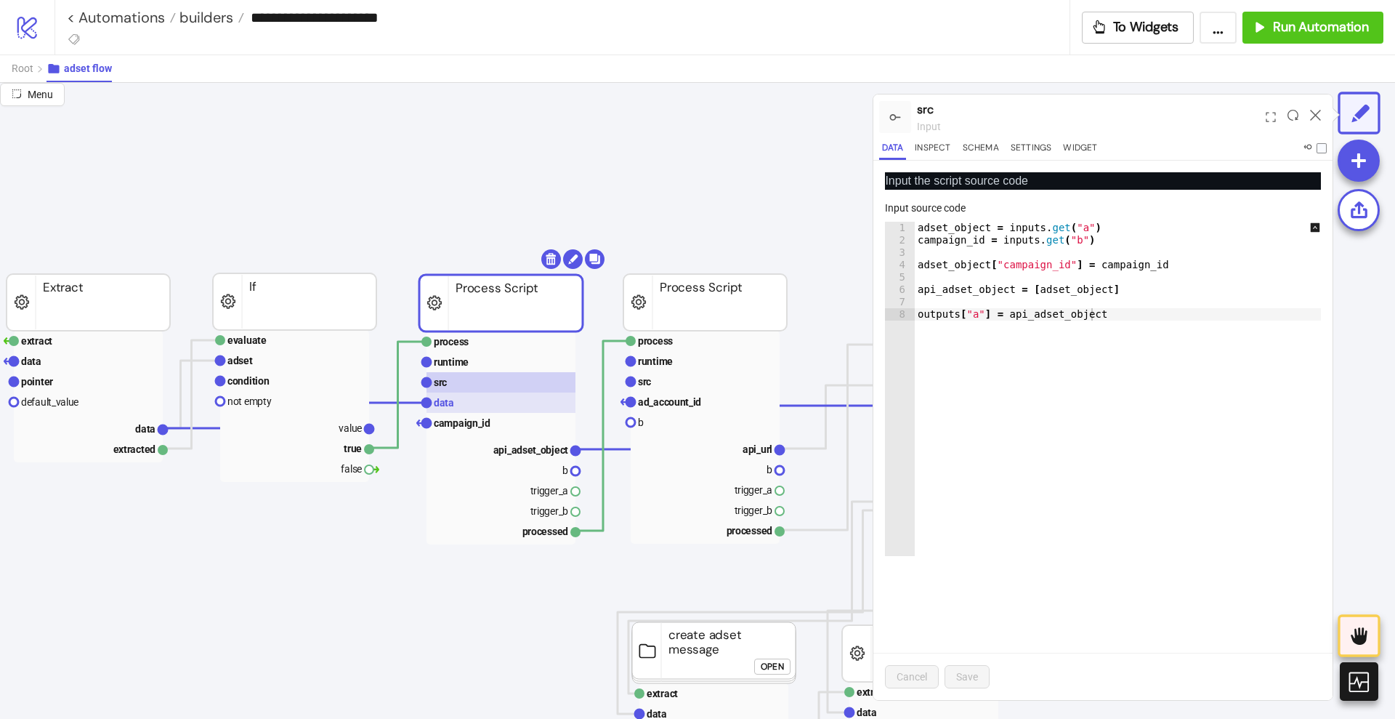
click at [472, 400] on rect at bounding box center [501, 402] width 149 height 20
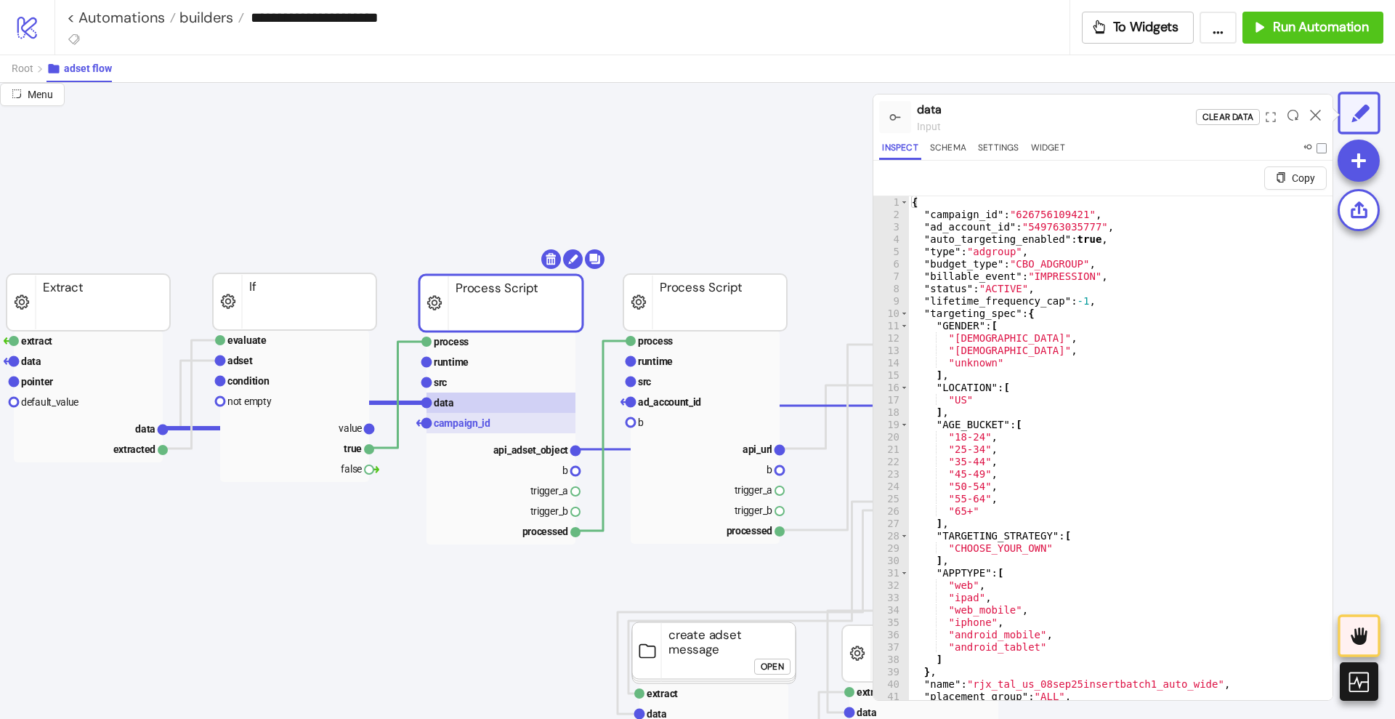
click at [477, 421] on text "campaign_id" at bounding box center [462, 423] width 57 height 12
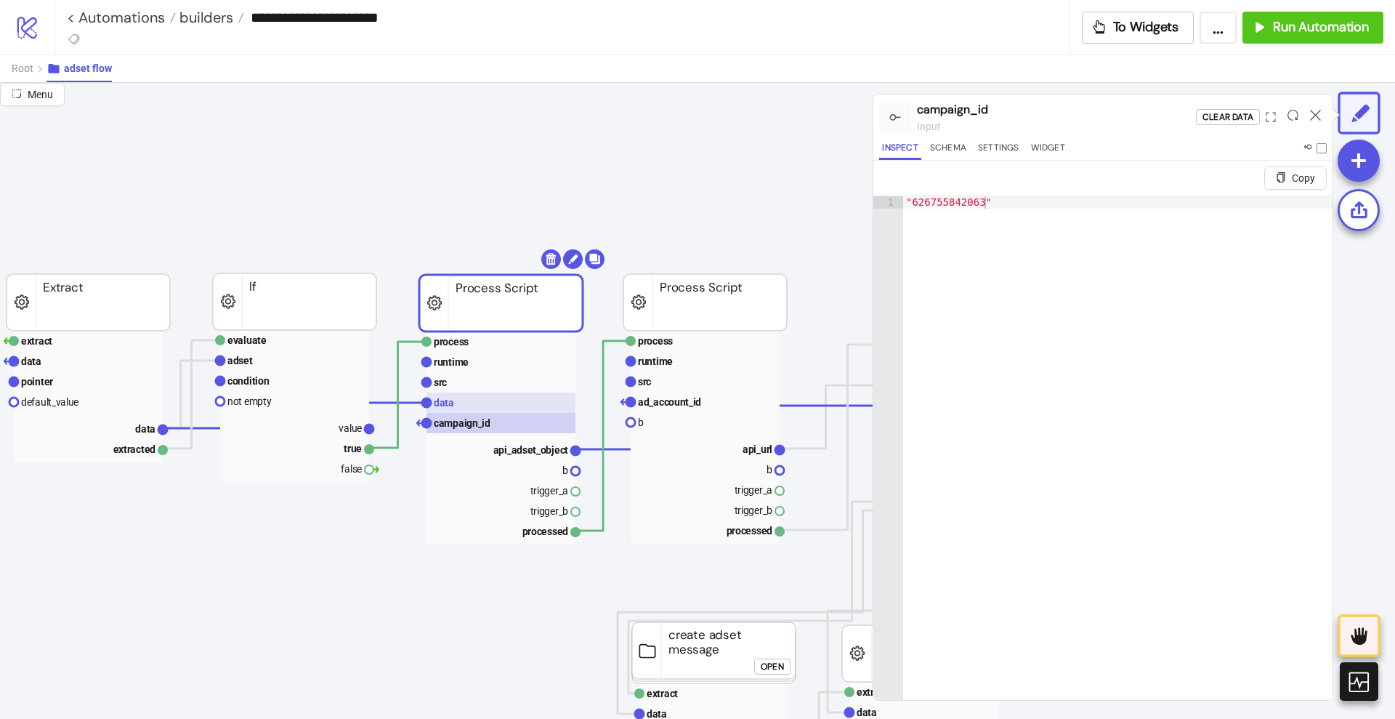
click at [458, 406] on rect at bounding box center [501, 402] width 149 height 20
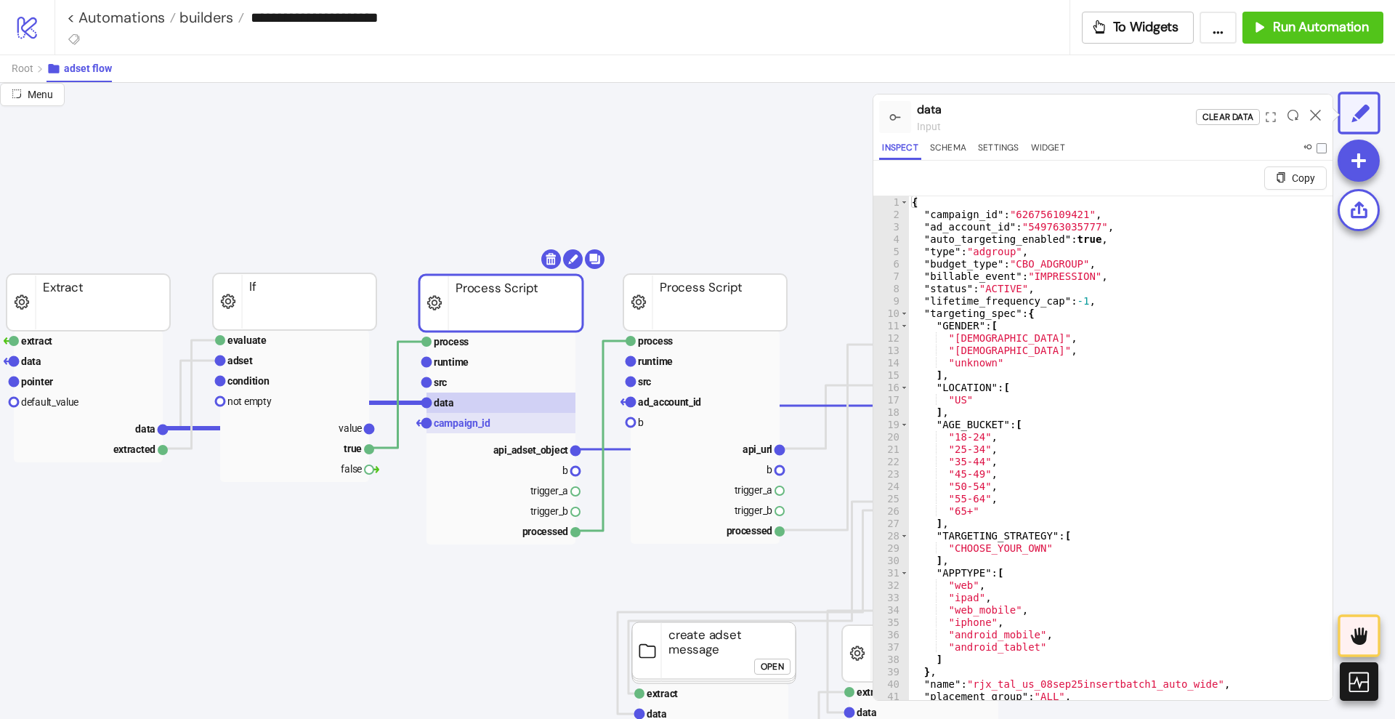
click at [459, 420] on text "campaign_id" at bounding box center [462, 423] width 57 height 12
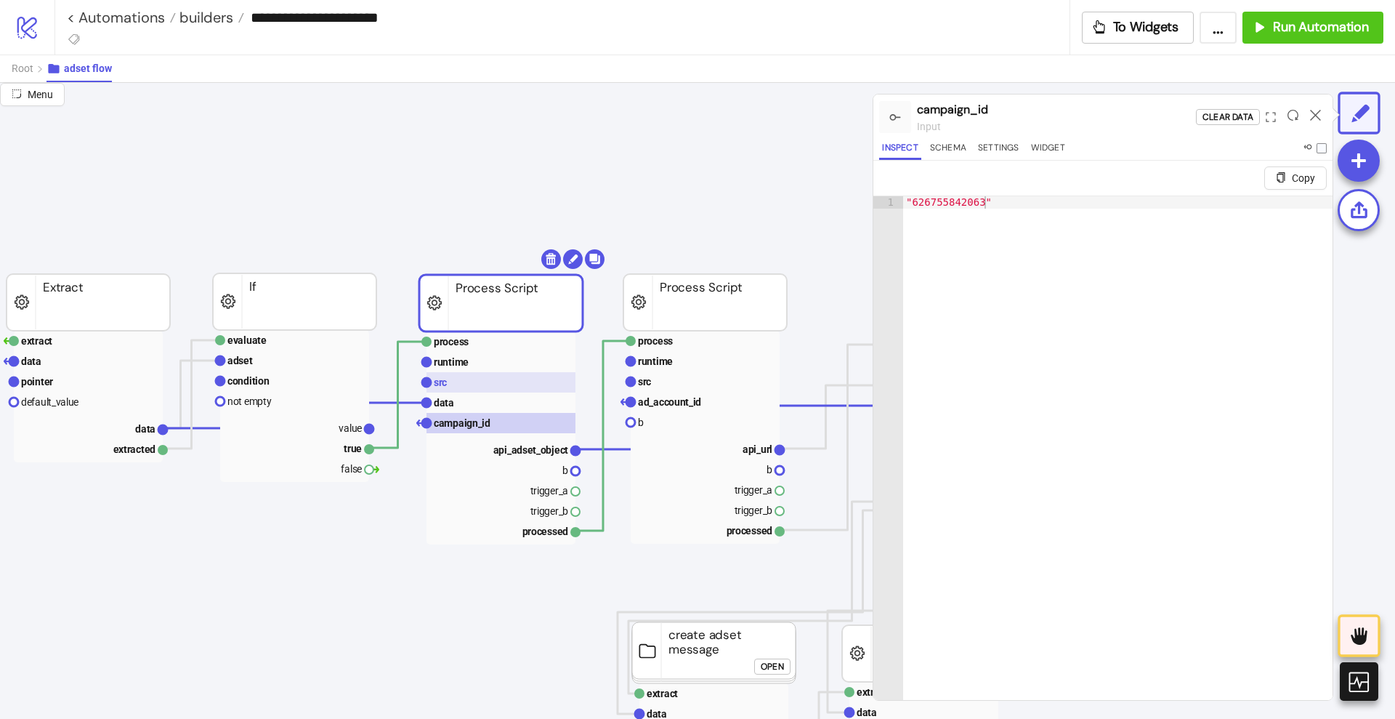
click at [453, 385] on rect at bounding box center [501, 382] width 149 height 20
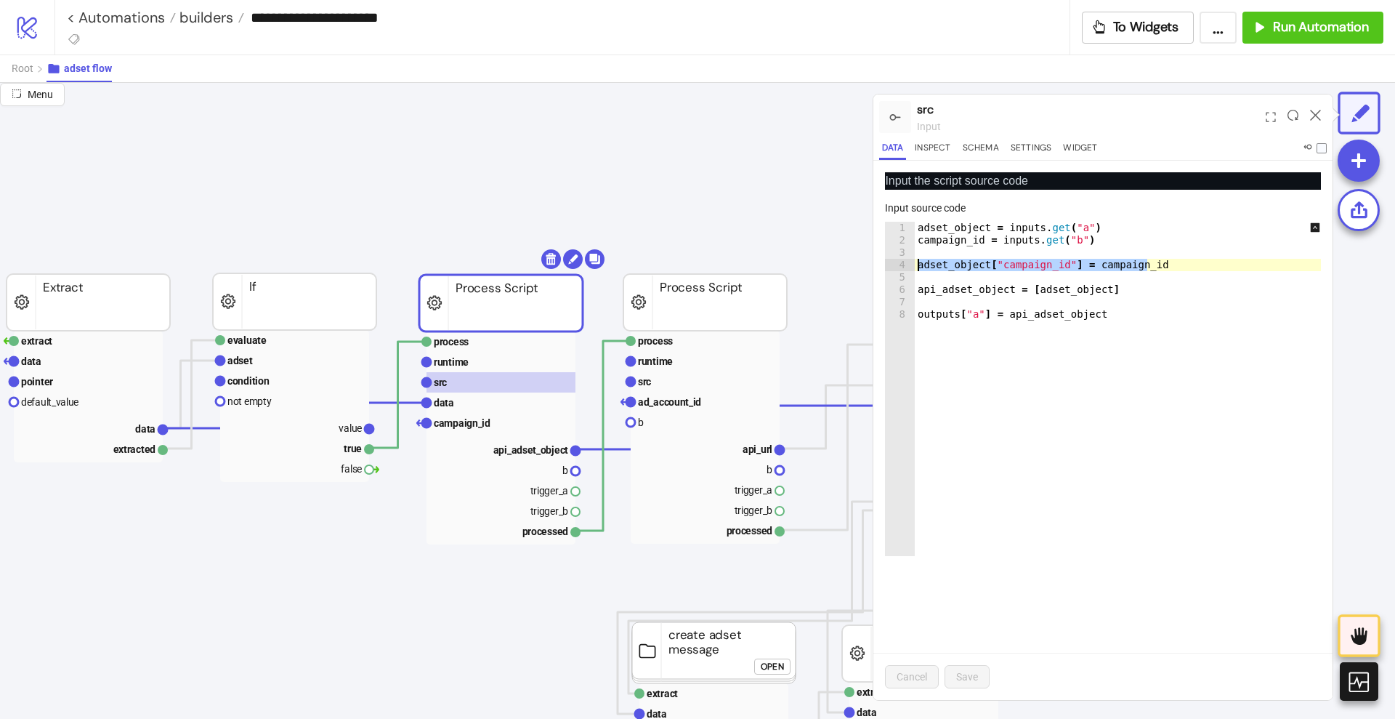
drag, startPoint x: 1148, startPoint y: 265, endPoint x: 918, endPoint y: 265, distance: 230.4
click at [918, 265] on div "adset_object = inputs . get ( "a" ) campaign_id = inputs . get ( "b" ) adset_ob…" at bounding box center [1126, 401] width 422 height 359
click at [1127, 326] on div "adset_object = inputs . get ( "a" ) campaign_id = inputs . get ( "b" ) adset_ob…" at bounding box center [1126, 401] width 422 height 359
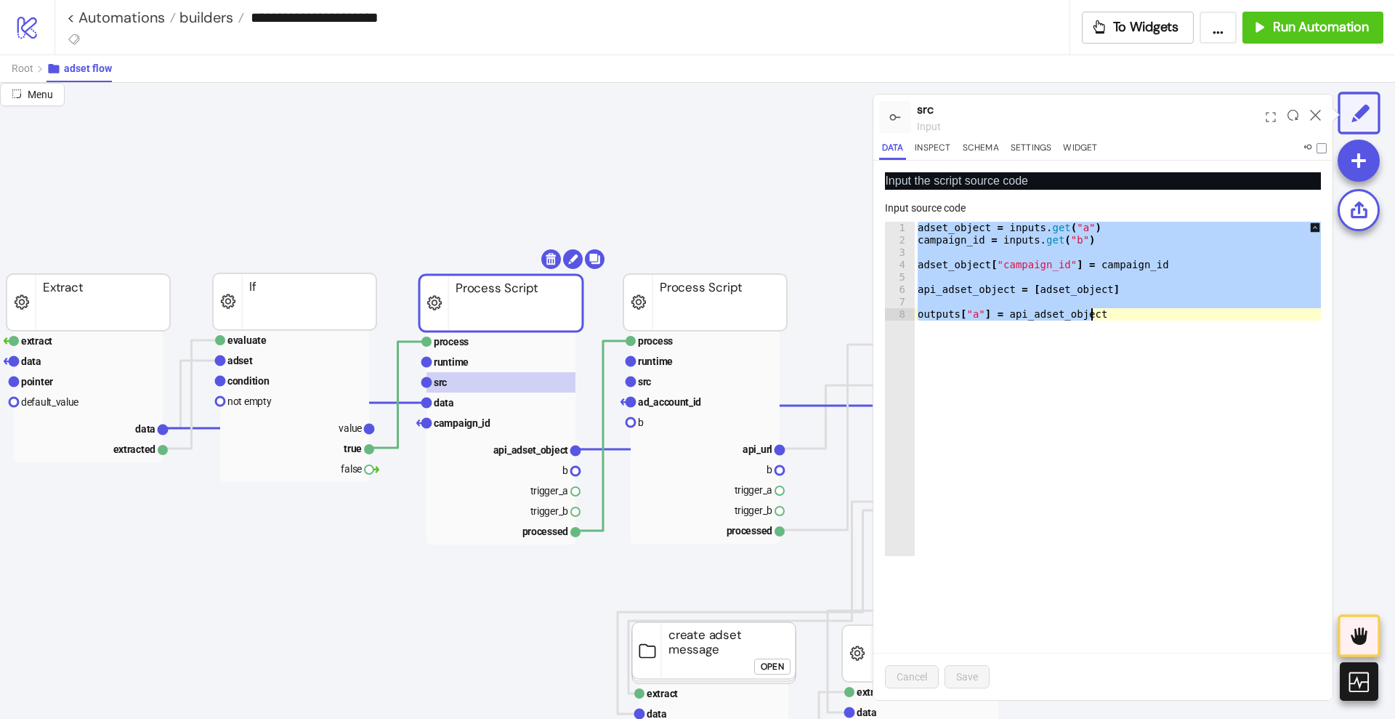
click at [1065, 376] on div "adset_object = inputs . get ( "a" ) campaign_id = inputs . get ( "b" ) adset_ob…" at bounding box center [1126, 389] width 422 height 334
type textarea "**********"
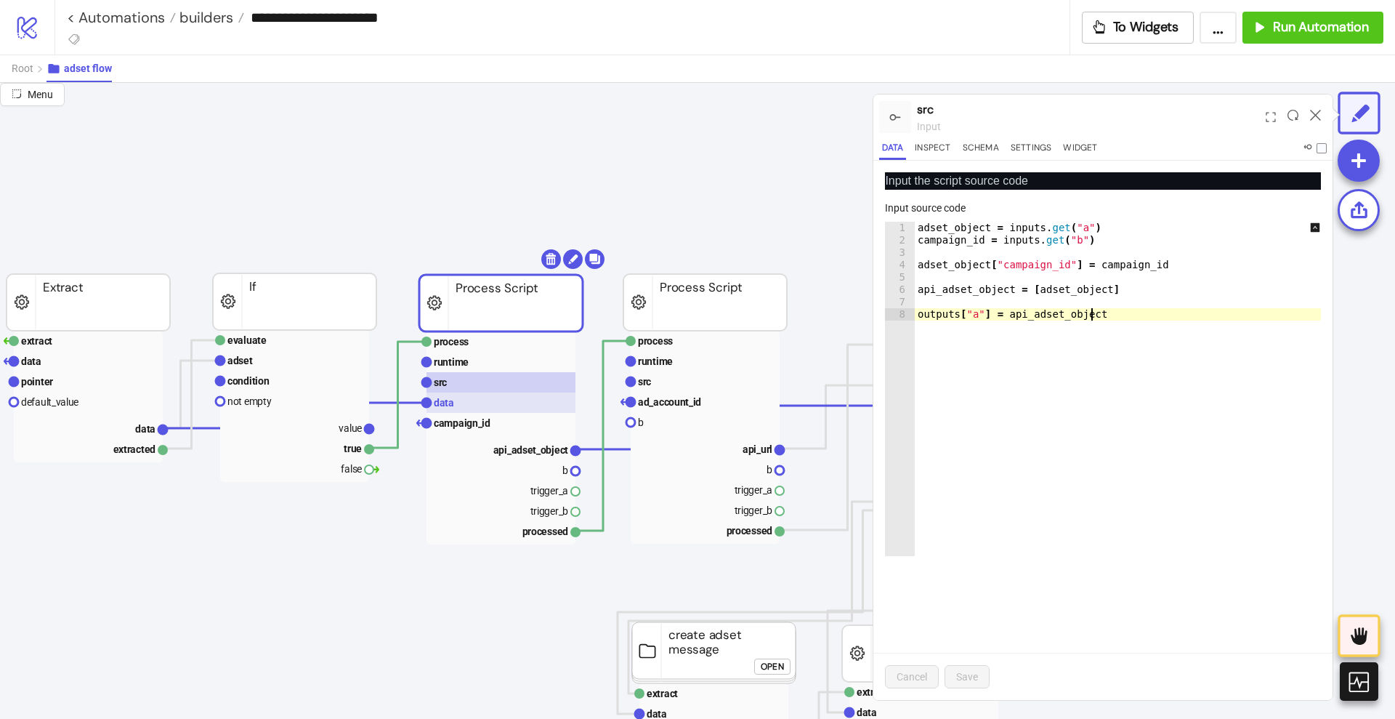
click at [493, 400] on rect at bounding box center [501, 402] width 149 height 20
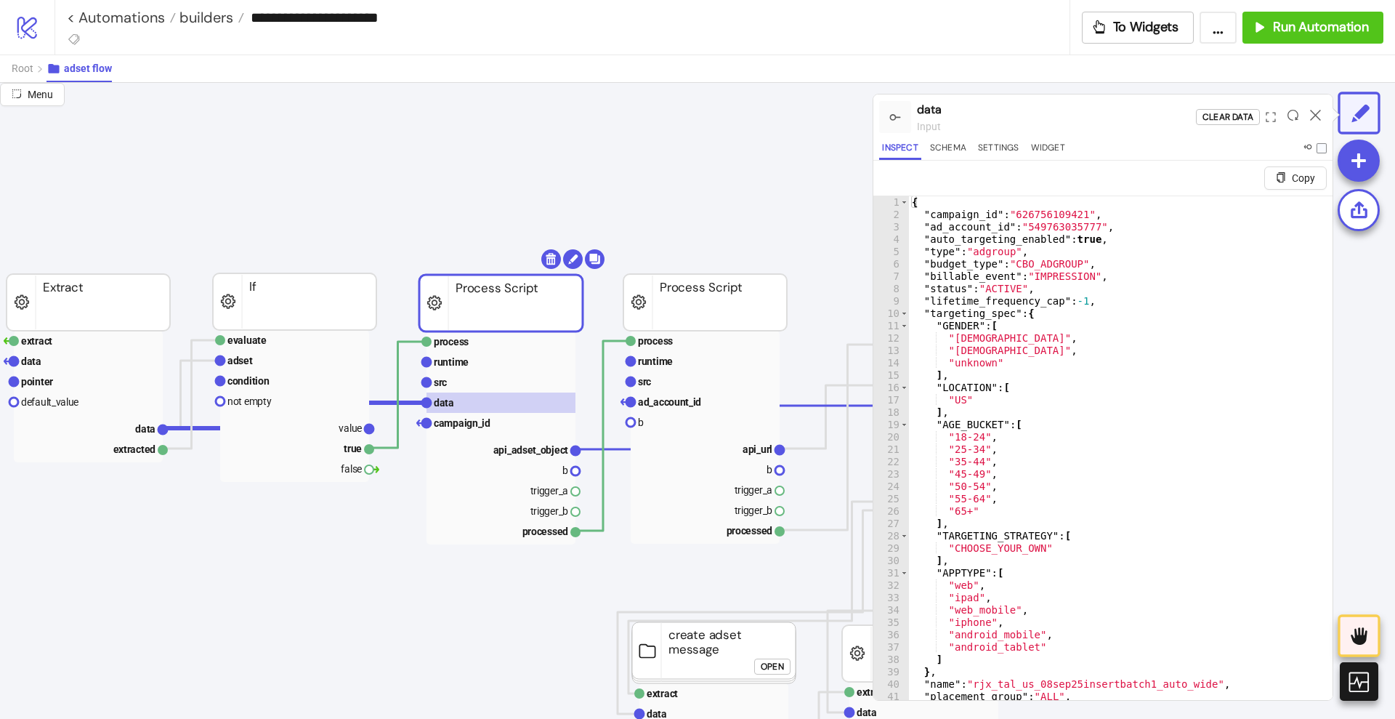
click at [1179, 325] on div "{ "campaign_id" : "626756109421" , "ad_account_id" : "549763035777" , "auto_tar…" at bounding box center [1114, 477] width 410 height 563
type textarea "**********"
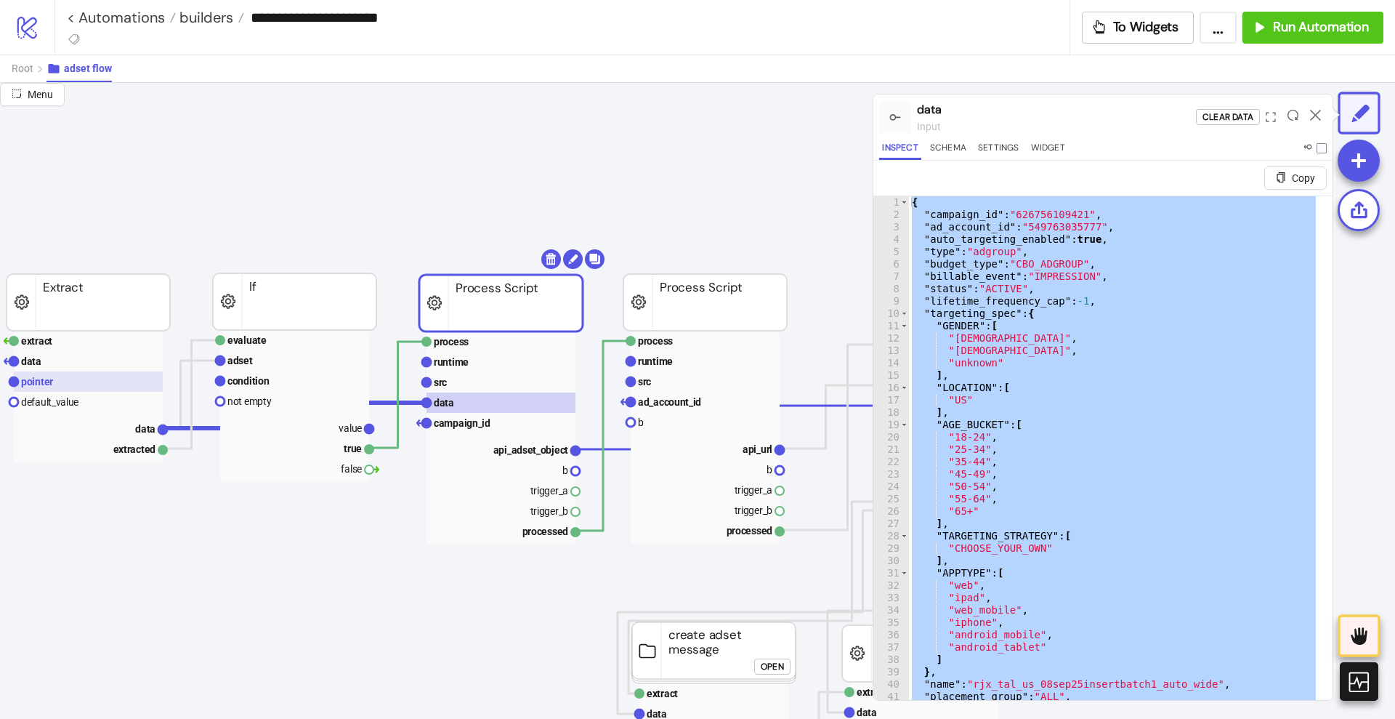
click at [82, 380] on rect at bounding box center [88, 381] width 149 height 20
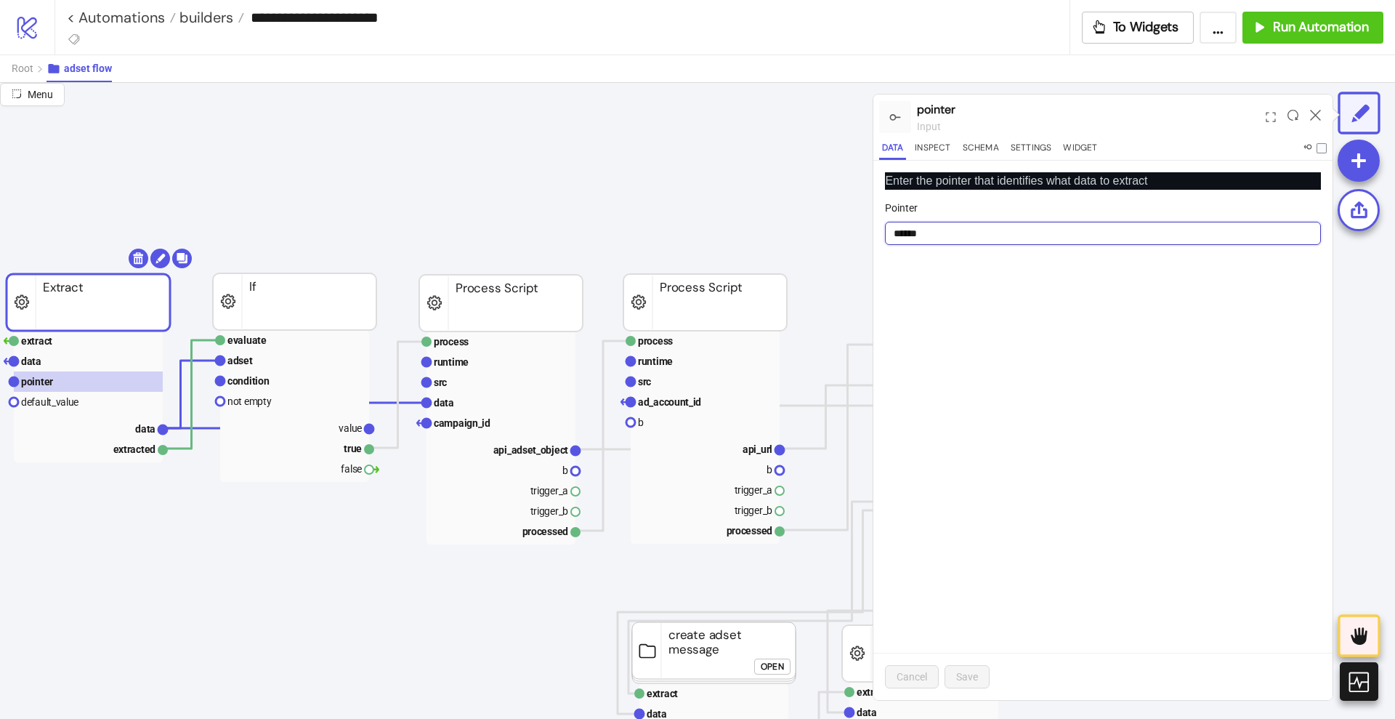
click at [909, 237] on input "******" at bounding box center [1103, 233] width 436 height 23
click at [916, 245] on form "Pointer ******" at bounding box center [1103, 231] width 436 height 62
click at [912, 235] on input "******" at bounding box center [1103, 233] width 436 height 23
click at [148, 426] on text "data" at bounding box center [145, 429] width 20 height 12
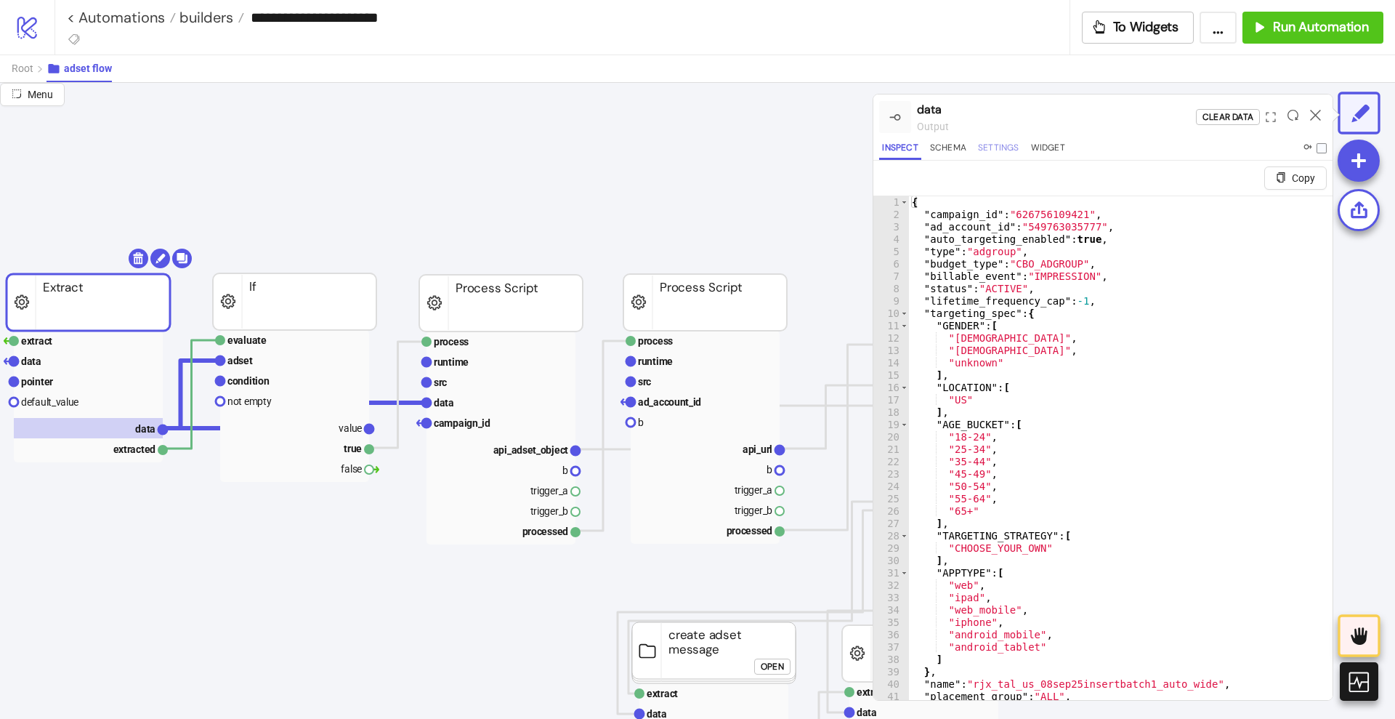
click at [1008, 145] on button "Settings" at bounding box center [998, 150] width 47 height 20
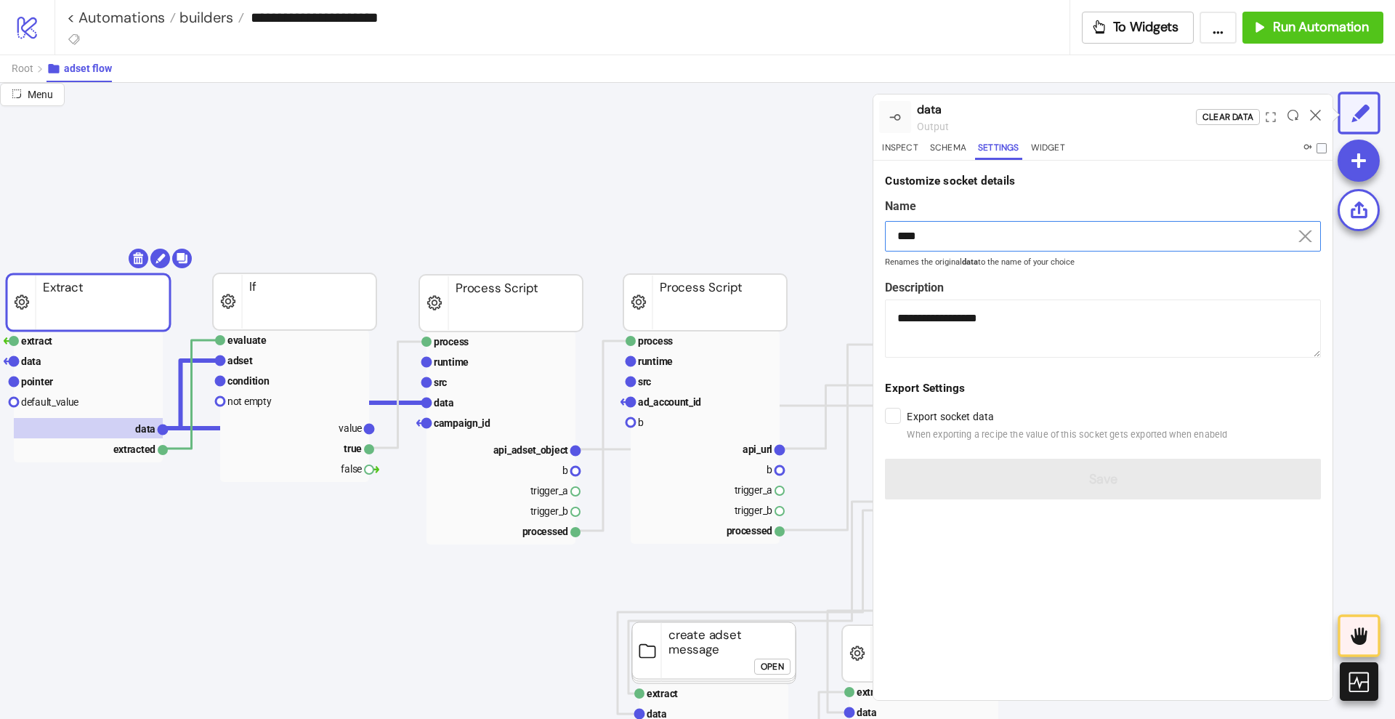
click at [952, 227] on input "****" at bounding box center [1103, 236] width 436 height 31
paste input "*"
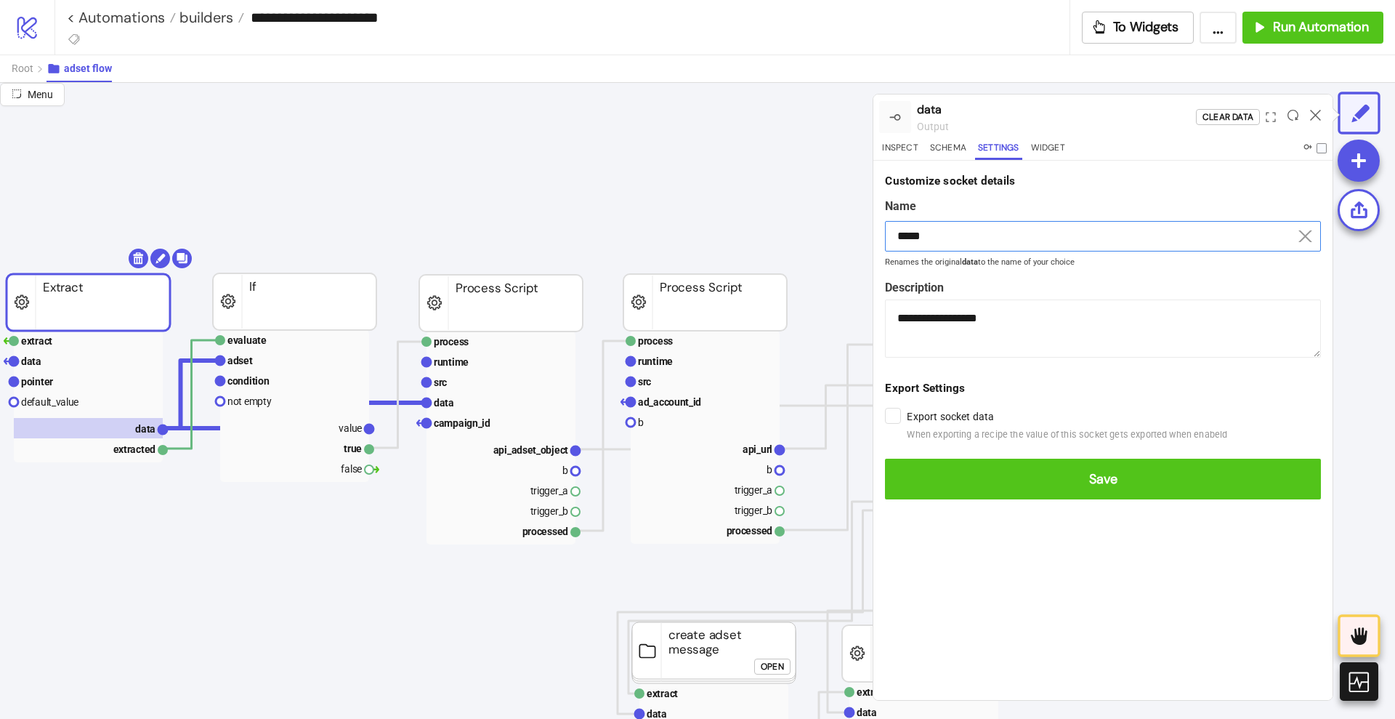
click at [885, 459] on button "Save" at bounding box center [1103, 479] width 436 height 41
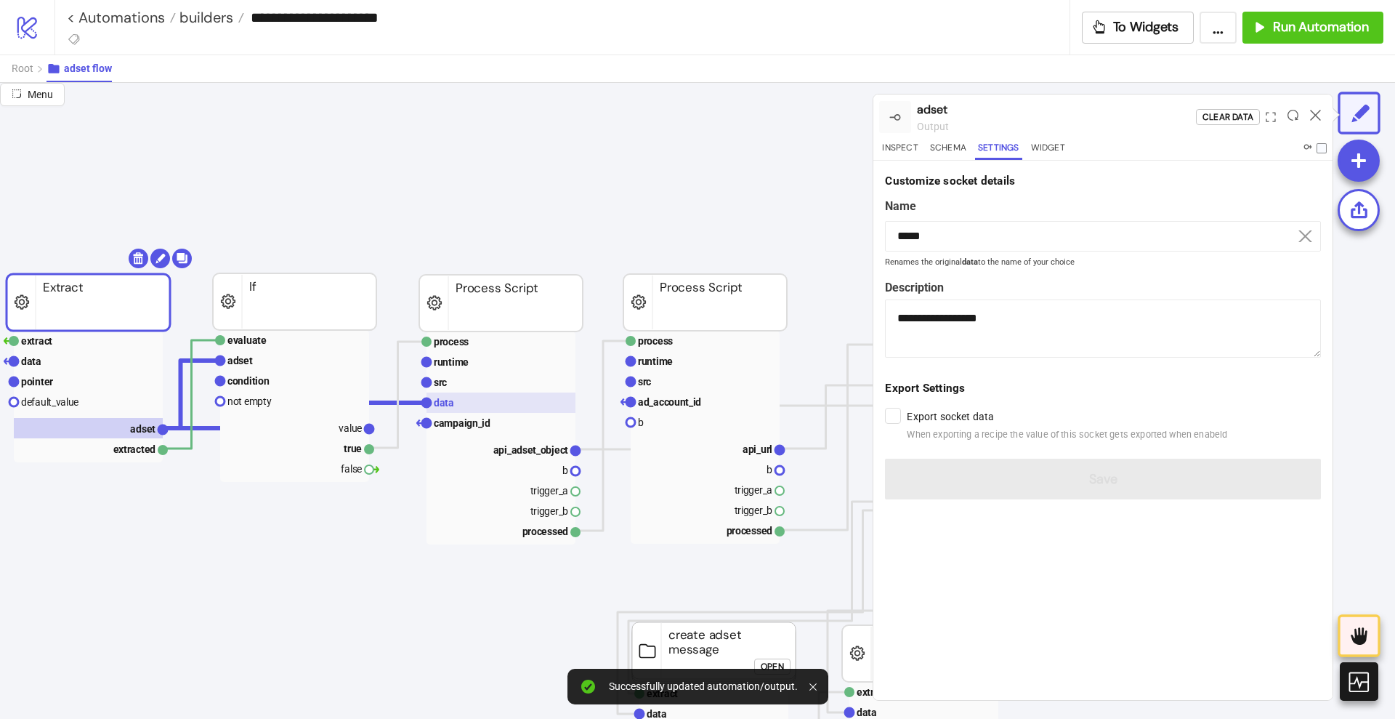
click at [484, 396] on rect at bounding box center [501, 402] width 149 height 20
type input "****"
type textarea "**********"
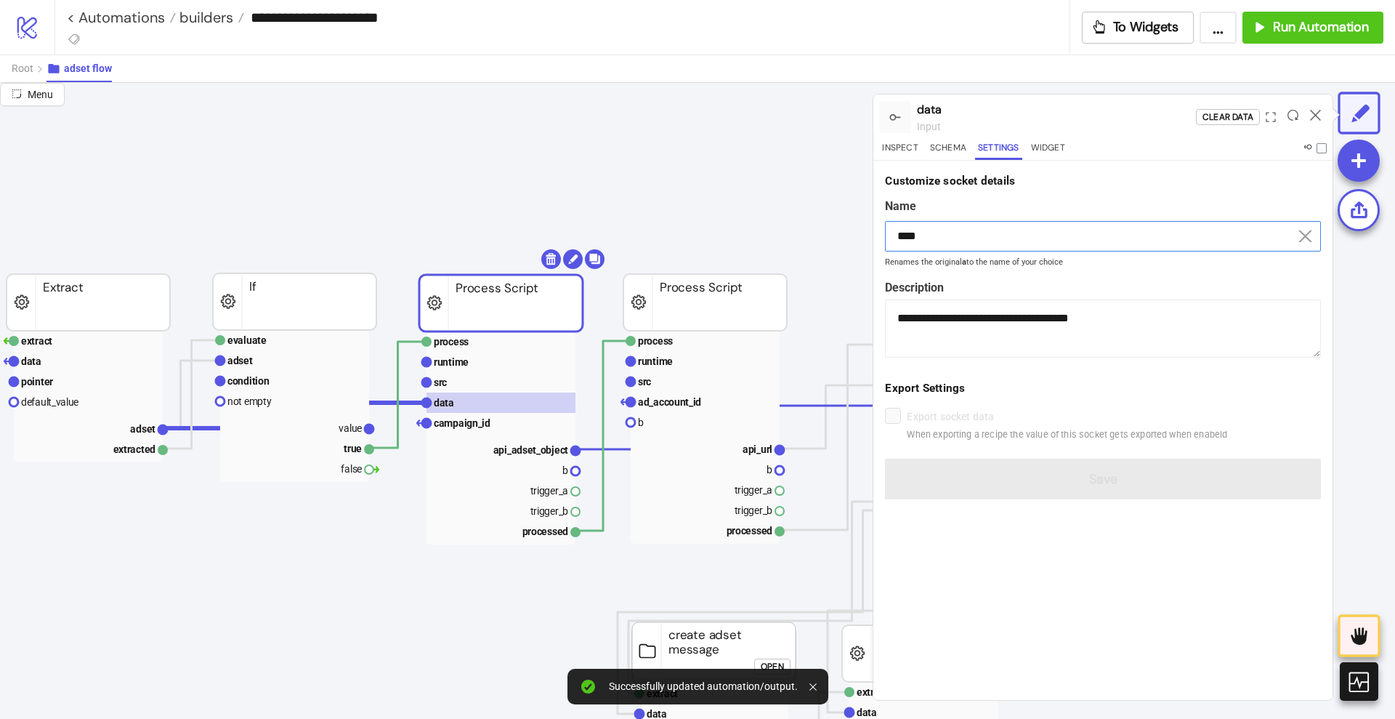
click at [961, 243] on input "****" at bounding box center [1103, 236] width 436 height 31
paste input "*"
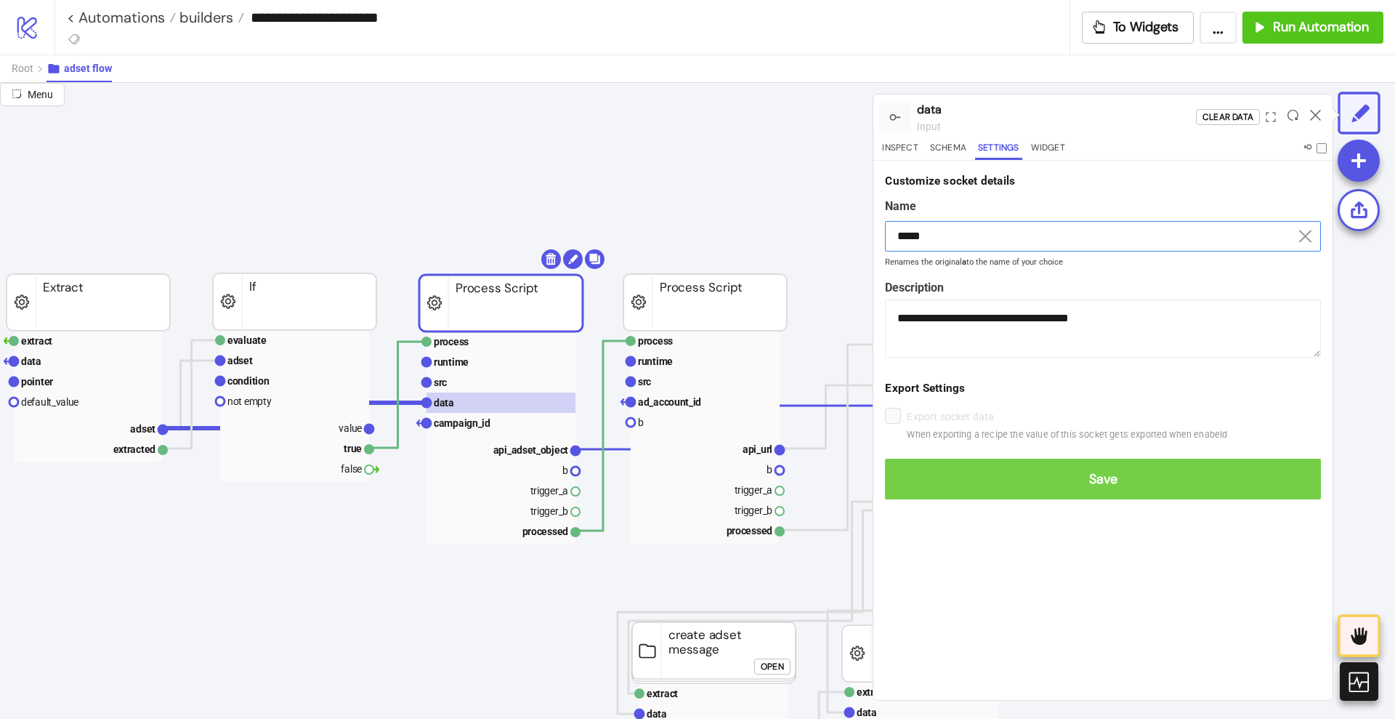
type input "*****"
click at [1025, 481] on span "Save" at bounding box center [1103, 479] width 413 height 17
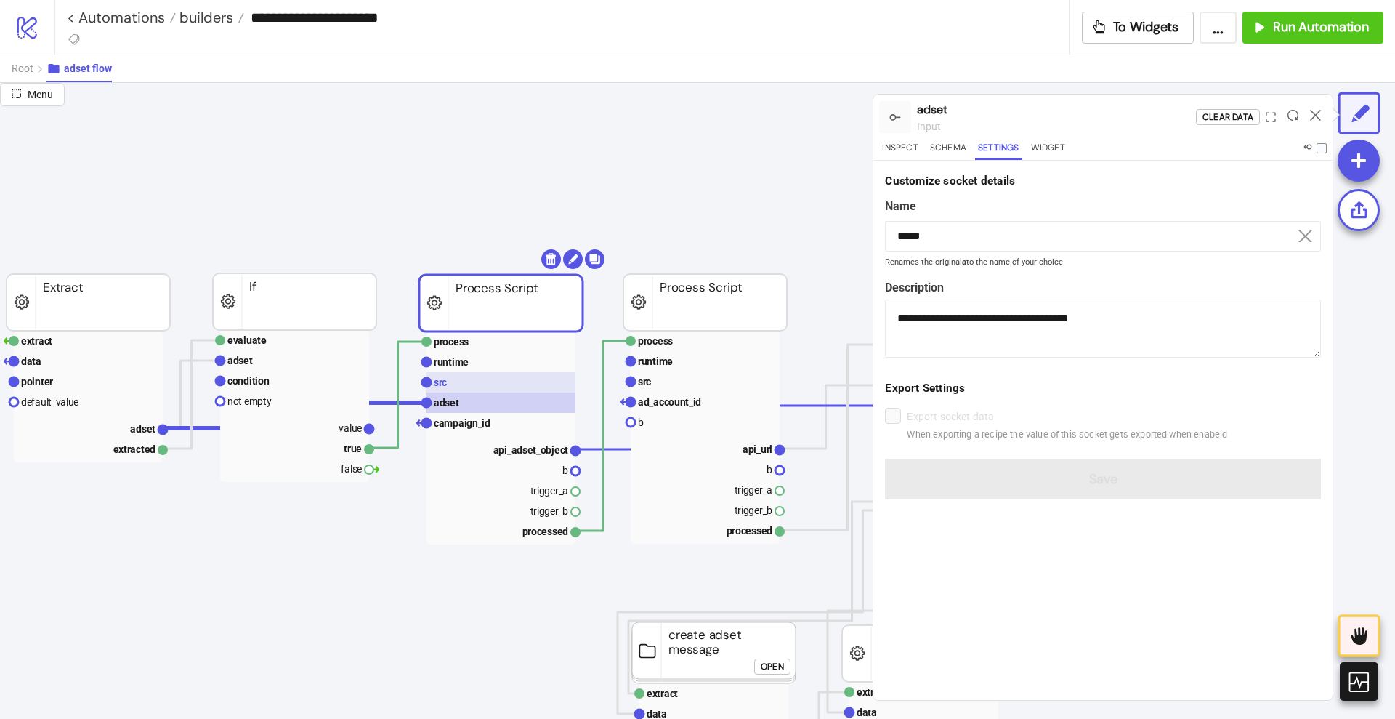
click at [505, 384] on rect at bounding box center [501, 382] width 149 height 20
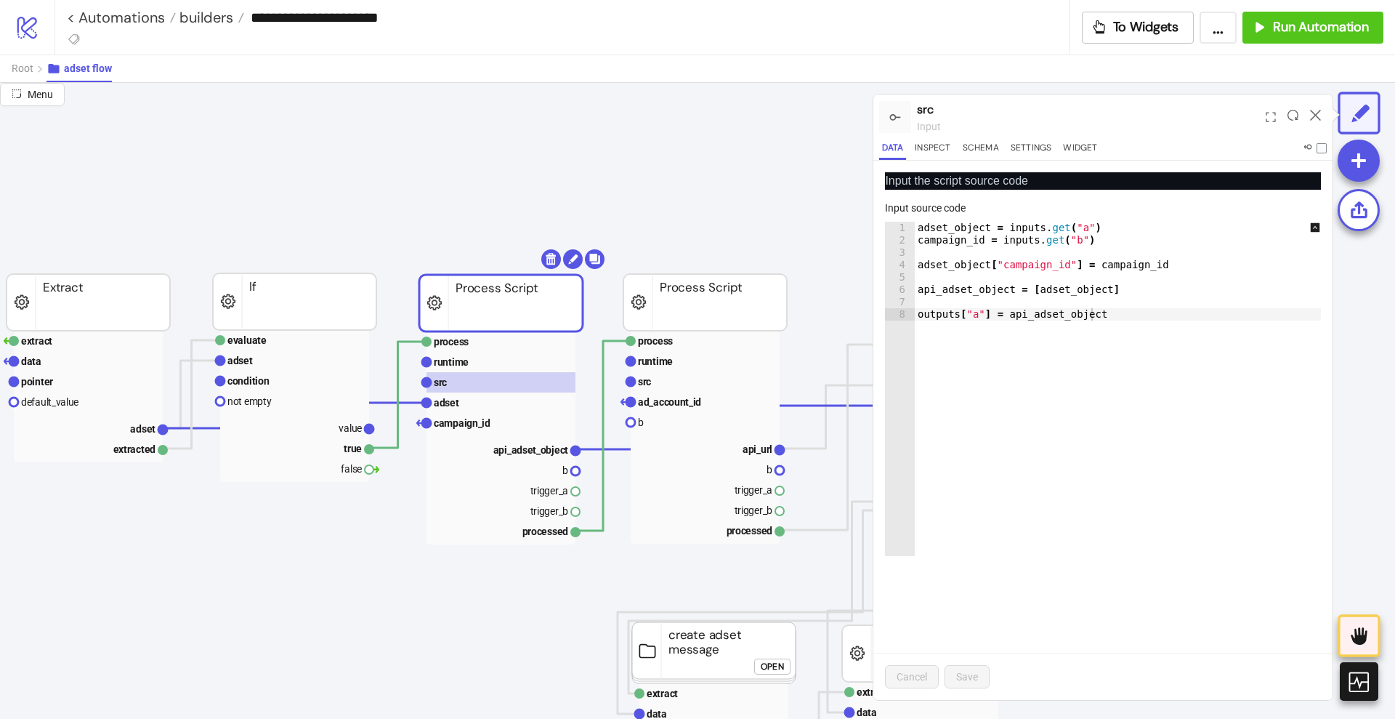
type textarea "**********"
click at [1116, 346] on div "adset_object = inputs . get ( "a" ) campaign_id = inputs . get ( "b" ) adset_ob…" at bounding box center [1126, 401] width 422 height 359
click at [453, 420] on text "campaign_id" at bounding box center [462, 423] width 57 height 12
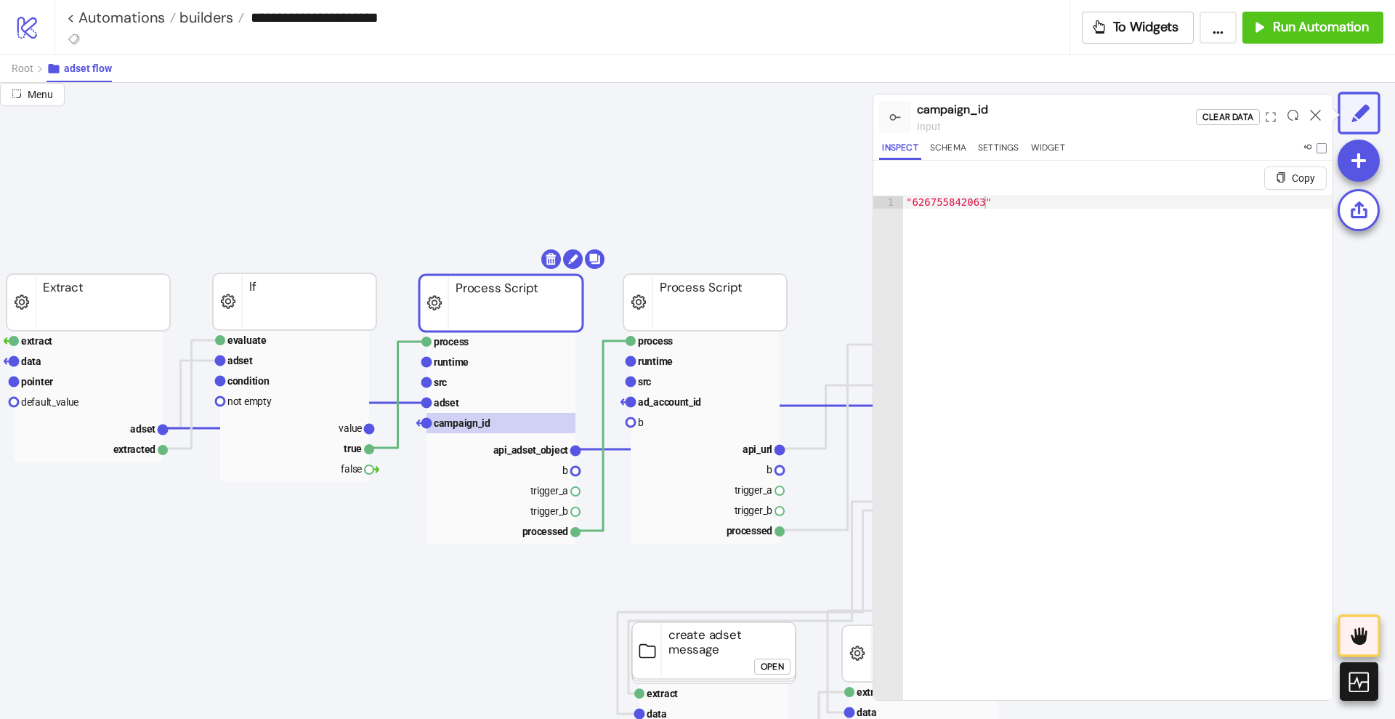
type textarea "**********"
drag, startPoint x: 1015, startPoint y: 207, endPoint x: 866, endPoint y: 201, distance: 148.4
click at [866, 201] on div "**********" at bounding box center [697, 401] width 1395 height 636
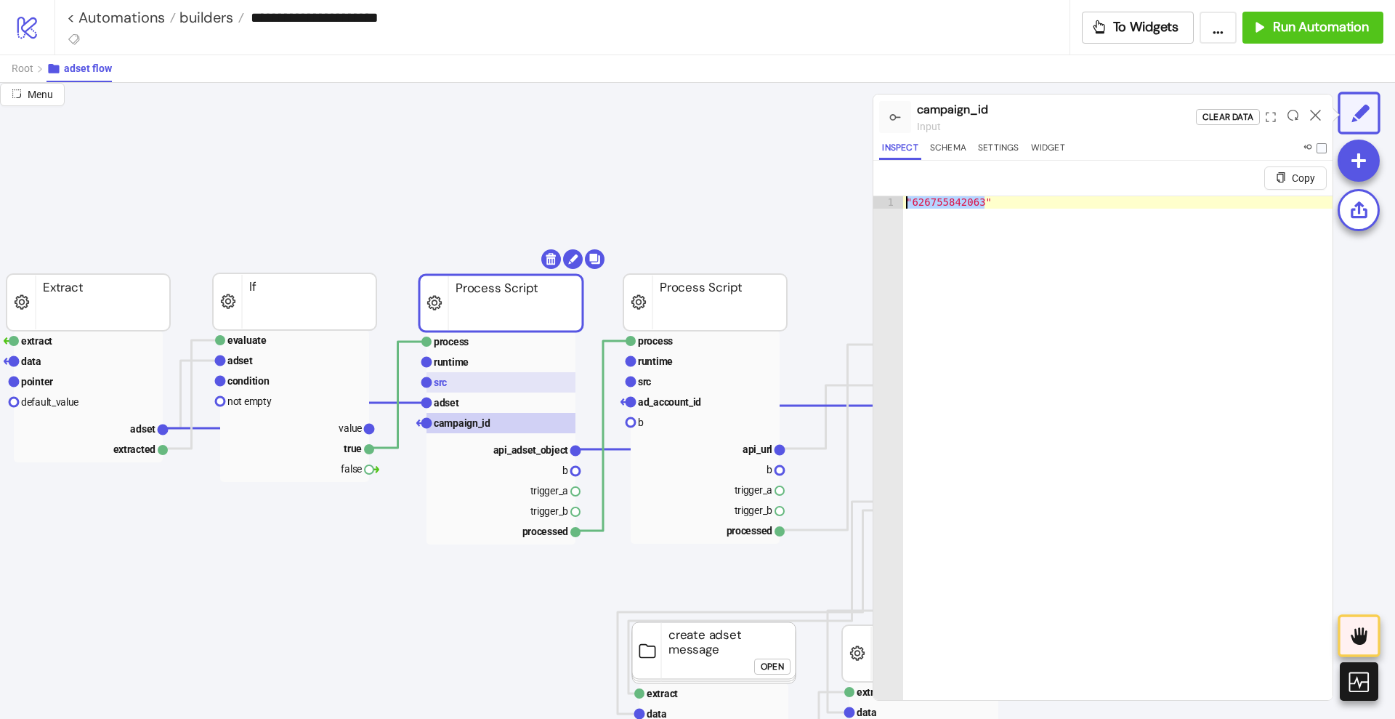
click at [456, 387] on rect at bounding box center [501, 382] width 149 height 20
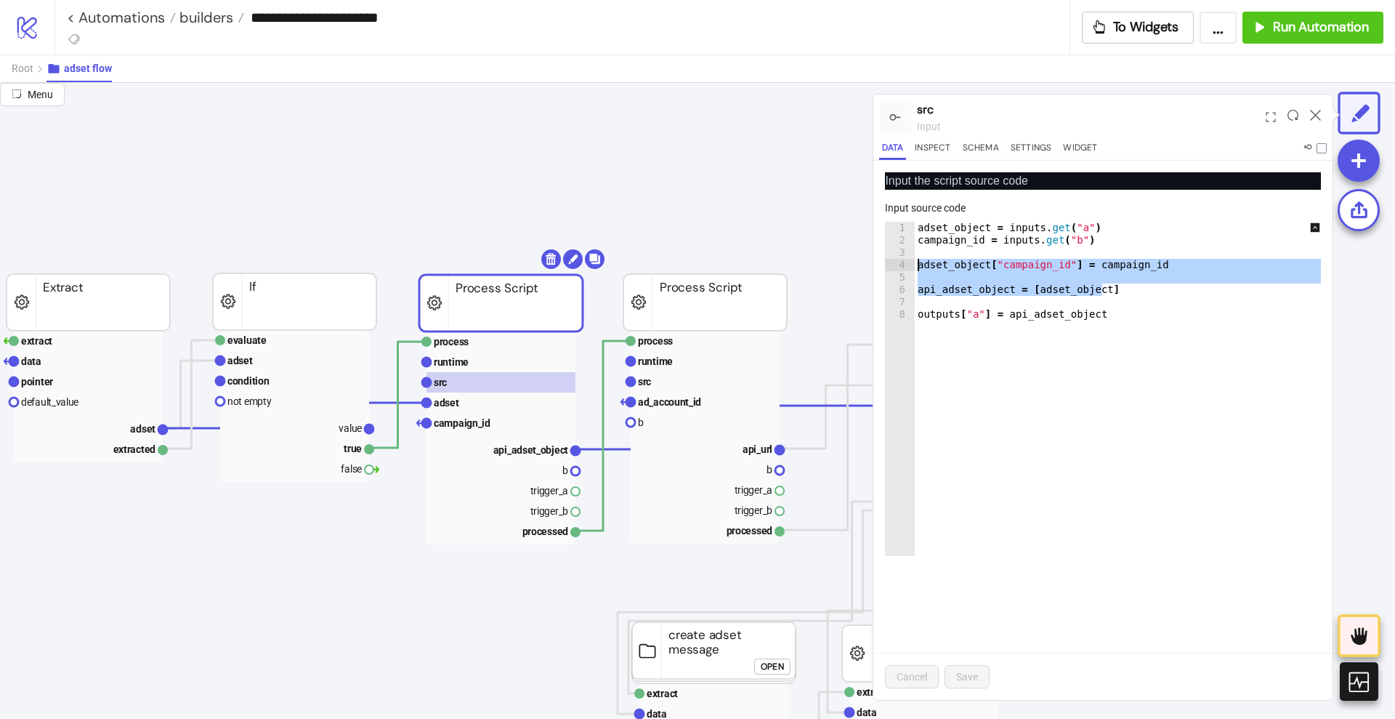
drag, startPoint x: 1116, startPoint y: 289, endPoint x: 918, endPoint y: 265, distance: 199.2
click at [918, 265] on div "adset_object = inputs . get ( "a" ) campaign_id = inputs . get ( "b" ) adset_ob…" at bounding box center [1126, 401] width 422 height 359
click at [943, 227] on div "adset_object = inputs . get ( "a" ) campaign_id = inputs . get ( "b" ) adset_ob…" at bounding box center [1126, 401] width 422 height 359
type textarea "**********"
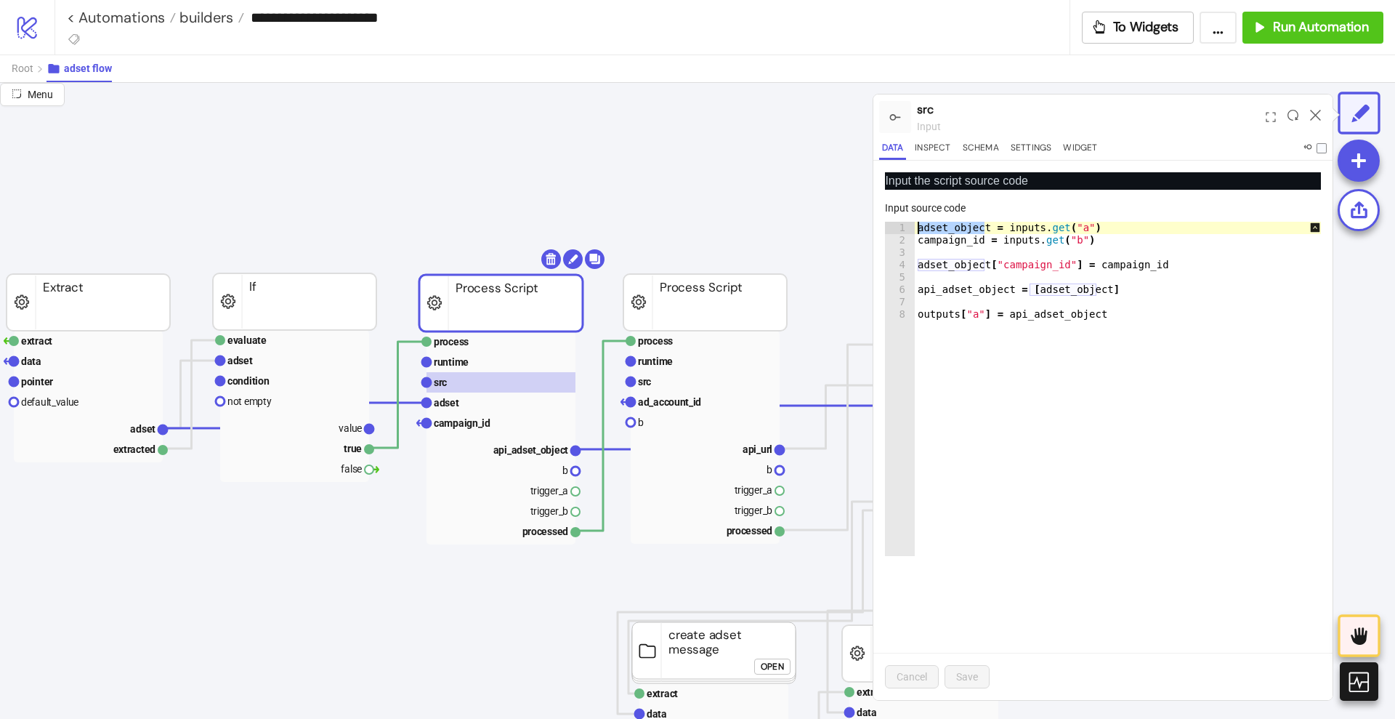
click at [943, 227] on div "adset_object = inputs . get ( "a" ) campaign_id = inputs . get ( "b" ) adset_ob…" at bounding box center [1126, 401] width 422 height 359
click at [479, 402] on rect at bounding box center [501, 402] width 149 height 20
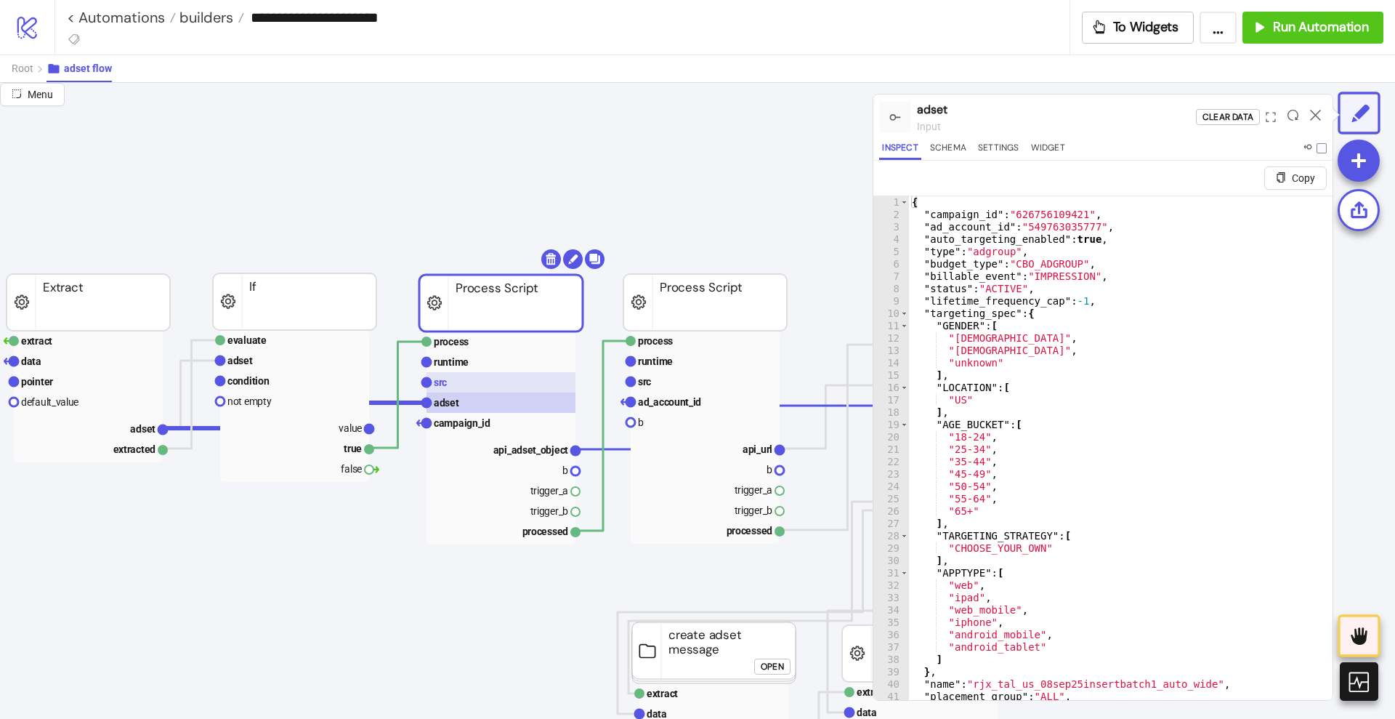
click at [488, 384] on rect at bounding box center [501, 382] width 149 height 20
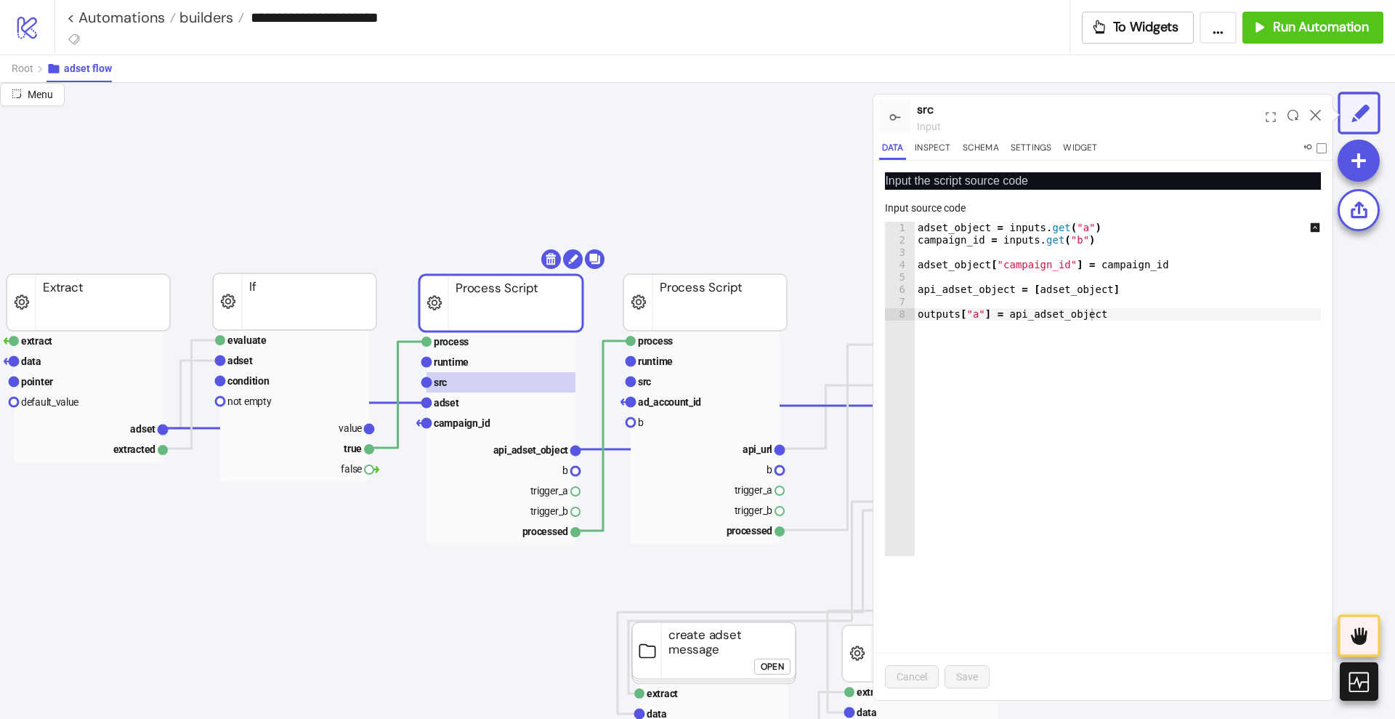
type textarea "**********"
click at [955, 227] on div "adset_object = inputs . get ( "a" ) campaign_id = inputs . get ( "b" ) adset_ob…" at bounding box center [1126, 401] width 422 height 359
click at [457, 400] on text "adset" at bounding box center [446, 403] width 25 height 12
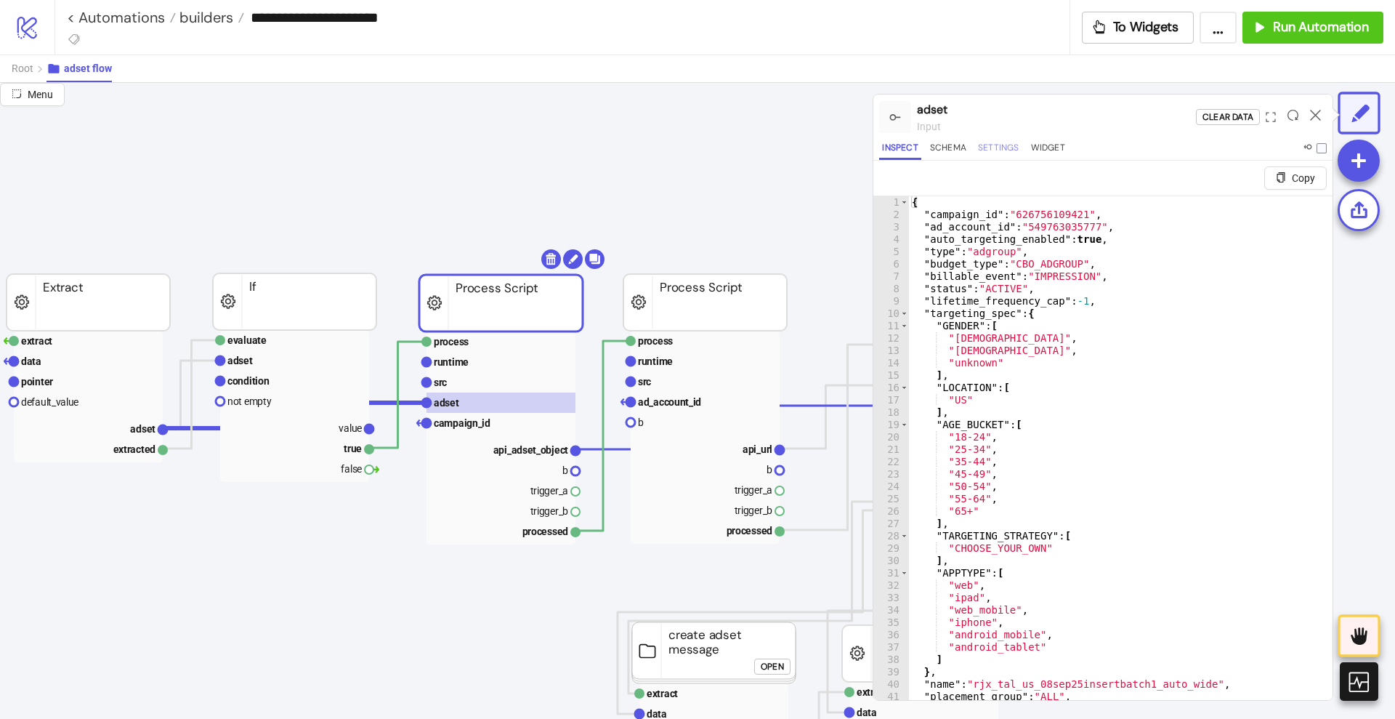
click at [997, 142] on button "Settings" at bounding box center [998, 150] width 47 height 20
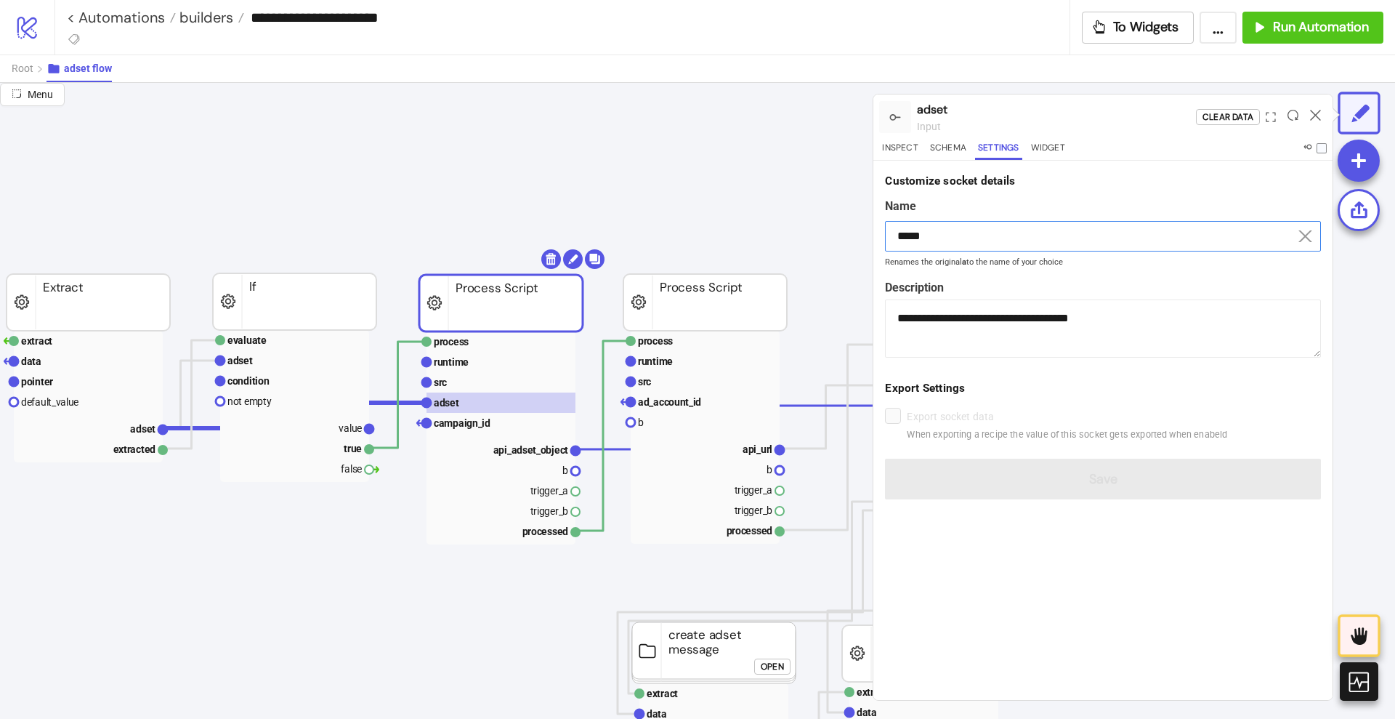
click at [959, 235] on input "*****" at bounding box center [1103, 236] width 436 height 31
paste input "*******"
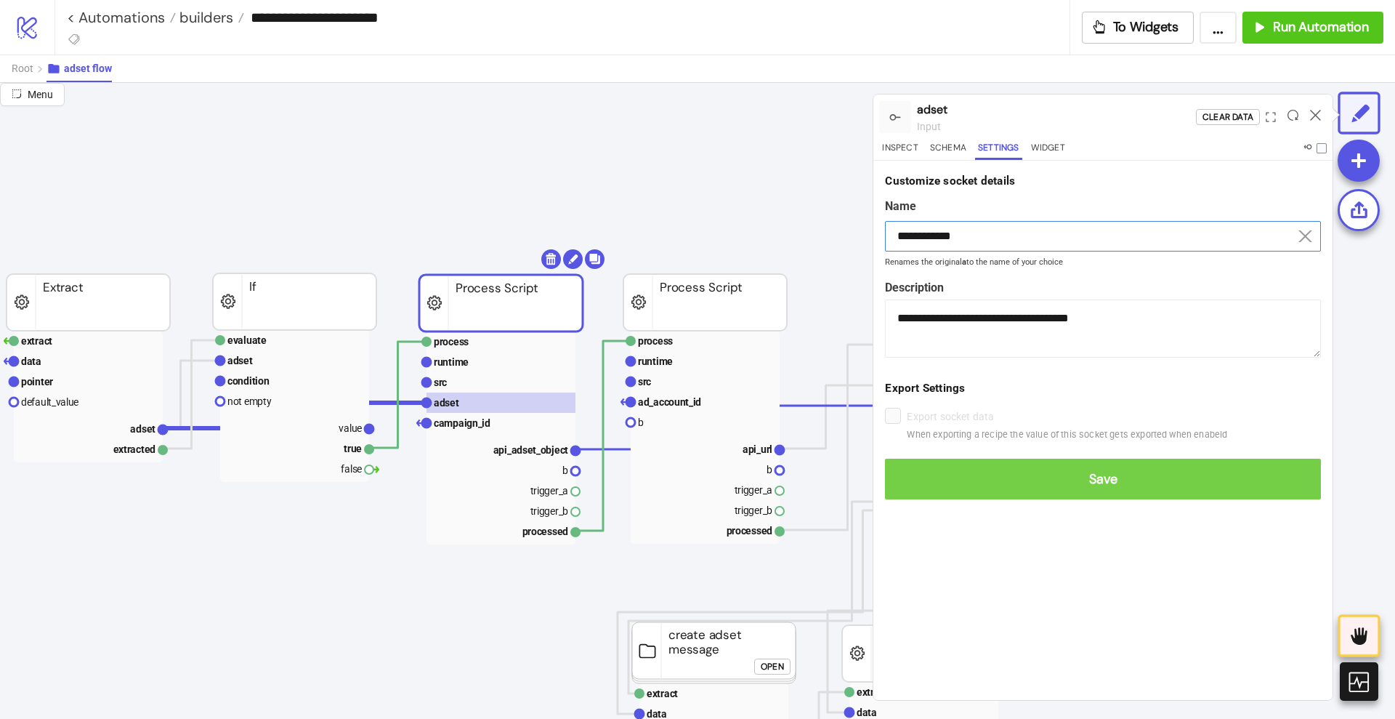
type input "**********"
click at [1069, 476] on span "Save" at bounding box center [1103, 479] width 413 height 17
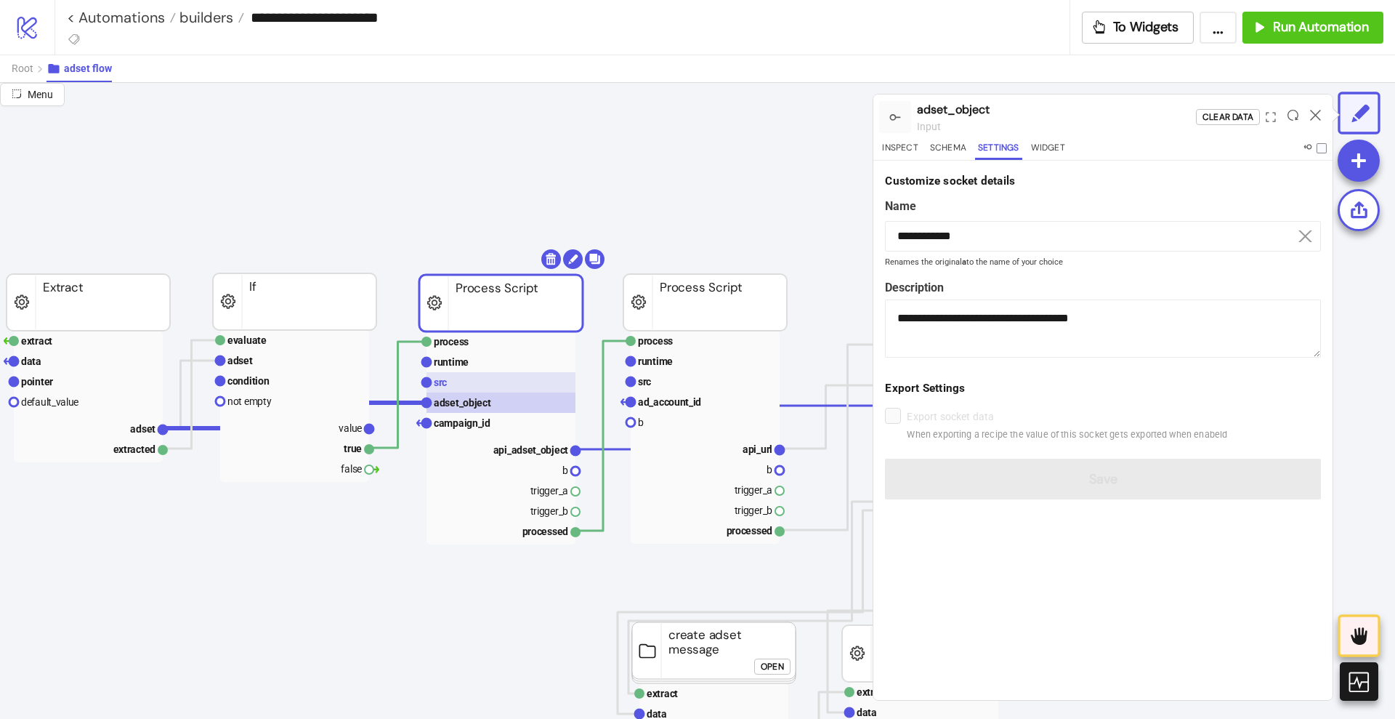
click at [481, 384] on rect at bounding box center [501, 382] width 149 height 20
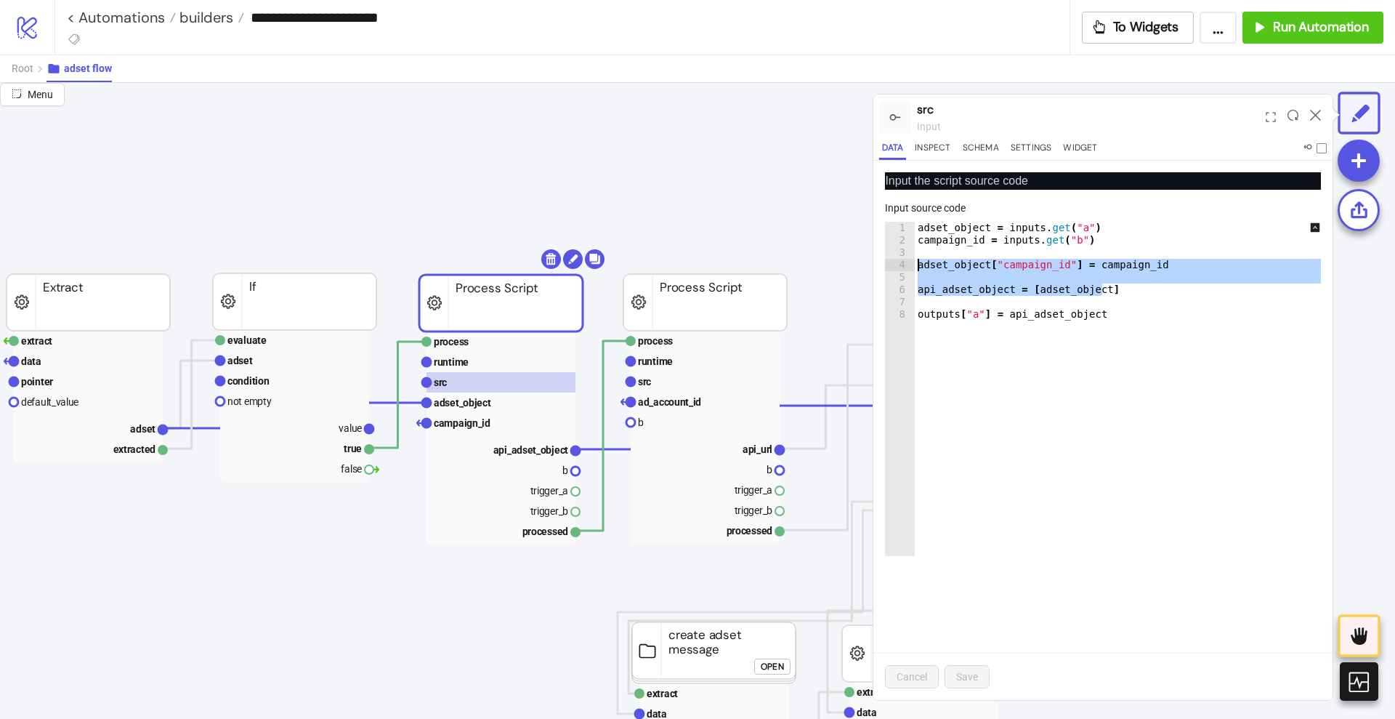
drag, startPoint x: 1108, startPoint y: 290, endPoint x: 898, endPoint y: 266, distance: 211.4
click at [898, 266] on div "**********" at bounding box center [1103, 389] width 436 height 334
paste textarea "Cursor at row 4"
type textarea "**********"
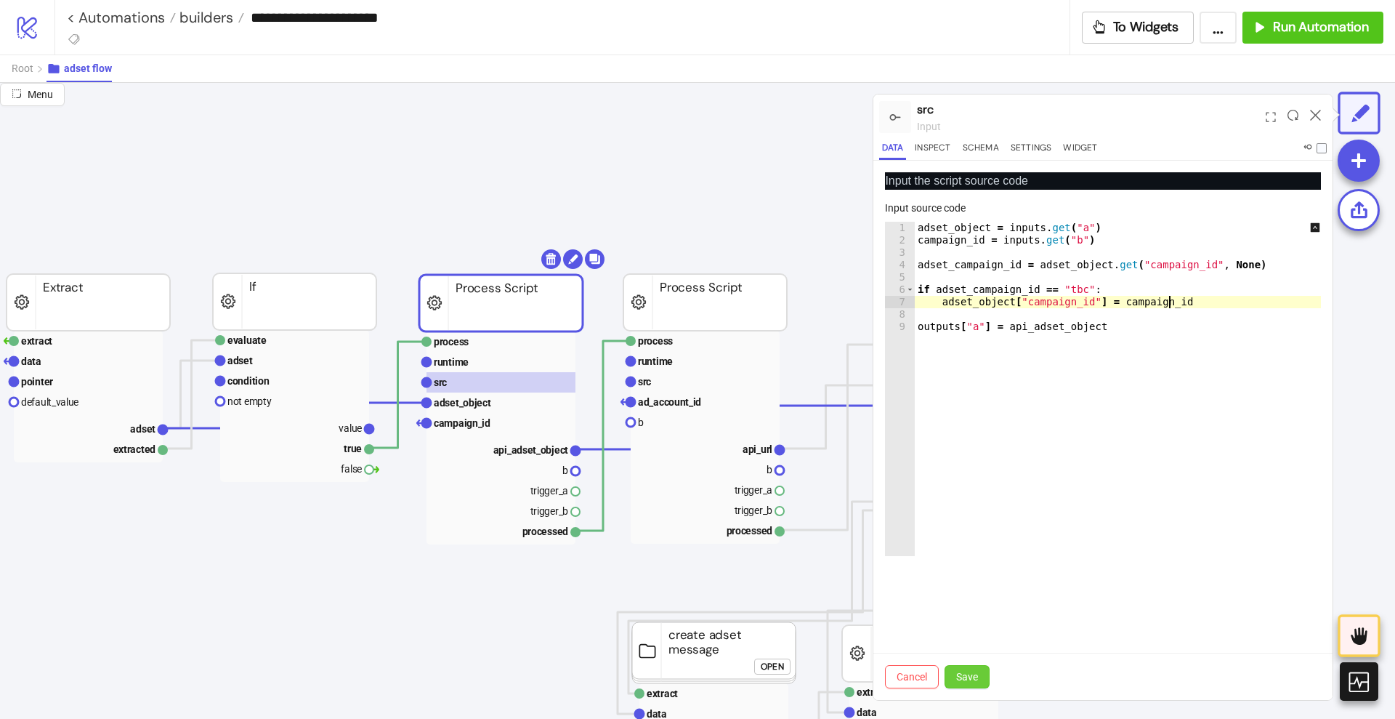
click at [967, 671] on span "Save" at bounding box center [967, 677] width 22 height 12
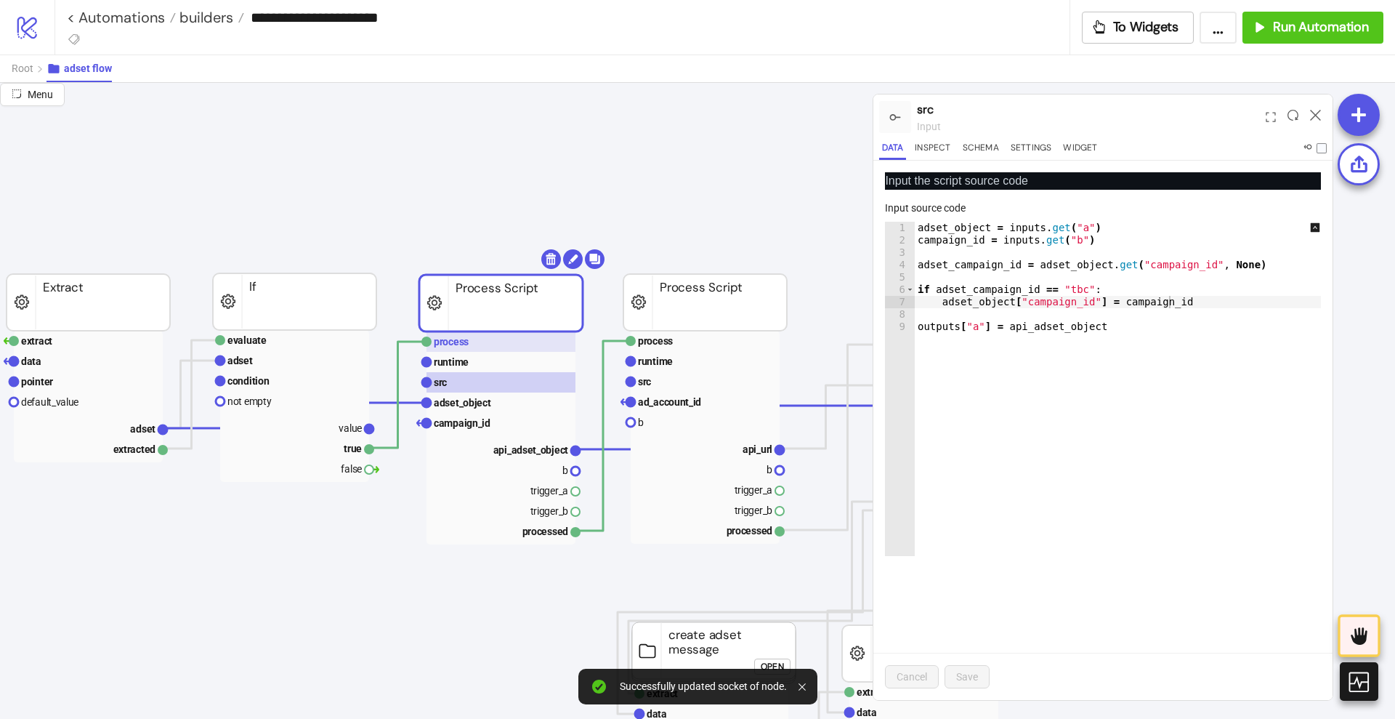
click at [488, 345] on rect at bounding box center [501, 341] width 149 height 20
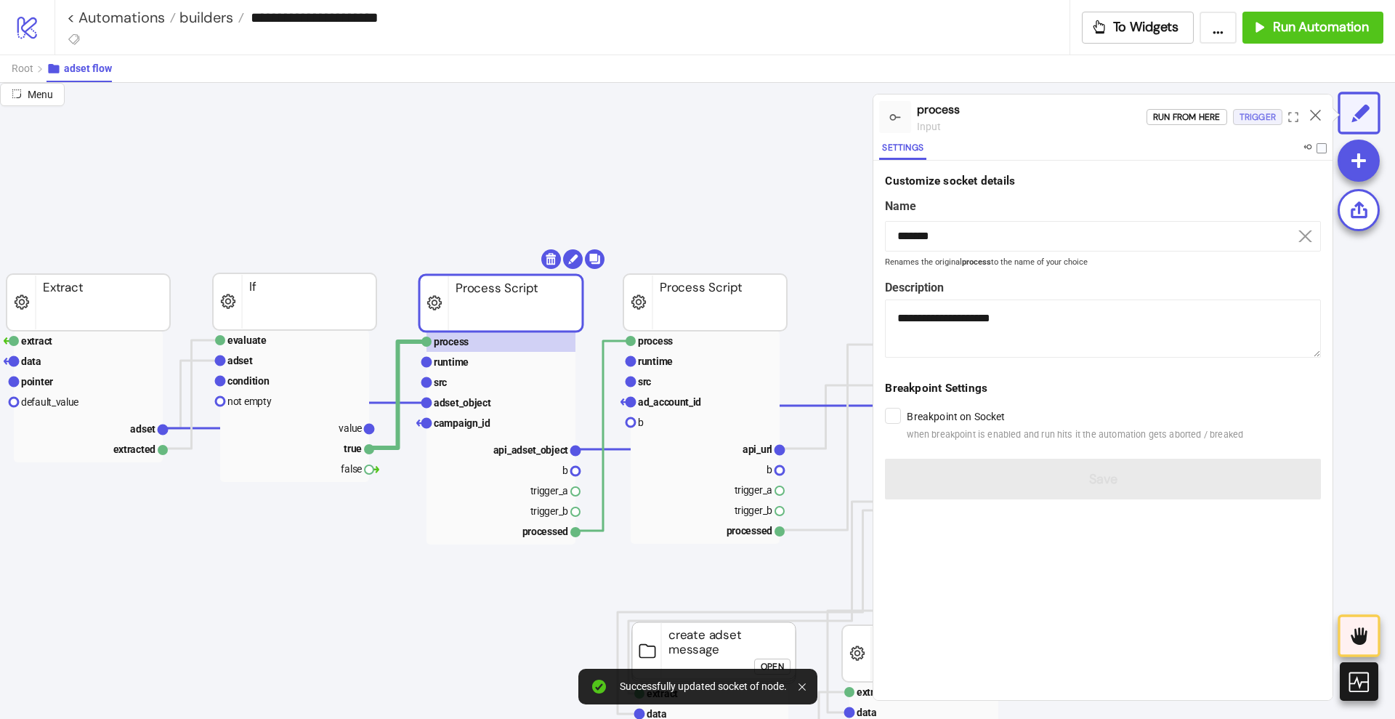
click at [1254, 122] on div "Trigger" at bounding box center [1258, 117] width 36 height 17
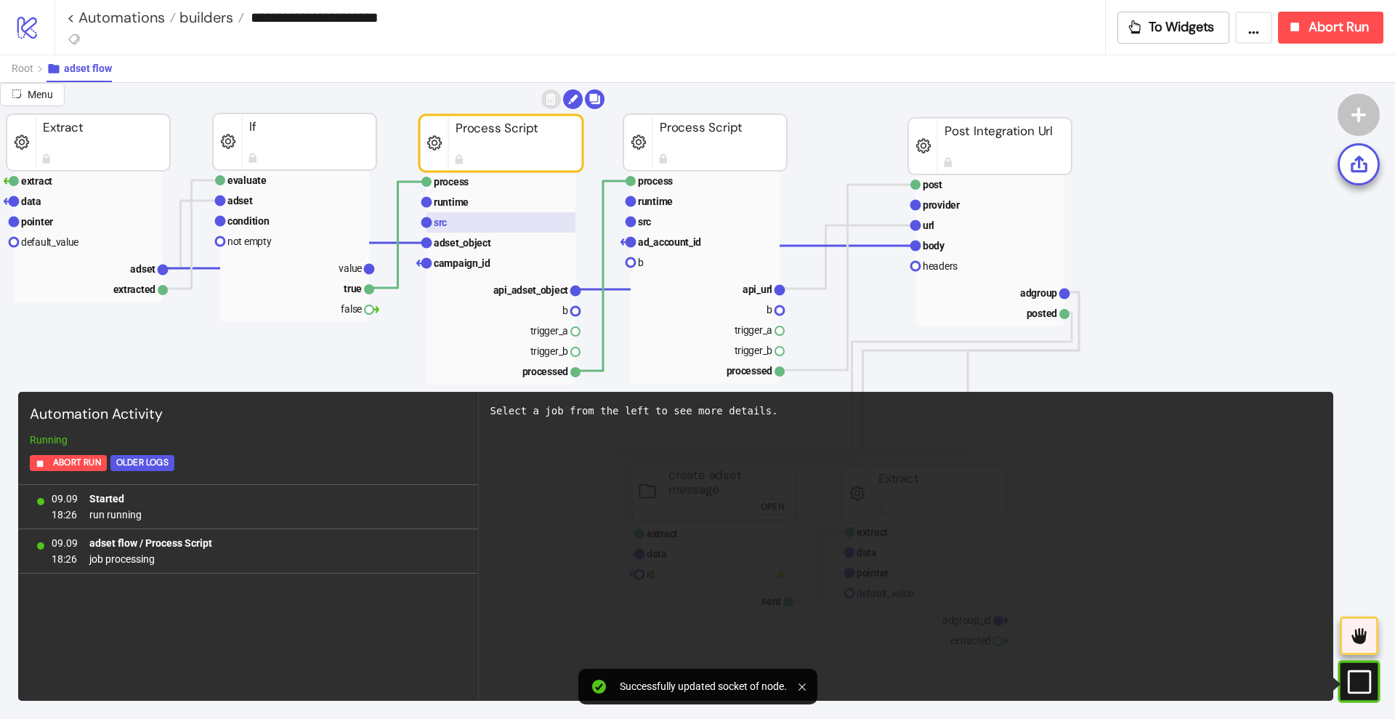
scroll to position [273, 182]
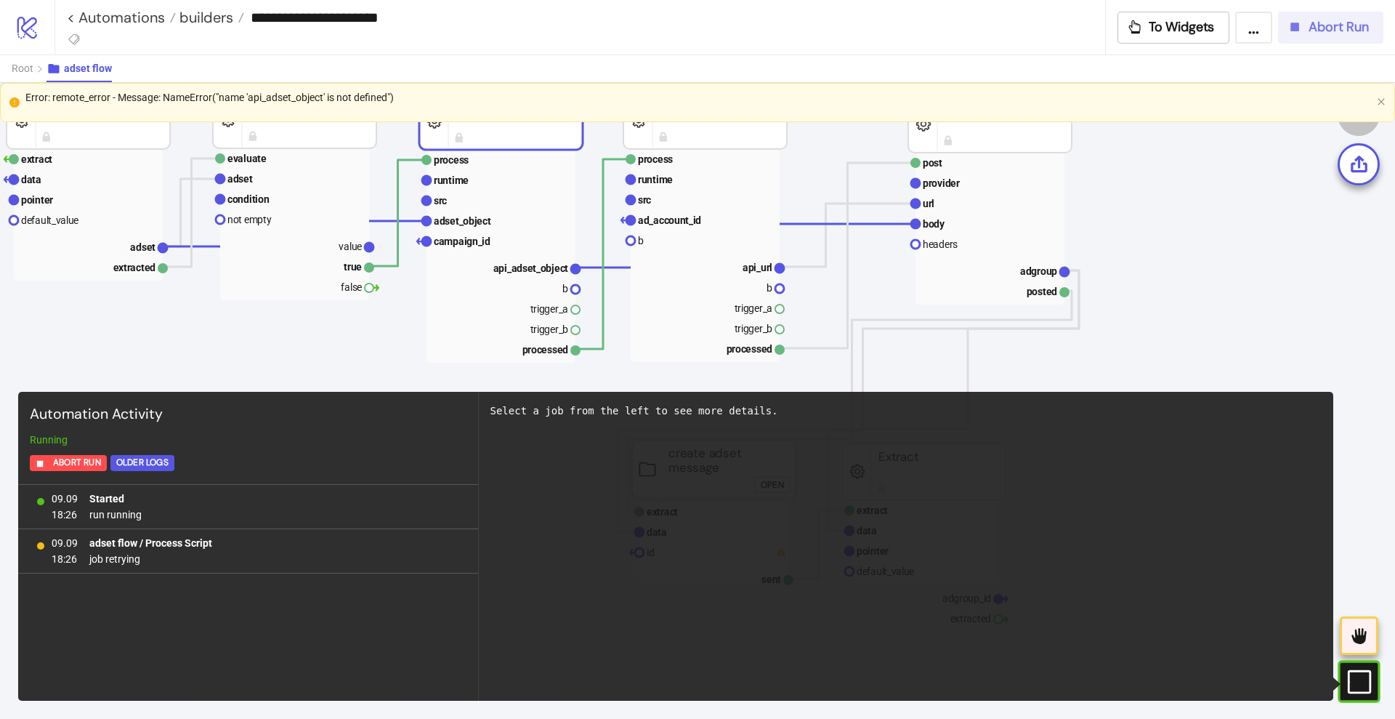
click at [1293, 33] on icon "button" at bounding box center [1295, 27] width 16 height 16
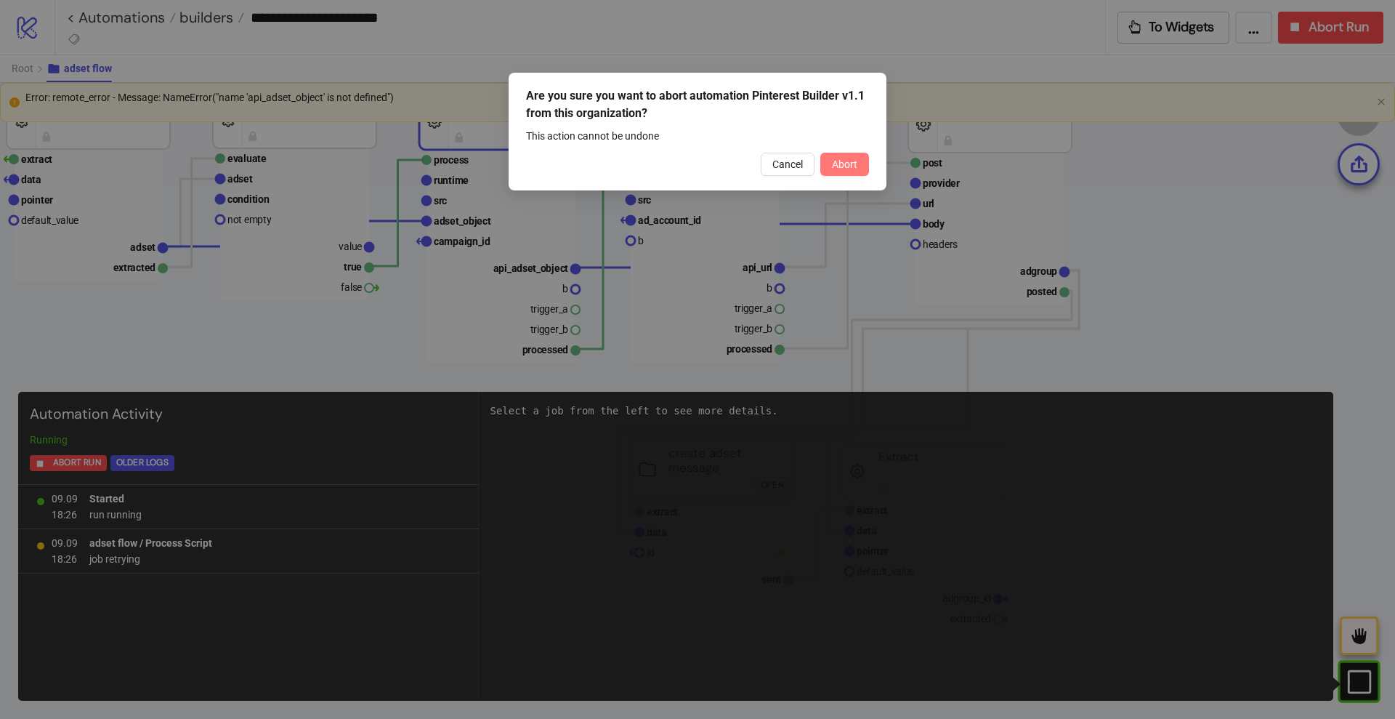
click at [836, 153] on button "Abort" at bounding box center [844, 164] width 49 height 23
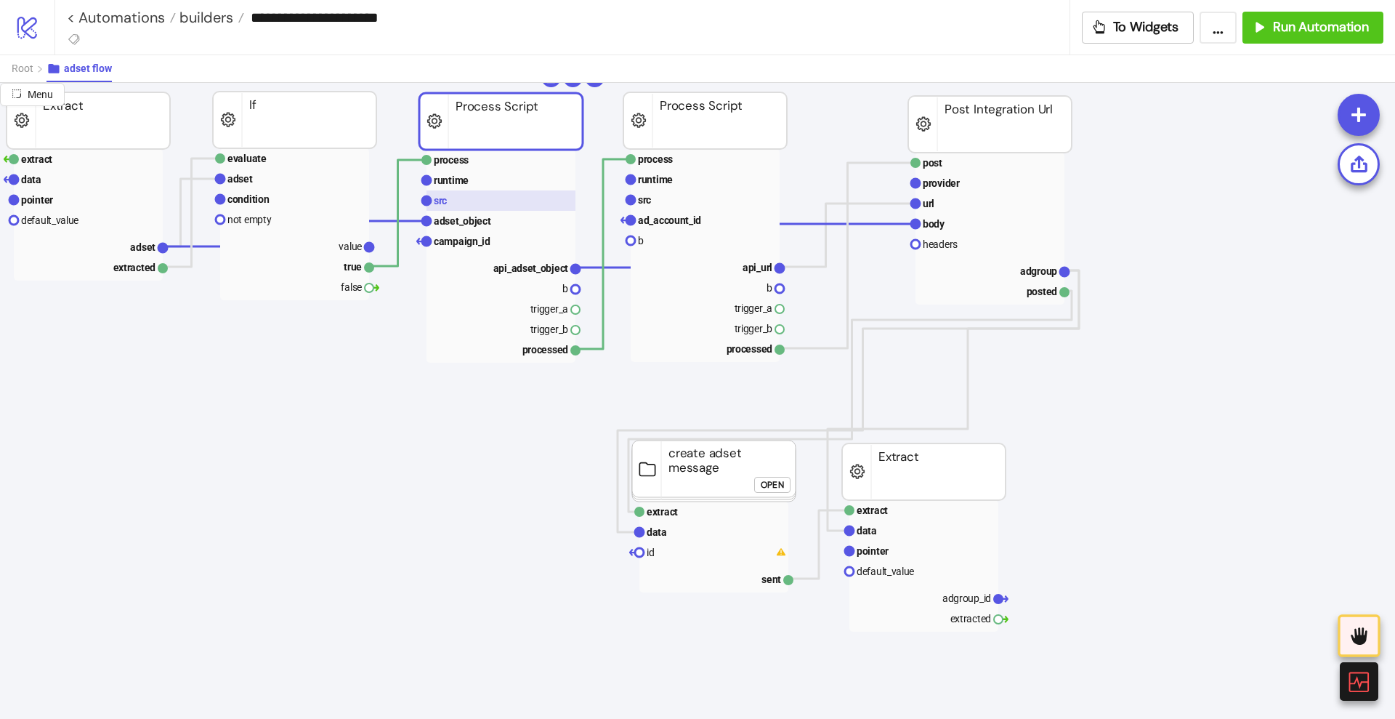
click at [464, 204] on rect at bounding box center [501, 200] width 149 height 20
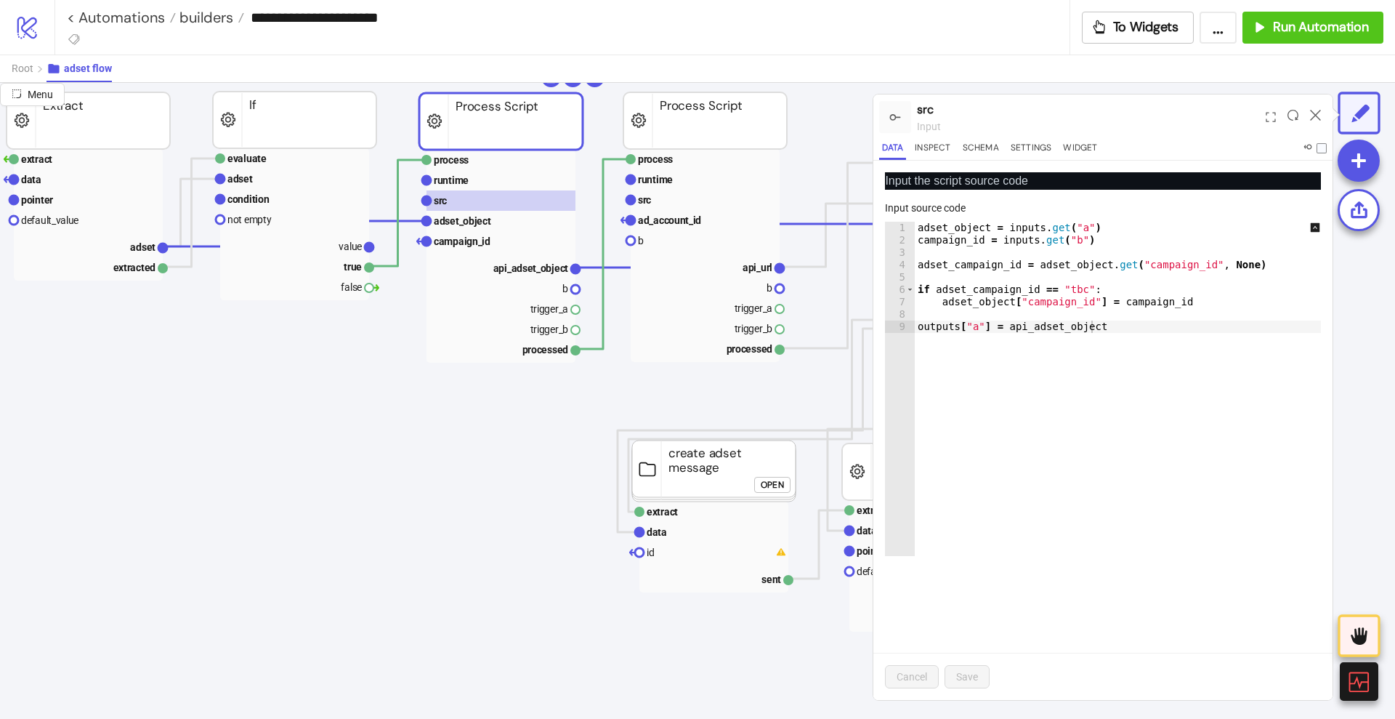
type textarea "**********"
click at [1049, 327] on div "adset_object = inputs . get ( "a" ) campaign_id = inputs . get ( "b" ) adset_ca…" at bounding box center [1126, 401] width 422 height 359
click at [1130, 328] on div "adset_object = inputs . get ( "a" ) campaign_id = inputs . get ( "b" ) adset_ca…" at bounding box center [1126, 389] width 422 height 334
click at [1182, 310] on div "adset_object = inputs . get ( "a" ) campaign_id = inputs . get ( "b" ) adset_ca…" at bounding box center [1126, 401] width 422 height 359
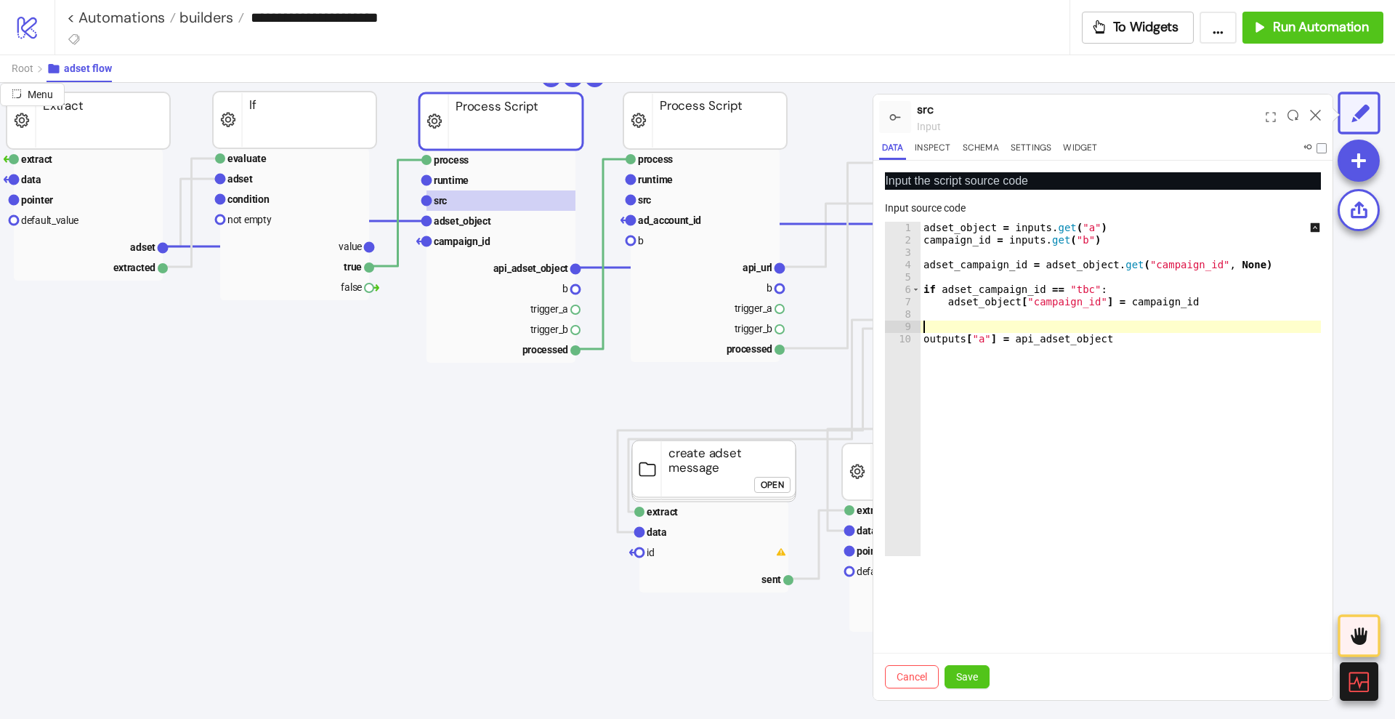
paste textarea "**********"
type textarea "**********"
click at [975, 671] on span "Save" at bounding box center [967, 677] width 22 height 12
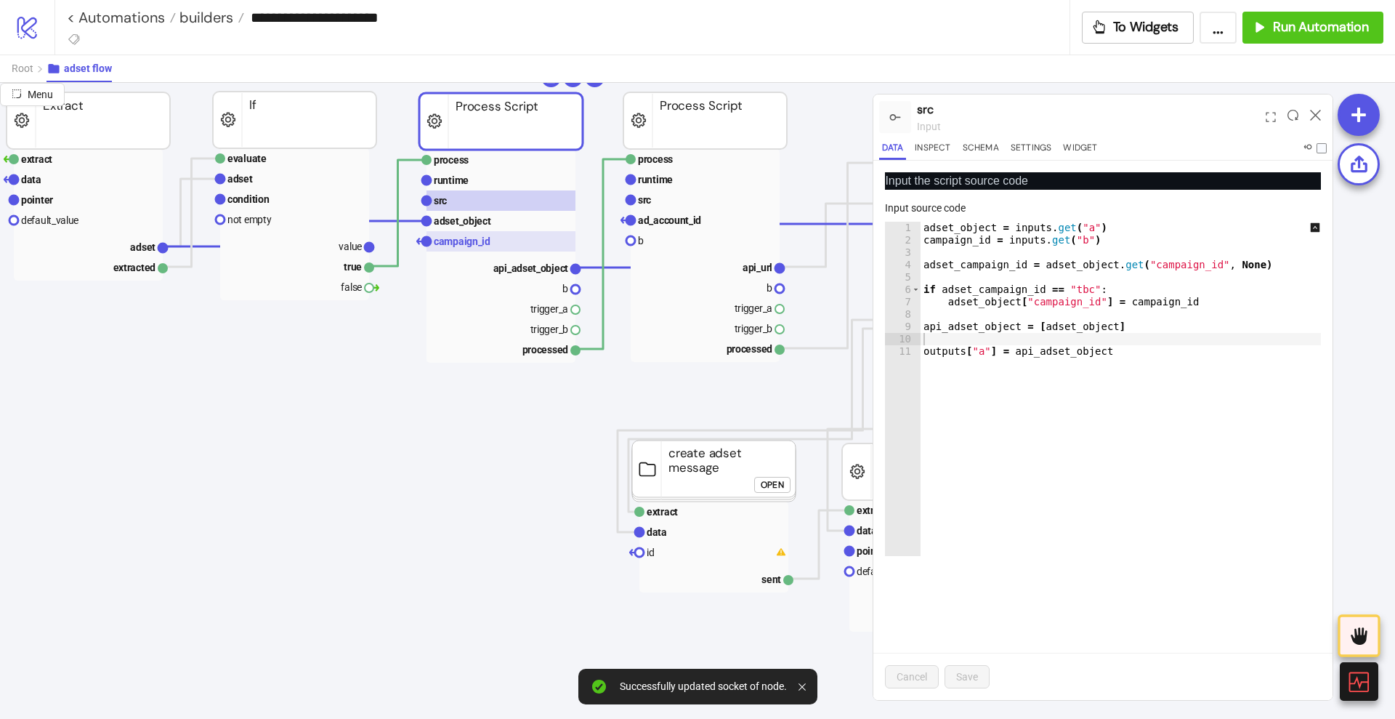
click at [480, 231] on rect at bounding box center [501, 241] width 149 height 20
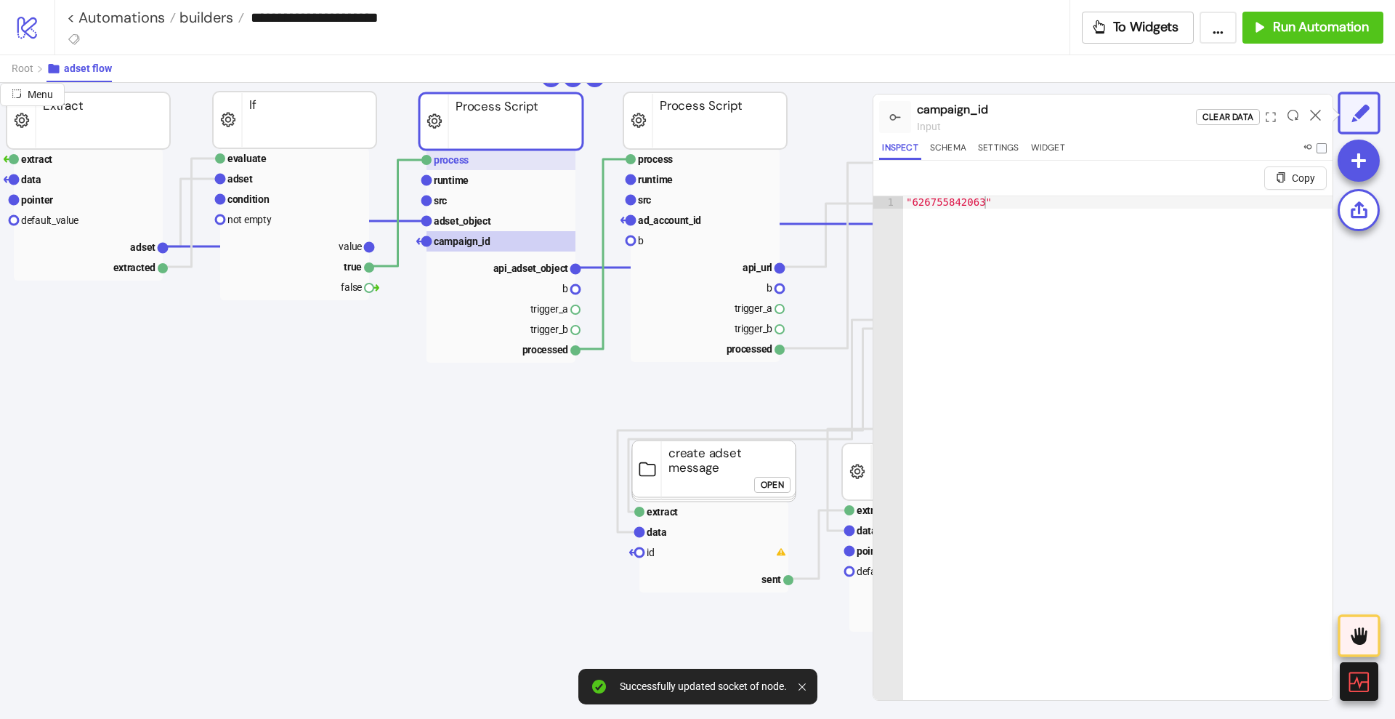
click at [457, 166] on rect at bounding box center [501, 160] width 149 height 20
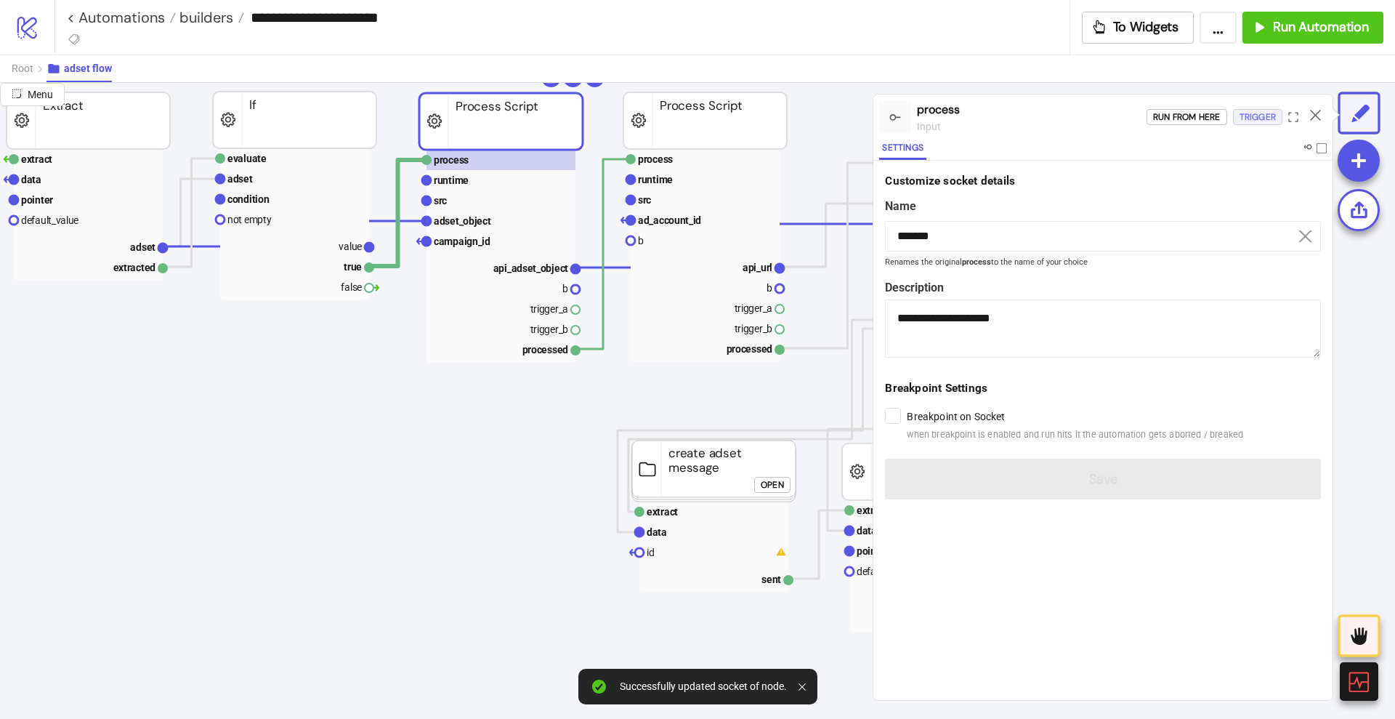
click at [1247, 124] on div "Trigger" at bounding box center [1258, 117] width 36 height 17
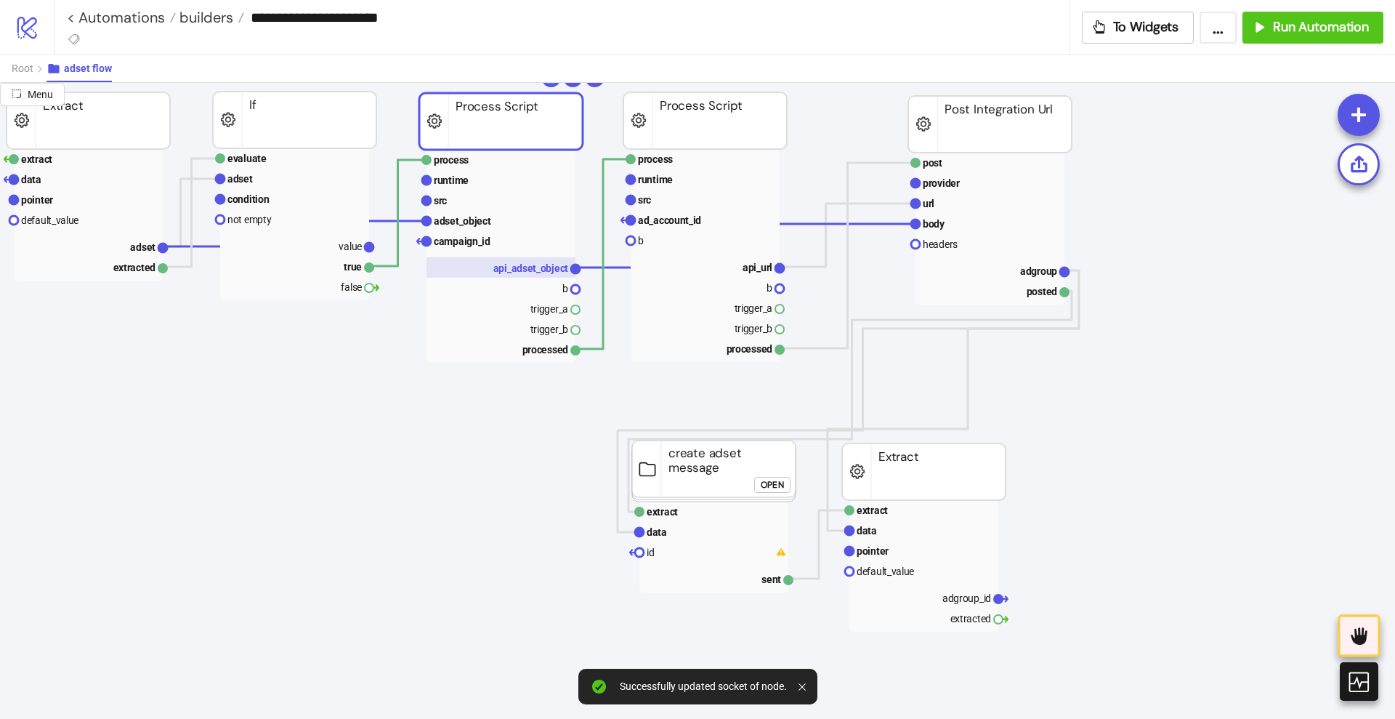
click at [541, 265] on text "api_adset_object" at bounding box center [531, 268] width 76 height 12
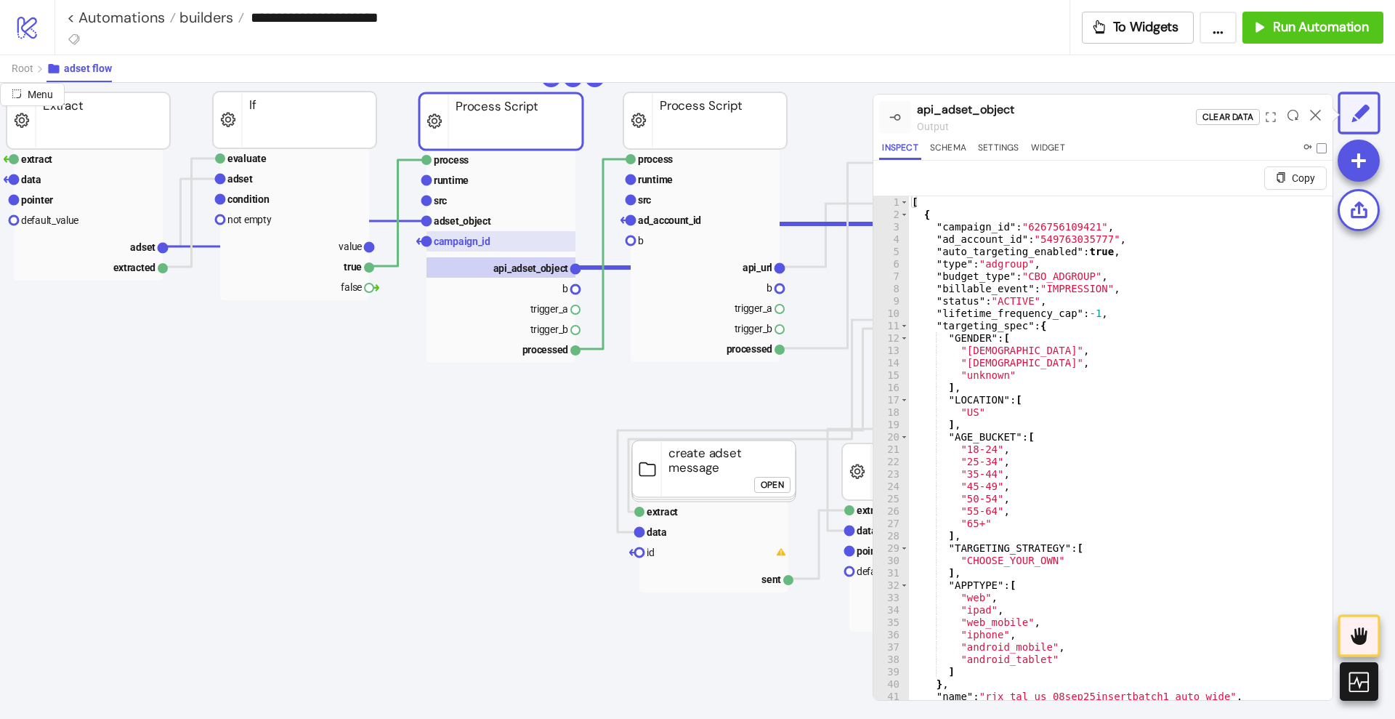
click at [508, 233] on rect at bounding box center [501, 241] width 149 height 20
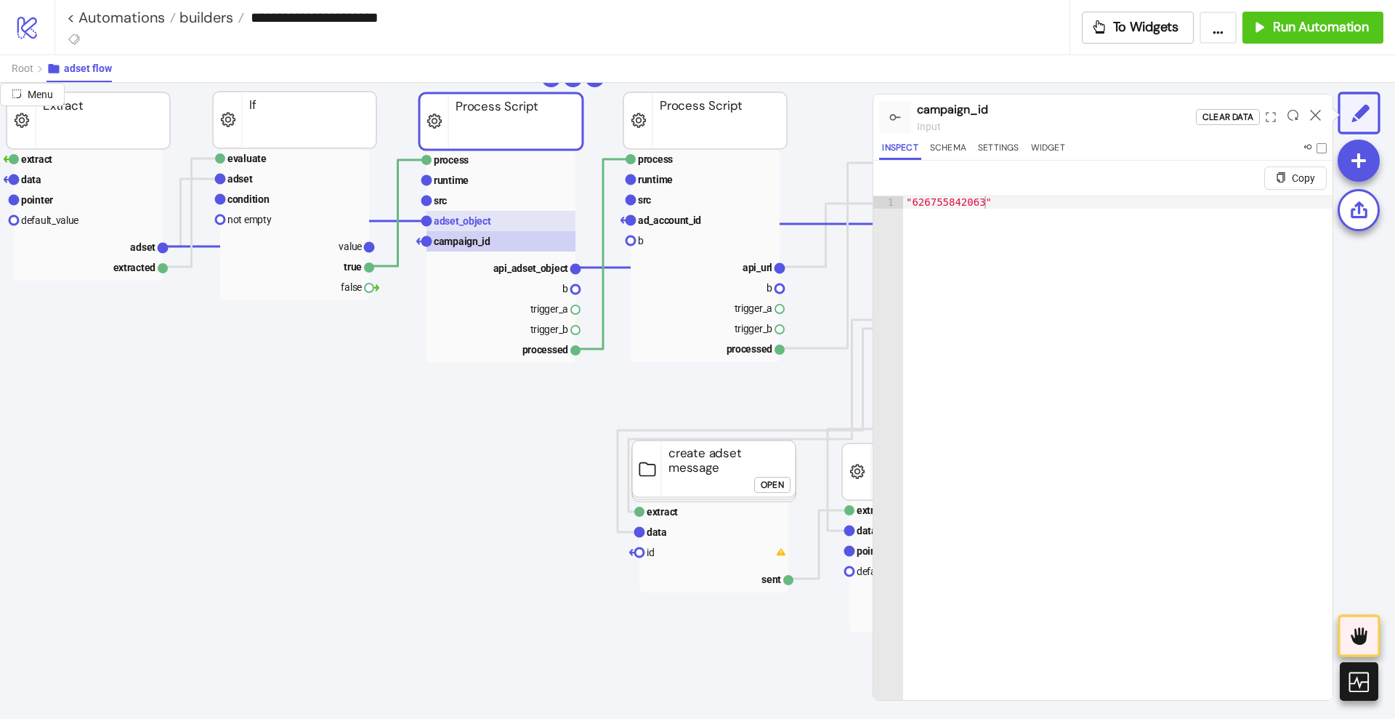
click at [499, 222] on rect at bounding box center [501, 221] width 149 height 20
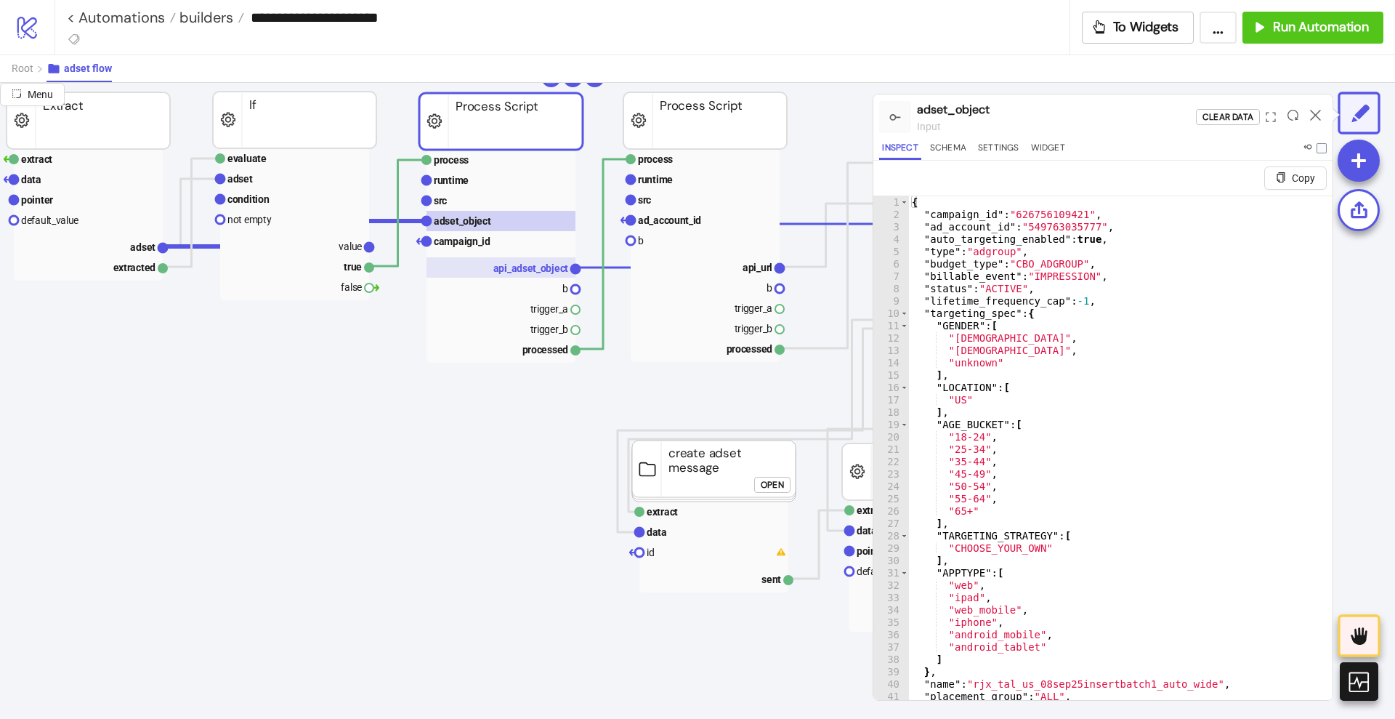
click at [525, 265] on text "api_adset_object" at bounding box center [531, 268] width 76 height 12
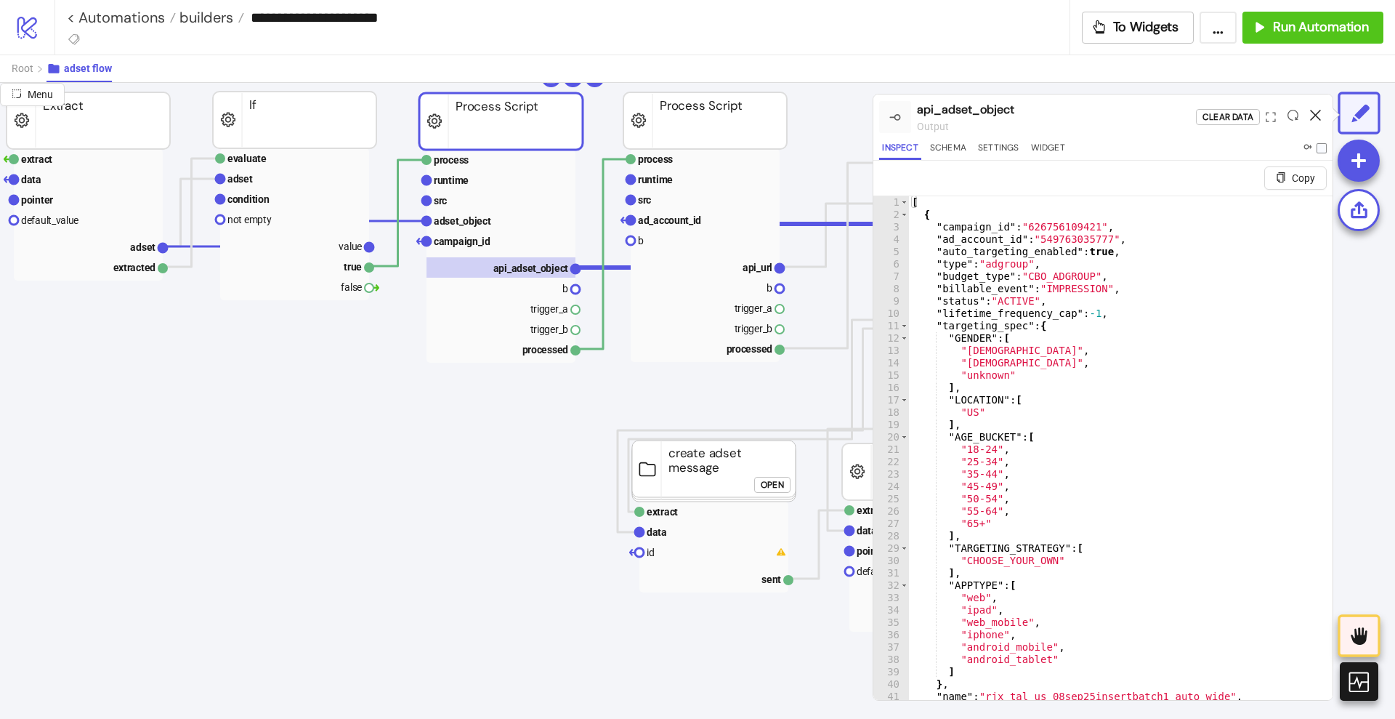
click at [1315, 112] on icon at bounding box center [1315, 115] width 11 height 11
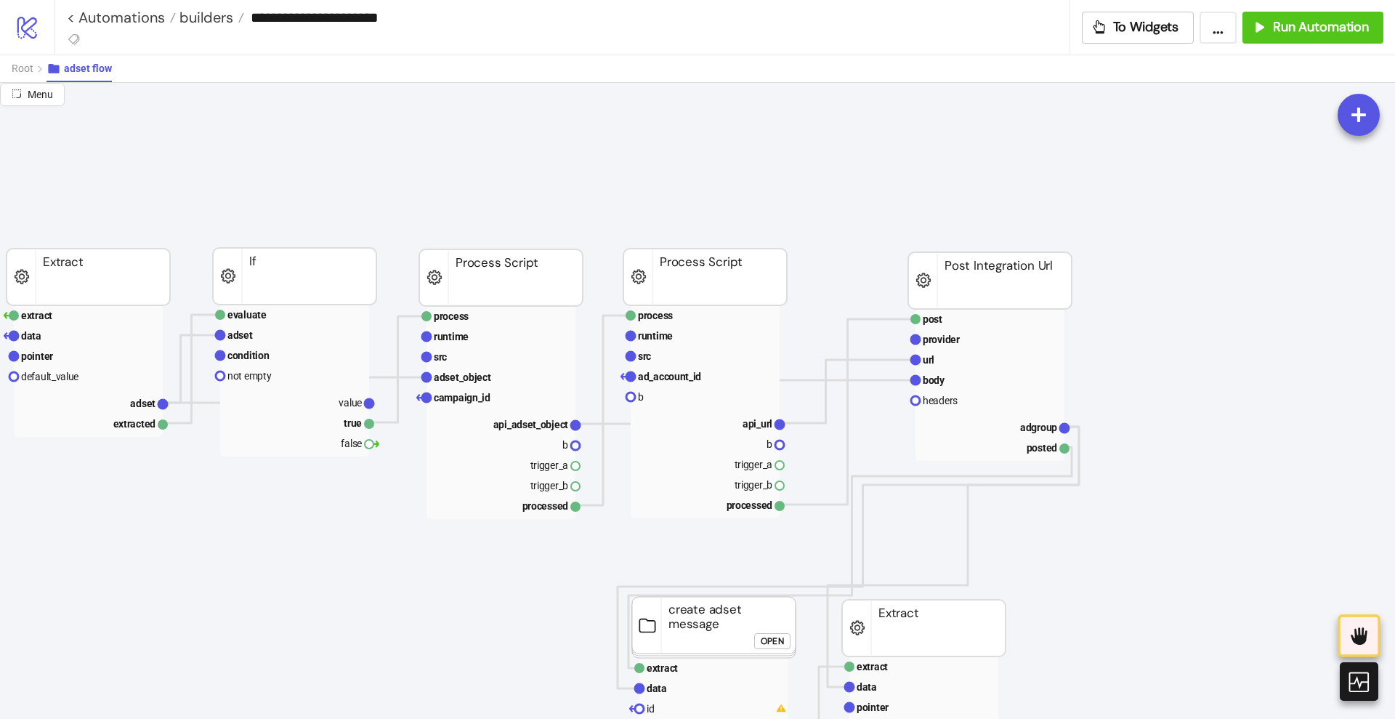
scroll to position [91, 182]
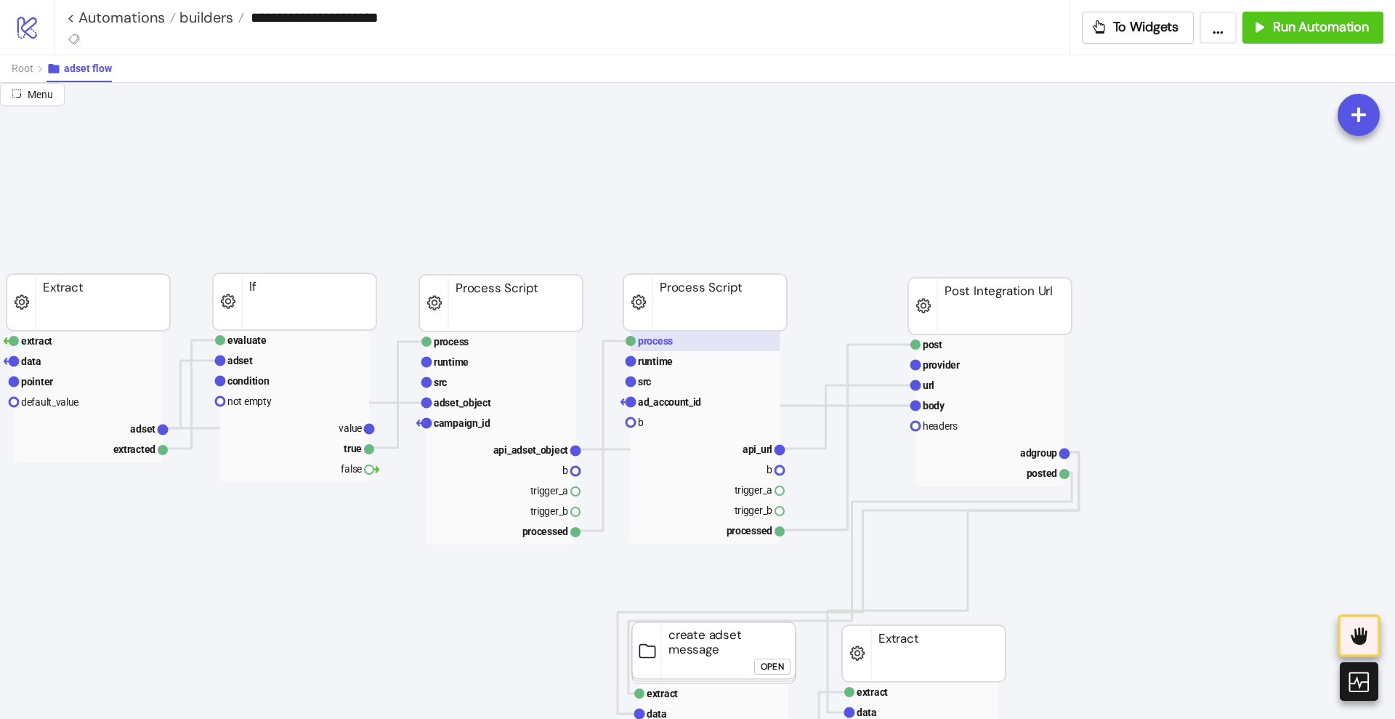
click at [660, 344] on text "process" at bounding box center [655, 341] width 35 height 12
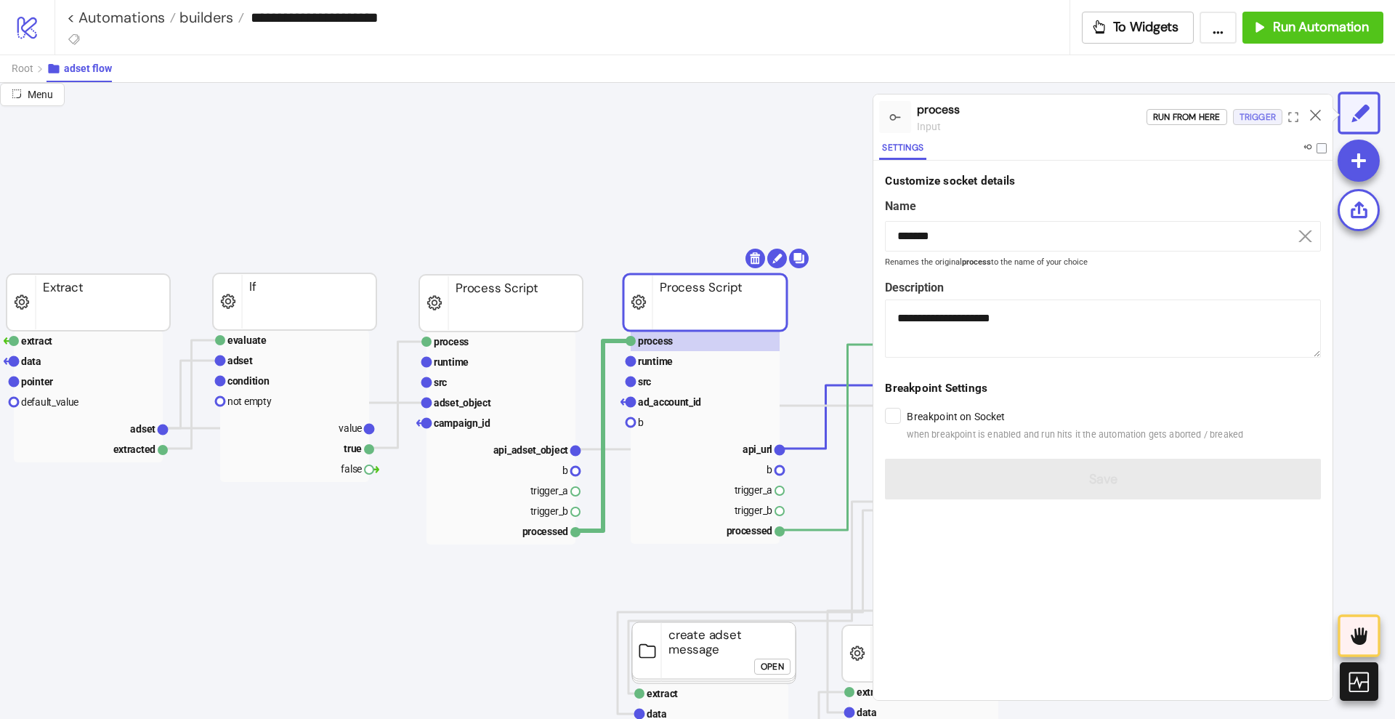
click at [1257, 123] on div "Trigger" at bounding box center [1258, 117] width 36 height 17
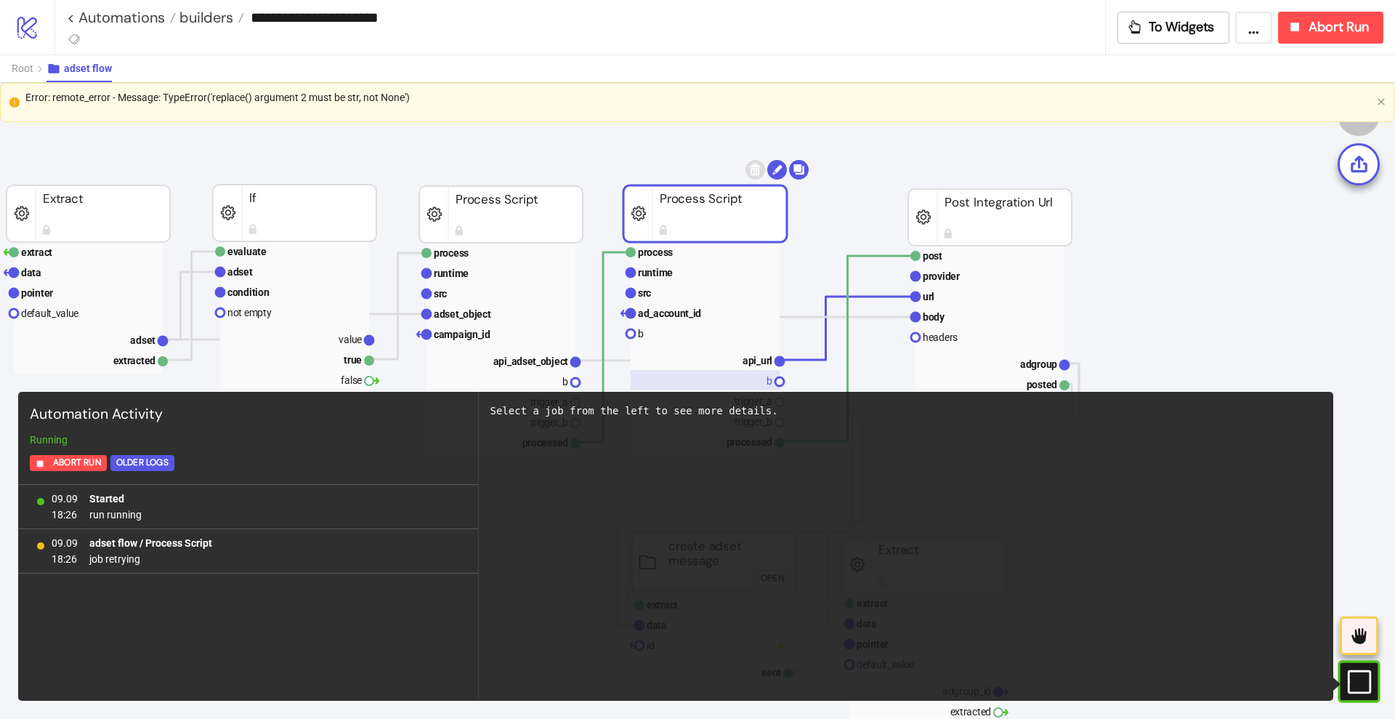
scroll to position [182, 182]
click at [1306, 43] on div "**********" at bounding box center [725, 27] width 1341 height 55
click at [1305, 36] on button "Abort Run" at bounding box center [1330, 28] width 105 height 32
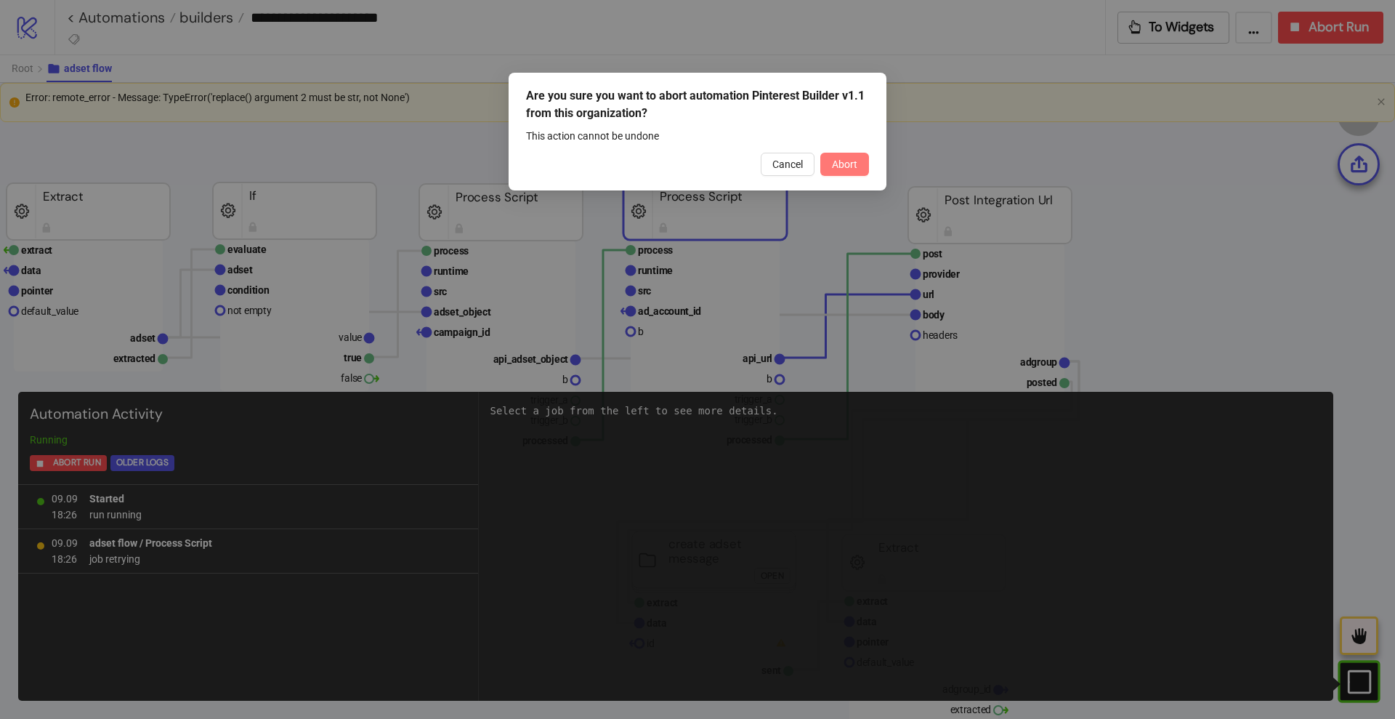
click at [835, 173] on button "Abort" at bounding box center [844, 164] width 49 height 23
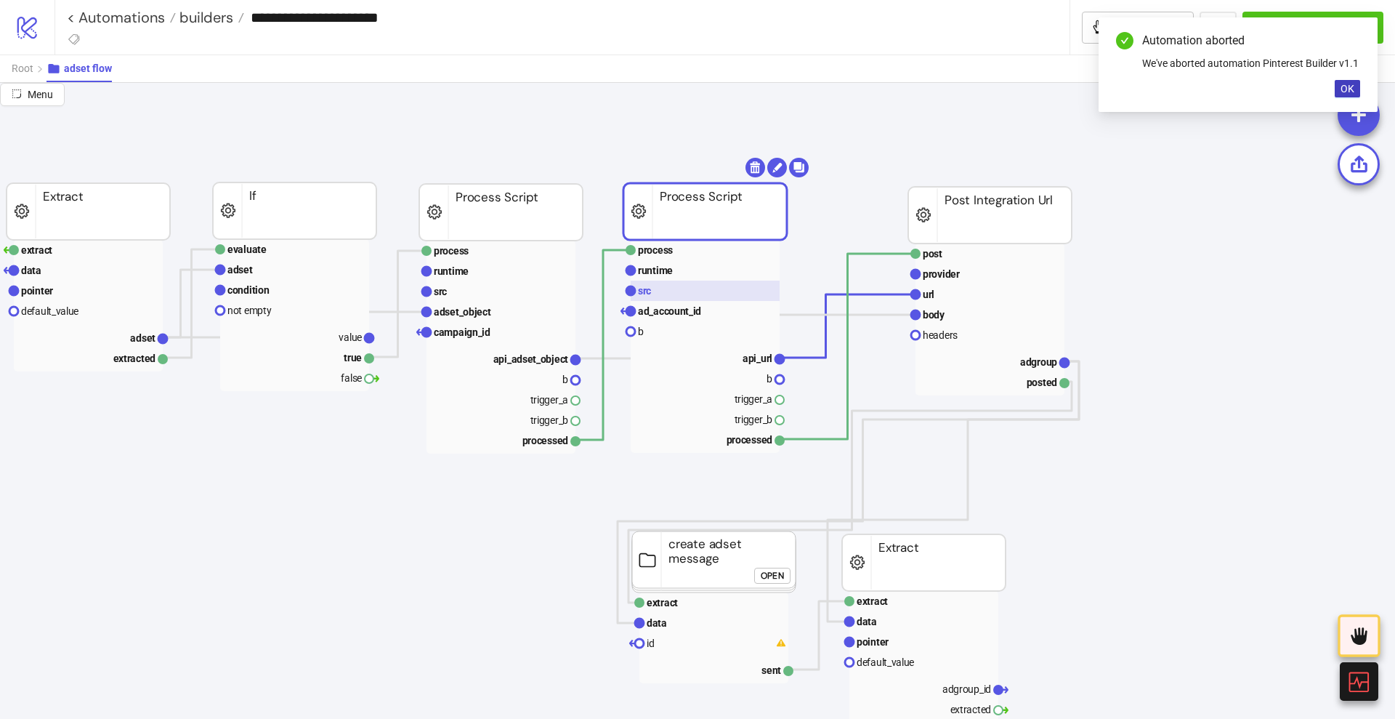
click at [660, 294] on rect at bounding box center [705, 291] width 149 height 20
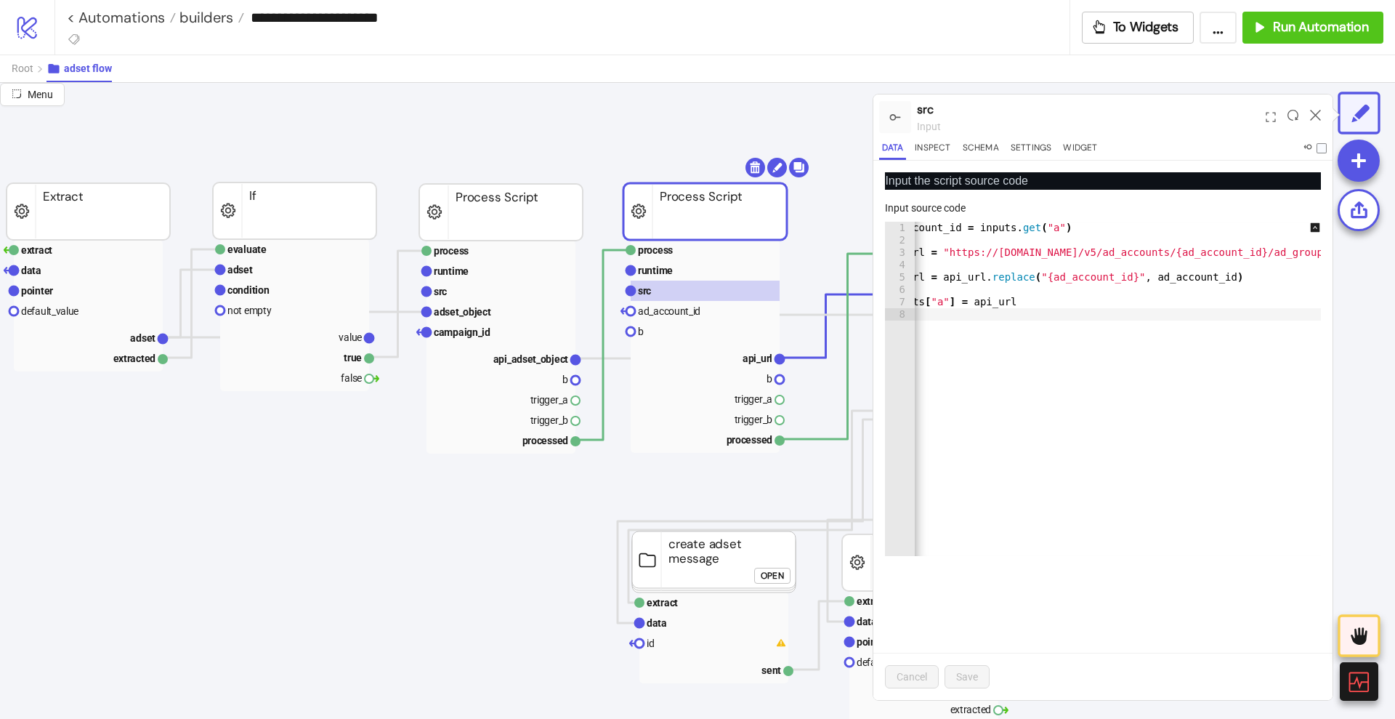
scroll to position [0, 0]
click at [709, 315] on rect at bounding box center [705, 311] width 149 height 20
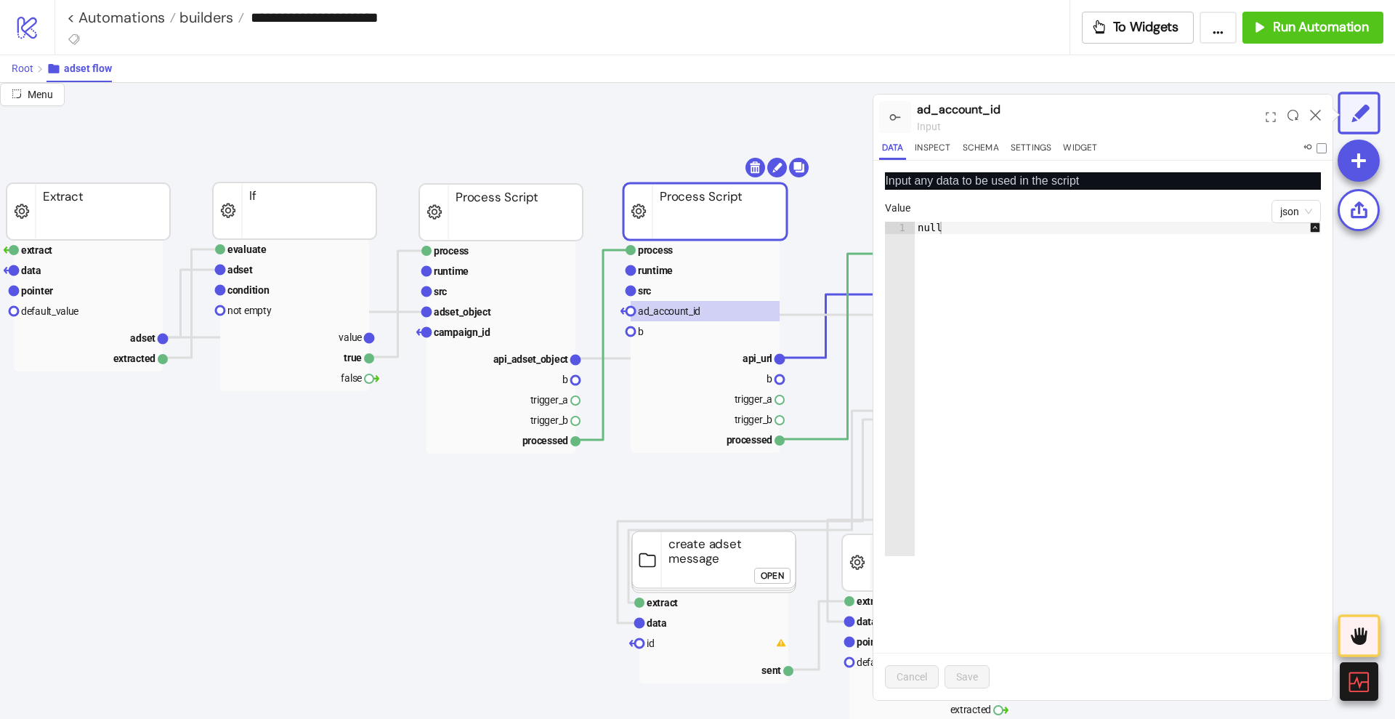
click at [20, 69] on span "Root" at bounding box center [23, 68] width 22 height 12
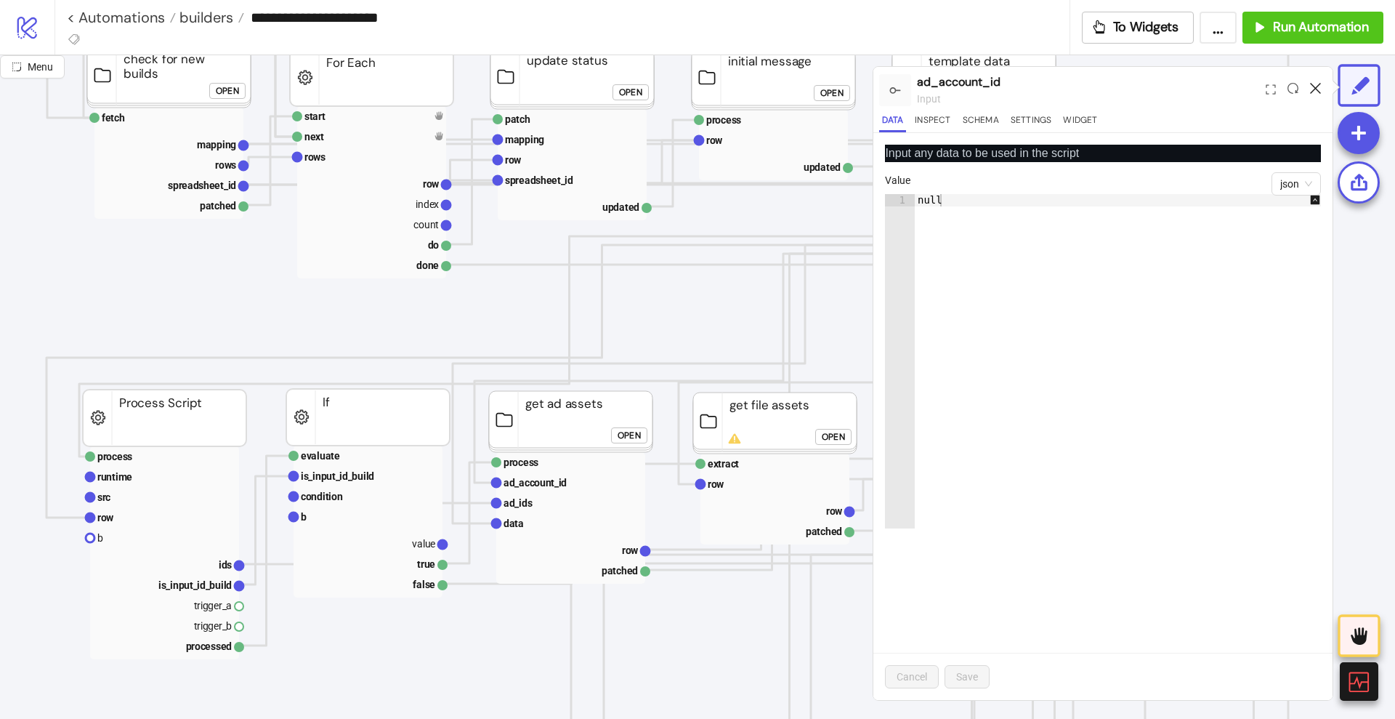
click at [1320, 83] on icon at bounding box center [1315, 88] width 11 height 11
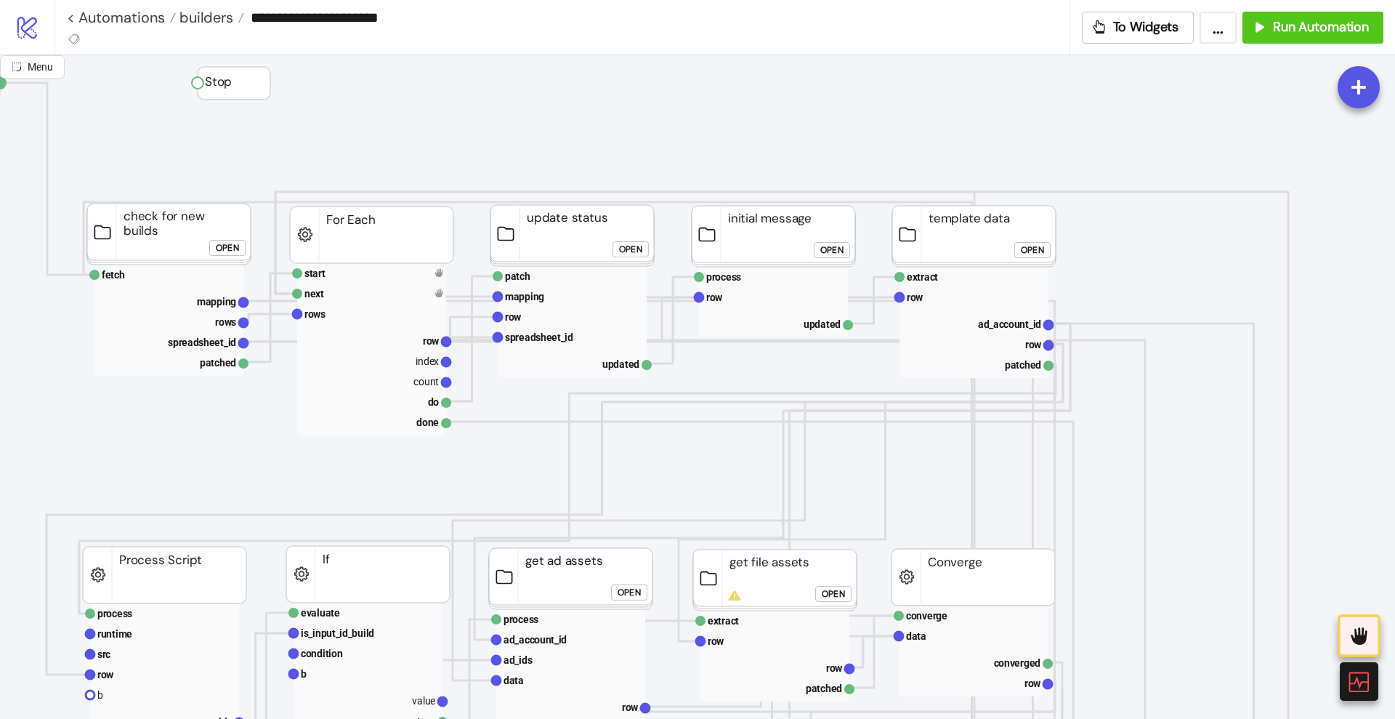
scroll to position [0, 182]
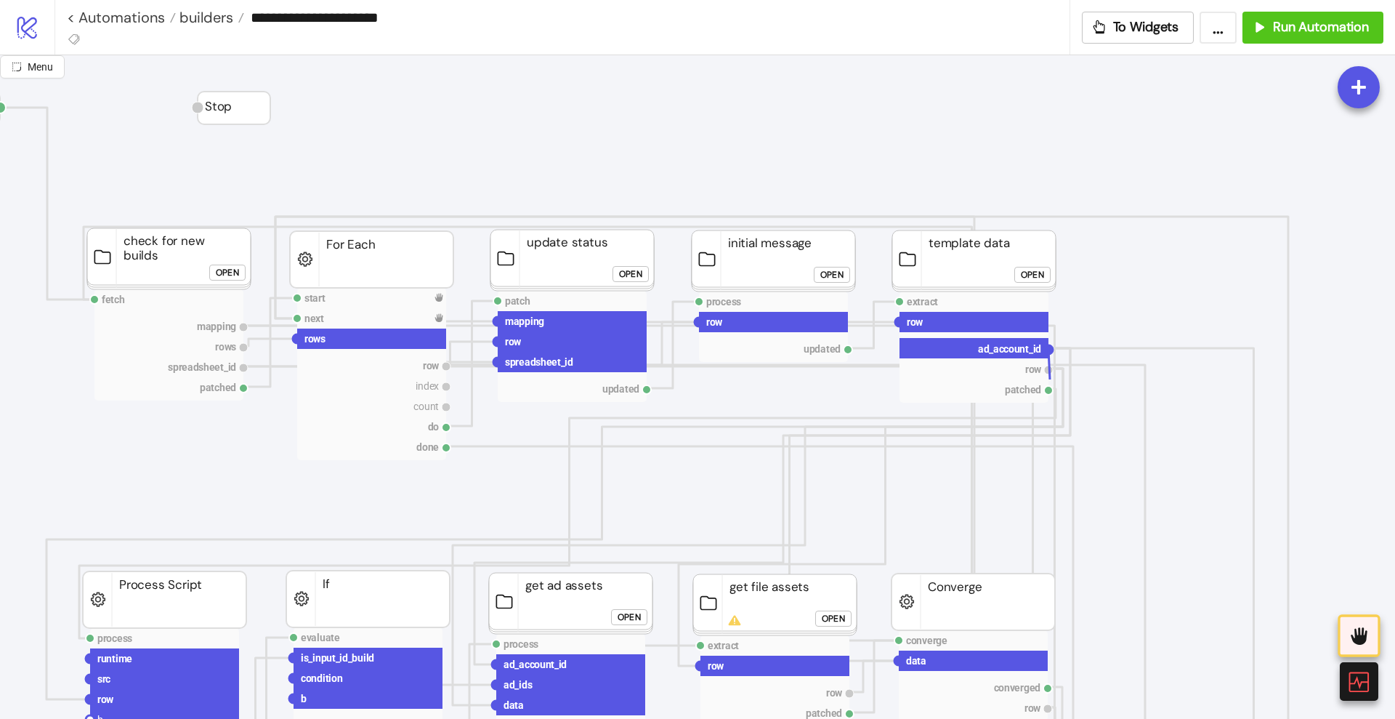
drag, startPoint x: 1048, startPoint y: 352, endPoint x: 970, endPoint y: 413, distance: 98.9
click at [1033, 394] on g "extract row ad_account_id row patched" at bounding box center [974, 346] width 158 height 111
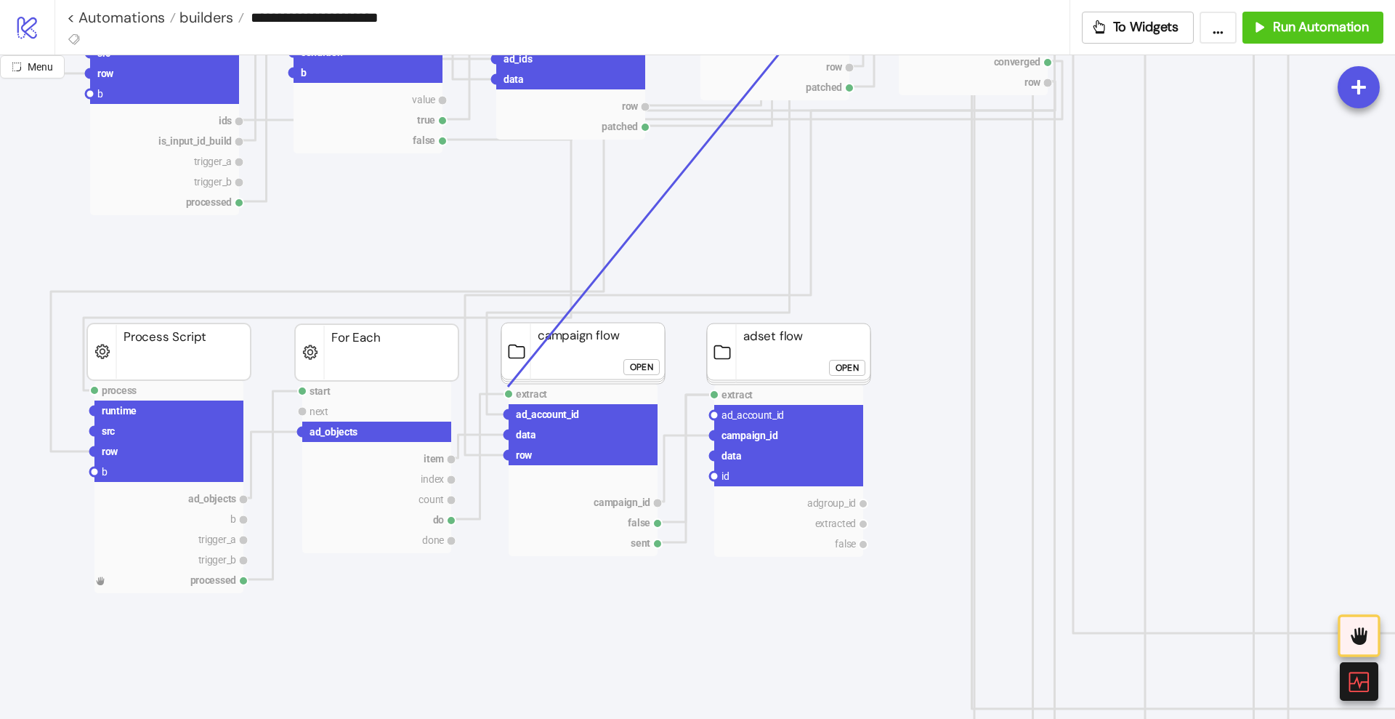
scroll to position [636, 182]
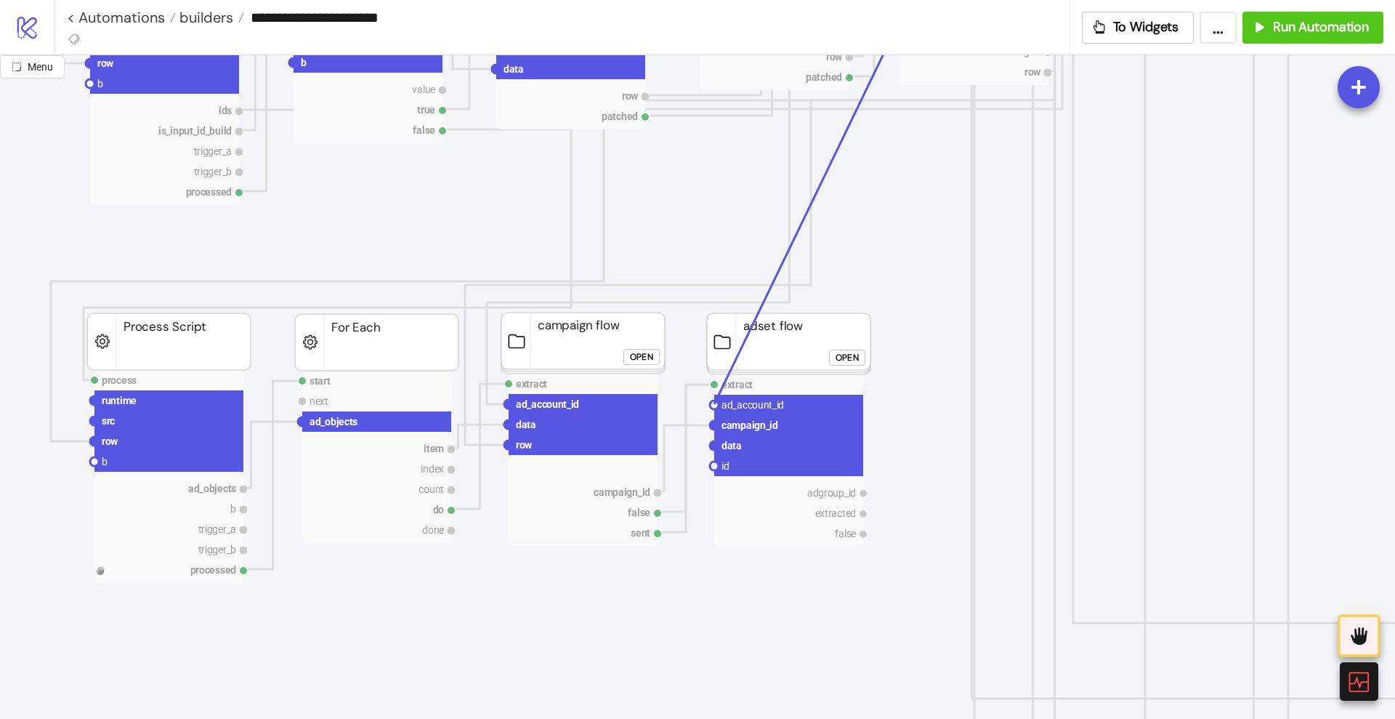
click at [714, 404] on circle at bounding box center [714, 404] width 9 height 9
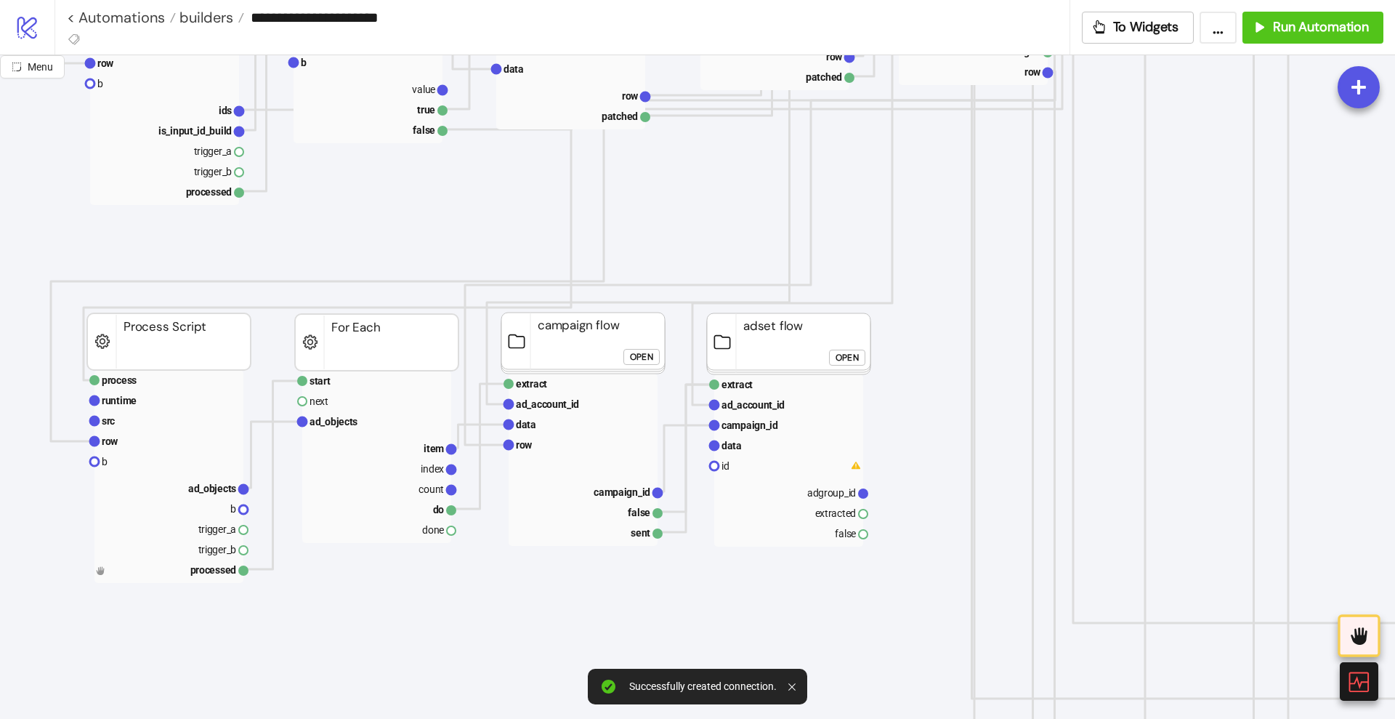
click at [836, 360] on div "Open" at bounding box center [847, 358] width 23 height 17
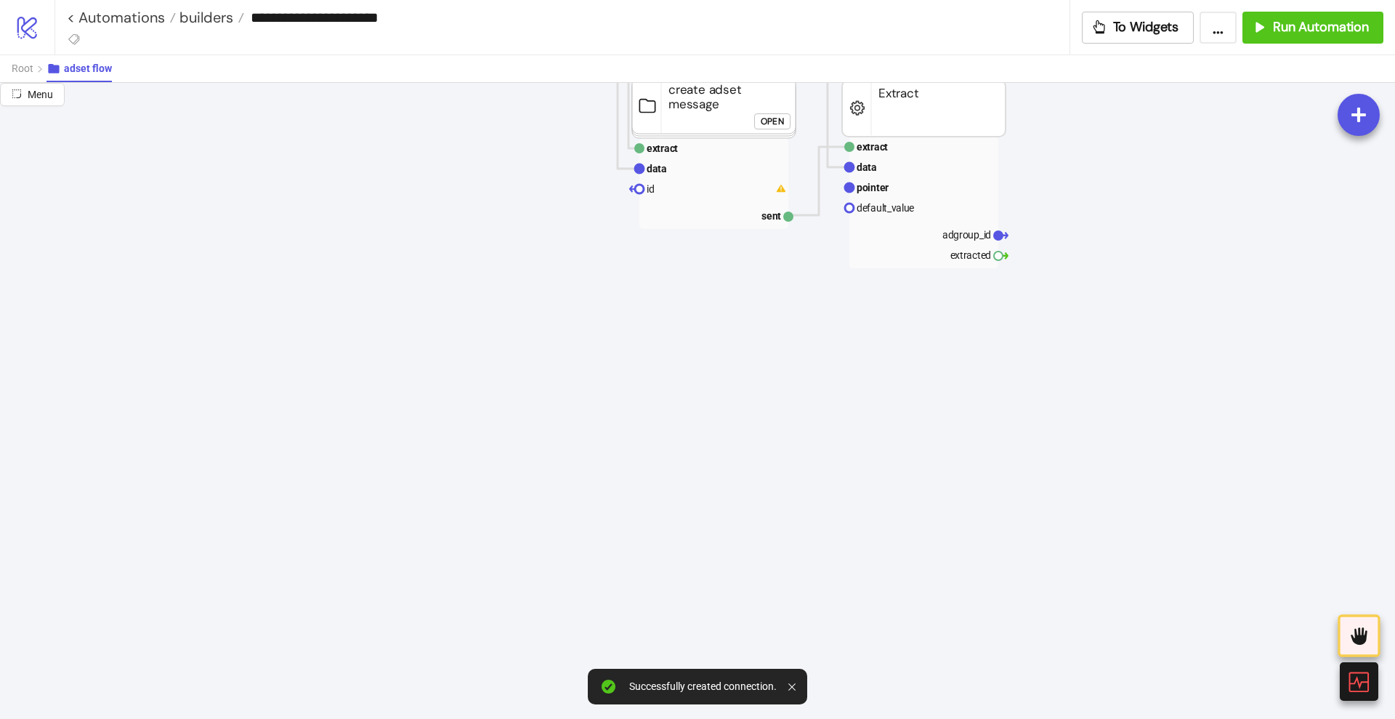
scroll to position [91, 182]
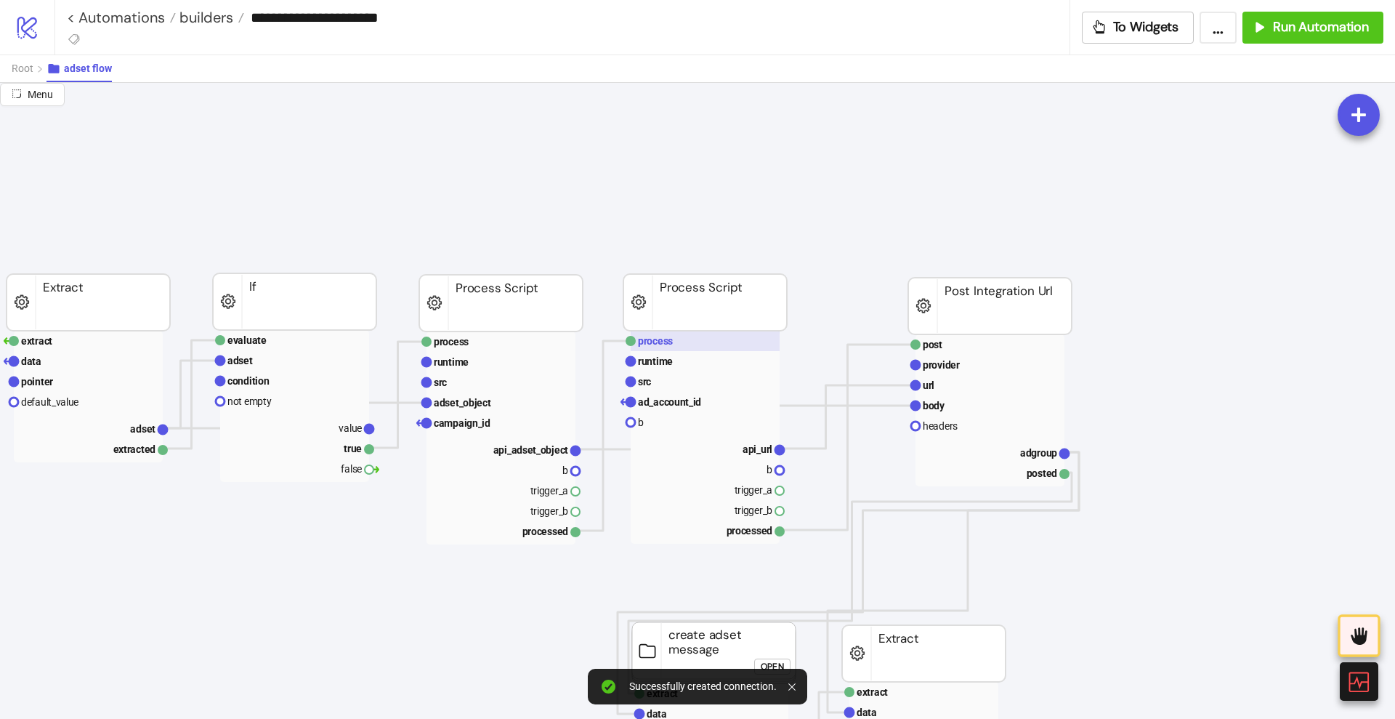
click at [666, 346] on text "process" at bounding box center [655, 341] width 35 height 12
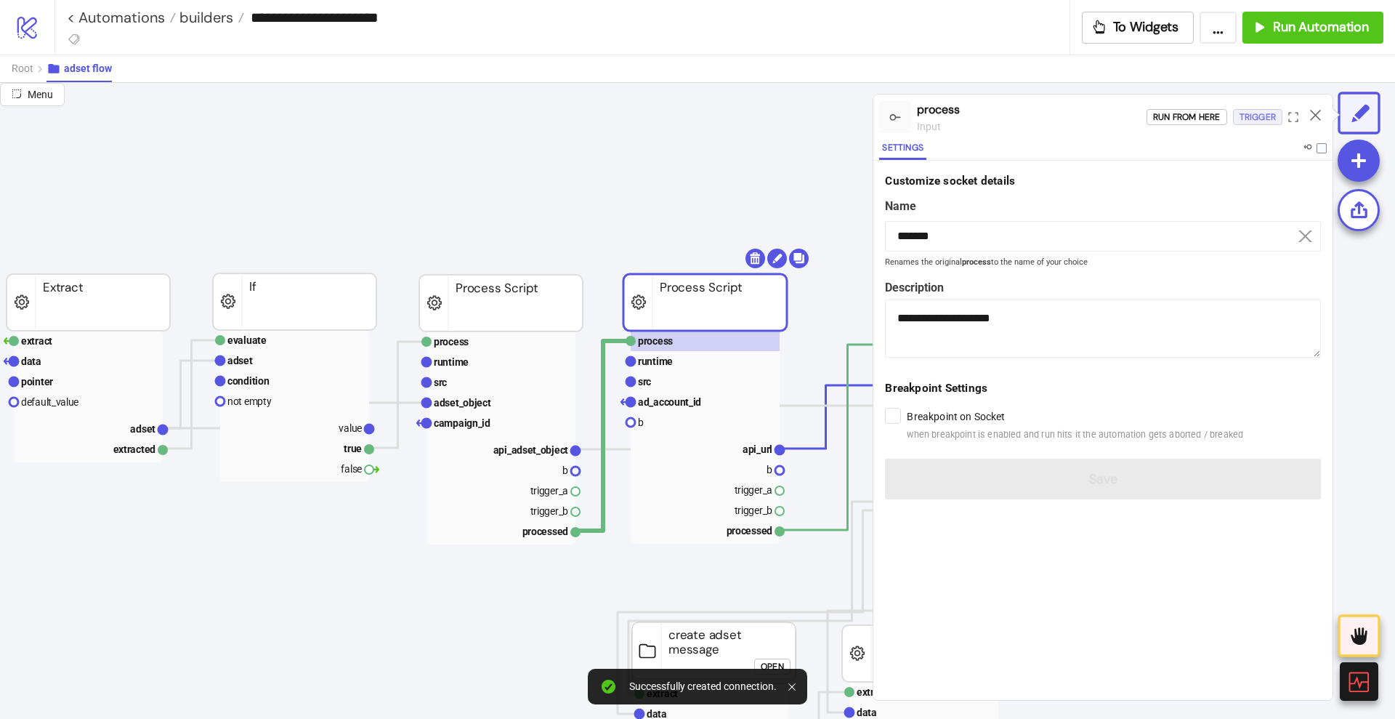
click at [1250, 114] on div "Trigger" at bounding box center [1258, 117] width 36 height 17
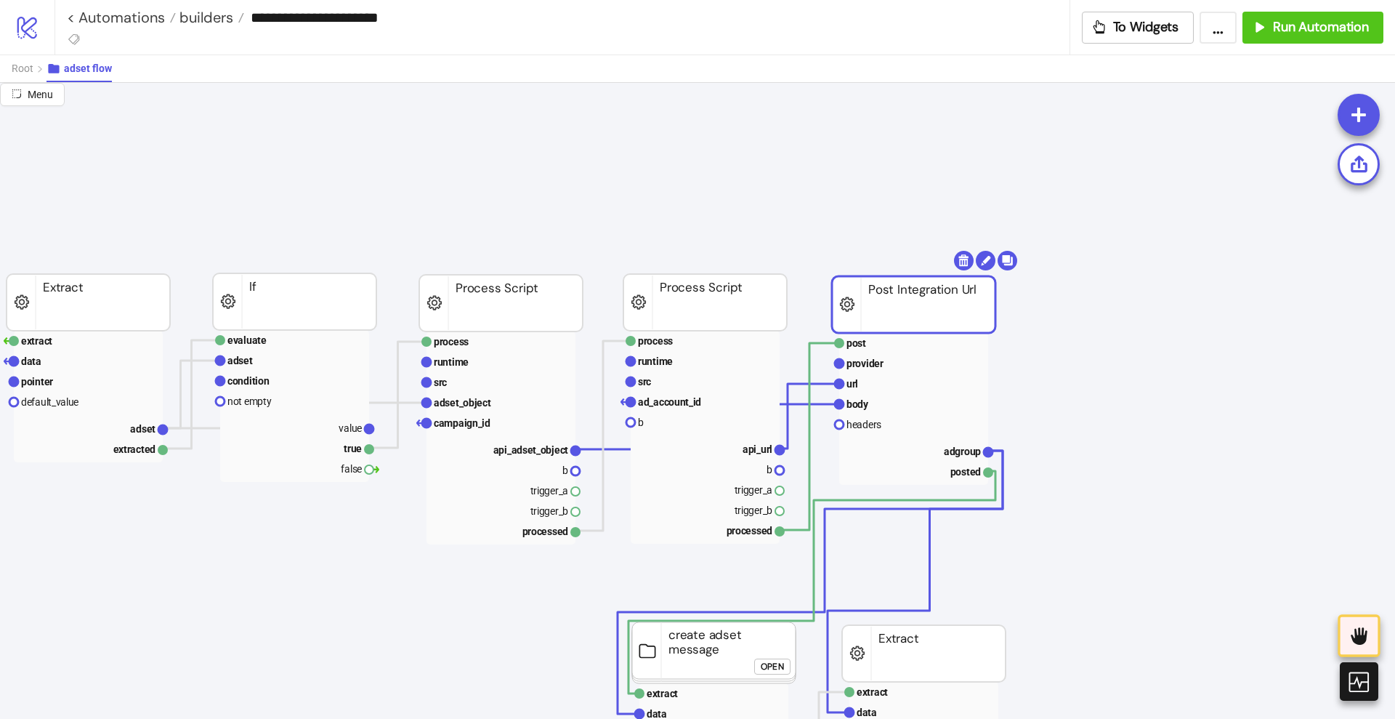
drag, startPoint x: 991, startPoint y: 309, endPoint x: 916, endPoint y: 306, distance: 75.6
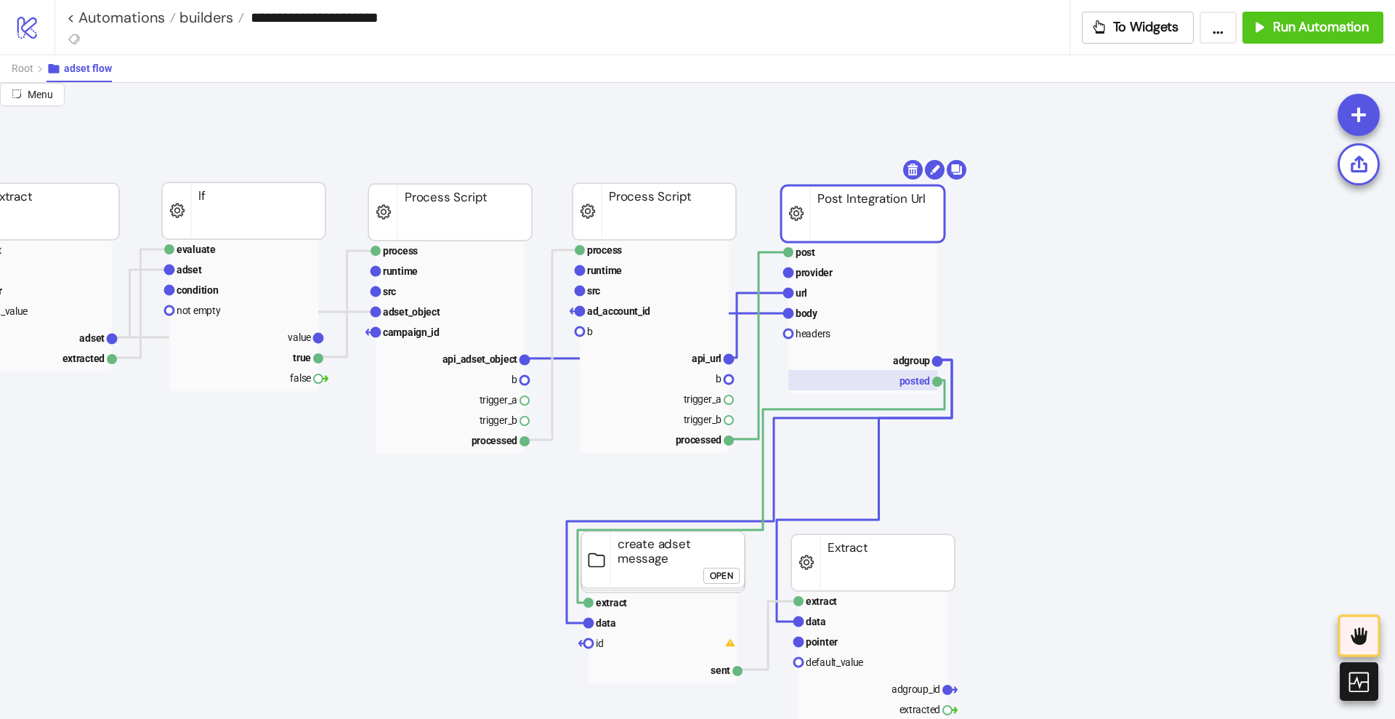
scroll to position [182, 273]
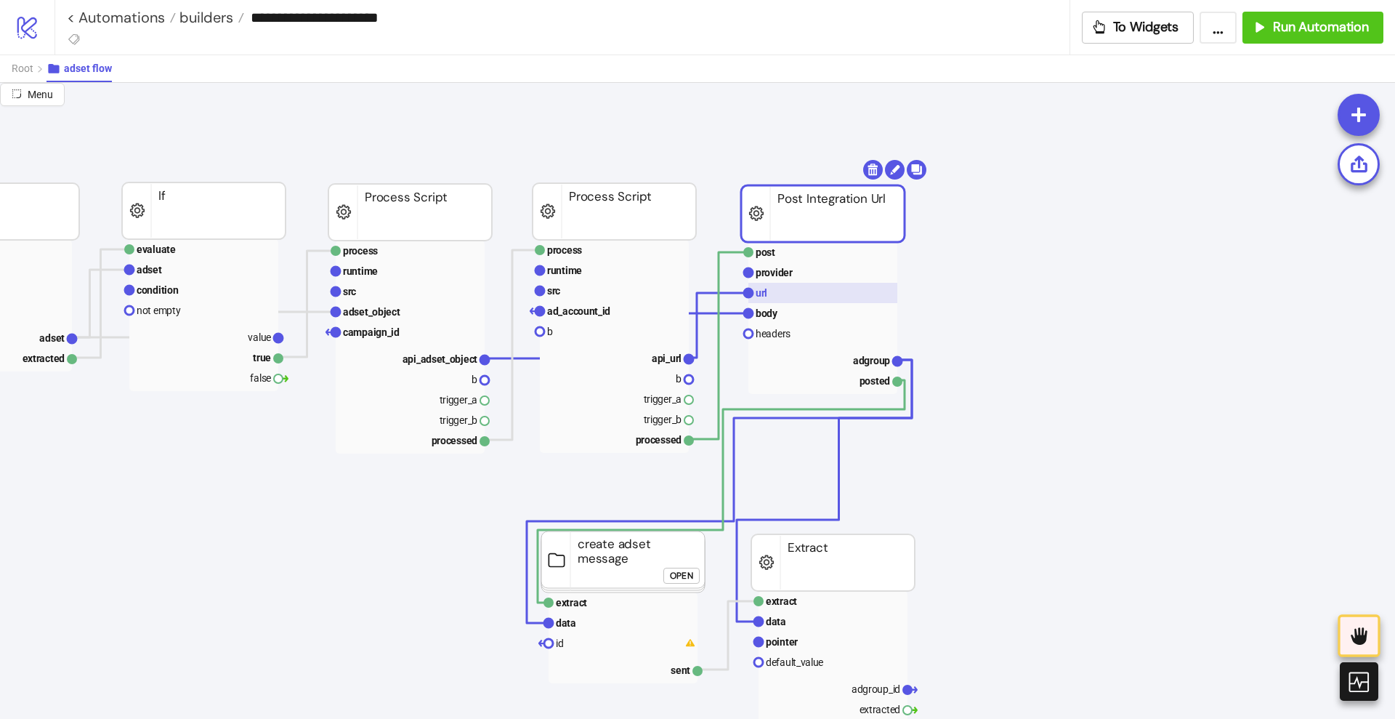
click at [781, 298] on rect at bounding box center [823, 293] width 149 height 20
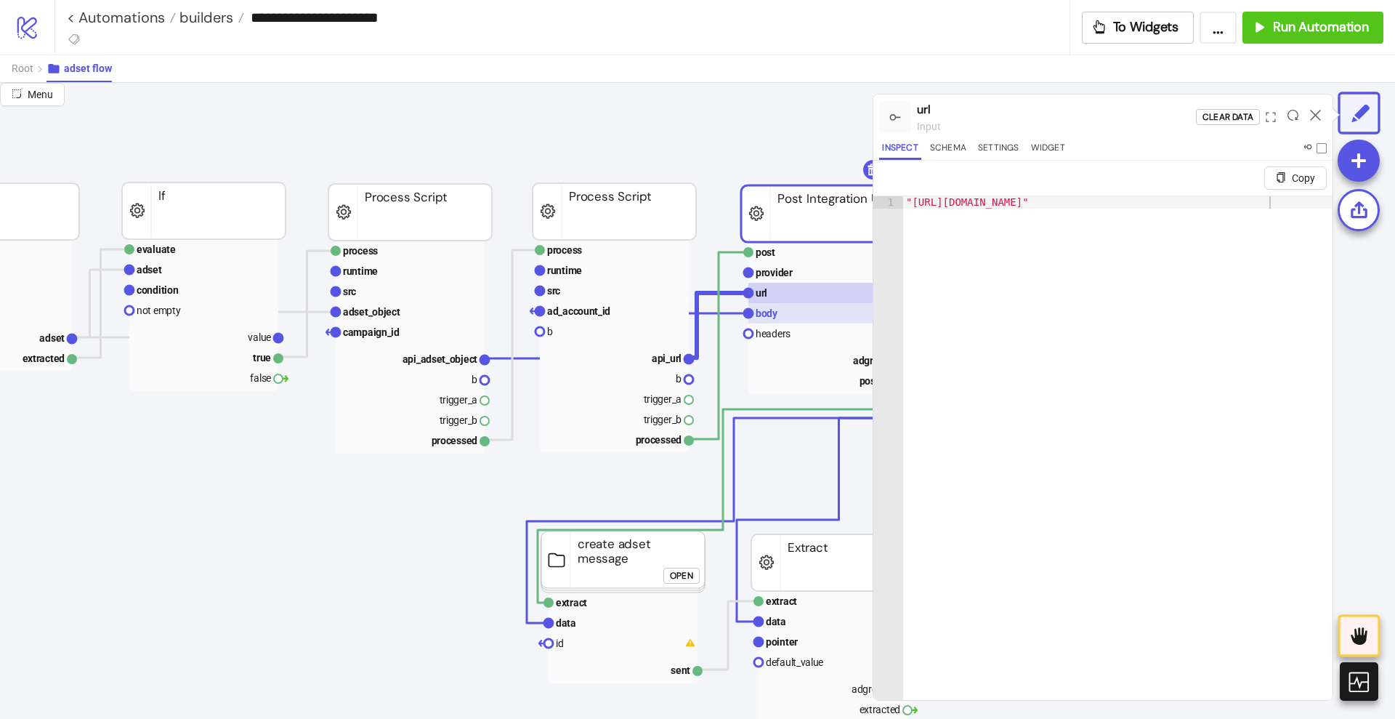
click at [775, 310] on text "body" at bounding box center [767, 313] width 23 height 12
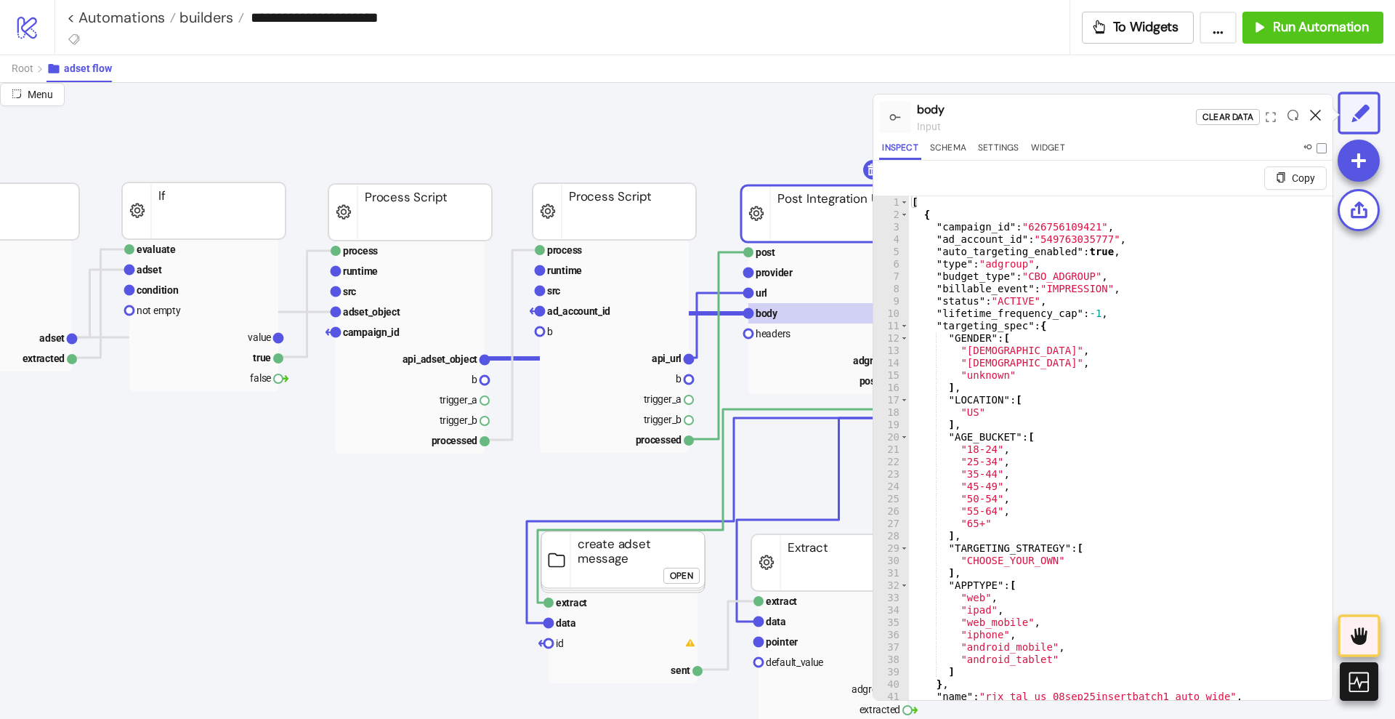
click at [1318, 111] on icon at bounding box center [1315, 115] width 11 height 11
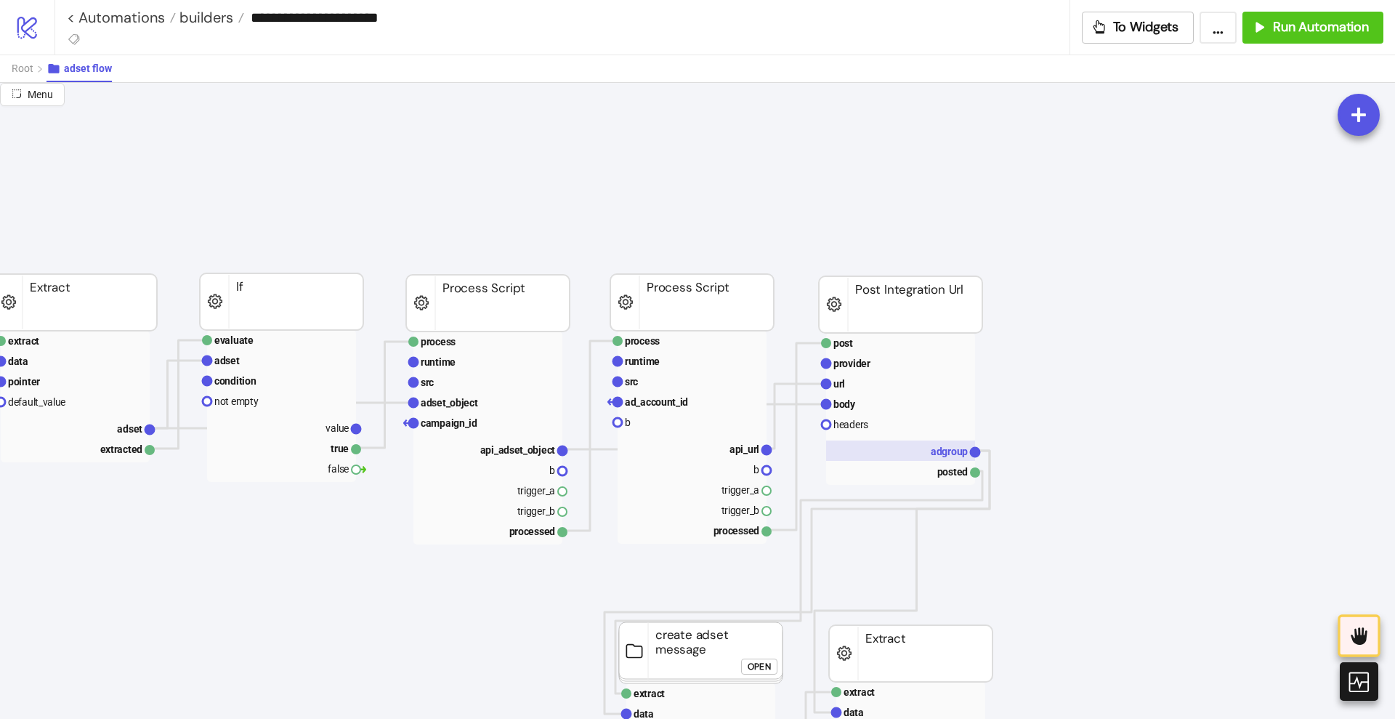
scroll to position [91, 0]
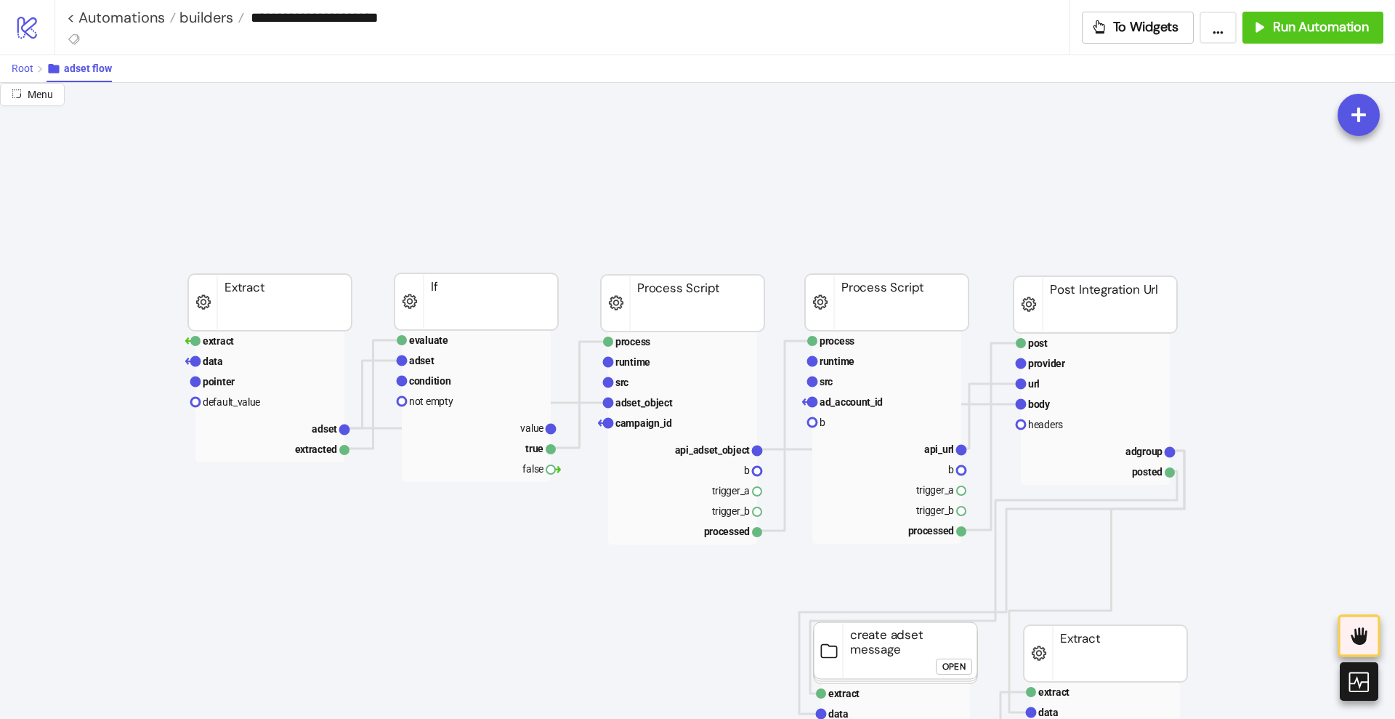
click at [23, 68] on span "Root" at bounding box center [23, 68] width 22 height 12
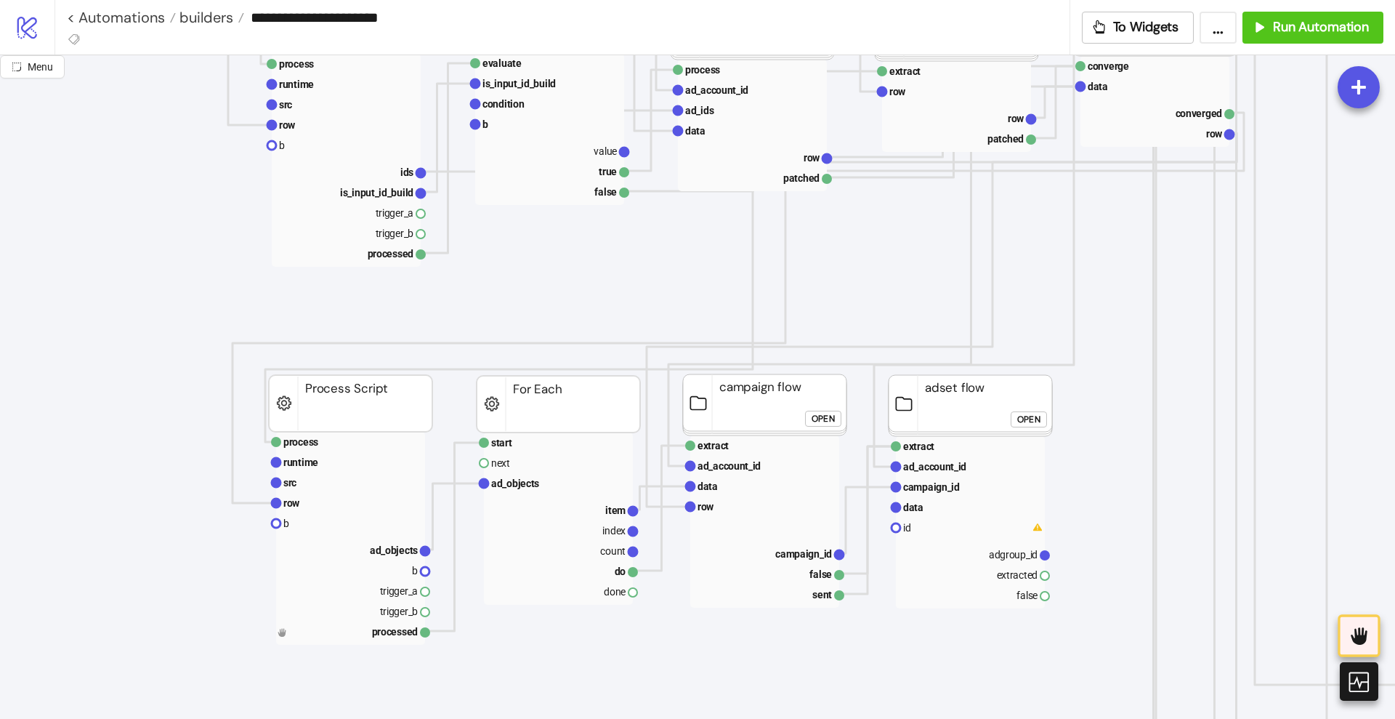
scroll to position [636, 0]
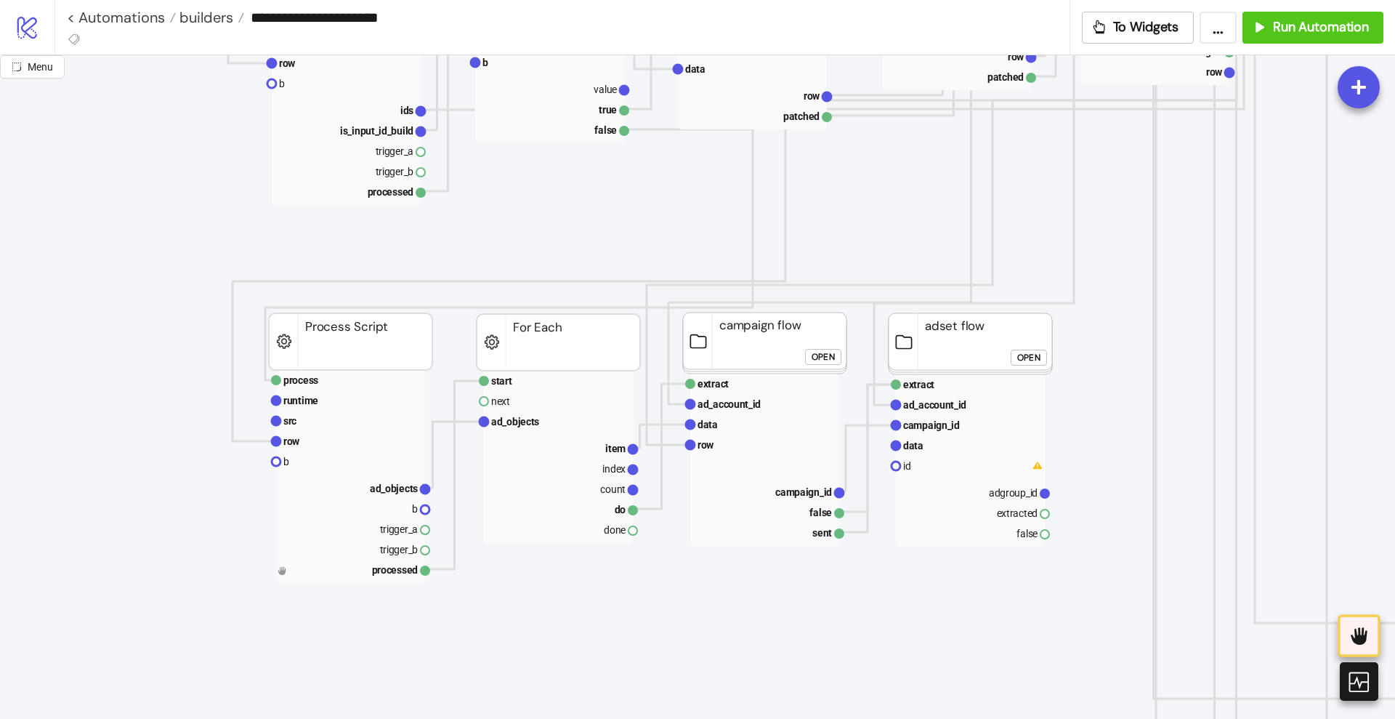
click at [824, 361] on div "Open" at bounding box center [823, 357] width 23 height 17
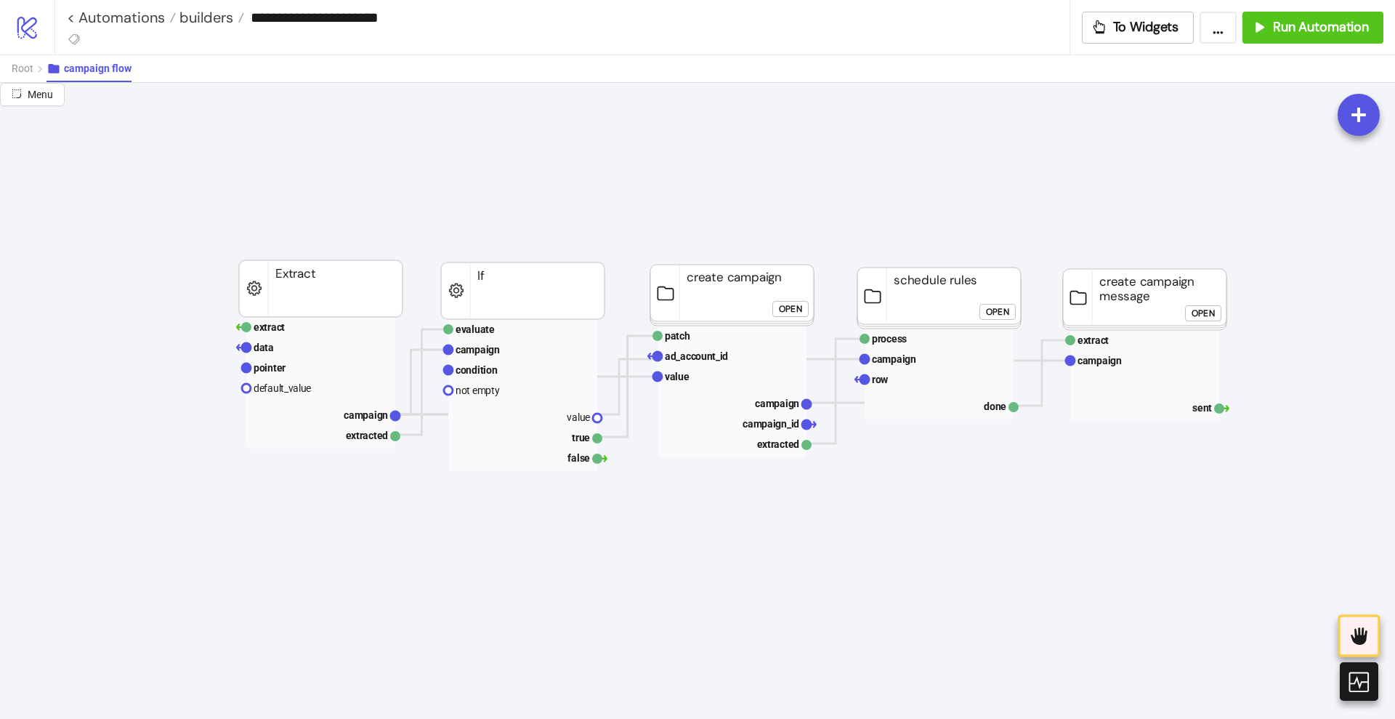
scroll to position [0, 0]
click at [20, 70] on span "Root" at bounding box center [23, 68] width 22 height 12
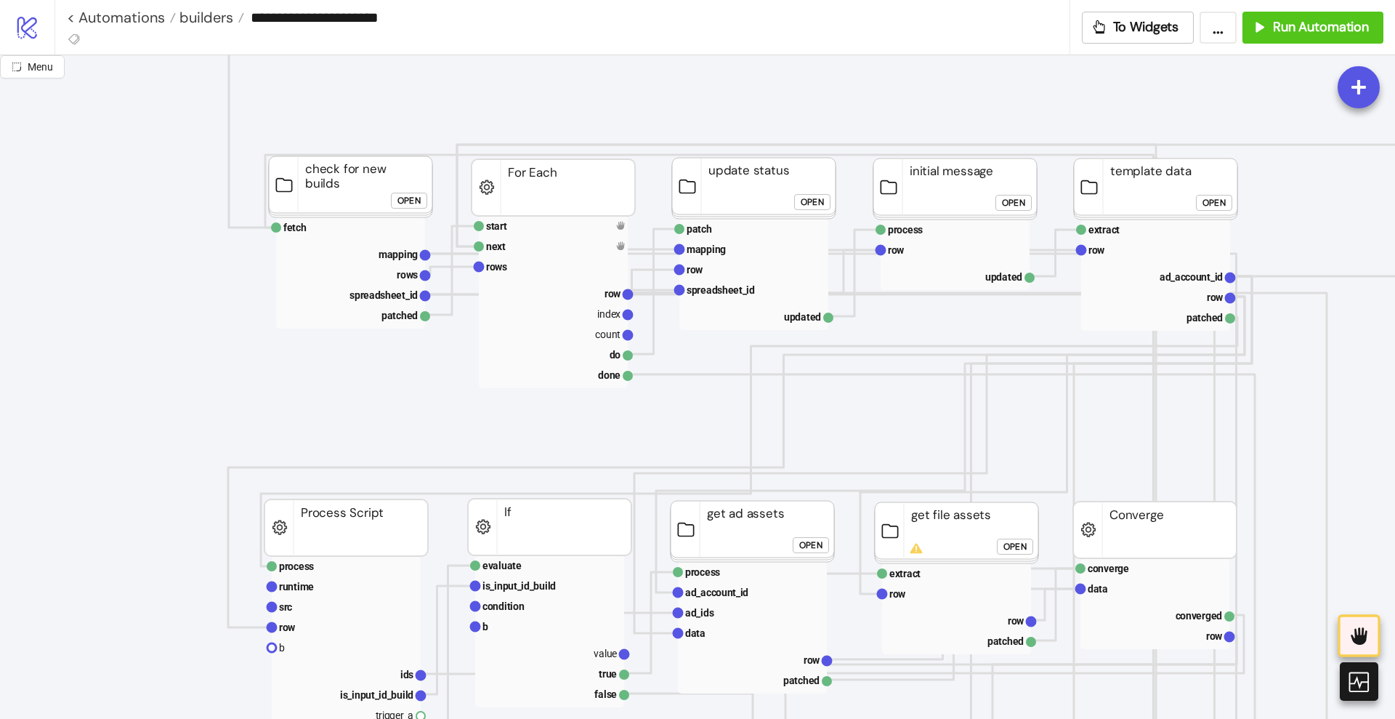
scroll to position [636, 0]
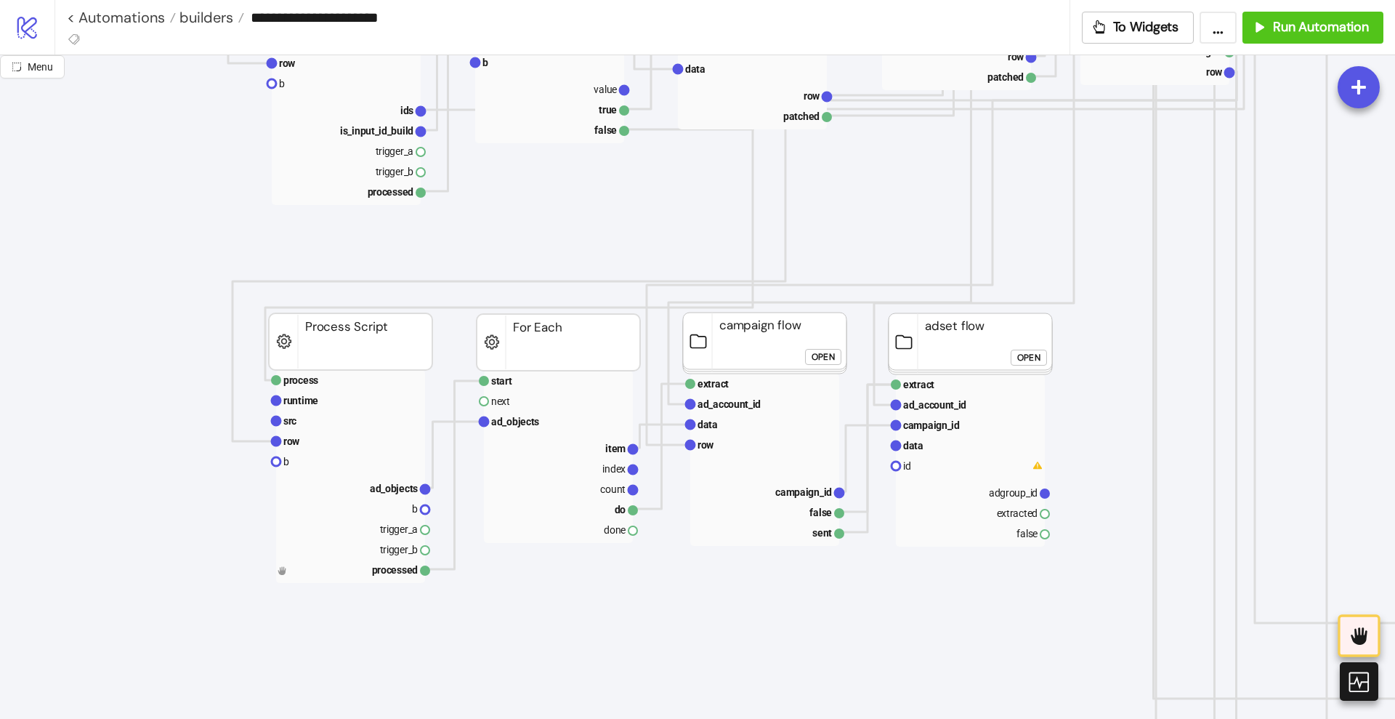
click at [1025, 355] on div "Open" at bounding box center [1028, 358] width 23 height 17
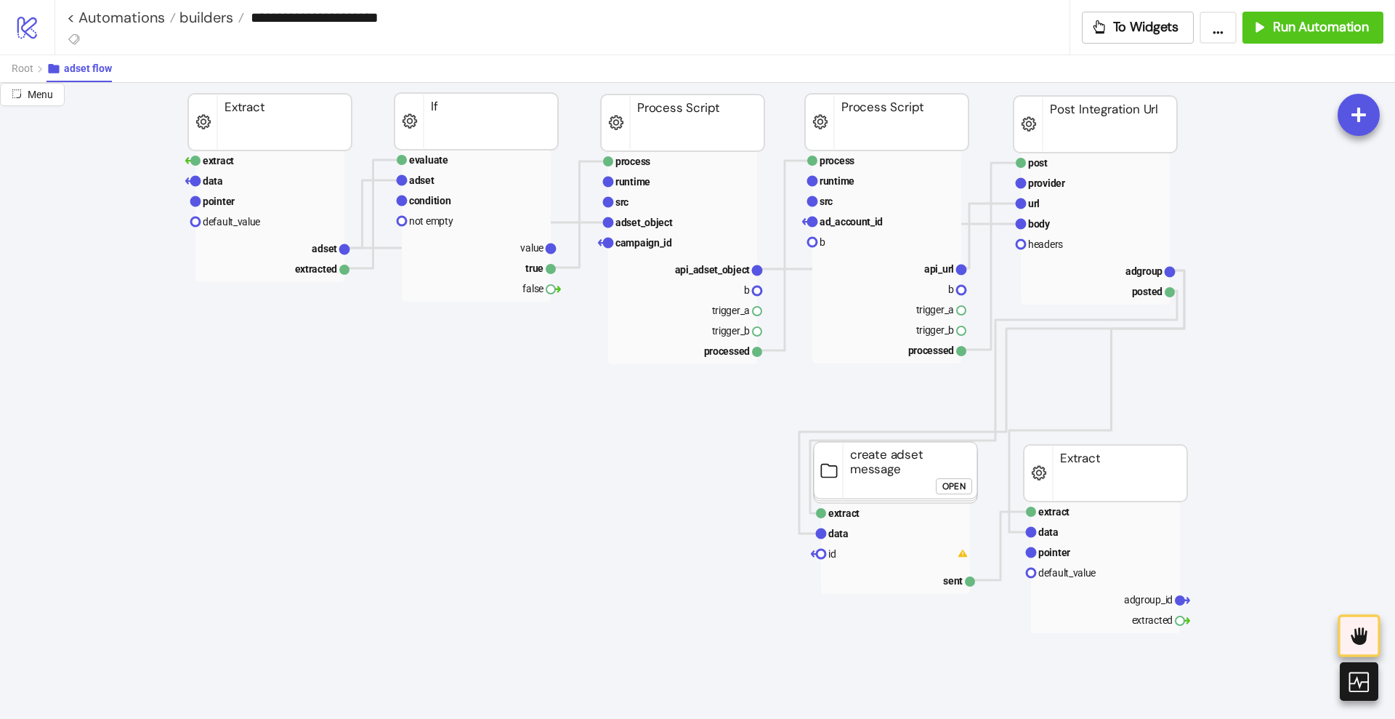
scroll to position [182, 0]
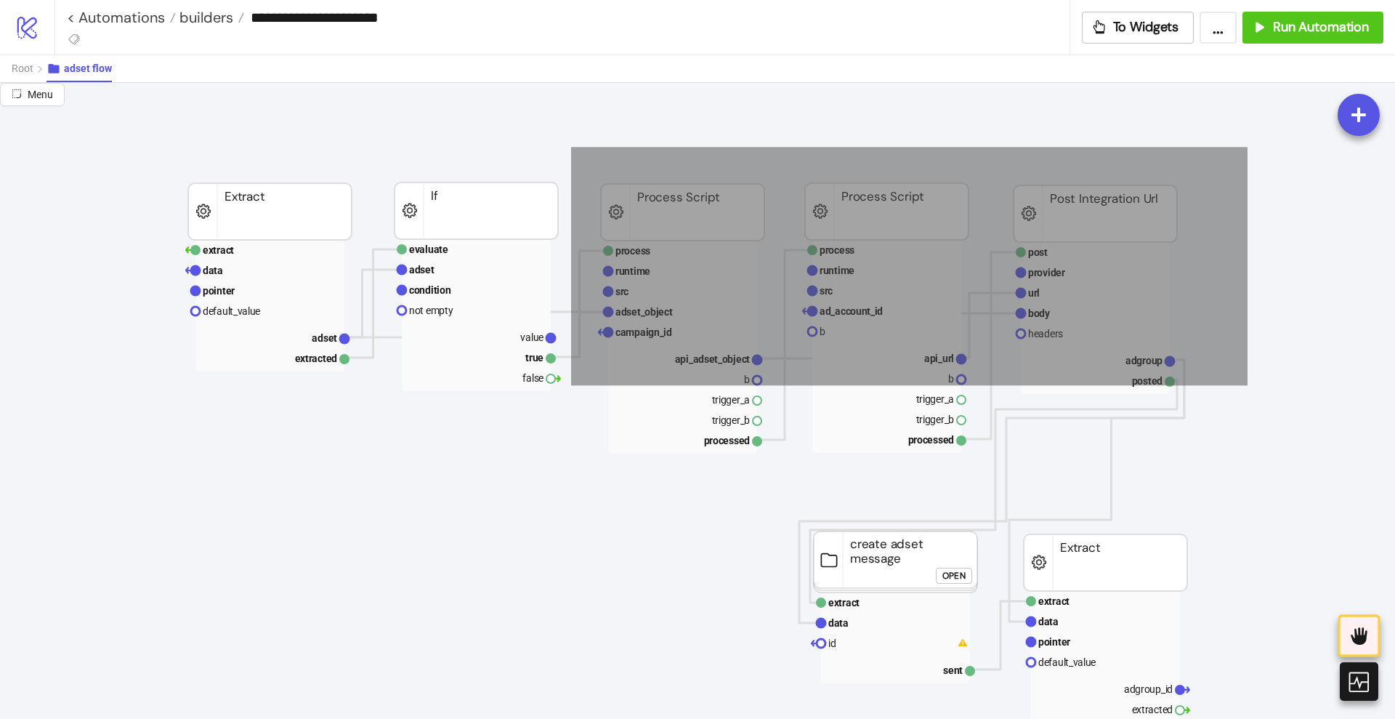
drag, startPoint x: 571, startPoint y: 147, endPoint x: 1248, endPoint y: 385, distance: 717.3
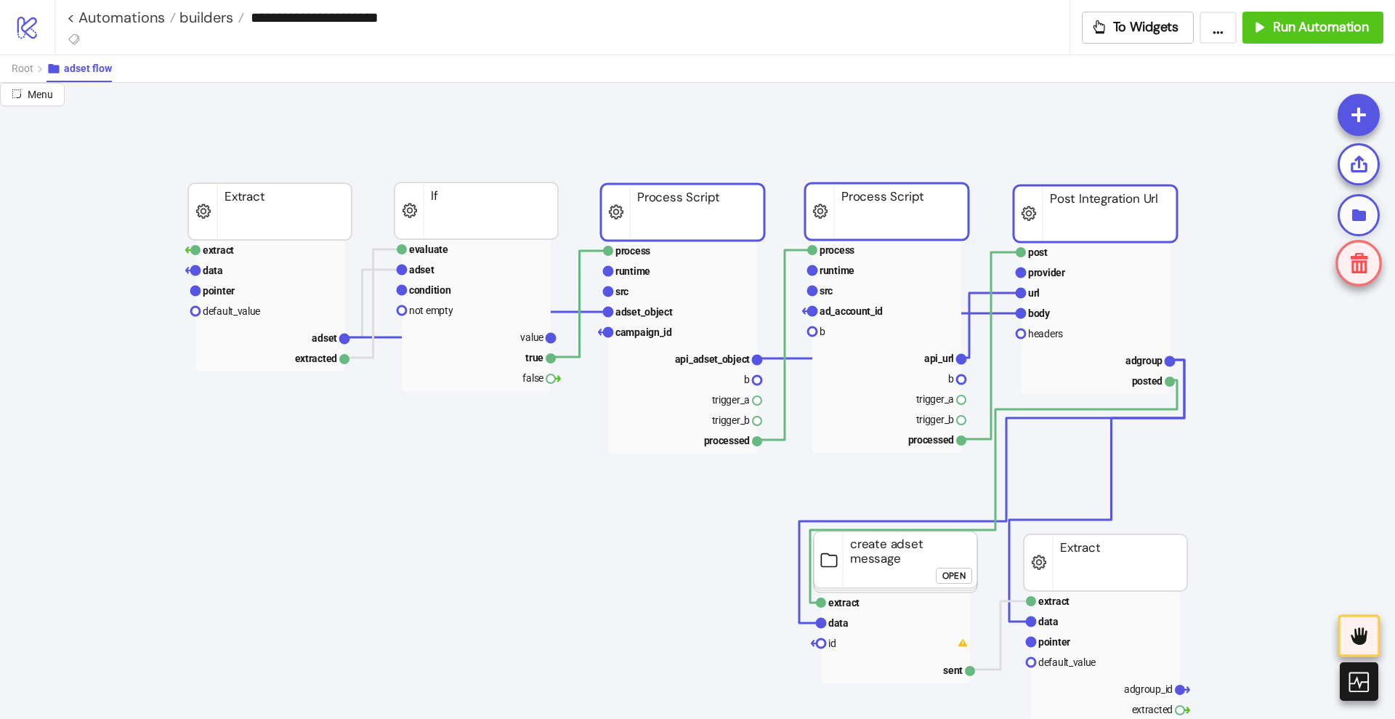
click at [1352, 222] on icon at bounding box center [1359, 215] width 18 height 18
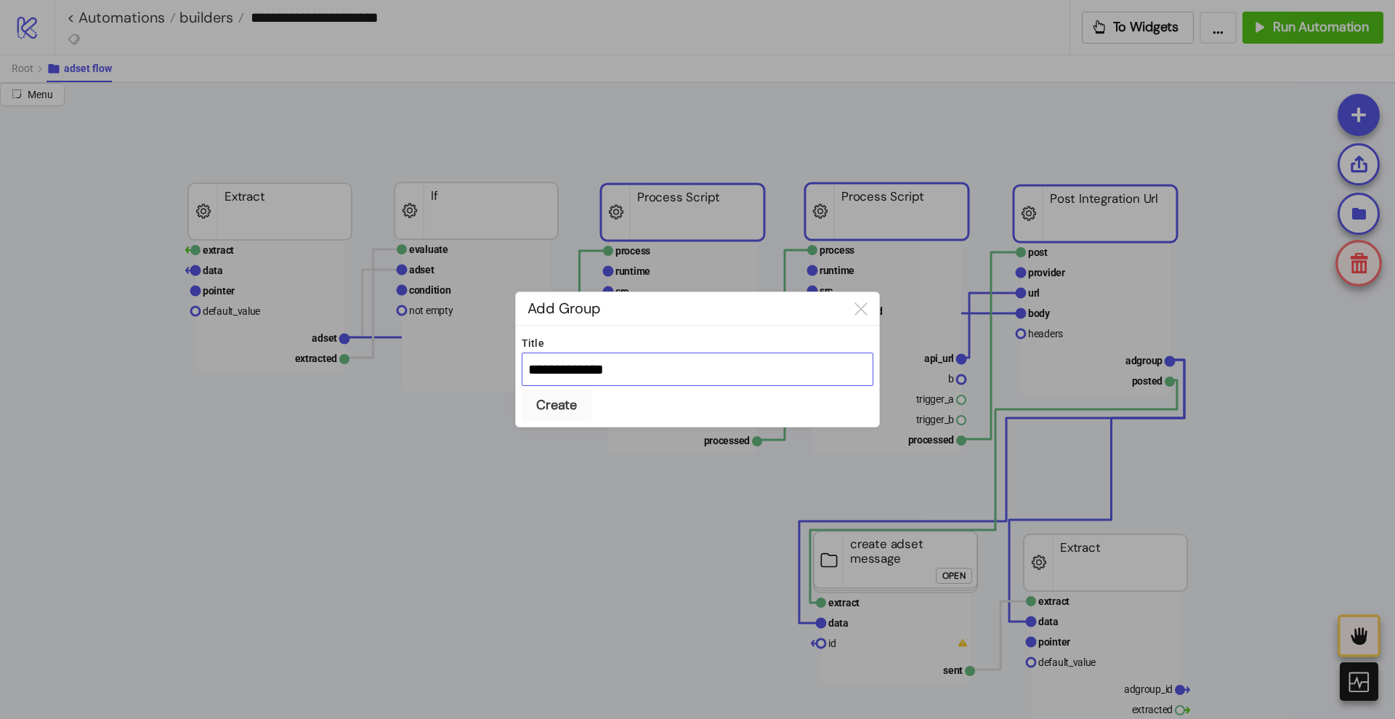
click at [584, 380] on input "**********" at bounding box center [698, 368] width 352 height 33
type input "**********"
click at [522, 389] on button "Create" at bounding box center [557, 405] width 70 height 32
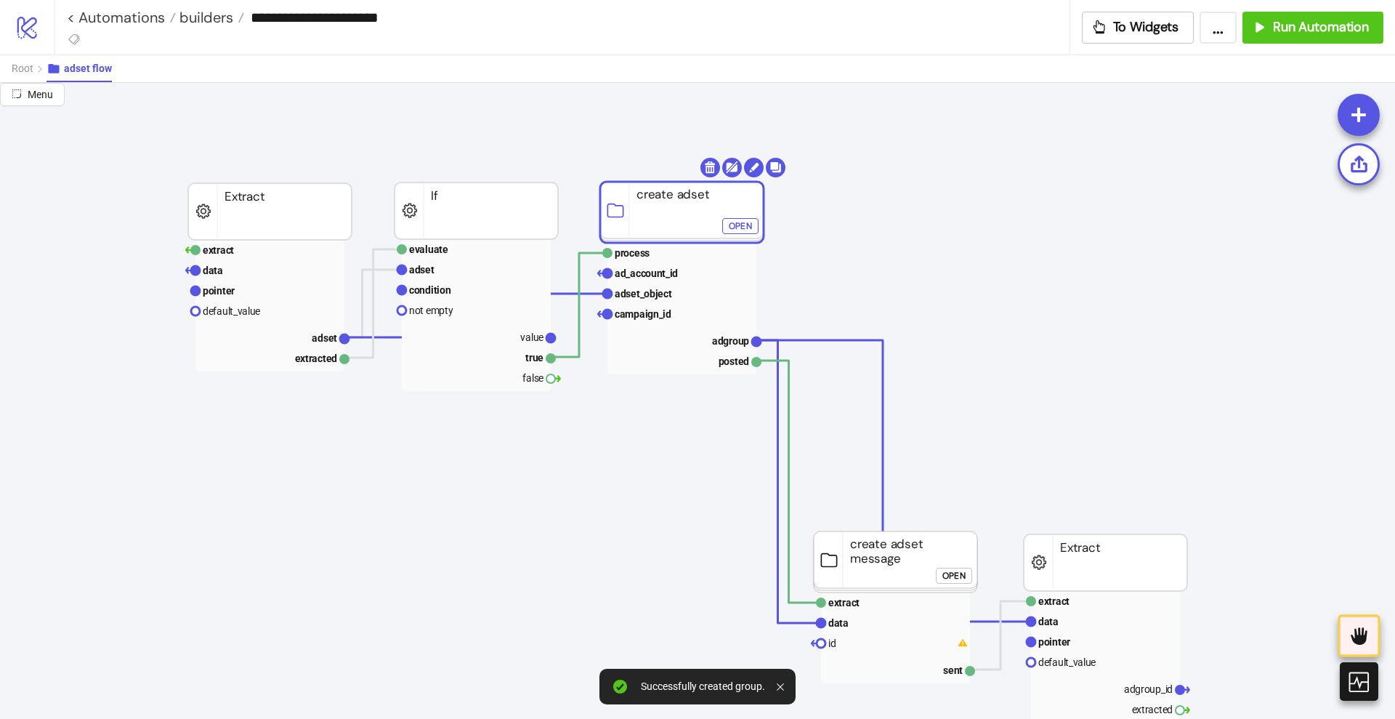
drag, startPoint x: 752, startPoint y: 229, endPoint x: 674, endPoint y: 214, distance: 79.2
click at [674, 214] on rect at bounding box center [682, 212] width 164 height 61
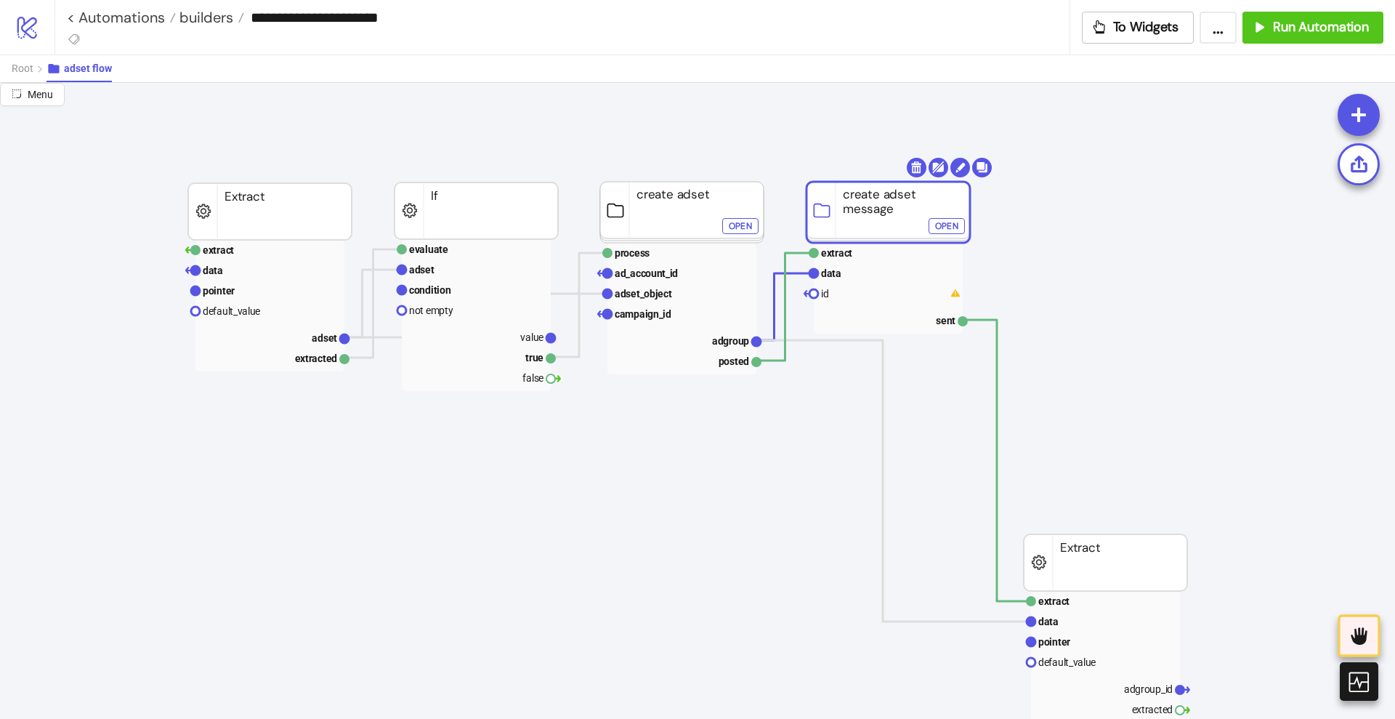
drag, startPoint x: 889, startPoint y: 562, endPoint x: 882, endPoint y: 212, distance: 349.6
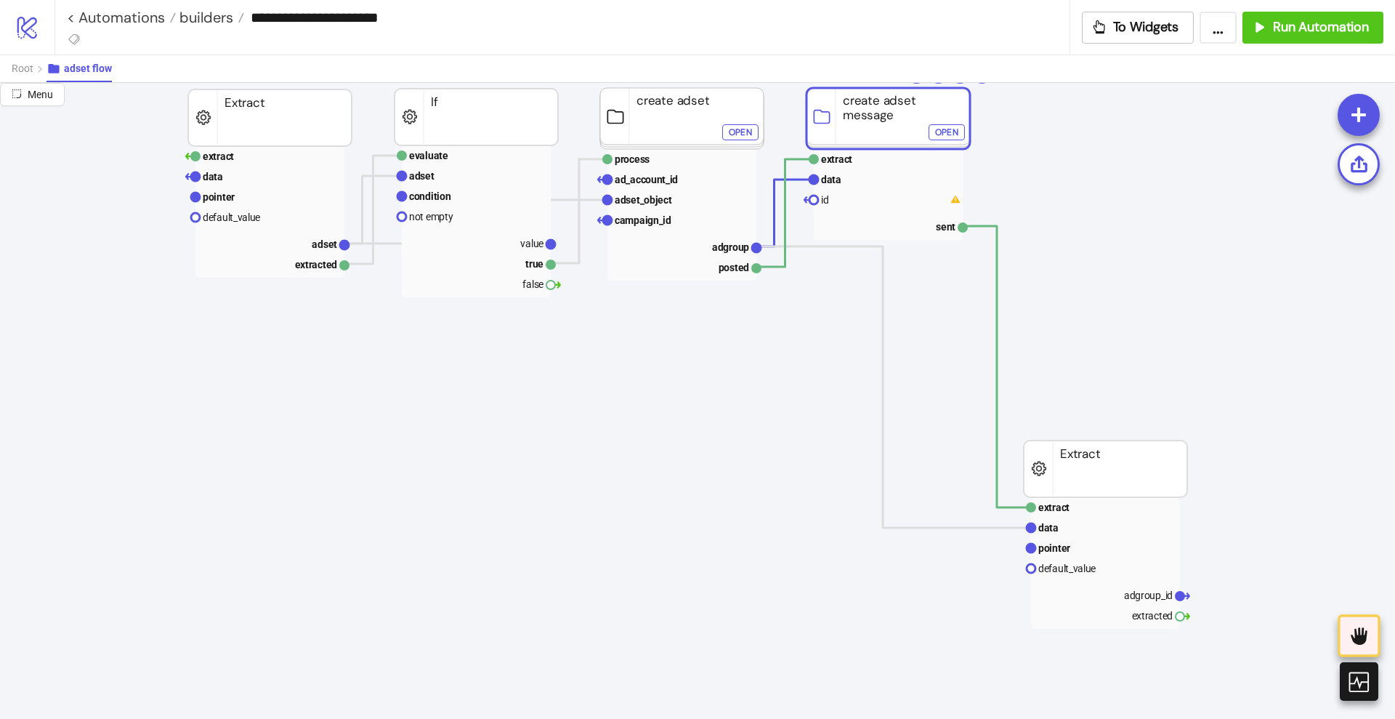
scroll to position [273, 0]
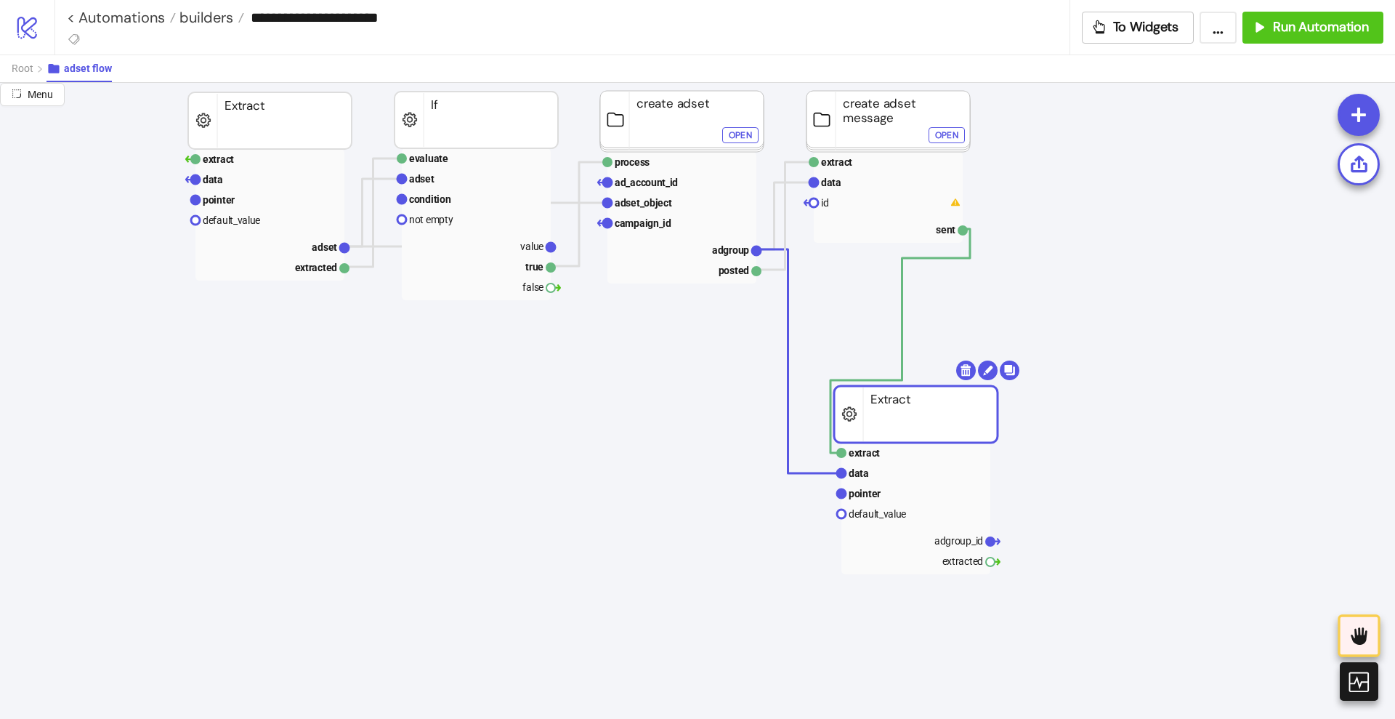
drag, startPoint x: 1097, startPoint y: 482, endPoint x: 1012, endPoint y: 409, distance: 112.4
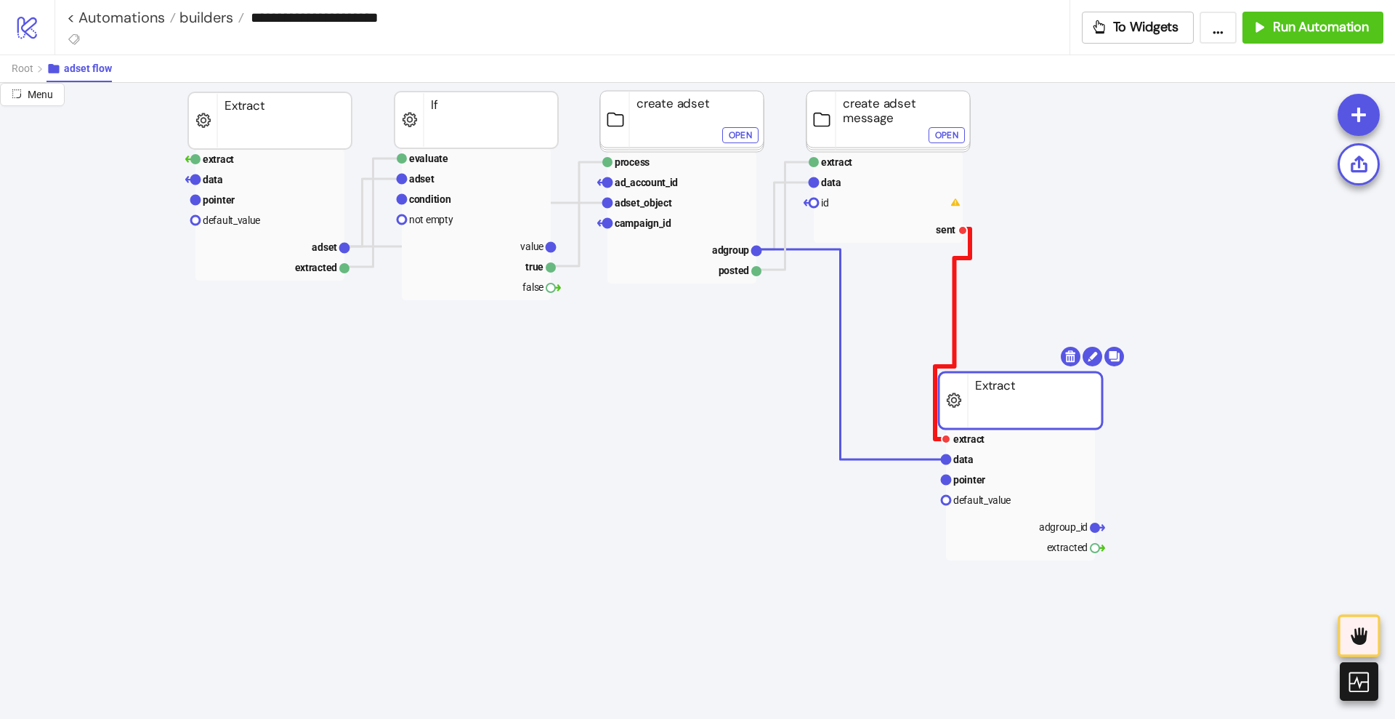
click at [955, 311] on polyline at bounding box center [952, 334] width 35 height 210
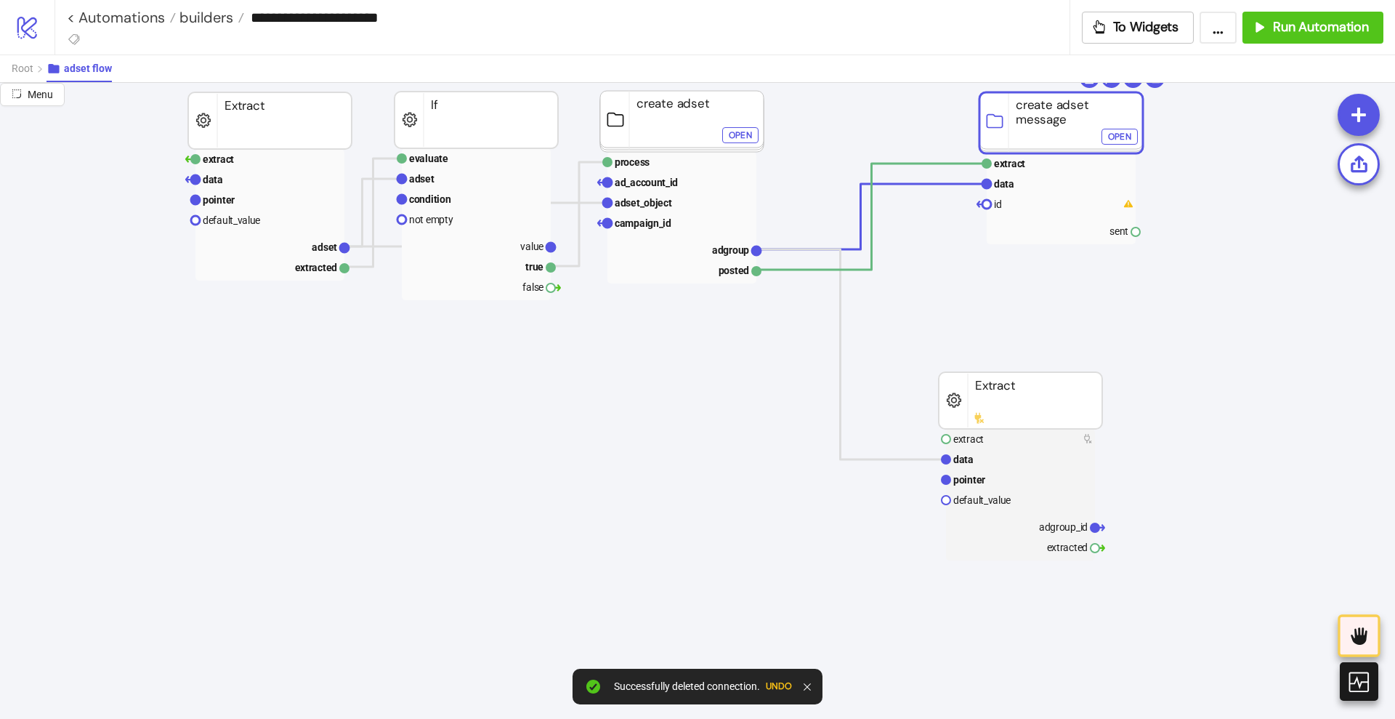
drag, startPoint x: 870, startPoint y: 124, endPoint x: 1043, endPoint y: 125, distance: 173.0
click at [887, 164] on polyline at bounding box center [872, 217] width 230 height 106
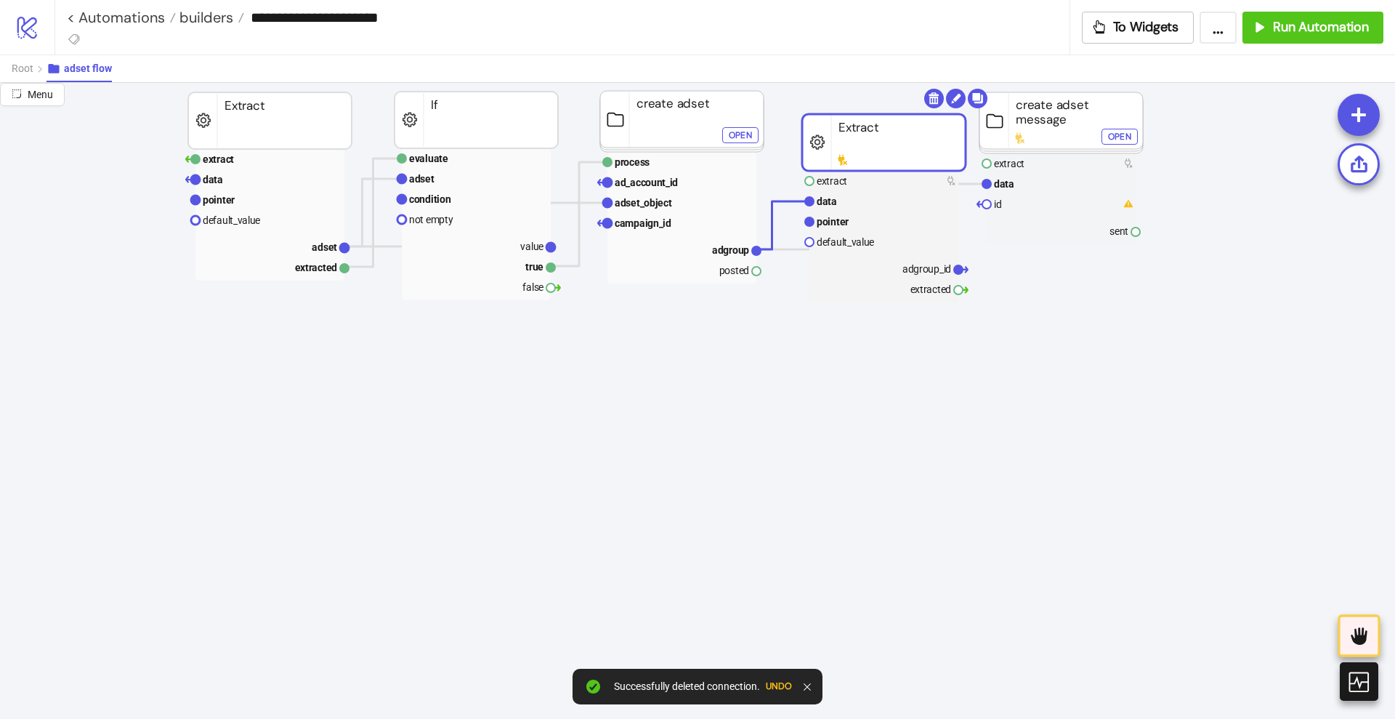
drag, startPoint x: 973, startPoint y: 396, endPoint x: 836, endPoint y: 144, distance: 287.2
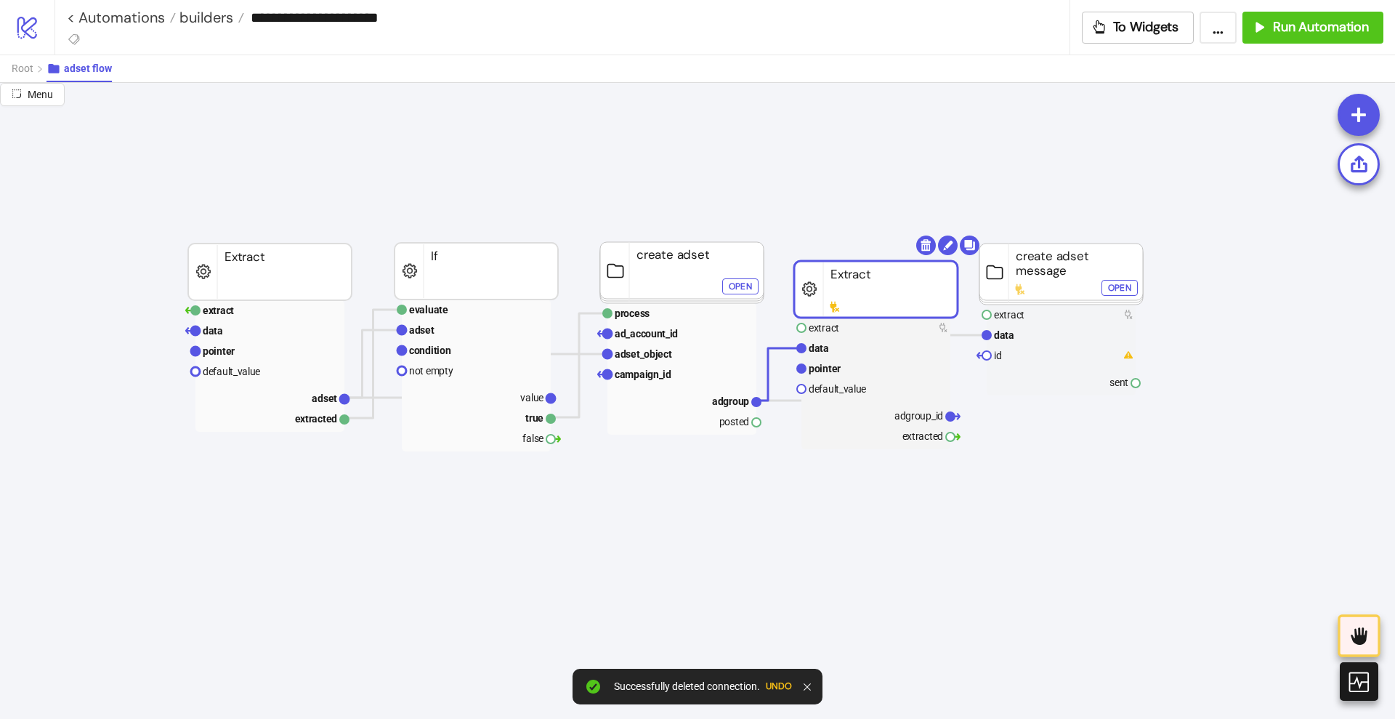
scroll to position [91, 0]
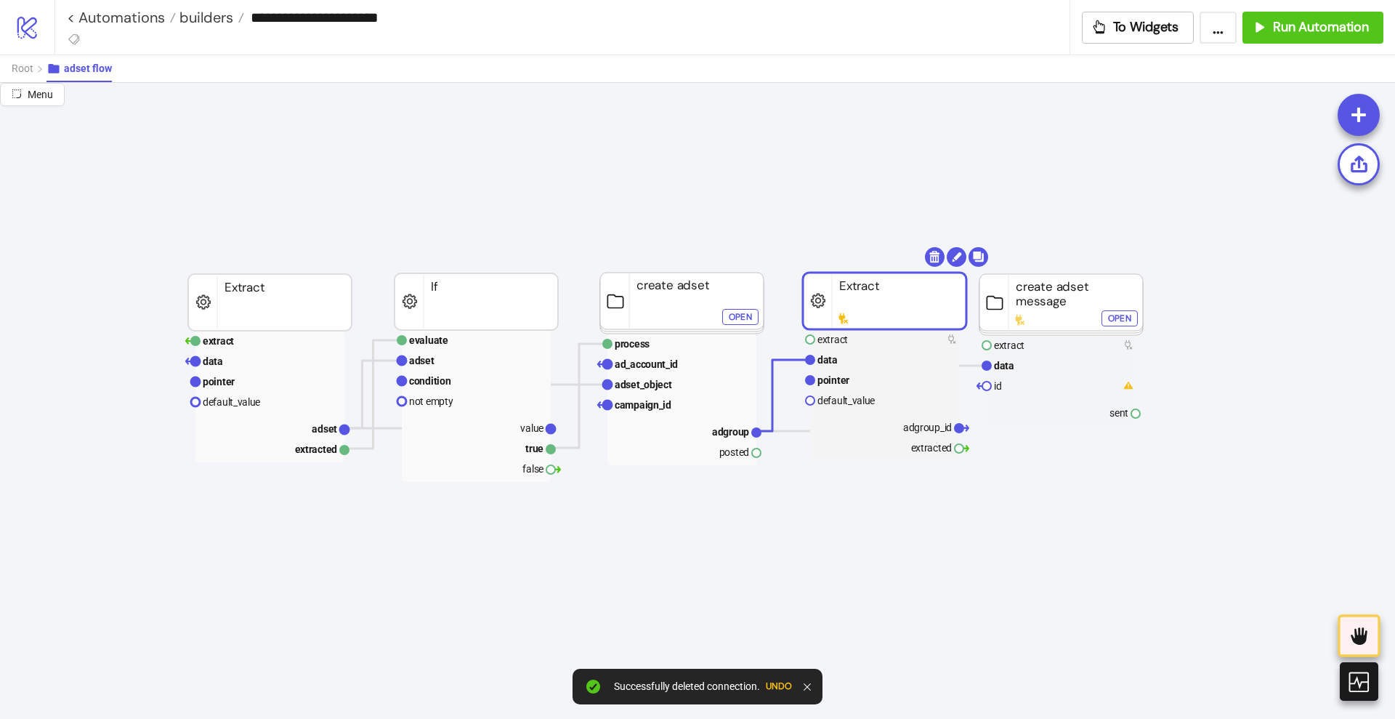
drag, startPoint x: 860, startPoint y: 320, endPoint x: 868, endPoint y: 301, distance: 20.8
click at [868, 301] on rect at bounding box center [885, 301] width 164 height 57
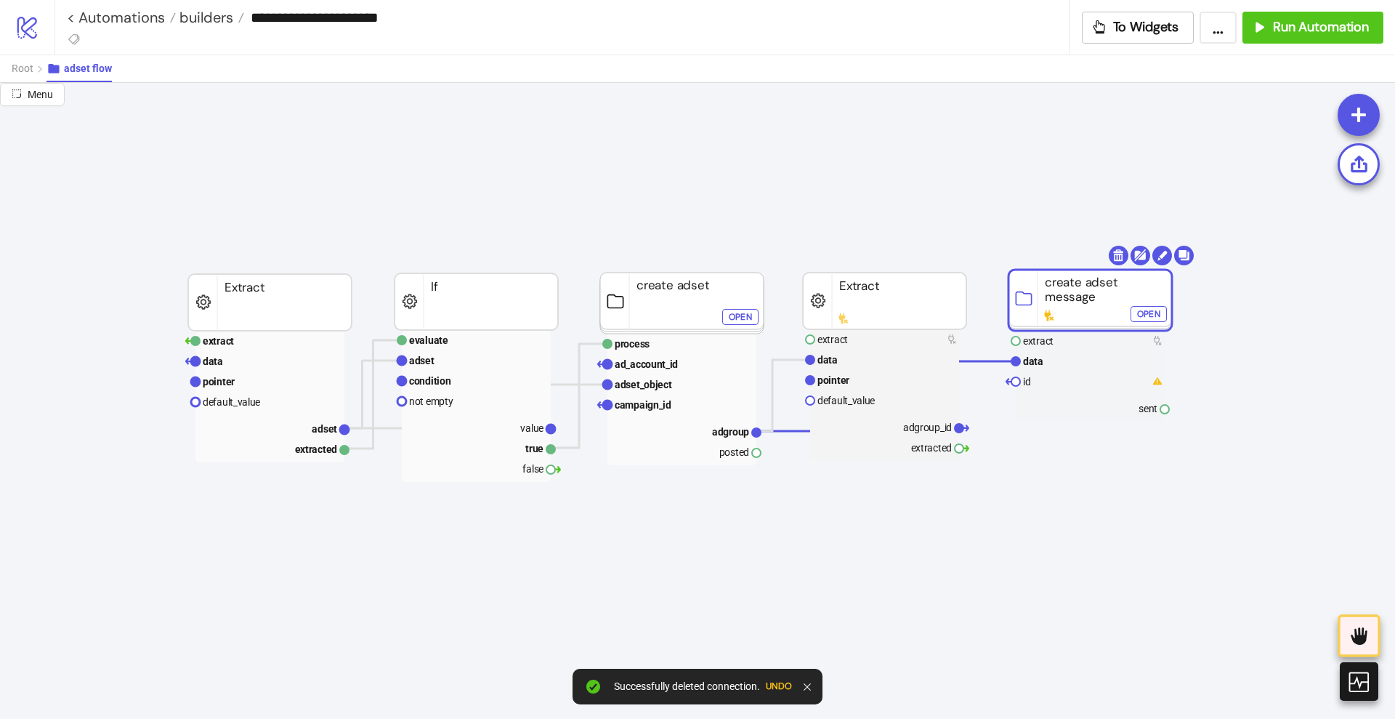
drag, startPoint x: 1017, startPoint y: 308, endPoint x: 1047, endPoint y: 304, distance: 30.1
click at [933, 448] on rect at bounding box center [884, 447] width 149 height 20
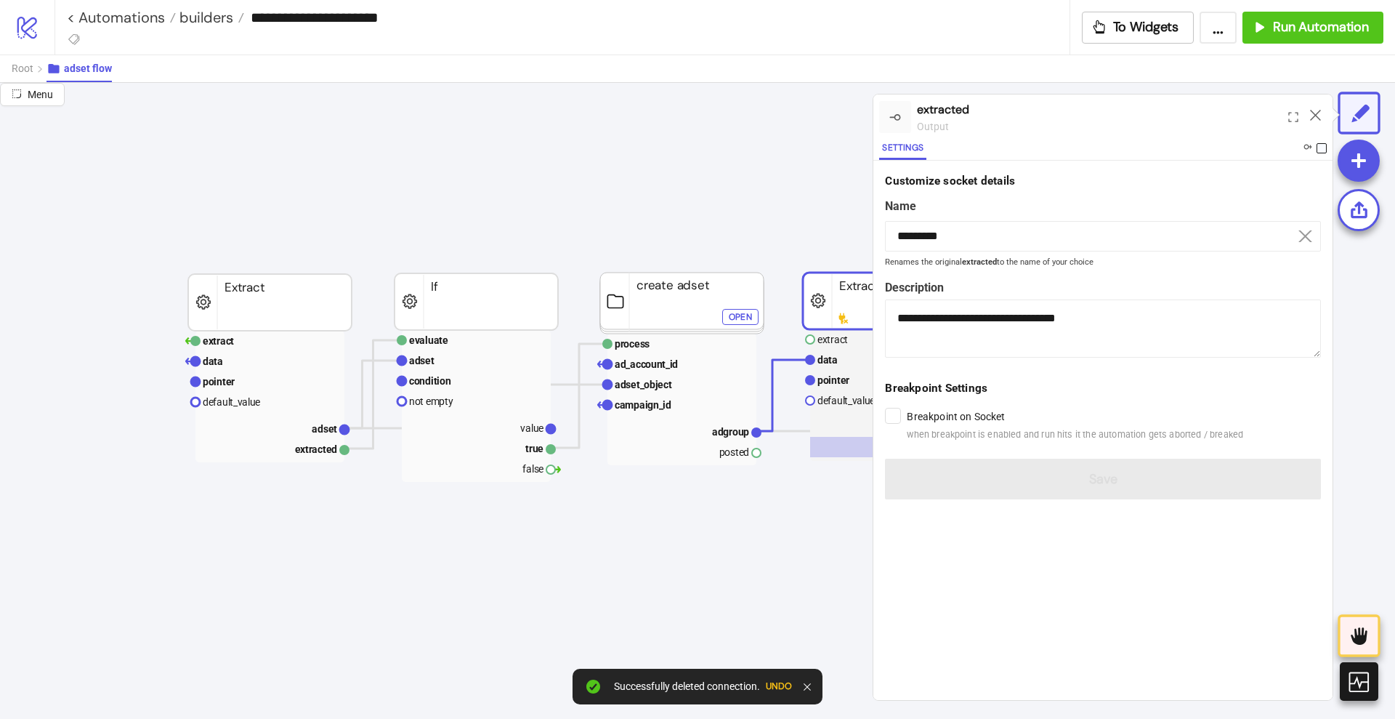
click at [1320, 146] on span at bounding box center [1322, 148] width 10 height 10
click at [1318, 111] on icon at bounding box center [1315, 115] width 11 height 11
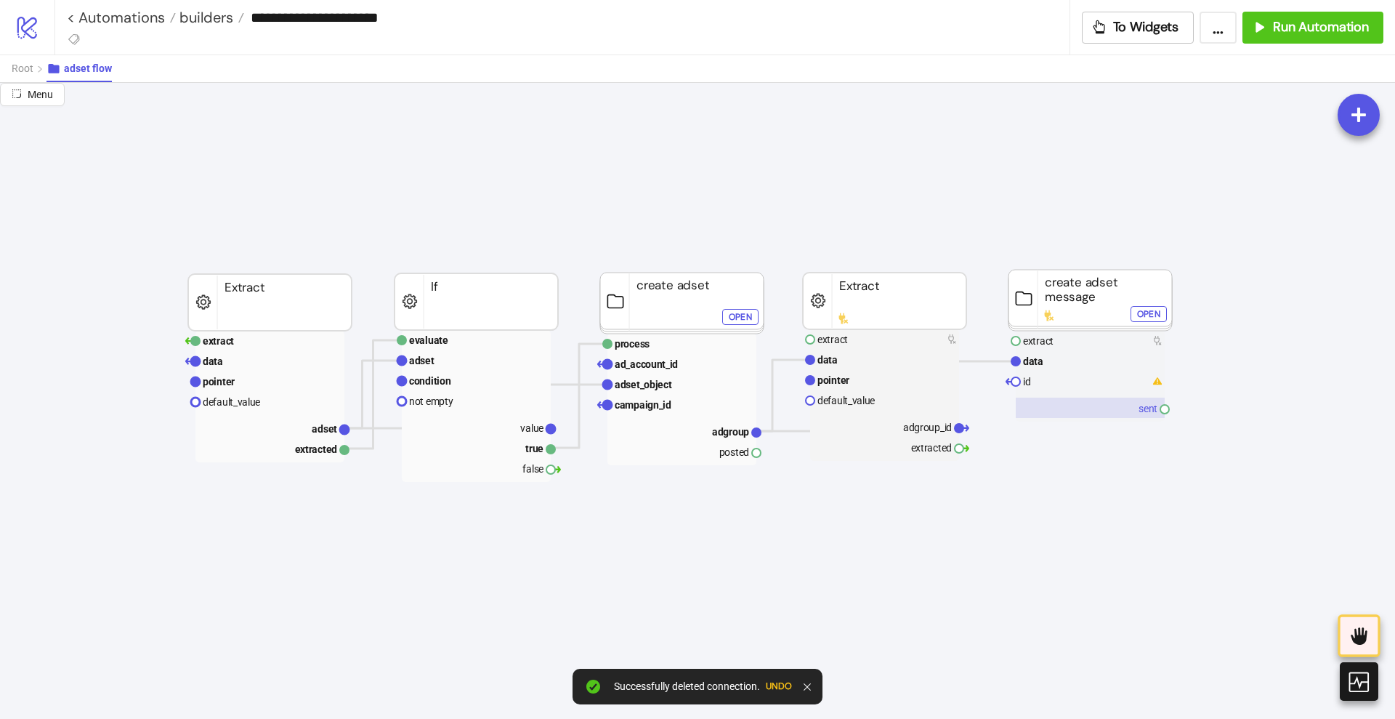
click at [1139, 409] on rect at bounding box center [1090, 408] width 149 height 20
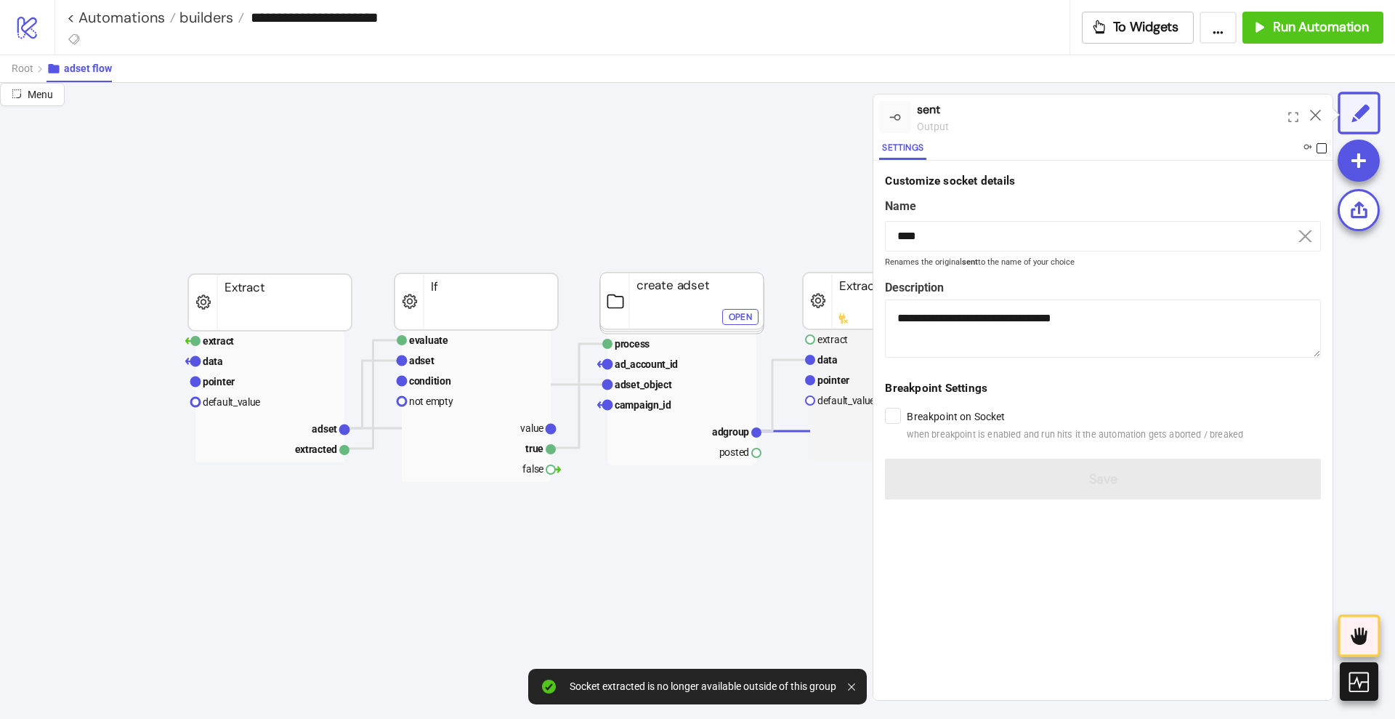
click at [1320, 148] on span at bounding box center [1322, 148] width 10 height 10
click at [1312, 113] on icon at bounding box center [1315, 115] width 11 height 11
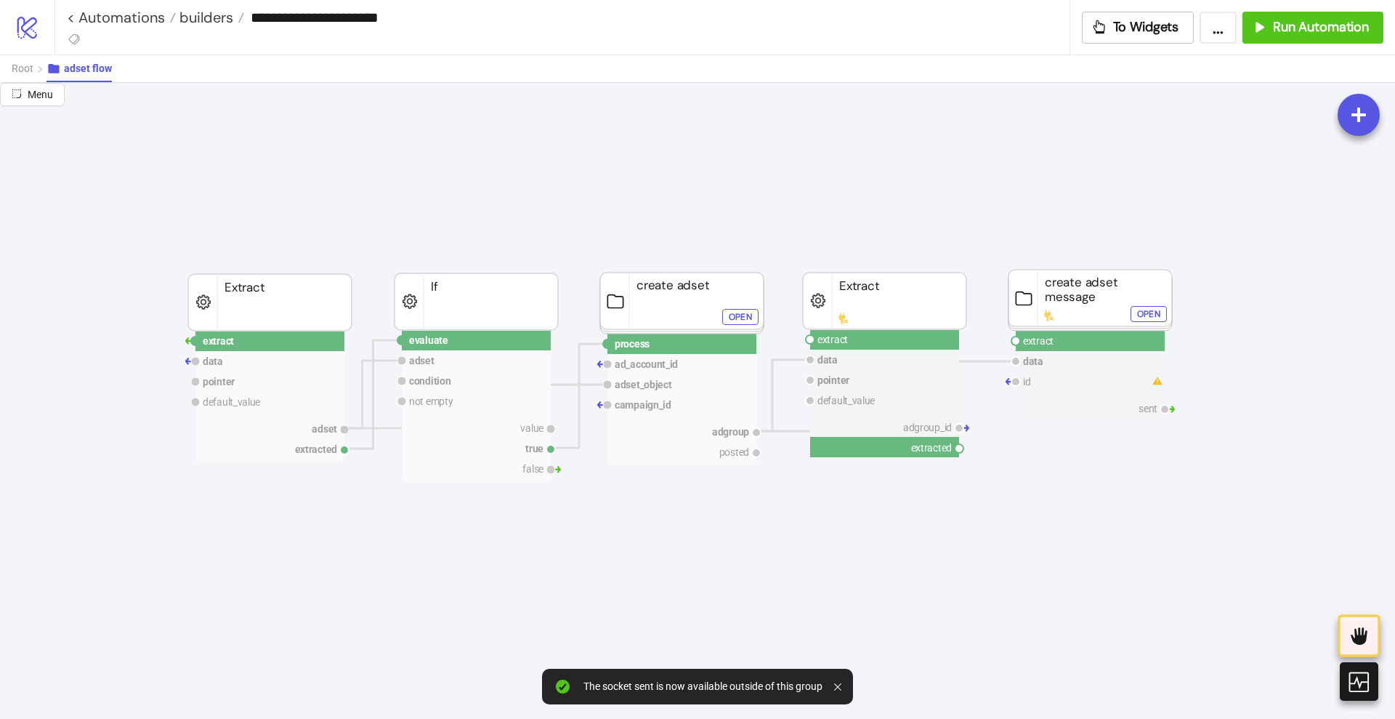
drag, startPoint x: 959, startPoint y: 448, endPoint x: 999, endPoint y: 479, distance: 49.7
click at [1017, 342] on circle at bounding box center [1016, 340] width 9 height 9
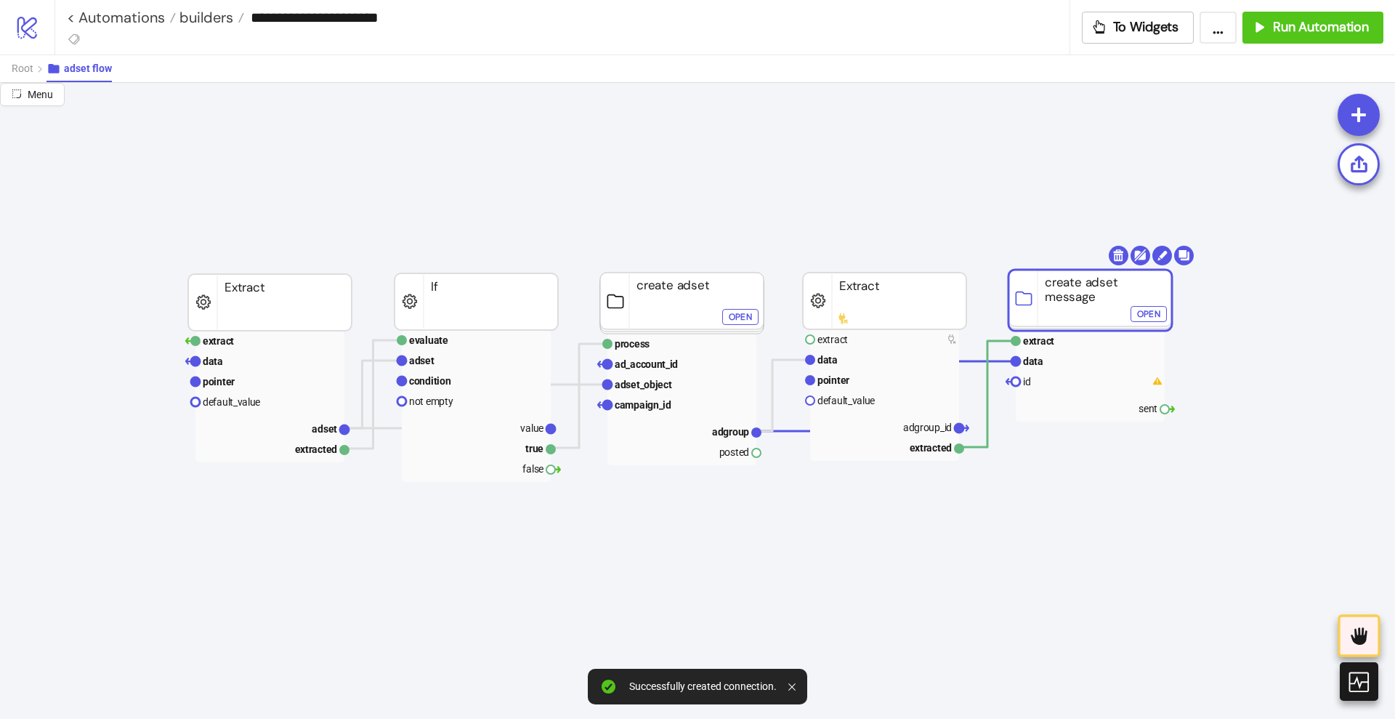
click at [1037, 310] on rect at bounding box center [1091, 300] width 164 height 61
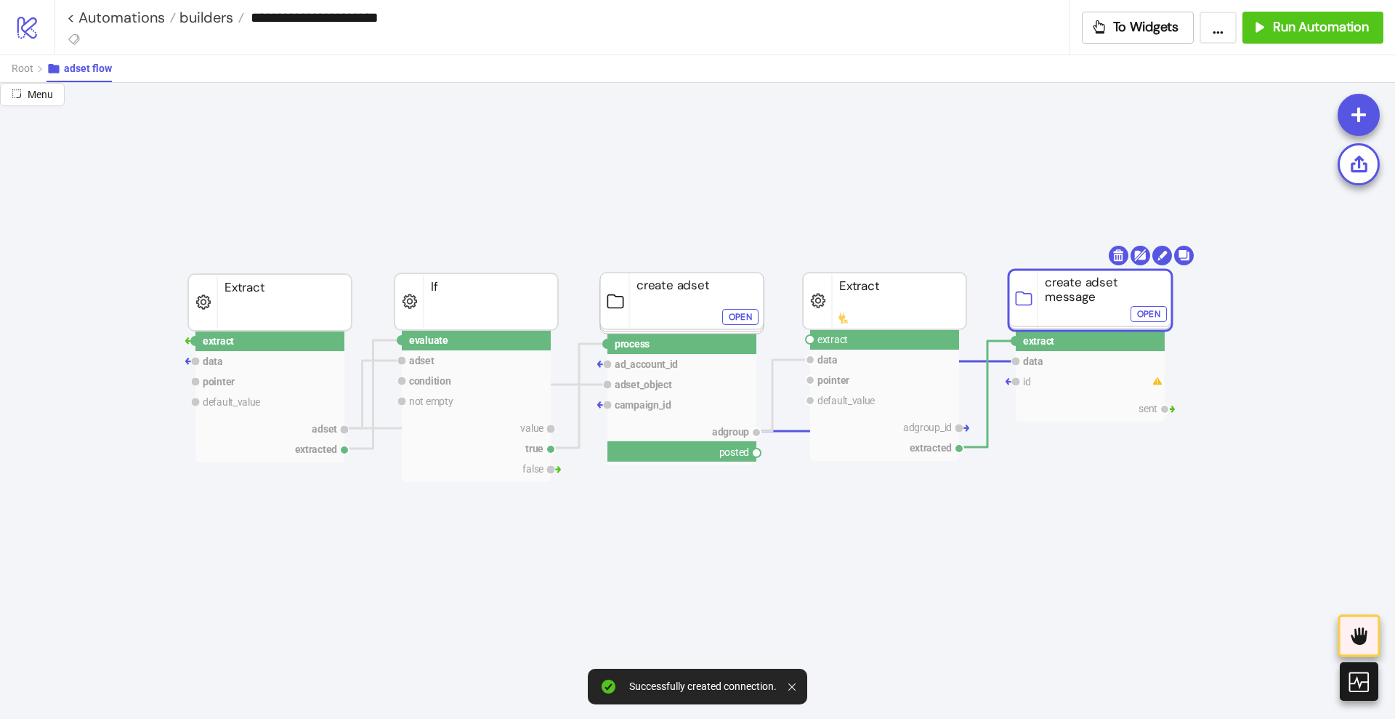
drag, startPoint x: 759, startPoint y: 451, endPoint x: 793, endPoint y: 493, distance: 54.3
click at [810, 342] on circle at bounding box center [810, 339] width 9 height 9
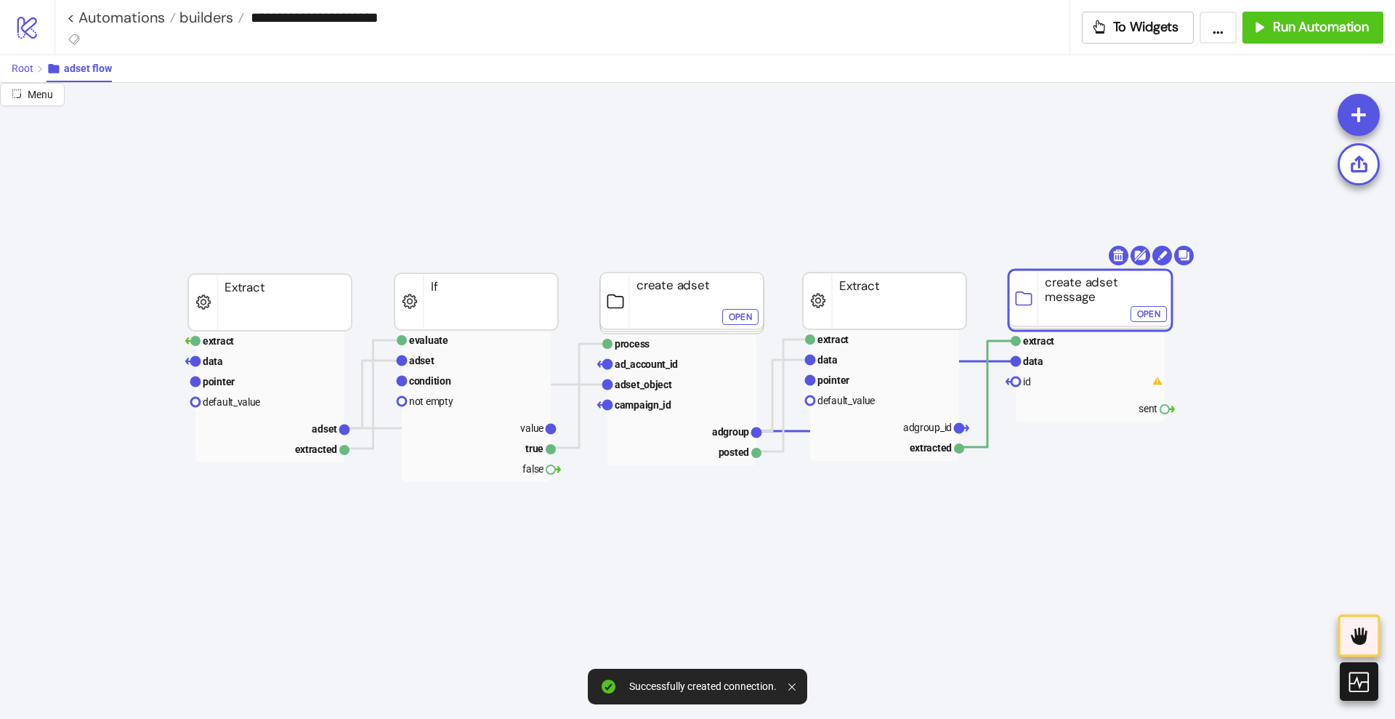
click at [22, 70] on span "Root" at bounding box center [23, 68] width 22 height 12
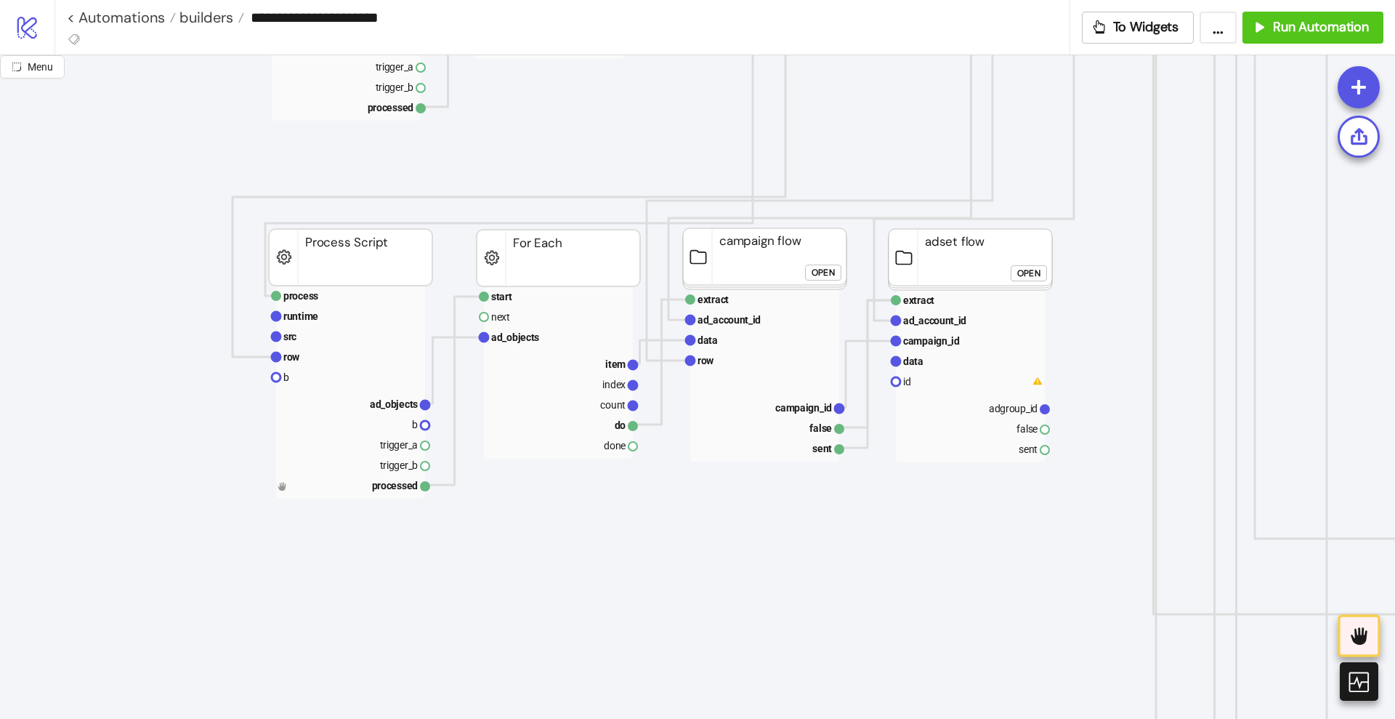
scroll to position [818, 0]
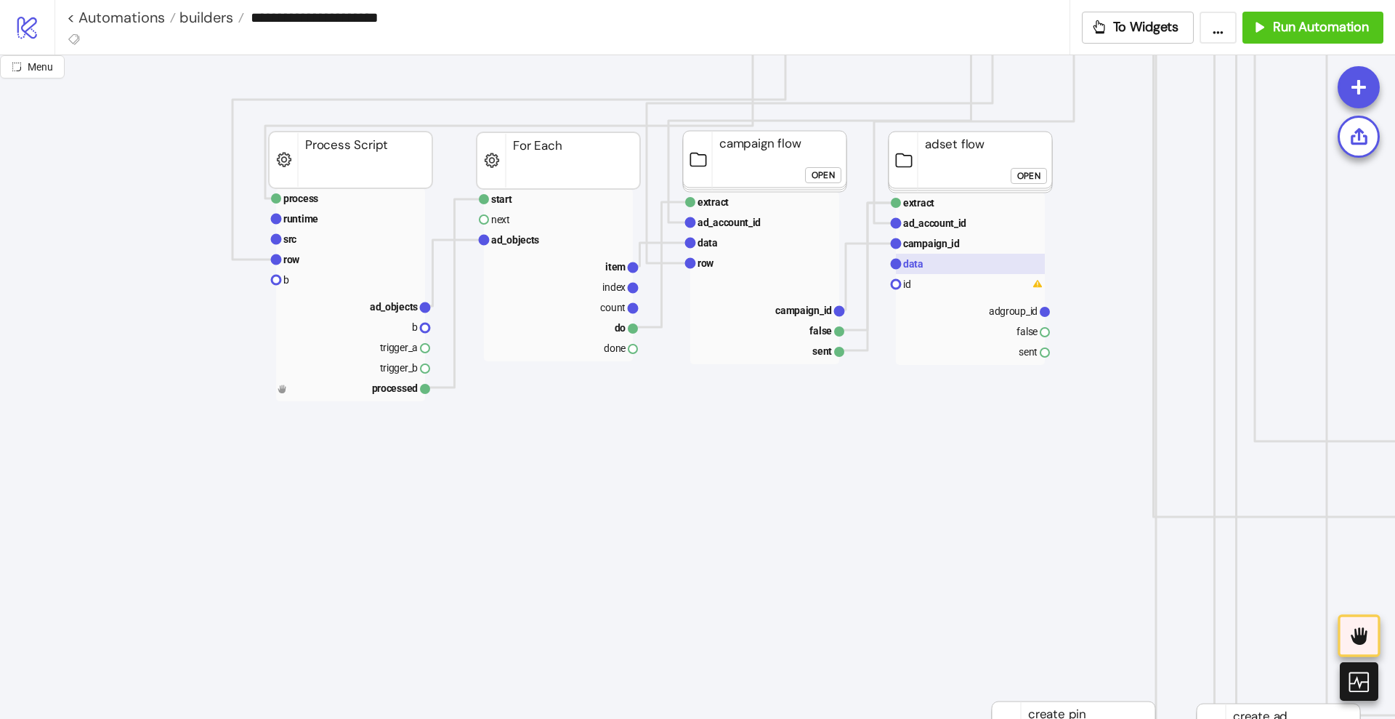
click at [929, 268] on rect at bounding box center [970, 264] width 149 height 20
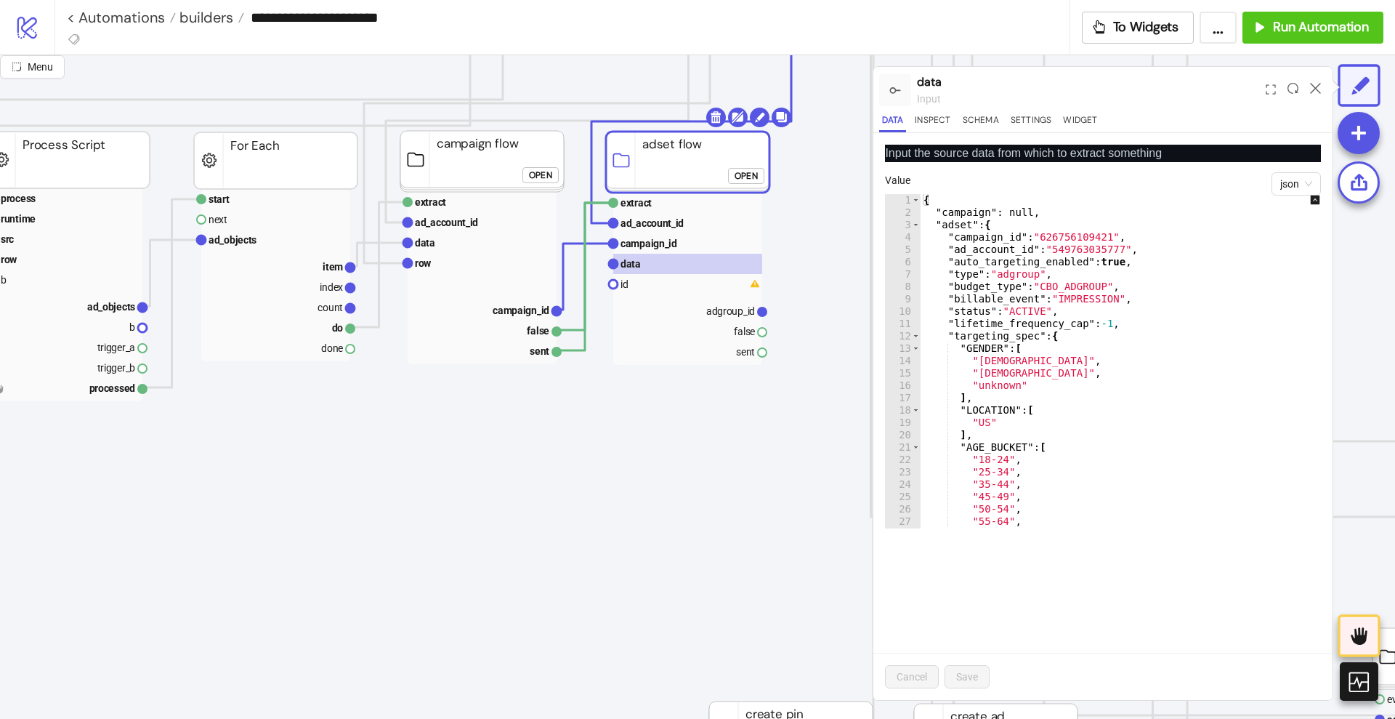
scroll to position [818, 363]
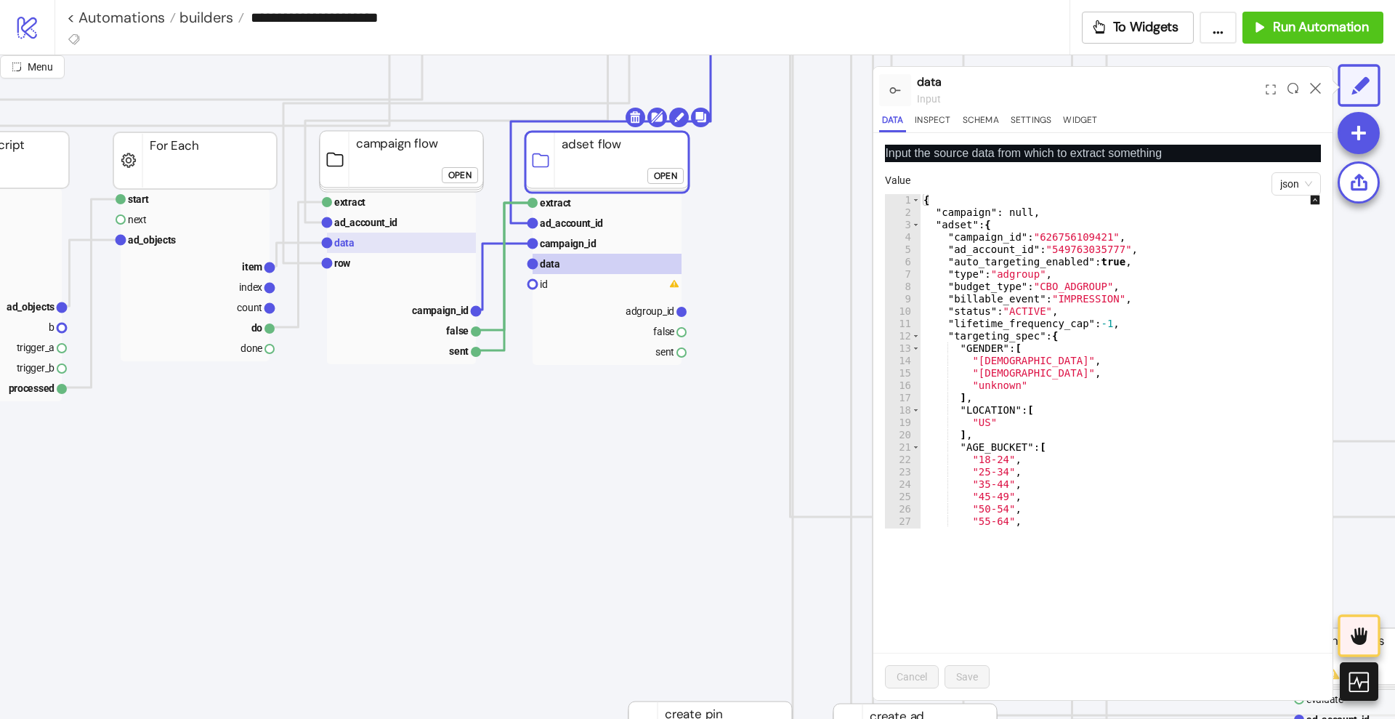
click at [365, 243] on rect at bounding box center [401, 243] width 149 height 20
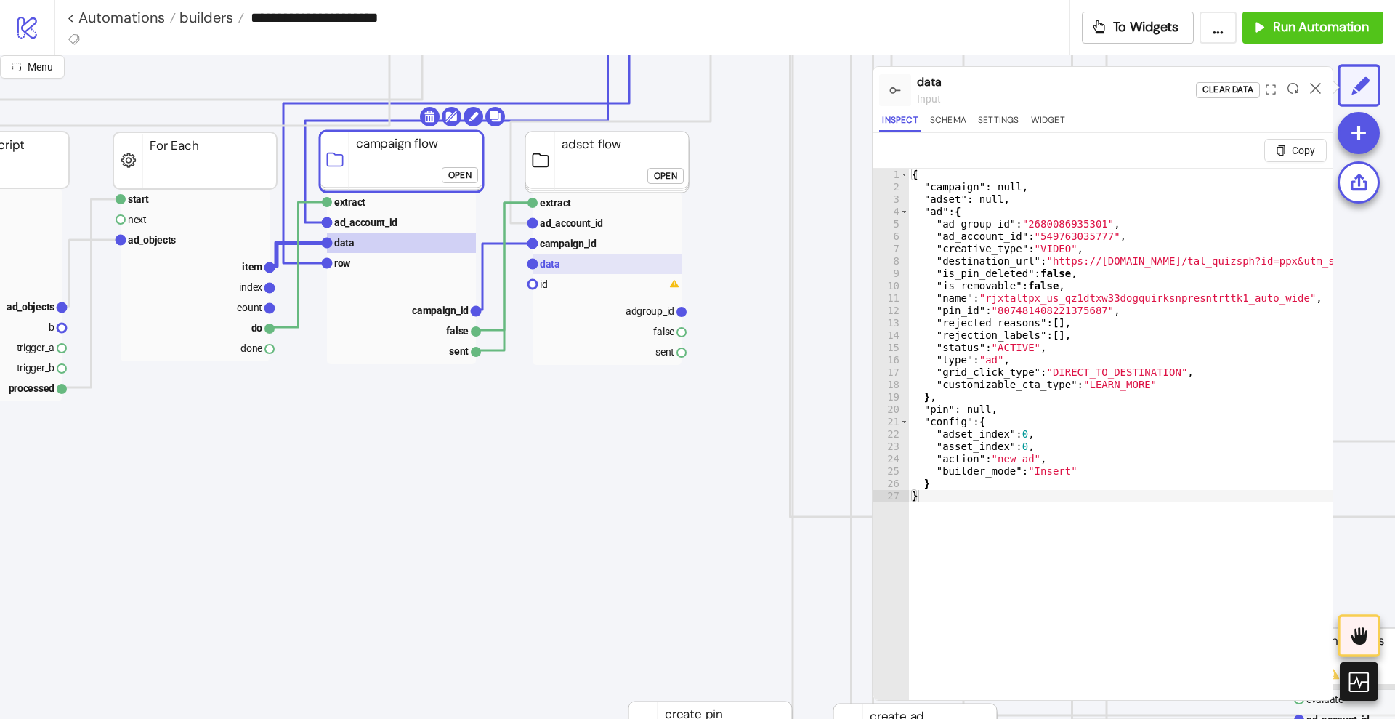
click at [570, 262] on rect at bounding box center [607, 264] width 149 height 20
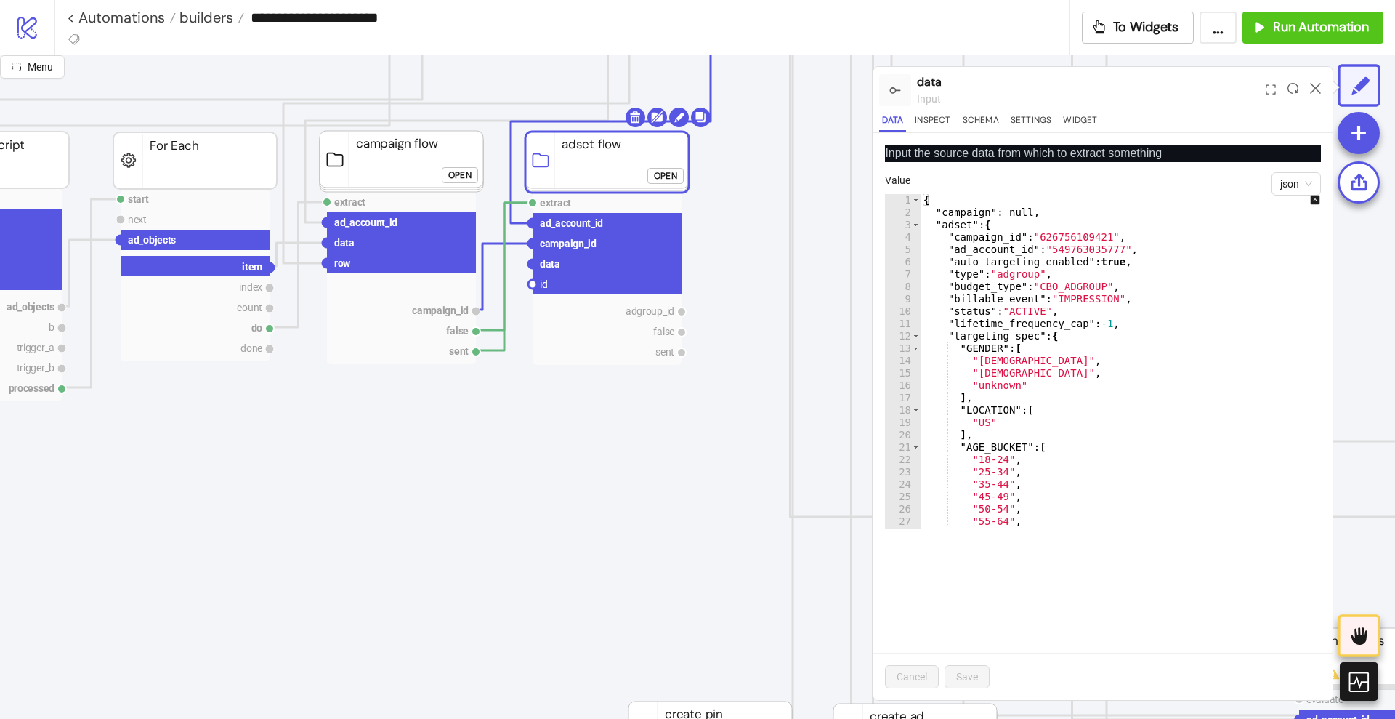
drag, startPoint x: 270, startPoint y: 267, endPoint x: 452, endPoint y: 297, distance: 184.1
click at [365, 303] on icon "start next ad_objects item index count do done For Each Start relay done Trigge…" at bounding box center [1090, 691] width 2907 height 2907
click at [532, 262] on circle at bounding box center [532, 263] width 9 height 9
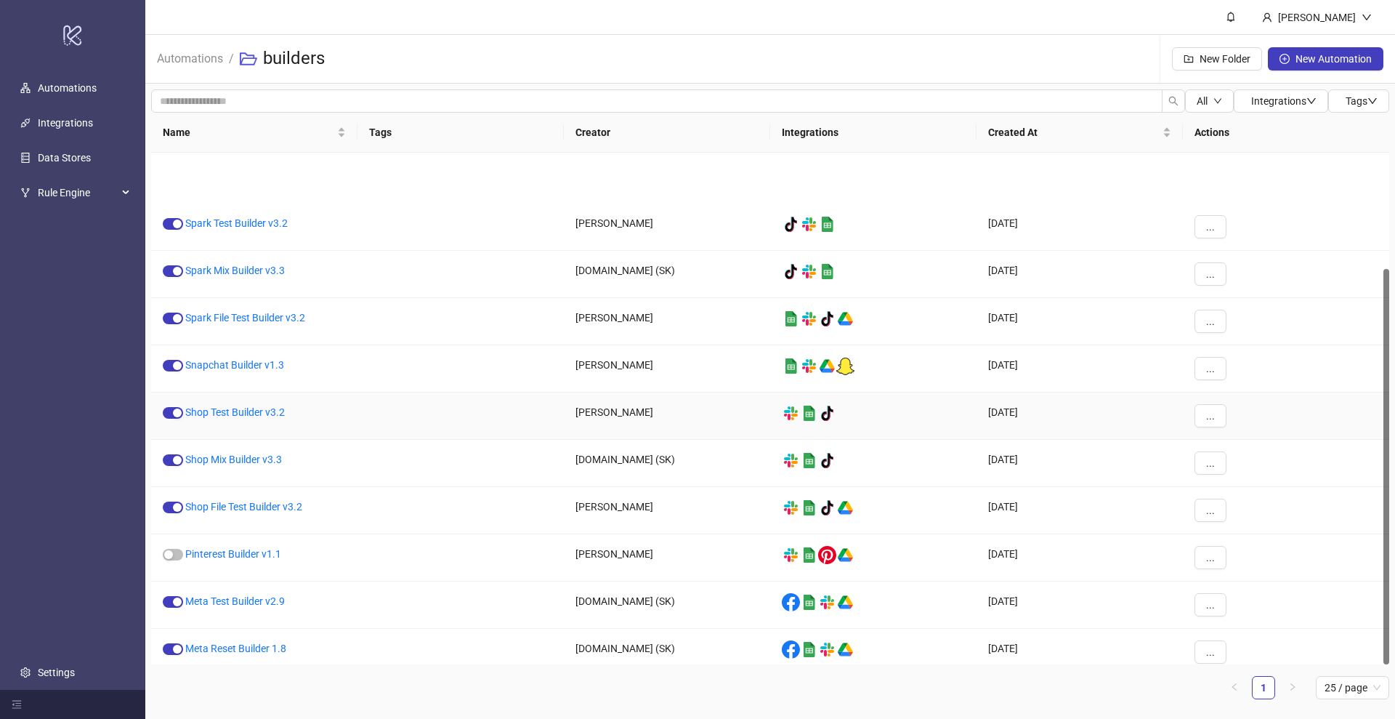
scroll to position [150, 0]
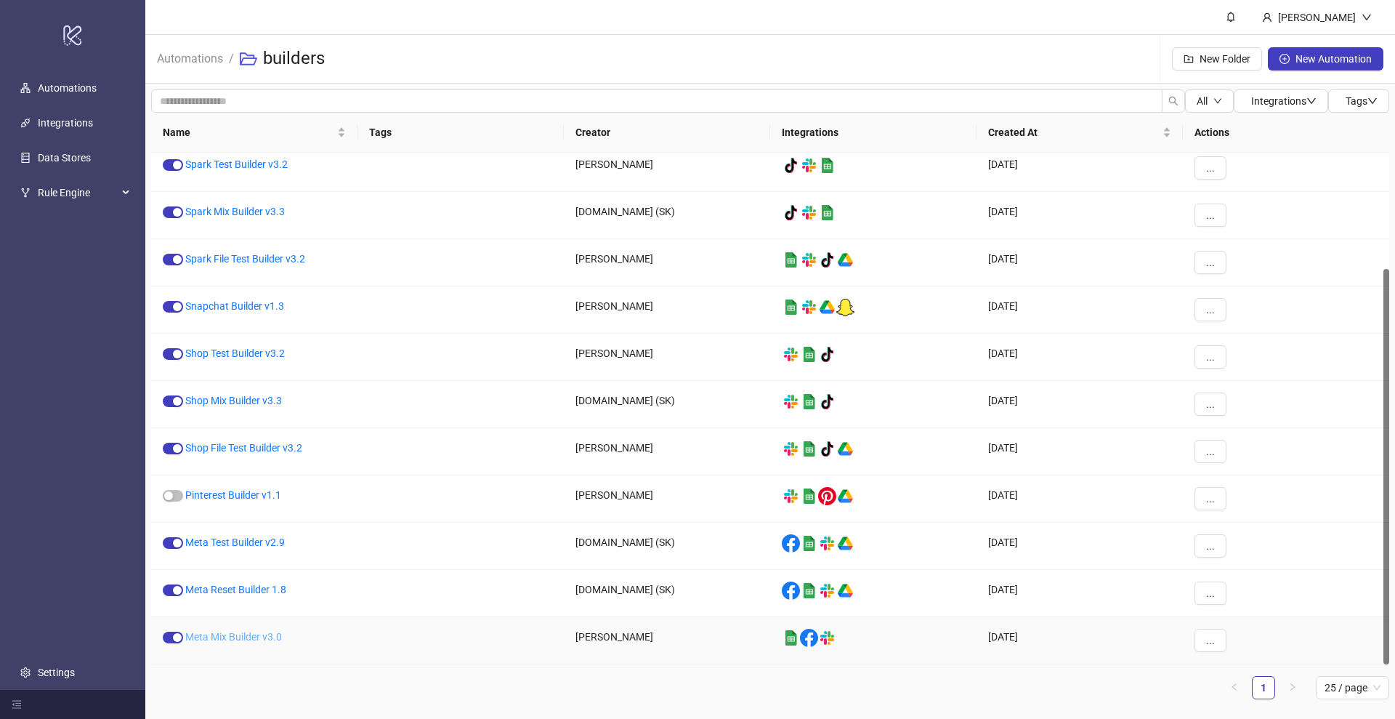
click at [237, 640] on link "Meta Mix Builder v3.0" at bounding box center [233, 637] width 97 height 12
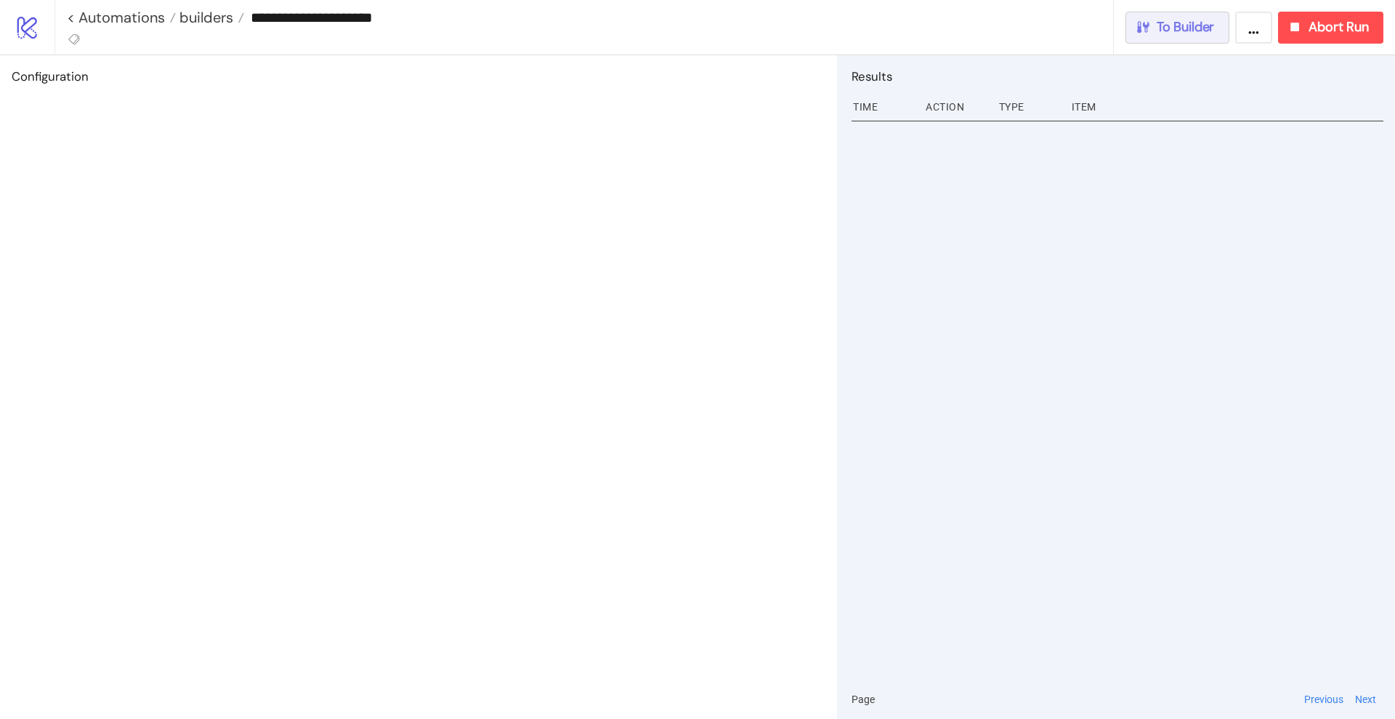
click at [1209, 28] on span "To Builder" at bounding box center [1186, 27] width 58 height 17
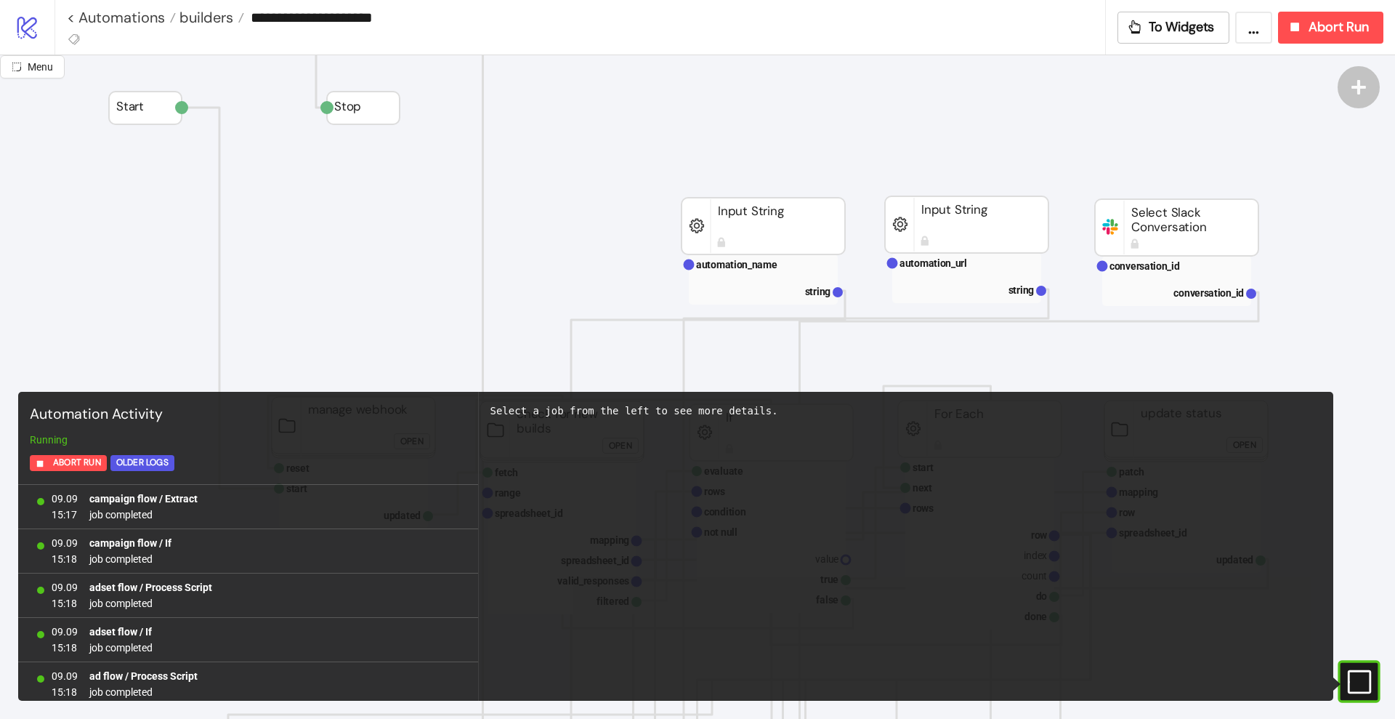
scroll to position [1247, 0]
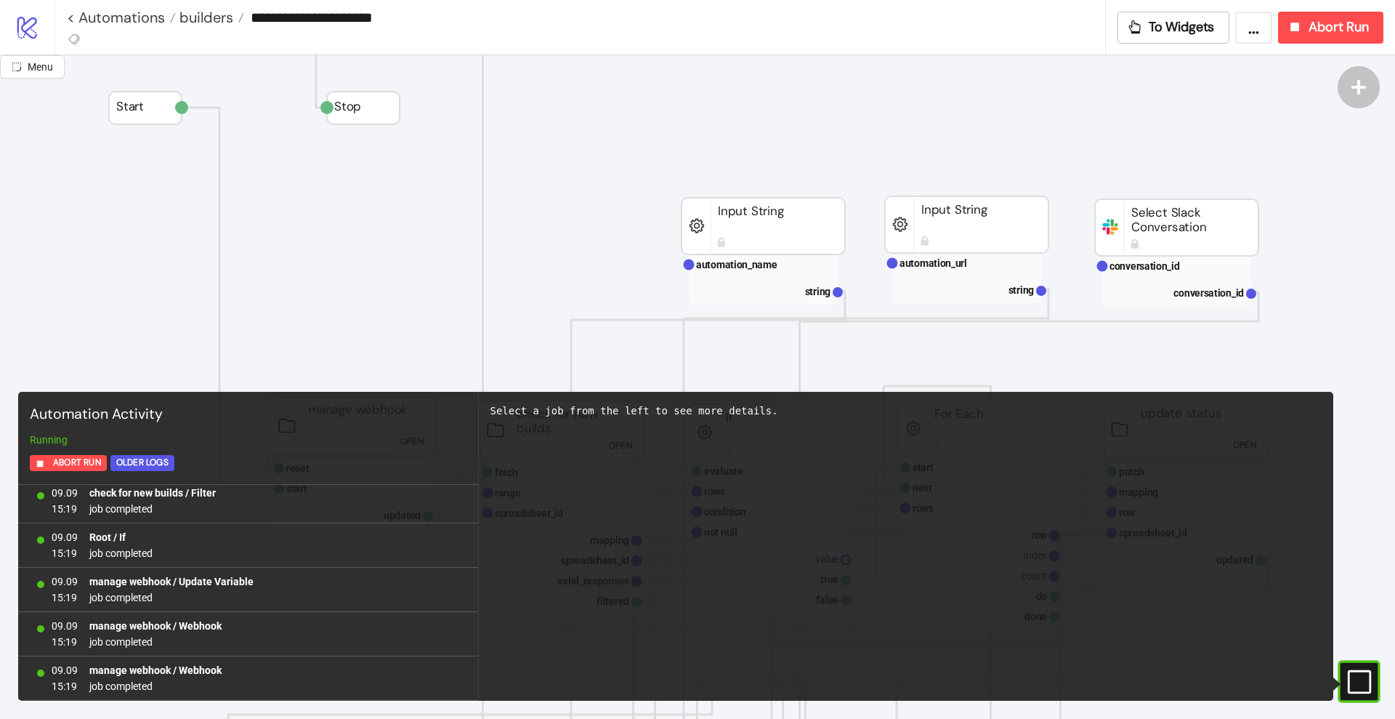
click at [1355, 667] on div "#e9k1n36qviq57_to { animation: e9k1n36qviq57_to__to 2000ms linear infinite norm…" at bounding box center [1359, 681] width 42 height 42
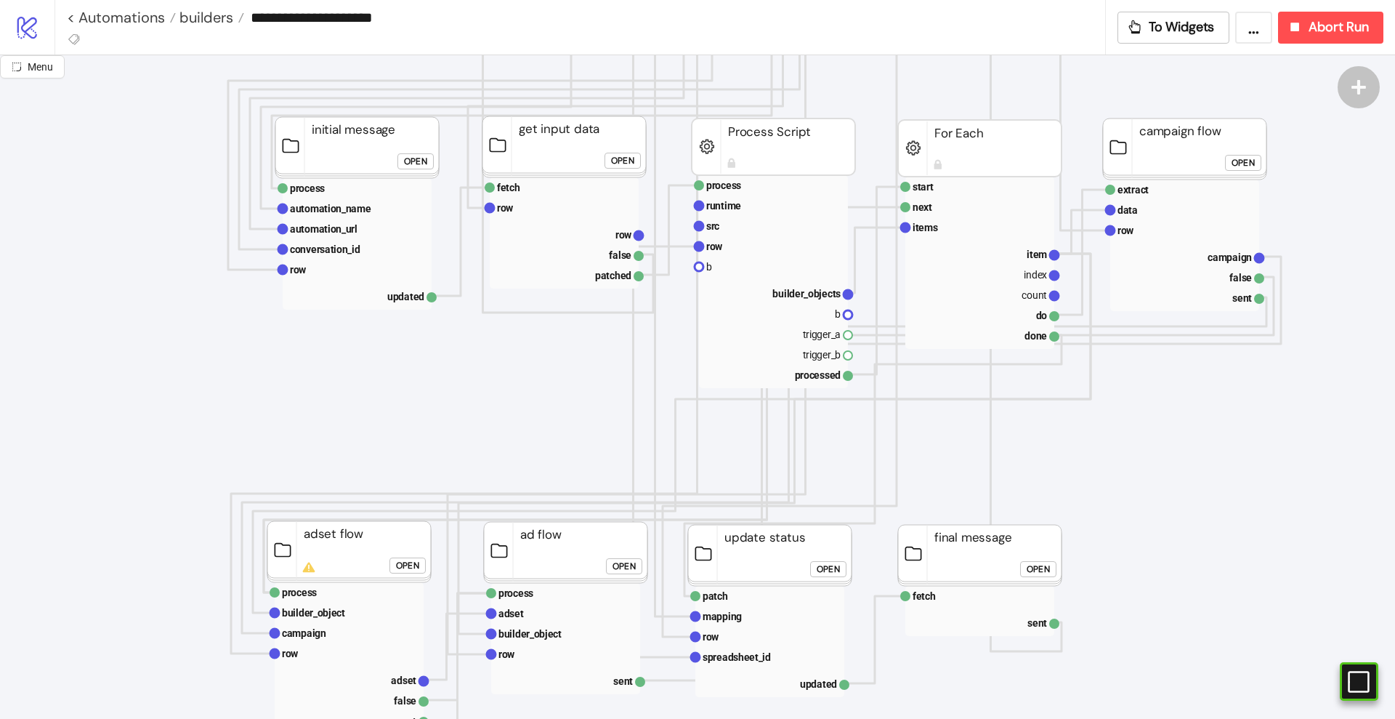
scroll to position [636, 0]
click at [1249, 161] on div "Open" at bounding box center [1243, 161] width 23 height 17
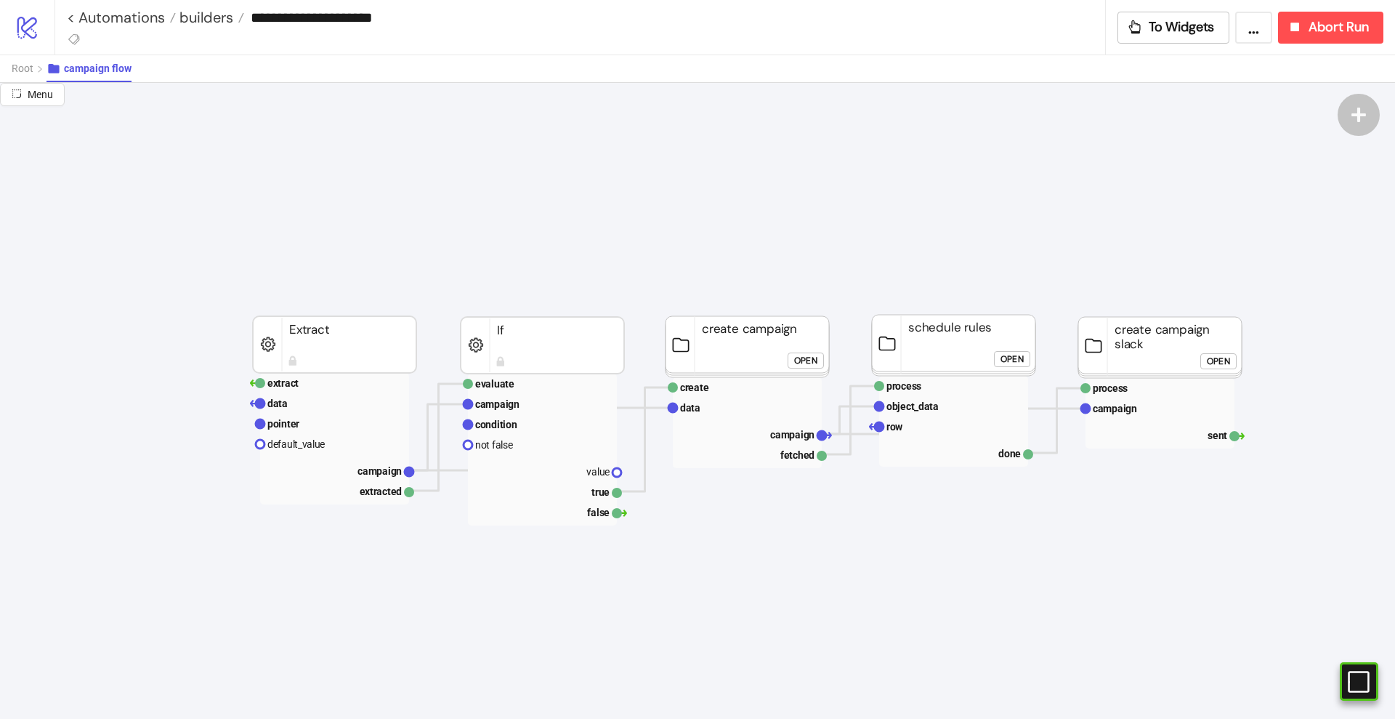
scroll to position [91, 0]
click at [360, 464] on rect at bounding box center [334, 472] width 149 height 20
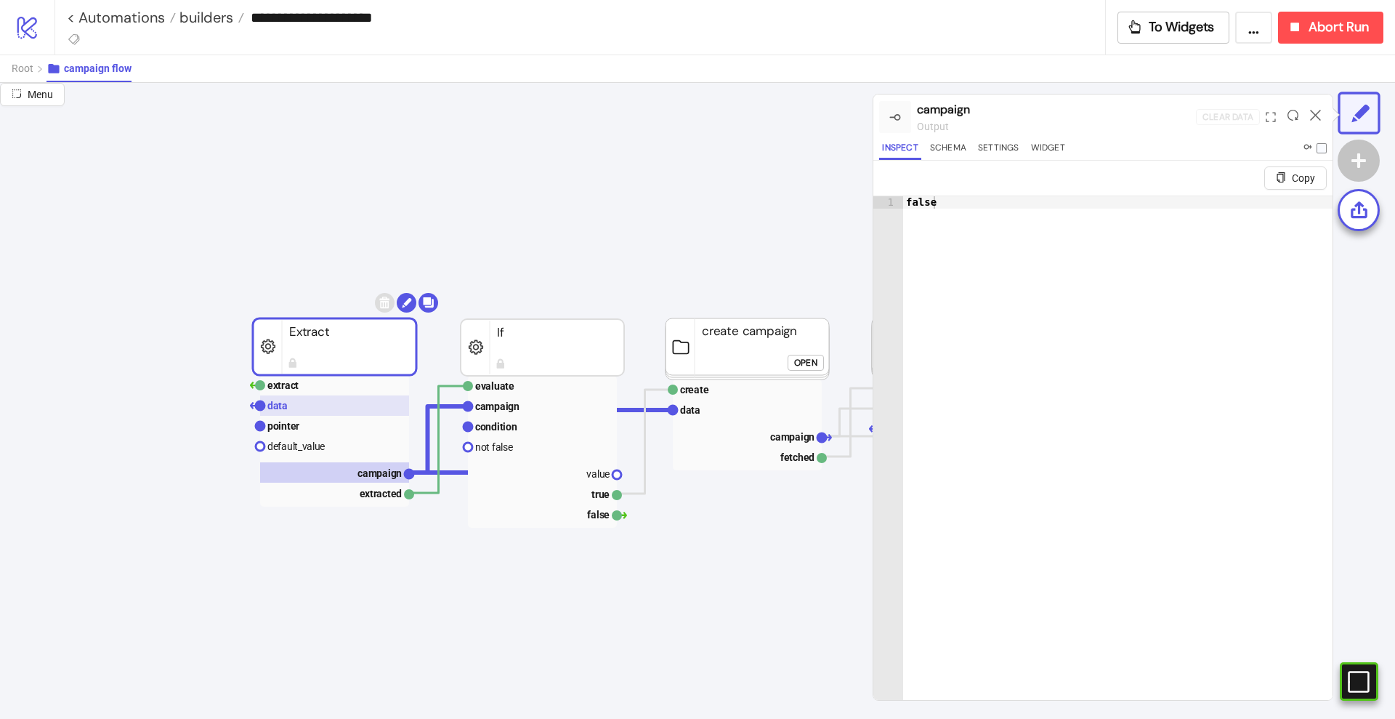
click at [312, 411] on rect at bounding box center [334, 405] width 149 height 20
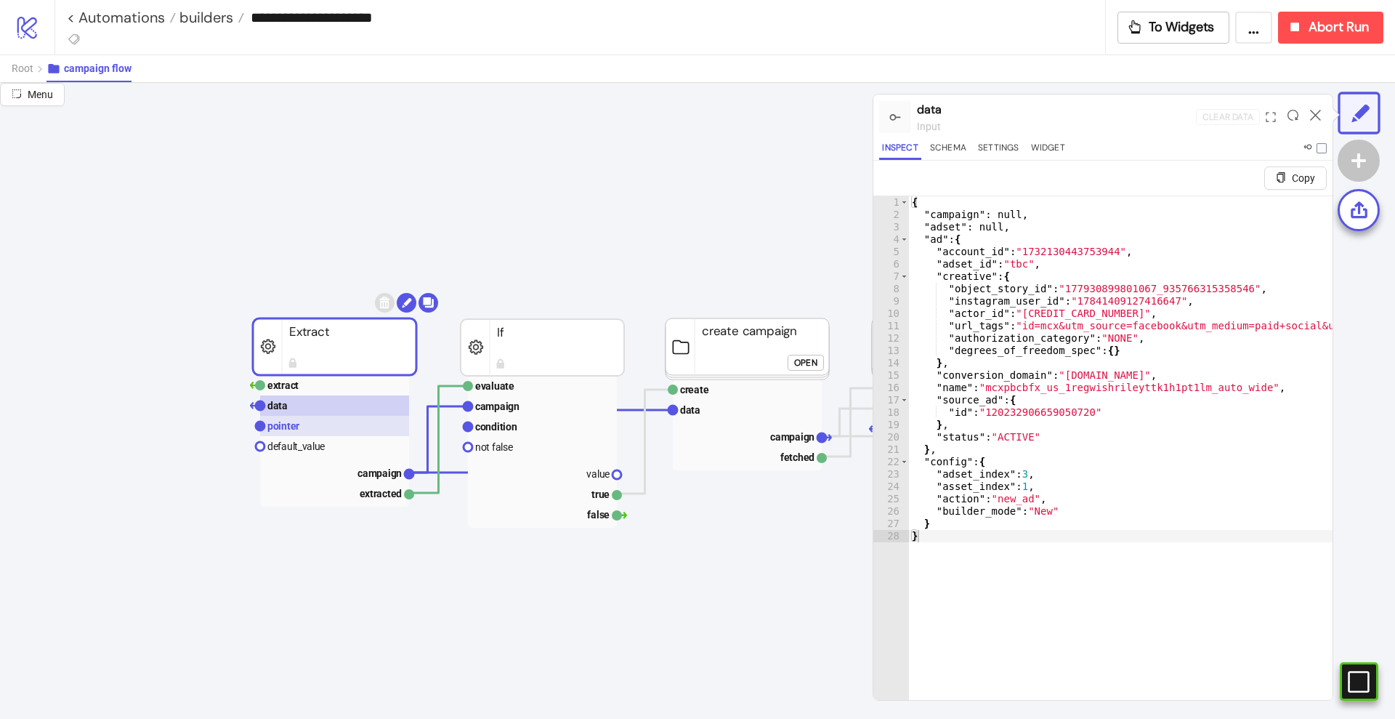
click at [312, 427] on rect at bounding box center [334, 426] width 149 height 20
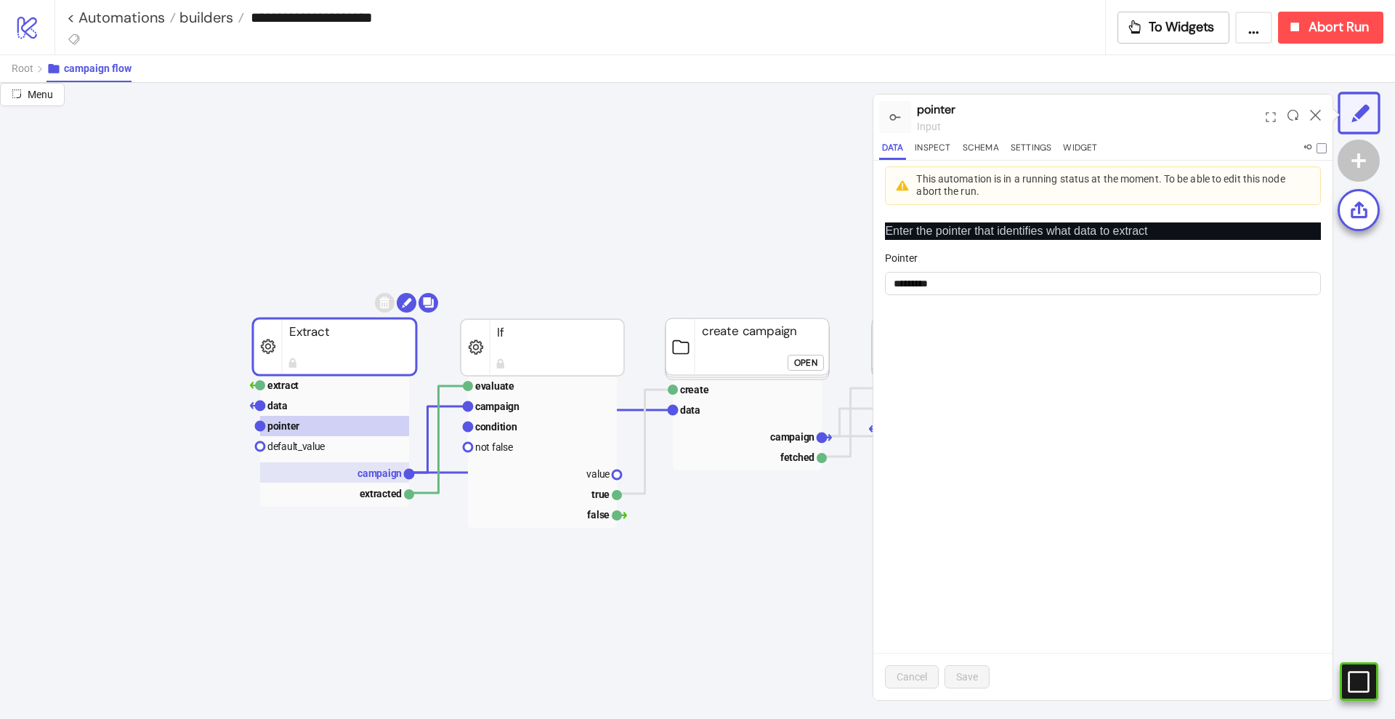
click at [351, 467] on rect at bounding box center [334, 472] width 149 height 20
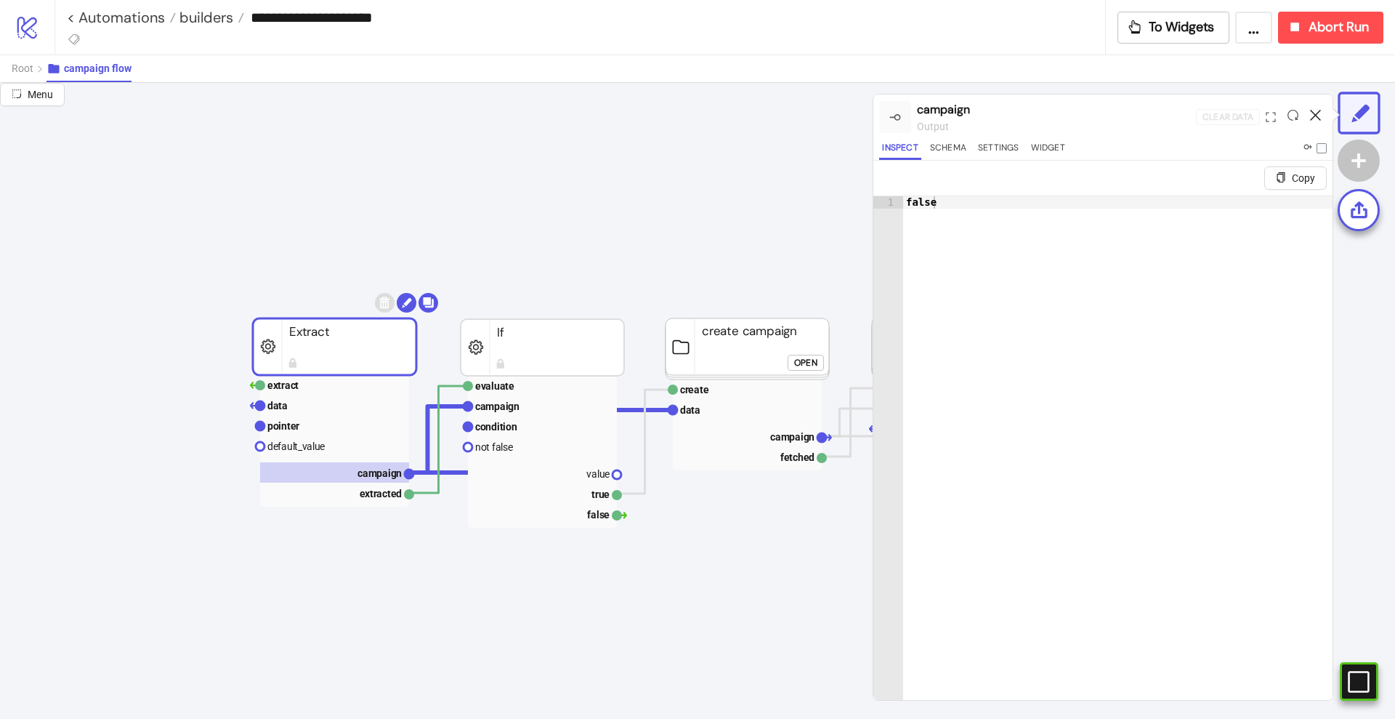
click at [1318, 112] on icon at bounding box center [1315, 115] width 11 height 11
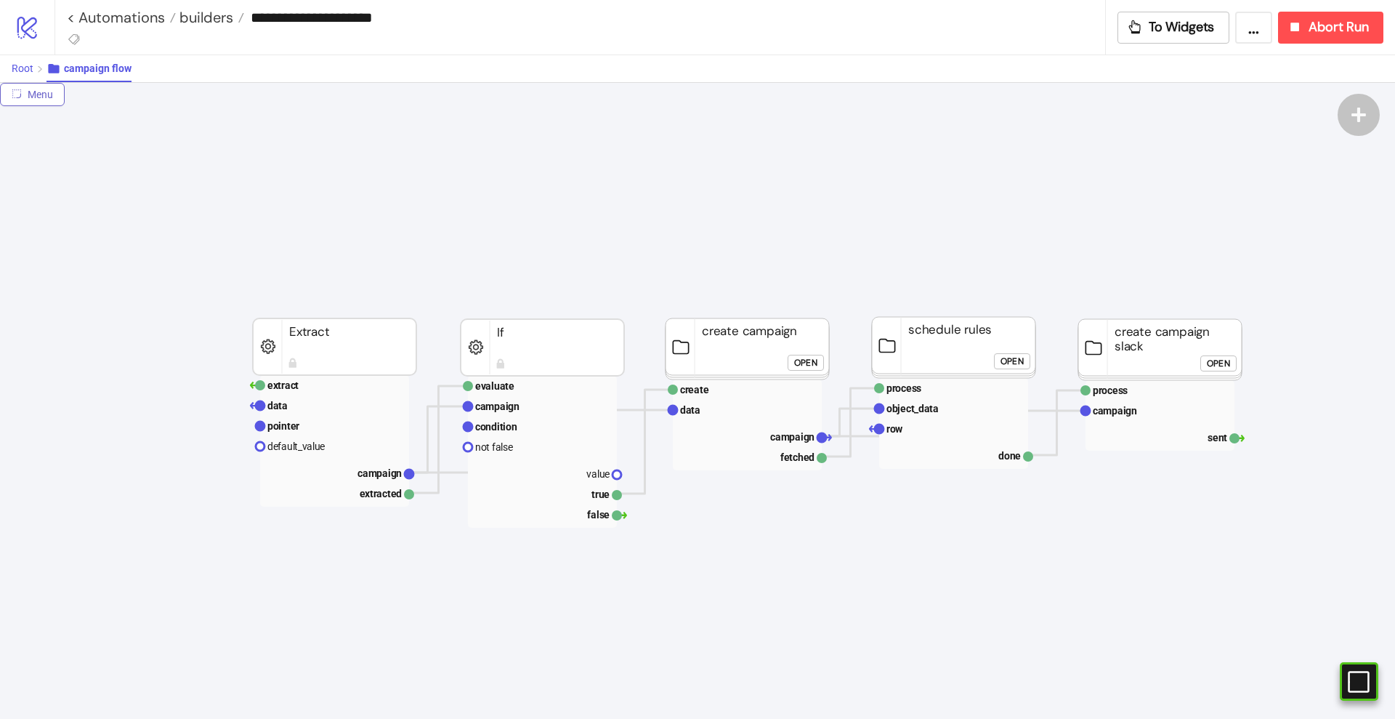
click at [26, 69] on span "Root" at bounding box center [23, 68] width 22 height 12
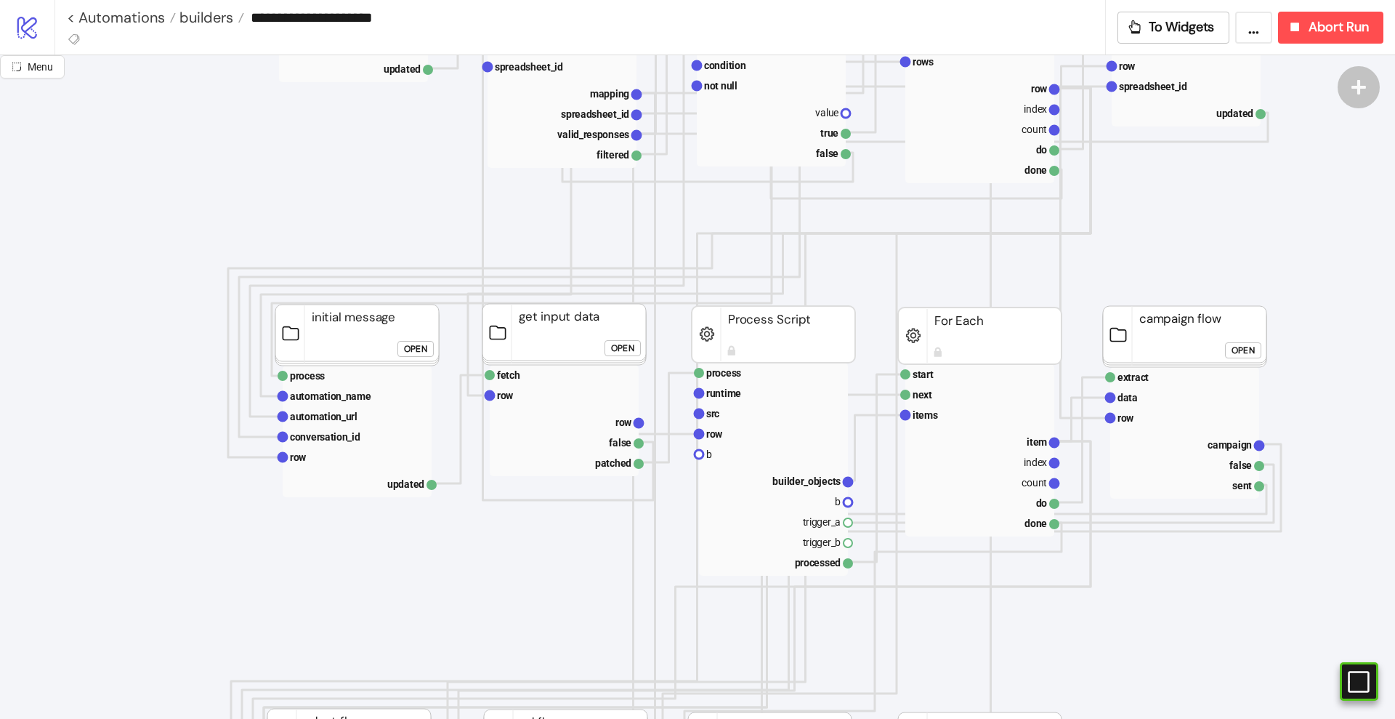
scroll to position [545, 0]
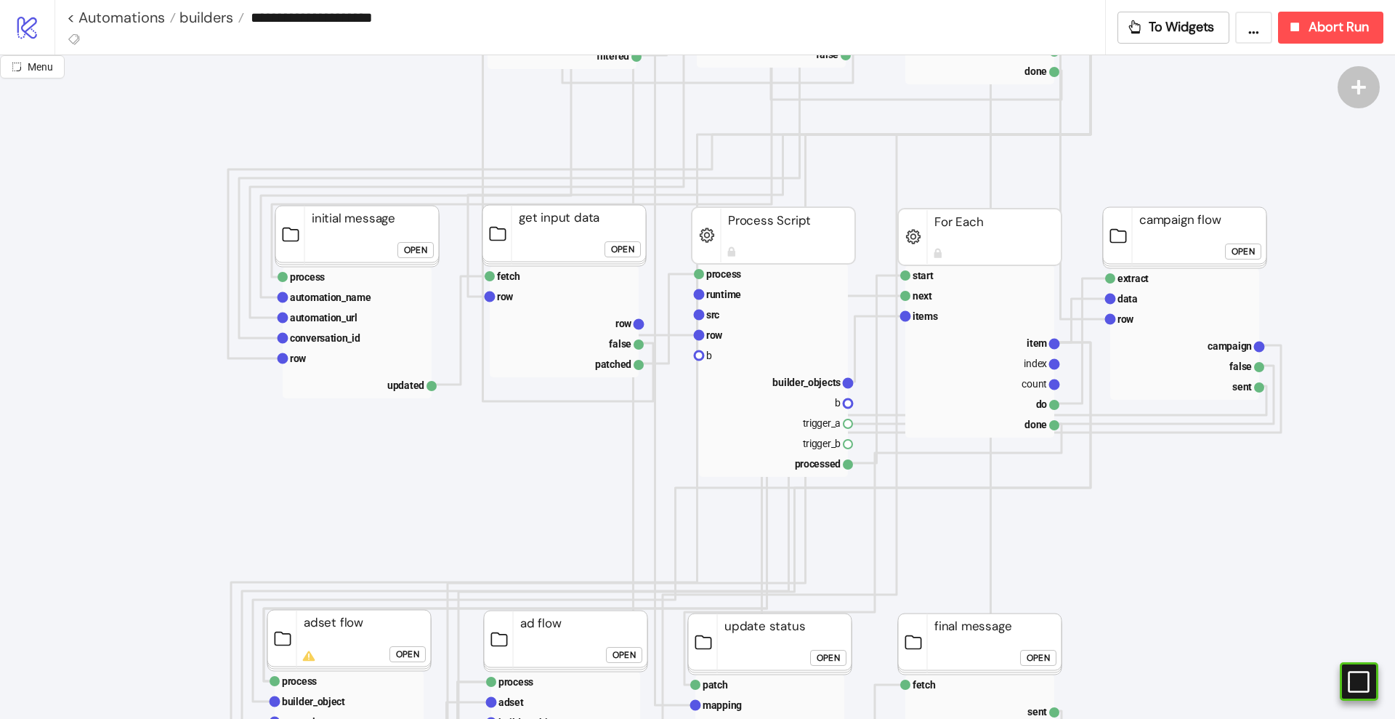
click at [1242, 252] on div "Open" at bounding box center [1243, 251] width 23 height 17
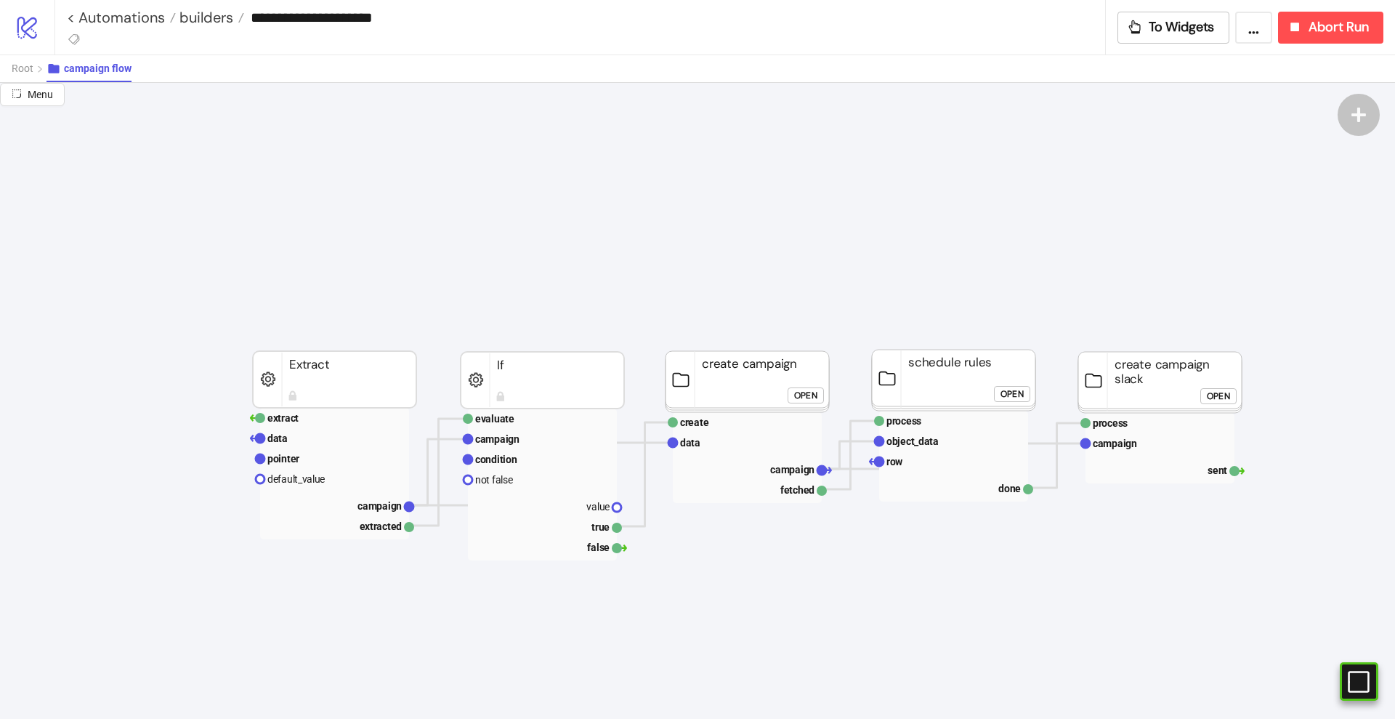
scroll to position [0, 0]
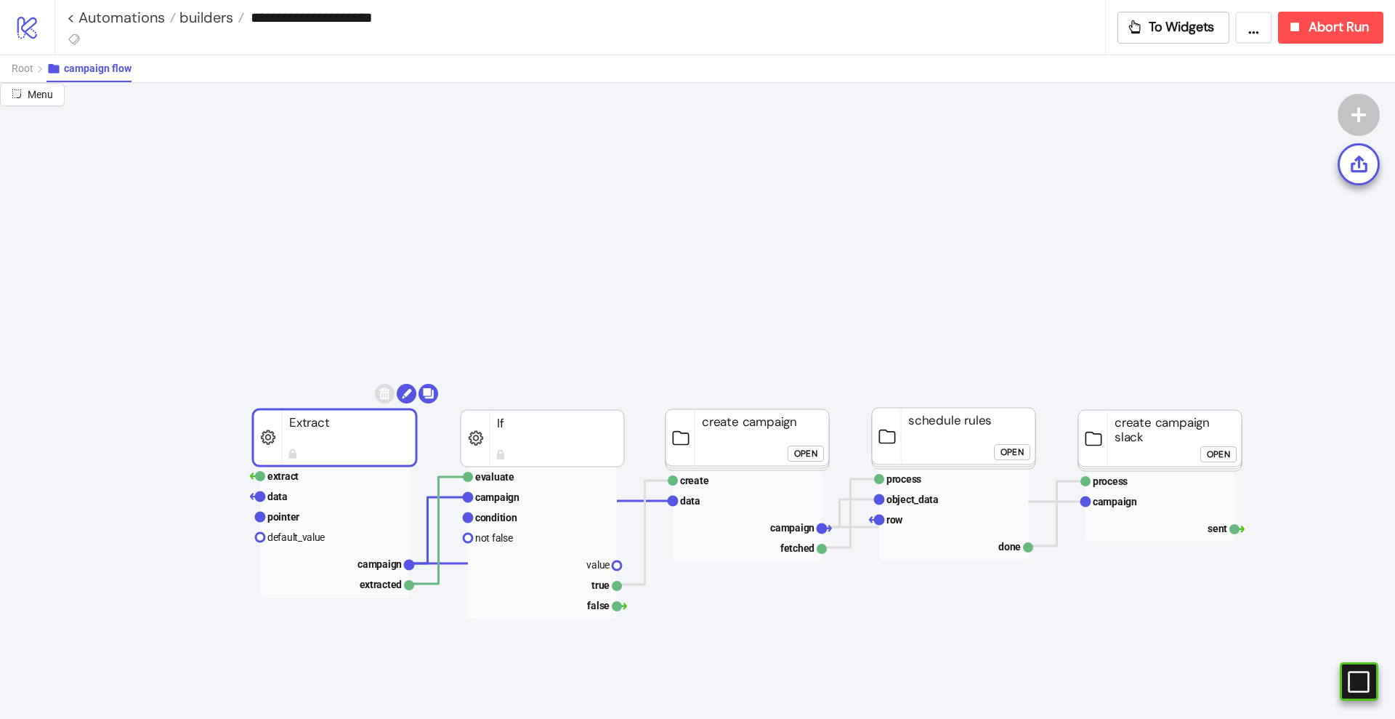
click at [371, 442] on rect at bounding box center [335, 437] width 164 height 57
click at [516, 445] on rect at bounding box center [543, 438] width 164 height 57
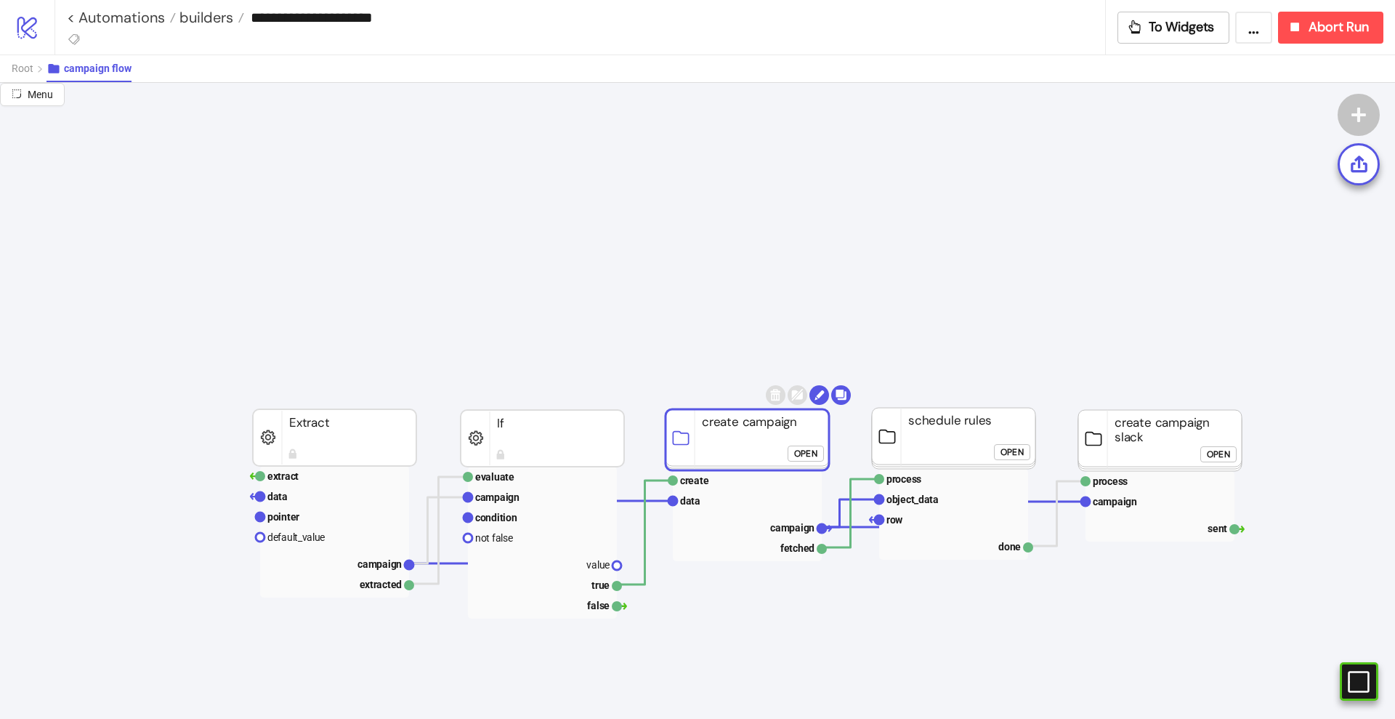
click at [712, 445] on rect at bounding box center [748, 439] width 164 height 61
click at [927, 449] on rect at bounding box center [954, 438] width 164 height 61
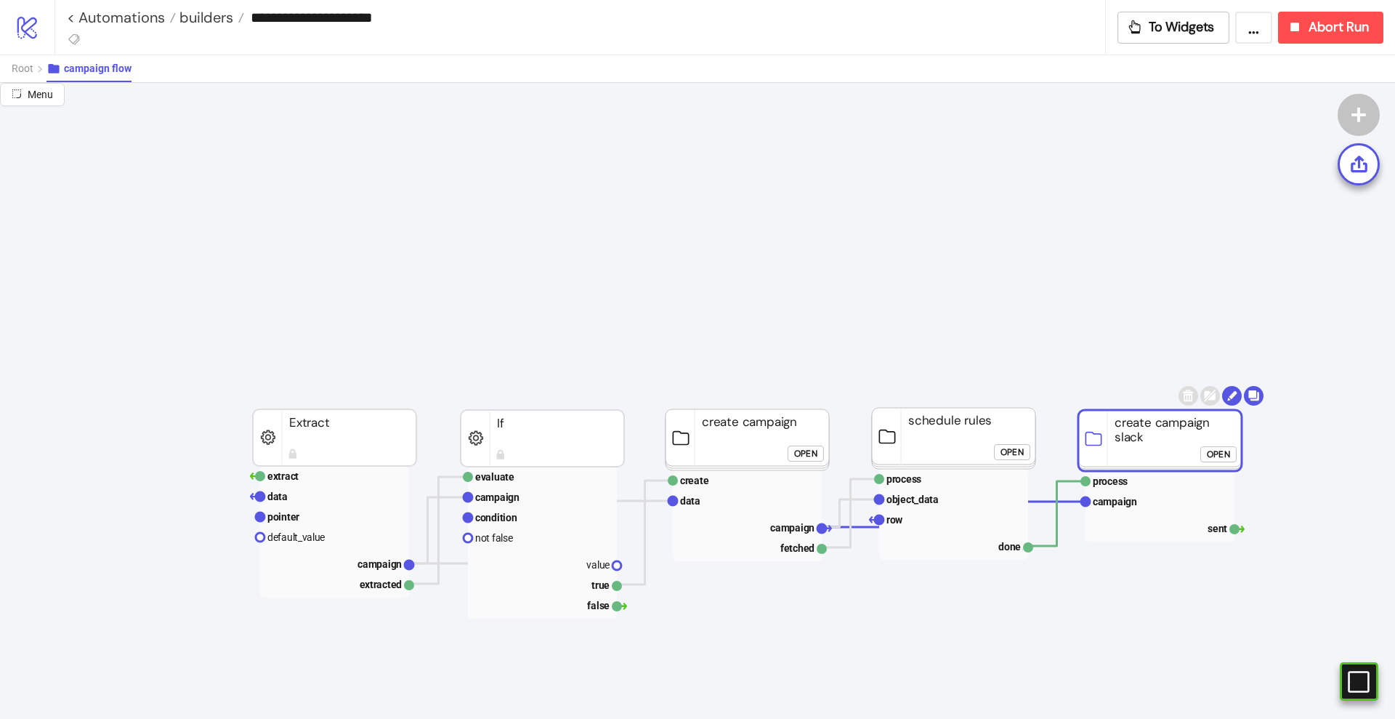
click at [1130, 448] on rect at bounding box center [1160, 440] width 164 height 61
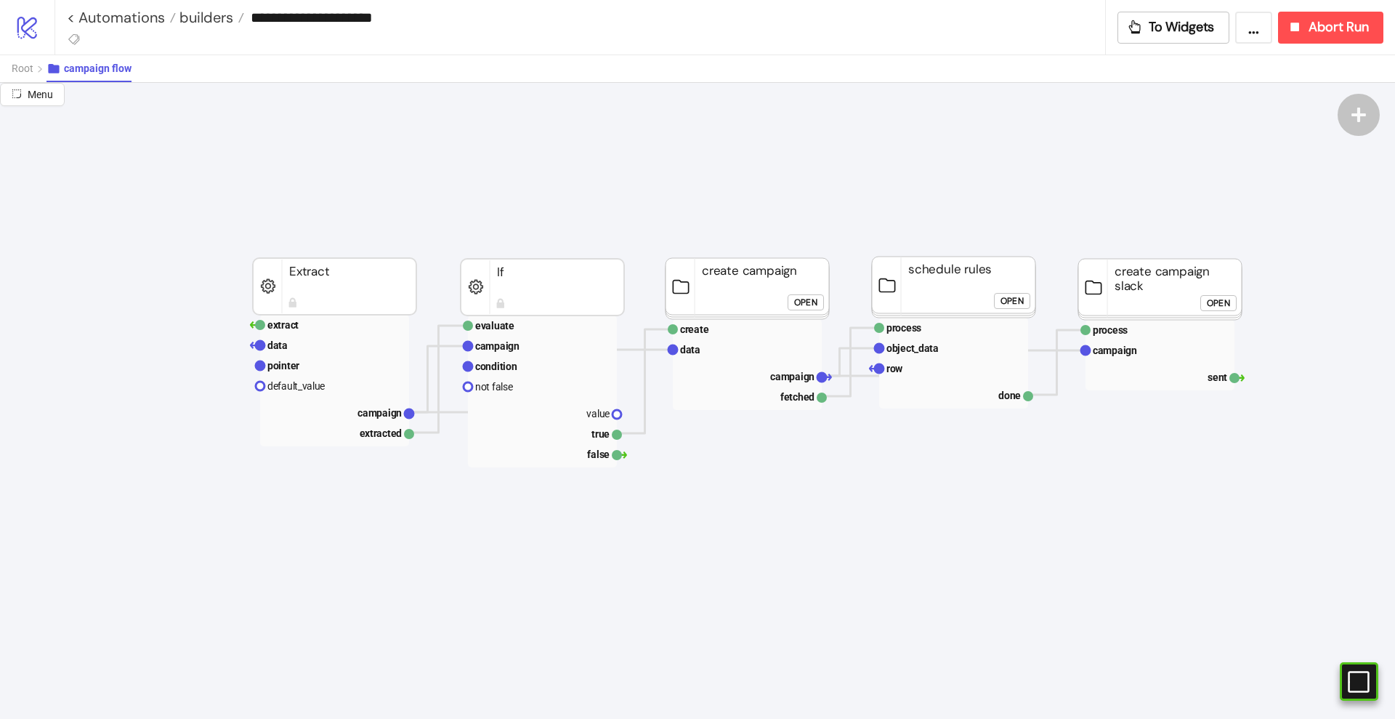
scroll to position [182, 0]
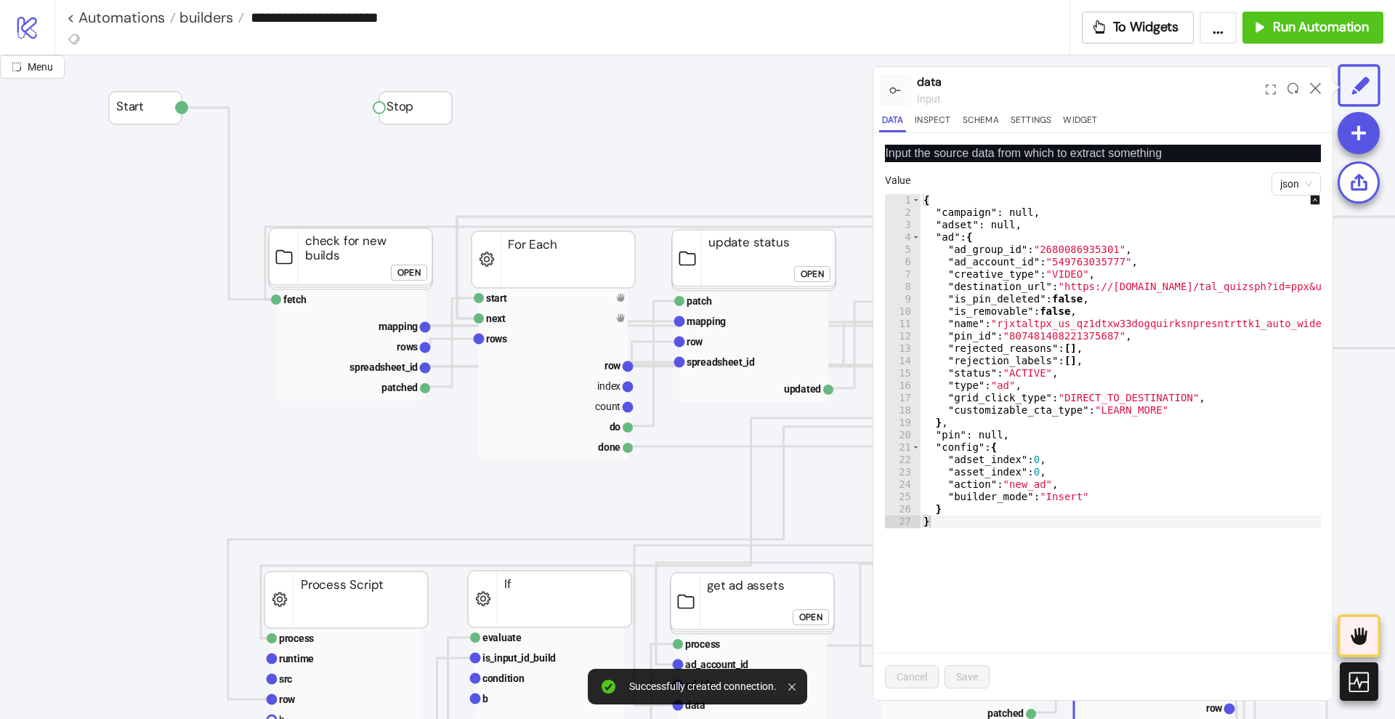
scroll to position [818, 363]
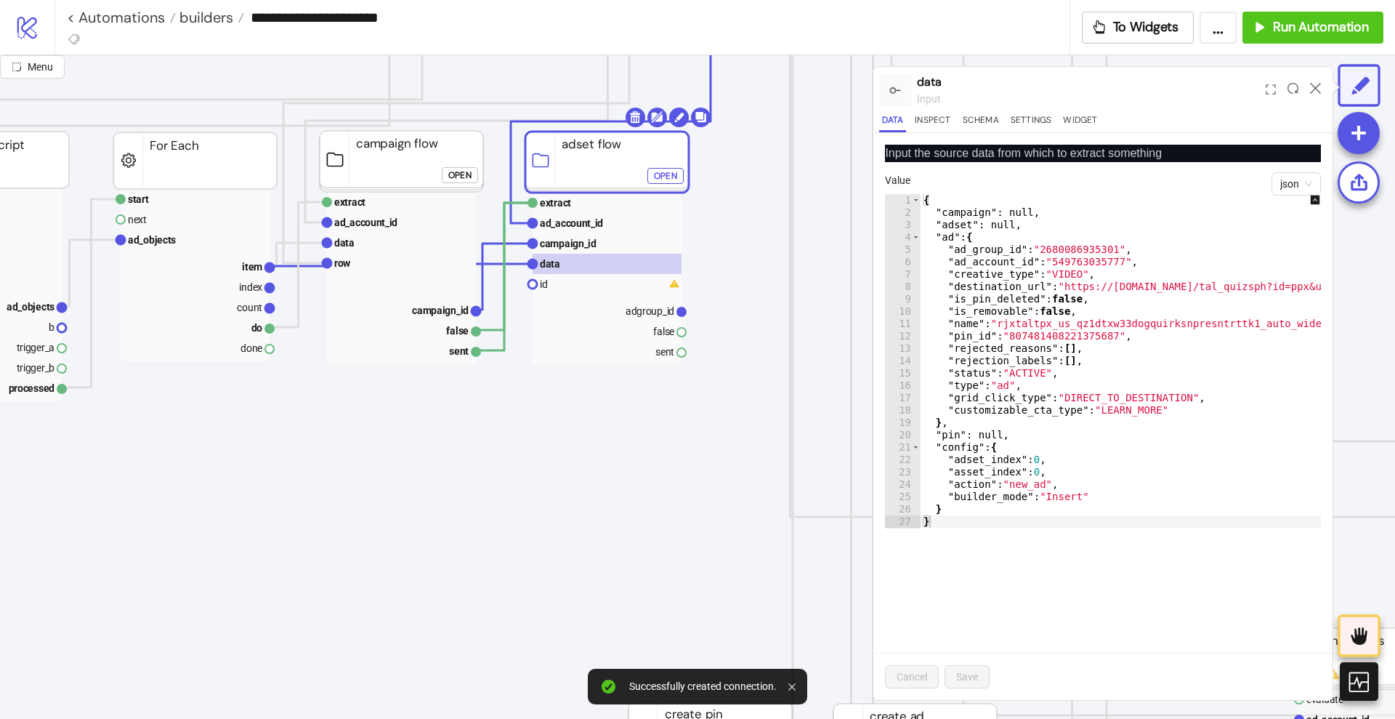
click at [1314, 83] on icon at bounding box center [1315, 88] width 11 height 11
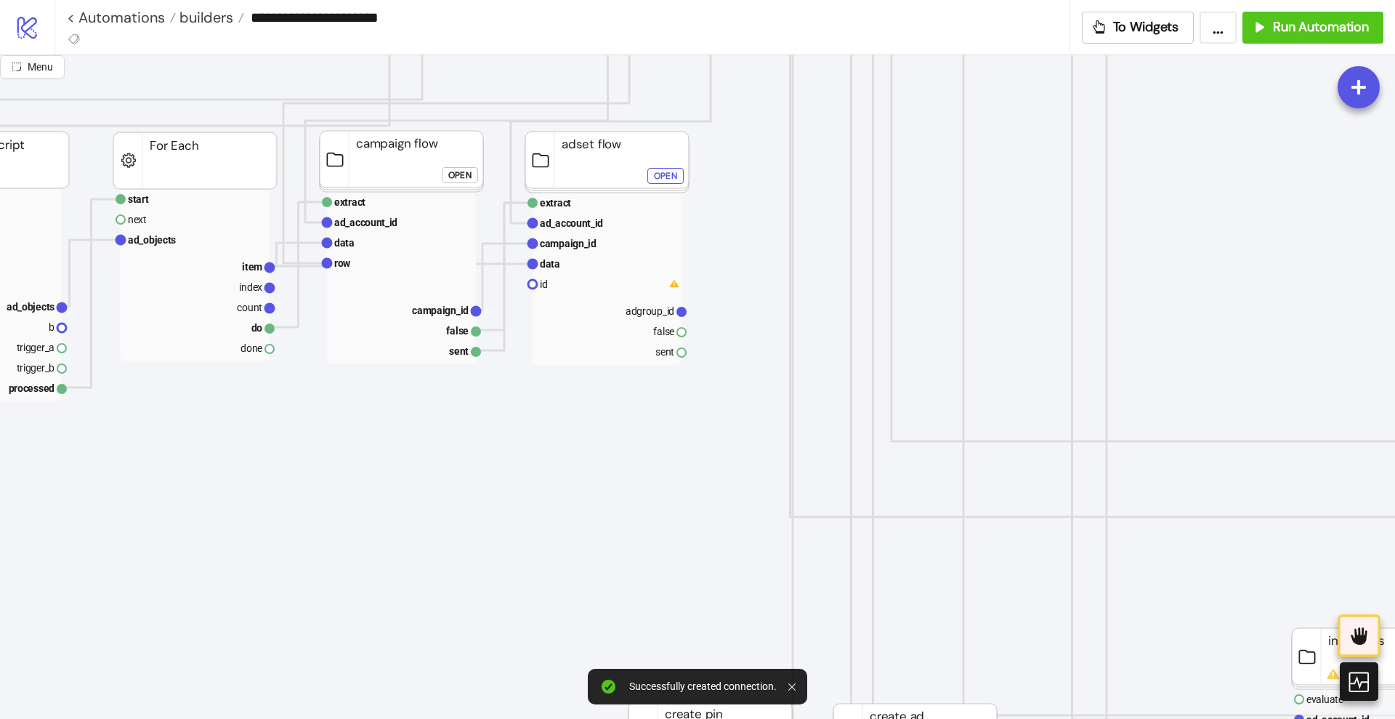
click div "Open"
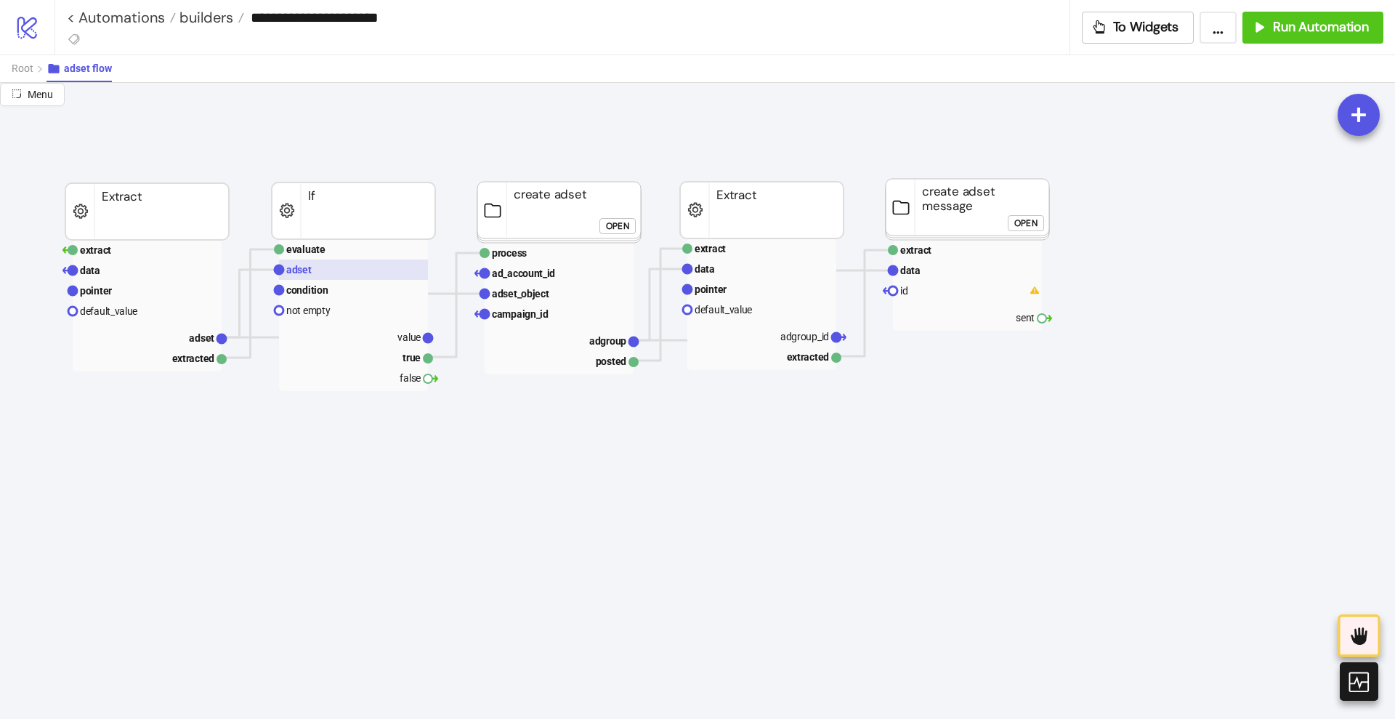
scroll to position [182, 91]
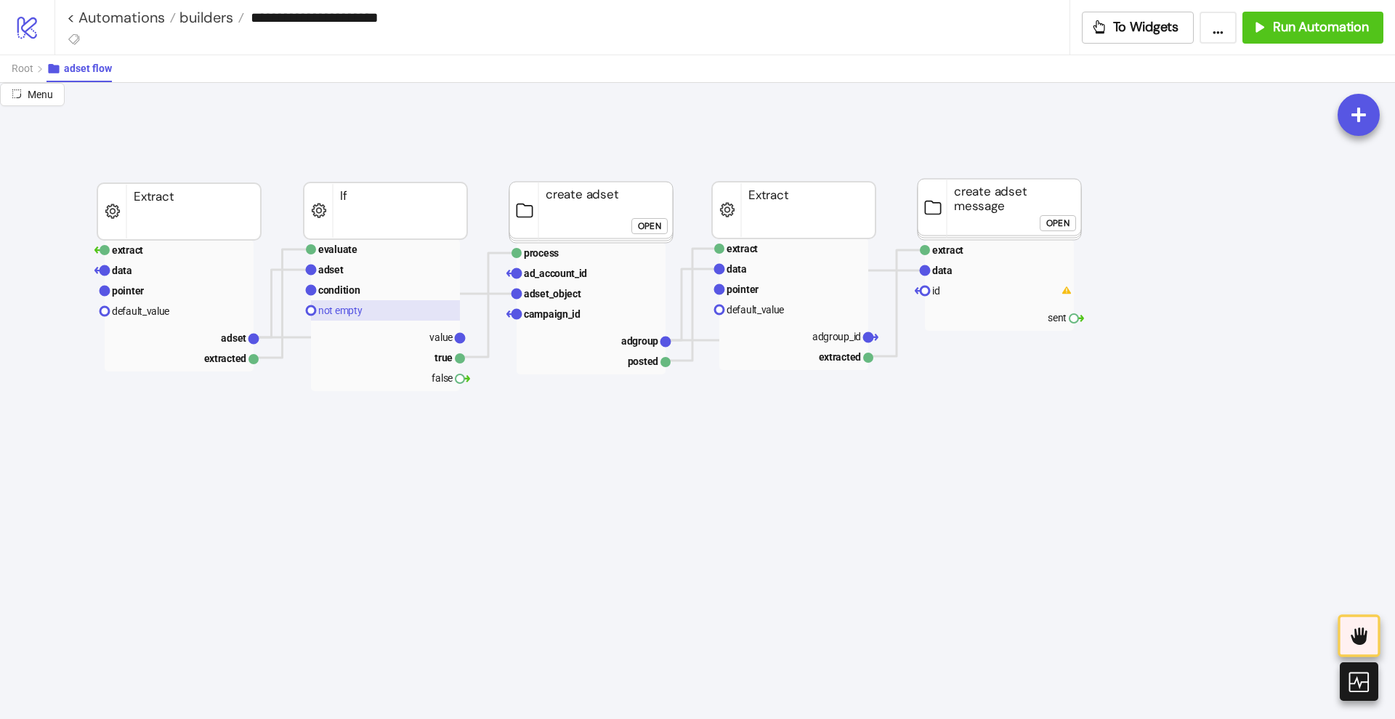
click at [374, 304] on rect at bounding box center [385, 310] width 149 height 20
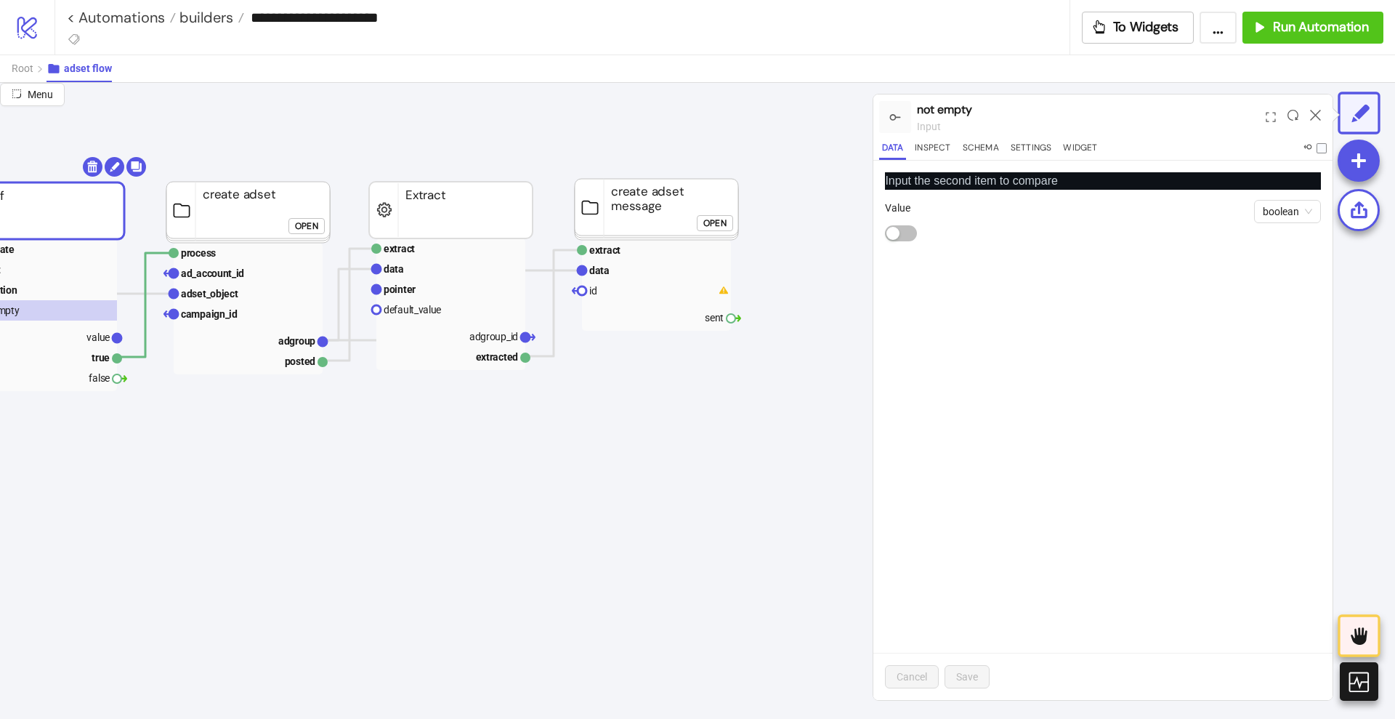
scroll to position [182, 454]
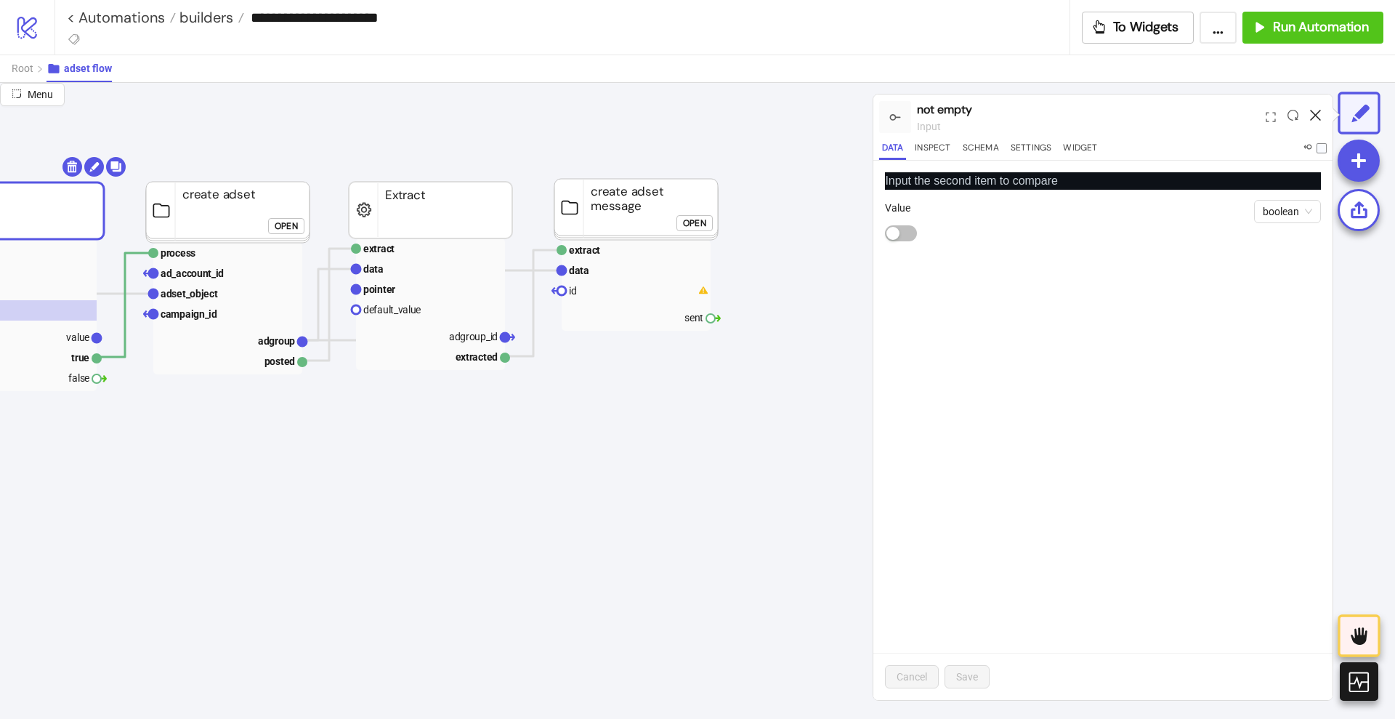
click at [1315, 111] on icon at bounding box center [1315, 115] width 11 height 11
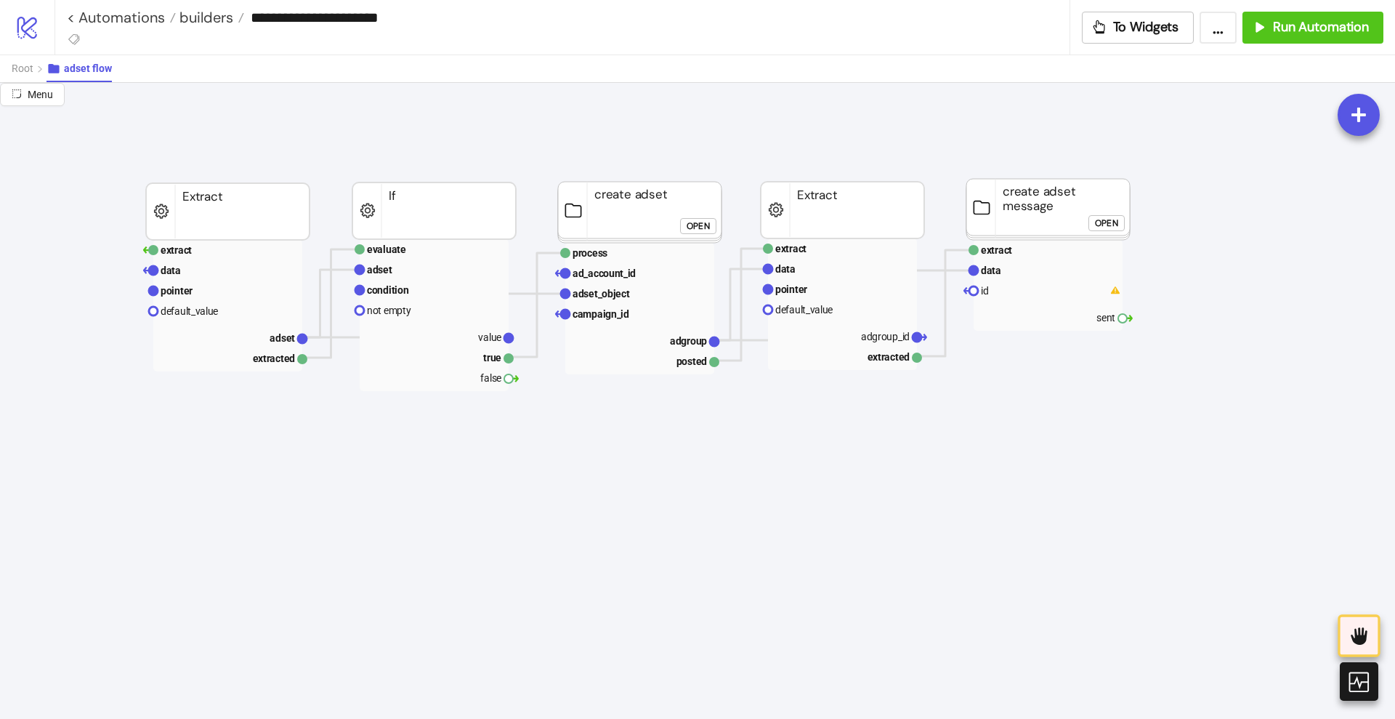
scroll to position [182, 0]
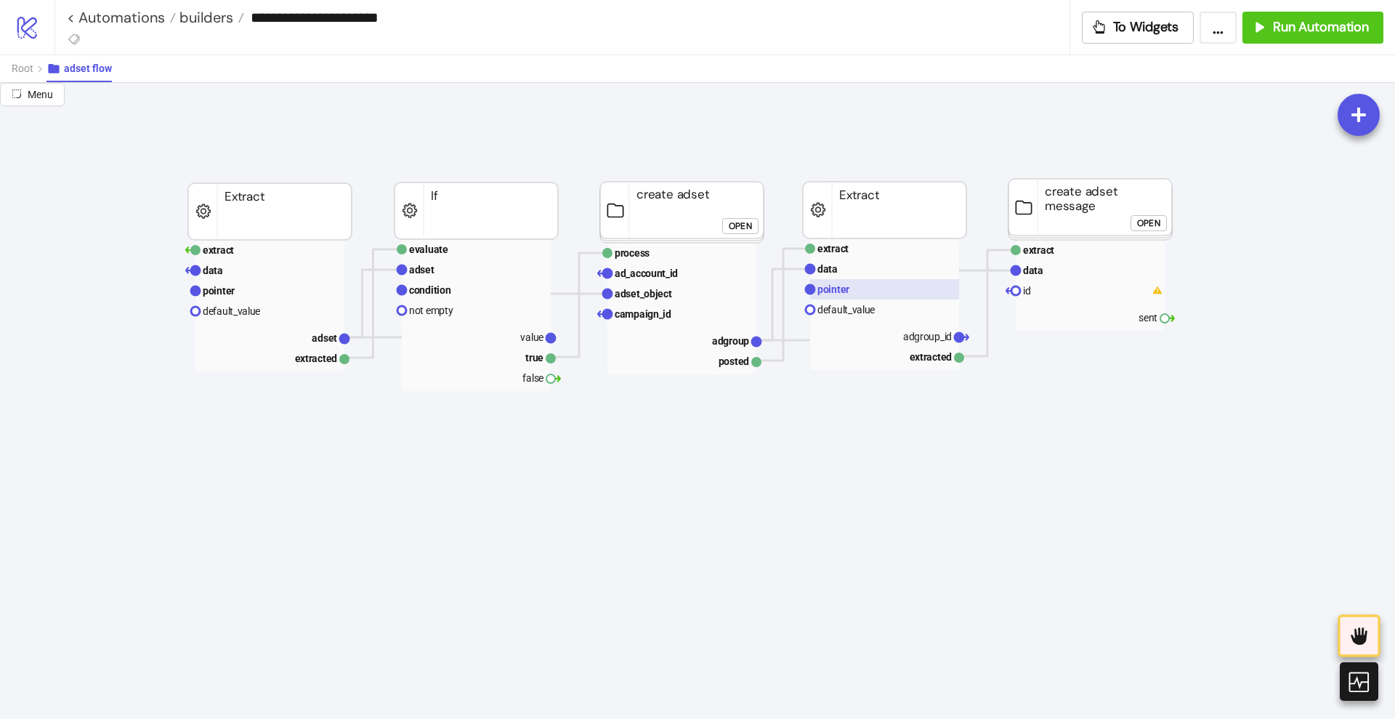
click at [835, 286] on text "pointer" at bounding box center [834, 289] width 32 height 12
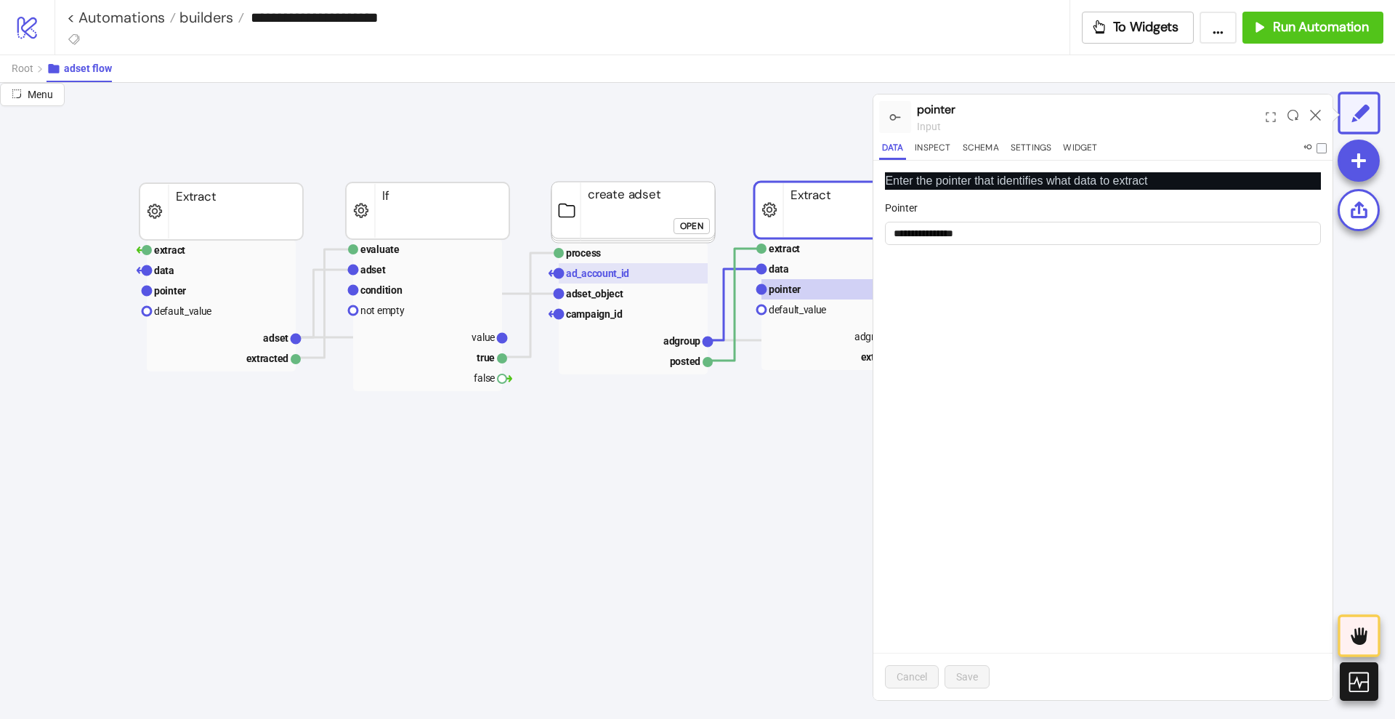
scroll to position [182, 182]
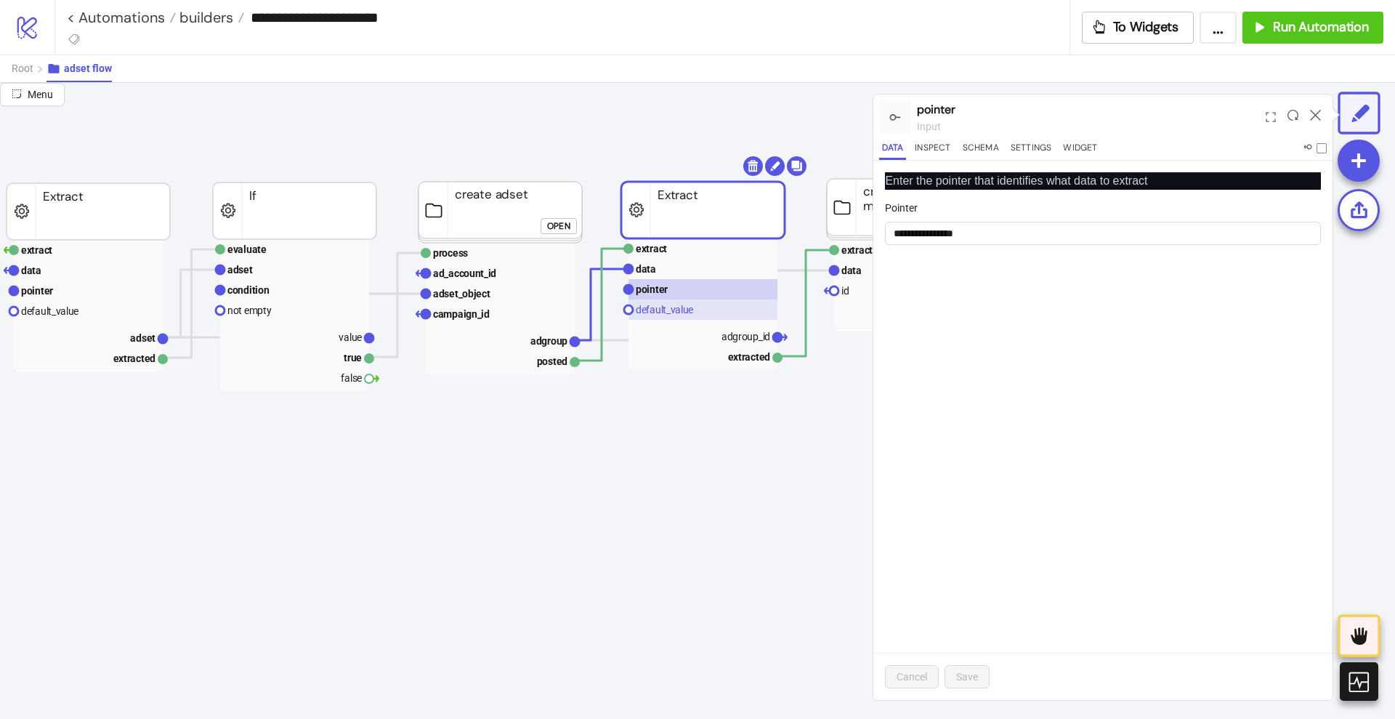
click at [690, 315] on rect at bounding box center [703, 309] width 149 height 20
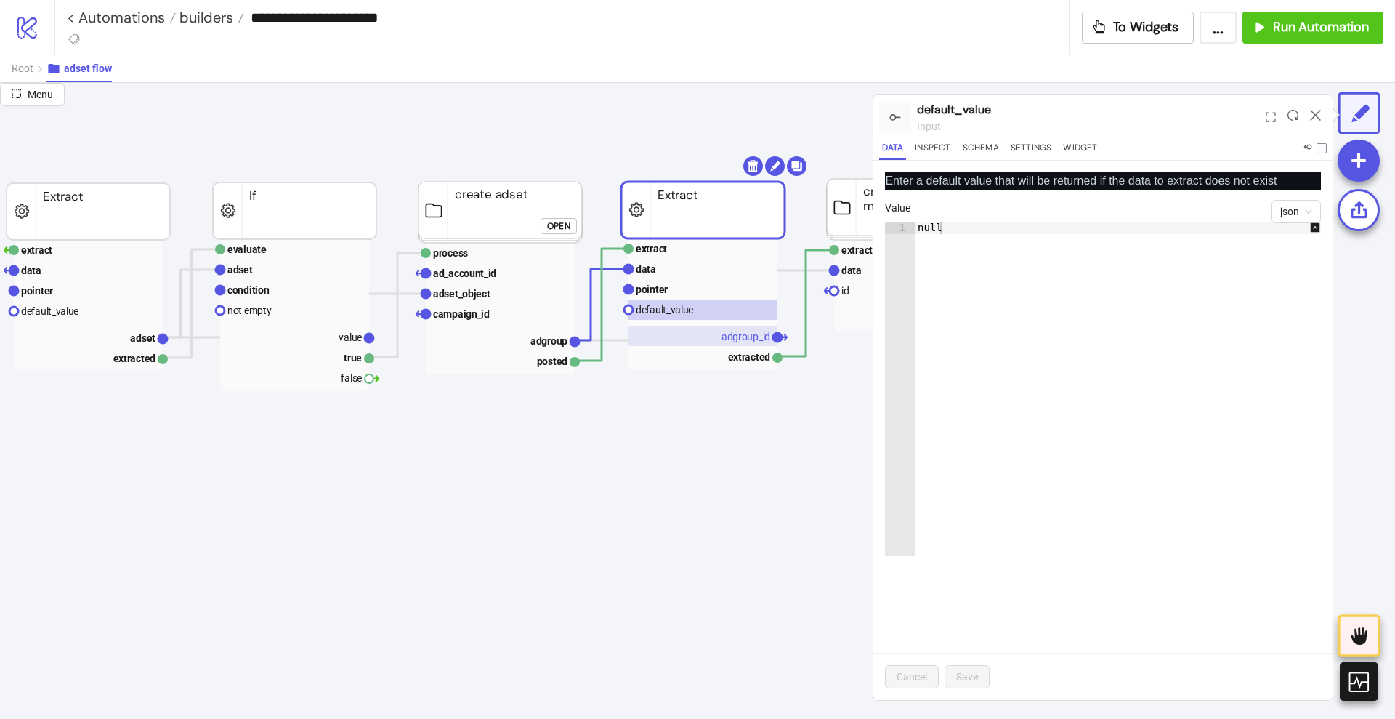
click at [728, 336] on text "adgroup_id" at bounding box center [746, 337] width 49 height 12
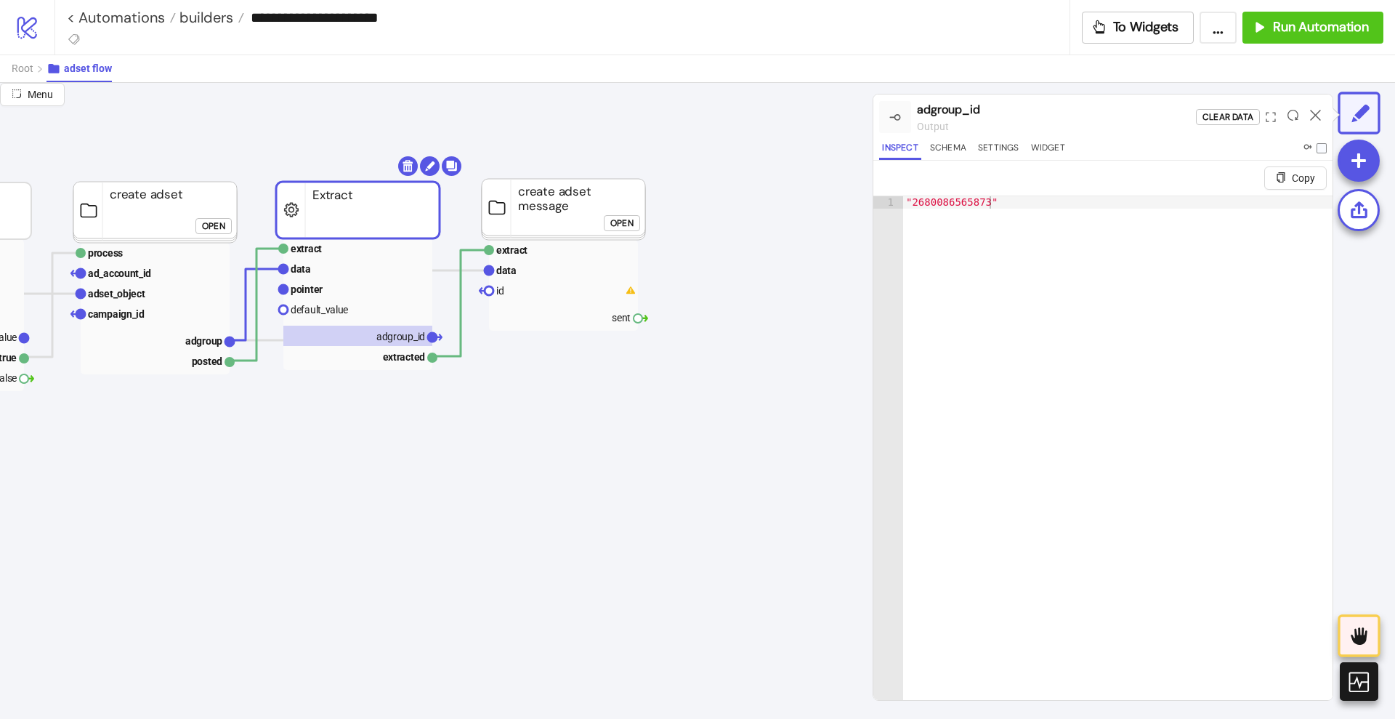
scroll to position [182, 636]
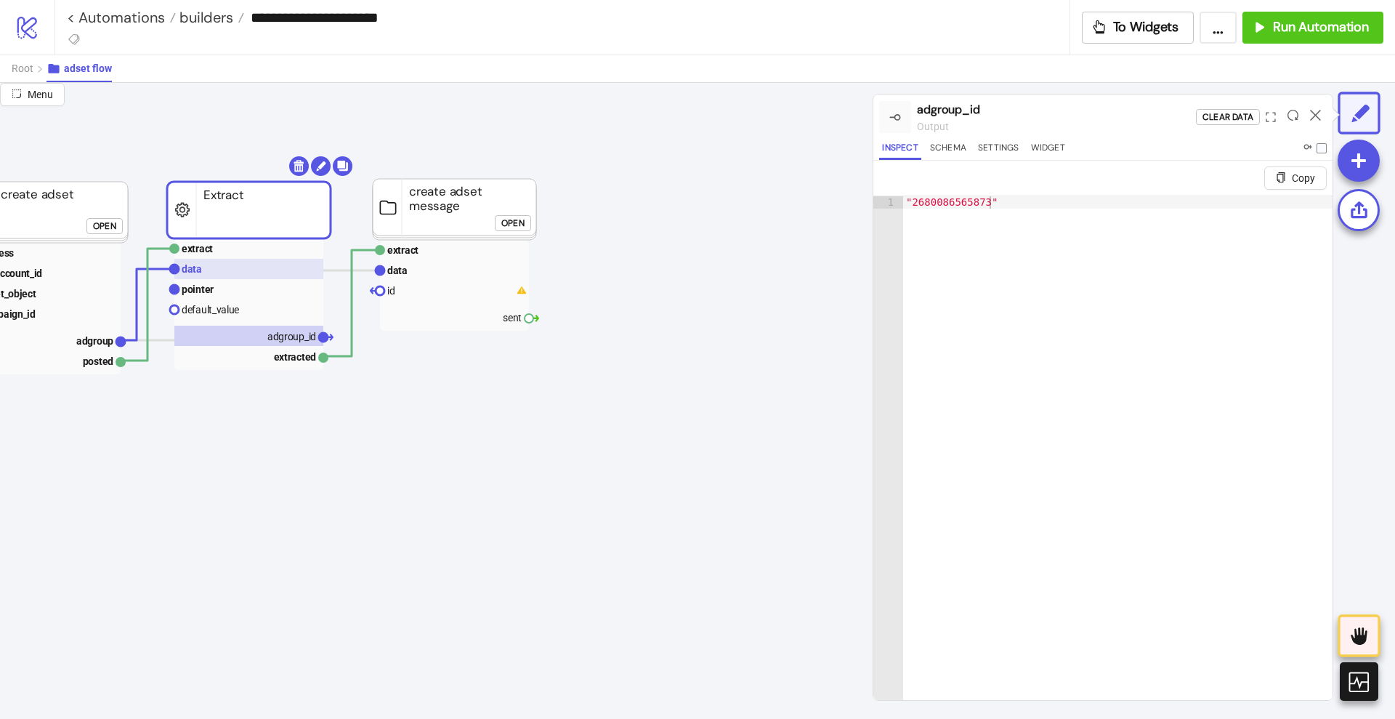
click at [233, 271] on rect at bounding box center [248, 269] width 149 height 20
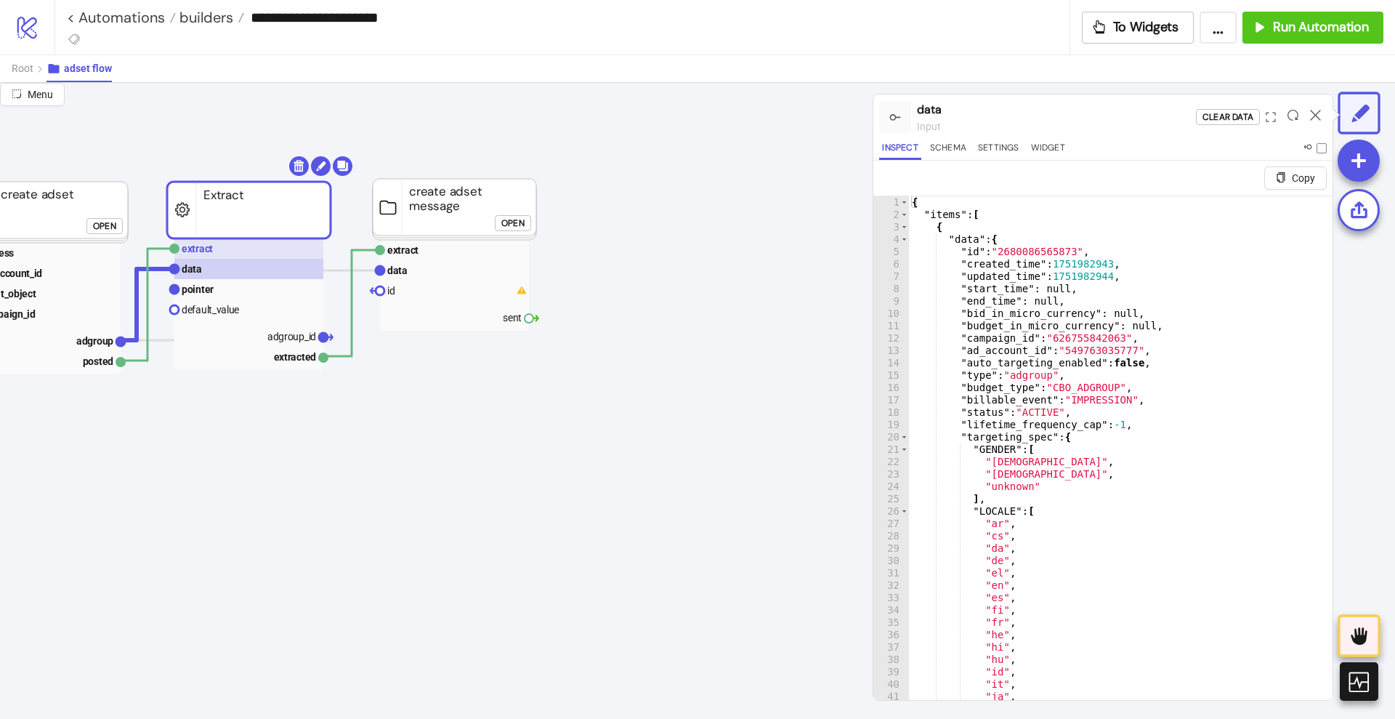
click at [220, 252] on rect at bounding box center [248, 248] width 149 height 20
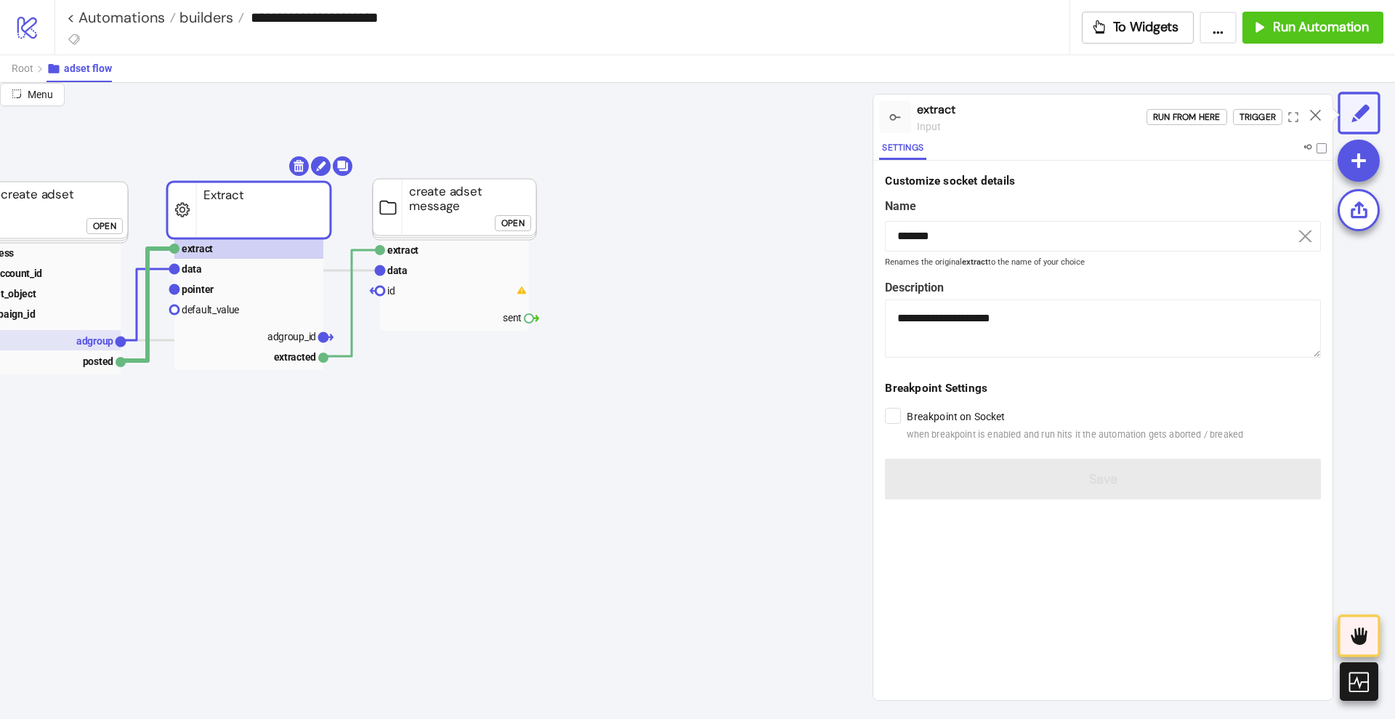
click at [95, 347] on rect at bounding box center [46, 340] width 149 height 20
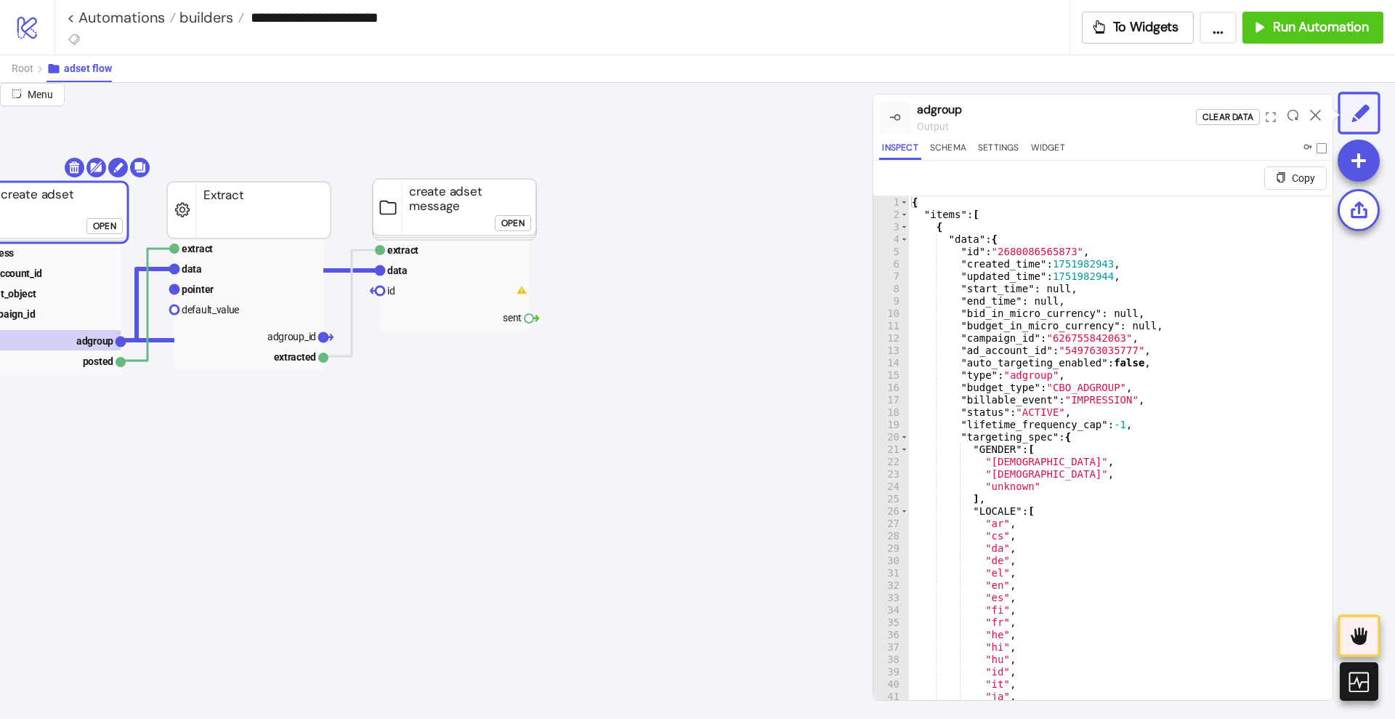
click at [526, 225] on button "Open" at bounding box center [513, 223] width 36 height 16
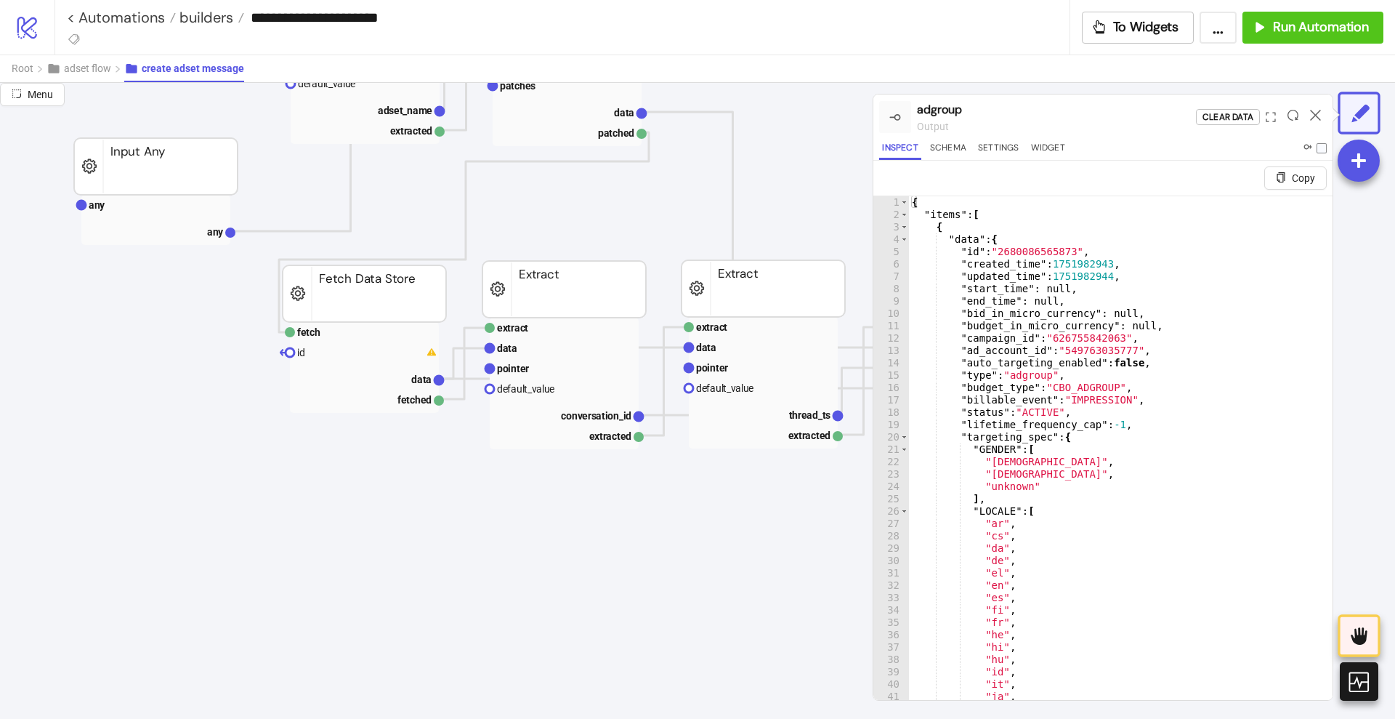
scroll to position [273, 363]
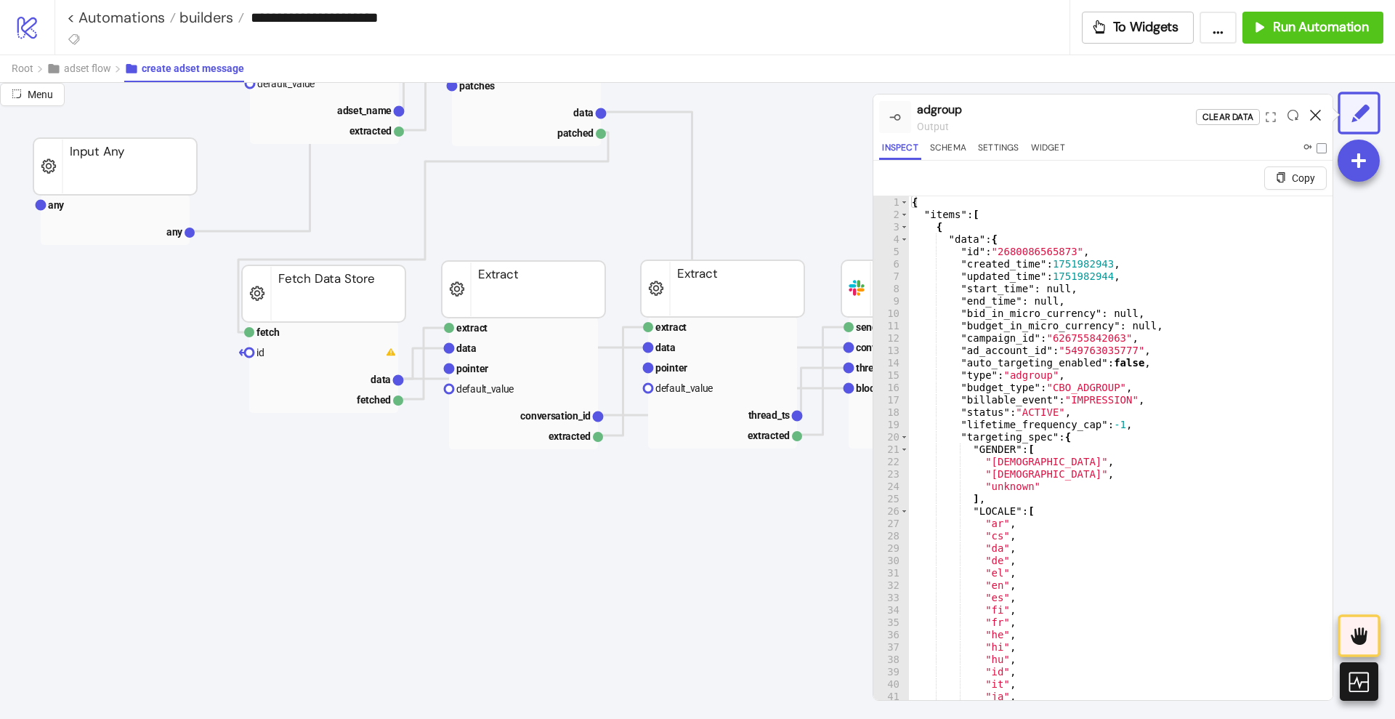
click at [1314, 117] on icon at bounding box center [1315, 115] width 11 height 11
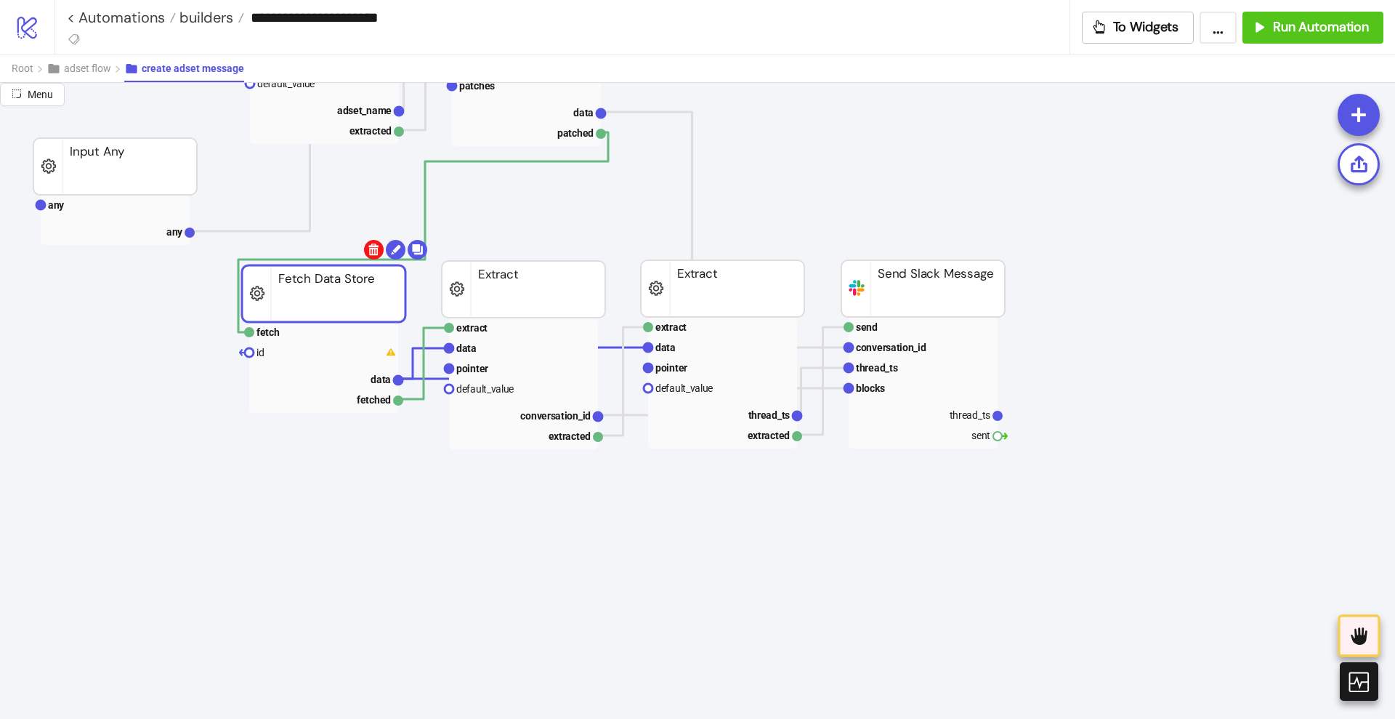
click at [368, 252] on body "**********" at bounding box center [697, 359] width 1395 height 719
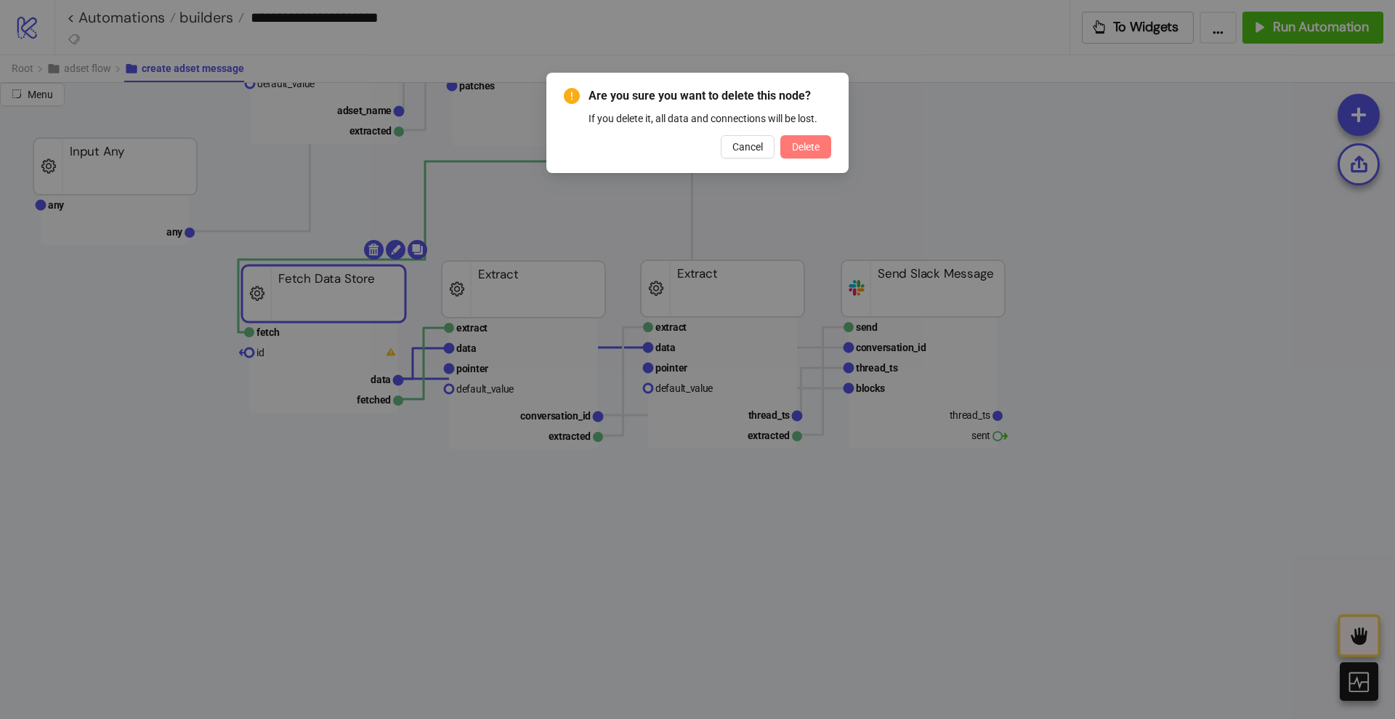
click at [794, 148] on span "Delete" at bounding box center [806, 147] width 28 height 12
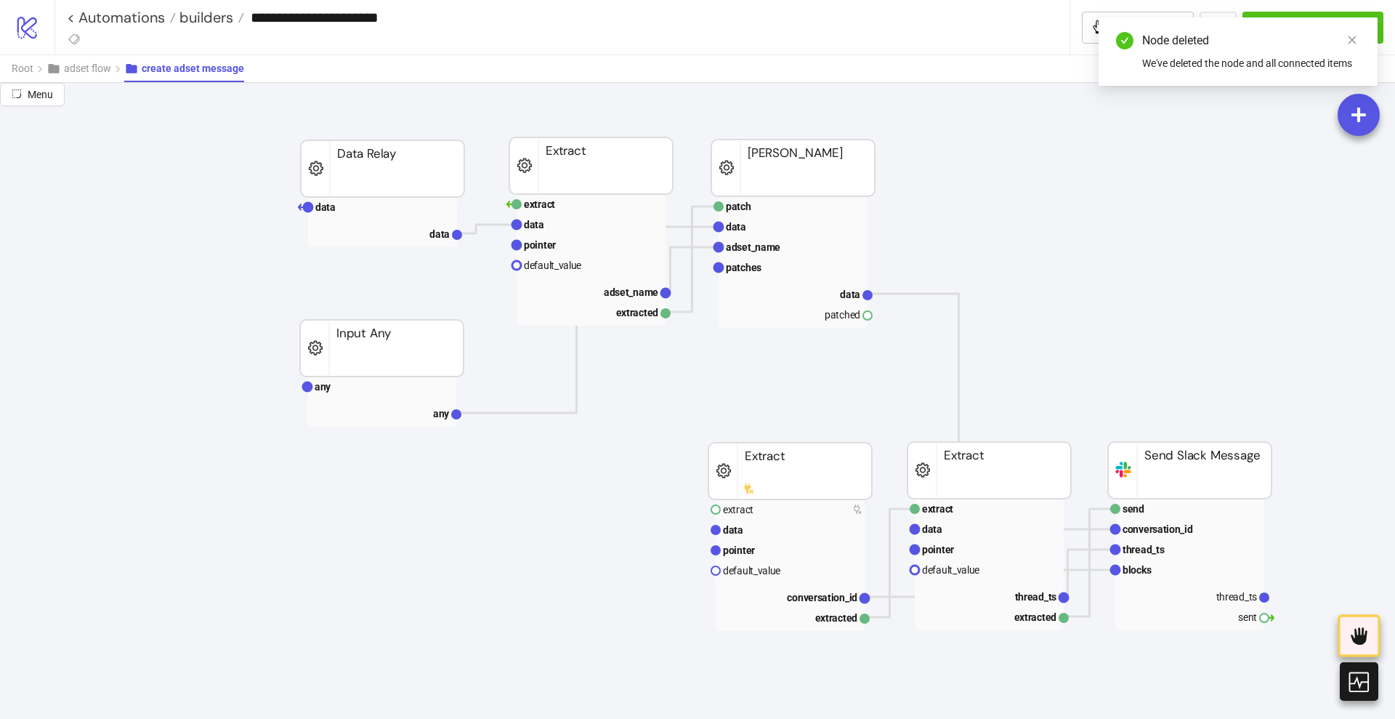
scroll to position [91, 91]
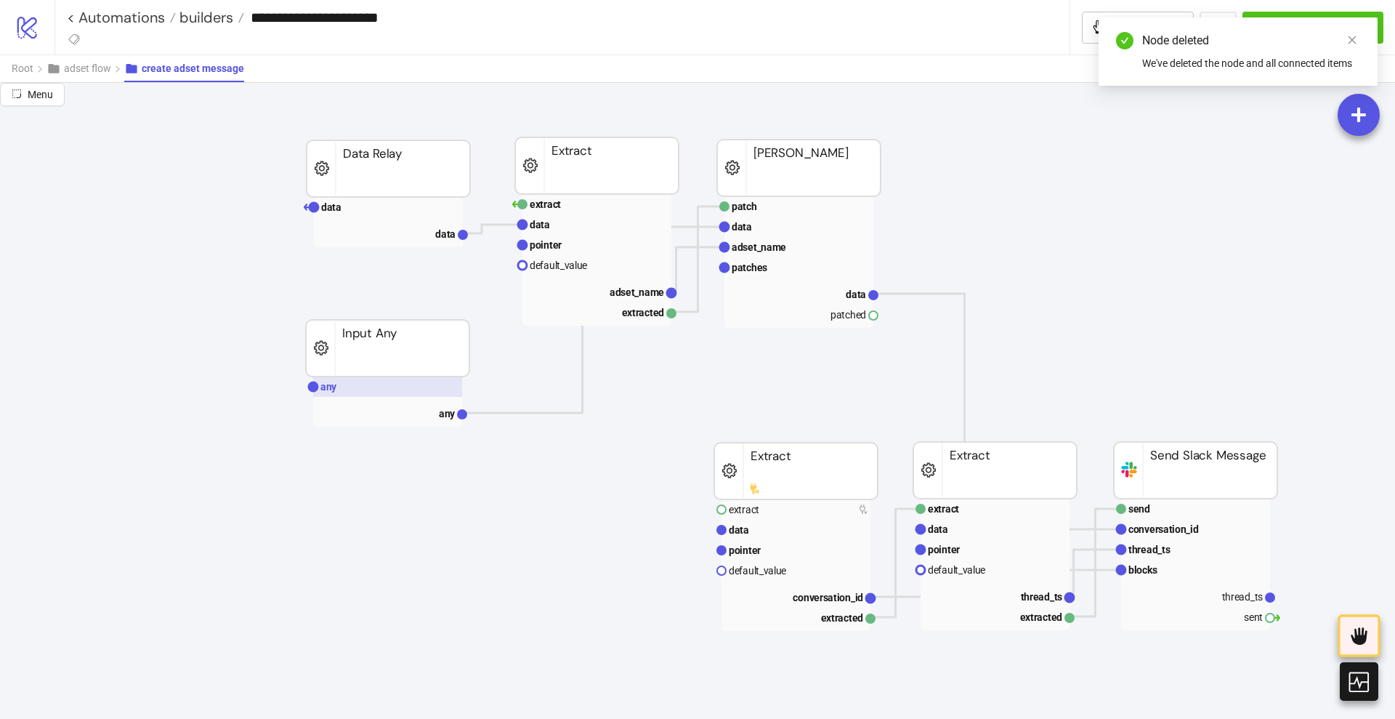
click at [378, 387] on rect at bounding box center [387, 386] width 149 height 20
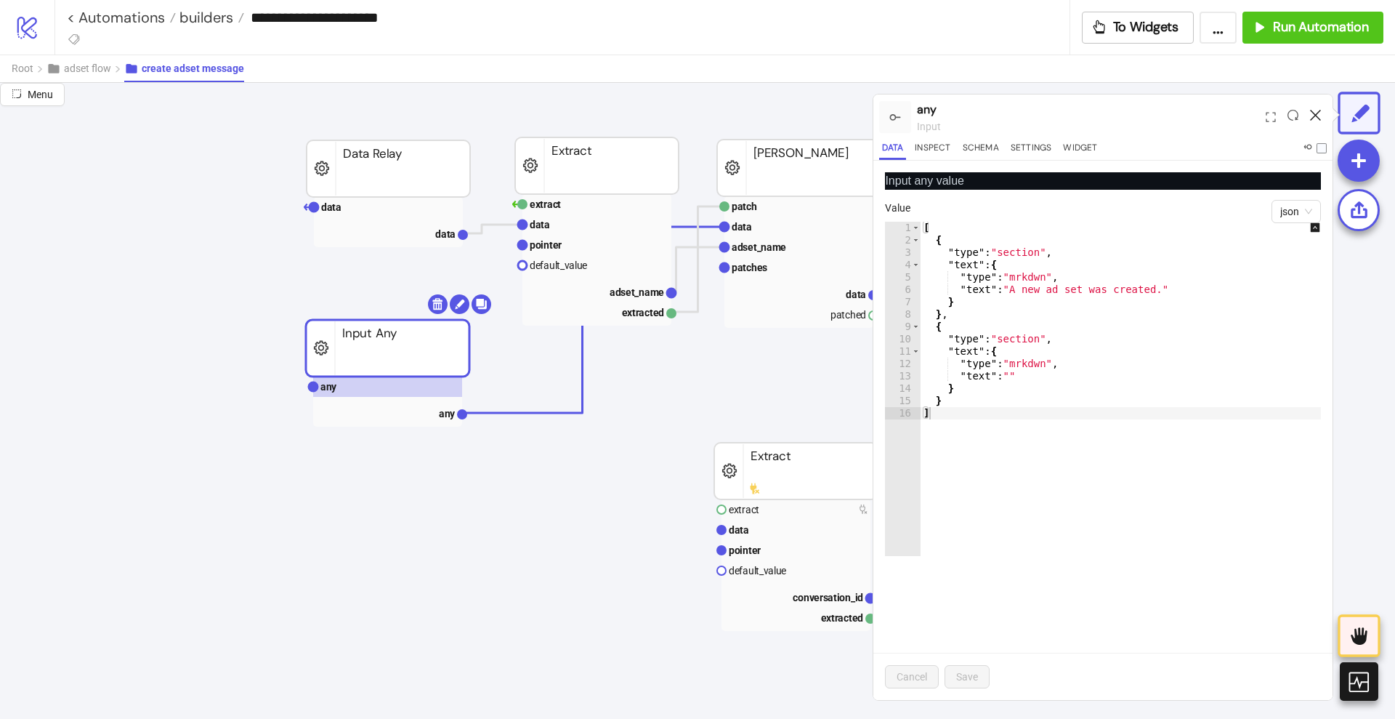
click at [1319, 112] on icon at bounding box center [1315, 115] width 11 height 11
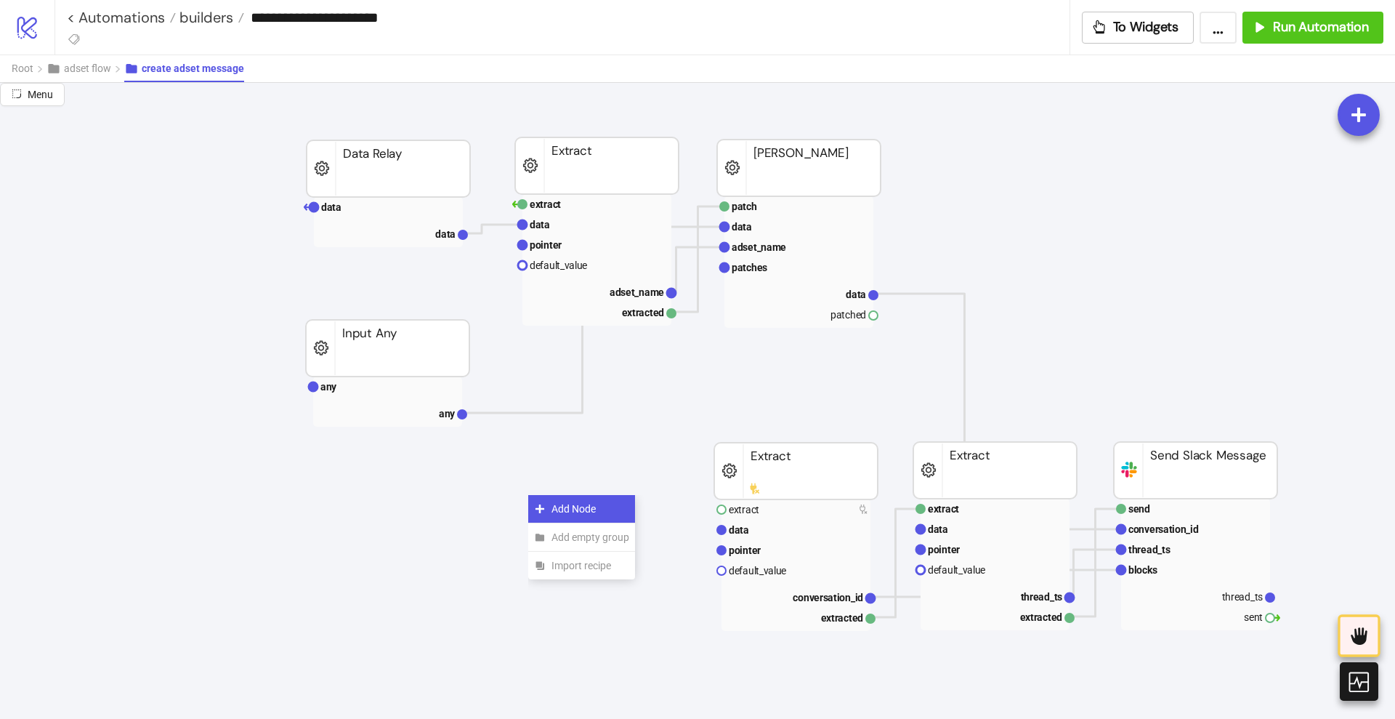
click at [541, 505] on icon at bounding box center [540, 509] width 12 height 12
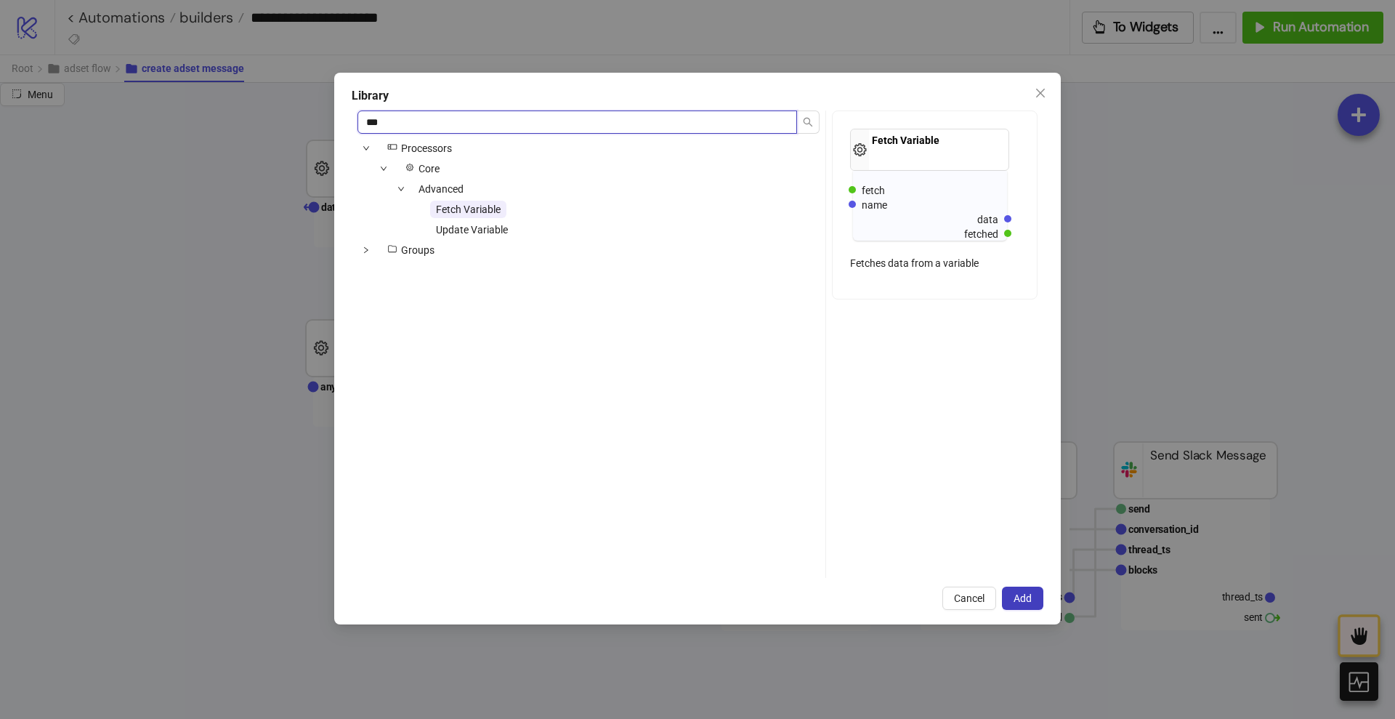
type input "***"
click at [471, 214] on span "Fetch Variable" at bounding box center [468, 209] width 65 height 12
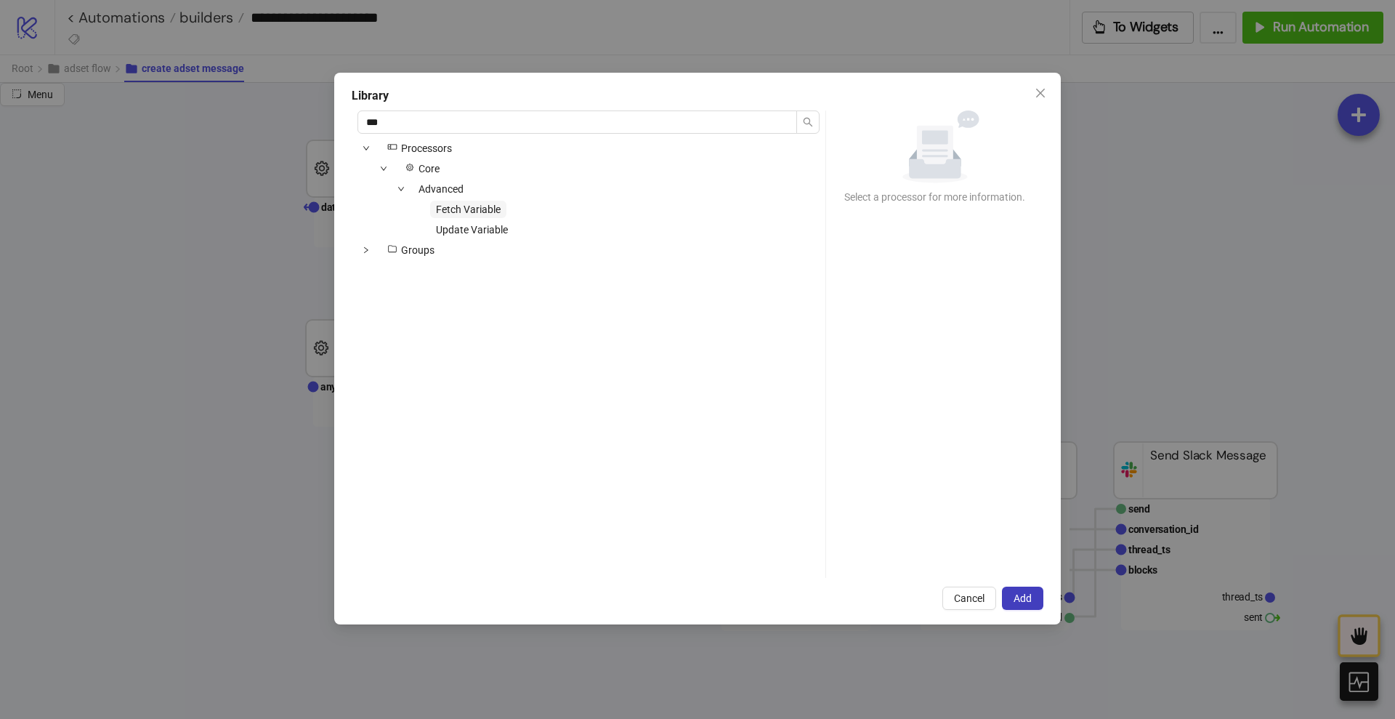
click at [477, 210] on span "Fetch Variable" at bounding box center [468, 209] width 65 height 12
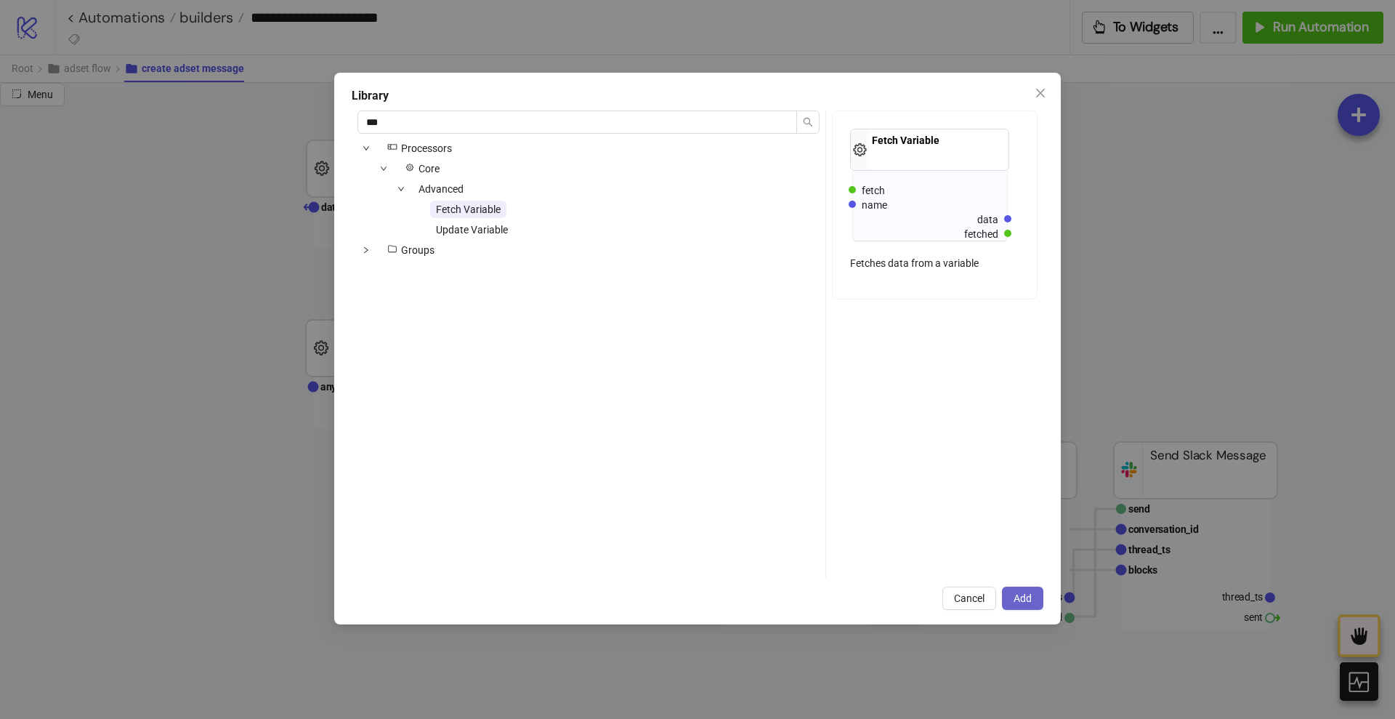
click at [1018, 595] on span "Add" at bounding box center [1023, 598] width 18 height 12
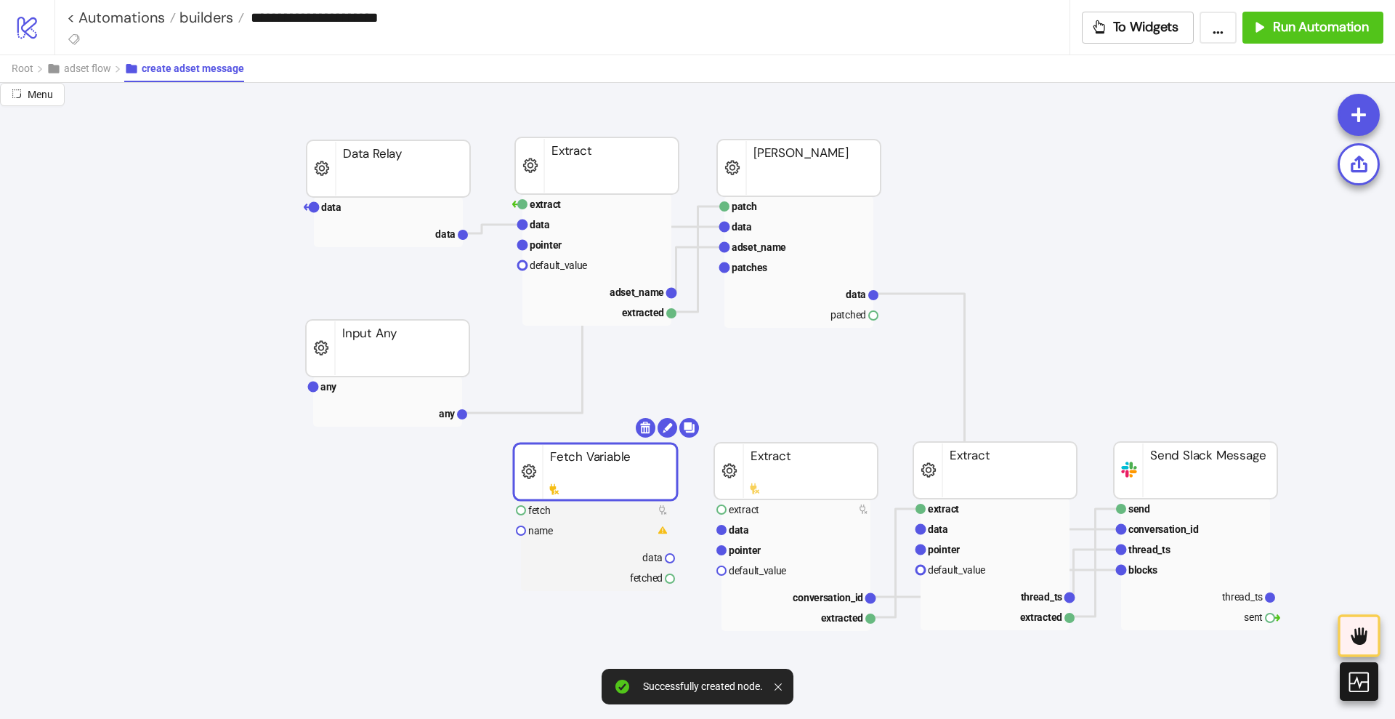
drag, startPoint x: 642, startPoint y: 528, endPoint x: 628, endPoint y: 476, distance: 53.6
click at [628, 476] on rect at bounding box center [596, 471] width 164 height 57
drag, startPoint x: 878, startPoint y: 314, endPoint x: 869, endPoint y: 363, distance: 50.2
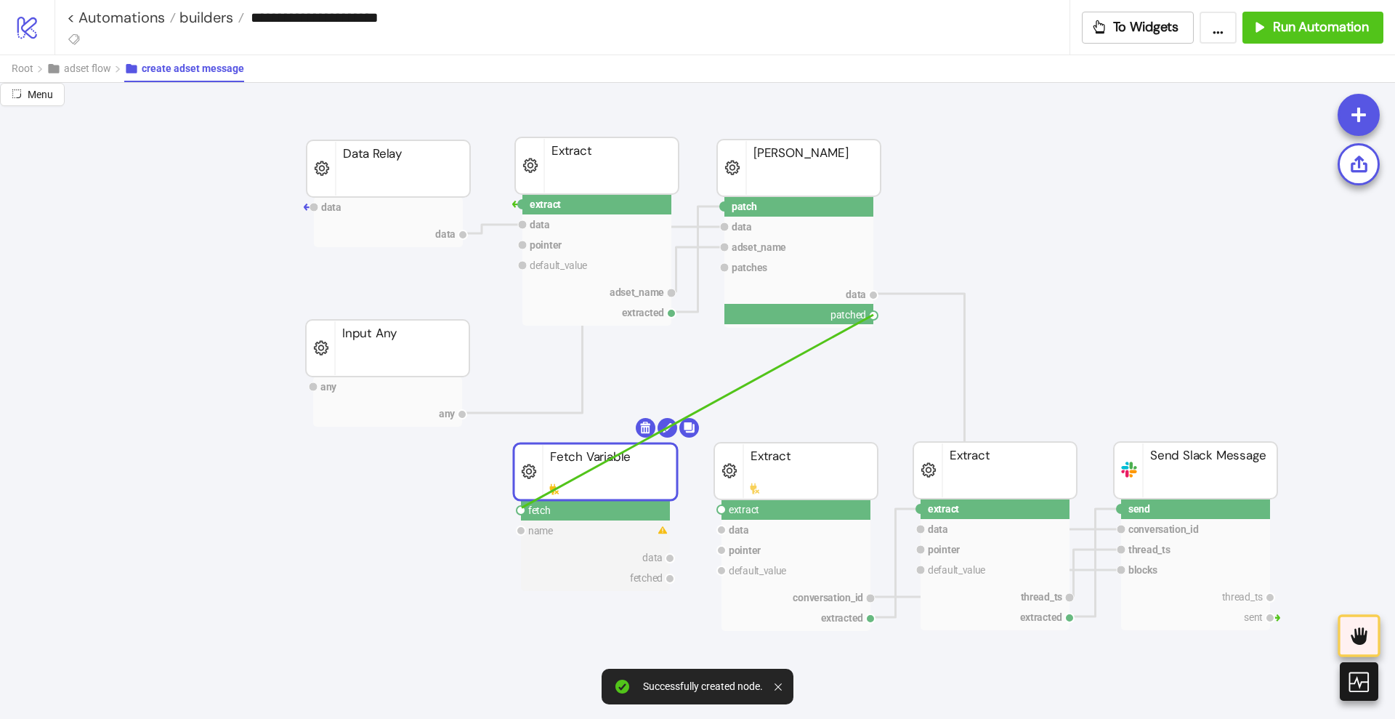
click at [522, 507] on circle at bounding box center [521, 510] width 9 height 9
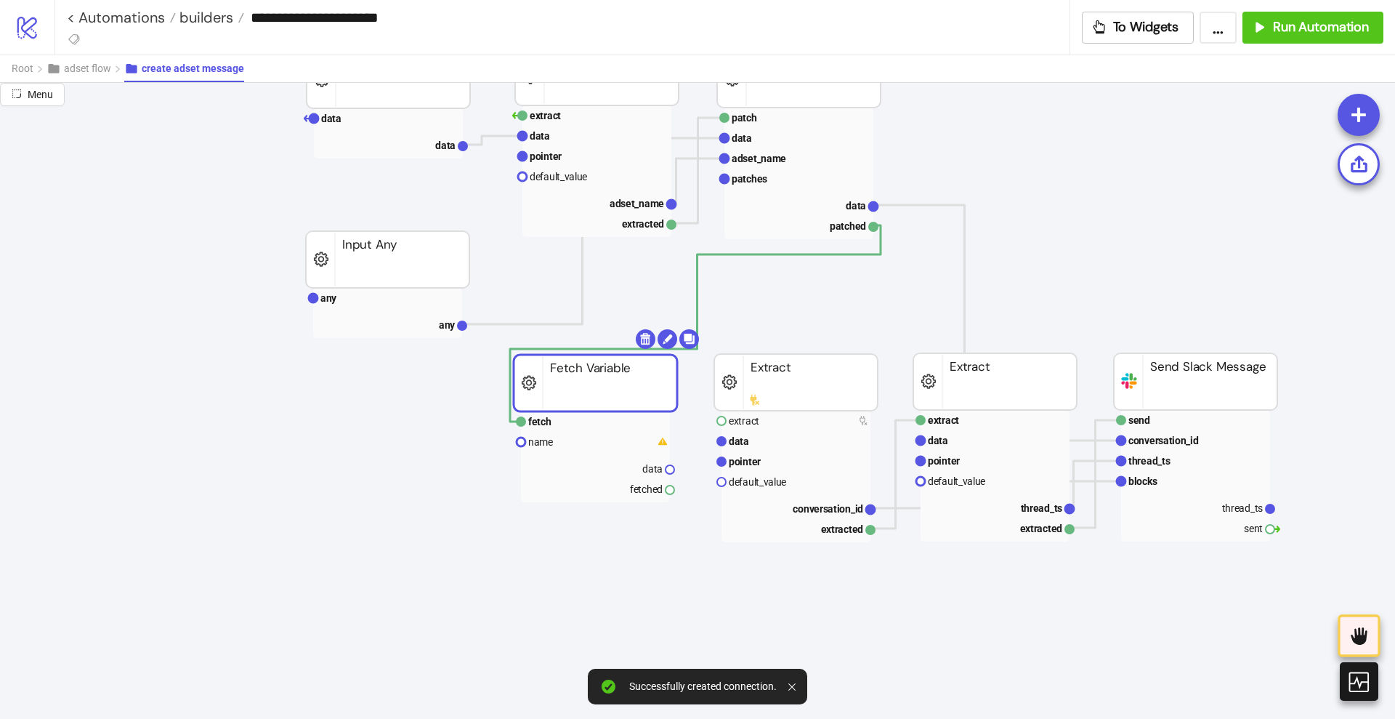
scroll to position [182, 91]
drag, startPoint x: 673, startPoint y: 484, endPoint x: 682, endPoint y: 496, distance: 15.1
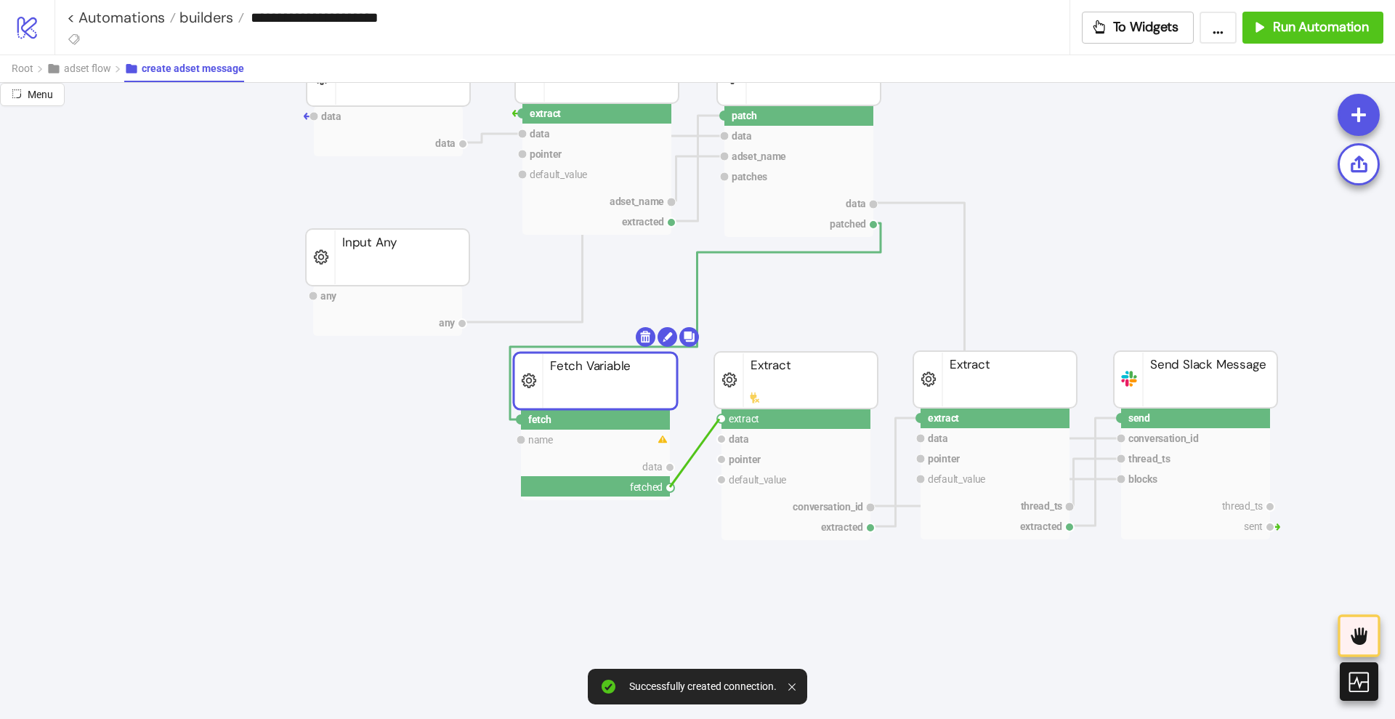
click at [720, 419] on circle at bounding box center [721, 418] width 9 height 9
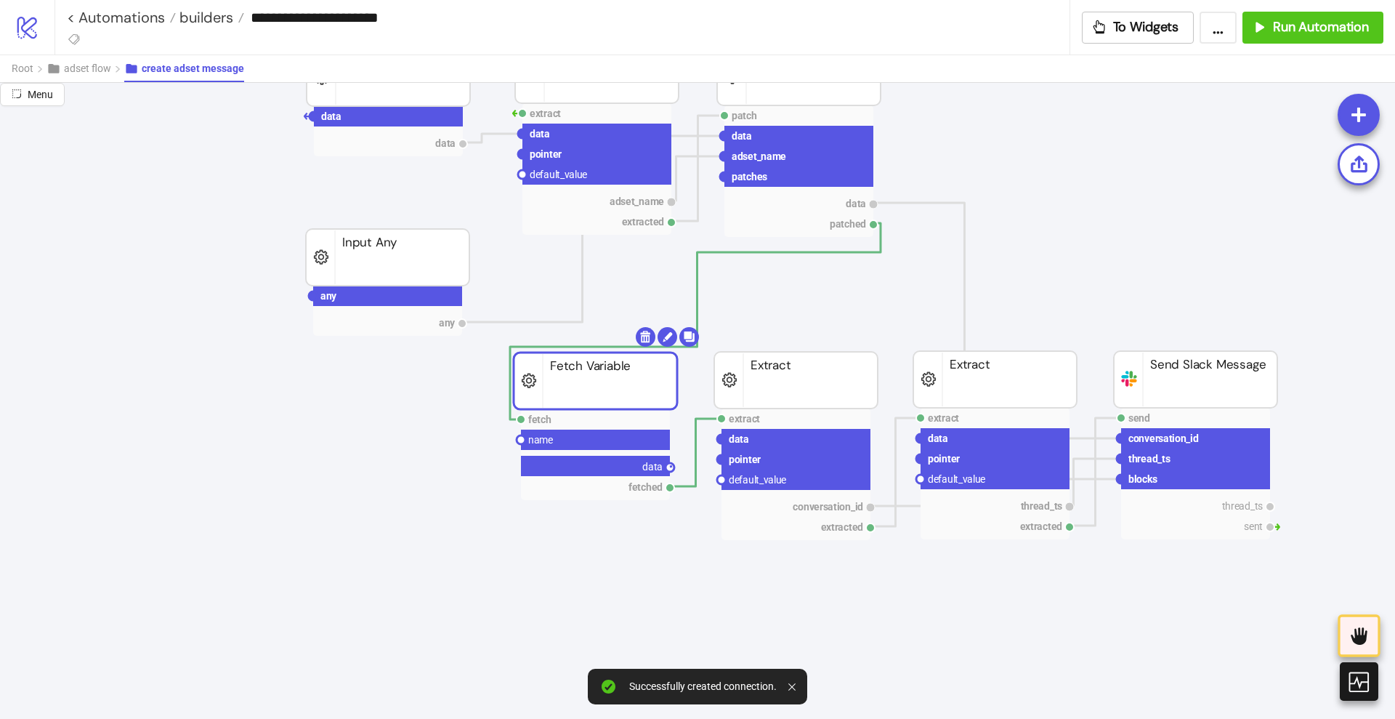
drag, startPoint x: 673, startPoint y: 465, endPoint x: 703, endPoint y: 469, distance: 30.1
click at [723, 439] on circle at bounding box center [721, 439] width 9 height 9
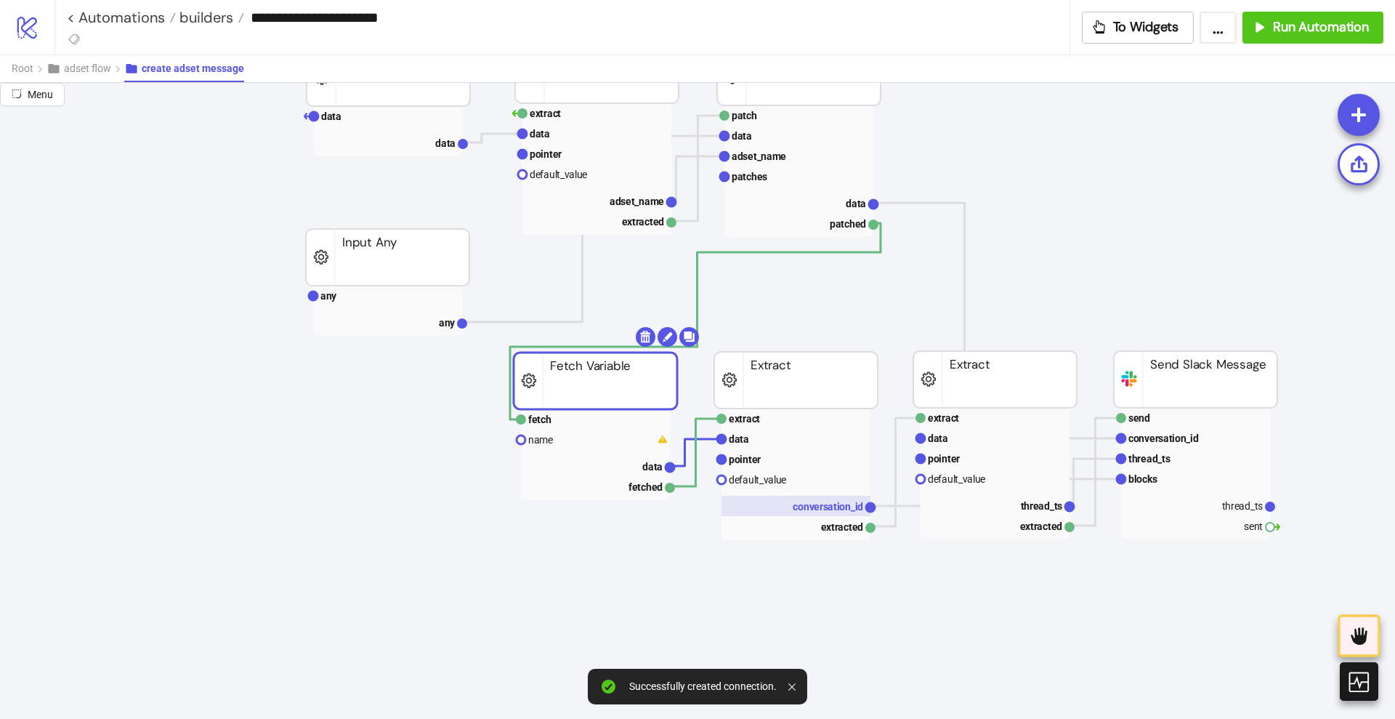
drag, startPoint x: 671, startPoint y: 465, endPoint x: 730, endPoint y: 500, distance: 69.1
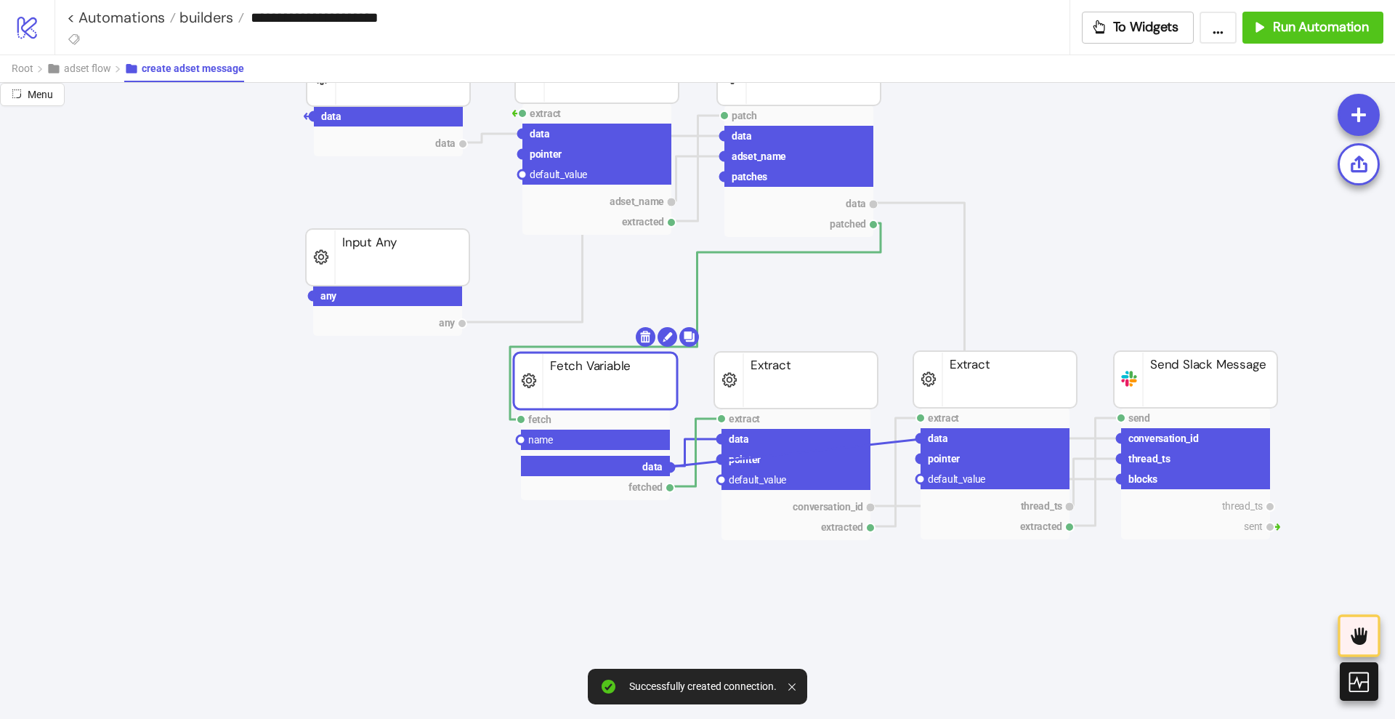
click at [920, 439] on circle at bounding box center [920, 438] width 9 height 9
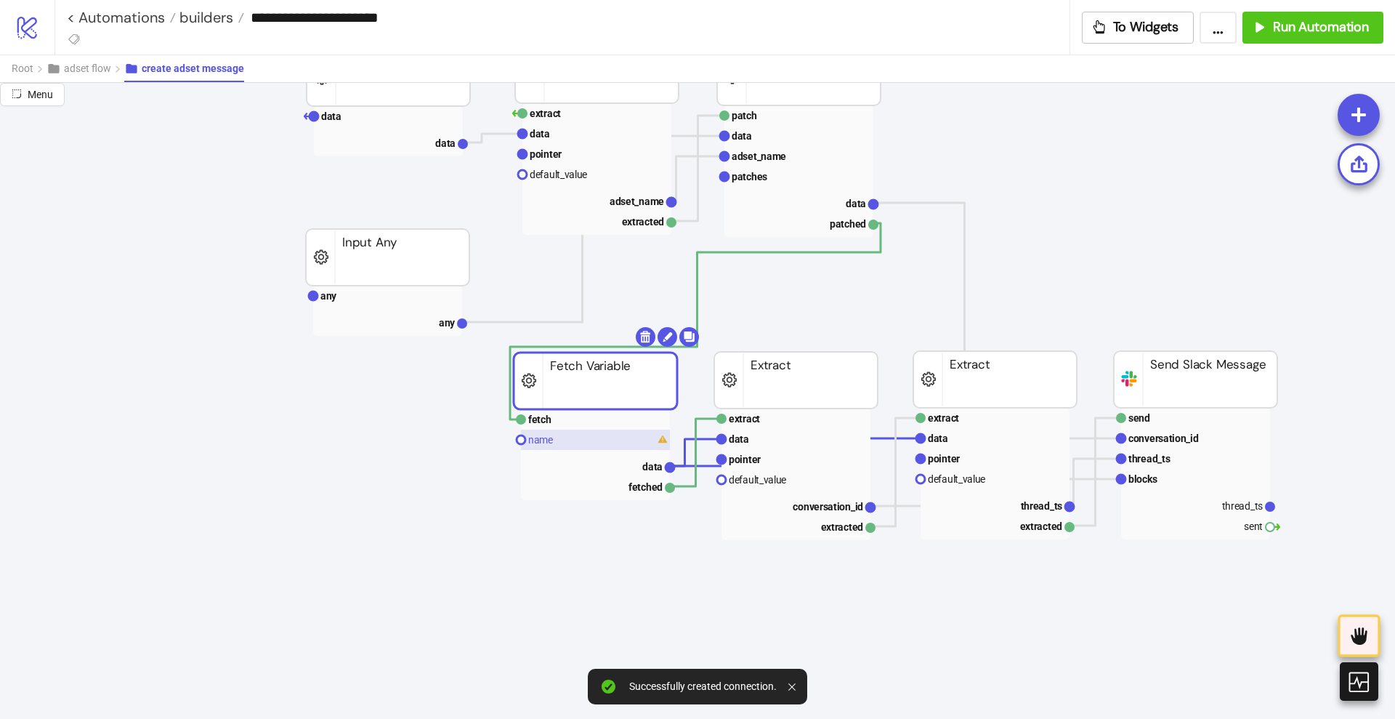
click at [533, 445] on text "name" at bounding box center [540, 440] width 25 height 12
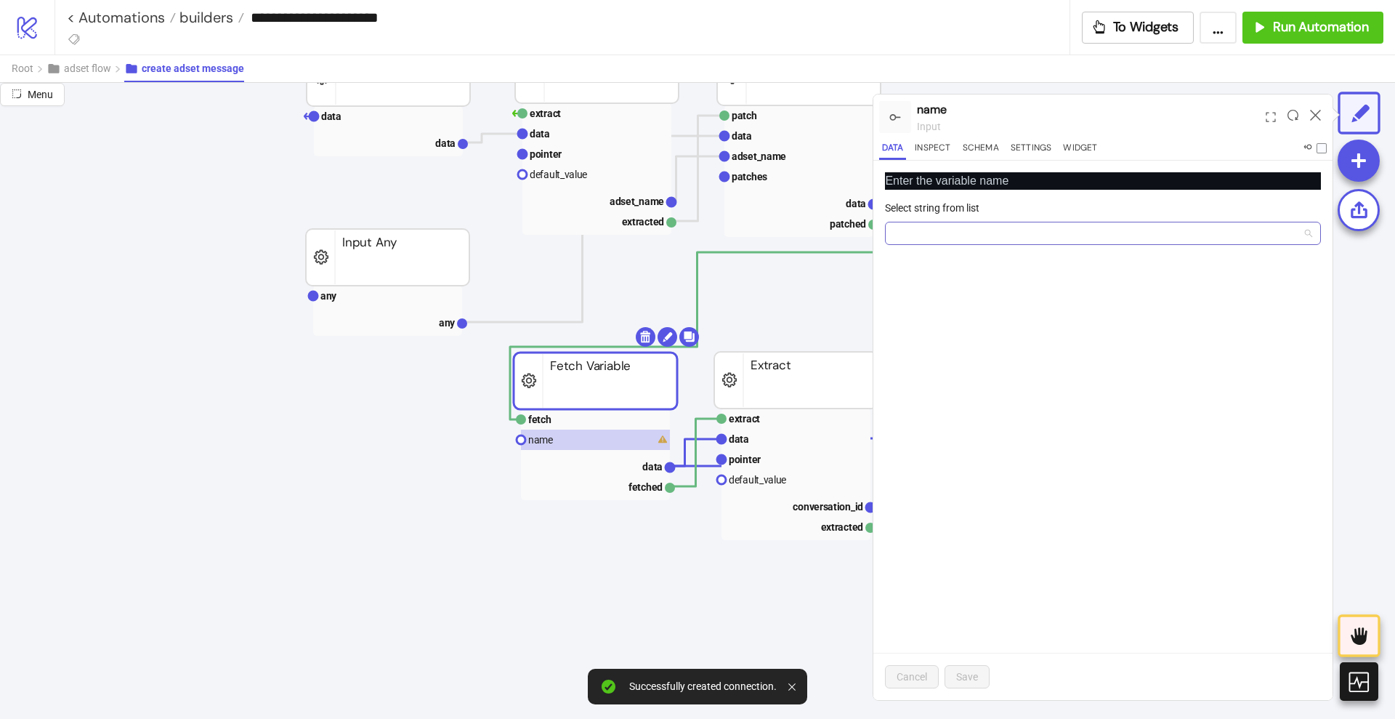
click at [938, 231] on input "Select string from list" at bounding box center [1097, 233] width 406 height 22
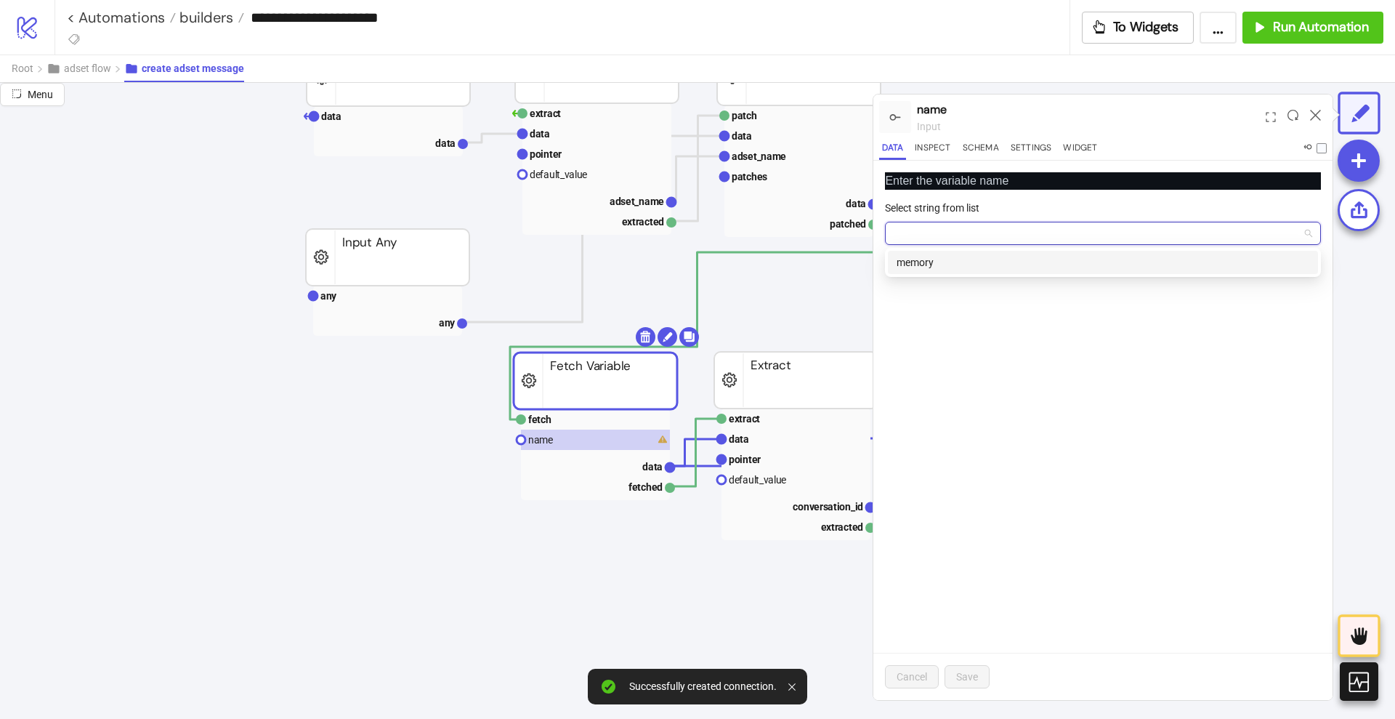
click at [945, 259] on div "memory" at bounding box center [1103, 262] width 413 height 16
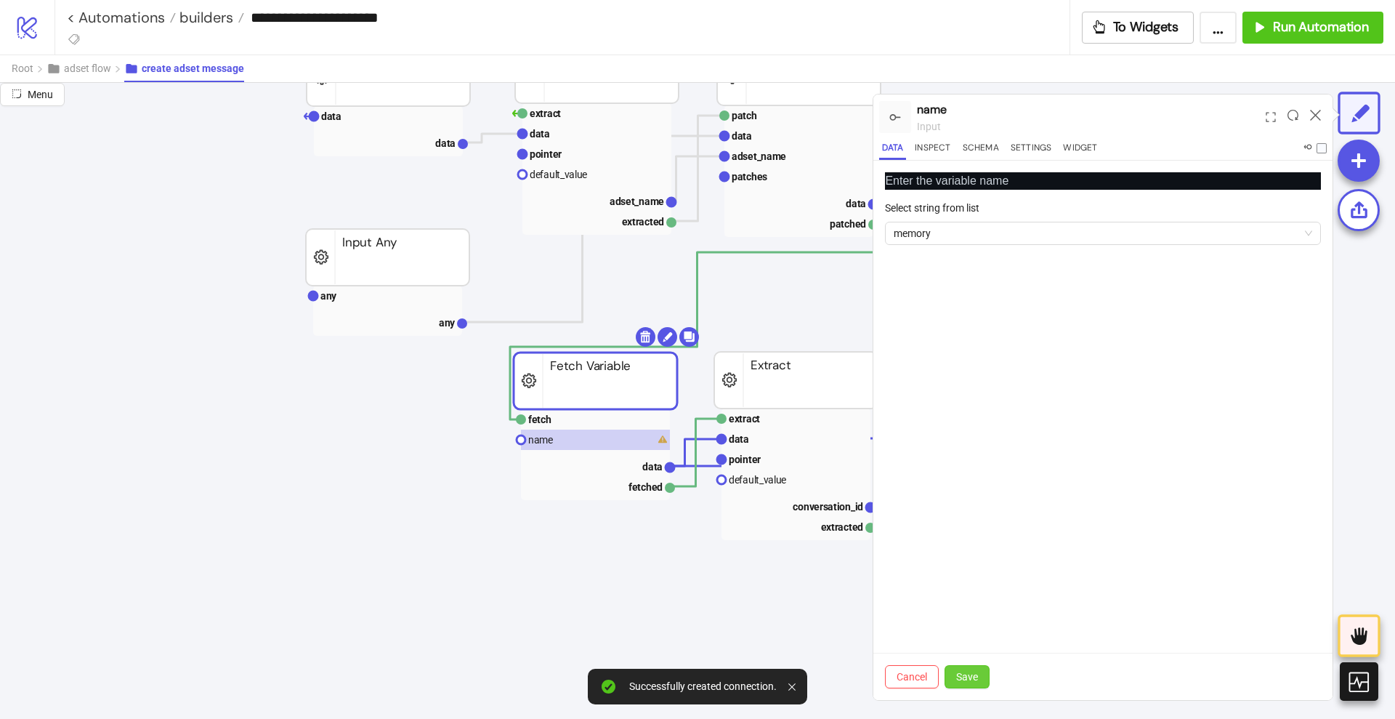
click at [973, 671] on span "Save" at bounding box center [967, 677] width 22 height 12
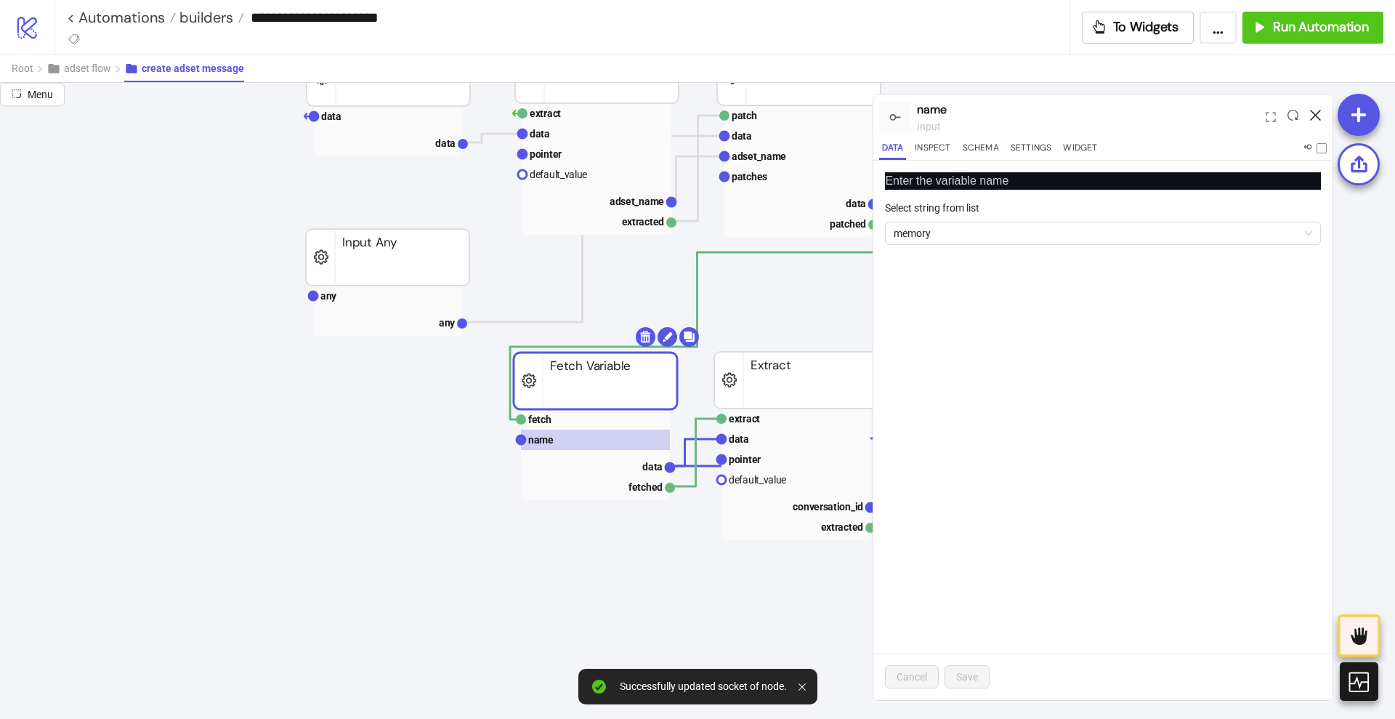
click at [1318, 112] on icon at bounding box center [1315, 115] width 11 height 11
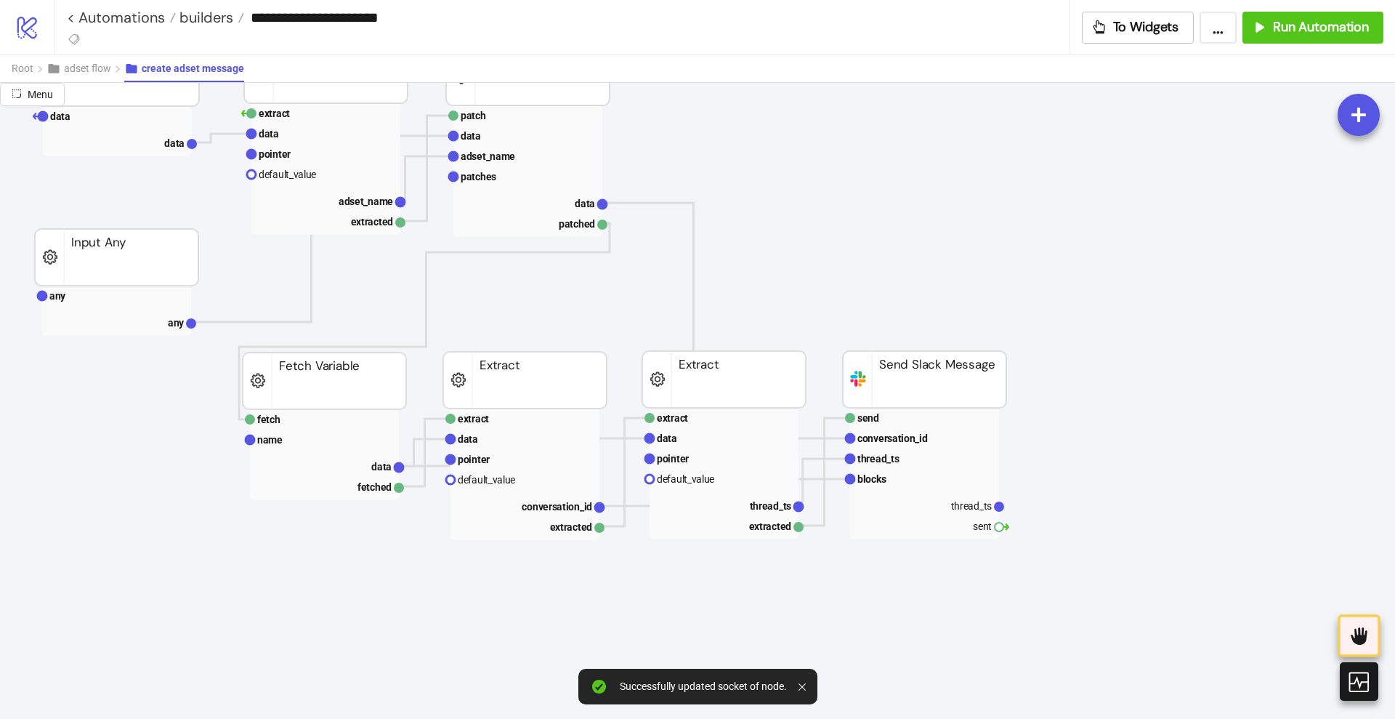
scroll to position [182, 363]
click at [368, 426] on rect at bounding box center [323, 419] width 149 height 20
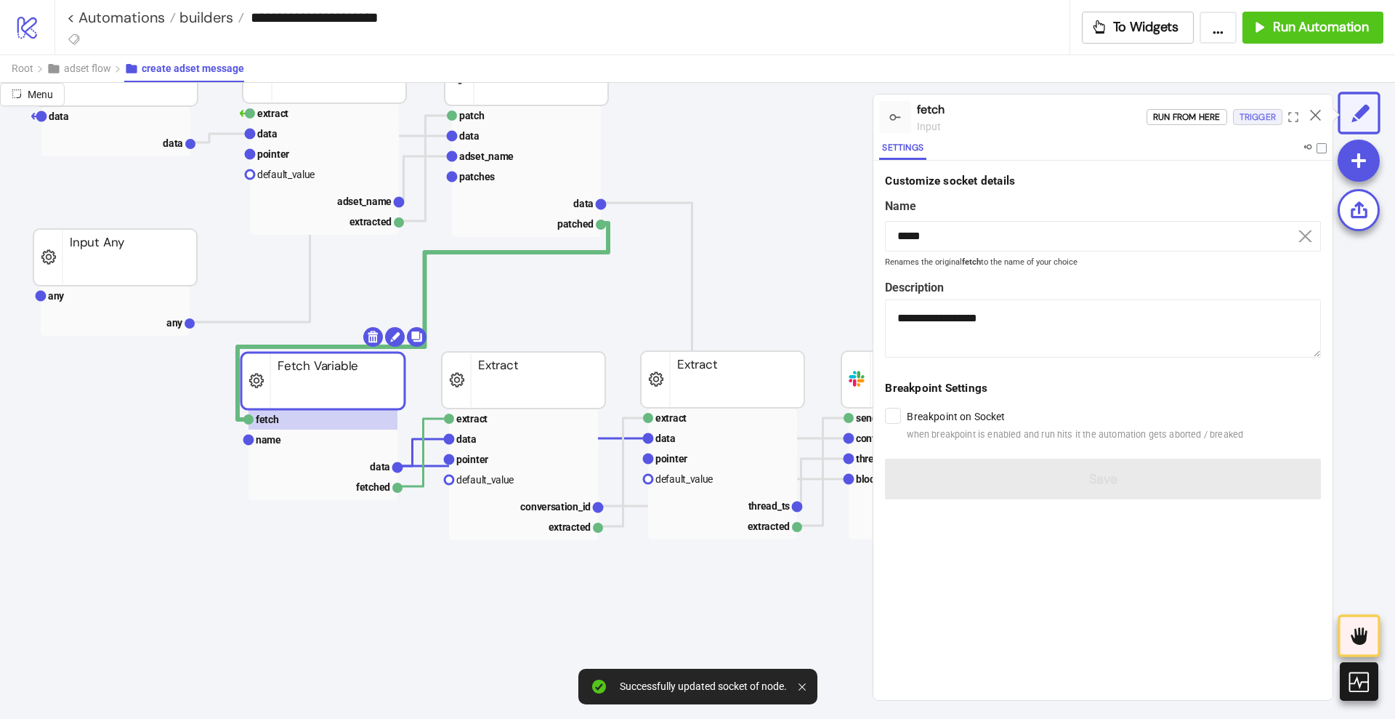
click at [1257, 113] on div "Trigger" at bounding box center [1258, 117] width 36 height 17
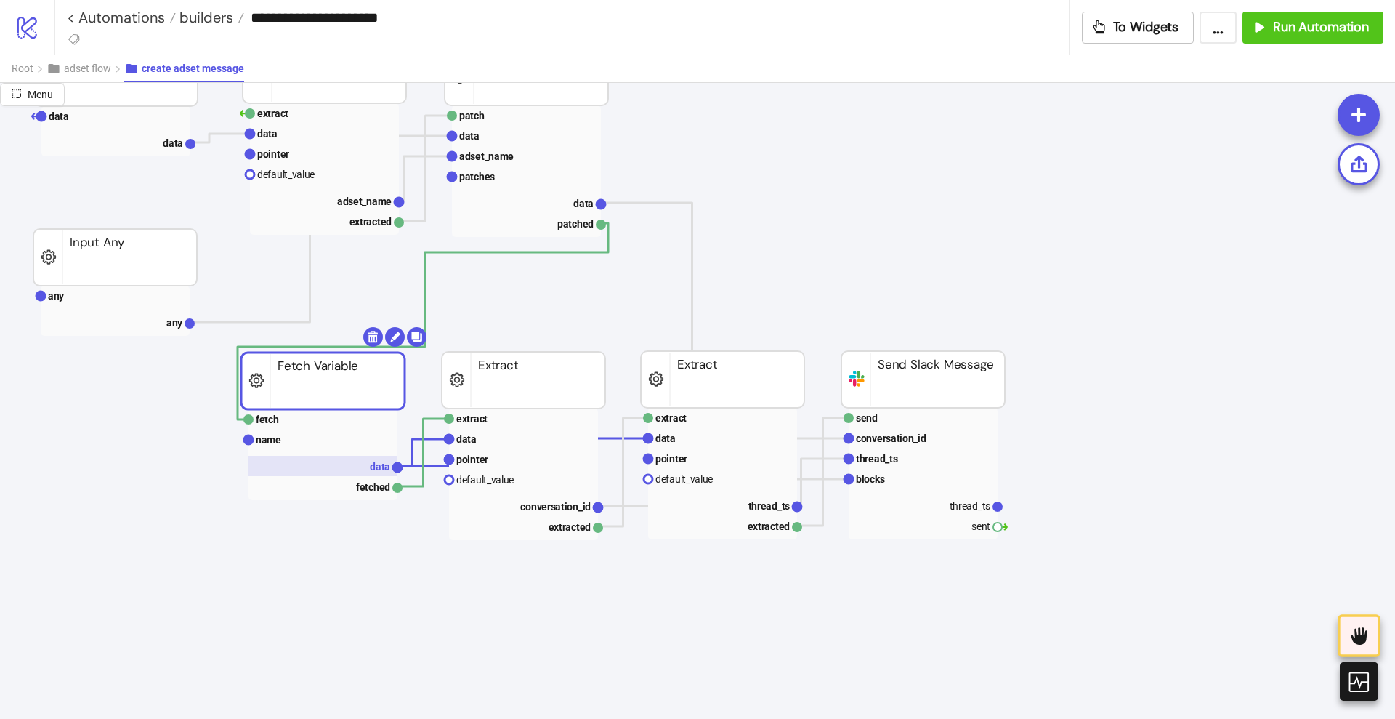
click at [376, 459] on rect at bounding box center [323, 466] width 149 height 20
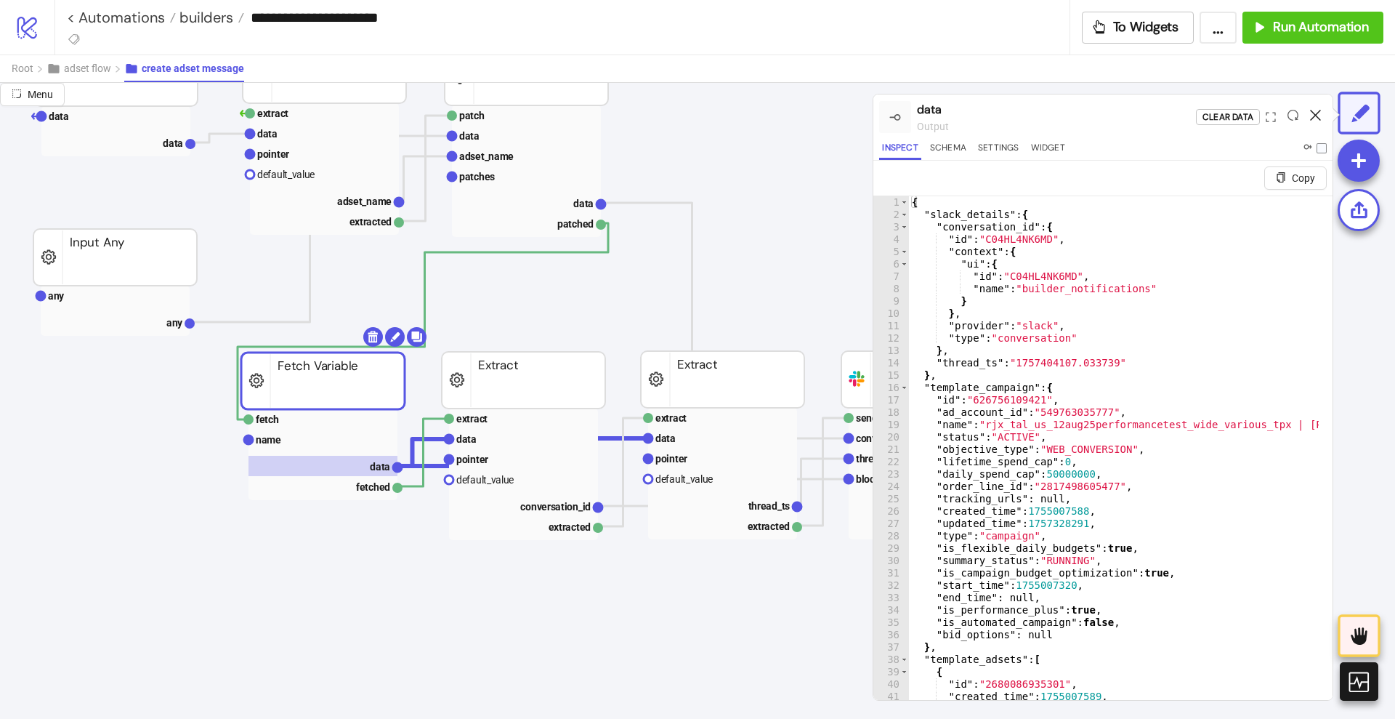
click at [1312, 116] on icon at bounding box center [1315, 115] width 11 height 11
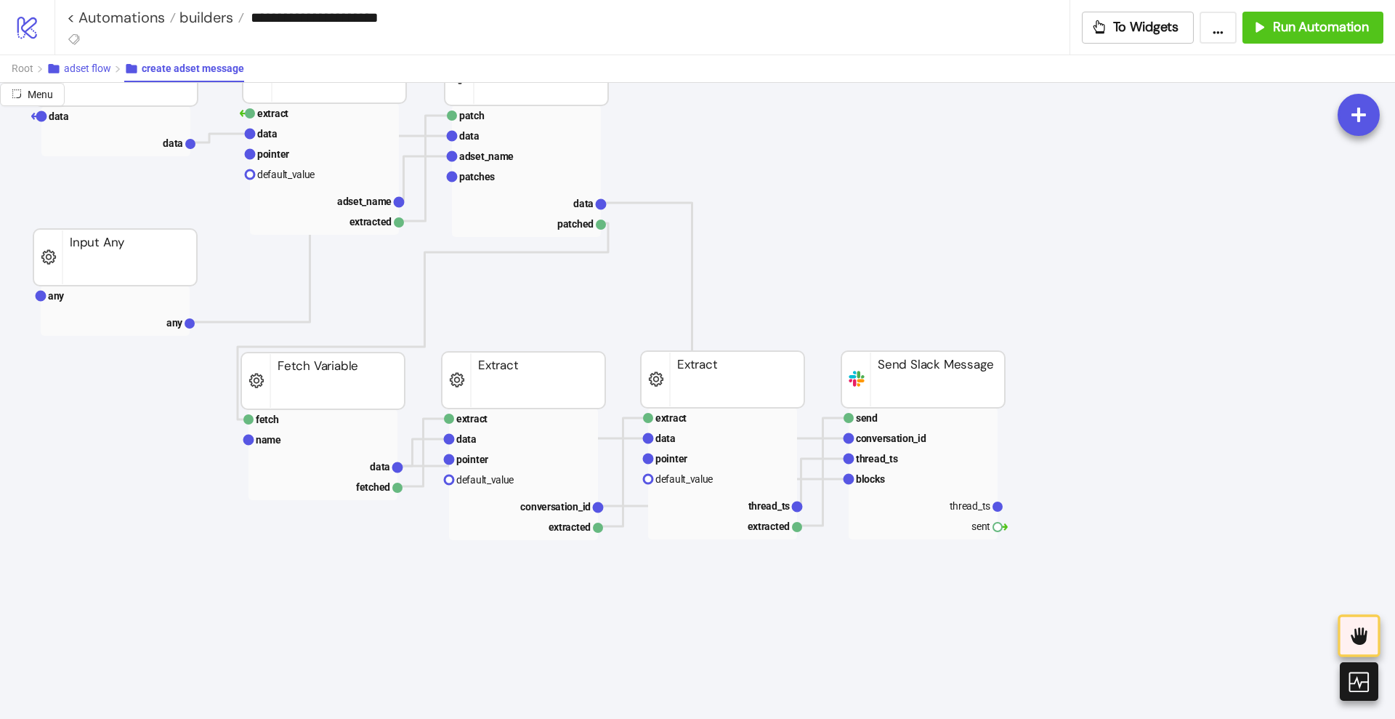
click at [81, 65] on span "adset flow" at bounding box center [87, 68] width 47 height 12
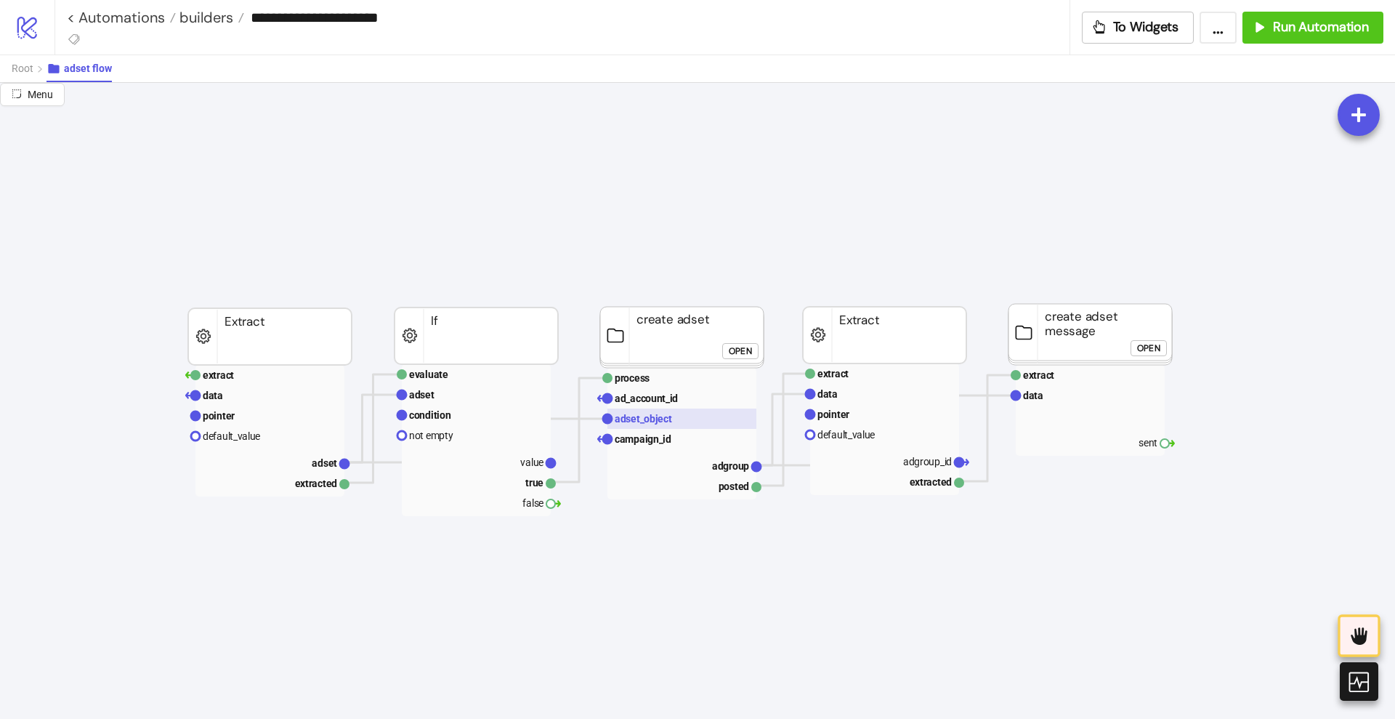
scroll to position [0, 0]
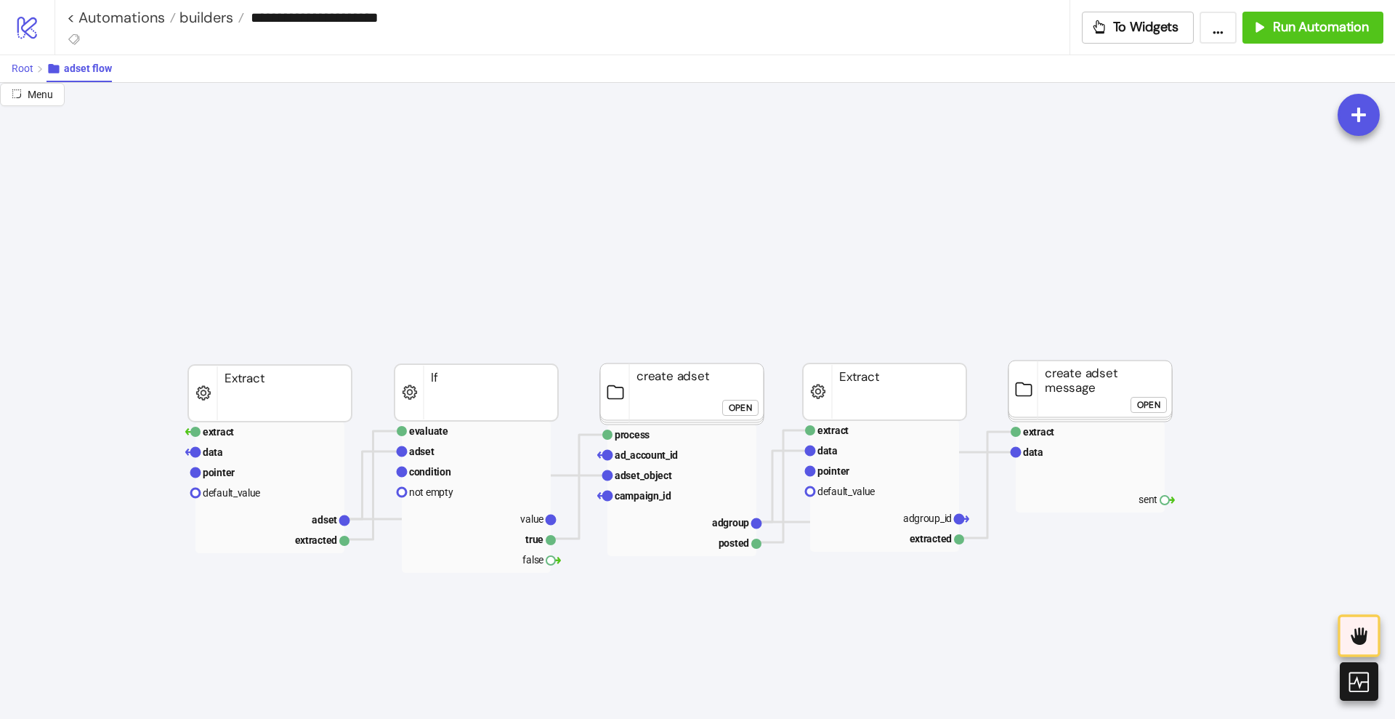
click at [25, 71] on span "Root" at bounding box center [23, 68] width 22 height 12
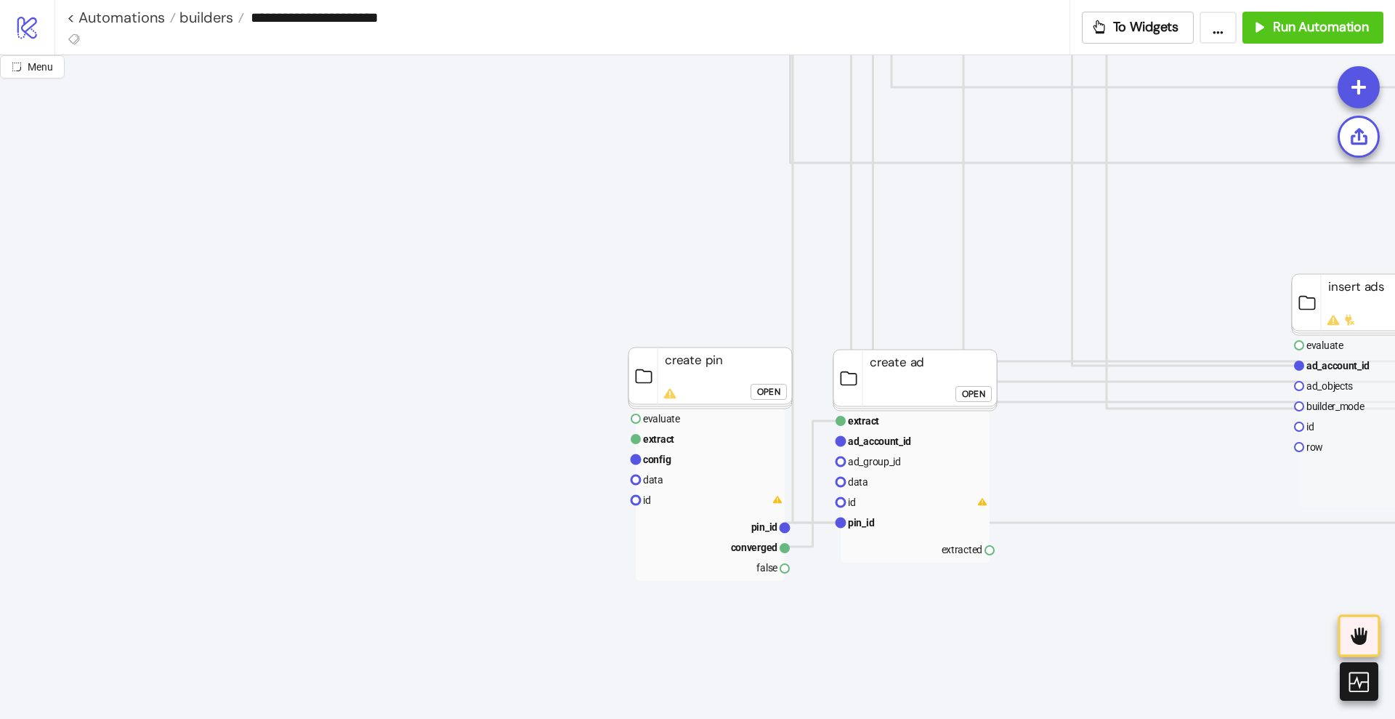
scroll to position [1181, 363]
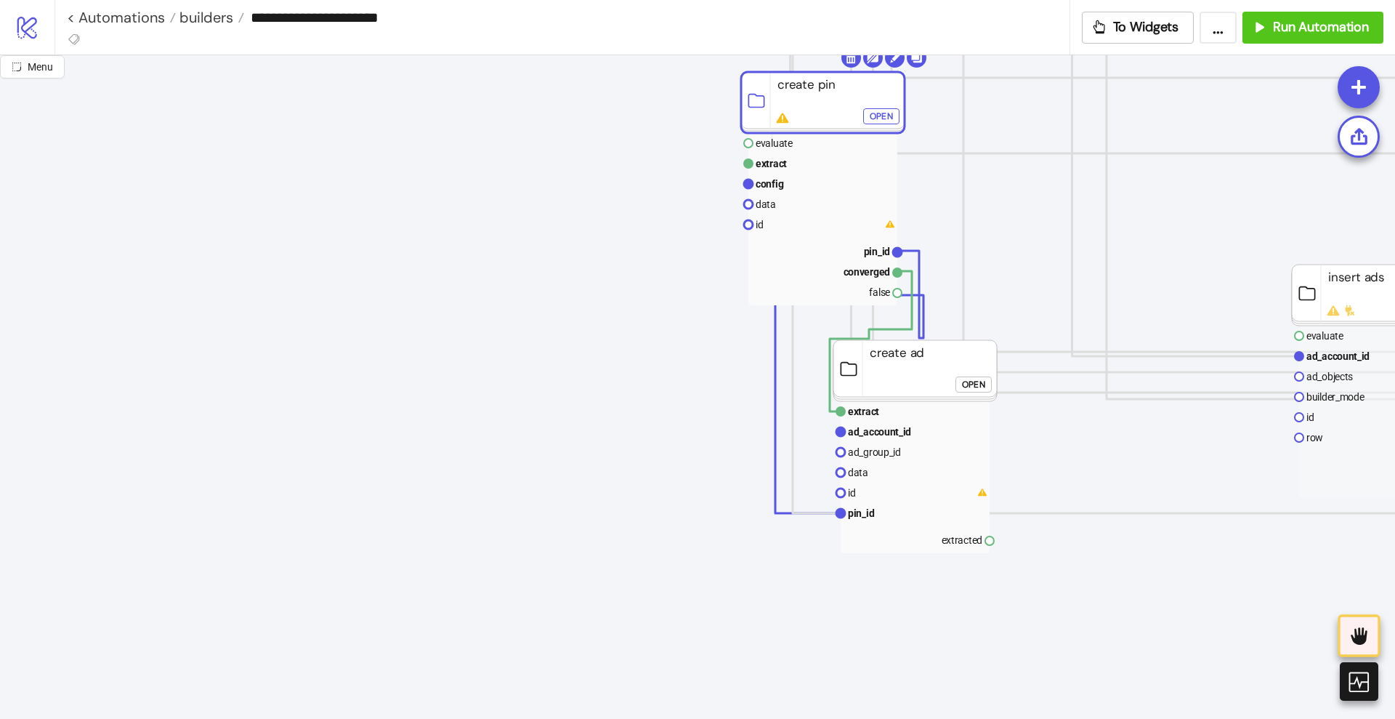
drag, startPoint x: 699, startPoint y: 371, endPoint x: 822, endPoint y: 115, distance: 283.8
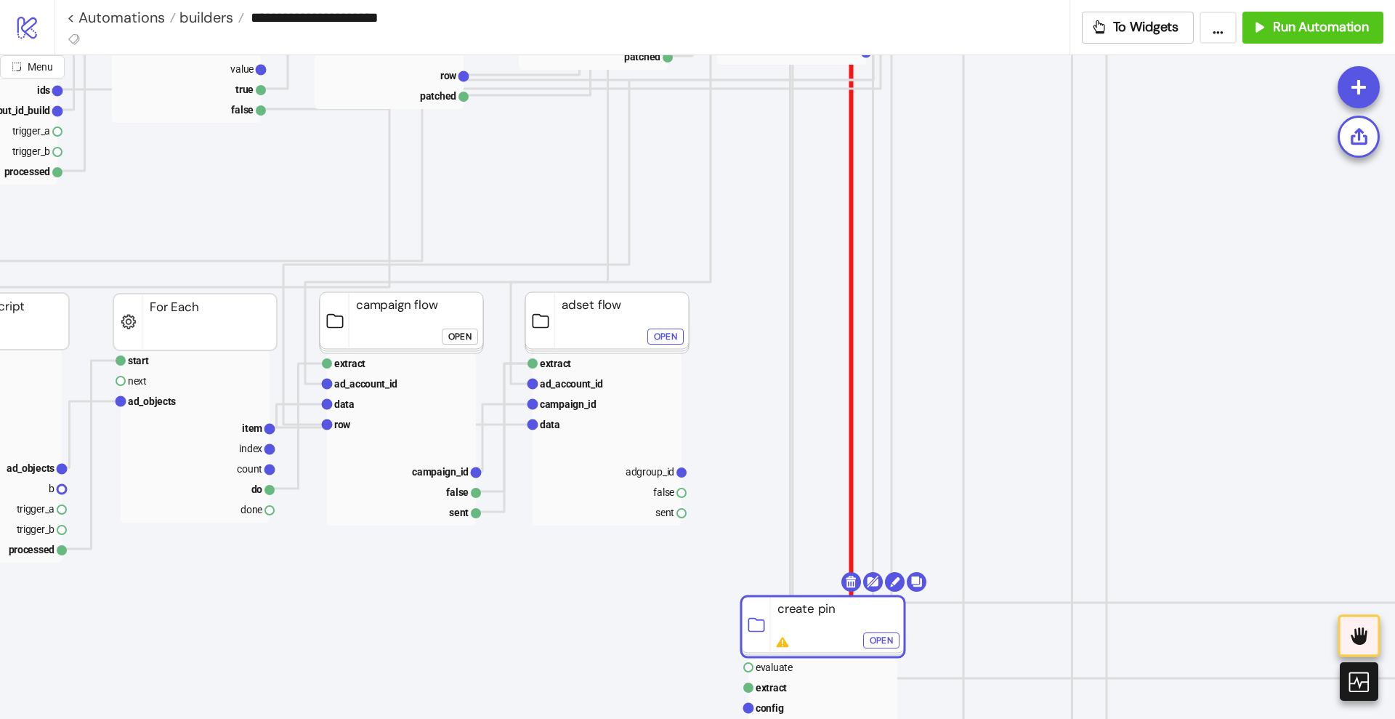
scroll to position [636, 363]
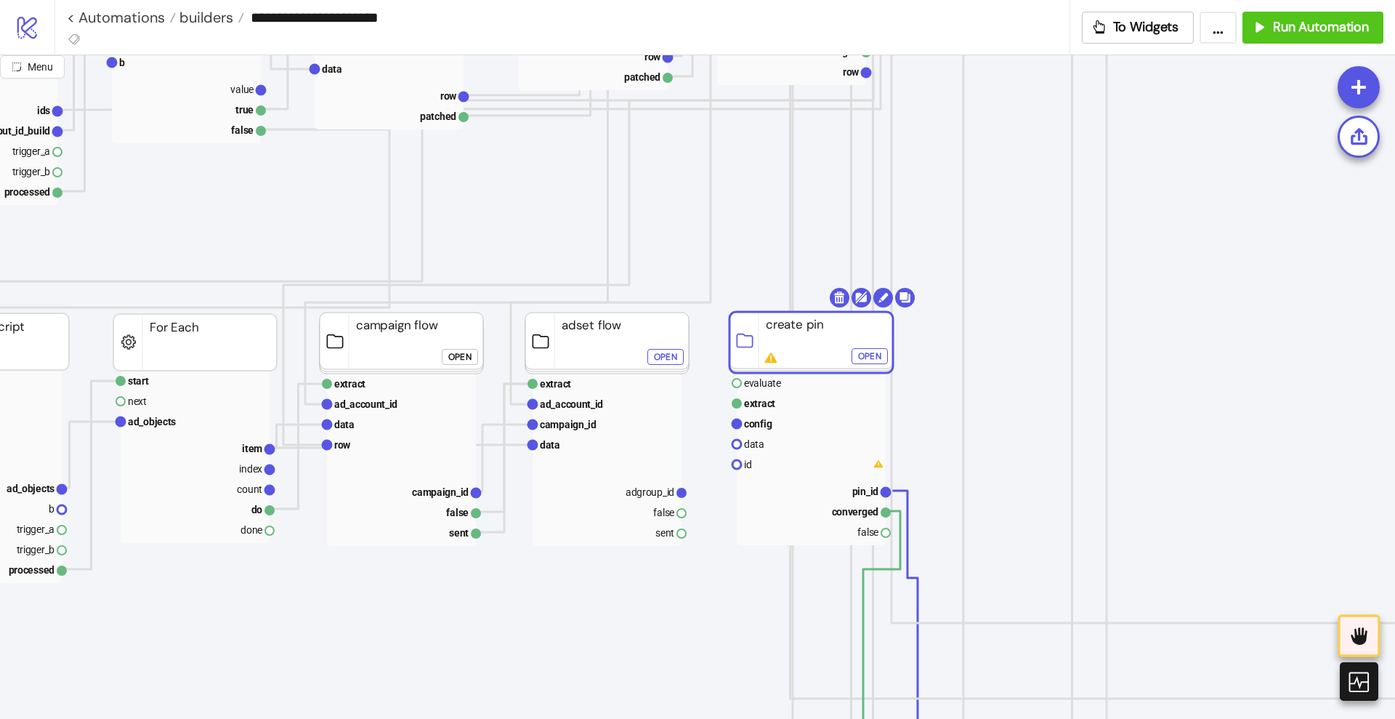
drag, startPoint x: 810, startPoint y: 627, endPoint x: 793, endPoint y: 340, distance: 287.5
click at [793, 340] on rect at bounding box center [812, 342] width 164 height 61
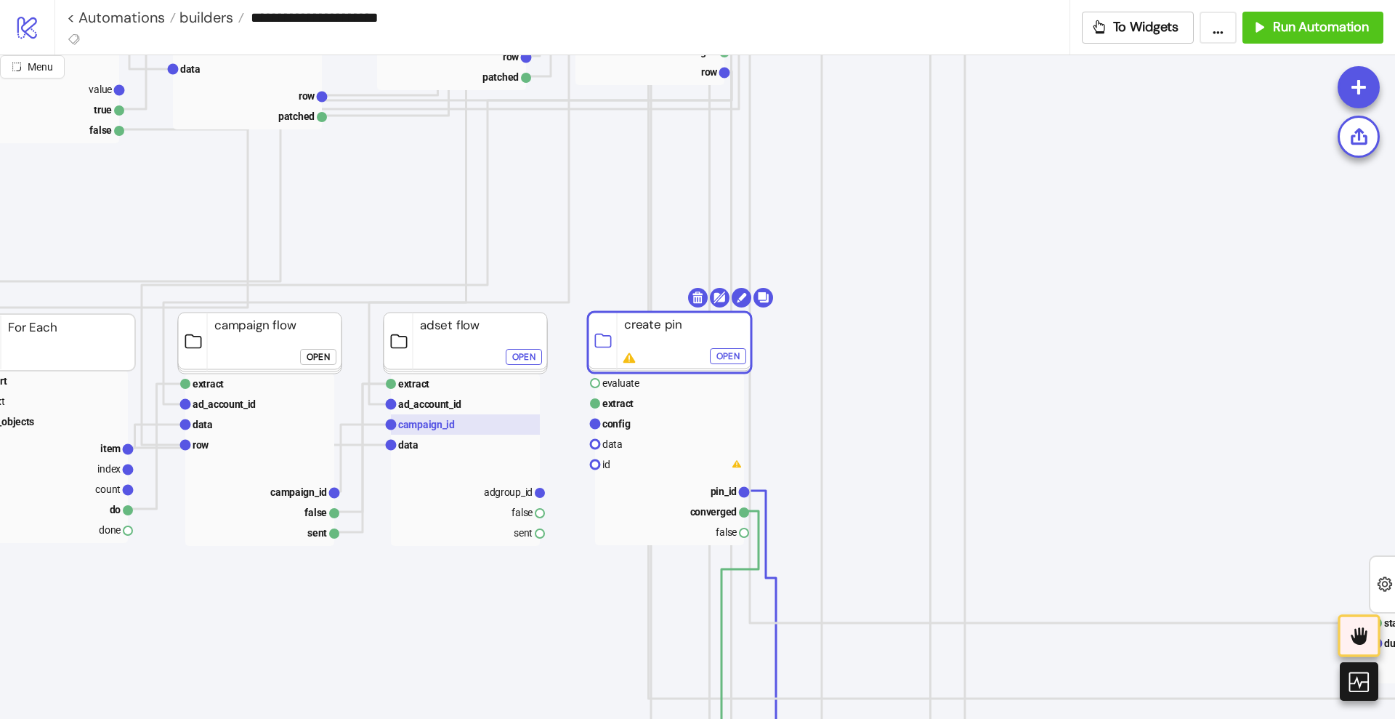
scroll to position [636, 545]
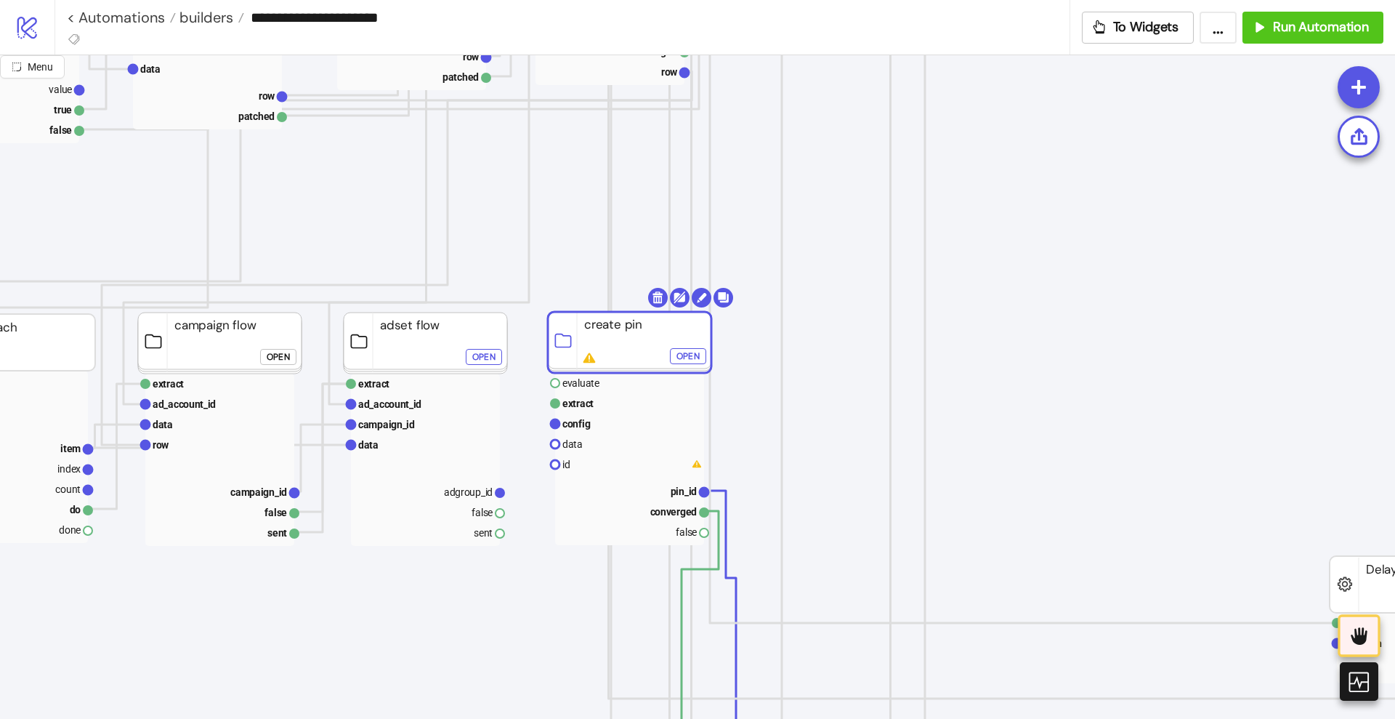
click at [675, 358] on button "Open" at bounding box center [688, 356] width 36 height 16
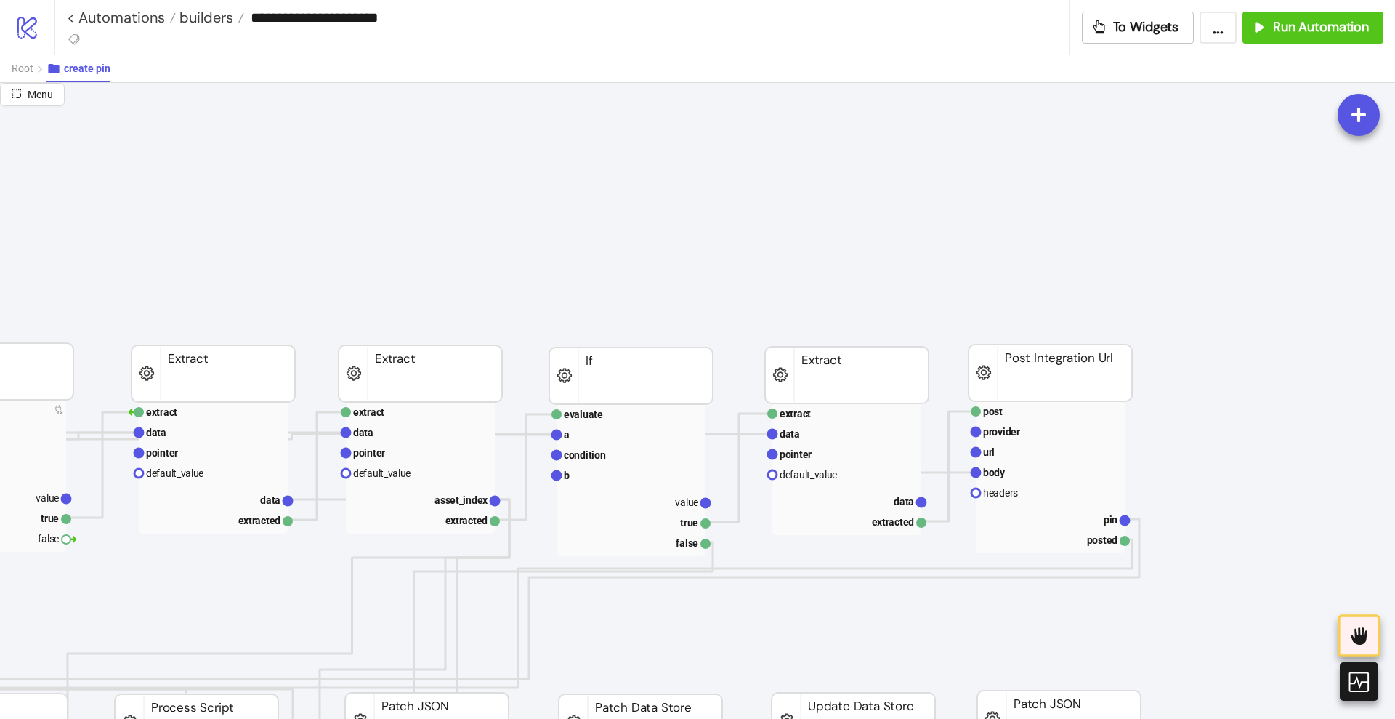
scroll to position [0, 91]
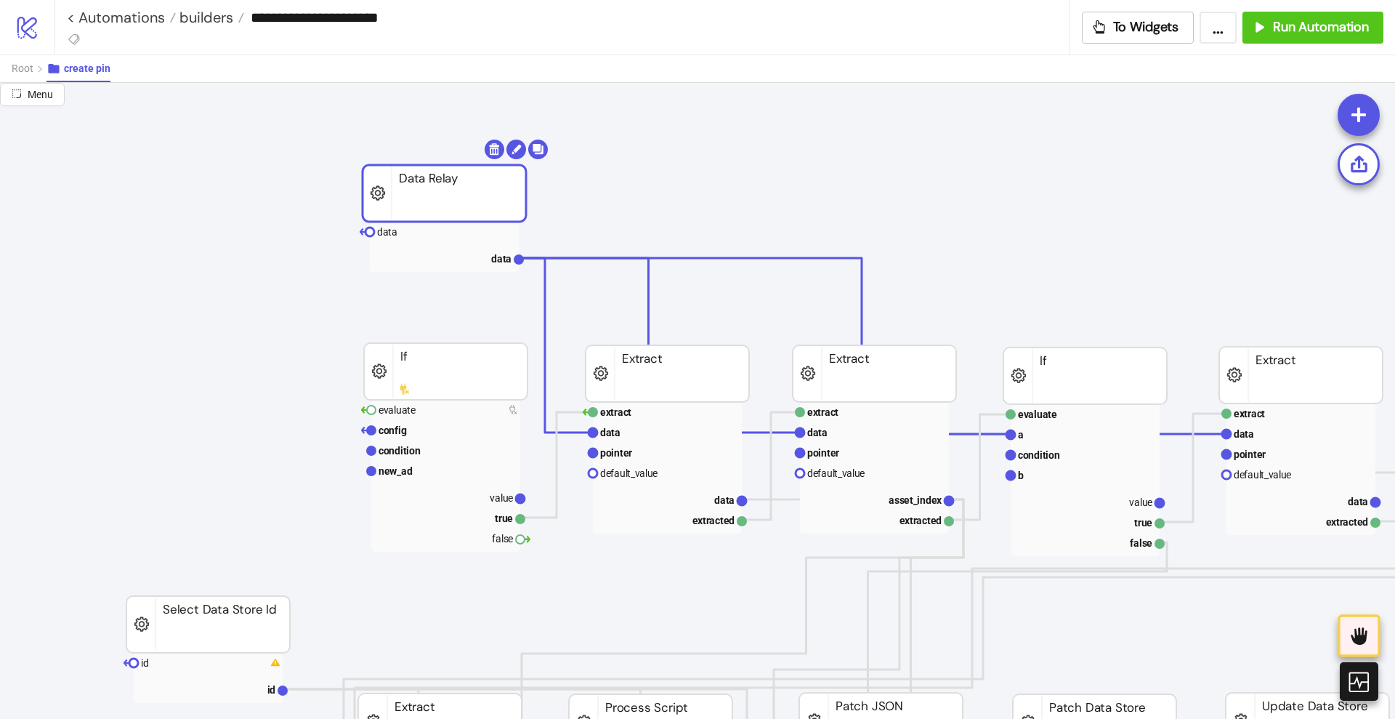
drag, startPoint x: 222, startPoint y: 390, endPoint x: 454, endPoint y: 209, distance: 294.1
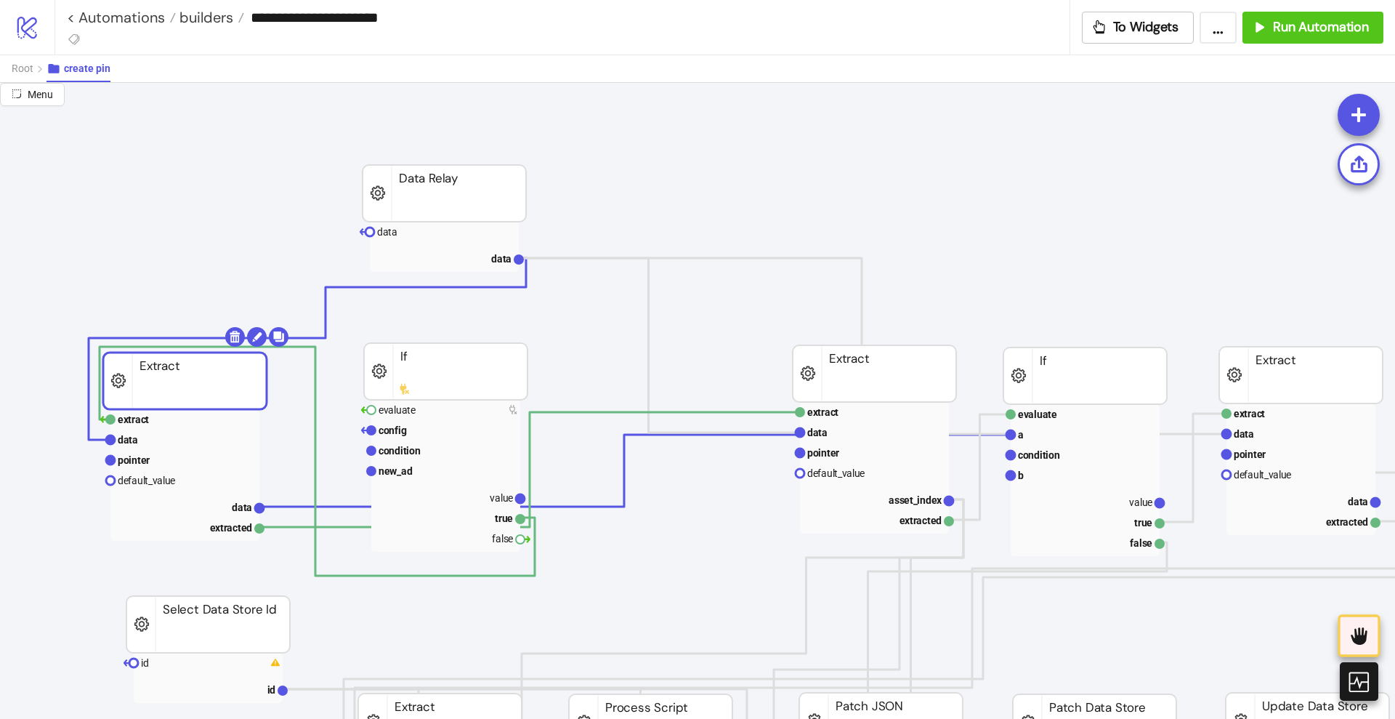
drag, startPoint x: 618, startPoint y: 366, endPoint x: 137, endPoint y: 376, distance: 481.9
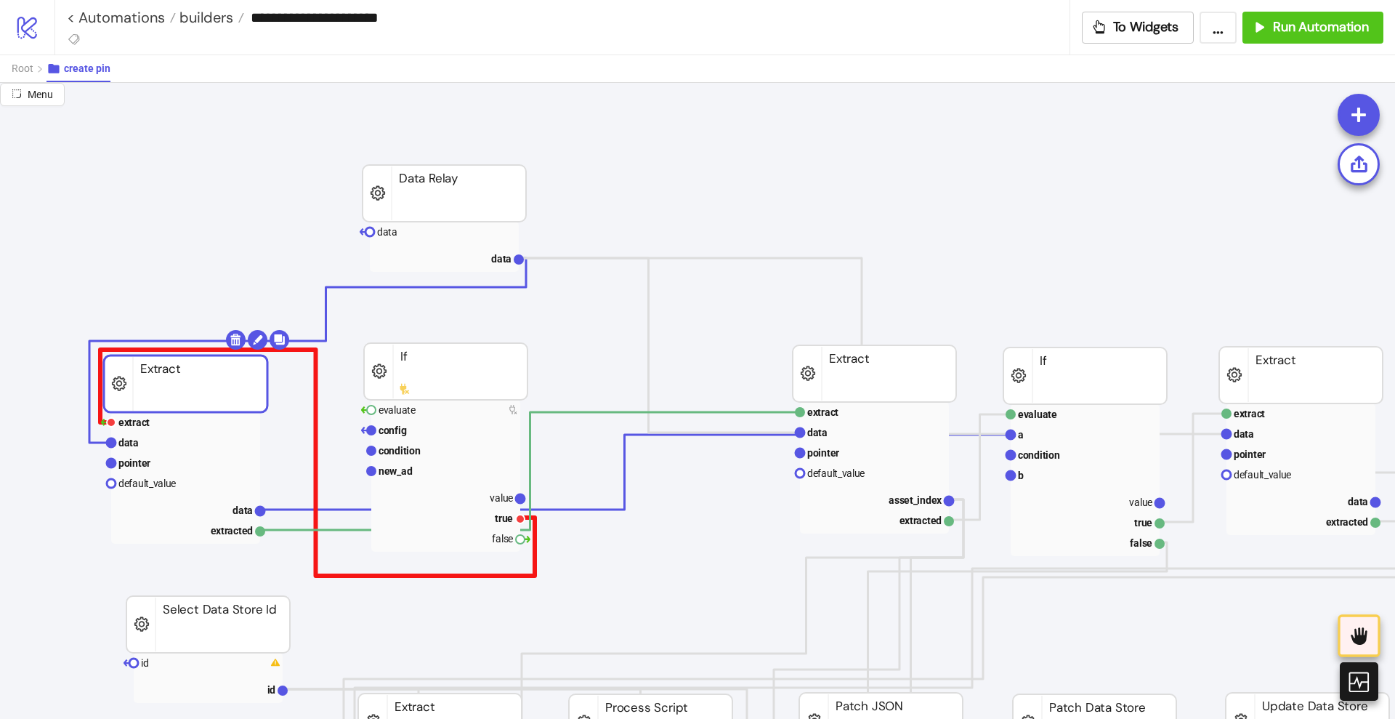
click at [315, 415] on polyline at bounding box center [317, 463] width 435 height 226
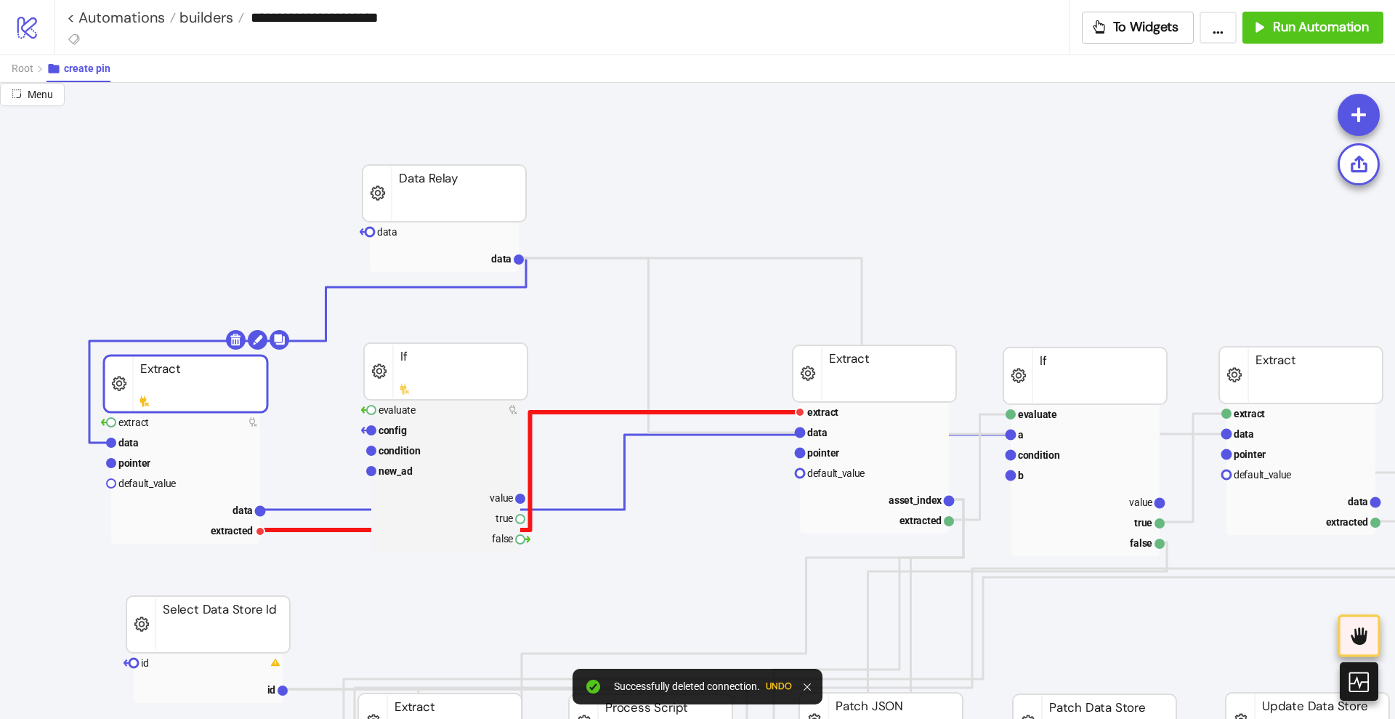
click at [531, 449] on polyline at bounding box center [530, 471] width 540 height 118
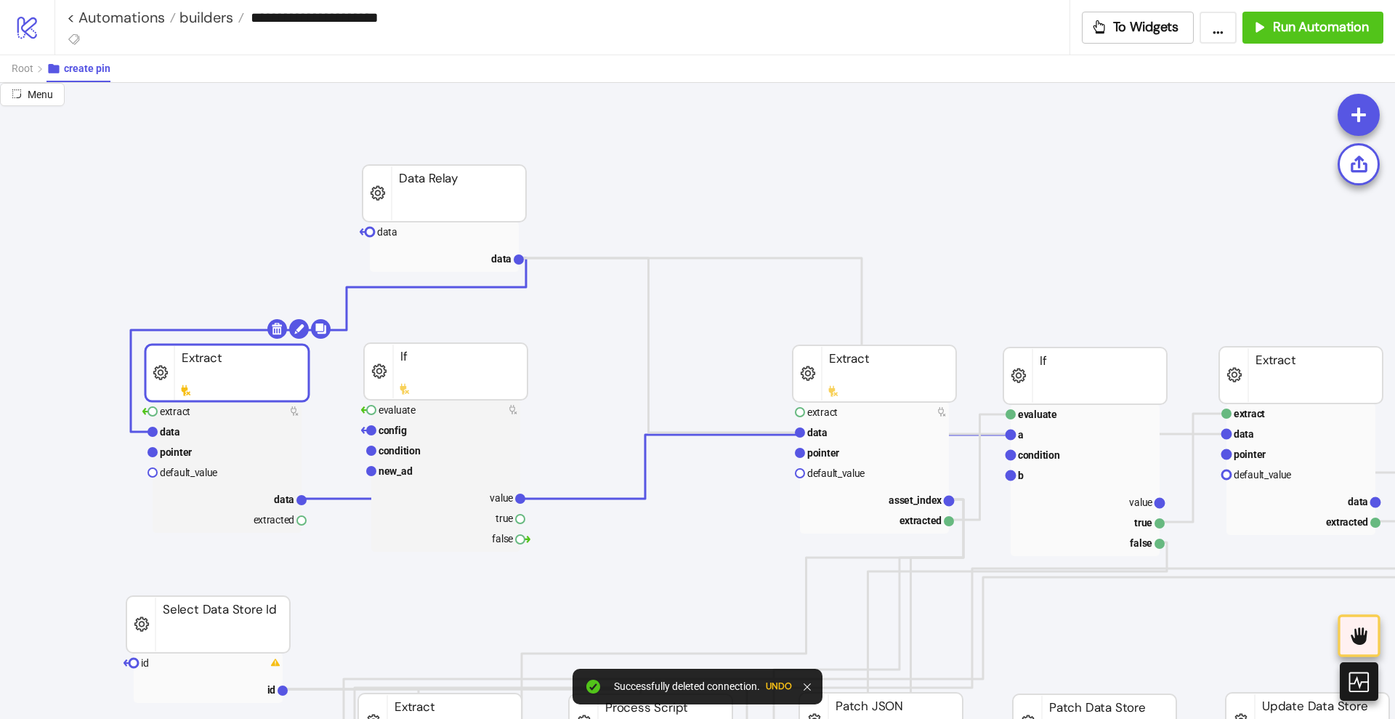
drag, startPoint x: 224, startPoint y: 381, endPoint x: 265, endPoint y: 370, distance: 42.8
click at [265, 370] on rect at bounding box center [227, 372] width 164 height 57
click at [423, 411] on rect at bounding box center [445, 410] width 149 height 20
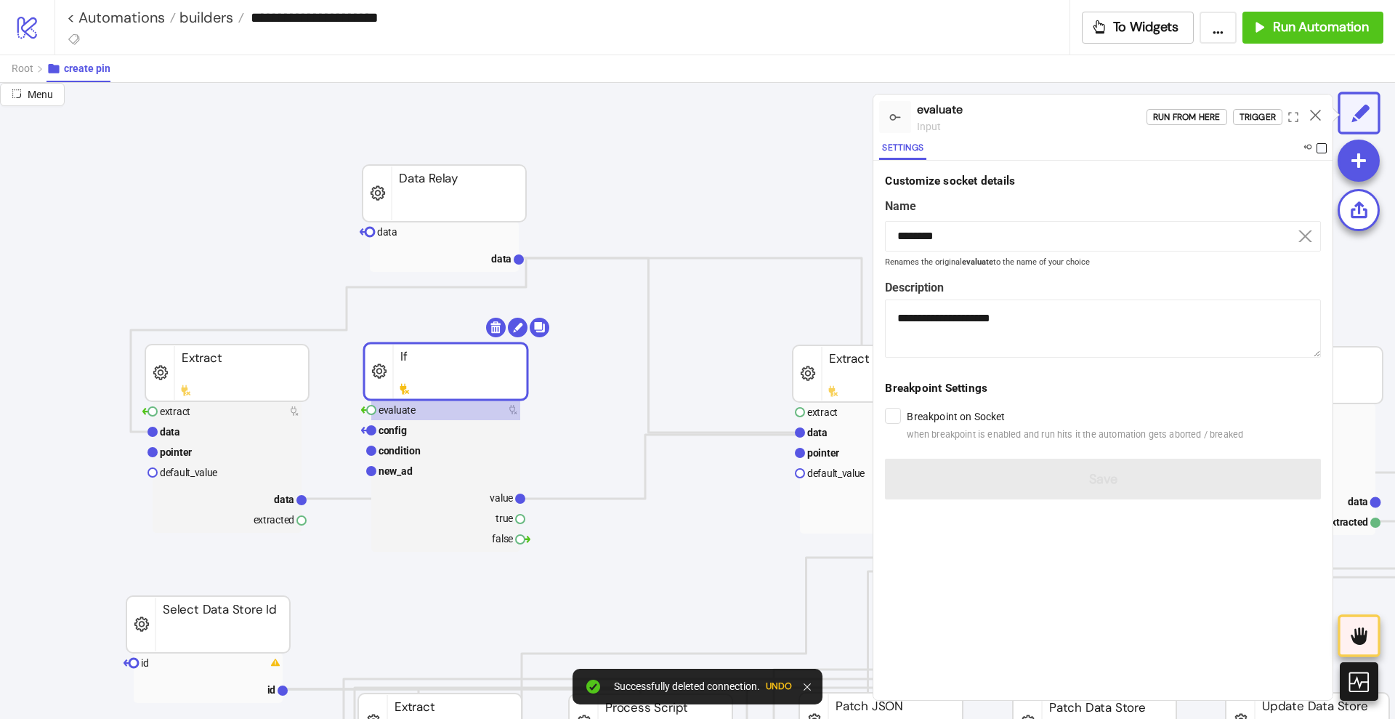
click at [1325, 145] on span at bounding box center [1322, 148] width 10 height 10
click at [1315, 113] on icon at bounding box center [1315, 115] width 11 height 11
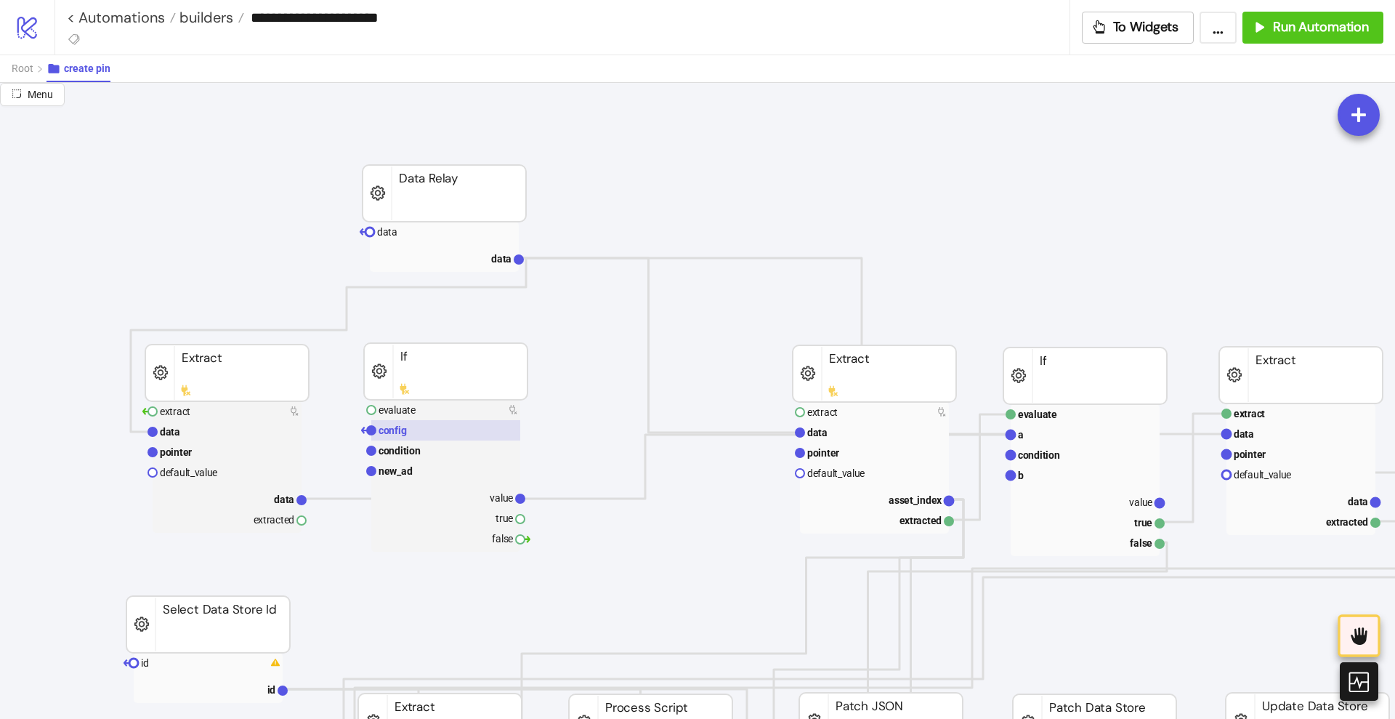
click at [403, 425] on text "config" at bounding box center [393, 430] width 28 height 12
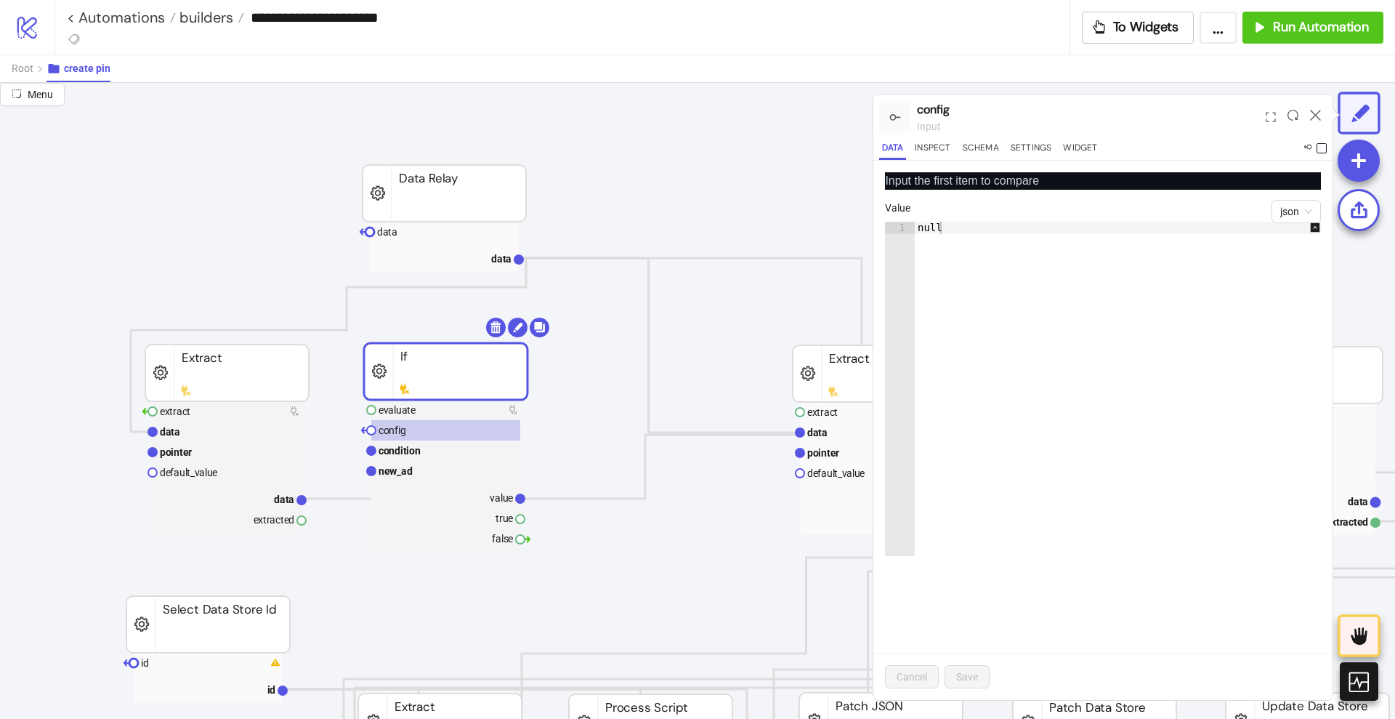
click at [1319, 148] on span at bounding box center [1322, 148] width 10 height 10
click at [1317, 116] on icon at bounding box center [1315, 115] width 11 height 11
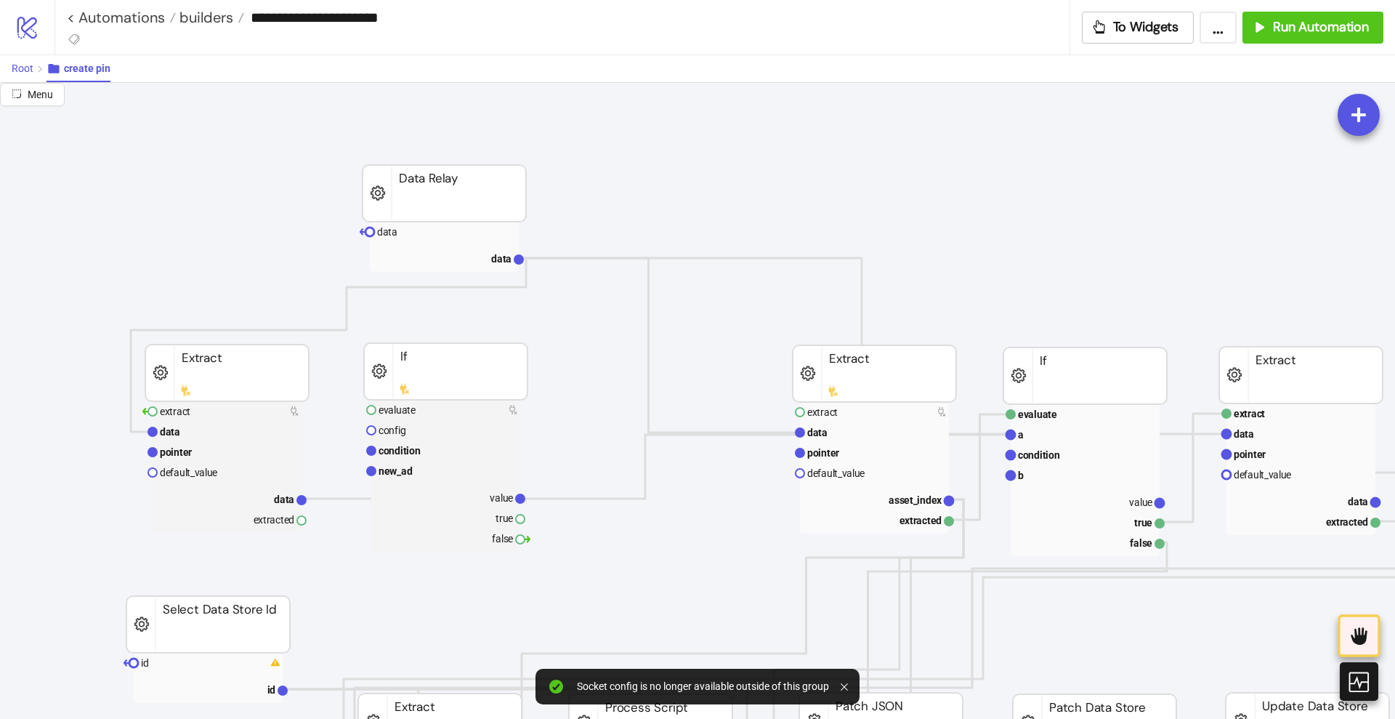
click at [24, 65] on span "Root" at bounding box center [23, 68] width 22 height 12
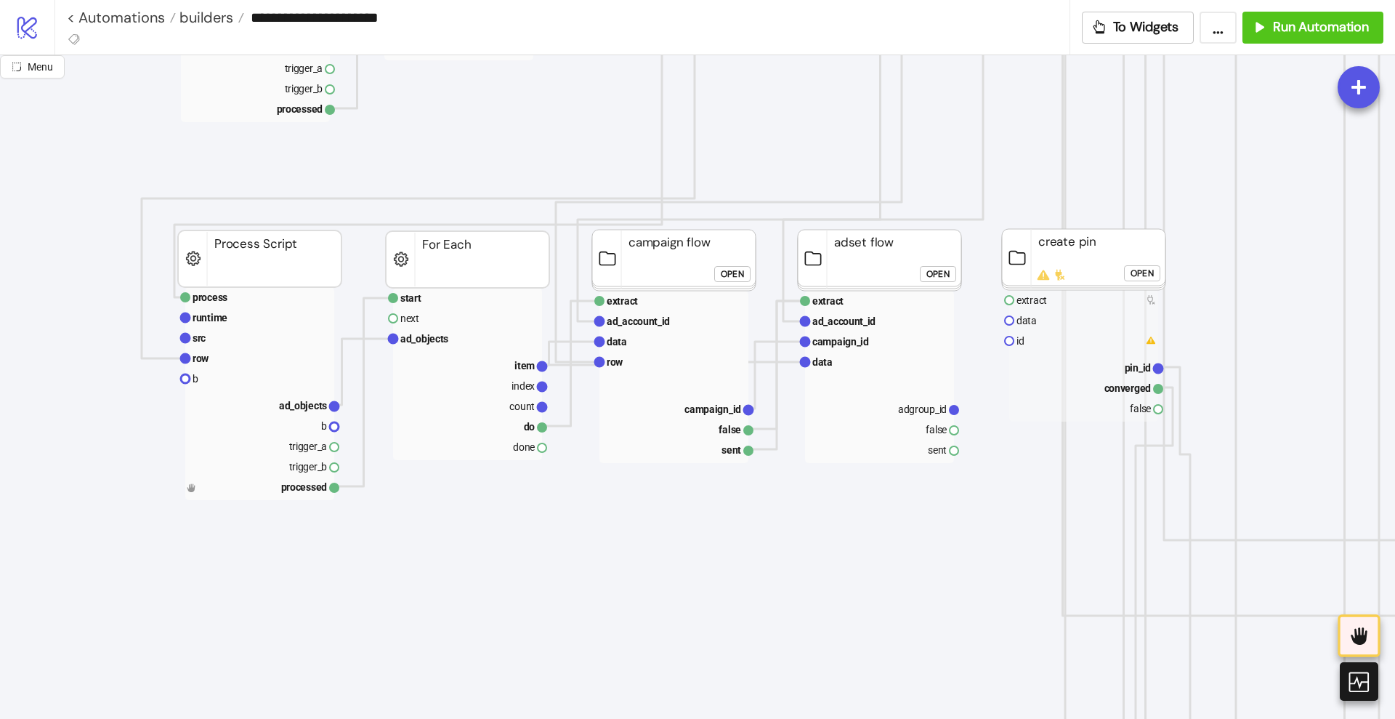
scroll to position [727, 91]
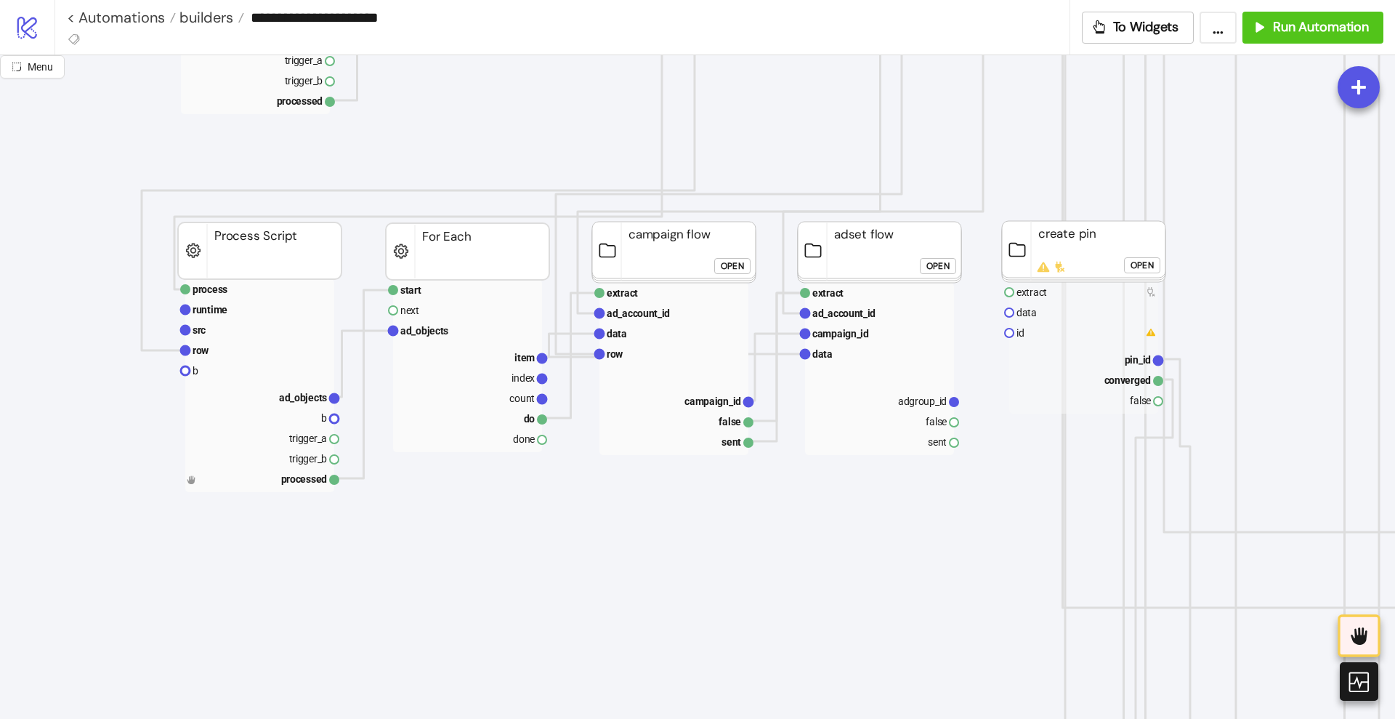
drag, startPoint x: 541, startPoint y: 358, endPoint x: 759, endPoint y: 452, distance: 238.3
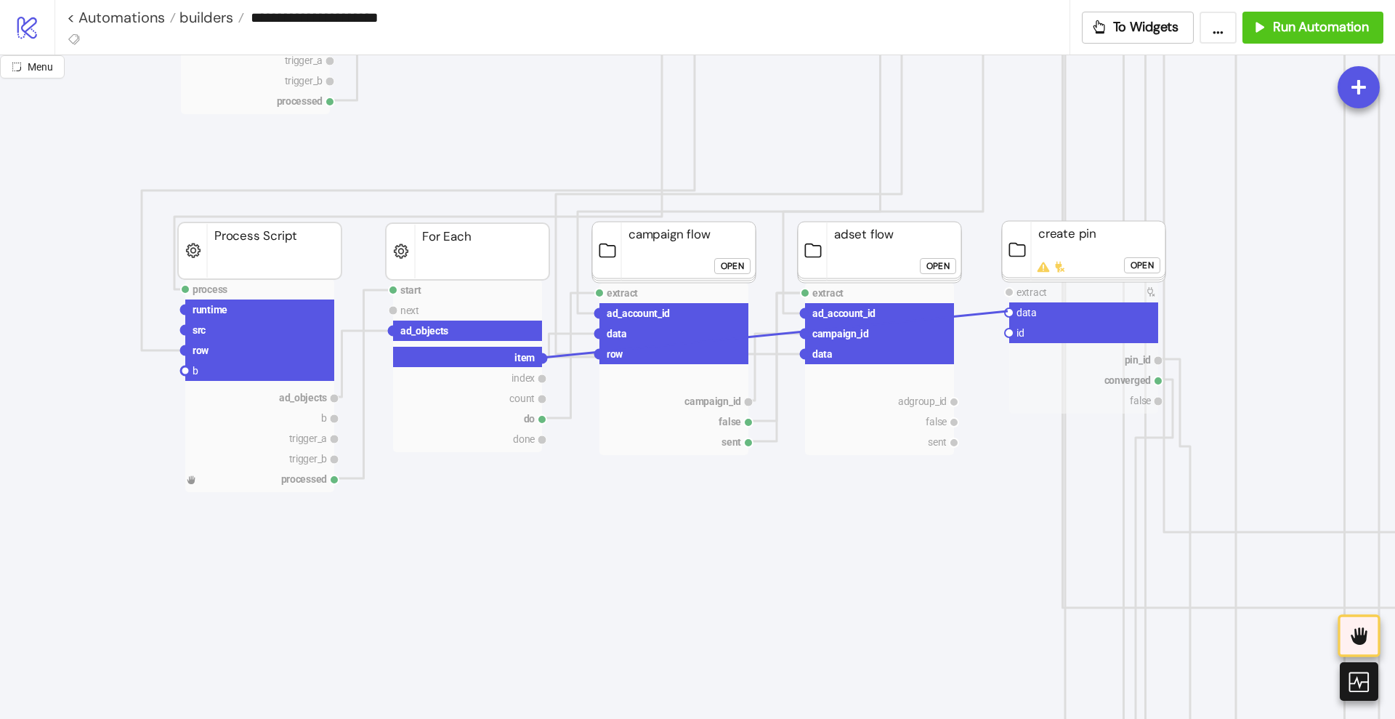
click at [1008, 312] on circle at bounding box center [1009, 312] width 9 height 9
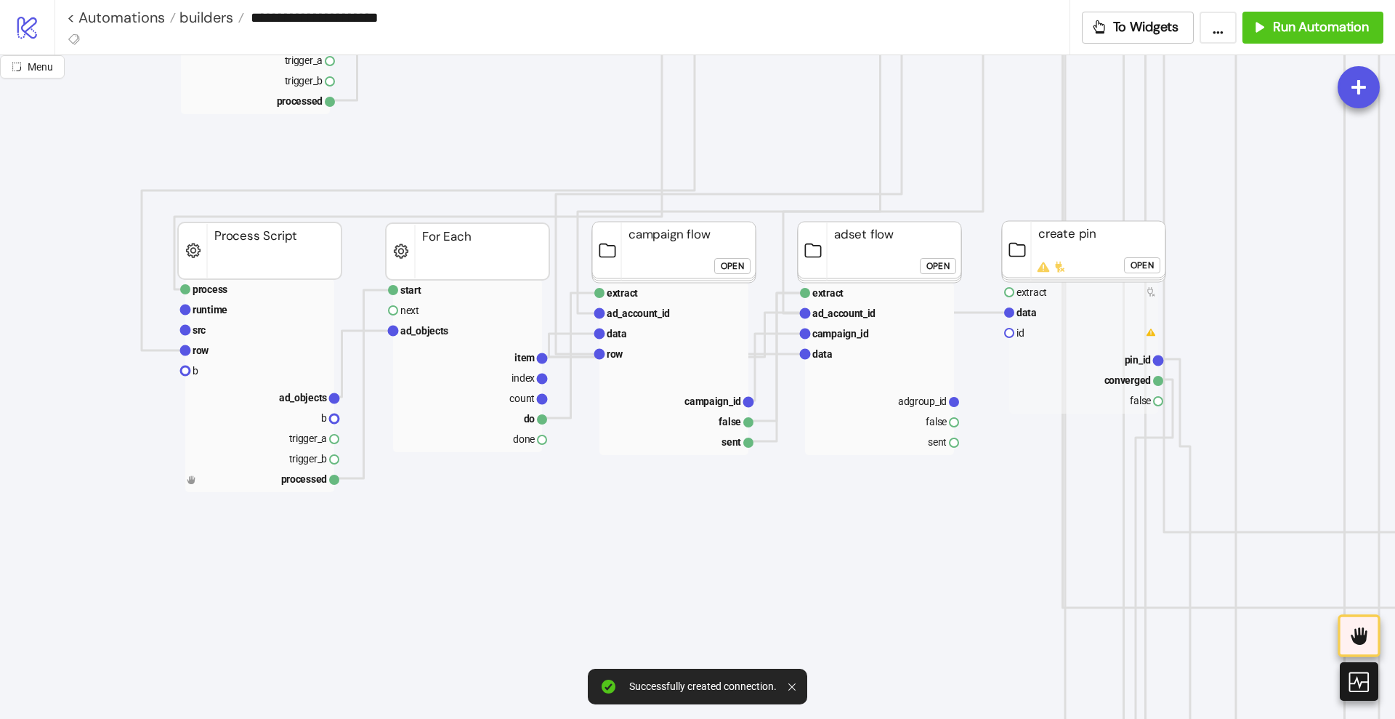
drag, startPoint x: 953, startPoint y: 443, endPoint x: 980, endPoint y: 462, distance: 32.9
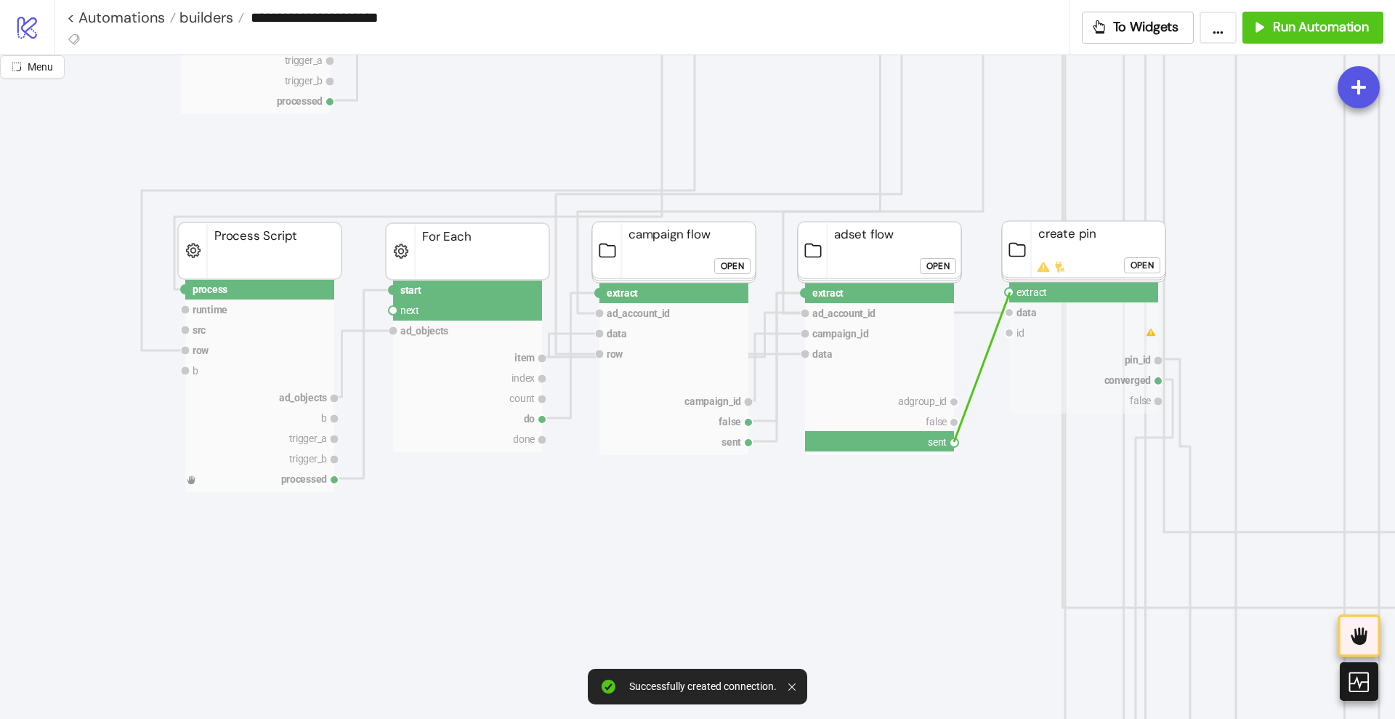
click at [1010, 292] on circle at bounding box center [1009, 292] width 9 height 9
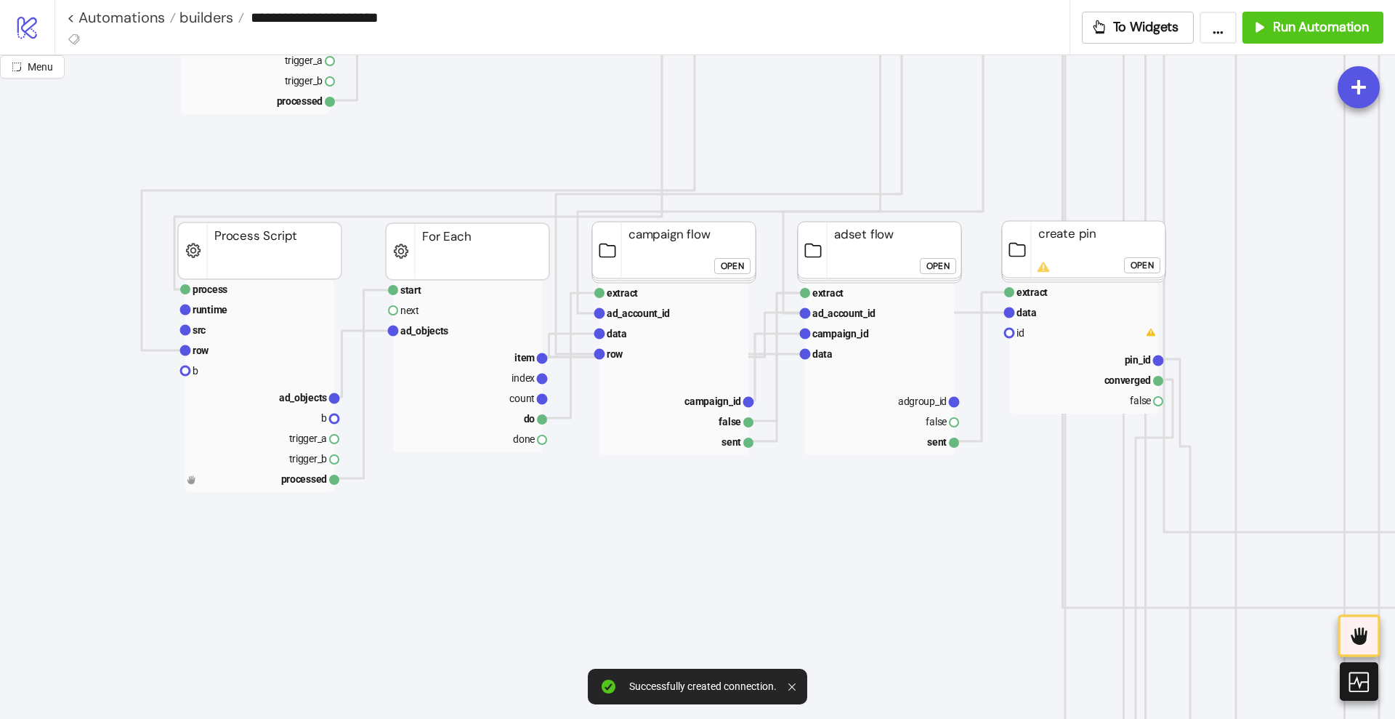
drag, startPoint x: 956, startPoint y: 420, endPoint x: 996, endPoint y: 465, distance: 59.8
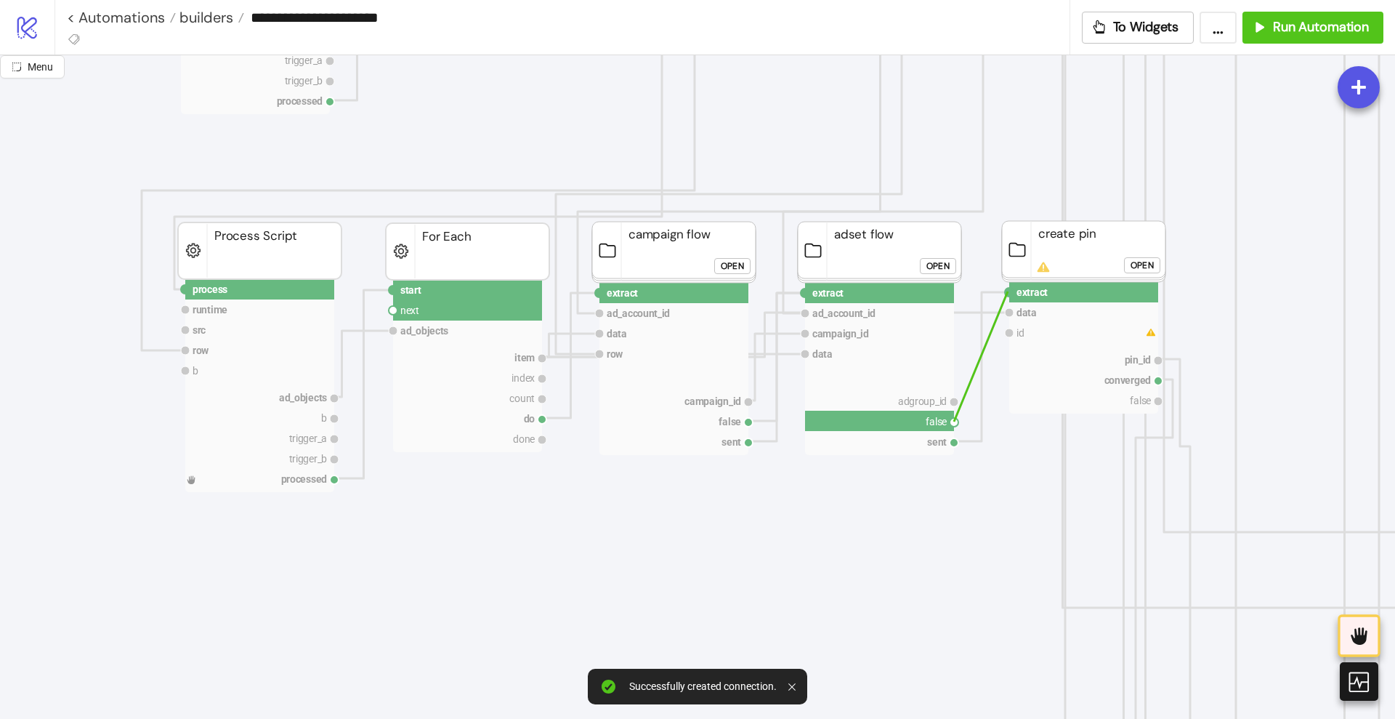
click at [1008, 291] on circle at bounding box center [1009, 292] width 9 height 9
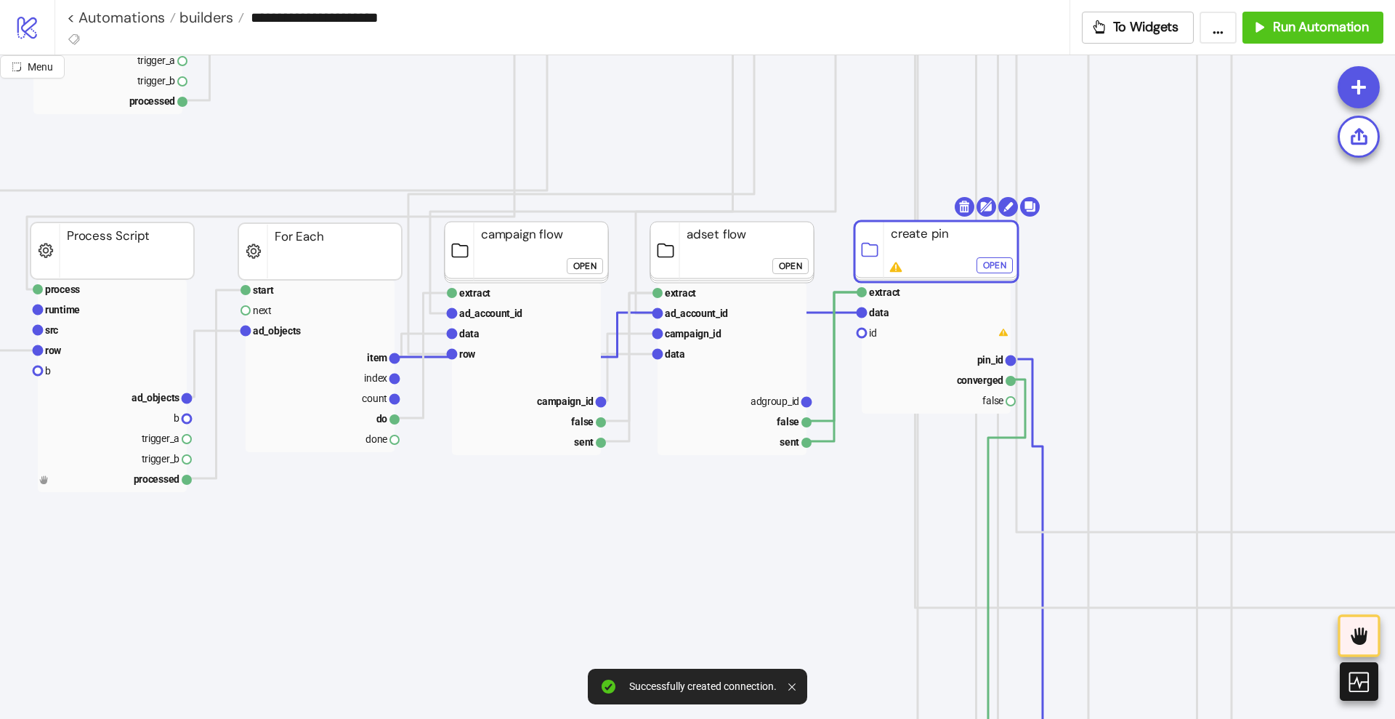
scroll to position [727, 273]
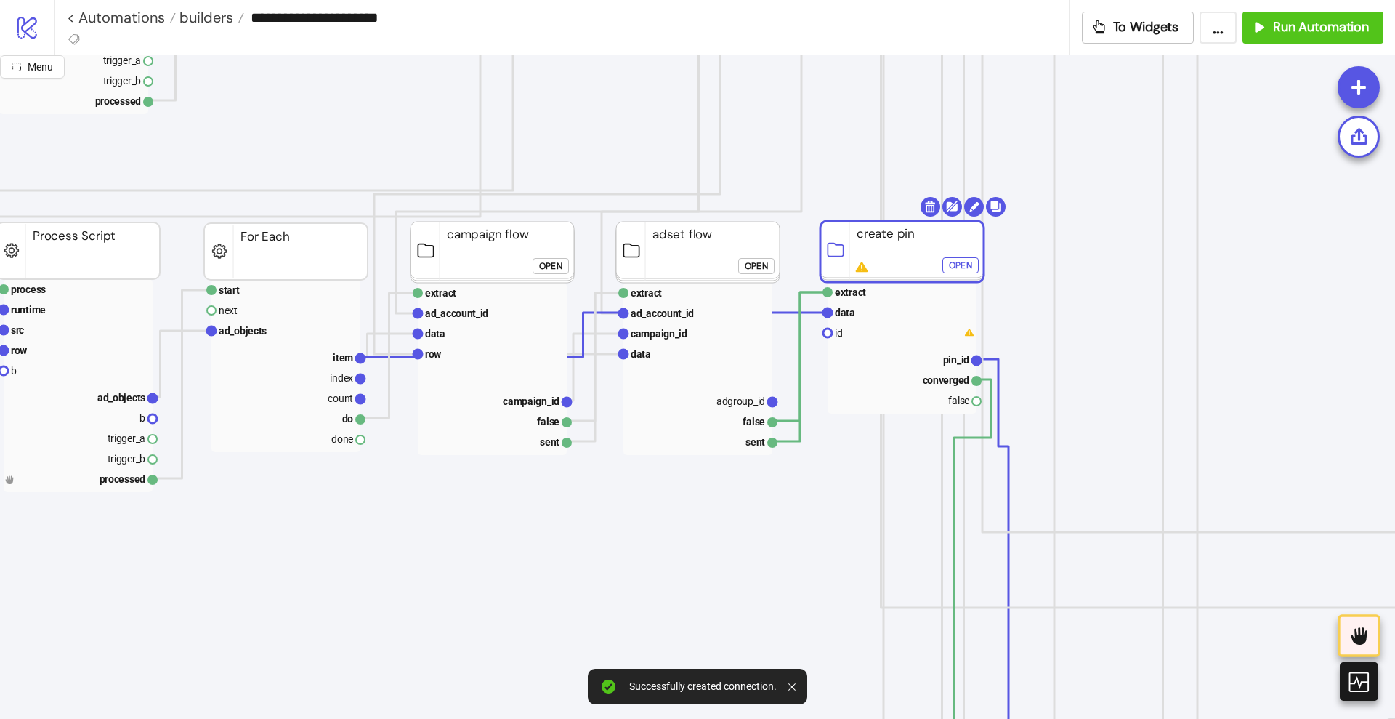
click at [958, 267] on div "Open" at bounding box center [960, 265] width 23 height 17
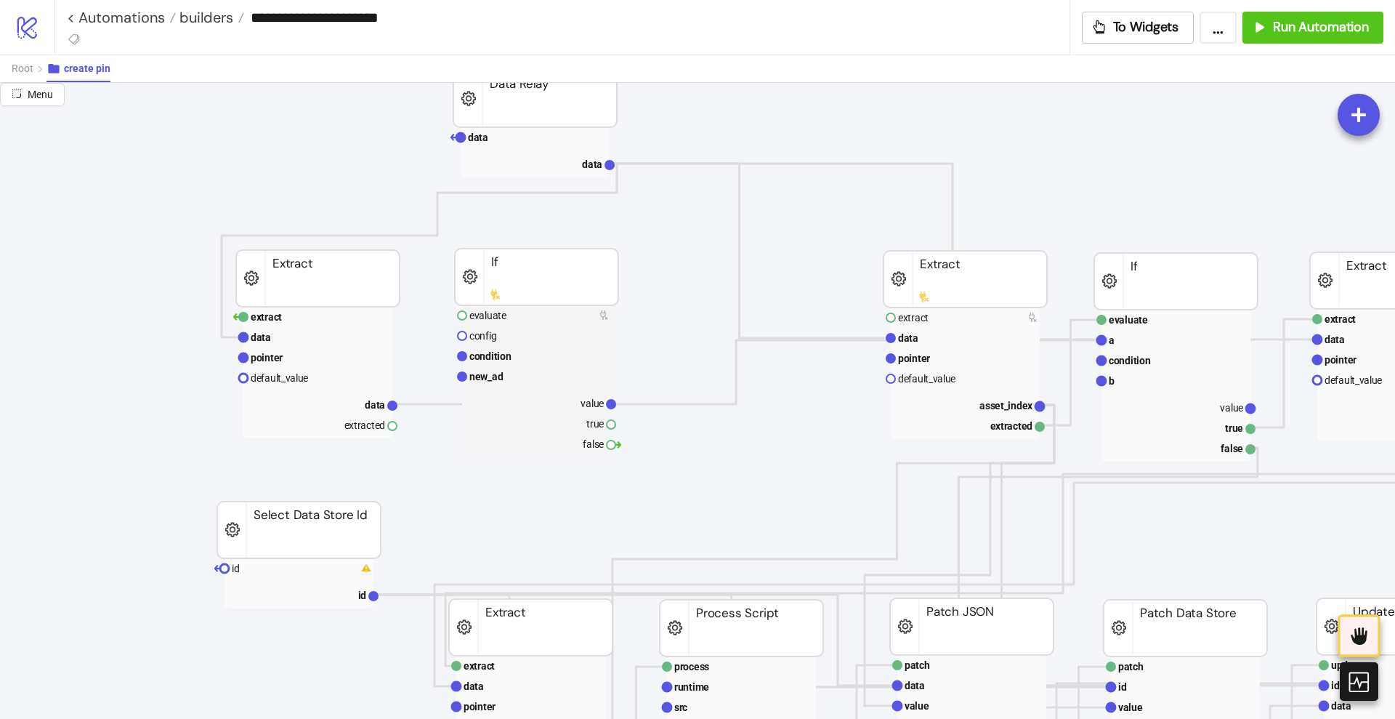
scroll to position [0, 0]
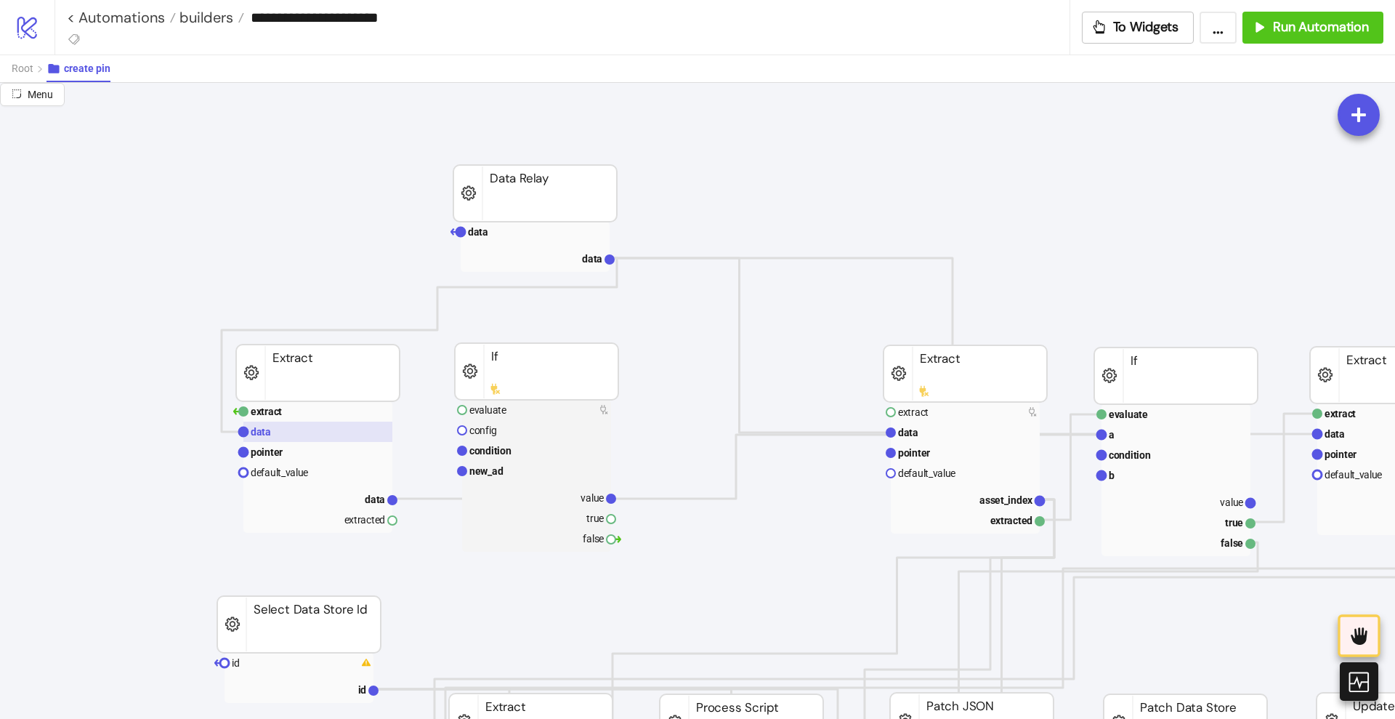
click at [278, 427] on rect at bounding box center [317, 432] width 149 height 20
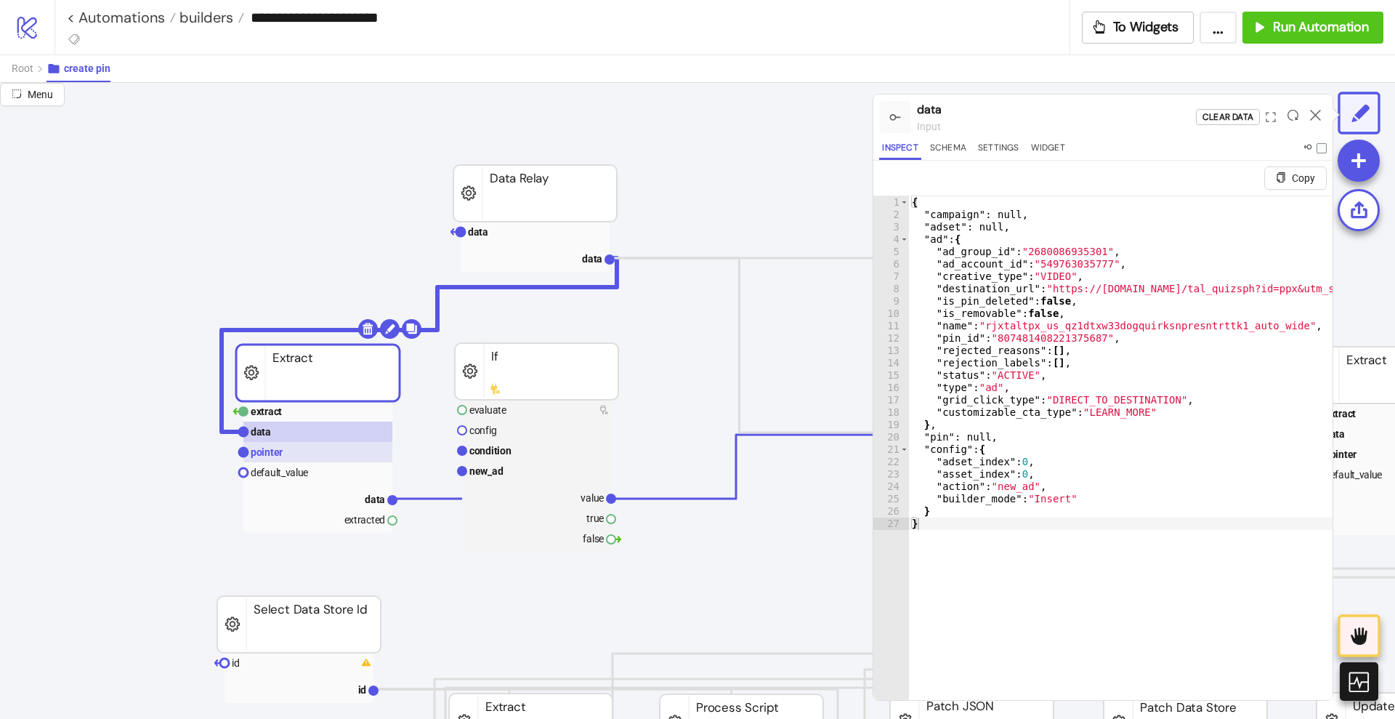
click at [276, 448] on text "pointer" at bounding box center [267, 452] width 32 height 12
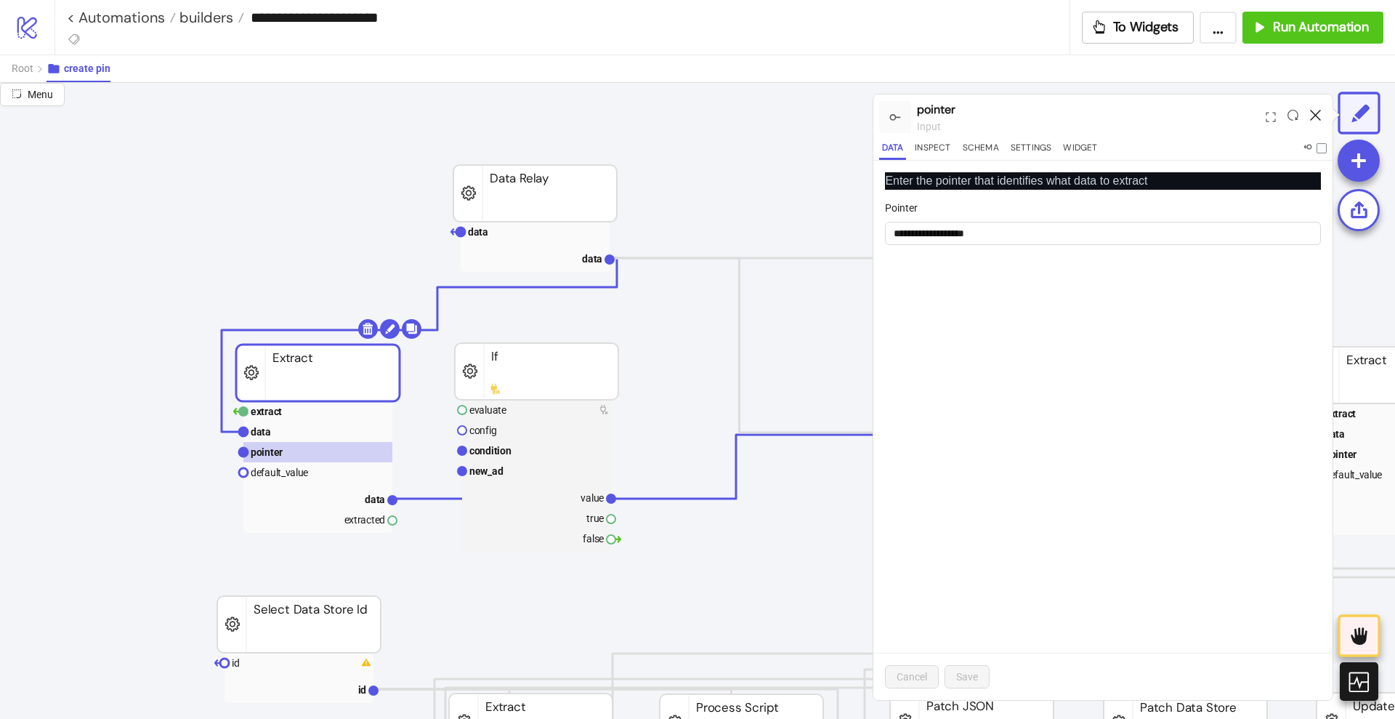
click at [1317, 110] on icon at bounding box center [1315, 115] width 11 height 11
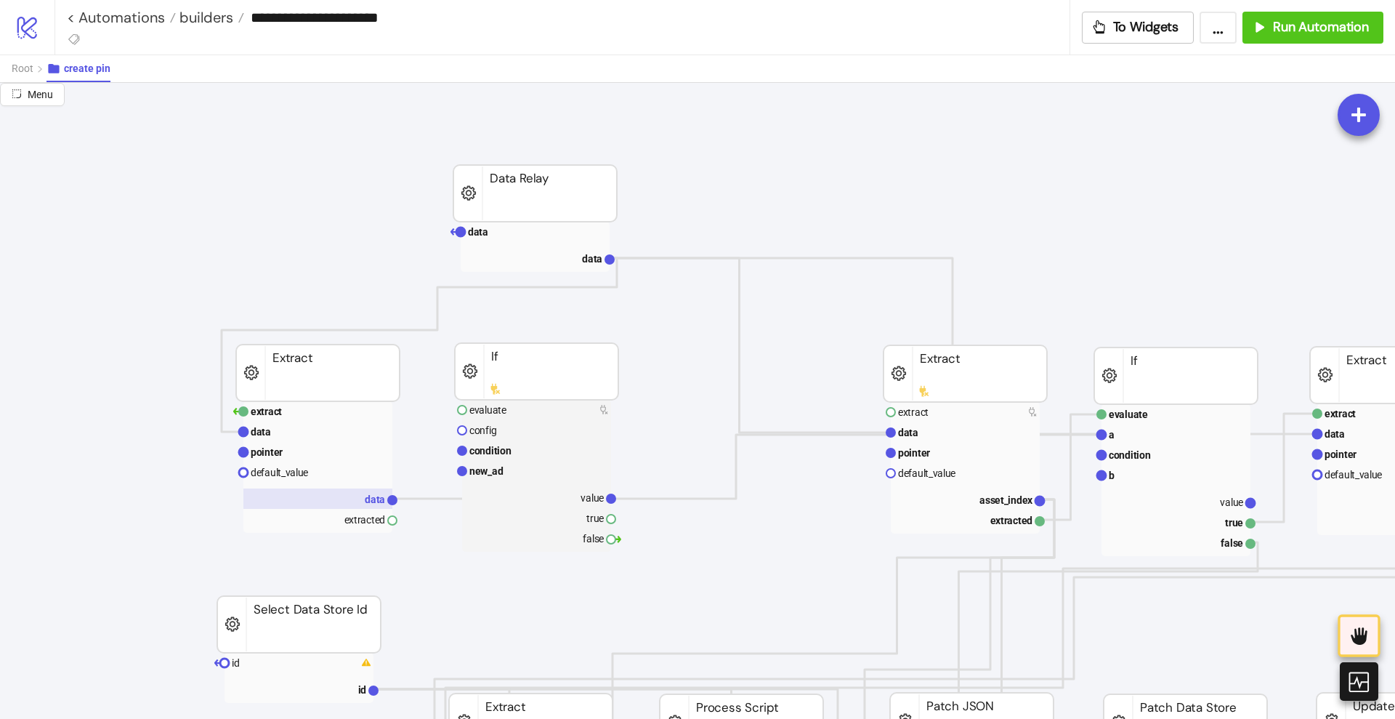
click at [352, 504] on rect at bounding box center [317, 498] width 149 height 20
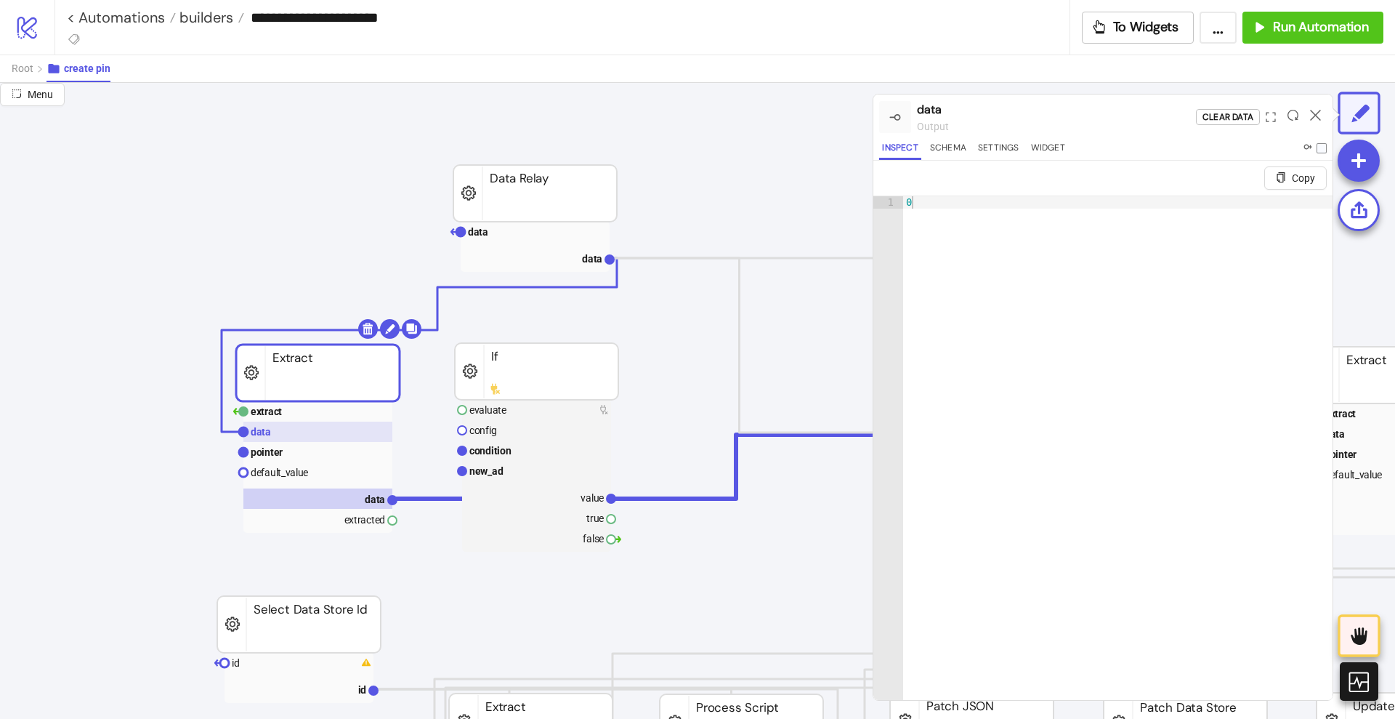
click at [307, 432] on rect at bounding box center [317, 432] width 149 height 20
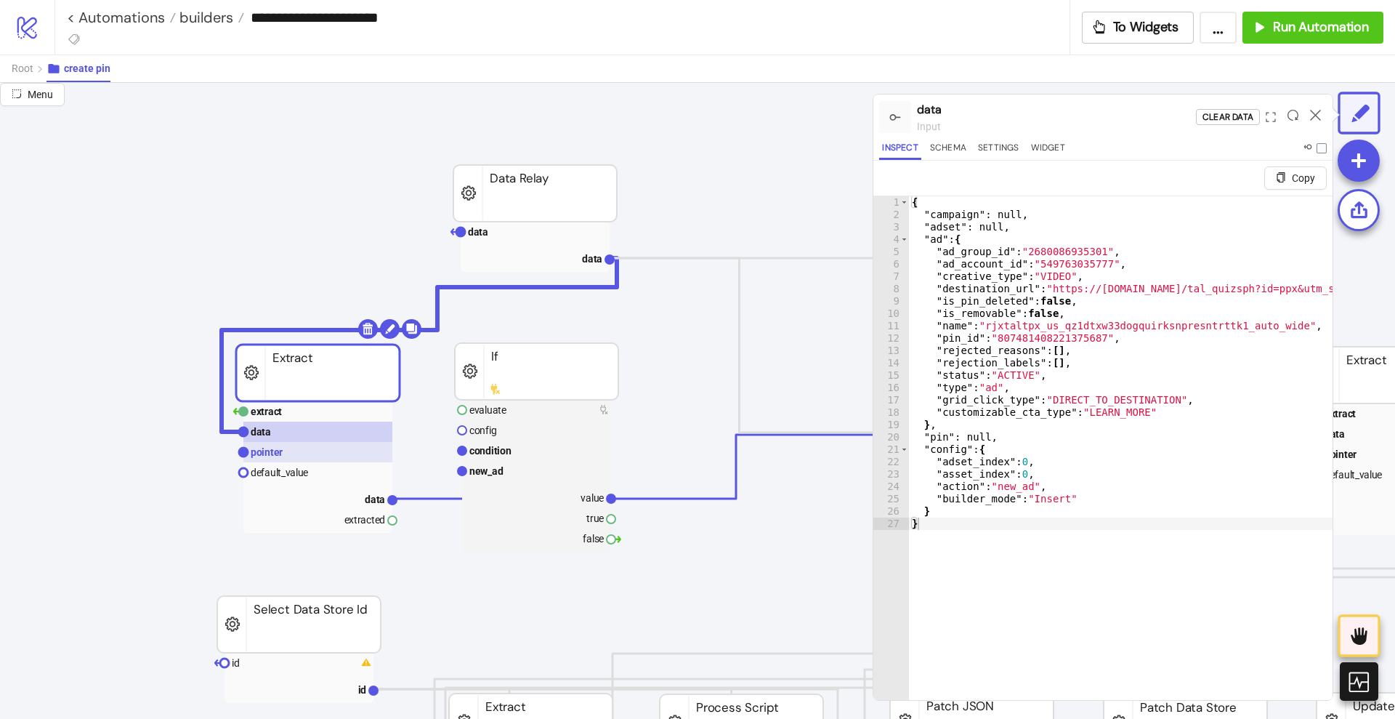
click at [301, 455] on rect at bounding box center [317, 452] width 149 height 20
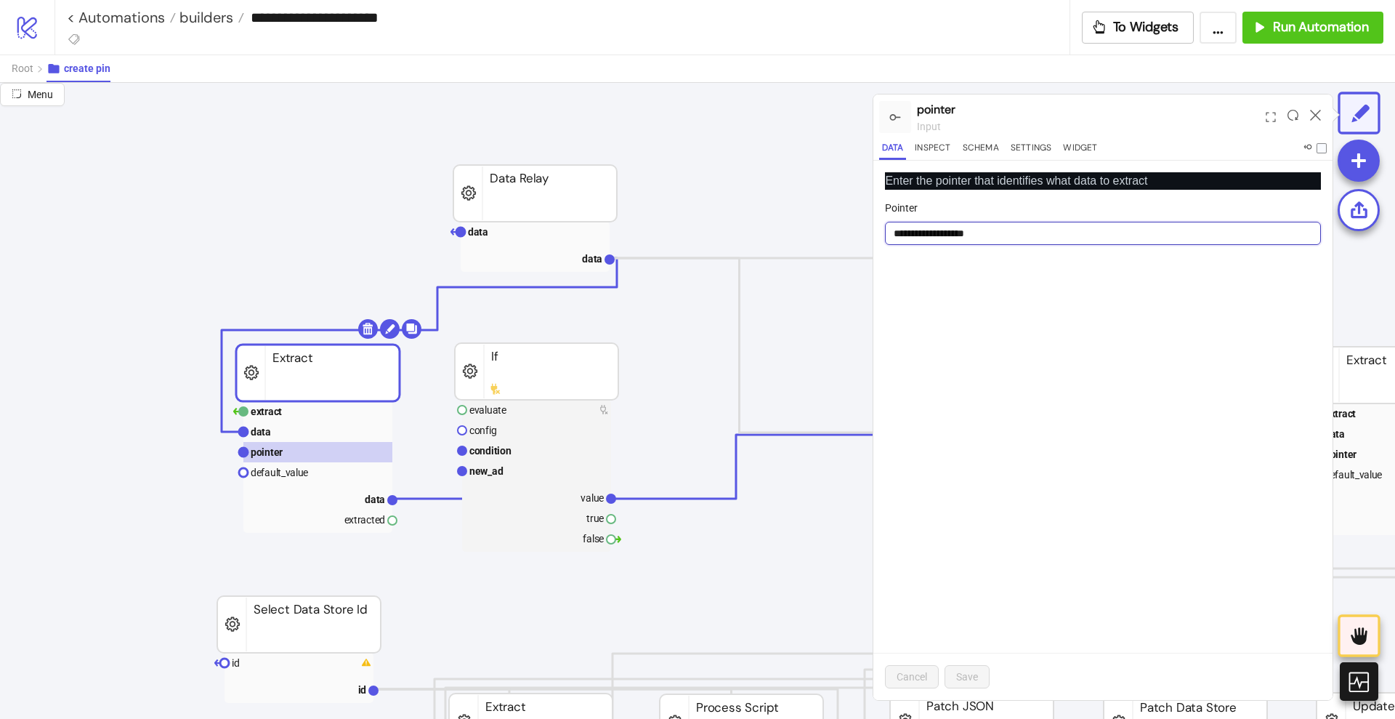
drag, startPoint x: 899, startPoint y: 233, endPoint x: 1103, endPoint y: 225, distance: 204.3
click at [1103, 225] on input "**********" at bounding box center [1103, 233] width 436 height 23
drag, startPoint x: 937, startPoint y: 233, endPoint x: 898, endPoint y: 234, distance: 39.2
click at [898, 234] on input "******" at bounding box center [1103, 233] width 436 height 23
type input "****"
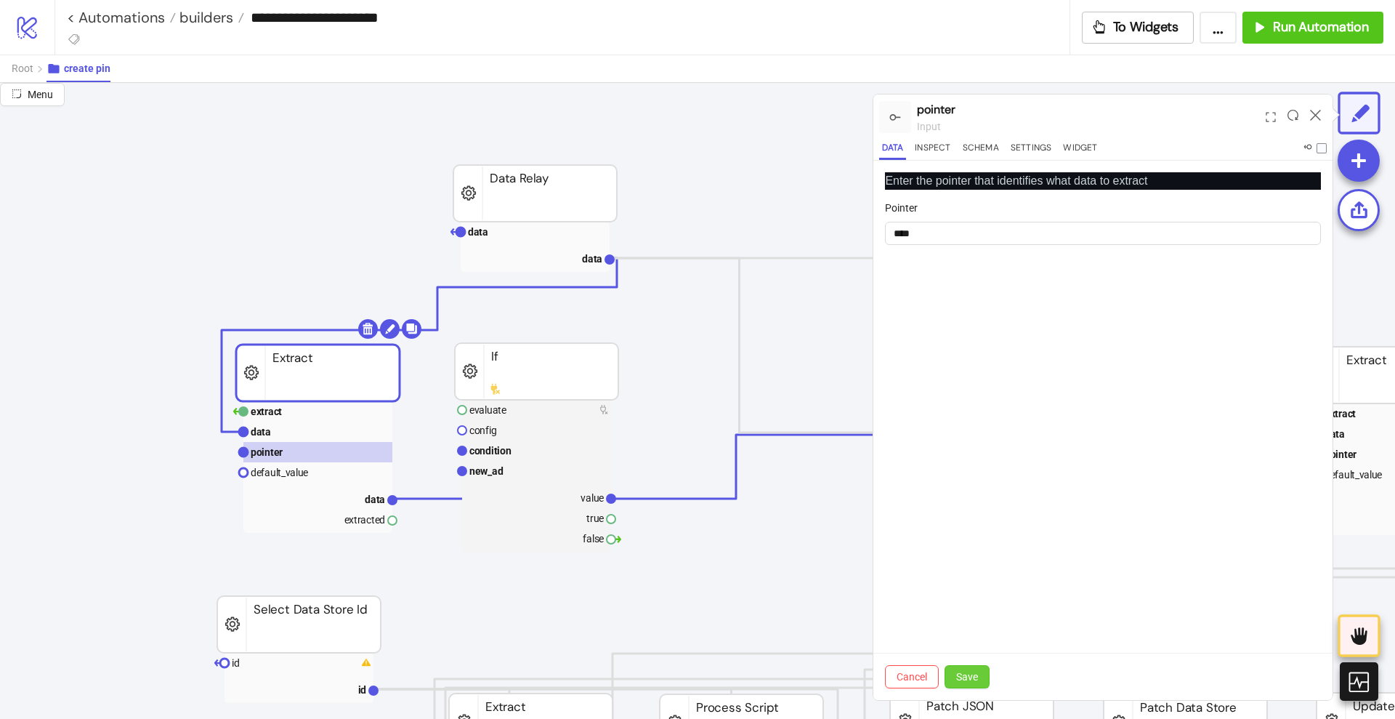
click at [970, 674] on span "Save" at bounding box center [967, 677] width 22 height 12
click at [278, 430] on rect at bounding box center [317, 432] width 149 height 20
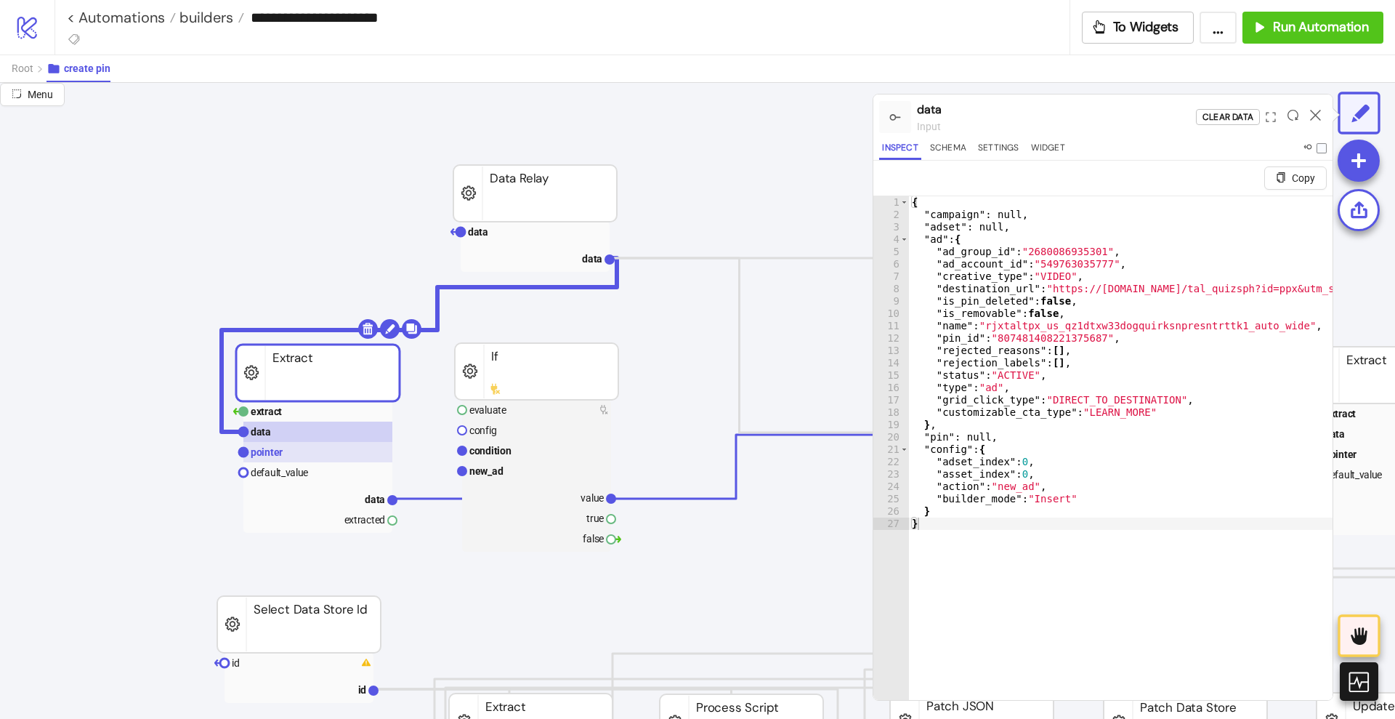
click at [286, 450] on rect at bounding box center [317, 452] width 149 height 20
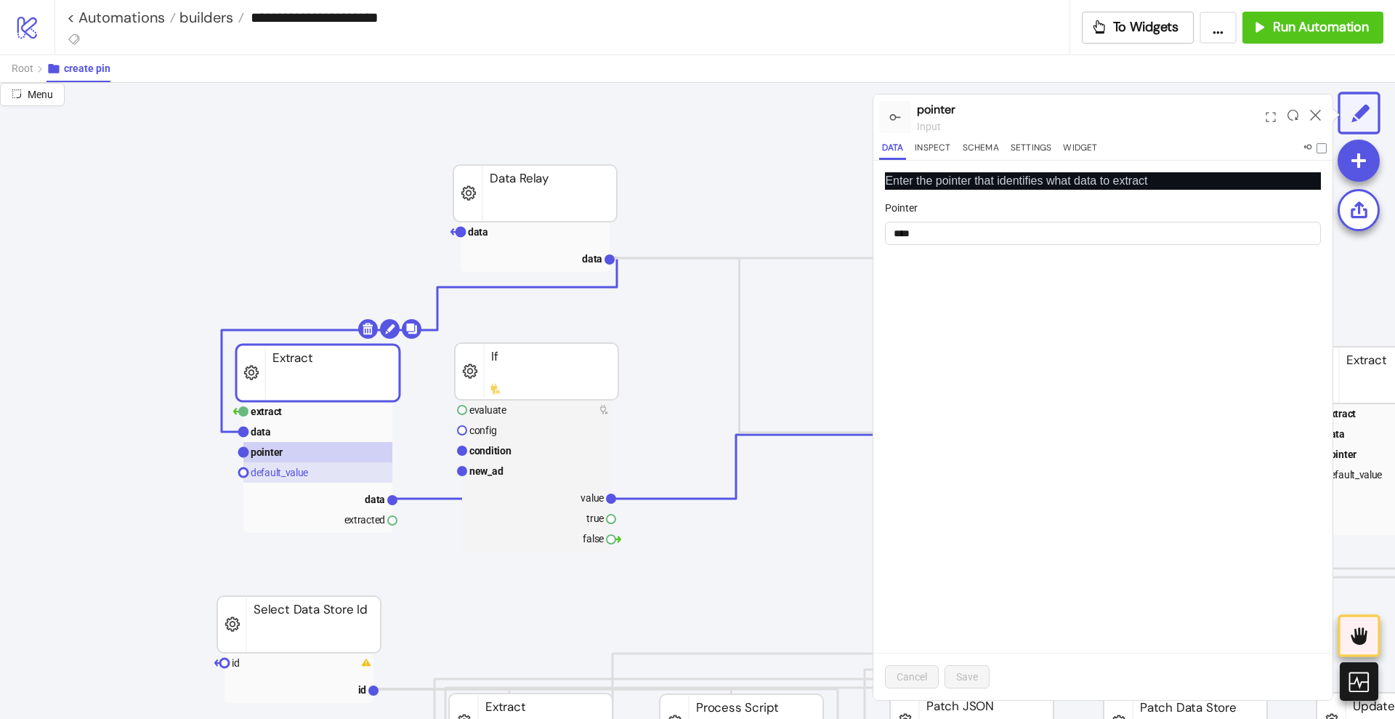
click at [285, 470] on text "default_value" at bounding box center [279, 473] width 57 height 12
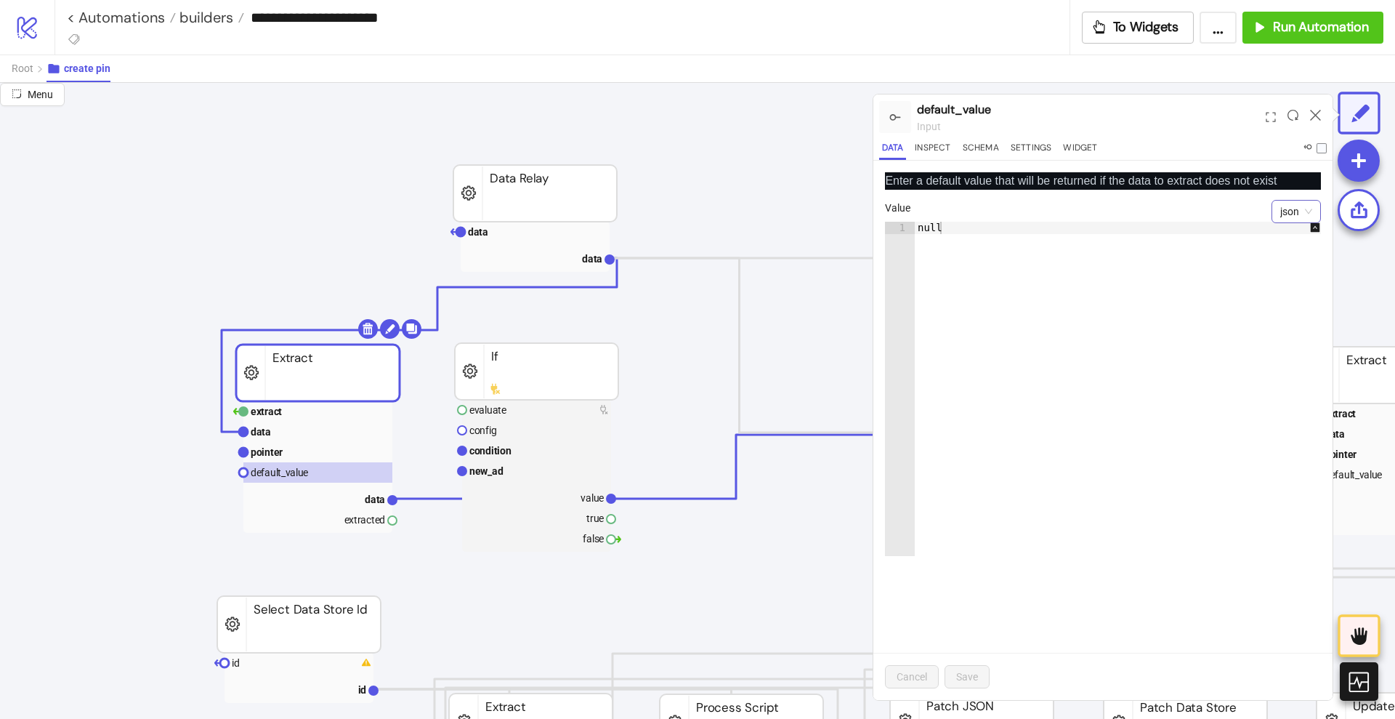
click at [1291, 217] on span "json" at bounding box center [1296, 212] width 32 height 22
click at [1298, 310] on div "boolean" at bounding box center [1296, 310] width 26 height 16
click at [956, 674] on button "Save" at bounding box center [967, 676] width 45 height 23
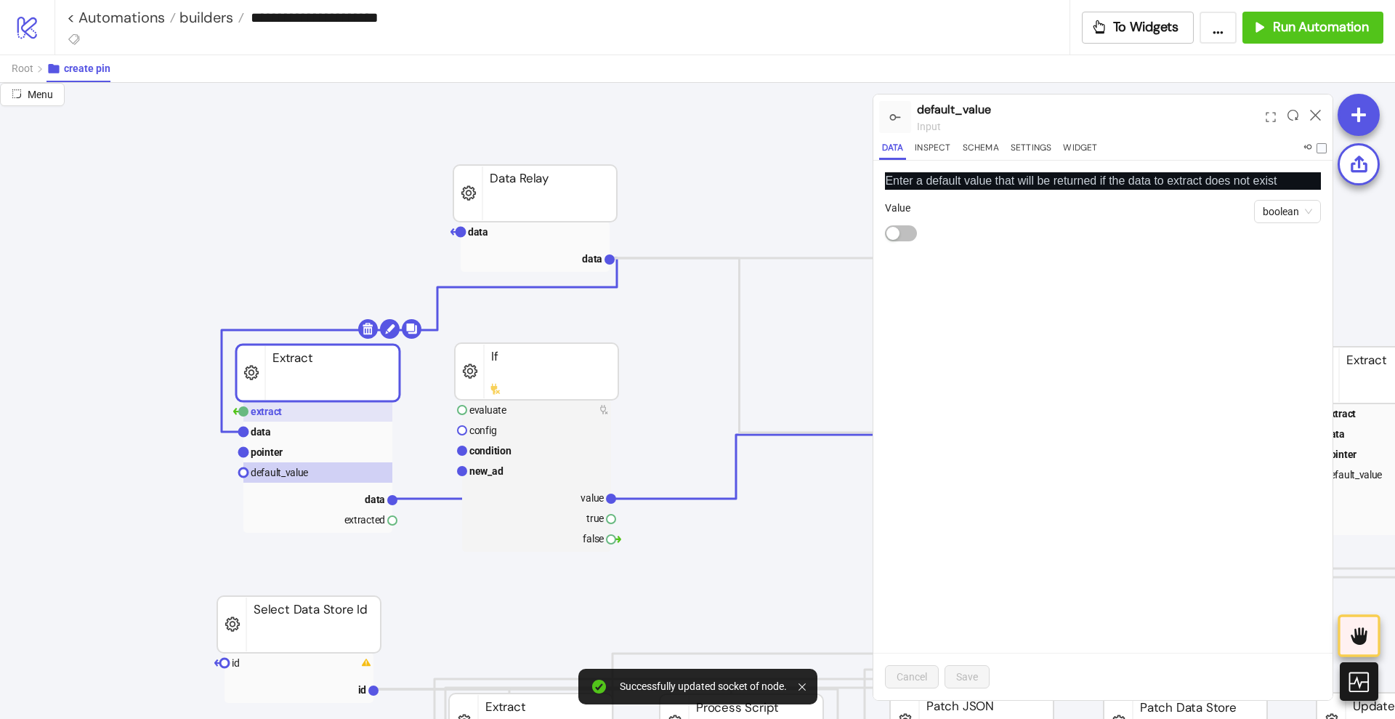
click at [309, 416] on rect at bounding box center [317, 411] width 149 height 20
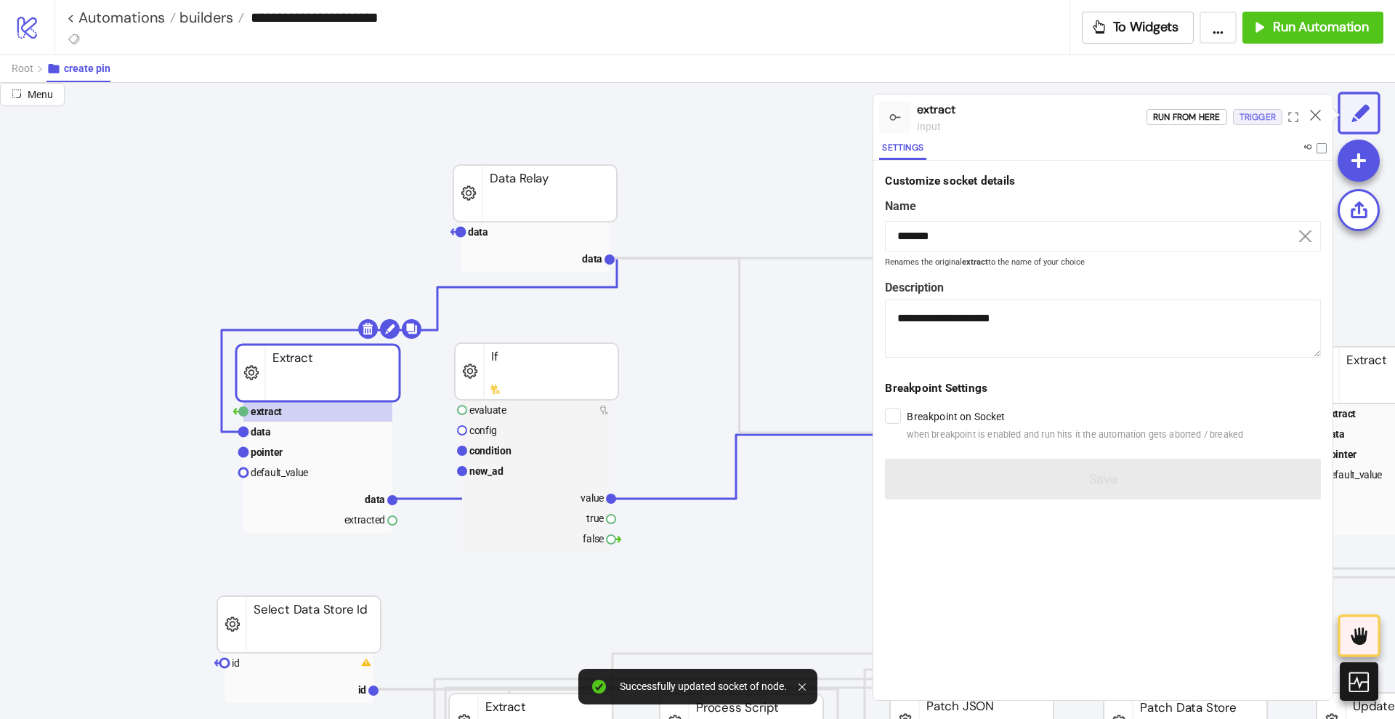
click at [1268, 110] on div "Trigger" at bounding box center [1258, 117] width 36 height 17
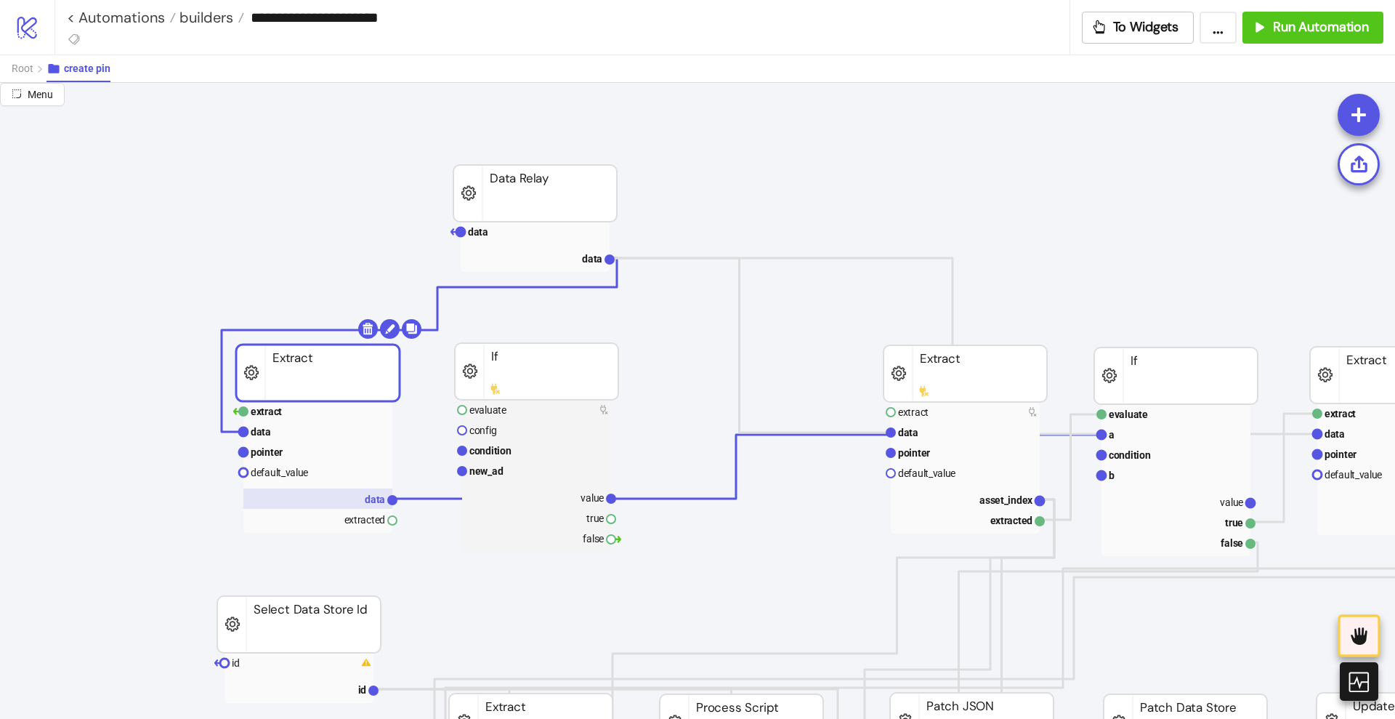
click at [340, 497] on rect at bounding box center [317, 498] width 149 height 20
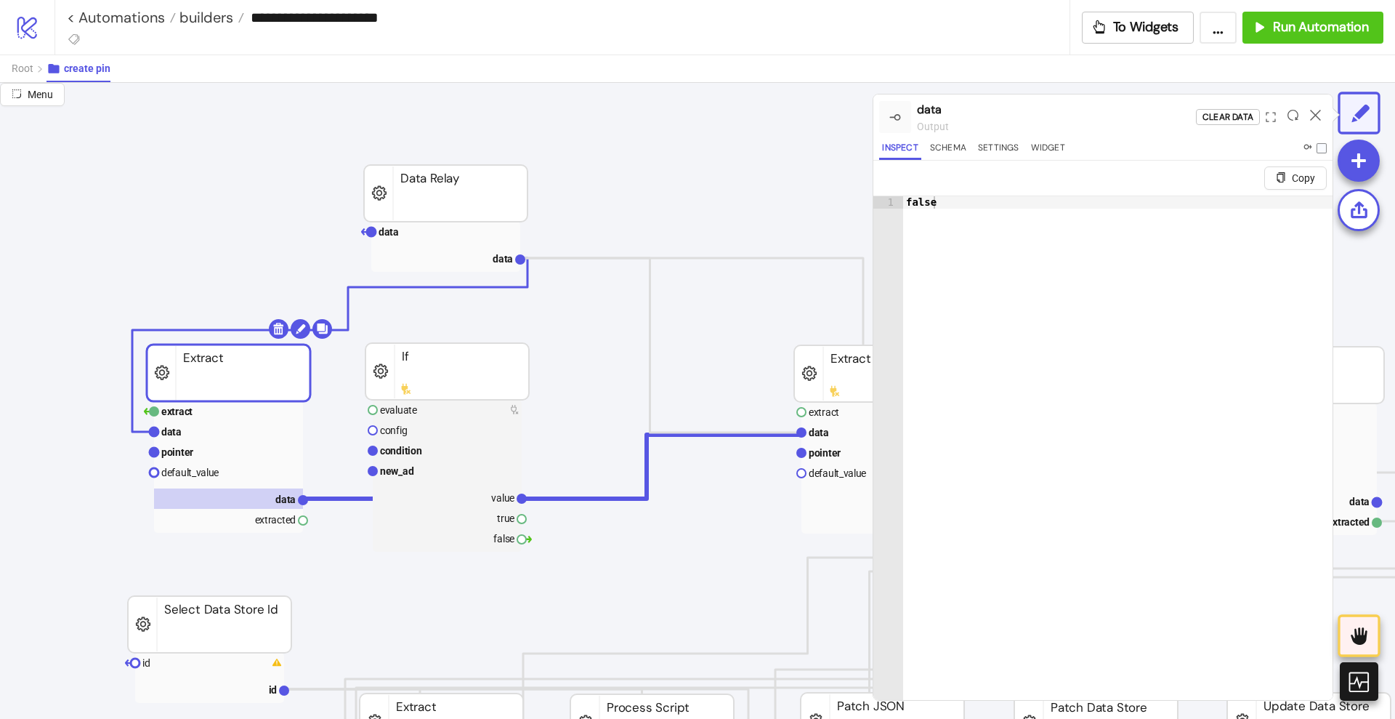
scroll to position [0, 91]
drag, startPoint x: 303, startPoint y: 518, endPoint x: 346, endPoint y: 517, distance: 42.9
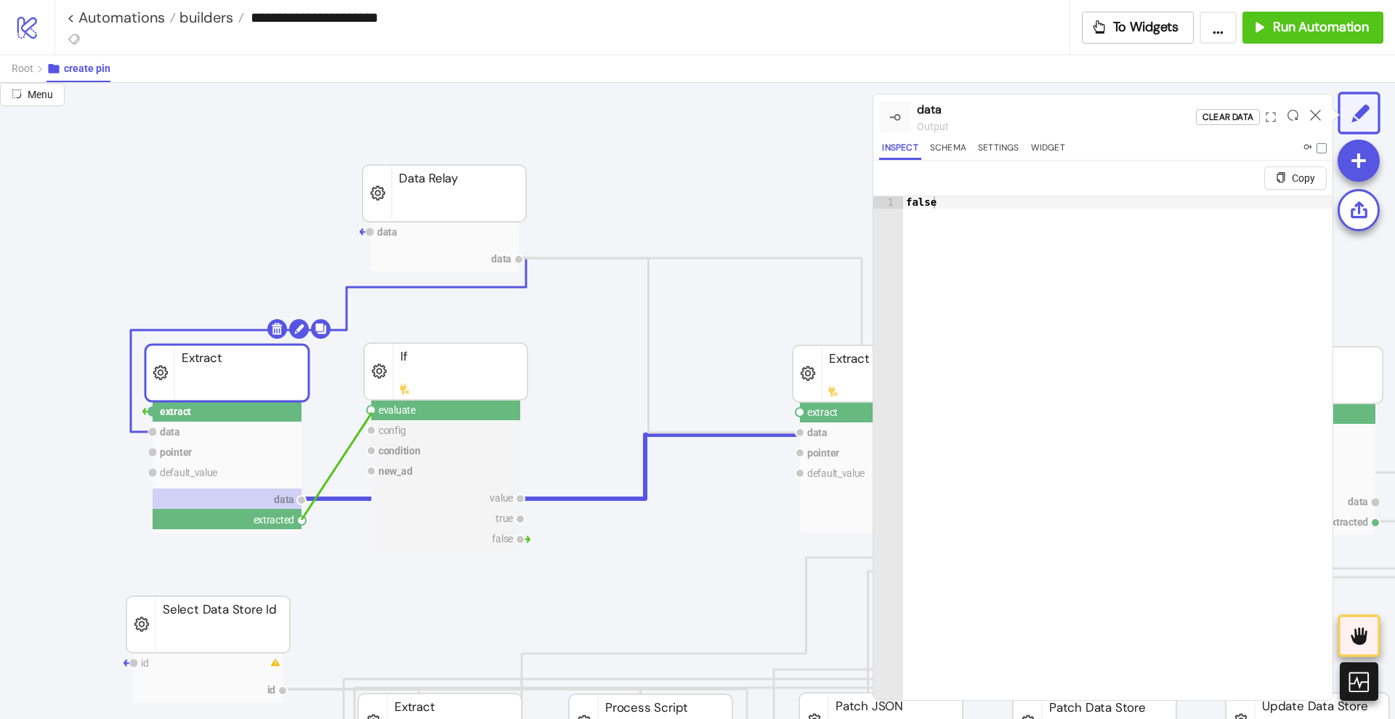
click at [372, 412] on circle at bounding box center [371, 410] width 9 height 9
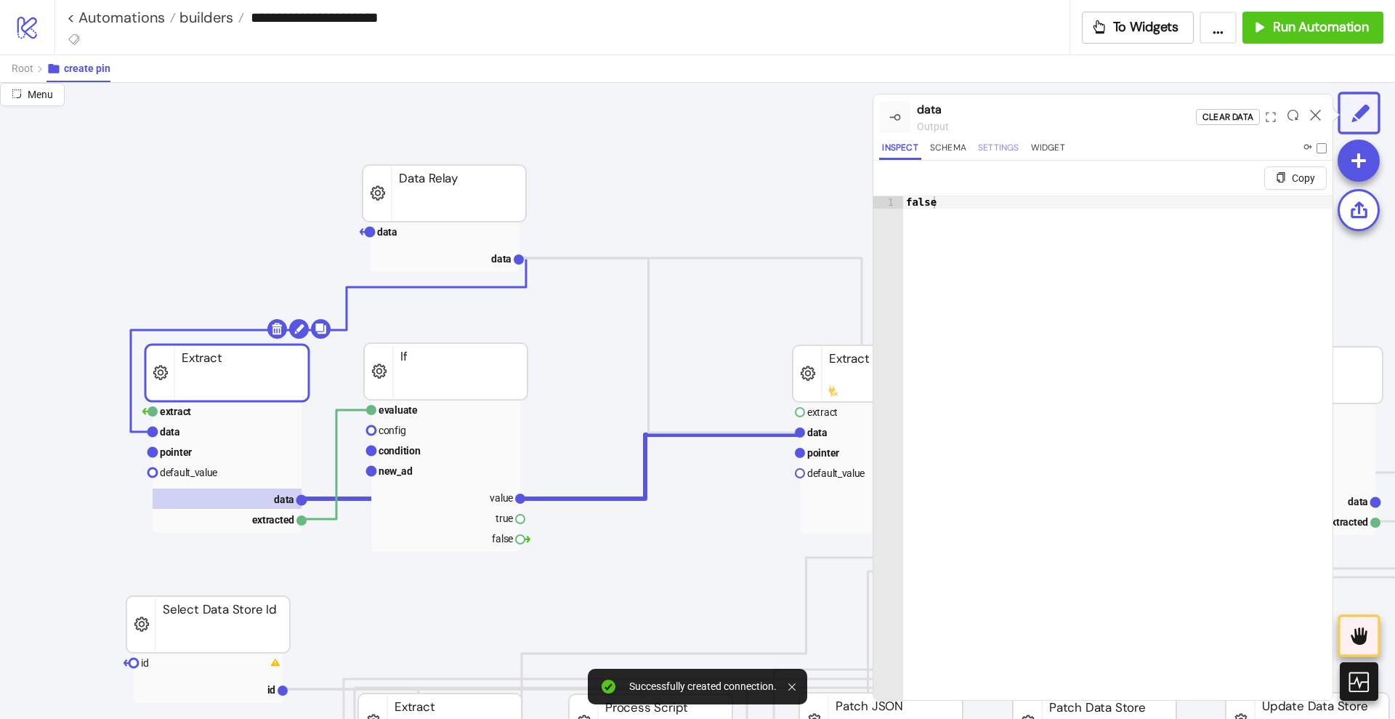
click at [1003, 147] on button "Settings" at bounding box center [998, 150] width 47 height 20
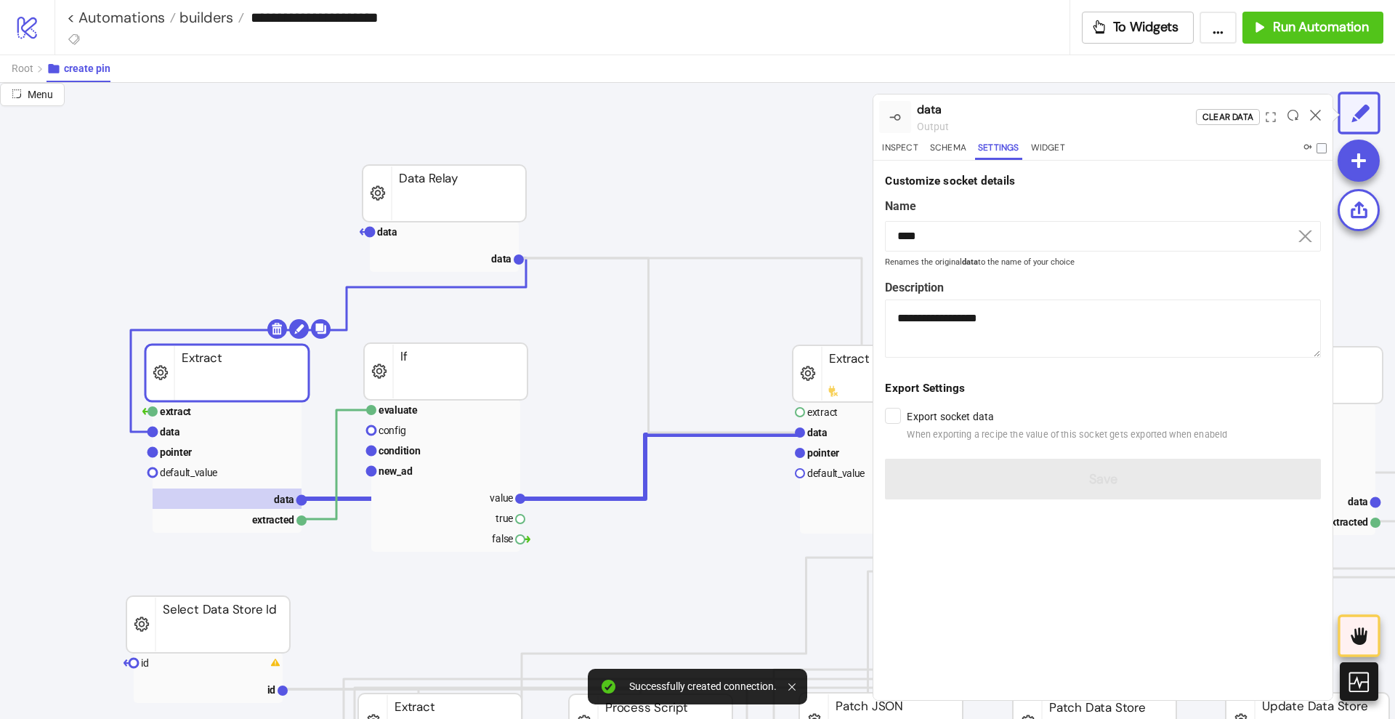
click at [947, 206] on label "Name" at bounding box center [1103, 206] width 436 height 18
click at [948, 230] on input "****" at bounding box center [1103, 236] width 436 height 31
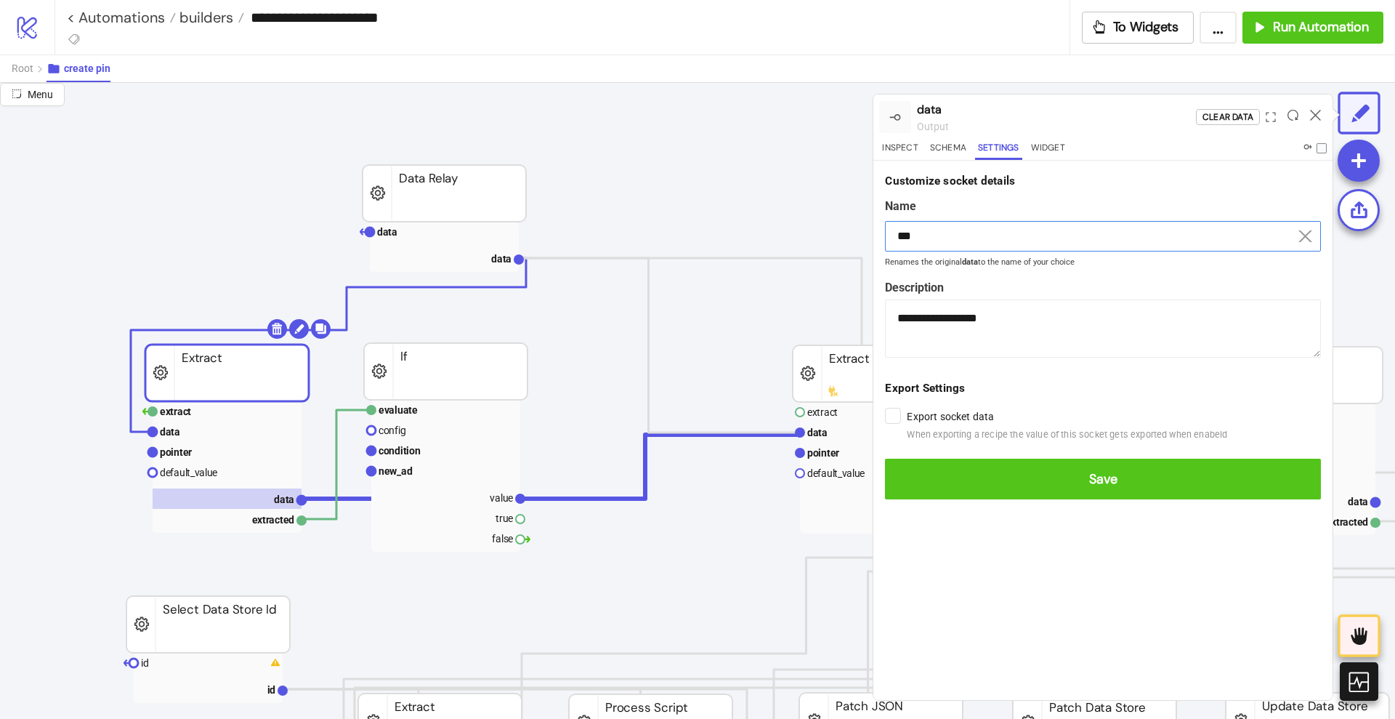
click at [885, 459] on button "Save" at bounding box center [1103, 479] width 436 height 41
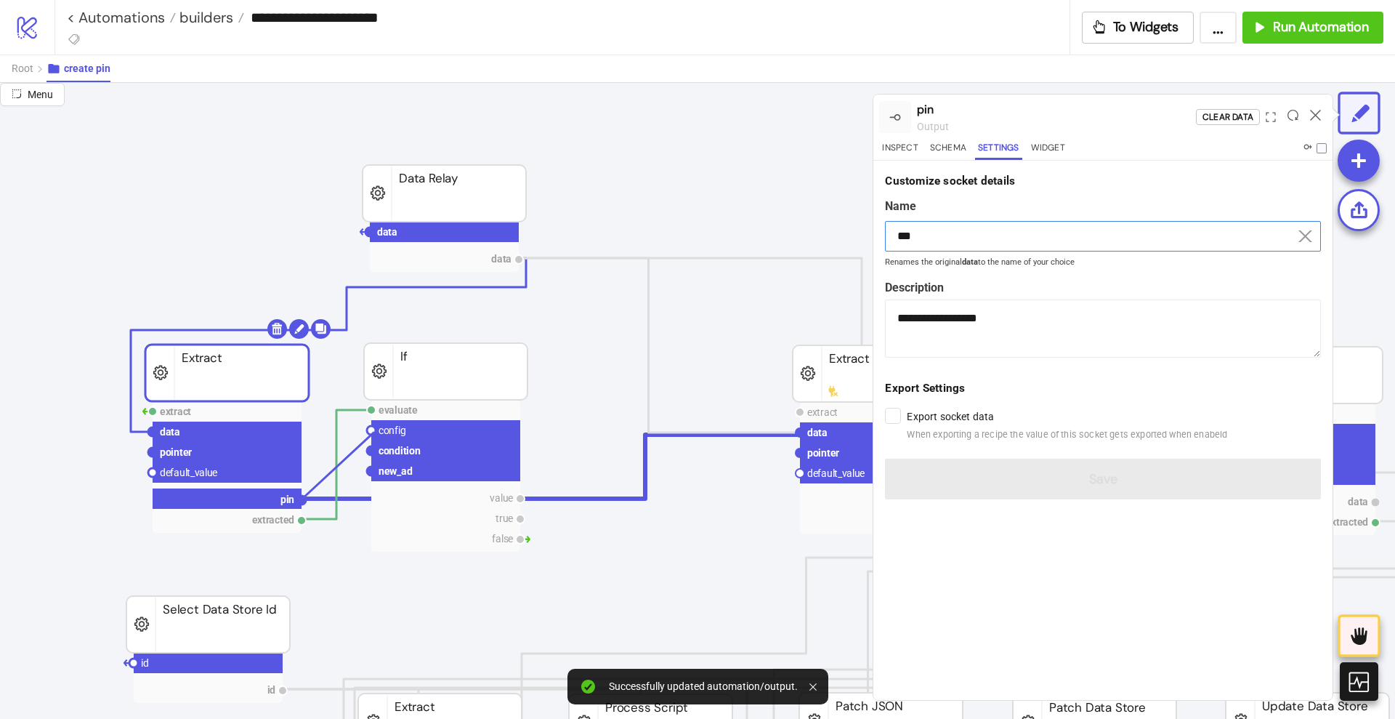
click at [374, 431] on circle at bounding box center [371, 430] width 9 height 9
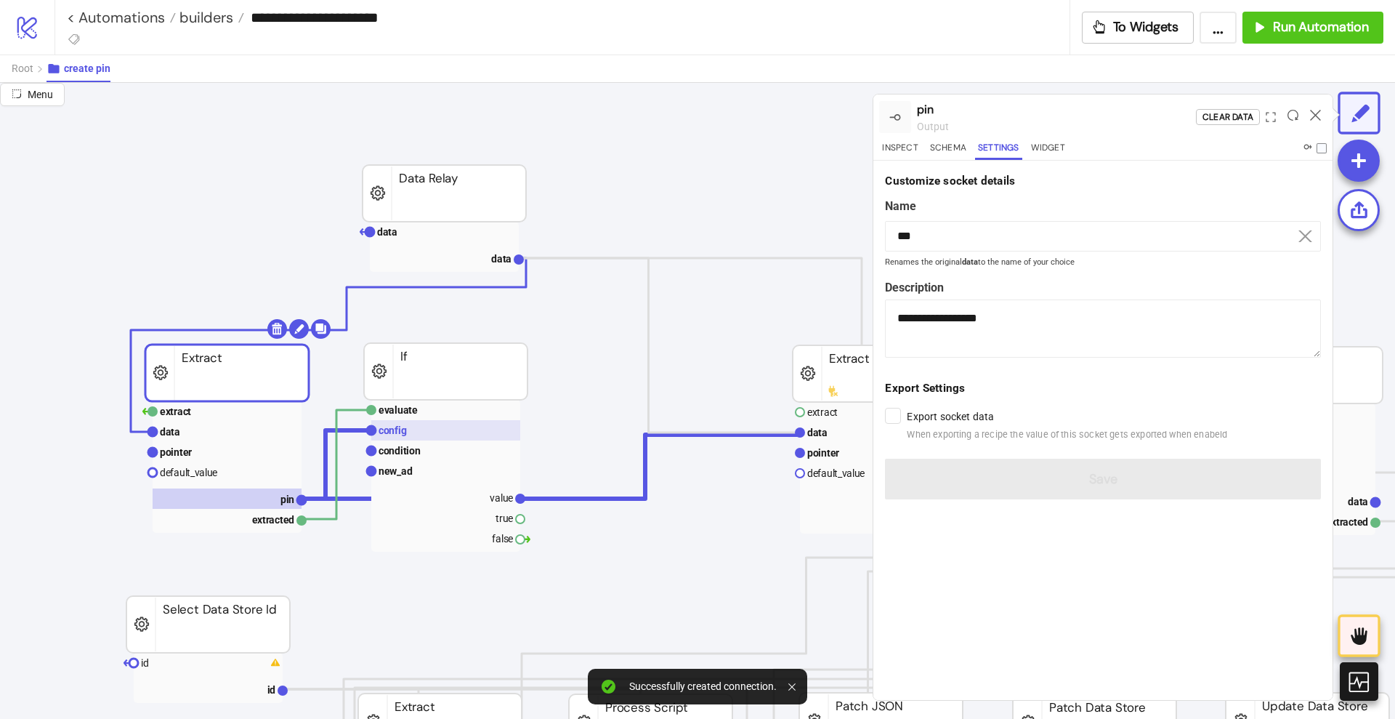
click at [403, 432] on text "config" at bounding box center [393, 430] width 28 height 12
type input "******"
type textarea "**********"
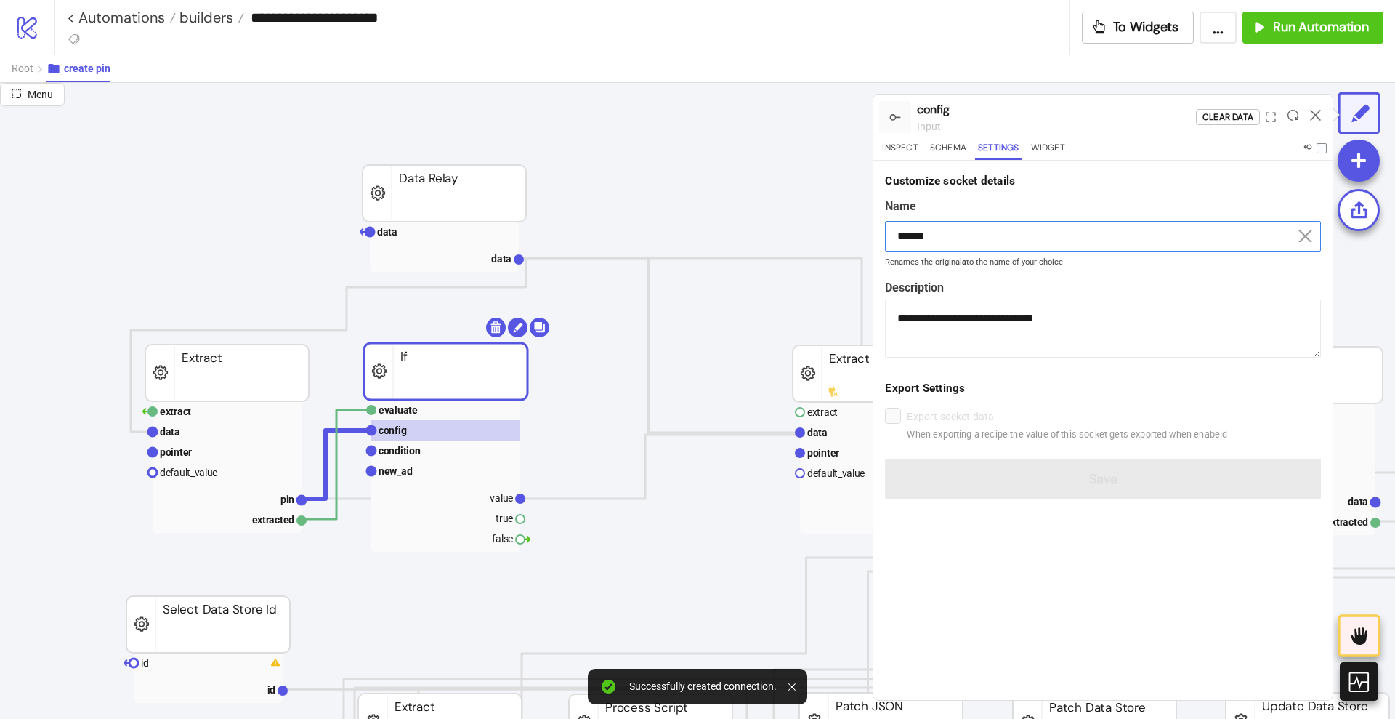
click at [941, 230] on input "******" at bounding box center [1103, 236] width 436 height 31
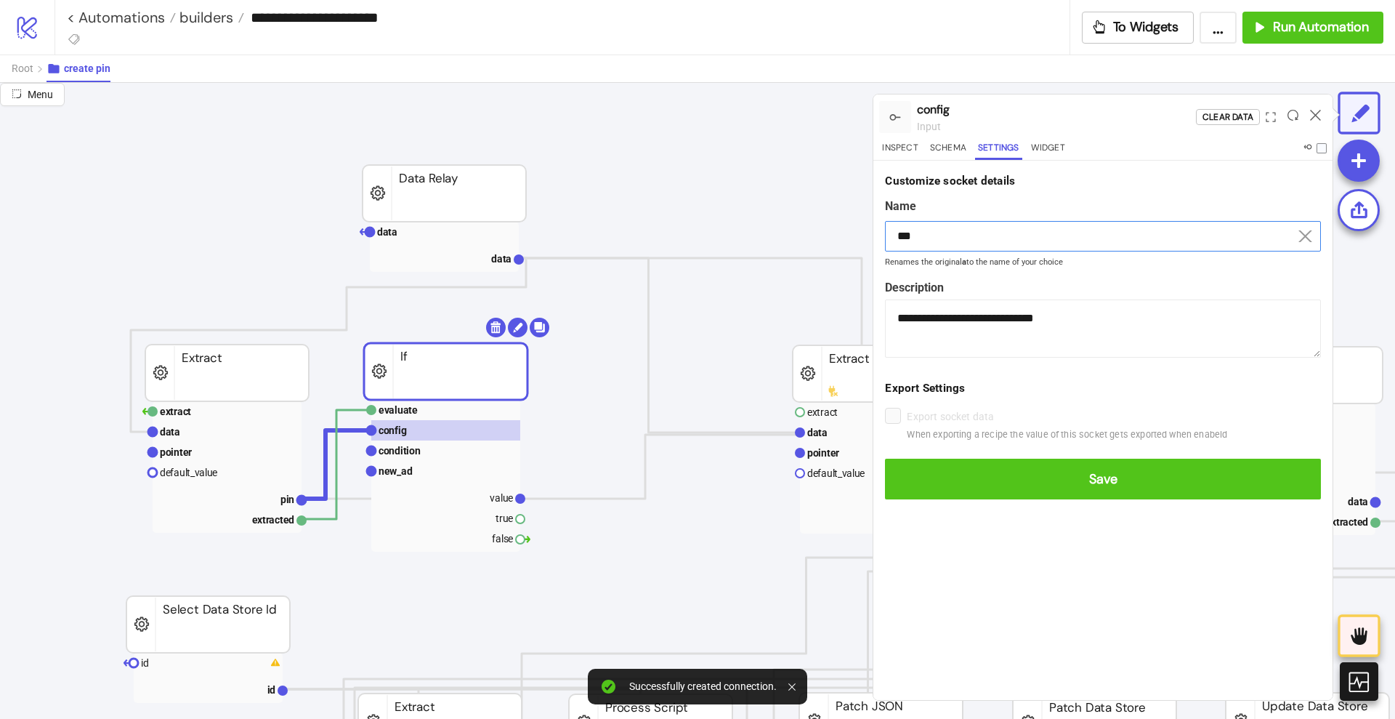
type input "***"
click at [885, 459] on button "Save" at bounding box center [1103, 479] width 436 height 41
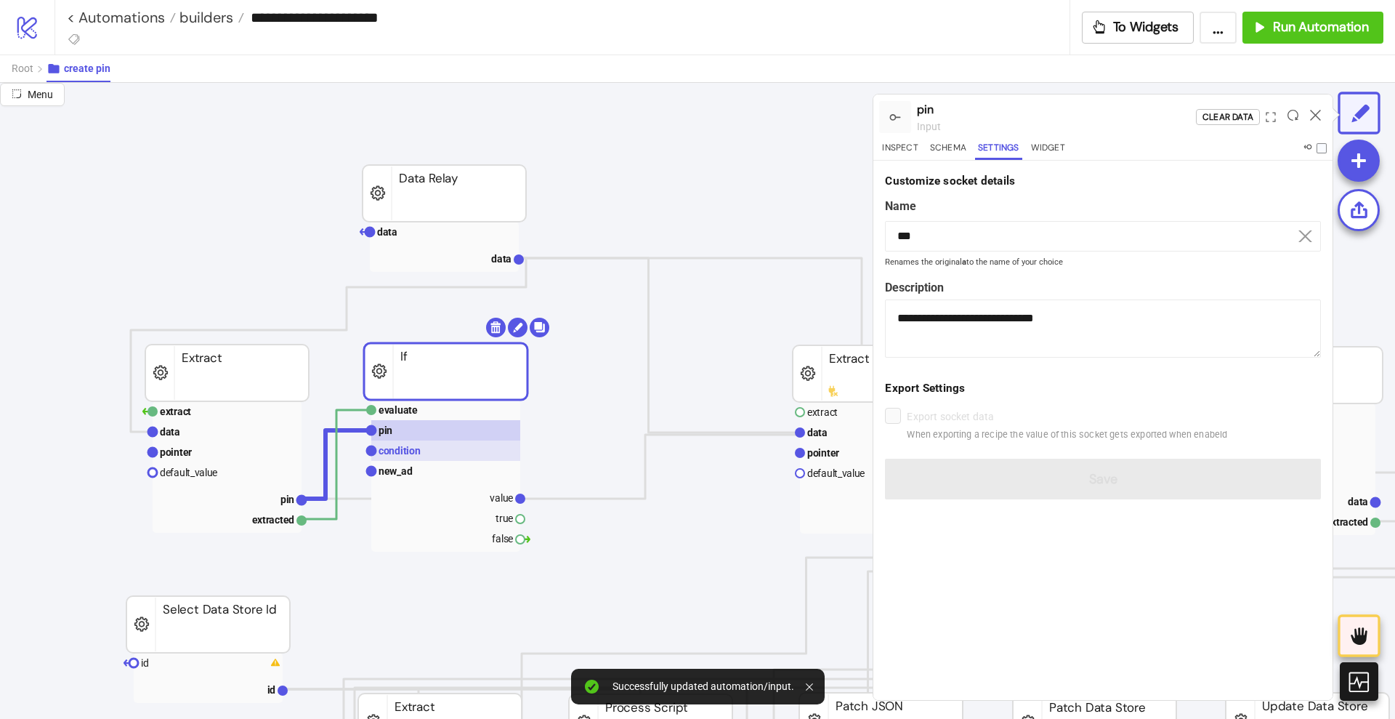
click at [428, 451] on rect at bounding box center [445, 450] width 149 height 20
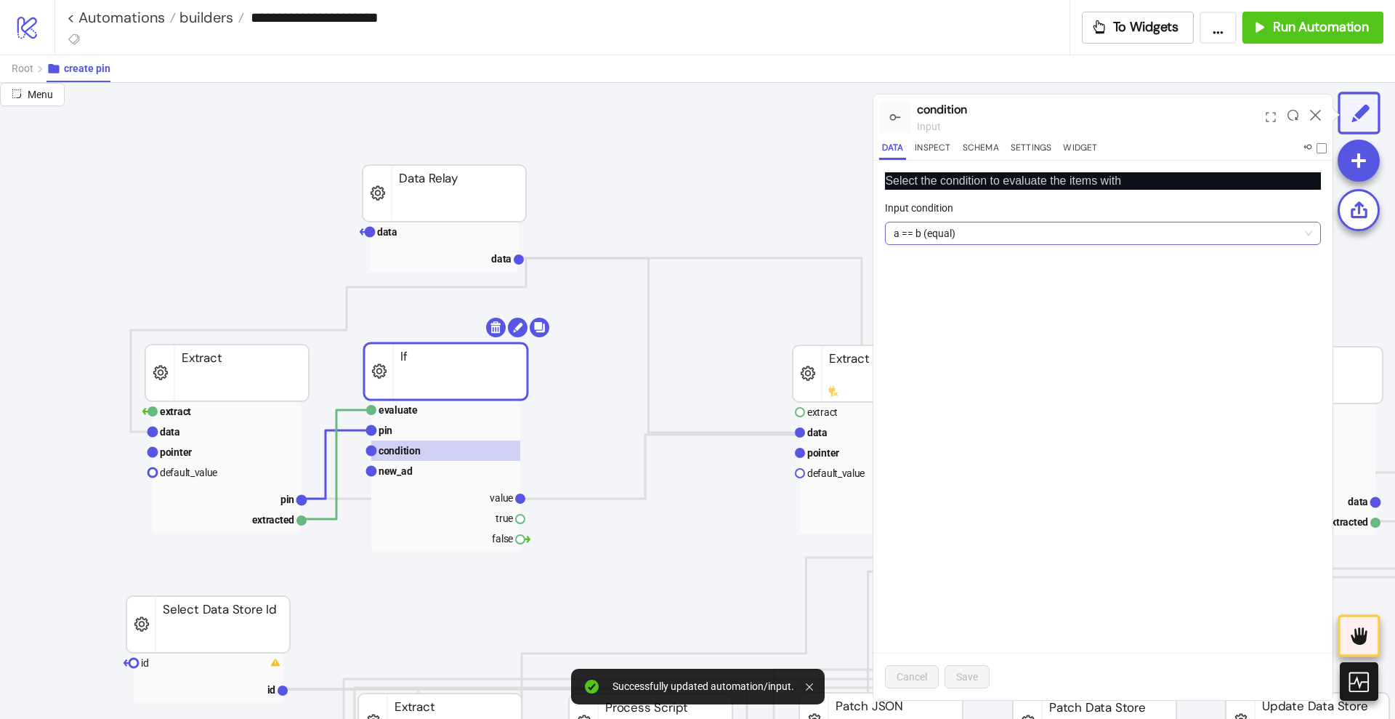
click at [944, 230] on span "a == b (equal)" at bounding box center [1103, 233] width 419 height 22
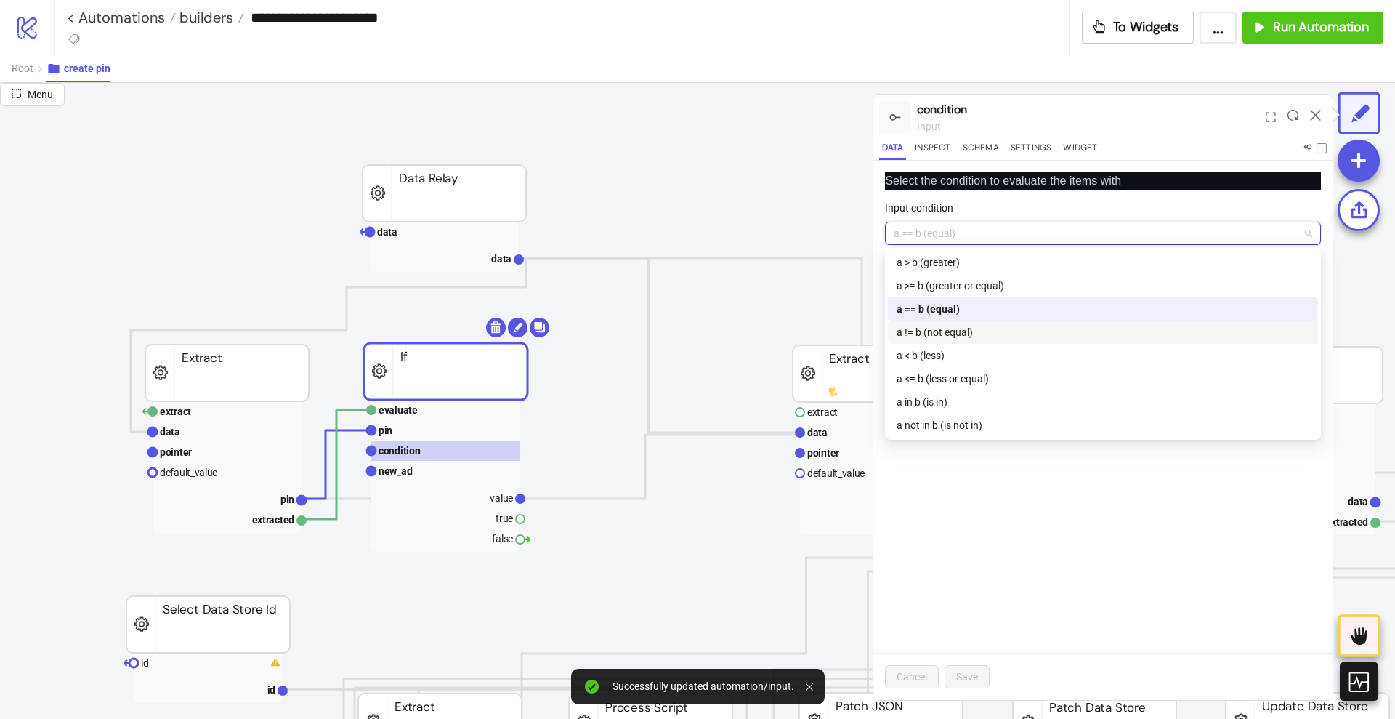
click at [936, 326] on div "a != b (not equal)" at bounding box center [1103, 332] width 413 height 16
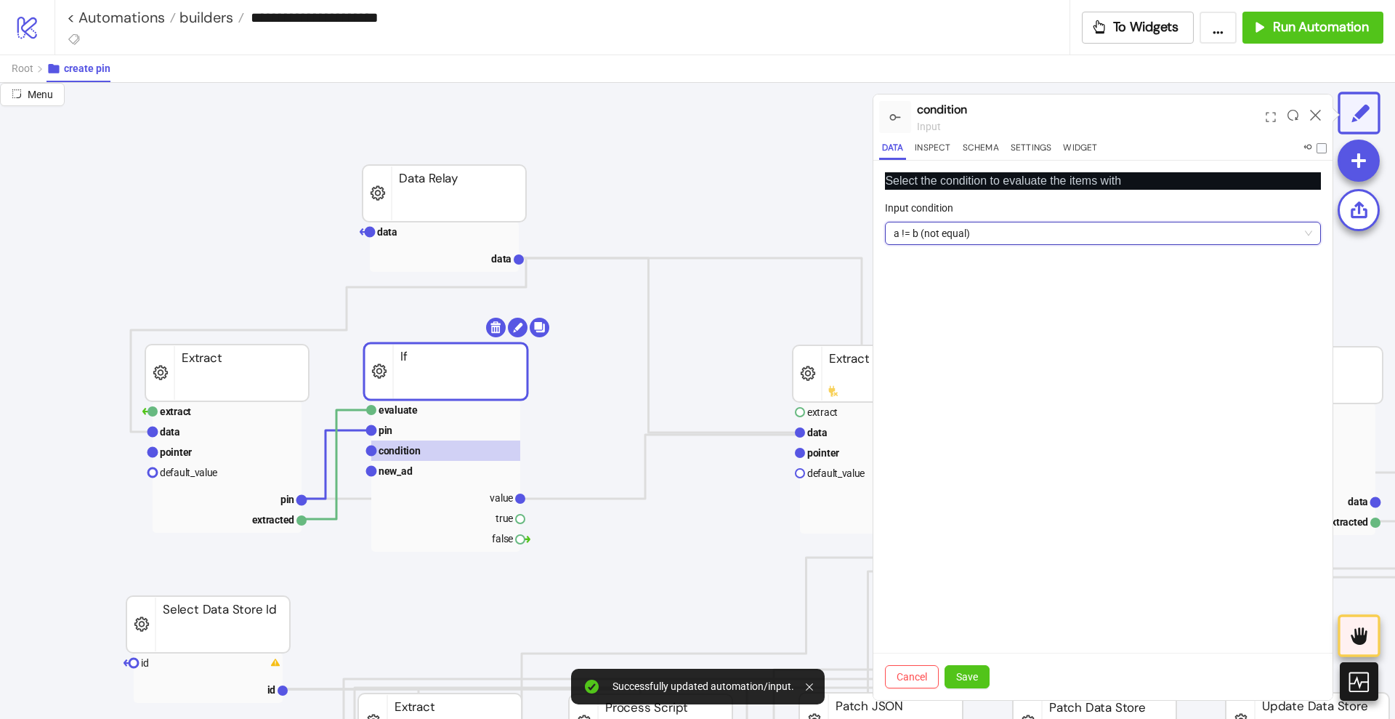
drag, startPoint x: 976, startPoint y: 672, endPoint x: 941, endPoint y: 639, distance: 48.3
click at [975, 672] on span "Save" at bounding box center [967, 677] width 22 height 12
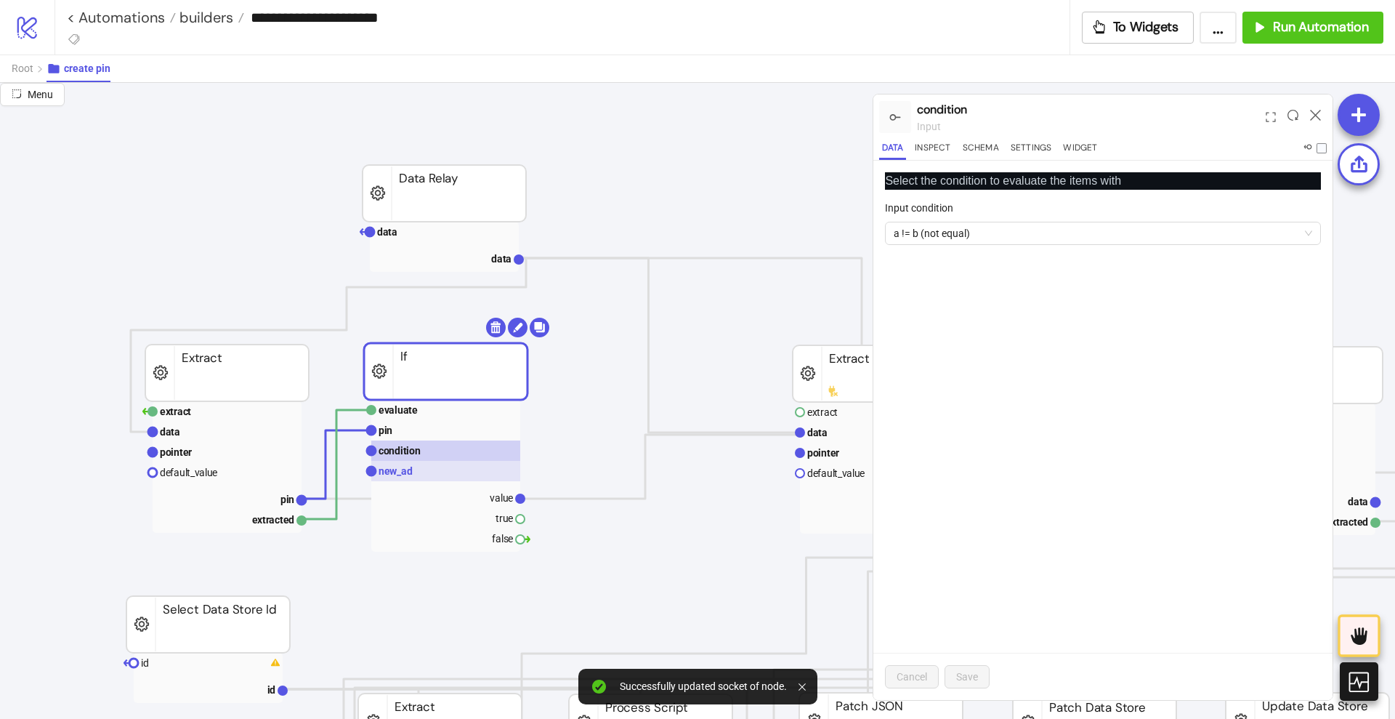
click at [417, 467] on rect at bounding box center [445, 471] width 149 height 20
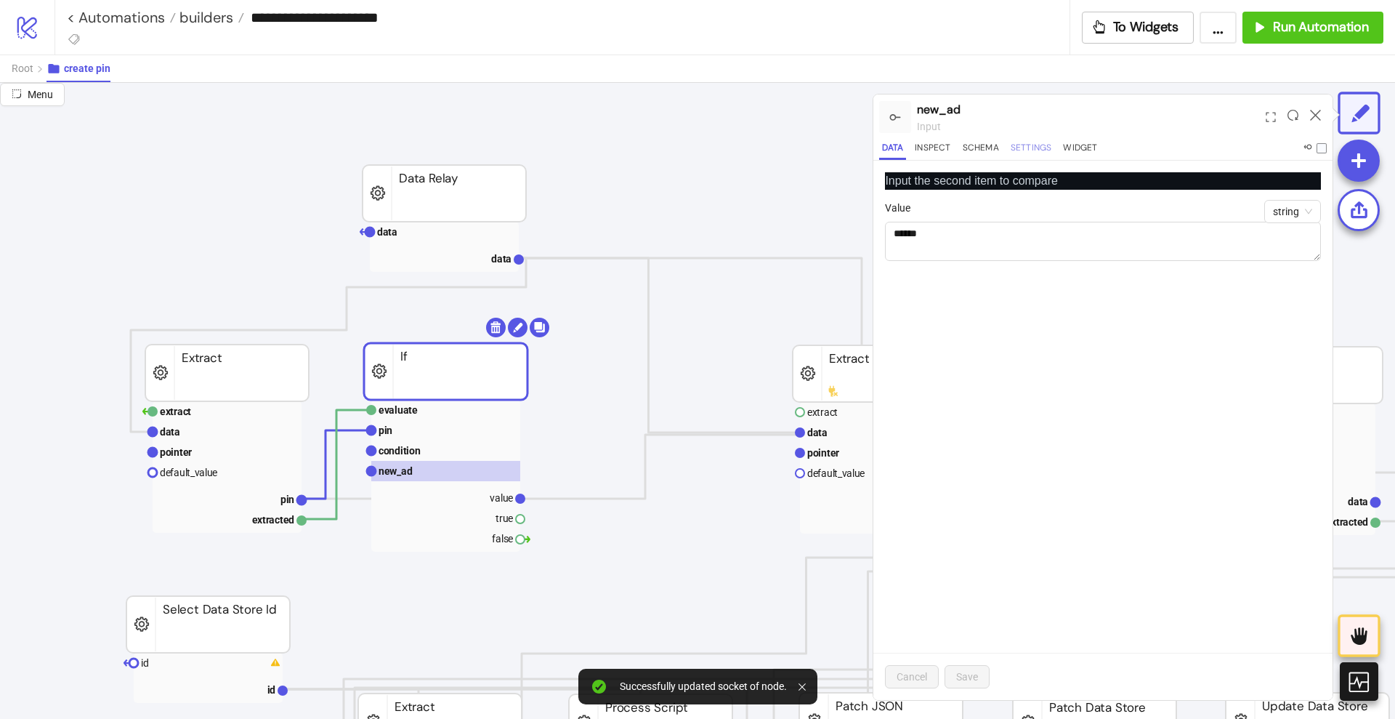
click at [1027, 157] on button "Settings" at bounding box center [1031, 150] width 47 height 20
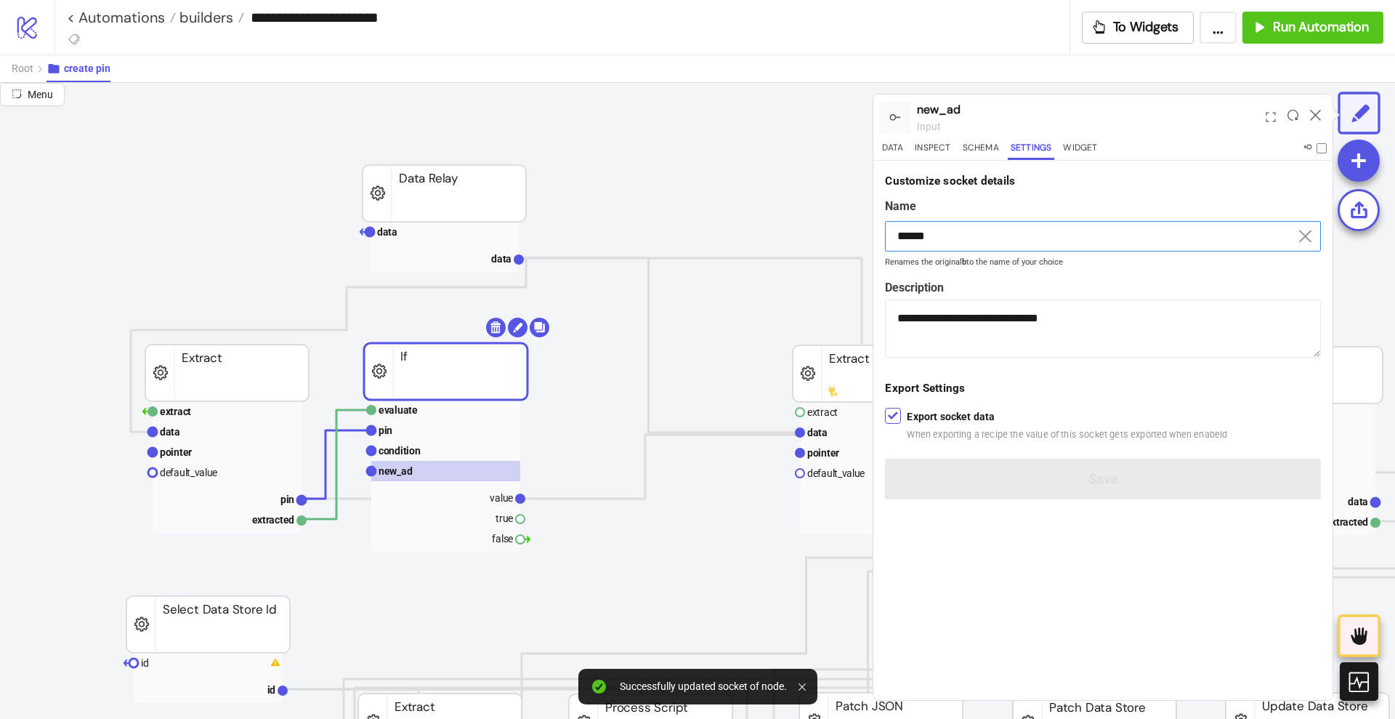
click at [949, 234] on input "******" at bounding box center [1103, 236] width 436 height 31
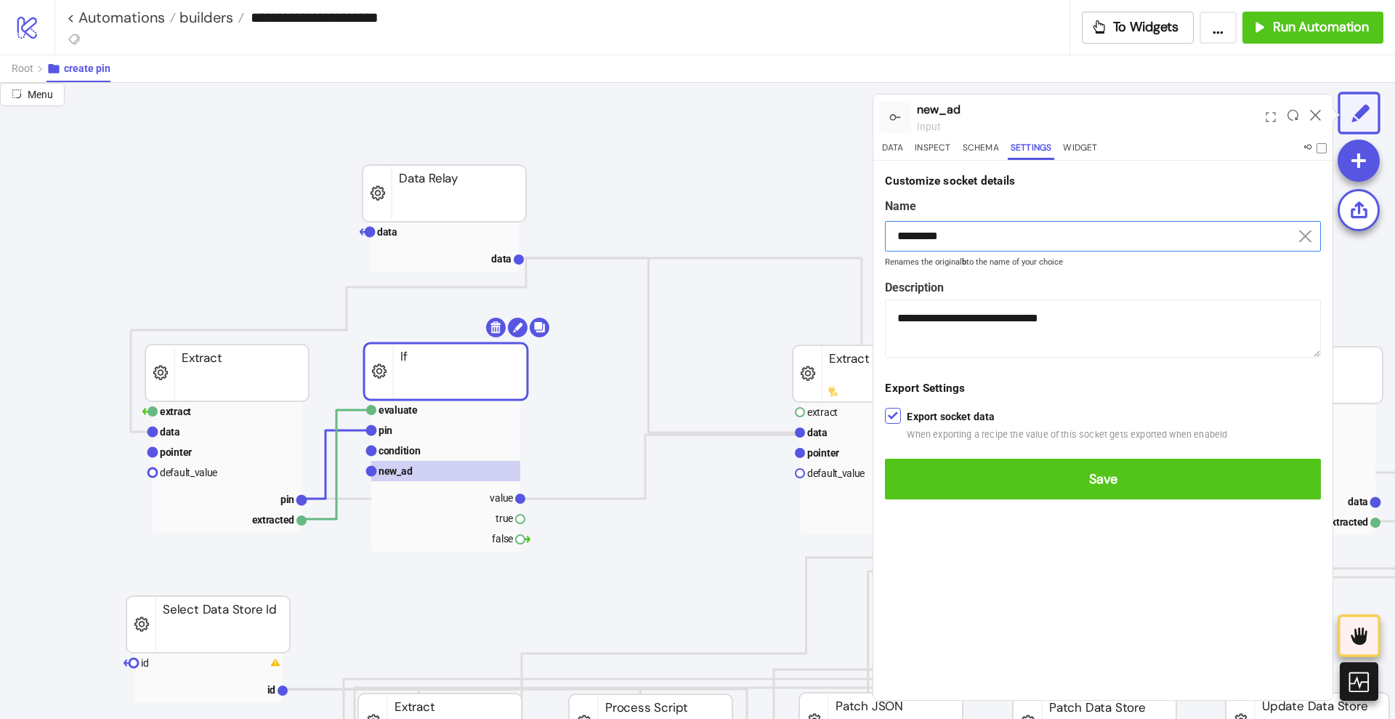
type input "*********"
click at [885, 459] on button "Save" at bounding box center [1103, 479] width 436 height 41
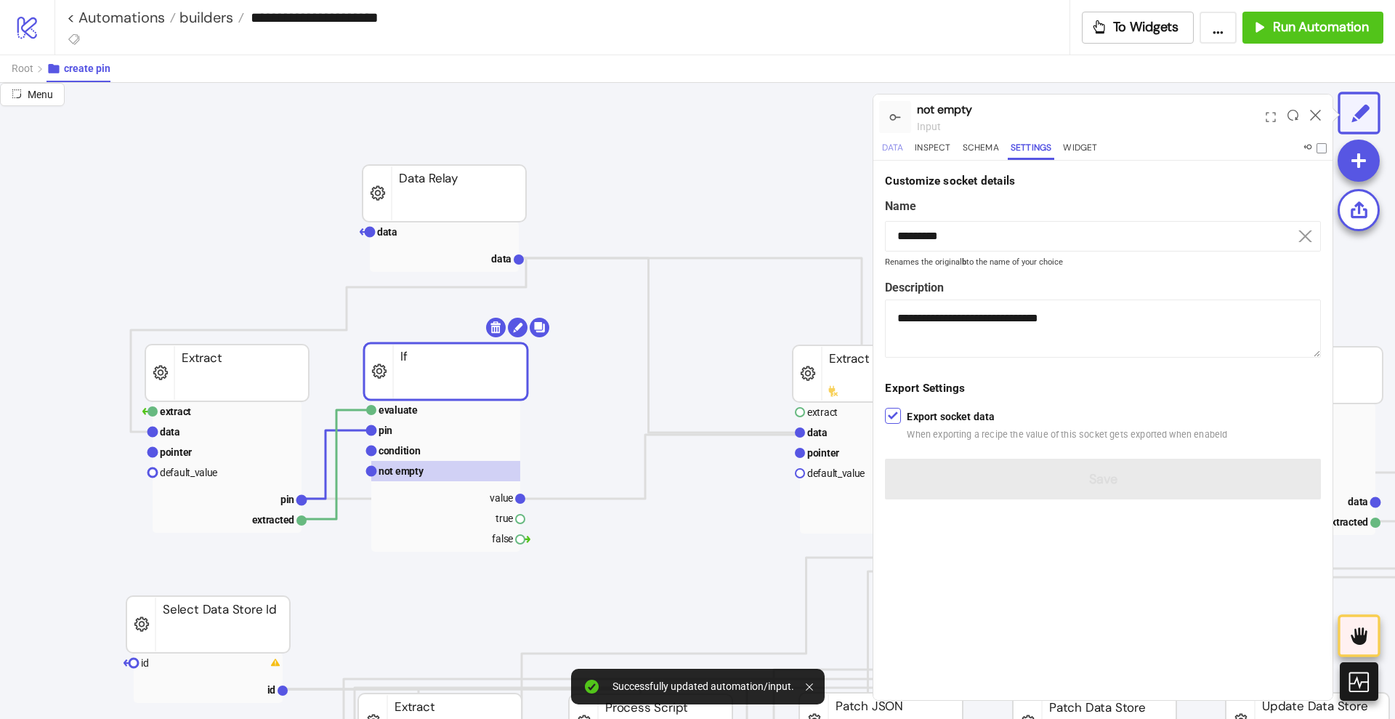
click at [888, 145] on button "Data" at bounding box center [892, 150] width 27 height 20
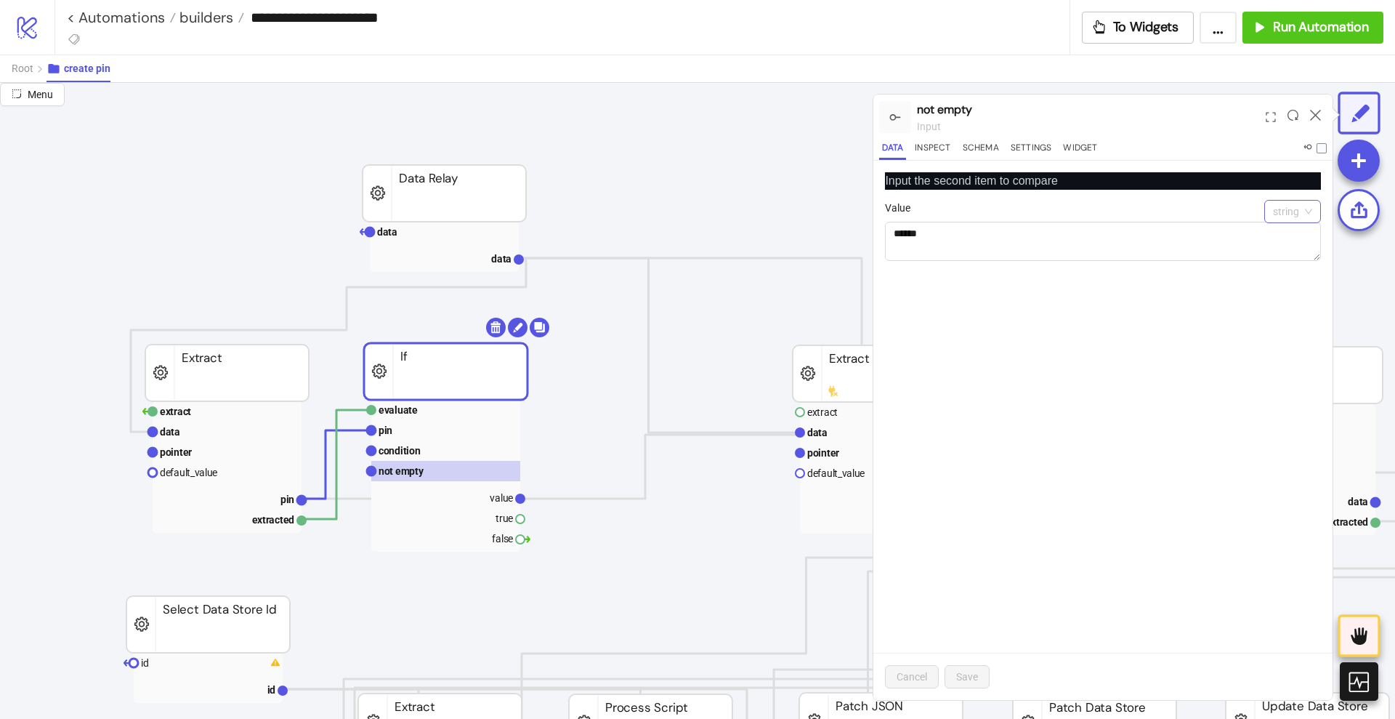
click at [1287, 210] on span "string" at bounding box center [1292, 212] width 39 height 22
click at [1283, 305] on div "boolean" at bounding box center [1292, 310] width 33 height 16
click at [898, 233] on span "button" at bounding box center [901, 233] width 32 height 16
click at [967, 671] on span "Save" at bounding box center [967, 677] width 22 height 12
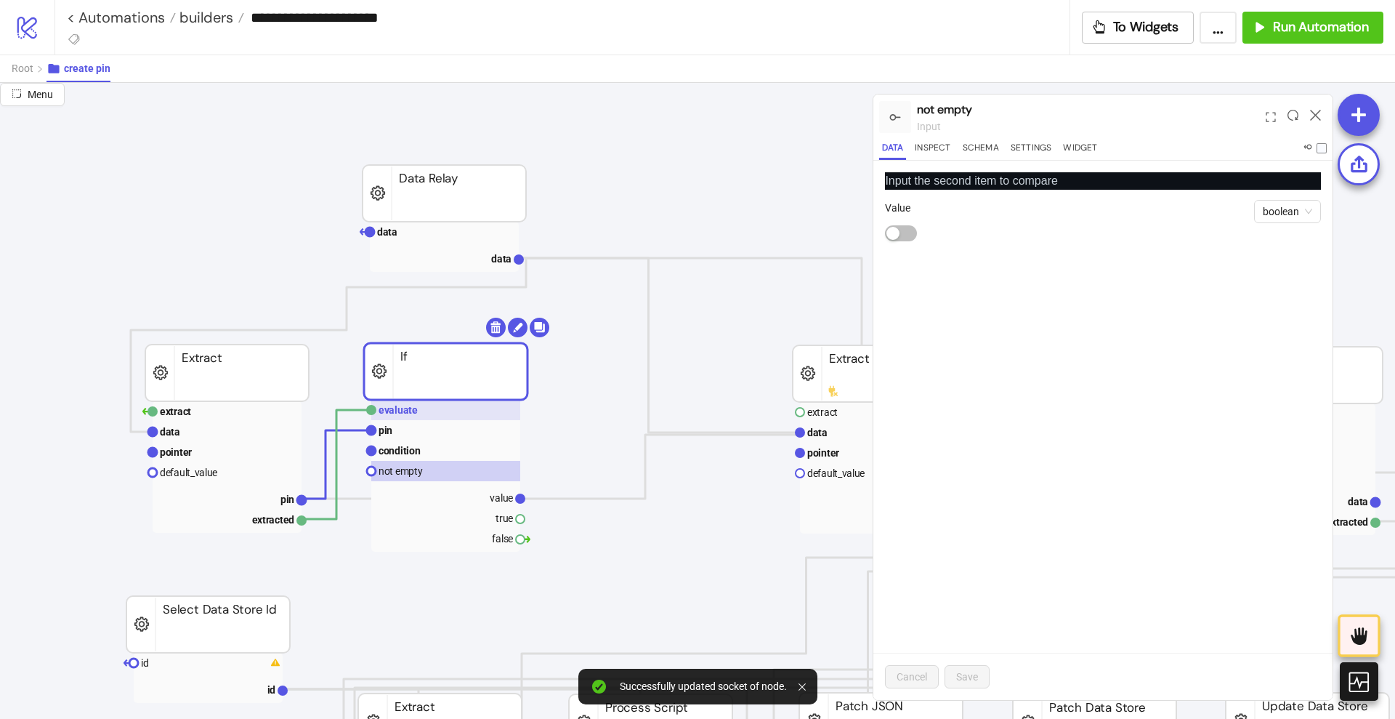
click at [435, 409] on rect at bounding box center [445, 410] width 149 height 20
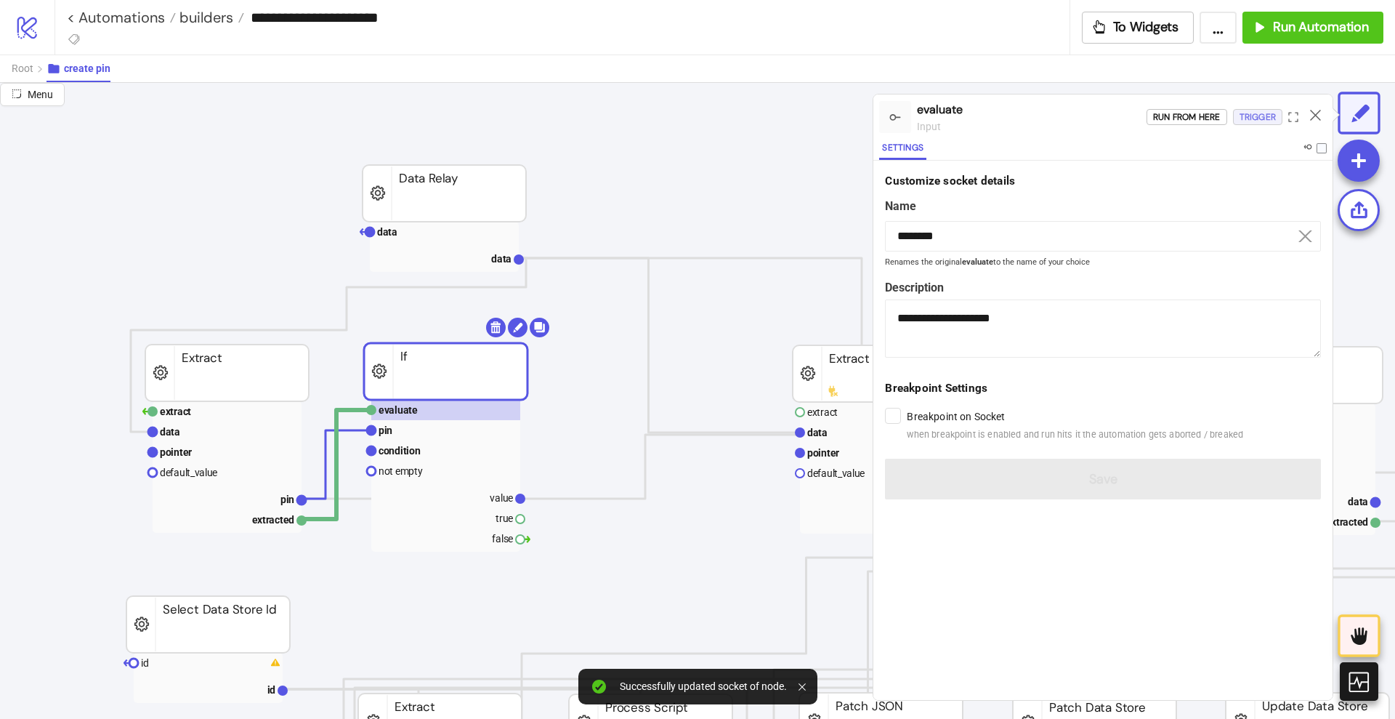
click at [1244, 123] on div "Trigger" at bounding box center [1258, 117] width 36 height 17
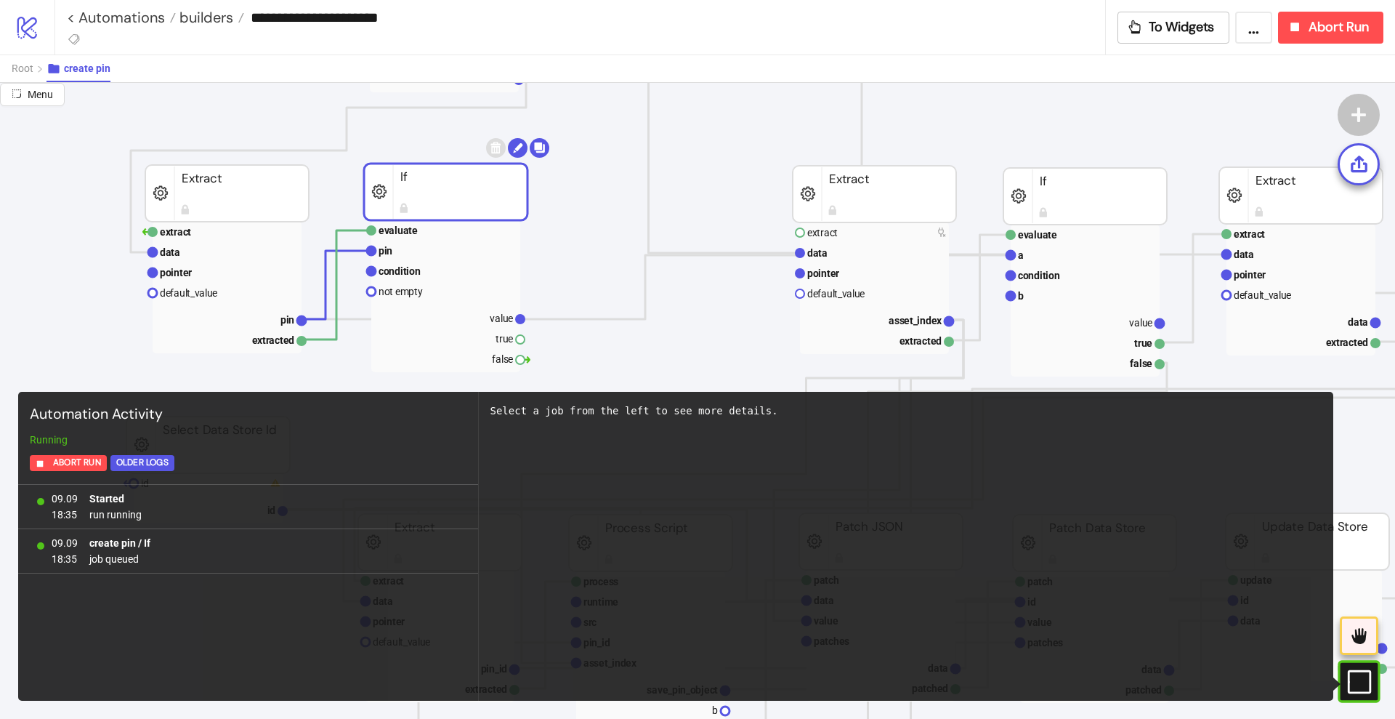
scroll to position [182, 91]
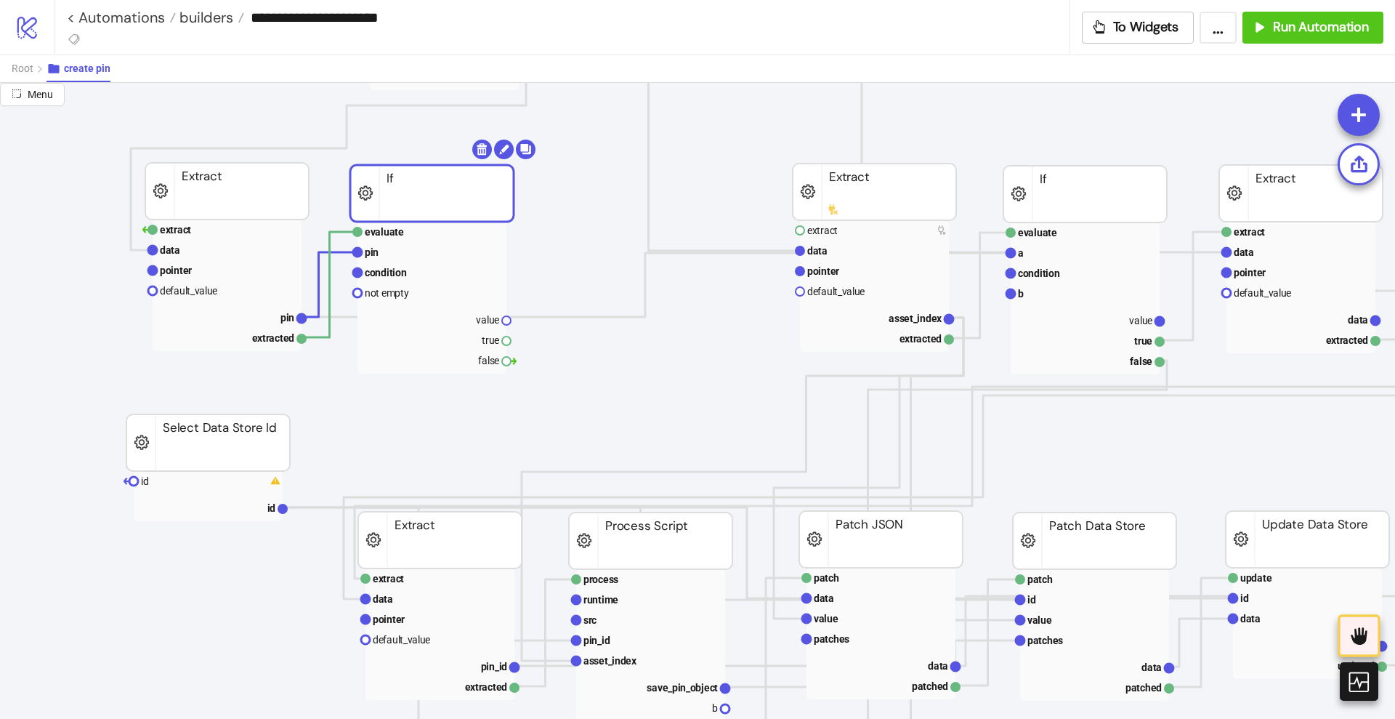
drag, startPoint x: 437, startPoint y: 194, endPoint x: 424, endPoint y: 198, distance: 14.3
click at [403, 235] on rect at bounding box center [432, 232] width 149 height 20
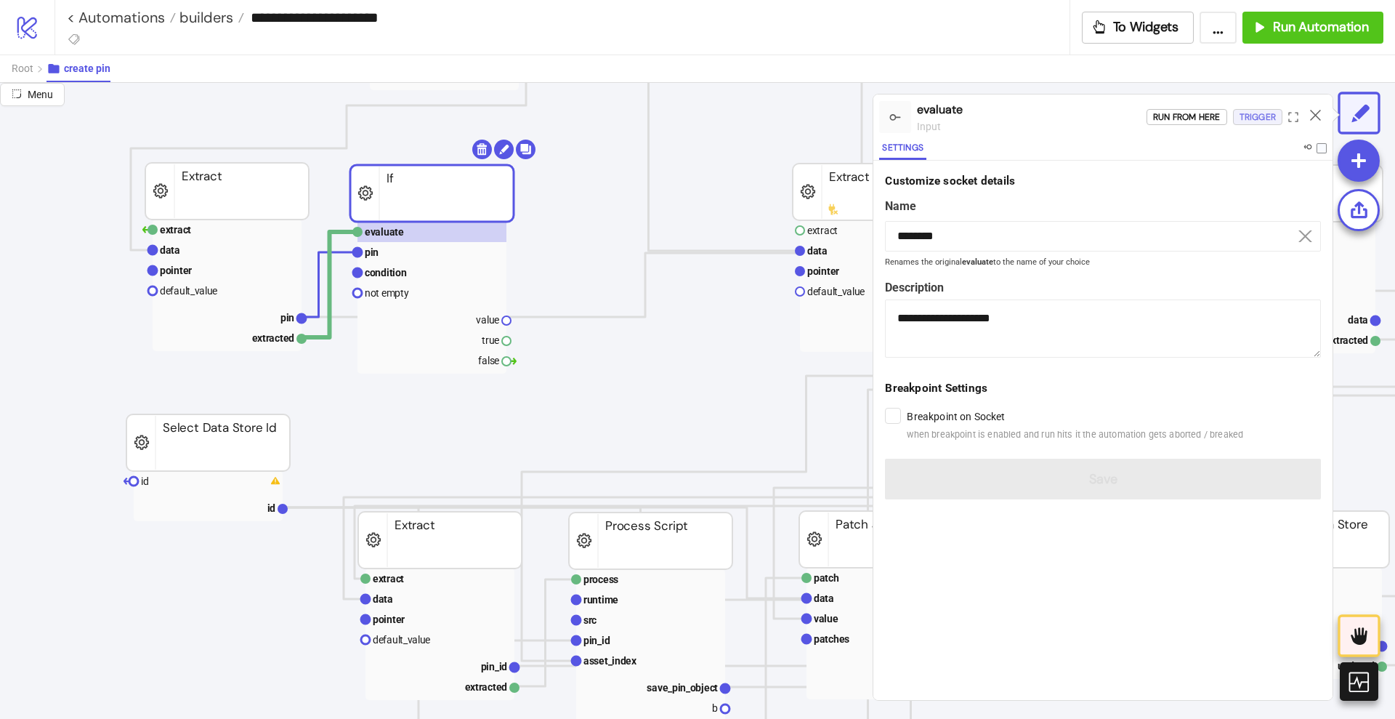
click at [1265, 118] on div "Trigger" at bounding box center [1258, 117] width 36 height 17
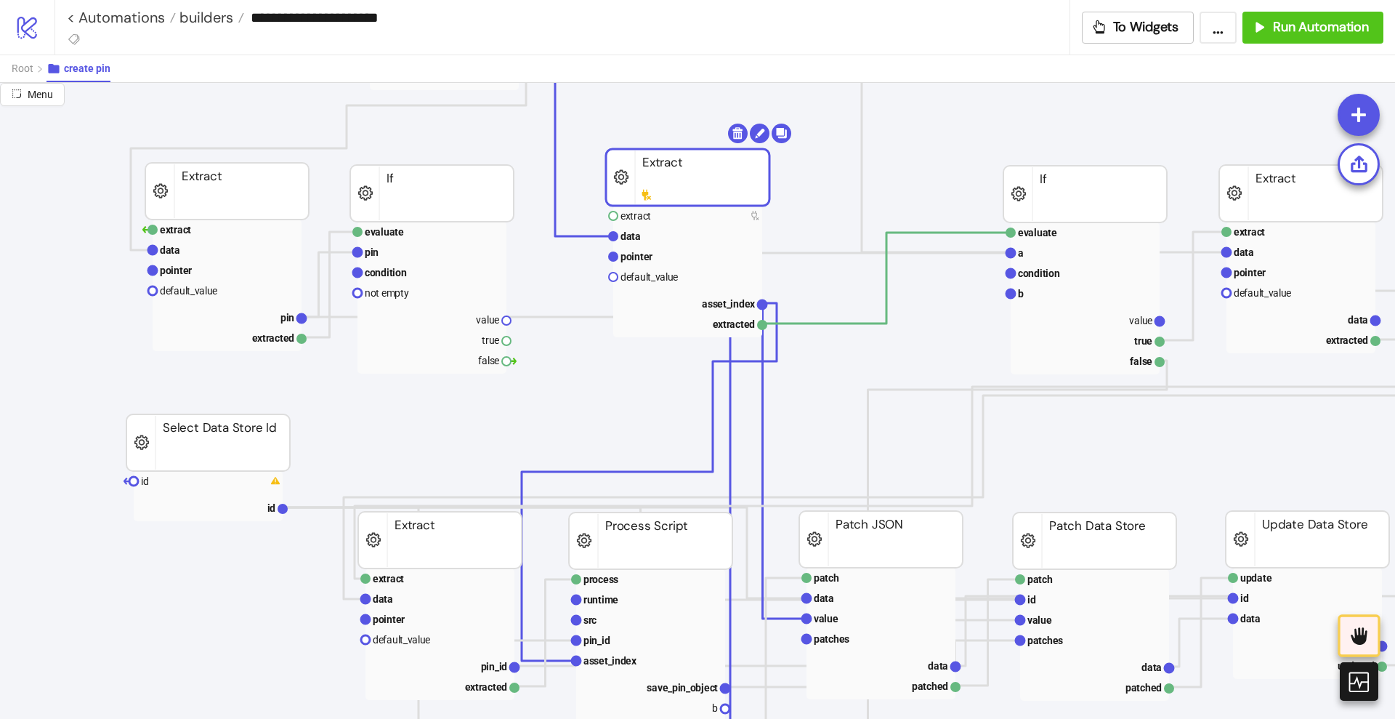
drag, startPoint x: 864, startPoint y: 206, endPoint x: 677, endPoint y: 191, distance: 187.4
click at [719, 294] on rect at bounding box center [687, 303] width 149 height 20
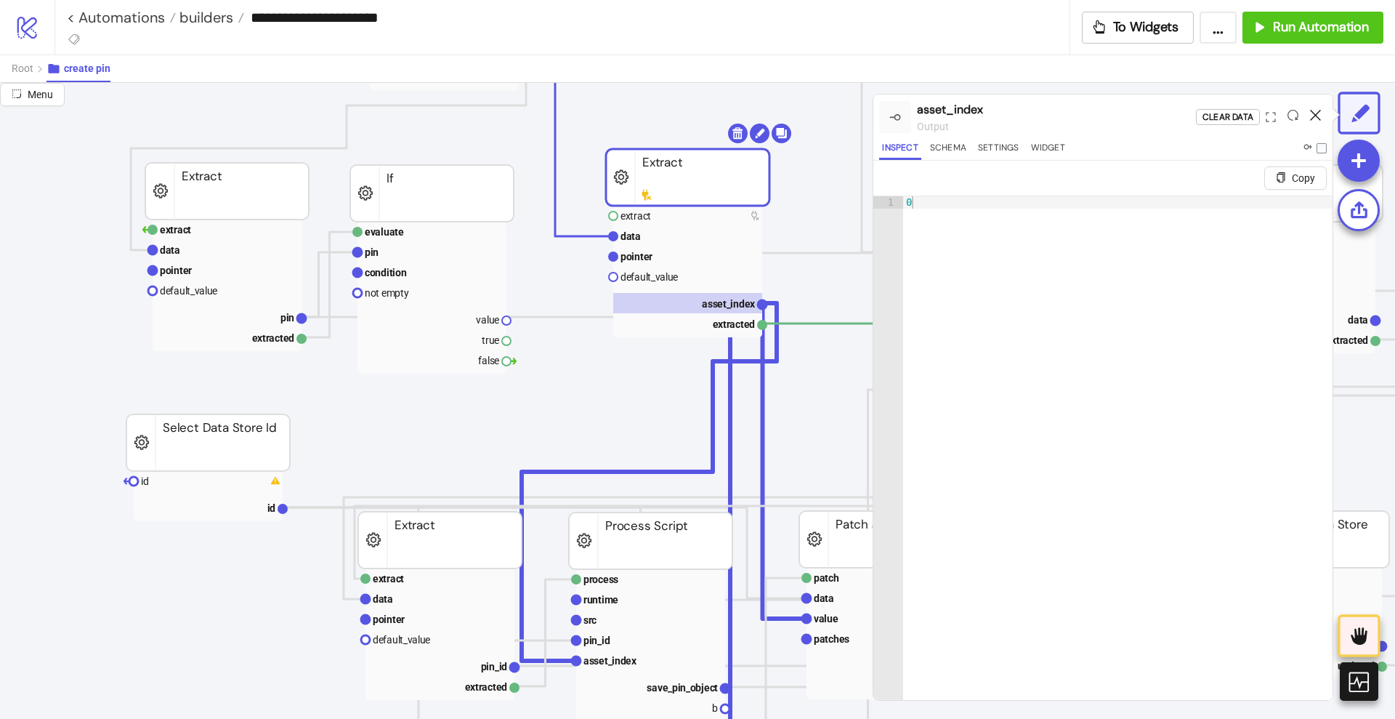
click at [1313, 115] on icon at bounding box center [1315, 115] width 11 height 11
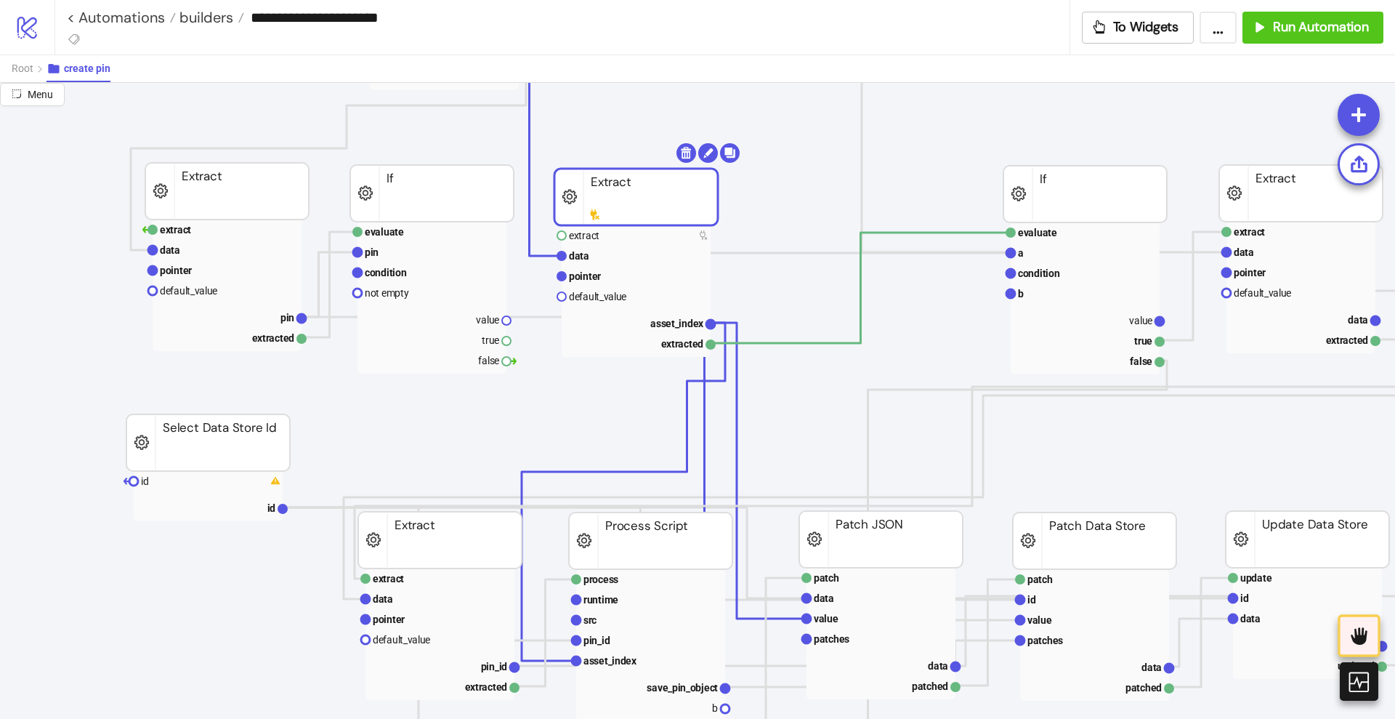
drag, startPoint x: 695, startPoint y: 200, endPoint x: 648, endPoint y: 216, distance: 49.9
click at [648, 216] on rect at bounding box center [636, 197] width 164 height 57
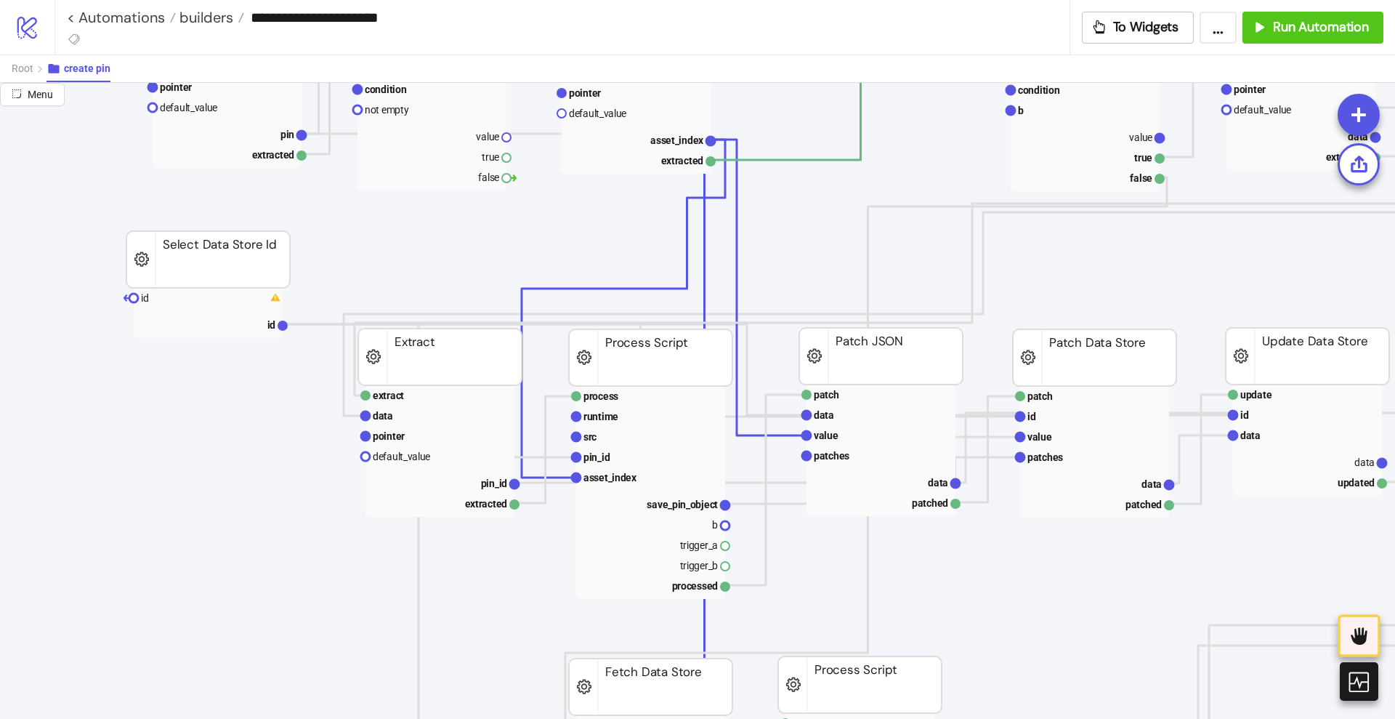
scroll to position [363, 91]
click at [603, 432] on rect at bounding box center [650, 438] width 149 height 20
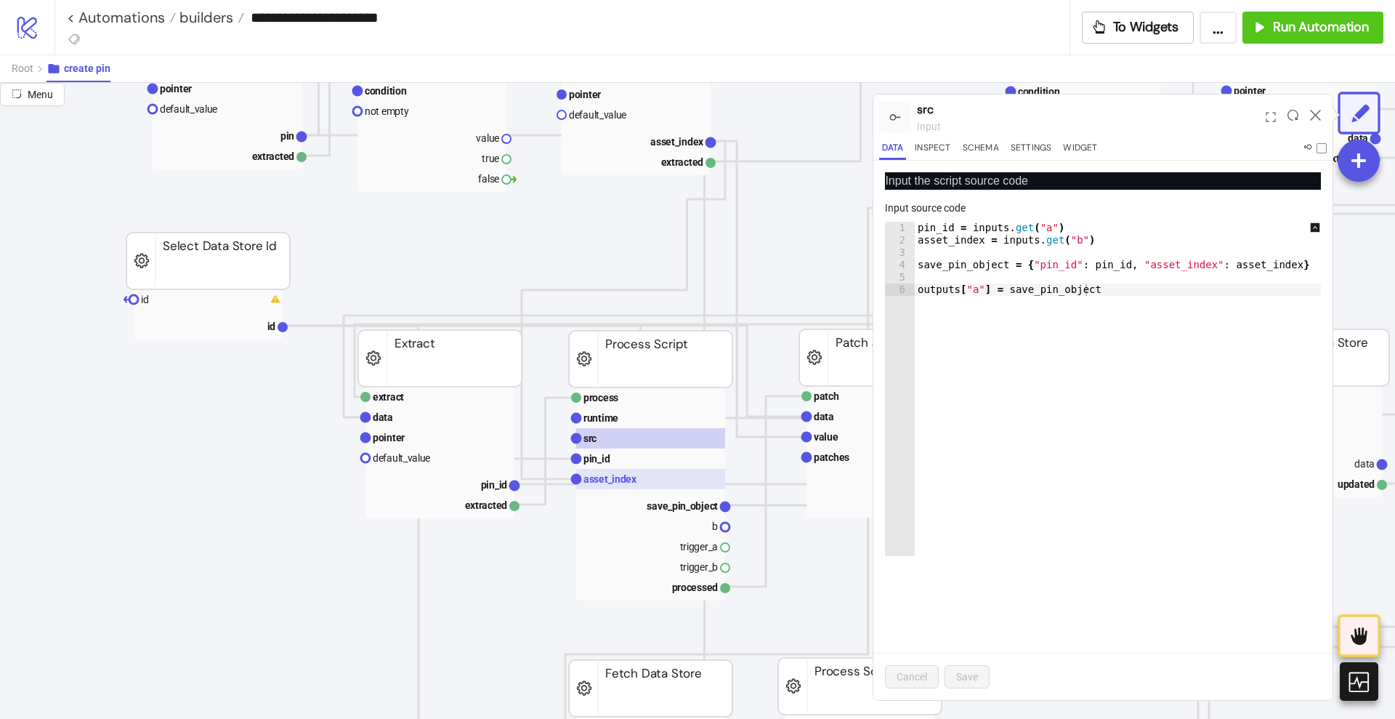
click at [616, 476] on text "asset_index" at bounding box center [611, 479] width 54 height 12
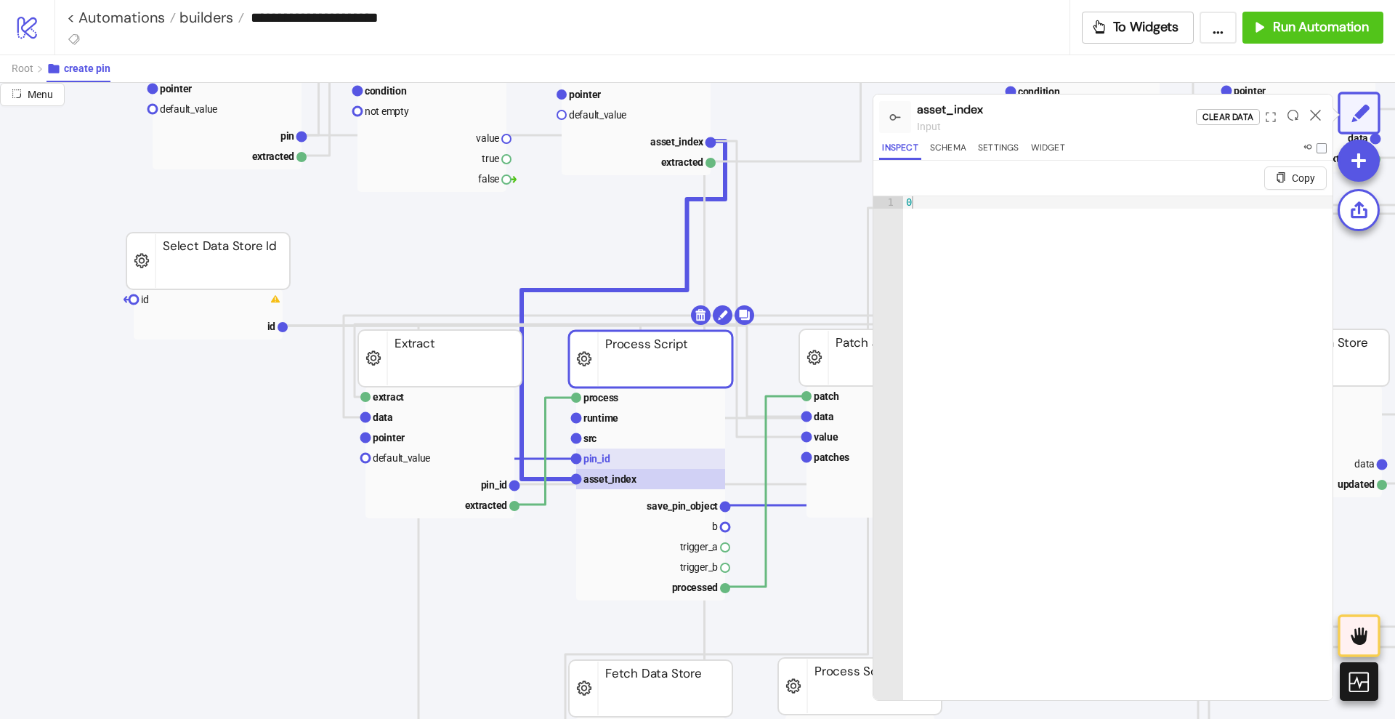
click at [622, 459] on rect at bounding box center [650, 458] width 149 height 20
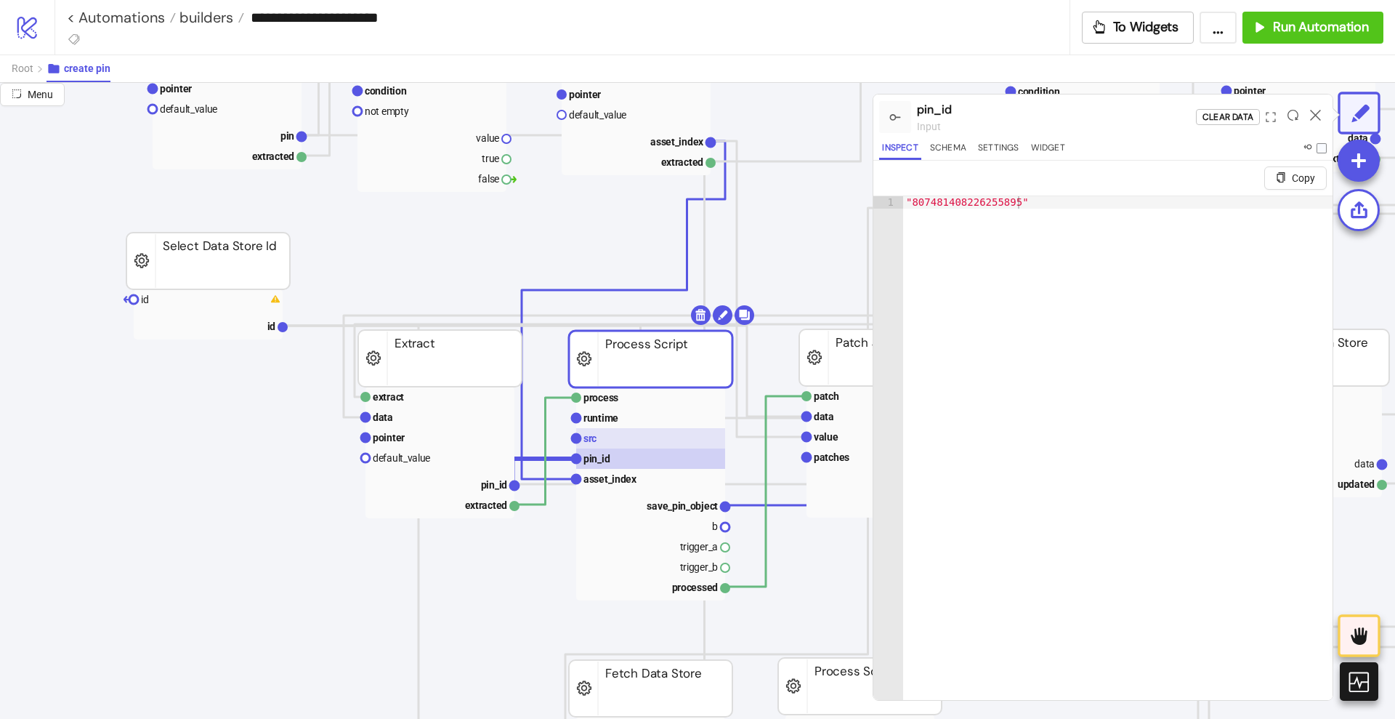
click at [613, 435] on rect at bounding box center [650, 438] width 149 height 20
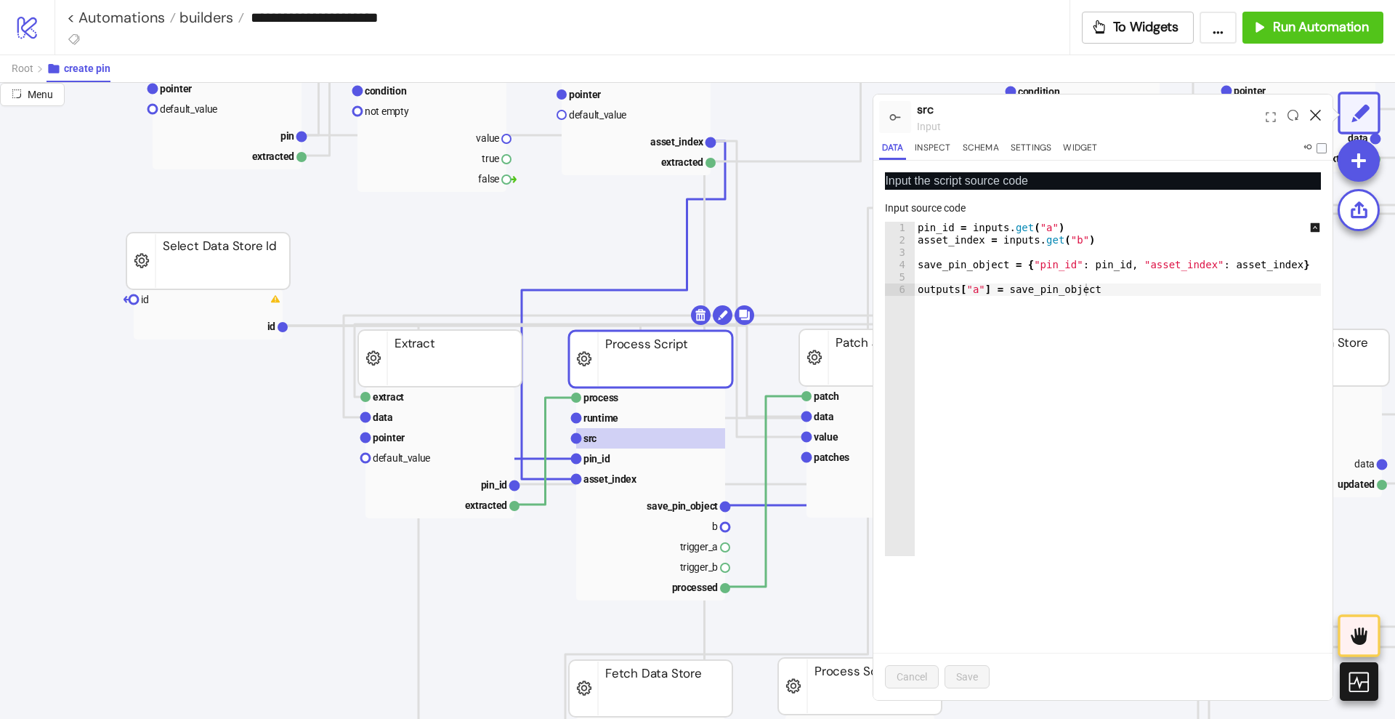
click at [1318, 113] on icon at bounding box center [1315, 115] width 11 height 11
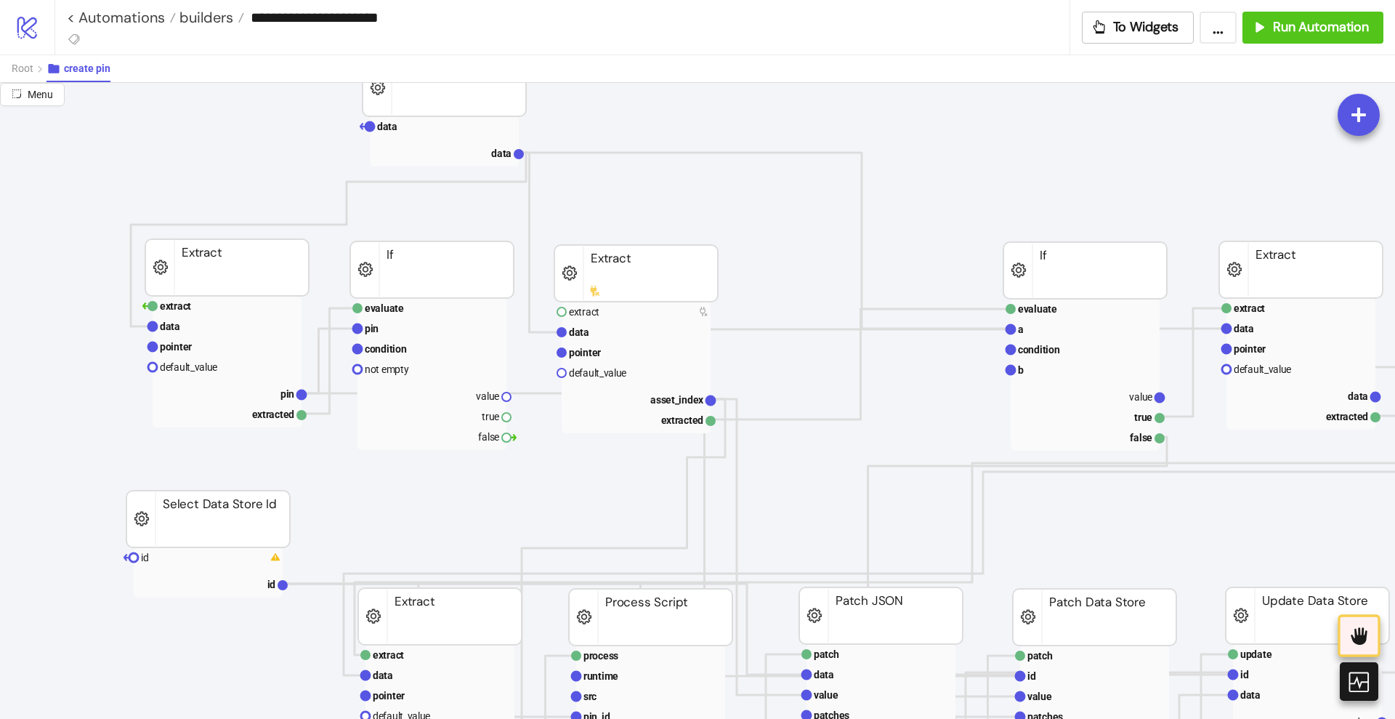
scroll to position [91, 91]
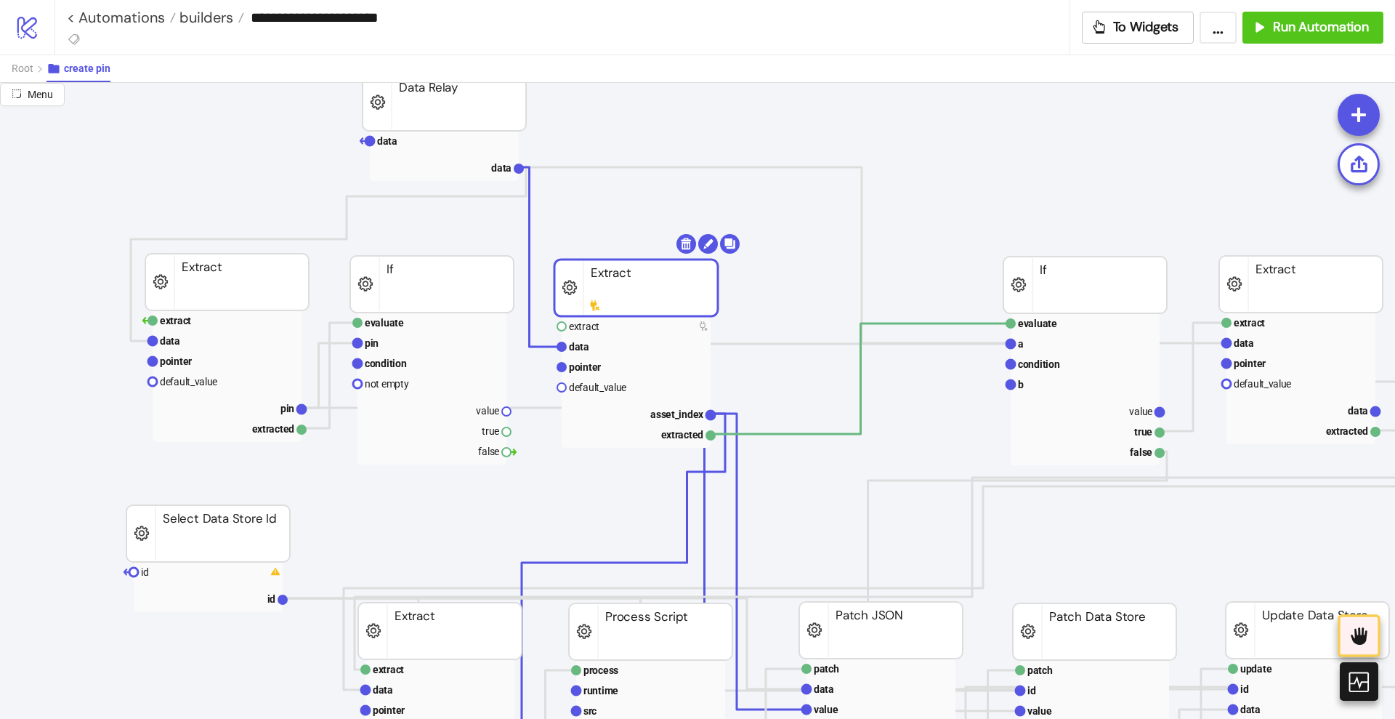
click at [615, 302] on rect at bounding box center [636, 287] width 164 height 57
click at [589, 351] on rect at bounding box center [636, 346] width 149 height 20
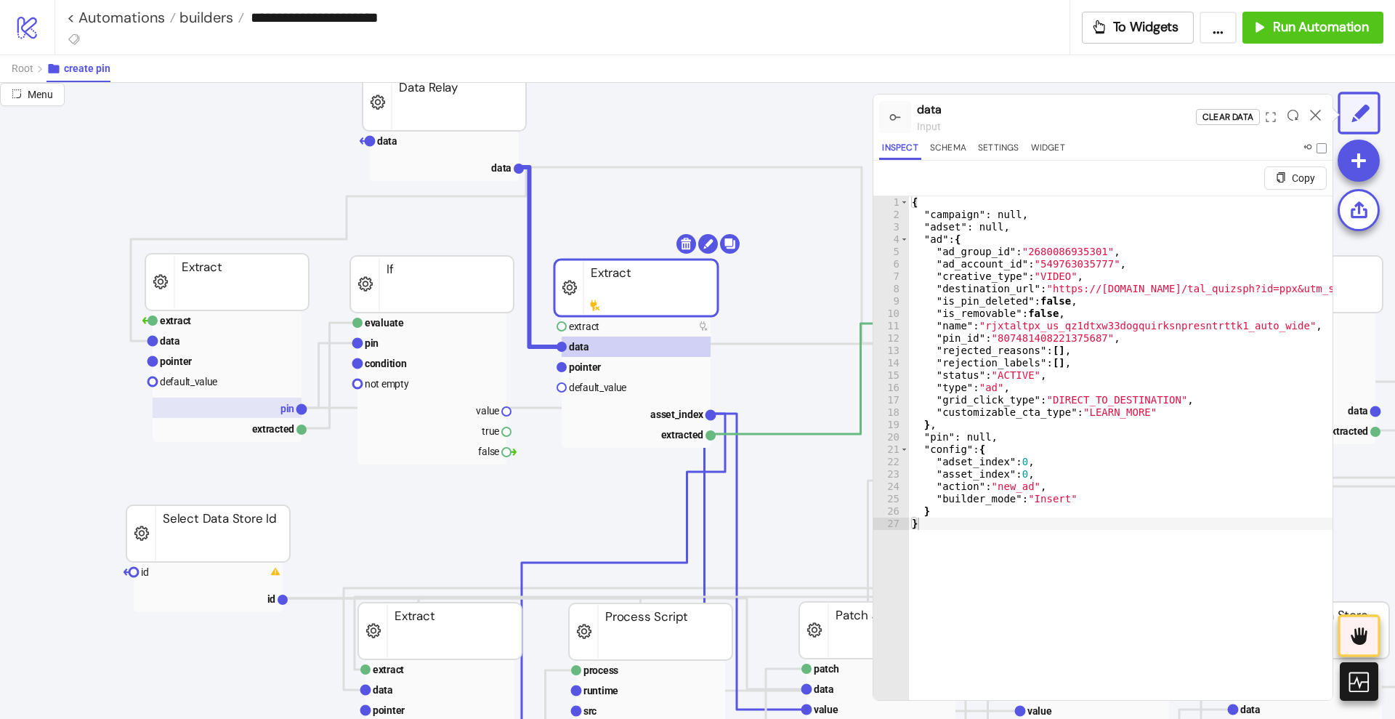
click at [259, 404] on rect at bounding box center [227, 408] width 149 height 20
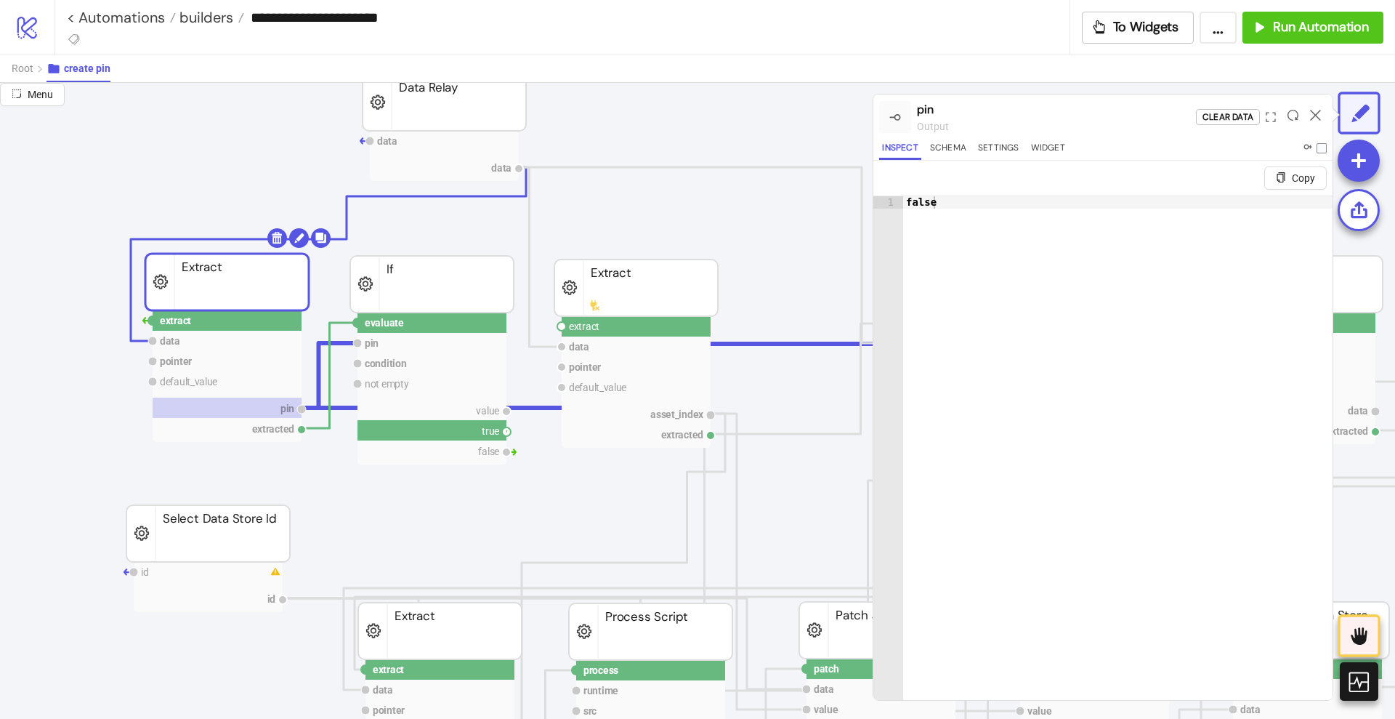
drag, startPoint x: 505, startPoint y: 430, endPoint x: 539, endPoint y: 456, distance: 43.0
click at [560, 326] on circle at bounding box center [561, 326] width 9 height 9
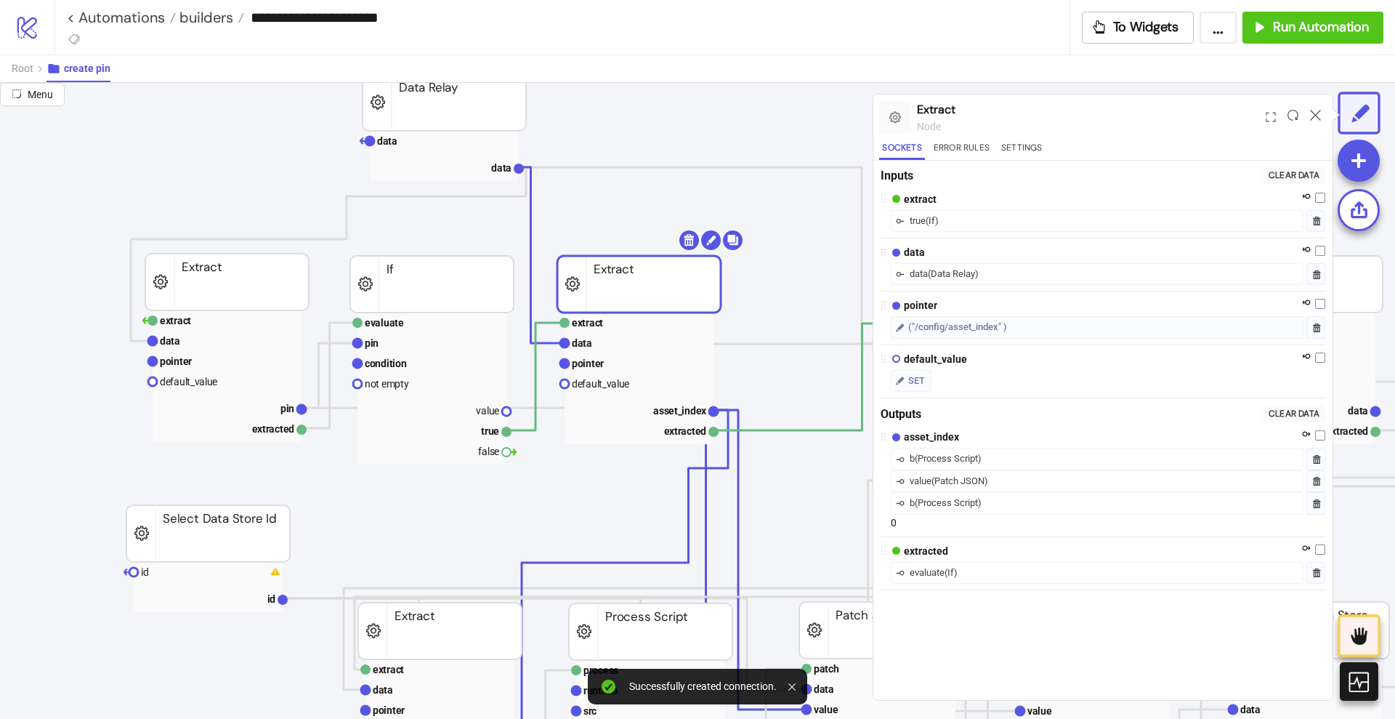
click at [592, 288] on rect at bounding box center [639, 284] width 164 height 57
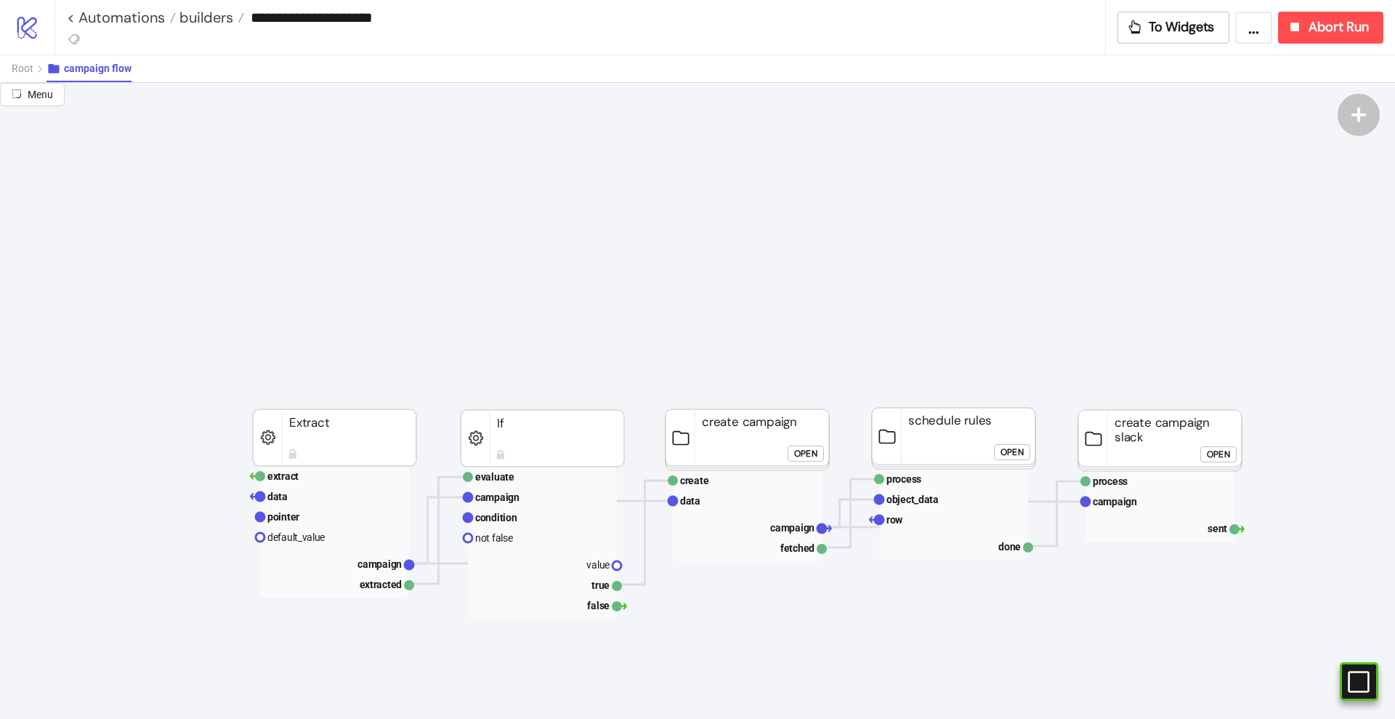
scroll to position [182, 0]
